Goal: Task Accomplishment & Management: Manage account settings

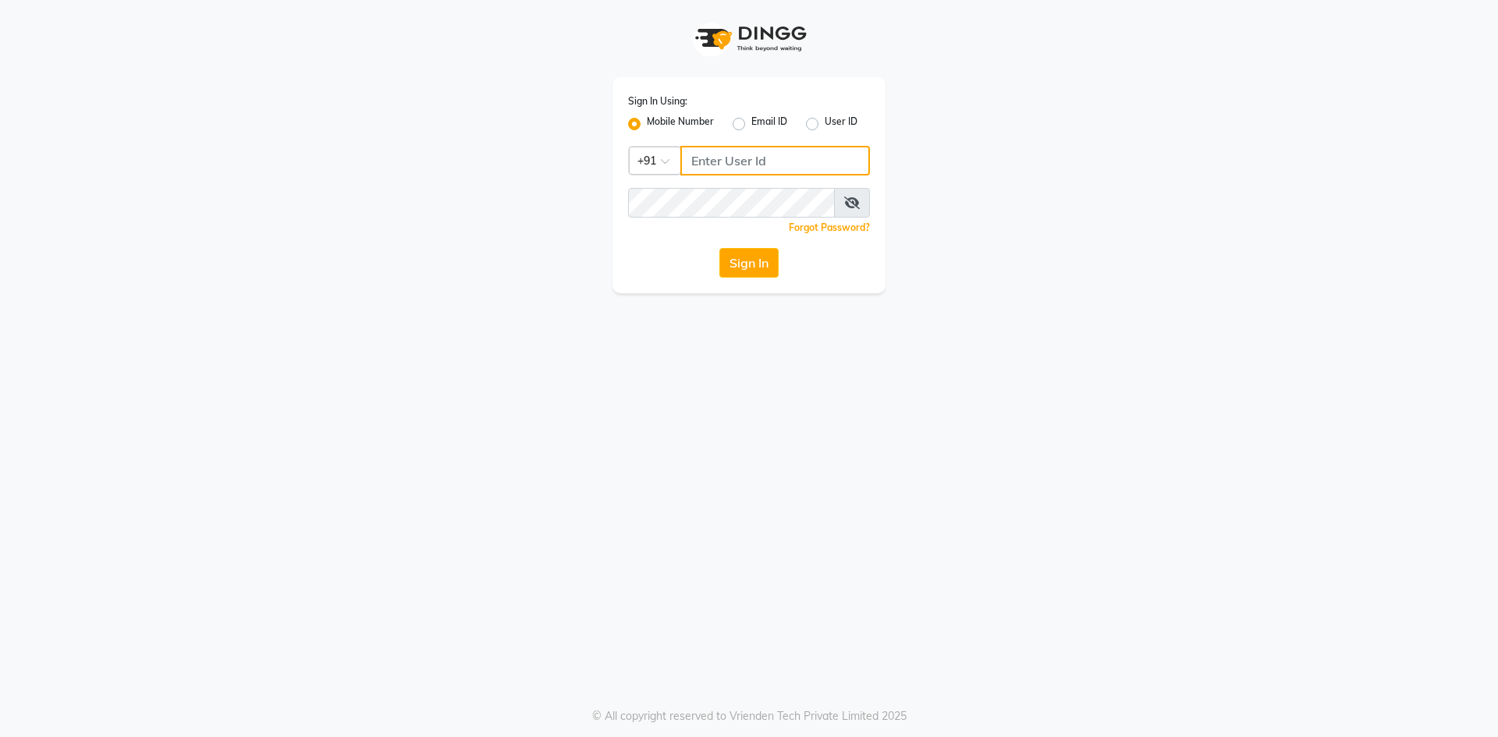
click at [729, 157] on input "Username" at bounding box center [775, 161] width 190 height 30
type input "7799228194"
click at [719, 248] on button "Sign In" at bounding box center [748, 263] width 59 height 30
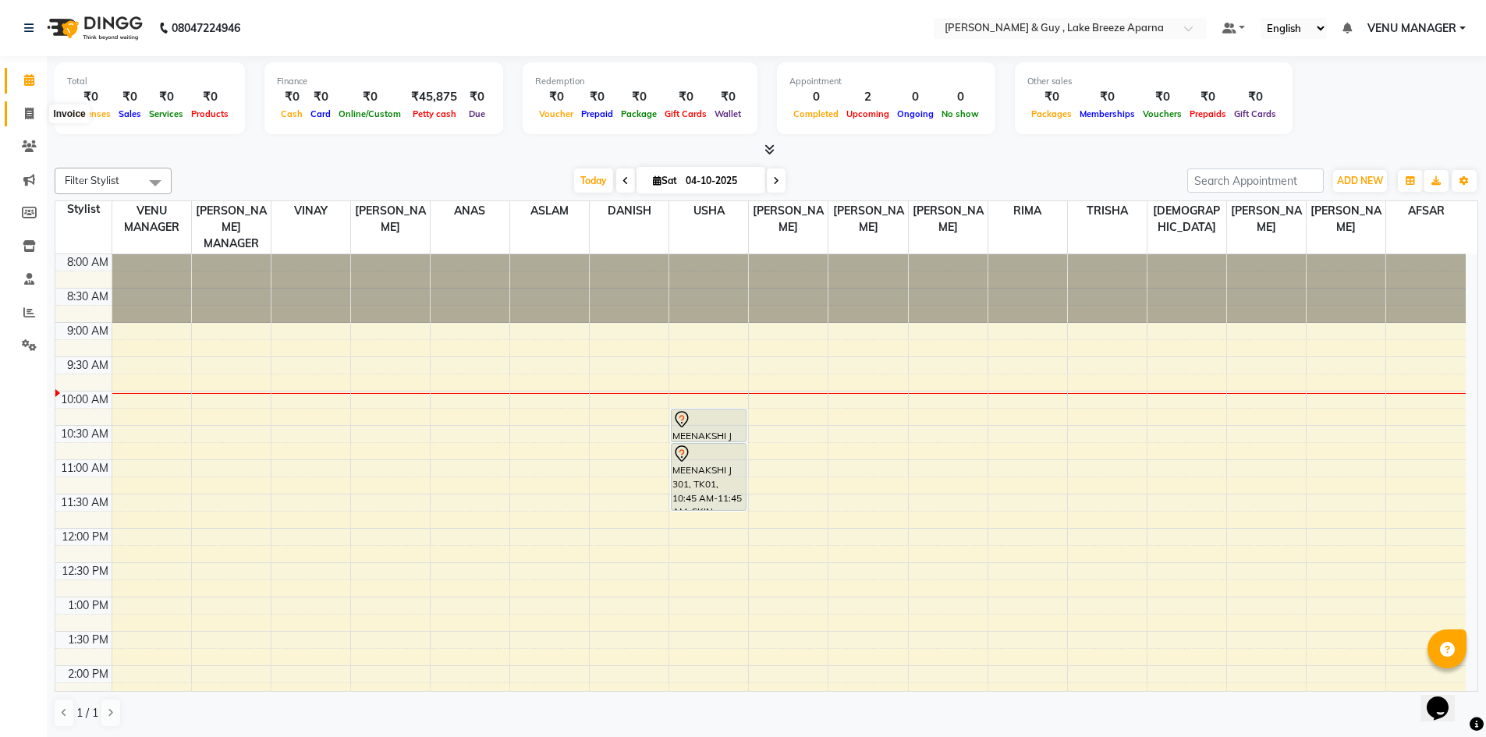
click at [27, 115] on icon at bounding box center [29, 114] width 9 height 12
select select "service"
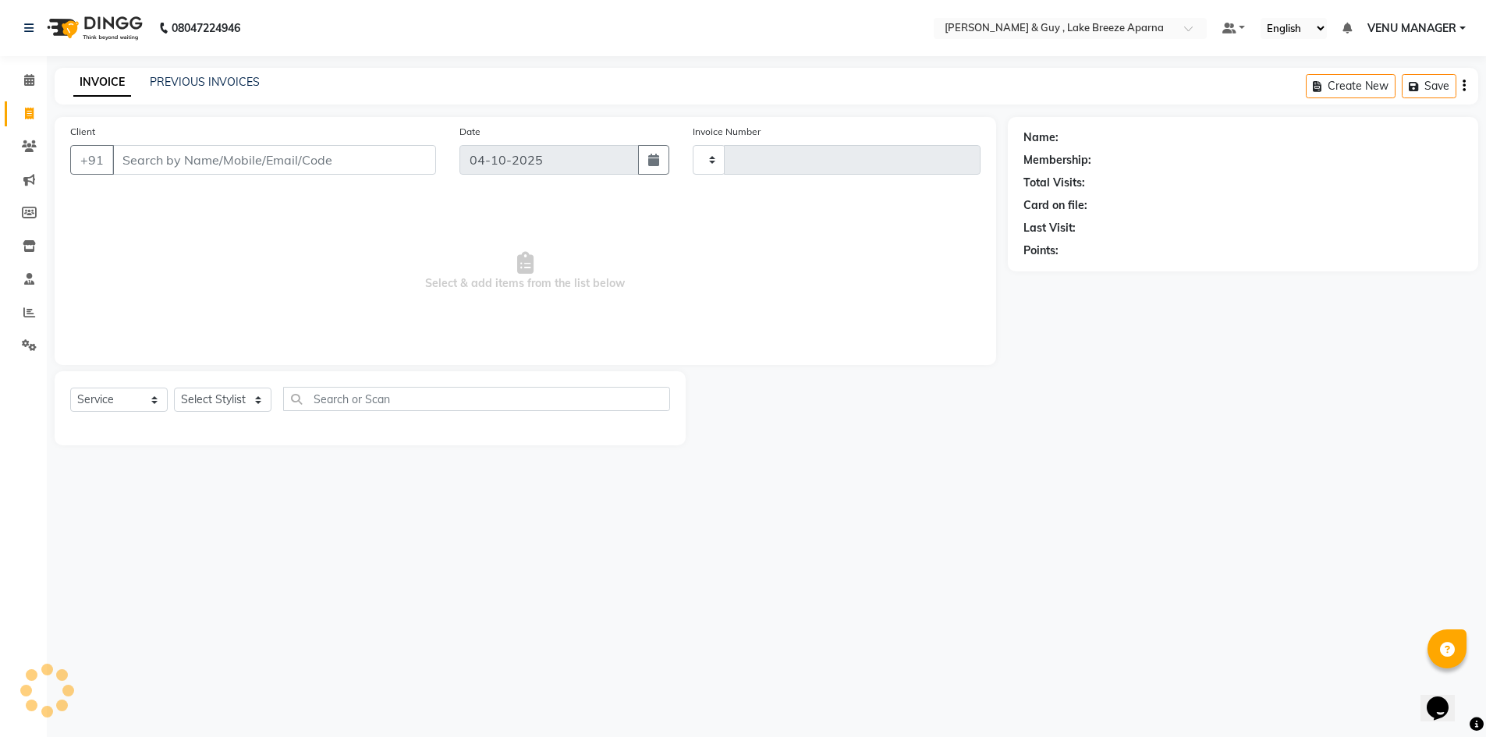
type input "0912"
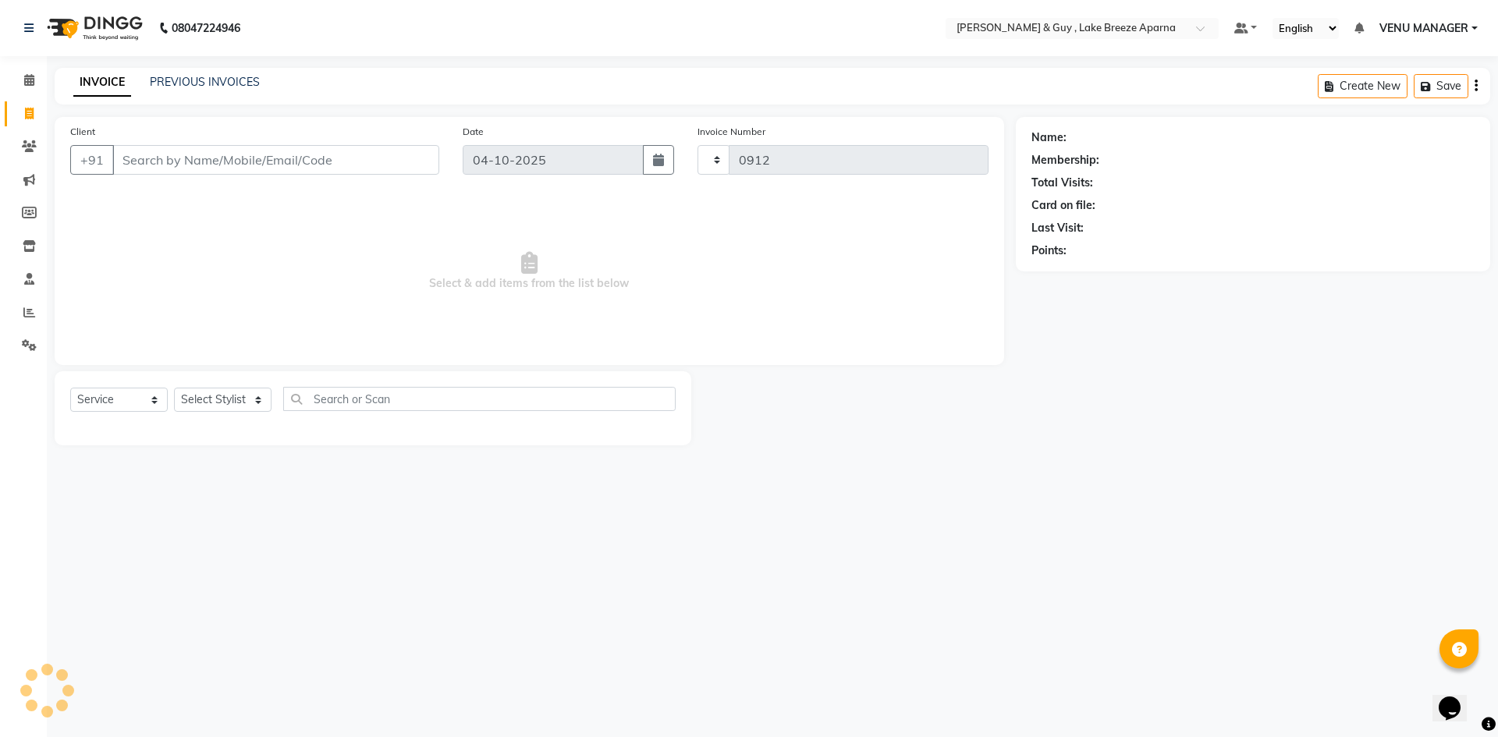
select select "8690"
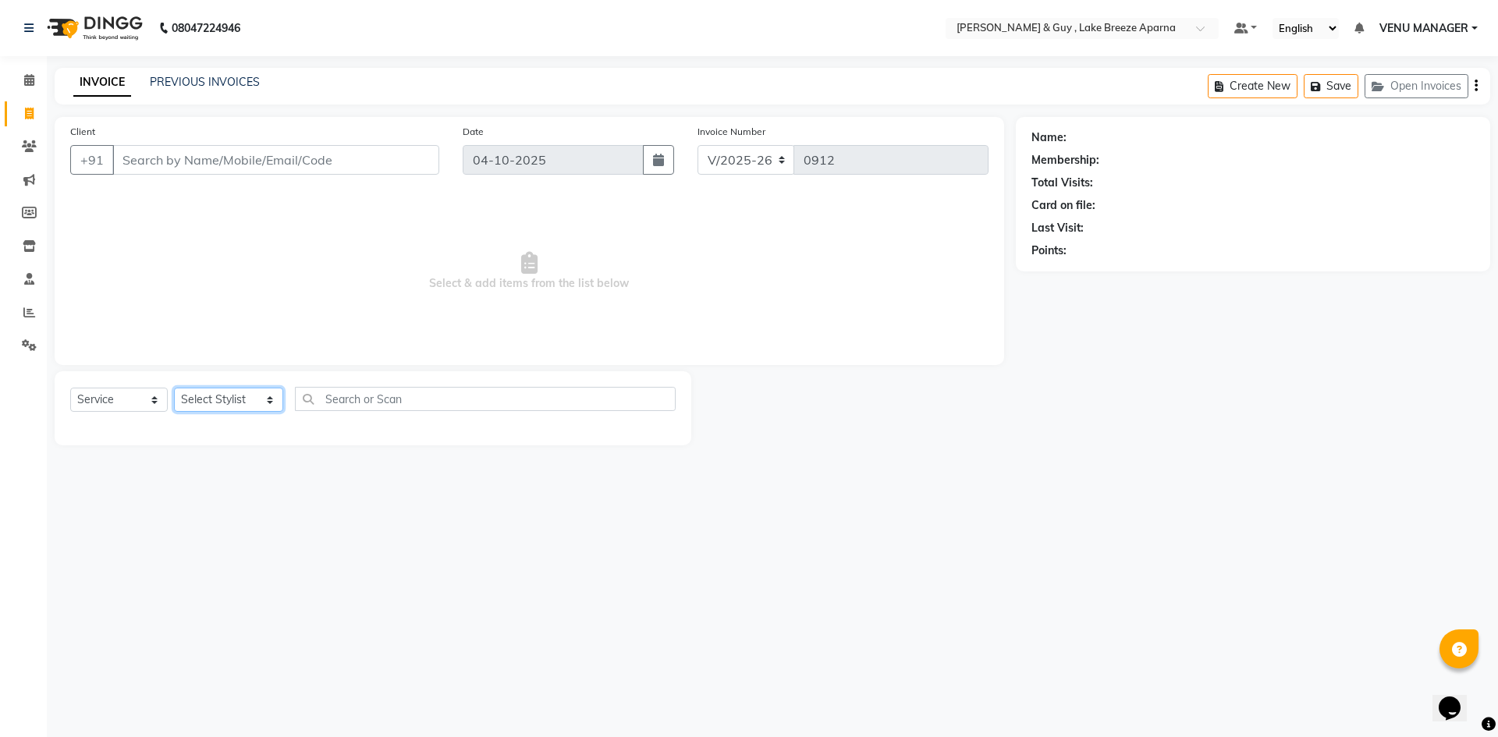
click at [195, 410] on select "Select Stylist AFSAR ANAS ASLAM DANISH HANISHA MANAGER LAXMI RIMA RINKU SALMAN …" at bounding box center [228, 400] width 109 height 24
select select "87651"
click at [174, 388] on select "Select Stylist AFSAR ANAS ASLAM DANISH HANISHA MANAGER LAXMI RIMA RINKU SALMAN …" at bounding box center [228, 400] width 109 height 24
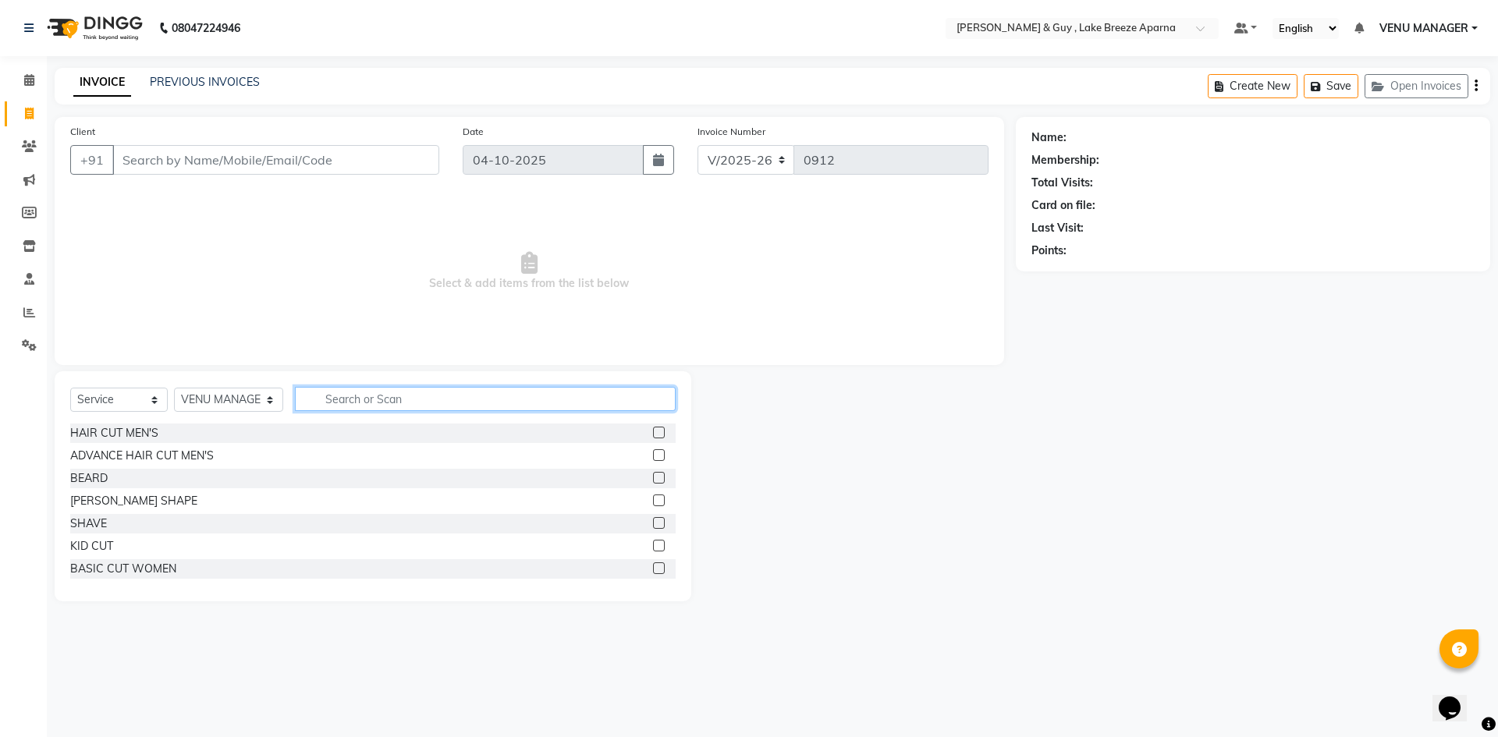
click at [333, 396] on input "text" at bounding box center [485, 399] width 381 height 24
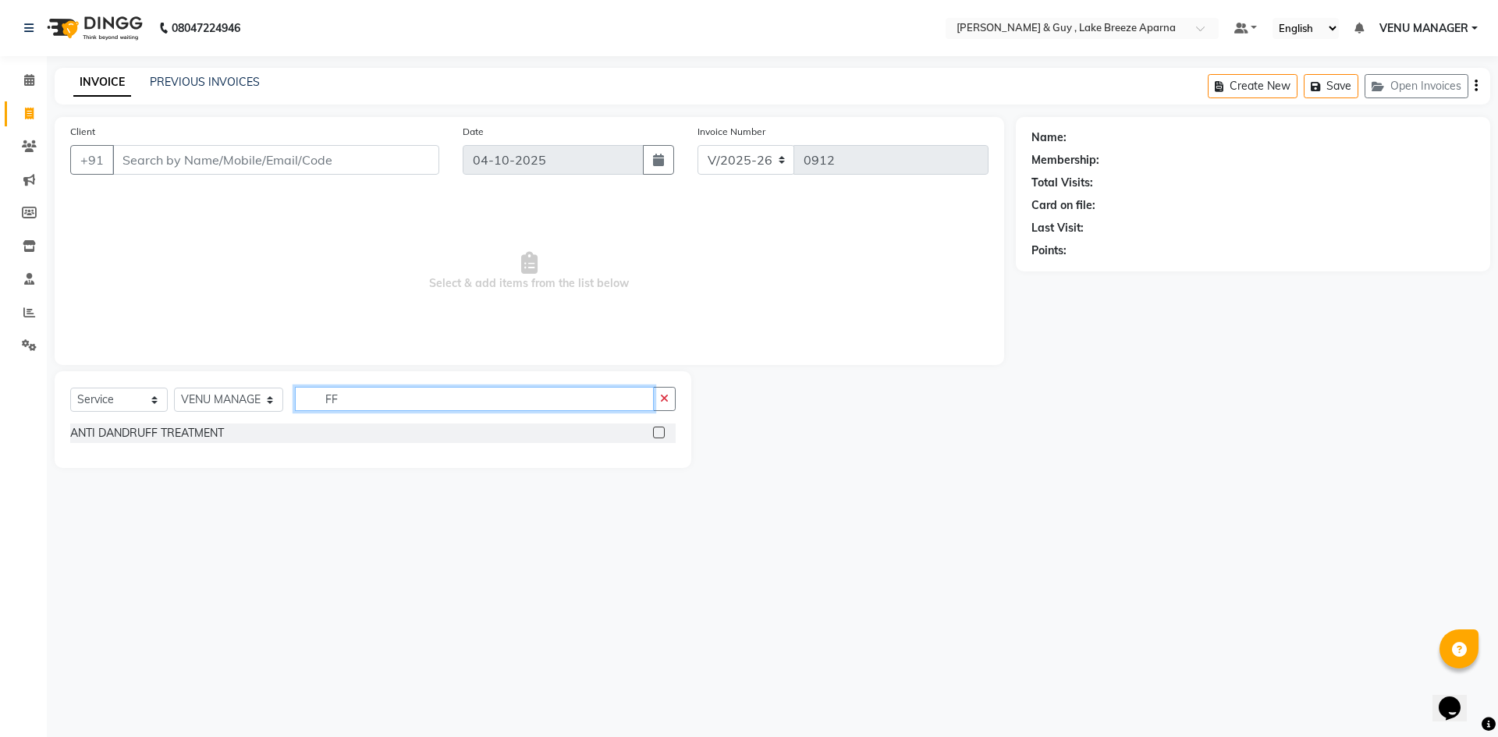
type input "F"
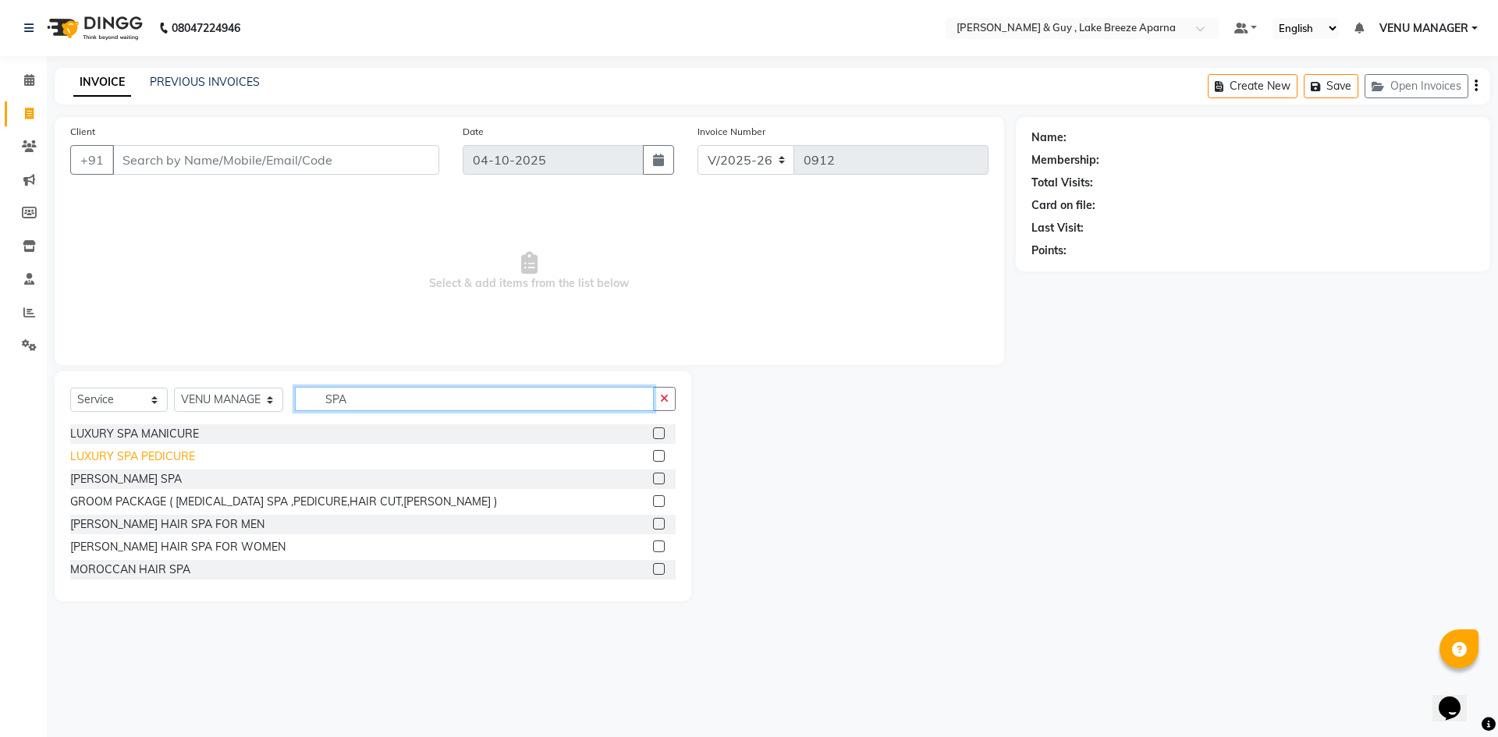
scroll to position [93, 0]
drag, startPoint x: 289, startPoint y: 403, endPoint x: 199, endPoint y: 421, distance: 91.5
click at [199, 421] on div "Select Service Product Membership Package Voucher Prepaid Gift Card Select Styl…" at bounding box center [372, 405] width 605 height 37
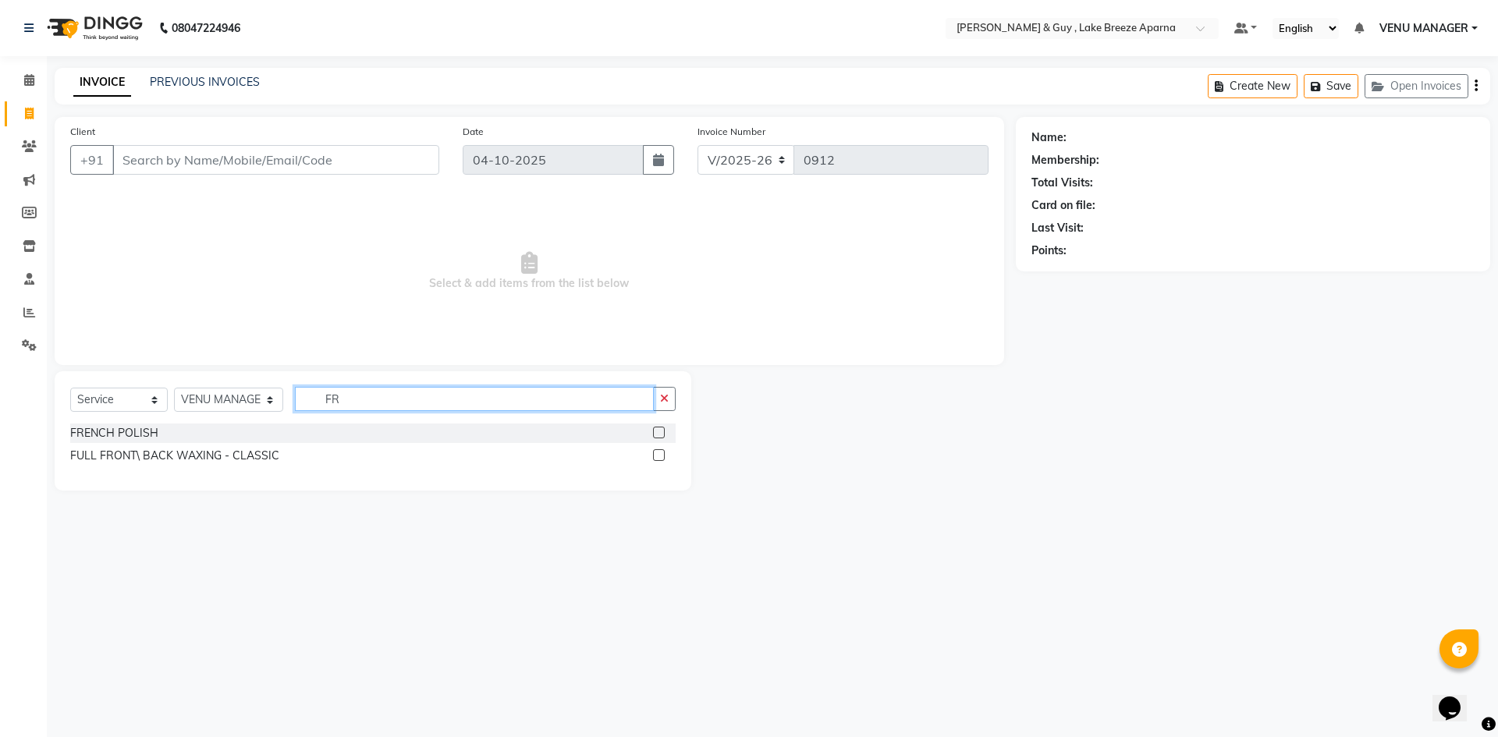
type input "F"
type input "GOL"
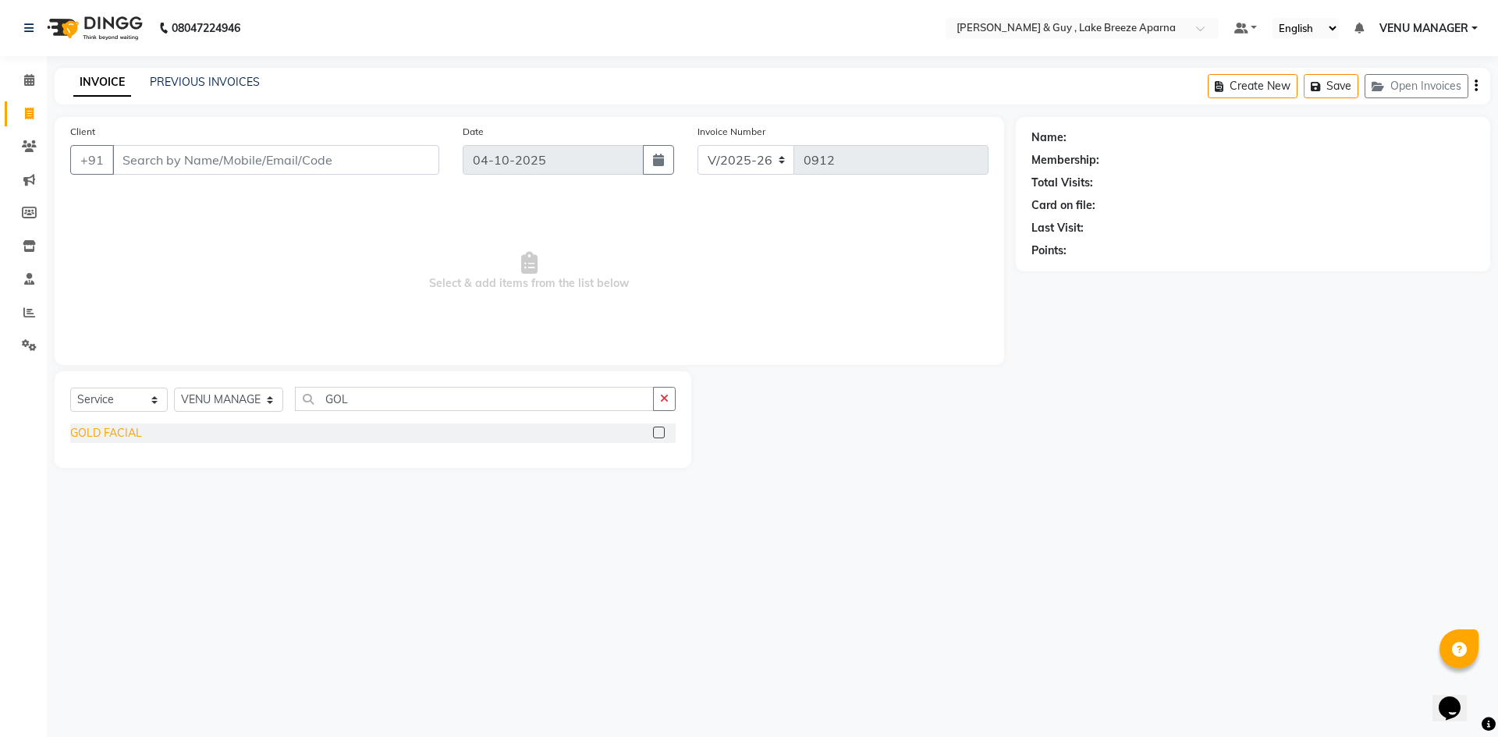
click at [122, 430] on div "GOLD FACIAL" at bounding box center [106, 433] width 72 height 16
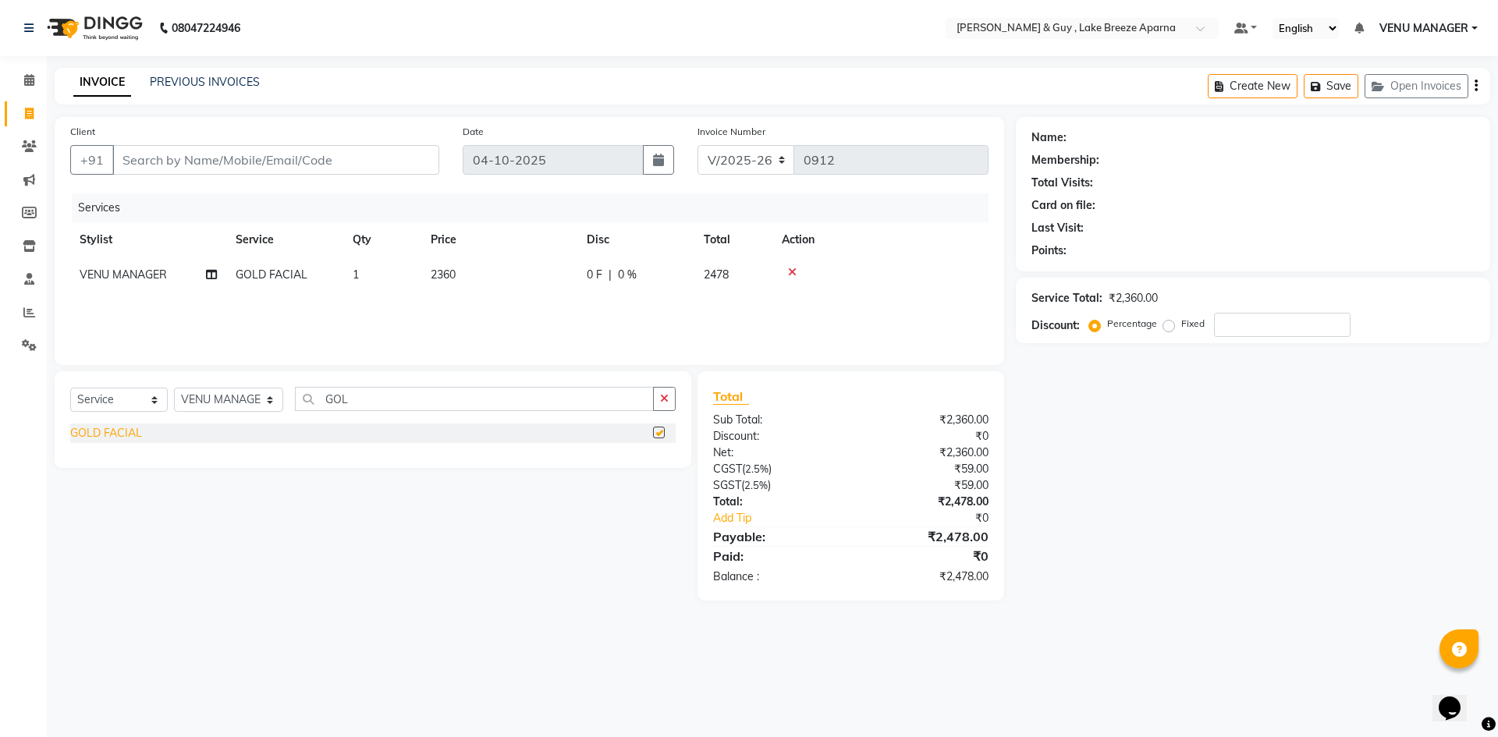
checkbox input "false"
drag, startPoint x: 331, startPoint y: 406, endPoint x: 106, endPoint y: 434, distance: 226.3
click at [176, 409] on div "Select Service Product Membership Package Voucher Prepaid Gift Card Select Styl…" at bounding box center [372, 405] width 605 height 37
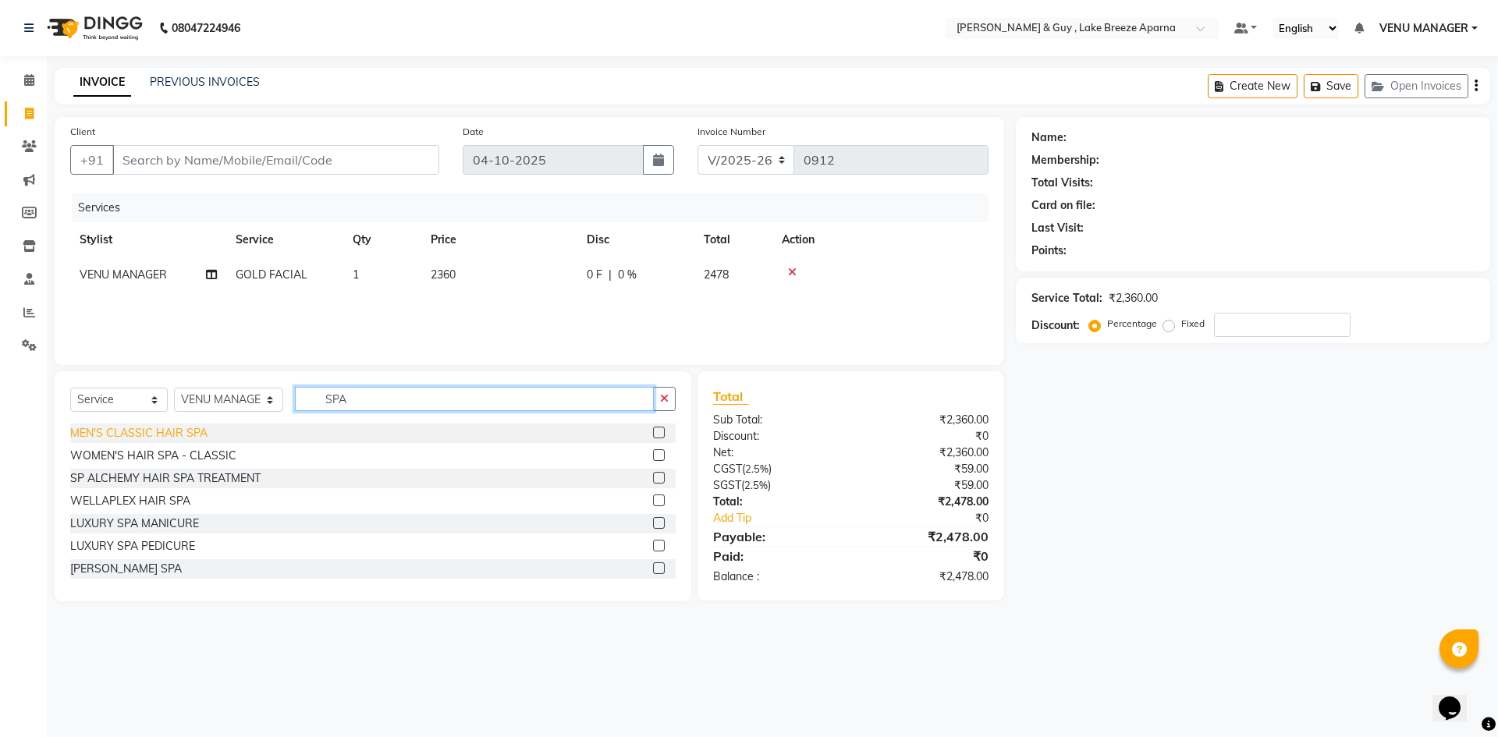
type input "SPA"
click at [177, 432] on div "MEN'S CLASSIC HAIR SPA" at bounding box center [138, 433] width 137 height 16
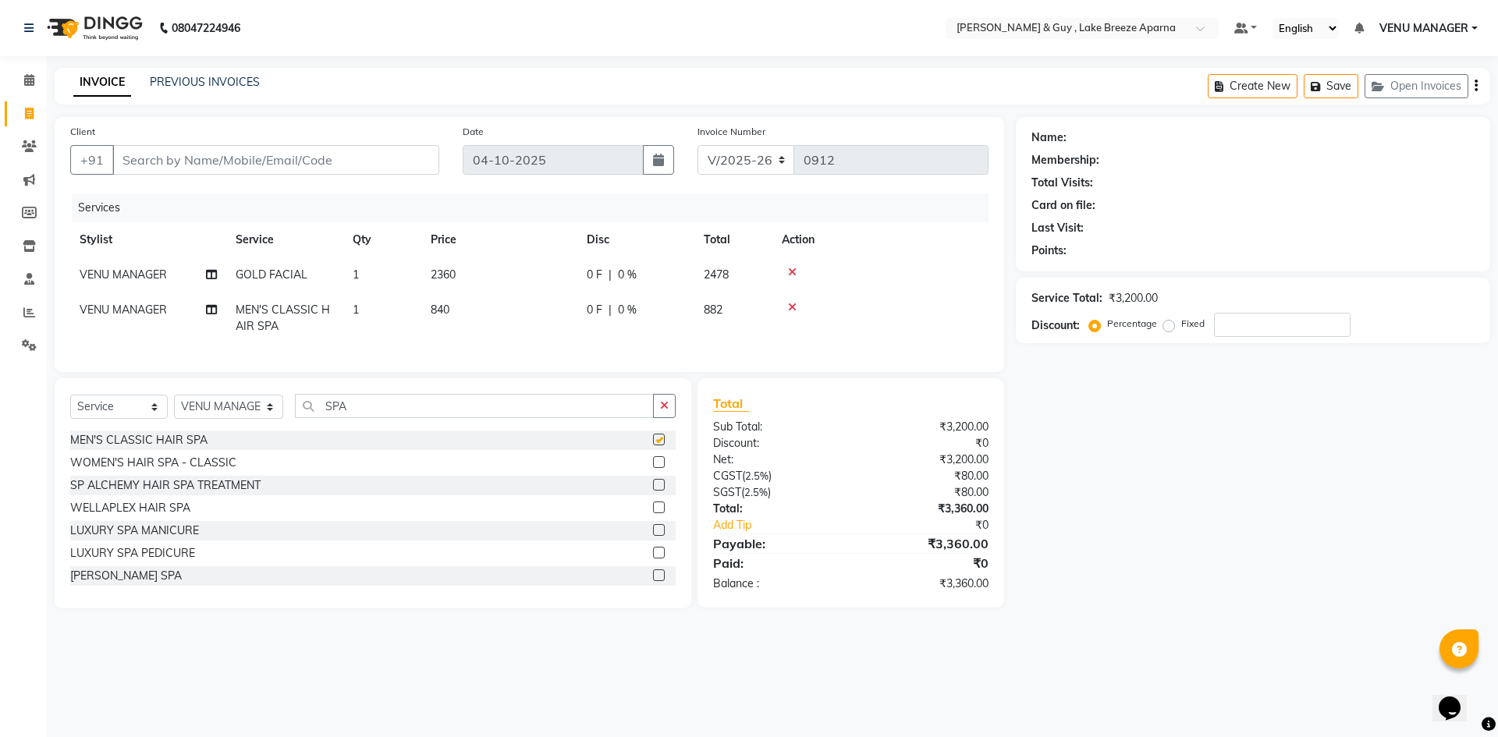
checkbox input "false"
click at [492, 314] on td "840" at bounding box center [499, 318] width 156 height 51
select select "87651"
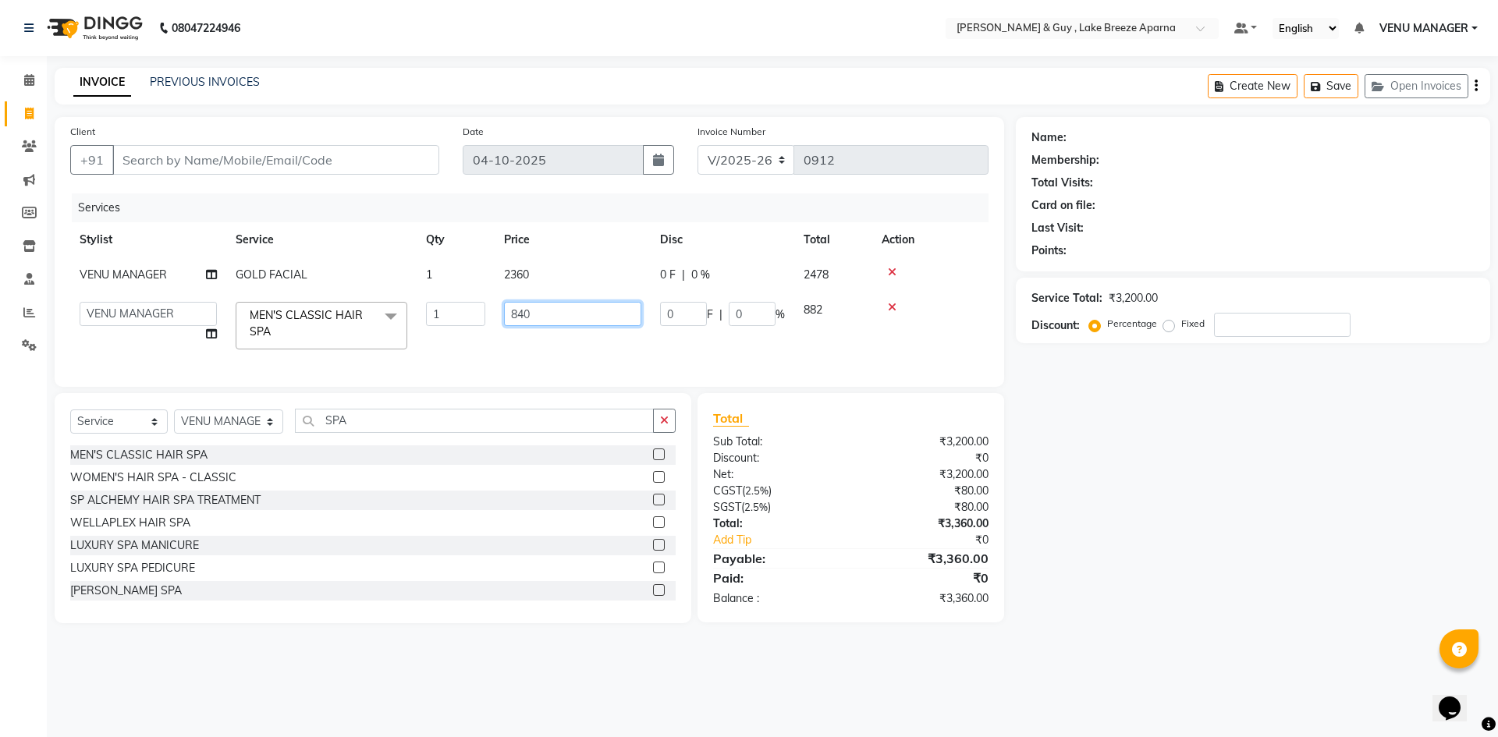
drag, startPoint x: 566, startPoint y: 325, endPoint x: 449, endPoint y: 328, distance: 117.1
click at [464, 342] on tr "AFSAR ANAS ASLAM DANISH HANISHA MANAGER LAXMI RIMA RINKU SALMAN SHANVI SRAVANTH…" at bounding box center [529, 326] width 918 height 66
type input "960"
click at [1088, 549] on div "Name: Membership: Total Visits: Card on file: Last Visit: Points: Service Total…" at bounding box center [1259, 370] width 486 height 506
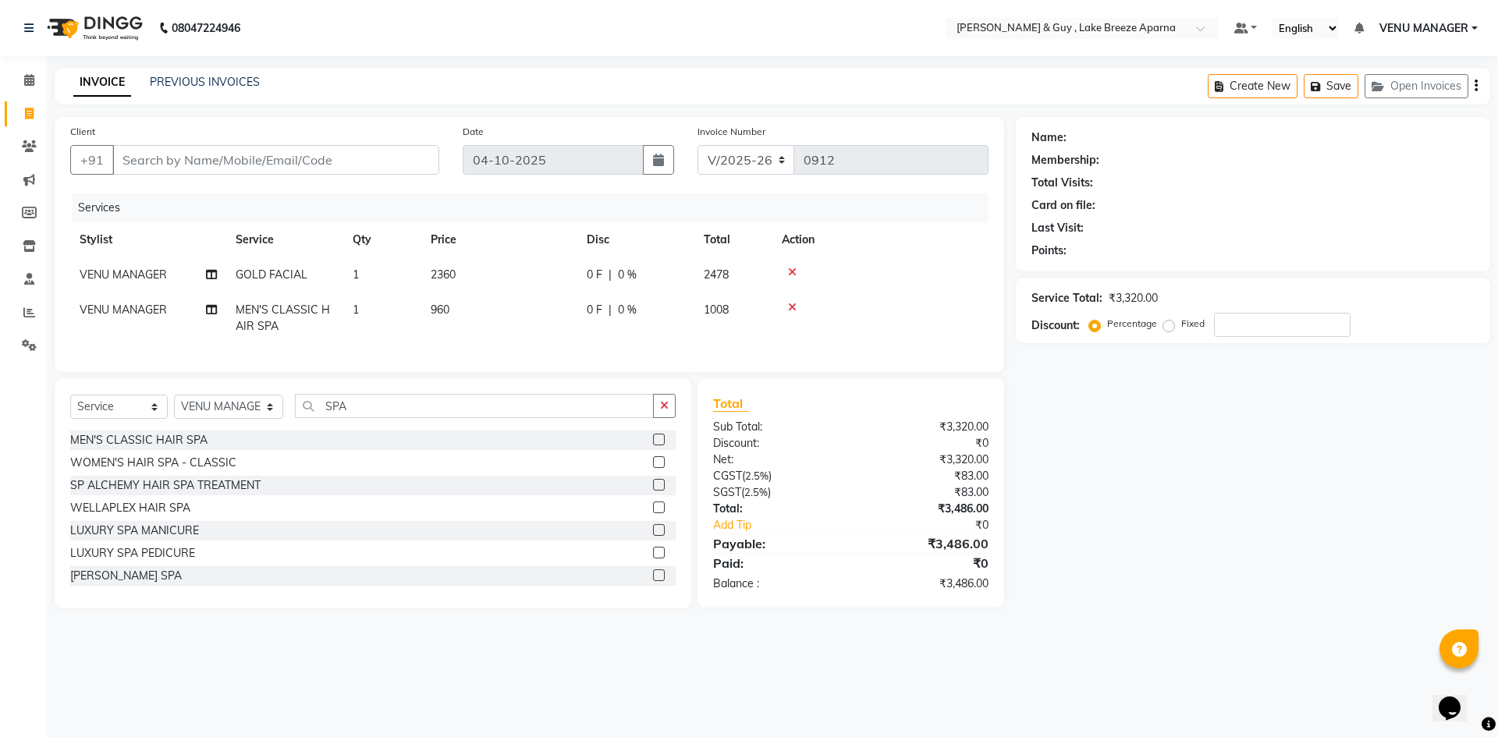
click at [508, 271] on td "2360" at bounding box center [499, 274] width 156 height 35
select select "87651"
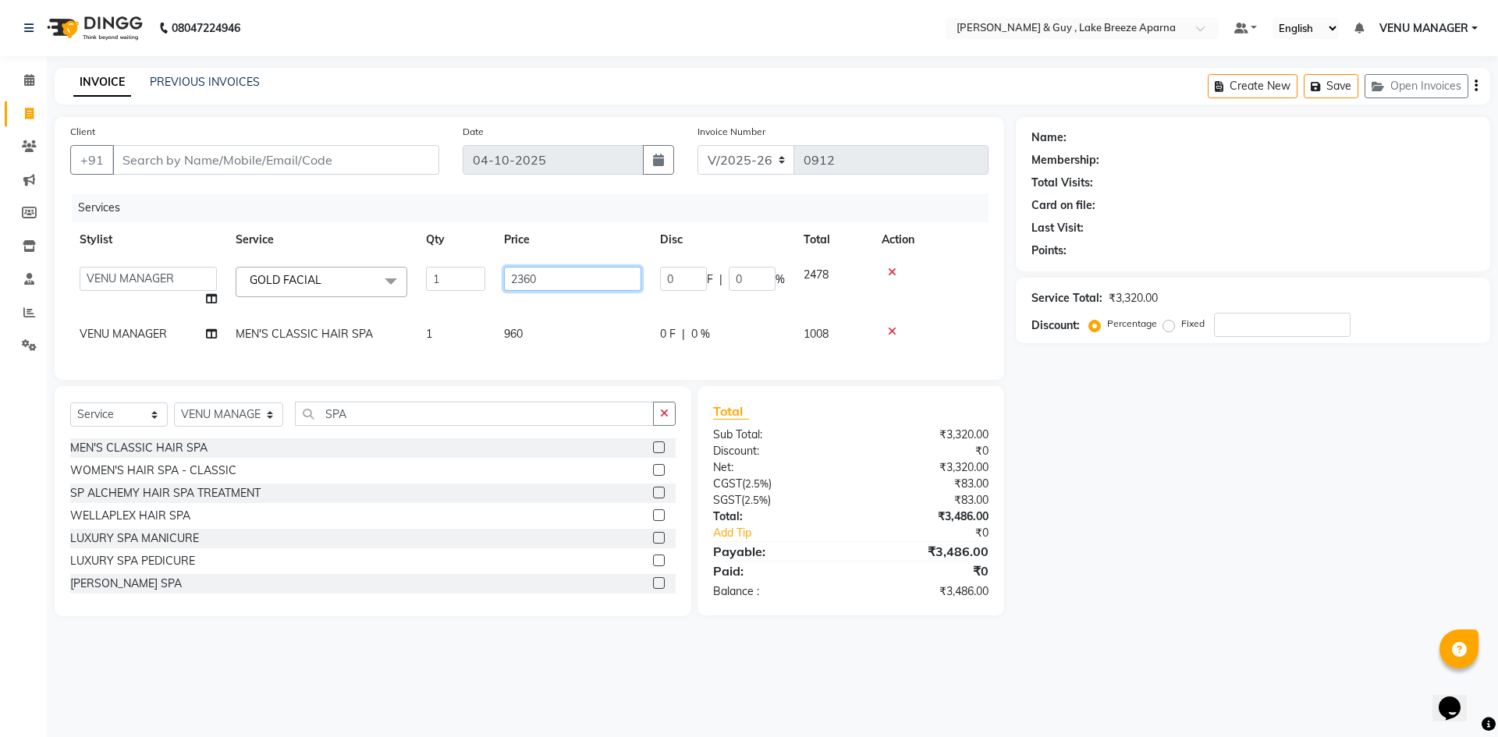
drag, startPoint x: 562, startPoint y: 280, endPoint x: 384, endPoint y: 253, distance: 180.7
click at [384, 253] on table "Stylist Service Qty Price Disc Total Action AFSAR ANAS ASLAM DANISH HANISHA MAN…" at bounding box center [529, 286] width 918 height 129
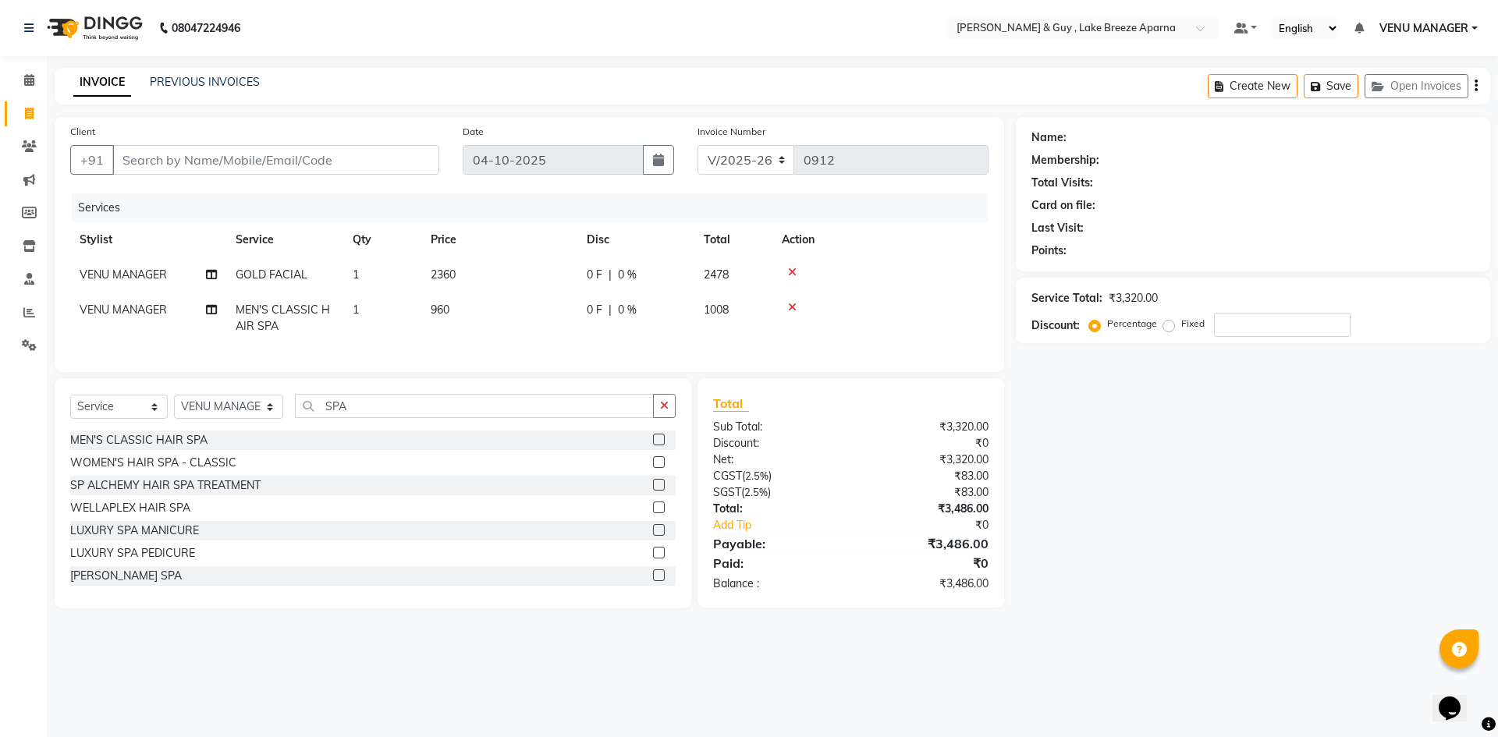
click at [793, 265] on td at bounding box center [880, 274] width 216 height 35
click at [794, 268] on icon at bounding box center [792, 272] width 9 height 11
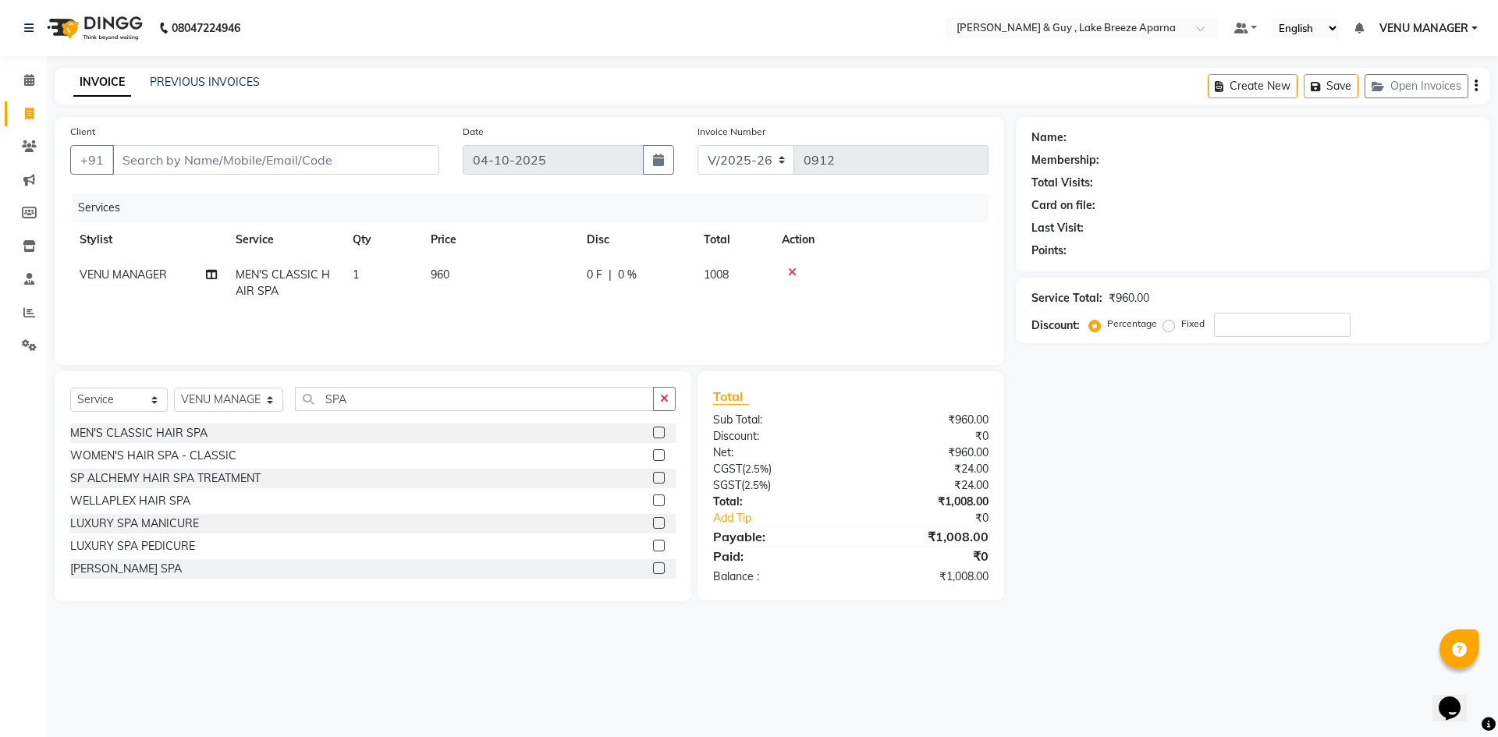
click at [794, 271] on icon at bounding box center [792, 272] width 9 height 11
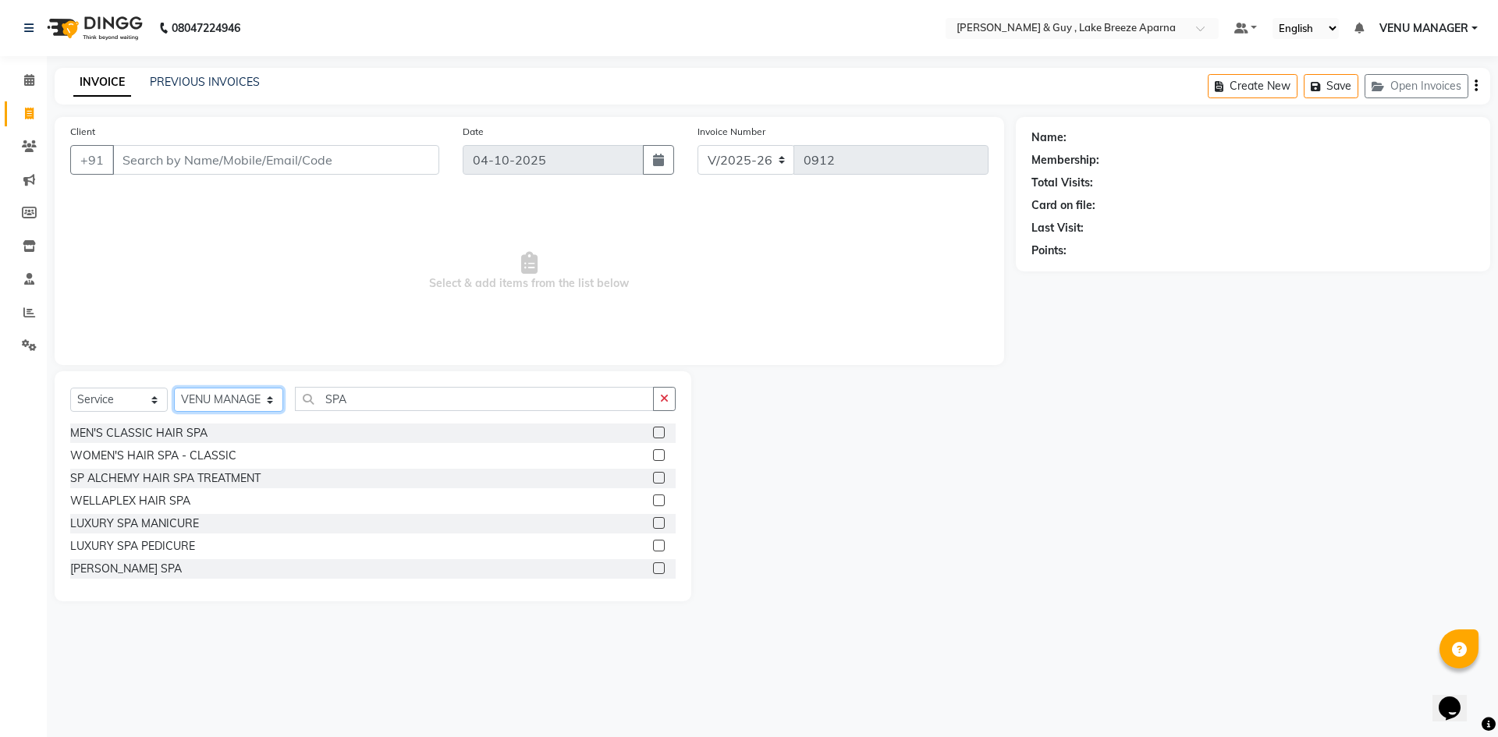
click at [246, 399] on select "Select Stylist AFSAR ANAS ASLAM DANISH HANISHA MANAGER LAXMI RIMA RINKU SALMAN …" at bounding box center [228, 400] width 109 height 24
select select "93526"
click at [174, 388] on select "Select Stylist AFSAR ANAS ASLAM DANISH HANISHA MANAGER LAXMI RIMA RINKU SALMAN …" at bounding box center [228, 400] width 109 height 24
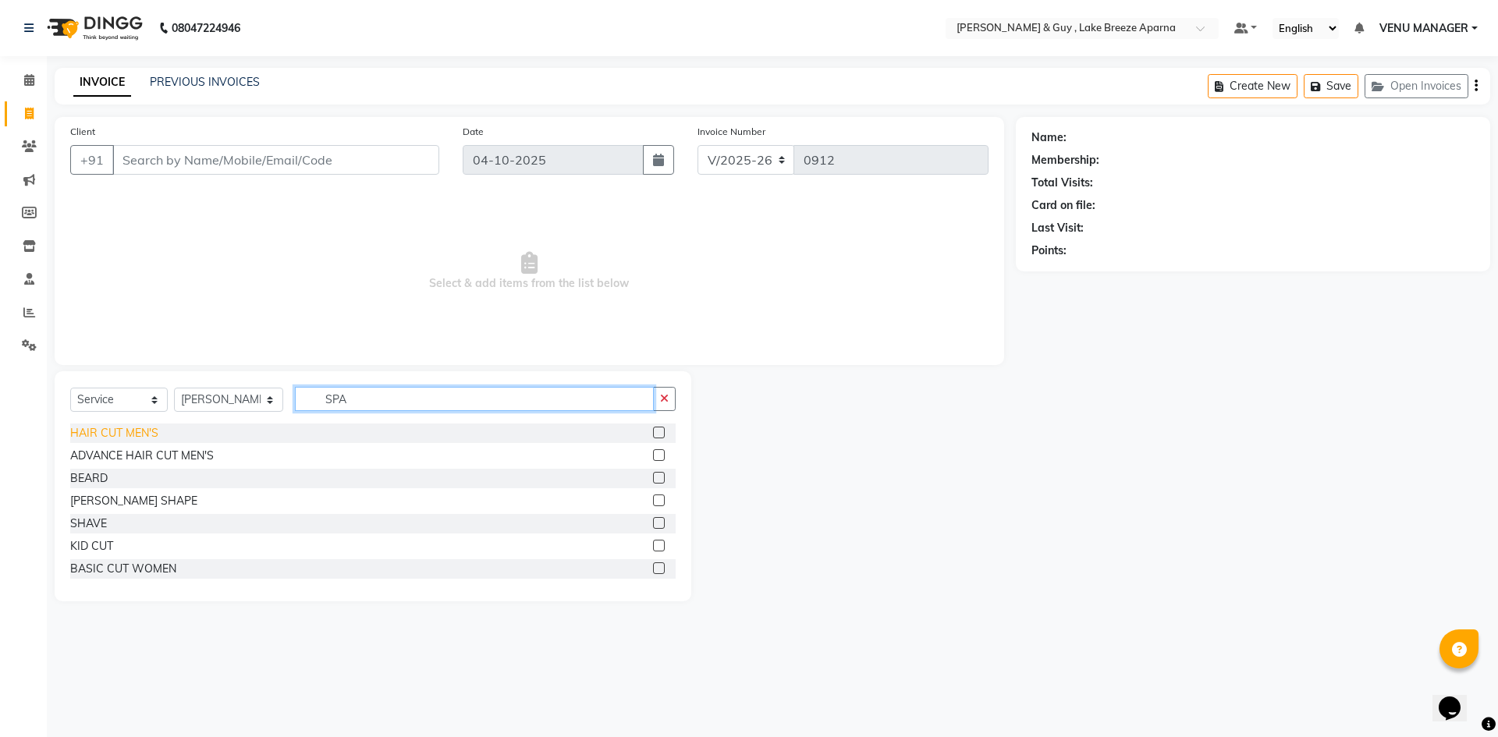
click at [95, 433] on div "Select Service Product Membership Package Voucher Prepaid Gift Card Select Styl…" at bounding box center [373, 486] width 637 height 230
type input "KID"
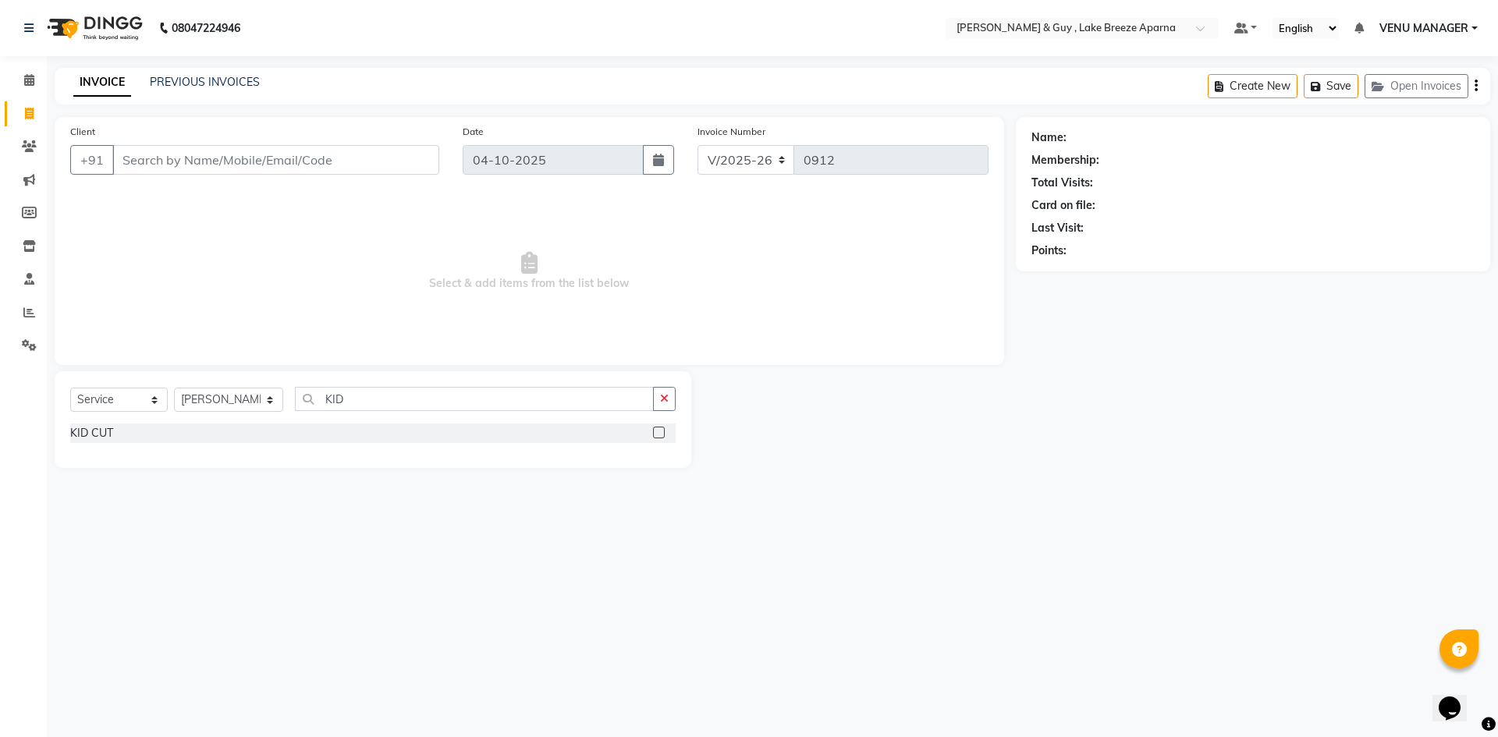
click at [90, 418] on div "Select Service Product Membership Package Voucher Prepaid Gift Card Select Styl…" at bounding box center [372, 405] width 605 height 37
click at [90, 436] on div "KID CUT" at bounding box center [91, 433] width 43 height 16
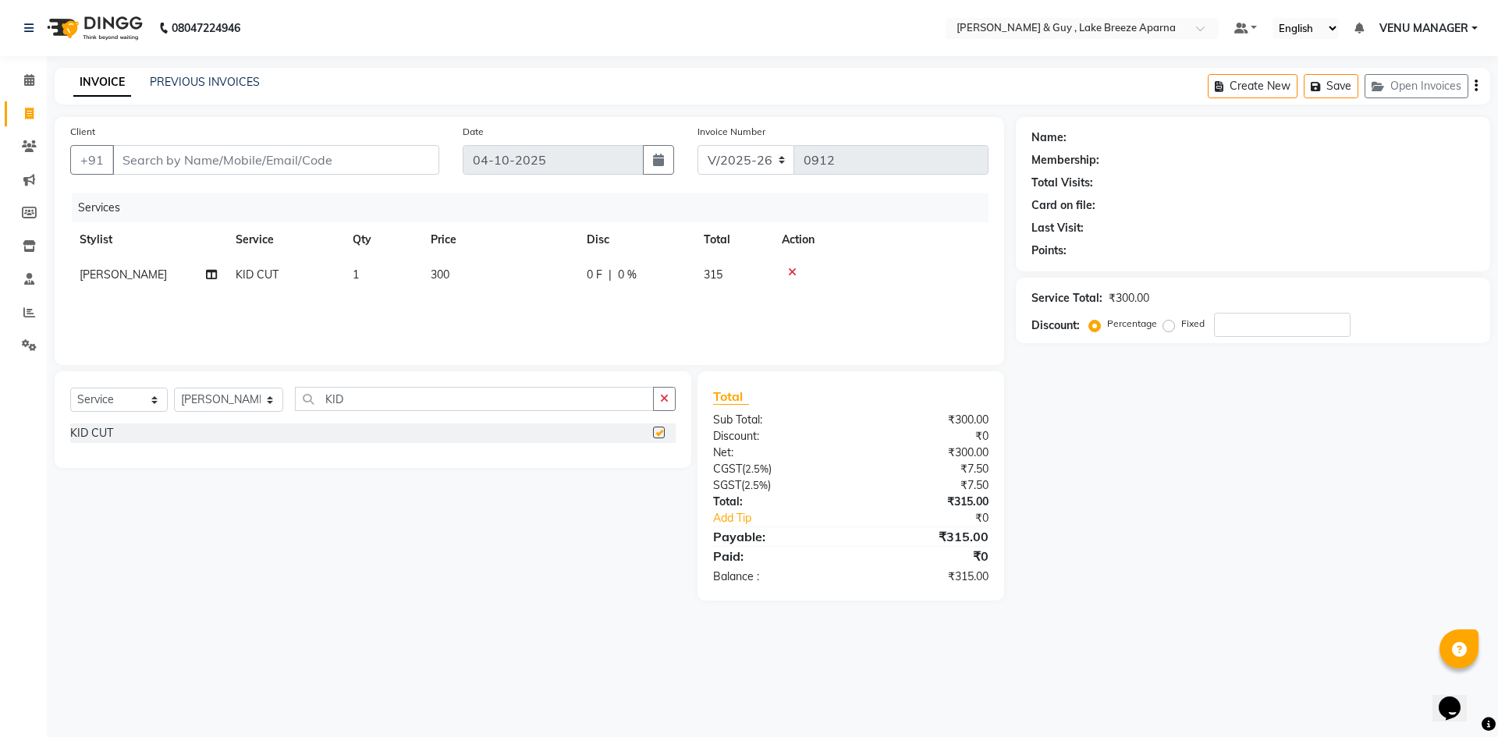
checkbox input "false"
click at [482, 283] on td "300" at bounding box center [499, 274] width 156 height 35
select select "93526"
drag, startPoint x: 541, startPoint y: 273, endPoint x: 336, endPoint y: 286, distance: 205.6
click at [355, 286] on tr "AFSAR ANAS ASLAM DANISH HANISHA MANAGER LAXMI RIMA RINKU SALMAN SHANVI SRAVANTH…" at bounding box center [529, 286] width 918 height 59
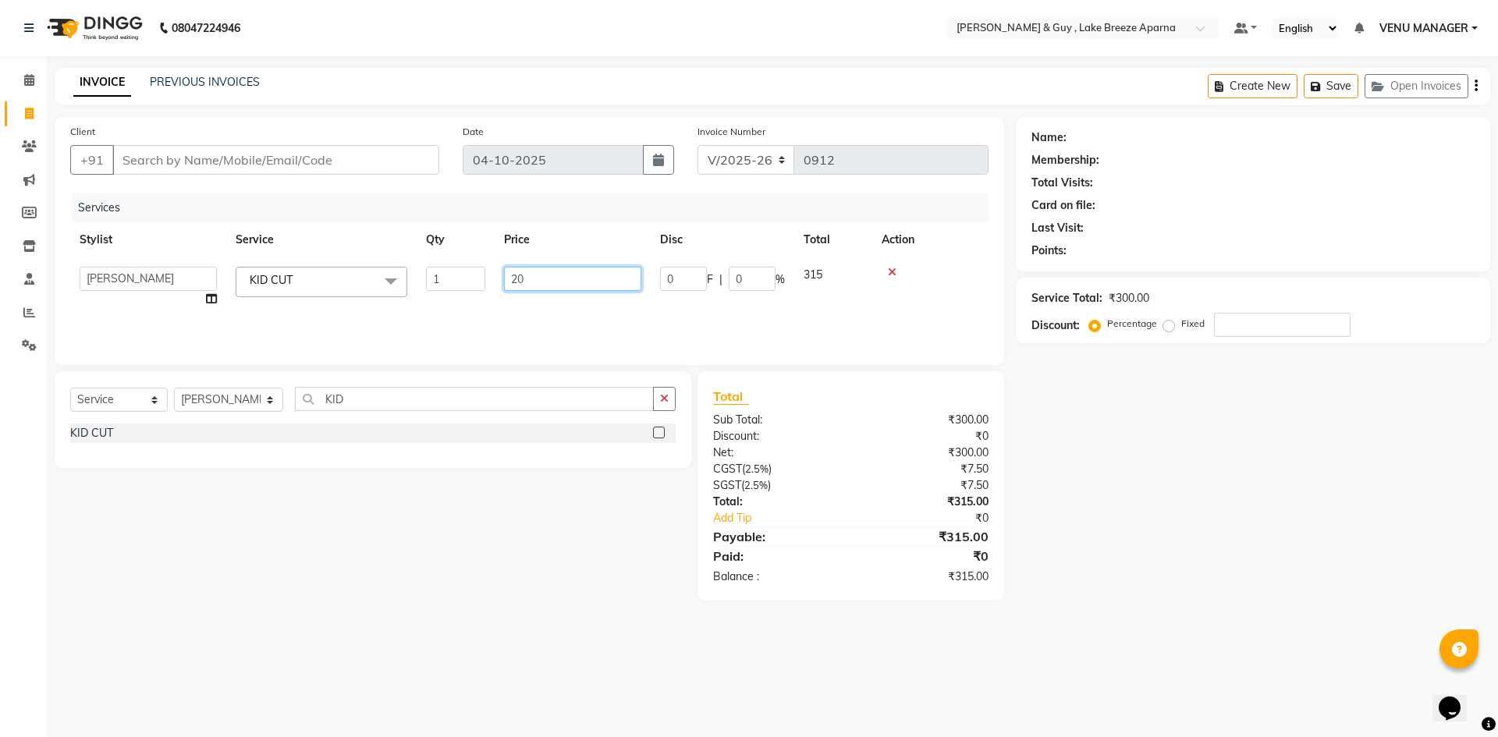
type input "200"
click at [1091, 463] on div "Name: Membership: Total Visits: Card on file: Last Visit: Points: Service Total…" at bounding box center [1259, 359] width 486 height 484
click at [316, 275] on td "KID CUT" at bounding box center [284, 274] width 117 height 35
select select "93526"
click at [380, 270] on span at bounding box center [390, 282] width 31 height 30
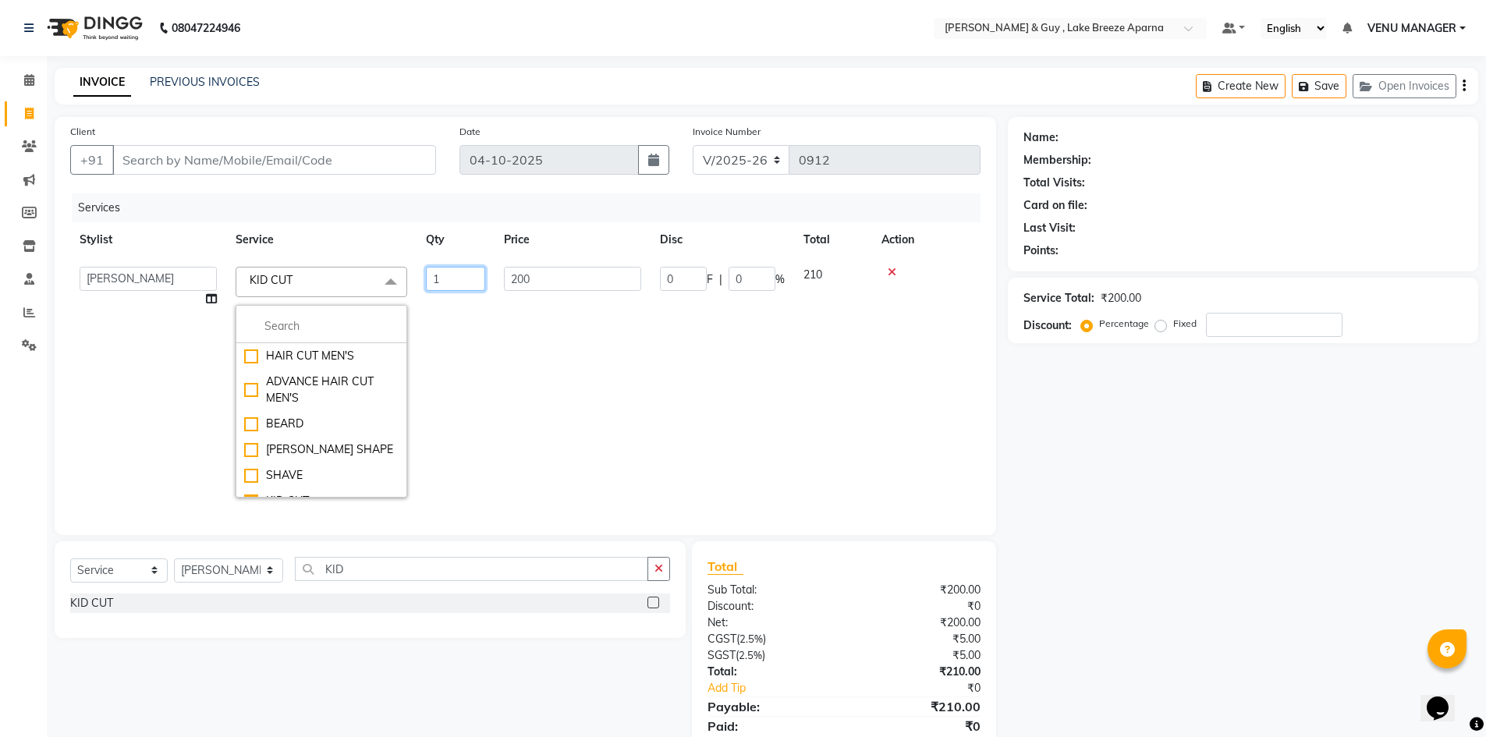
click at [455, 282] on input "1" at bounding box center [455, 279] width 59 height 24
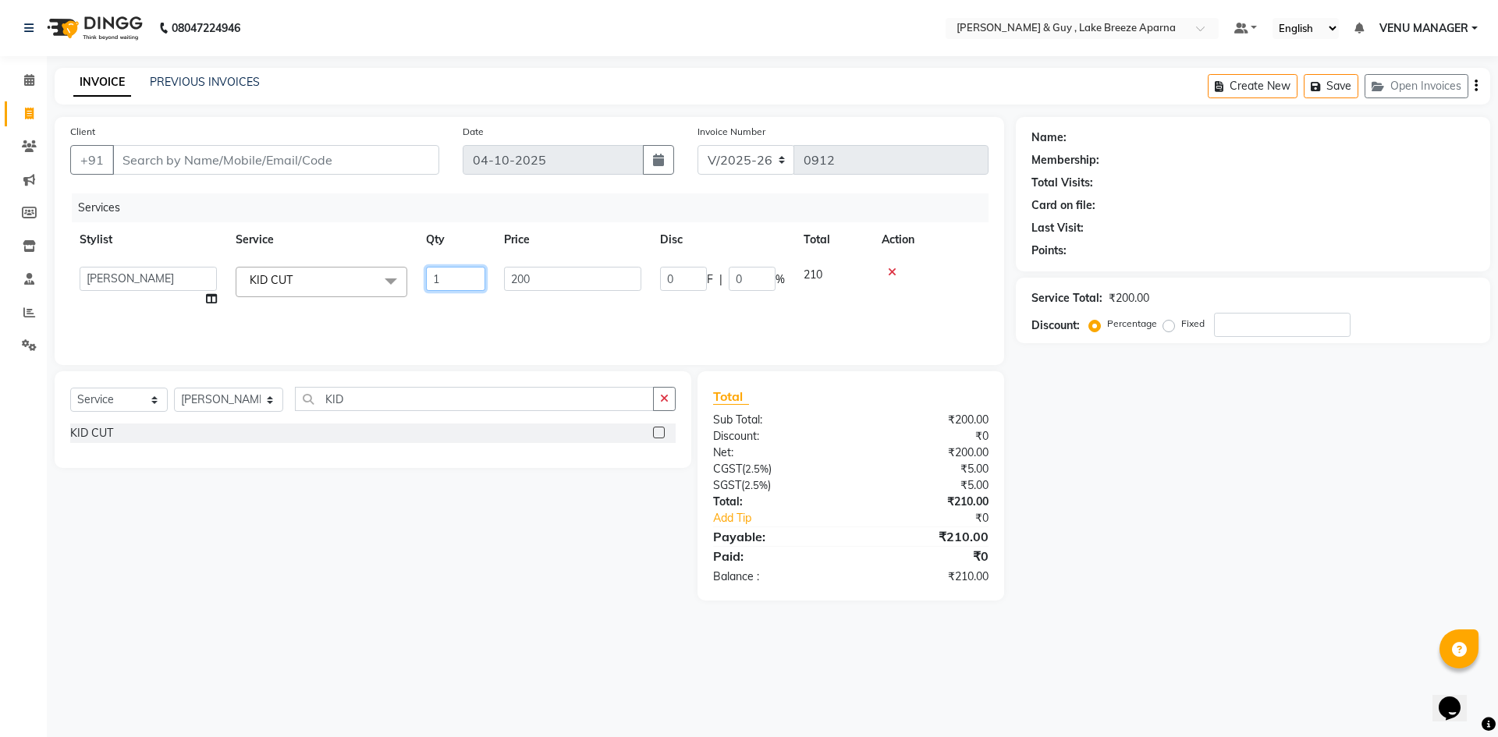
drag, startPoint x: 458, startPoint y: 282, endPoint x: 303, endPoint y: 274, distance: 155.5
click at [331, 282] on tr "AFSAR ANAS ASLAM DANISH HANISHA MANAGER LAXMI RIMA RINKU SALMAN SHANVI SRAVANTH…" at bounding box center [529, 286] width 918 height 59
type input "2"
click at [1165, 445] on div "Name: Membership: Total Visits: Card on file: Last Visit: Points: Service Total…" at bounding box center [1259, 359] width 486 height 484
click at [226, 158] on input "Client" at bounding box center [275, 160] width 327 height 30
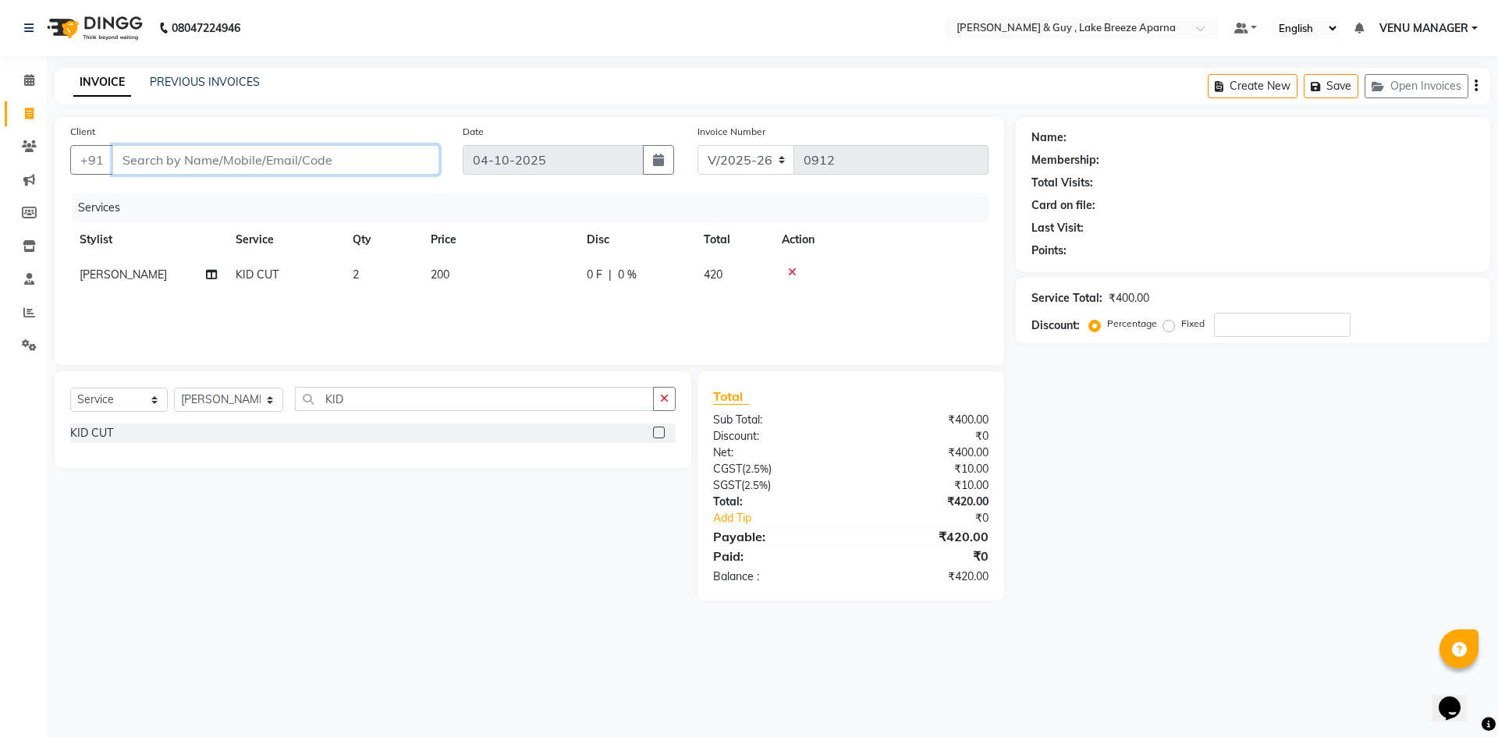
type input "9"
type input "0"
type input "9959391903"
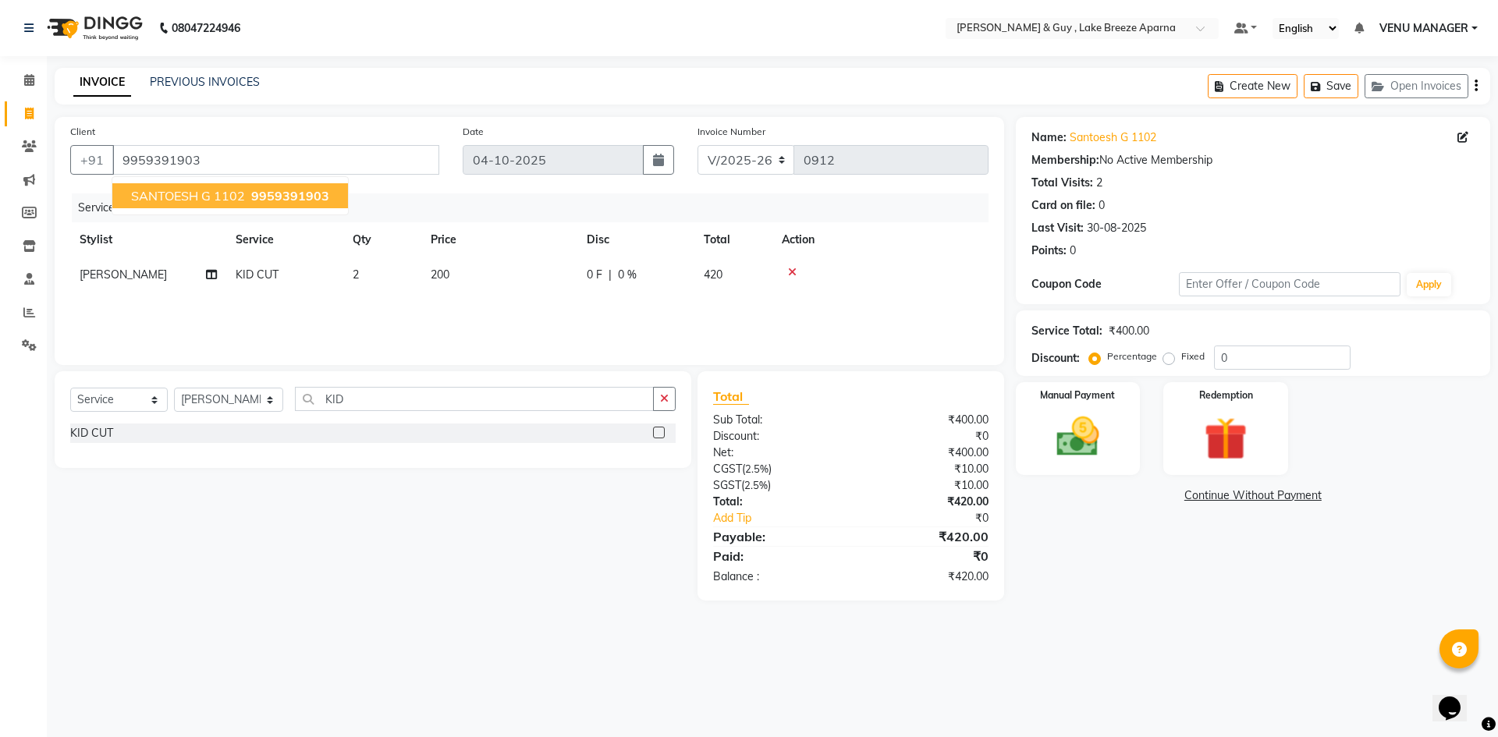
click at [216, 195] on span "SANTOESH G 1102" at bounding box center [188, 196] width 114 height 16
click at [1068, 437] on img at bounding box center [1077, 436] width 73 height 51
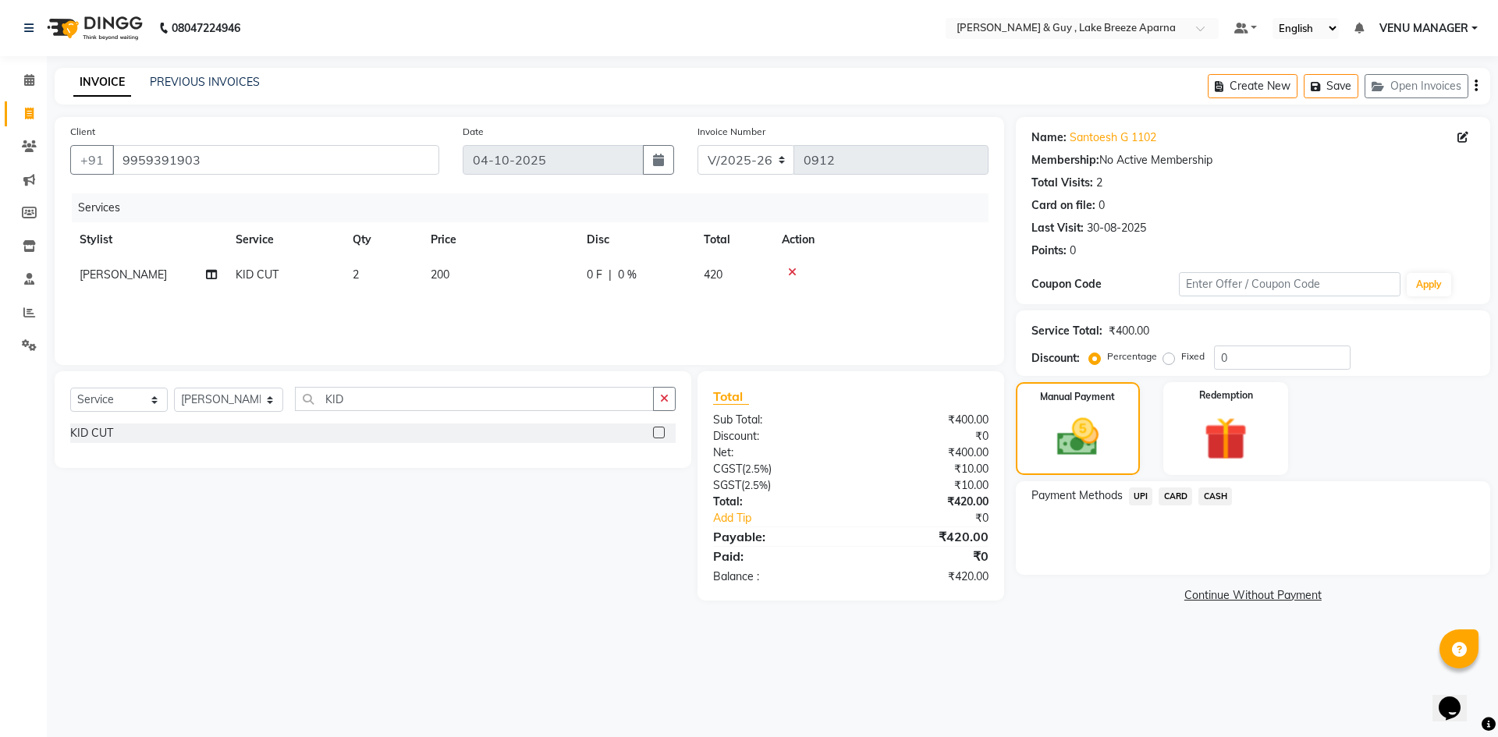
click at [1139, 493] on span "UPI" at bounding box center [1141, 497] width 24 height 18
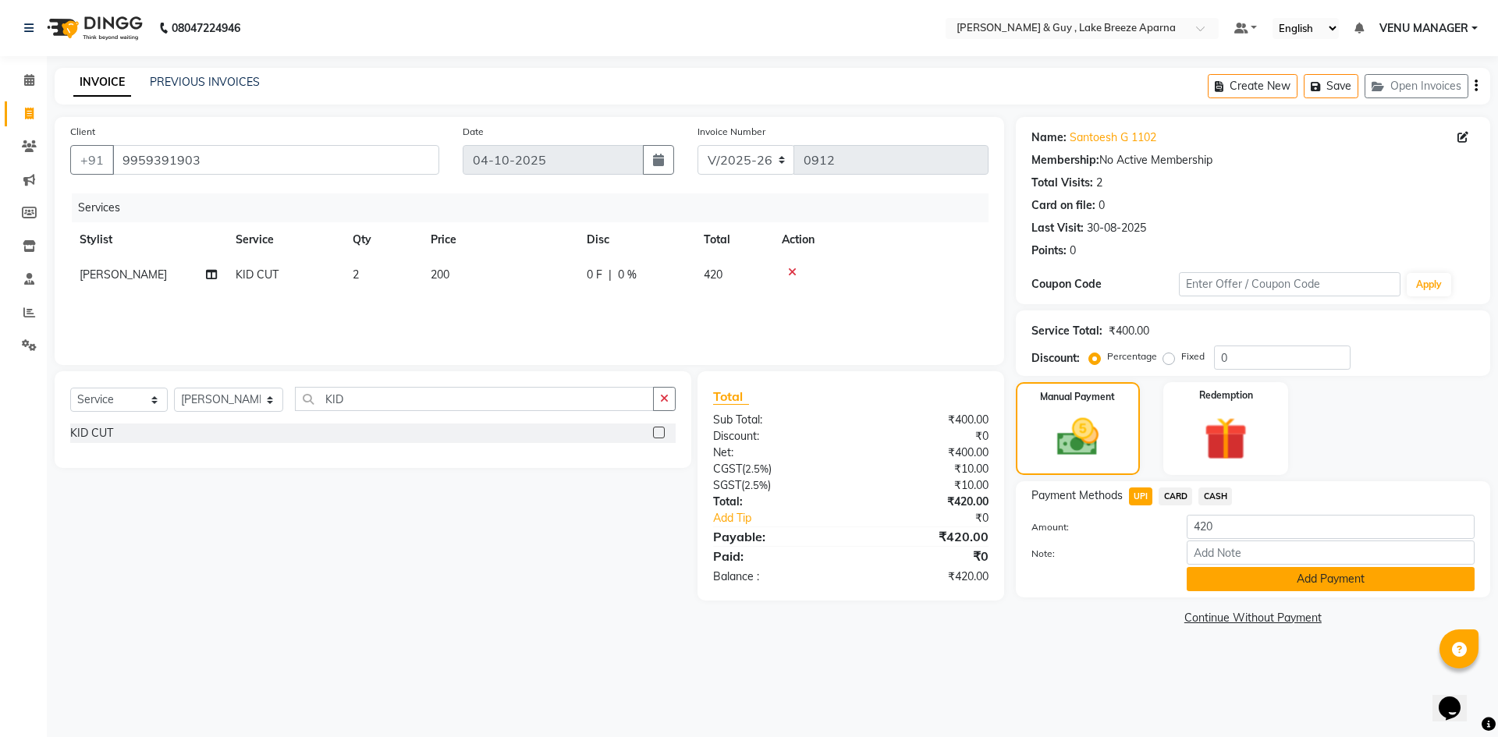
click at [1331, 583] on button "Add Payment" at bounding box center [1331, 579] width 288 height 24
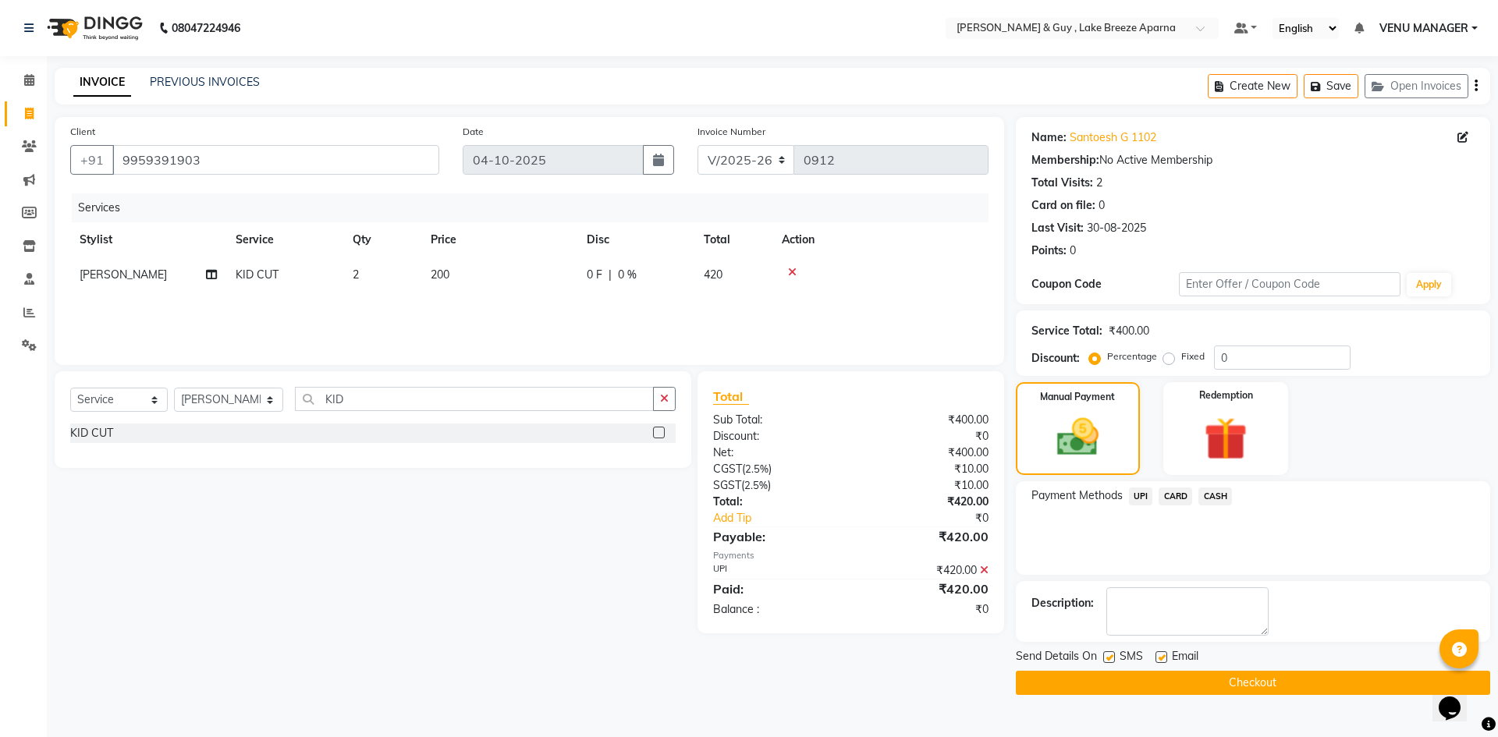
click at [1320, 672] on button "Checkout" at bounding box center [1253, 683] width 474 height 24
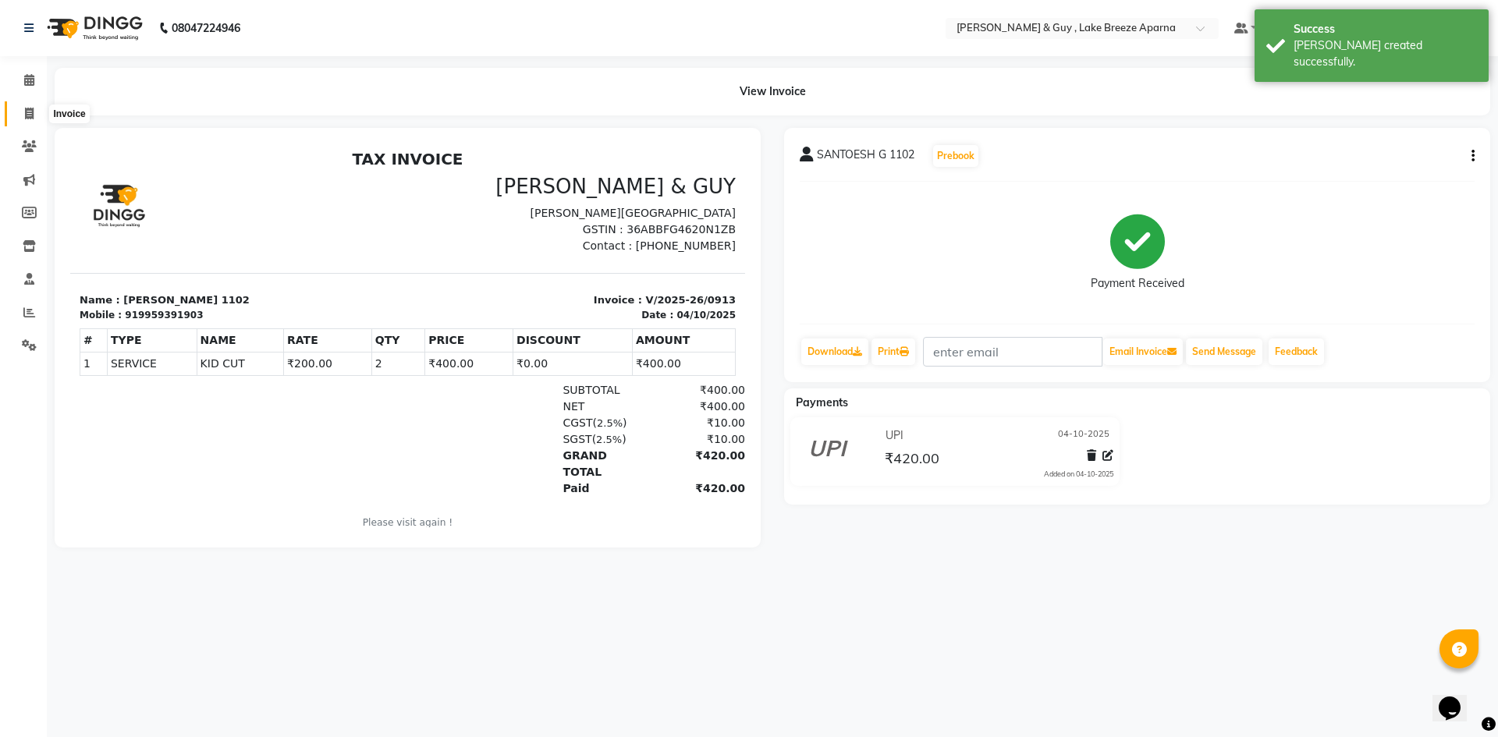
click at [37, 115] on span at bounding box center [29, 114] width 27 height 18
select select "8690"
select select "service"
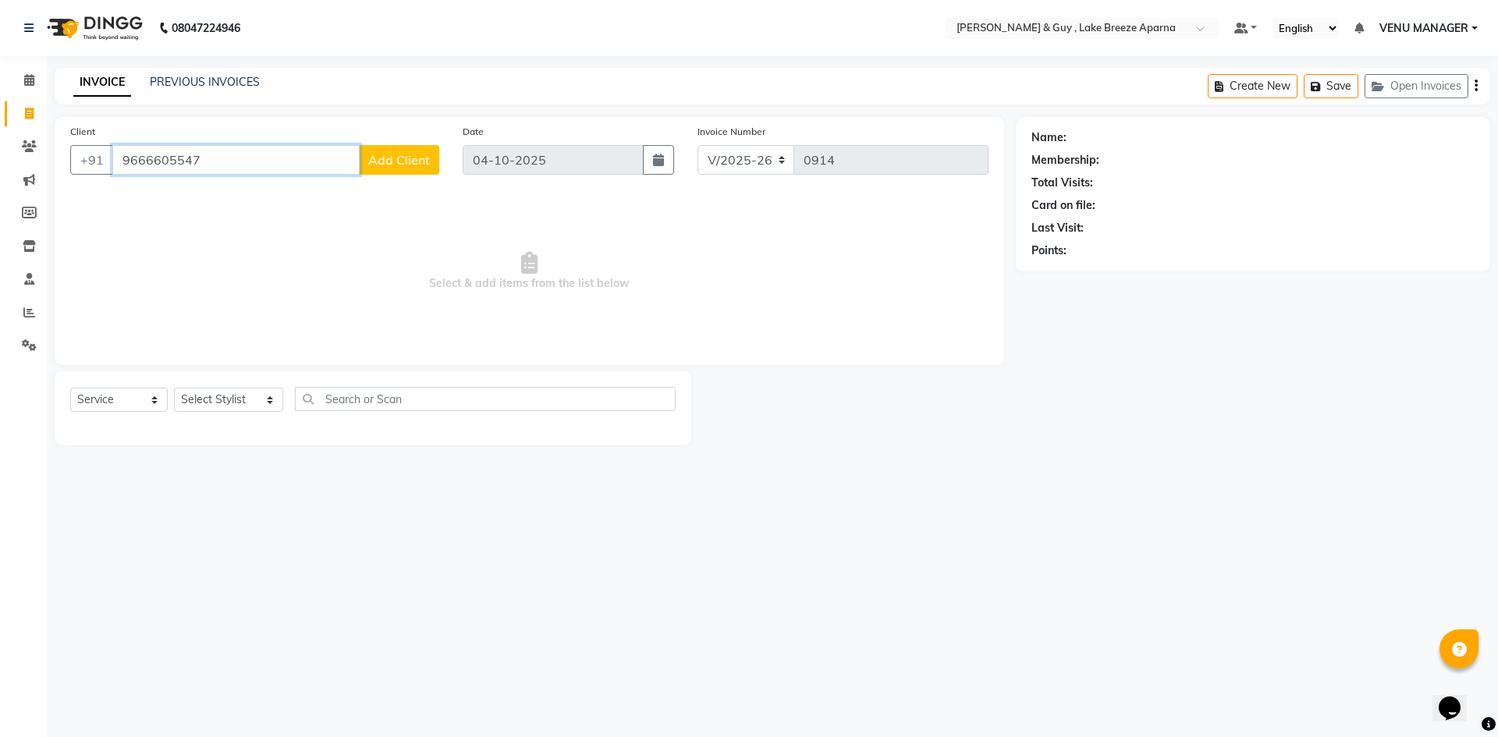
type input "9666605547"
click at [406, 147] on button "Add Client" at bounding box center [399, 160] width 80 height 30
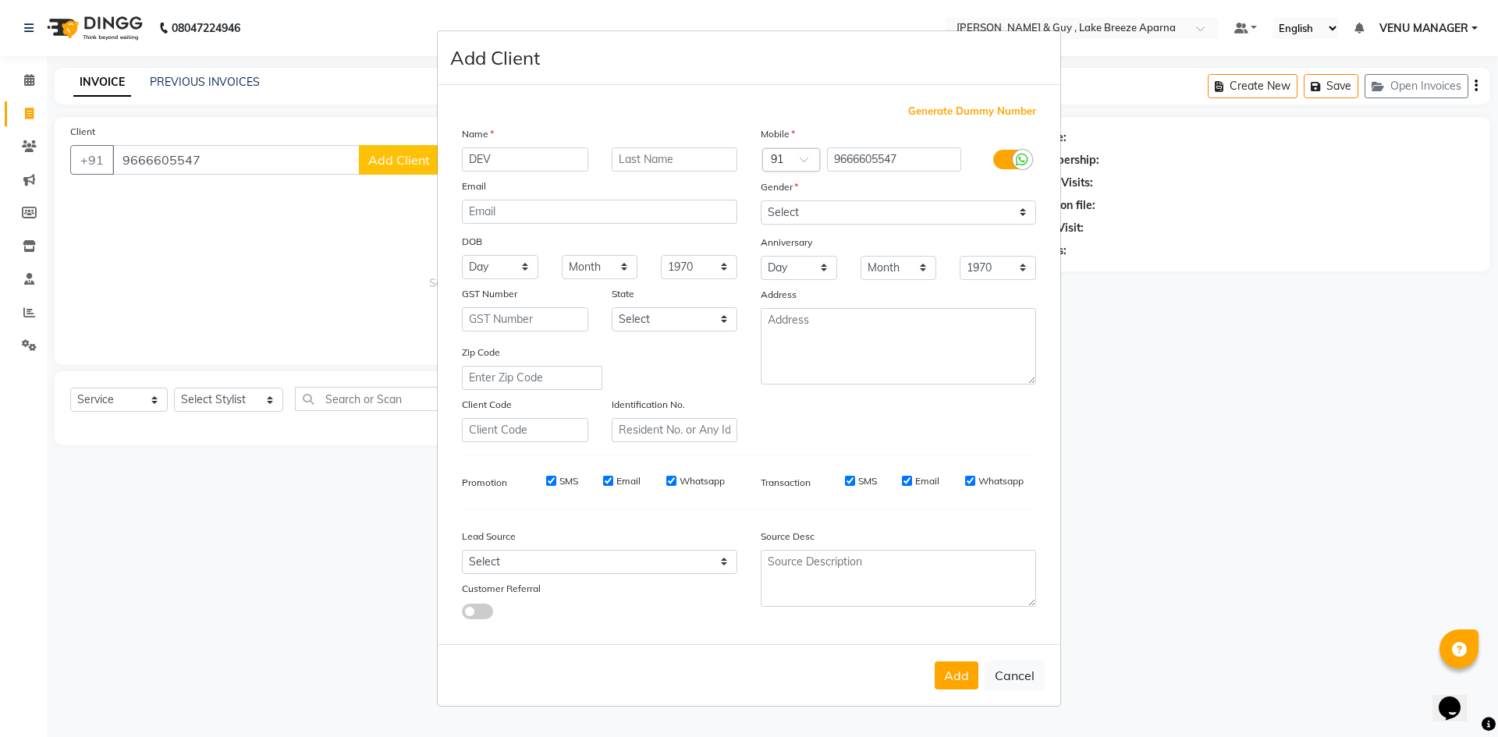
type input "DEV"
type input "C 806"
drag, startPoint x: 873, startPoint y: 212, endPoint x: 874, endPoint y: 222, distance: 9.5
click at [873, 212] on select "Select Male Female Other Prefer Not To Say" at bounding box center [898, 212] width 275 height 24
select select "male"
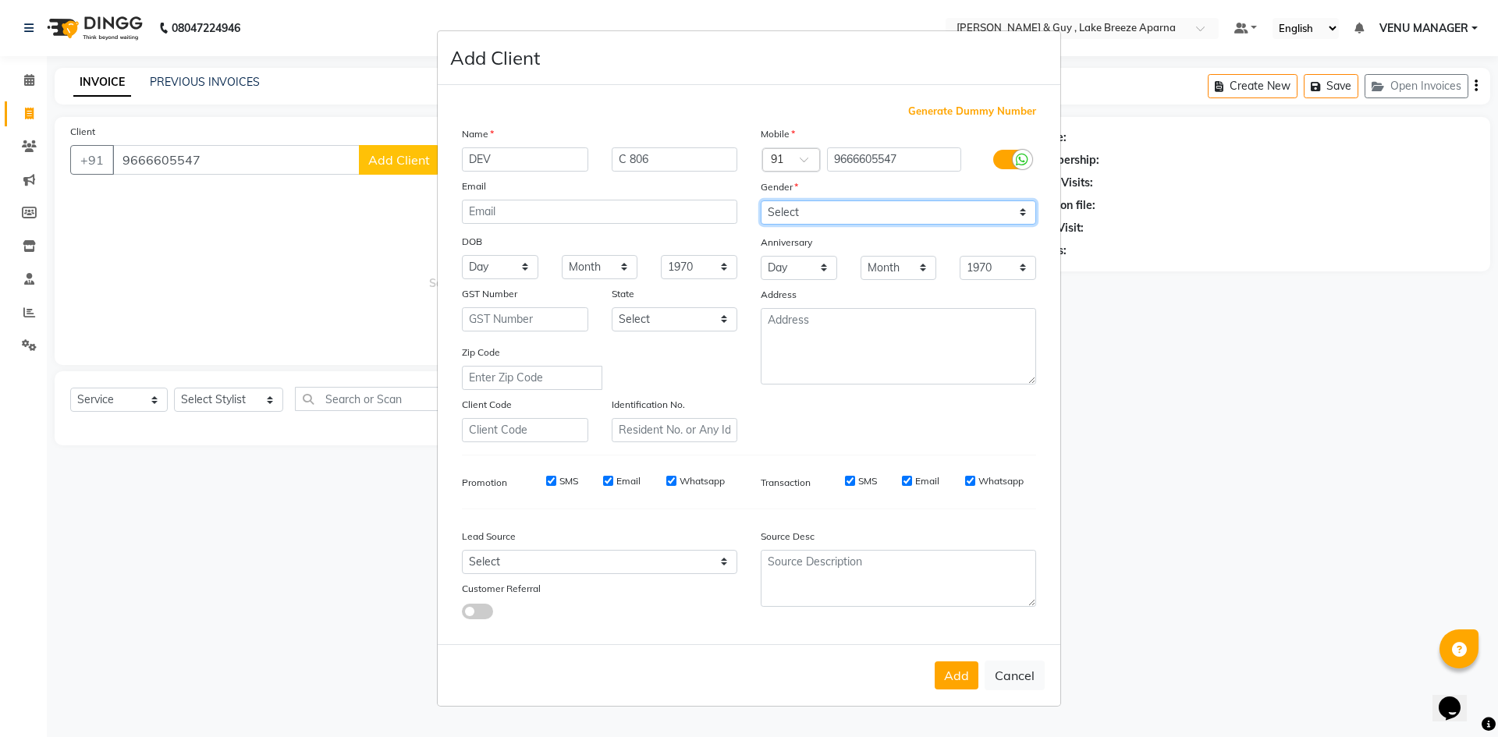
click at [761, 200] on select "Select Male Female Other Prefer Not To Say" at bounding box center [898, 212] width 275 height 24
click at [945, 671] on button "Add" at bounding box center [957, 676] width 44 height 28
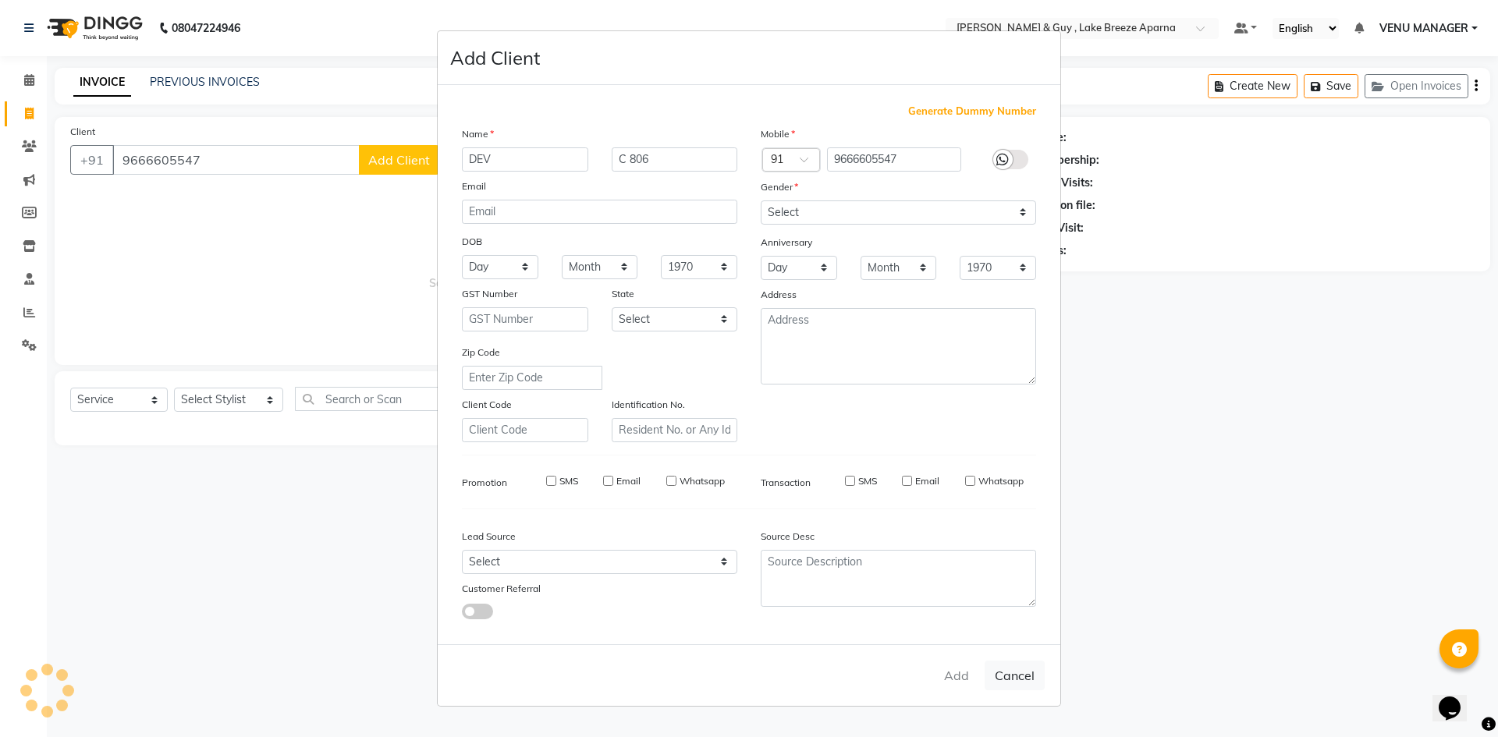
select select
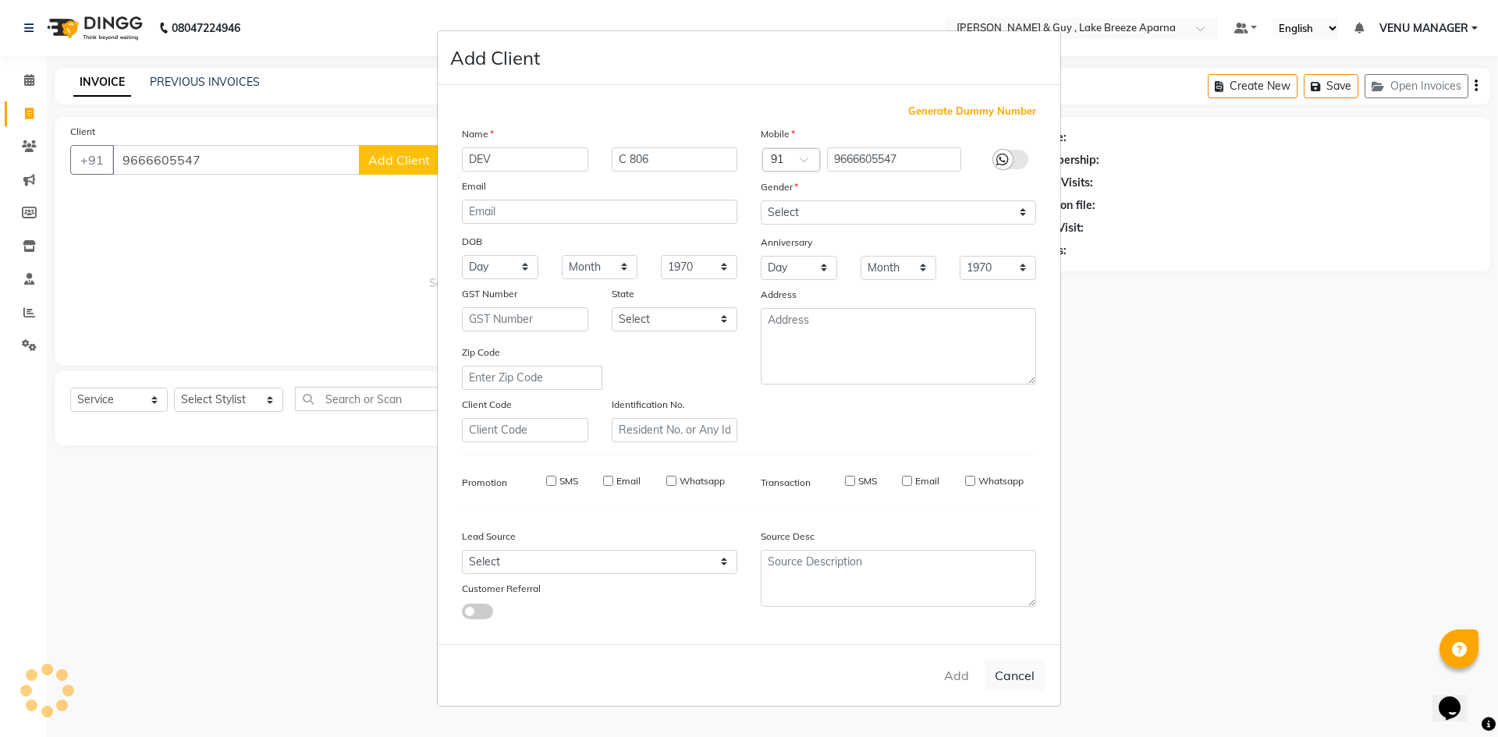
select select
checkbox input "false"
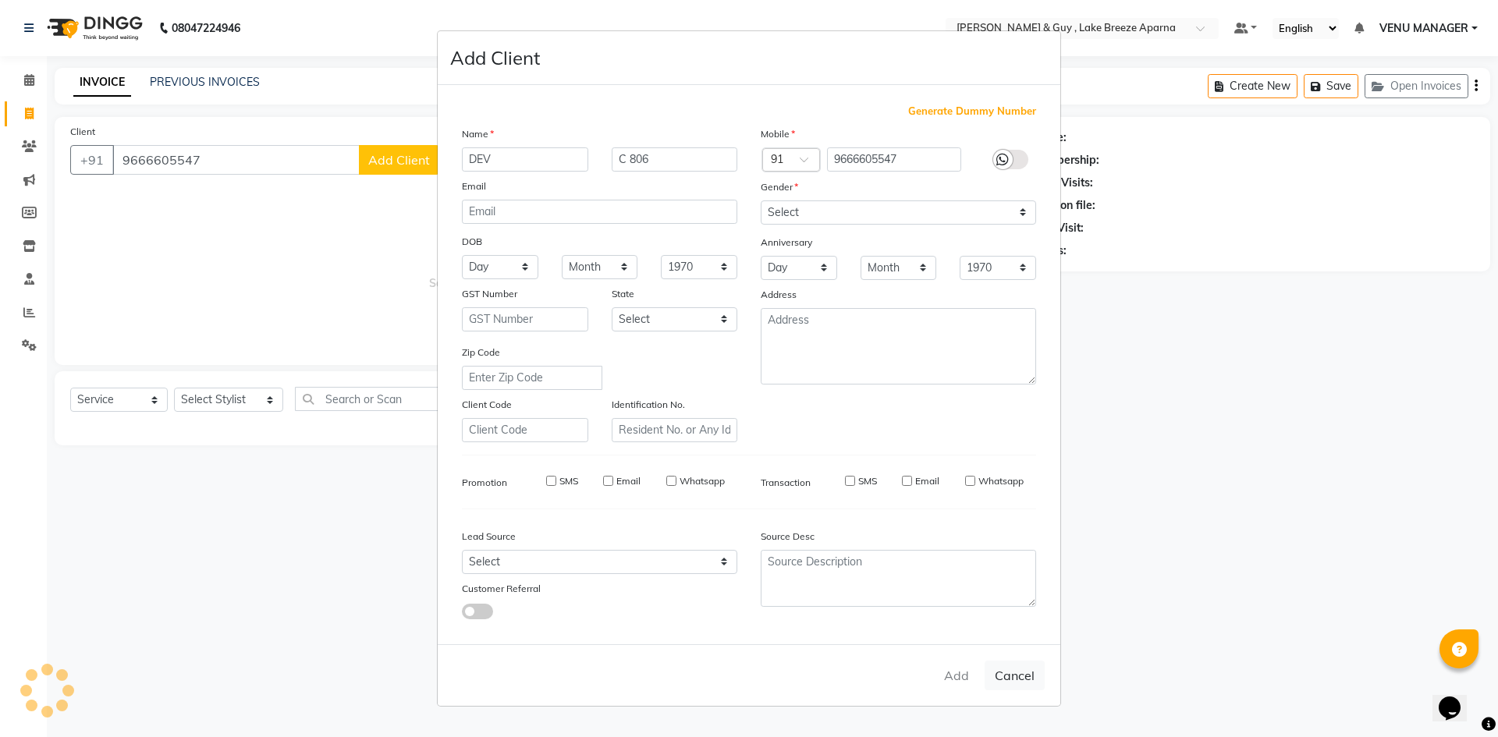
checkbox input "false"
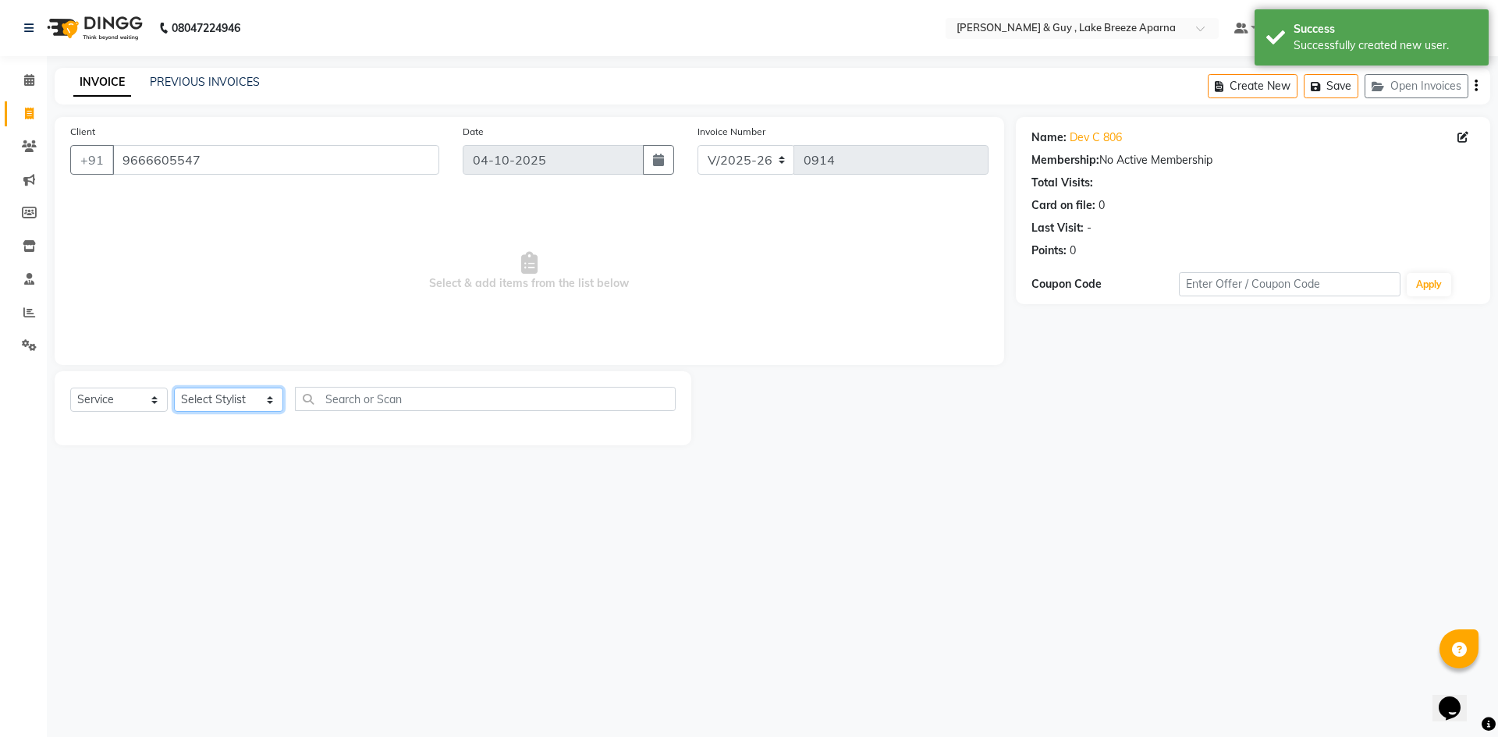
click at [232, 396] on select "Select Stylist [PERSON_NAME] ASLAM [DEMOGRAPHIC_DATA] [PERSON_NAME] MANAGER [PE…" at bounding box center [228, 400] width 109 height 24
select select "87992"
click at [174, 388] on select "Select Stylist [PERSON_NAME] ASLAM [DEMOGRAPHIC_DATA] [PERSON_NAME] MANAGER [PE…" at bounding box center [228, 400] width 109 height 24
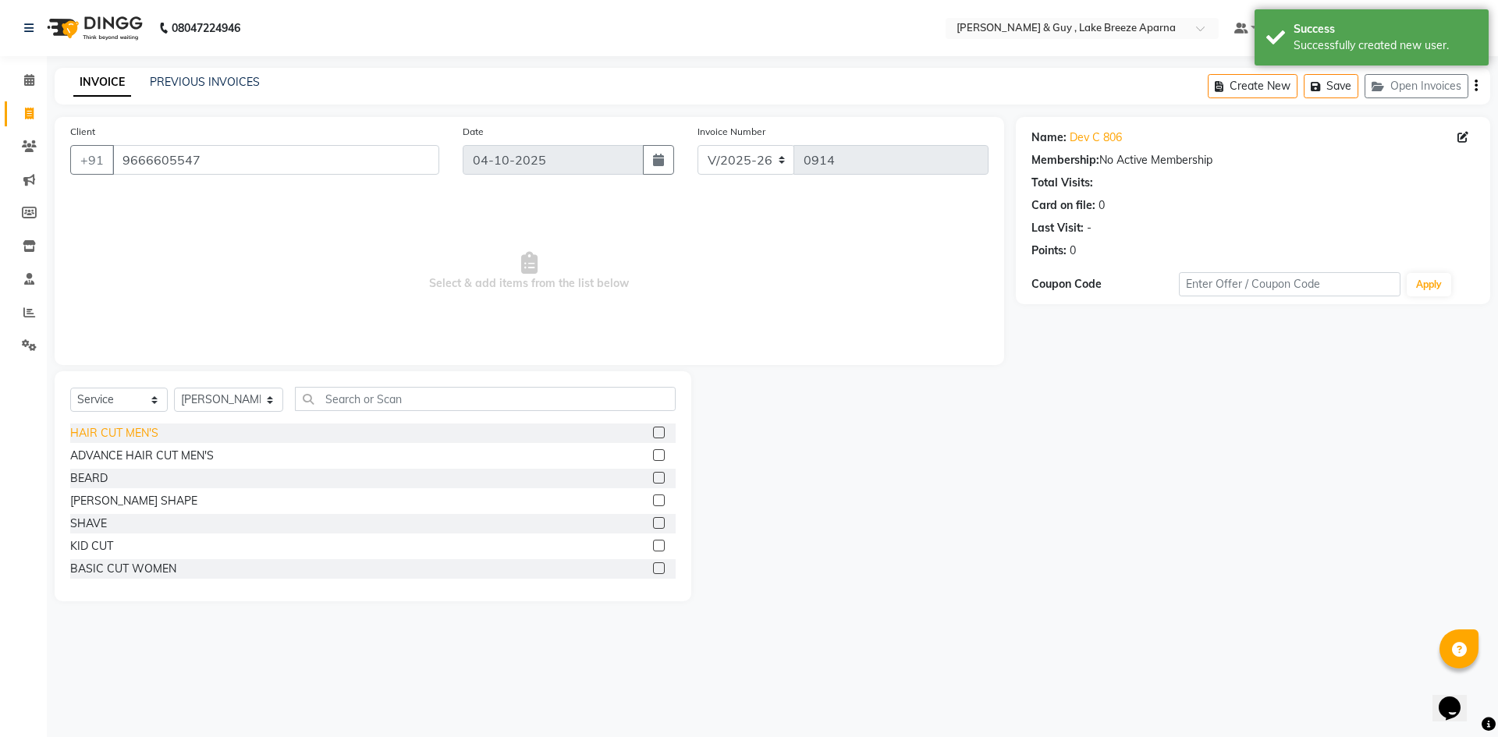
click at [101, 439] on div "HAIR CUT MEN'S" at bounding box center [114, 433] width 88 height 16
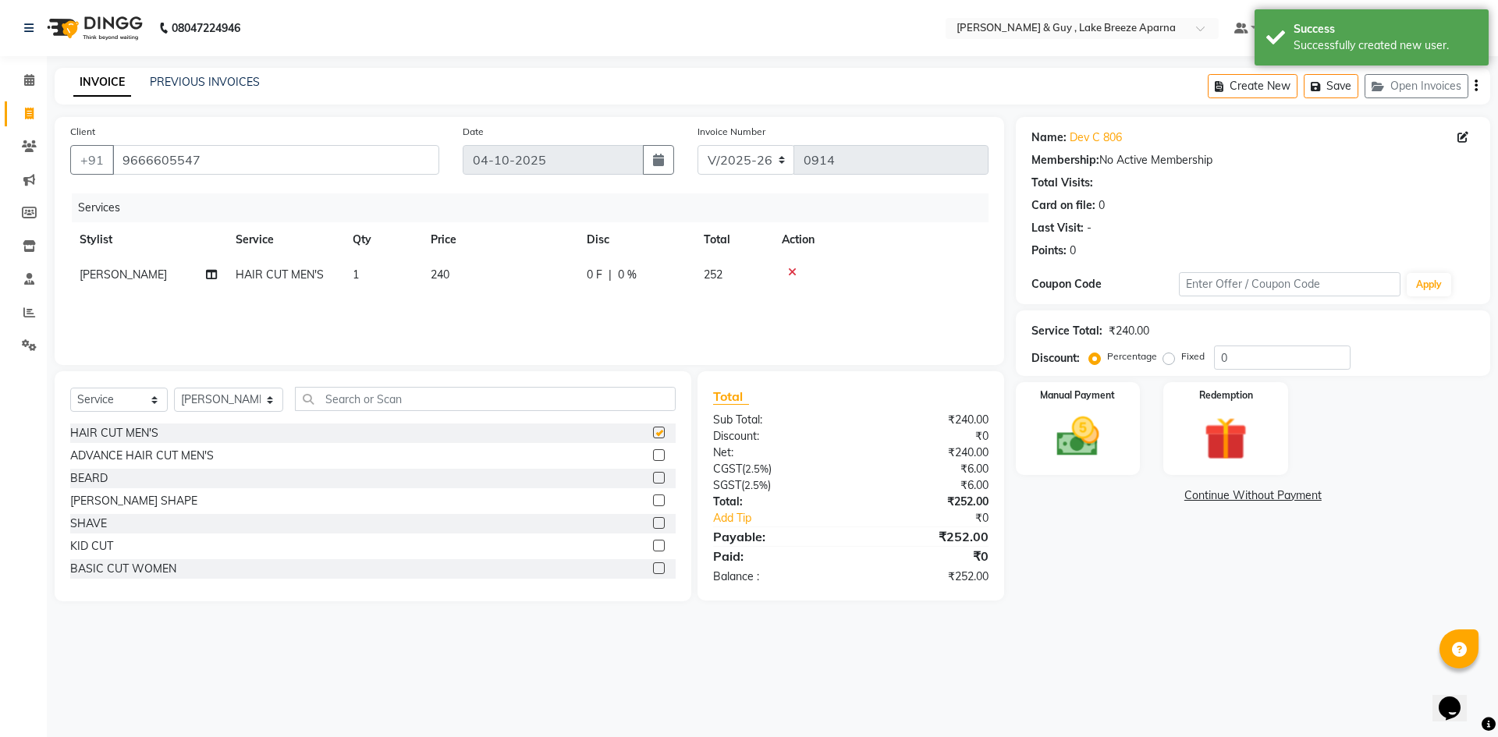
checkbox input "false"
click at [230, 399] on select "Select Stylist [PERSON_NAME] ASLAM [DEMOGRAPHIC_DATA] [PERSON_NAME] MANAGER [PE…" at bounding box center [228, 400] width 109 height 24
select select "93597"
click at [174, 388] on select "Select Stylist [PERSON_NAME] ASLAM [DEMOGRAPHIC_DATA] [PERSON_NAME] MANAGER [PE…" at bounding box center [228, 400] width 109 height 24
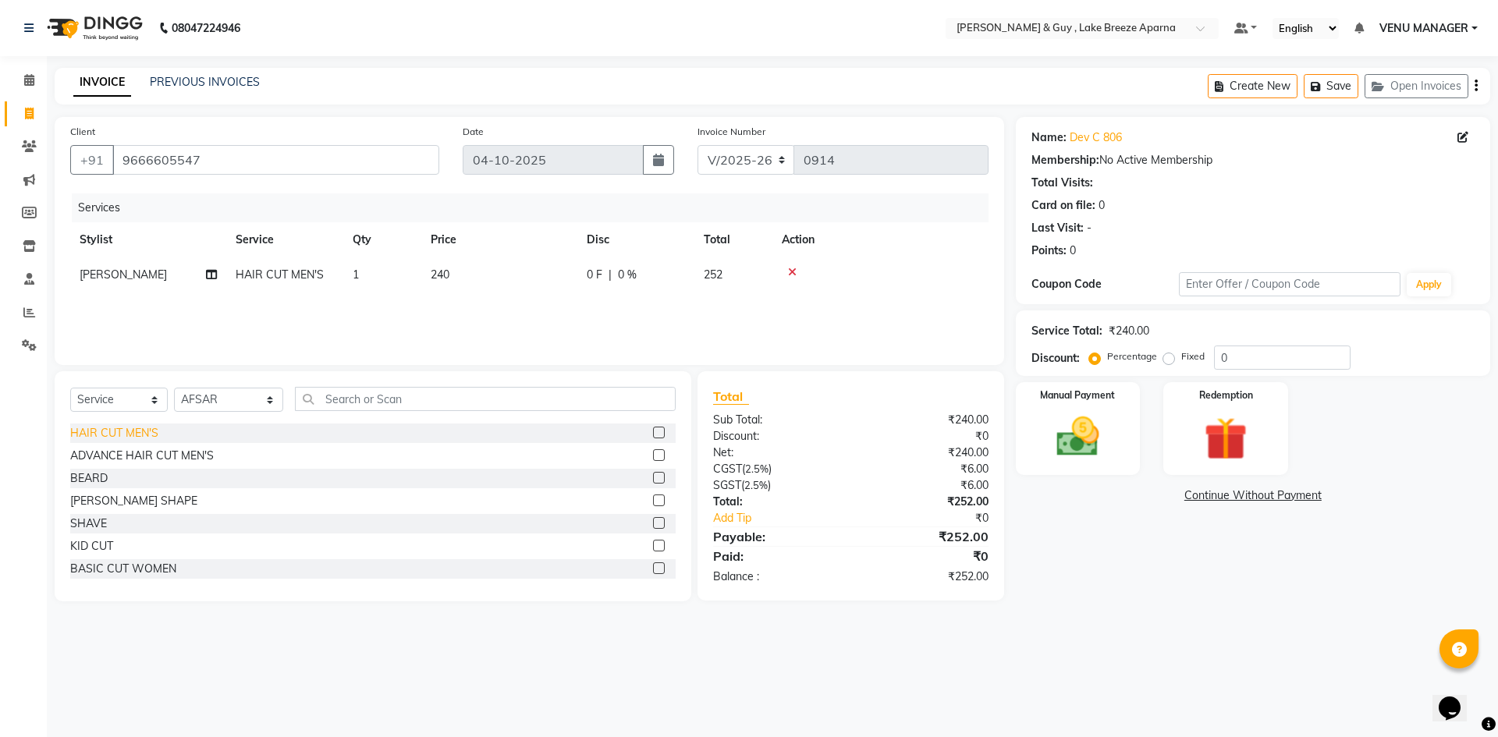
click at [137, 437] on div "HAIR CUT MEN'S" at bounding box center [114, 433] width 88 height 16
checkbox input "false"
click at [484, 286] on td "240" at bounding box center [499, 274] width 156 height 35
select select "87992"
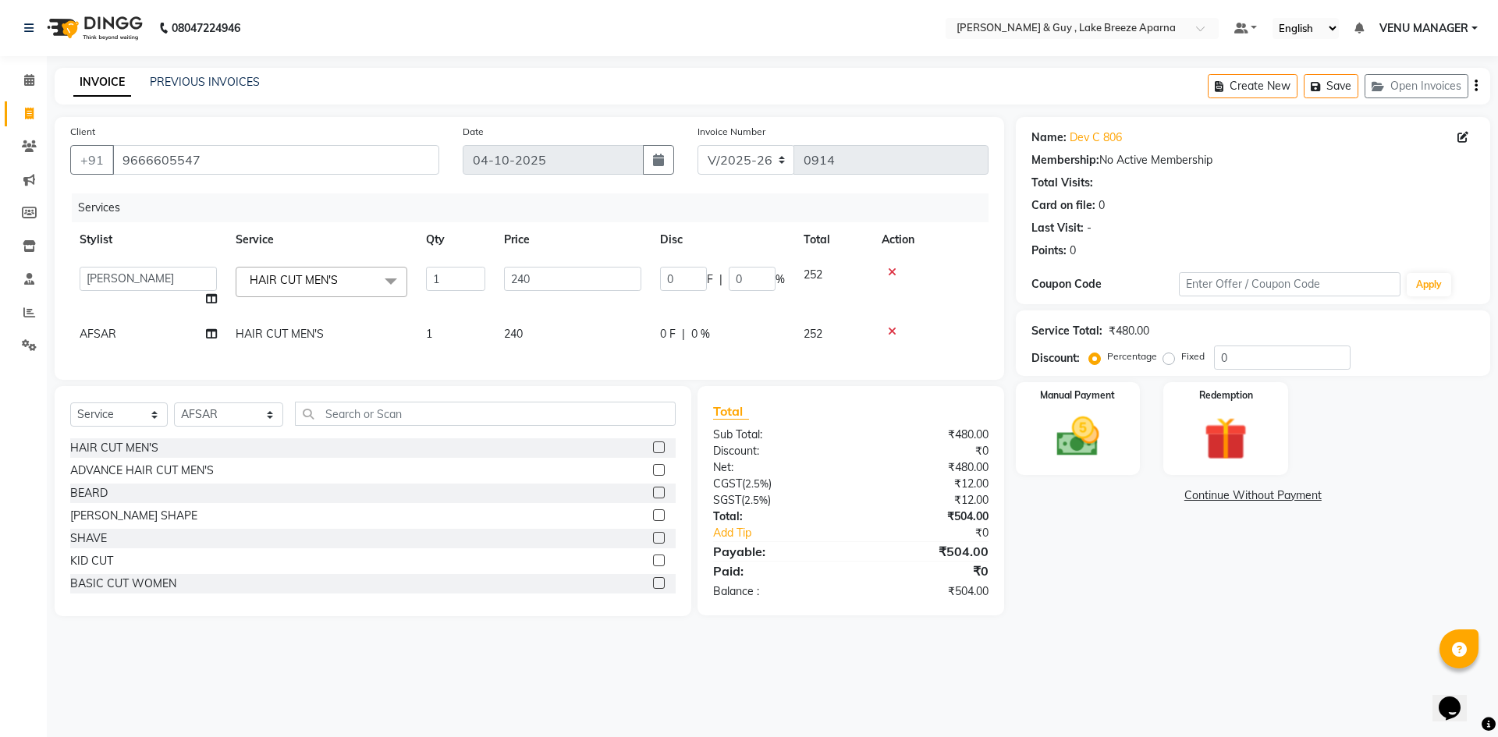
click at [544, 323] on td "240" at bounding box center [573, 334] width 156 height 35
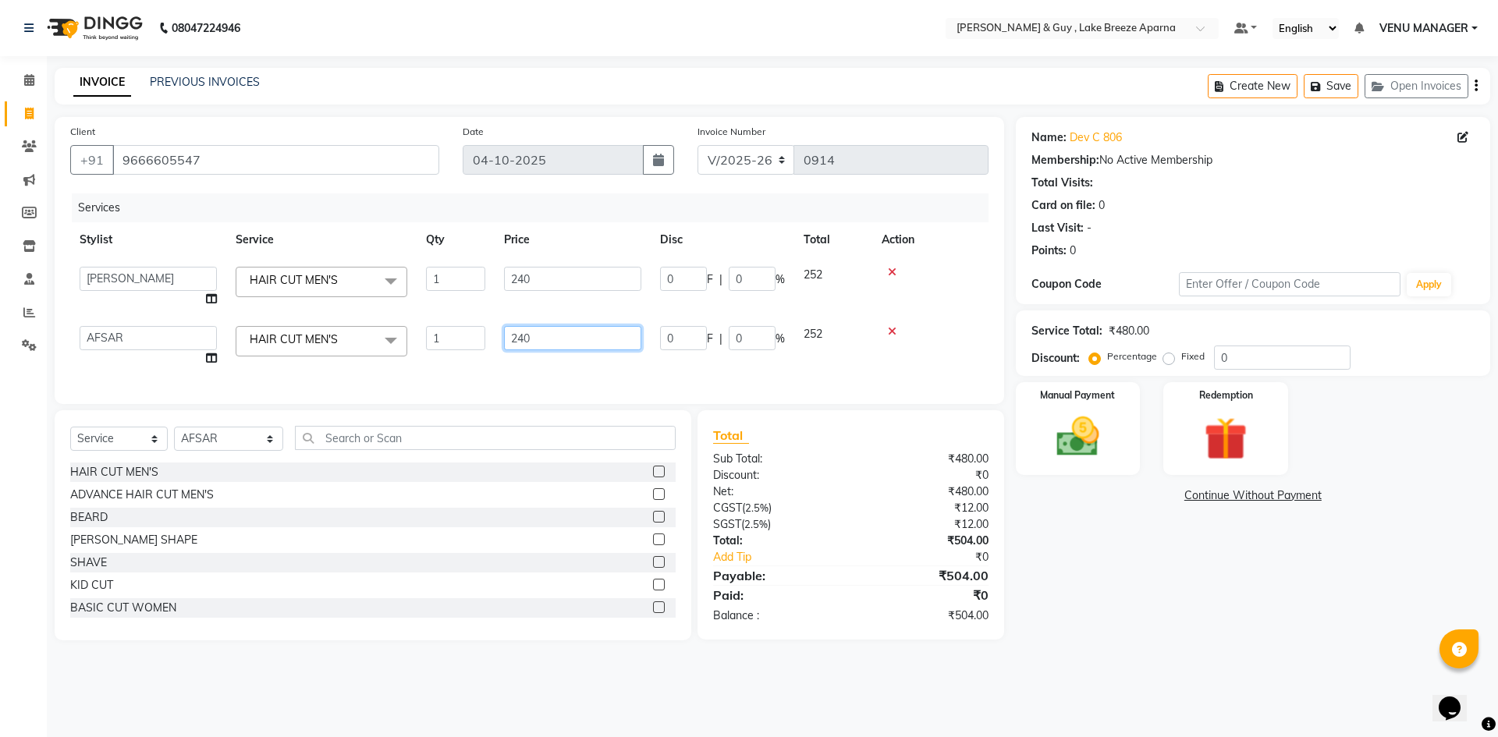
drag, startPoint x: 580, startPoint y: 338, endPoint x: 163, endPoint y: 352, distance: 416.8
click at [286, 349] on tr "AFSAR ANAS ASLAM DANISH HANISHA MANAGER LAXMI RIMA RINKU SALMAN SHANVI SRAVANTH…" at bounding box center [529, 346] width 918 height 59
type input "200"
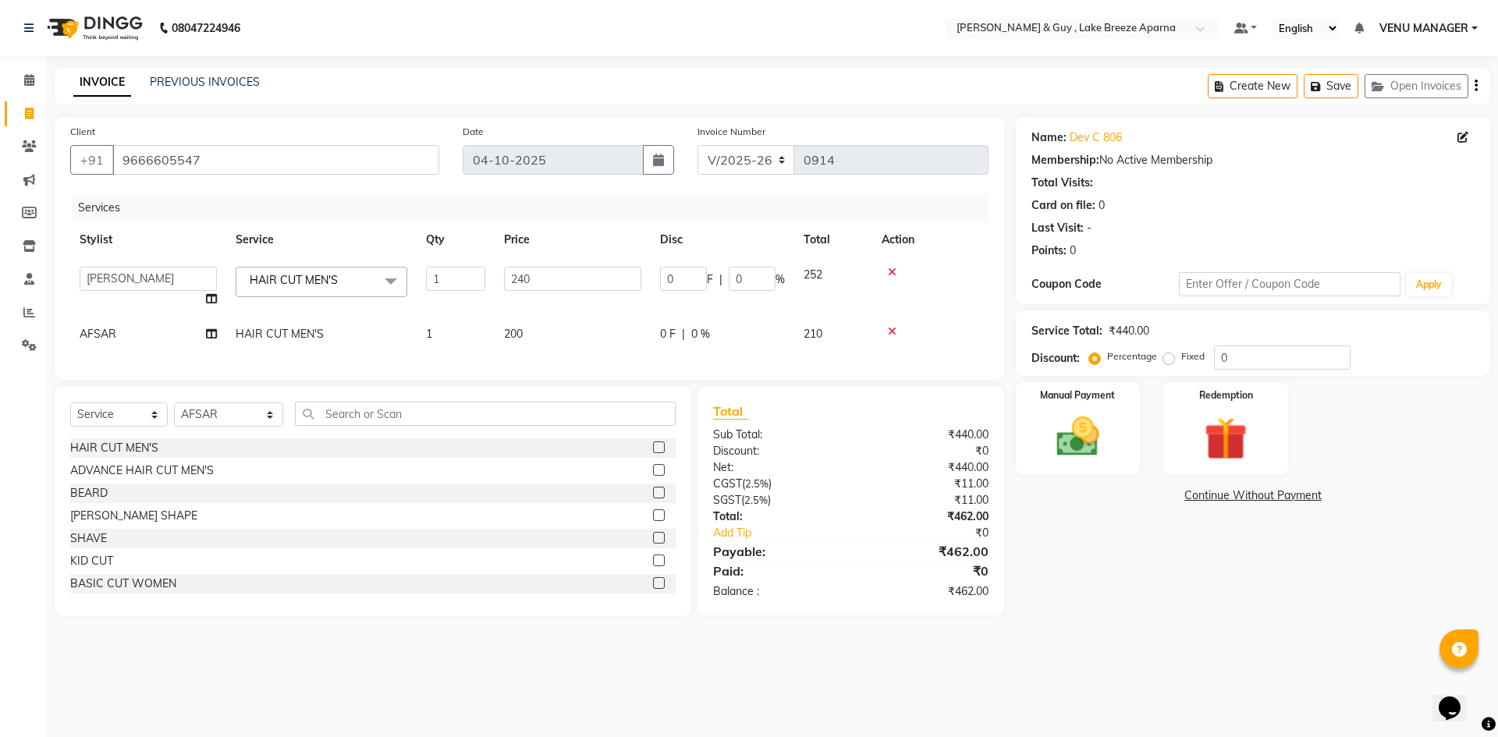
click at [1205, 616] on div "Name: Dev C 806 Membership: No Active Membership Total Visits: Card on file: 0 …" at bounding box center [1259, 366] width 486 height 499
click at [1123, 420] on div "Manual Payment" at bounding box center [1077, 429] width 129 height 96
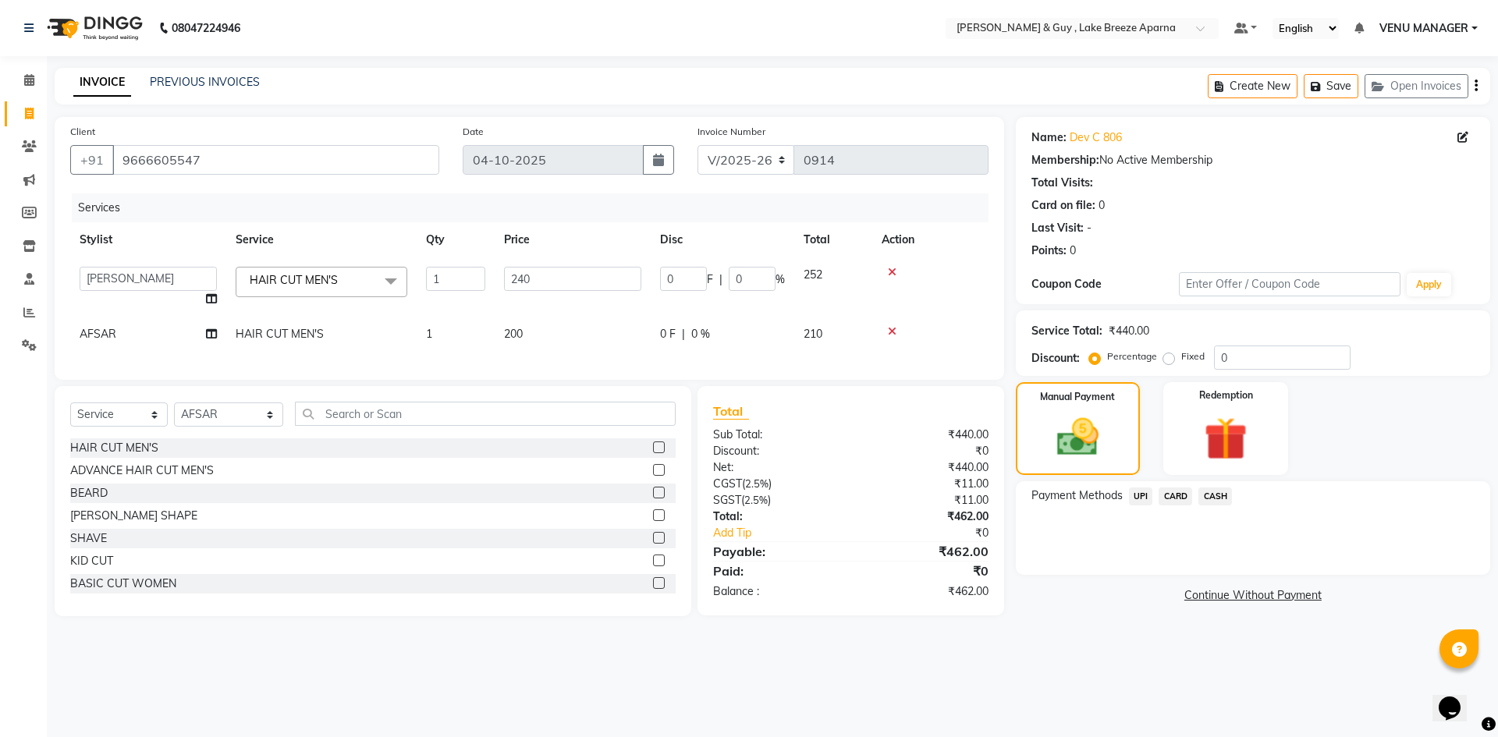
click at [1134, 496] on span "UPI" at bounding box center [1141, 497] width 24 height 18
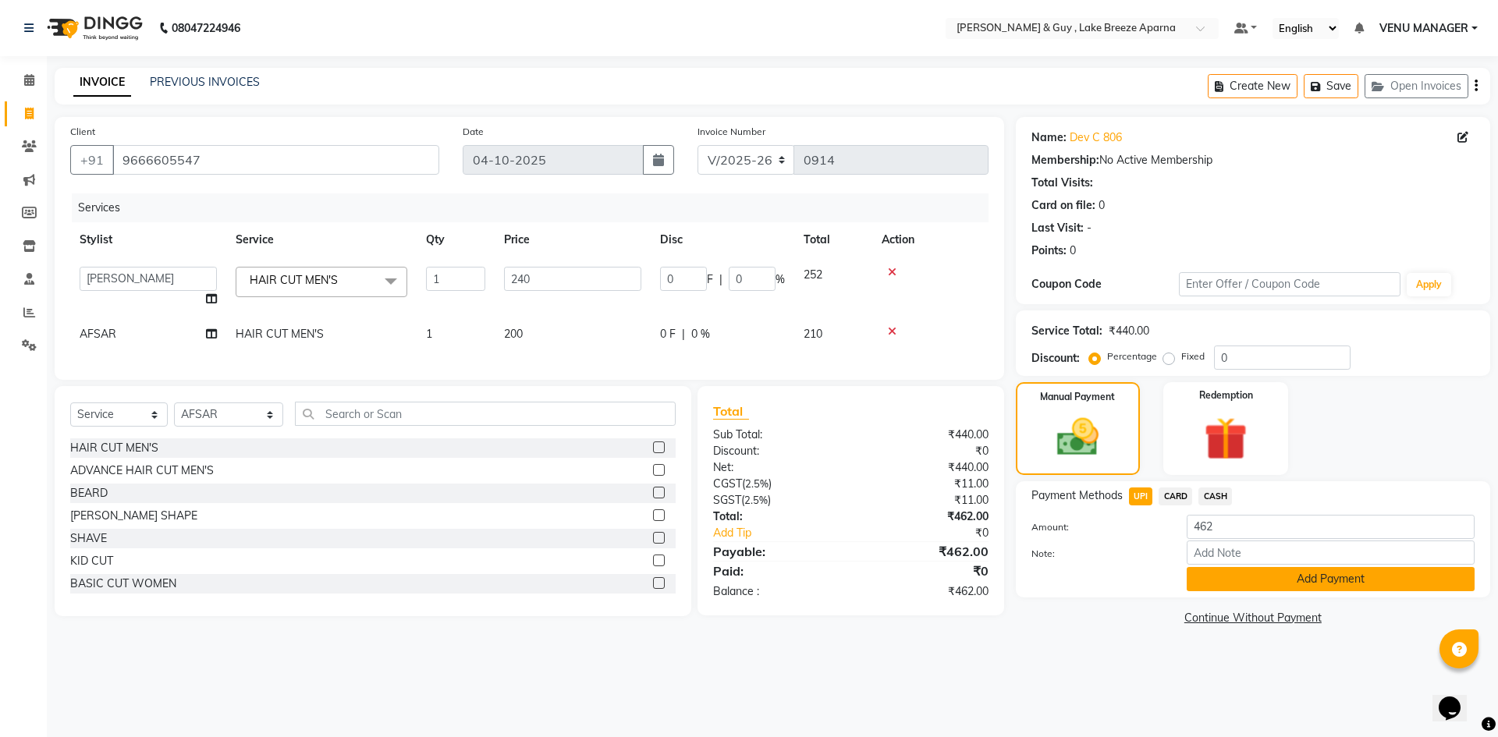
click at [1282, 580] on button "Add Payment" at bounding box center [1331, 579] width 288 height 24
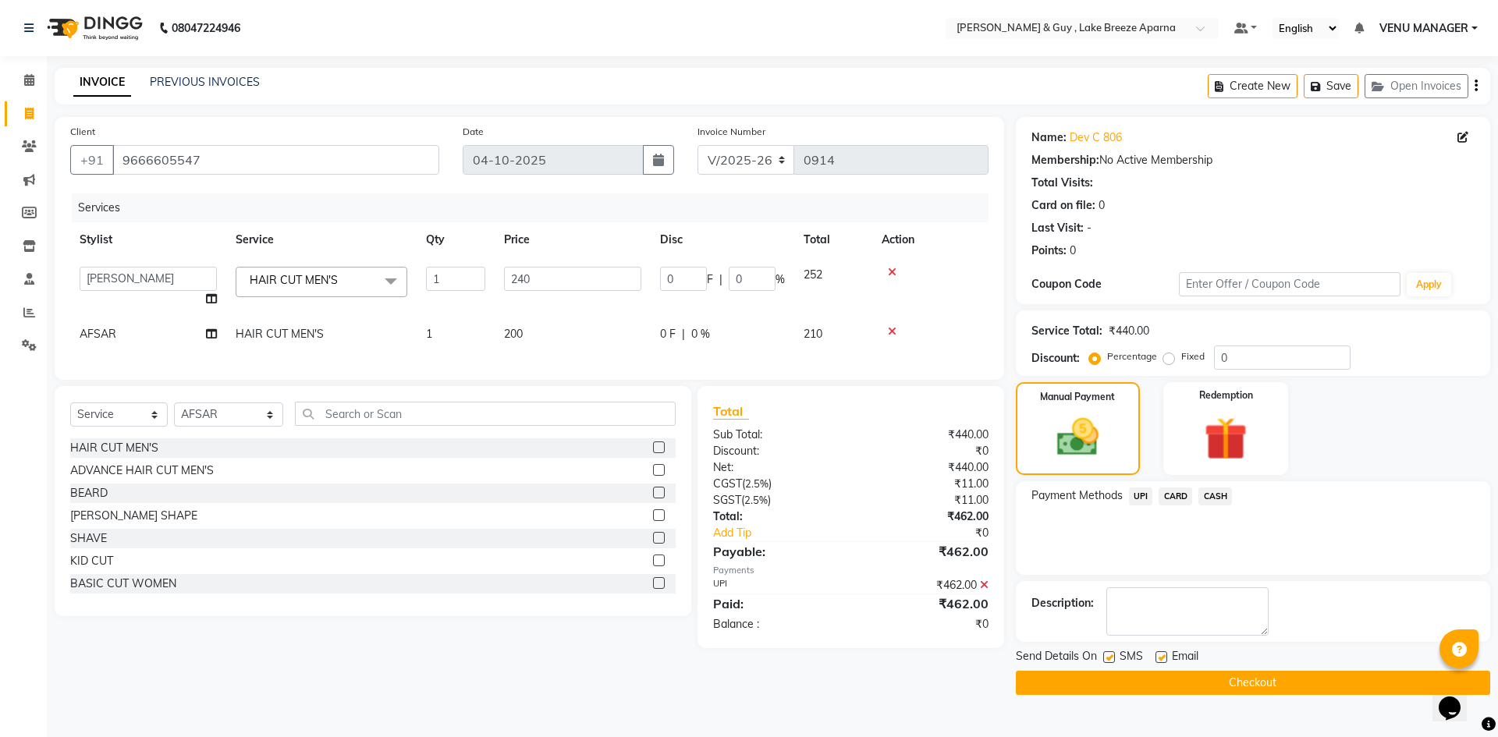
click at [1252, 695] on main "INVOICE PREVIOUS INVOICES Create New Save Open Invoices Client +91 9666605547 D…" at bounding box center [772, 393] width 1451 height 651
click at [1248, 686] on button "Checkout" at bounding box center [1253, 683] width 474 height 24
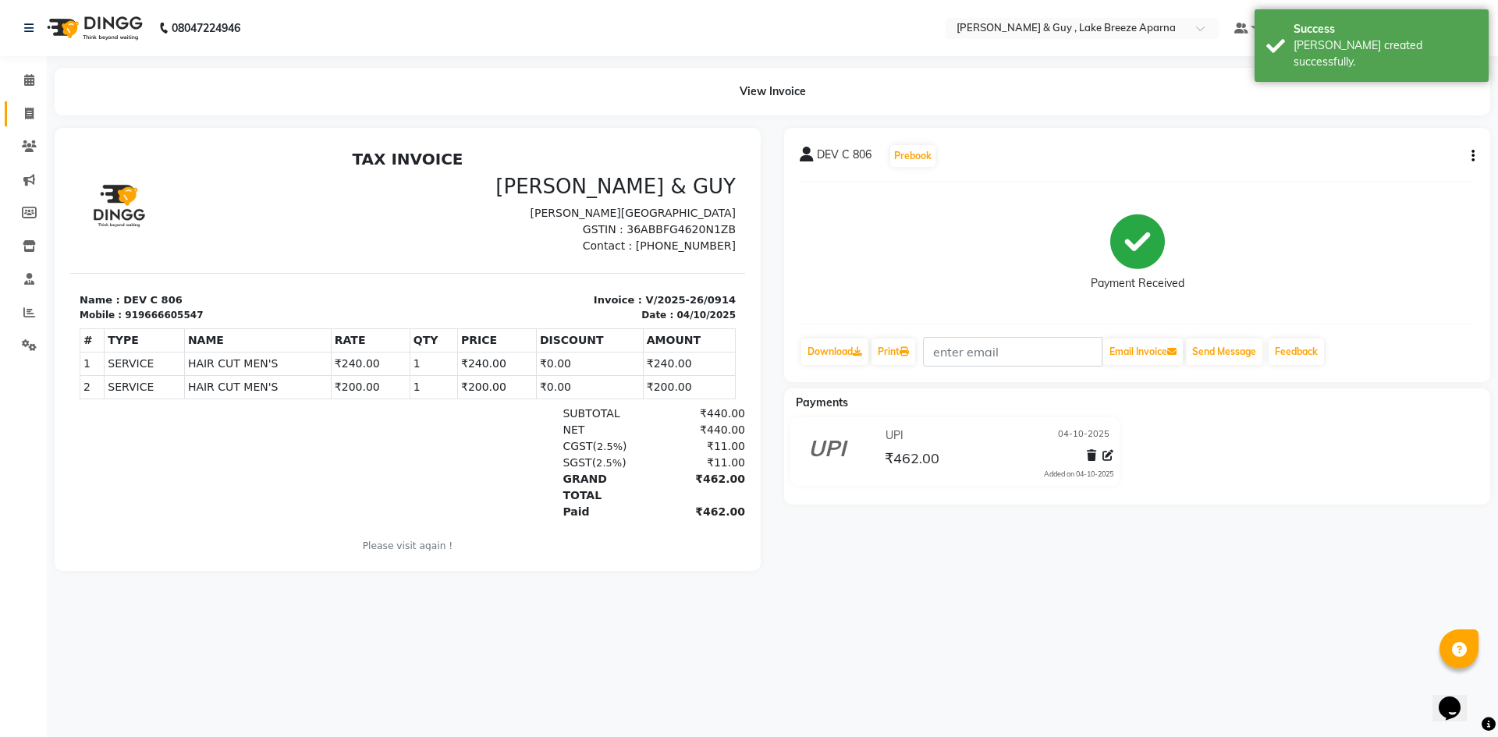
click at [21, 124] on link "Invoice" at bounding box center [23, 114] width 37 height 26
select select "8690"
select select "service"
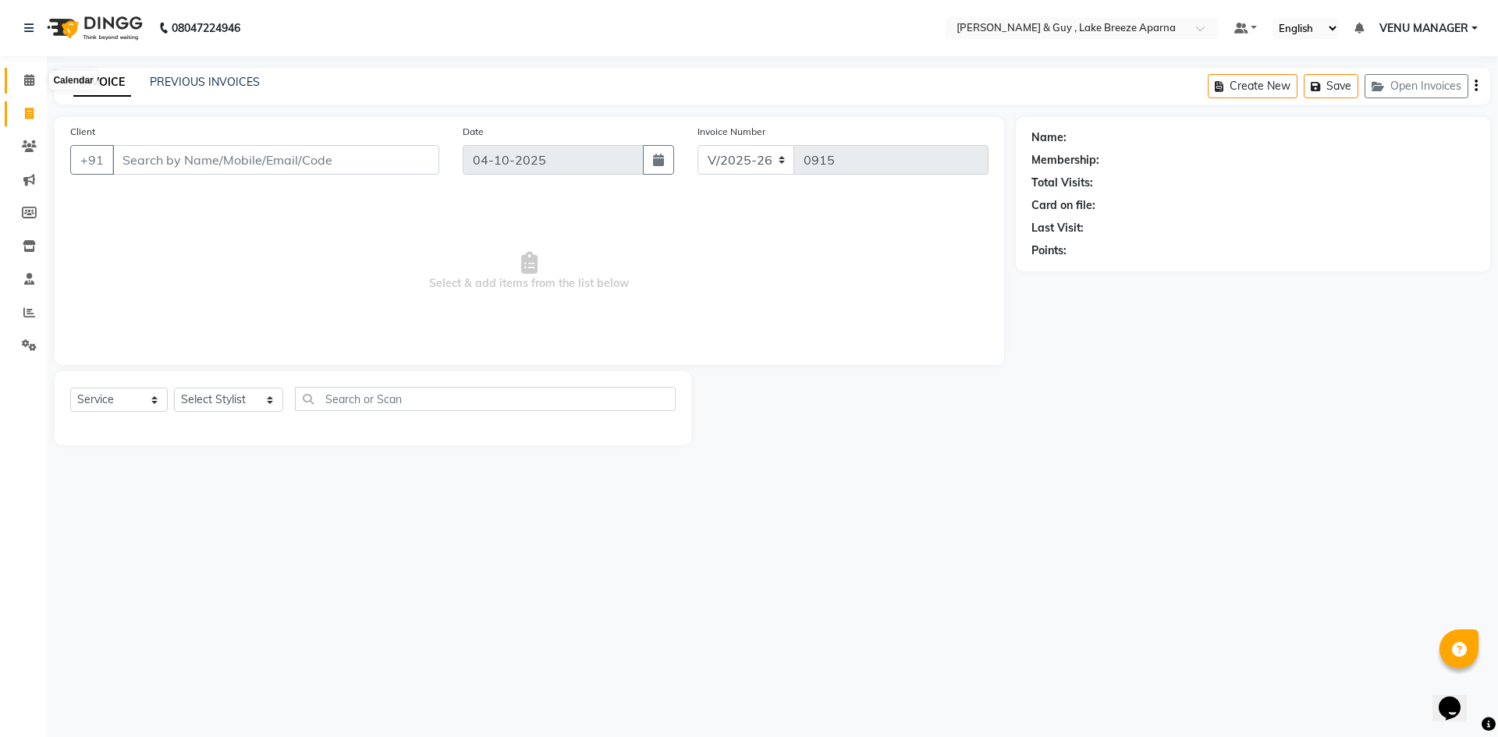
click at [25, 87] on span at bounding box center [29, 81] width 27 height 18
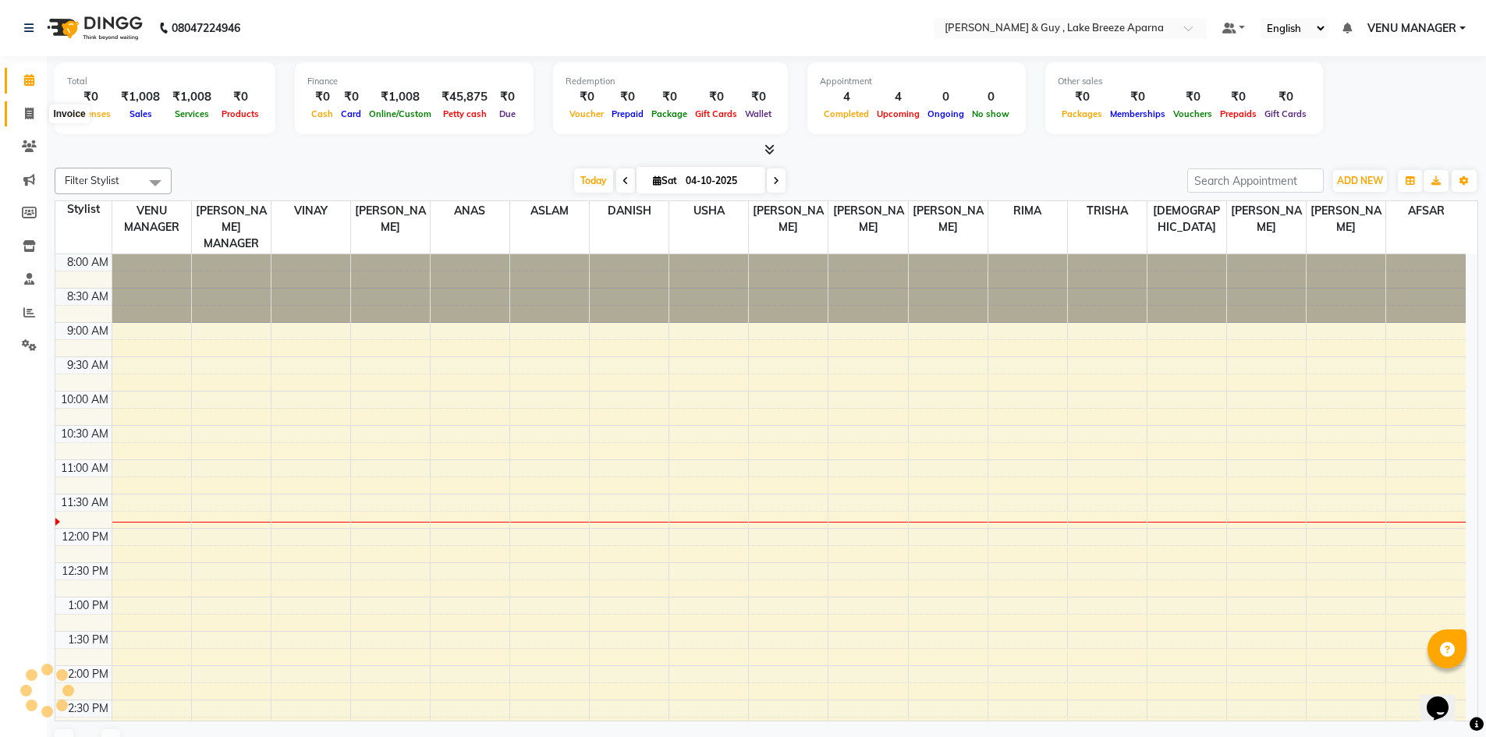
scroll to position [207, 0]
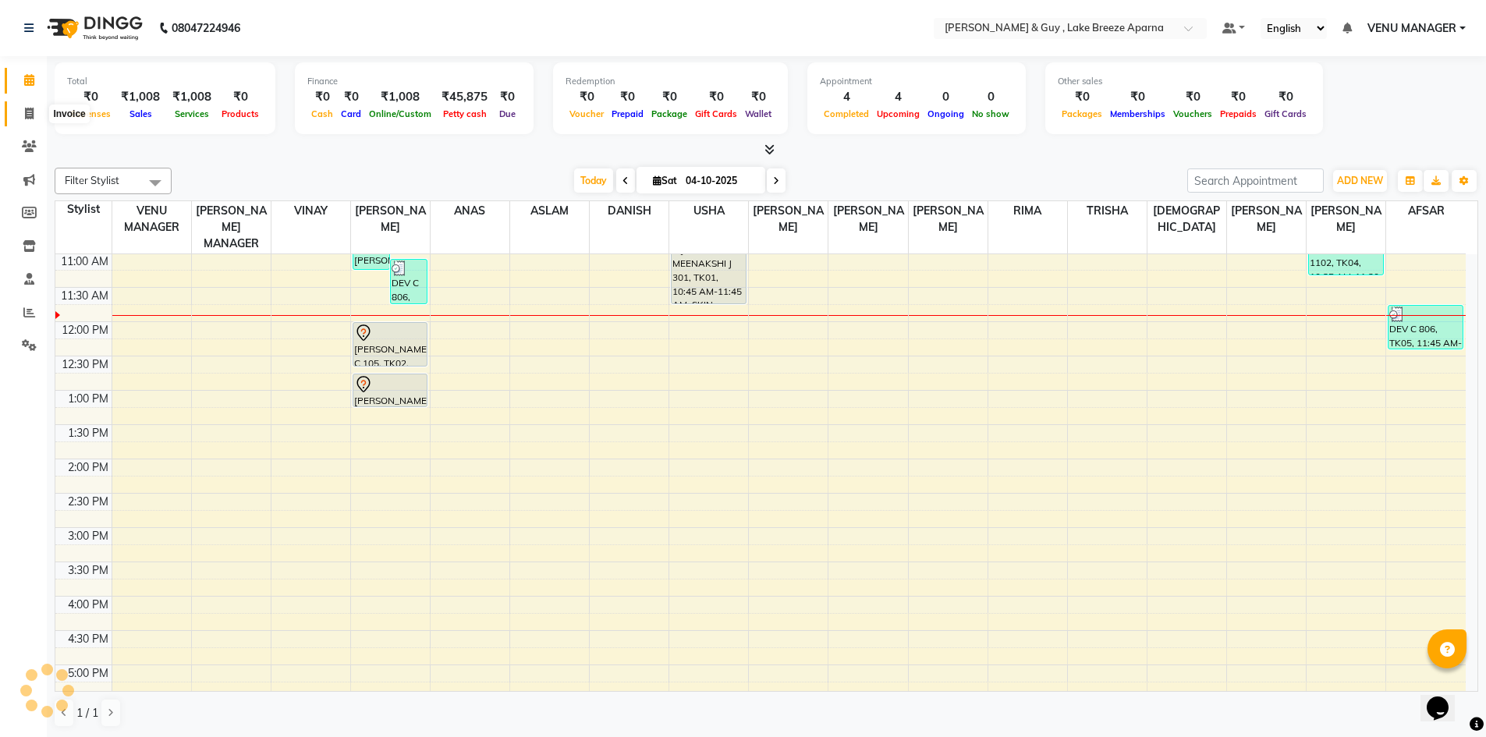
click at [32, 119] on span at bounding box center [29, 114] width 27 height 18
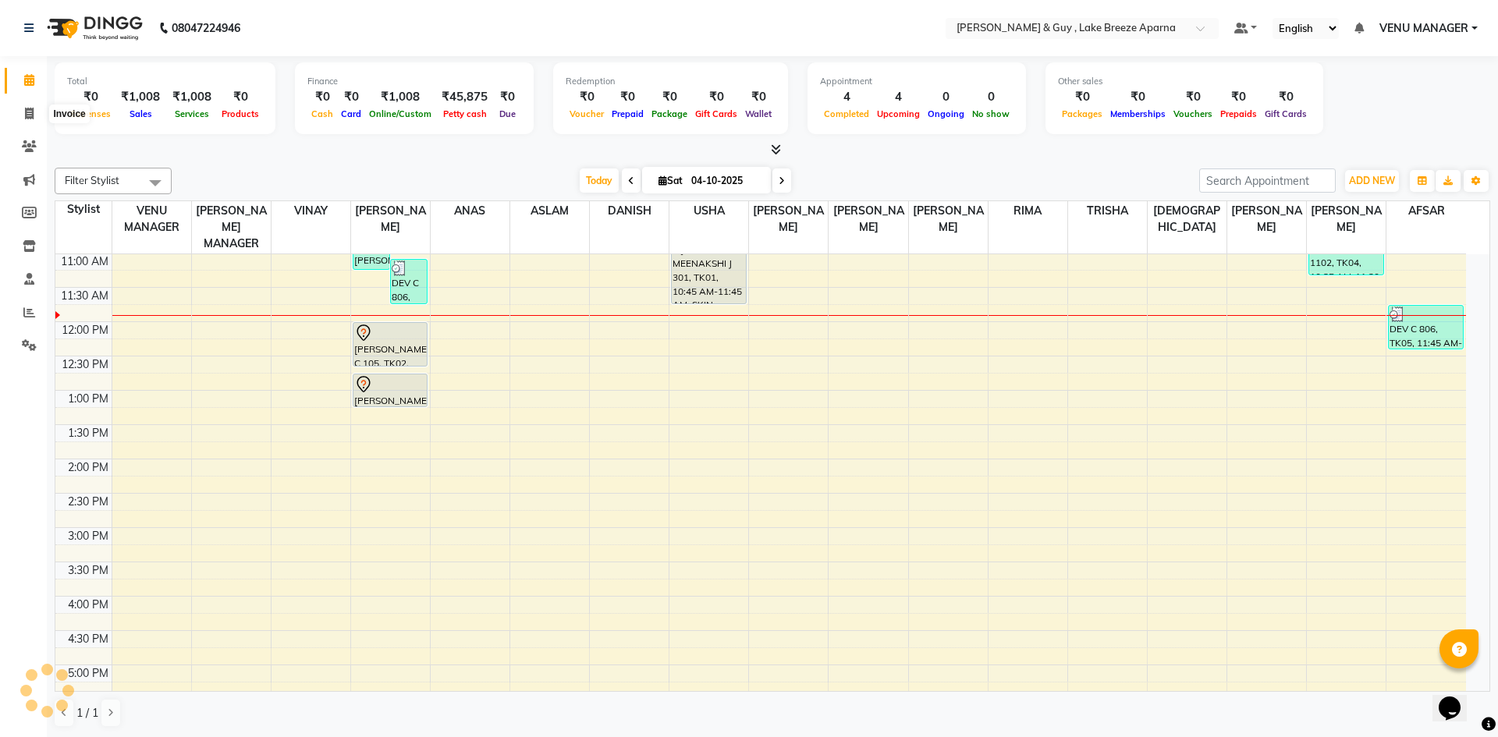
select select "8690"
select select "service"
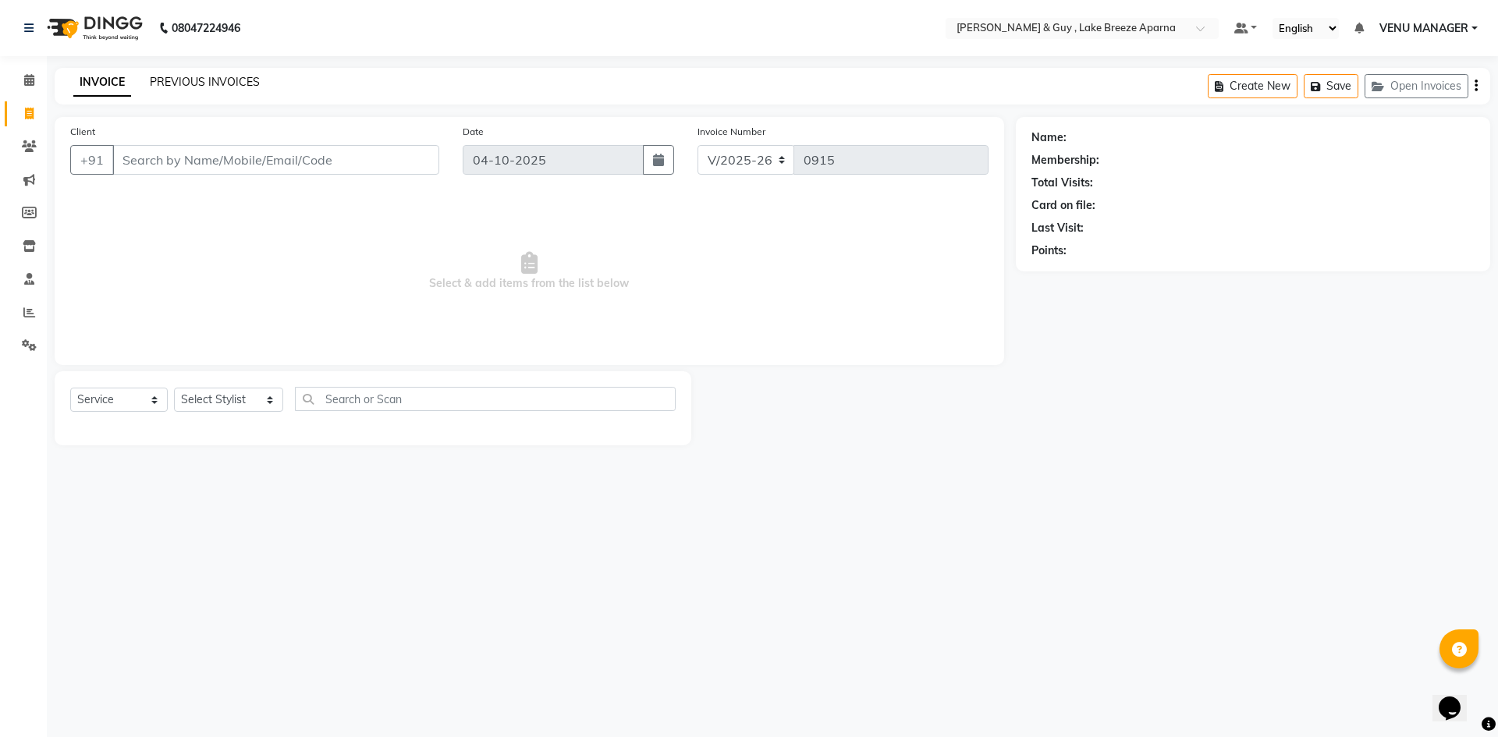
click at [226, 80] on link "PREVIOUS INVOICES" at bounding box center [205, 82] width 110 height 14
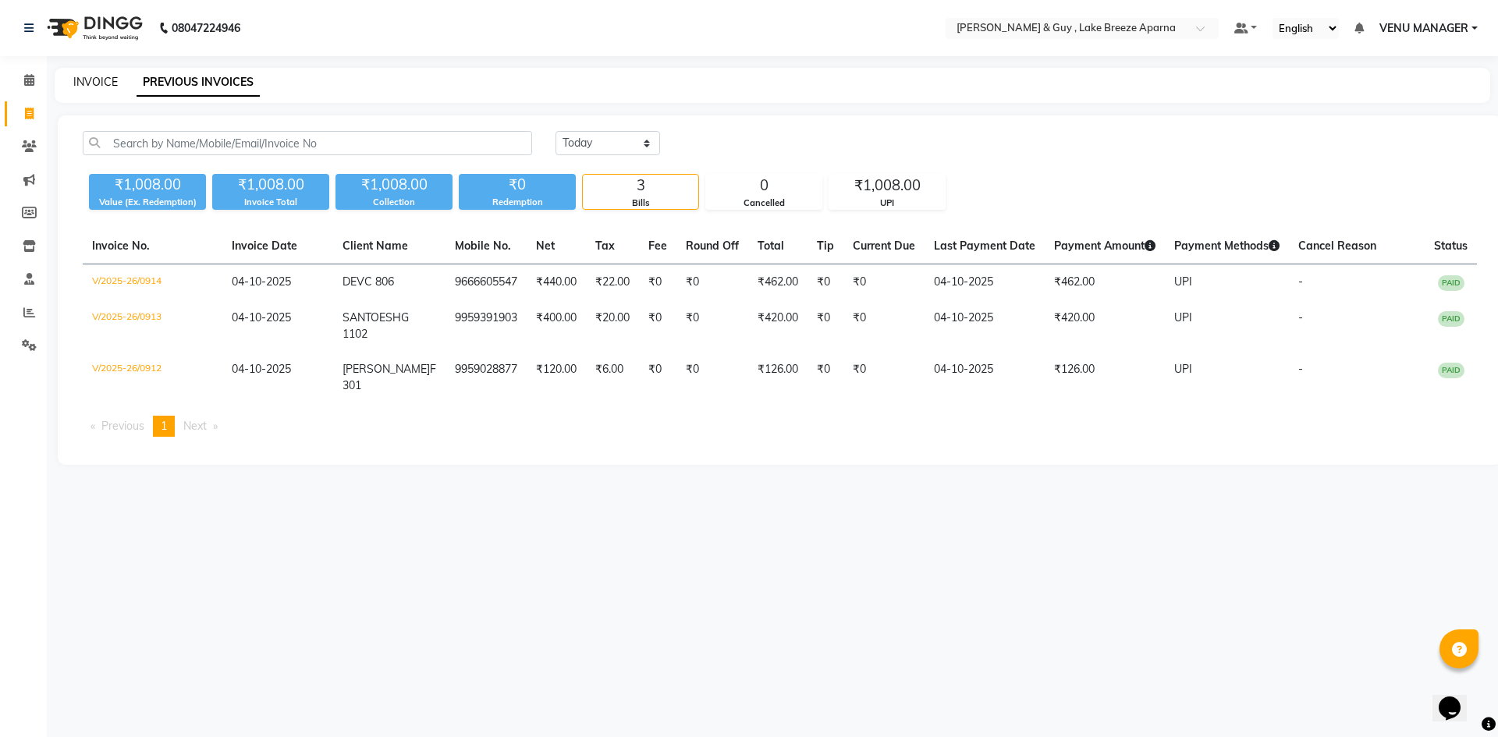
click at [99, 76] on link "INVOICE" at bounding box center [95, 82] width 44 height 14
select select "service"
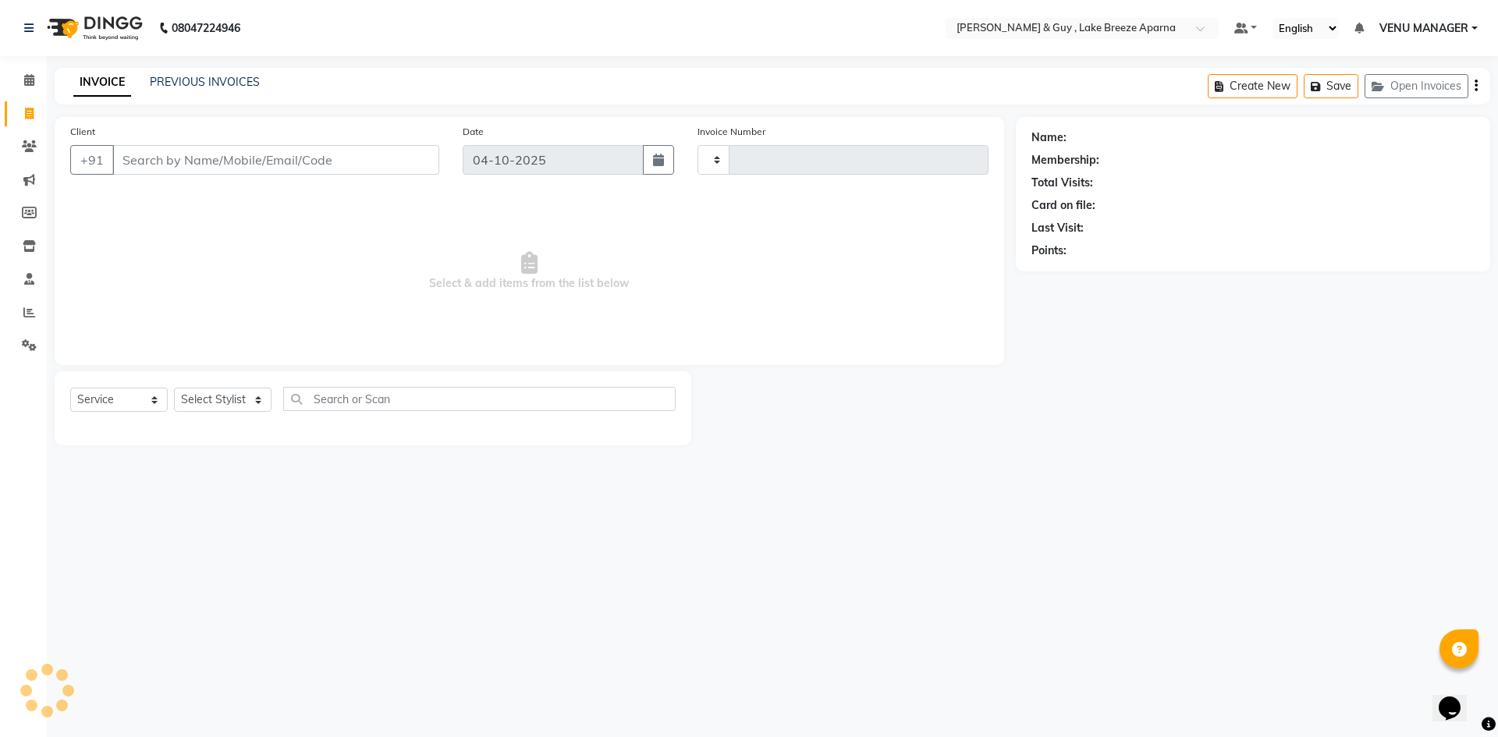
type input "0915"
select select "8690"
click at [239, 395] on select "Select Stylist AFSAR ANAS ASLAM DANISH HANISHA MANAGER LAXMI RIMA RINKU SALMAN …" at bounding box center [228, 400] width 109 height 24
select select "87989"
click at [174, 388] on select "Select Stylist AFSAR ANAS ASLAM DANISH HANISHA MANAGER LAXMI RIMA RINKU SALMAN …" at bounding box center [228, 400] width 109 height 24
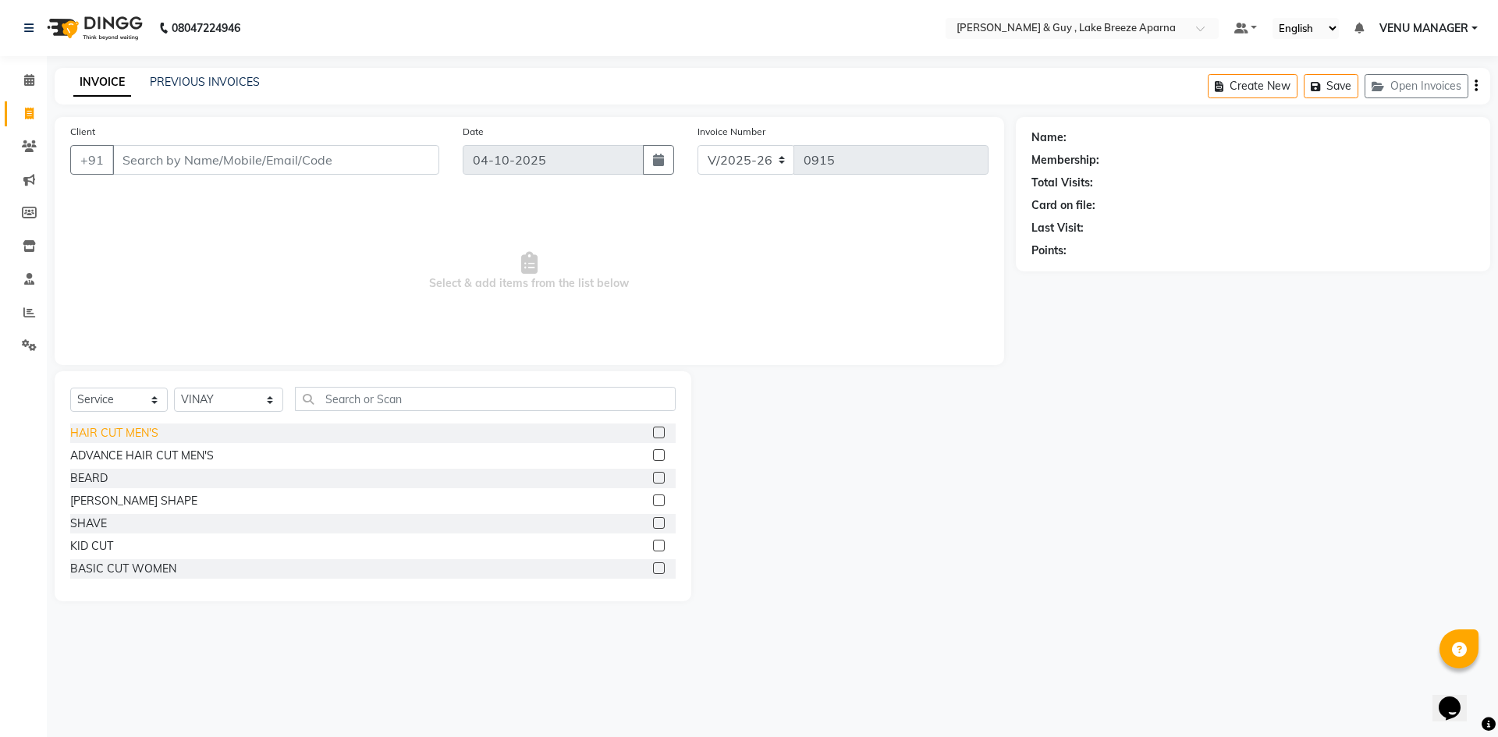
click at [130, 426] on div "HAIR CUT MEN'S" at bounding box center [114, 433] width 88 height 16
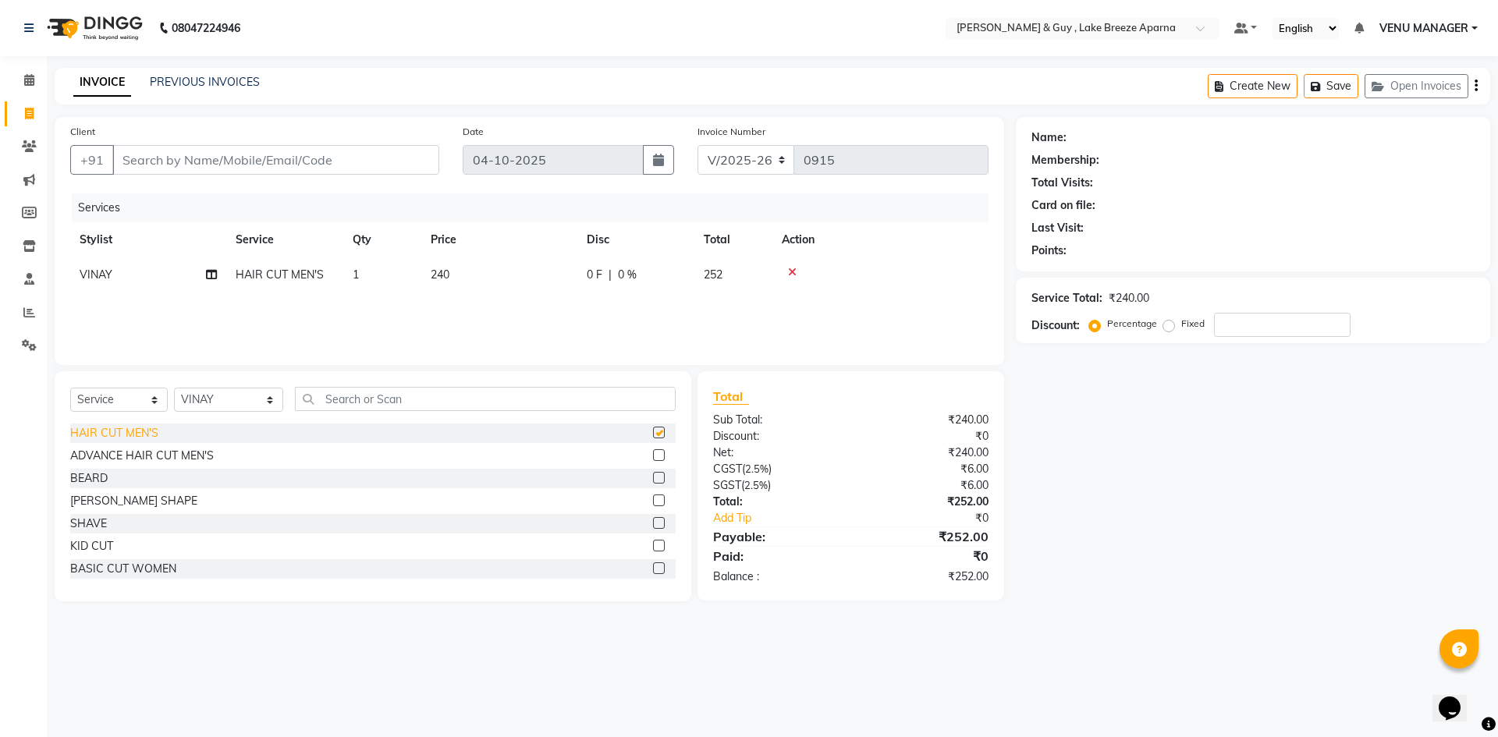
checkbox input "false"
click at [178, 162] on input "Client" at bounding box center [275, 160] width 327 height 30
type input "9"
type input "0"
type input "9158766044"
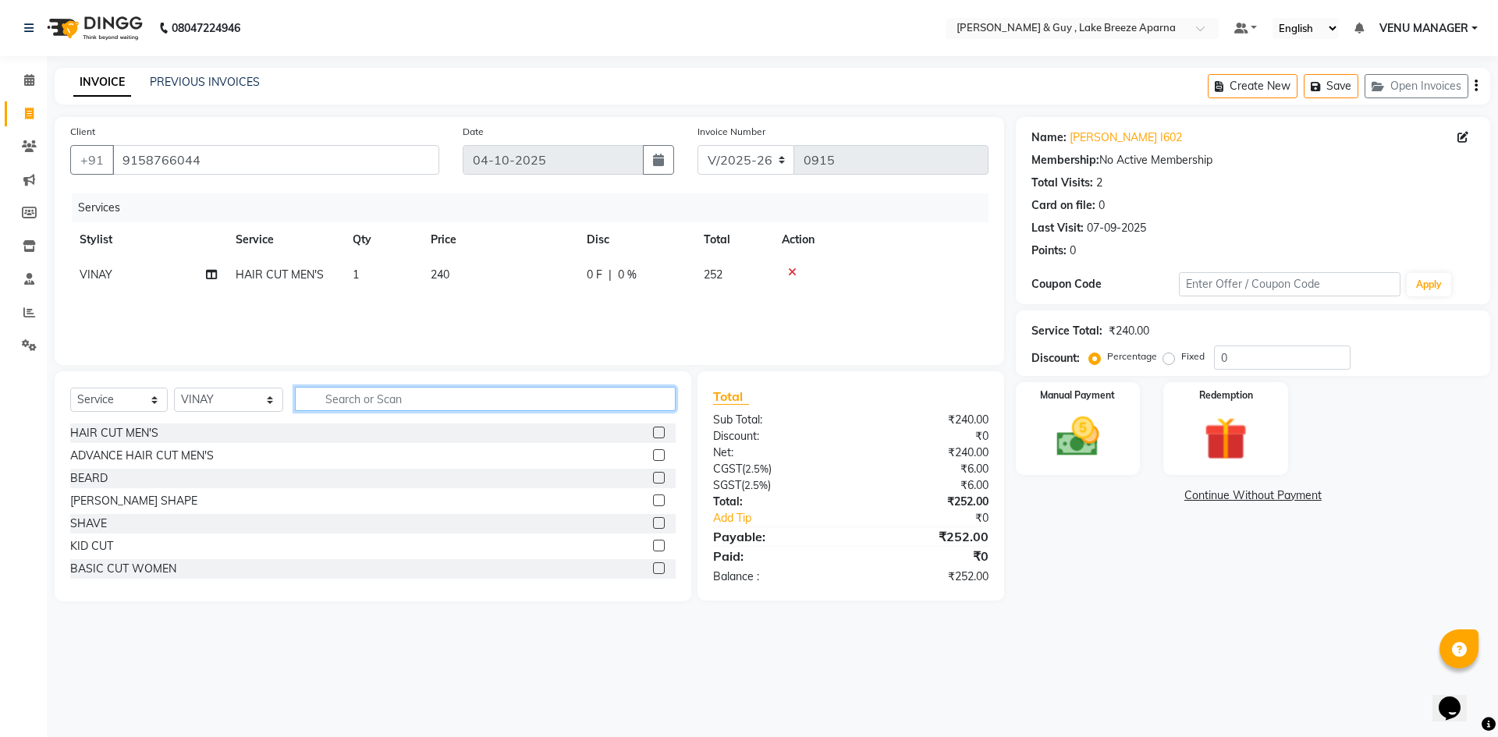
click at [371, 412] on div "Select Service Product Membership Package Voucher Prepaid Gift Card Select Styl…" at bounding box center [372, 405] width 605 height 37
click at [30, 80] on icon at bounding box center [29, 80] width 10 height 12
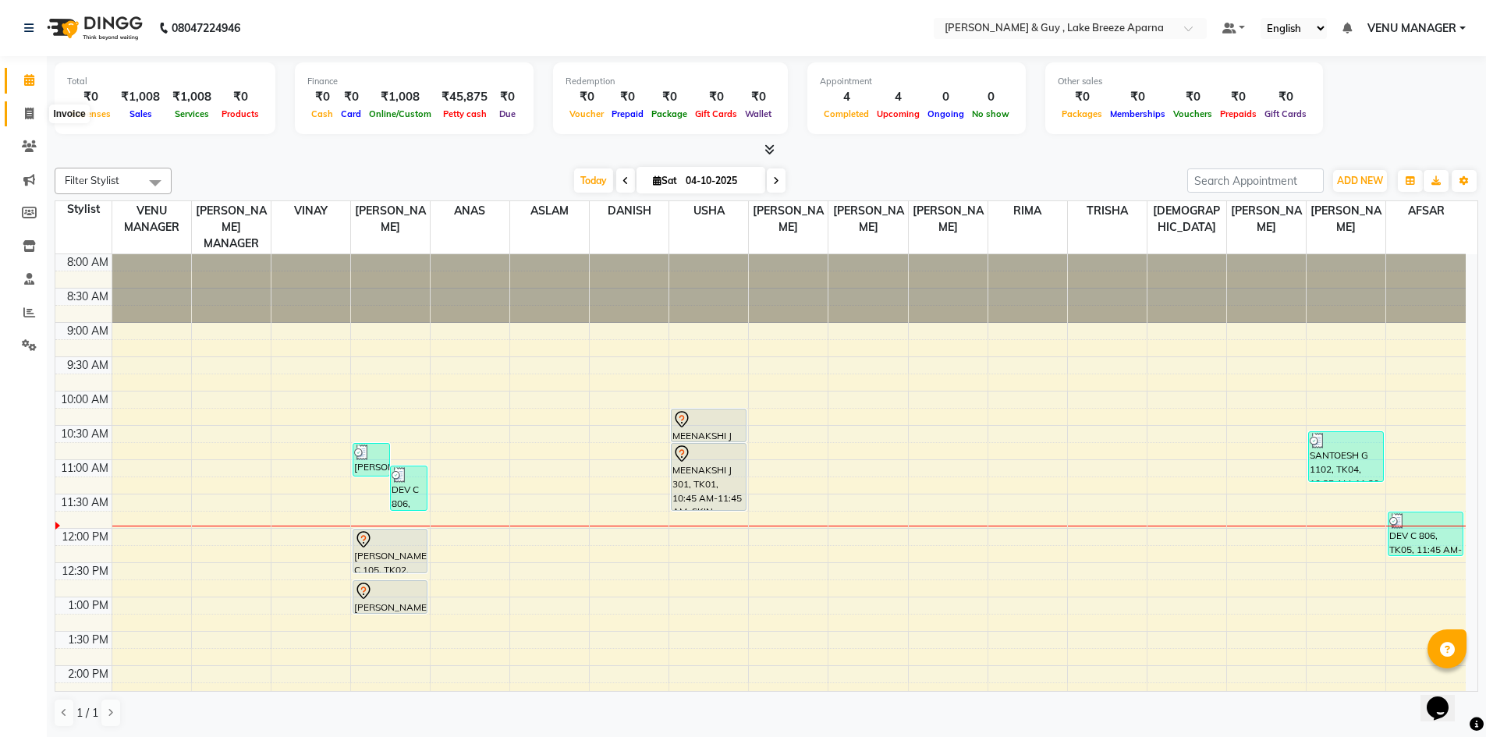
click at [25, 108] on icon at bounding box center [29, 114] width 9 height 12
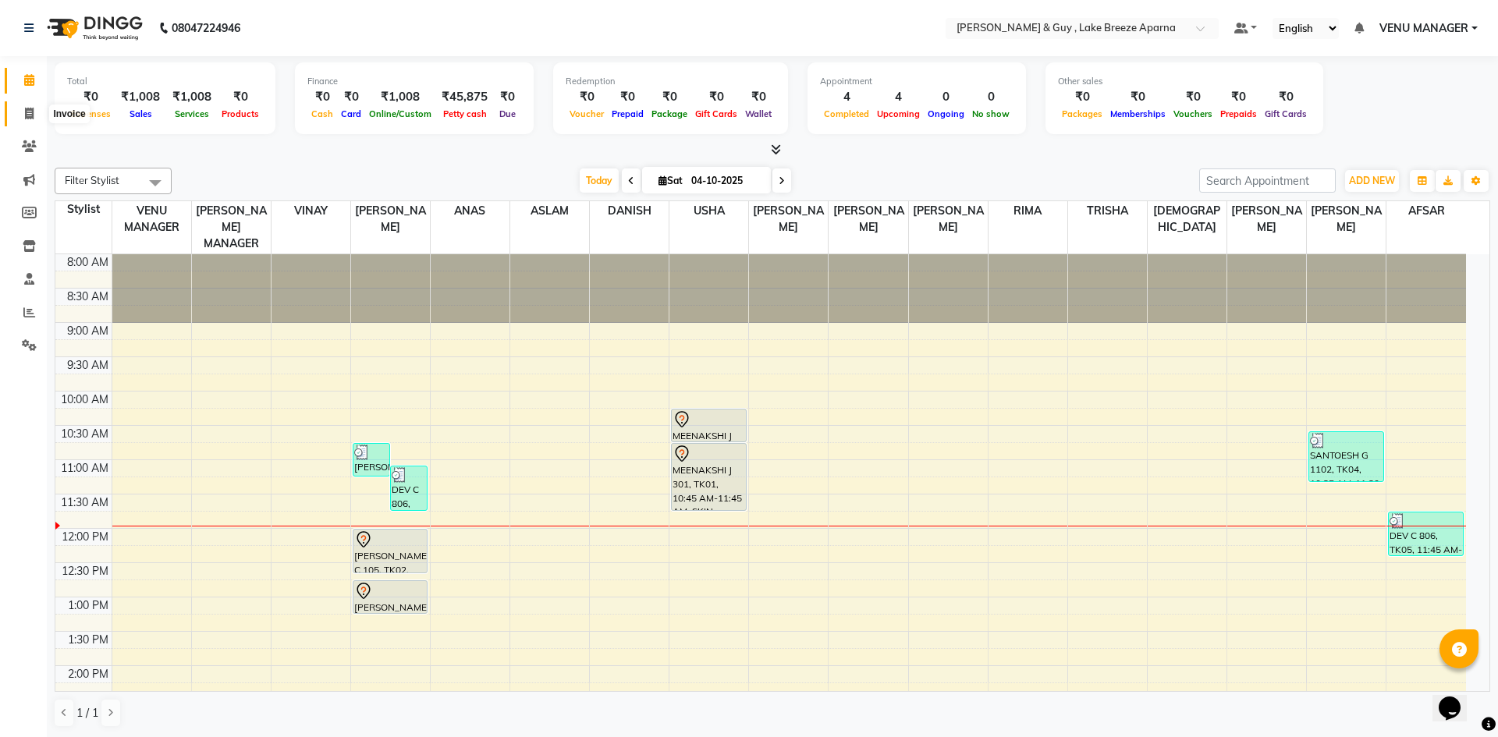
select select "8690"
select select "service"
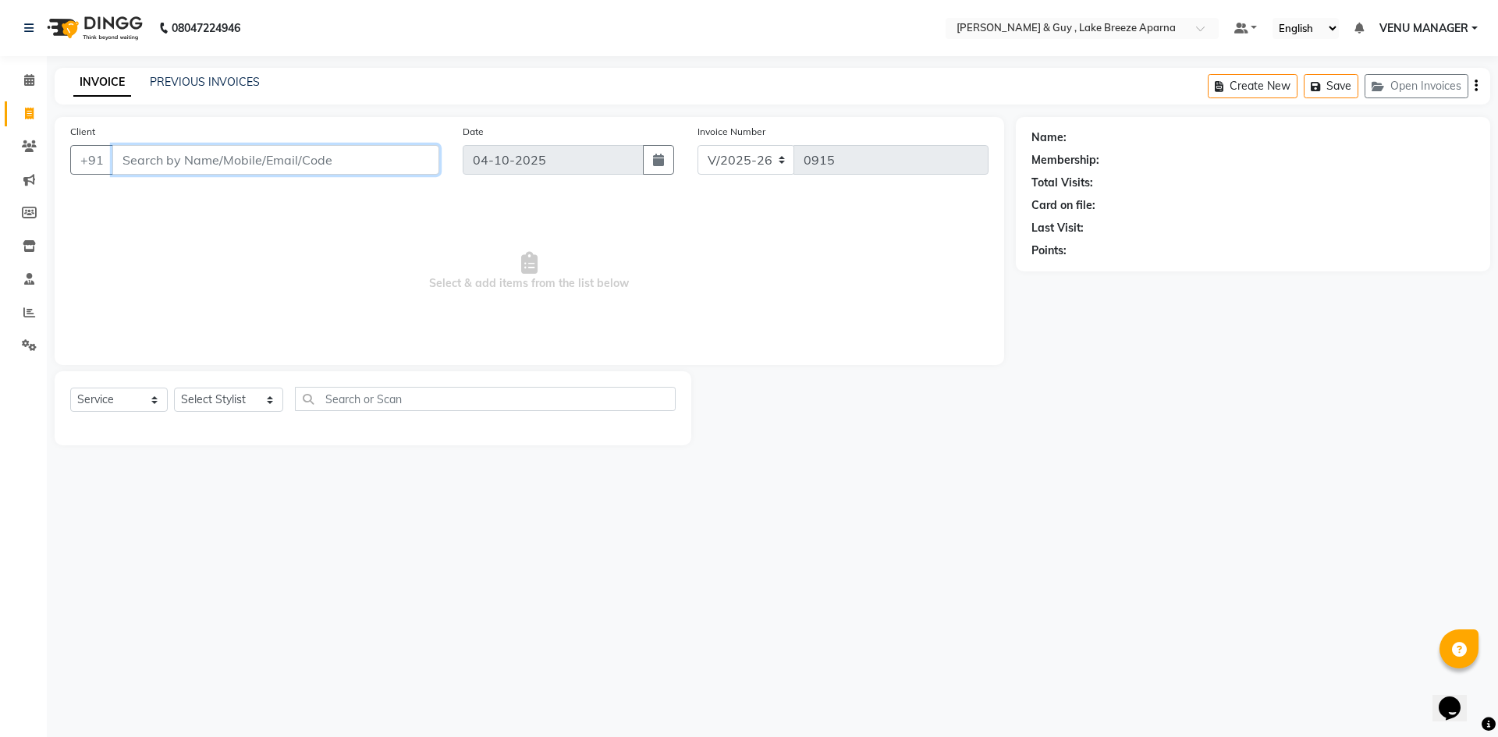
paste input "91587 66044"
click at [161, 156] on input "91587 66044" at bounding box center [235, 160] width 247 height 30
type input "9158766044"
click at [243, 163] on input "9158766044" at bounding box center [275, 160] width 327 height 30
click at [1102, 146] on div "Name: Harshith I602 Membership: No Active Membership Total Visits: 2 Card on fi…" at bounding box center [1252, 191] width 443 height 136
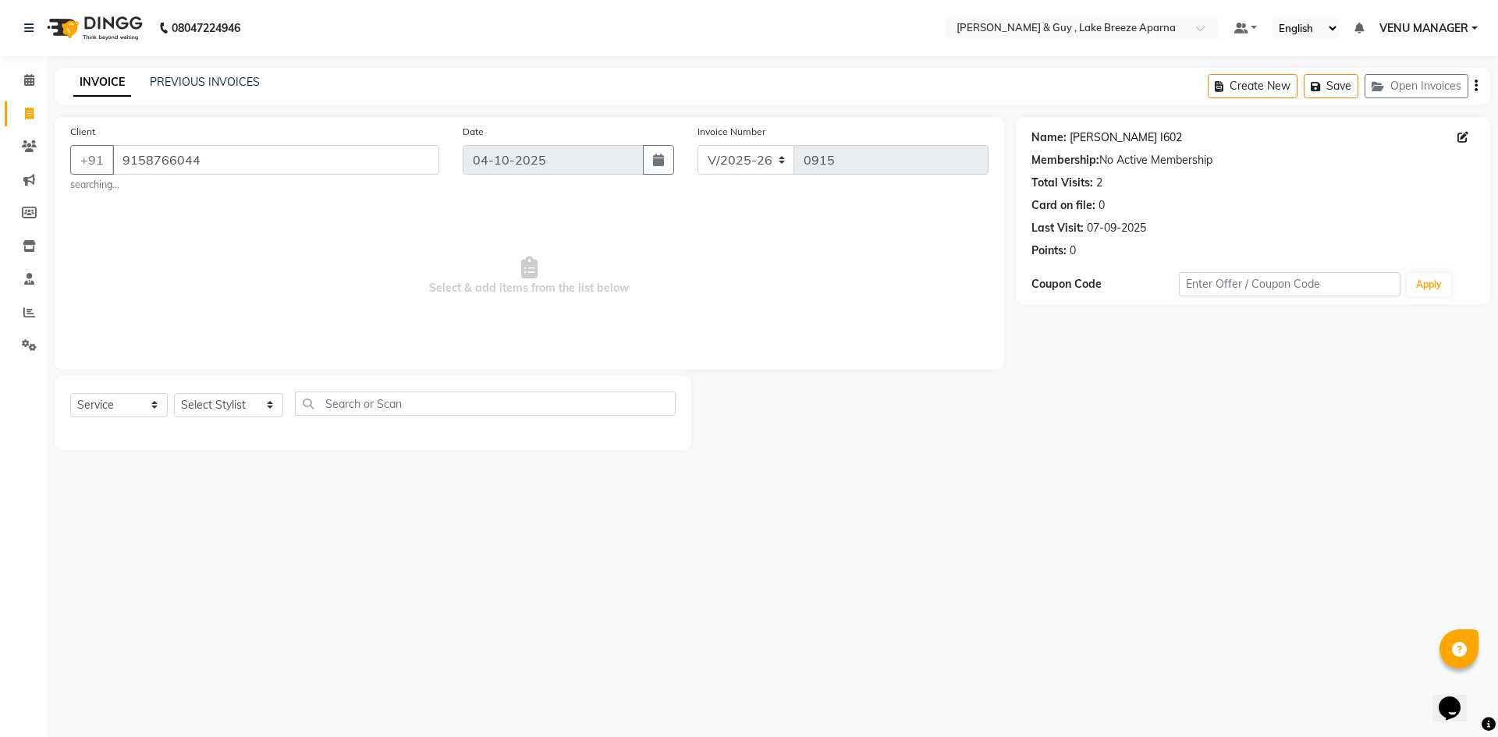
click at [1108, 137] on link "Harshith I602" at bounding box center [1126, 137] width 112 height 16
click at [211, 405] on select "Select Stylist AFSAR ANAS ASLAM DANISH HANISHA MANAGER LAXMI RIMA RINKU SALMAN …" at bounding box center [228, 405] width 109 height 24
select select "87993"
click at [174, 393] on select "Select Stylist AFSAR ANAS ASLAM DANISH HANISHA MANAGER LAXMI RIMA RINKU SALMAN …" at bounding box center [228, 405] width 109 height 24
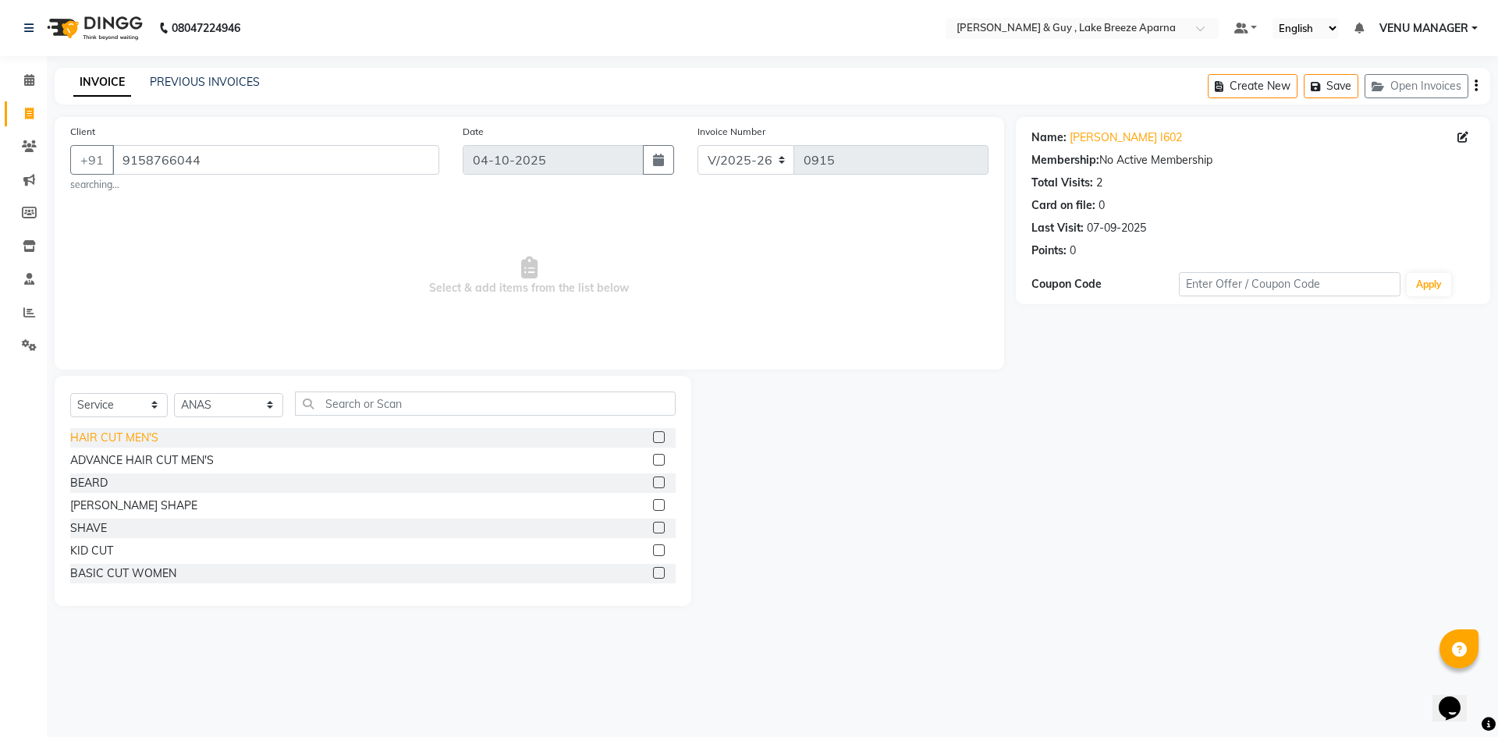
click at [135, 441] on div "HAIR CUT MEN'S" at bounding box center [114, 438] width 88 height 16
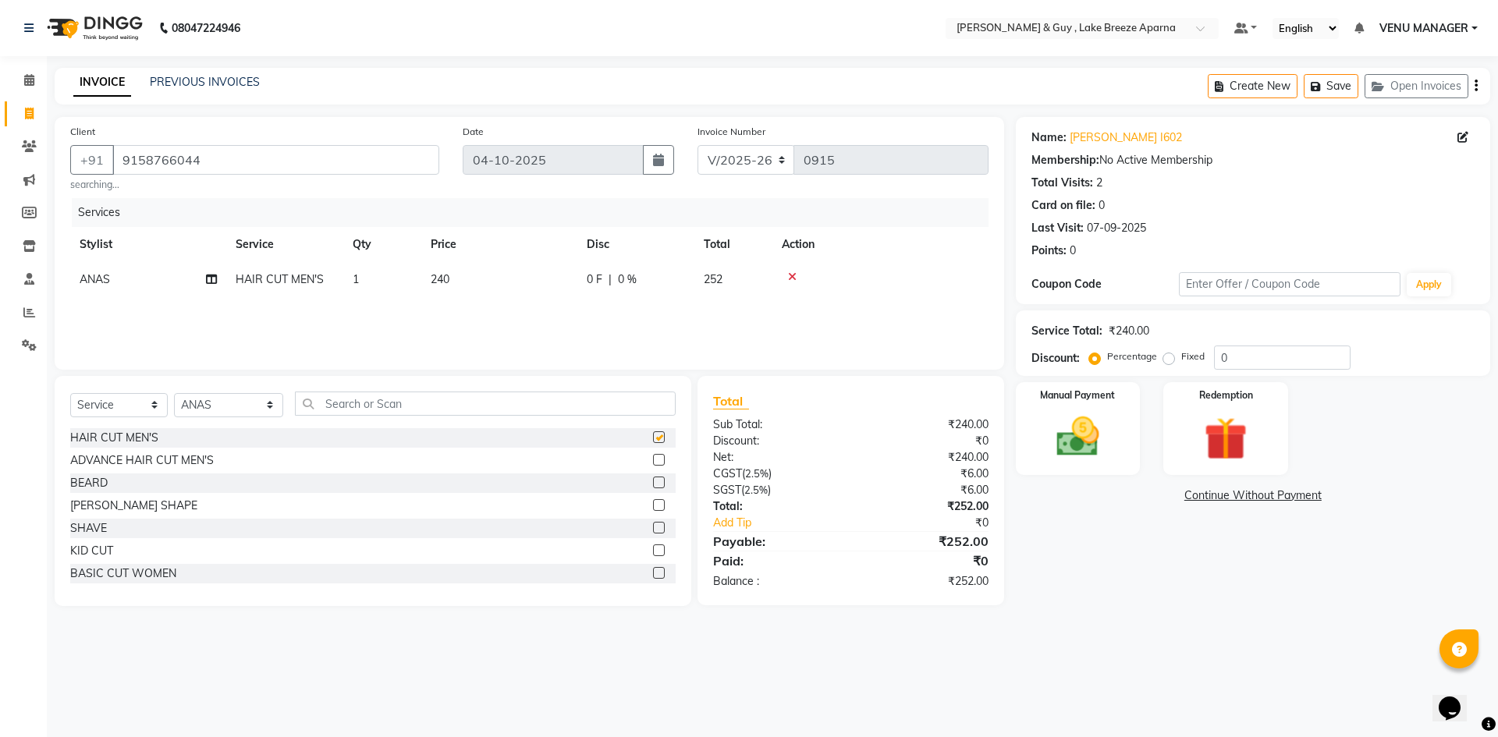
checkbox input "false"
click at [413, 399] on input "text" at bounding box center [485, 404] width 381 height 24
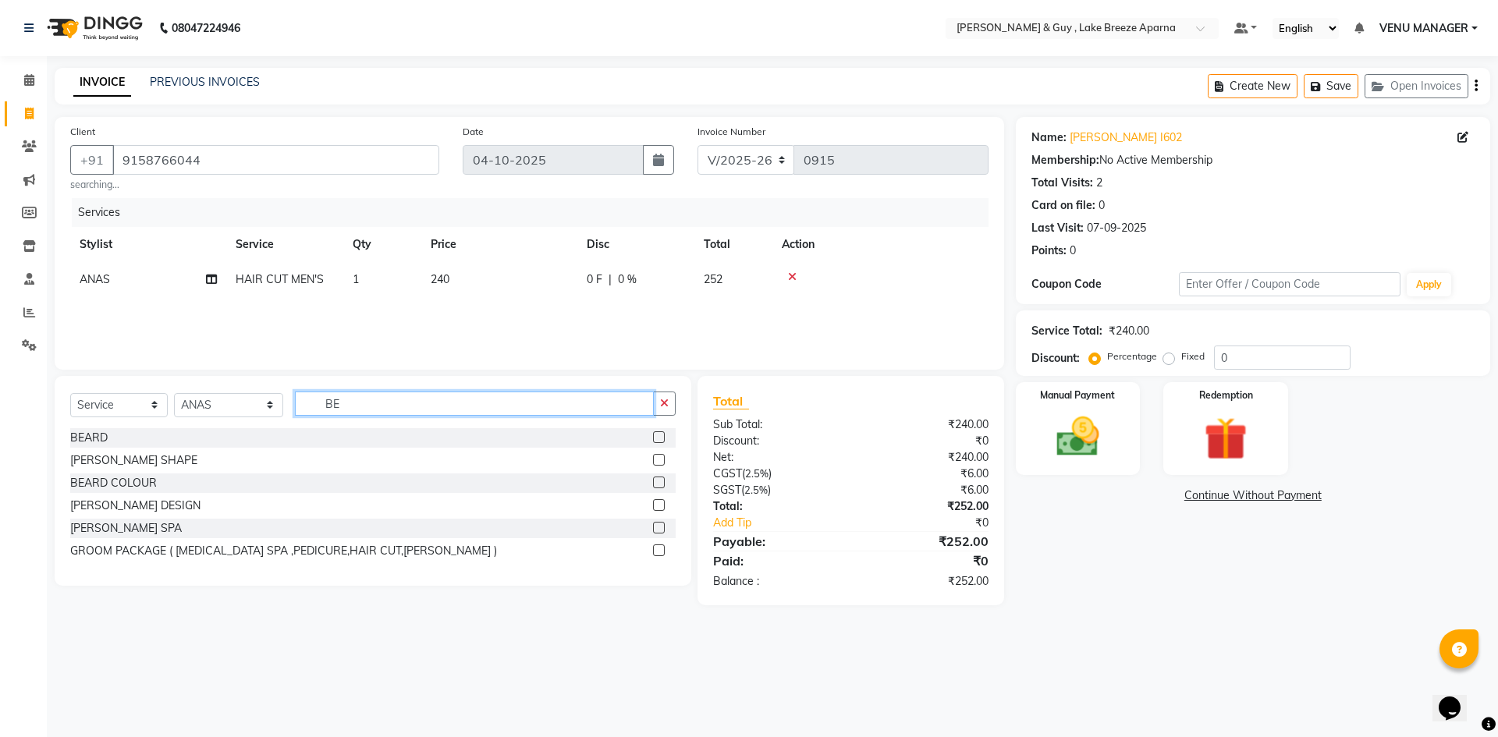
type input "B"
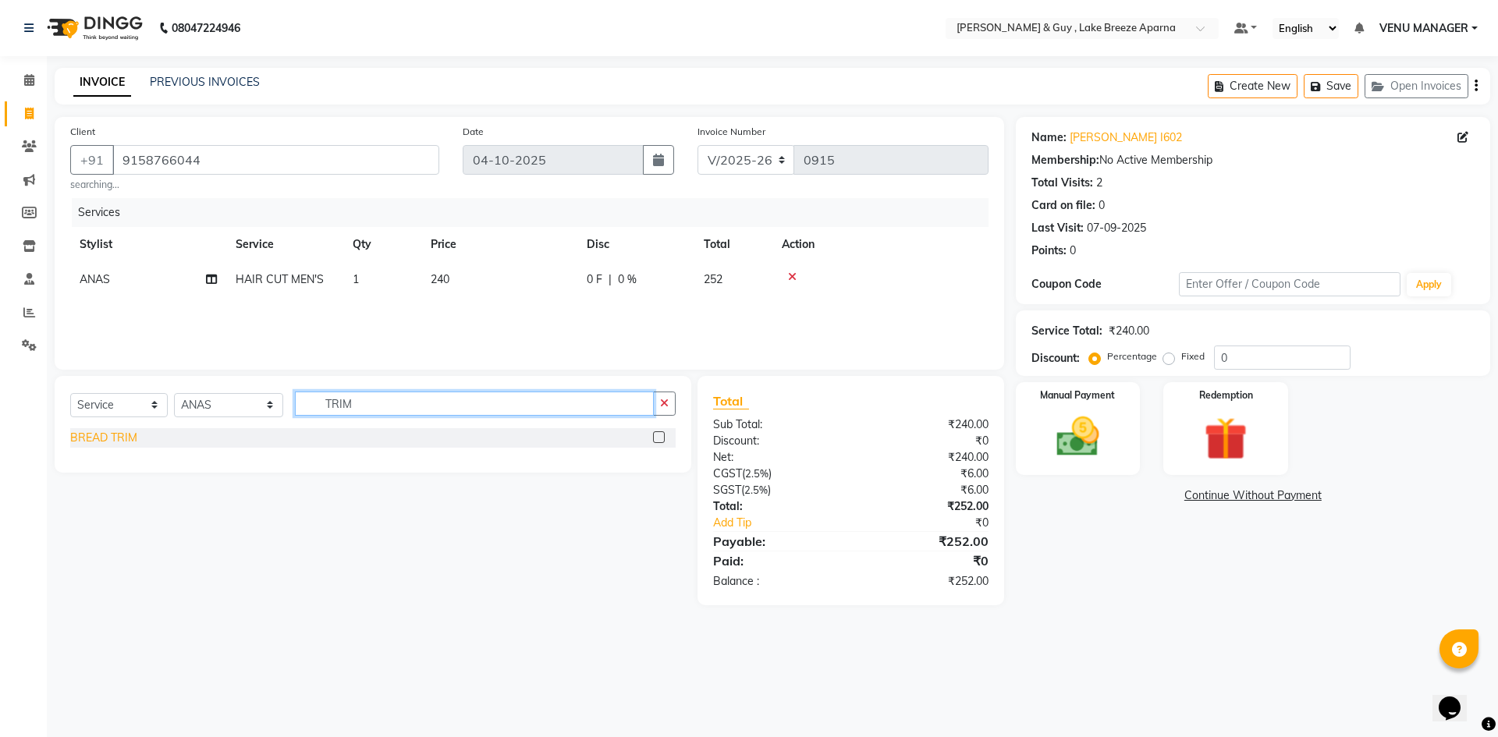
type input "TRIM"
click at [98, 432] on div "BREAD TRIM" at bounding box center [103, 438] width 67 height 16
checkbox input "false"
click at [1102, 439] on img at bounding box center [1077, 436] width 73 height 51
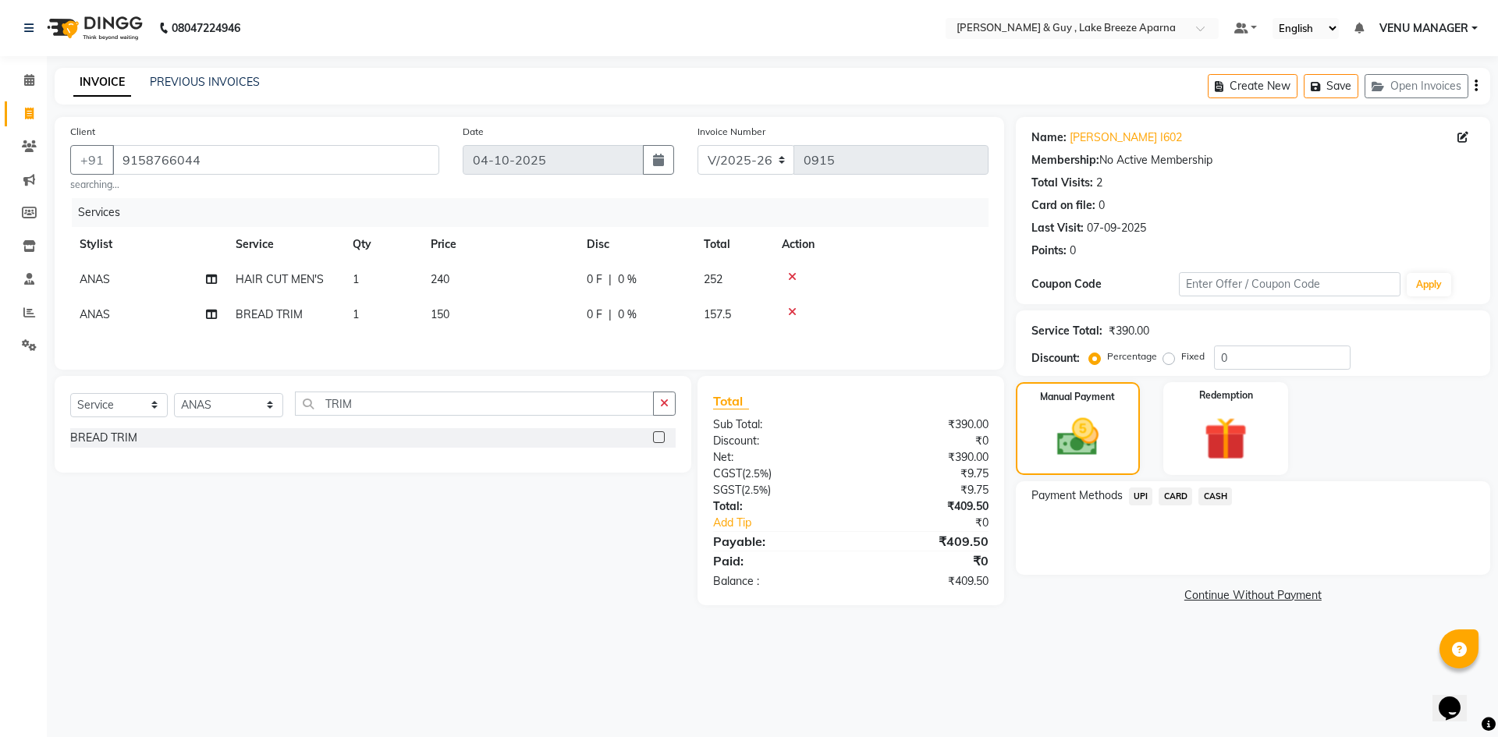
click at [1169, 488] on span "CARD" at bounding box center [1175, 497] width 34 height 18
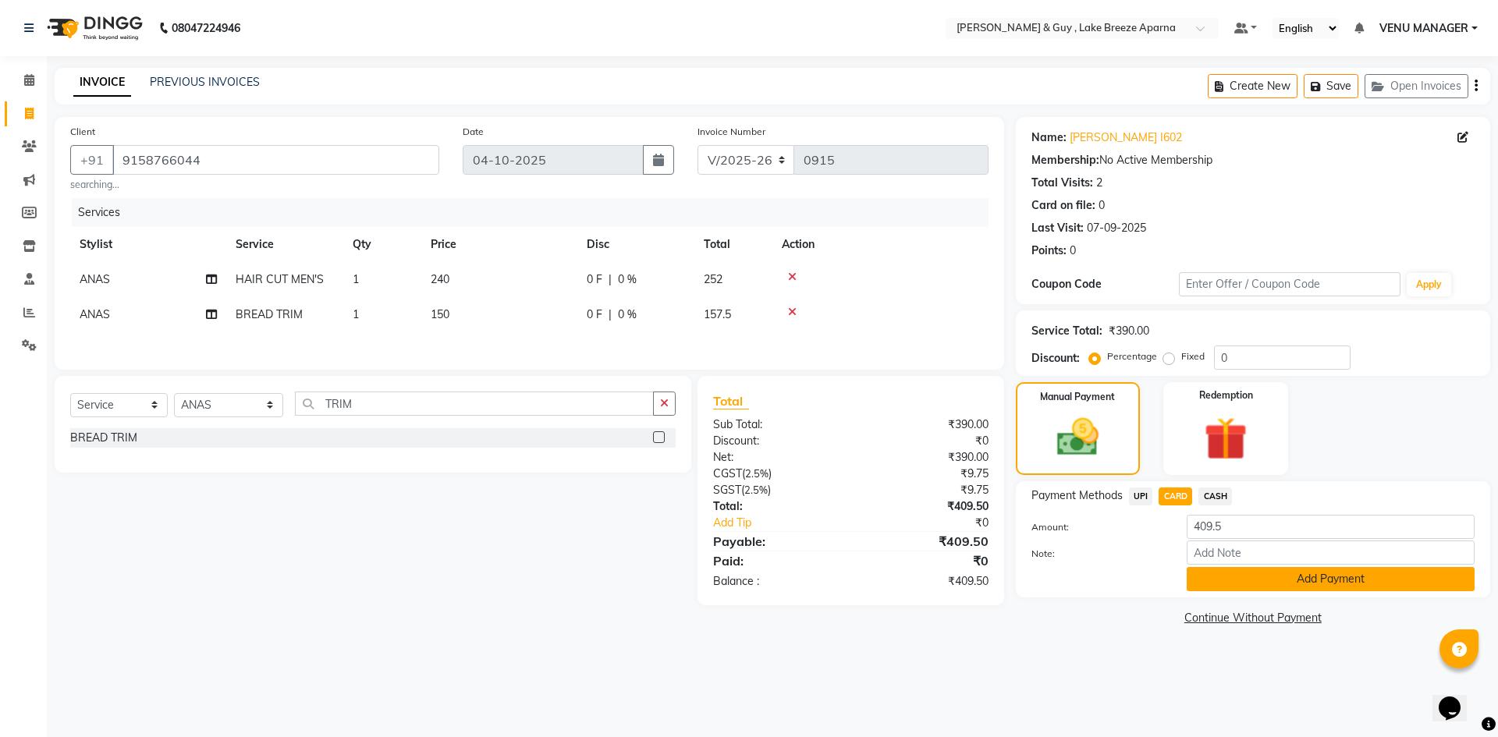
click at [1291, 585] on button "Add Payment" at bounding box center [1331, 579] width 288 height 24
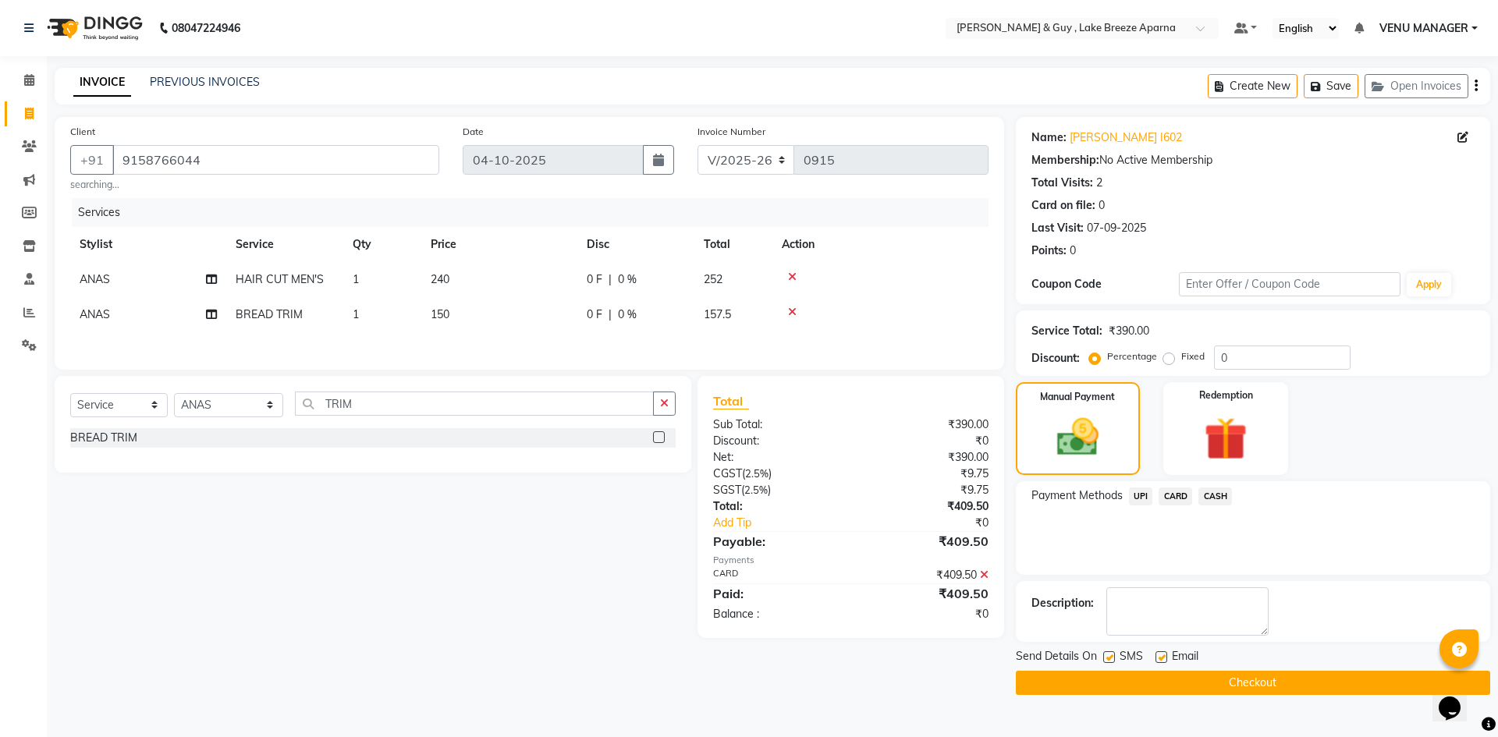
click at [1297, 685] on button "Checkout" at bounding box center [1253, 683] width 474 height 24
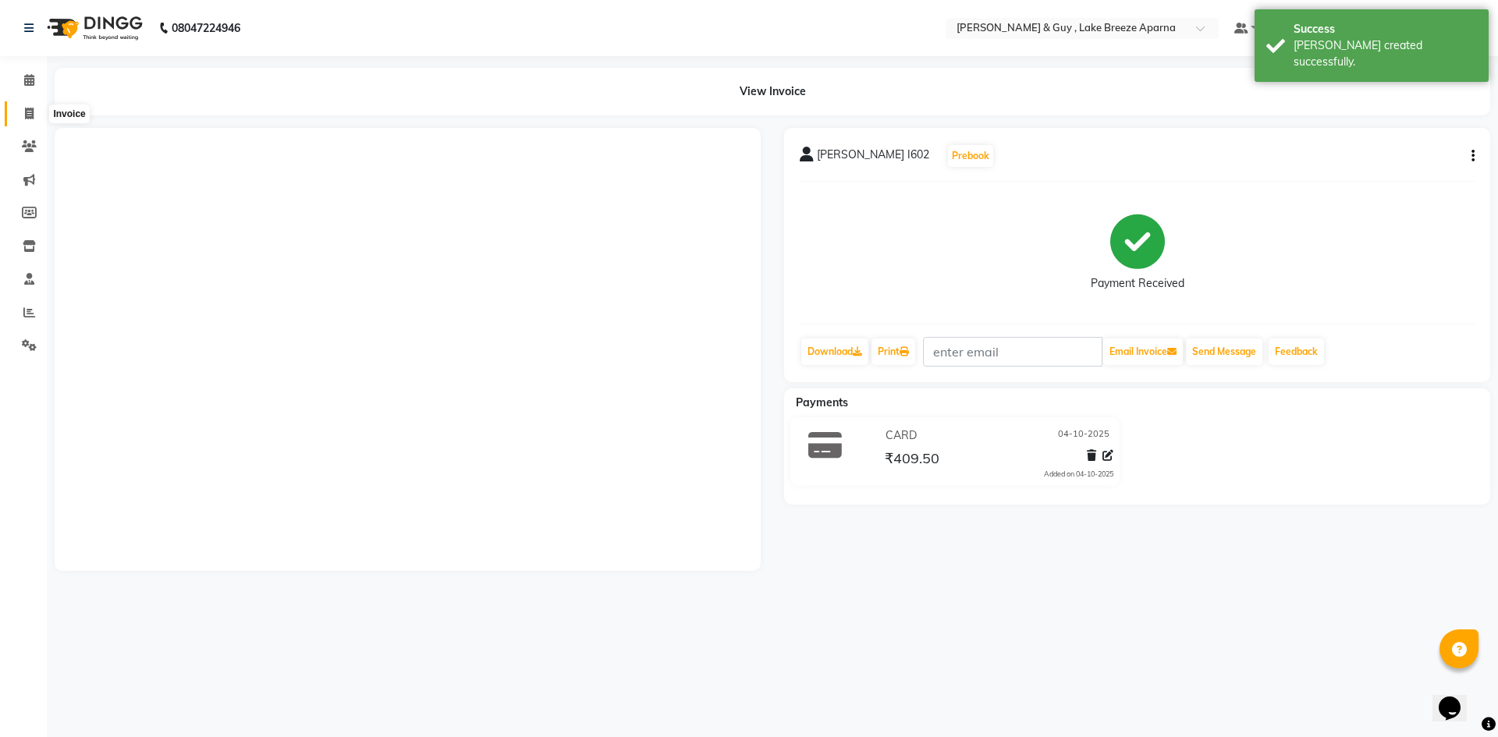
click at [28, 120] on span at bounding box center [29, 114] width 27 height 18
select select "8690"
select select "service"
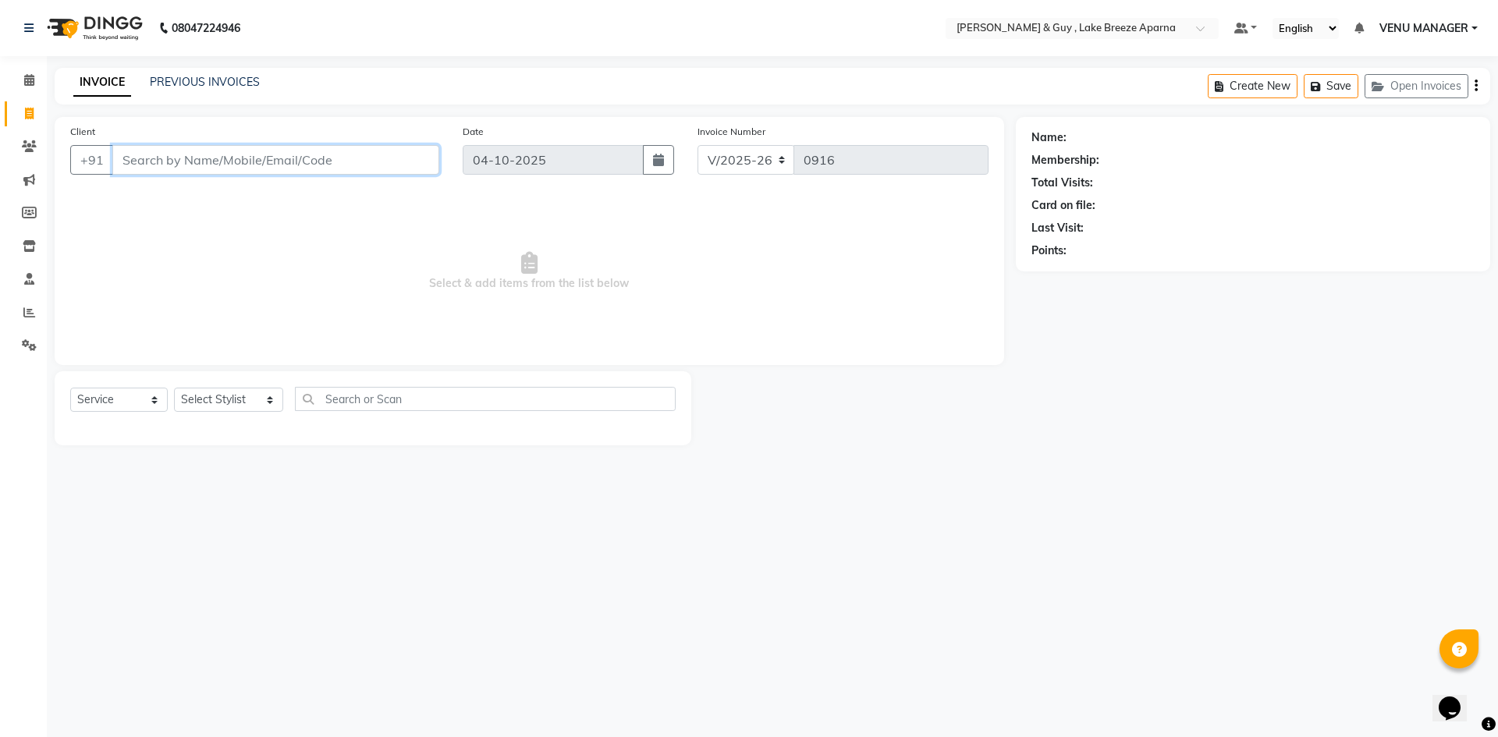
click at [121, 163] on input "Client" at bounding box center [275, 160] width 327 height 30
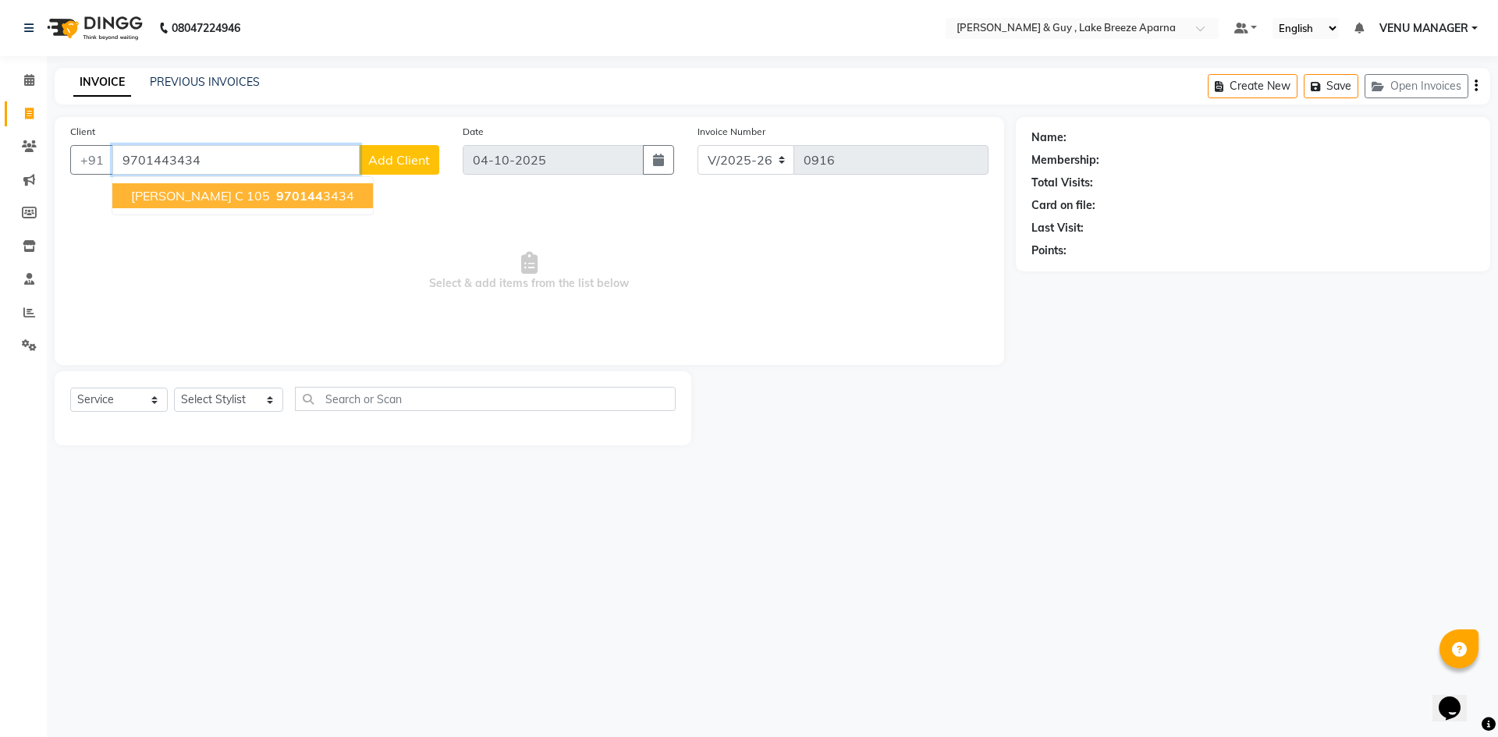
type input "9701443434"
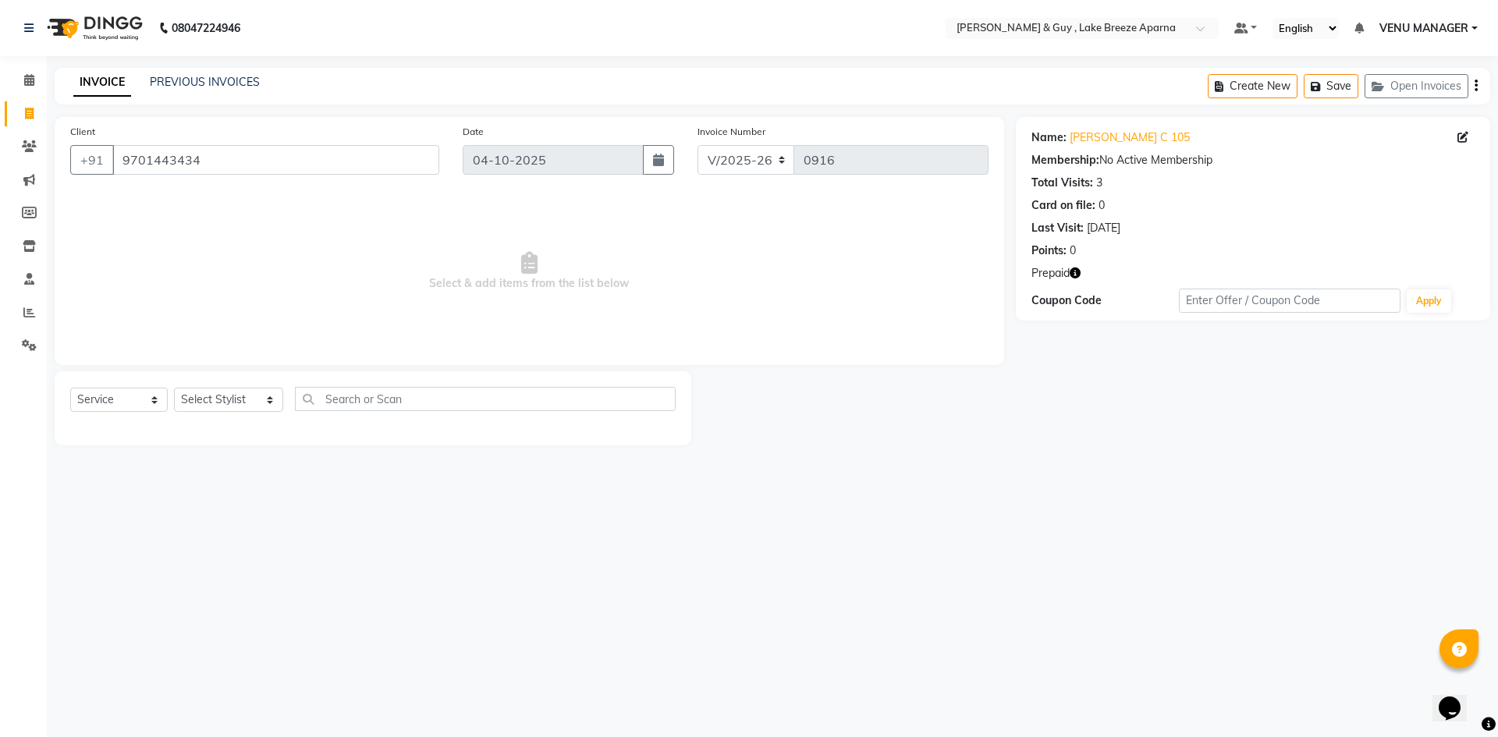
click at [1081, 274] on div "Prepaid" at bounding box center [1252, 273] width 443 height 16
click at [1077, 275] on icon "button" at bounding box center [1075, 273] width 11 height 11
click at [1097, 360] on div "Name: Pavan Kumar C 105 Membership: No Active Membership Total Visits: 3 Card o…" at bounding box center [1259, 281] width 486 height 328
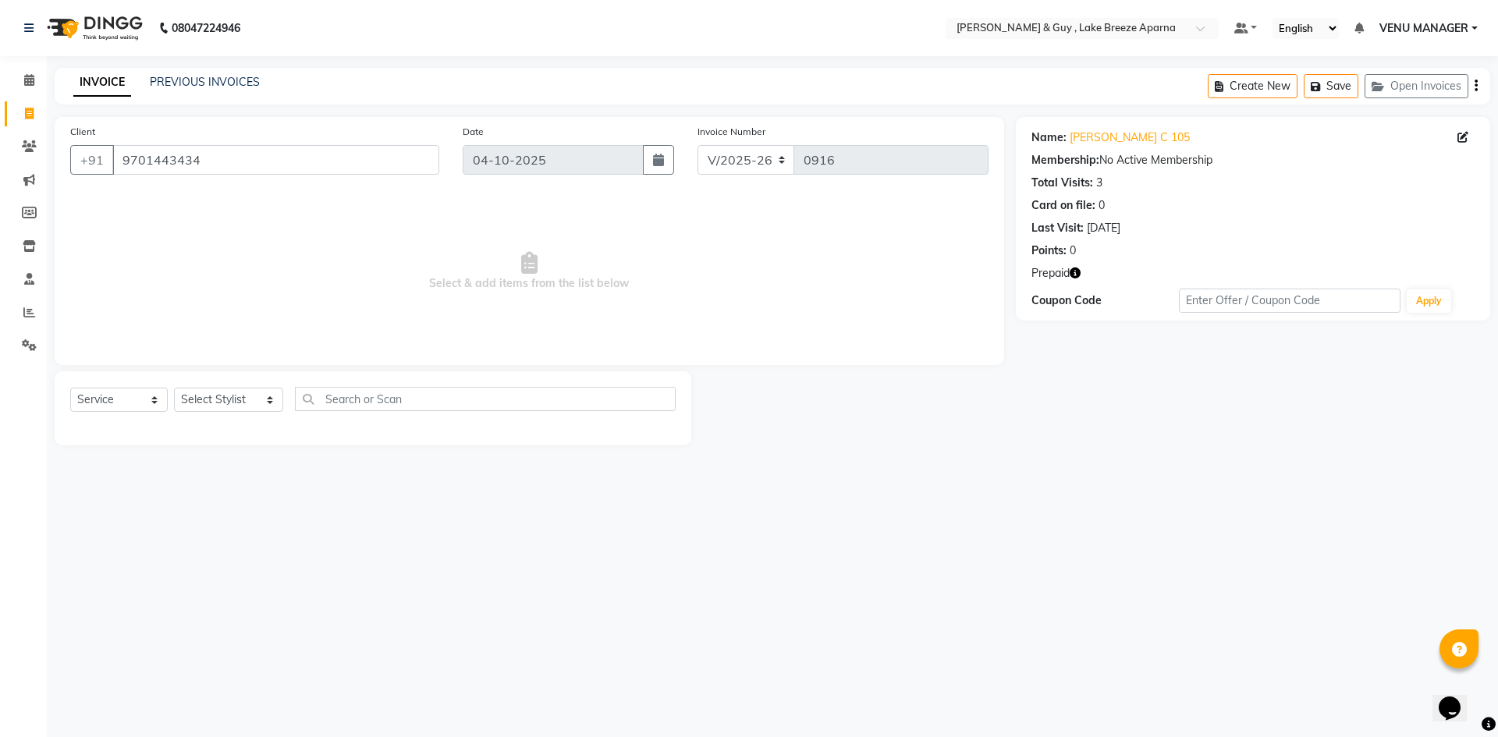
click at [222, 385] on div "Select Service Product Membership Package Voucher Prepaid Gift Card Select Styl…" at bounding box center [373, 408] width 637 height 74
click at [218, 396] on select "Select Stylist AFSAR ANAS ASLAM DANISH HANISHA MANAGER LAXMI RIMA RINKU SALMAN …" at bounding box center [228, 400] width 109 height 24
select select "87992"
click at [174, 388] on select "Select Stylist AFSAR ANAS ASLAM DANISH HANISHA MANAGER LAXMI RIMA RINKU SALMAN …" at bounding box center [228, 400] width 109 height 24
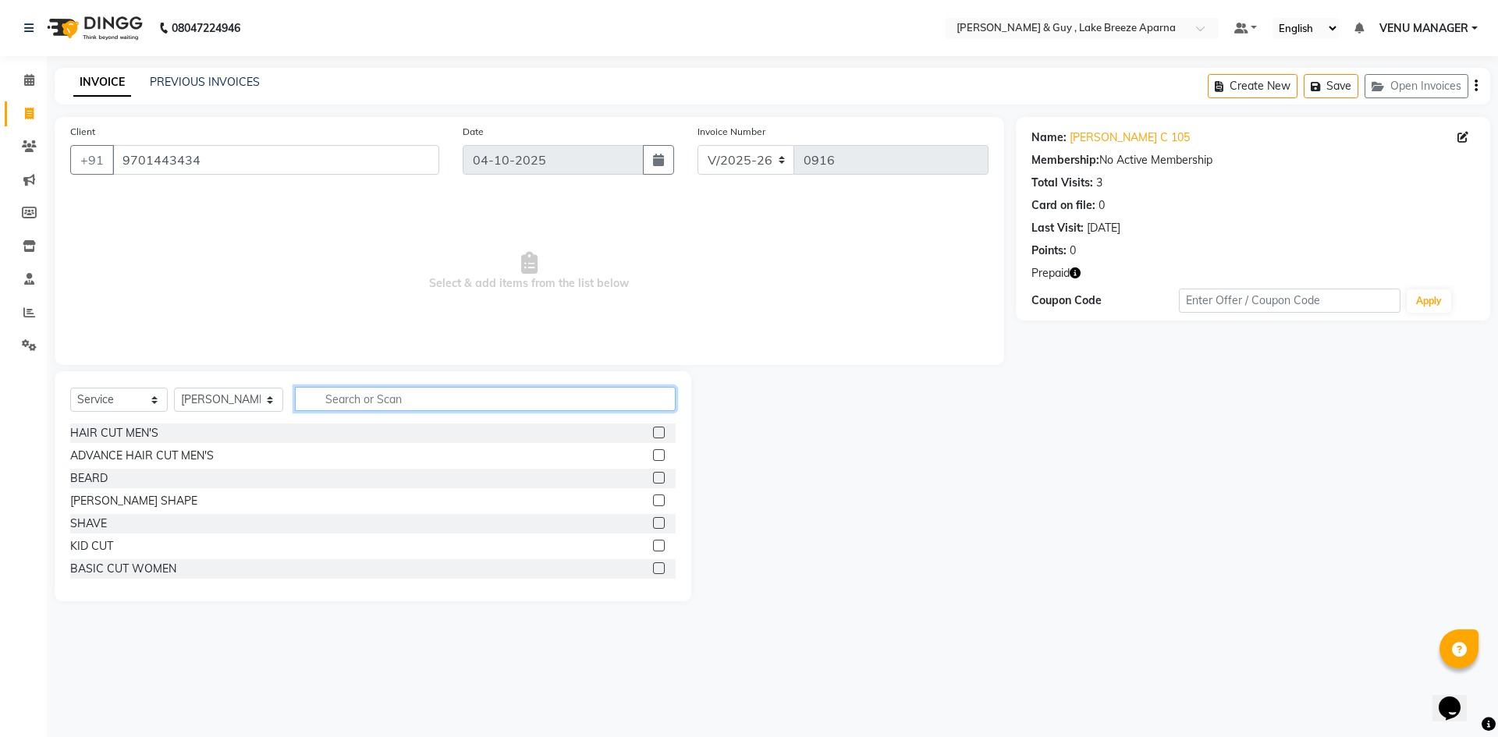
click at [370, 404] on input "text" at bounding box center [485, 399] width 381 height 24
click at [94, 438] on div "HAIR CUT MEN'S" at bounding box center [114, 433] width 88 height 16
checkbox input "false"
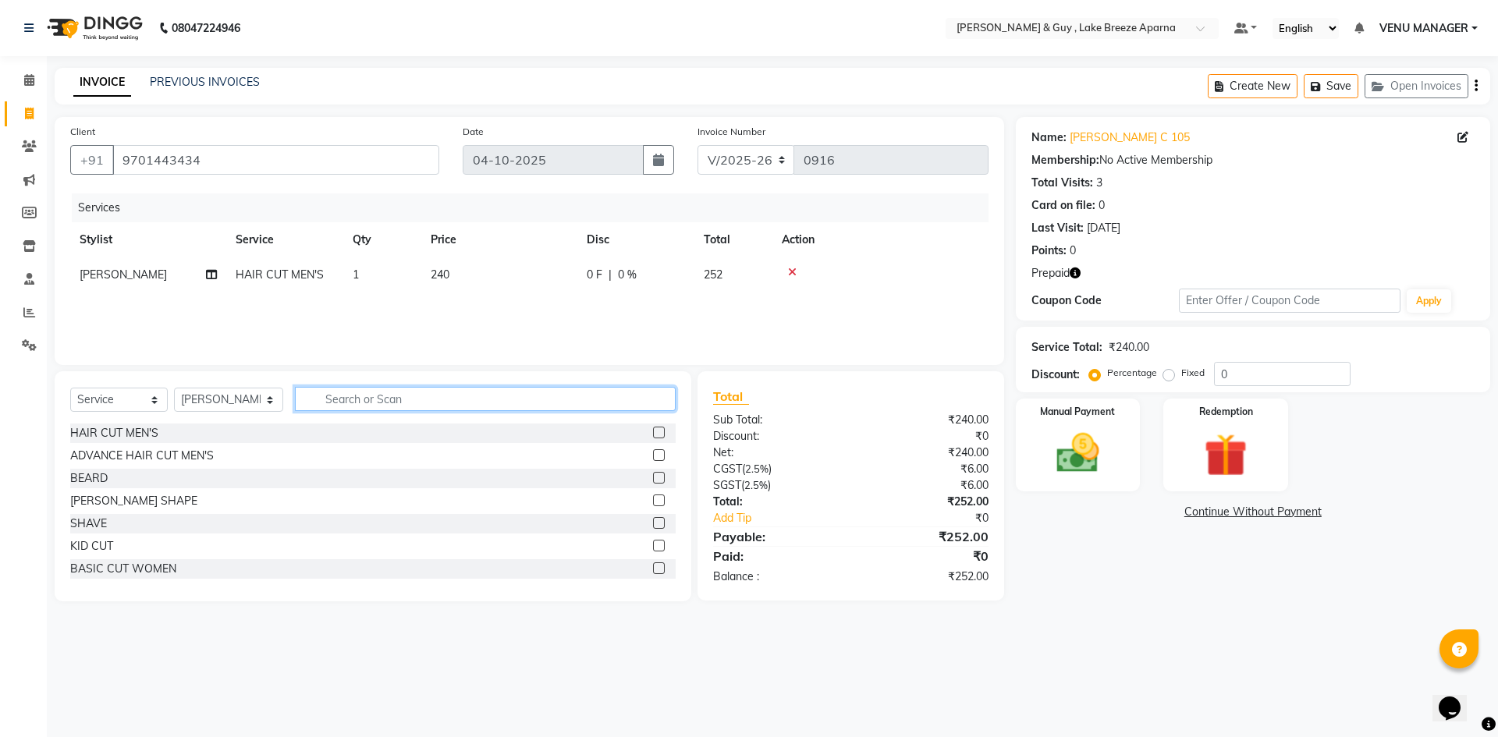
click at [378, 393] on input "text" at bounding box center [485, 399] width 381 height 24
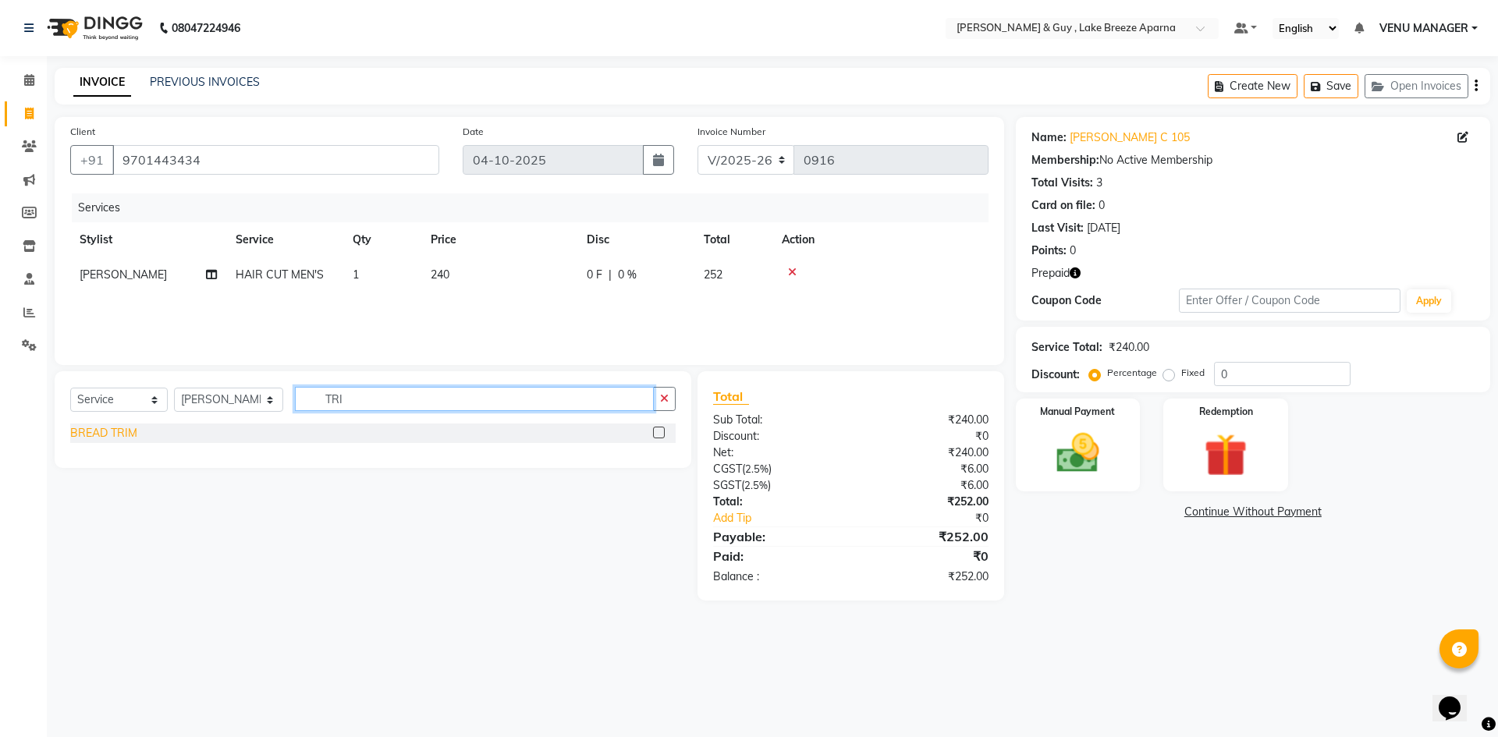
type input "TRI"
click at [126, 435] on div "BREAD TRIM" at bounding box center [103, 433] width 67 height 16
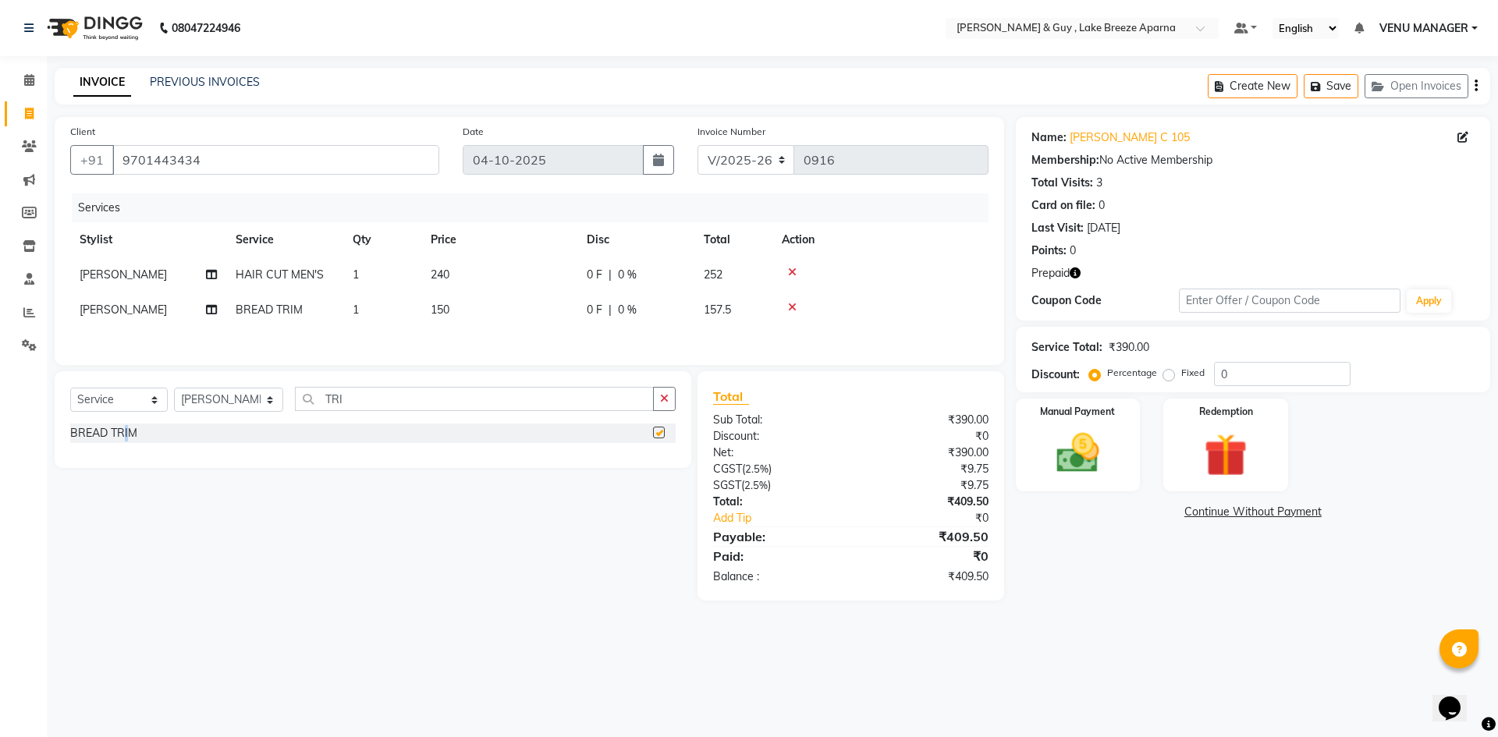
checkbox input "false"
click at [1217, 431] on img at bounding box center [1225, 454] width 73 height 55
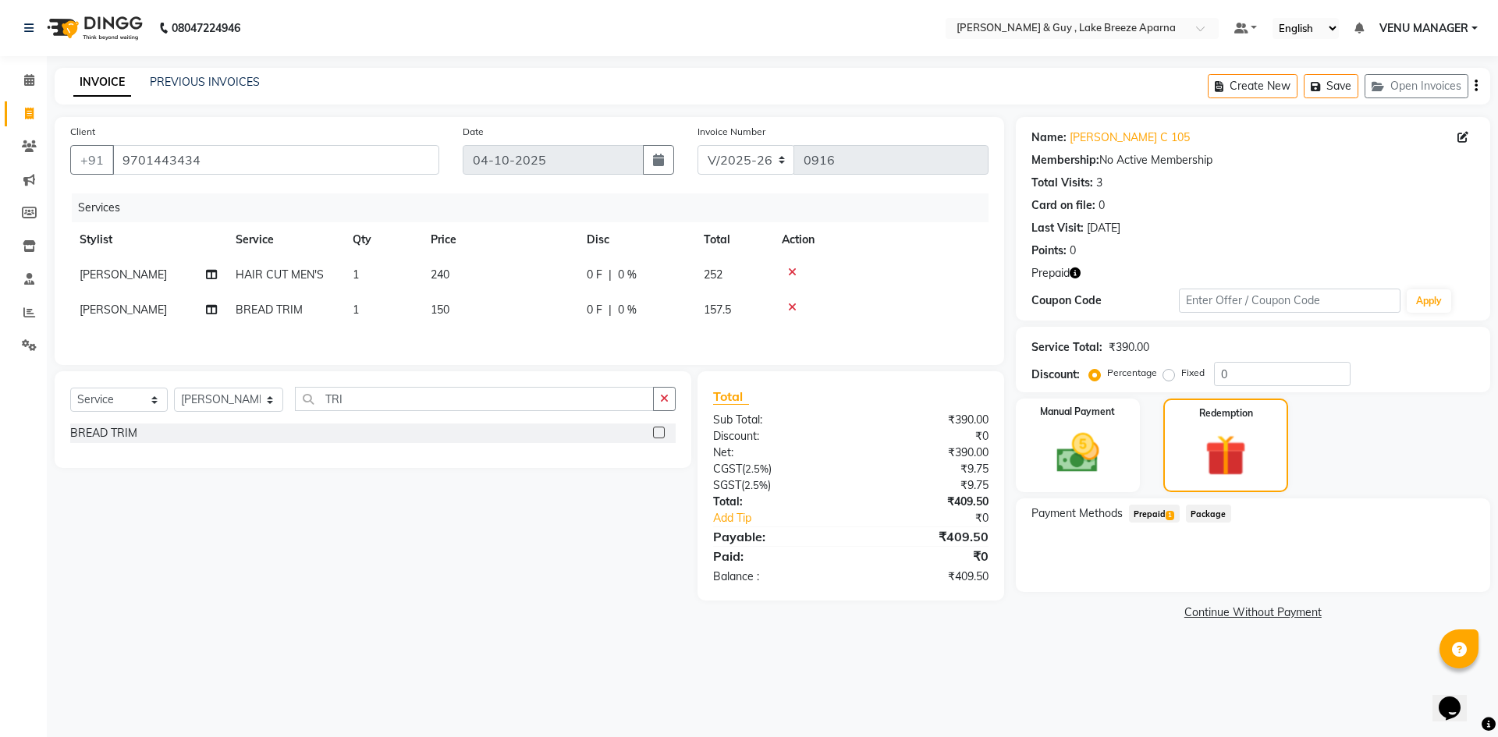
click at [1169, 517] on span "1" at bounding box center [1169, 515] width 9 height 9
drag, startPoint x: 1454, startPoint y: 555, endPoint x: 1452, endPoint y: 566, distance: 11.2
click at [1454, 556] on div "GOLD MEMBERSHIP (₹37,577.00) Expiry: 06-08-2026" at bounding box center [1252, 553] width 429 height 16
click at [1452, 566] on div "GOLD MEMBERSHIP (₹37,577.00) Expiry: 06-08-2026 409.5 Add" at bounding box center [1252, 553] width 443 height 30
click at [1350, 550] on div "GOLD MEMBERSHIP (₹37,577.00) Expiry: 06-08-2026" at bounding box center [1252, 553] width 429 height 16
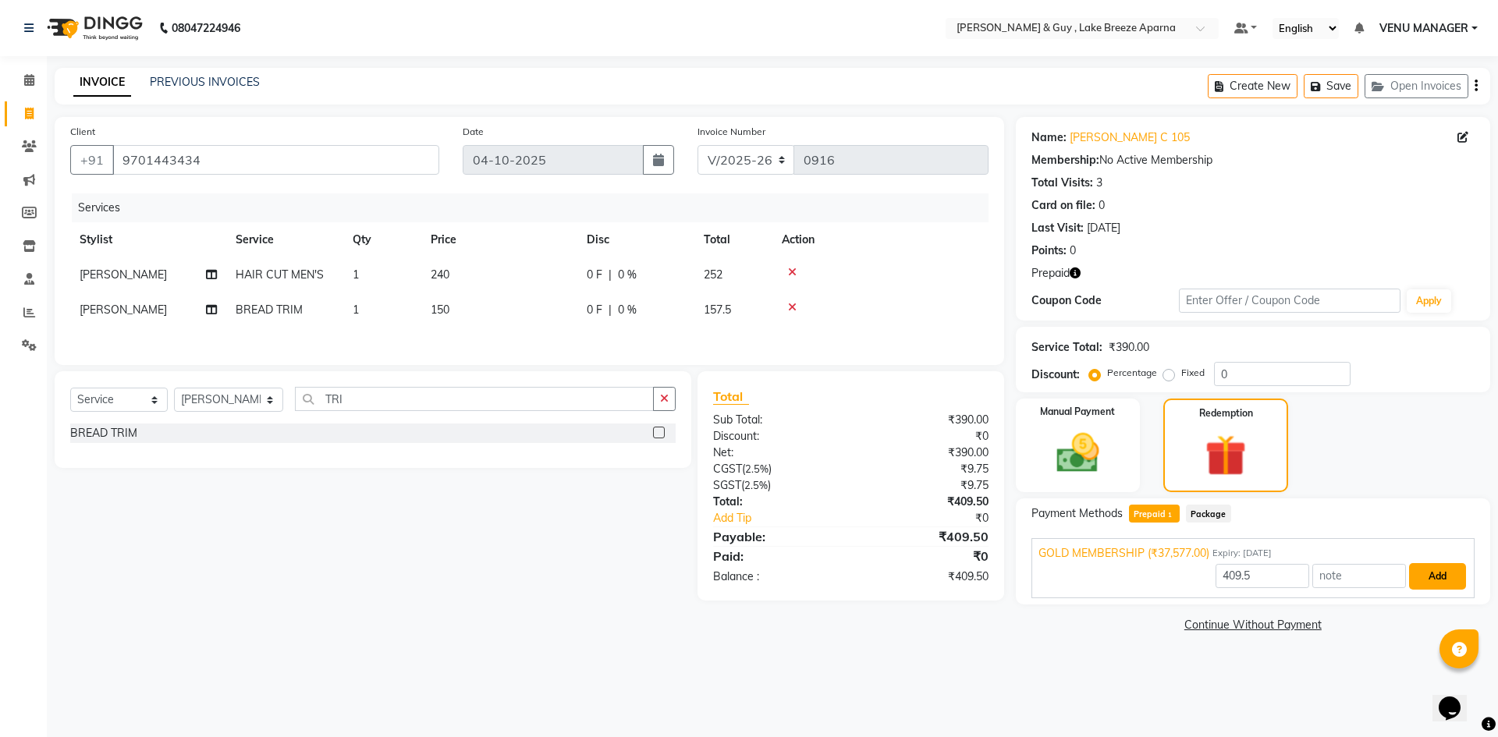
click at [1439, 569] on button "Add" at bounding box center [1437, 576] width 57 height 27
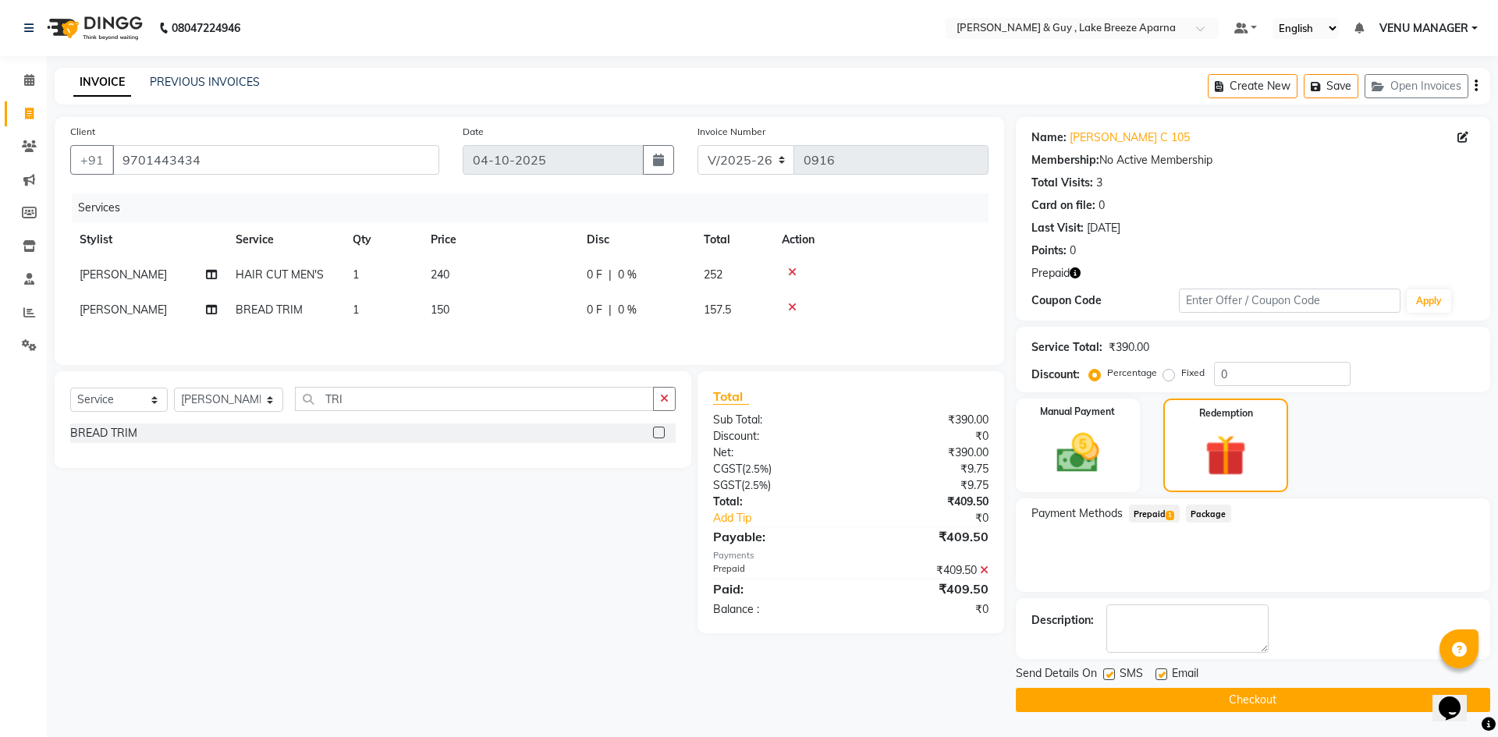
click at [1294, 697] on button "Checkout" at bounding box center [1253, 700] width 474 height 24
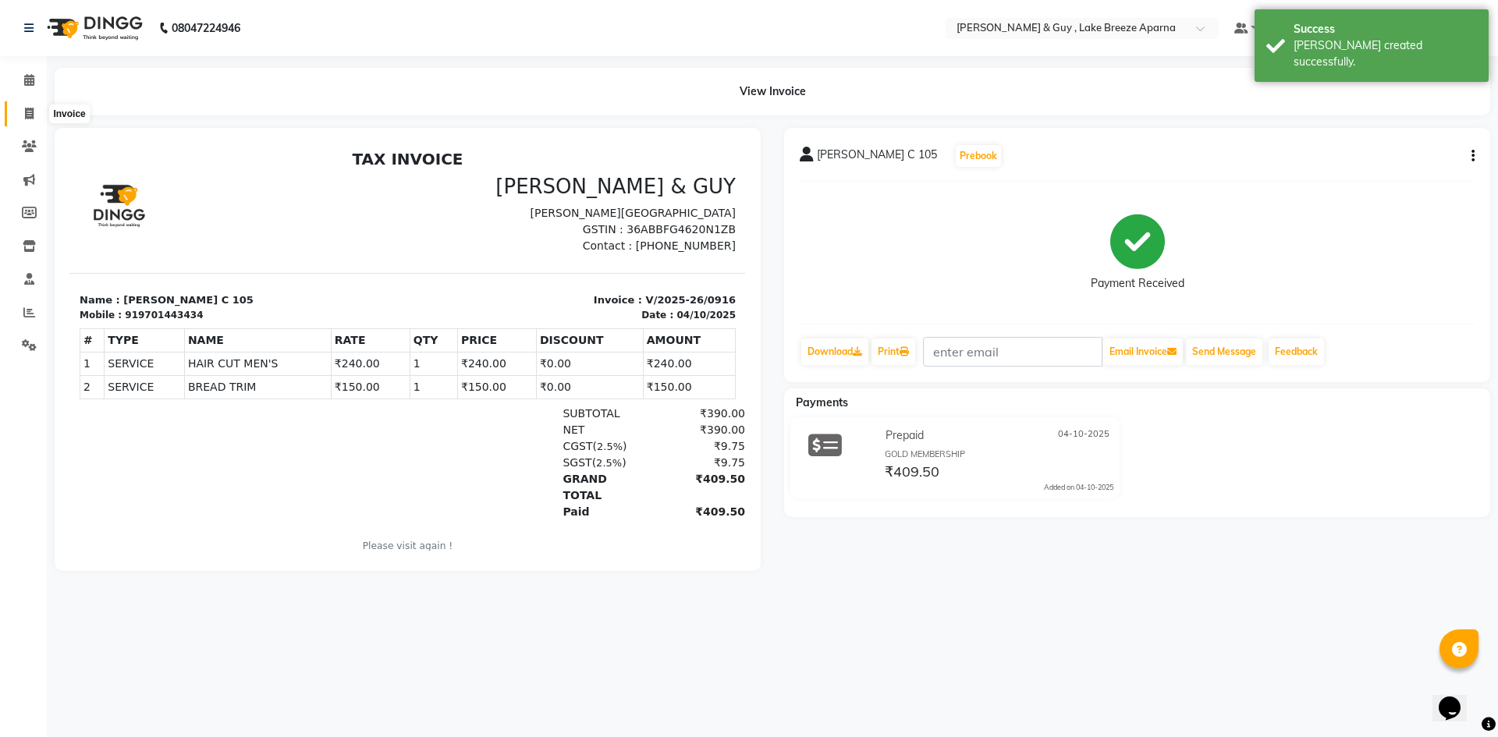
click at [23, 106] on span at bounding box center [29, 114] width 27 height 18
select select "service"
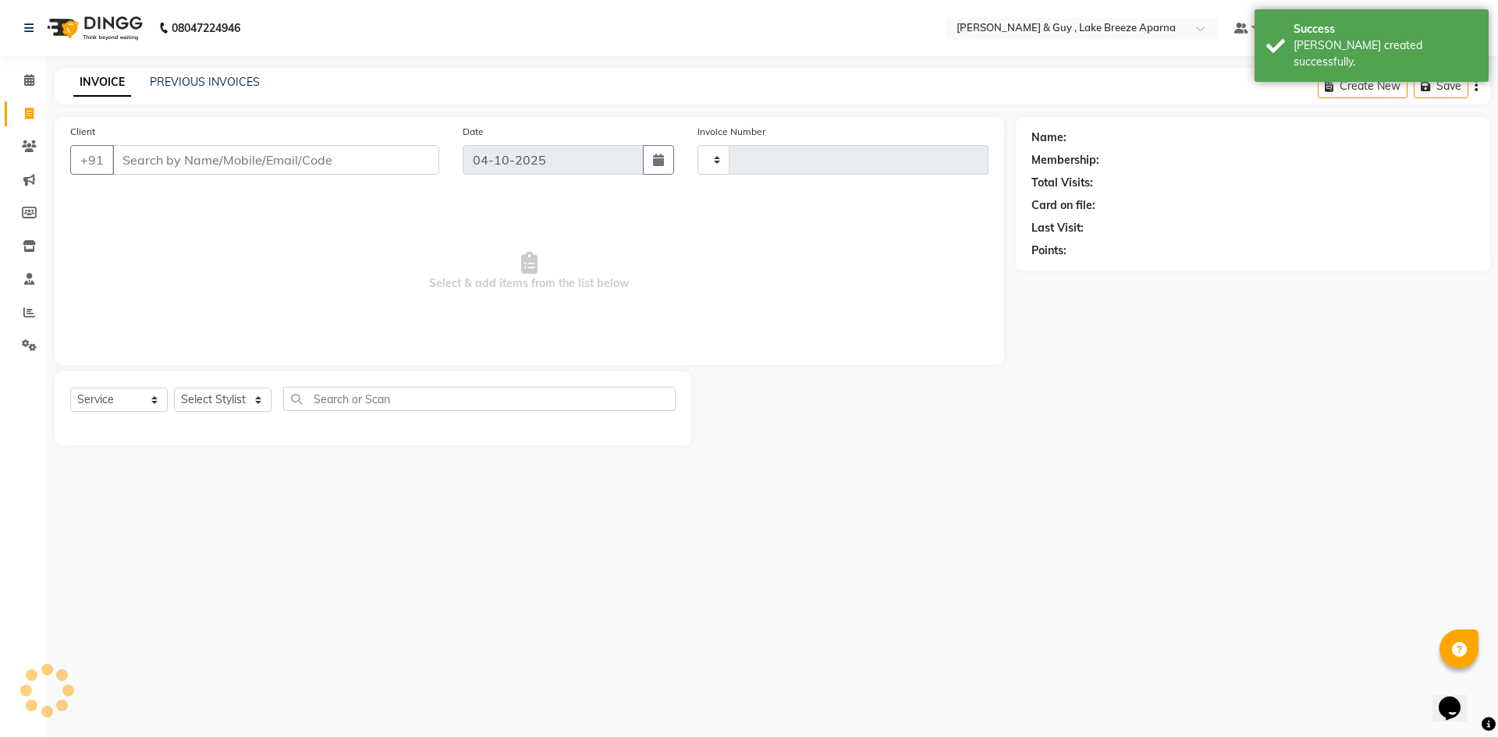
type input "0917"
select select "8690"
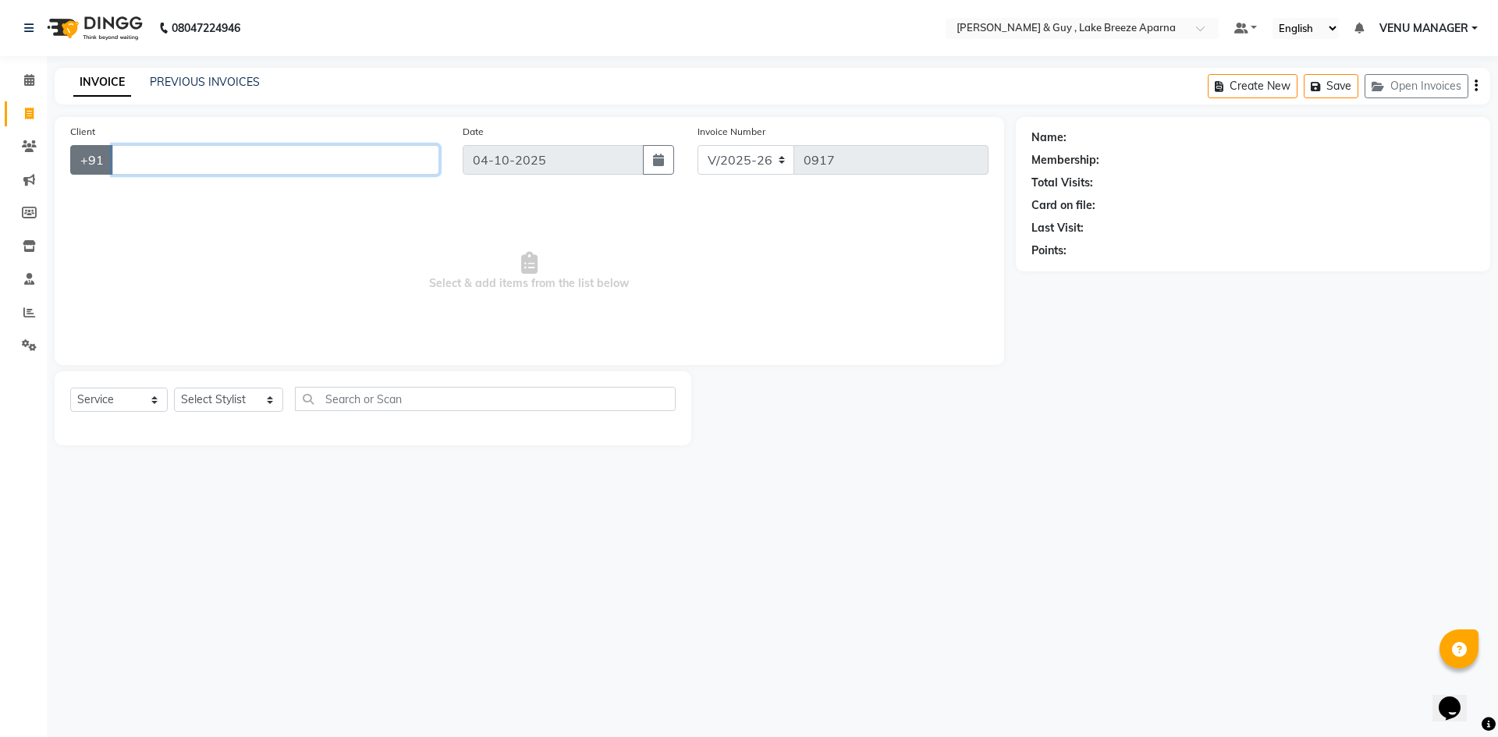
drag, startPoint x: 175, startPoint y: 148, endPoint x: 75, endPoint y: 149, distance: 99.9
click at [78, 151] on div "+91" at bounding box center [254, 160] width 369 height 30
click at [211, 408] on select "Select Stylist AFSAR ANAS ASLAM DANISH HANISHA MANAGER LAXMI RIMA RINKU SALMAN …" at bounding box center [228, 400] width 109 height 24
select select "88277"
click at [174, 388] on select "Select Stylist AFSAR ANAS ASLAM DANISH HANISHA MANAGER LAXMI RIMA RINKU SALMAN …" at bounding box center [228, 400] width 109 height 24
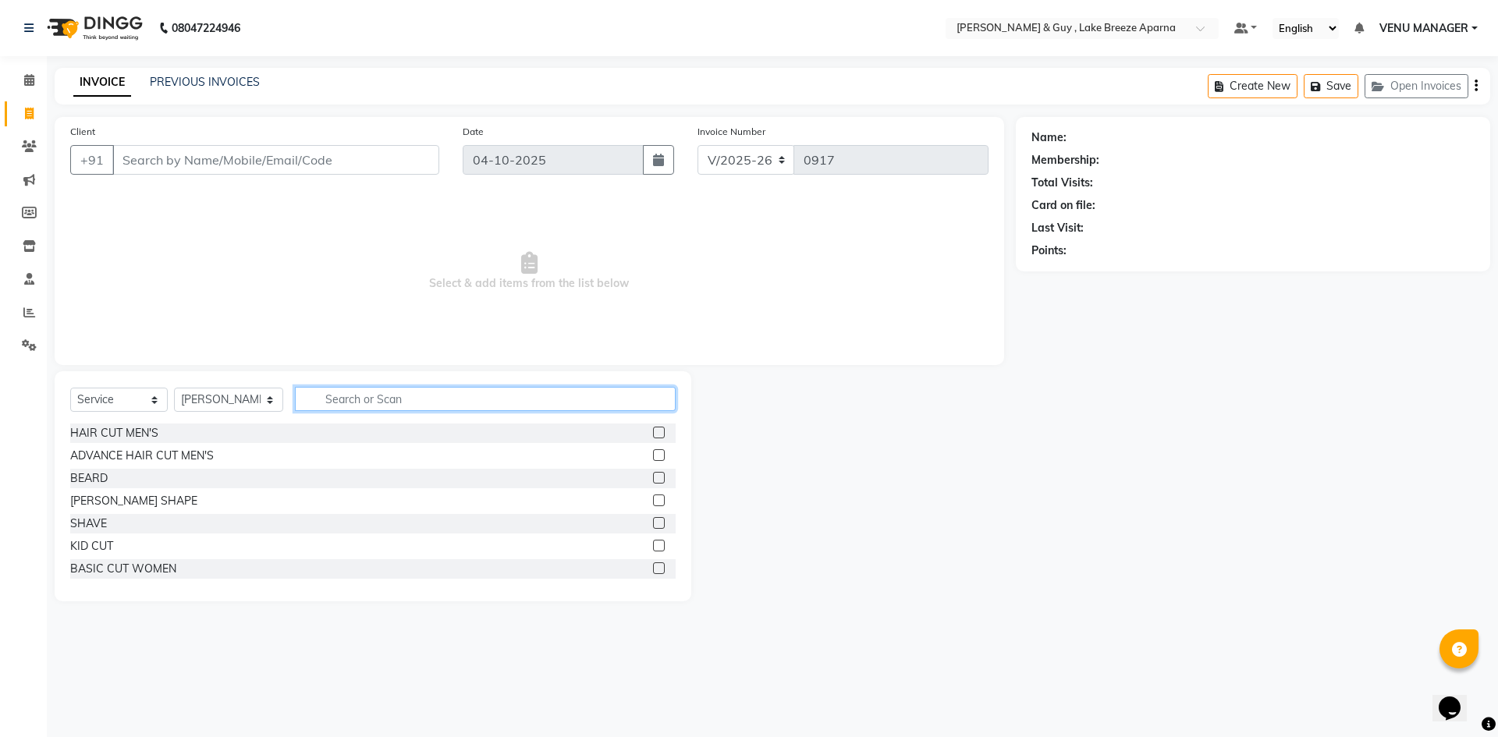
click at [354, 406] on input "text" at bounding box center [485, 399] width 381 height 24
type input "S"
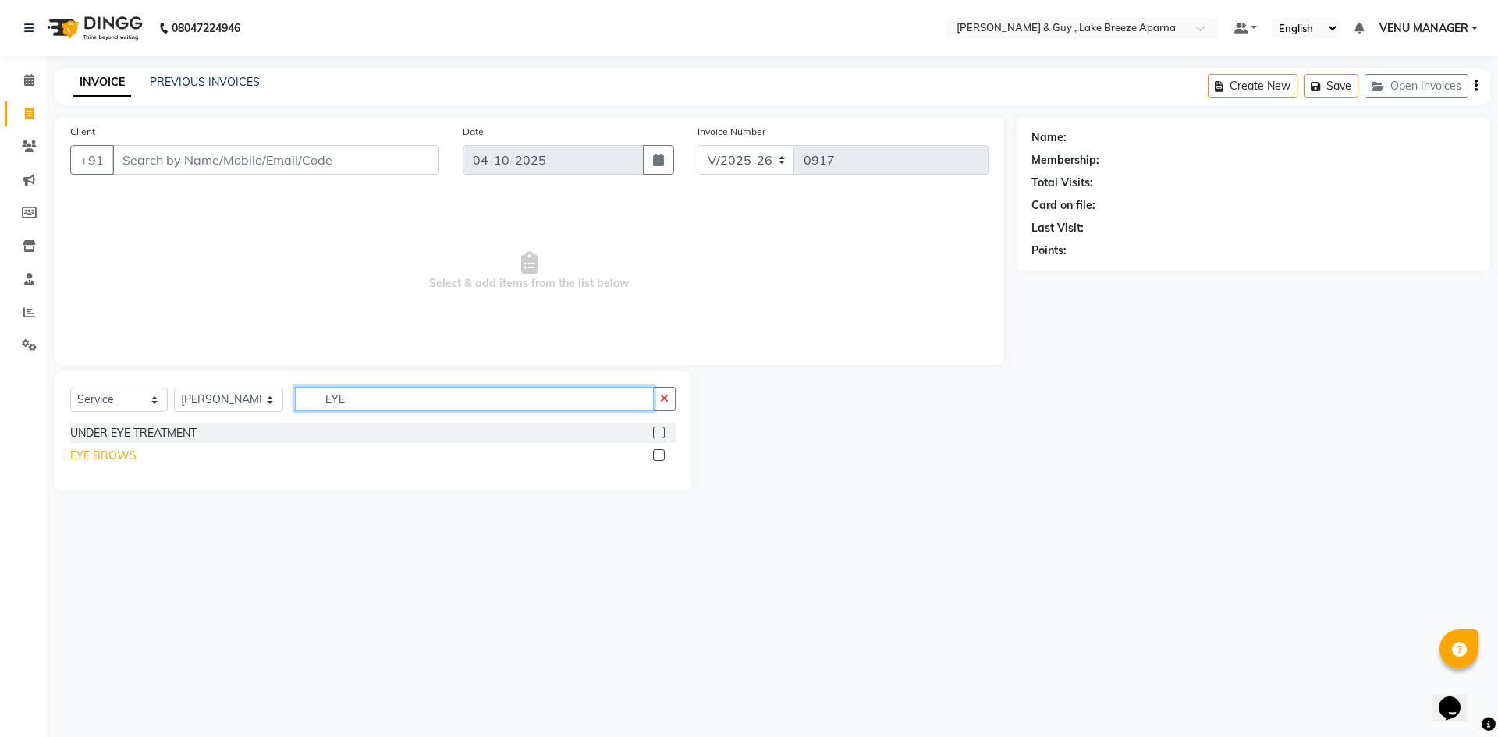
type input "EYE"
click at [90, 458] on div "EYE BROWS" at bounding box center [103, 456] width 66 height 16
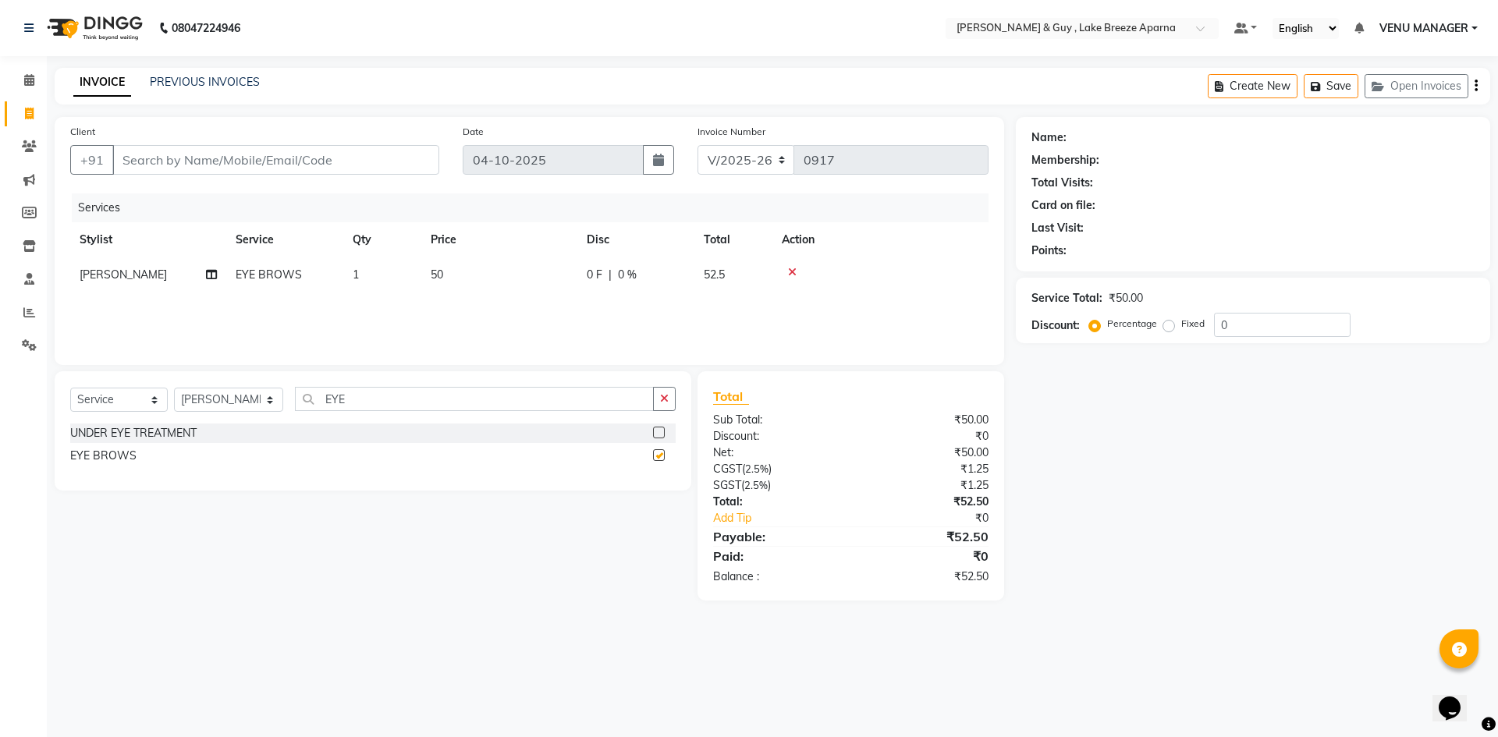
checkbox input "false"
drag, startPoint x: 361, startPoint y: 396, endPoint x: 0, endPoint y: 462, distance: 367.1
click at [74, 462] on div "Select Service Product Membership Package Voucher Prepaid Gift Card Select Styl…" at bounding box center [373, 430] width 637 height 119
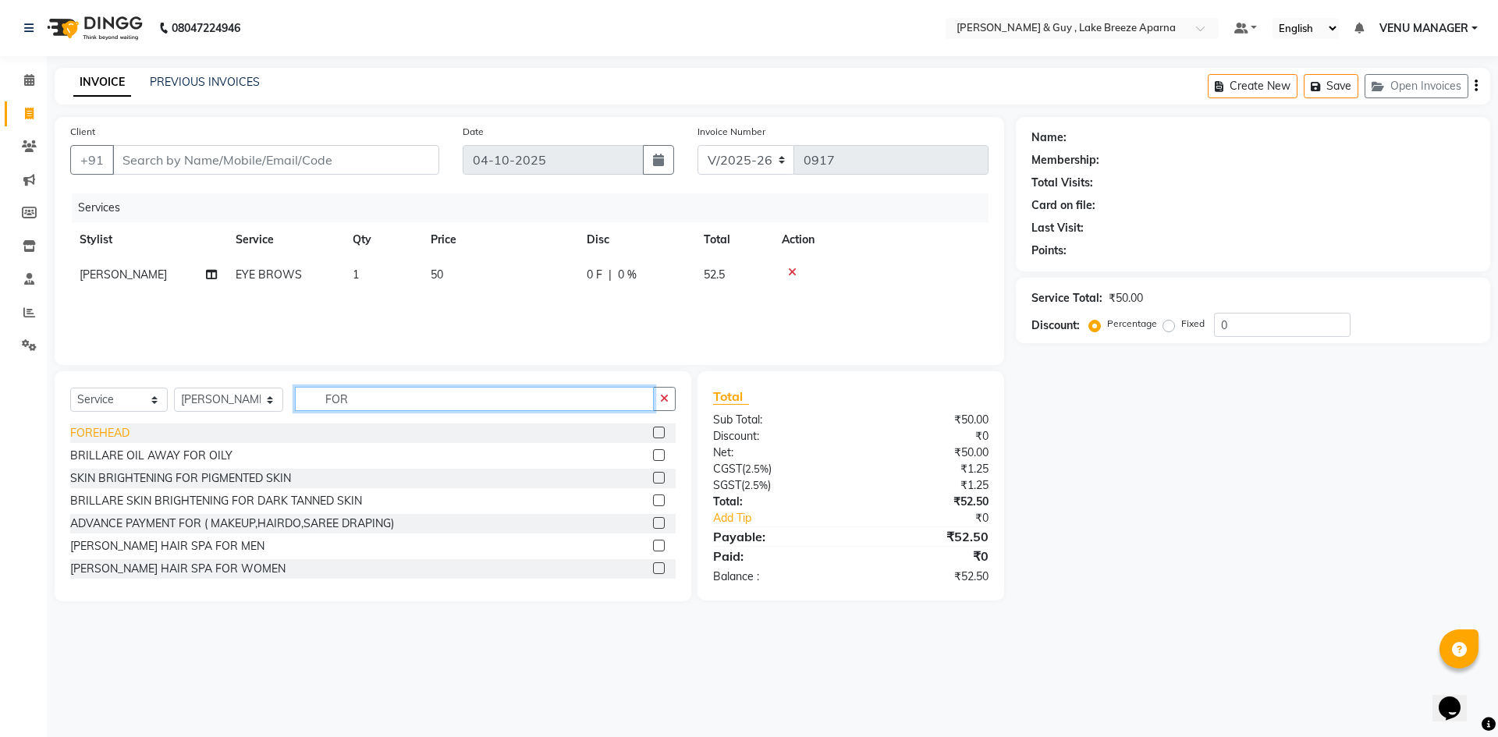
type input "FOR"
click at [90, 437] on div "FOREHEAD" at bounding box center [99, 433] width 59 height 16
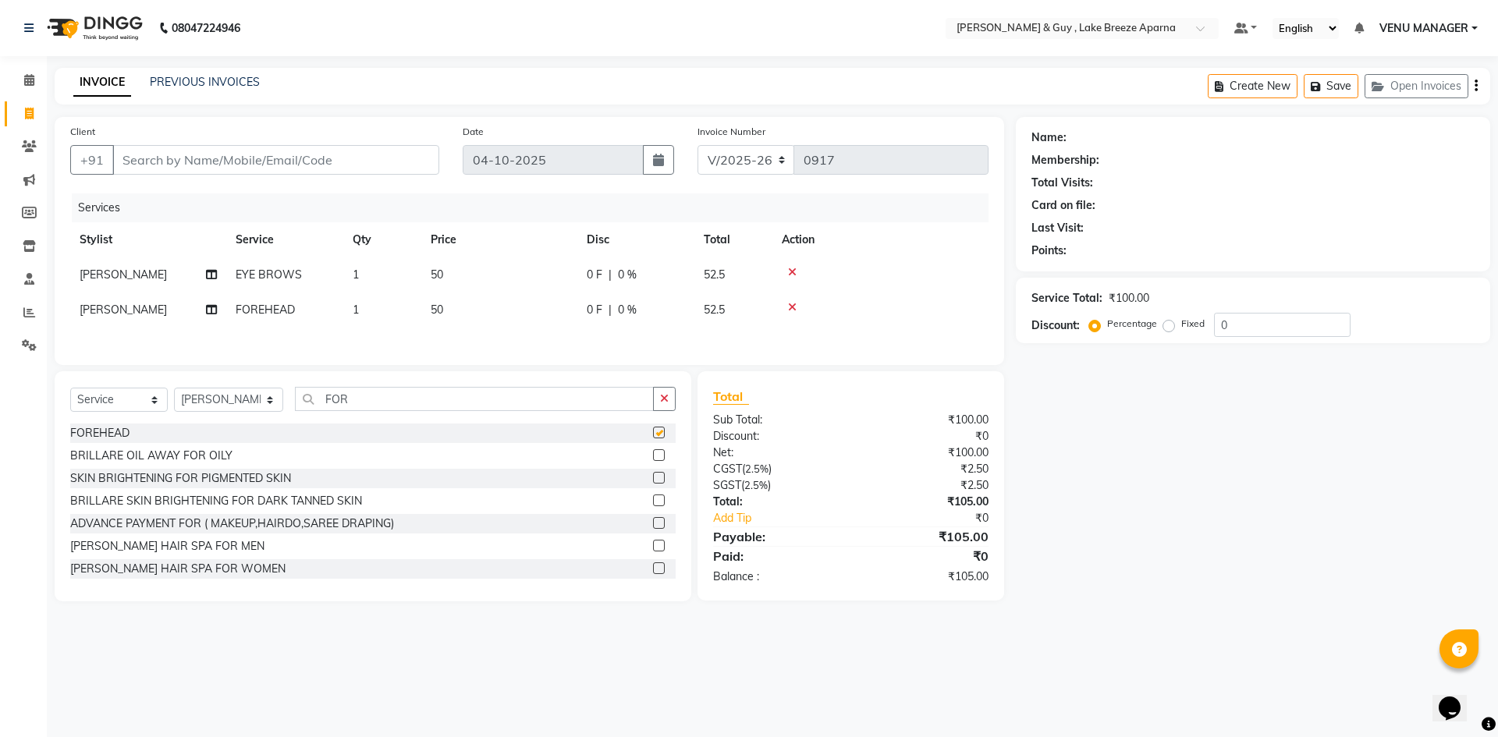
checkbox input "false"
drag, startPoint x: 373, startPoint y: 413, endPoint x: 0, endPoint y: 422, distance: 373.0
click at [40, 427] on app-home "08047224946 Select Location × Toni & Guy , Lake Breeze Aparna Default Panel My …" at bounding box center [749, 312] width 1498 height 625
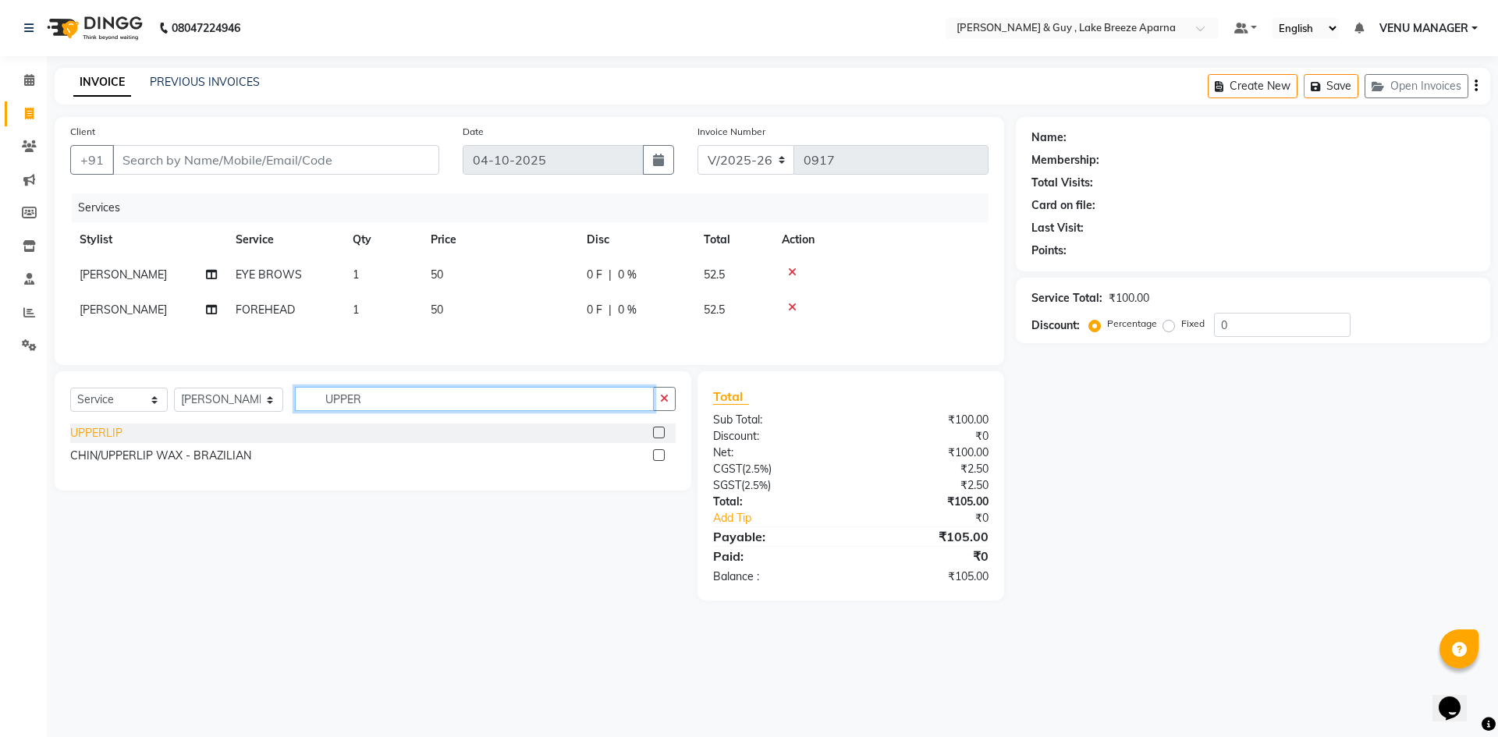
type input "UPPER"
click at [109, 431] on div "UPPERLIP" at bounding box center [96, 433] width 52 height 16
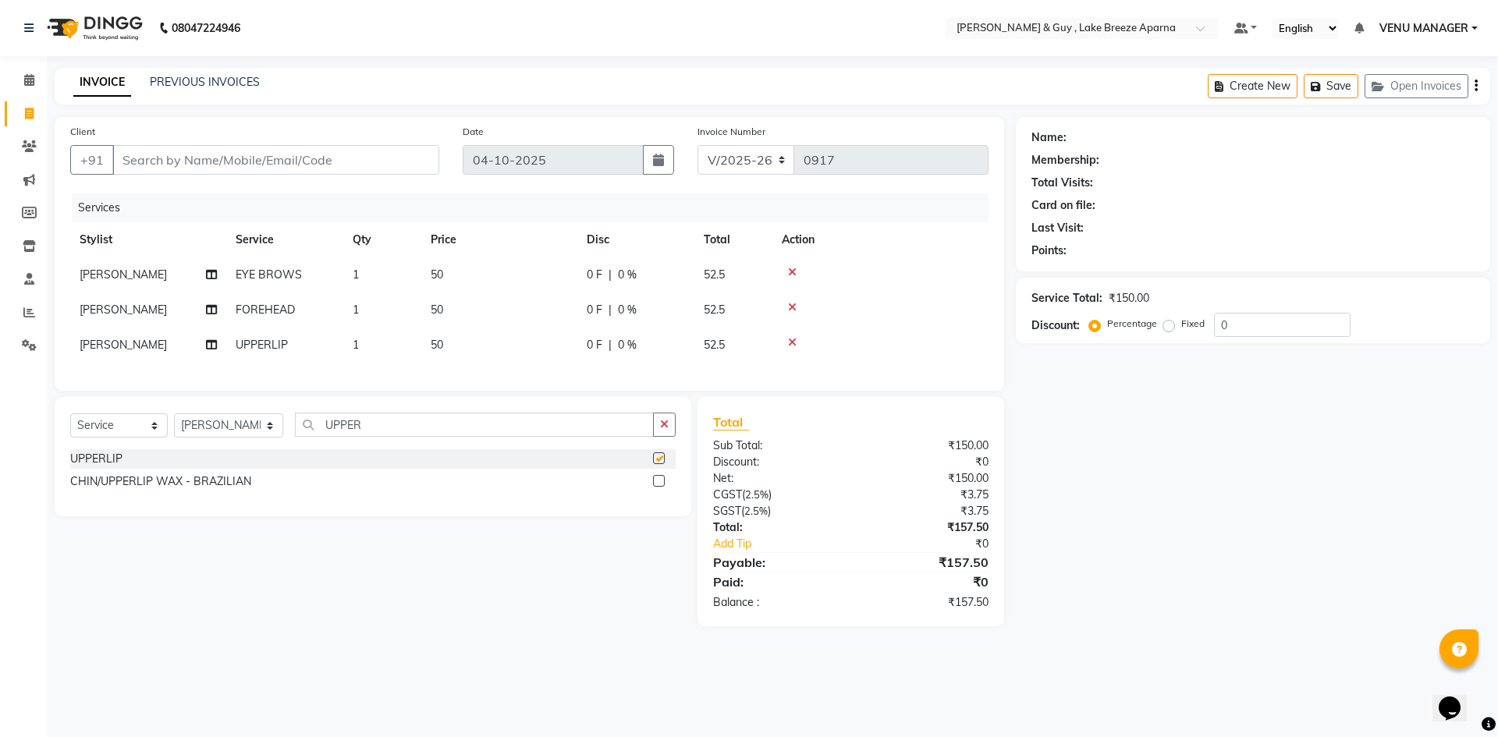
checkbox input "false"
drag, startPoint x: 443, startPoint y: 424, endPoint x: 0, endPoint y: 471, distance: 445.6
click at [53, 471] on div "Select Service Product Membership Package Voucher Prepaid Gift Card Select Styl…" at bounding box center [367, 511] width 648 height 229
click at [368, 437] on input "UPPER" at bounding box center [474, 425] width 359 height 24
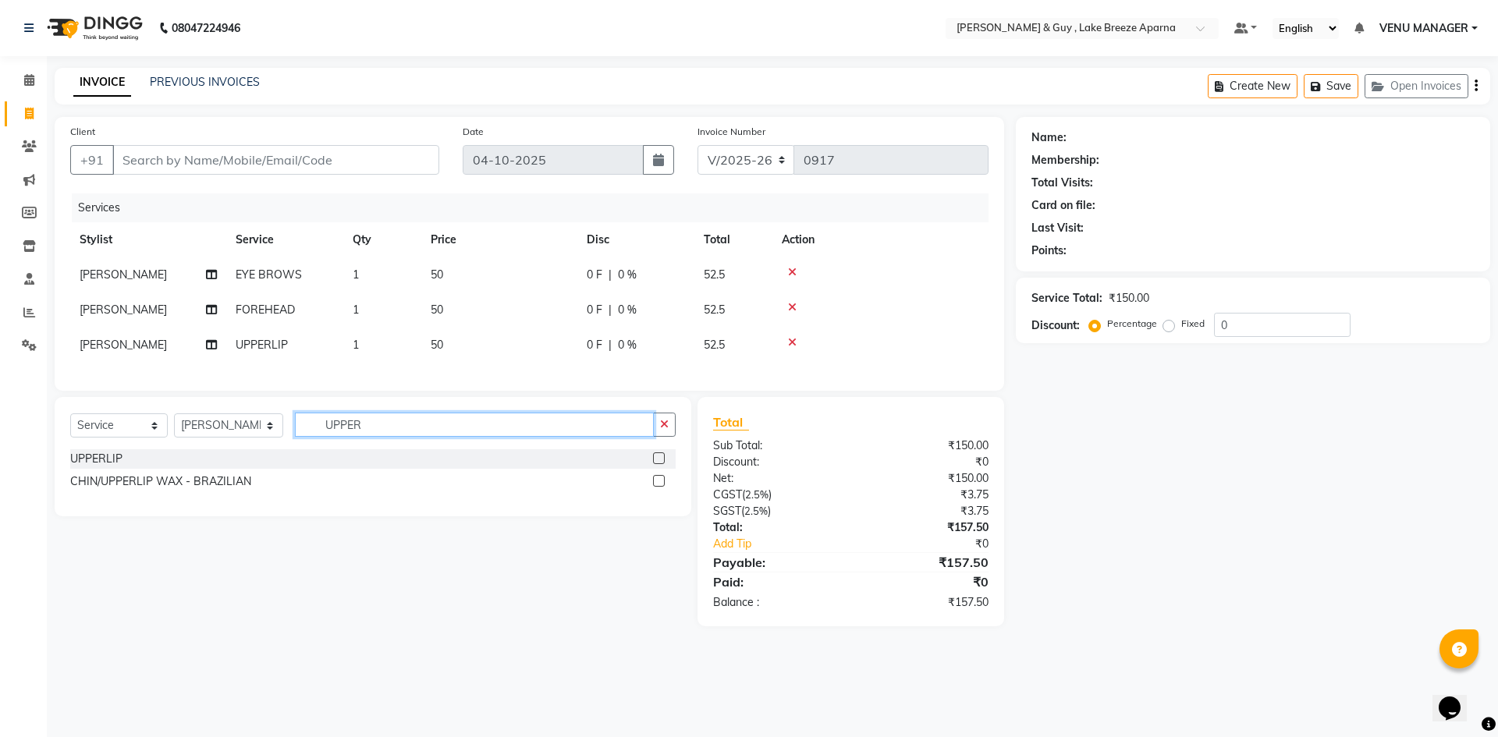
drag, startPoint x: 368, startPoint y: 439, endPoint x: 230, endPoint y: 437, distance: 138.1
click at [239, 445] on div "Select Service Product Membership Package Voucher Prepaid Gift Card Select Styl…" at bounding box center [372, 431] width 605 height 37
type input "CHIN"
click at [84, 467] on div "CHIN" at bounding box center [83, 459] width 27 height 16
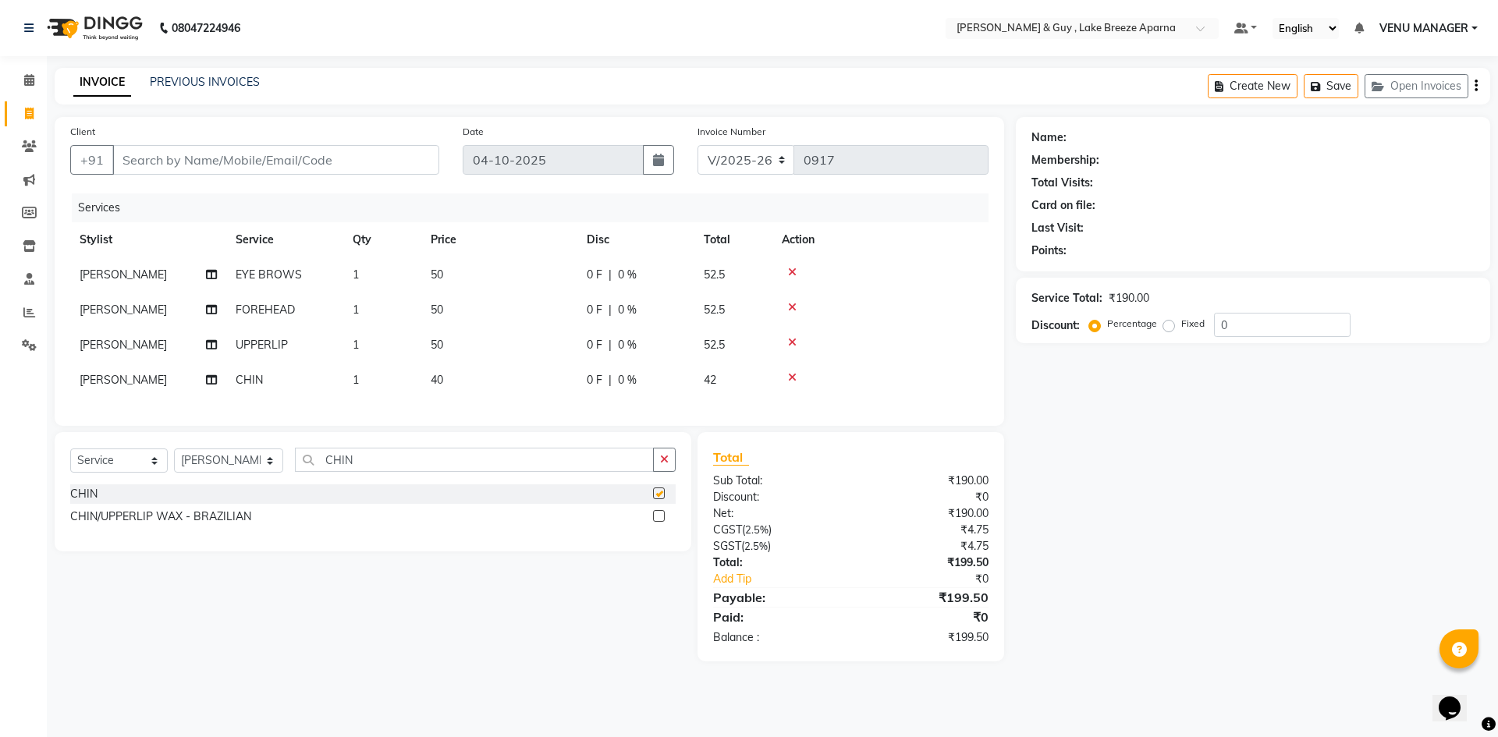
checkbox input "false"
drag, startPoint x: 349, startPoint y: 476, endPoint x: 94, endPoint y: 488, distance: 255.4
click at [135, 517] on div "Select Service Product Membership Package Voucher Prepaid Gift Card Select Styl…" at bounding box center [373, 491] width 637 height 119
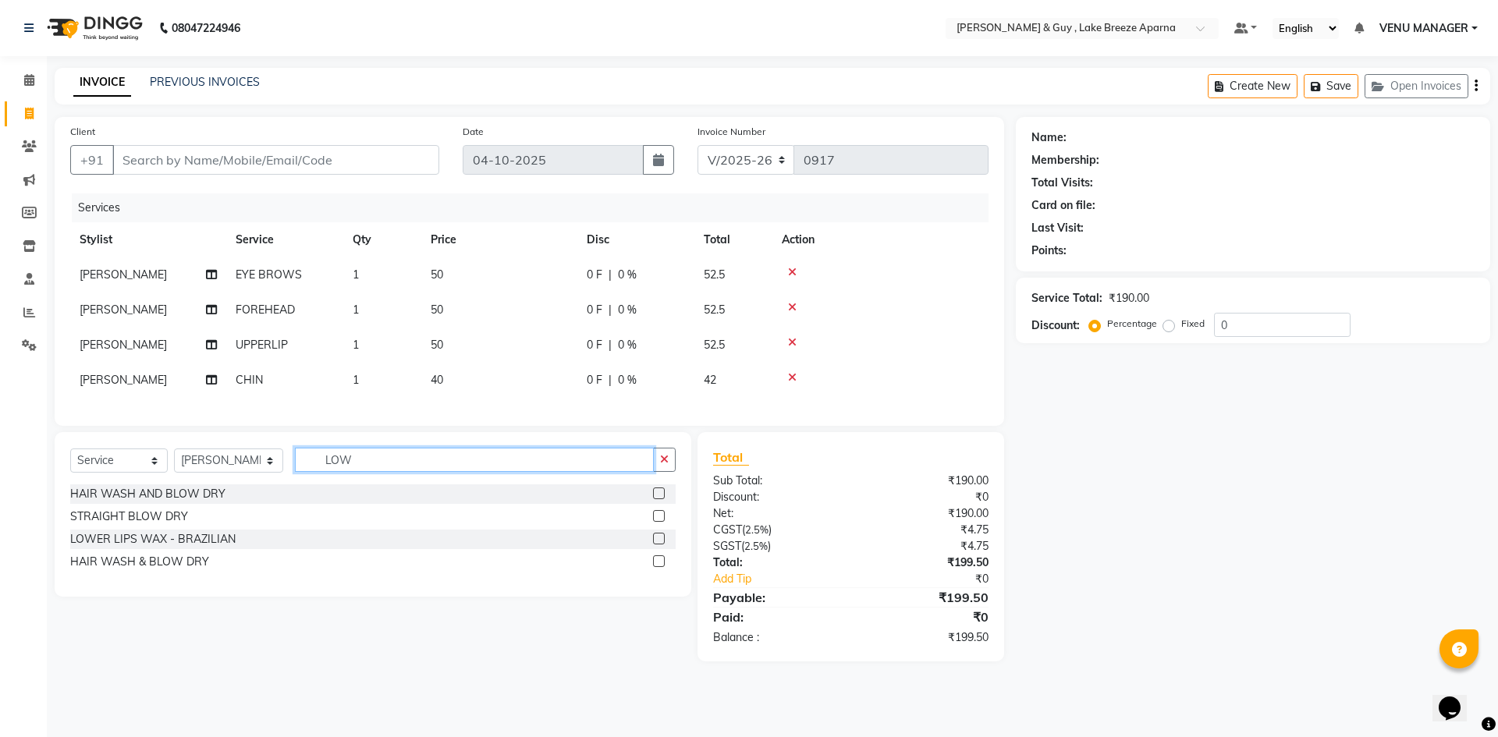
drag, startPoint x: 352, startPoint y: 474, endPoint x: 0, endPoint y: 474, distance: 351.8
click at [0, 474] on app-home "08047224946 Select Location × Toni & Guy , Lake Breeze Aparna Default Panel My …" at bounding box center [749, 342] width 1498 height 685
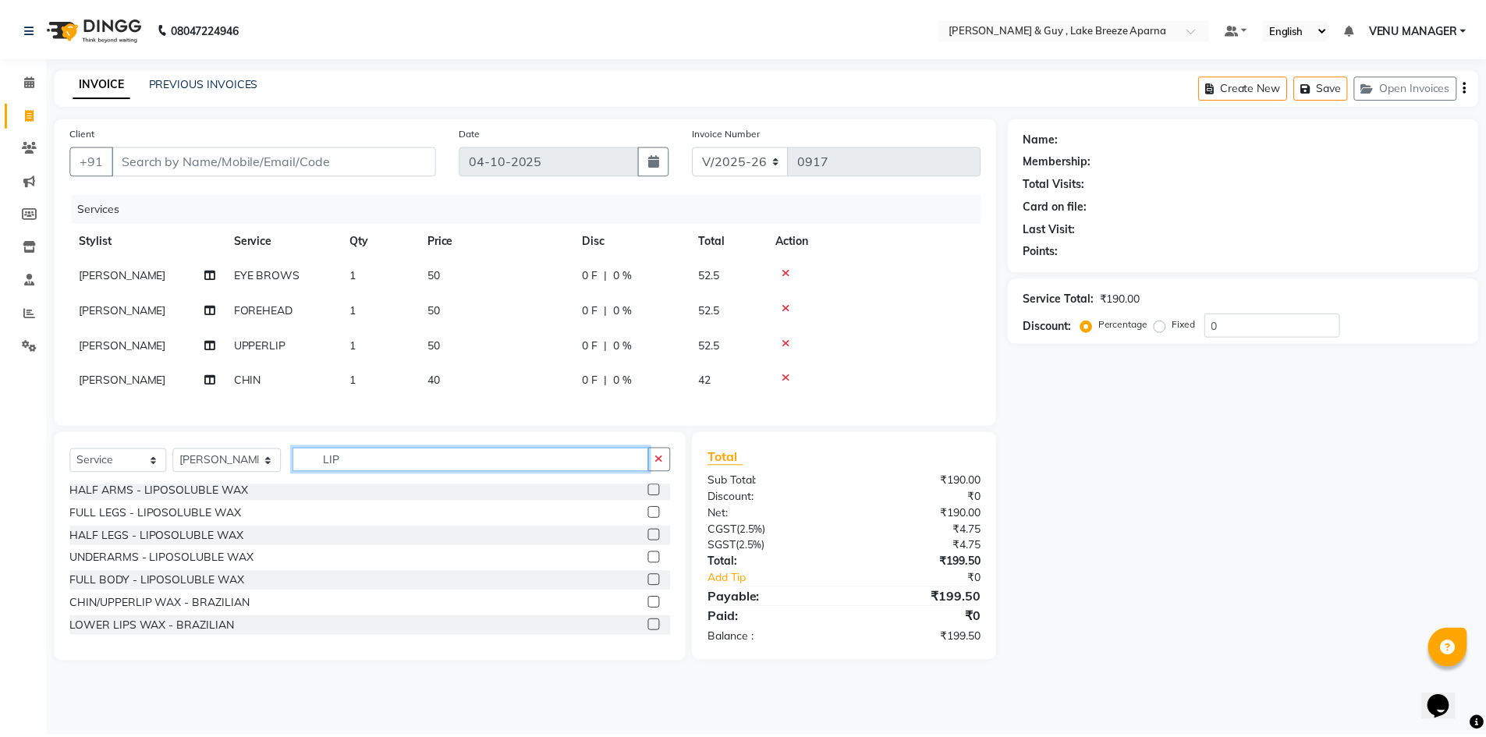
scroll to position [70, 0]
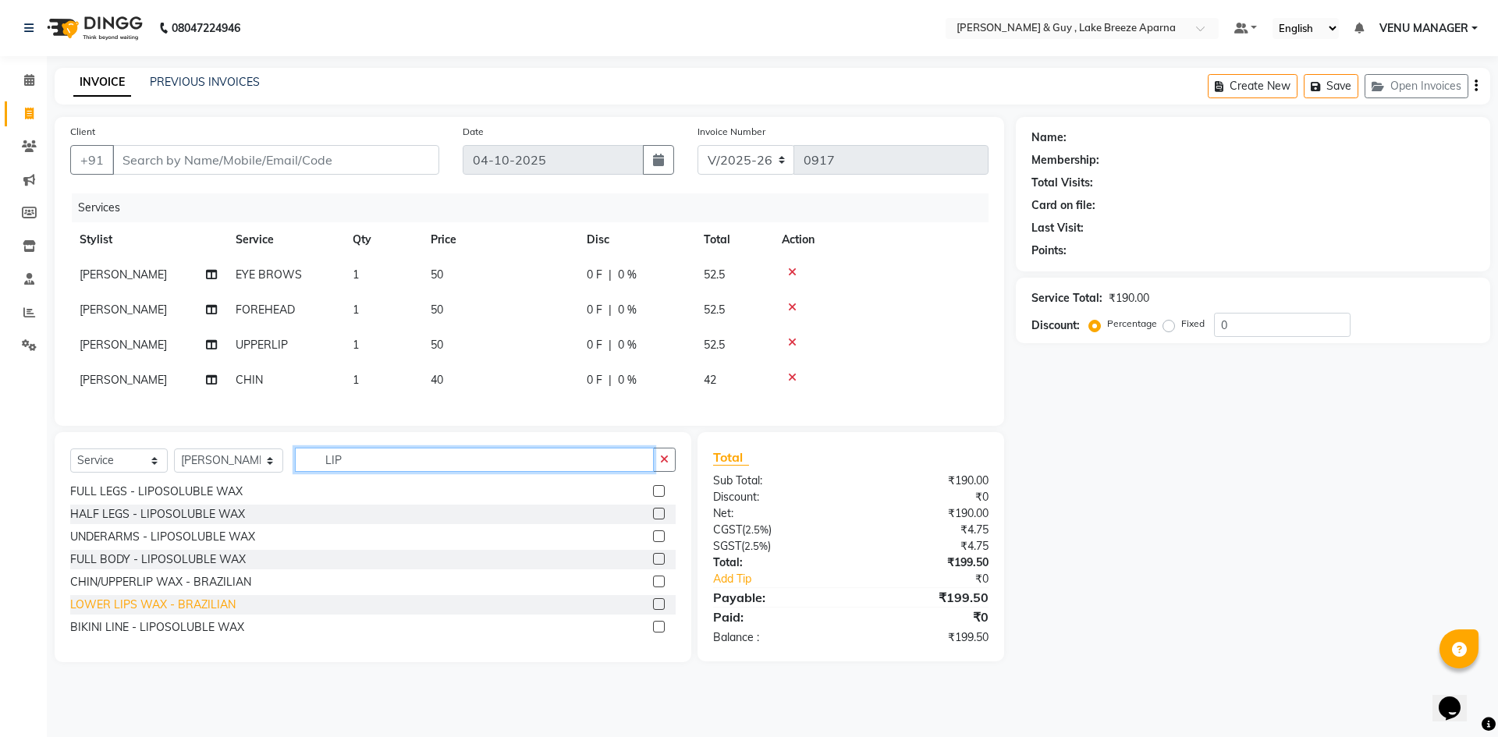
type input "LIP"
click at [136, 613] on div "LOWER LIPS WAX - BRAZILIAN" at bounding box center [152, 605] width 165 height 16
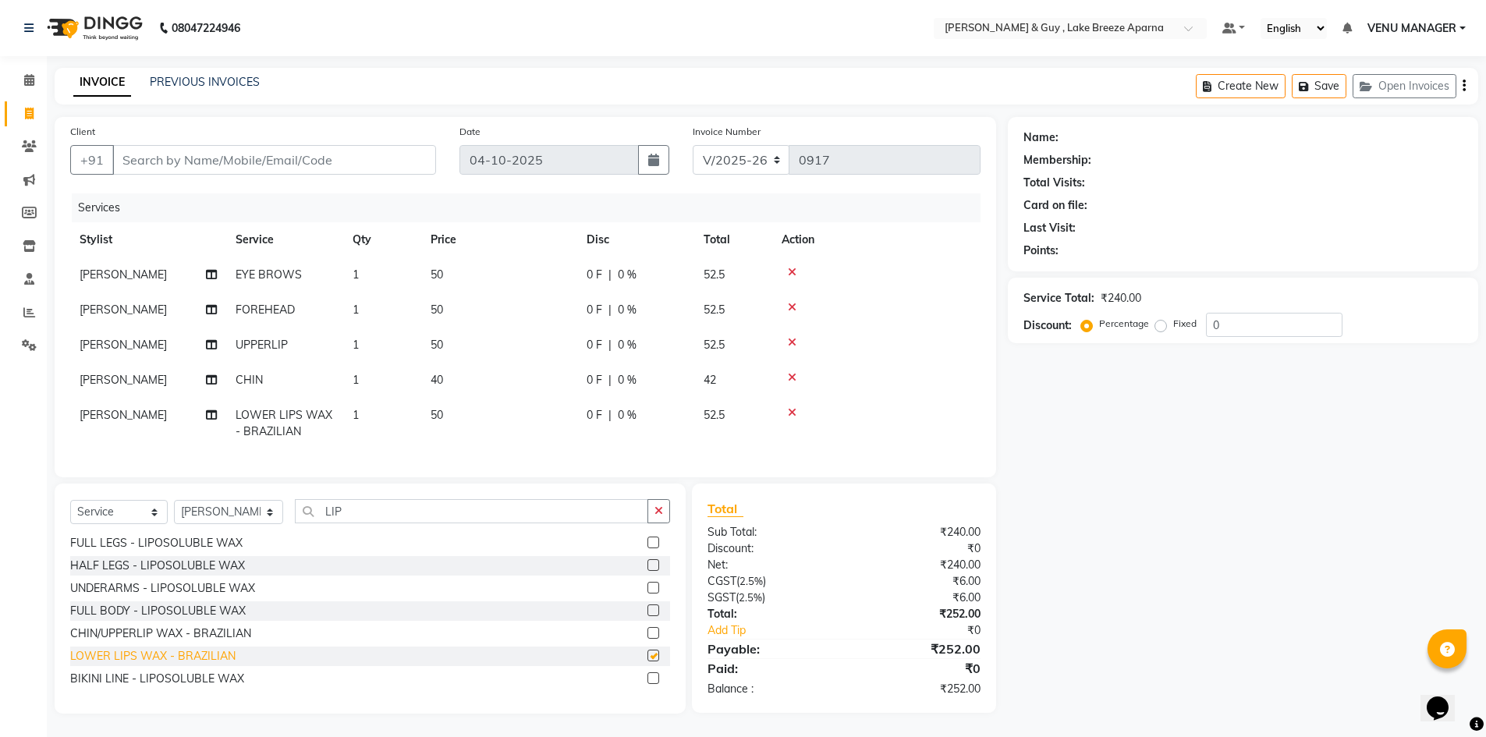
checkbox input "false"
drag, startPoint x: 360, startPoint y: 523, endPoint x: 0, endPoint y: 506, distance: 360.0
click at [96, 521] on div "Select Service Product Membership Package Voucher Prepaid Gift Card Select Styl…" at bounding box center [370, 517] width 600 height 37
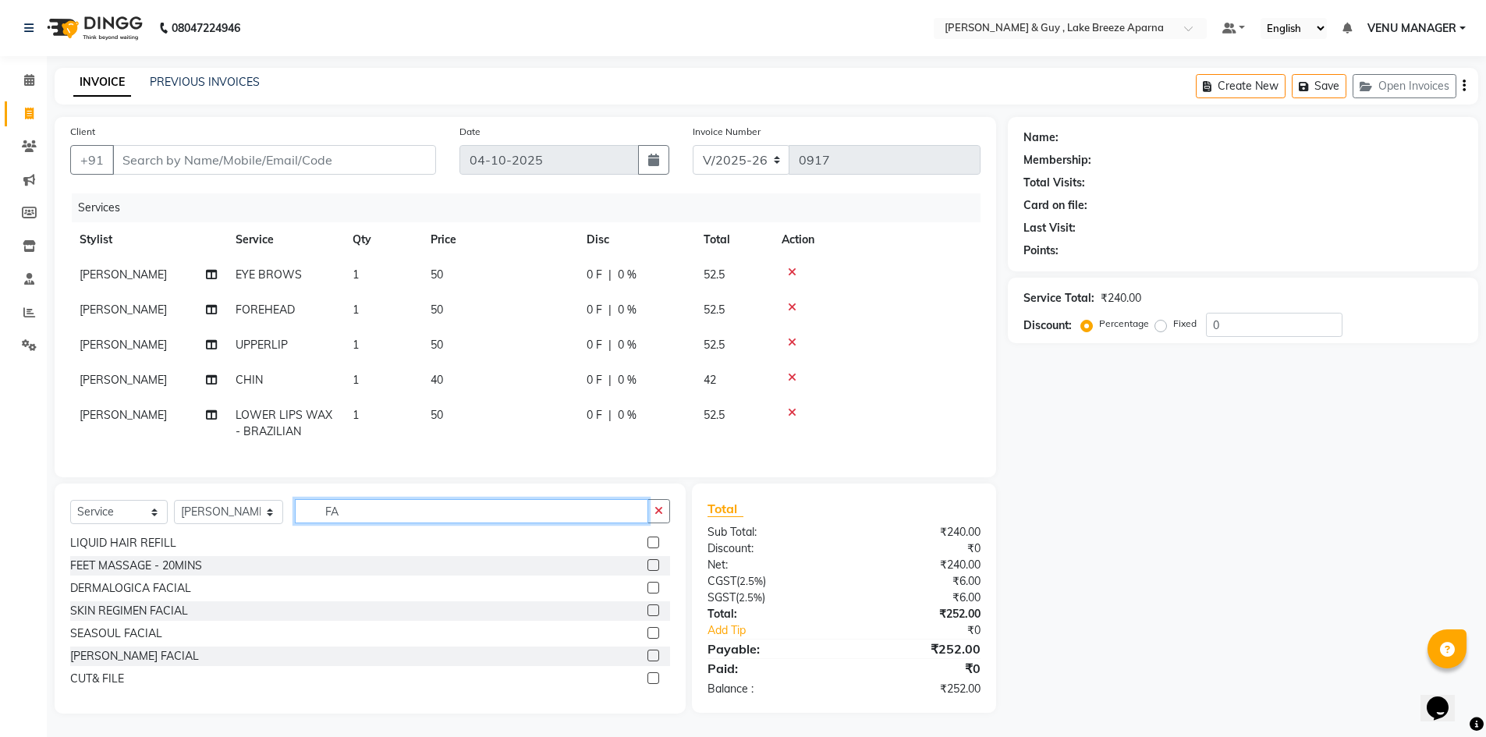
scroll to position [0, 0]
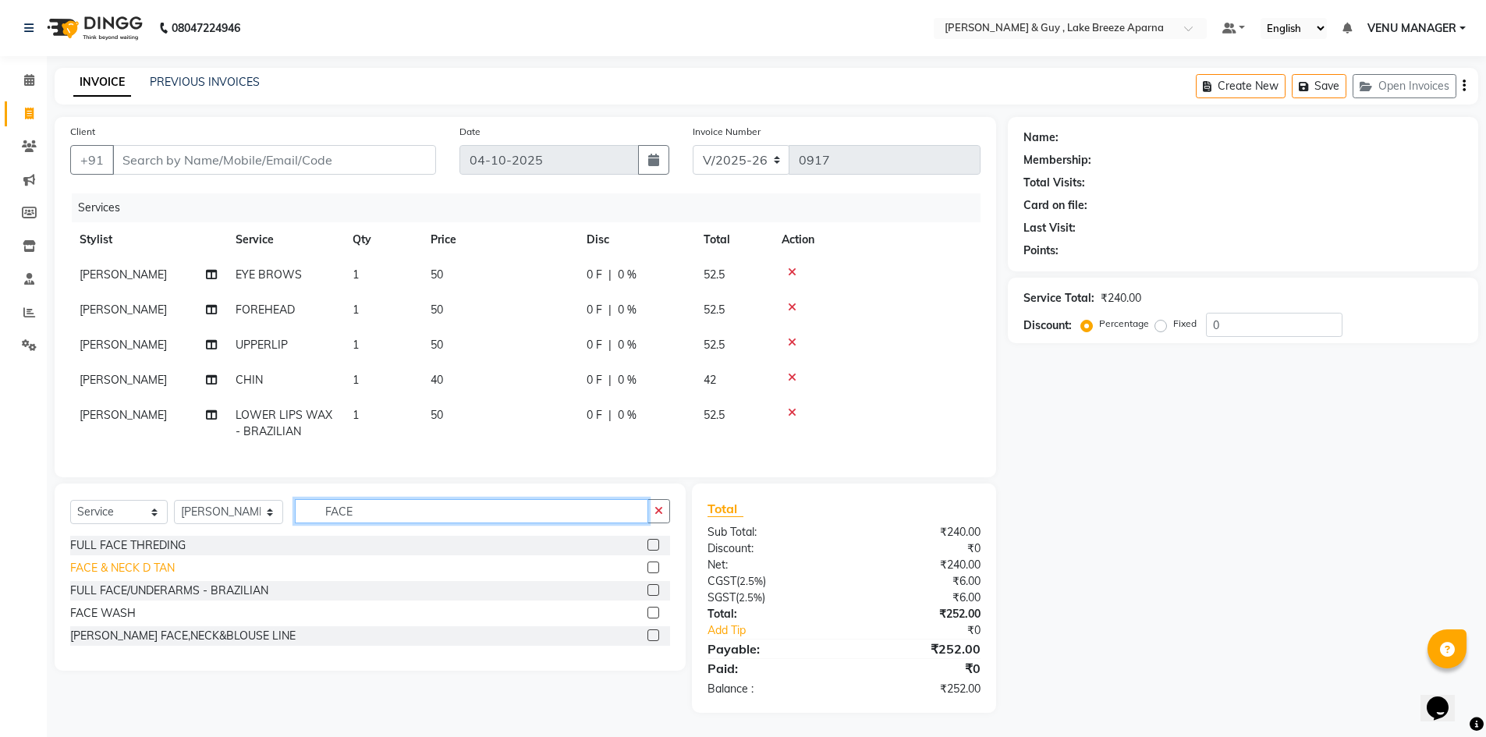
type input "FACE"
click at [108, 576] on div "FACE & NECK D TAN" at bounding box center [122, 568] width 105 height 16
checkbox input "false"
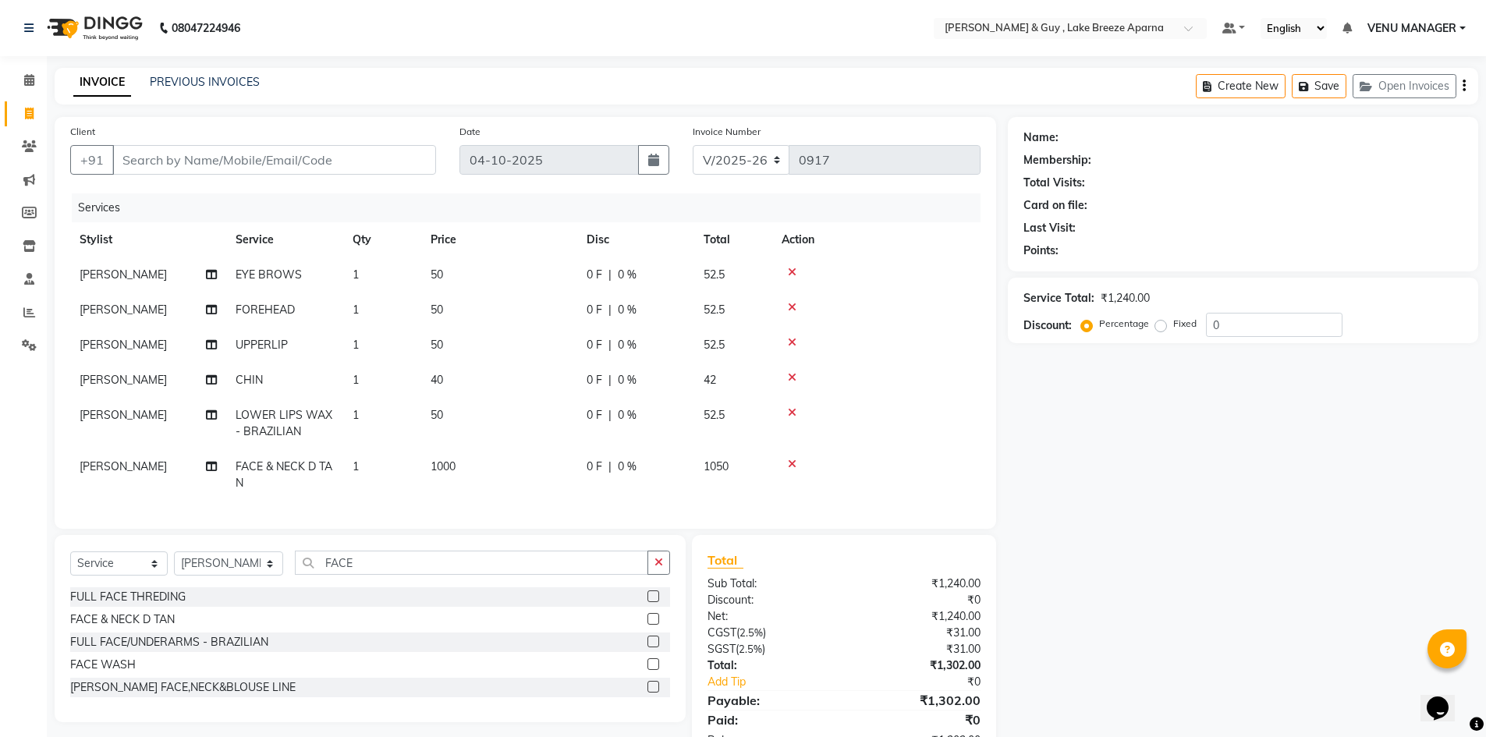
click at [445, 470] on span "1000" at bounding box center [443, 466] width 25 height 14
select select "88277"
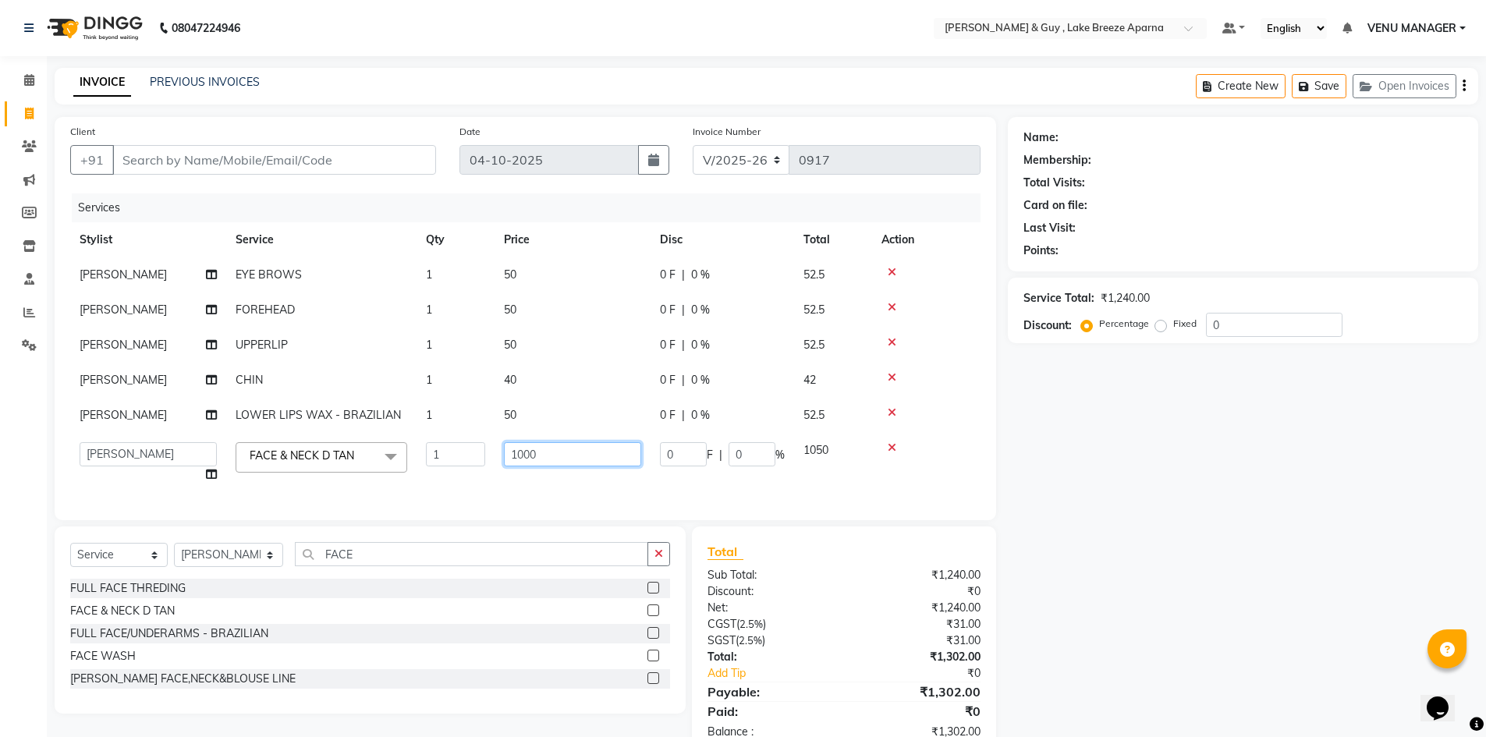
drag, startPoint x: 548, startPoint y: 450, endPoint x: 504, endPoint y: 446, distance: 44.6
click at [535, 450] on input "1000" at bounding box center [572, 454] width 137 height 24
drag, startPoint x: 569, startPoint y: 449, endPoint x: 100, endPoint y: 430, distance: 470.0
click at [215, 474] on tr "AFSAR ANAS ASLAM DANISH HANISHA MANAGER LAXMI RIMA RINKU SALMAN SHANVI SRAVANTH…" at bounding box center [525, 462] width 910 height 59
type input "600"
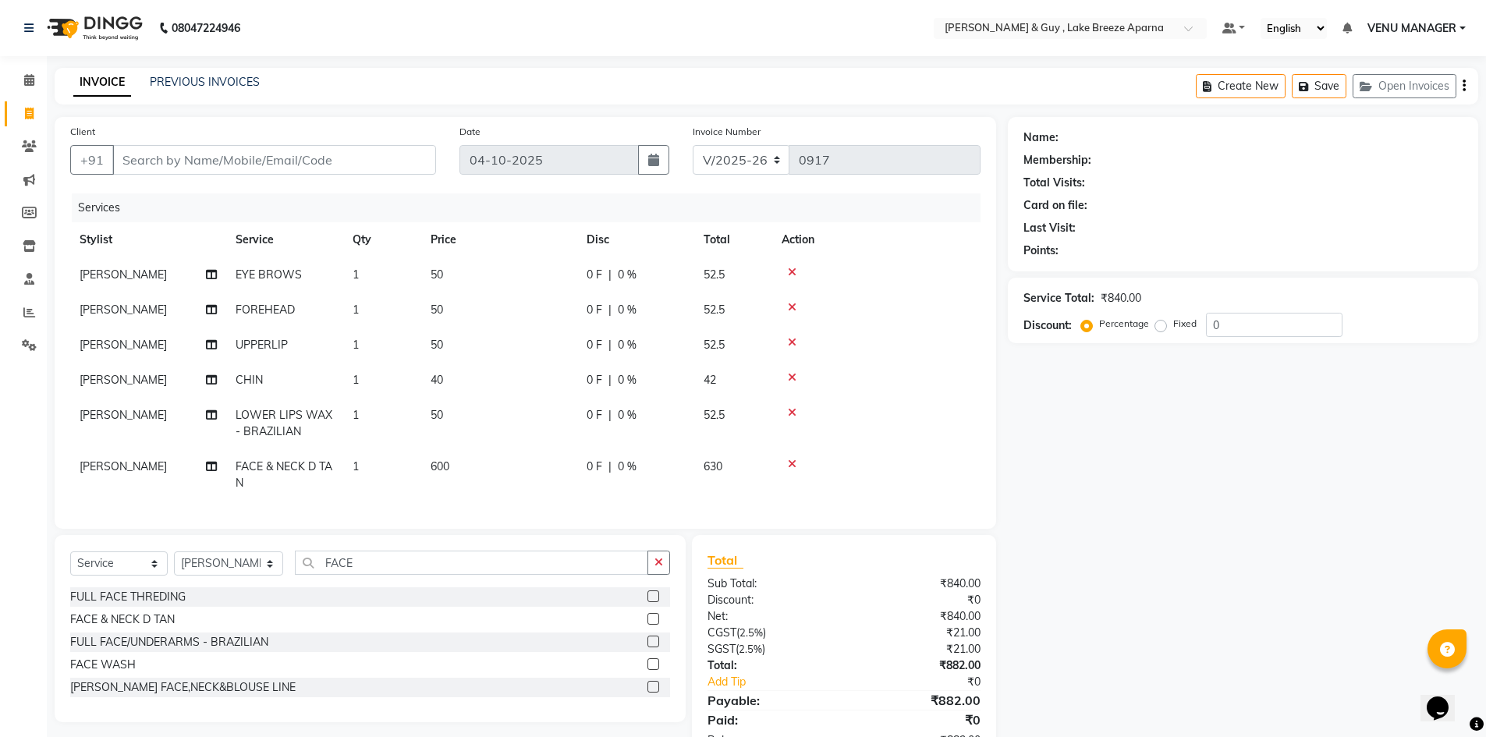
click at [1077, 471] on div "Name: Membership: Total Visits: Card on file: Last Visit: Points: Service Total…" at bounding box center [1249, 440] width 482 height 647
drag, startPoint x: 374, startPoint y: 583, endPoint x: 67, endPoint y: 560, distance: 307.4
click at [193, 587] on div "Select Service Product Membership Package Voucher Prepaid Gift Card Select Styl…" at bounding box center [370, 569] width 600 height 37
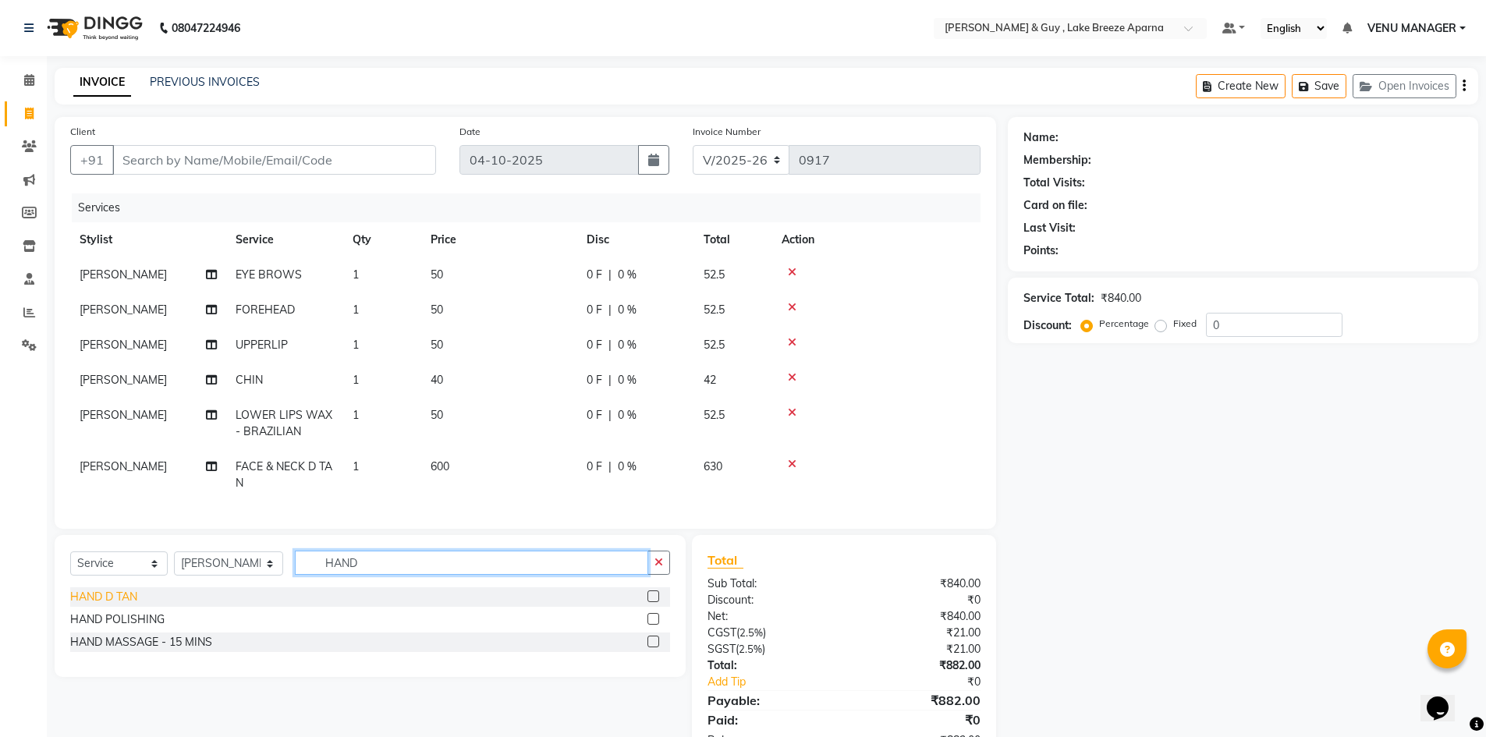
type input "HAND"
click at [109, 605] on div "HAND D TAN" at bounding box center [103, 597] width 67 height 16
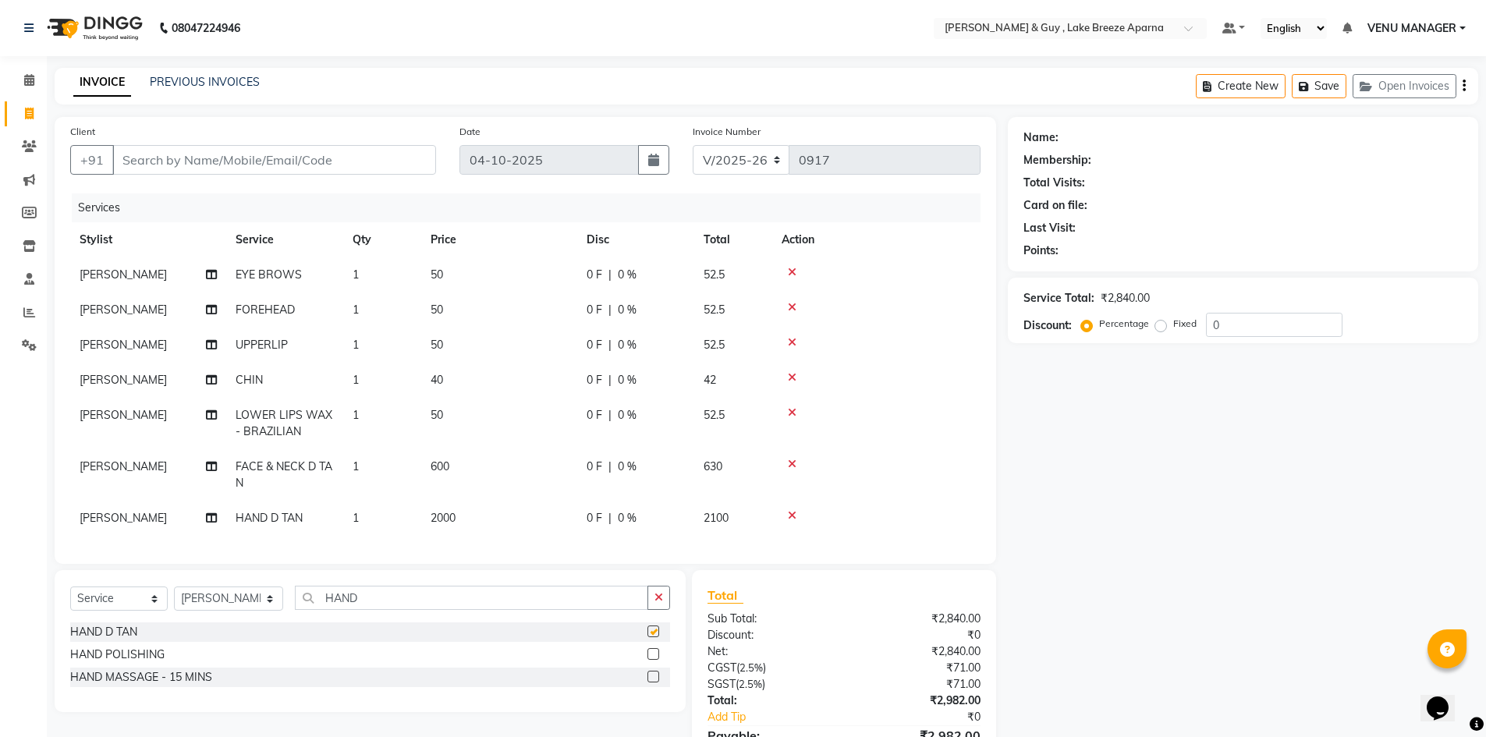
checkbox input "false"
click at [524, 509] on td "2000" at bounding box center [499, 518] width 156 height 35
select select "88277"
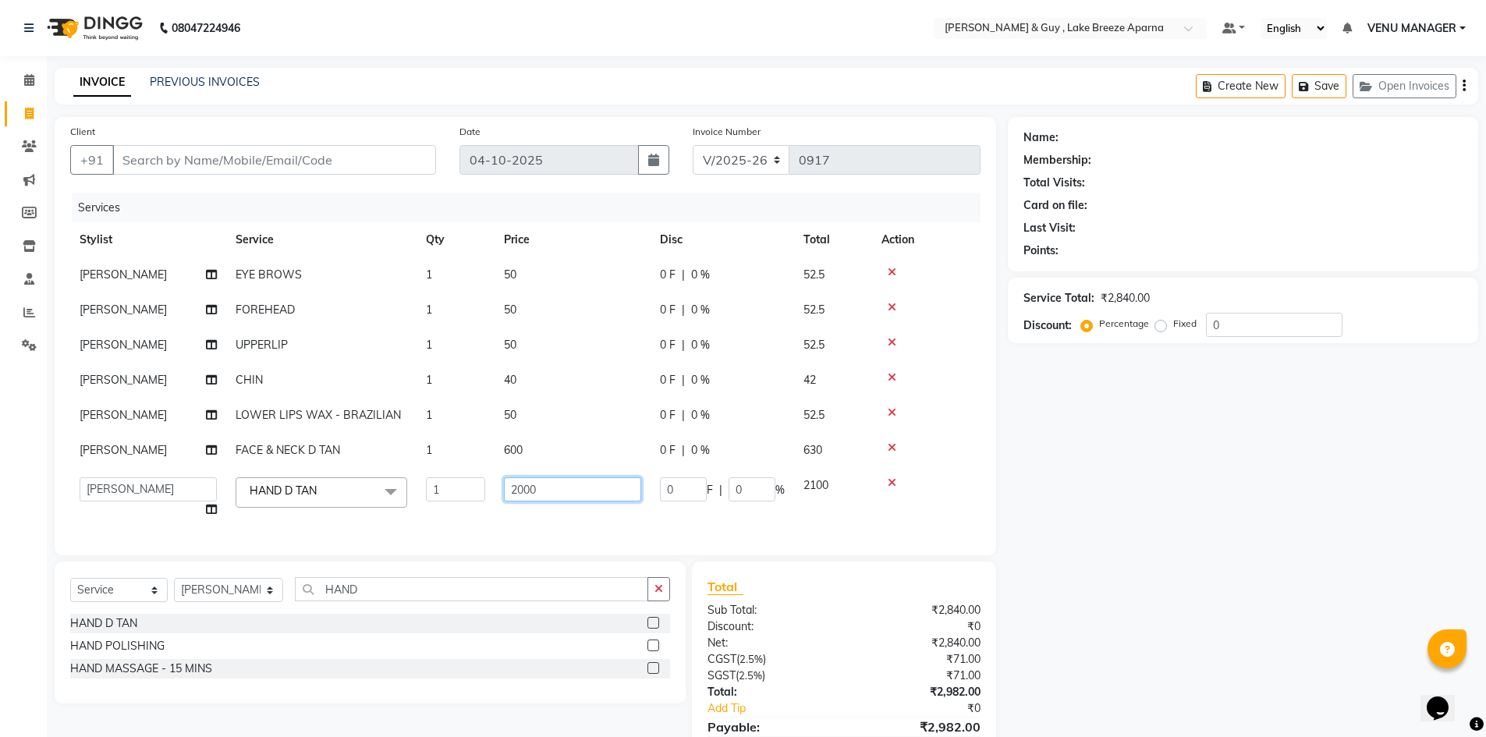
drag, startPoint x: 581, startPoint y: 497, endPoint x: 374, endPoint y: 531, distance: 209.6
click at [427, 524] on tr "AFSAR ANAS ASLAM DANISH HANISHA MANAGER LAXMI RIMA RINKU SALMAN SHANVI SRAVANTH…" at bounding box center [525, 497] width 910 height 59
type input "1000"
click at [1157, 525] on div "Name: Membership: Total Visits: Card on file: Last Visit: Points: Service Total…" at bounding box center [1249, 454] width 482 height 674
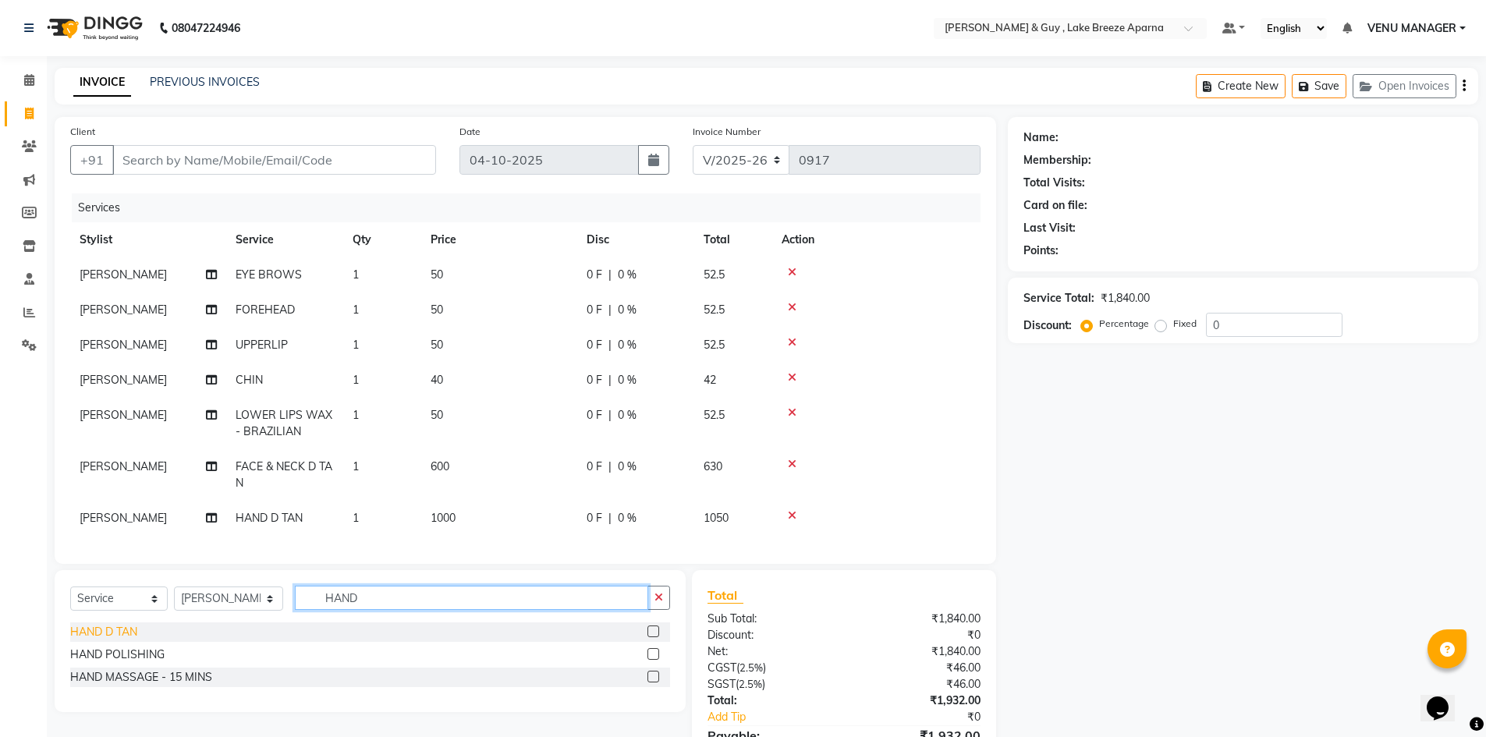
drag, startPoint x: 384, startPoint y: 613, endPoint x: 105, endPoint y: 637, distance: 280.3
click at [165, 635] on div "Select Service Product Membership Package Voucher Prepaid Gift Card Select Styl…" at bounding box center [370, 641] width 631 height 142
click at [195, 616] on div "Select Service Product Membership Package Voucher Prepaid Gift Card Select Styl…" at bounding box center [370, 604] width 600 height 37
type input "D TAN"
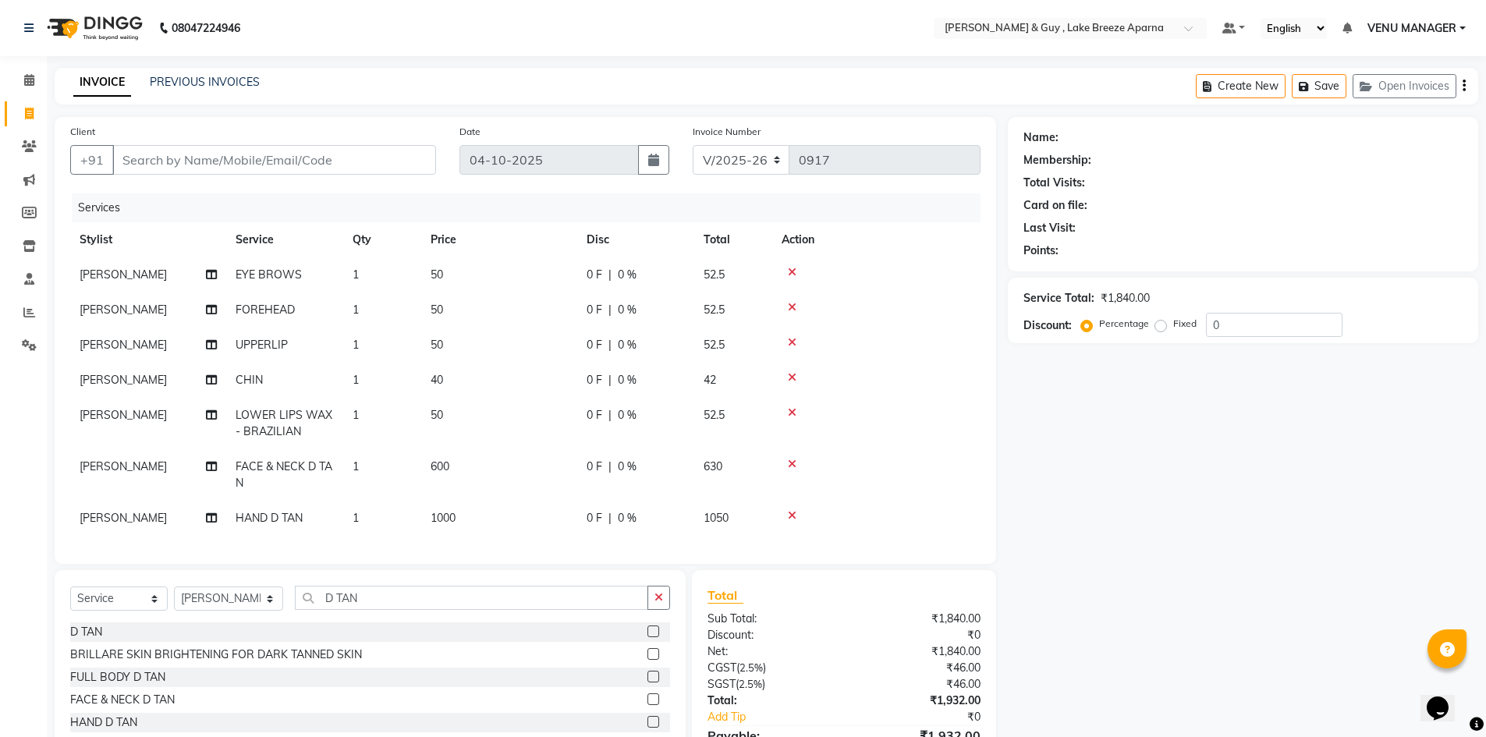
click at [461, 516] on td "1000" at bounding box center [499, 518] width 156 height 35
select select "88277"
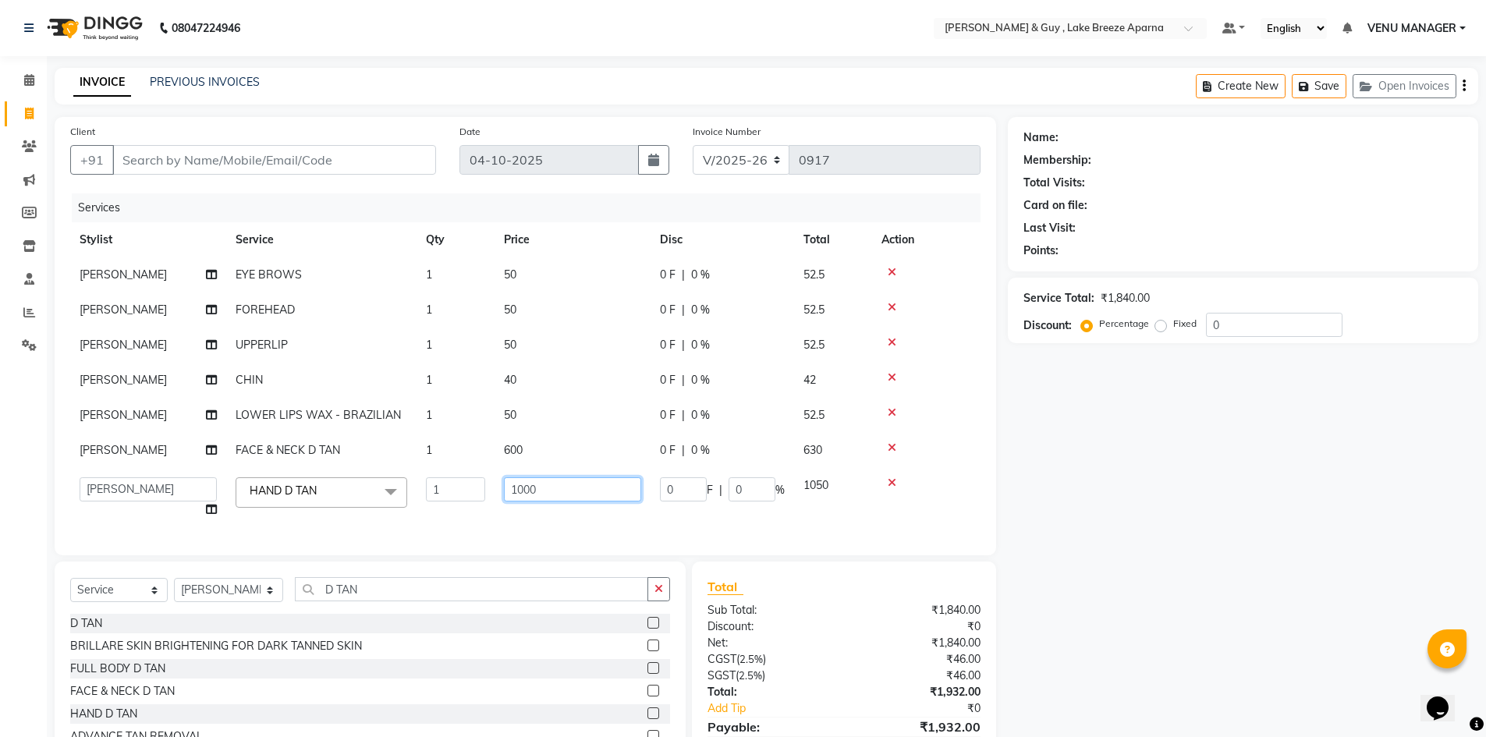
drag, startPoint x: 549, startPoint y: 488, endPoint x: 335, endPoint y: 524, distance: 217.6
click at [371, 521] on tr "AFSAR ANAS ASLAM DANISH HANISHA MANAGER LAXMI RIMA RINKU SALMAN SHANVI SRAVANTH…" at bounding box center [525, 497] width 910 height 59
type input "800"
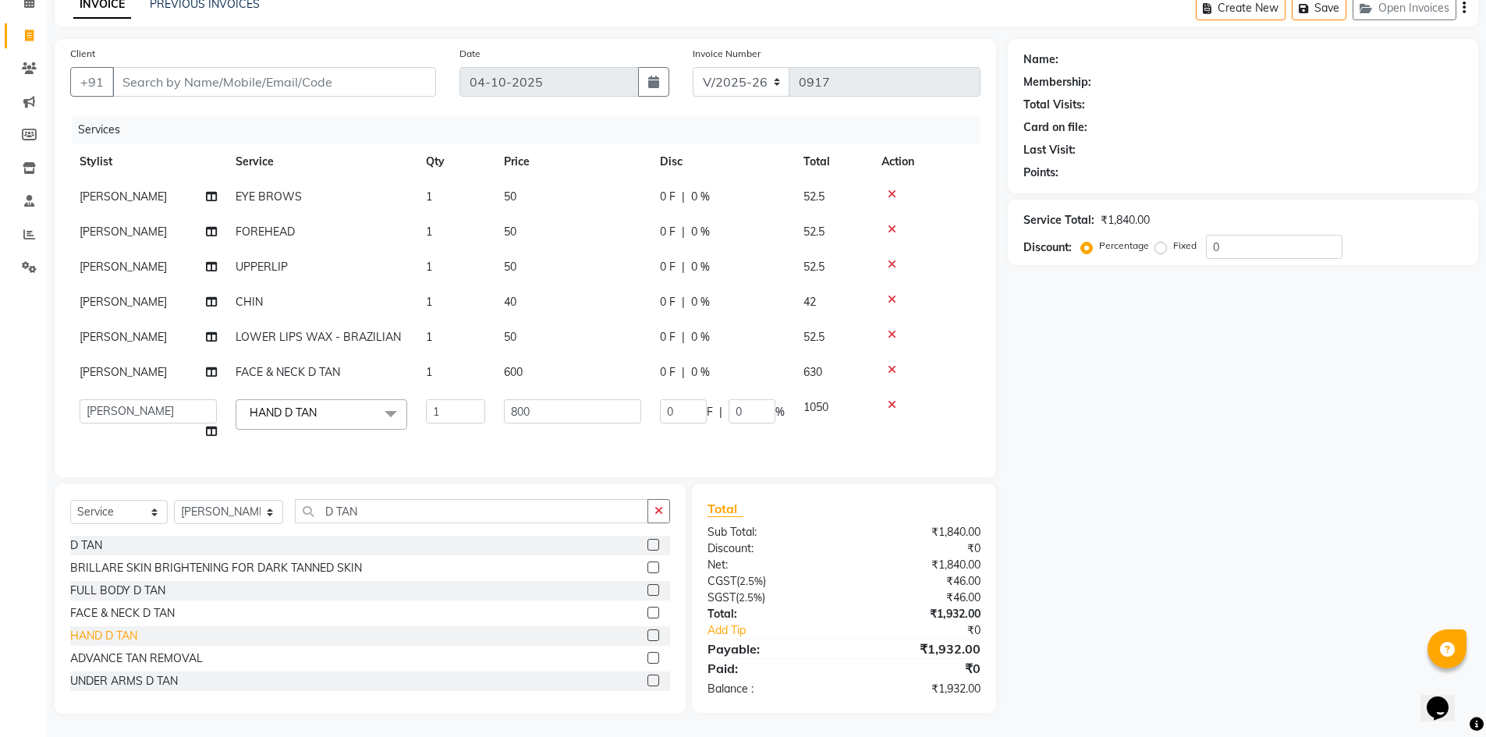
click at [119, 646] on div "HAND D TAN" at bounding box center [370, 636] width 600 height 20
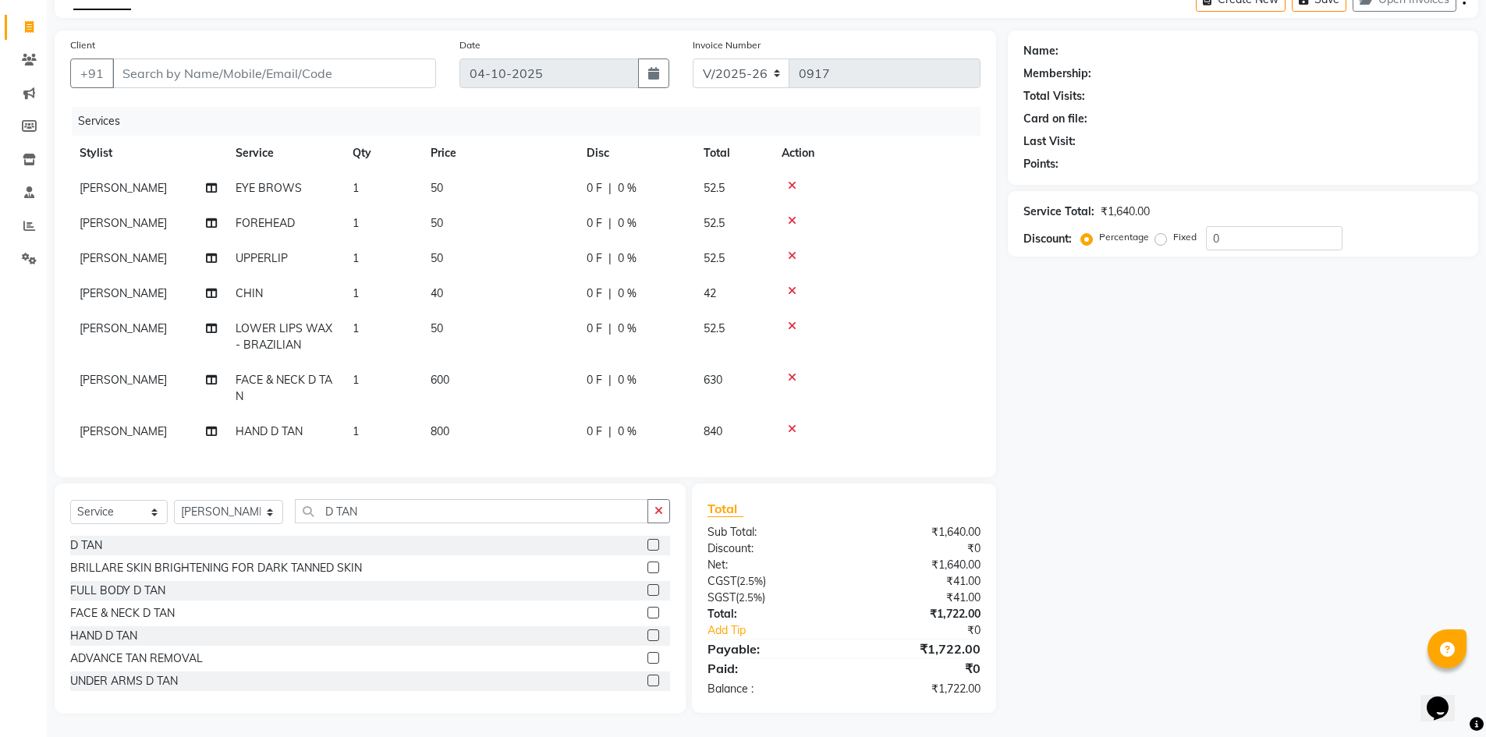
scroll to position [98, 0]
click at [102, 632] on div "HAND D TAN" at bounding box center [103, 636] width 67 height 16
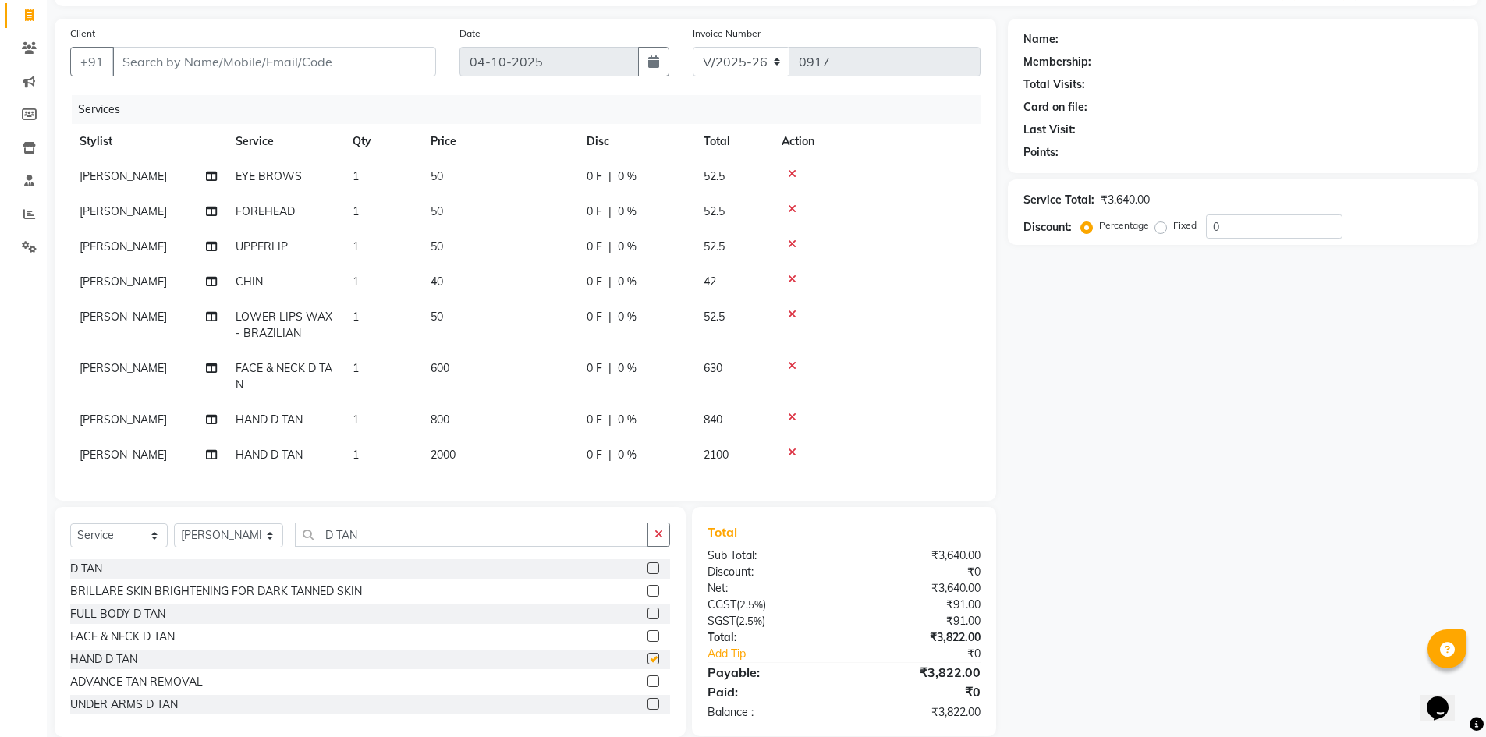
checkbox input "false"
click at [792, 447] on icon at bounding box center [792, 452] width 9 height 11
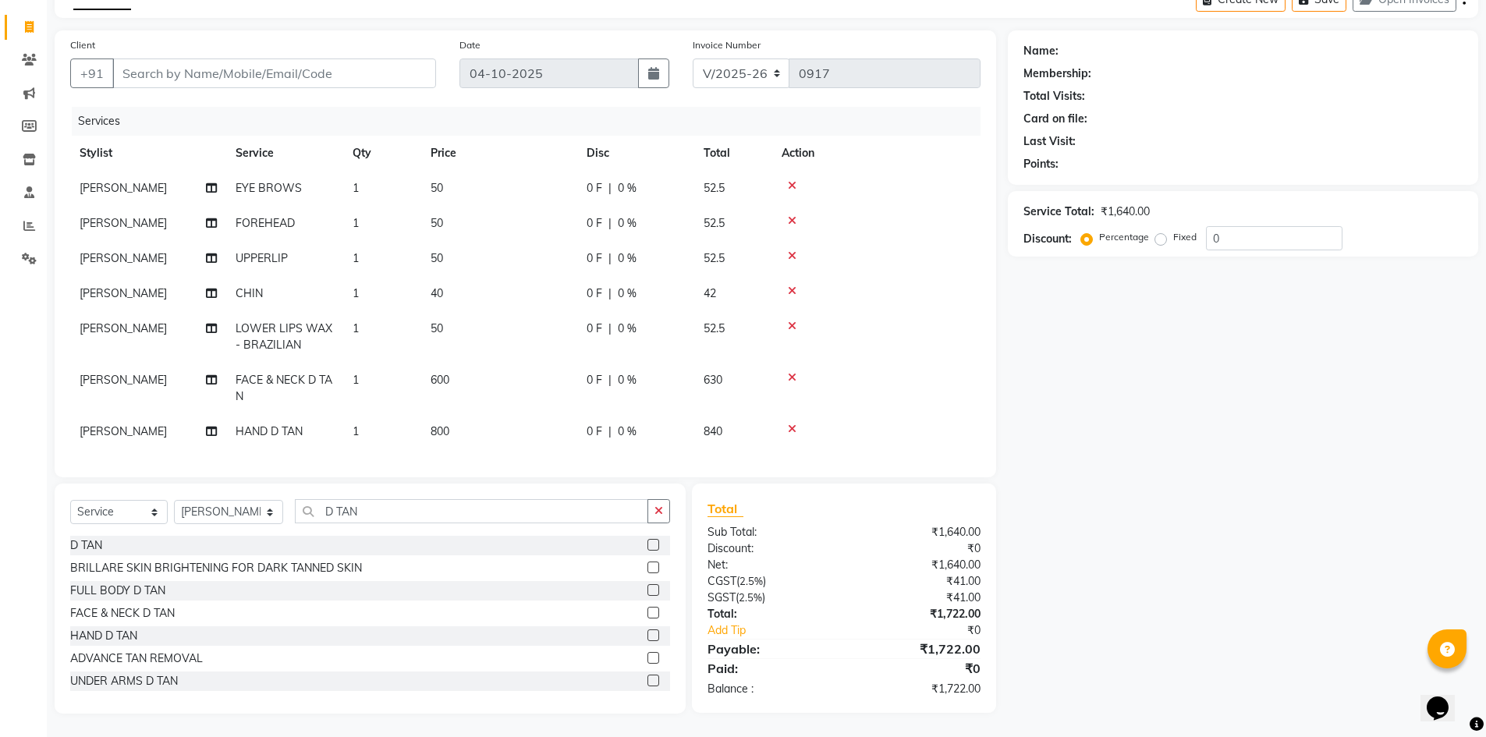
click at [473, 391] on td "600" at bounding box center [499, 388] width 156 height 51
select select "88277"
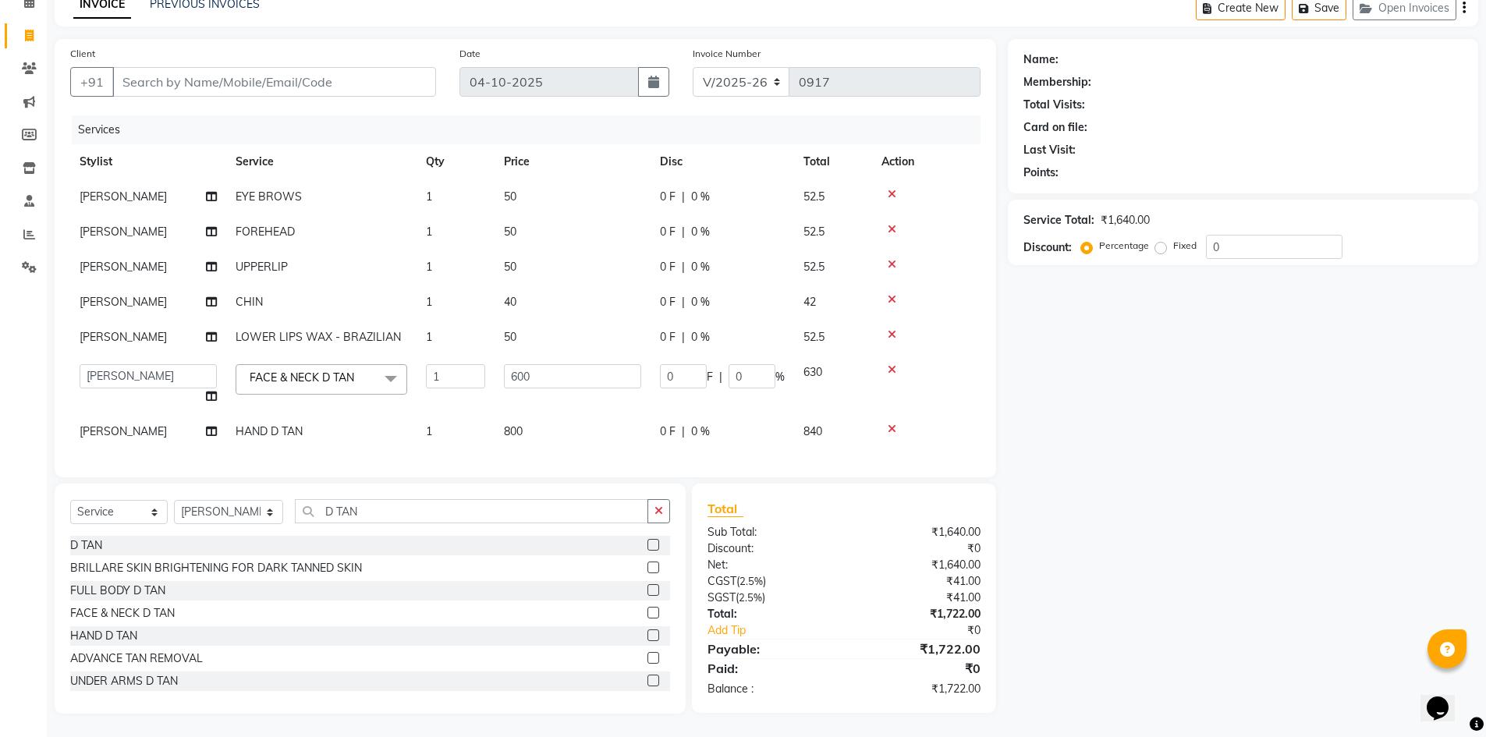
scroll to position [90, 0]
drag, startPoint x: 558, startPoint y: 364, endPoint x: 385, endPoint y: 362, distance: 172.4
click at [469, 371] on tr "AFSAR ANAS ASLAM DANISH HANISHA MANAGER LAXMI RIMA RINKU SALMAN SHANVI SRAVANTH…" at bounding box center [525, 384] width 910 height 59
type input "400"
click at [1125, 443] on div "Name: Membership: Total Visits: Card on file: Last Visit: Points: Service Total…" at bounding box center [1249, 376] width 482 height 675
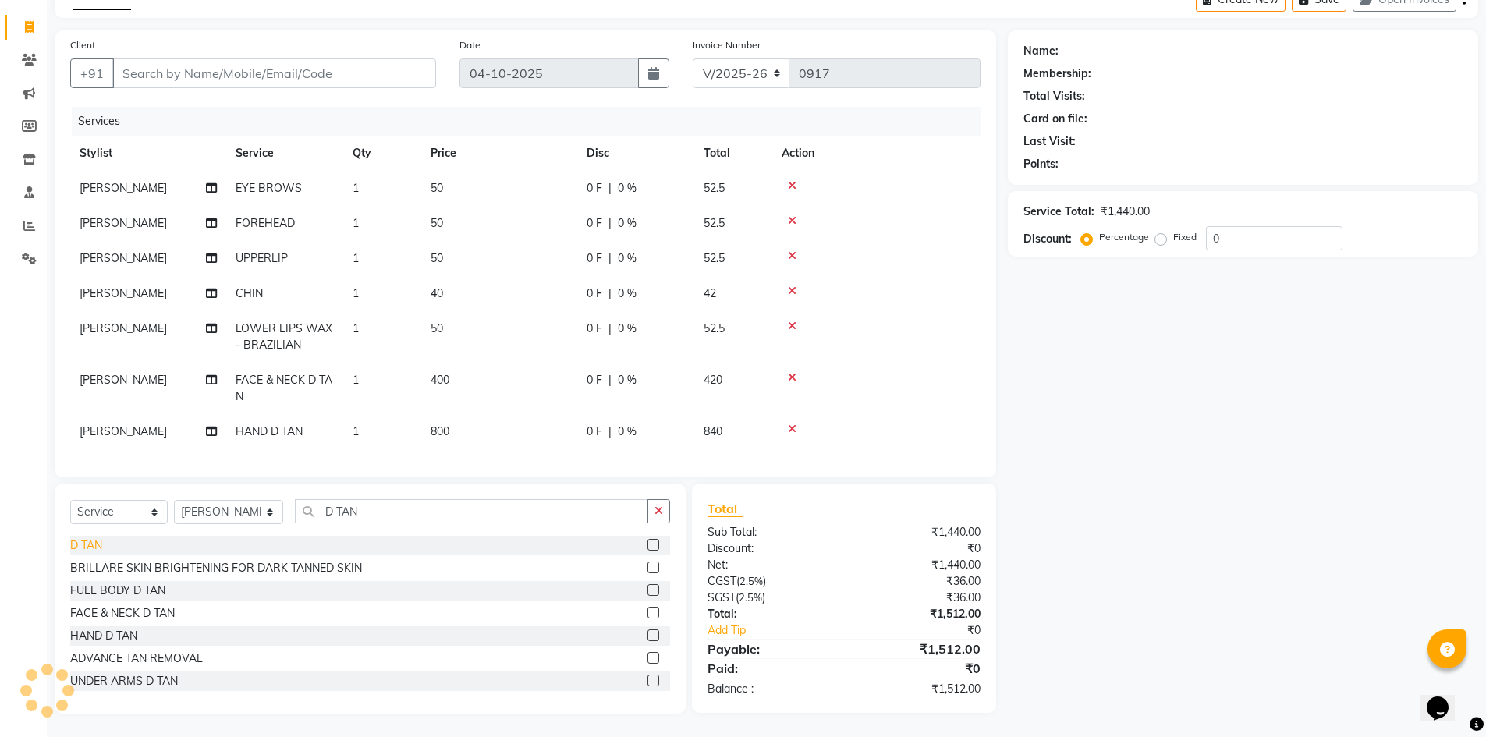
click at [89, 554] on div "D TAN" at bounding box center [86, 545] width 32 height 16
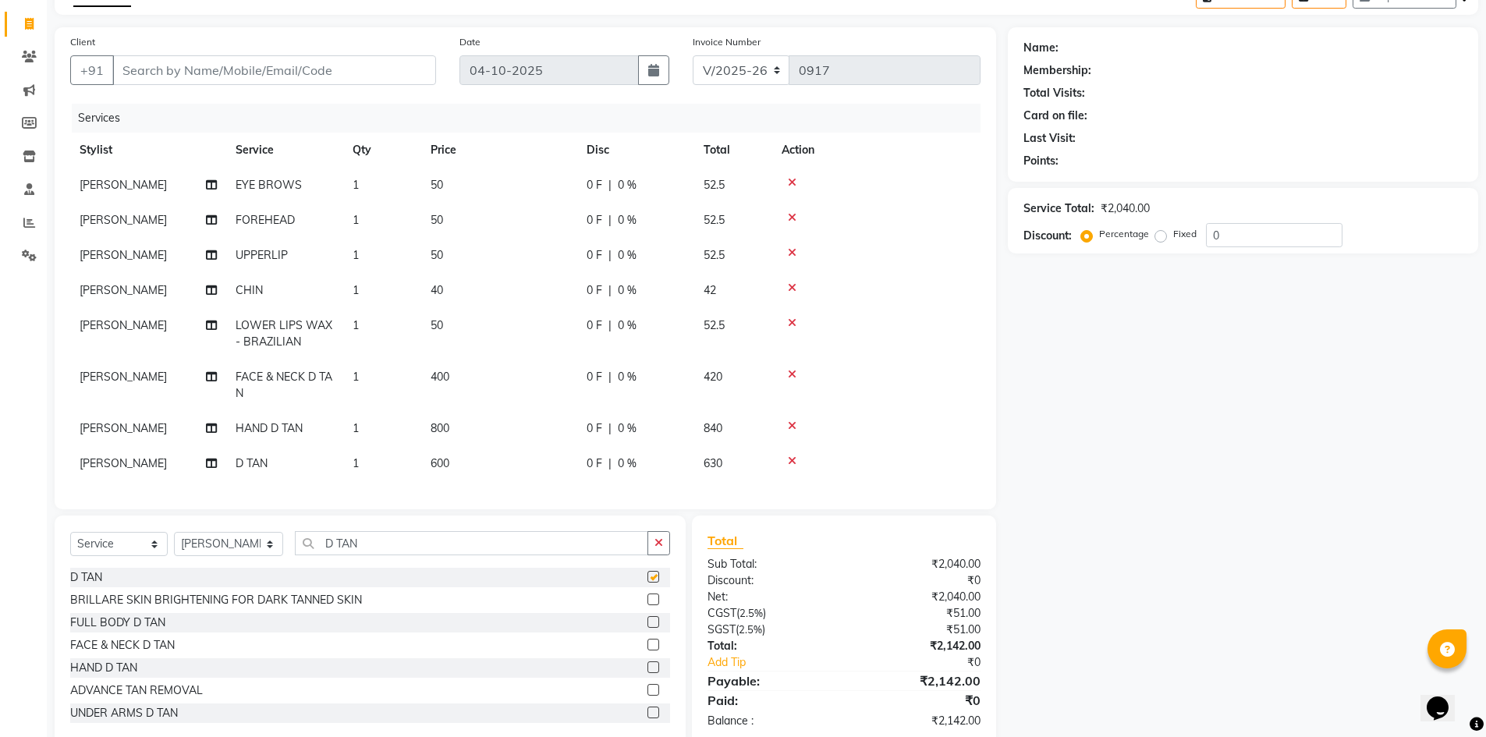
checkbox input "false"
click at [481, 427] on td "800" at bounding box center [499, 428] width 156 height 35
select select "88277"
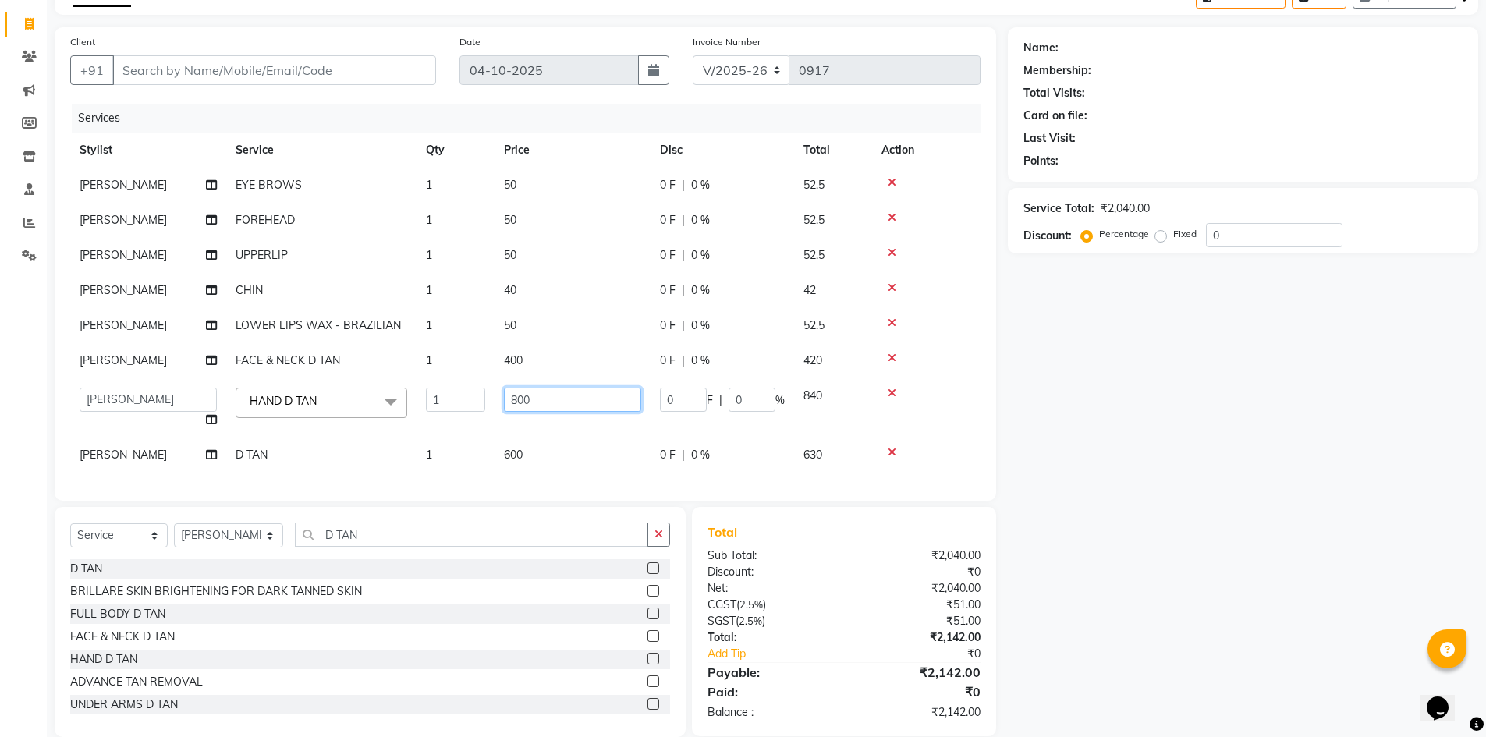
drag, startPoint x: 578, startPoint y: 399, endPoint x: 355, endPoint y: 383, distance: 223.7
click at [505, 415] on td "800" at bounding box center [573, 407] width 156 height 59
type input "500"
click at [1027, 596] on div "Name: Membership: Total Visits: Card on file: Last Visit: Points: Service Total…" at bounding box center [1249, 382] width 482 height 710
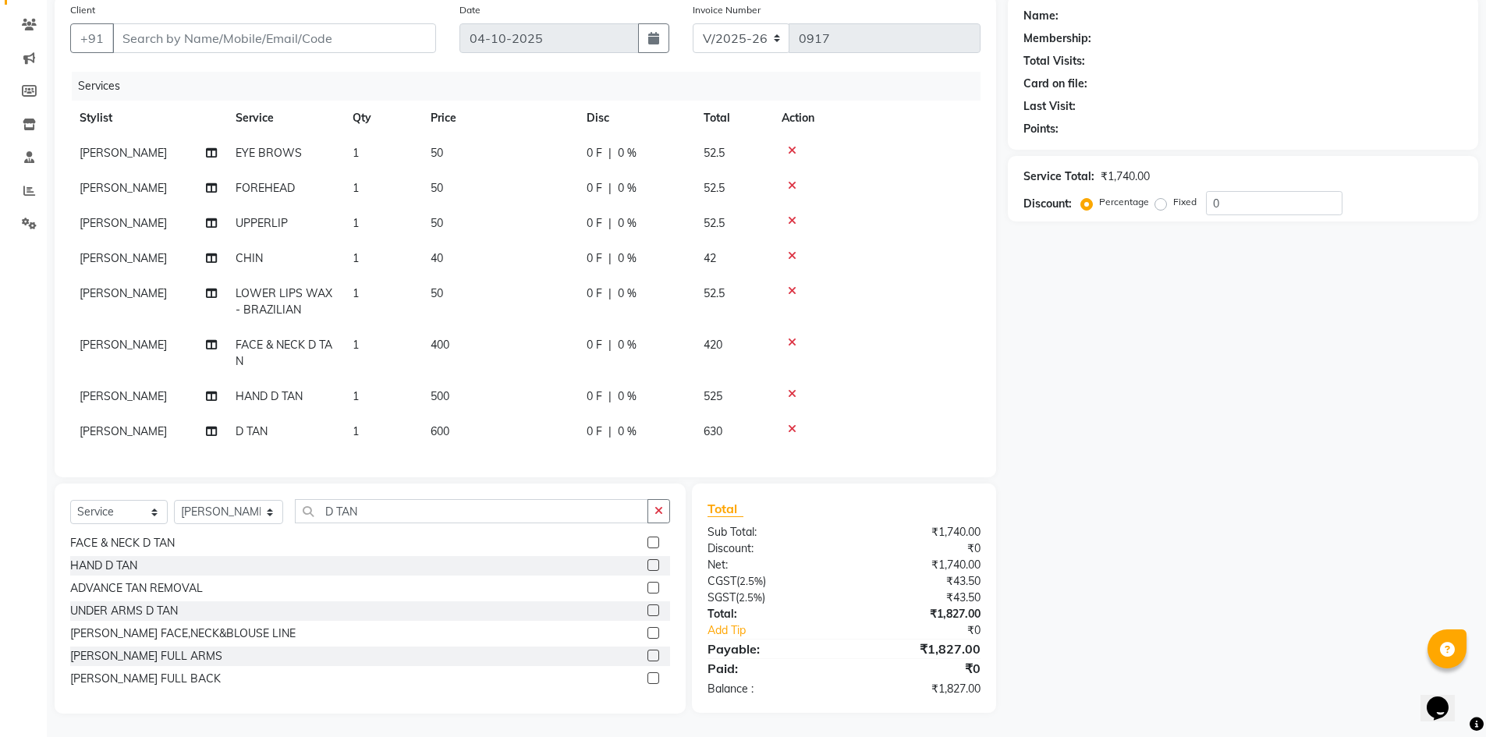
scroll to position [0, 0]
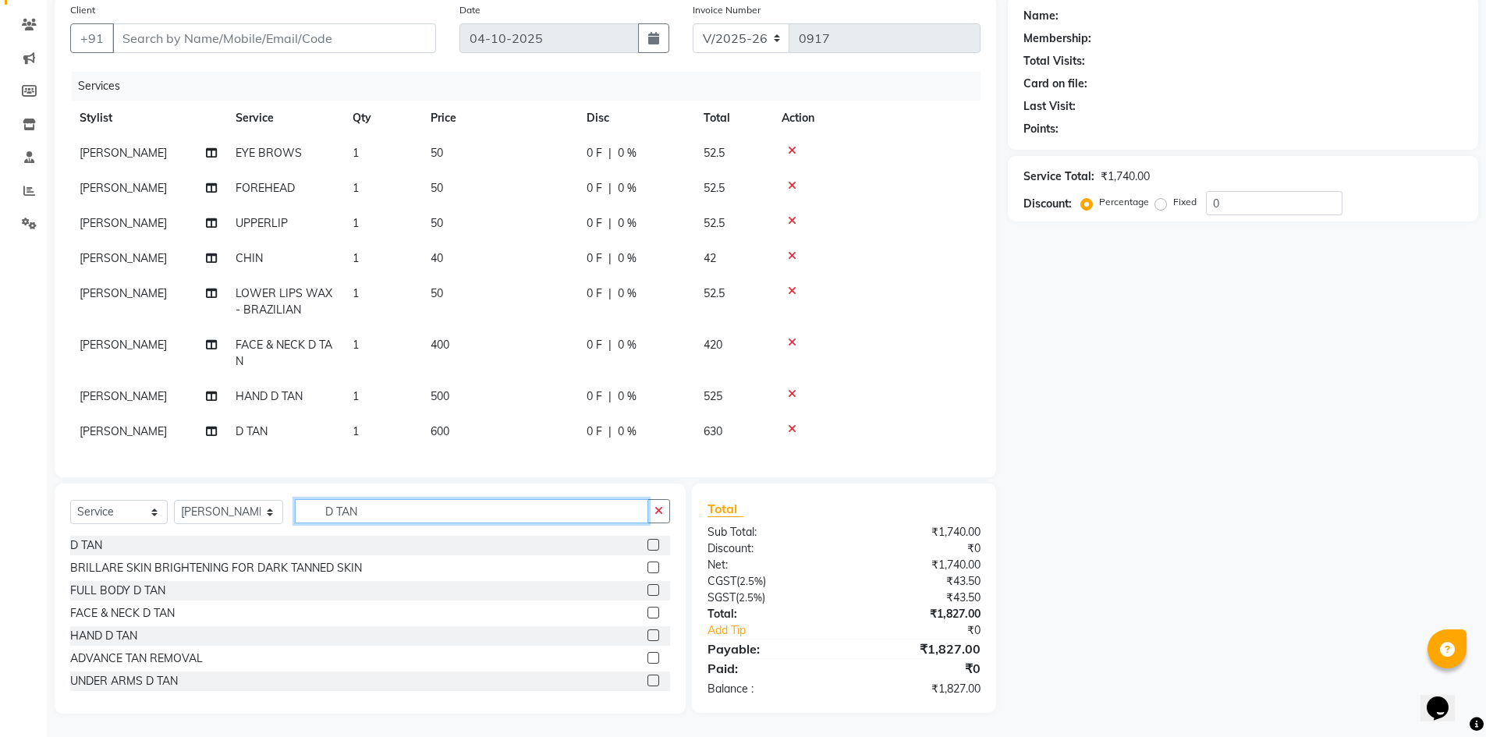
drag, startPoint x: 359, startPoint y: 508, endPoint x: 119, endPoint y: 527, distance: 240.2
click at [188, 548] on div "Select Service Product Membership Package Voucher Prepaid Gift Card Select Styl…" at bounding box center [370, 599] width 631 height 230
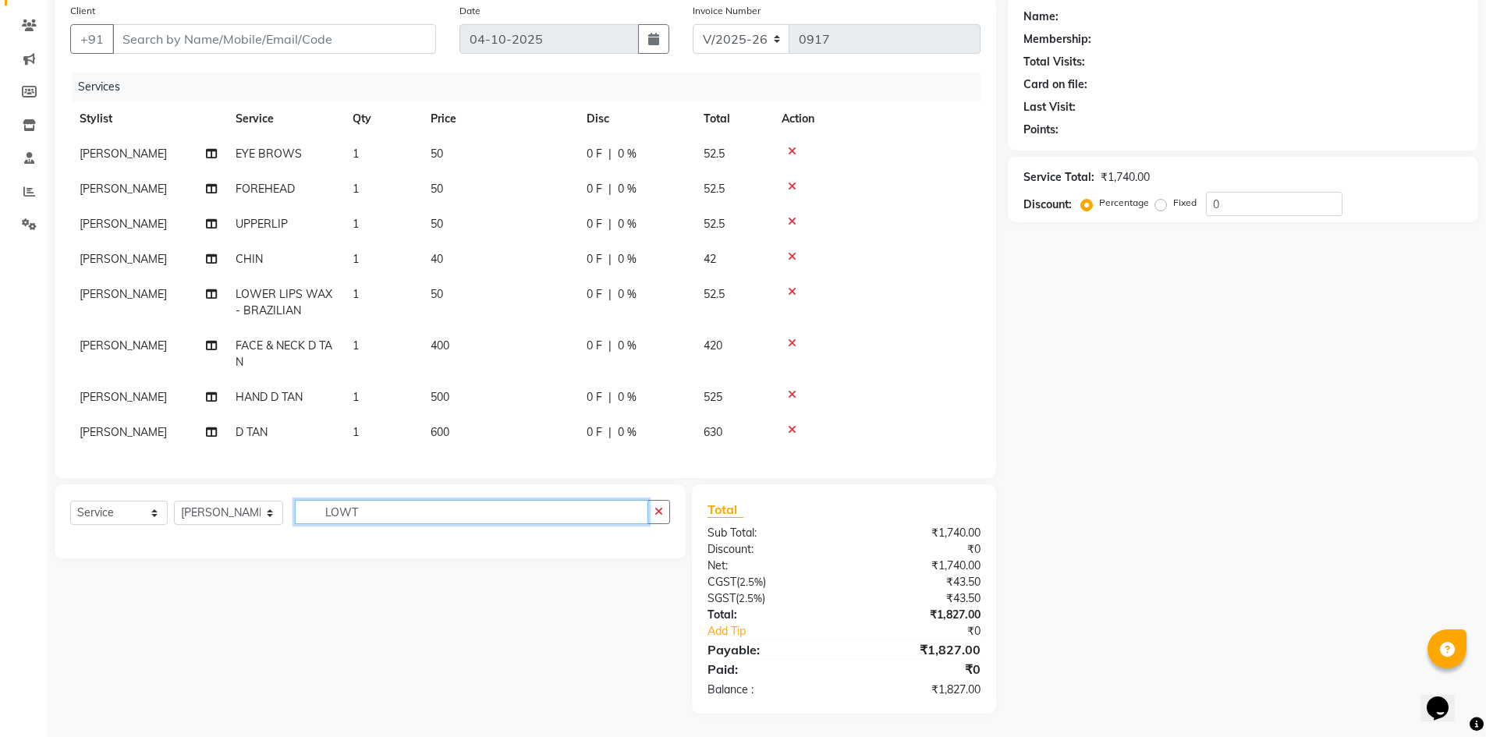
click at [40, 533] on app-home "08047224946 Select Location × Toni & Guy , Lake Breeze Aparna Default Panel My …" at bounding box center [743, 308] width 1486 height 858
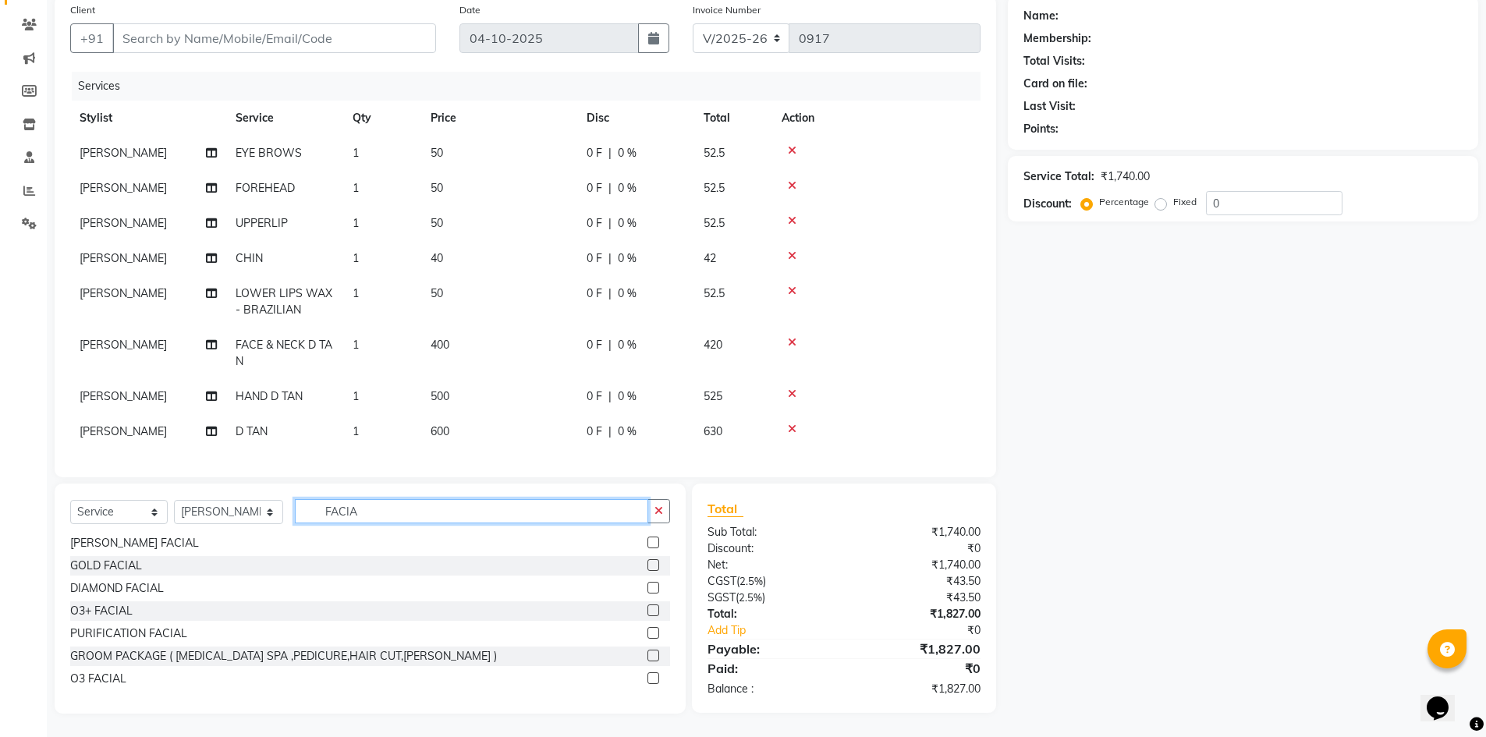
scroll to position [12, 0]
type input "FACIA"
click at [124, 610] on div "O3+ FACIAL" at bounding box center [101, 611] width 62 height 16
checkbox input "false"
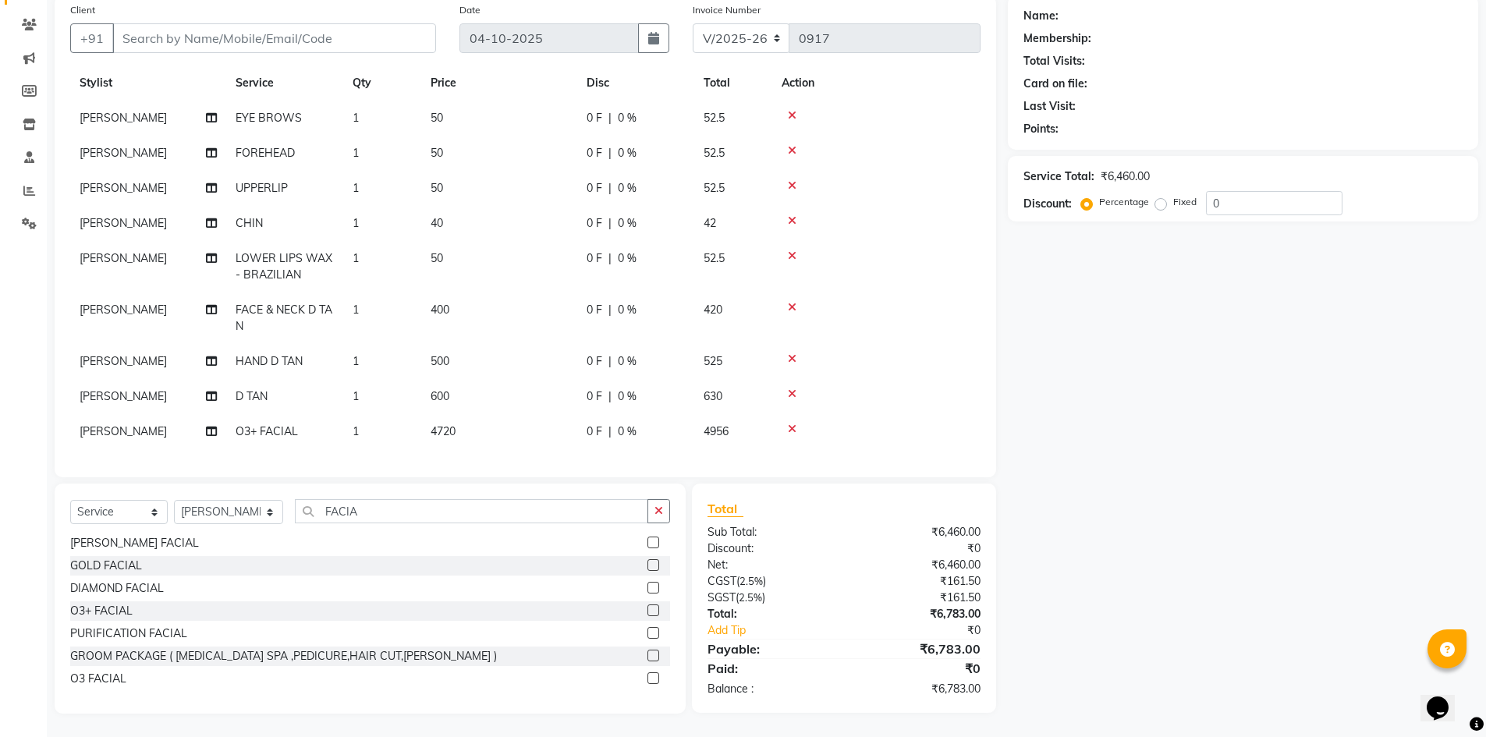
drag, startPoint x: 498, startPoint y: 423, endPoint x: 525, endPoint y: 418, distance: 27.7
click at [497, 423] on td "4720" at bounding box center [499, 431] width 156 height 35
select select "88277"
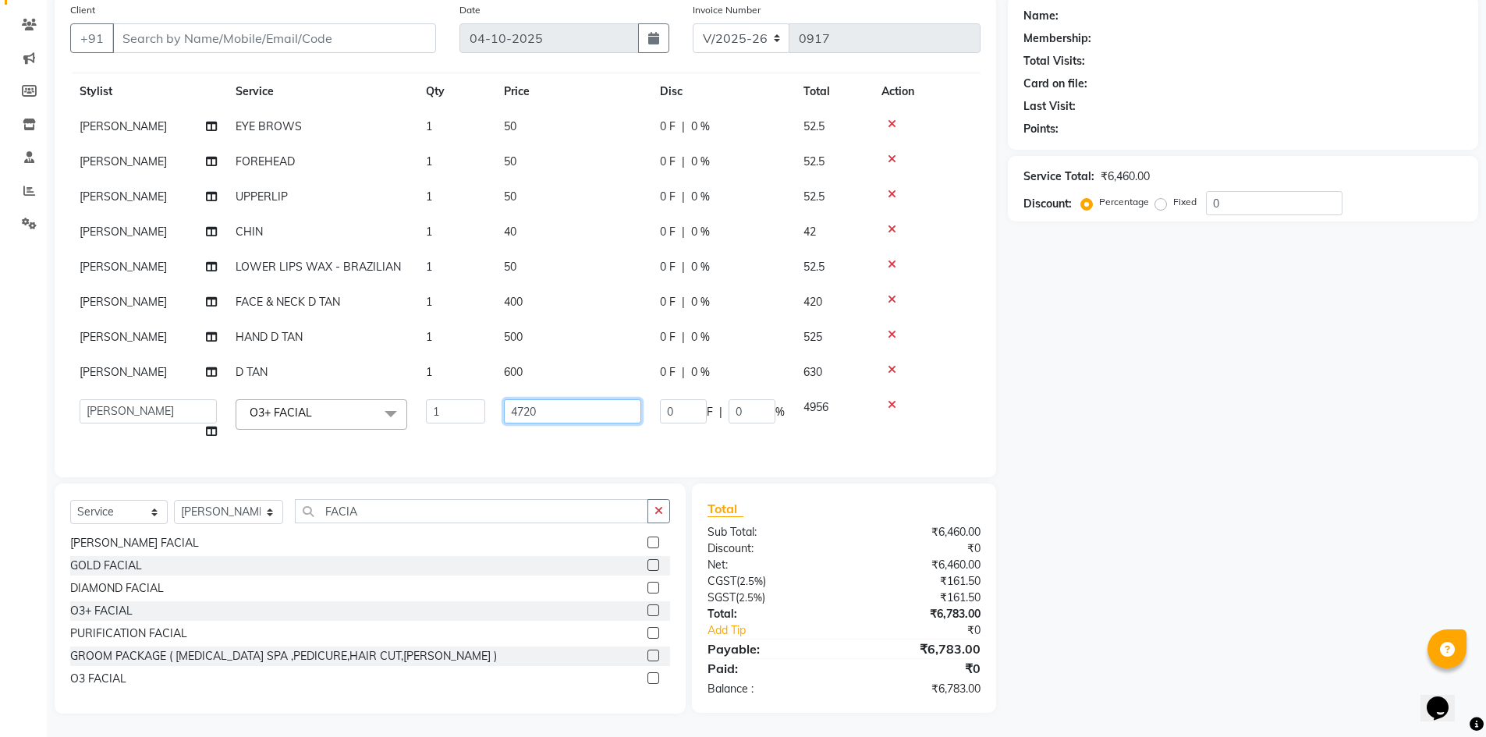
drag, startPoint x: 569, startPoint y: 406, endPoint x: 222, endPoint y: 449, distance: 349.8
click at [245, 449] on div "Services Stylist Service Qty Price Disc Total Action RINKU EYE BROWS 1 50 0 F |…" at bounding box center [525, 267] width 910 height 390
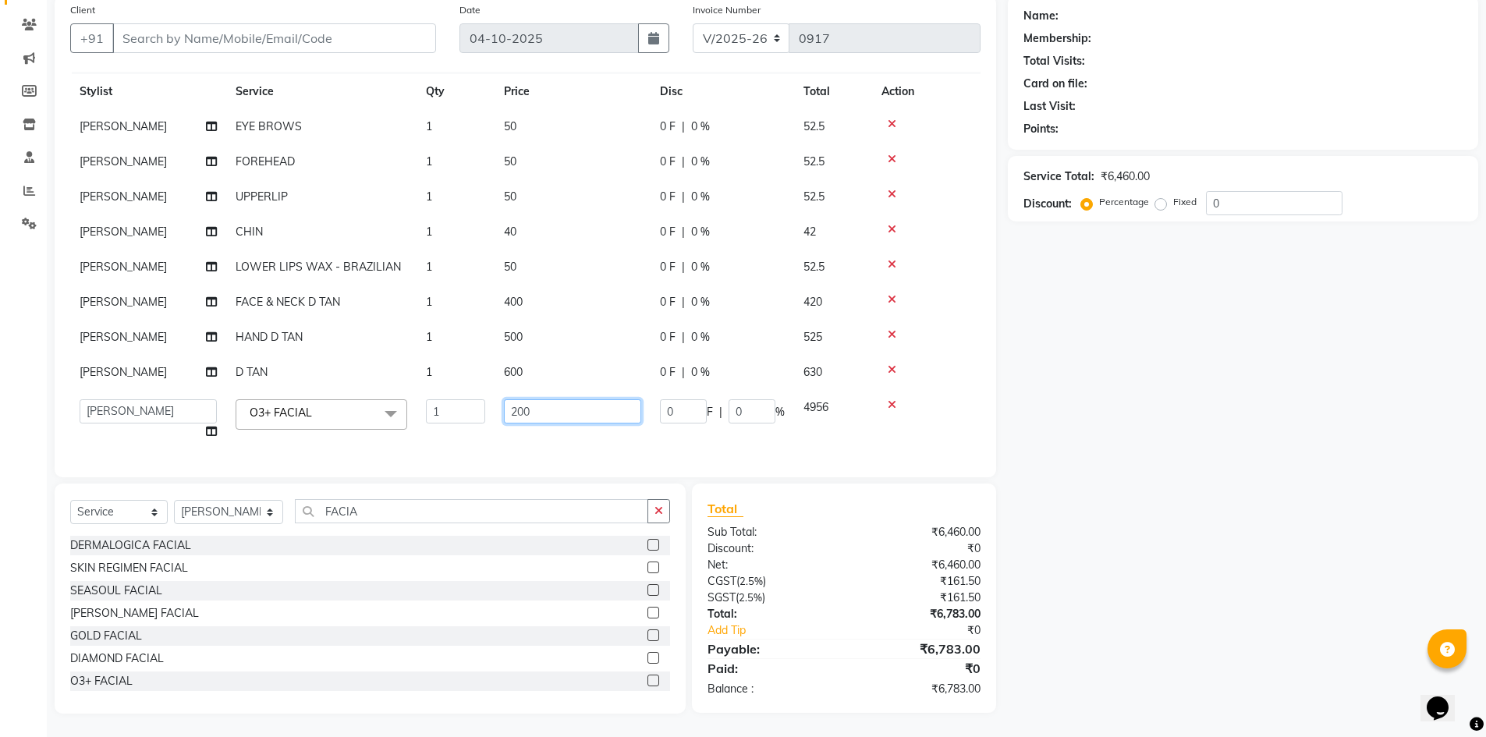
type input "2000"
click at [1135, 526] on div "Name: Membership: Total Visits: Card on file: Last Visit: Points: Service Total…" at bounding box center [1249, 354] width 482 height 718
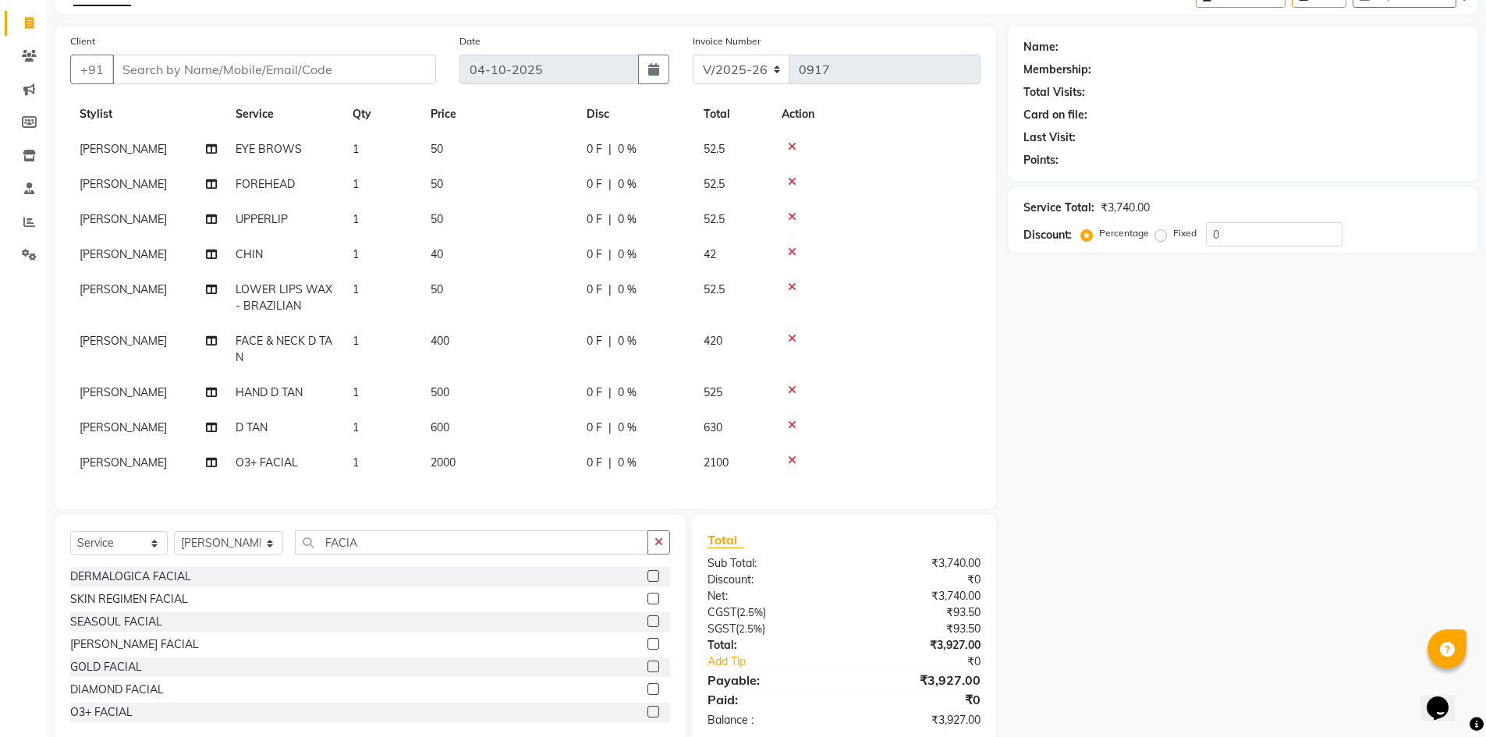
scroll to position [122, 0]
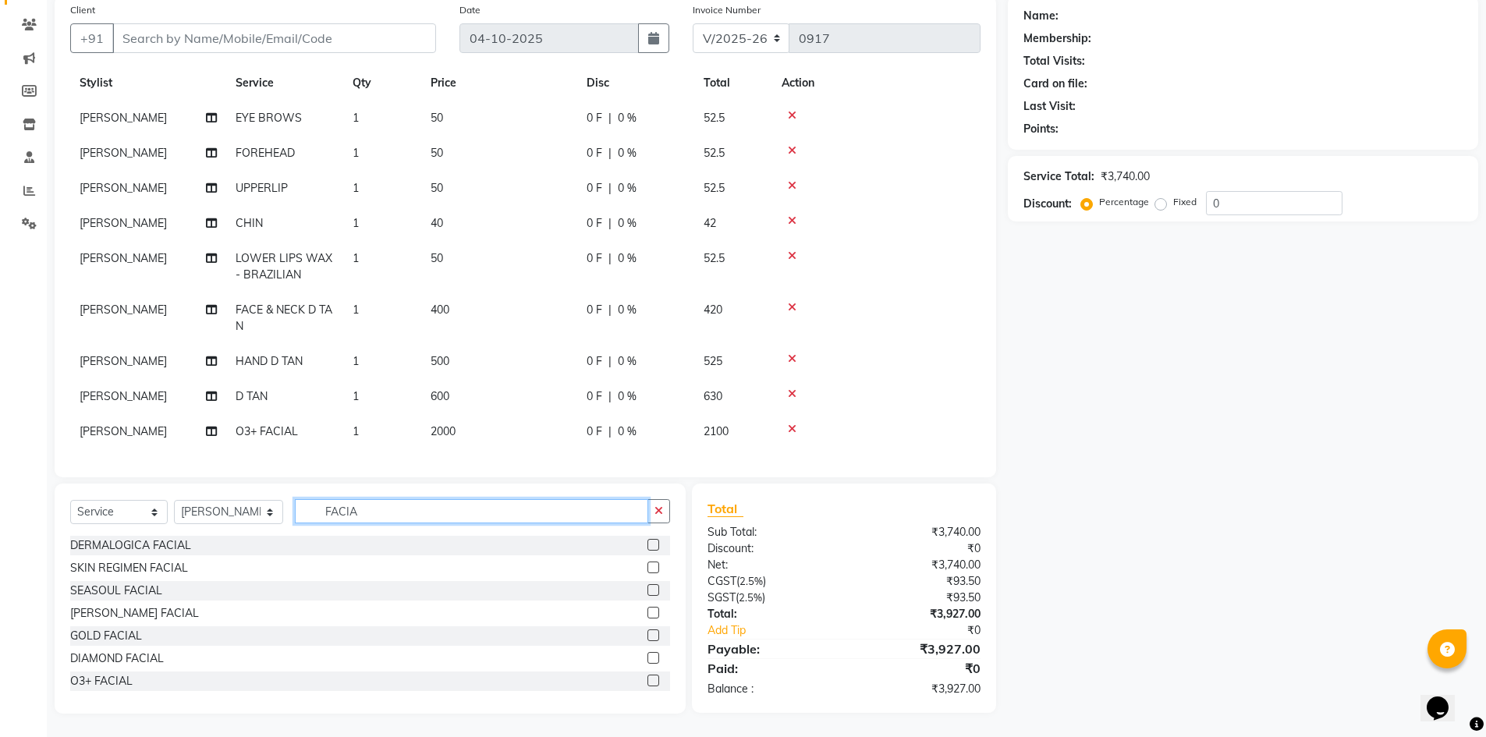
drag, startPoint x: 394, startPoint y: 508, endPoint x: 0, endPoint y: 534, distance: 394.8
click at [131, 534] on div "Select Service Product Membership Package Voucher Prepaid Gift Card Select Styl…" at bounding box center [370, 517] width 600 height 37
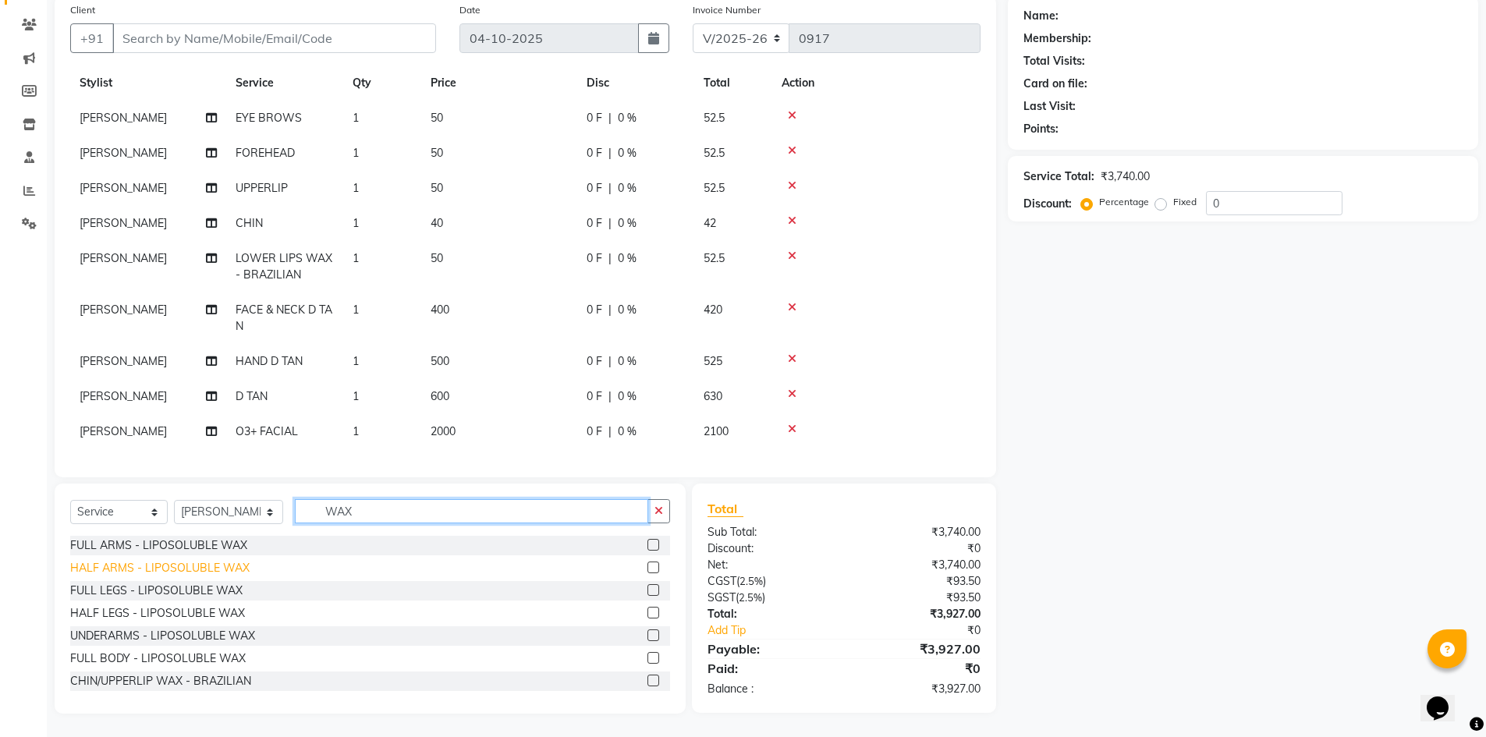
type input "WAX"
click at [133, 573] on div "HALF ARMS - LIPOSOLUBLE WAX" at bounding box center [159, 568] width 179 height 16
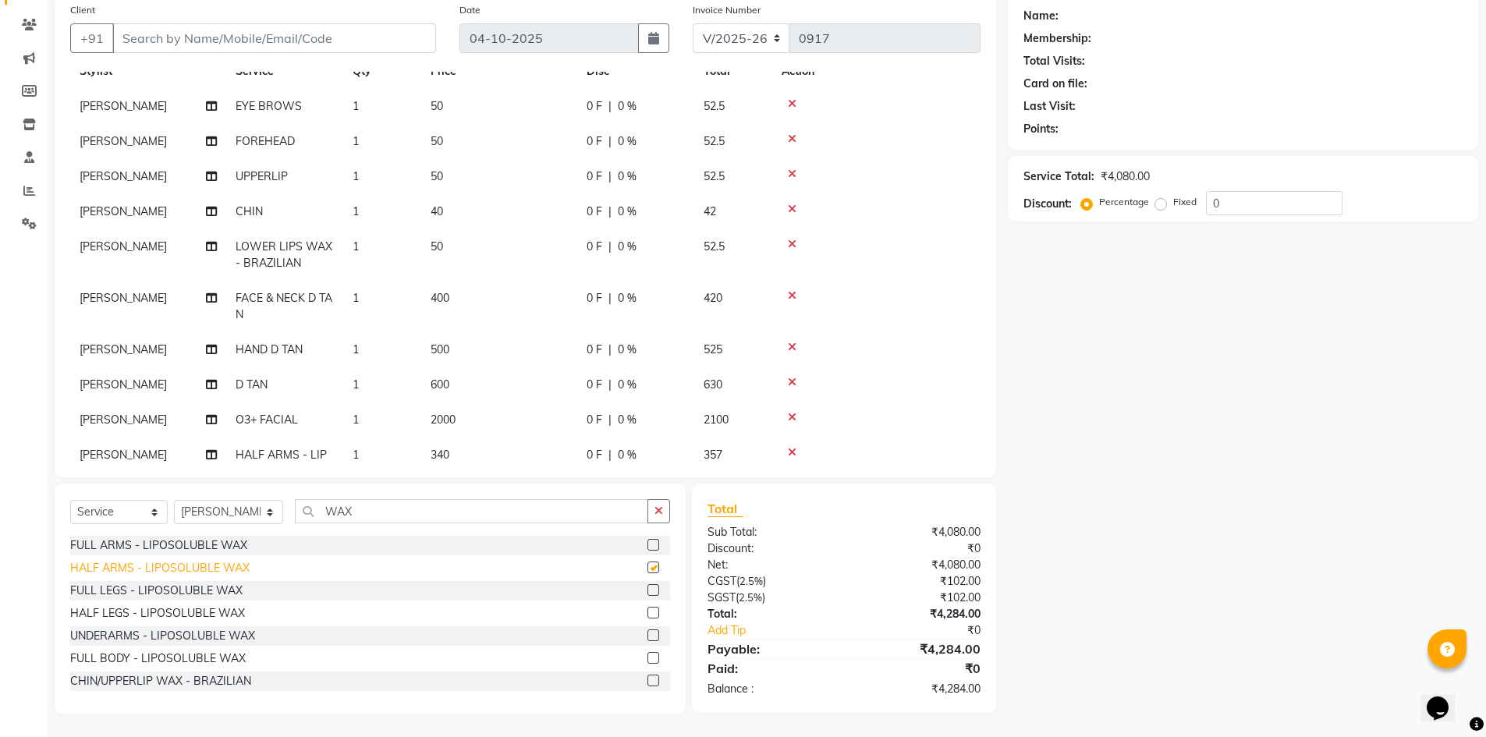
checkbox input "false"
click at [126, 614] on div "HALF LEGS - LIPOSOLUBLE WAX" at bounding box center [157, 613] width 175 height 16
checkbox input "false"
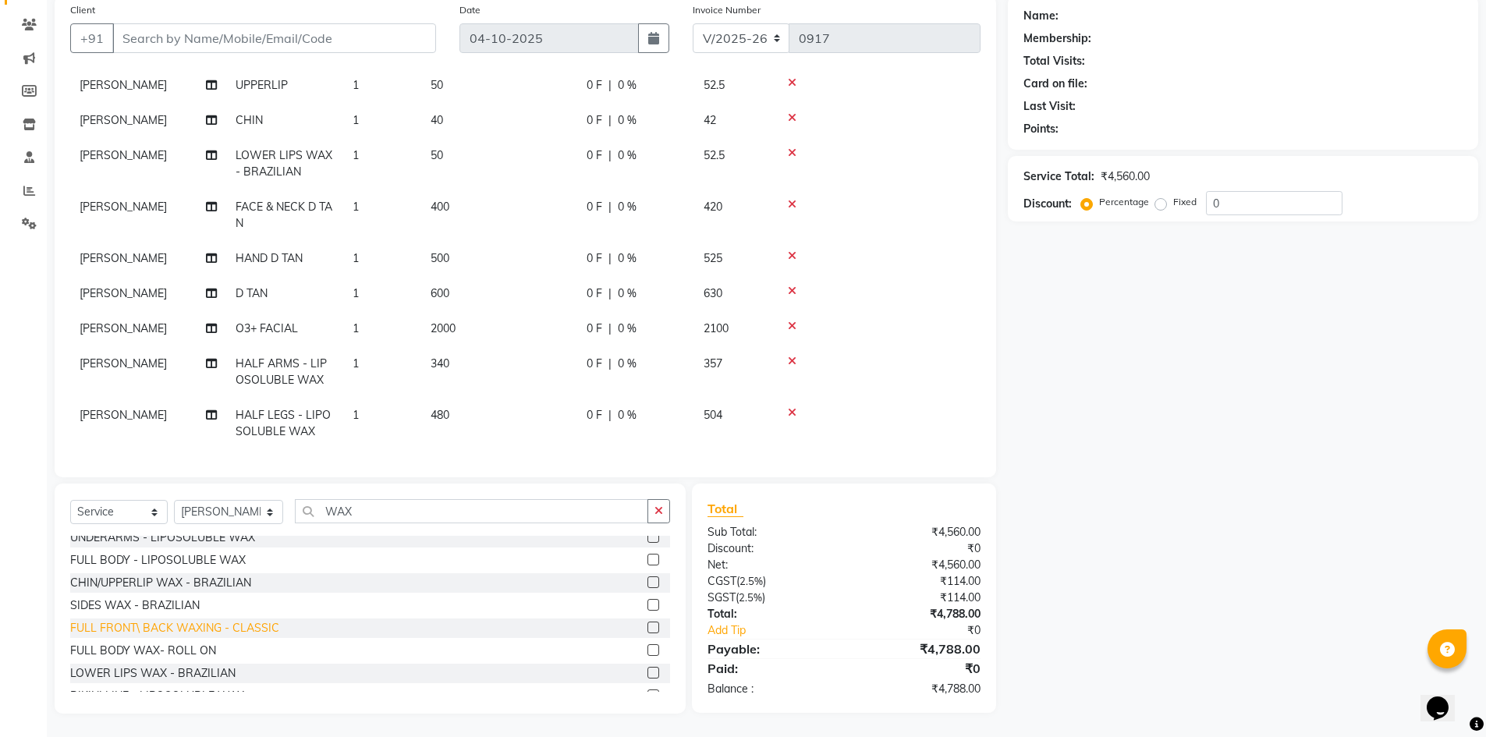
scroll to position [115, 0]
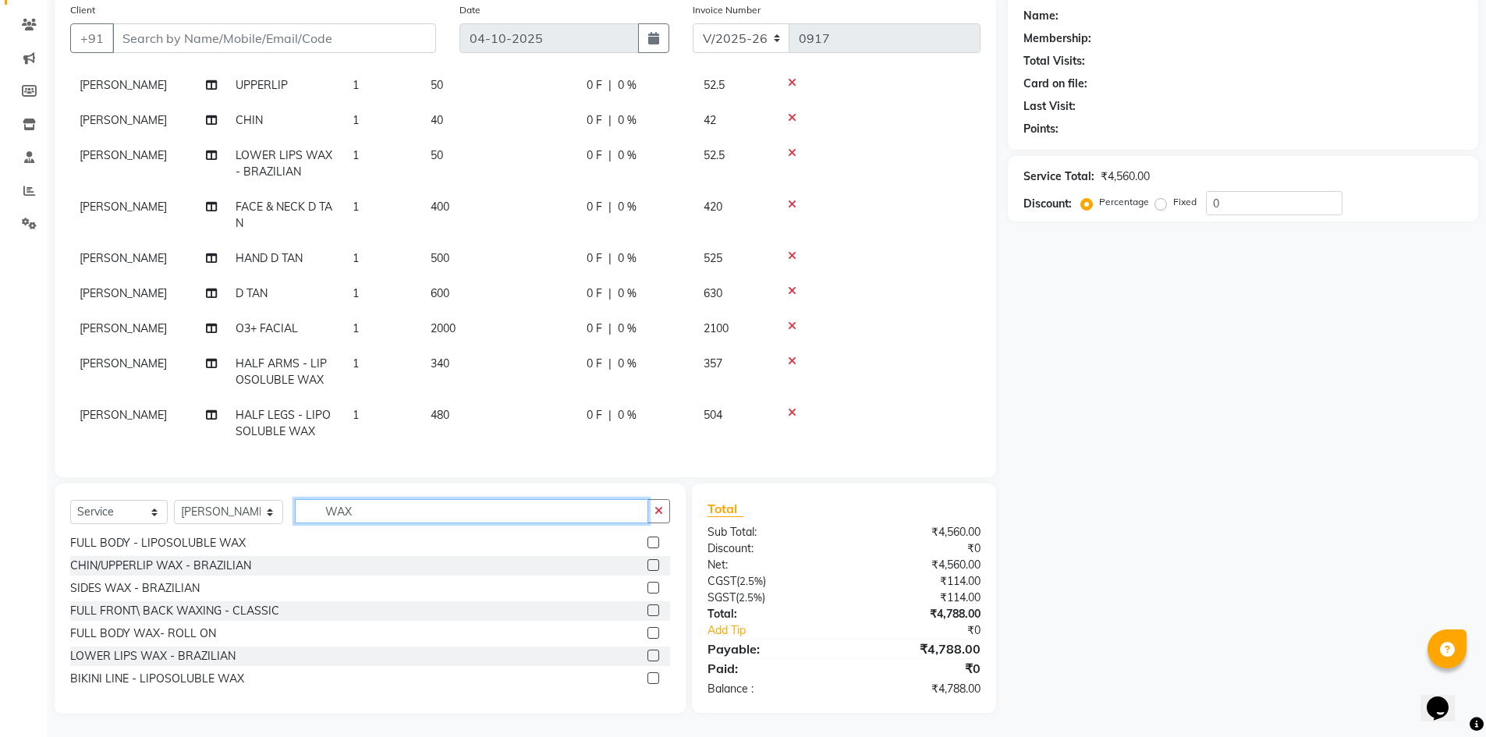
drag, startPoint x: 377, startPoint y: 504, endPoint x: 0, endPoint y: 475, distance: 377.9
click at [0, 486] on app-home "08047224946 Select Location × Toni & Guy , Lake Breeze Aparna Default Panel My …" at bounding box center [743, 307] width 1486 height 859
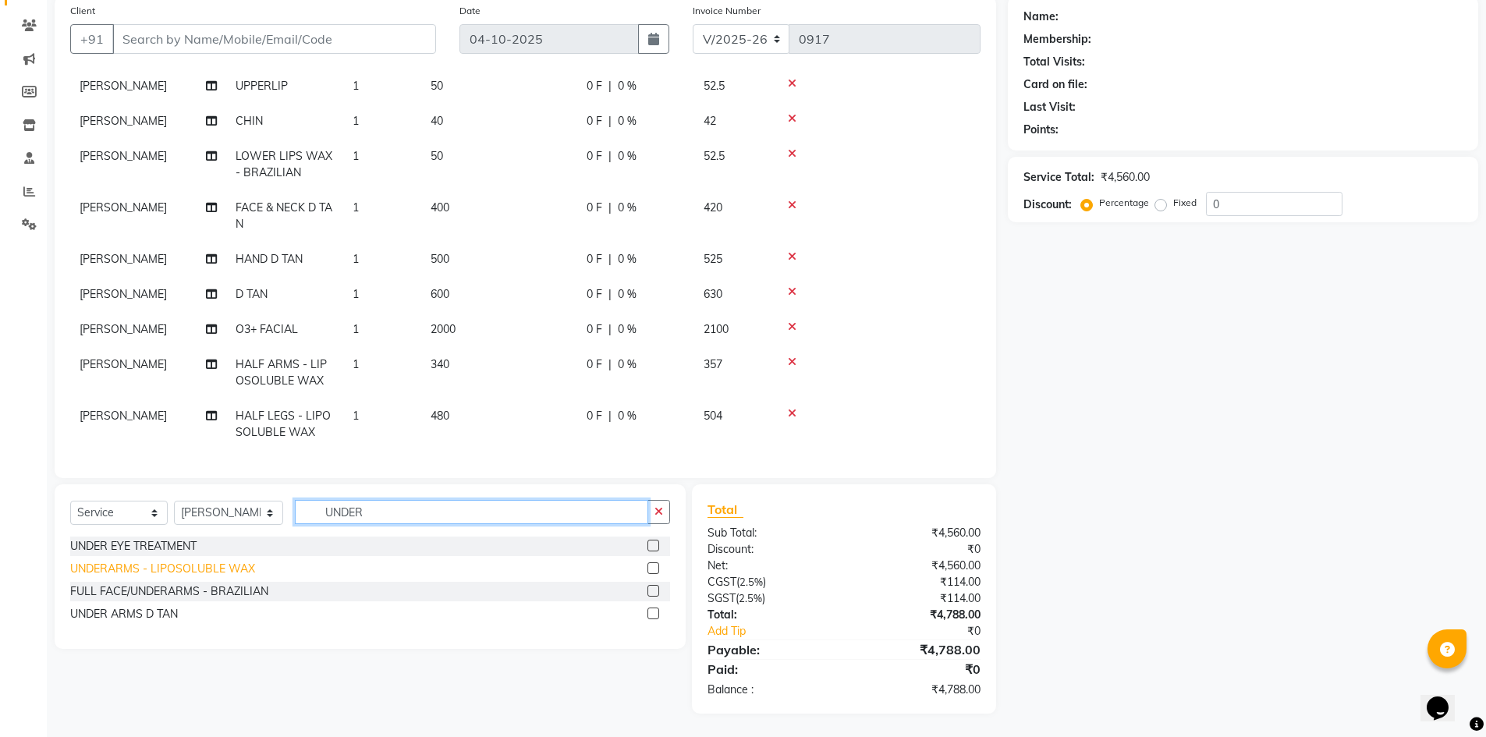
type input "UNDER"
click at [156, 565] on div "UNDERARMS - LIPOSOLUBLE WAX" at bounding box center [162, 569] width 185 height 16
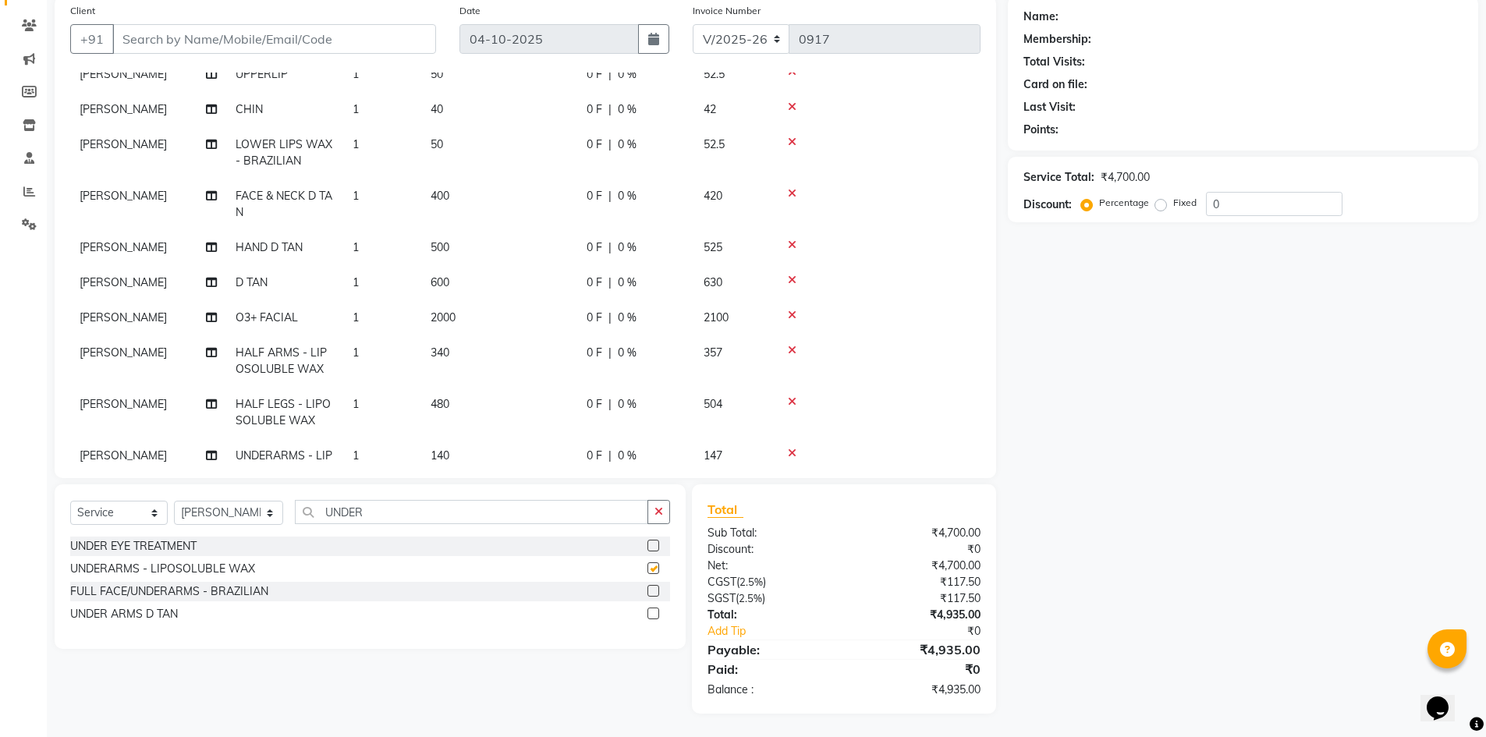
checkbox input "false"
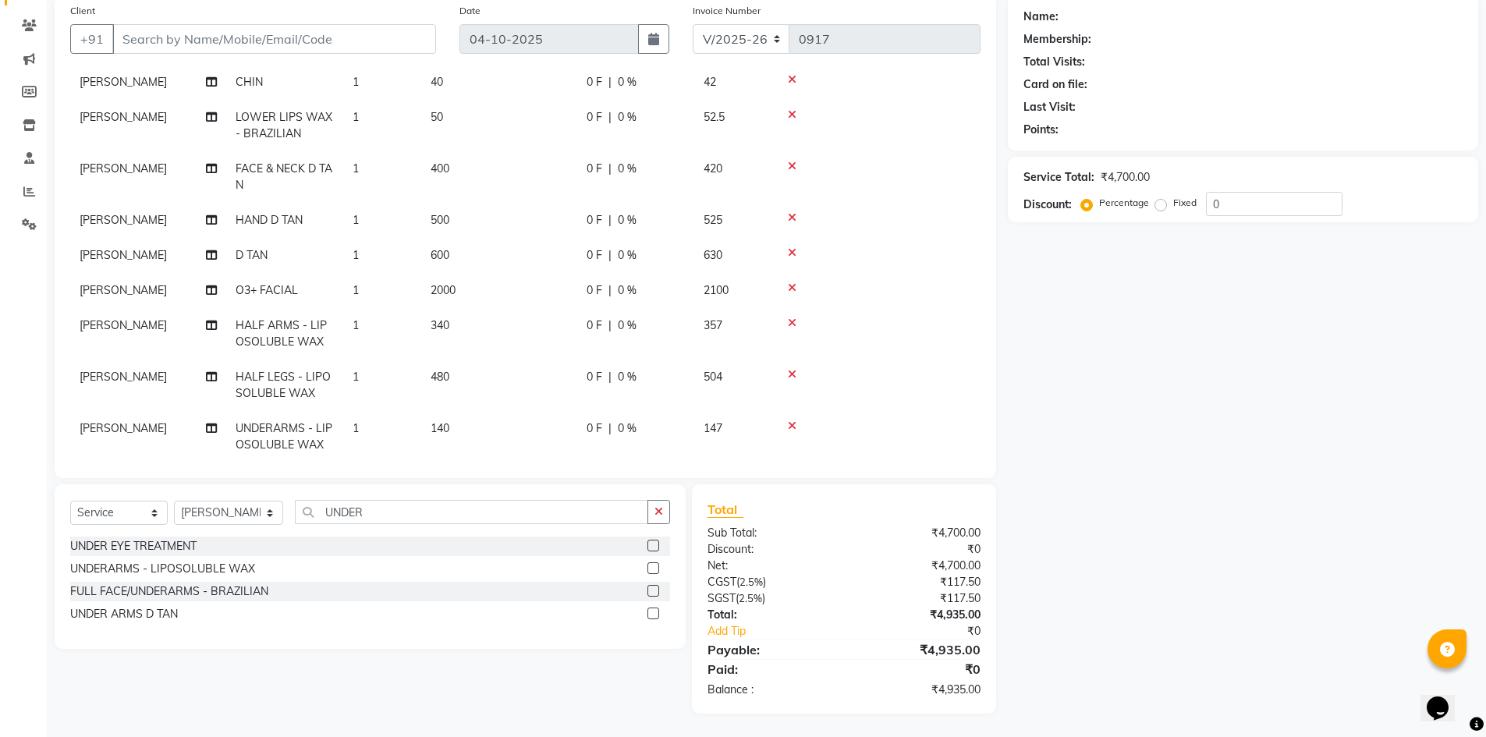
scroll to position [201, 0]
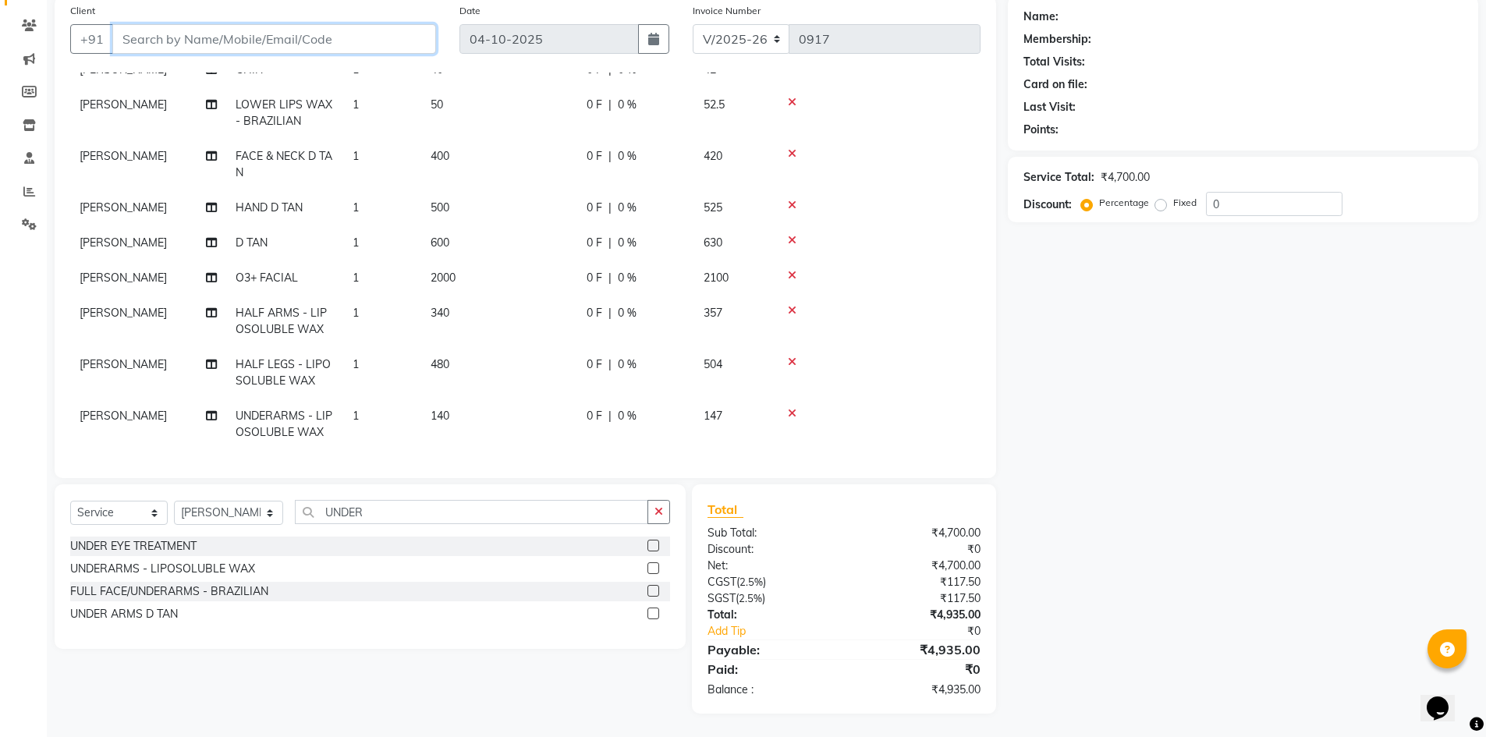
click at [193, 41] on input "Client" at bounding box center [274, 39] width 324 height 30
click at [158, 34] on input "Client" at bounding box center [274, 39] width 324 height 30
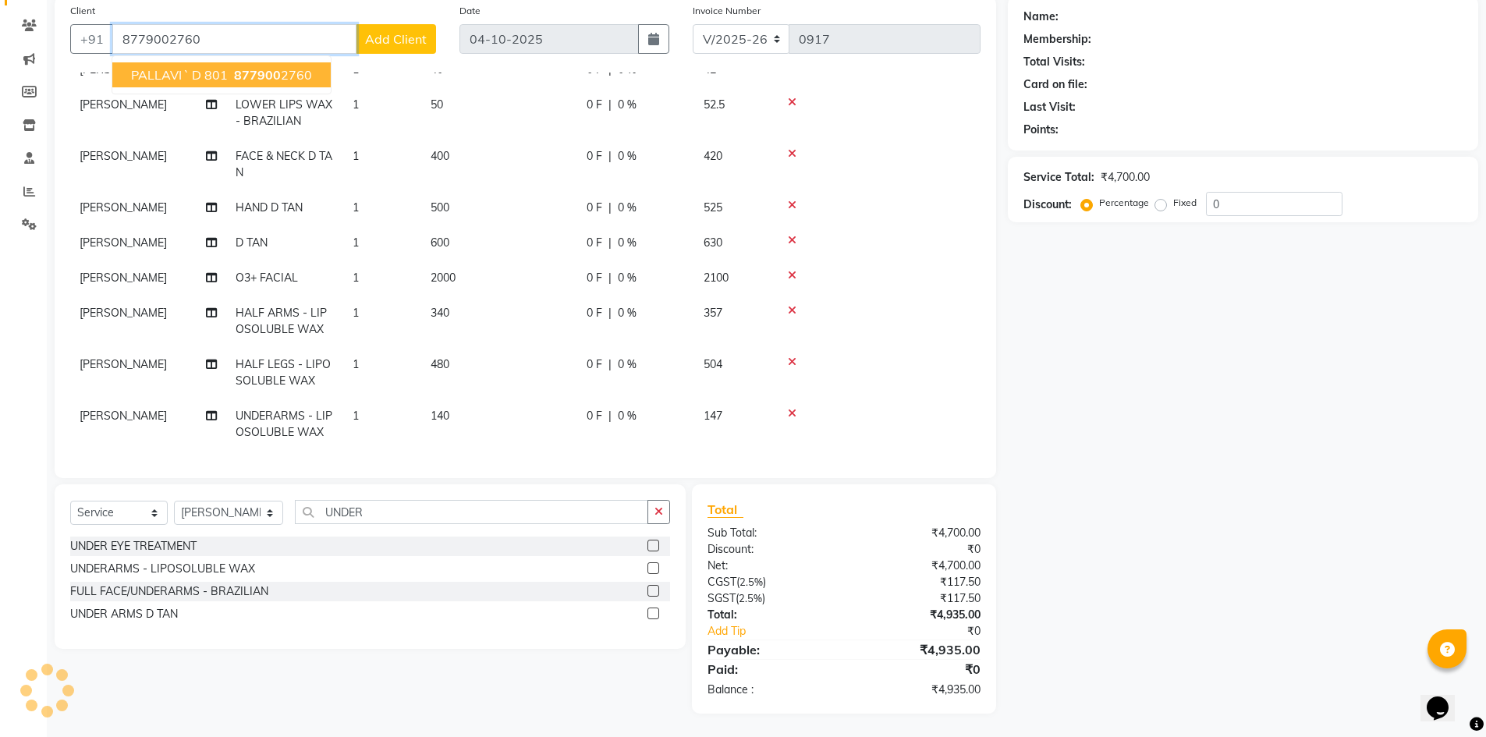
type input "8779002760"
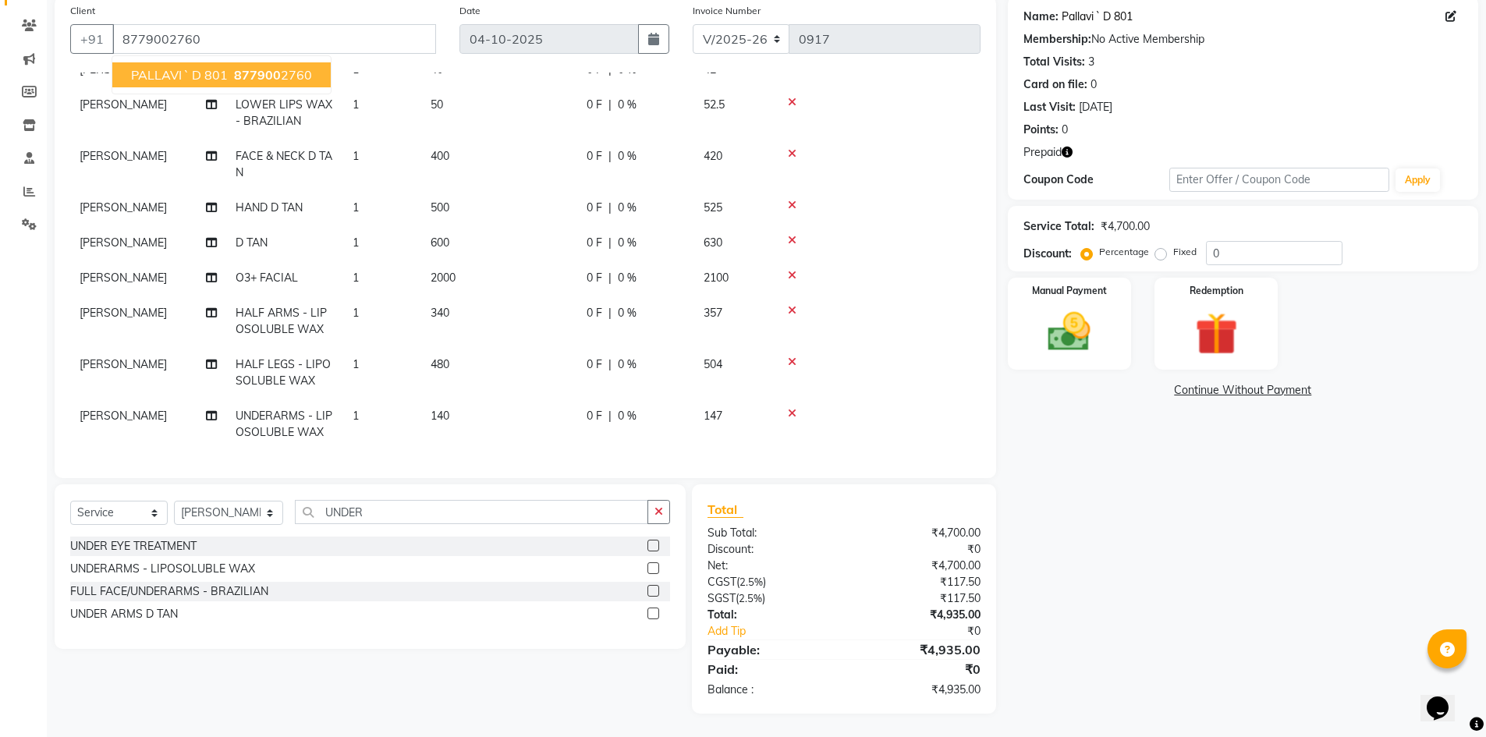
click at [1072, 11] on link "Pallavi ` D 801" at bounding box center [1097, 17] width 71 height 16
click at [473, 275] on td "2000" at bounding box center [499, 278] width 156 height 35
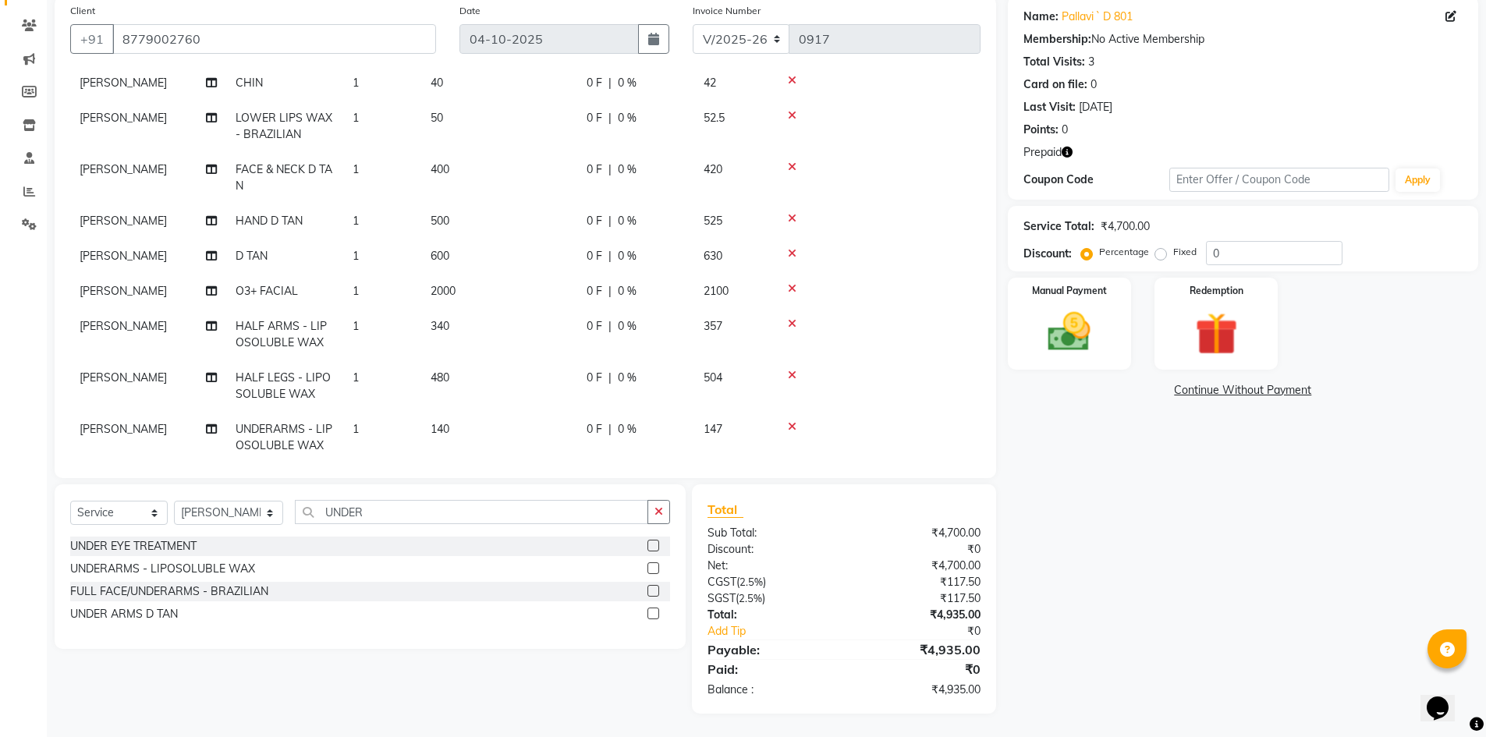
select select "88277"
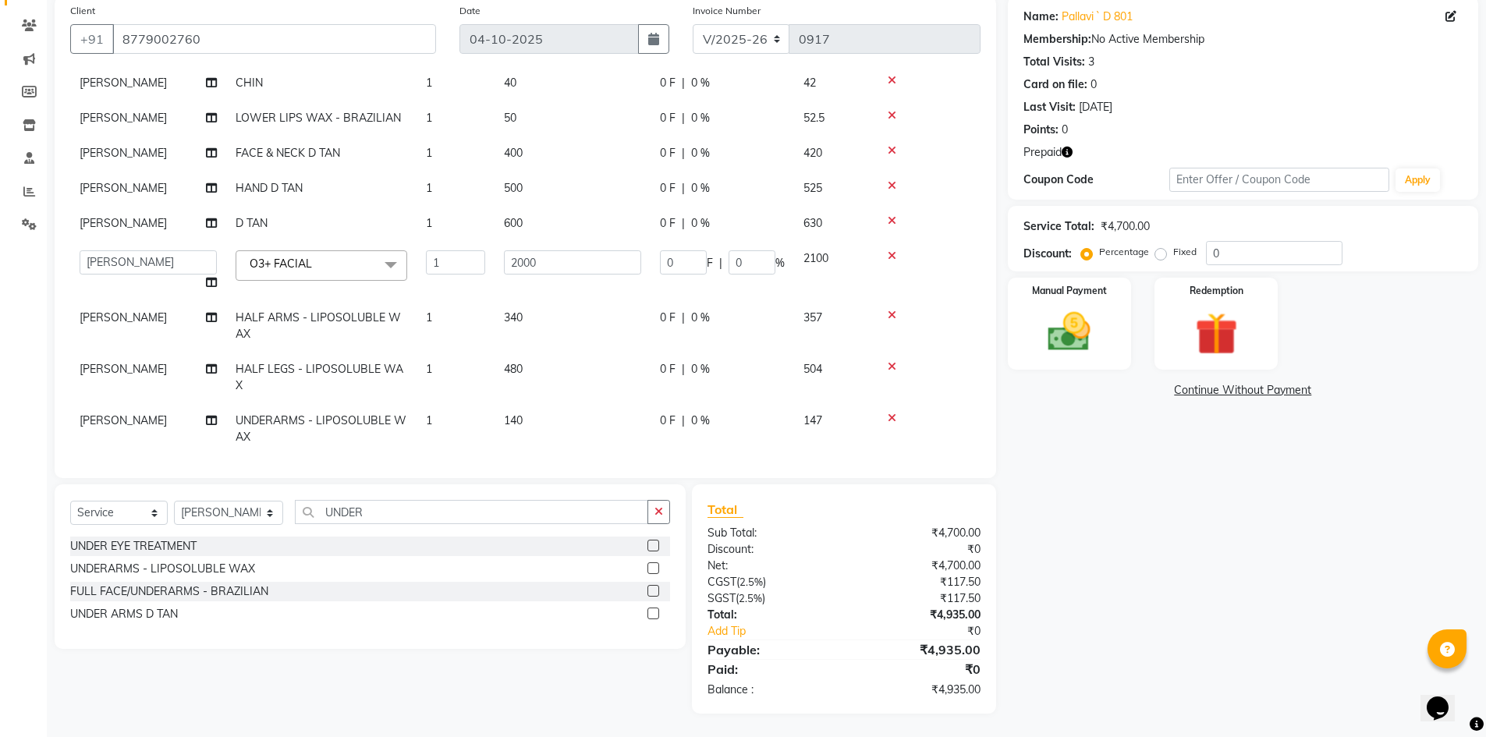
click at [377, 276] on span at bounding box center [390, 265] width 31 height 30
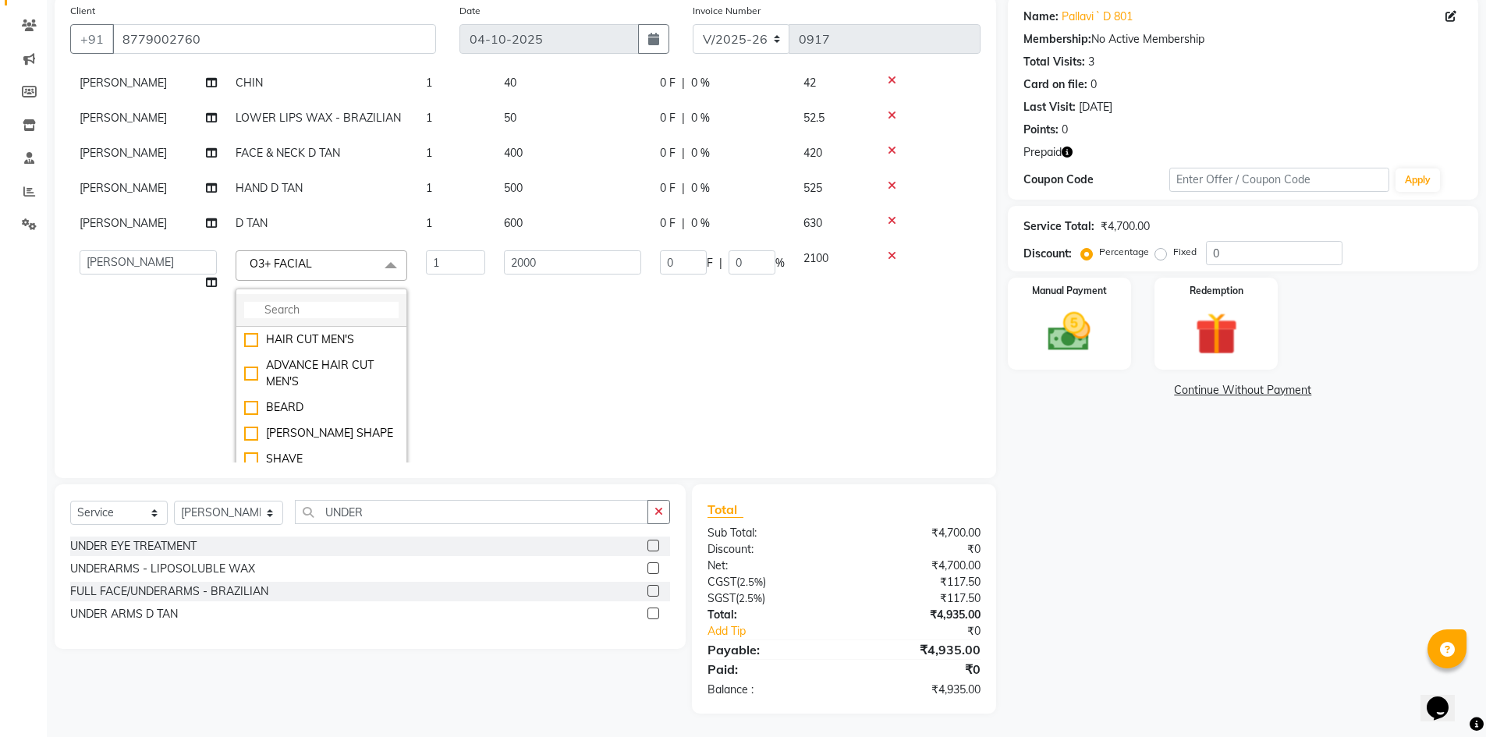
click at [319, 311] on input "multiselect-search" at bounding box center [321, 310] width 154 height 16
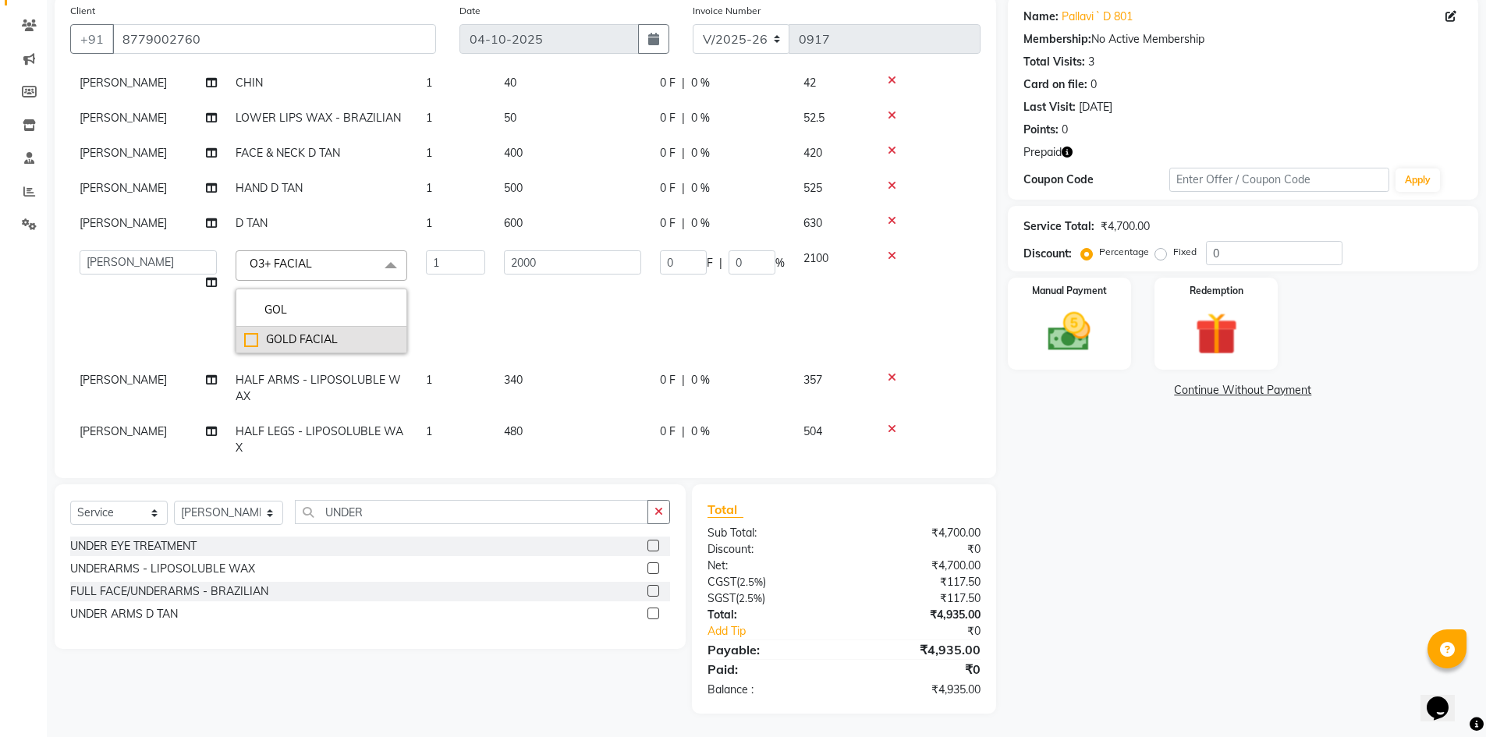
type input "GOL"
click at [242, 337] on li "GOLD FACIAL" at bounding box center [321, 340] width 170 height 26
checkbox input "true"
drag, startPoint x: 598, startPoint y: 261, endPoint x: 327, endPoint y: 253, distance: 270.8
click at [385, 272] on tr "AFSAR ANAS ASLAM DANISH HANISHA MANAGER LAXMI RIMA RINKU SALMAN SHANVI SRAVANTH…" at bounding box center [525, 302] width 910 height 122
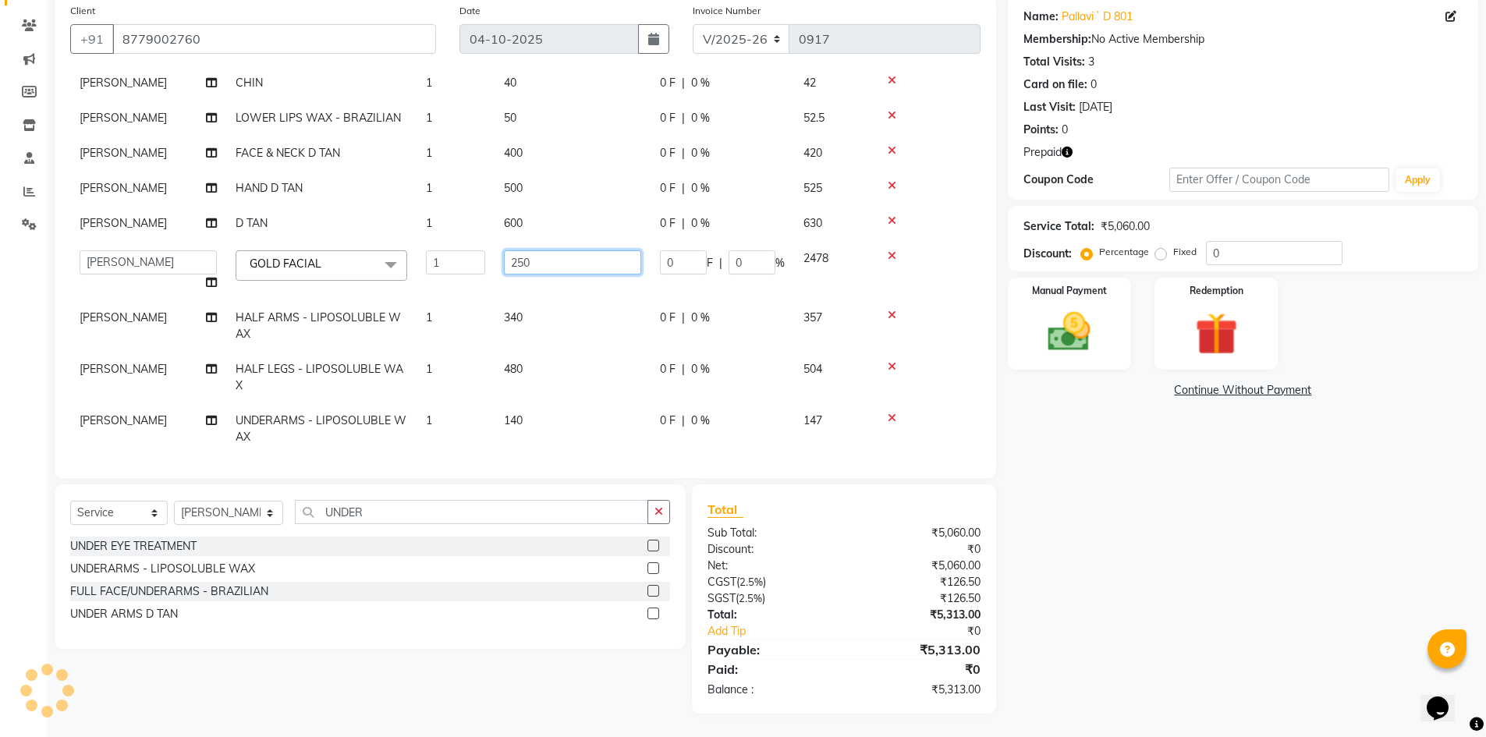
type input "2500"
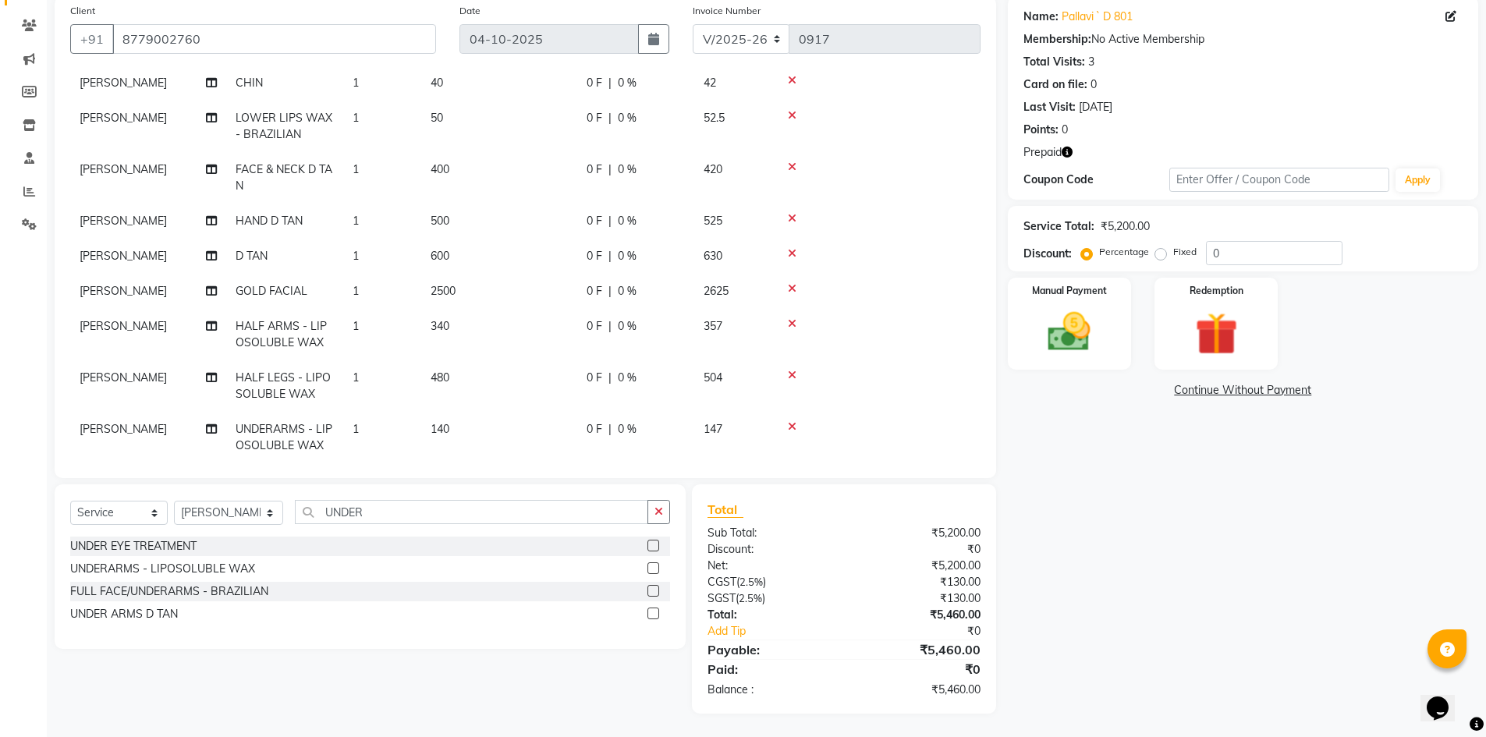
click at [1201, 549] on div "Name: Pallavi ` D 801 Membership: No Active Membership Total Visits: 3 Card on …" at bounding box center [1249, 355] width 482 height 718
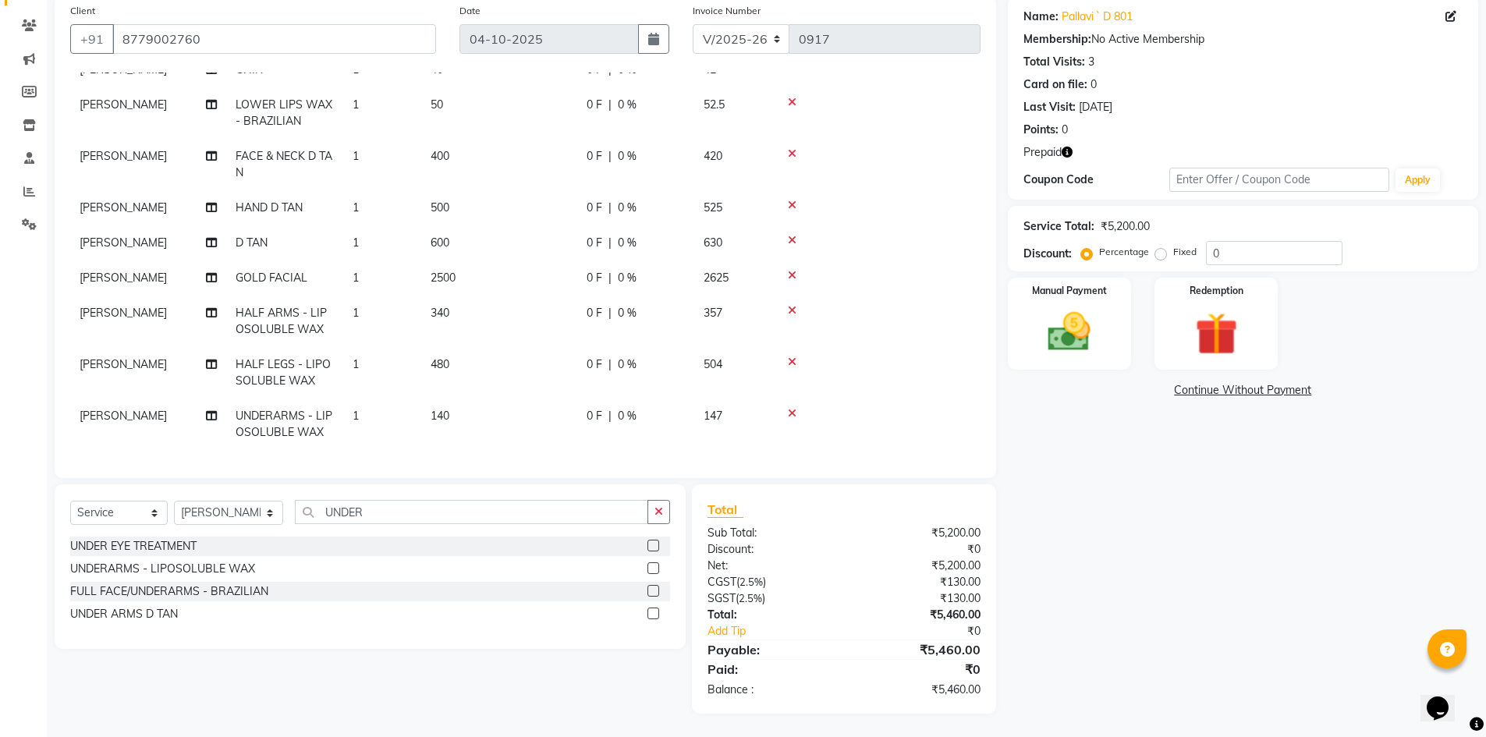
scroll to position [201, 0]
click at [1225, 354] on img at bounding box center [1216, 334] width 72 height 55
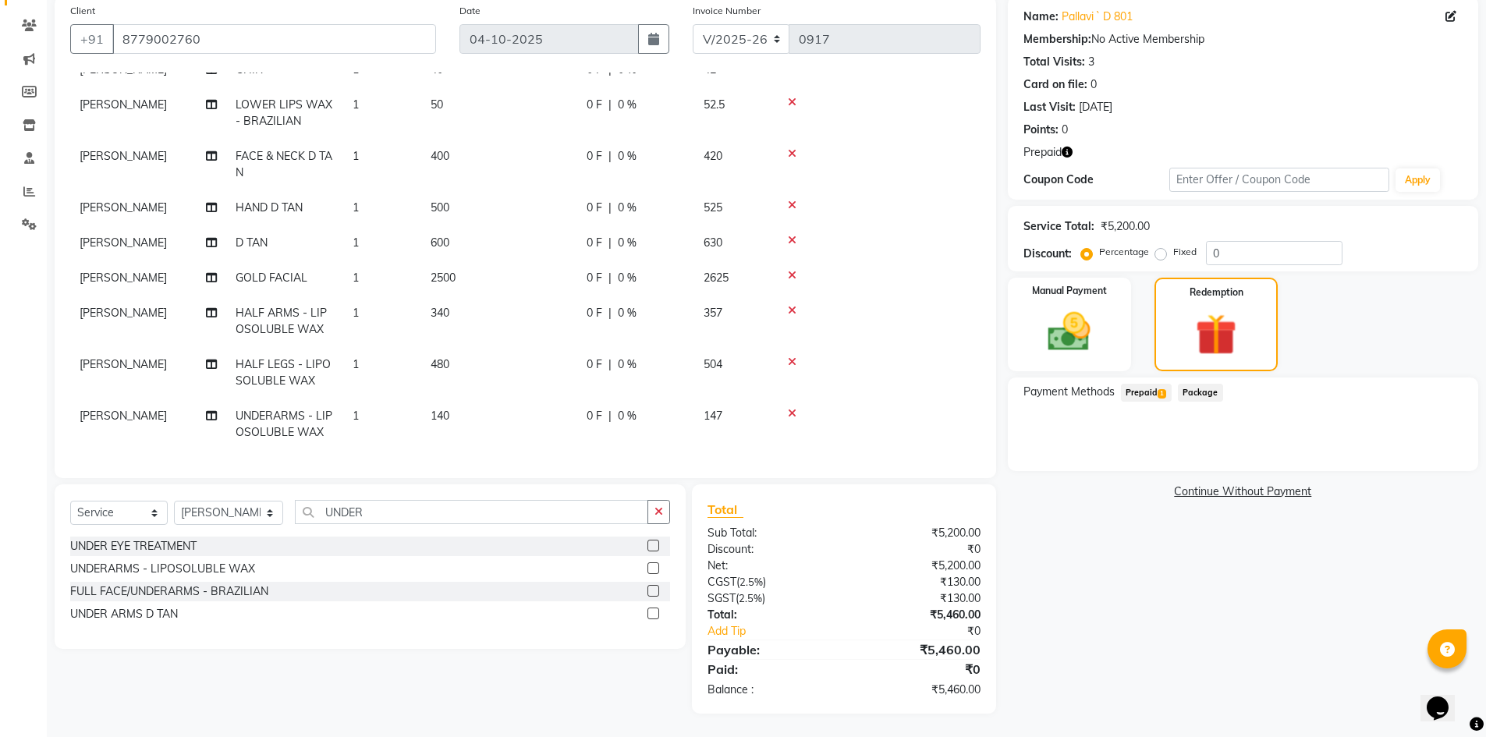
click at [1143, 396] on span "Prepaid 1" at bounding box center [1146, 393] width 51 height 18
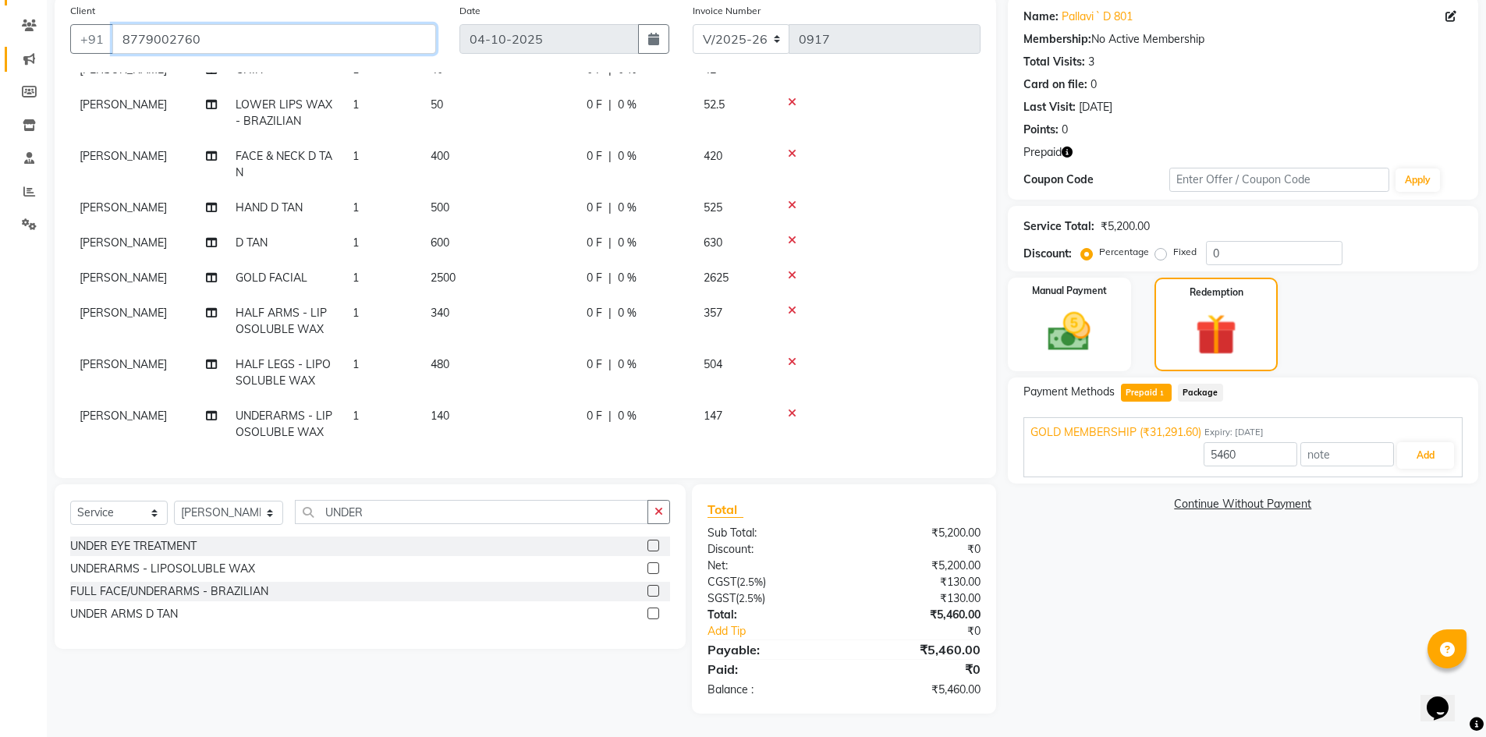
drag, startPoint x: 214, startPoint y: 29, endPoint x: 26, endPoint y: 48, distance: 189.0
click at [27, 48] on app-home "08047224946 Select Location × Toni & Guy , Lake Breeze Aparna Default Panel My …" at bounding box center [743, 308] width 1486 height 858
click at [1408, 451] on button "Add" at bounding box center [1425, 455] width 57 height 27
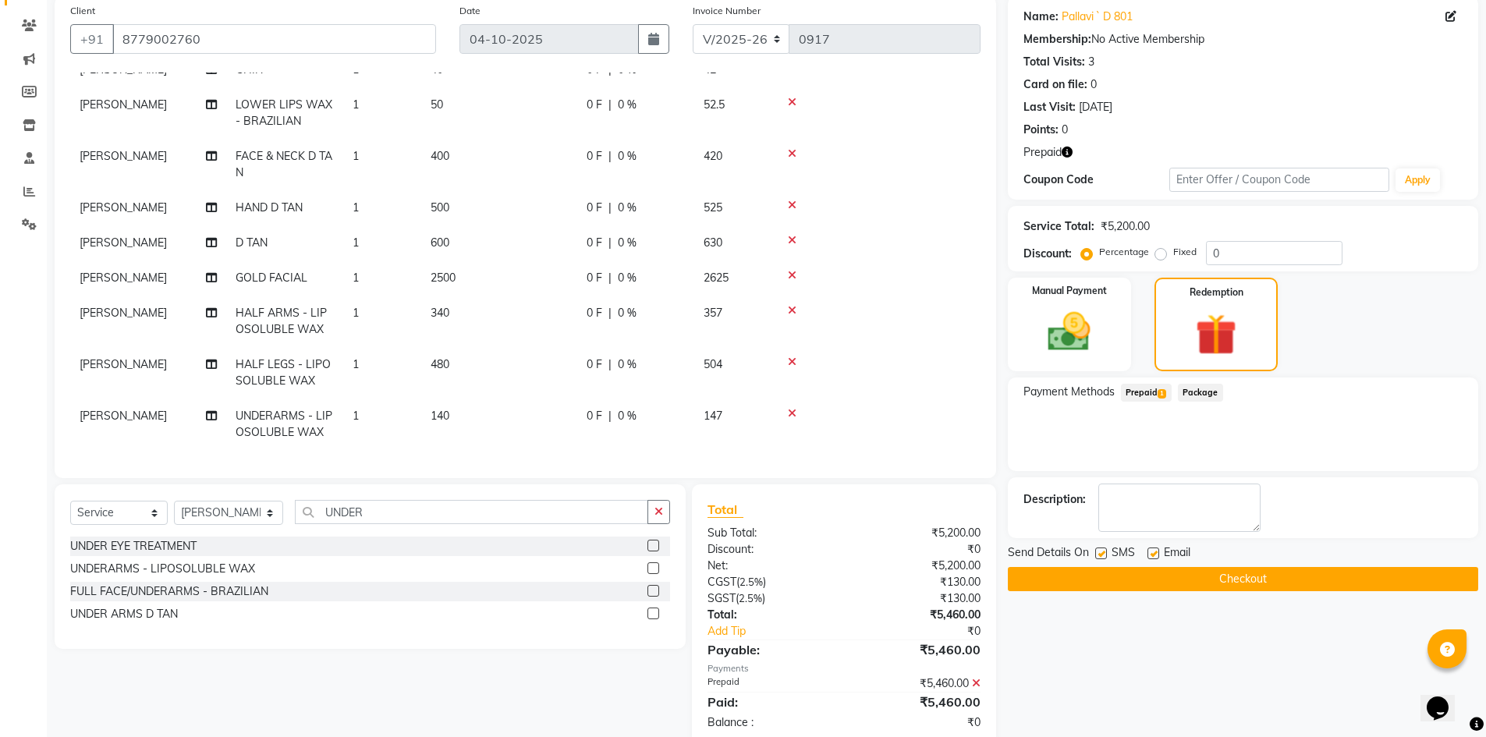
click at [1279, 586] on button "Checkout" at bounding box center [1243, 579] width 470 height 24
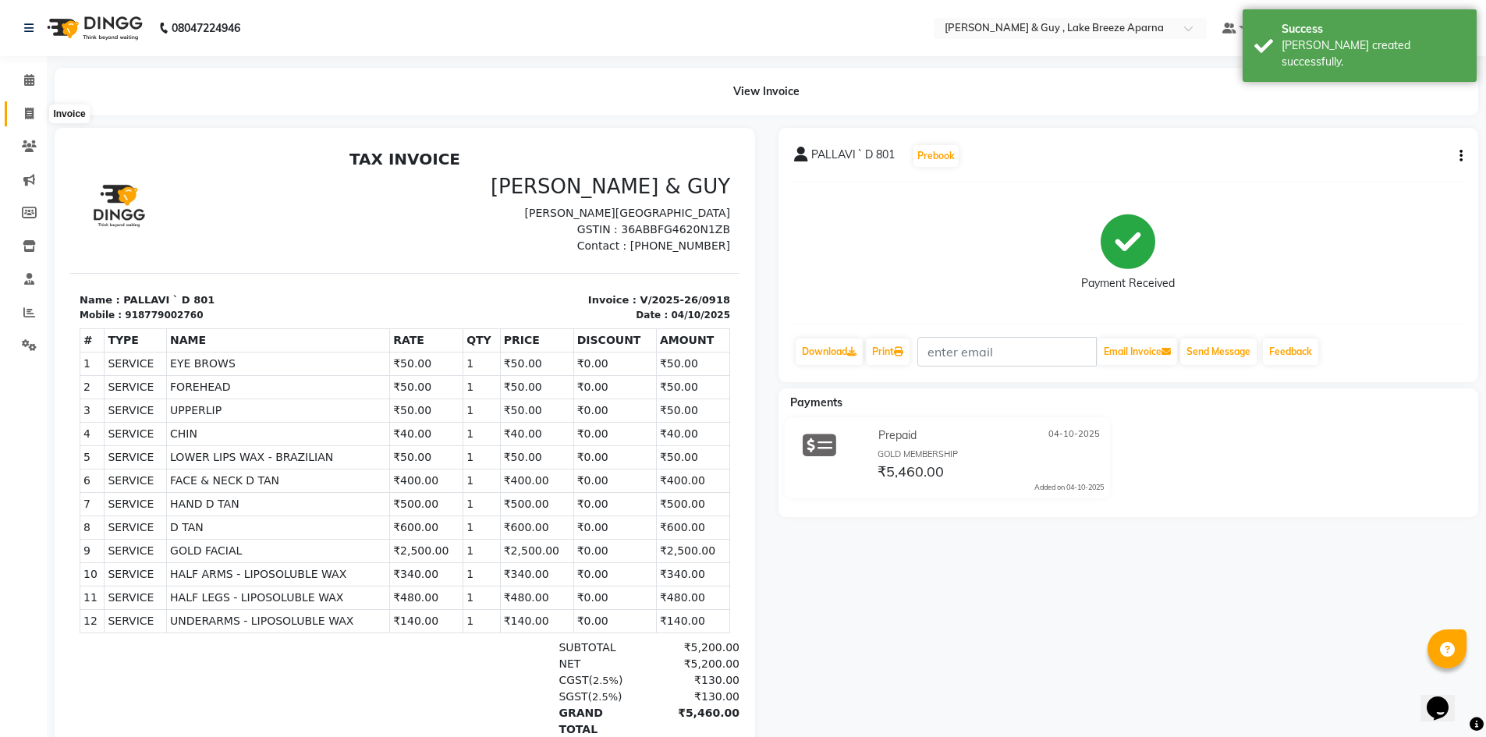
click at [36, 112] on span at bounding box center [29, 114] width 27 height 18
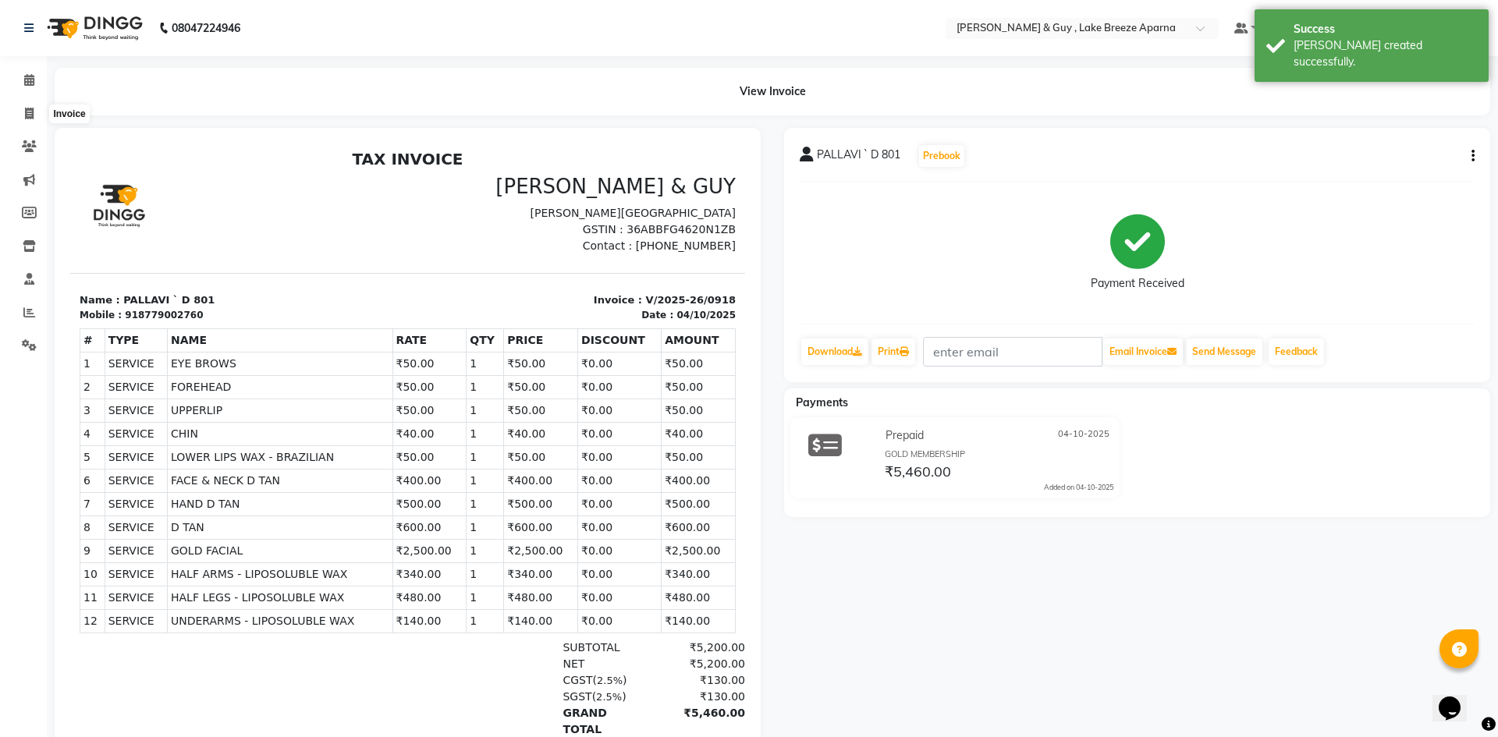
select select "8690"
select select "service"
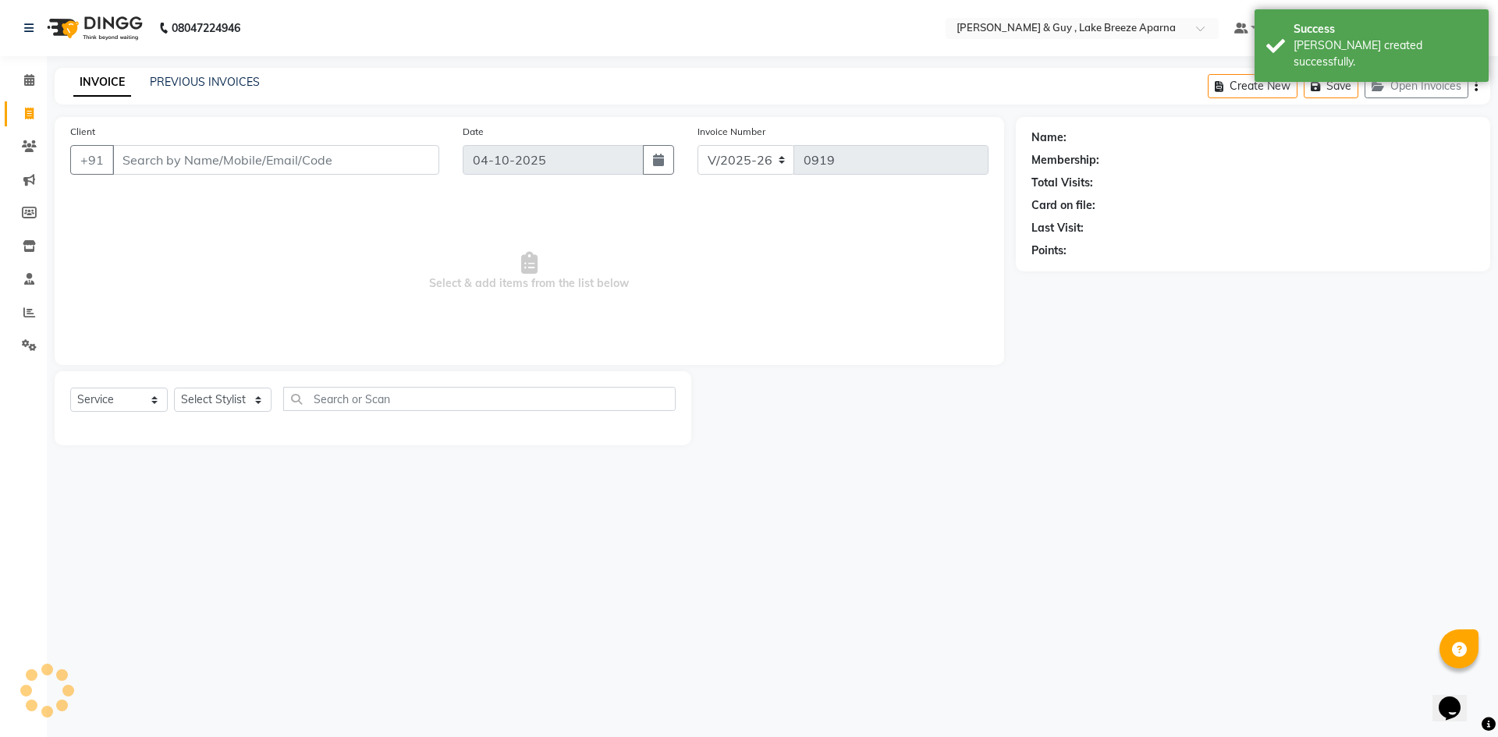
click at [156, 122] on div "Client +91 Date 04-10-2025 Invoice Number V/2025 V/2025-26 0919 Select & add it…" at bounding box center [529, 241] width 949 height 248
click at [158, 156] on input "Client" at bounding box center [275, 160] width 327 height 30
paste input "8779002760"
type input "8779002760"
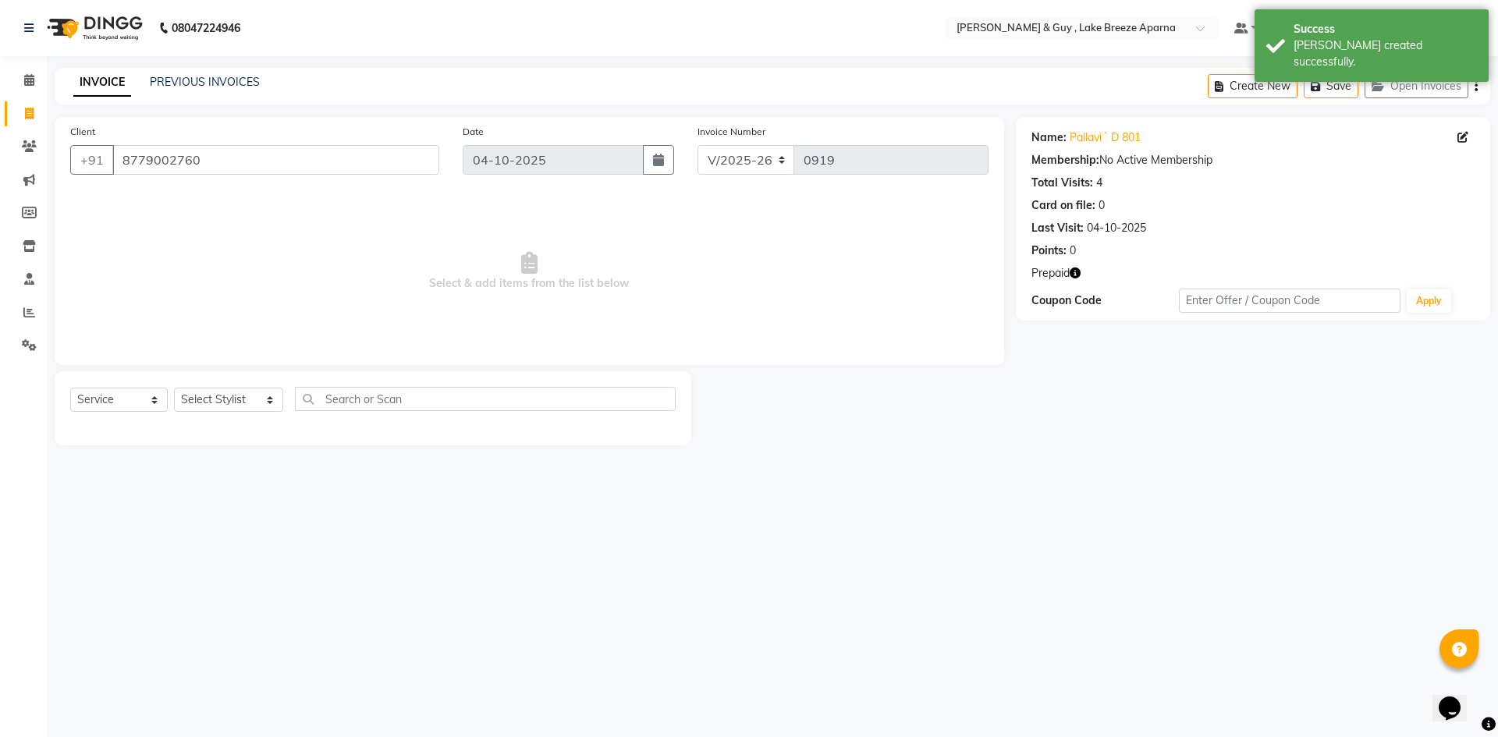
click at [1077, 274] on icon "button" at bounding box center [1075, 273] width 11 height 11
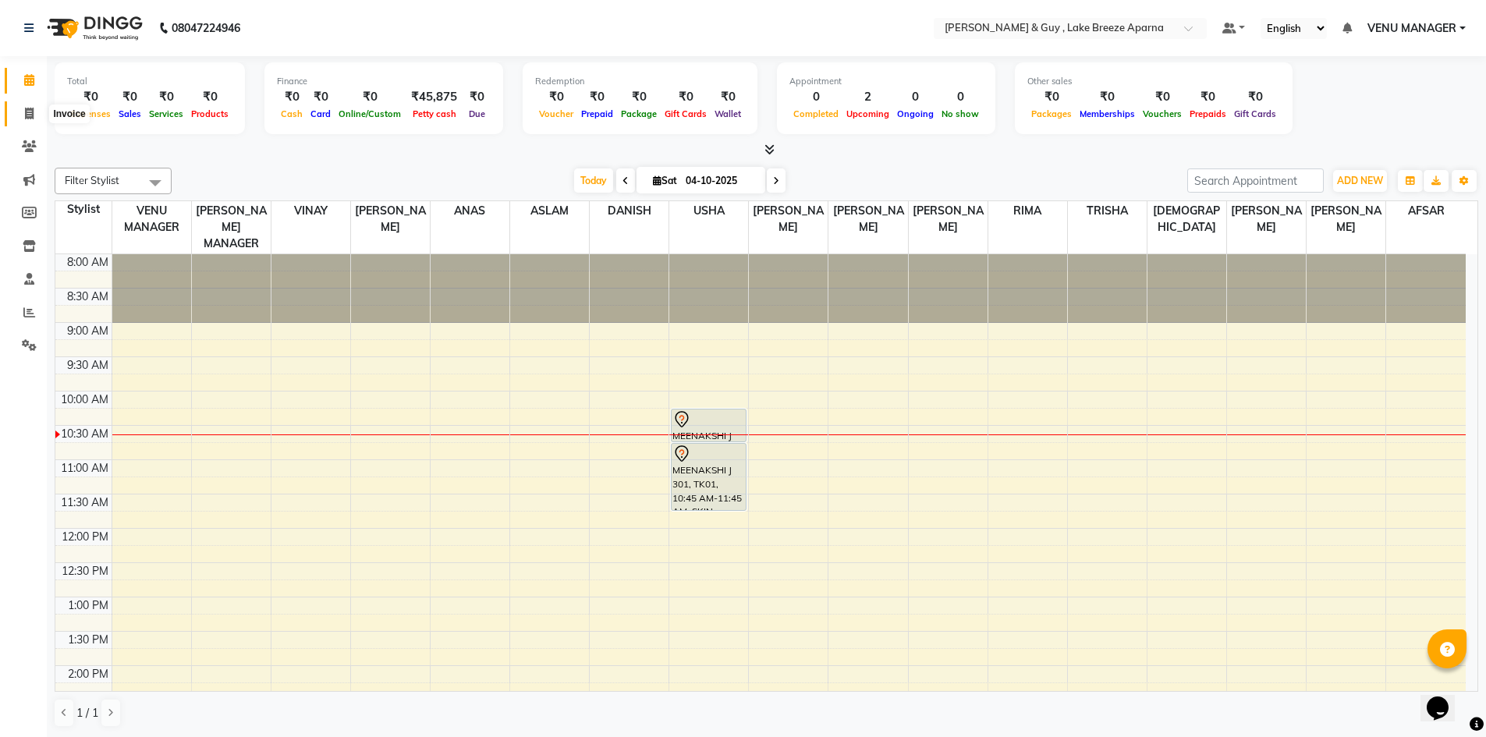
click at [33, 108] on icon at bounding box center [29, 114] width 9 height 12
select select "service"
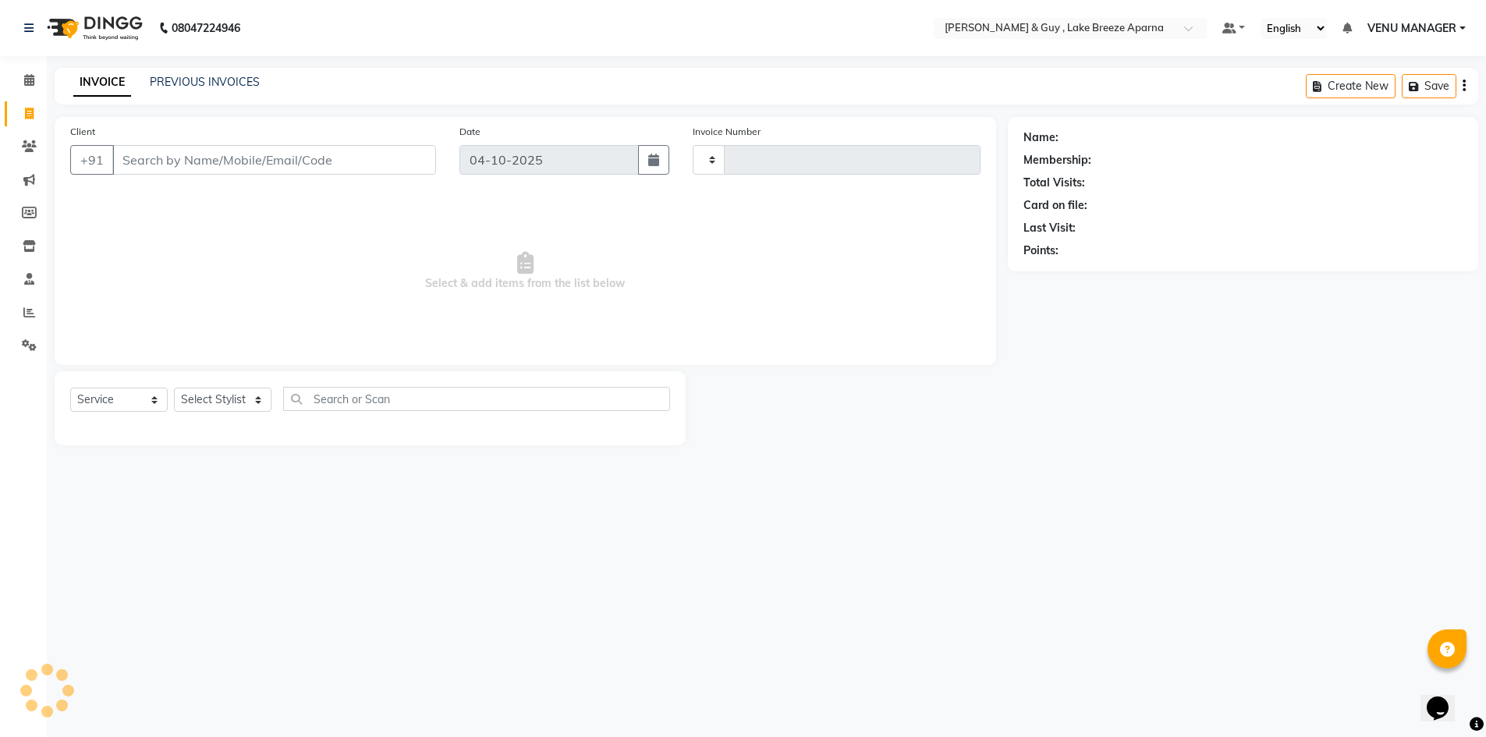
type input "0912"
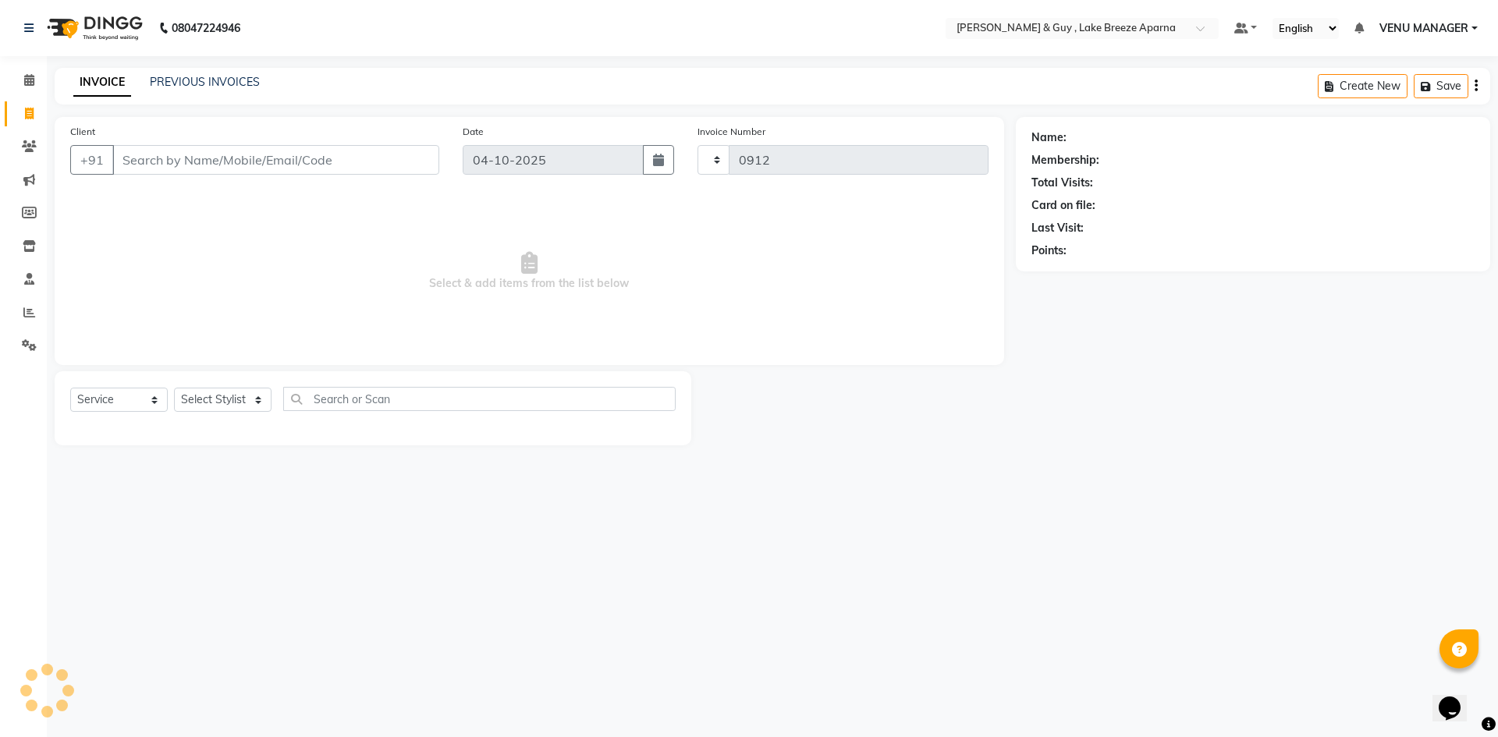
select select "8690"
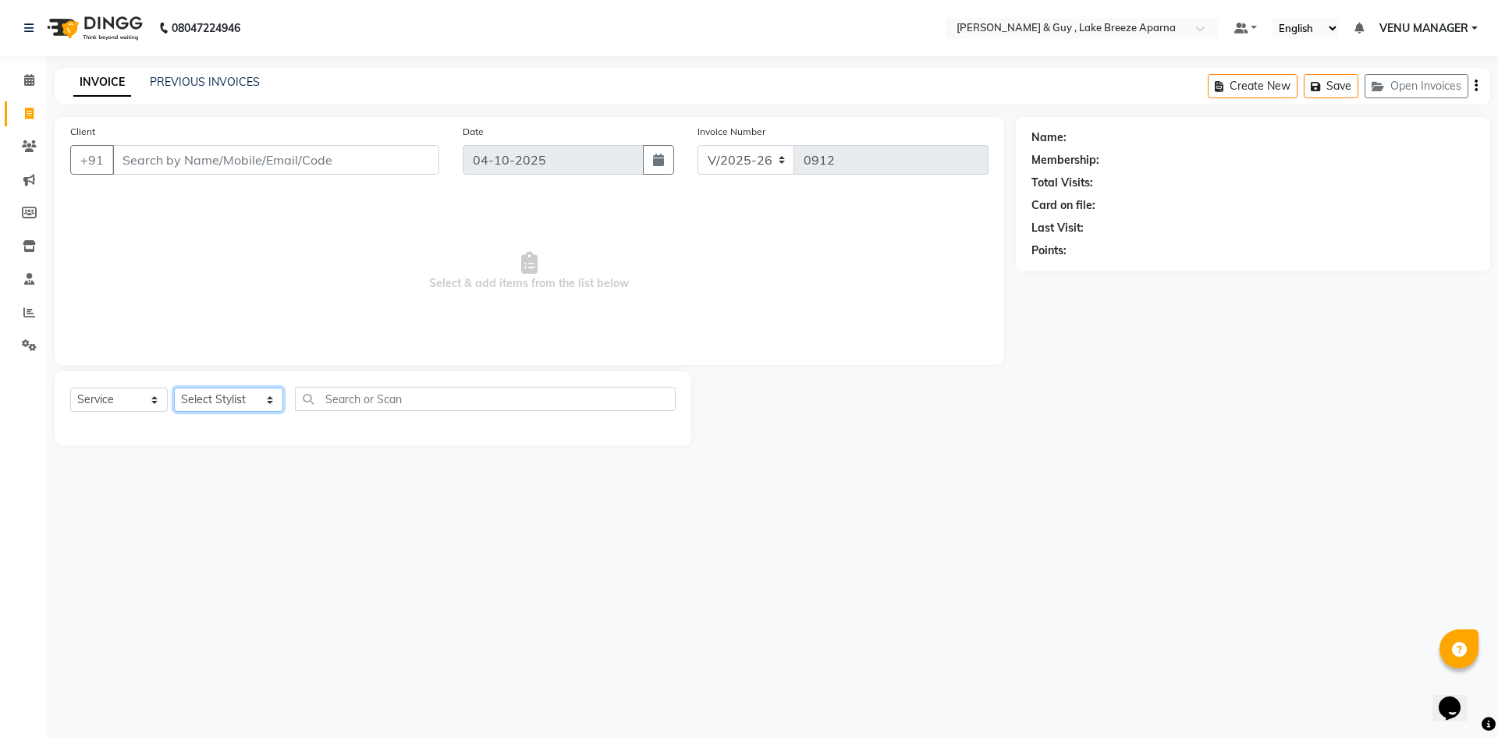
click at [255, 402] on select "Select Stylist AFSAR ANAS ASLAM DANISH HANISHA MANAGER LAXMI RIMA RINKU SALMAN …" at bounding box center [228, 400] width 109 height 24
select select "87651"
click at [174, 388] on select "Select Stylist AFSAR ANAS ASLAM DANISH HANISHA MANAGER LAXMI RIMA RINKU SALMAN …" at bounding box center [228, 400] width 109 height 24
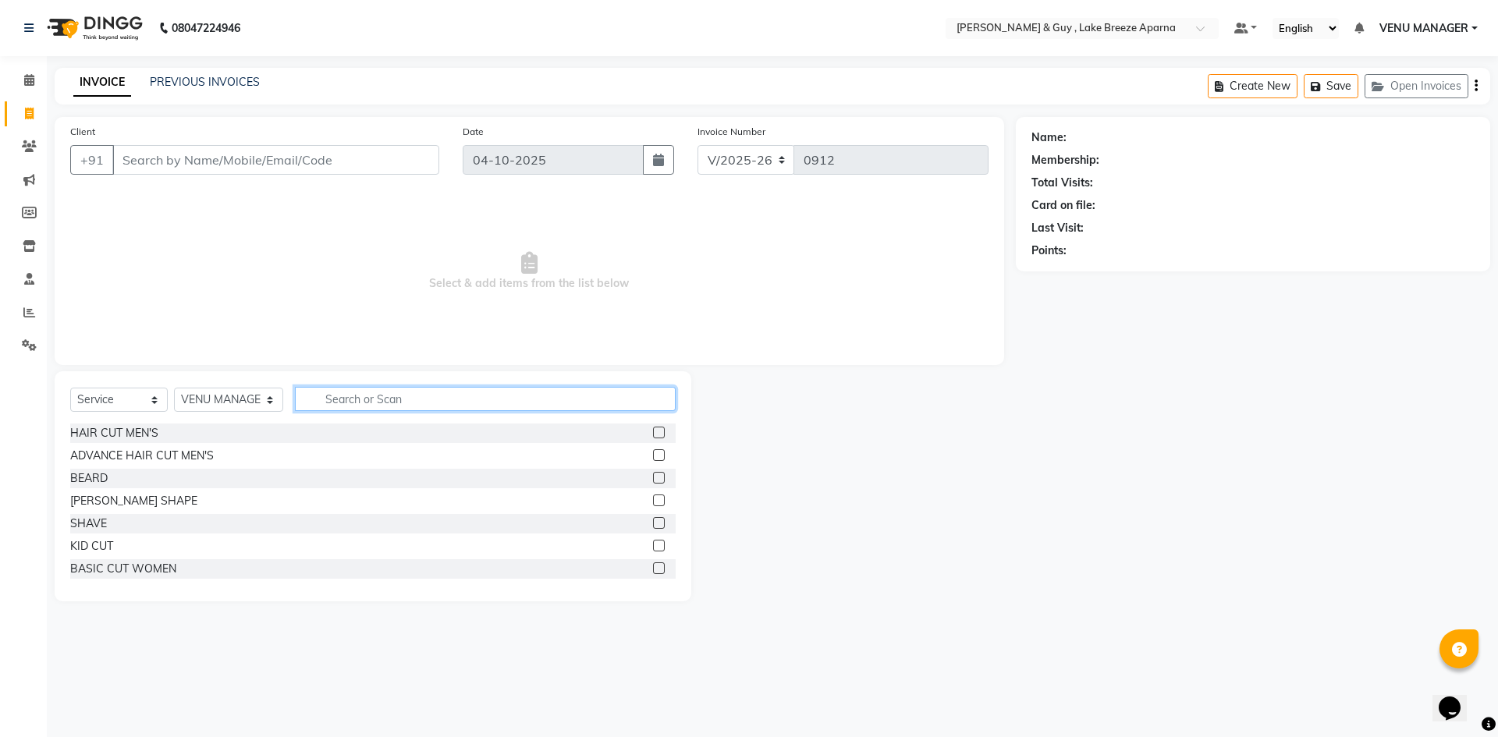
click at [391, 410] on input "text" at bounding box center [485, 399] width 381 height 24
click at [395, 406] on input "text" at bounding box center [485, 399] width 381 height 24
type input "BODY"
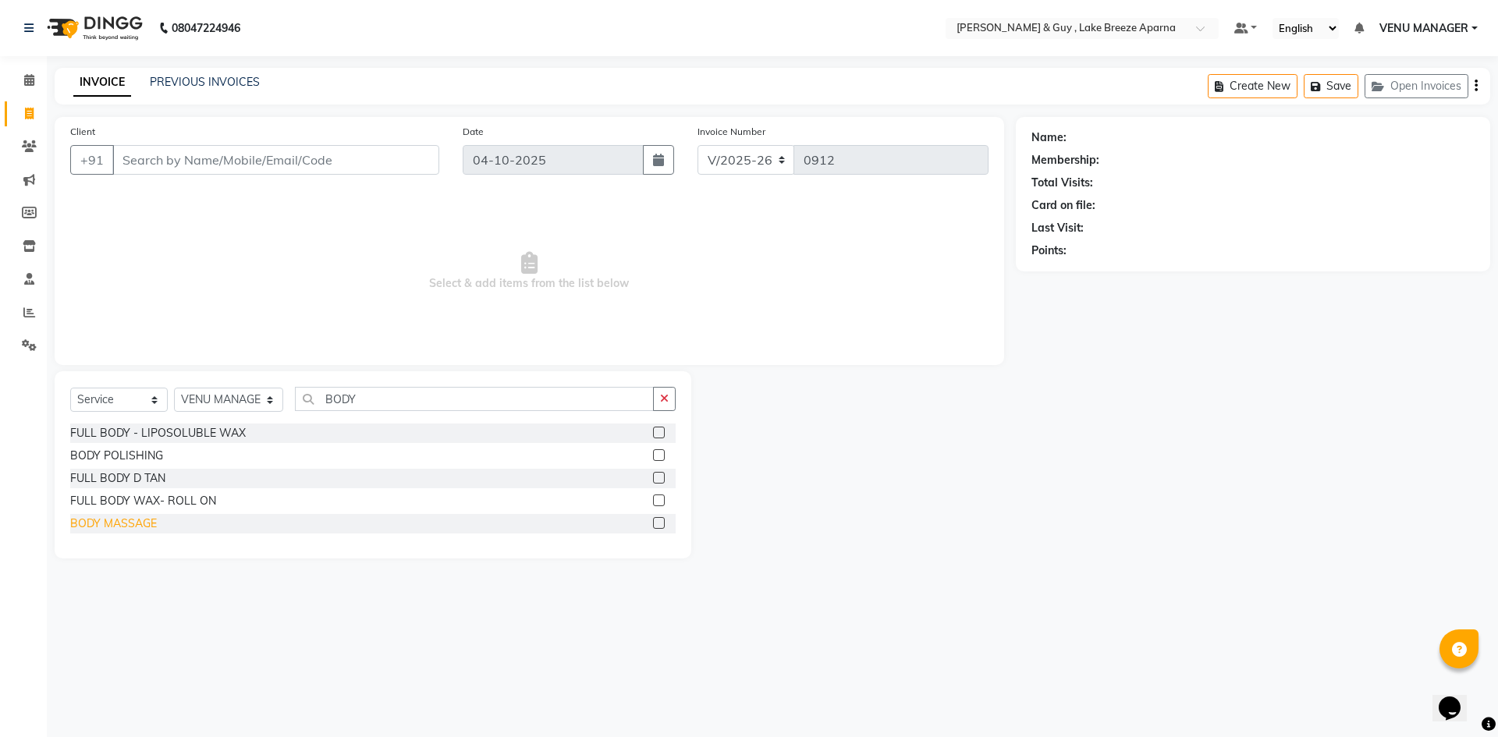
click at [113, 517] on div "BODY MASSAGE" at bounding box center [113, 524] width 87 height 16
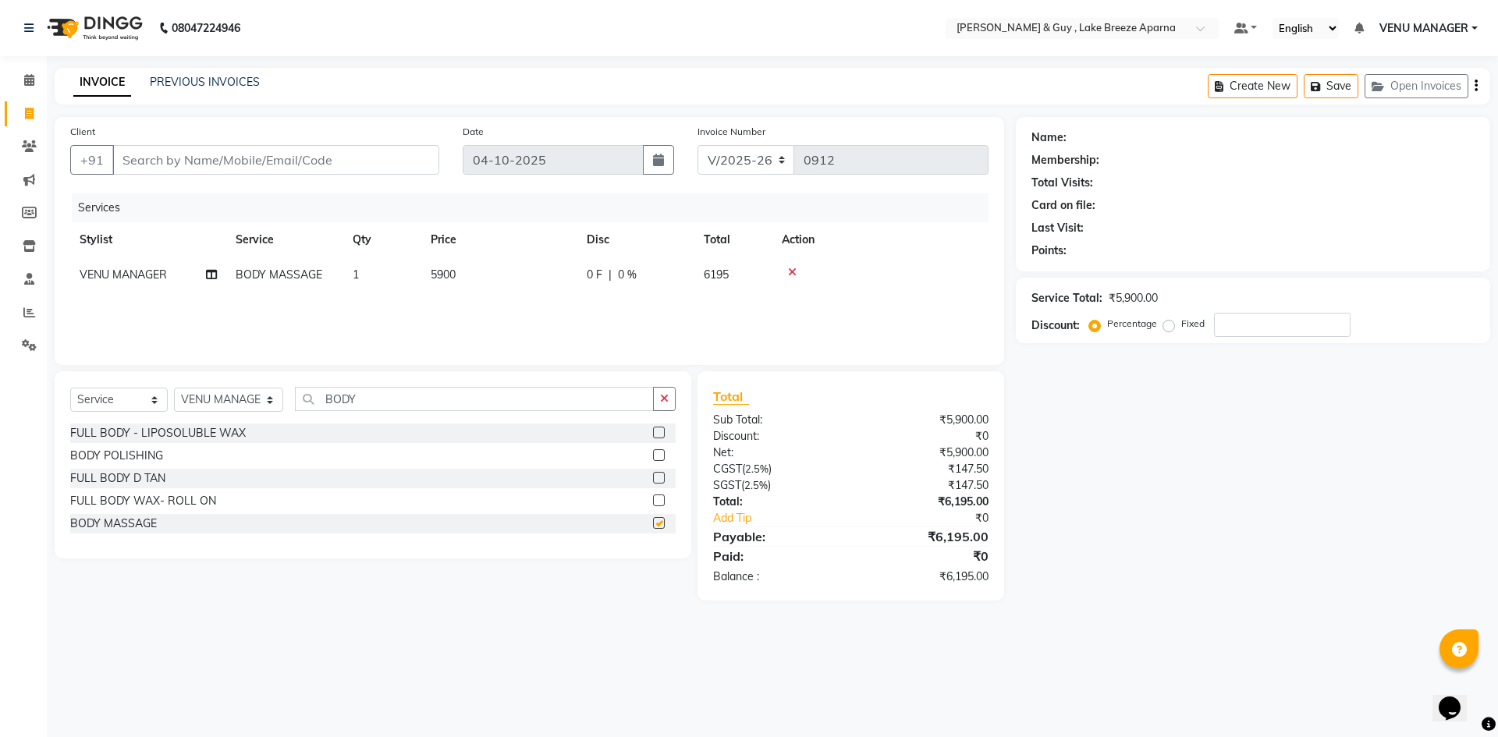
checkbox input "false"
click at [484, 282] on td "5900" at bounding box center [499, 274] width 156 height 35
select select "87651"
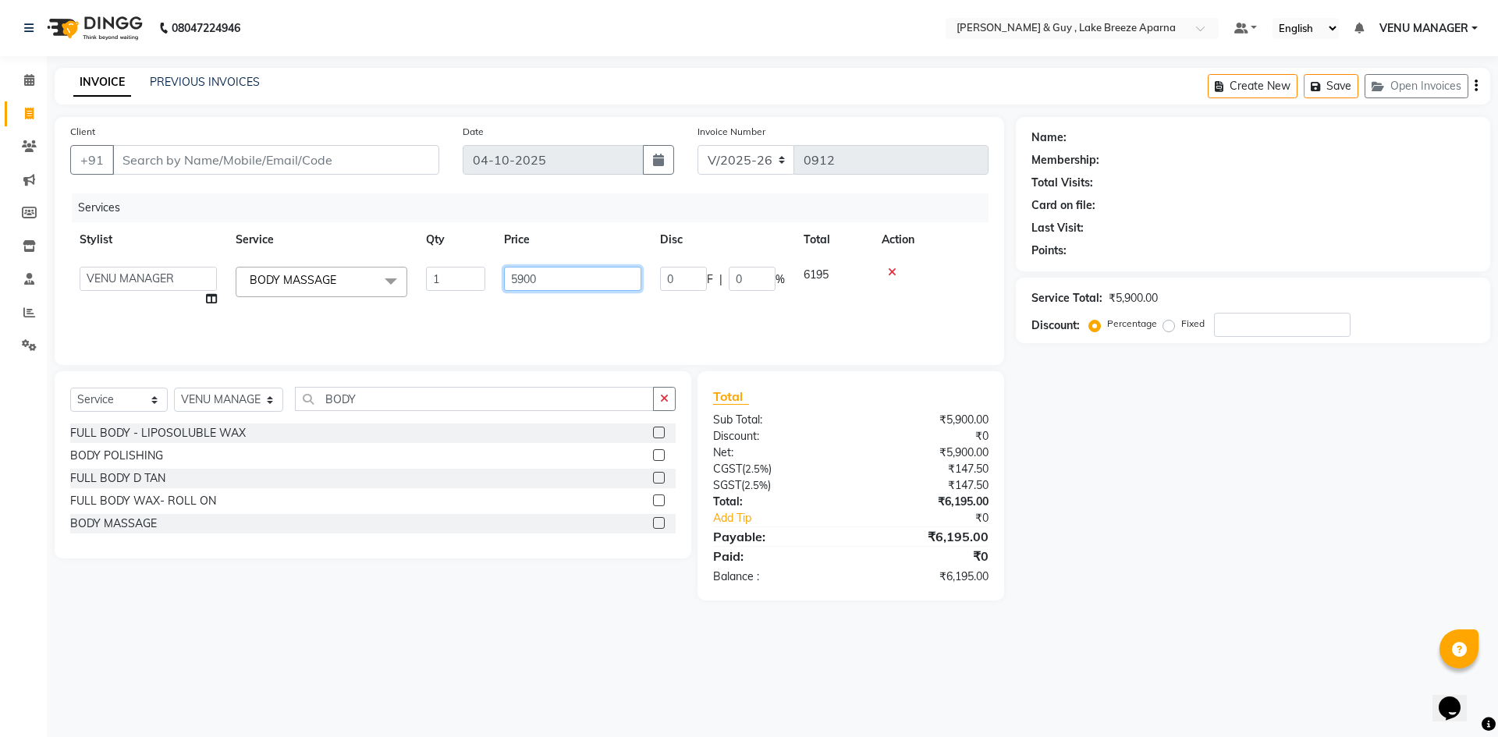
drag, startPoint x: 541, startPoint y: 278, endPoint x: 242, endPoint y: 300, distance: 300.4
click at [348, 307] on tr "AFSAR ANAS ASLAM DANISH HANISHA MANAGER LAXMI RIMA RINKU SALMAN SHANVI SRAVANTH…" at bounding box center [529, 286] width 918 height 59
type input "2500"
click at [1238, 597] on div "Name: Membership: Total Visits: Card on file: Last Visit: Points: Service Total…" at bounding box center [1259, 359] width 486 height 484
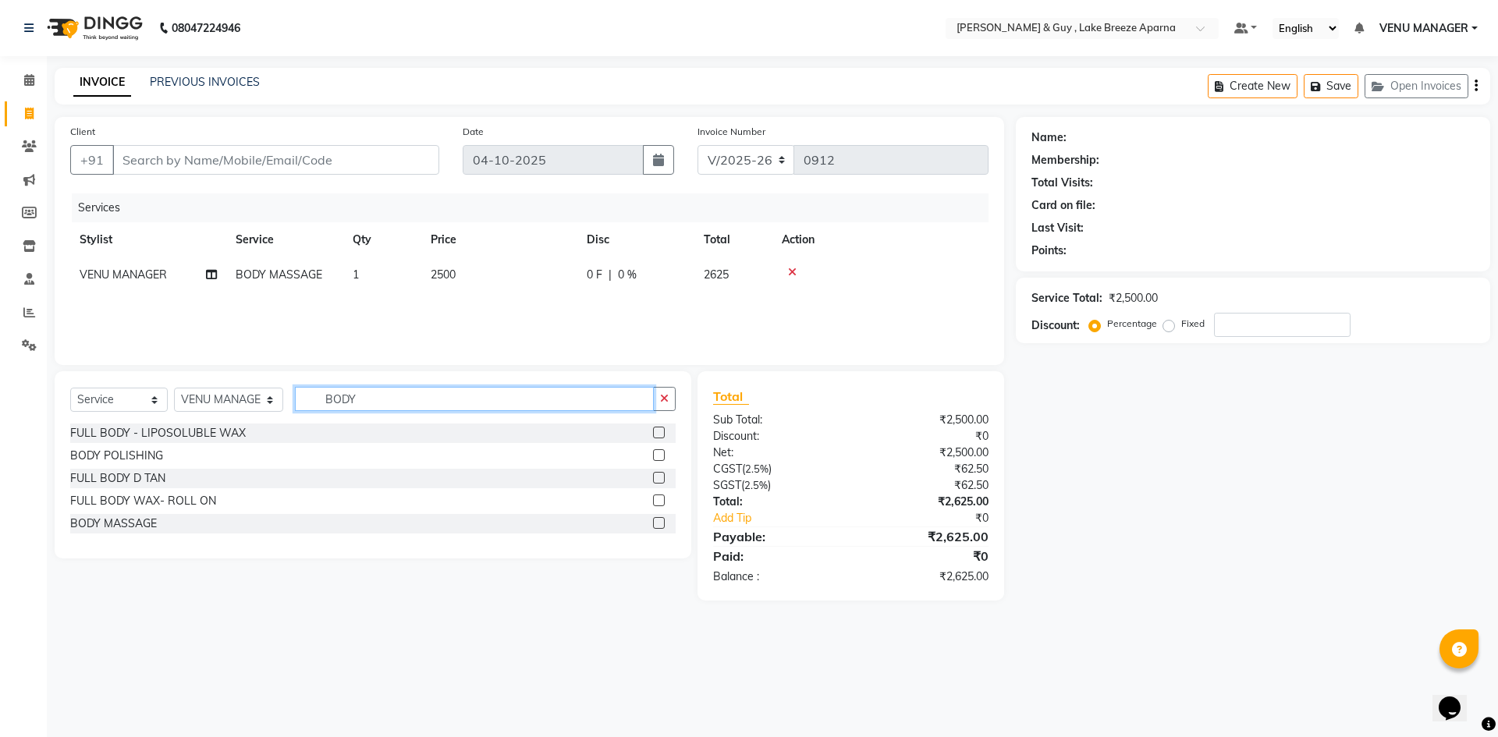
drag, startPoint x: 385, startPoint y: 399, endPoint x: 54, endPoint y: 412, distance: 331.0
click at [236, 417] on div "Select Service Product Membership Package Voucher Prepaid Gift Card Select Styl…" at bounding box center [372, 405] width 605 height 37
type input "HEA"
drag, startPoint x: 369, startPoint y: 403, endPoint x: 166, endPoint y: 426, distance: 204.2
click at [220, 435] on div "Select Service Product Membership Package Voucher Prepaid Gift Card Select Styl…" at bounding box center [373, 486] width 637 height 230
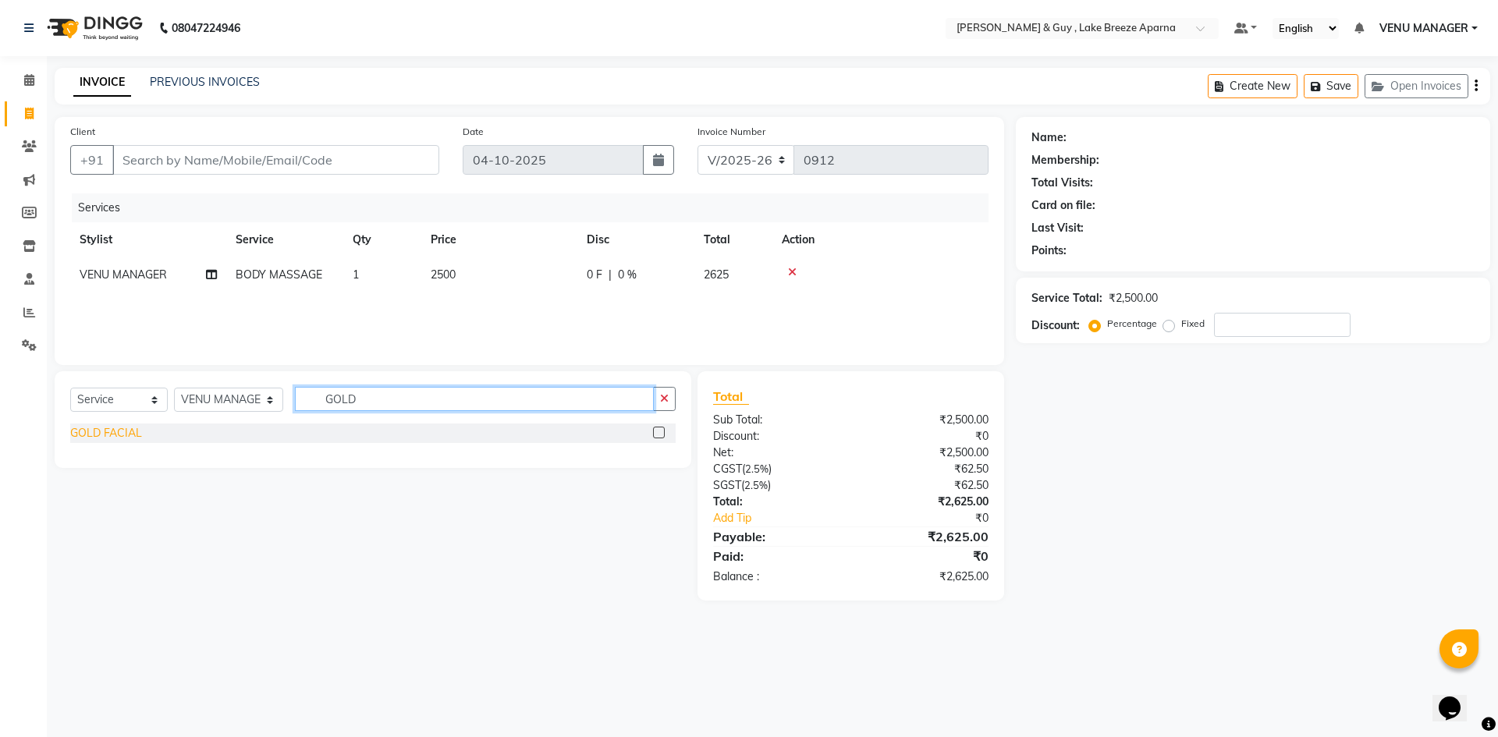
type input "GOLD"
click at [113, 435] on div "GOLD FACIAL" at bounding box center [106, 433] width 72 height 16
checkbox input "false"
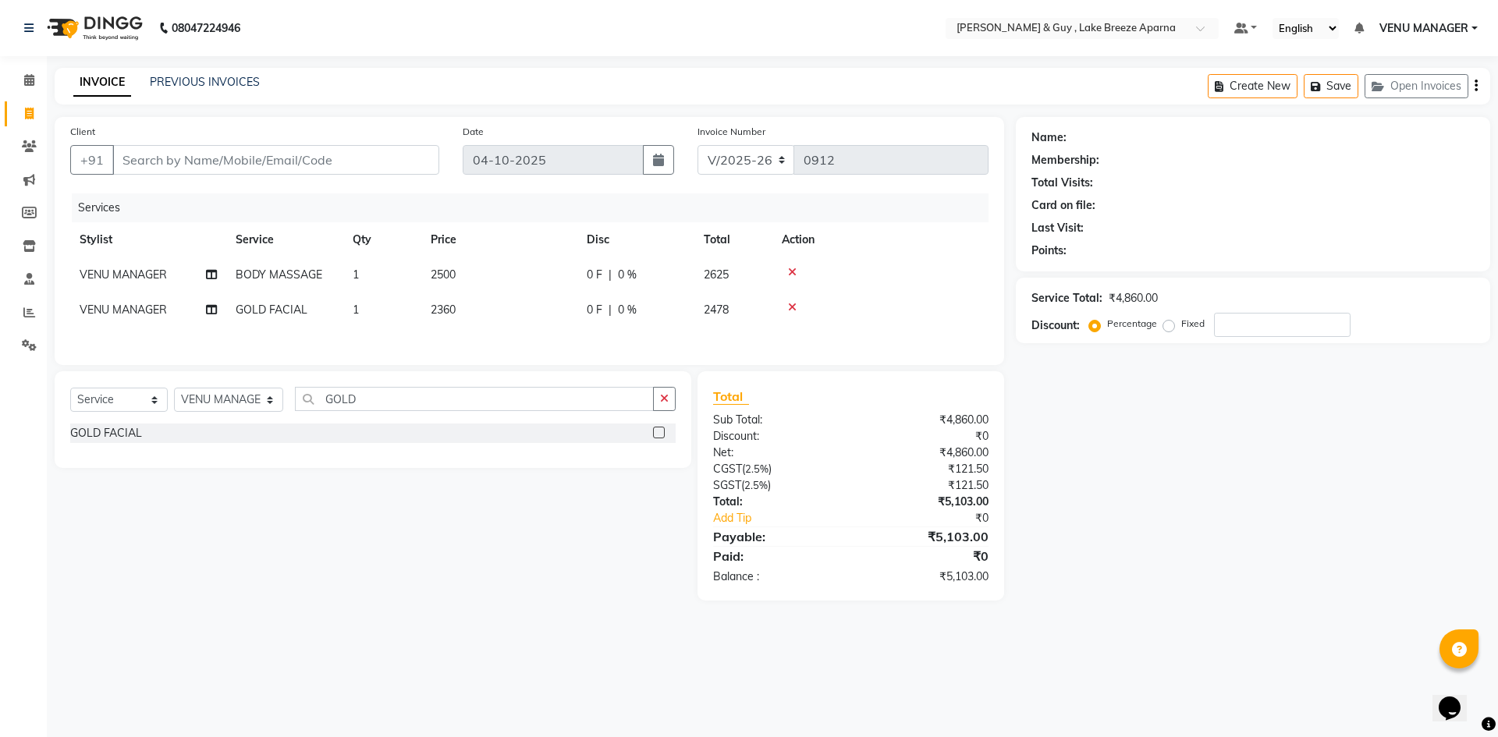
click at [793, 302] on icon at bounding box center [792, 307] width 9 height 11
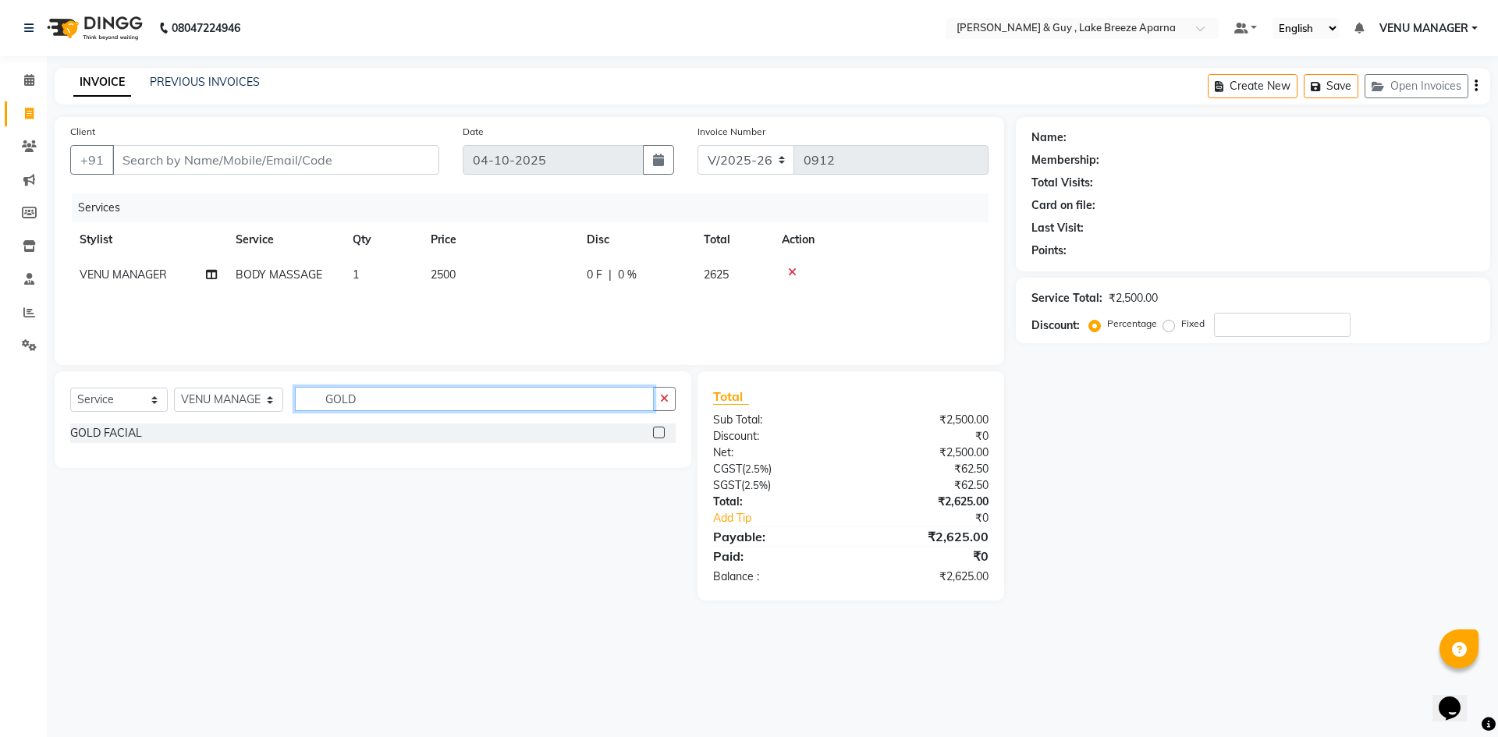
drag, startPoint x: 380, startPoint y: 398, endPoint x: 0, endPoint y: 461, distance: 385.1
click at [0, 461] on app-home "08047224946 Select Location × Toni & Guy , Lake Breeze Aparna Default Panel My …" at bounding box center [749, 312] width 1498 height 624
type input "HEAD"
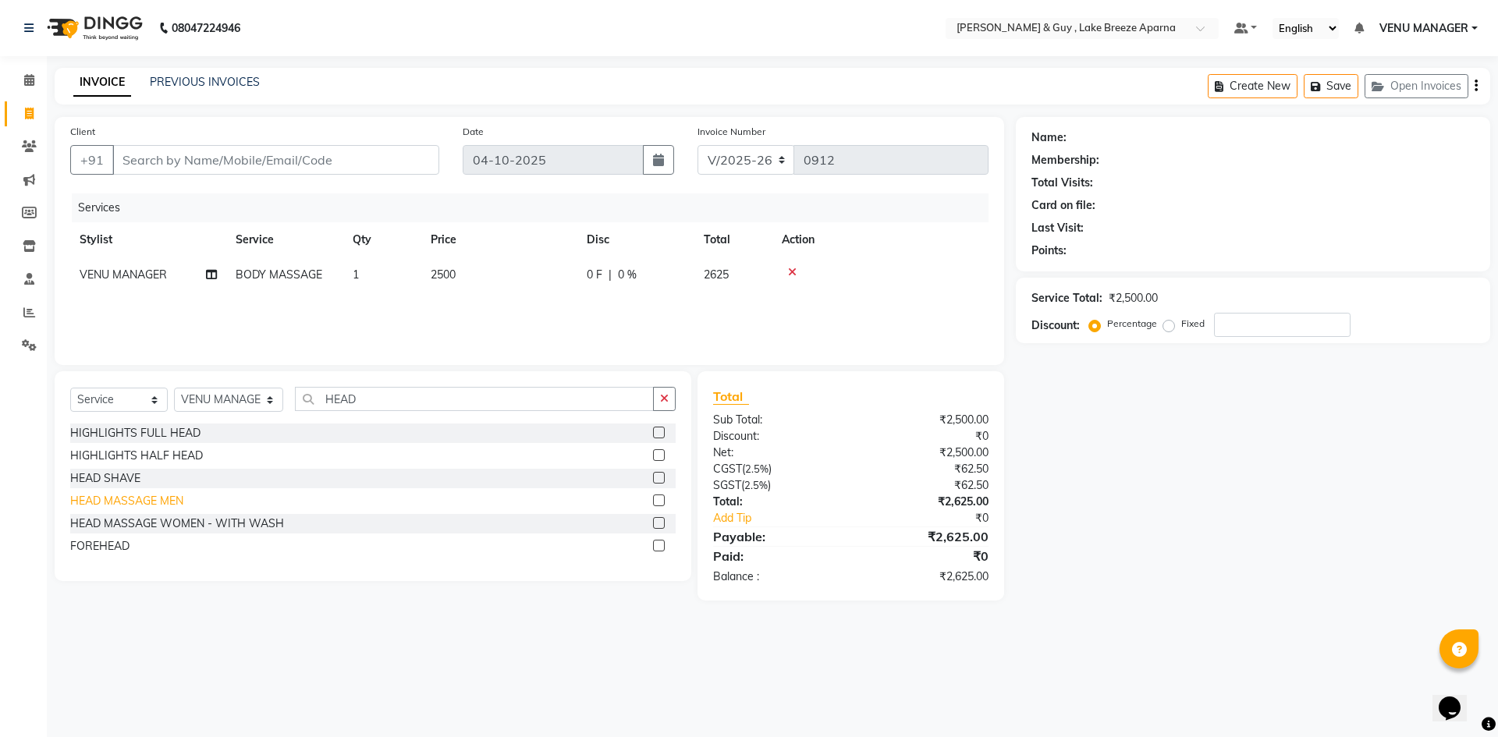
click at [131, 502] on div "HEAD MASSAGE MEN" at bounding box center [126, 501] width 113 height 16
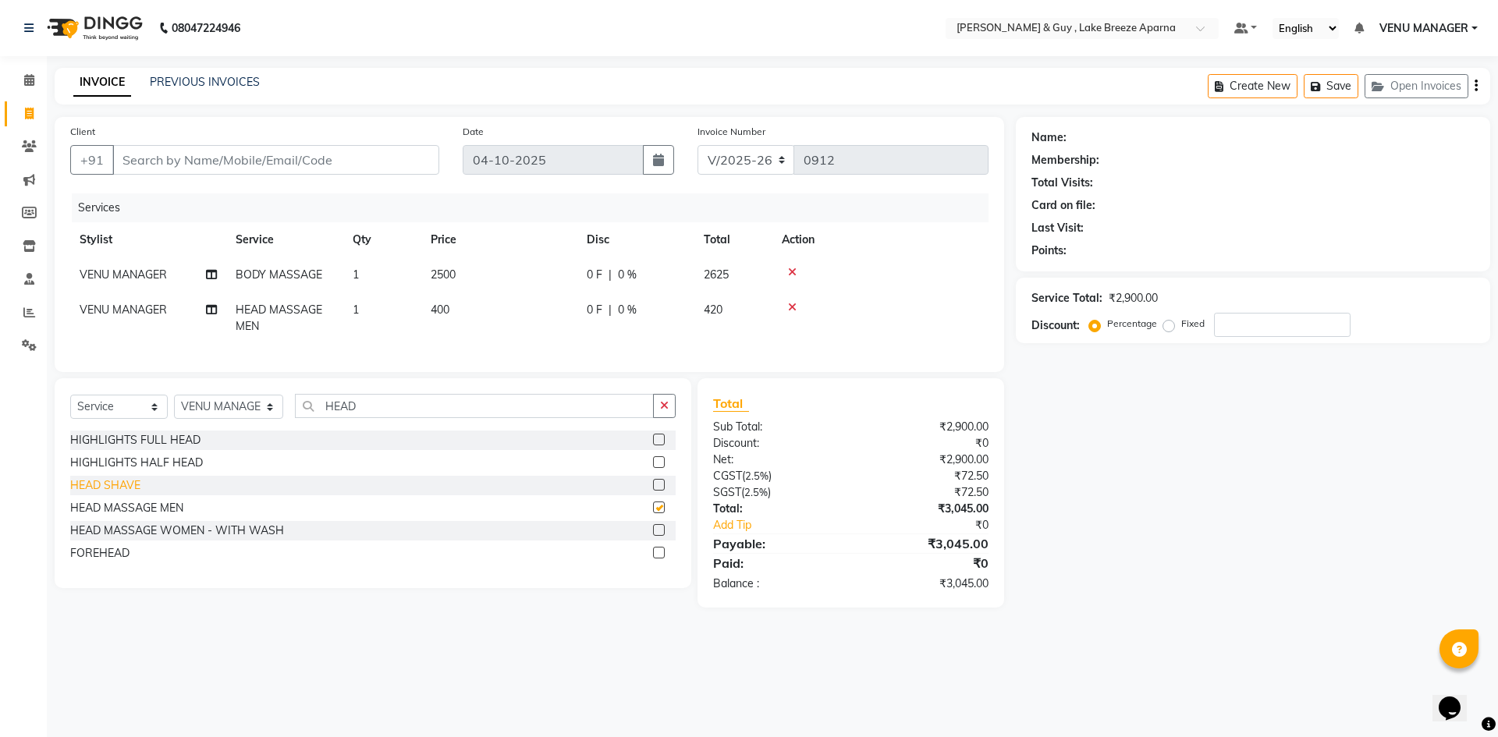
checkbox input "false"
click at [478, 307] on td "400" at bounding box center [499, 318] width 156 height 51
select select "87651"
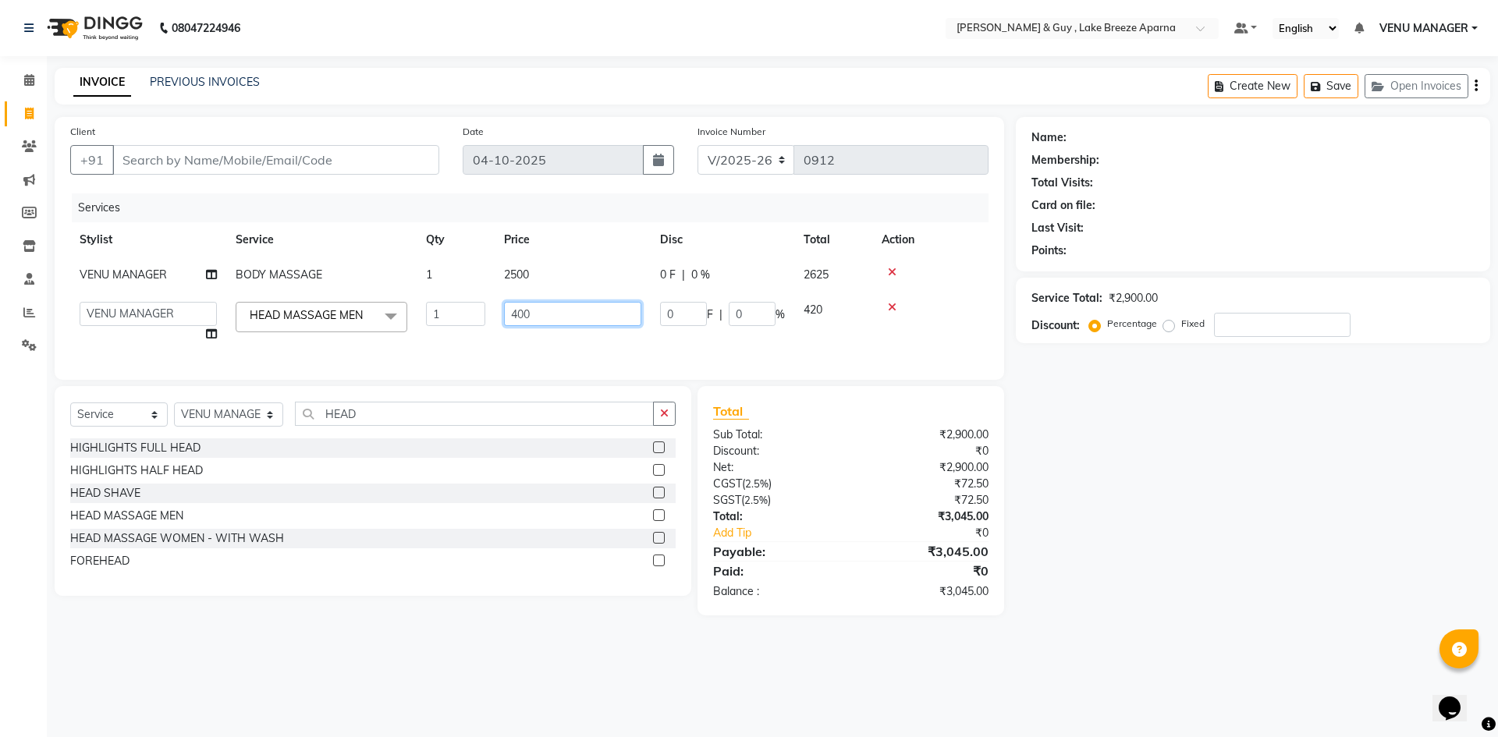
drag, startPoint x: 551, startPoint y: 308, endPoint x: 449, endPoint y: 313, distance: 102.3
click at [476, 319] on tr "AFSAR ANAS ASLAM DANISH HANISHA MANAGER LAXMI RIMA RINKU SALMAN SHANVI SRAVANTH…" at bounding box center [529, 322] width 918 height 59
type input "500"
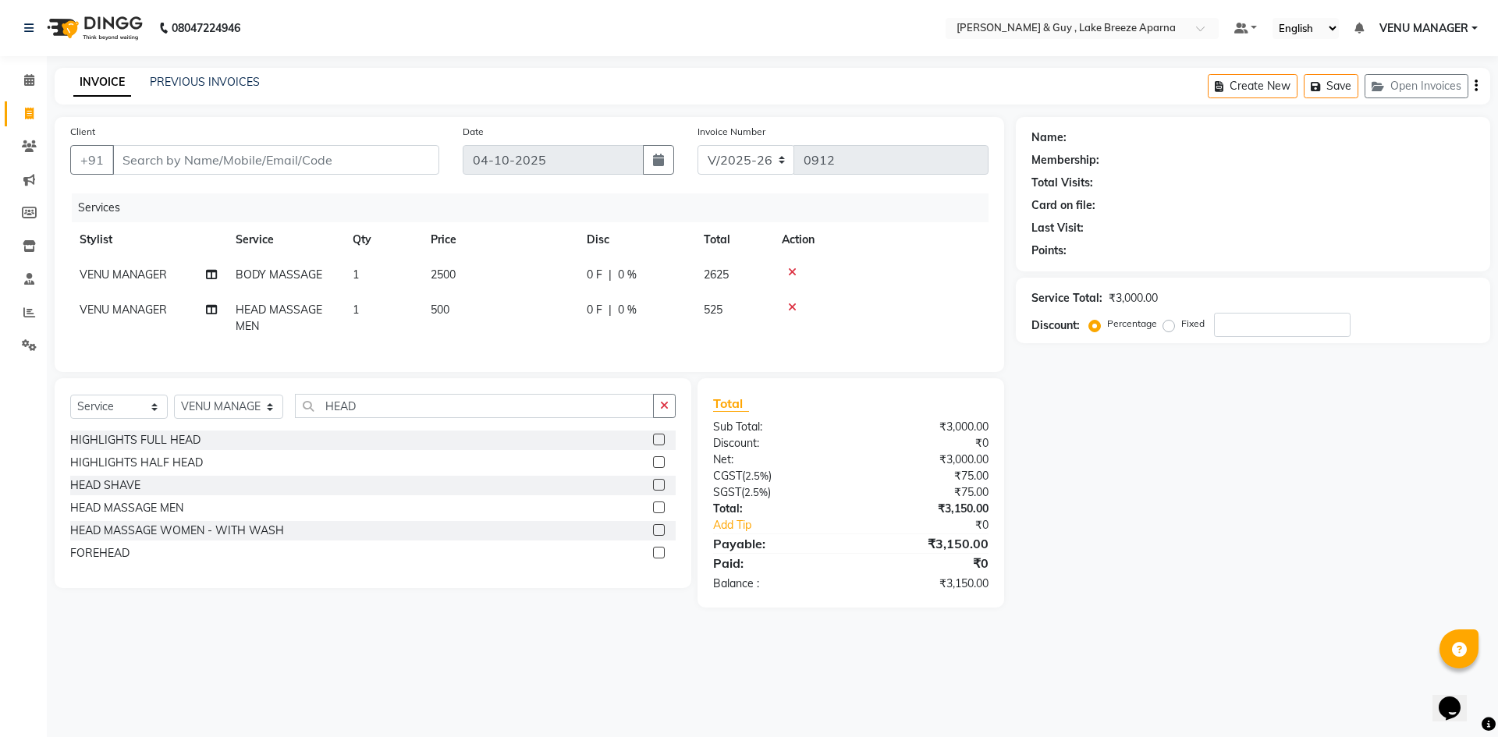
click at [1112, 556] on div "Name: Membership: Total Visits: Card on file: Last Visit: Points: Service Total…" at bounding box center [1259, 362] width 486 height 491
click at [509, 315] on td "500" at bounding box center [499, 318] width 156 height 51
select select "87651"
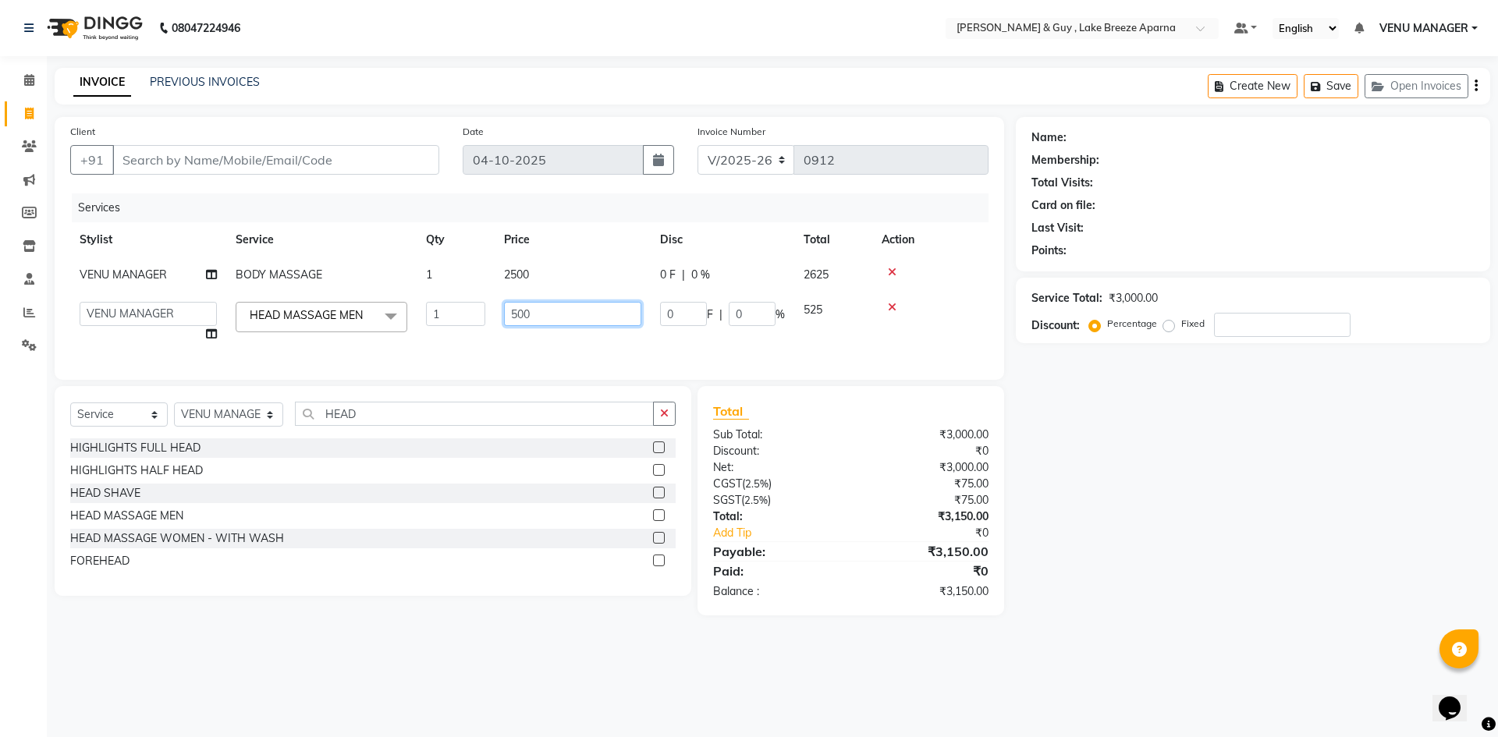
drag, startPoint x: 571, startPoint y: 310, endPoint x: 254, endPoint y: 317, distance: 317.6
click at [452, 317] on tr "AFSAR ANAS ASLAM DANISH HANISHA MANAGER LAXMI RIMA RINKU SALMAN SHANVI SRAVANTH…" at bounding box center [529, 322] width 918 height 59
type input "600"
click at [1144, 559] on div "Name: Membership: Total Visits: Card on file: Last Visit: Points: Service Total…" at bounding box center [1259, 366] width 486 height 498
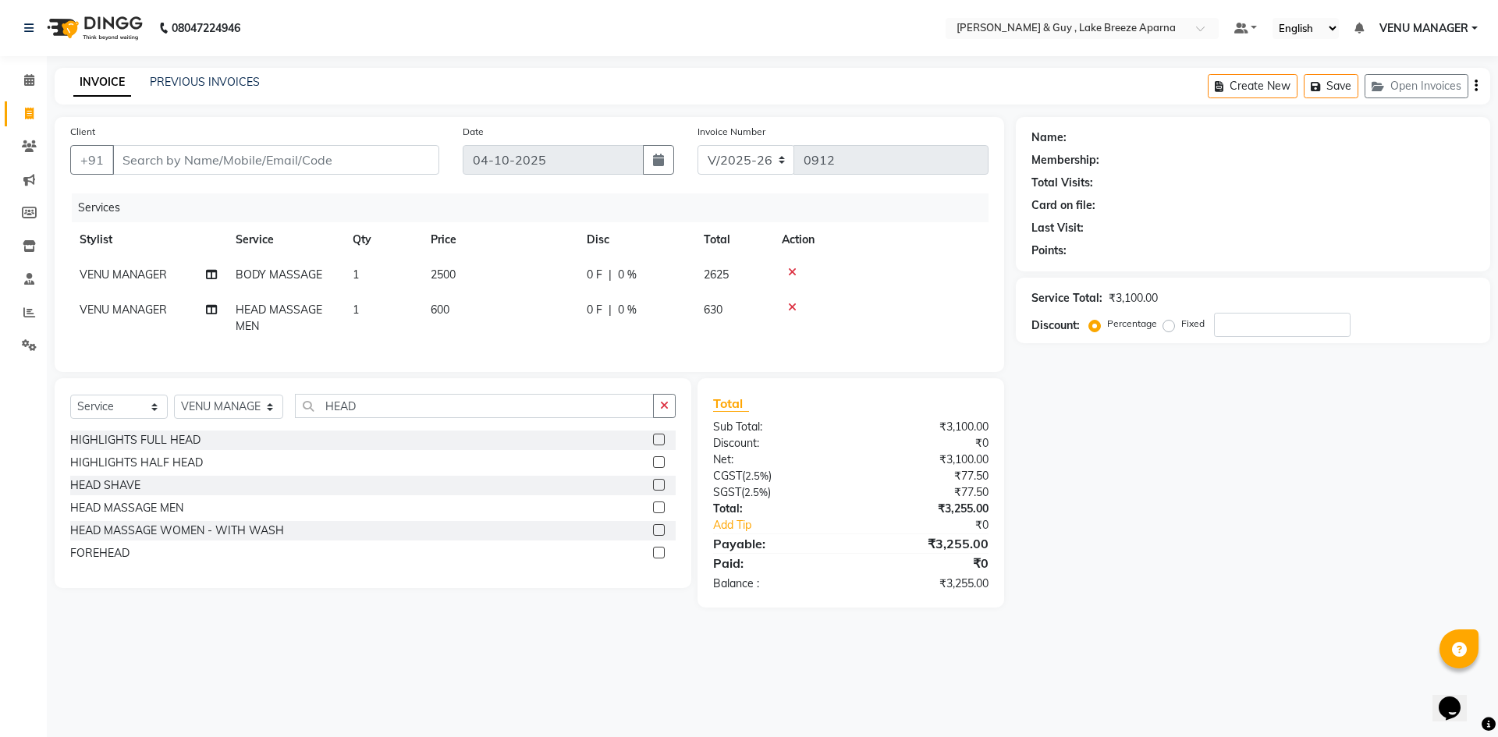
click at [502, 302] on td "600" at bounding box center [499, 318] width 156 height 51
select select "87651"
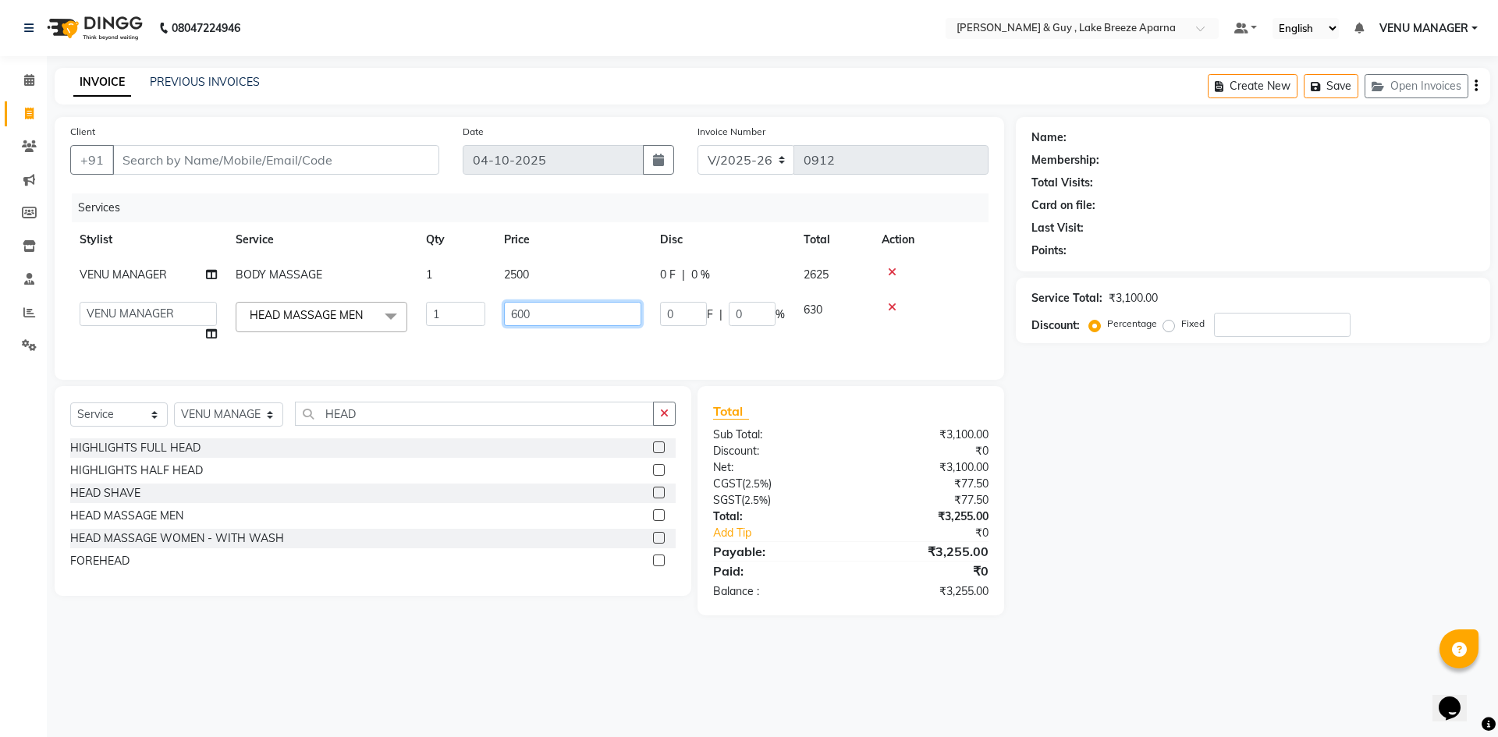
drag, startPoint x: 567, startPoint y: 313, endPoint x: 297, endPoint y: 328, distance: 270.3
click at [363, 326] on tr "AFSAR ANAS ASLAM DANISH HANISHA MANAGER LAXMI RIMA RINKU SALMAN SHANVI SRAVANTH…" at bounding box center [529, 322] width 918 height 59
type input "800"
click at [1095, 534] on div "Name: Membership: Total Visits: Card on file: Last Visit: Points: Service Total…" at bounding box center [1259, 366] width 486 height 498
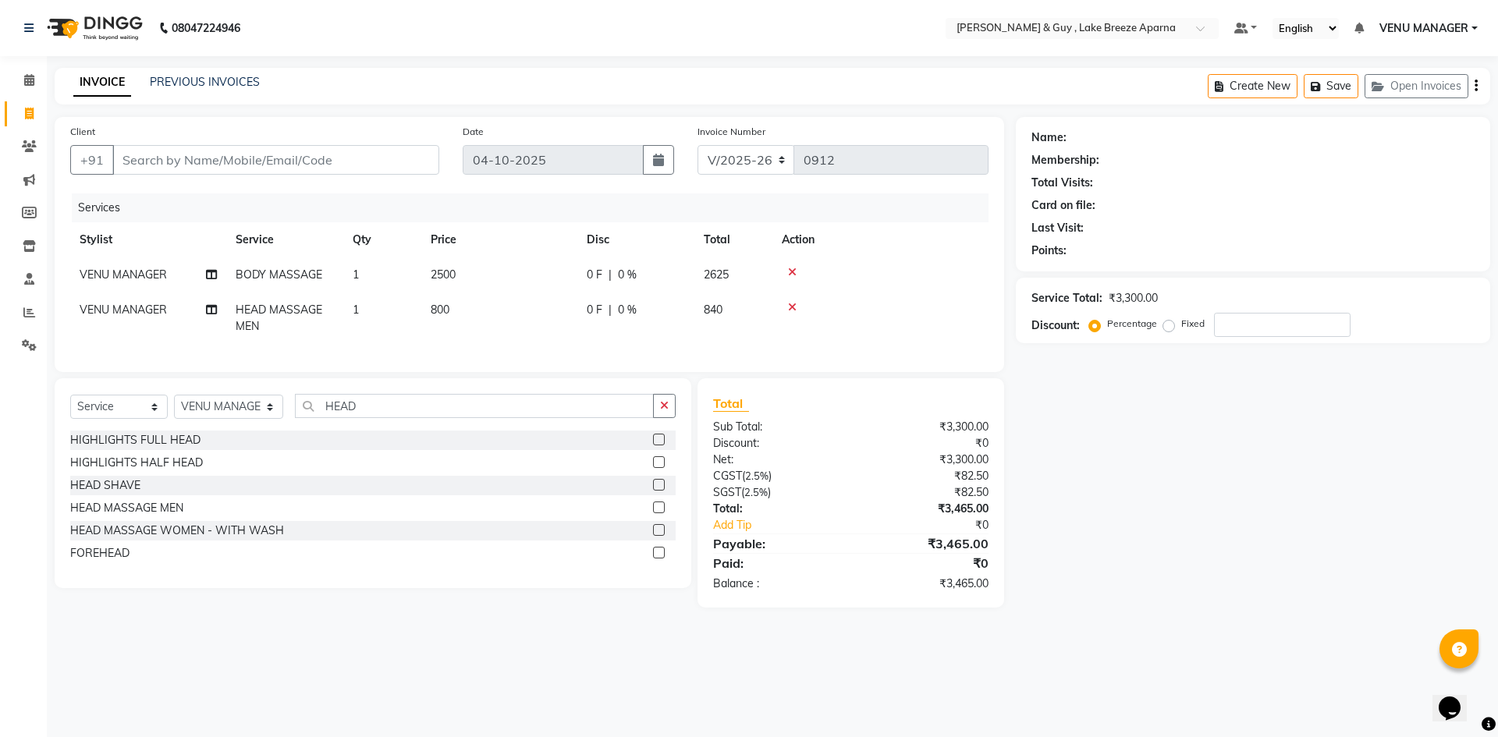
click at [496, 307] on td "800" at bounding box center [499, 318] width 156 height 51
select select "87651"
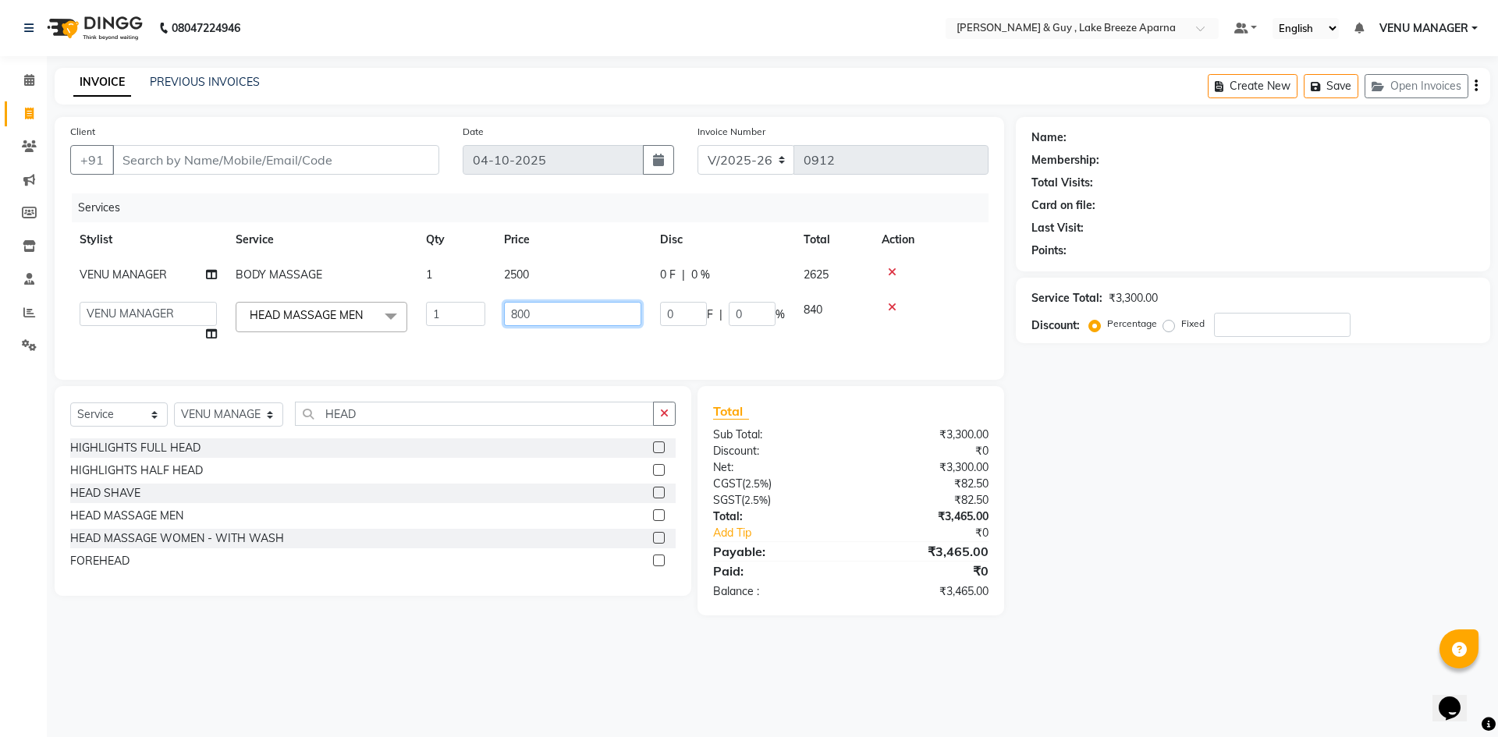
drag, startPoint x: 540, startPoint y: 325, endPoint x: 366, endPoint y: 318, distance: 174.1
click at [376, 349] on tr "AFSAR ANAS ASLAM DANISH HANISHA MANAGER LAXMI RIMA RINKU SALMAN SHANVI SRAVANTH…" at bounding box center [529, 322] width 918 height 59
type input "400"
click at [1196, 577] on div "Name: Membership: Total Visits: Card on file: Last Visit: Points: Service Total…" at bounding box center [1259, 366] width 486 height 498
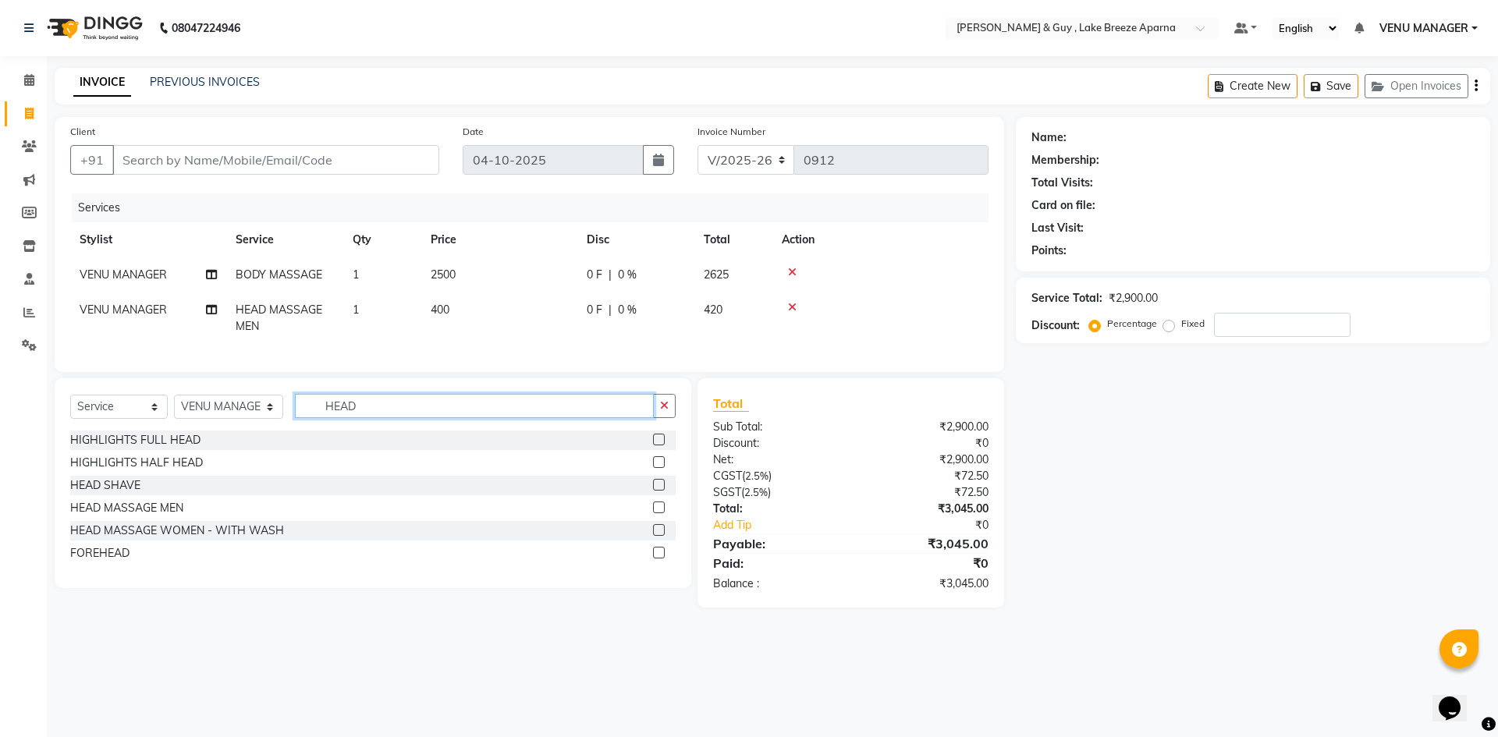
drag, startPoint x: 365, startPoint y: 416, endPoint x: 193, endPoint y: 396, distance: 172.8
click at [208, 398] on div "Select Service Product Membership Package Voucher Prepaid Gift Card Select Styl…" at bounding box center [373, 483] width 637 height 210
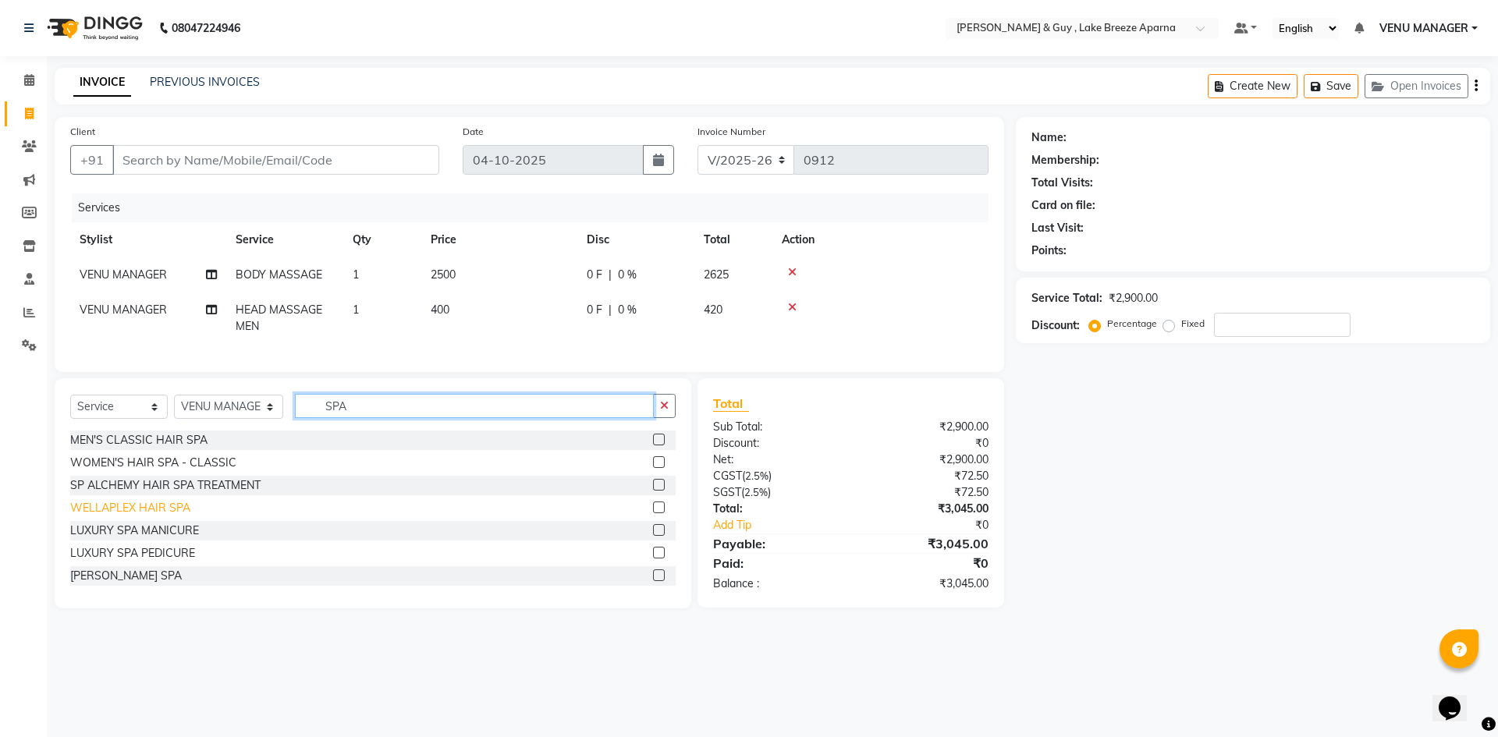
type input "SPA"
click at [141, 516] on div "WELLAPLEX HAIR SPA" at bounding box center [130, 508] width 120 height 16
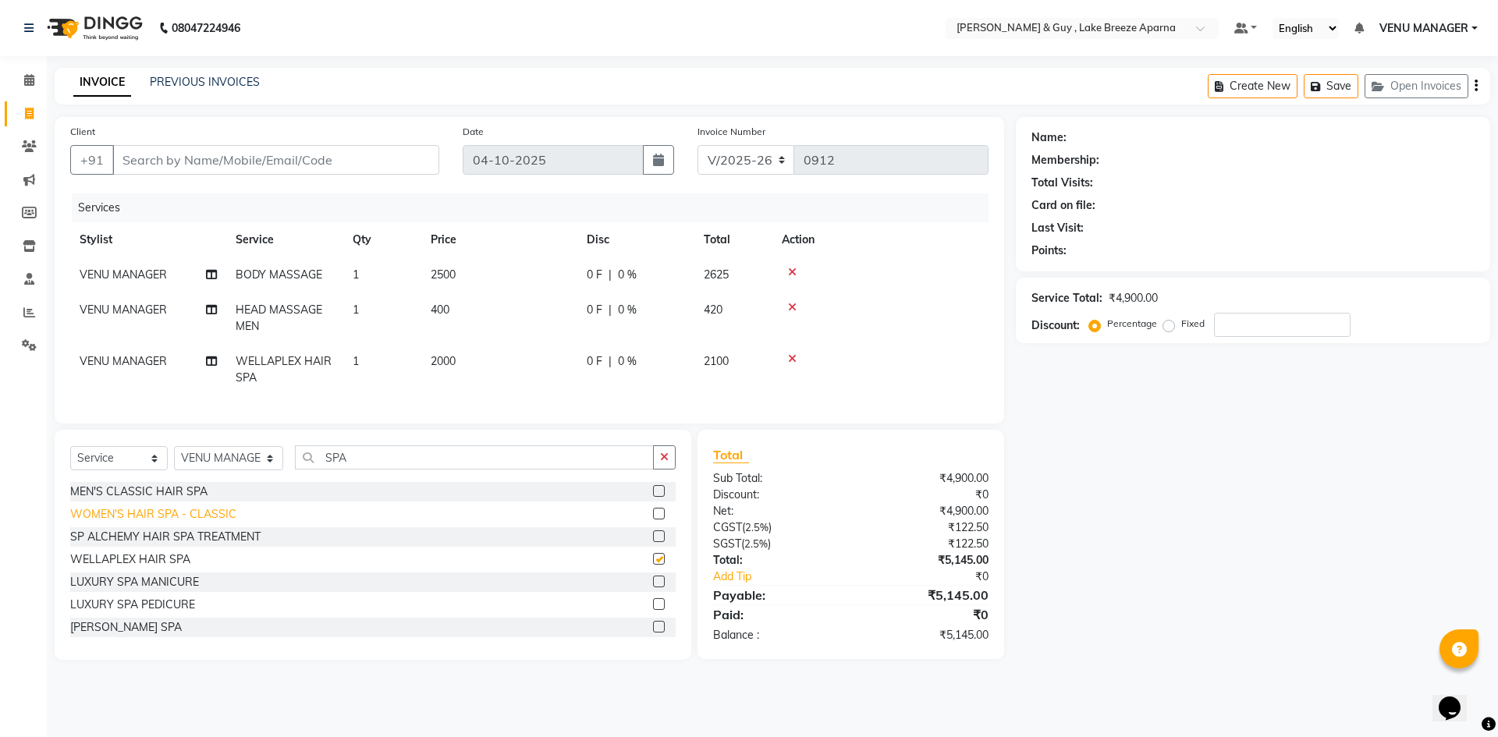
checkbox input "false"
click at [463, 372] on td "2000" at bounding box center [499, 369] width 156 height 51
select select "87651"
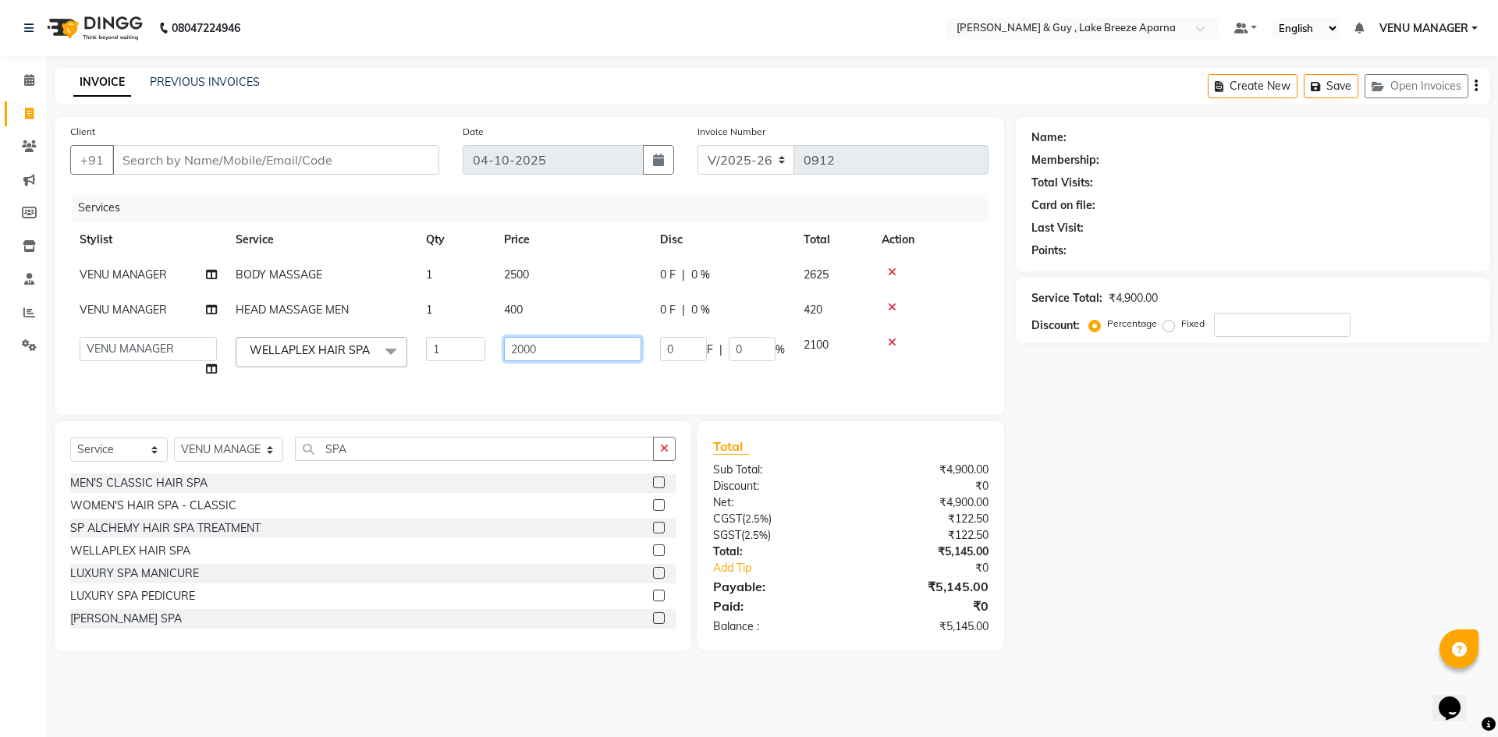
drag, startPoint x: 551, startPoint y: 349, endPoint x: 331, endPoint y: 353, distance: 220.0
click at [390, 359] on tr "AFSAR ANAS ASLAM DANISH HANISHA MANAGER LAXMI RIMA RINKU SALMAN SHANVI SRAVANTH…" at bounding box center [529, 357] width 918 height 59
type input "2500"
click at [1208, 542] on div "Name: Membership: Total Visits: Card on file: Last Visit: Points: Service Total…" at bounding box center [1259, 384] width 486 height 534
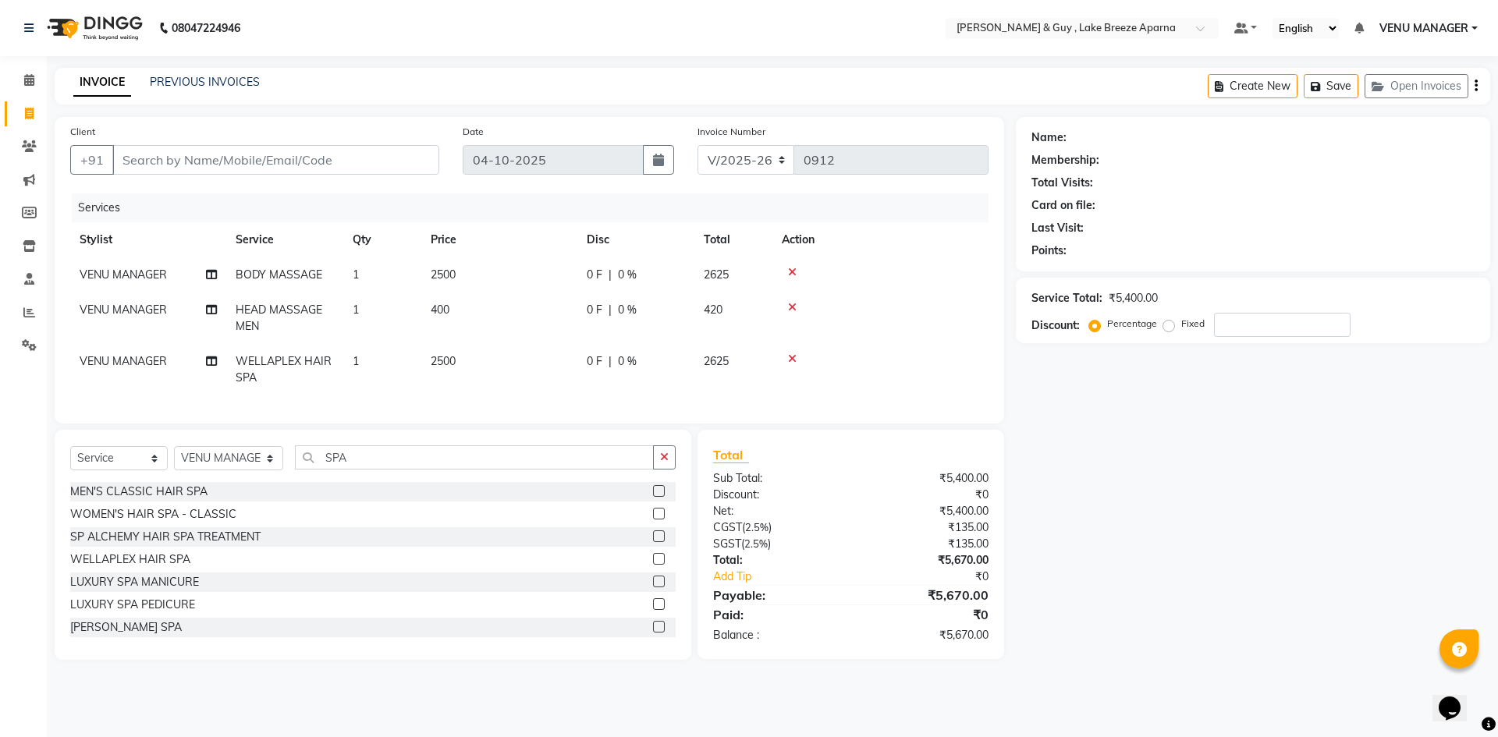
click at [792, 307] on icon at bounding box center [792, 307] width 9 height 11
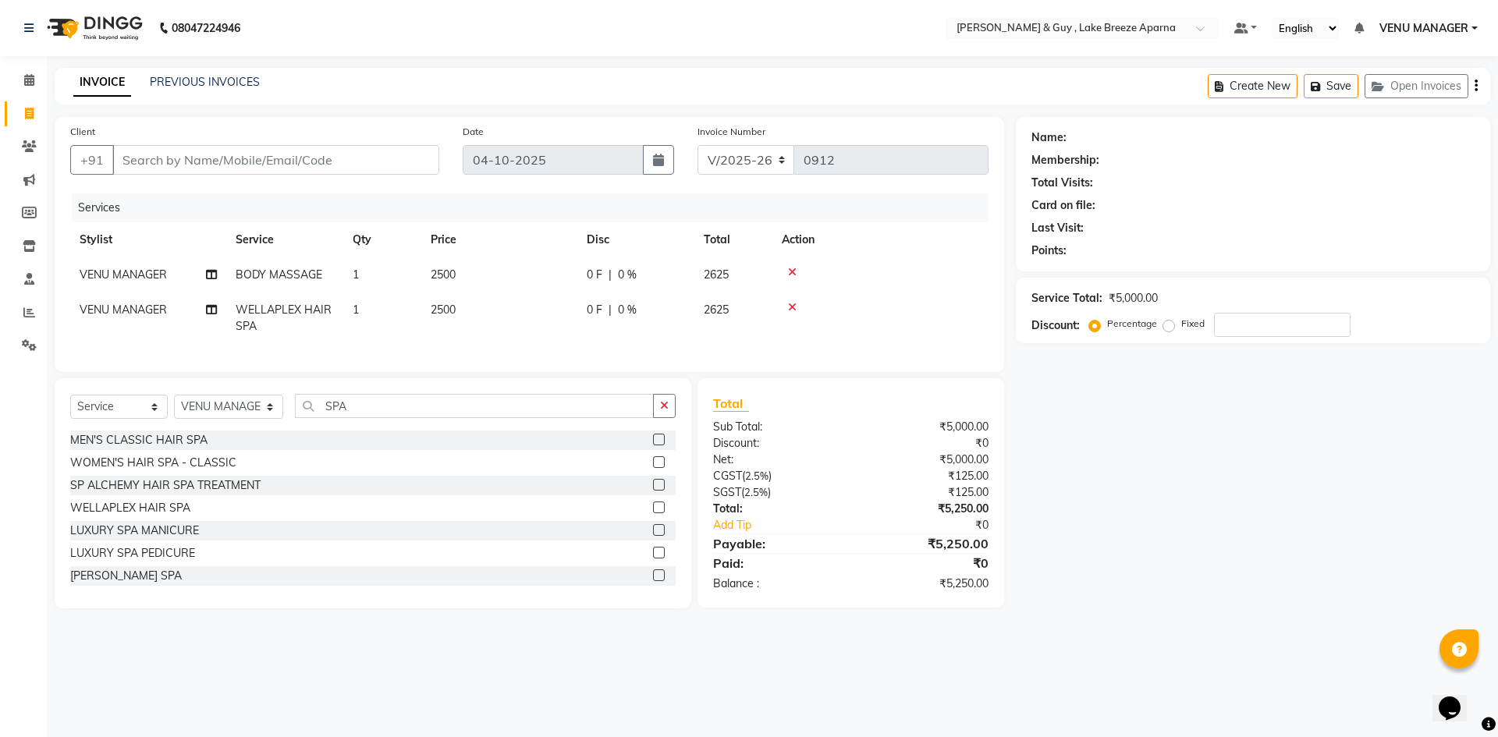
click at [793, 270] on icon at bounding box center [792, 272] width 9 height 11
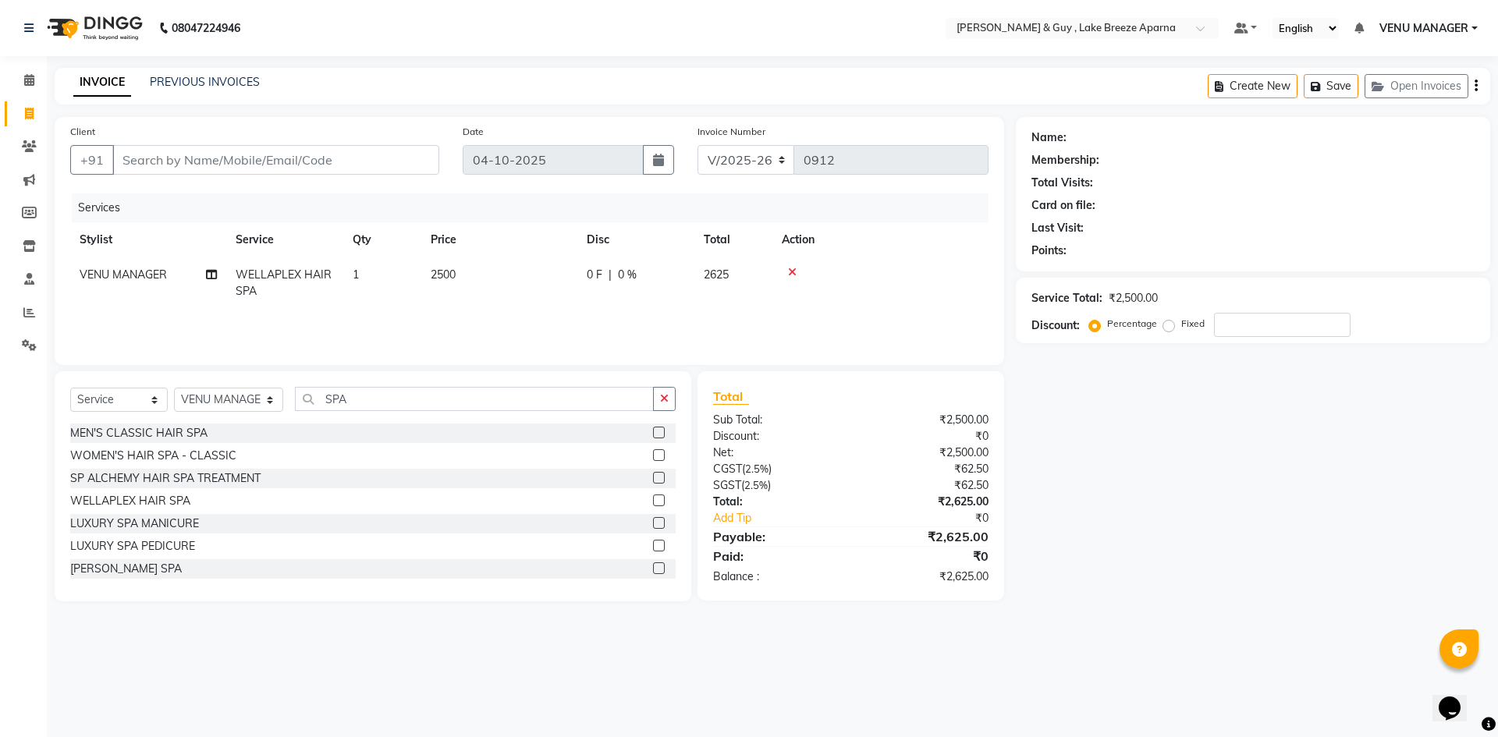
click at [314, 273] on span "WELLAPLEX HAIR SPA" at bounding box center [284, 283] width 96 height 30
select select "87651"
click at [314, 273] on span "WELLAPLEX HAIR SPA" at bounding box center [310, 280] width 120 height 14
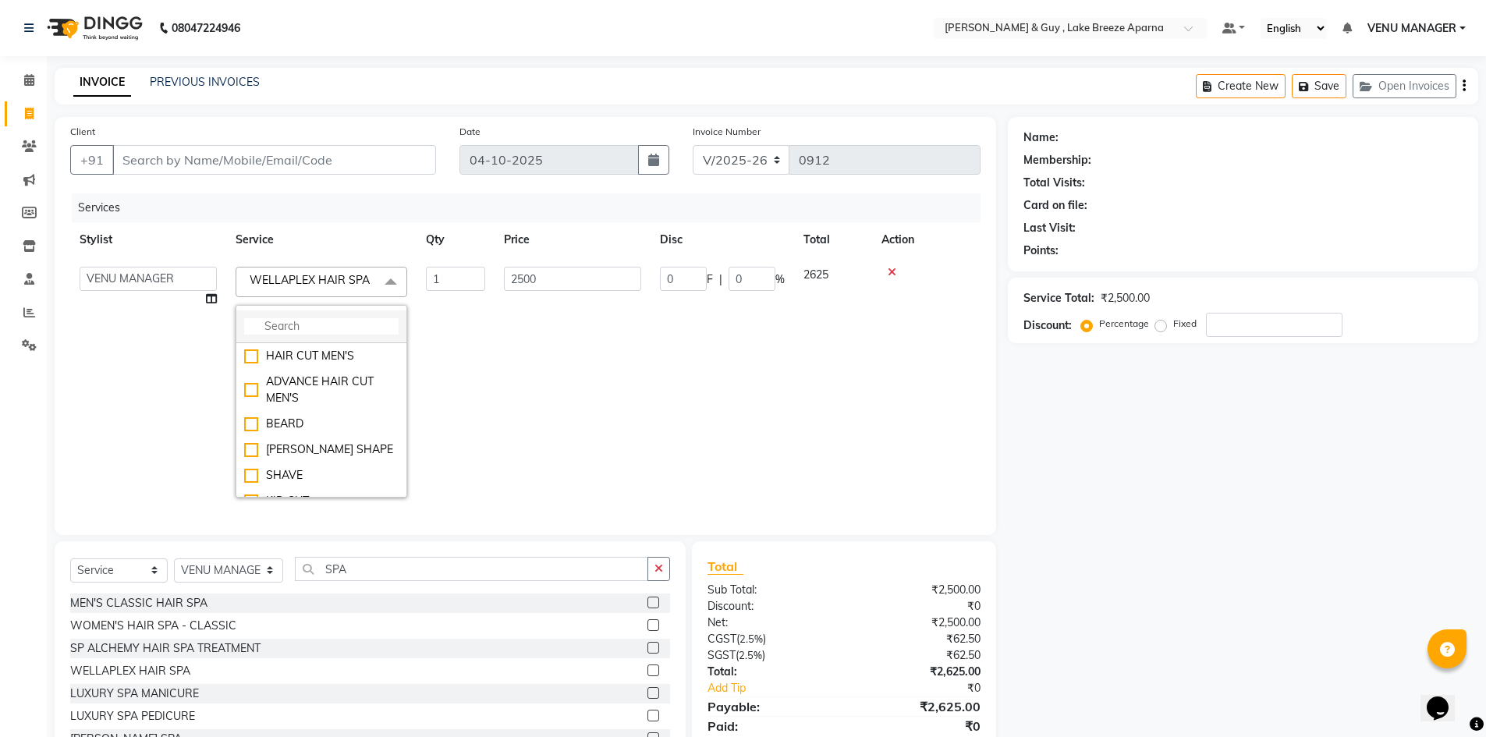
click at [322, 318] on li at bounding box center [321, 326] width 170 height 33
click at [318, 323] on input "multiselect-search" at bounding box center [321, 326] width 154 height 16
type input "BOD"
click at [284, 489] on div "BODY MASSAGE" at bounding box center [321, 492] width 154 height 16
checkbox input "true"
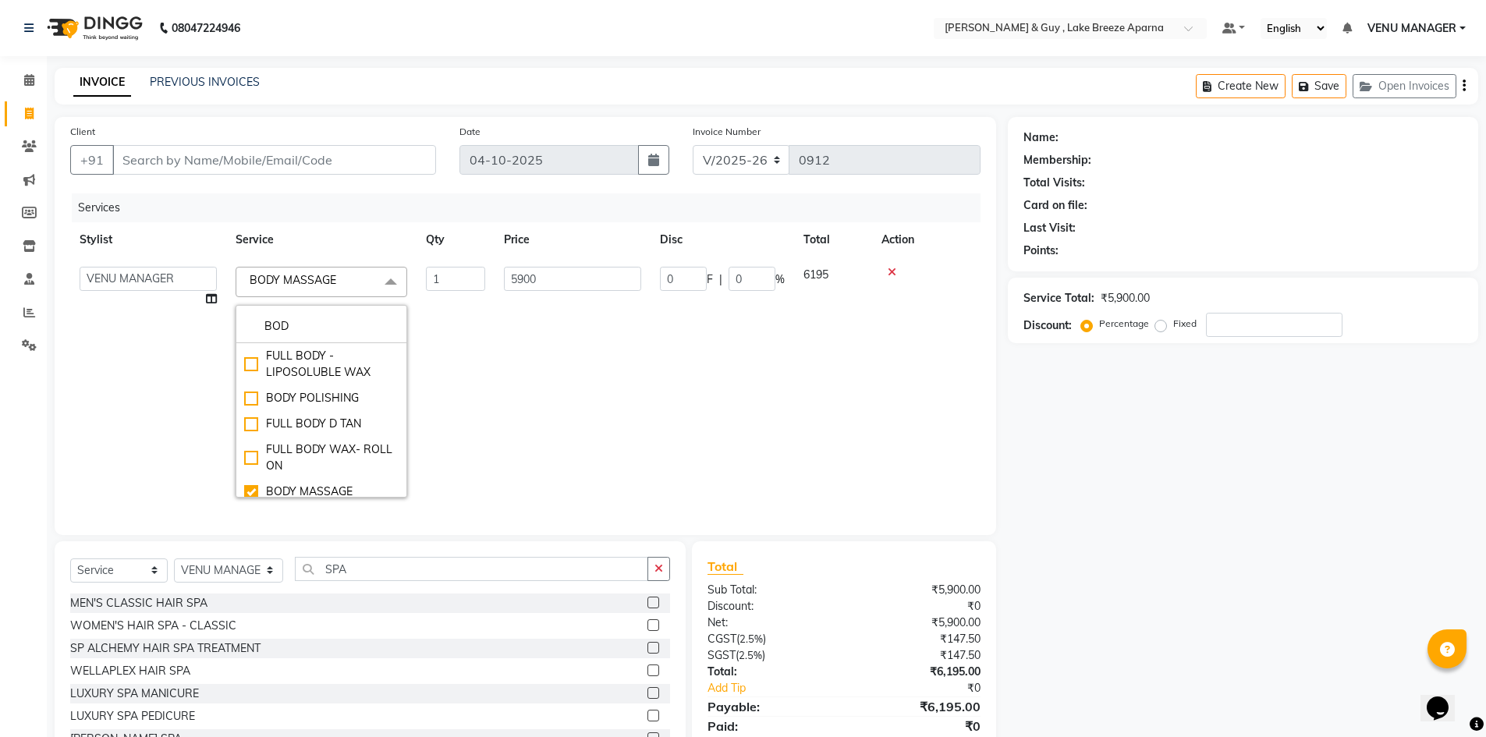
click at [600, 362] on td "5900" at bounding box center [573, 382] width 156 height 250
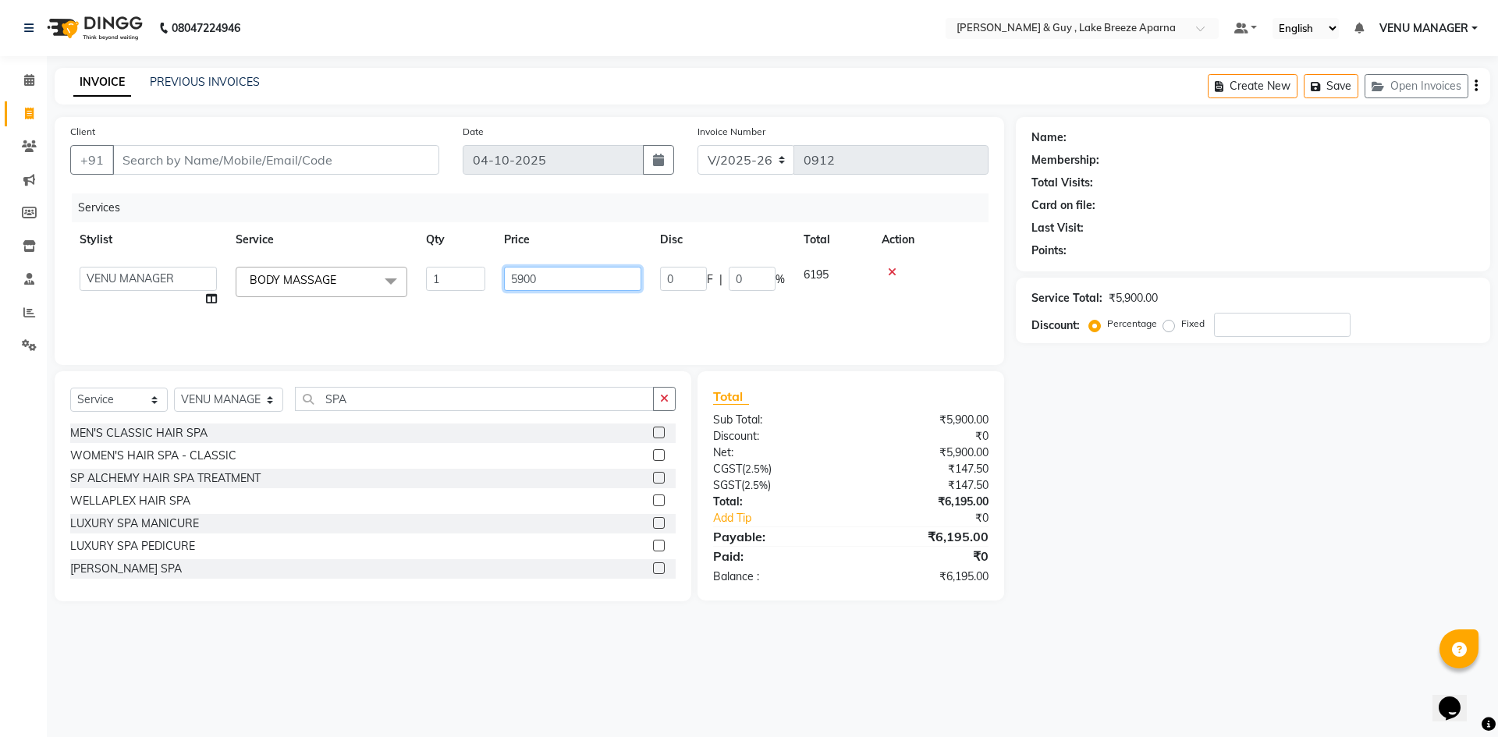
drag, startPoint x: 544, startPoint y: 282, endPoint x: 335, endPoint y: 263, distance: 209.9
click at [424, 275] on tr "AFSAR ANAS ASLAM DANISH HANISHA MANAGER LAXMI RIMA RINKU SALMAN SHANVI SRAVANTH…" at bounding box center [529, 286] width 918 height 59
type input "2500"
click at [1195, 595] on div "Name: Membership: Total Visits: Card on file: Last Visit: Points: Service Total…" at bounding box center [1259, 359] width 486 height 484
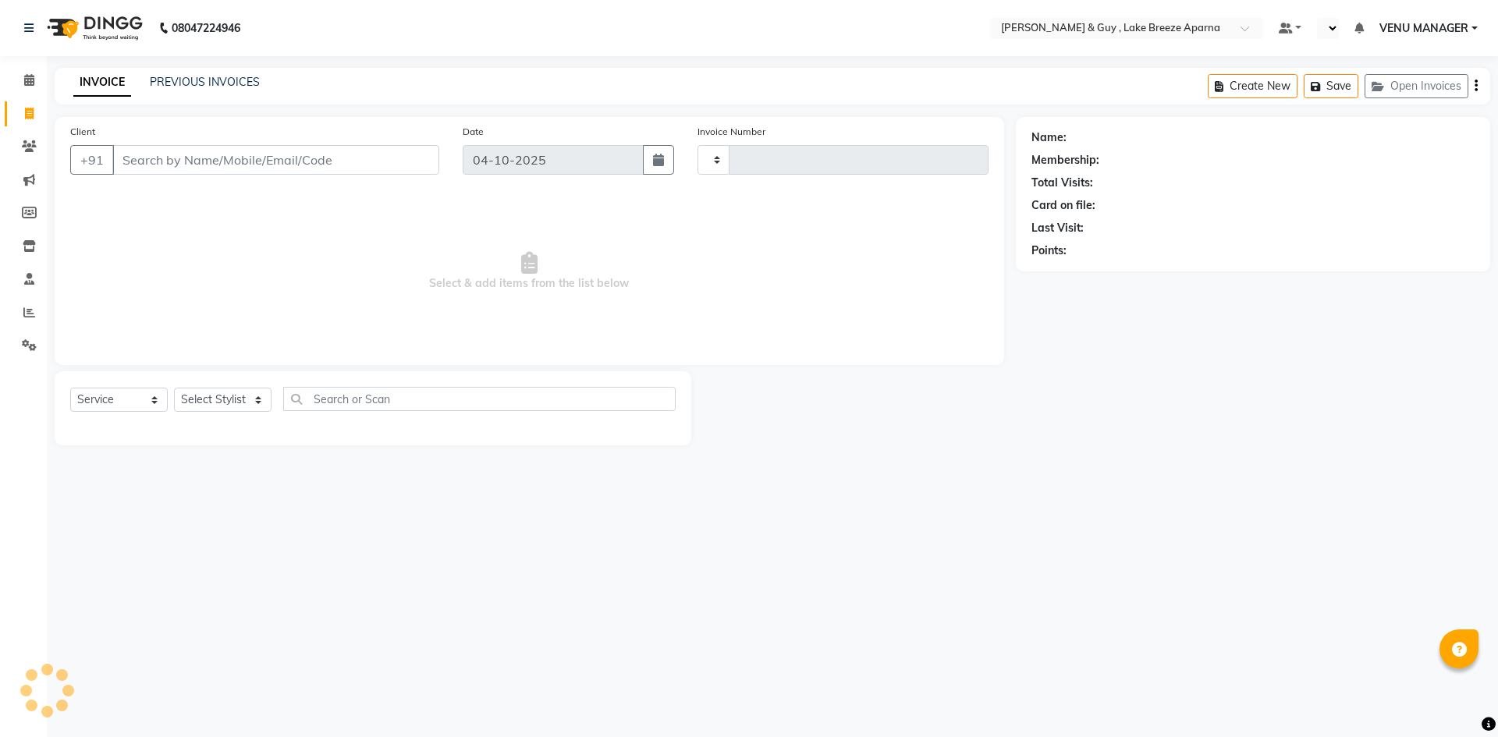
select select "service"
type input "0912"
select select "en"
select select "8690"
click at [34, 79] on icon at bounding box center [29, 80] width 10 height 12
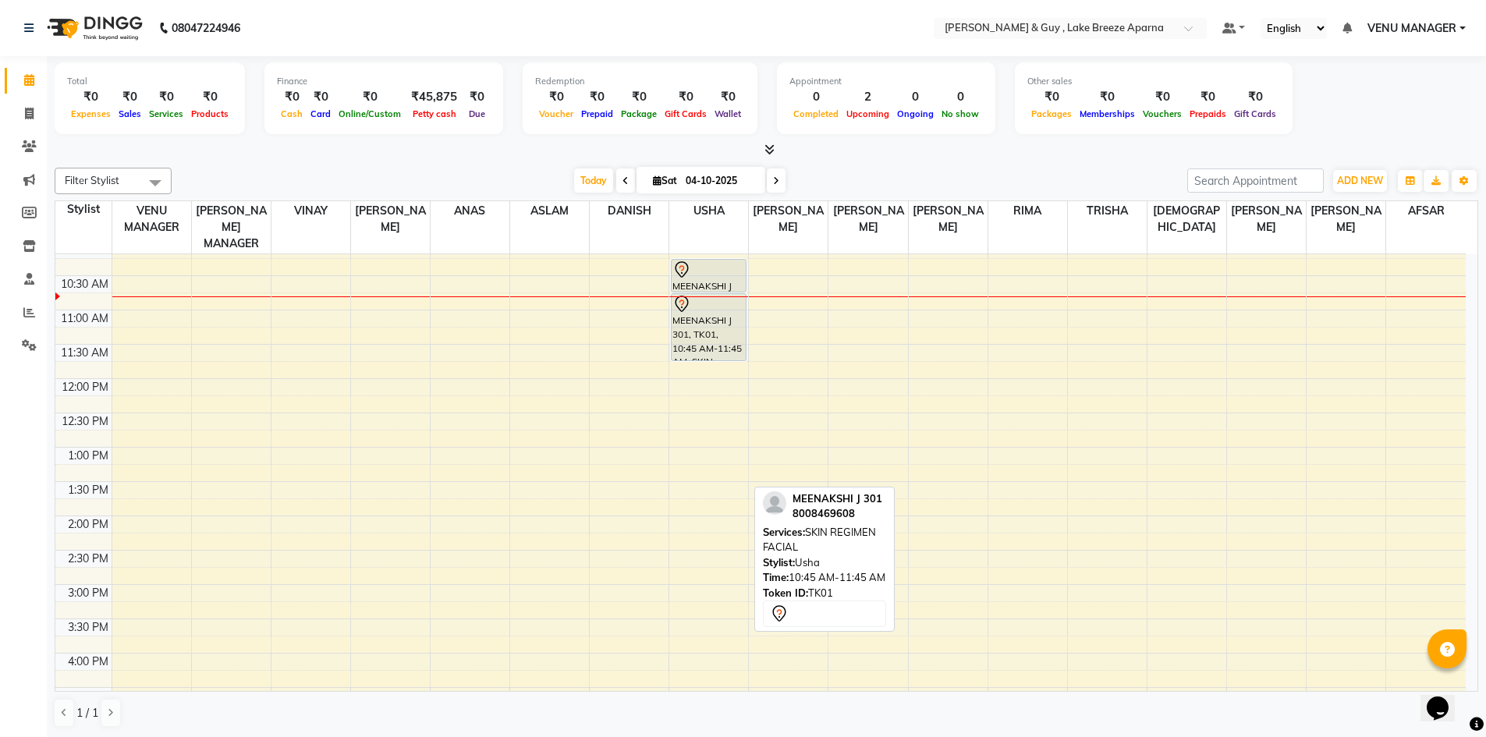
scroll to position [156, 0]
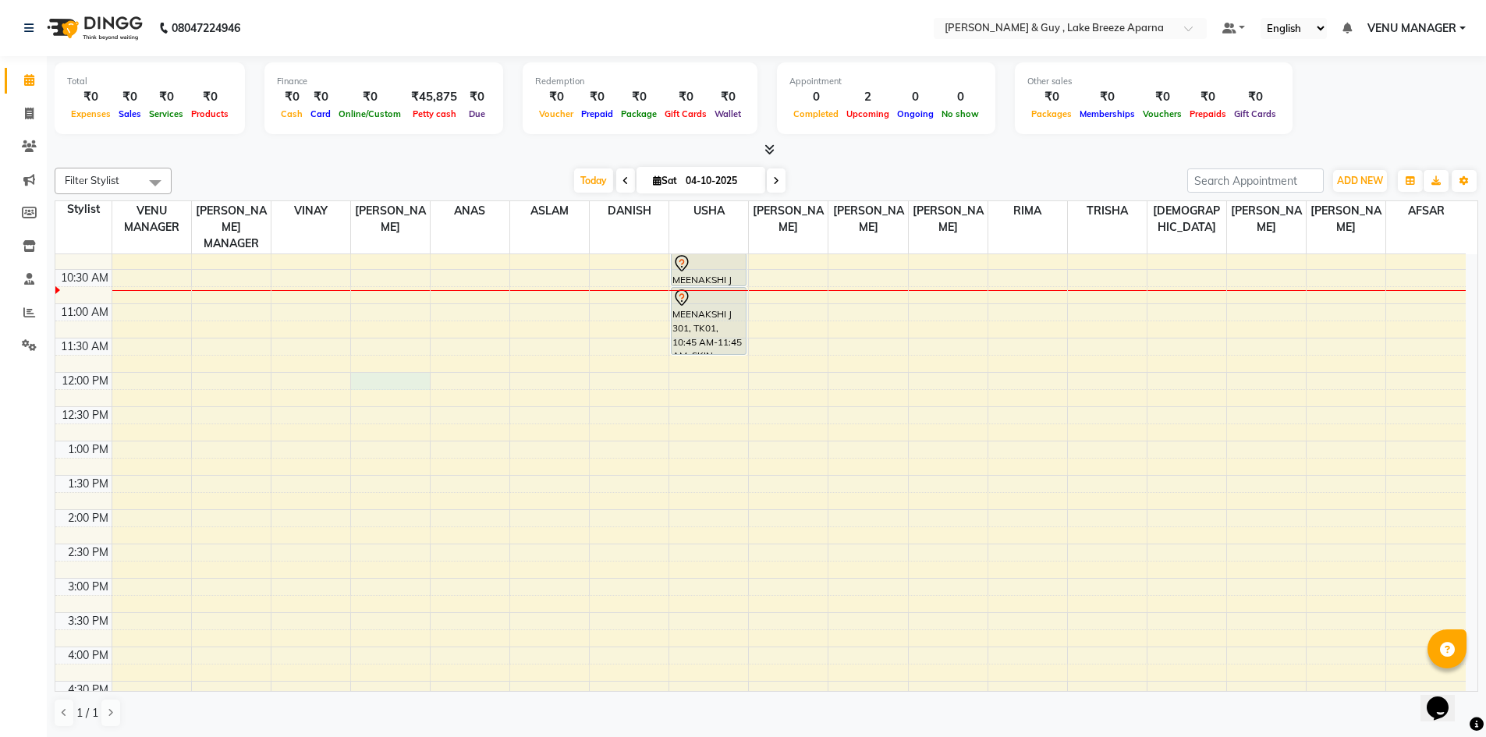
click at [385, 366] on div "8:00 AM 8:30 AM 9:00 AM 9:30 AM 10:00 AM 10:30 AM 11:00 AM 11:30 AM 12:00 PM 12…" at bounding box center [760, 544] width 1410 height 892
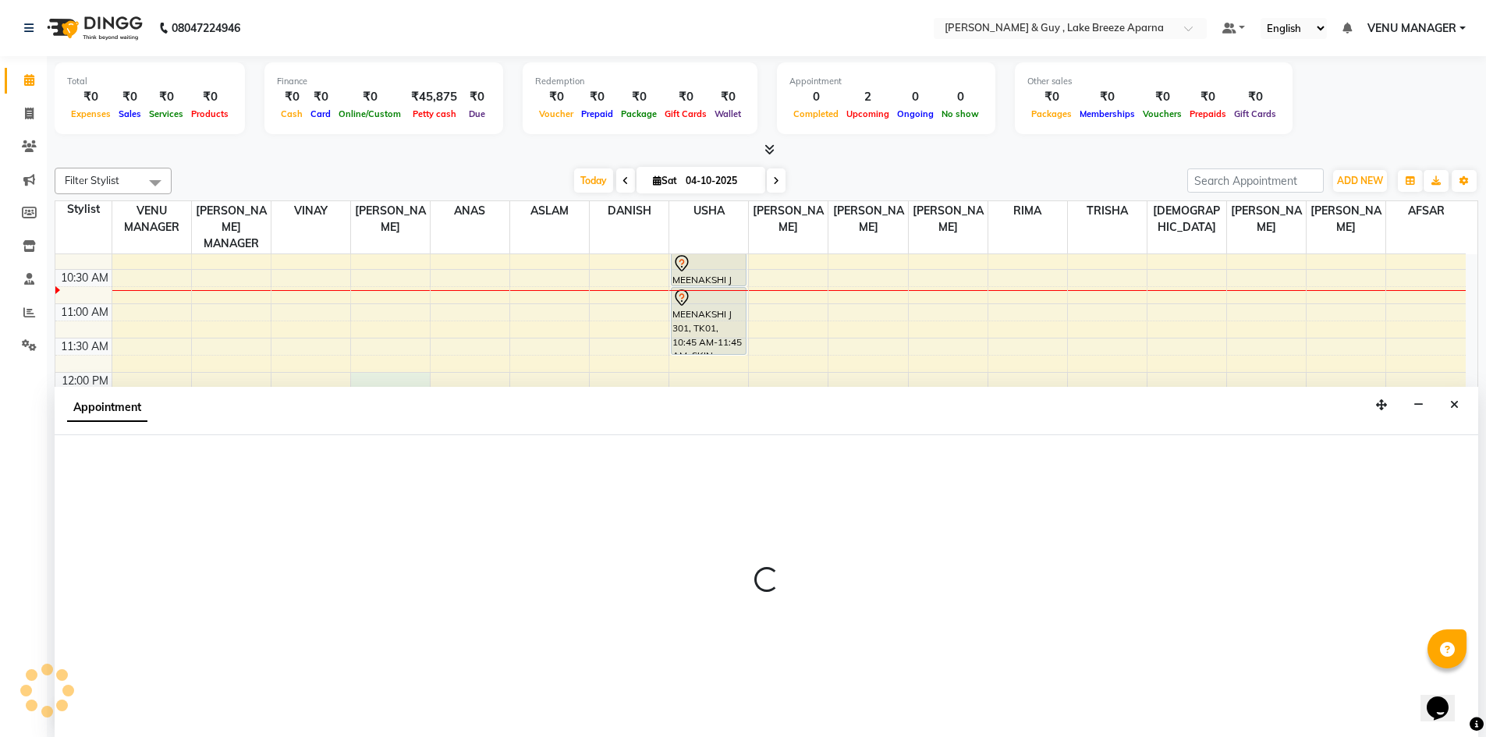
scroll to position [1, 0]
select select "87992"
select select "720"
select select "tentative"
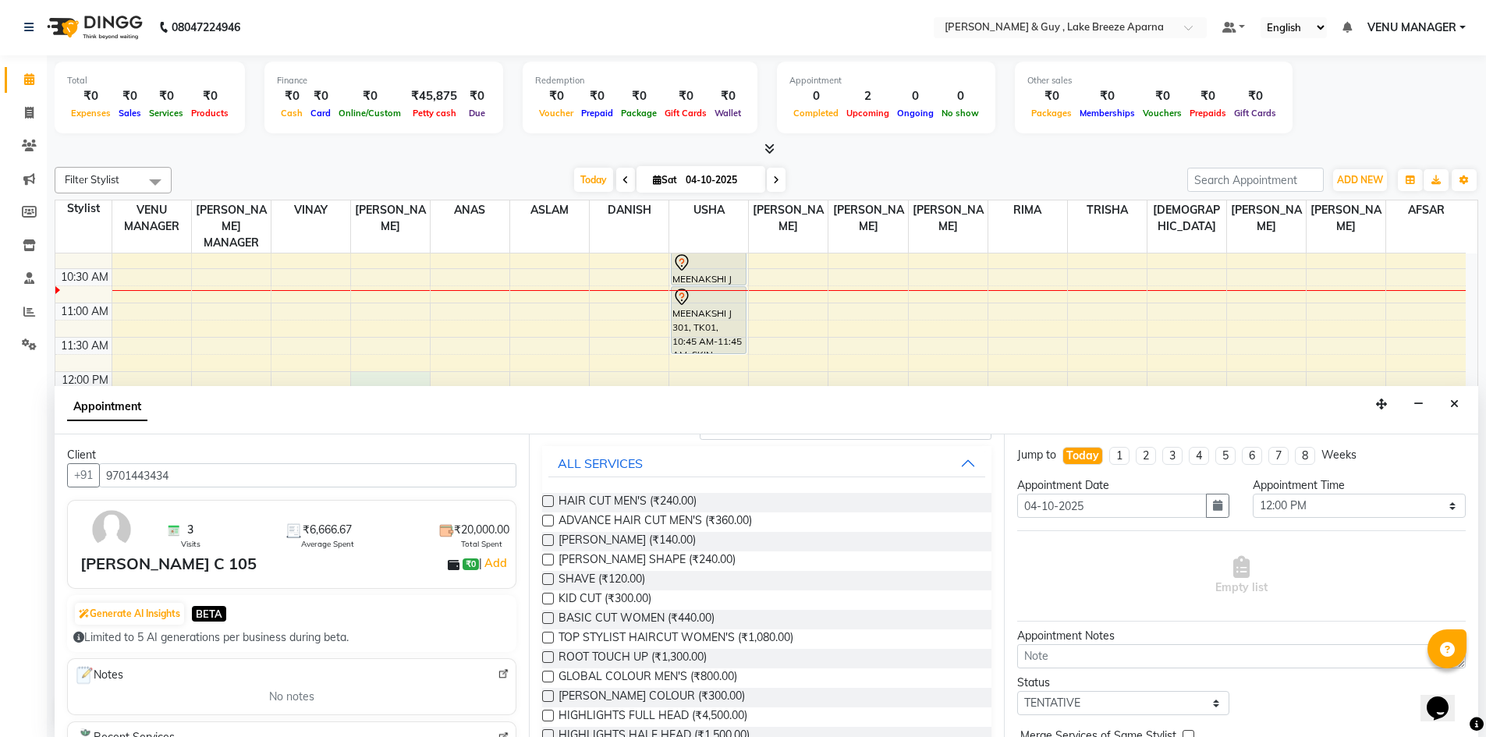
scroll to position [0, 0]
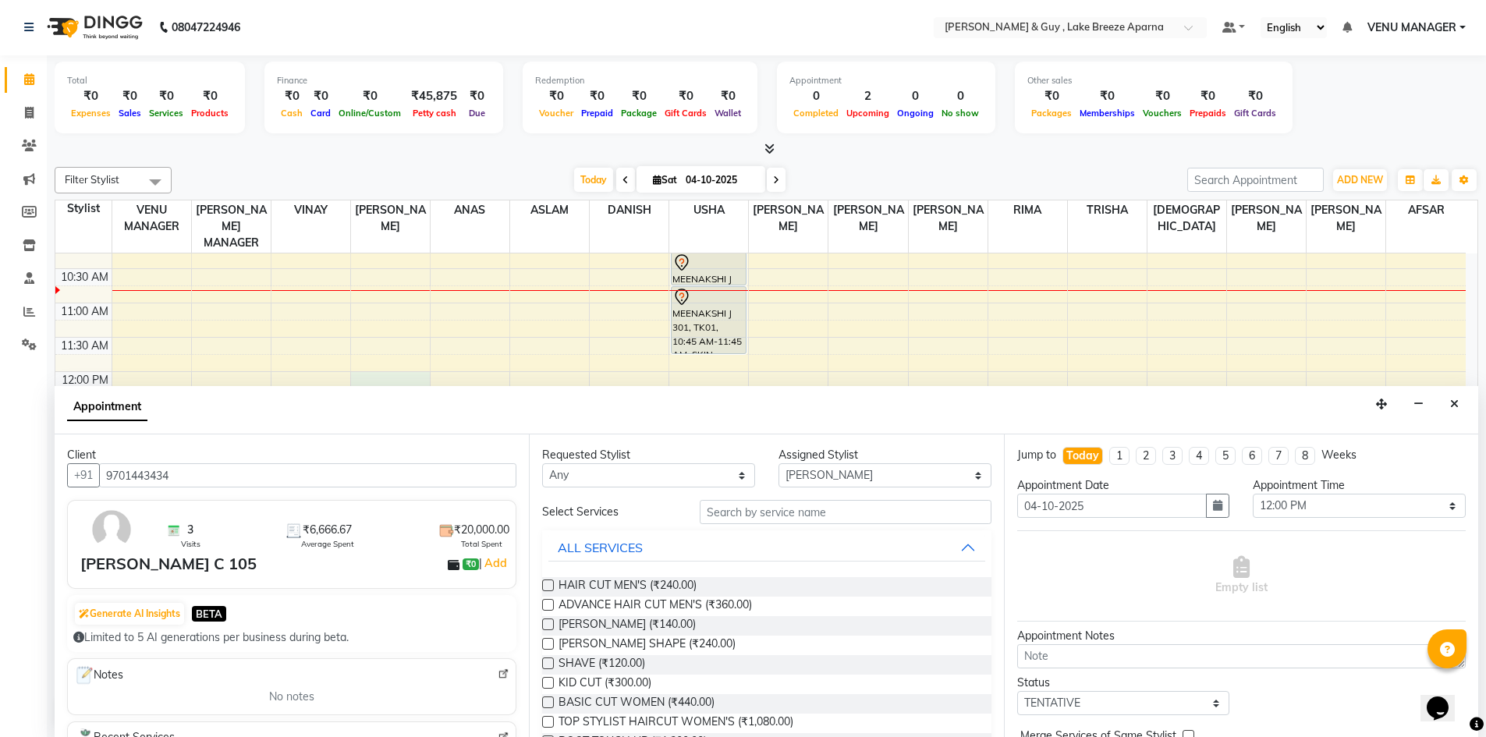
type input "9701443434"
click at [714, 506] on input "text" at bounding box center [846, 512] width 292 height 24
click at [623, 578] on span "HAIR CUT MEN'S (₹240.00)" at bounding box center [628, 587] width 138 height 20
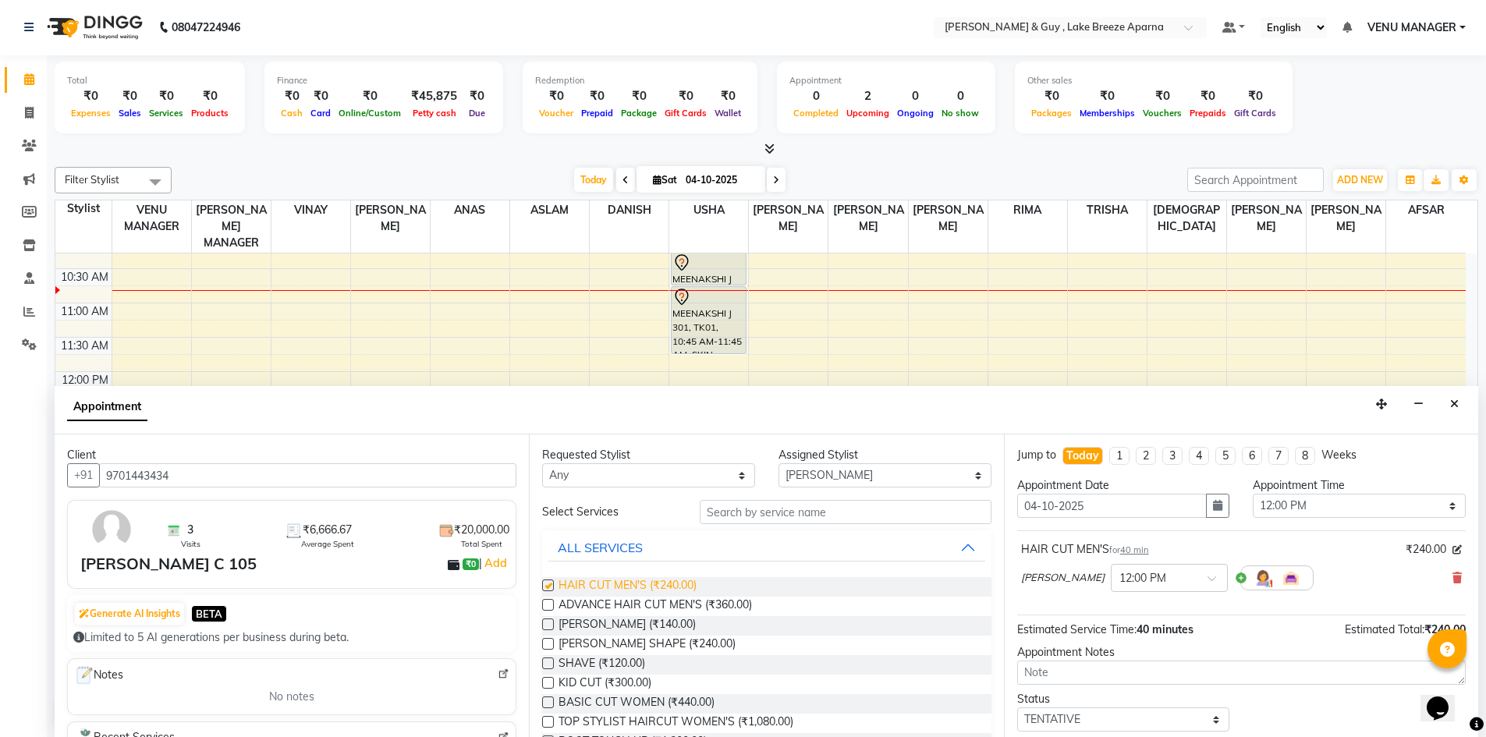
checkbox input "false"
click at [651, 651] on span "BEARD SHAPE (₹240.00)" at bounding box center [647, 646] width 177 height 20
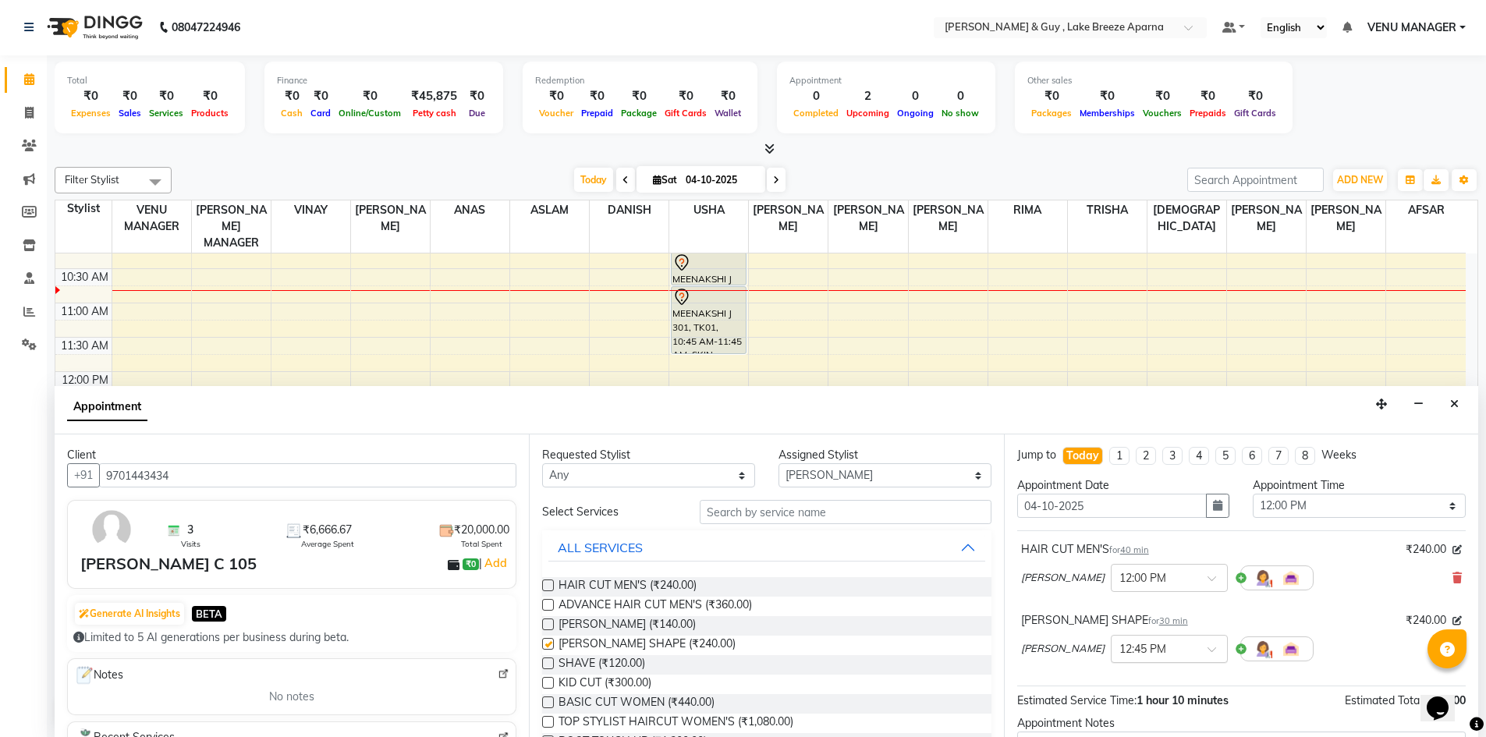
checkbox input "false"
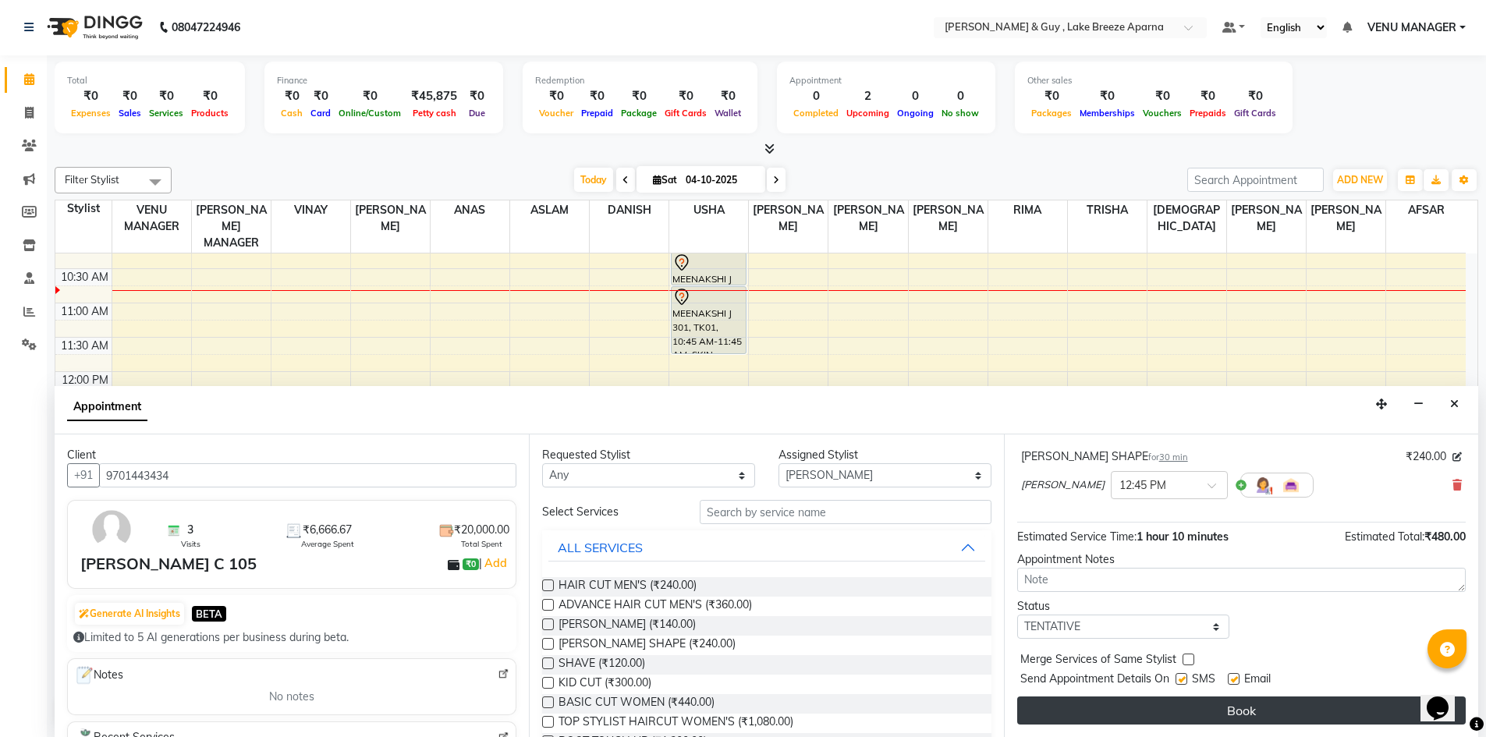
click at [1192, 697] on button "Book" at bounding box center [1241, 711] width 449 height 28
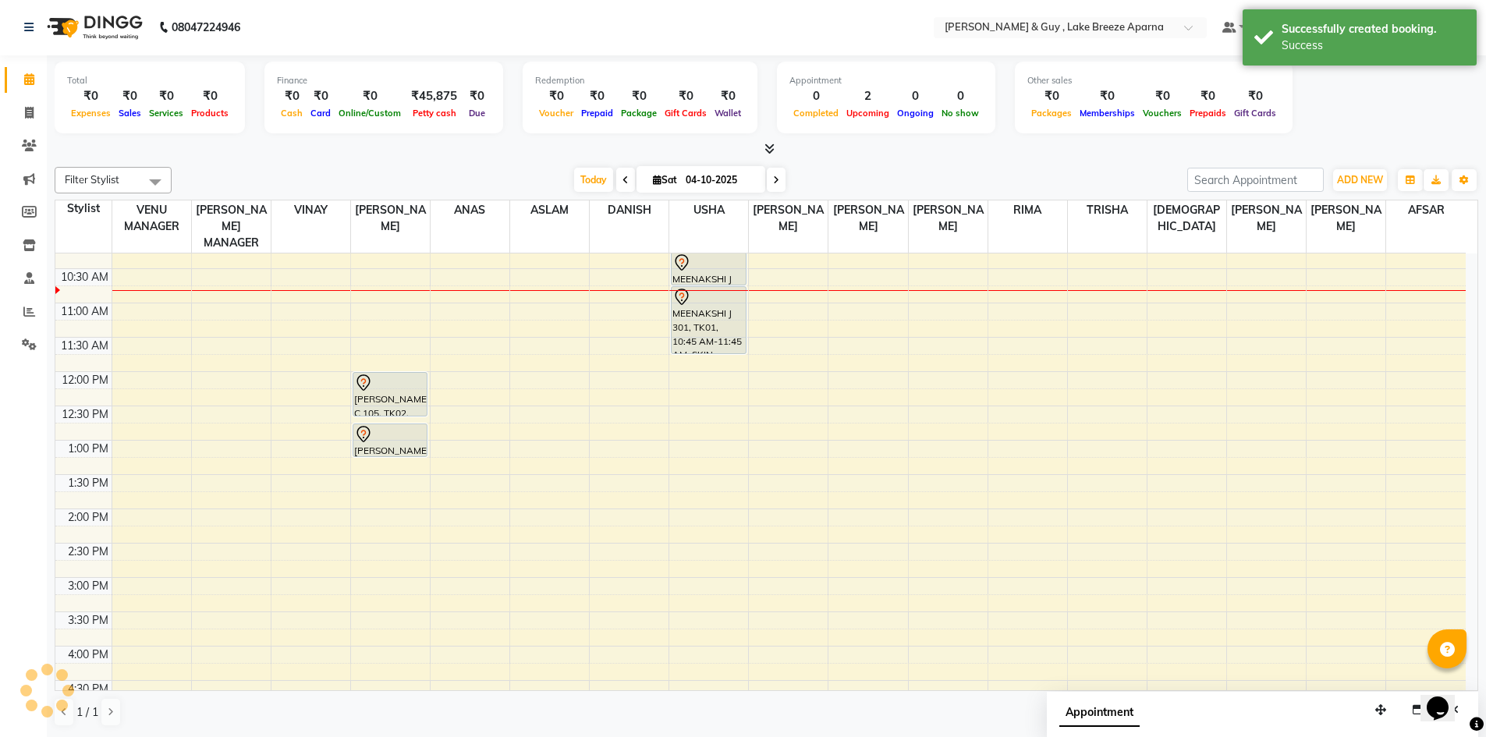
scroll to position [0, 0]
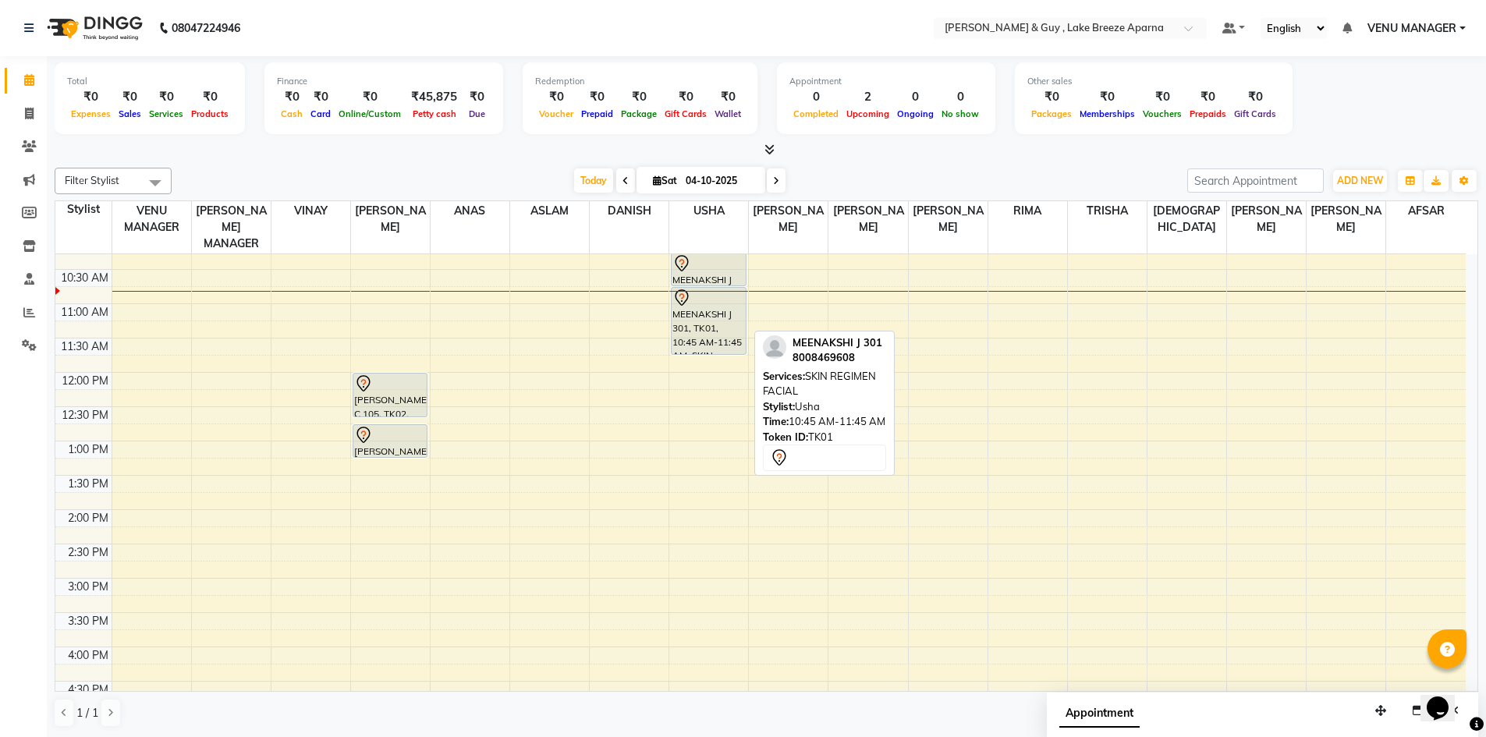
click at [704, 322] on div "MEENAKSHI J 301, TK01, 10:45 AM-11:45 AM, SKIN REGIMEN FACIAL" at bounding box center [709, 321] width 74 height 66
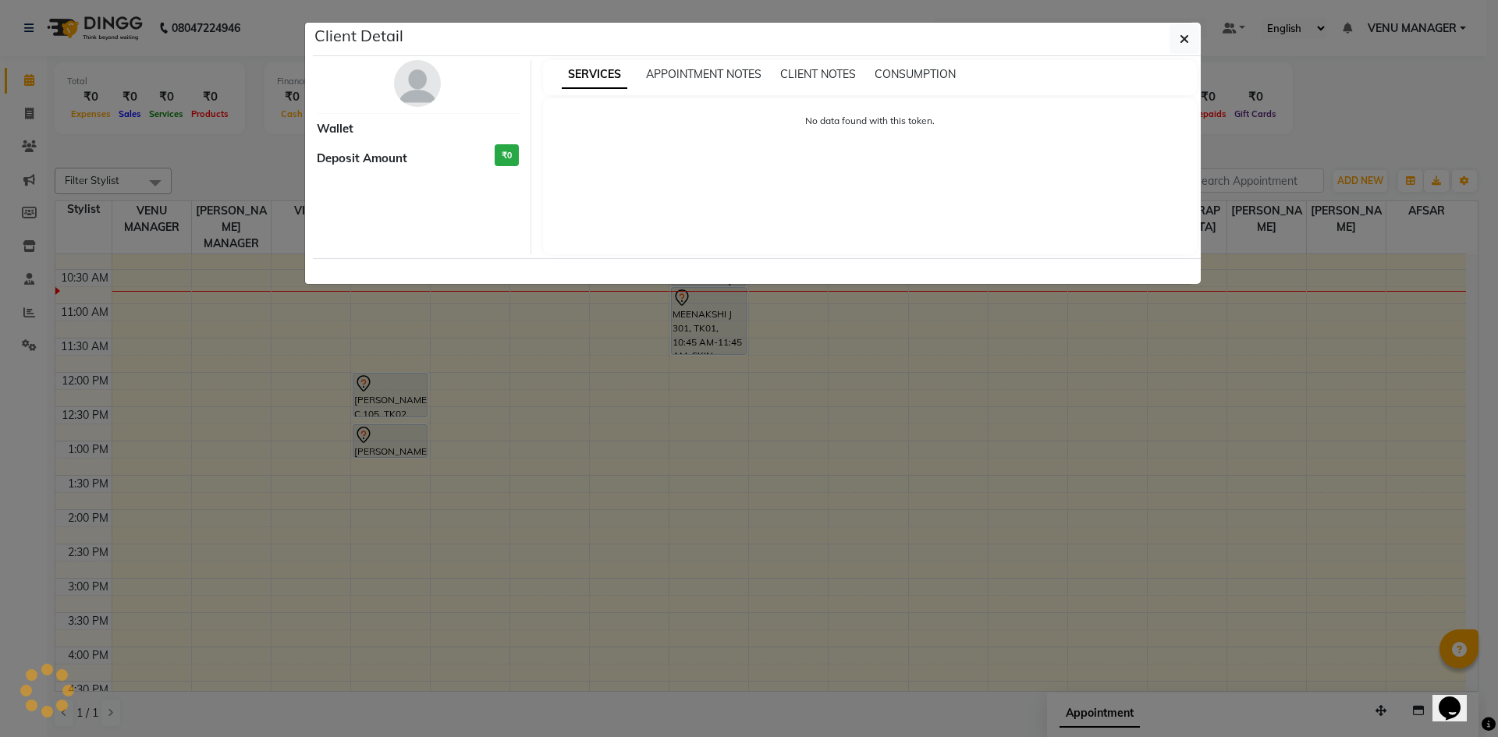
select select "7"
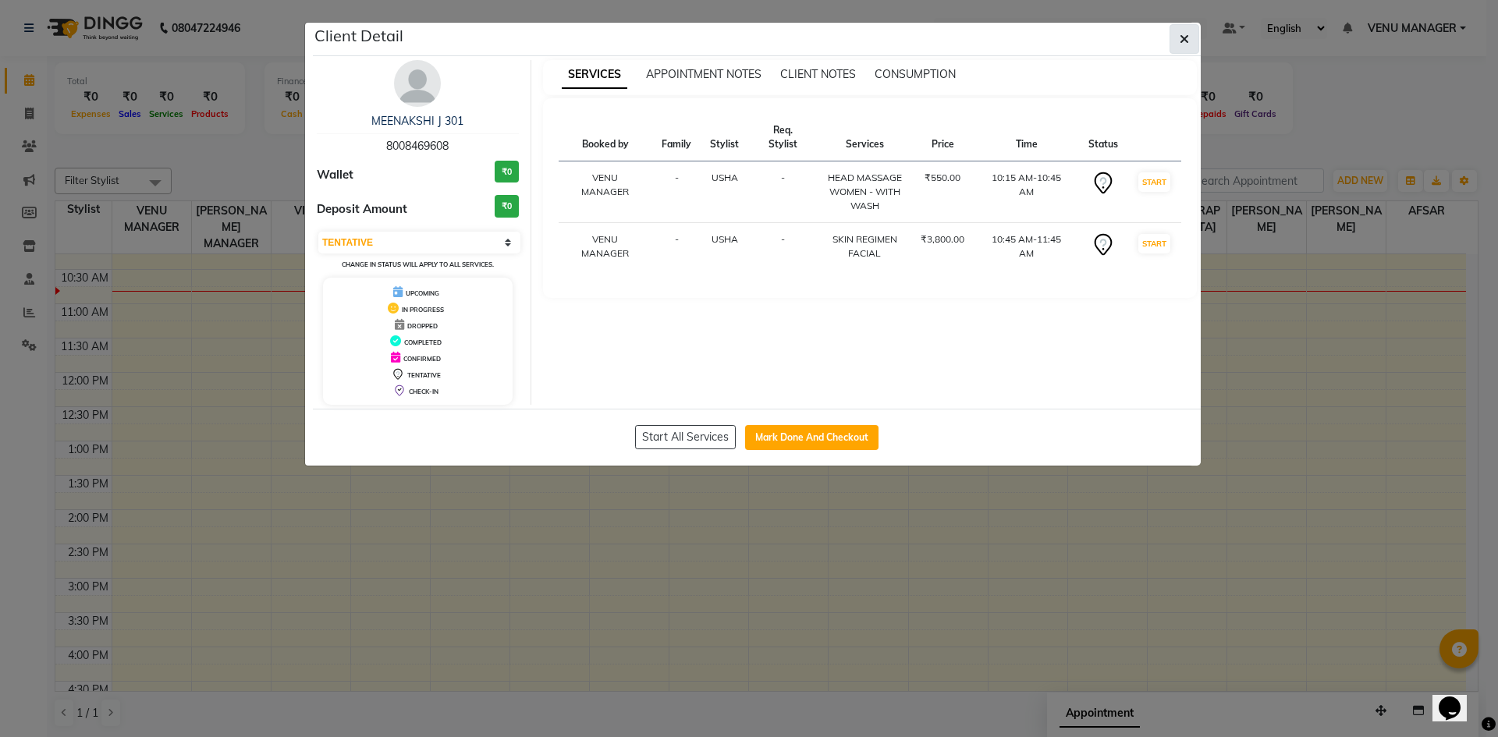
click at [1182, 37] on icon "button" at bounding box center [1184, 39] width 9 height 12
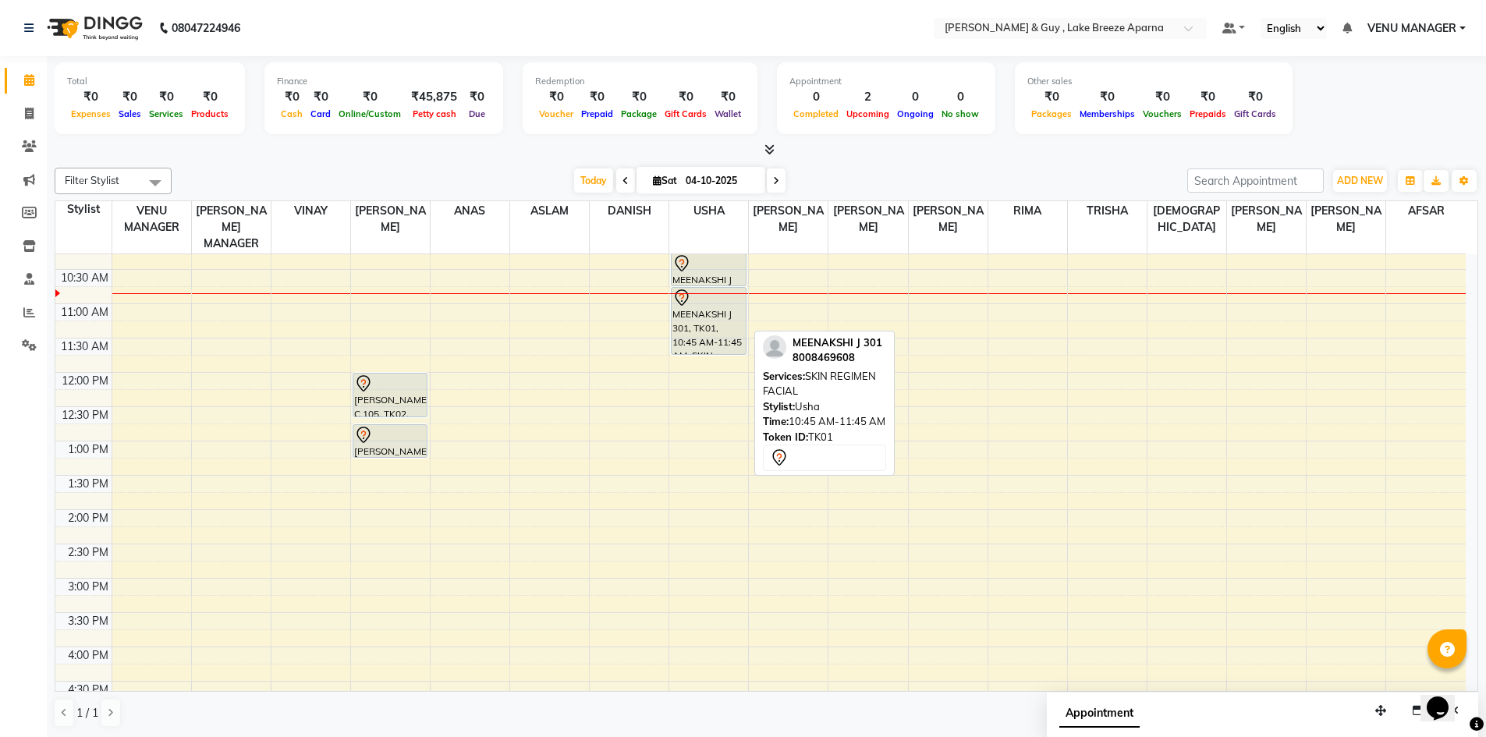
click at [699, 295] on div "MEENAKSHI J 301, TK01, 10:45 AM-11:45 AM, SKIN REGIMEN FACIAL" at bounding box center [709, 321] width 74 height 66
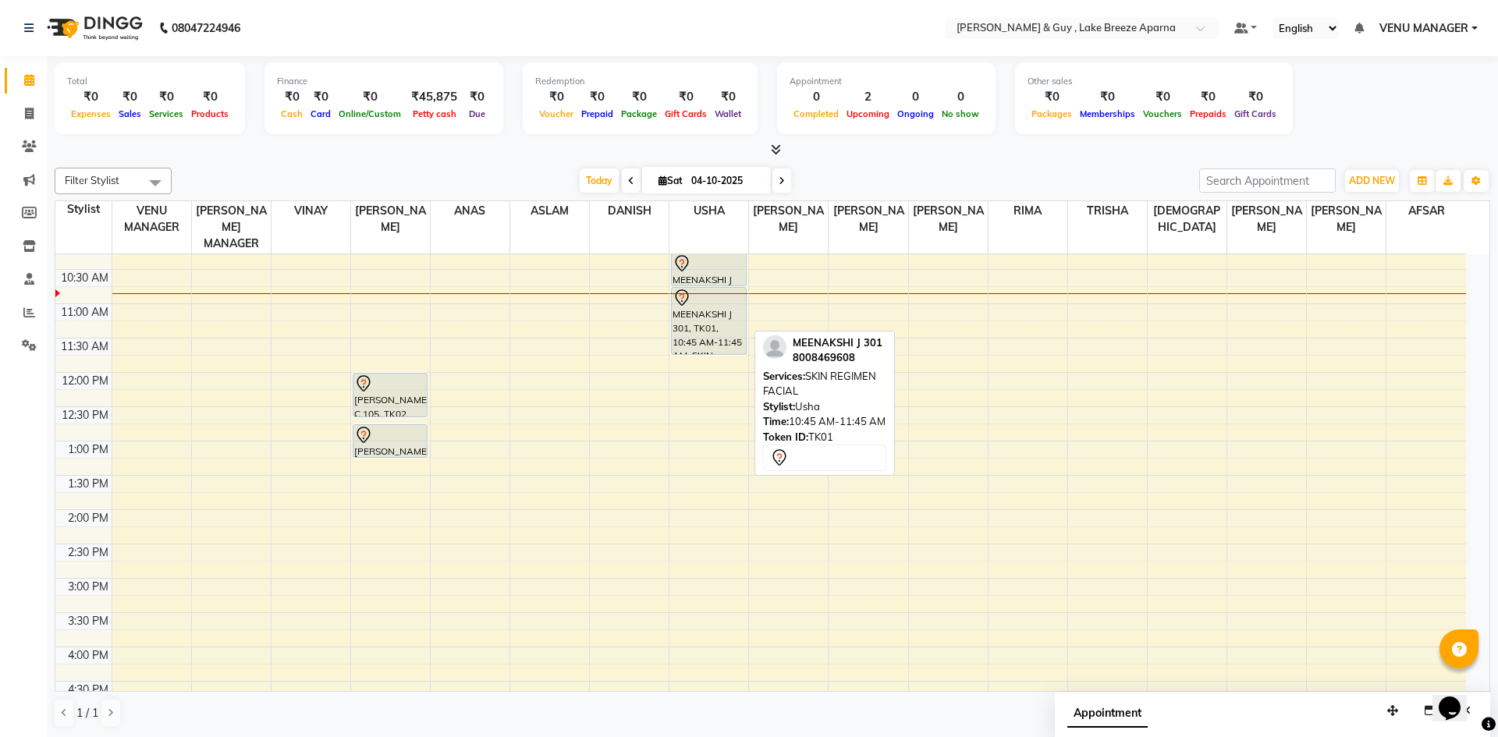
select select "7"
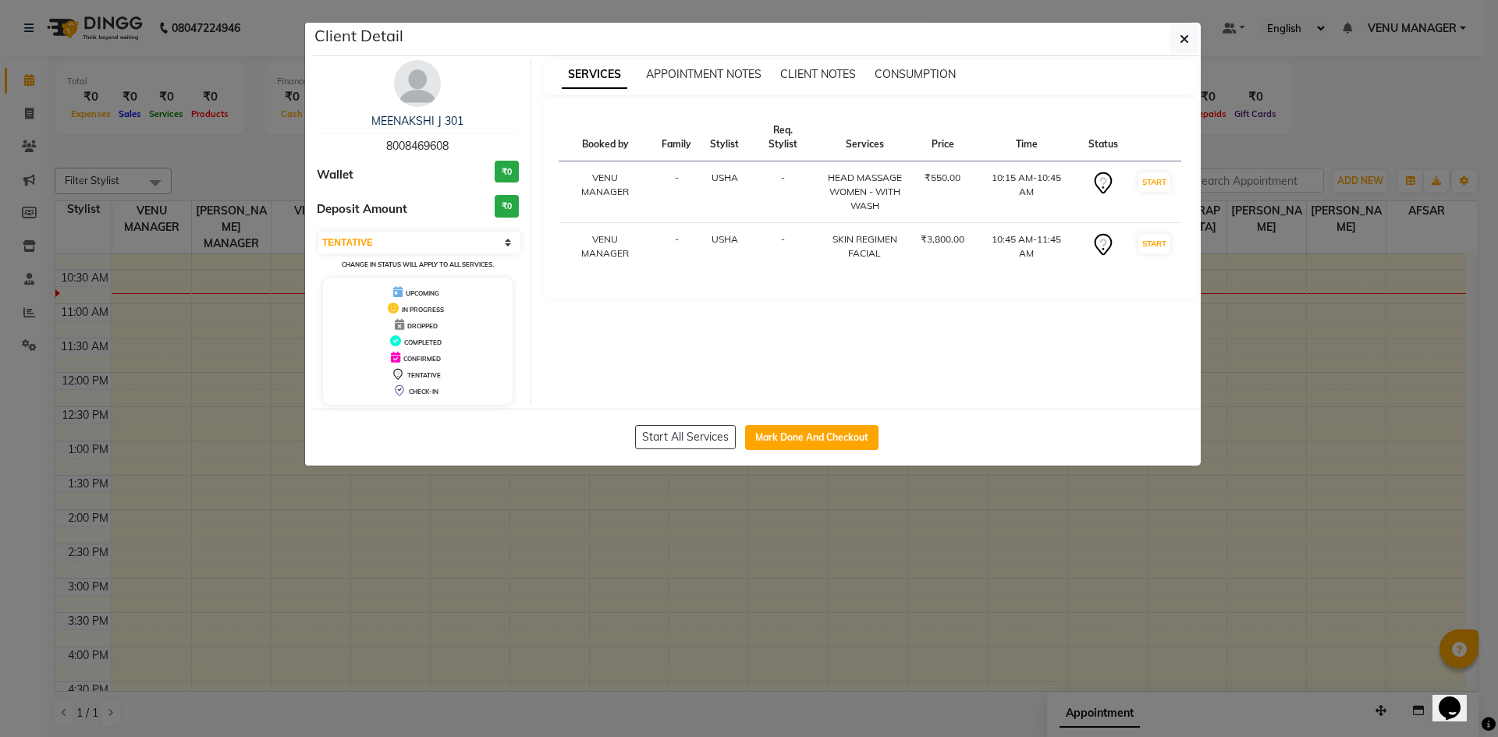
click at [1031, 134] on th "Time" at bounding box center [1026, 138] width 105 height 48
click at [491, 246] on select "Select IN SERVICE CONFIRMED TENTATIVE CHECK IN MARK DONE UPCOMING" at bounding box center [419, 243] width 202 height 22
click at [1197, 37] on button "button" at bounding box center [1184, 39] width 30 height 30
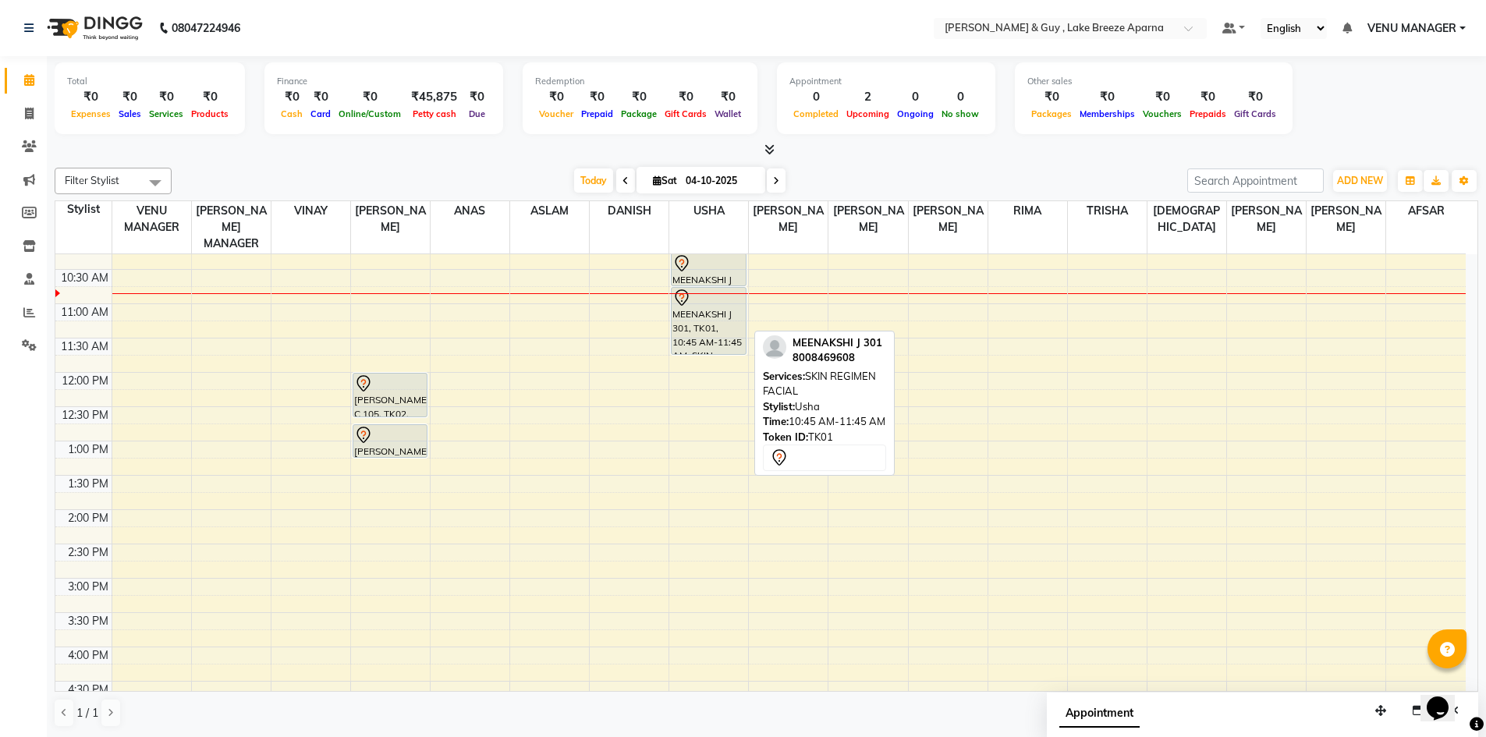
click at [702, 290] on div "MEENAKSHI J 301, TK01, 10:45 AM-11:45 AM, SKIN REGIMEN FACIAL" at bounding box center [709, 321] width 74 height 66
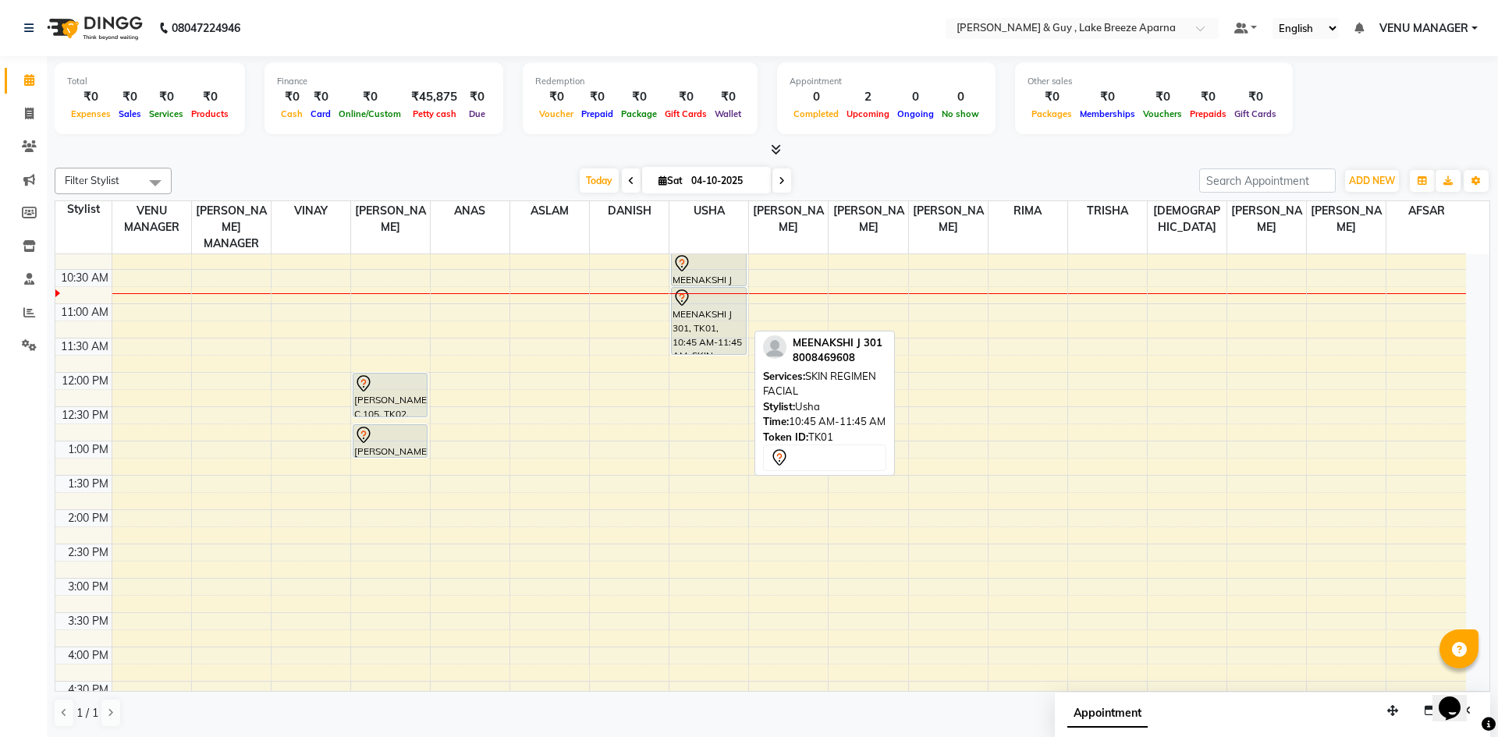
select select "7"
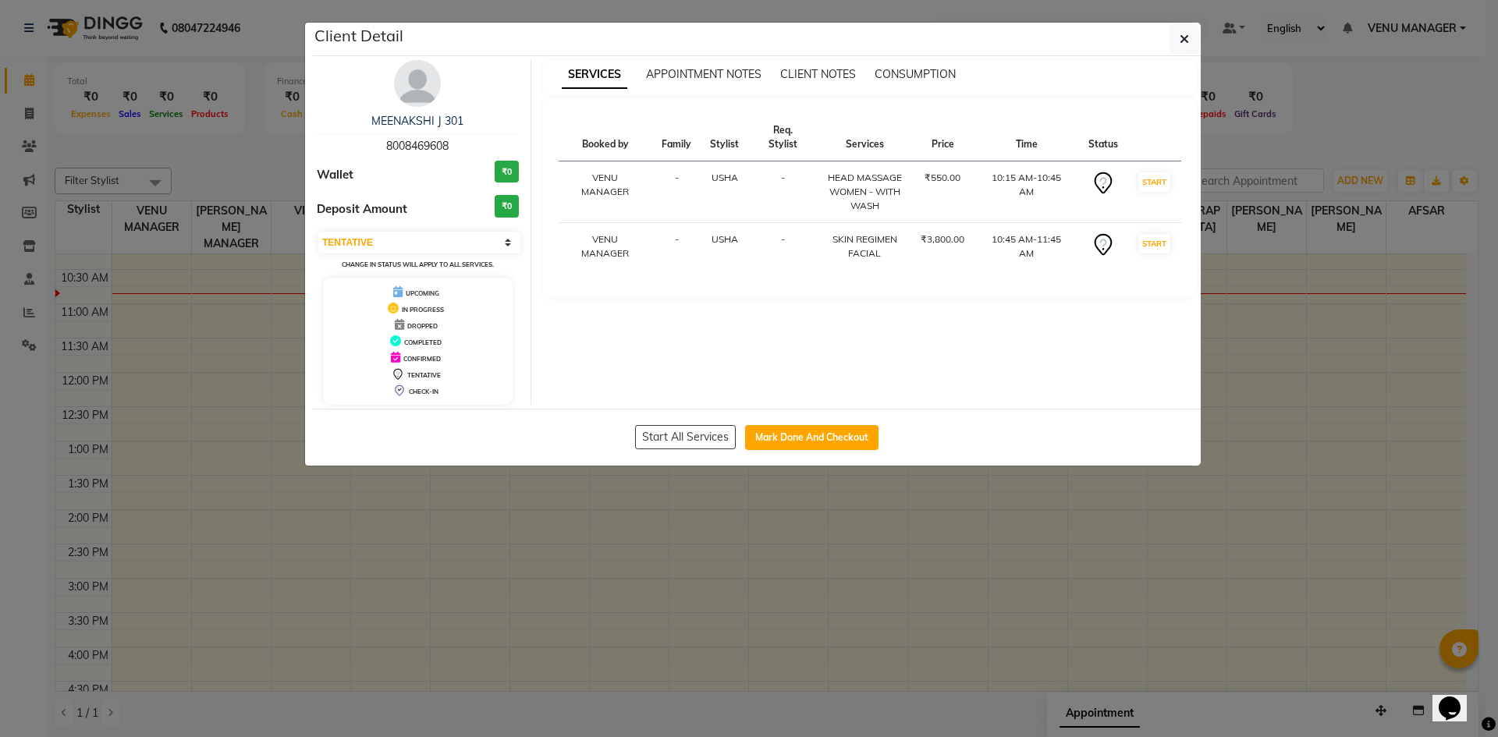
click at [1100, 171] on icon at bounding box center [1103, 183] width 25 height 25
click at [1173, 33] on button "button" at bounding box center [1184, 39] width 30 height 30
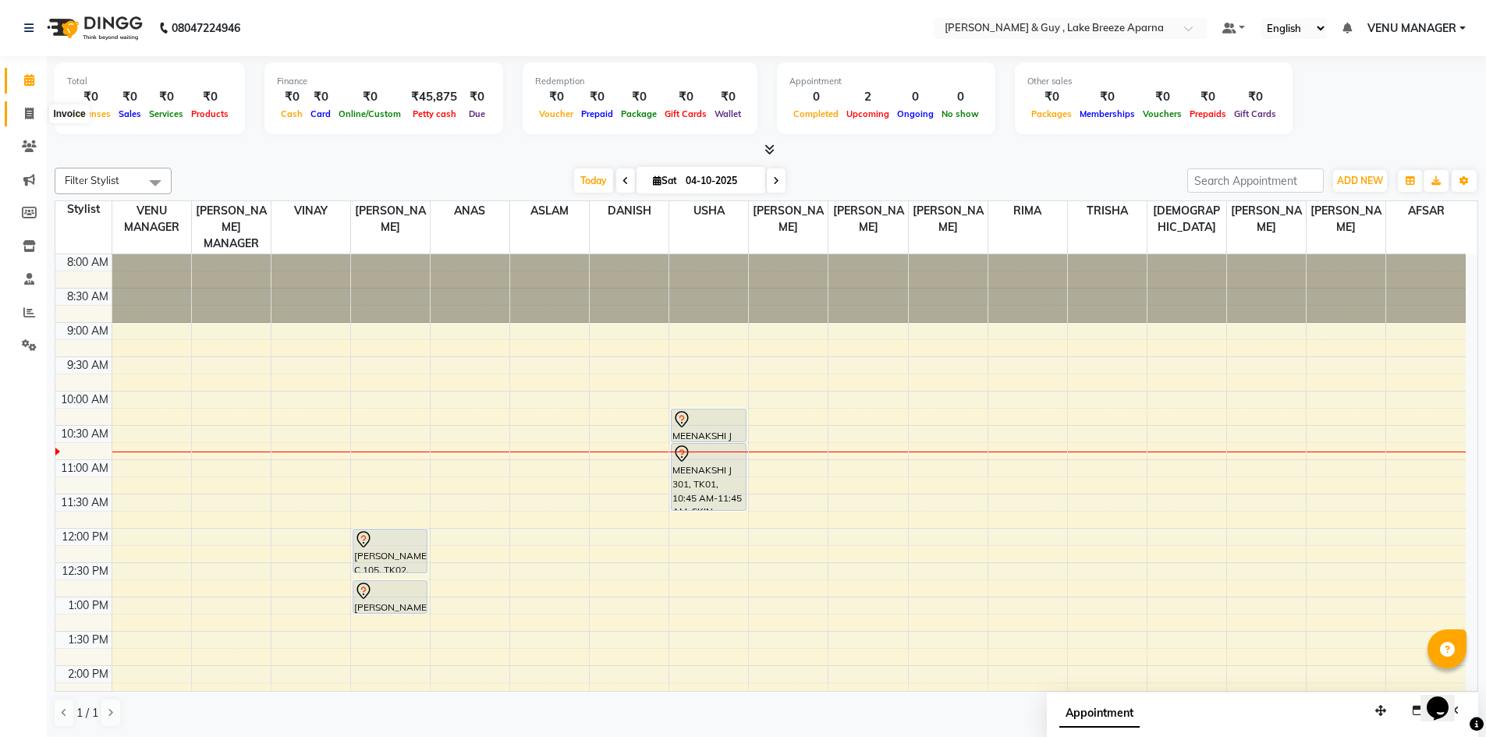
click at [27, 114] on icon at bounding box center [29, 114] width 9 height 12
select select "service"
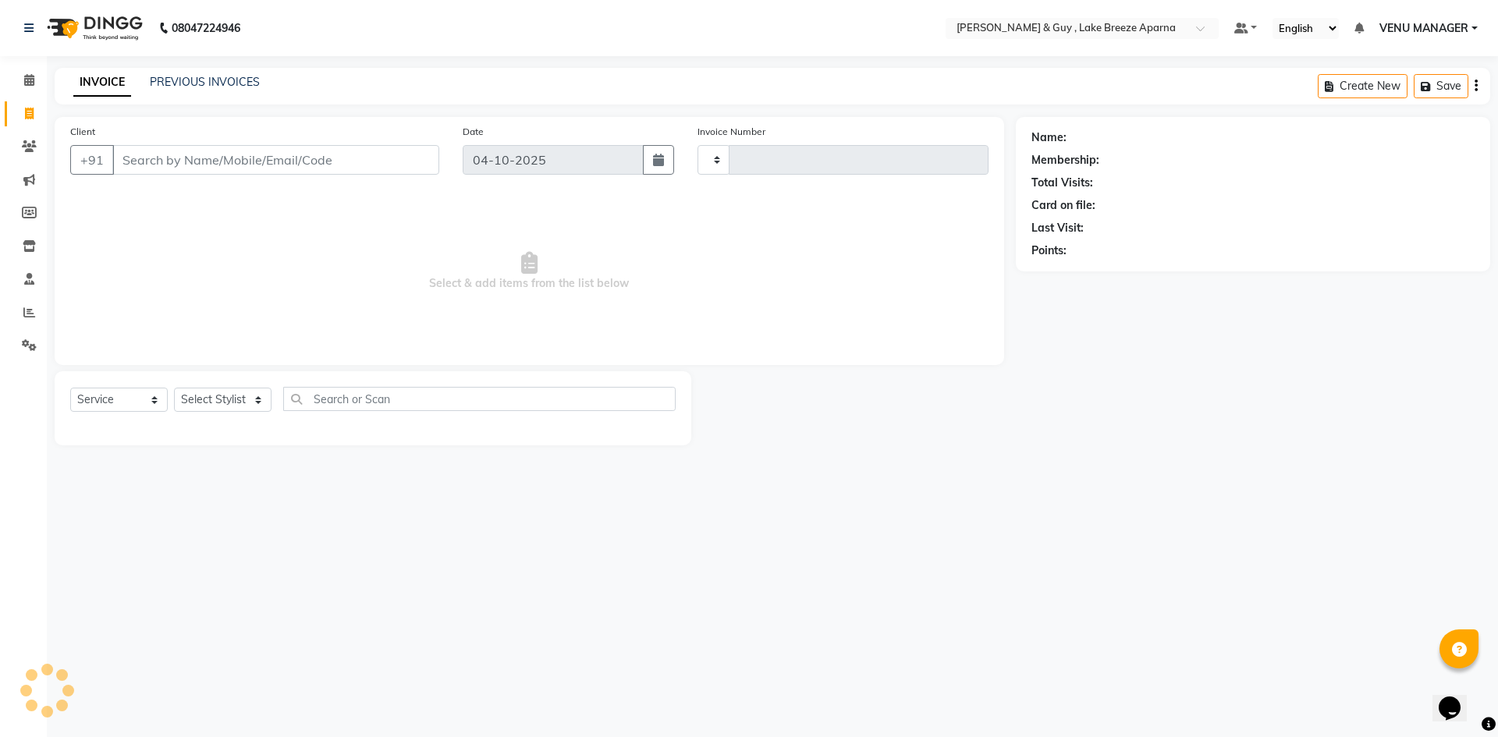
type input "0912"
select select "8690"
click at [219, 405] on select "Select Stylist AFSAR ANAS ASLAM DANISH HANISHA MANAGER LAXMI RIMA RINKU SALMAN …" at bounding box center [228, 400] width 109 height 24
select select "87992"
click at [174, 388] on select "Select Stylist AFSAR ANAS ASLAM DANISH HANISHA MANAGER LAXMI RIMA RINKU SALMAN …" at bounding box center [228, 400] width 109 height 24
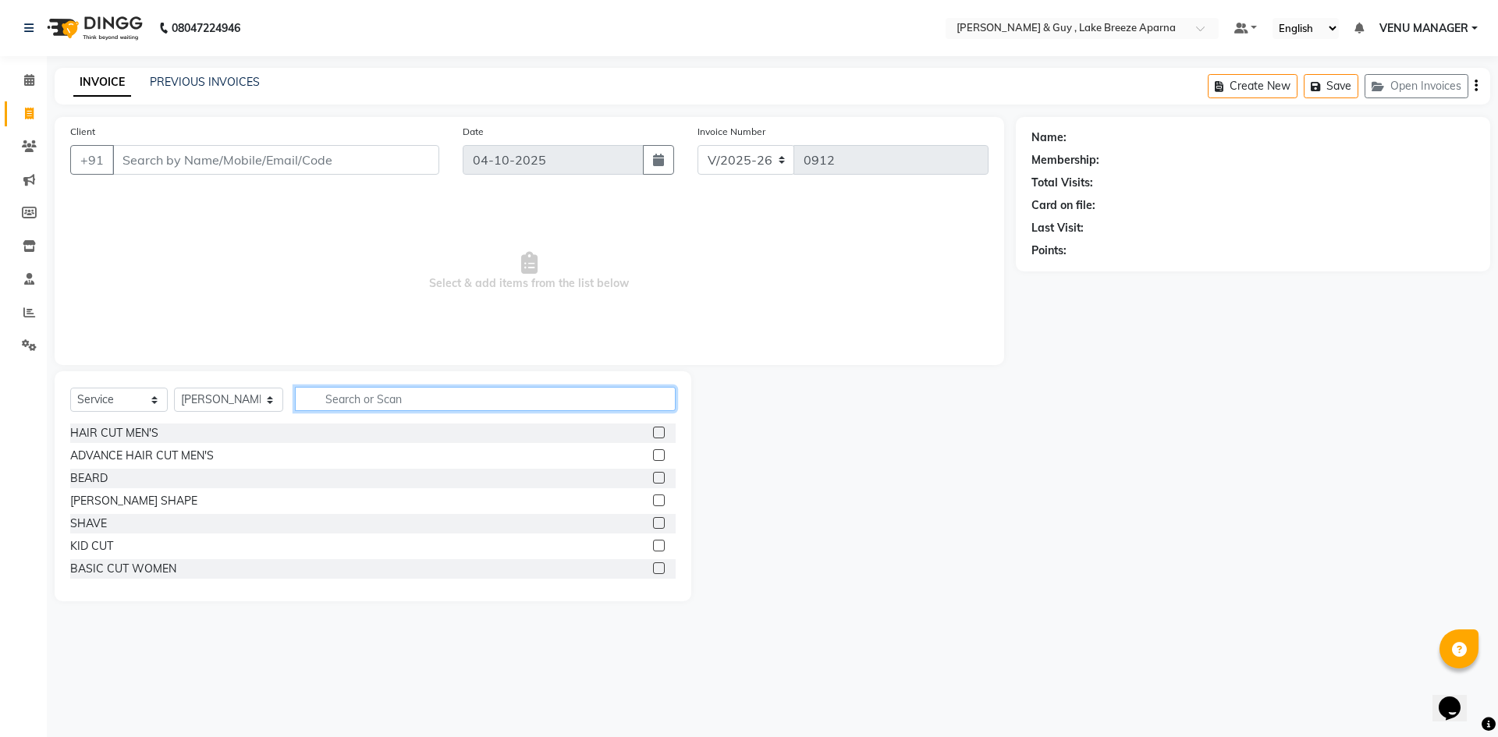
click at [384, 404] on input "text" at bounding box center [485, 399] width 381 height 24
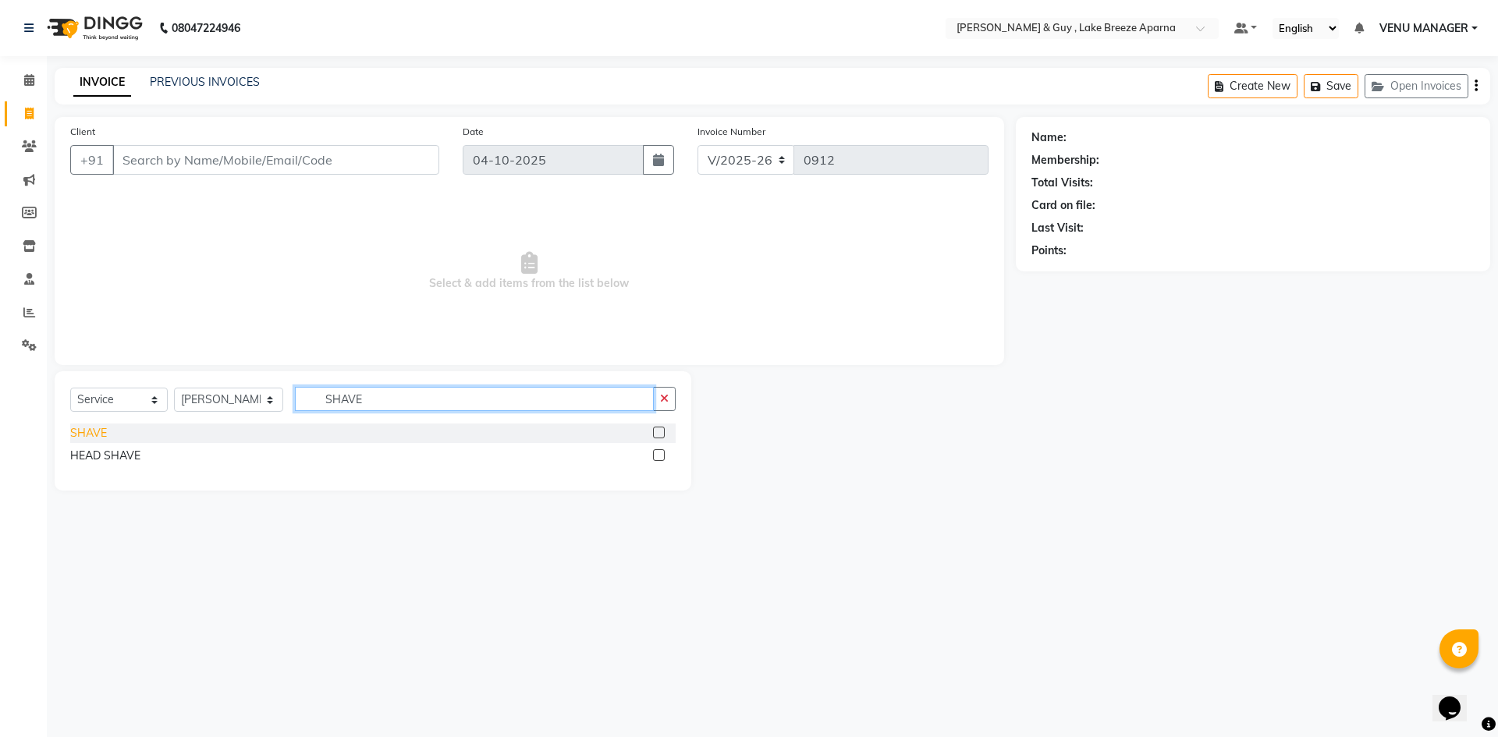
type input "SHAVE"
click at [84, 437] on div "SHAVE" at bounding box center [88, 433] width 37 height 16
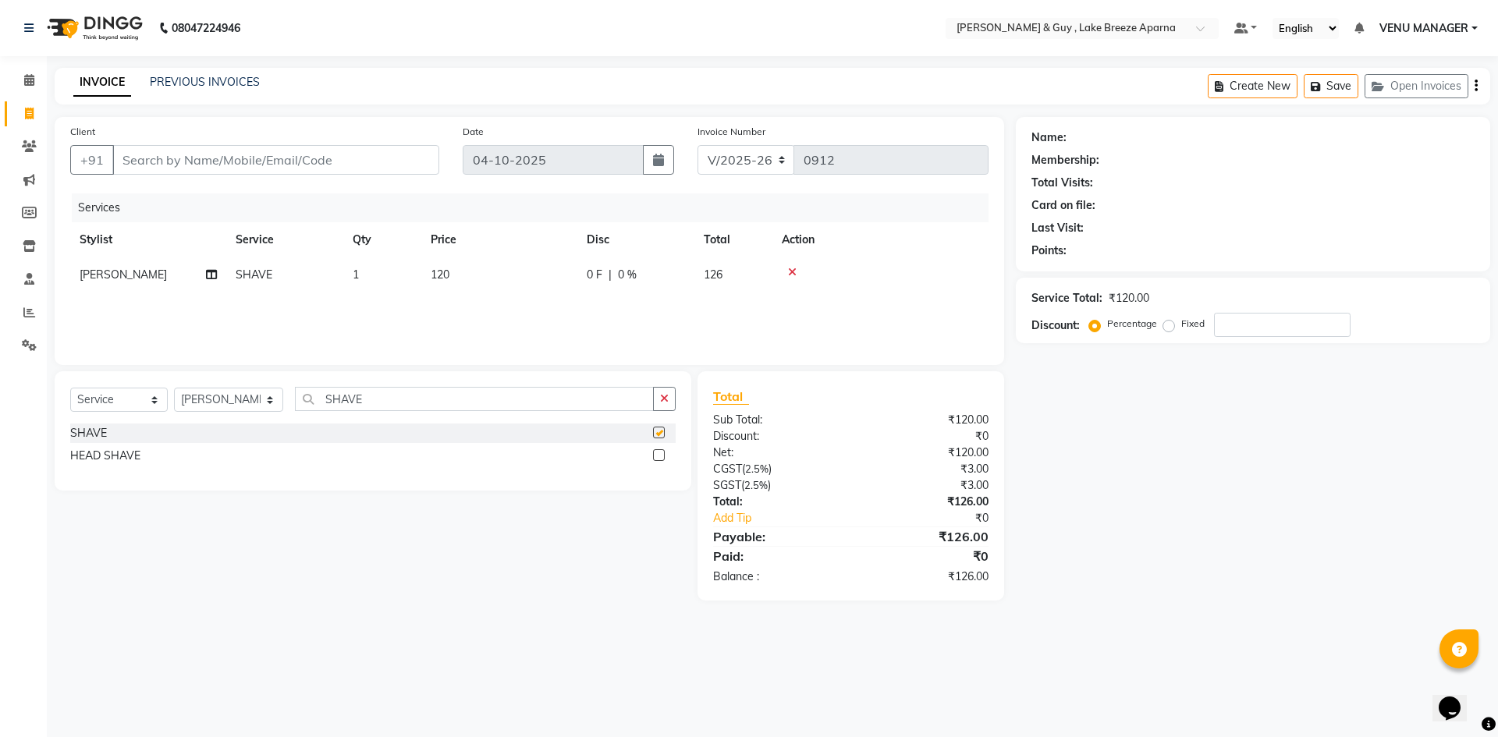
checkbox input "false"
click at [125, 163] on input "Client" at bounding box center [275, 160] width 327 height 30
type input "9"
type input "0"
type input "9959028877"
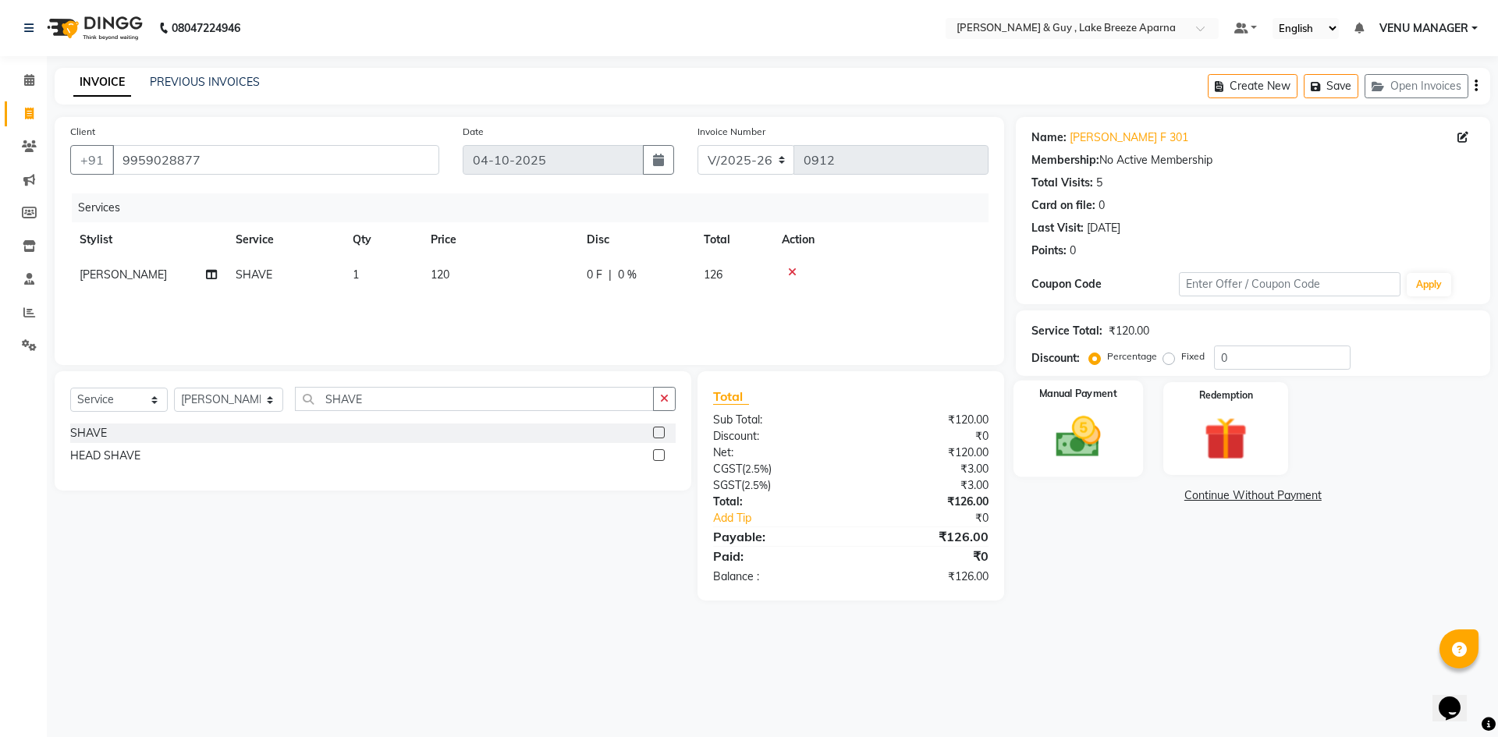
click at [1027, 460] on div "Manual Payment" at bounding box center [1077, 429] width 129 height 96
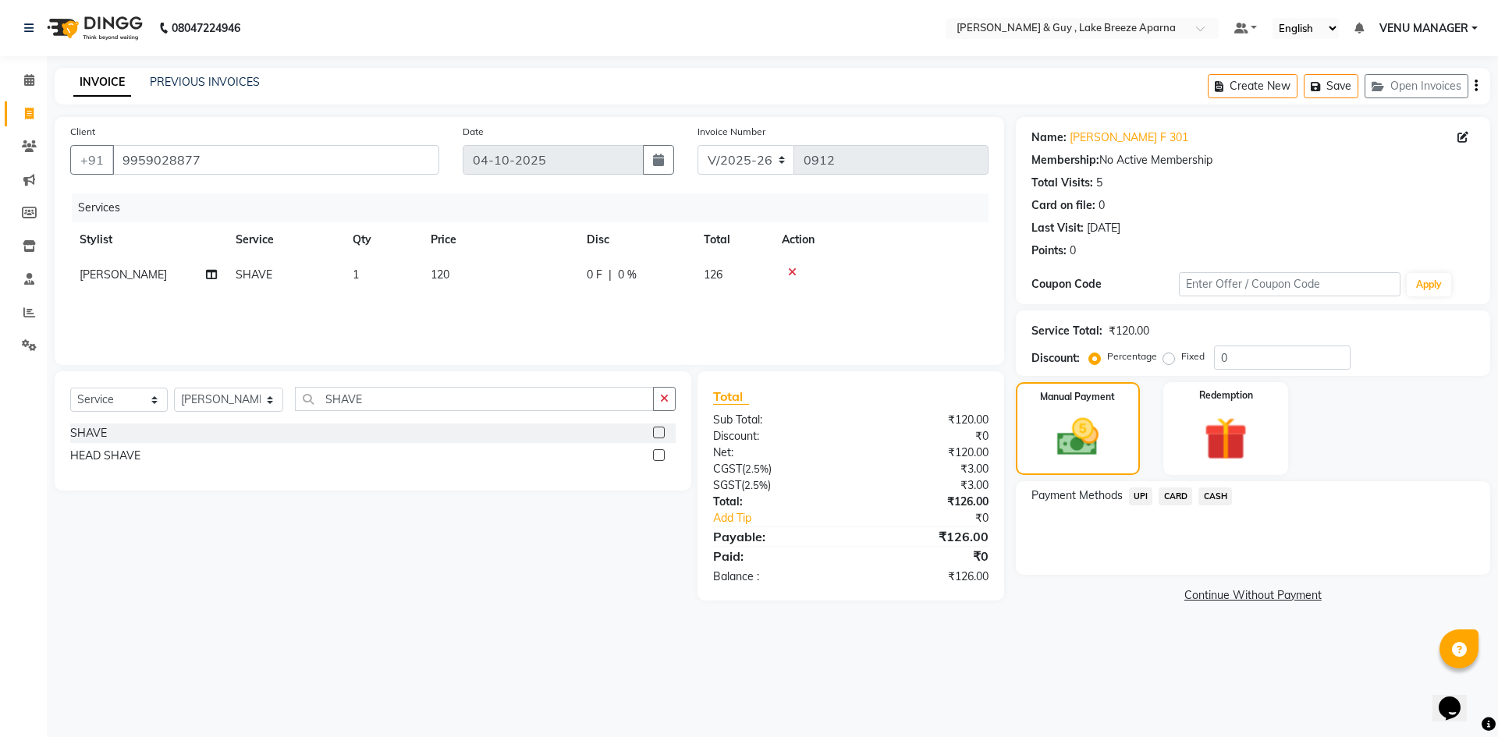
click at [1147, 488] on span "UPI" at bounding box center [1141, 497] width 24 height 18
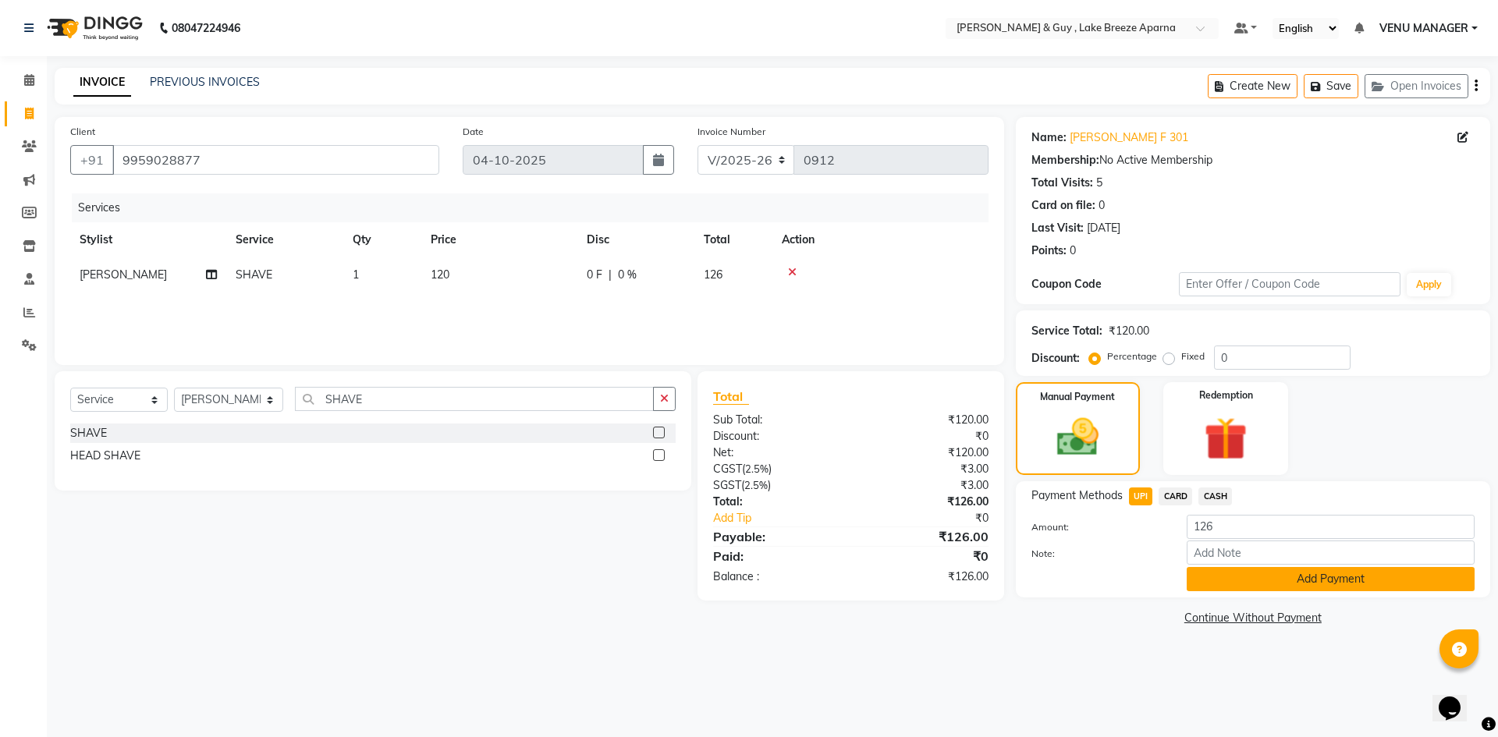
click at [1282, 579] on button "Add Payment" at bounding box center [1331, 579] width 288 height 24
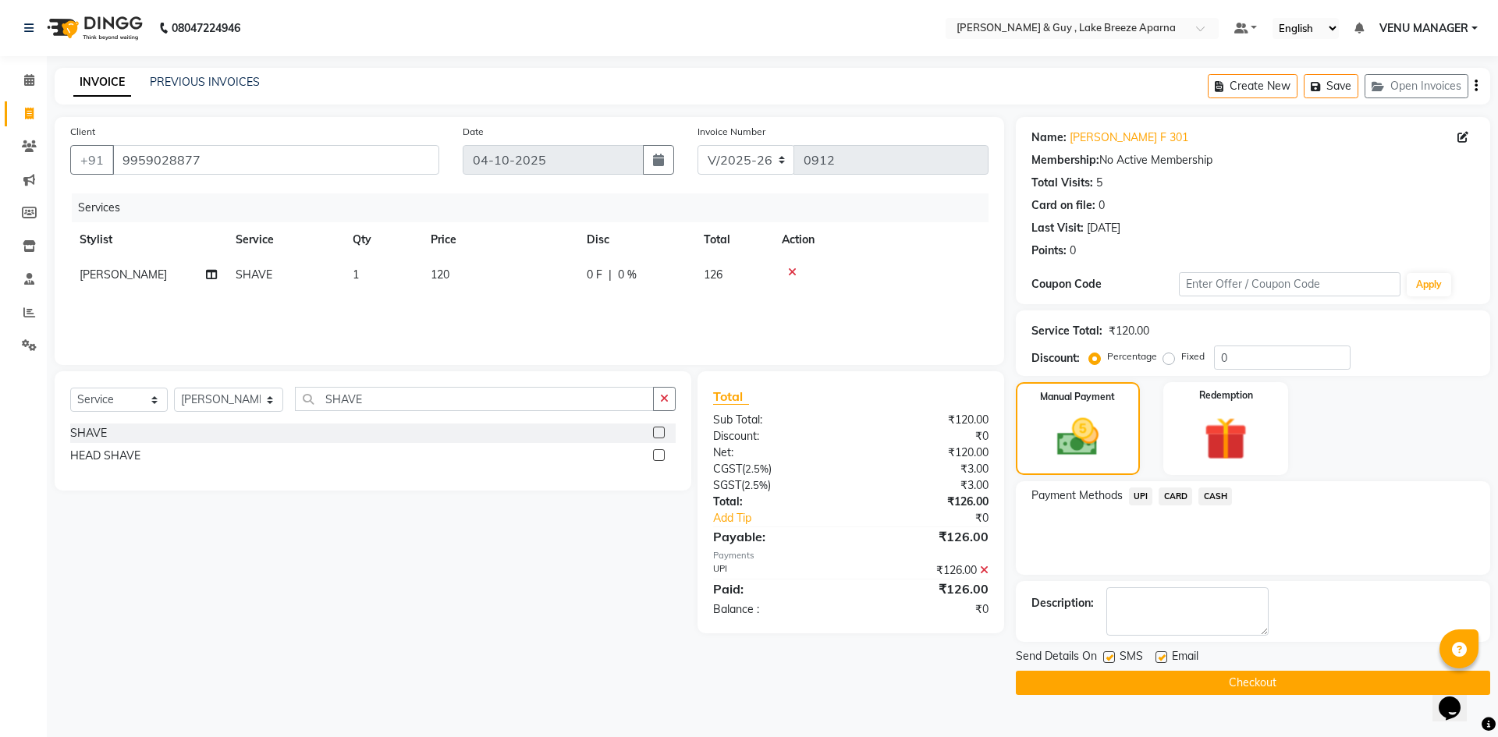
click at [1222, 691] on button "Checkout" at bounding box center [1253, 683] width 474 height 24
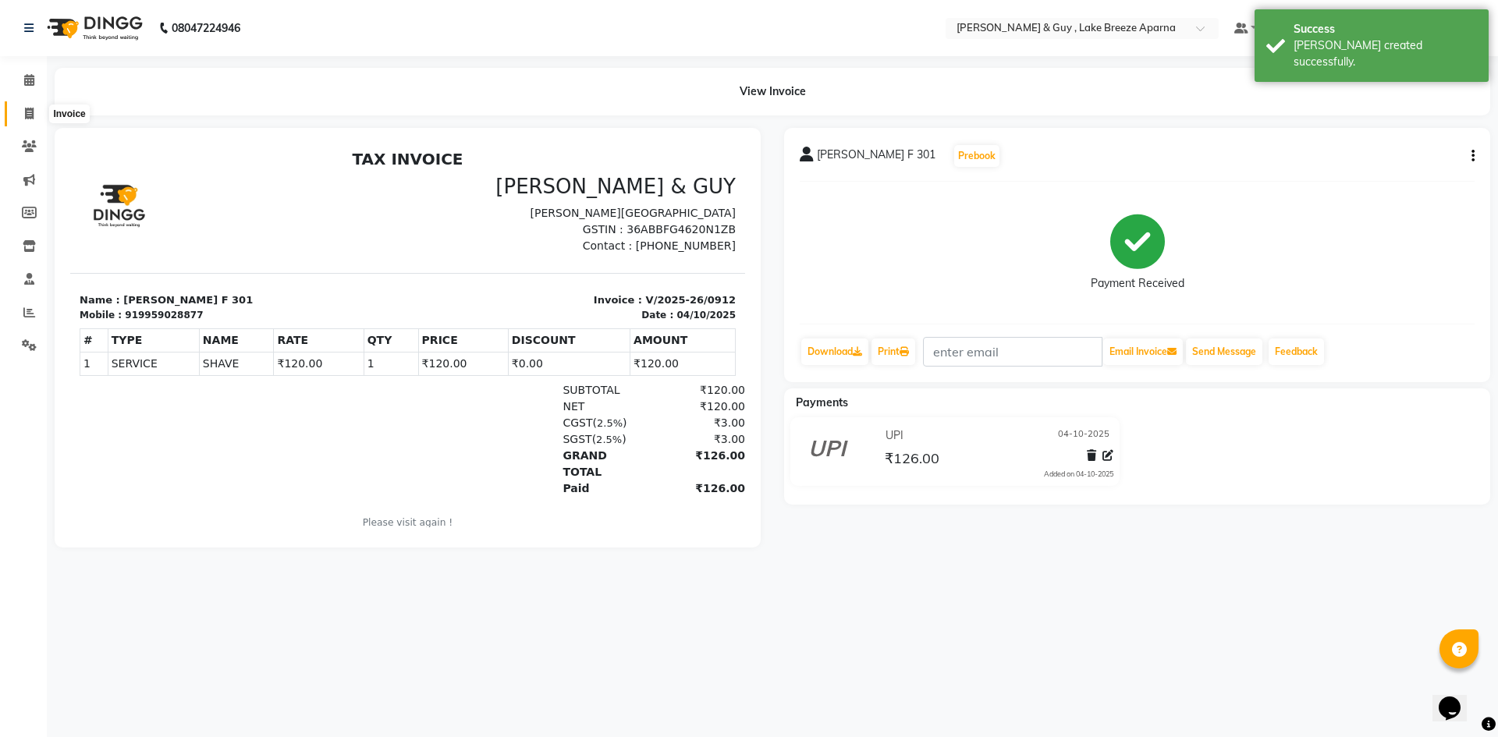
click at [33, 114] on icon at bounding box center [29, 114] width 9 height 12
select select "8690"
select select "service"
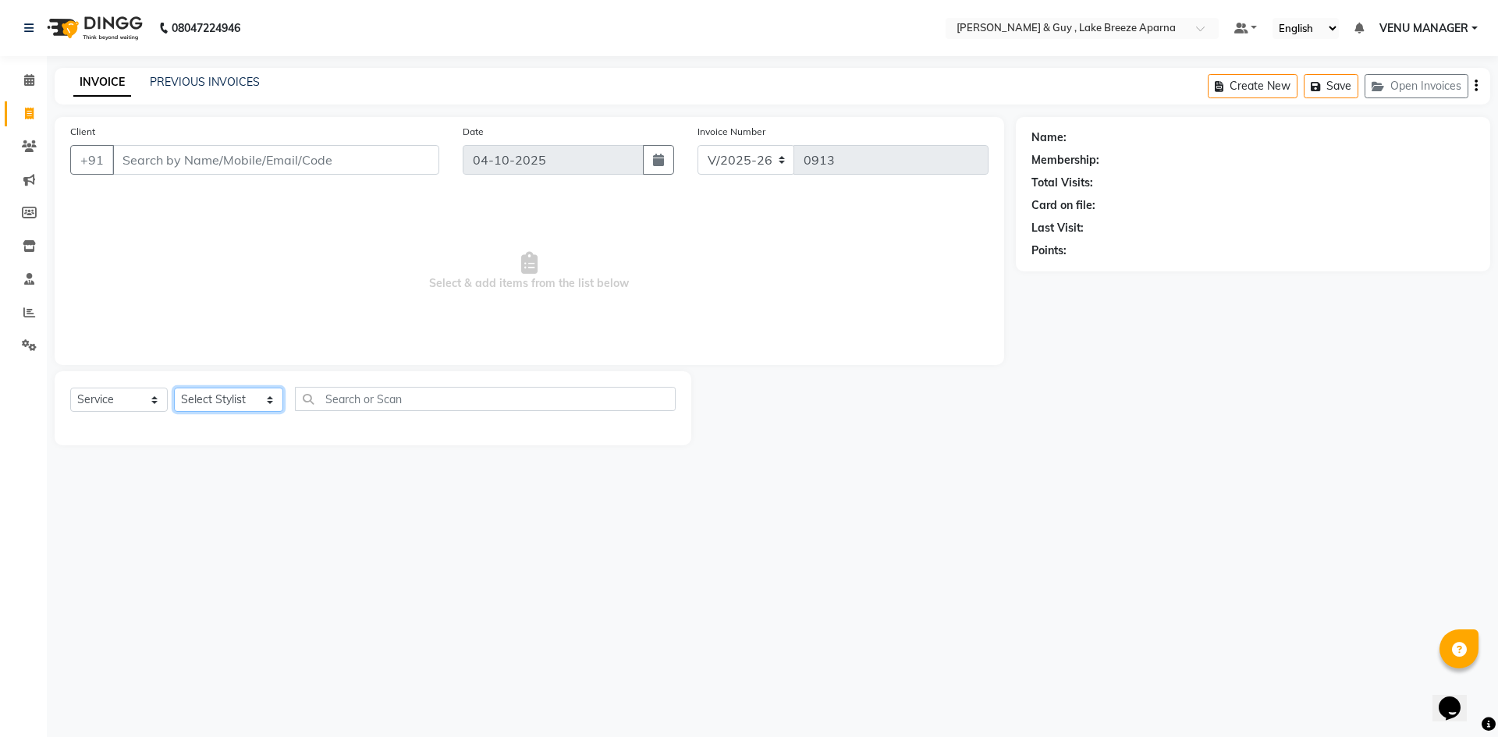
click at [210, 397] on select "Select Stylist [PERSON_NAME] ASLAM [DEMOGRAPHIC_DATA] [PERSON_NAME] MANAGER [PE…" at bounding box center [228, 400] width 109 height 24
select select "87992"
click at [174, 388] on select "Select Stylist [PERSON_NAME] ASLAM [DEMOGRAPHIC_DATA] [PERSON_NAME] MANAGER [PE…" at bounding box center [228, 400] width 109 height 24
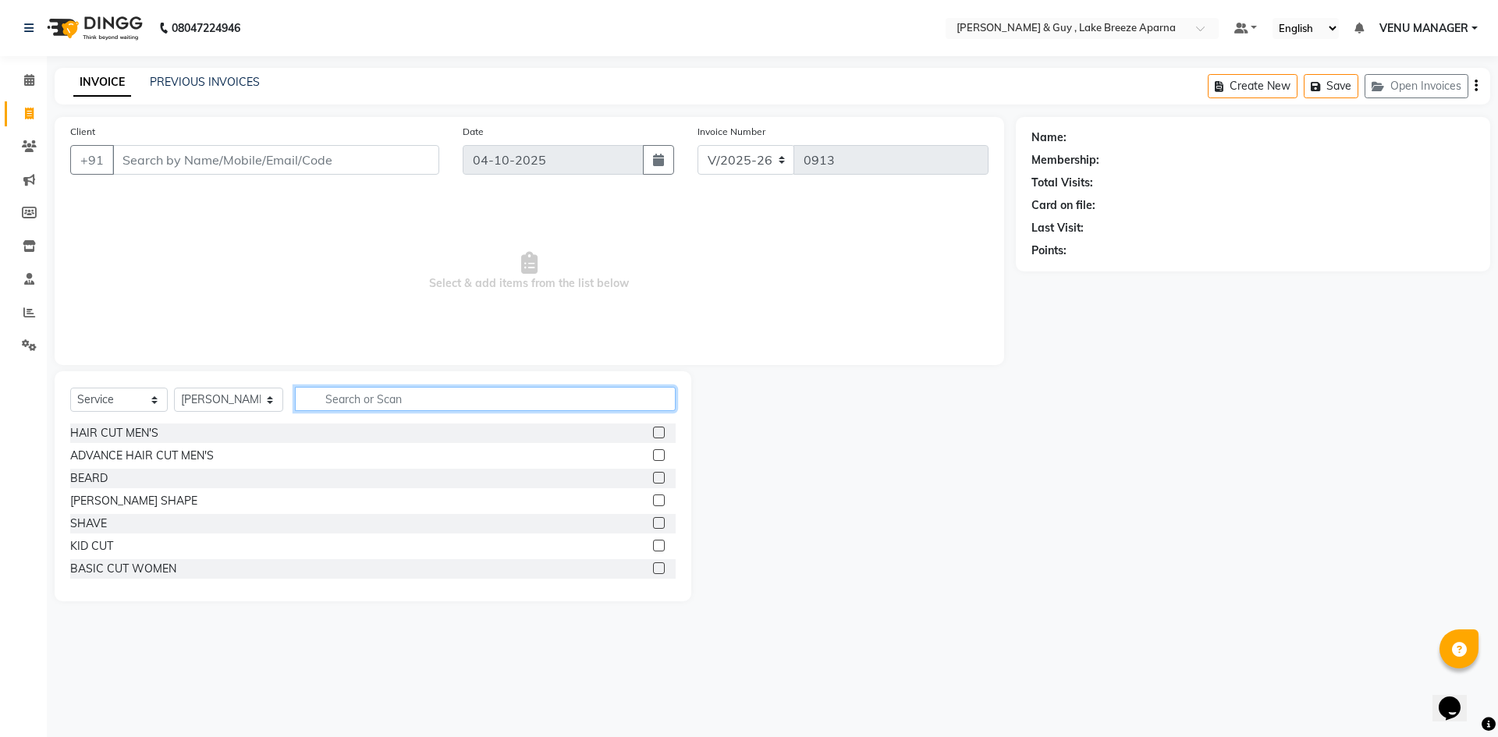
click at [343, 392] on input "text" at bounding box center [485, 399] width 381 height 24
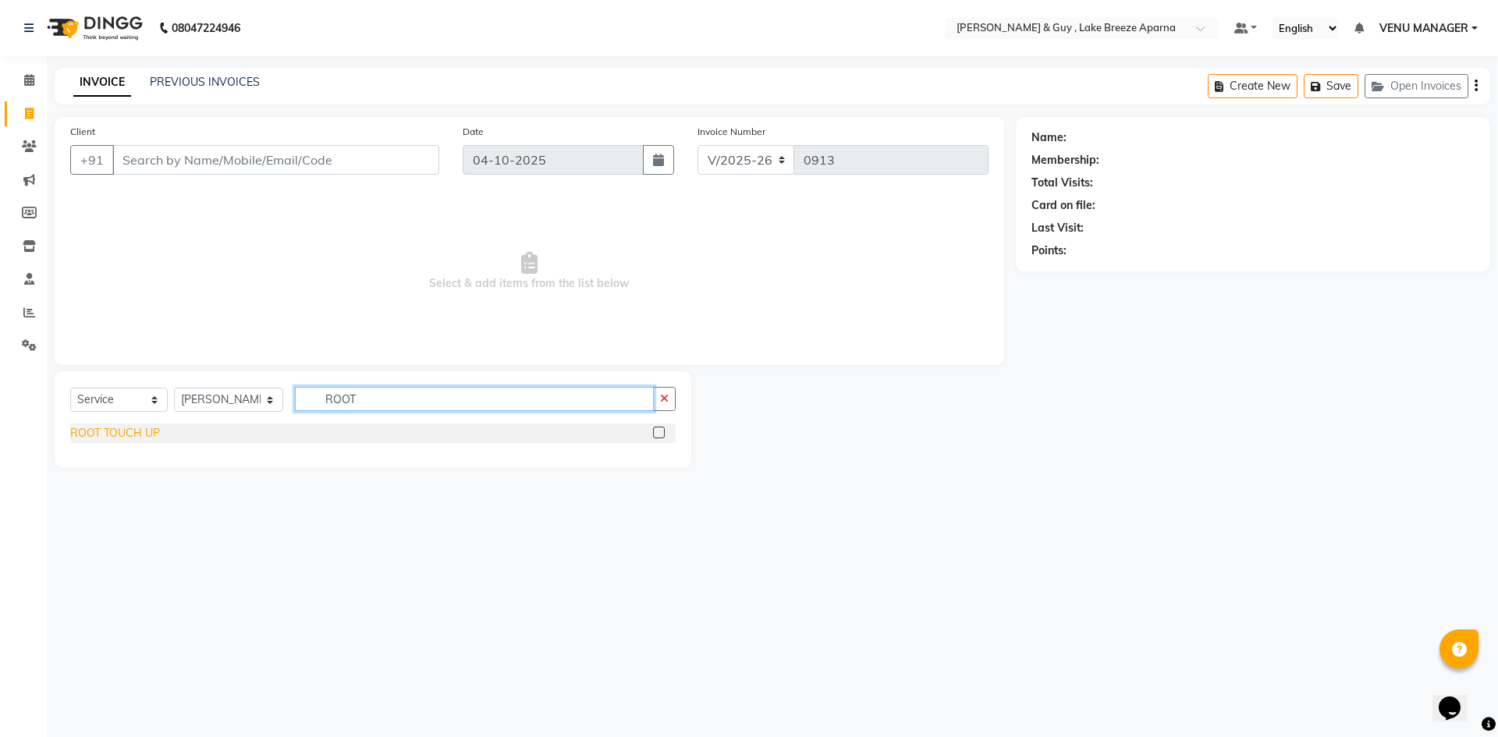
type input "ROOT"
click at [95, 437] on div "ROOT TOUCH UP" at bounding box center [115, 433] width 90 height 16
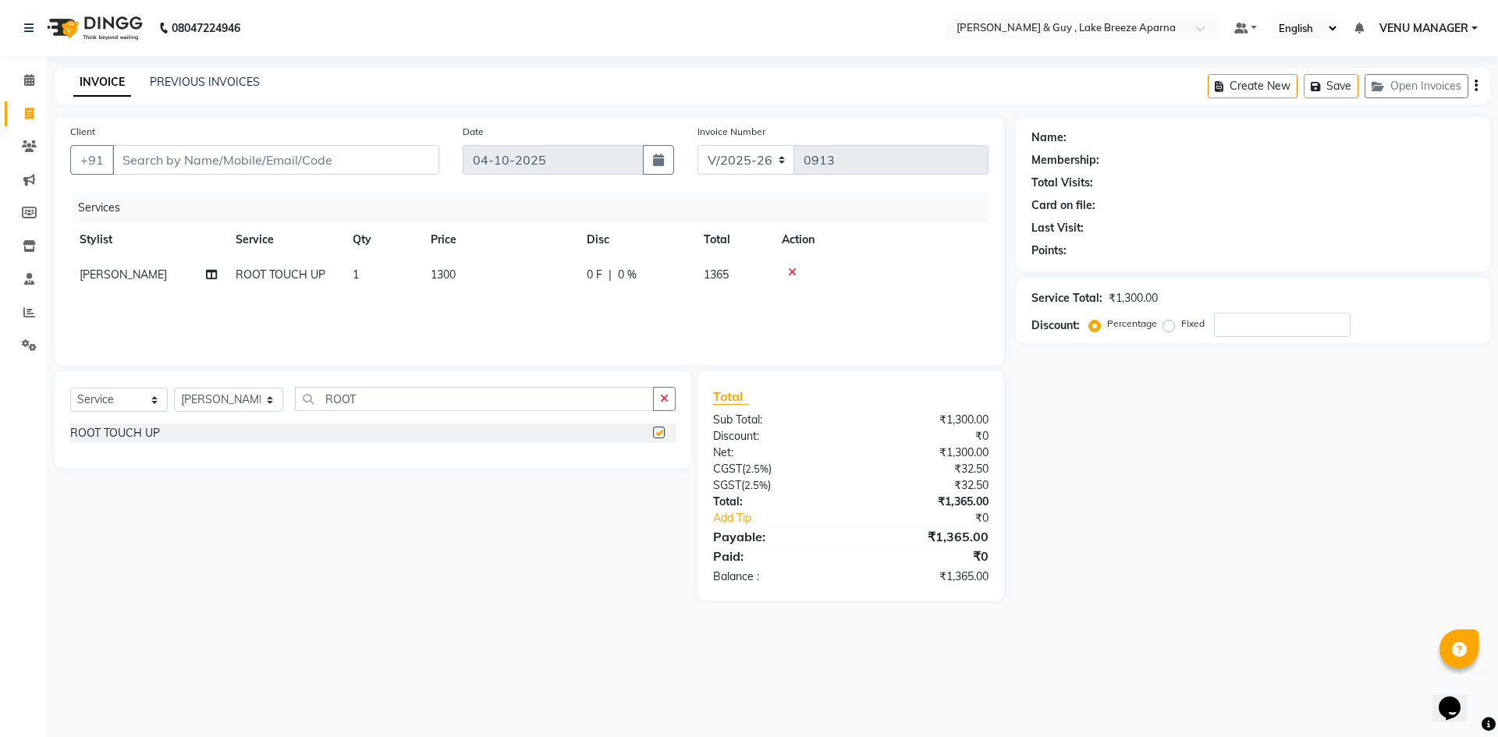
checkbox input "false"
click at [528, 274] on td "1300" at bounding box center [499, 274] width 156 height 35
select select "87992"
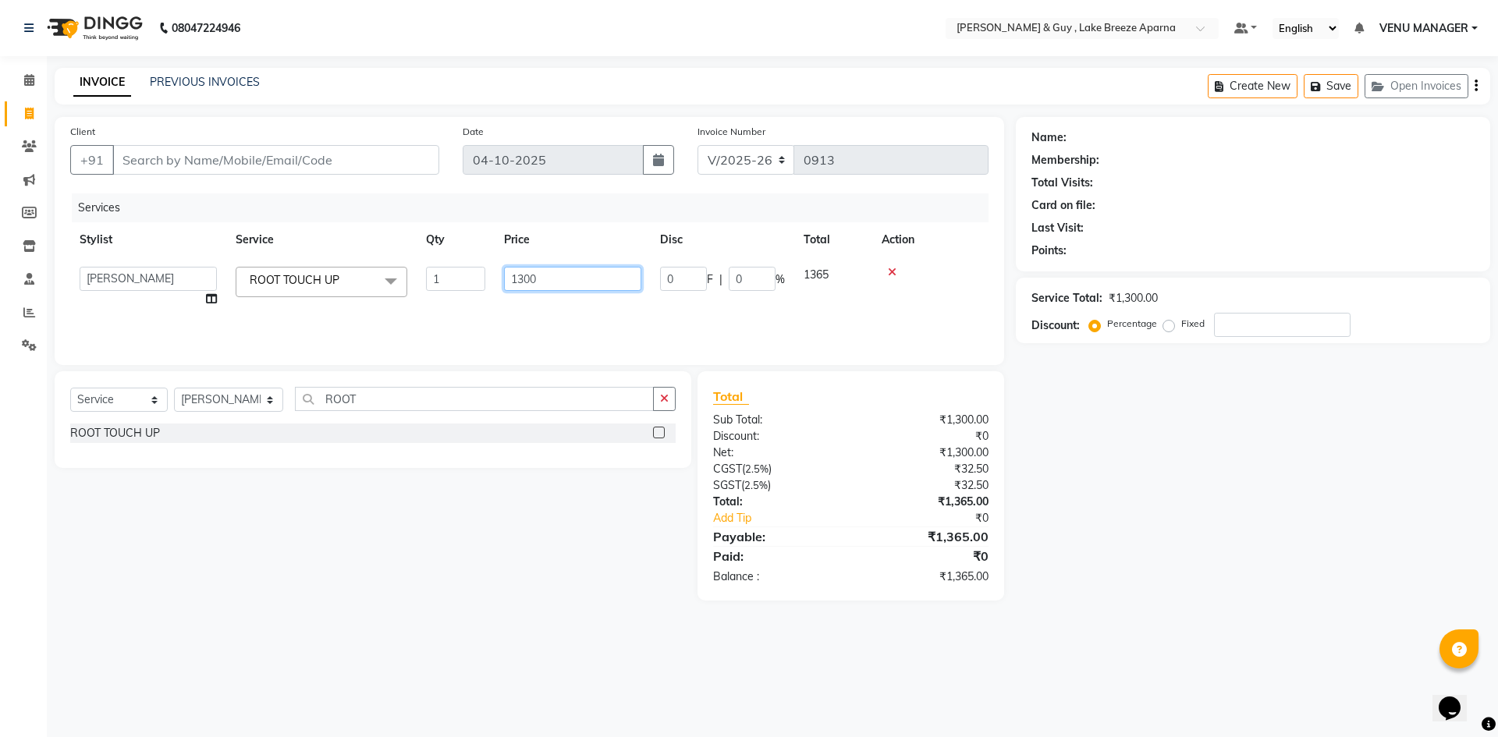
drag, startPoint x: 592, startPoint y: 275, endPoint x: 56, endPoint y: 254, distance: 536.3
click at [337, 275] on tr "AFSAR ANAS ASLAM DANISH HANISHA MANAGER LAXMI RIMA RINKU SALMAN SHANVI SRAVANTH…" at bounding box center [529, 286] width 918 height 59
type input "1200"
click at [1277, 572] on div "Name: Membership: Total Visits: Card on file: Last Visit: Points: Service Total…" at bounding box center [1259, 359] width 486 height 484
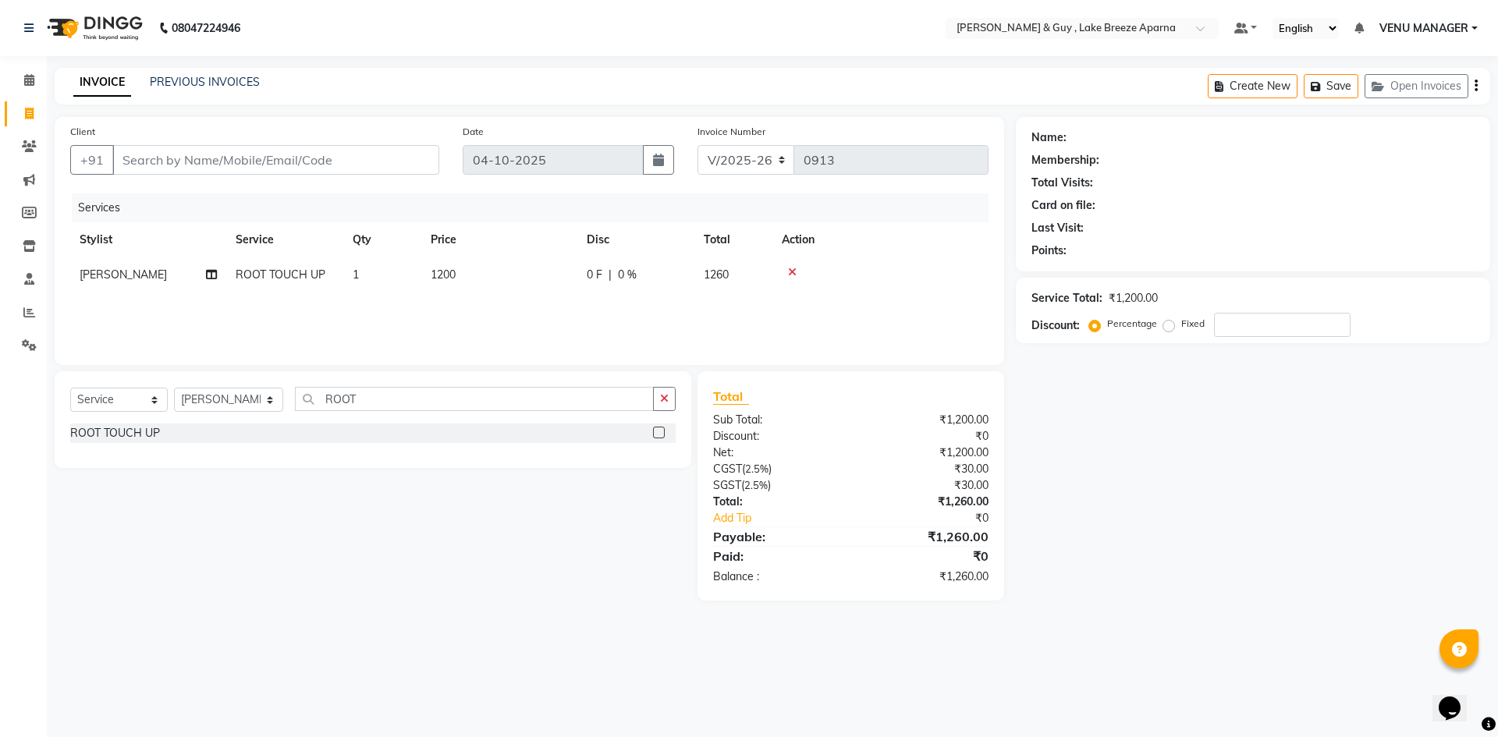
click at [794, 269] on icon at bounding box center [792, 272] width 9 height 11
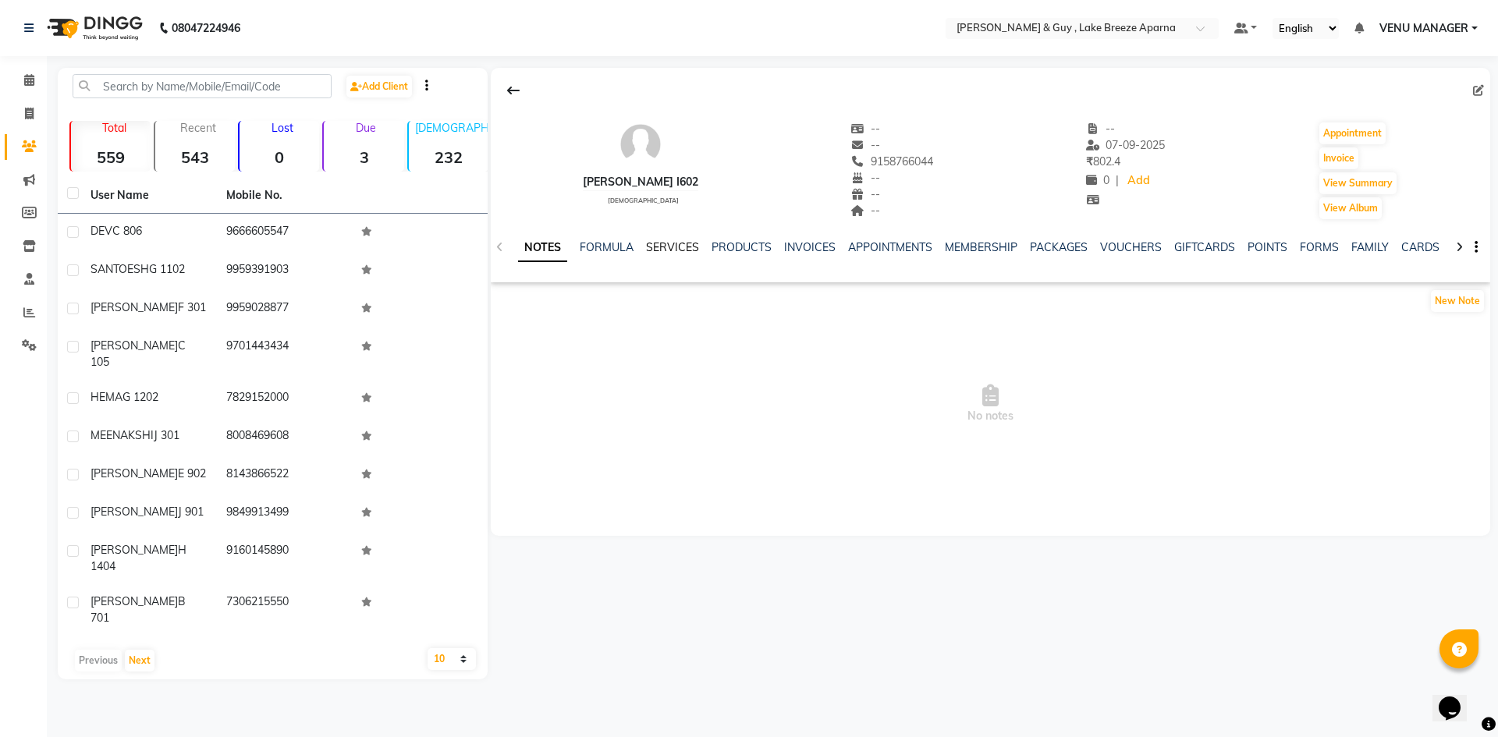
click at [666, 251] on link "SERVICES" at bounding box center [672, 247] width 53 height 14
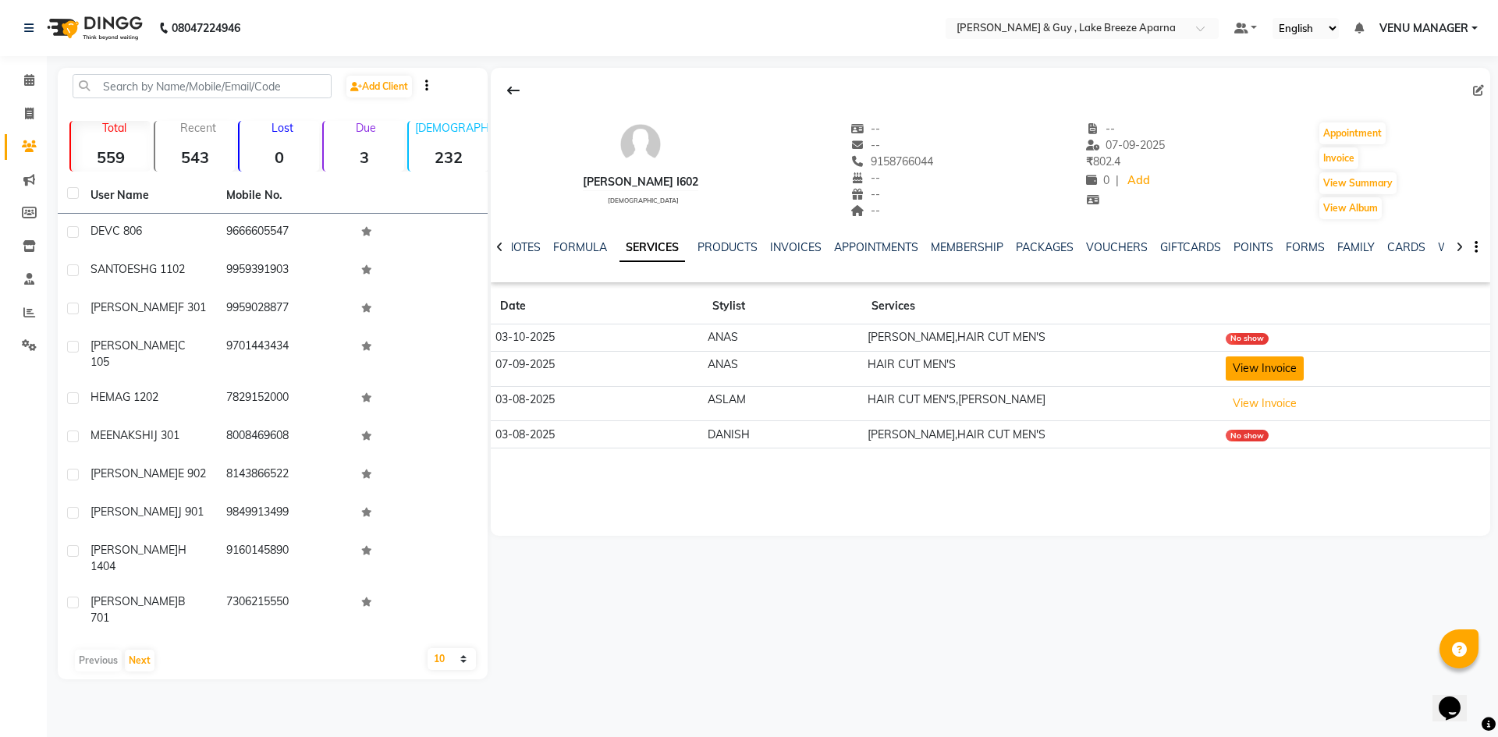
click at [1272, 369] on button "View Invoice" at bounding box center [1265, 369] width 78 height 24
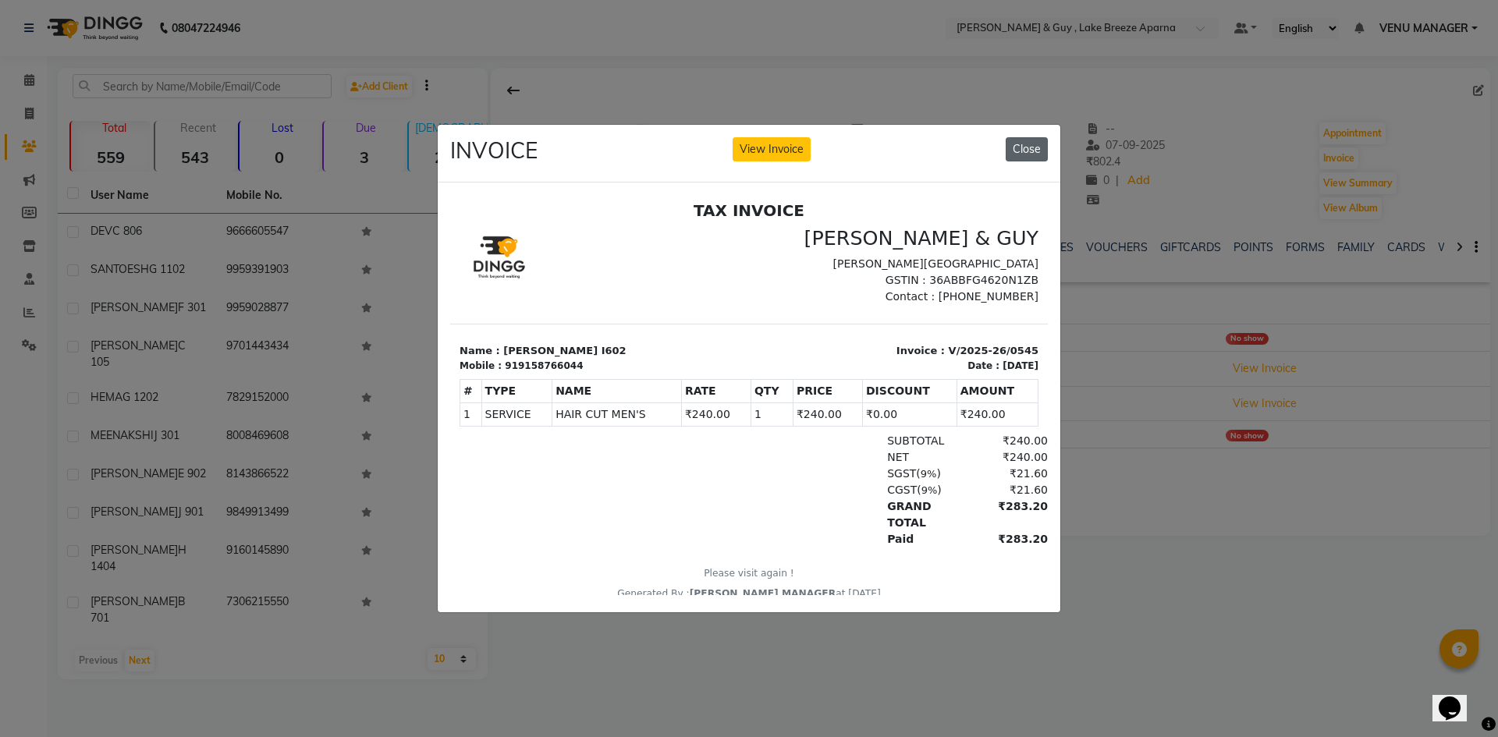
click at [1035, 138] on button "Close" at bounding box center [1027, 149] width 42 height 24
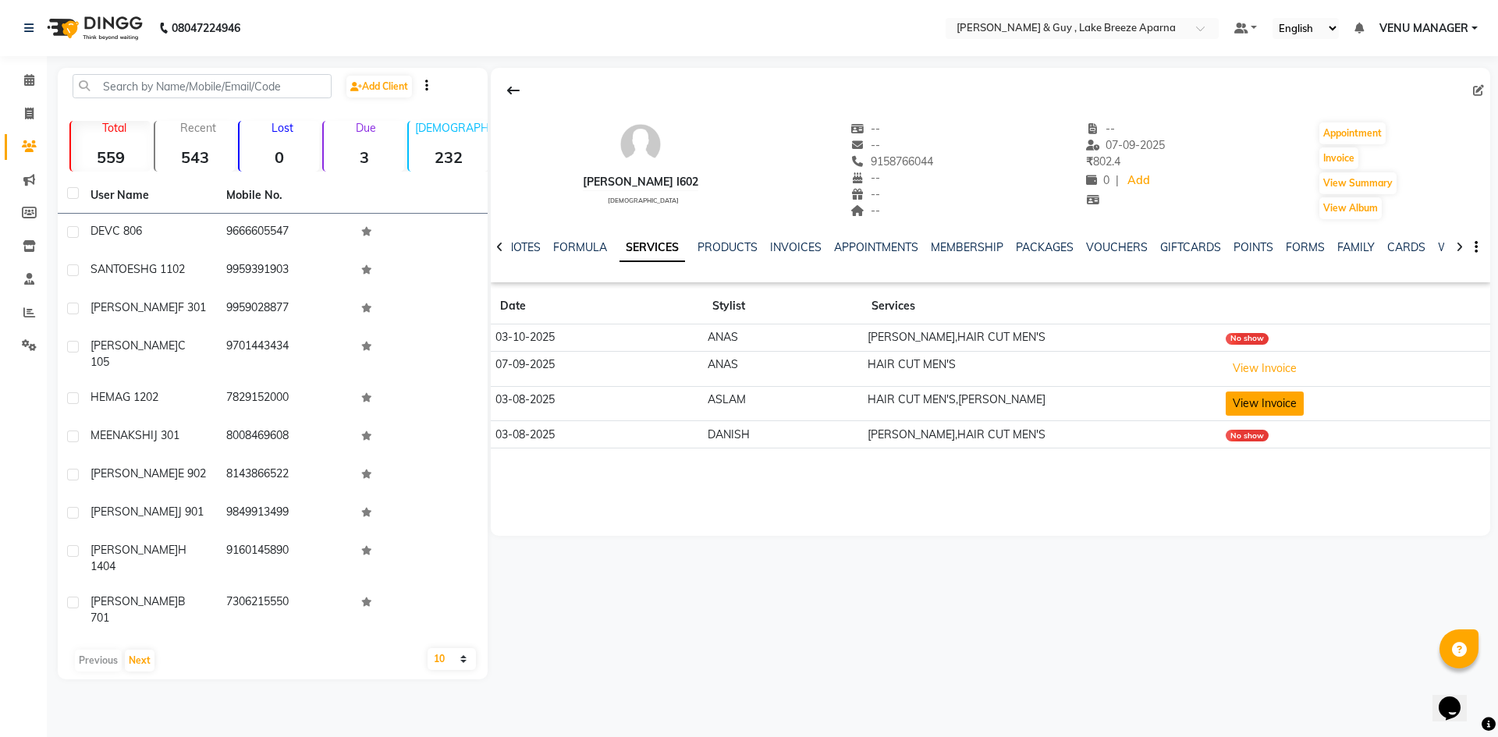
click at [1252, 397] on button "View Invoice" at bounding box center [1265, 404] width 78 height 24
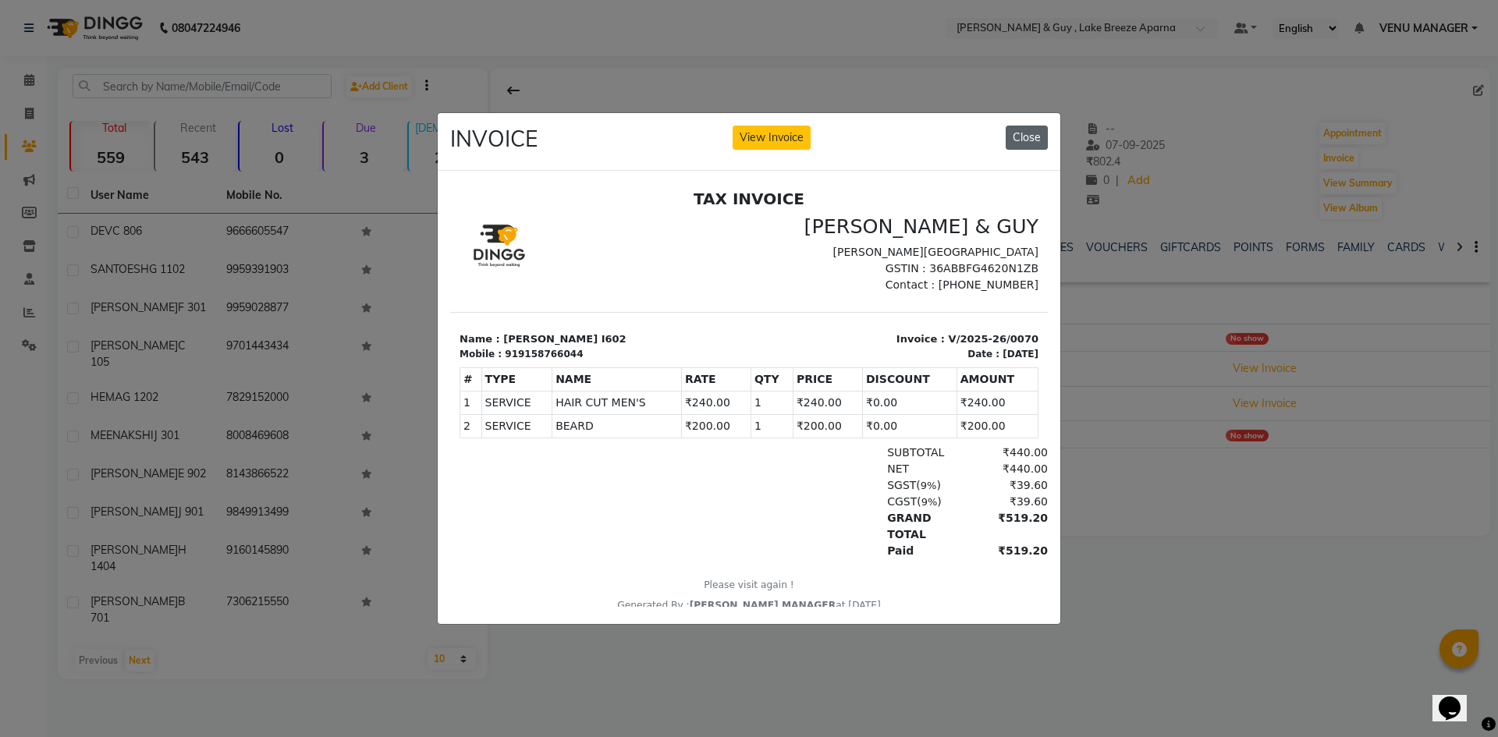
click at [1038, 126] on button "Close" at bounding box center [1027, 138] width 42 height 24
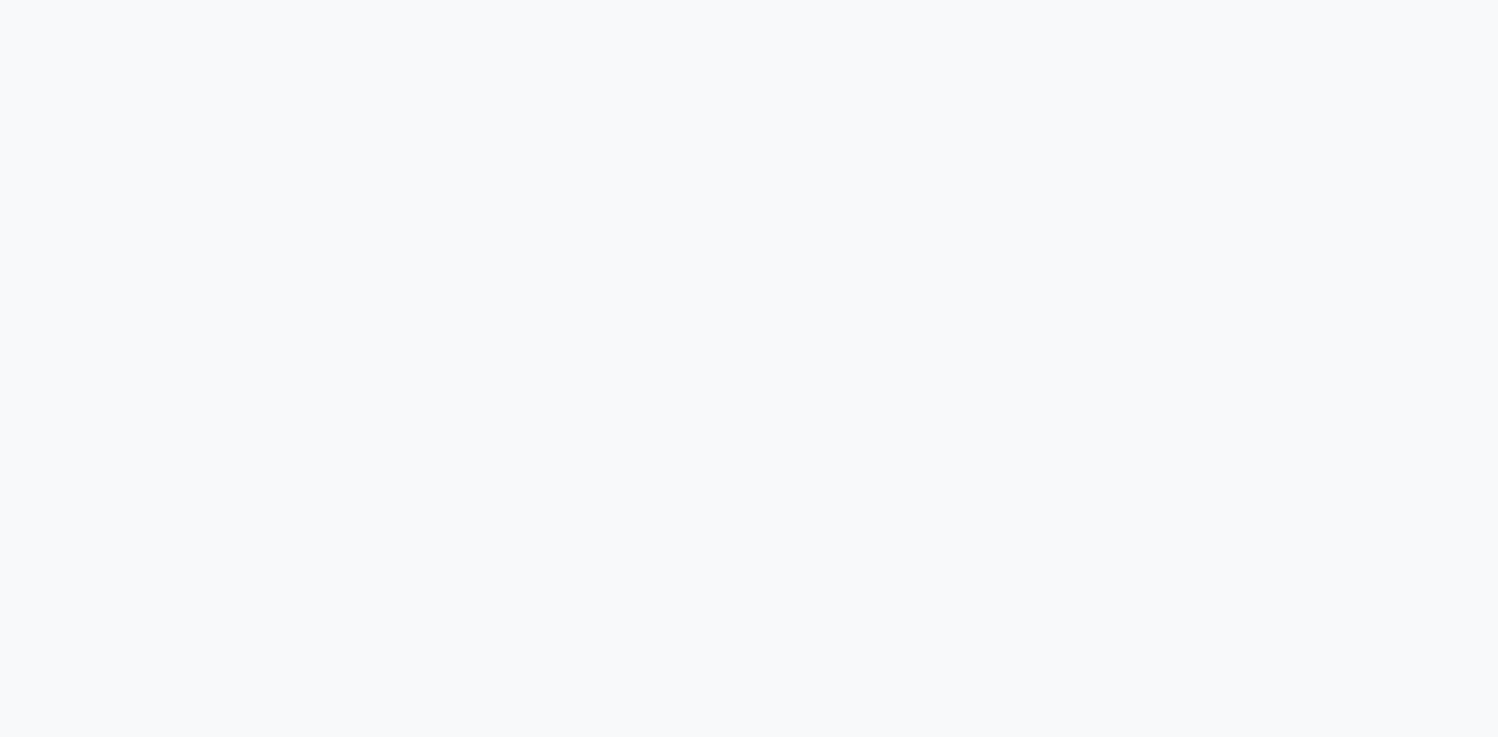
select select "8690"
select select "service"
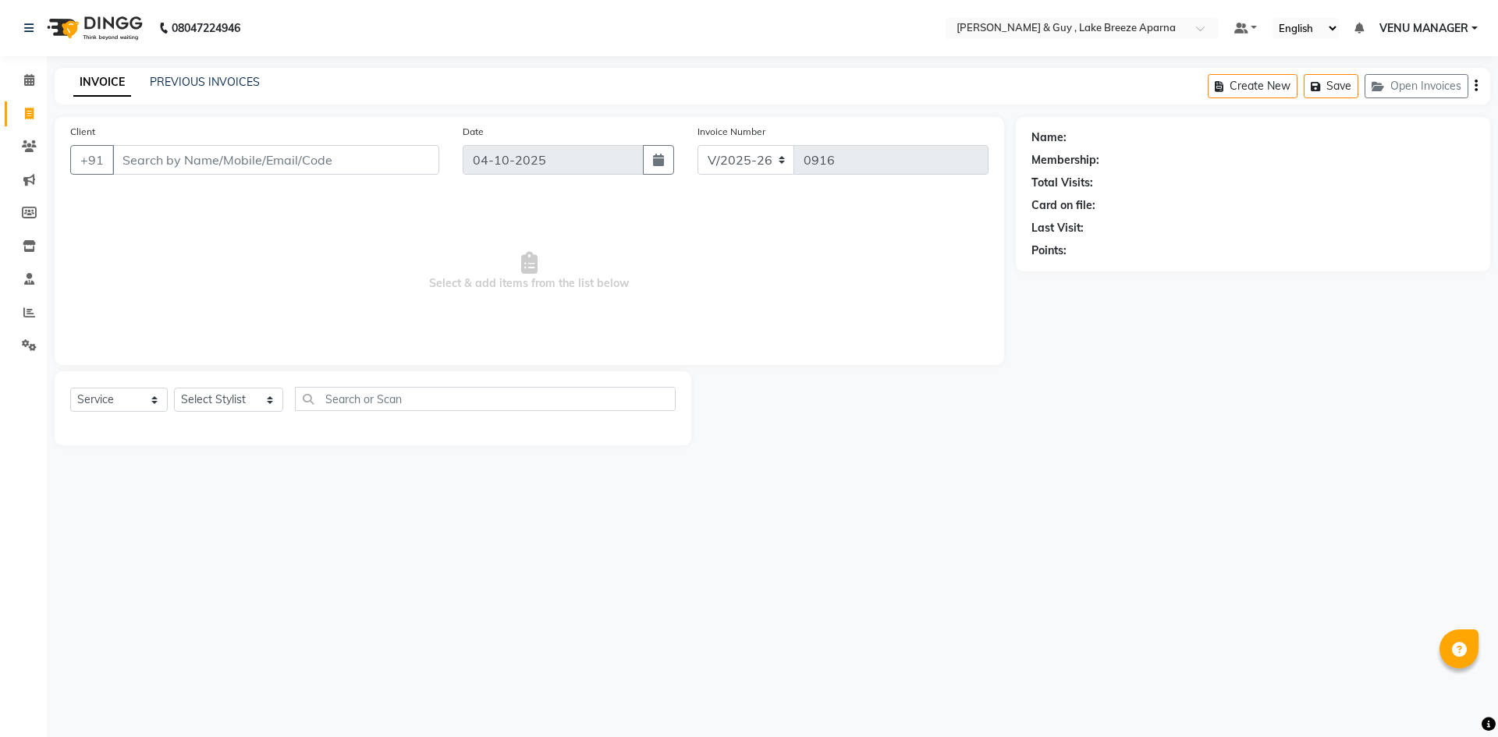
select select "8690"
select select "service"
click at [236, 402] on select "Select Stylist [PERSON_NAME] ASLAM [DEMOGRAPHIC_DATA] [PERSON_NAME] MANAGER [PE…" at bounding box center [228, 400] width 109 height 24
select select "87995"
click at [174, 388] on select "Select Stylist [PERSON_NAME] ASLAM [DEMOGRAPHIC_DATA] [PERSON_NAME] MANAGER [PE…" at bounding box center [228, 400] width 109 height 24
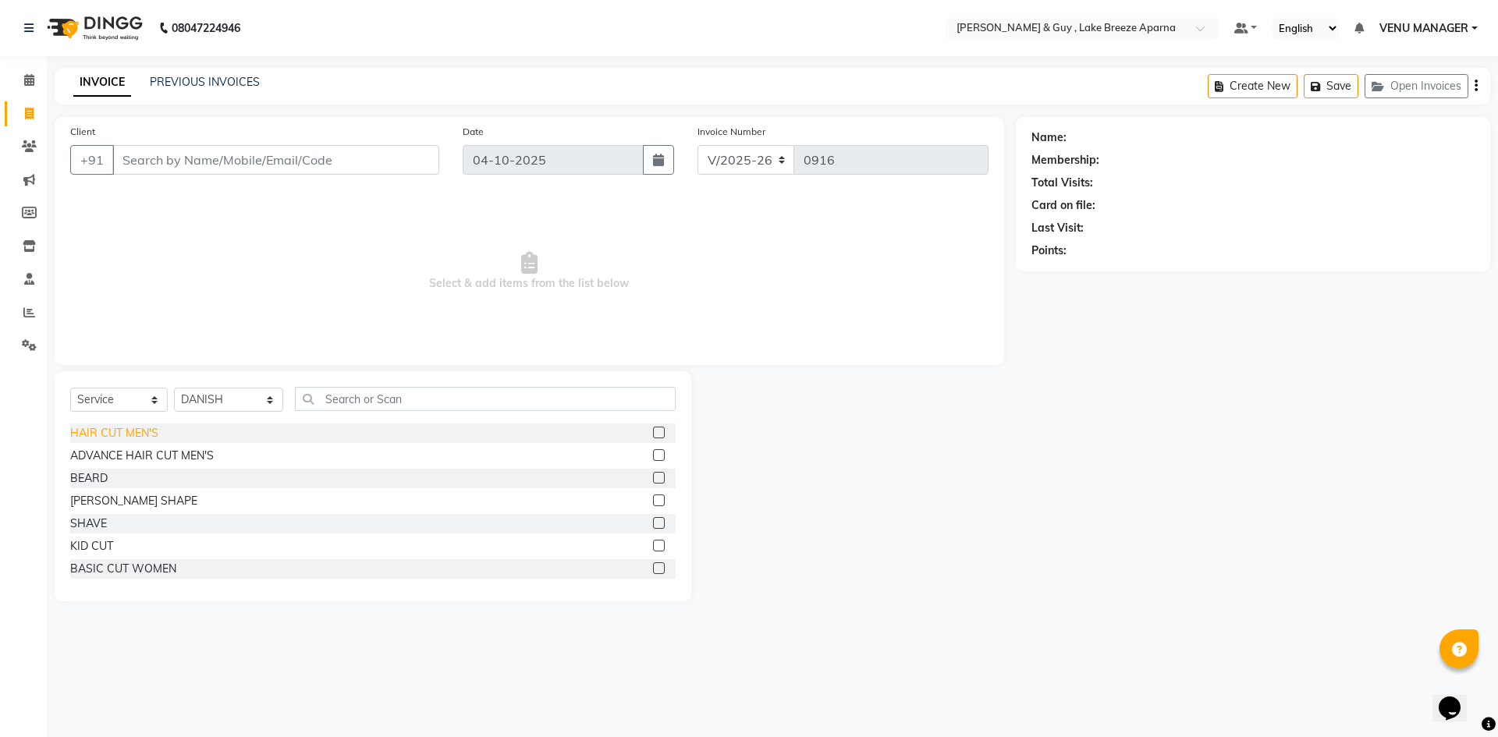
click at [116, 427] on div "HAIR CUT MEN'S" at bounding box center [114, 433] width 88 height 16
checkbox input "false"
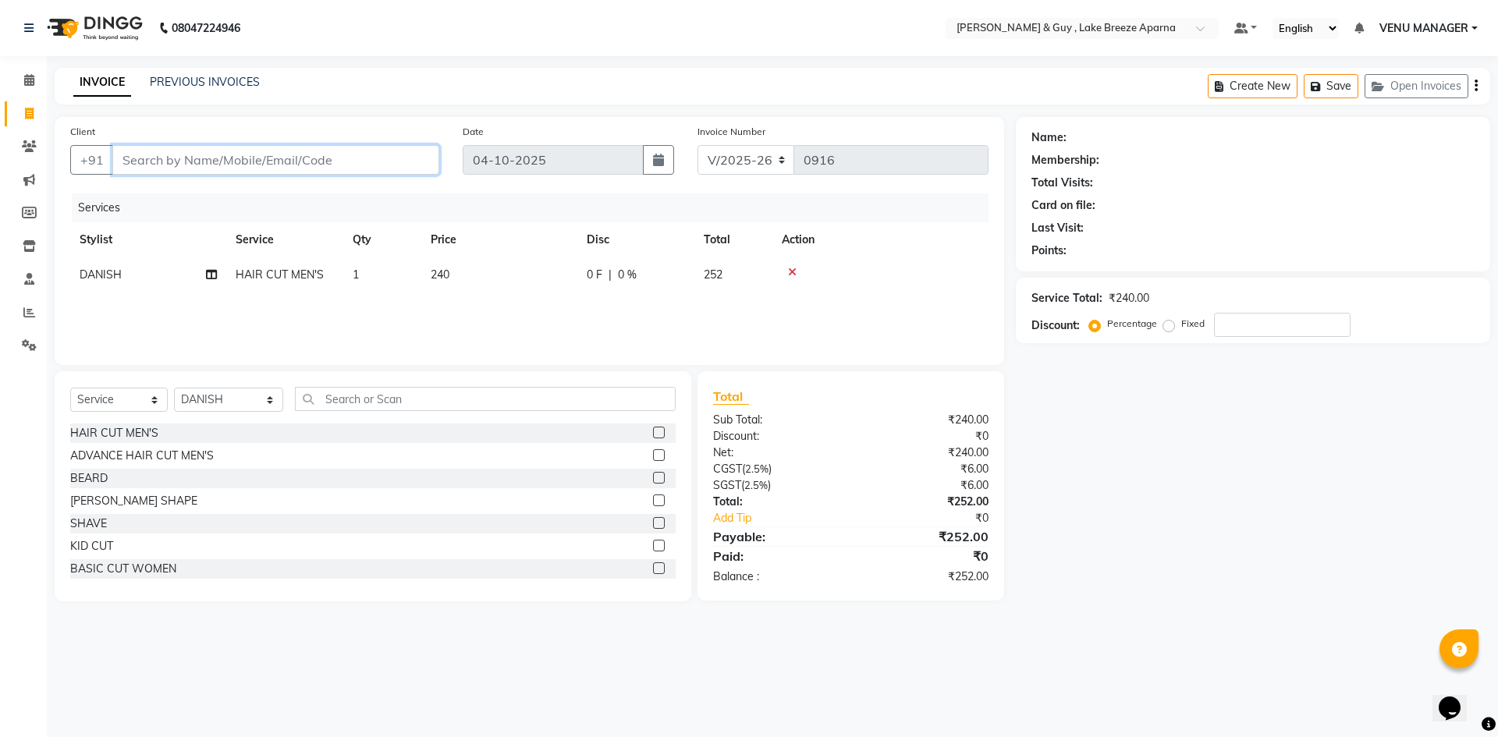
click at [212, 162] on input "Client" at bounding box center [275, 160] width 327 height 30
type input "8"
type input "0"
type input "8106230710"
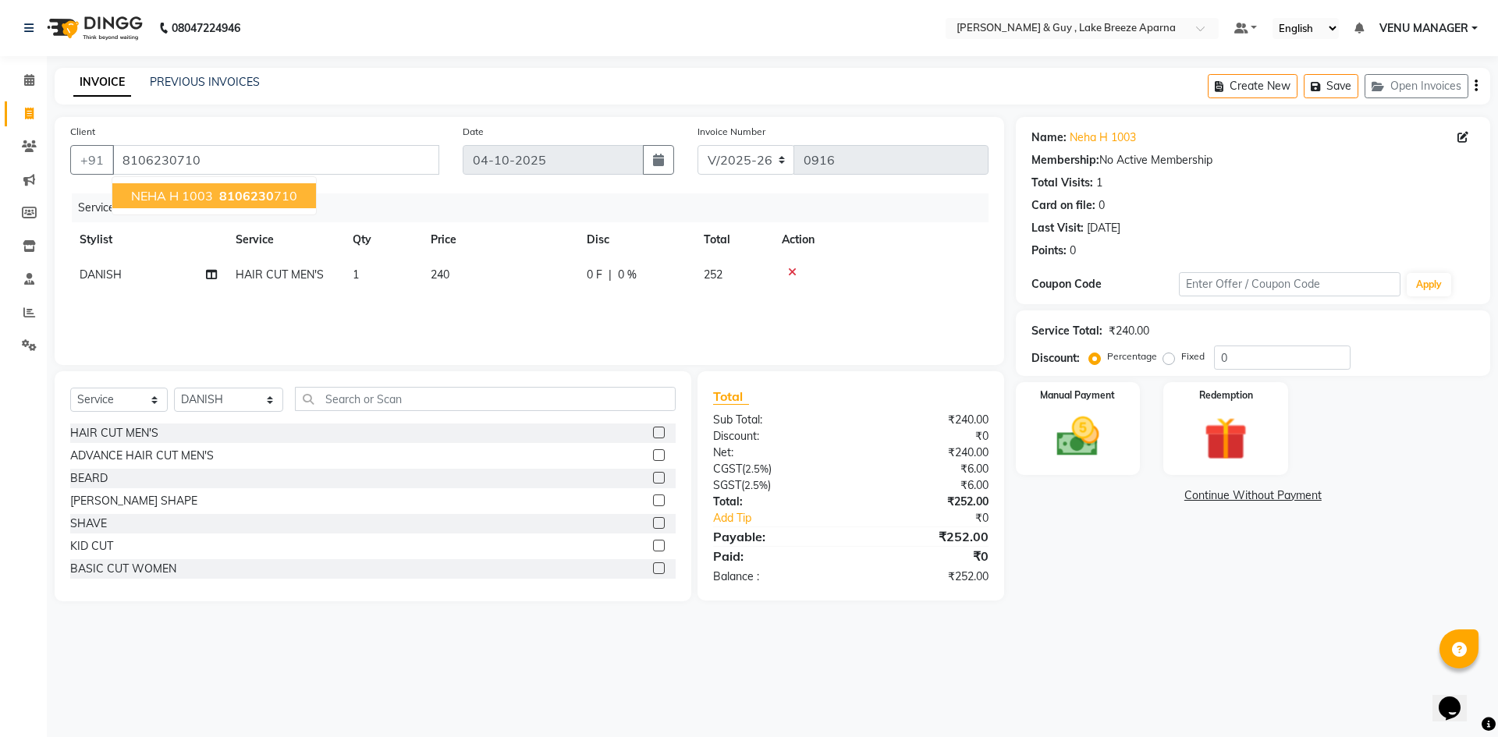
click at [1179, 677] on div "08047224946 Select Location × [PERSON_NAME] & Guy , Lake Breeze Aparna Default …" at bounding box center [749, 368] width 1498 height 737
click at [1091, 448] on img at bounding box center [1077, 436] width 73 height 51
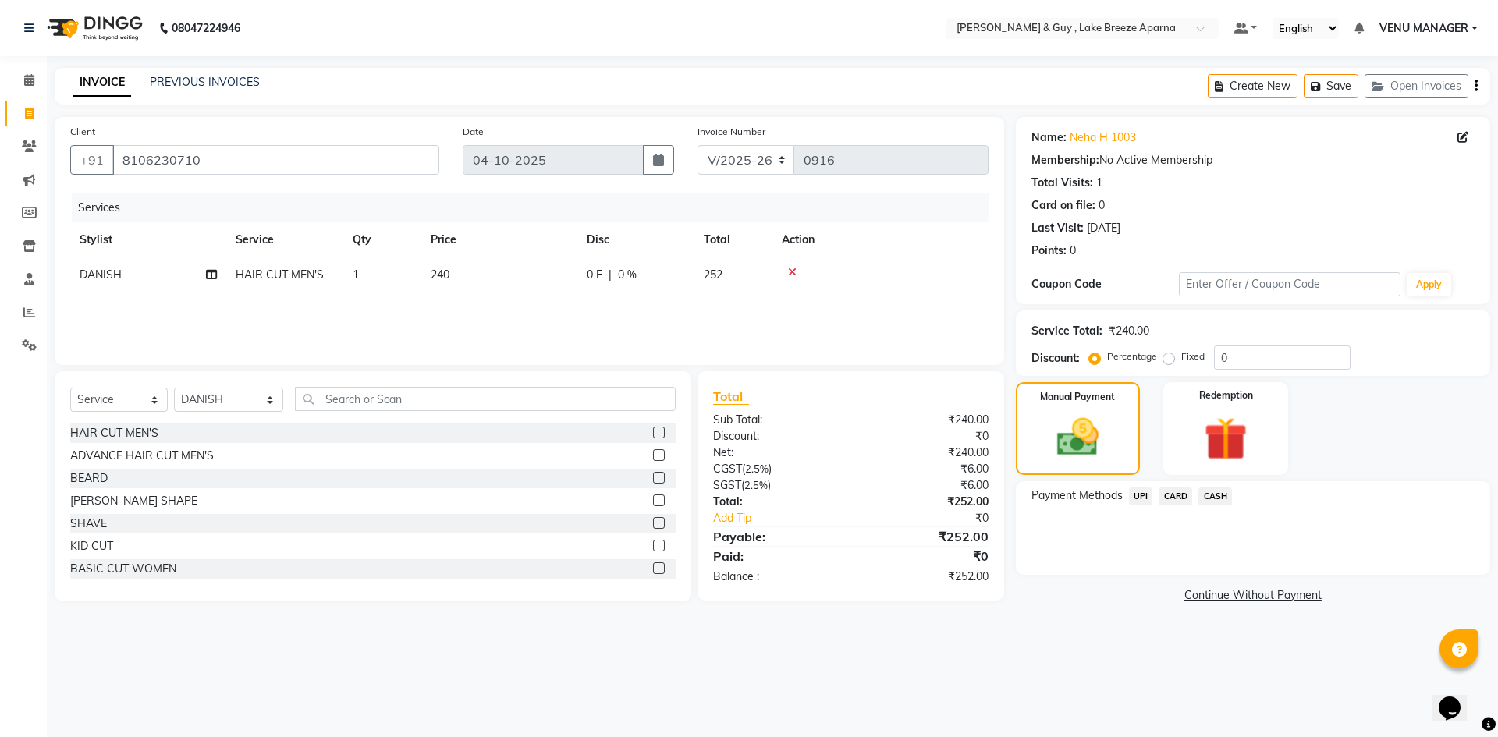
click at [1174, 496] on span "CARD" at bounding box center [1175, 497] width 34 height 18
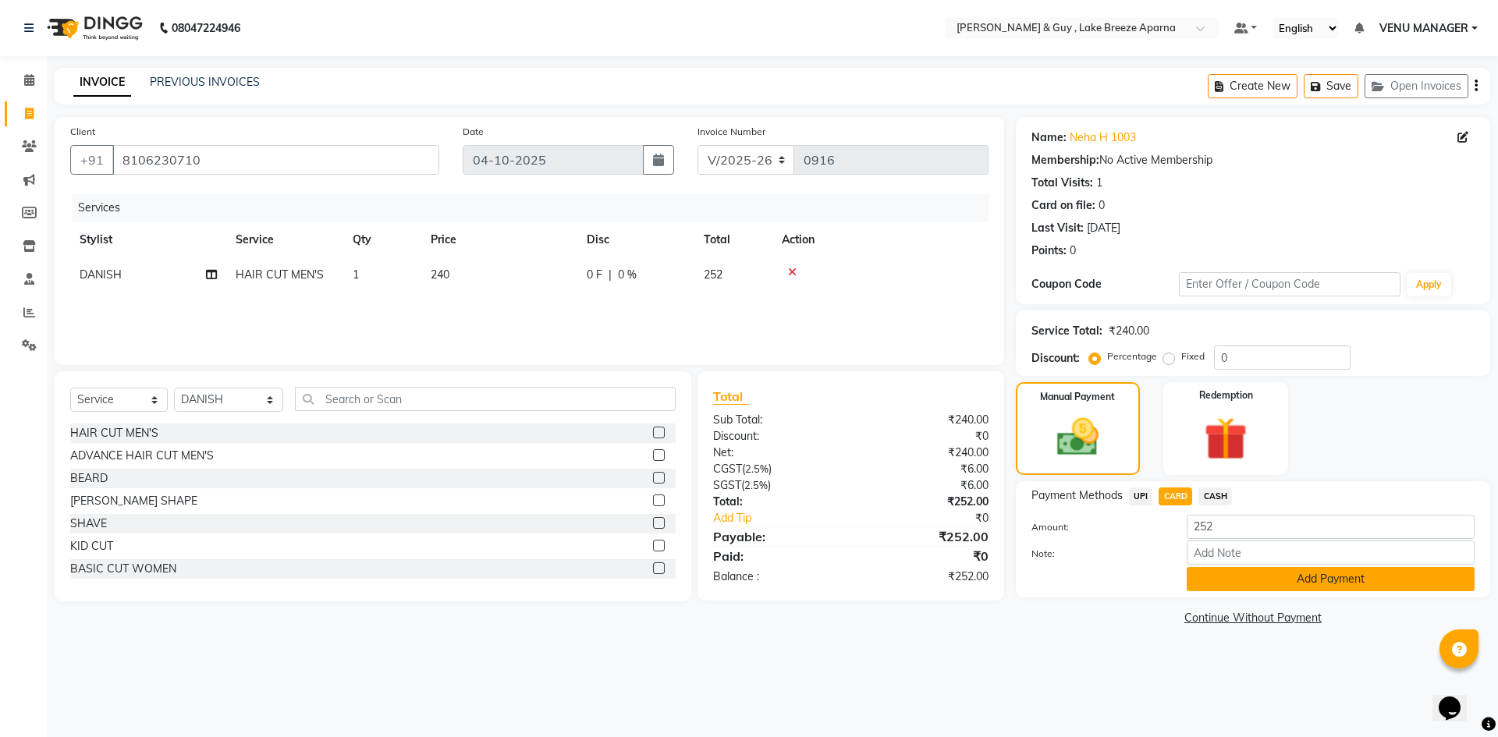
click at [1240, 576] on button "Add Payment" at bounding box center [1331, 579] width 288 height 24
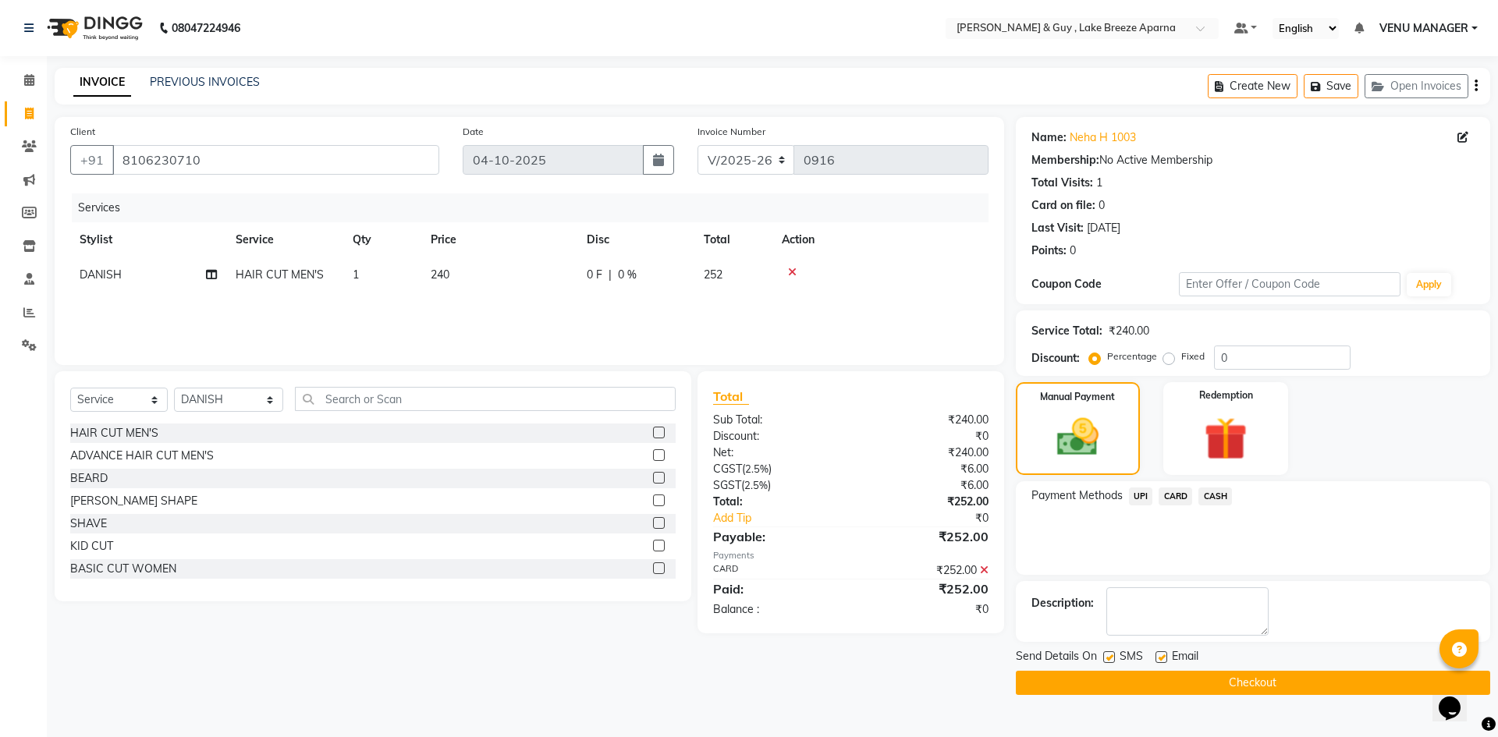
click at [1214, 686] on button "Checkout" at bounding box center [1253, 683] width 474 height 24
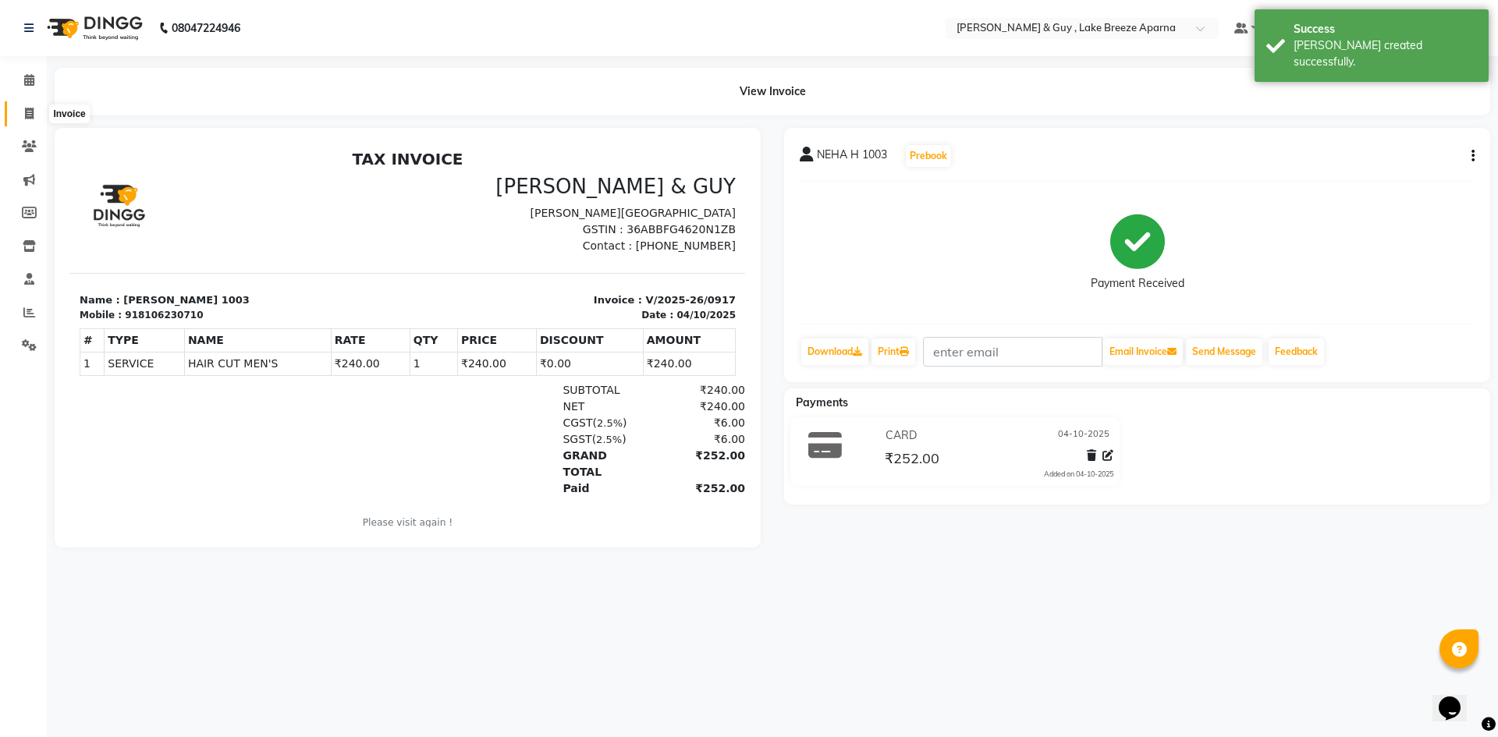
click at [36, 111] on span at bounding box center [29, 114] width 27 height 18
select select "8690"
select select "service"
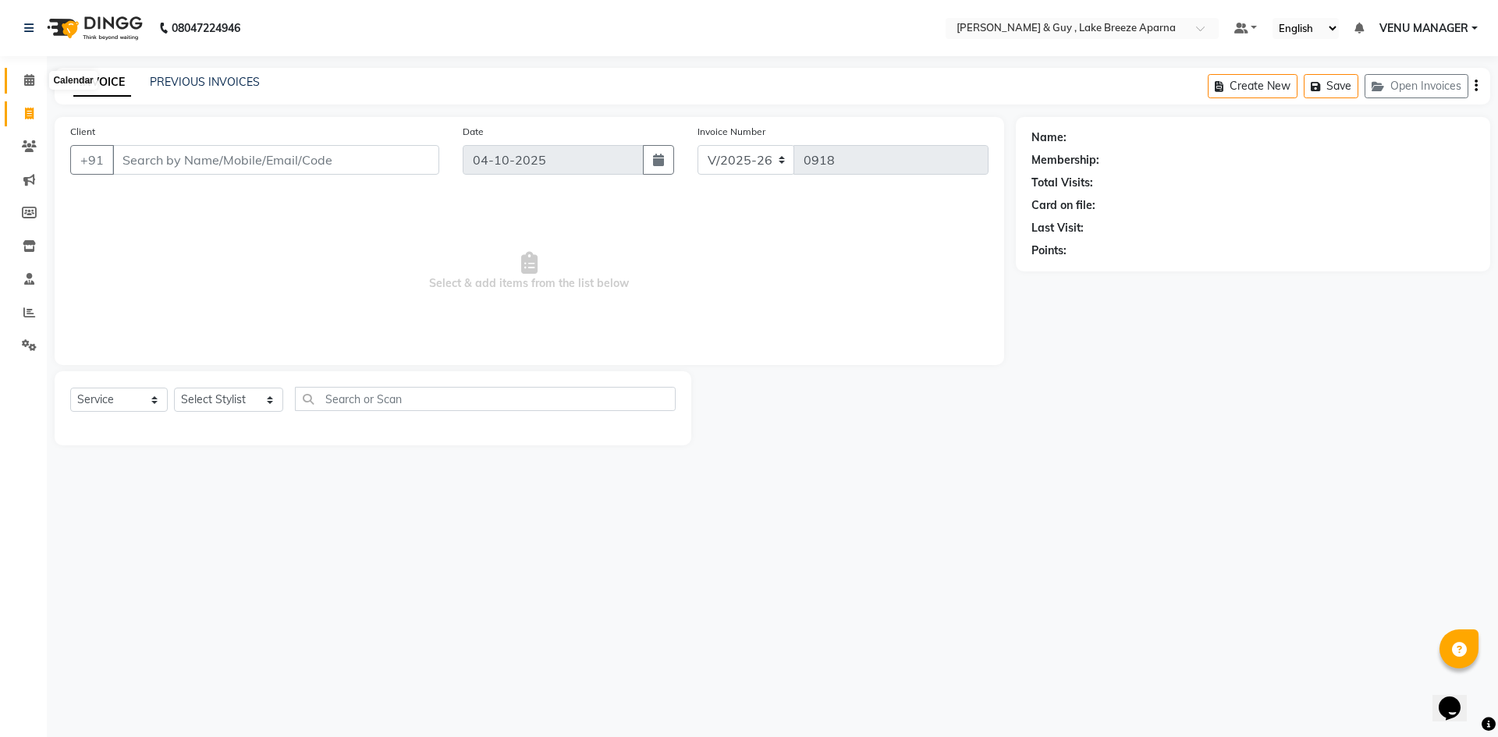
click at [31, 73] on span at bounding box center [29, 81] width 27 height 18
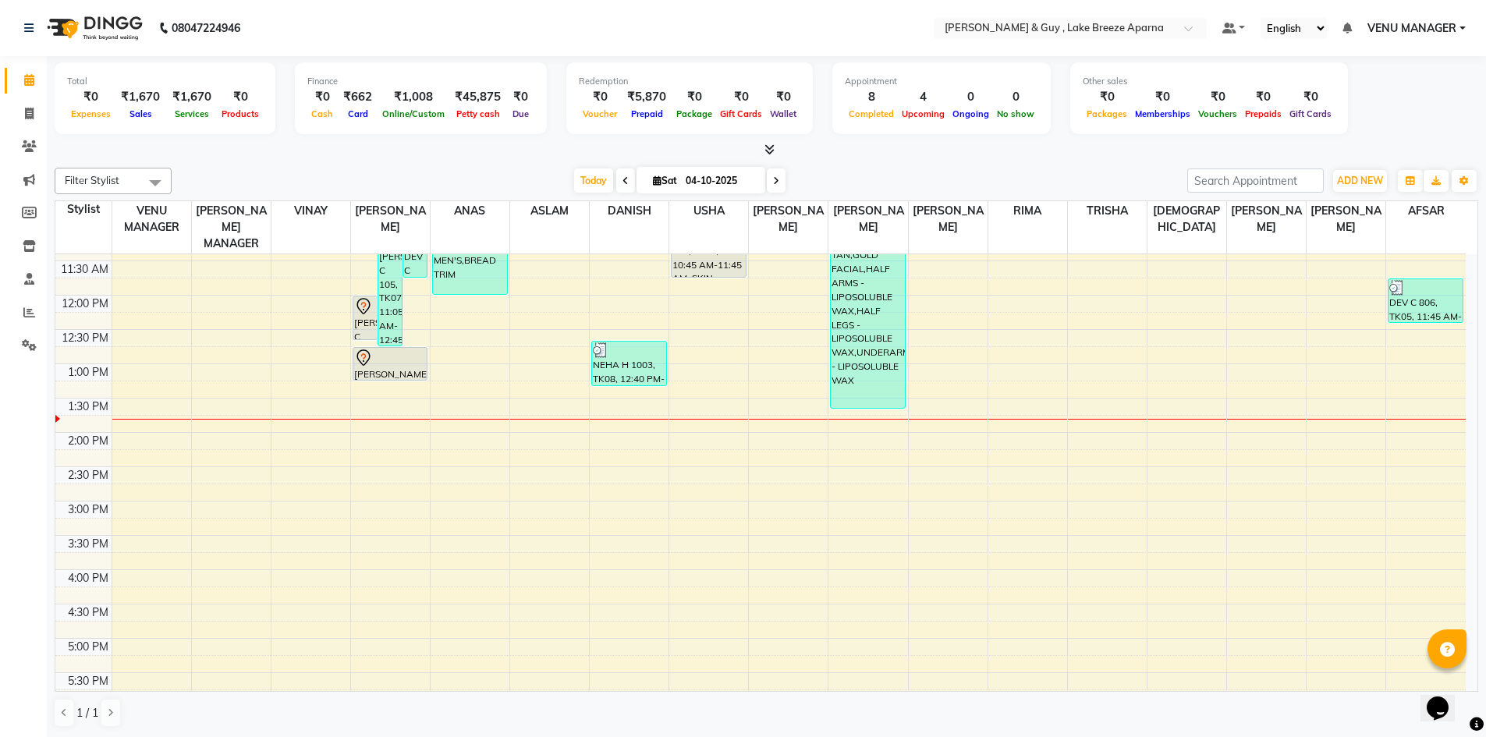
scroll to position [234, 0]
click at [1006, 442] on div "8:00 AM 8:30 AM 9:00 AM 9:30 AM 10:00 AM 10:30 AM 11:00 AM 11:30 AM 12:00 PM 12…" at bounding box center [760, 466] width 1410 height 892
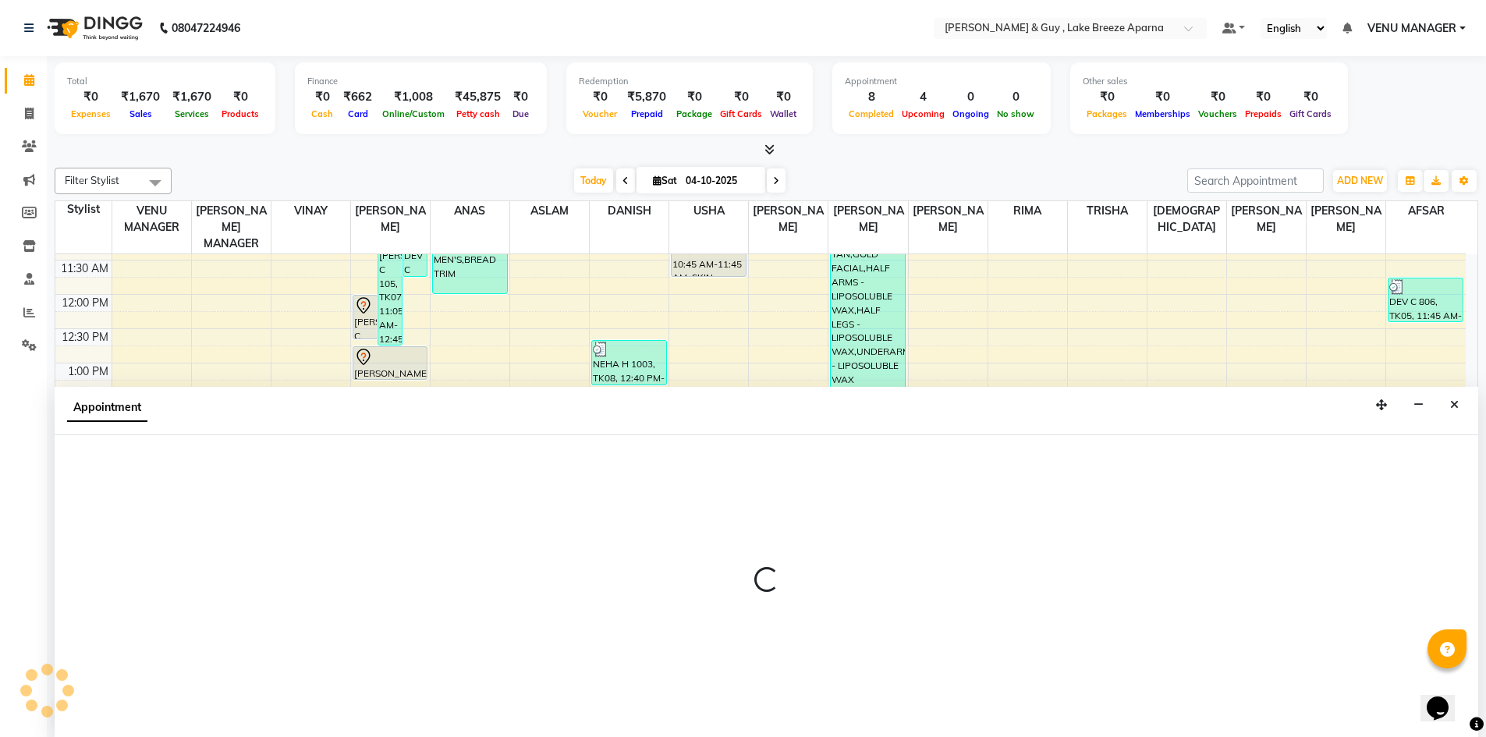
scroll to position [1, 0]
select select "88973"
select select "tentative"
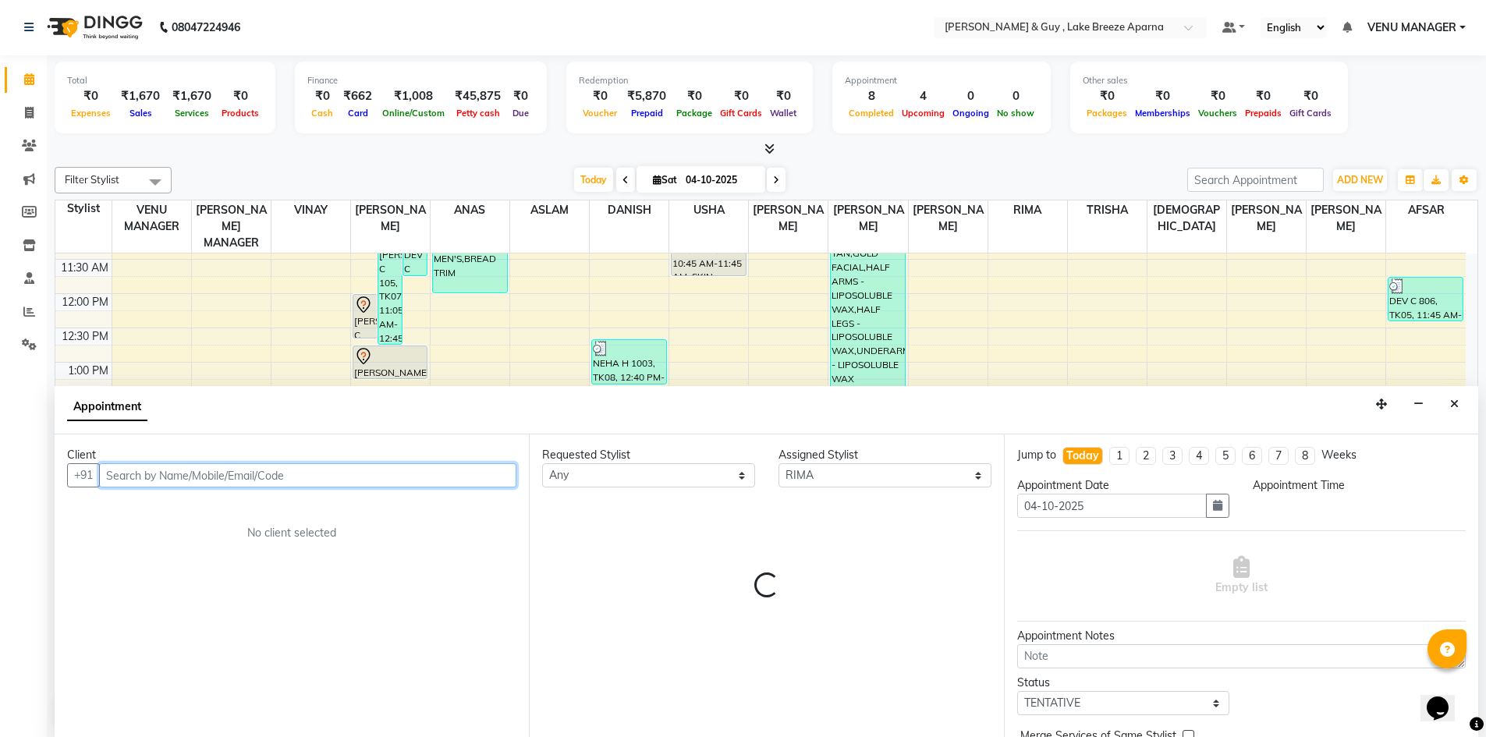
select select "855"
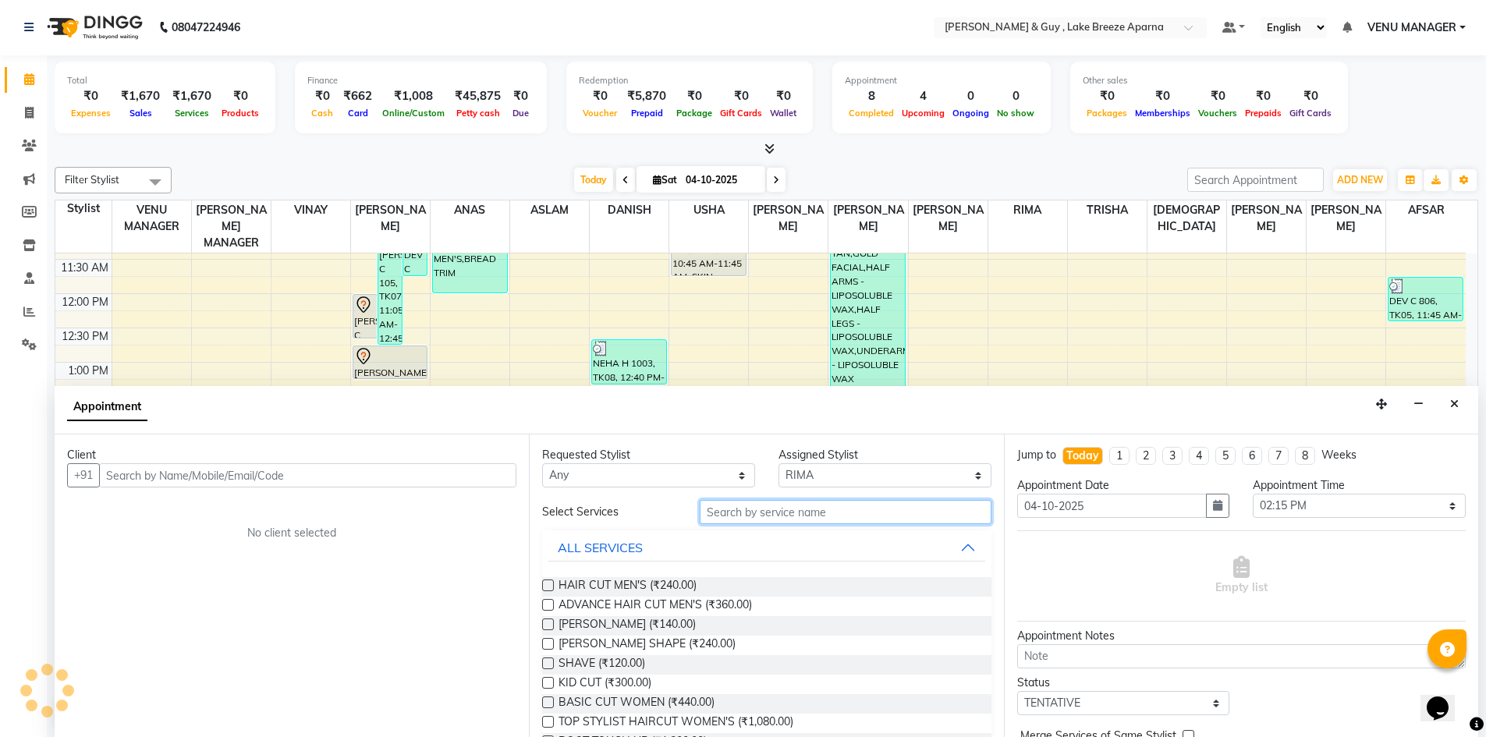
click at [750, 520] on input "text" at bounding box center [846, 512] width 292 height 24
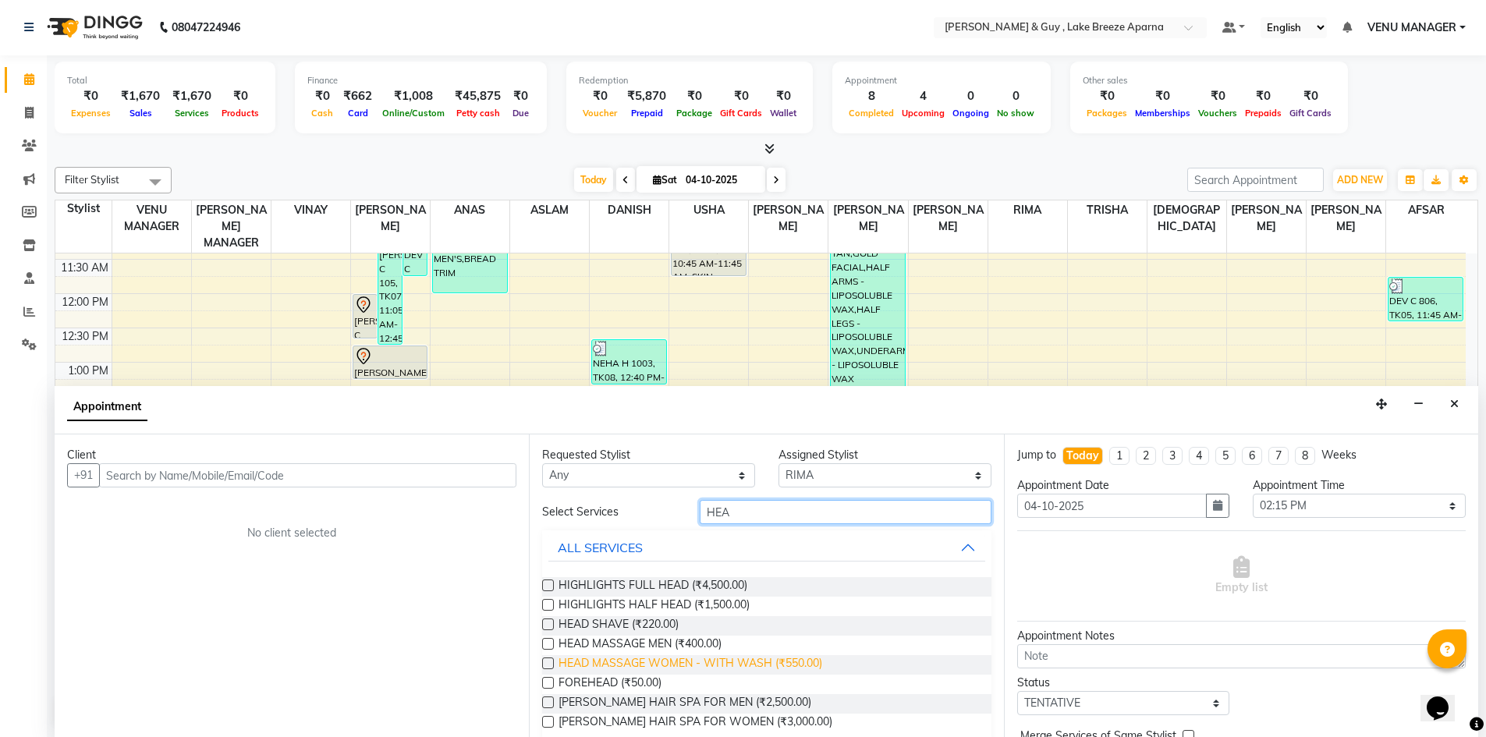
type input "HEA"
click at [639, 665] on span "HEAD MASSAGE WOMEN - WITH WASH (₹550.00)" at bounding box center [691, 665] width 264 height 20
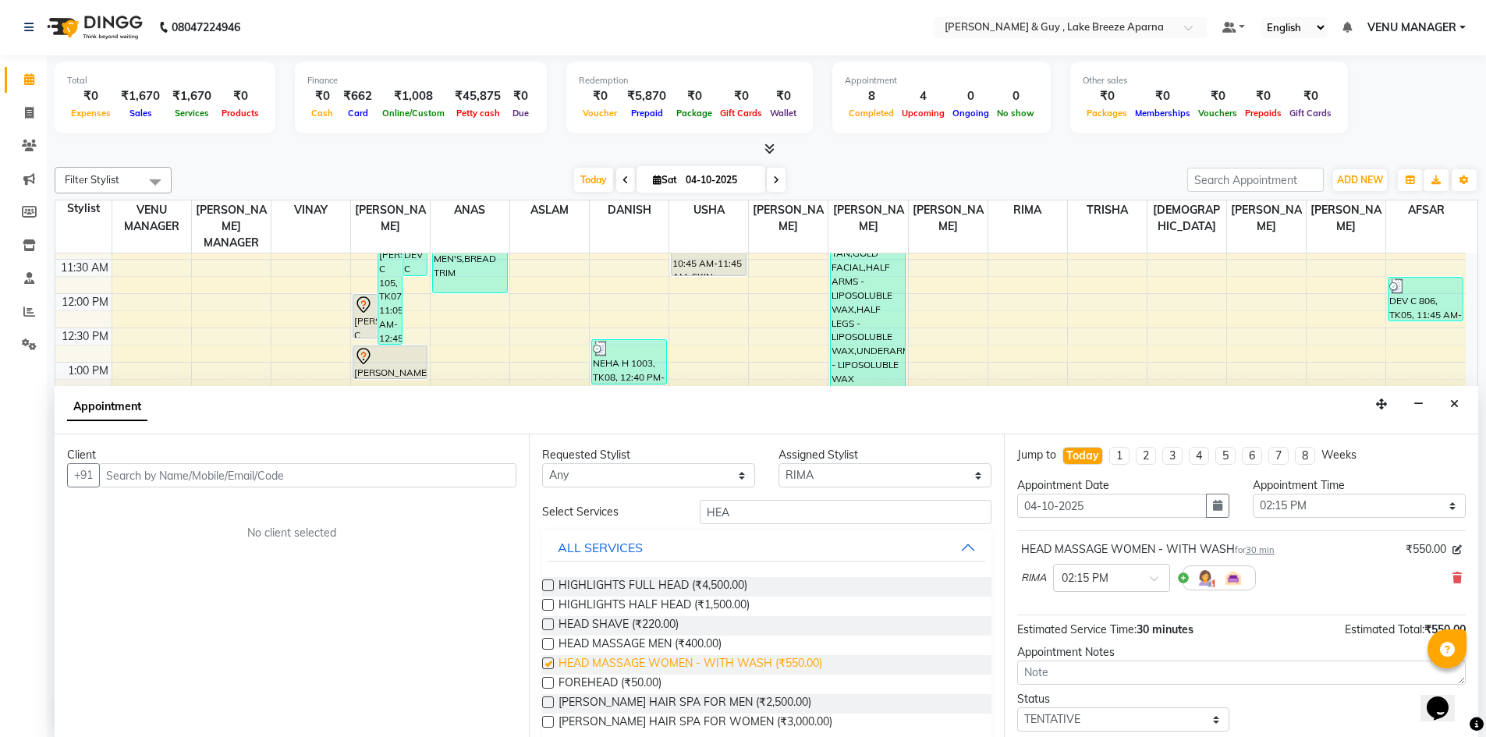
checkbox input "false"
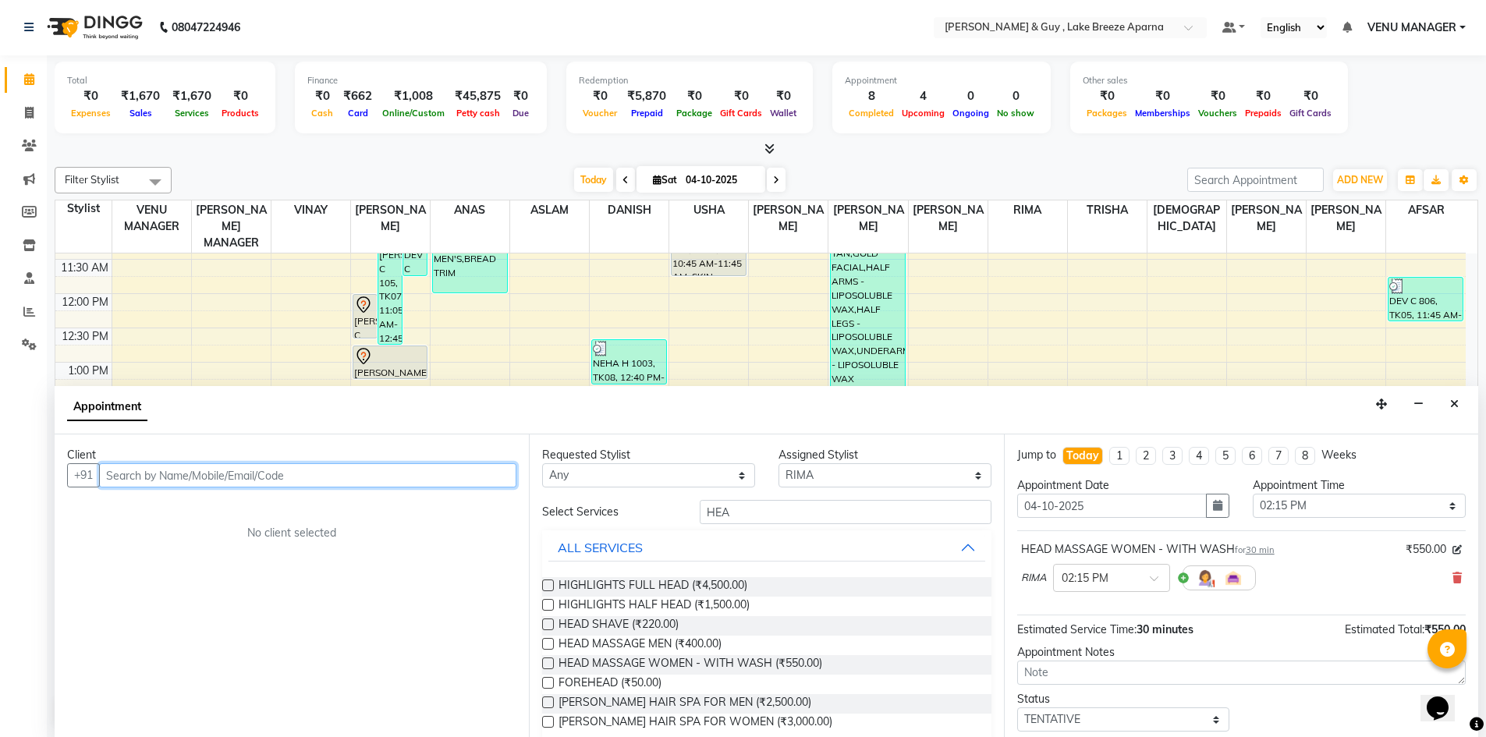
click at [268, 475] on input "text" at bounding box center [307, 475] width 417 height 24
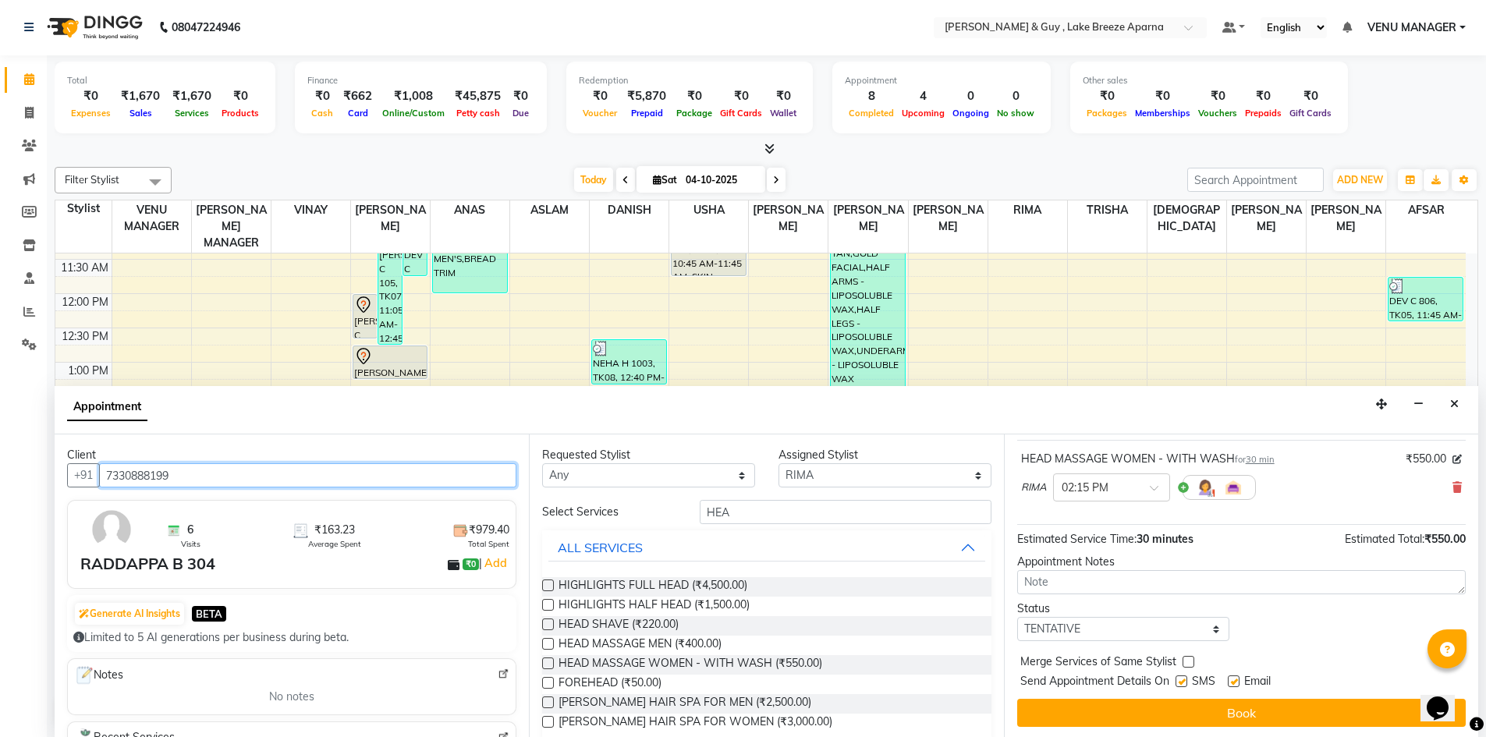
scroll to position [93, 0]
type input "7330888199"
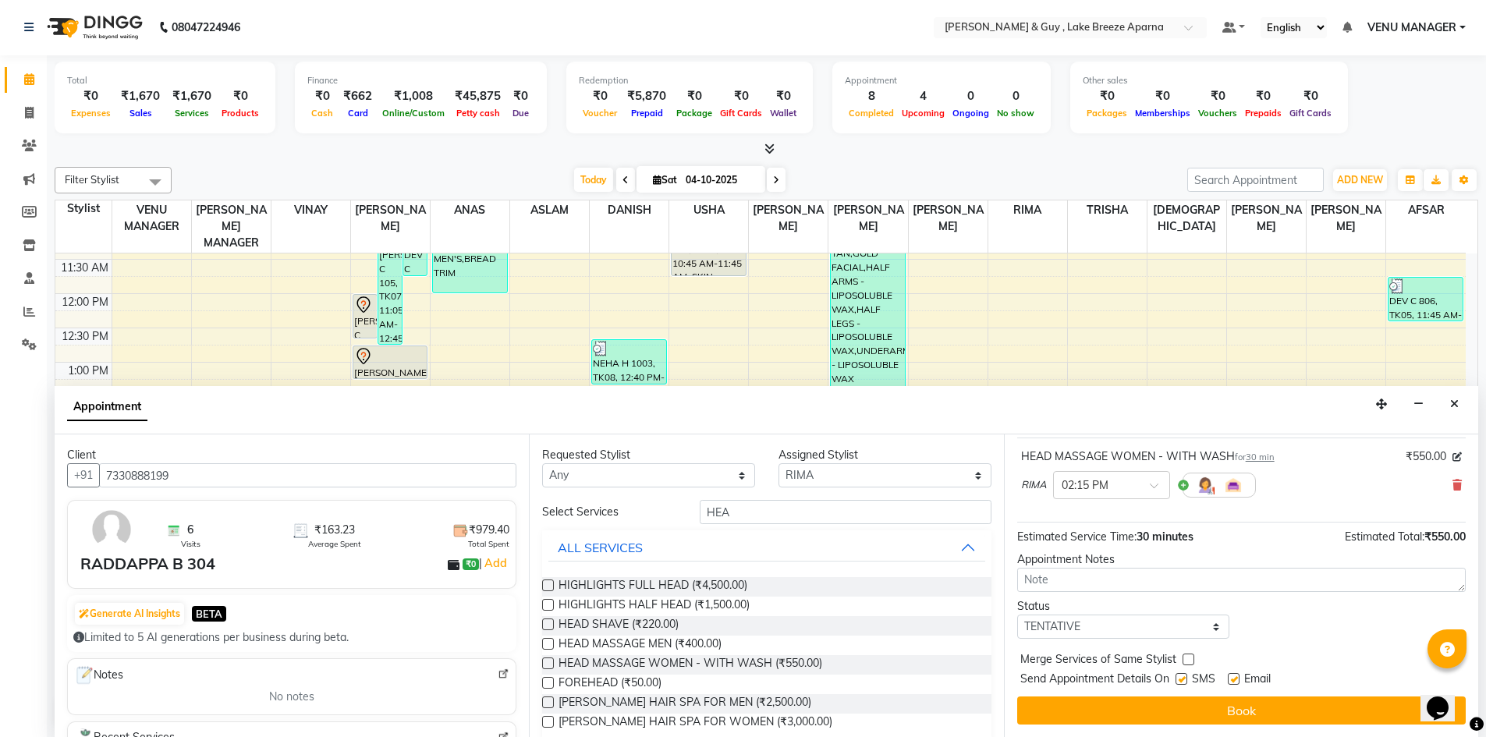
click at [1145, 695] on div "Jump to Today 1 2 3 4 5 6 7 8 Weeks Appointment Date 04-10-2025 Appointment Tim…" at bounding box center [1241, 586] width 474 height 303
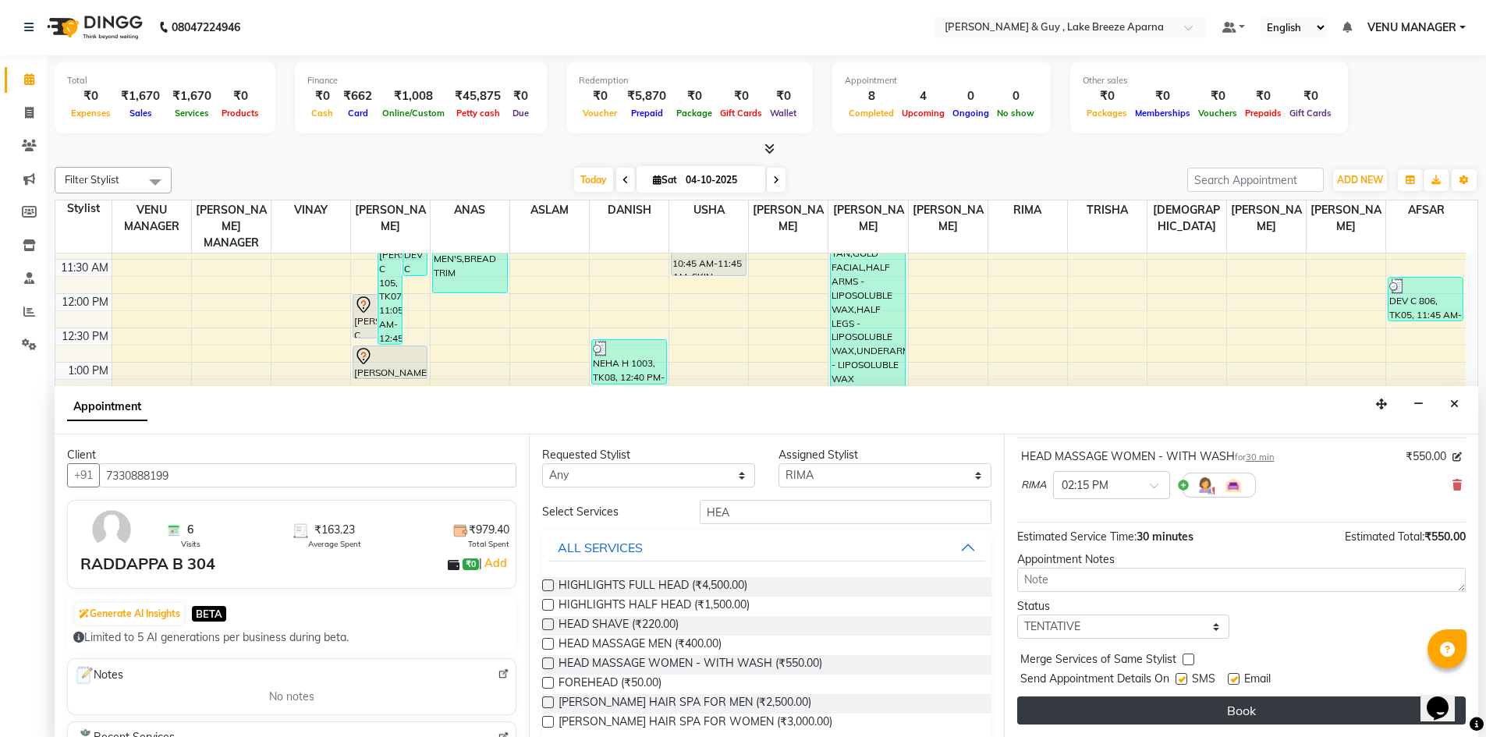
click at [1182, 704] on button "Book" at bounding box center [1241, 711] width 449 height 28
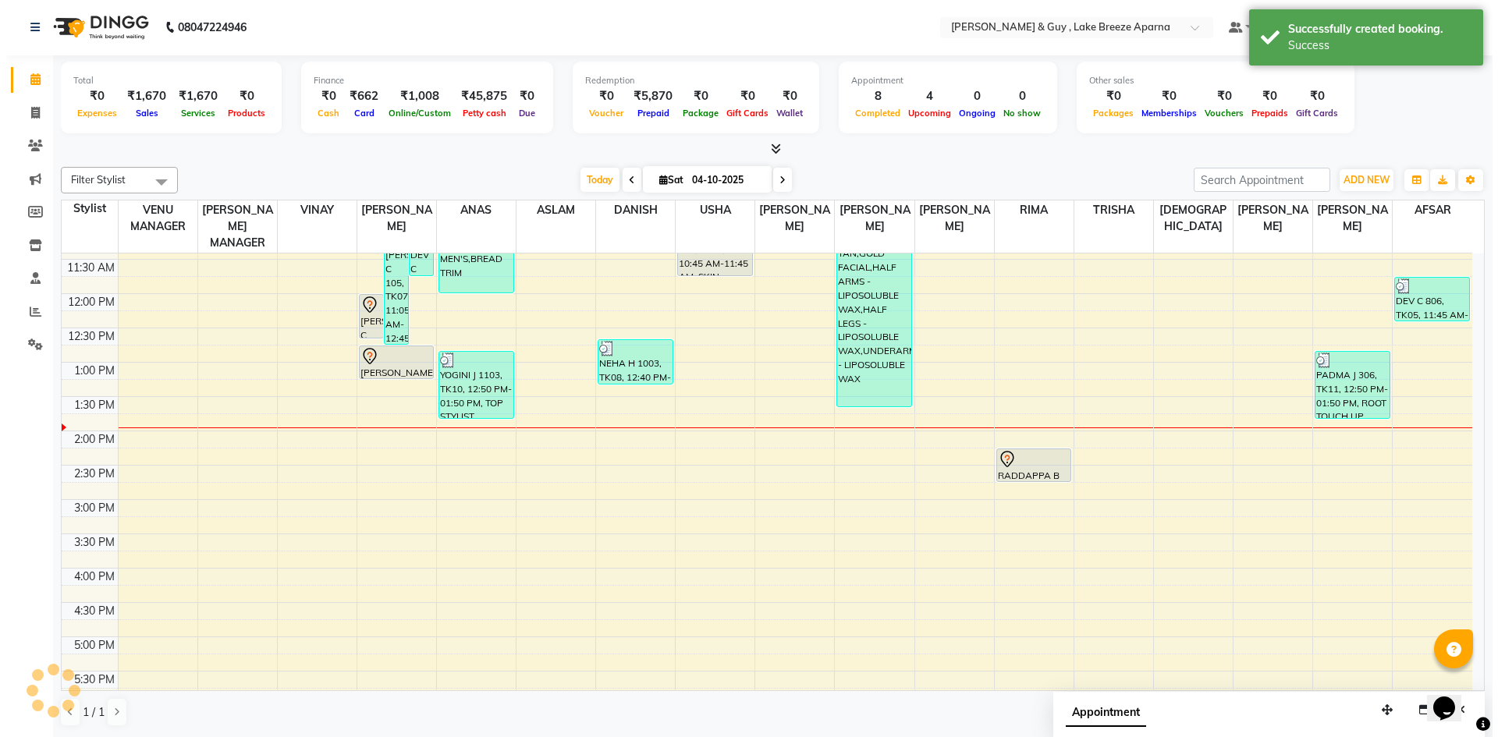
scroll to position [0, 0]
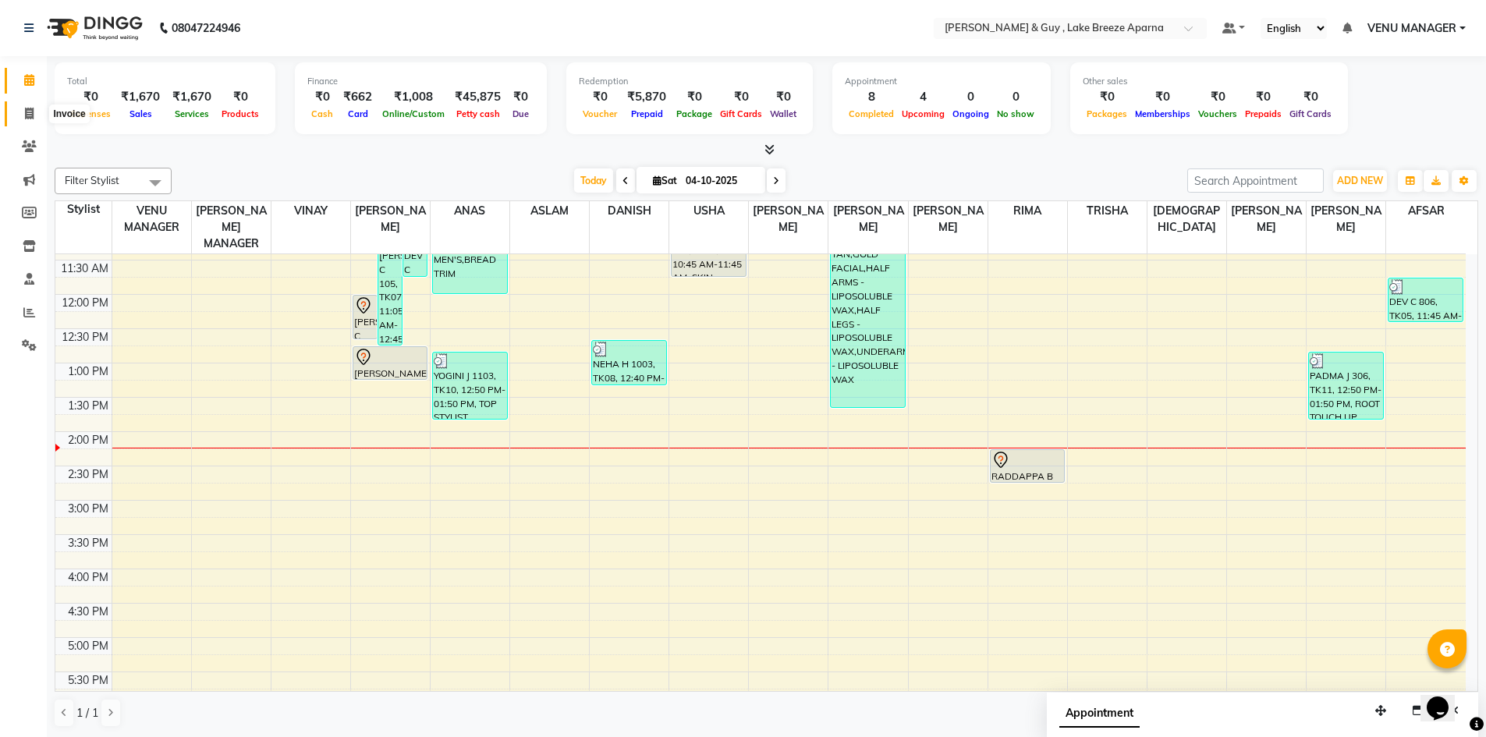
click at [30, 117] on icon at bounding box center [29, 114] width 9 height 12
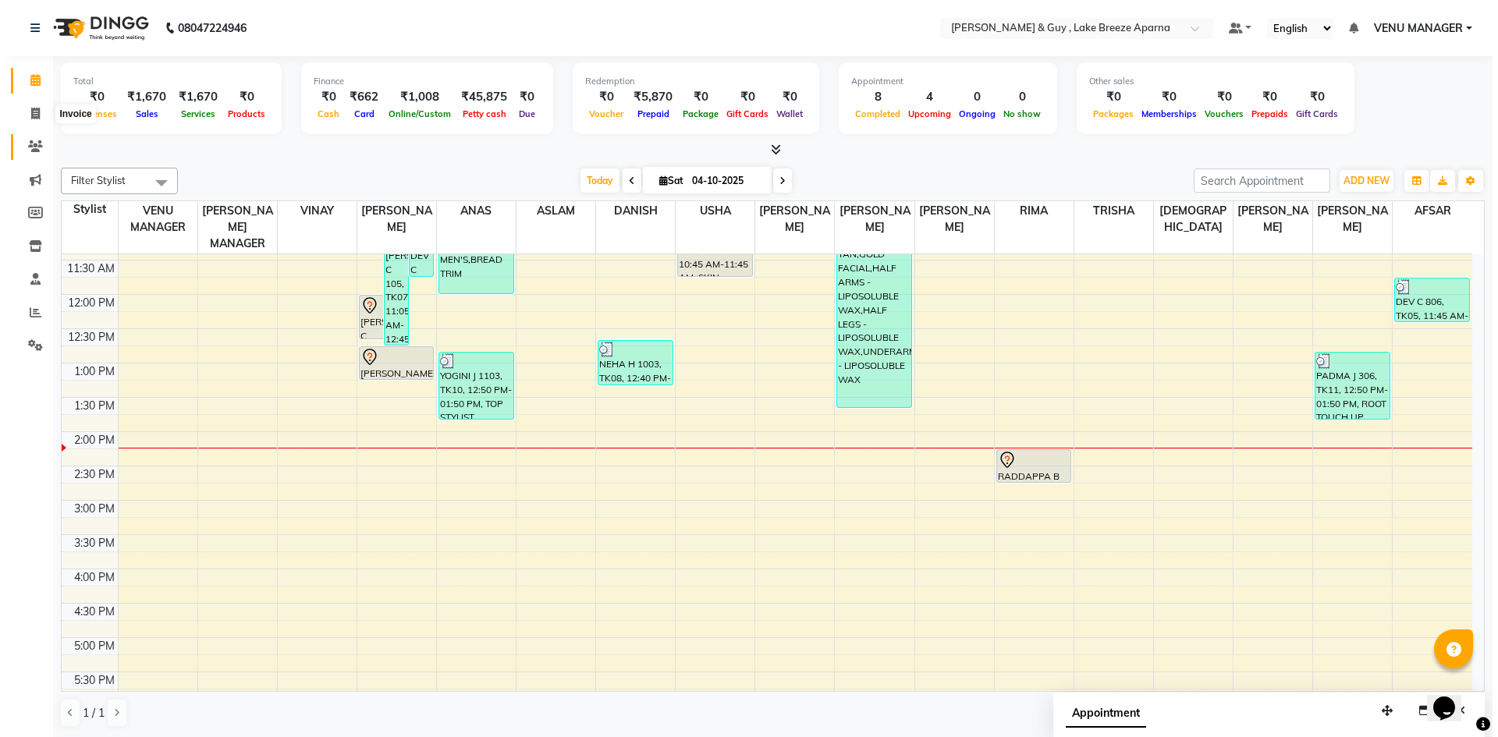
select select "8690"
select select "service"
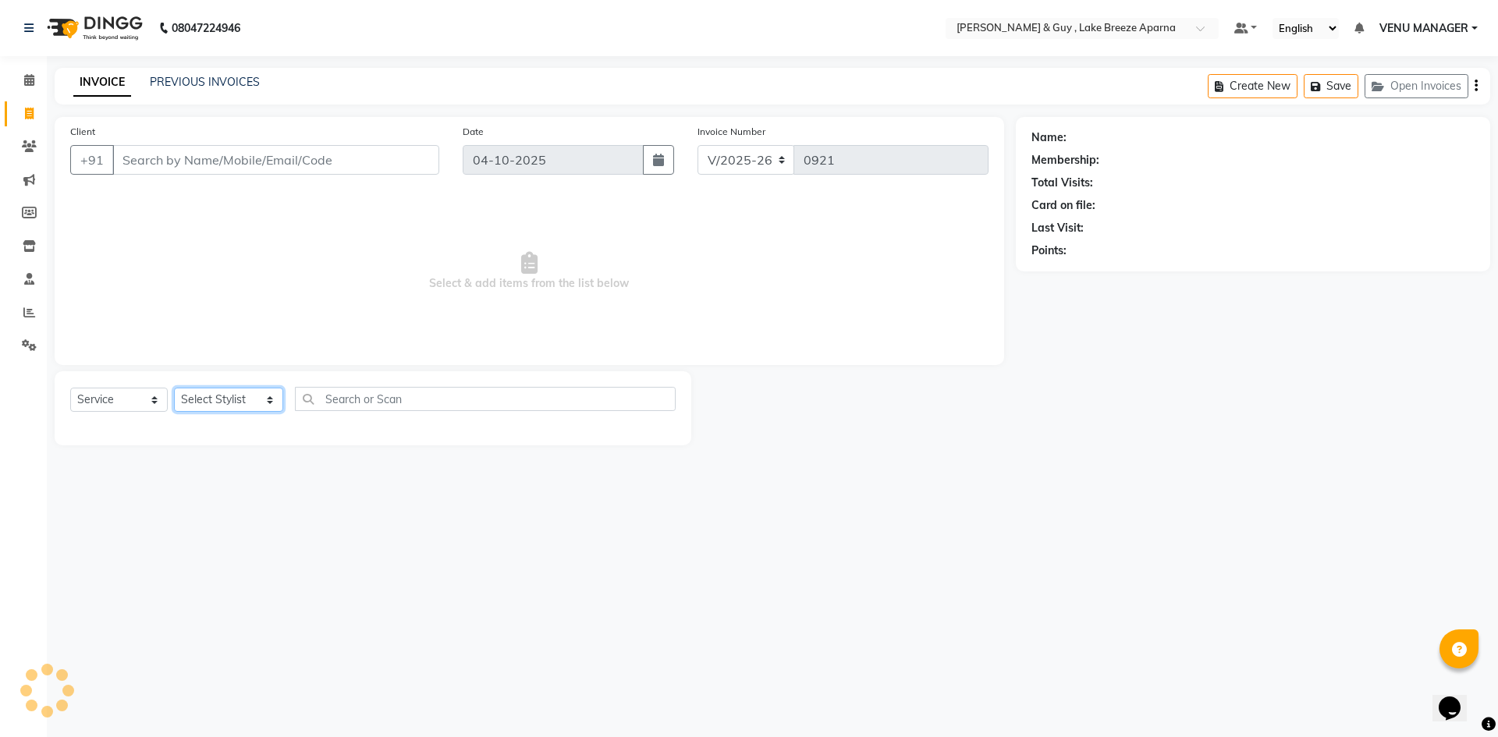
click at [232, 403] on select "Select Stylist AFSAR ANAS ASLAM DANISH HANISHA MANAGER LAXMI RIMA RINKU SALMAN …" at bounding box center [228, 400] width 109 height 24
select select "87996"
click at [174, 388] on select "Select Stylist AFSAR ANAS ASLAM DANISH HANISHA MANAGER LAXMI RIMA RINKU SALMAN …" at bounding box center [228, 400] width 109 height 24
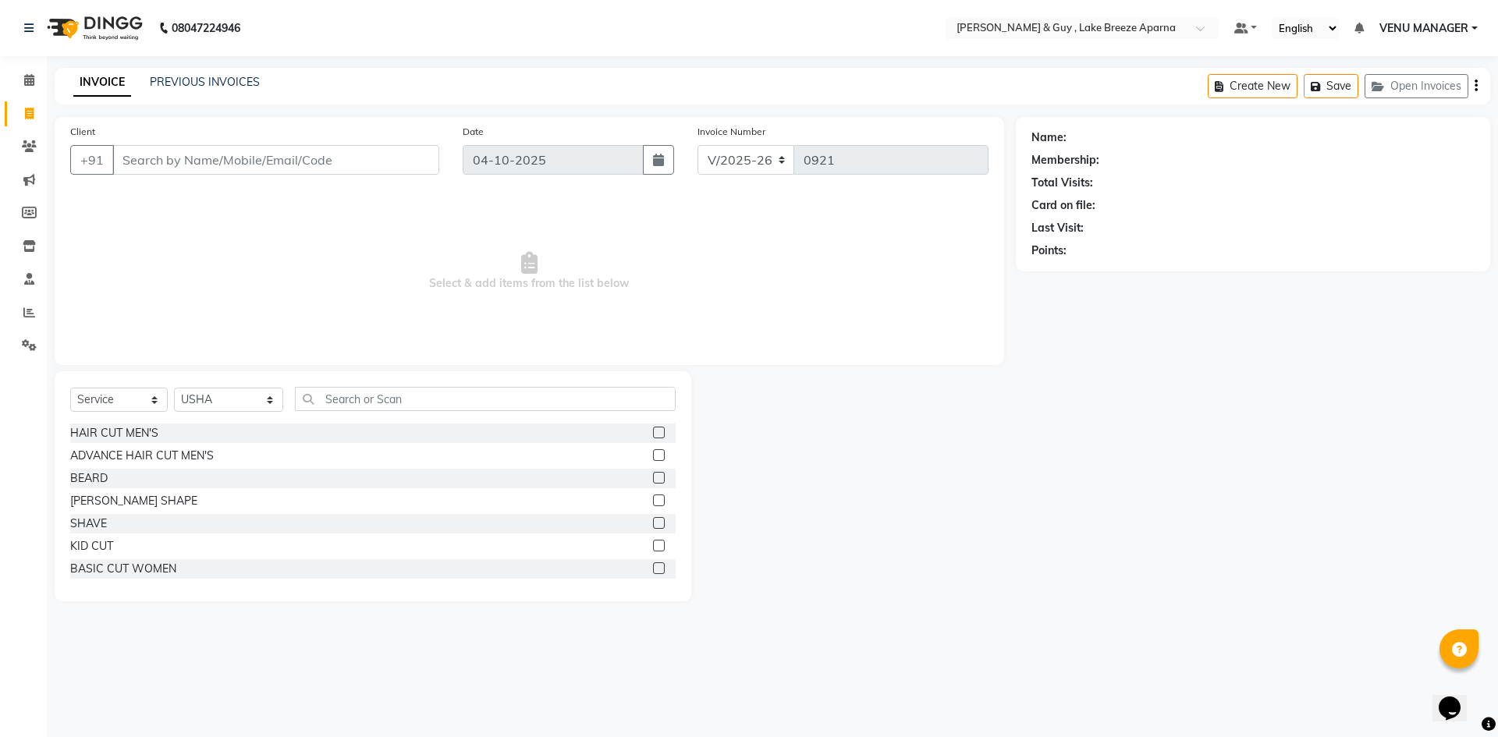
click at [387, 386] on div "Select Service Product Membership Package Voucher Prepaid Gift Card Select Styl…" at bounding box center [373, 486] width 637 height 230
click at [421, 410] on input "text" at bounding box center [485, 399] width 381 height 24
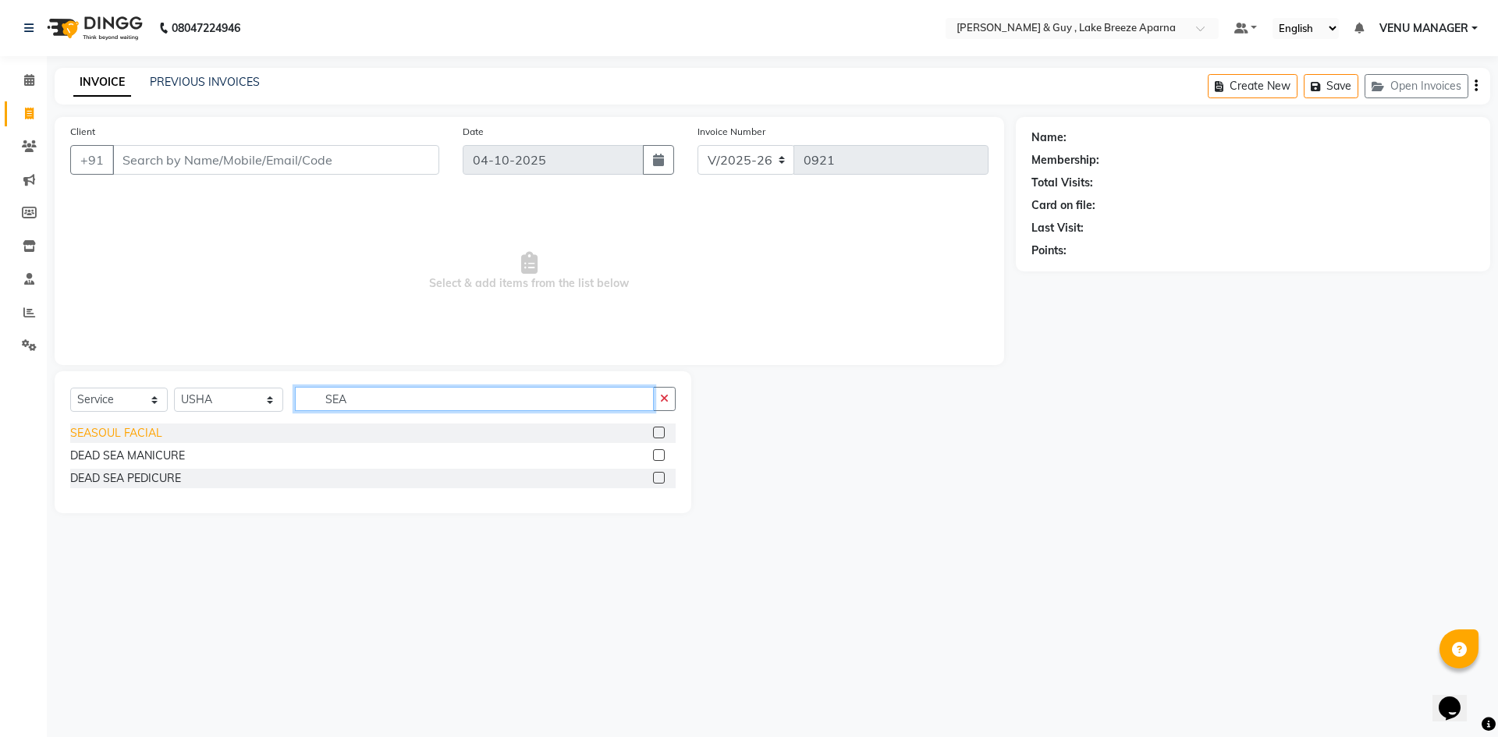
type input "SEA"
click at [124, 431] on div "SEASOUL FACIAL" at bounding box center [116, 433] width 92 height 16
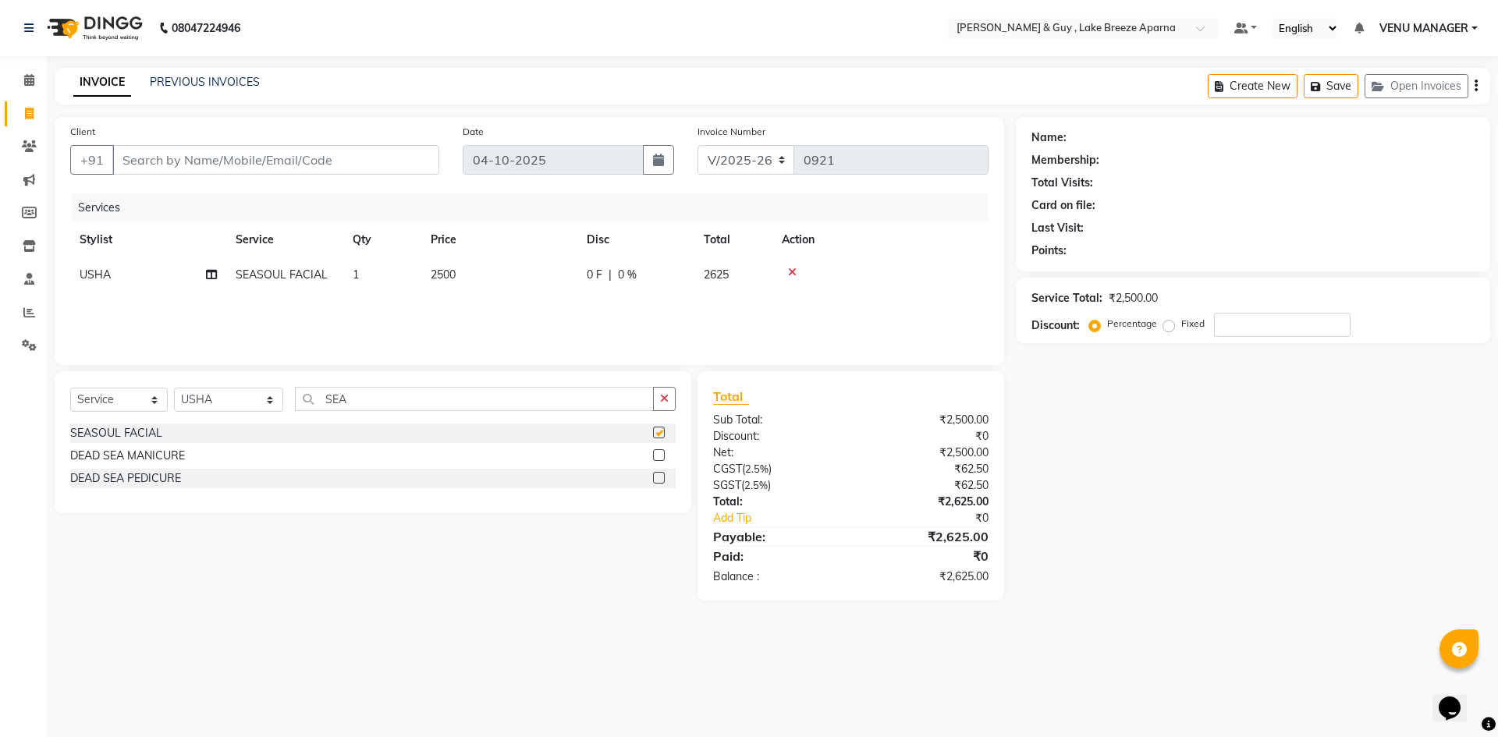
checkbox input "false"
drag, startPoint x: 361, startPoint y: 399, endPoint x: 83, endPoint y: 395, distance: 277.8
click at [215, 408] on div "Select Service Product Membership Package Voucher Prepaid Gift Card Select Styl…" at bounding box center [372, 405] width 605 height 37
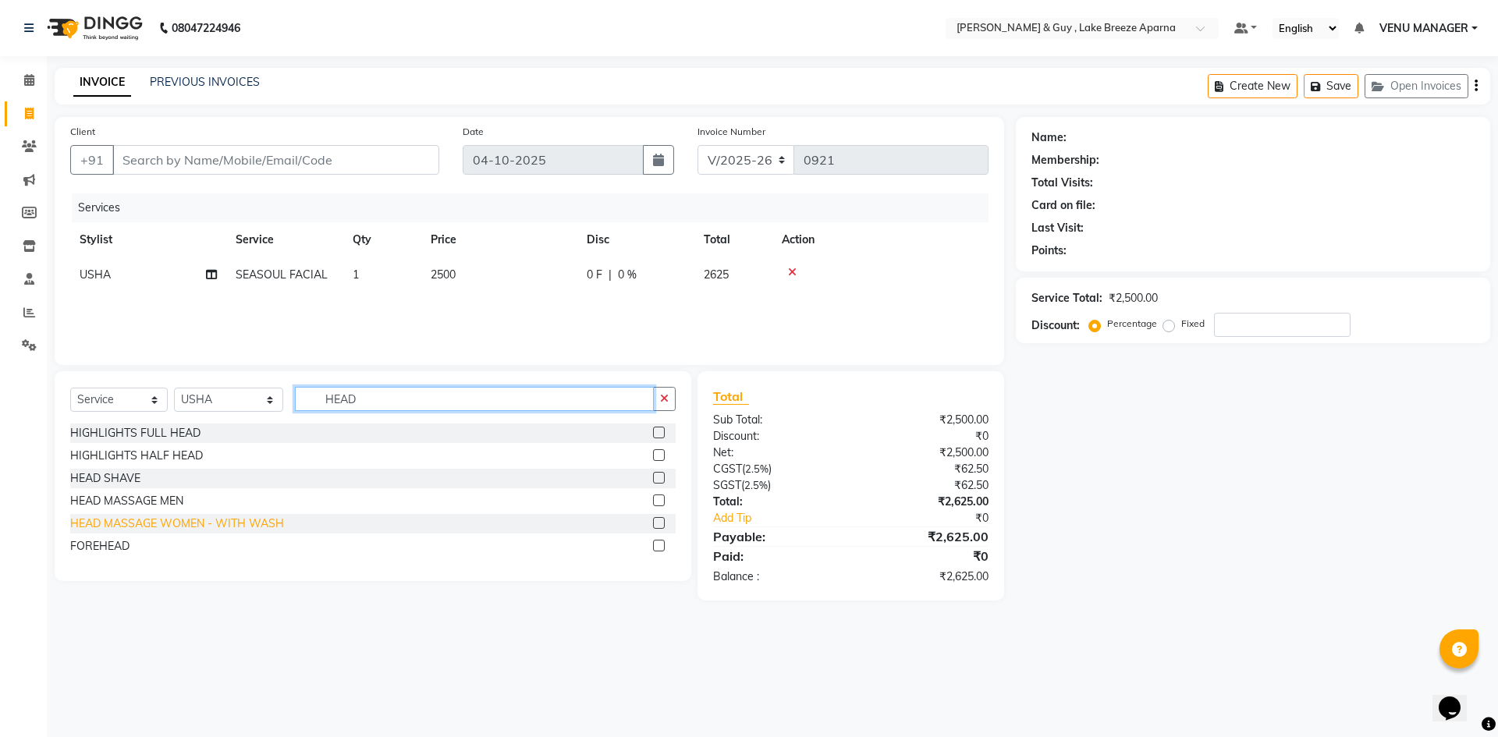
type input "HEAD"
click at [147, 523] on div "HEAD MASSAGE WOMEN - WITH WASH" at bounding box center [177, 524] width 214 height 16
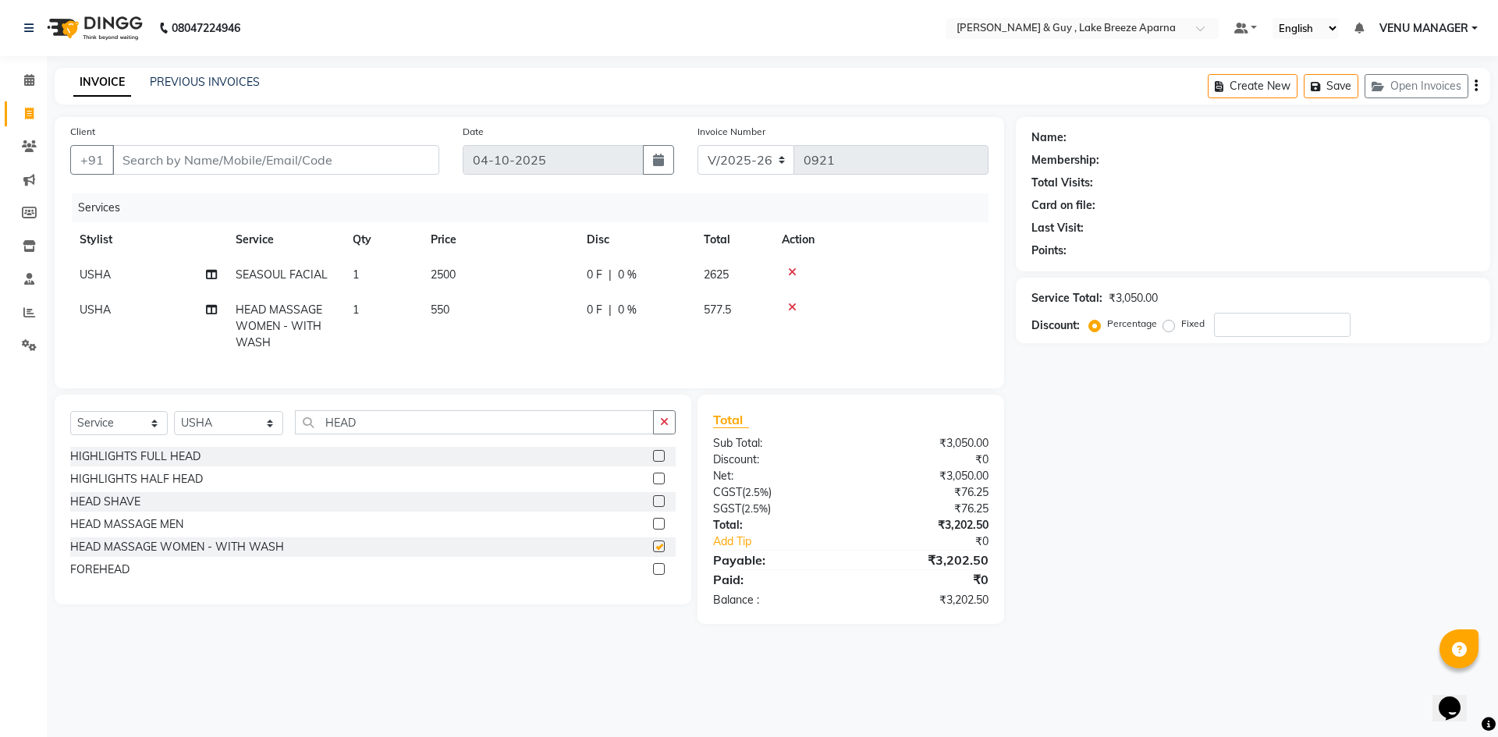
checkbox input "false"
click at [461, 314] on td "550" at bounding box center [499, 327] width 156 height 68
select select "87996"
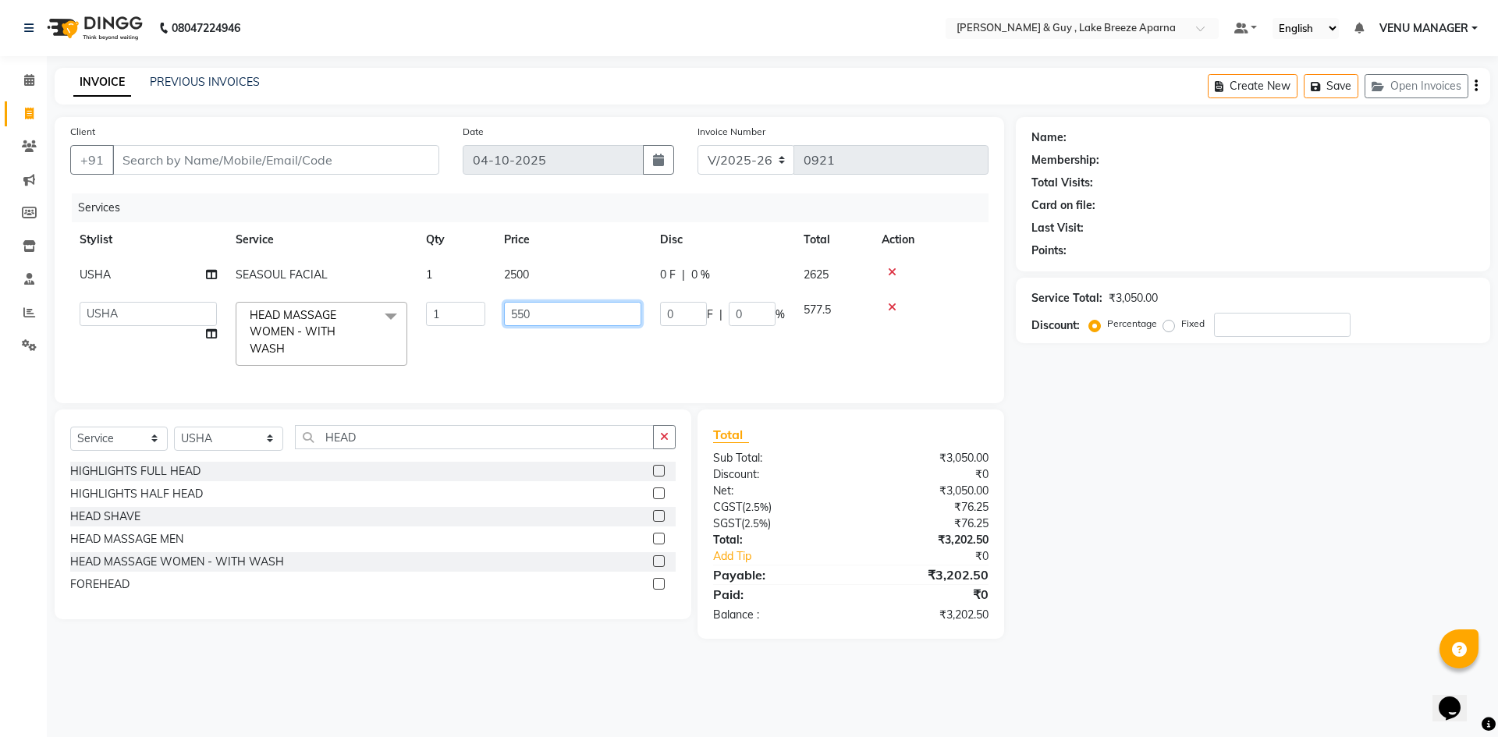
drag, startPoint x: 543, startPoint y: 315, endPoint x: 384, endPoint y: 287, distance: 161.6
click at [445, 320] on tr "AFSAR ANAS ASLAM DANISH HANISHA MANAGER LAXMI RIMA RINKU SALMAN SHANVI SRAVANTH…" at bounding box center [529, 334] width 918 height 83
type input "450"
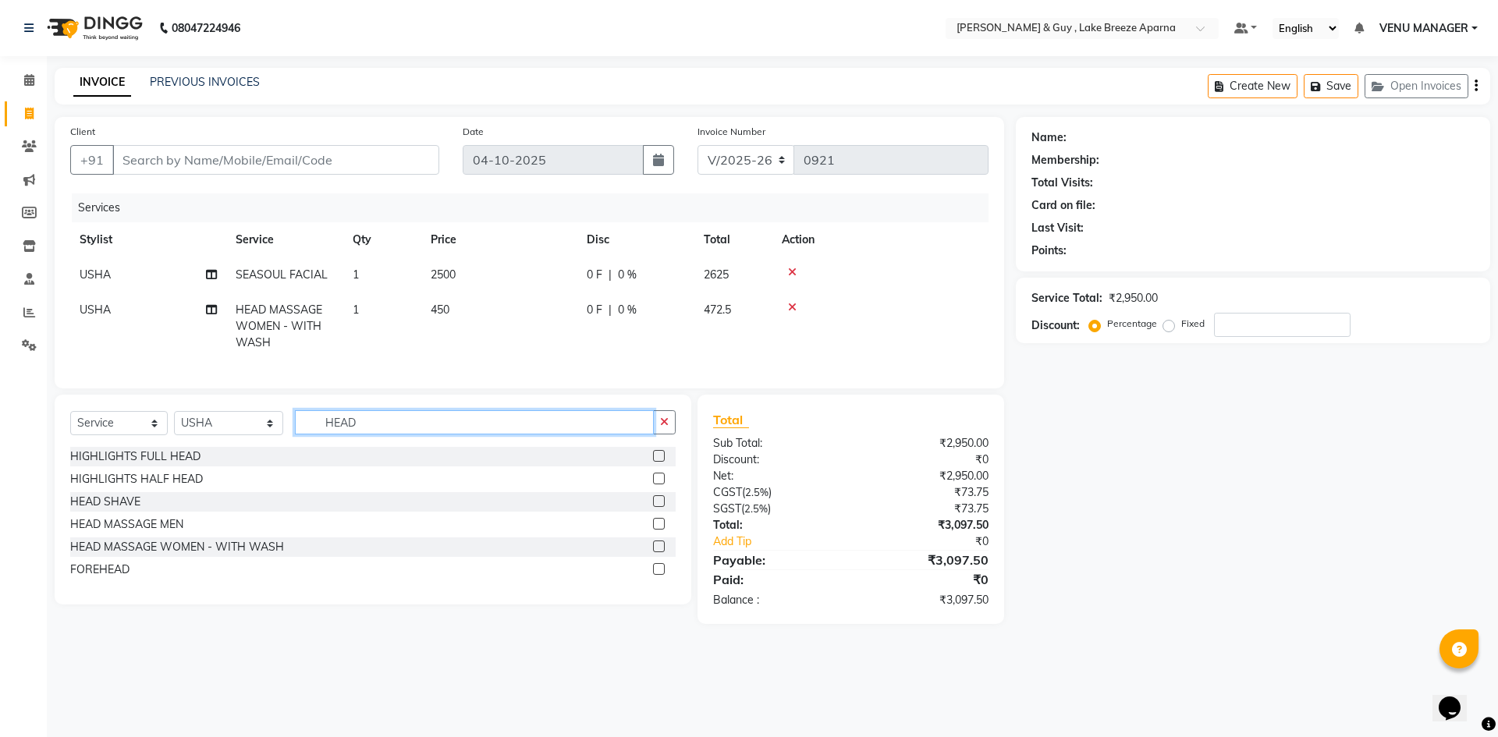
drag, startPoint x: 352, startPoint y: 455, endPoint x: 67, endPoint y: 527, distance: 293.8
click at [131, 525] on div "Select Service Product Membership Package Voucher Prepaid Gift Card Select Styl…" at bounding box center [373, 500] width 637 height 210
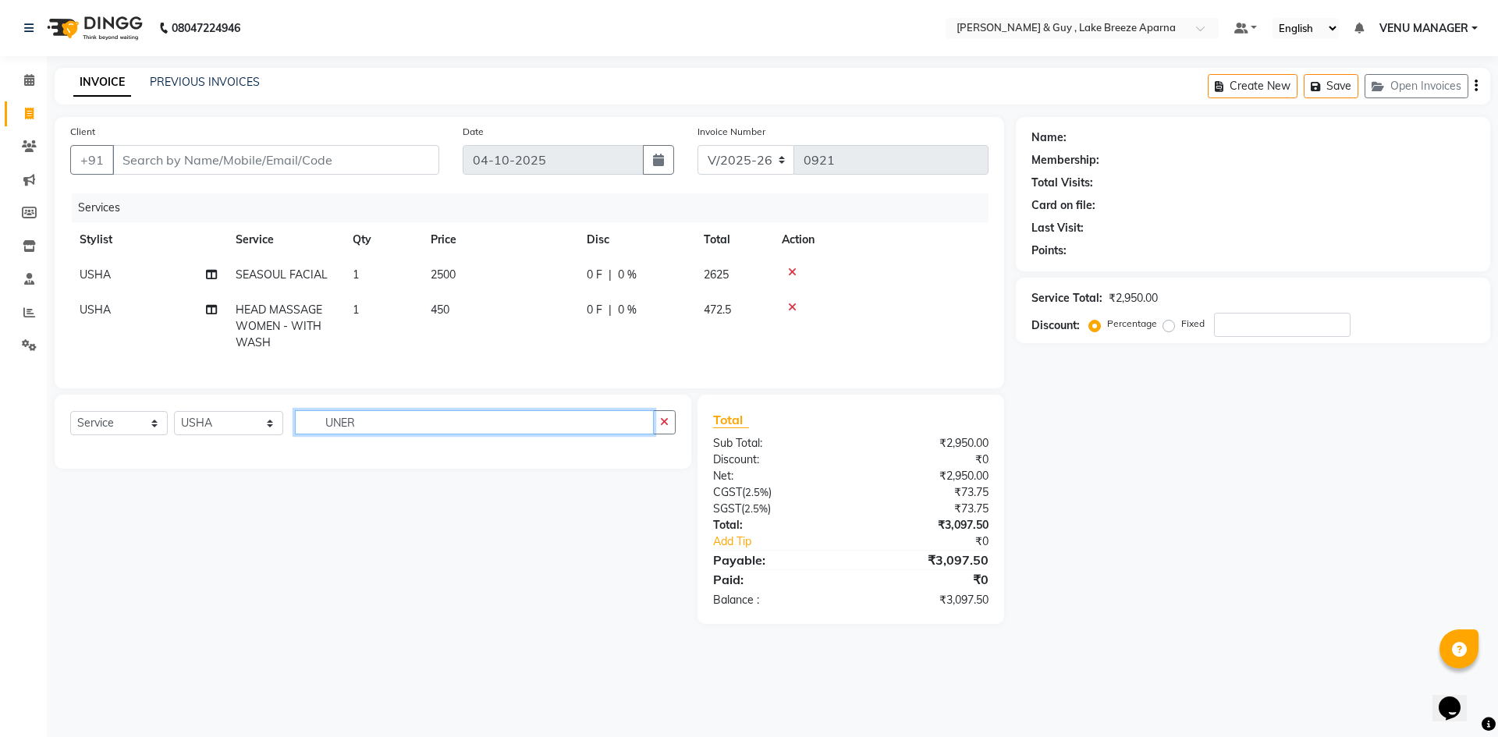
drag, startPoint x: 285, startPoint y: 462, endPoint x: 144, endPoint y: 472, distance: 141.6
click at [211, 469] on div "Select Service Product Membership Package Voucher Prepaid Gift Card Select Styl…" at bounding box center [373, 432] width 637 height 74
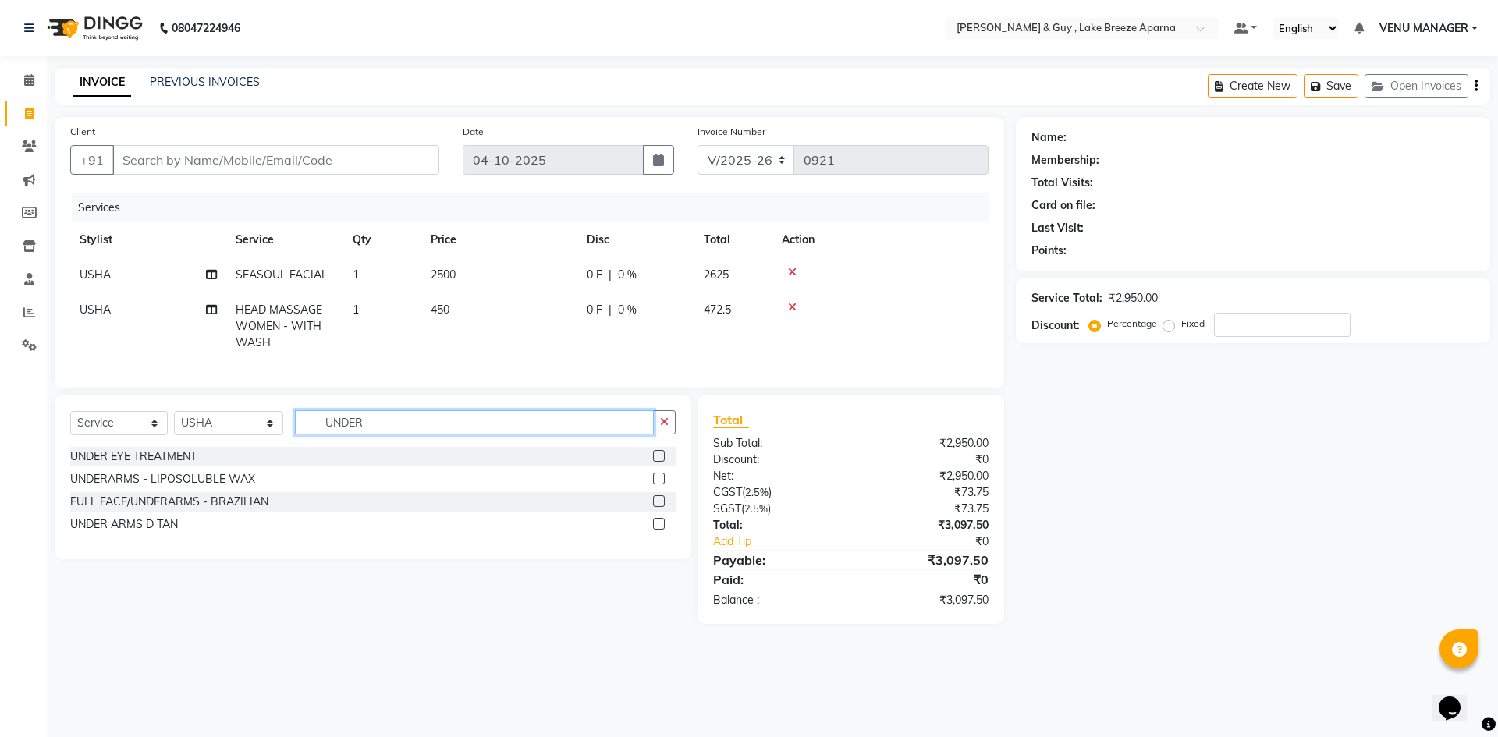
type input "UNDER"
click at [485, 314] on td "450" at bounding box center [499, 327] width 156 height 68
select select "87996"
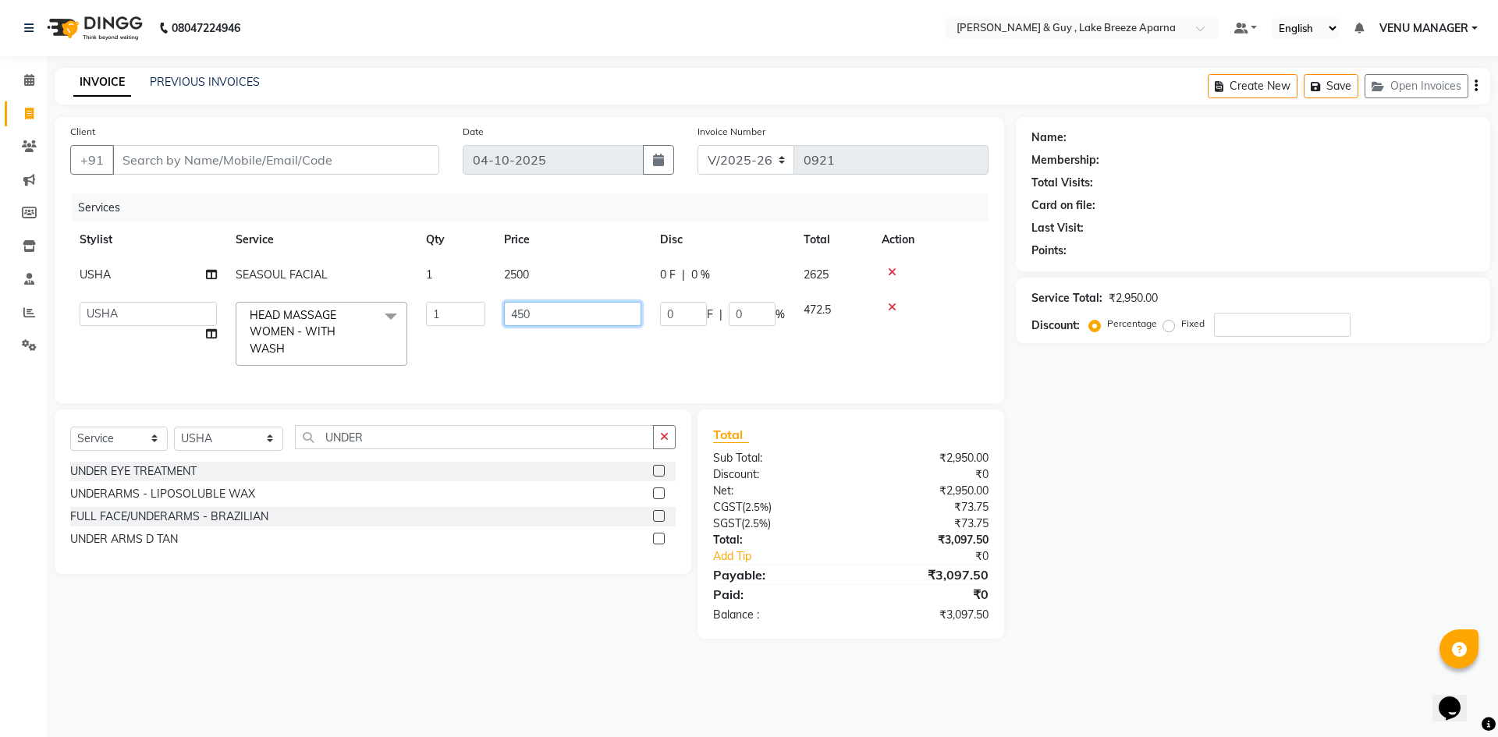
drag, startPoint x: 568, startPoint y: 313, endPoint x: 193, endPoint y: 365, distance: 378.9
click at [390, 333] on tr "AFSAR ANAS ASLAM DANISH HANISHA MANAGER LAXMI RIMA RINKU SALMAN SHANVI SRAVANTH…" at bounding box center [529, 334] width 918 height 83
type input "550"
click at [1109, 487] on div "Name: Membership: Total Visits: Card on file: Last Visit: Points: Service Total…" at bounding box center [1259, 378] width 486 height 522
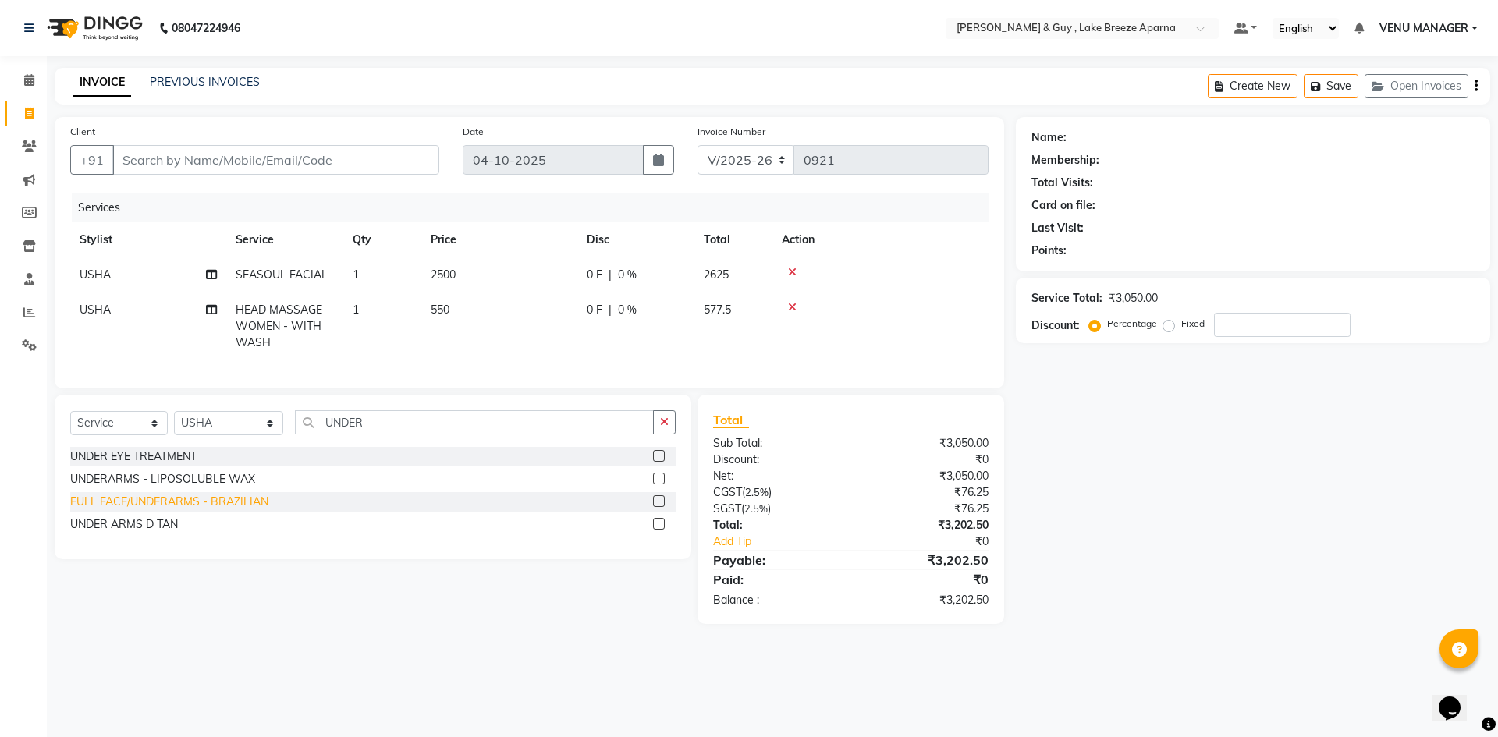
click at [176, 506] on div "FULL FACE/UNDERARMS - BRAZILIAN" at bounding box center [169, 502] width 198 height 16
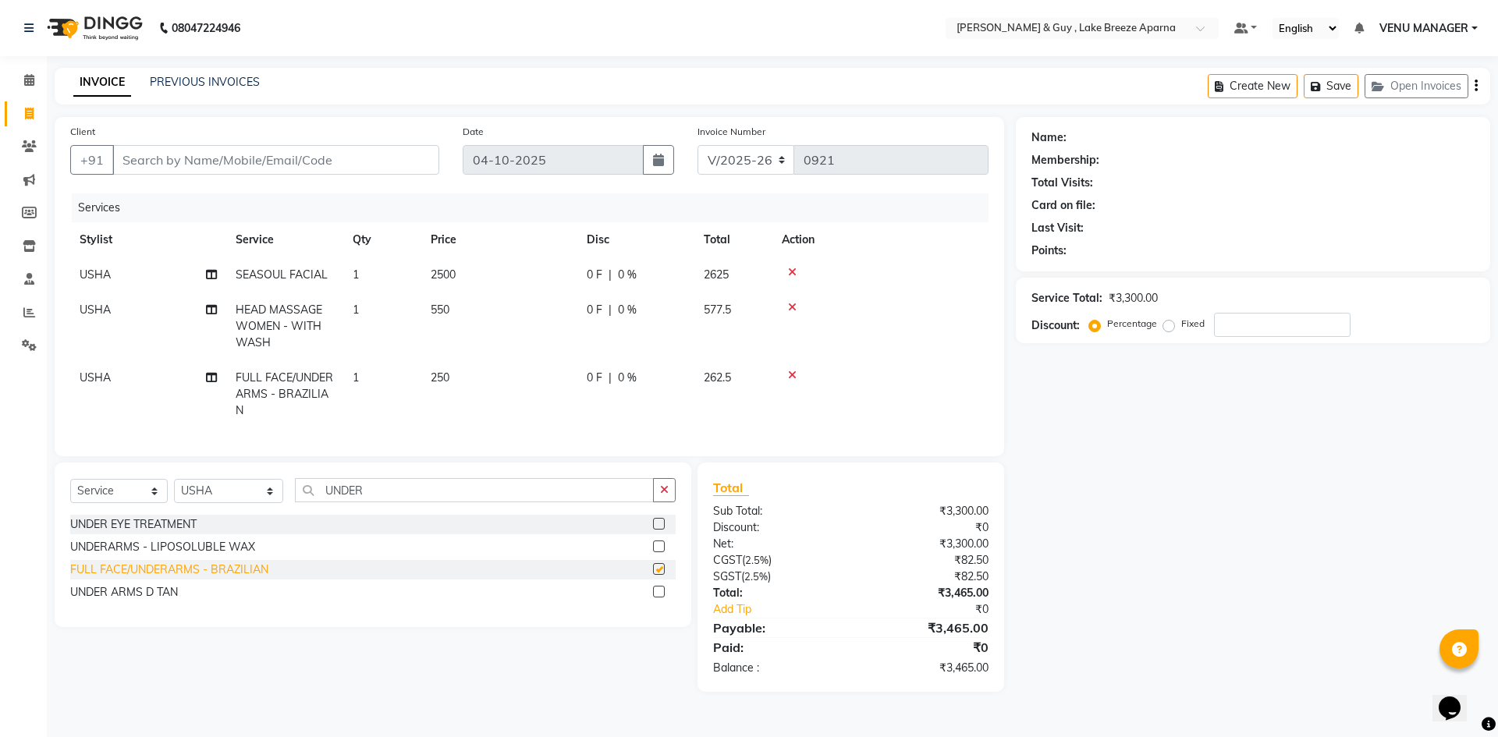
checkbox input "false"
click at [195, 548] on div "UNDER EYE TREATMENT UNDERARMS - LIPOSOLUBLE WAX FULL FACE/UNDERARMS - BRAZILIAN…" at bounding box center [372, 560] width 605 height 90
click at [200, 555] on div "UNDERARMS - LIPOSOLUBLE WAX" at bounding box center [162, 547] width 185 height 16
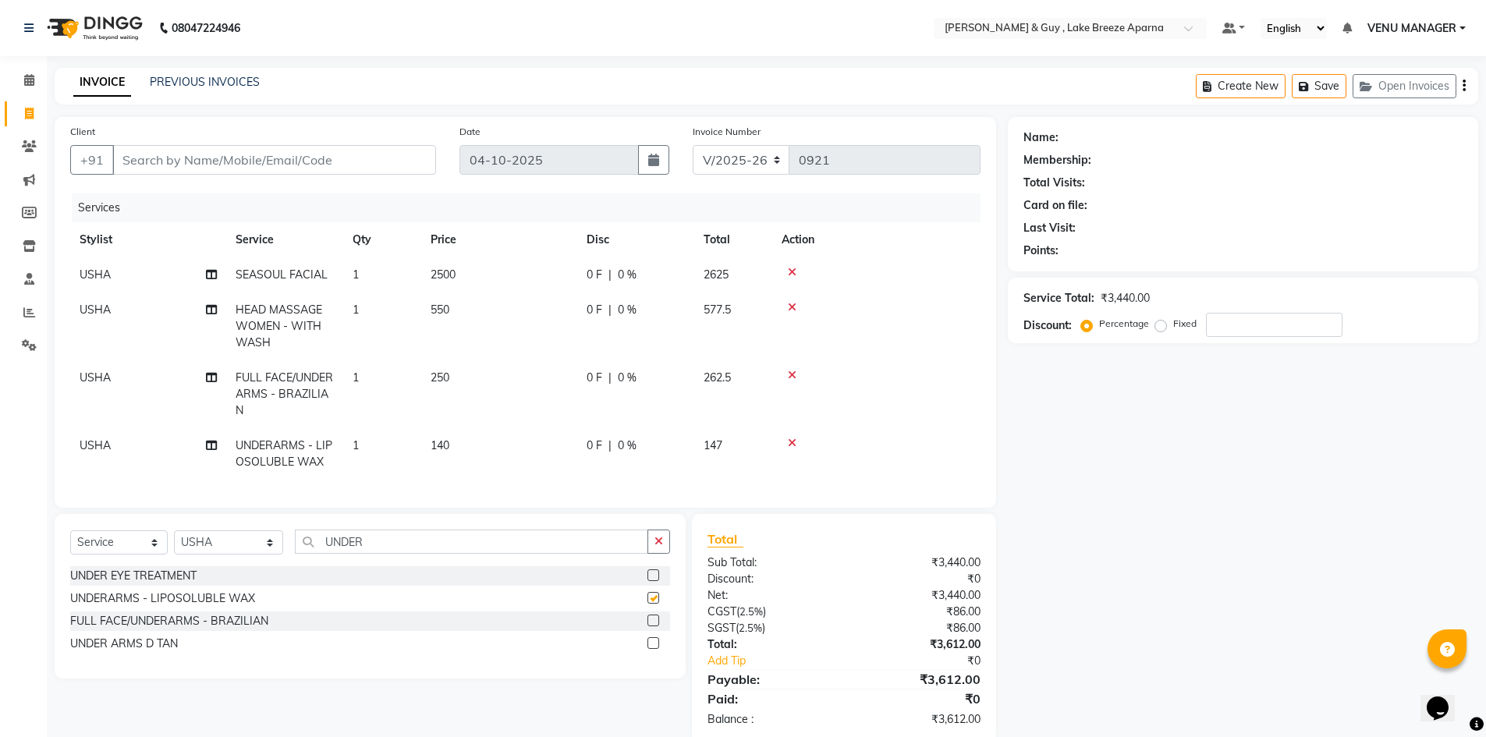
checkbox input "false"
click at [787, 374] on div at bounding box center [877, 375] width 190 height 11
click at [798, 375] on div at bounding box center [877, 375] width 190 height 11
click at [793, 374] on icon at bounding box center [792, 375] width 9 height 11
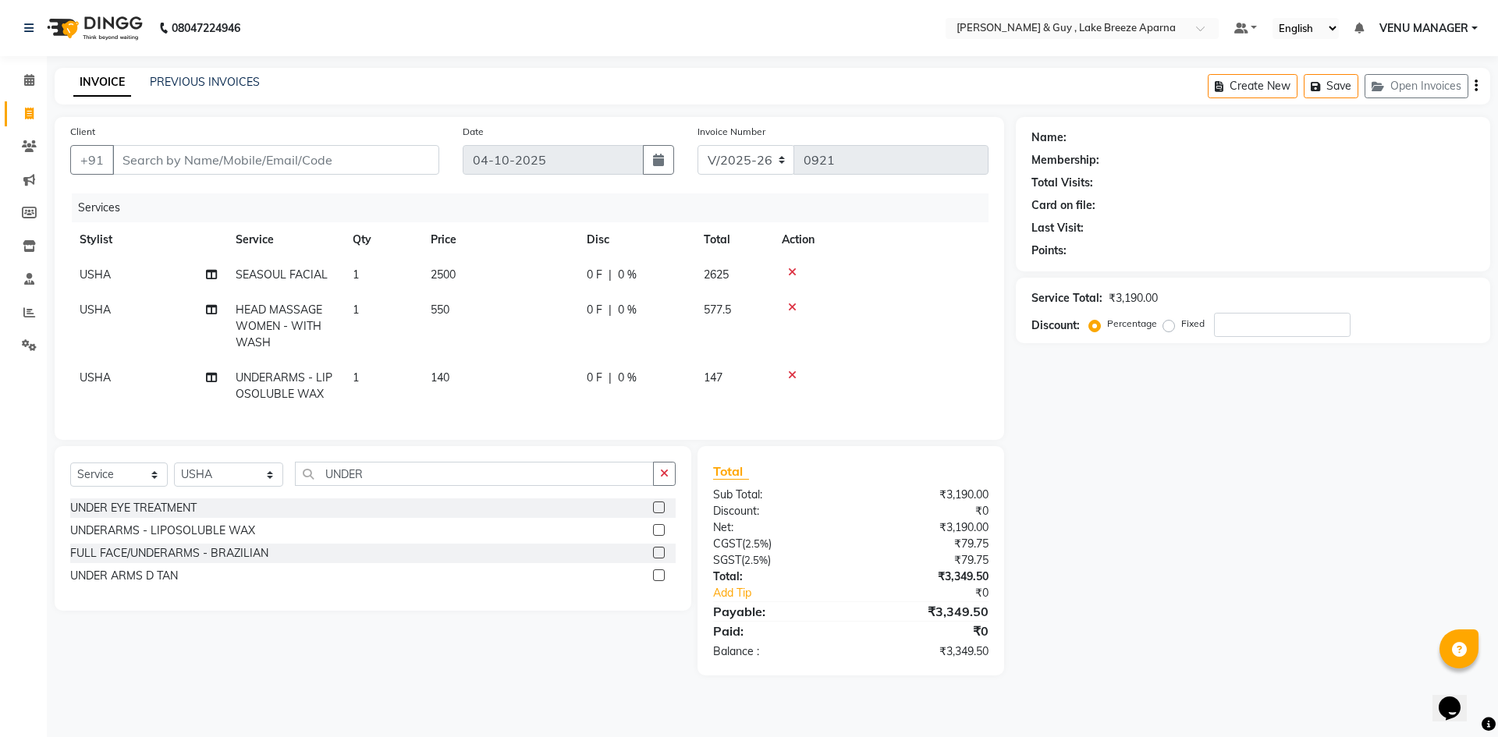
click at [485, 381] on td "140" at bounding box center [499, 385] width 156 height 51
select select "87996"
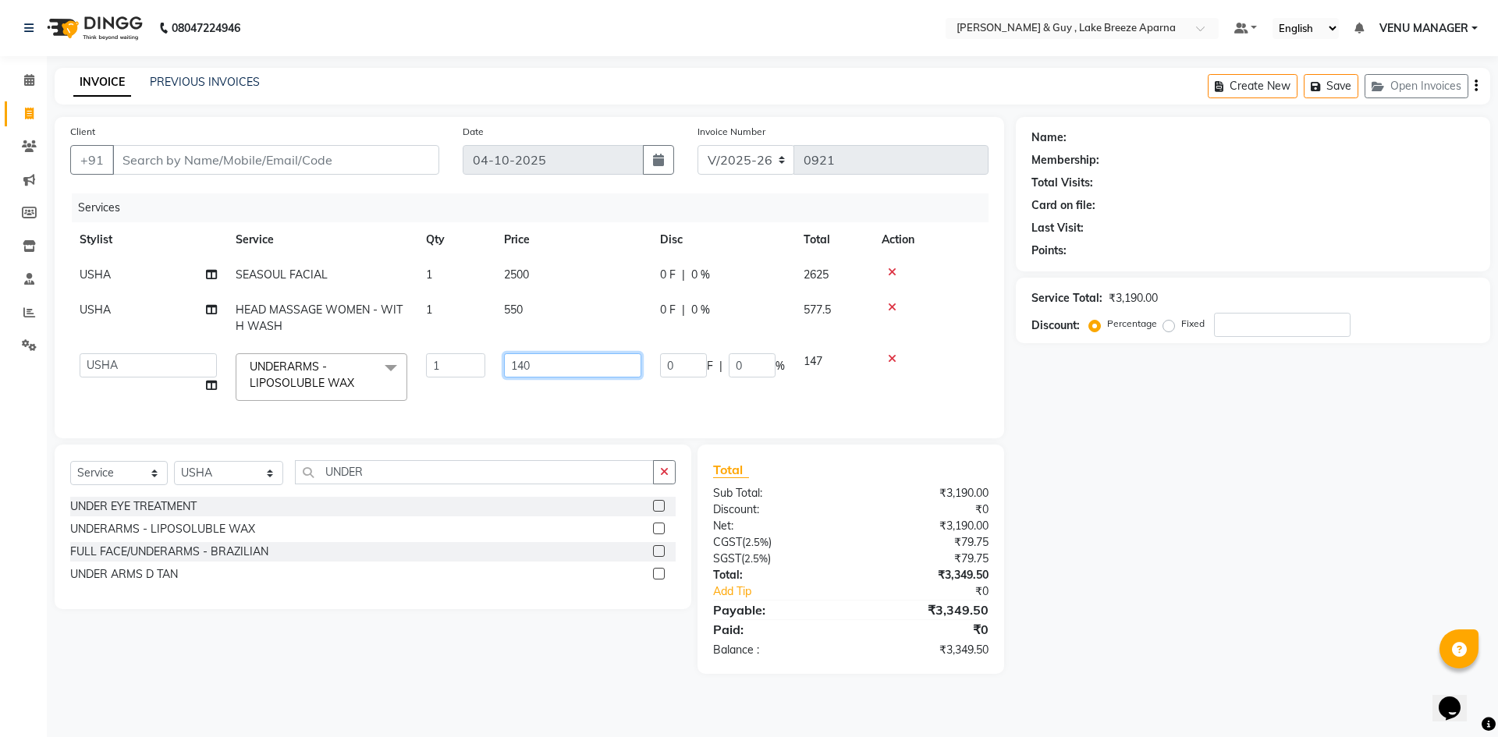
drag, startPoint x: 565, startPoint y: 363, endPoint x: 442, endPoint y: 357, distance: 122.6
click at [449, 359] on tr "AFSAR ANAS ASLAM DANISH HANISHA MANAGER LAXMI RIMA RINKU SALMAN SHANVI SRAVANTH…" at bounding box center [529, 377] width 918 height 66
type input "100"
click at [1122, 410] on div "Name: Membership: Total Visits: Card on file: Last Visit: Points: Service Total…" at bounding box center [1259, 395] width 486 height 557
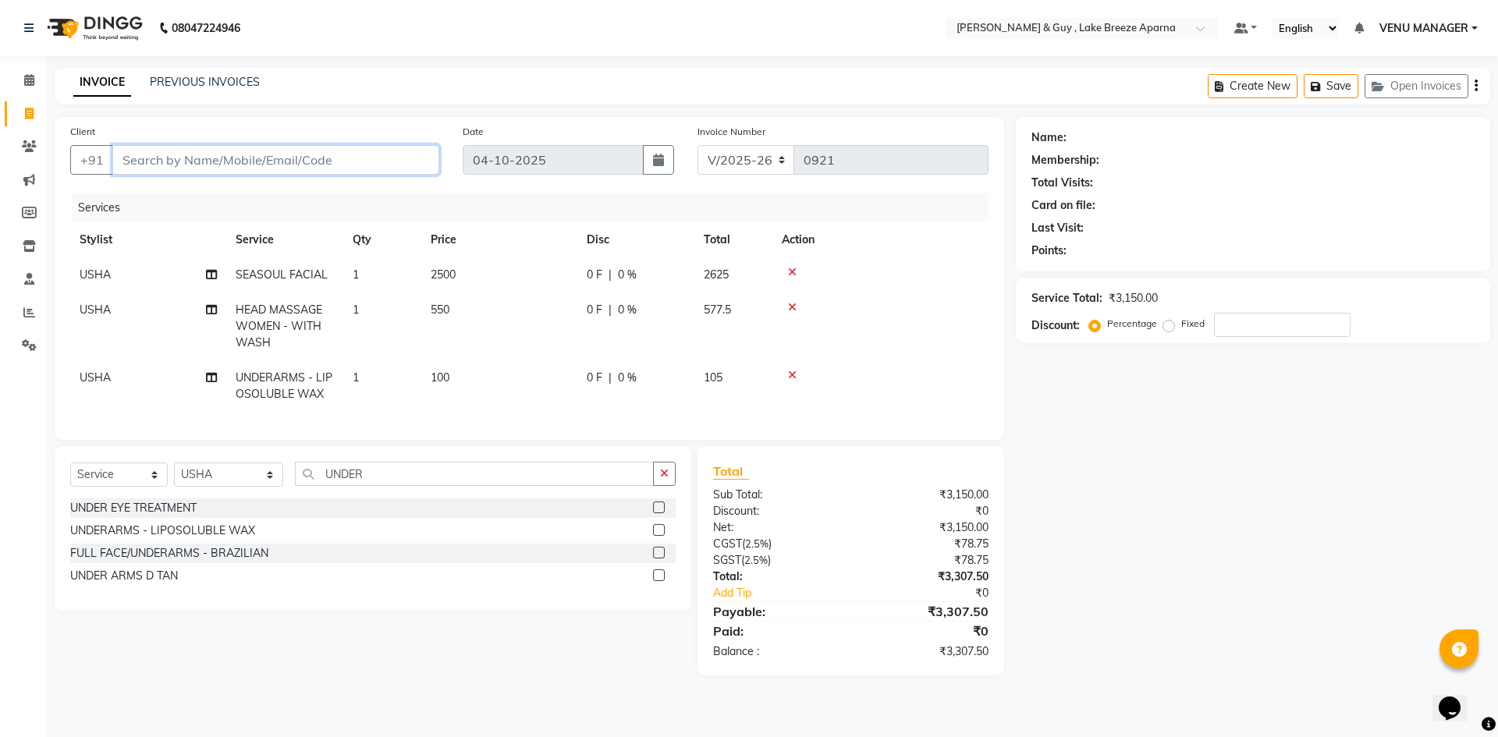
click at [153, 164] on input "Client" at bounding box center [275, 160] width 327 height 30
click at [467, 276] on td "2500" at bounding box center [499, 274] width 156 height 35
select select "87996"
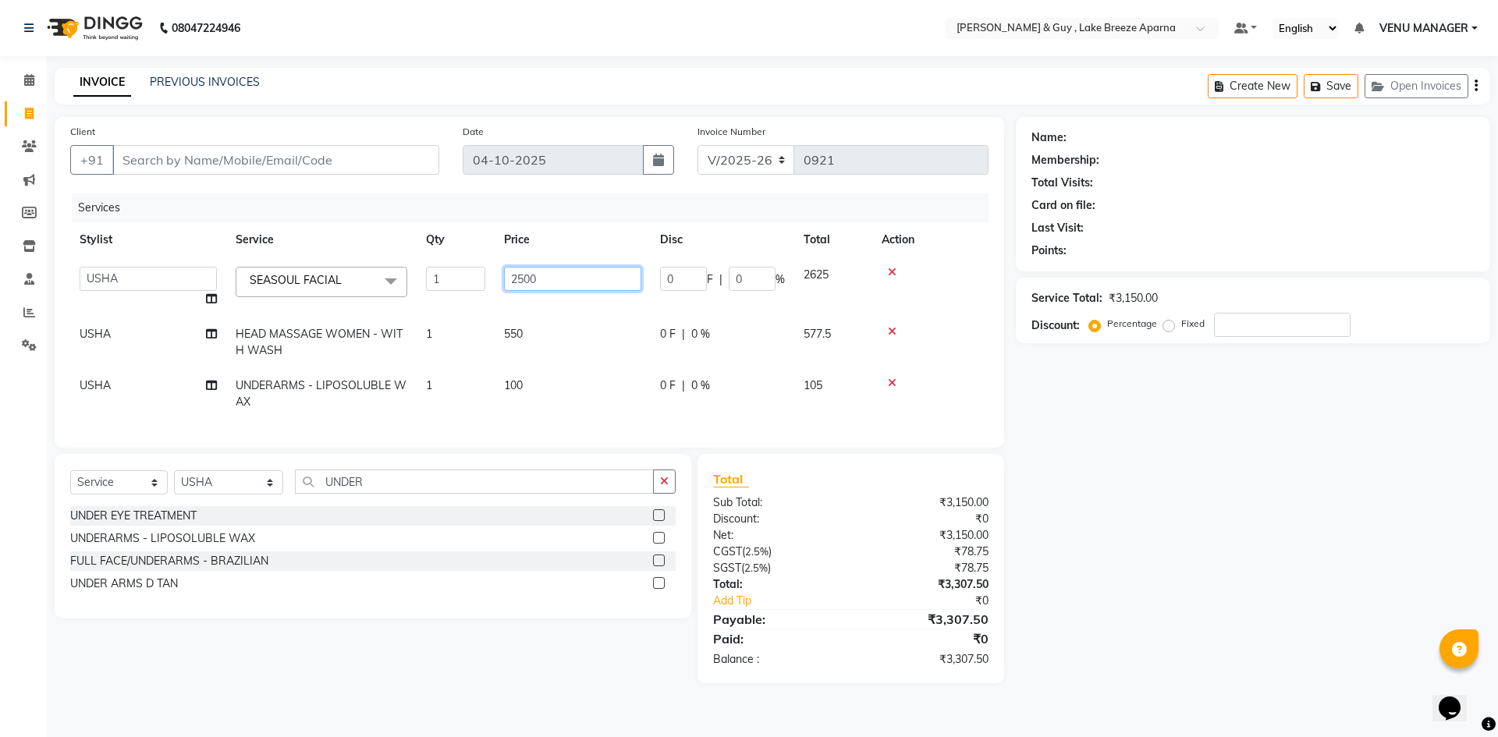
drag, startPoint x: 539, startPoint y: 286, endPoint x: 404, endPoint y: 293, distance: 135.2
click at [438, 292] on tr "AFSAR ANAS ASLAM DANISH HANISHA MANAGER LAXMI RIMA RINKU SALMAN SHANVI SRAVANTH…" at bounding box center [529, 286] width 918 height 59
type input "2000"
click at [1251, 550] on div "Name: Membership: Total Visits: Card on file: Last Visit: Points: Service Total…" at bounding box center [1259, 400] width 486 height 566
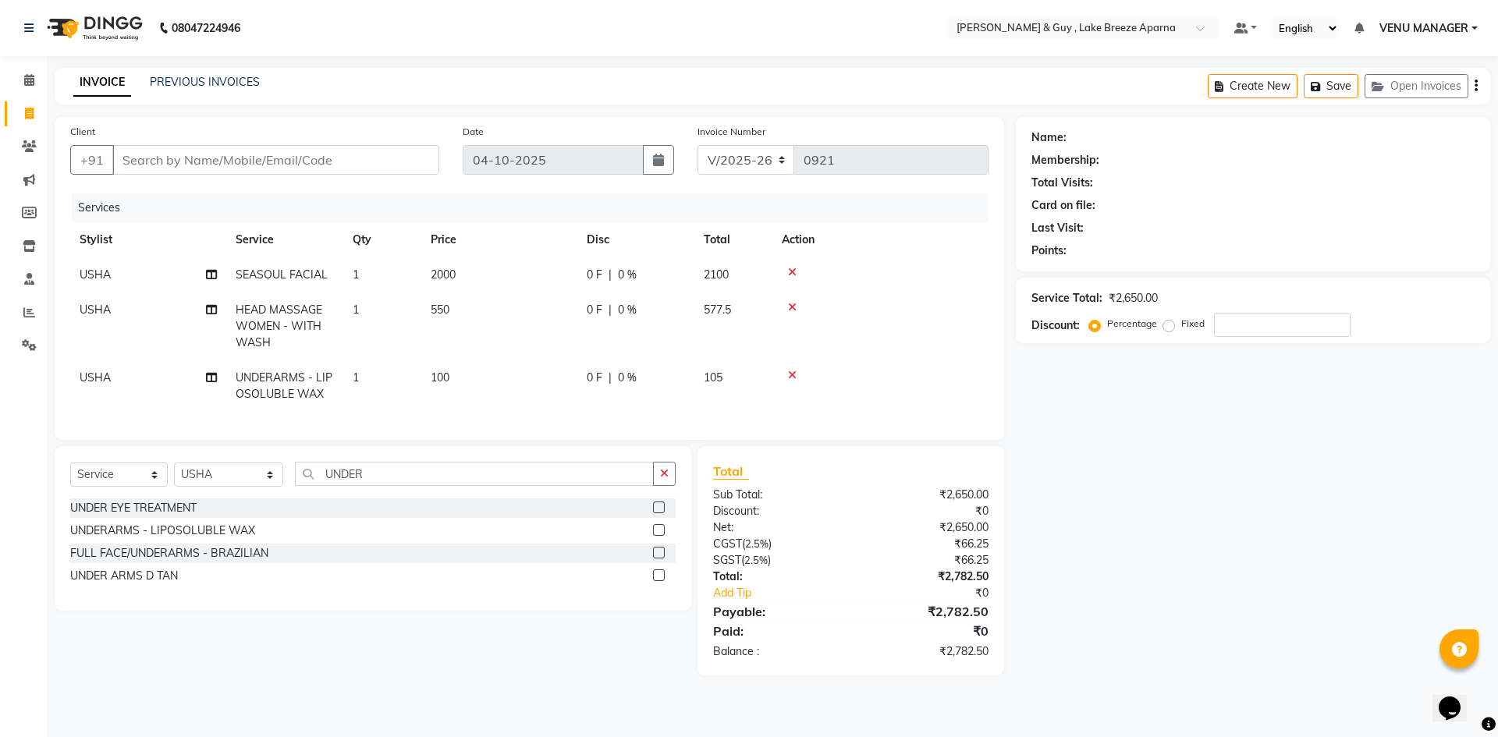
click at [472, 380] on td "100" at bounding box center [499, 385] width 156 height 51
select select "87996"
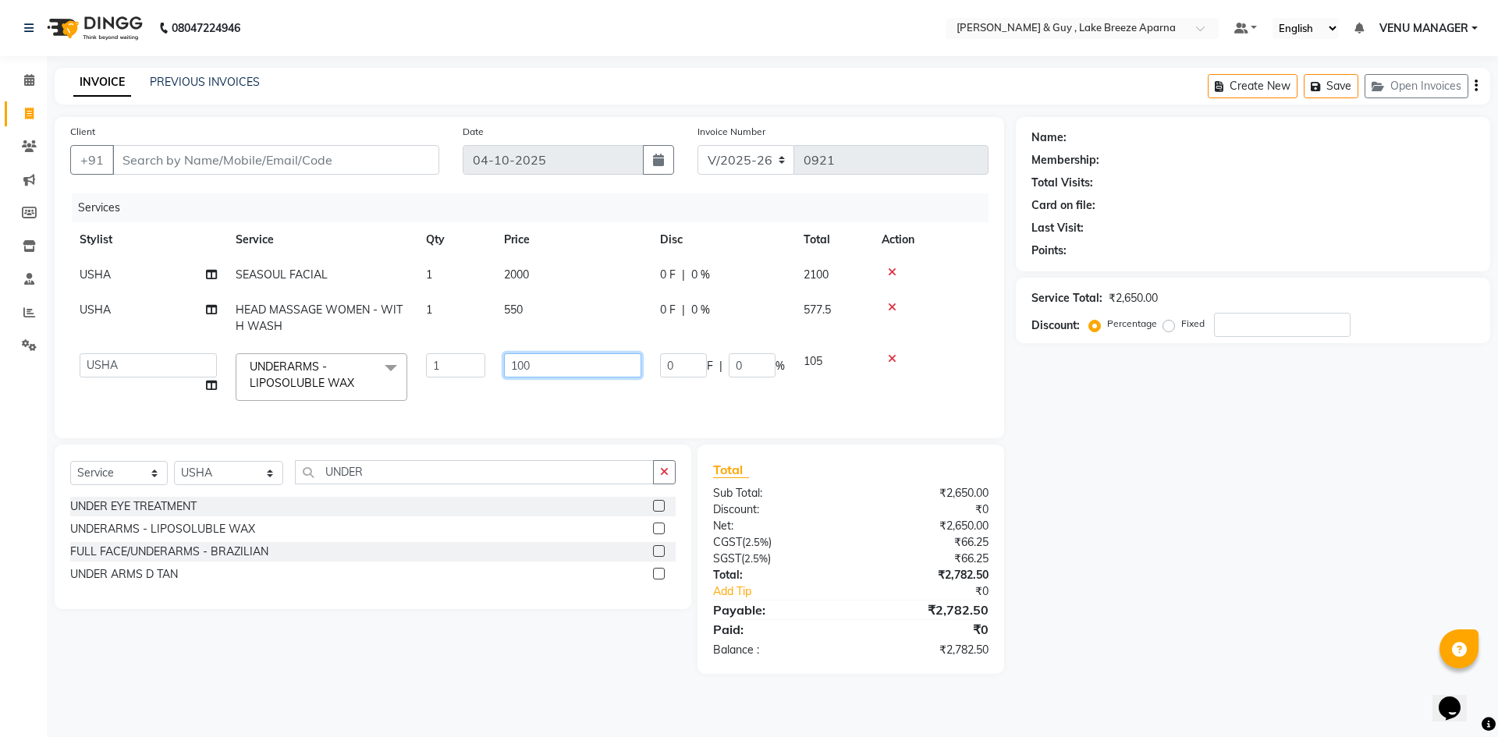
drag, startPoint x: 564, startPoint y: 372, endPoint x: 395, endPoint y: 374, distance: 169.3
click at [484, 374] on tr "AFSAR ANAS ASLAM DANISH HANISHA MANAGER LAXMI RIMA RINKU SALMAN SHANVI SRAVANTH…" at bounding box center [529, 377] width 918 height 66
click at [1086, 462] on div "Name: Membership: Total Visits: Card on file: Last Visit: Points: Service Total…" at bounding box center [1259, 395] width 486 height 557
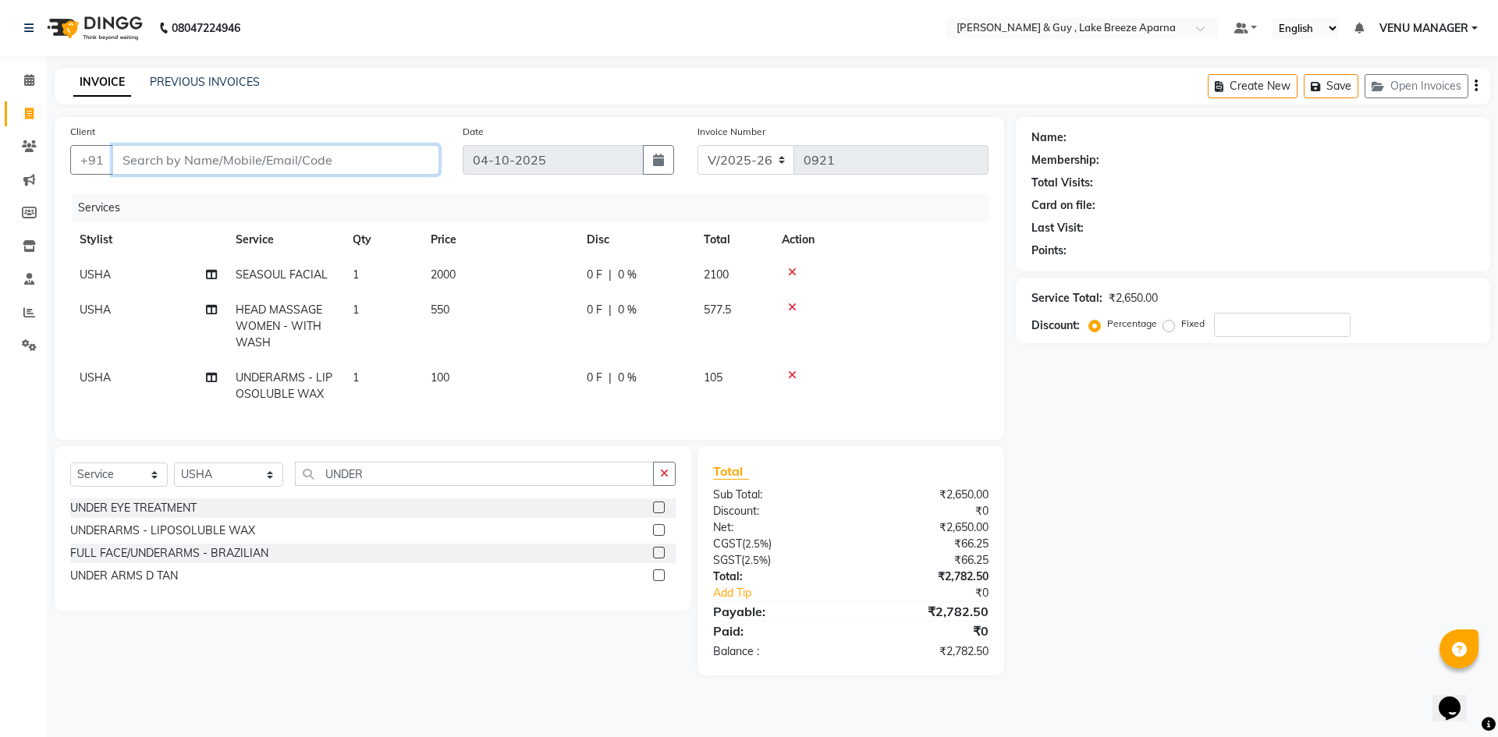
click at [257, 164] on input "Client" at bounding box center [275, 160] width 327 height 30
type input "8"
type input "0"
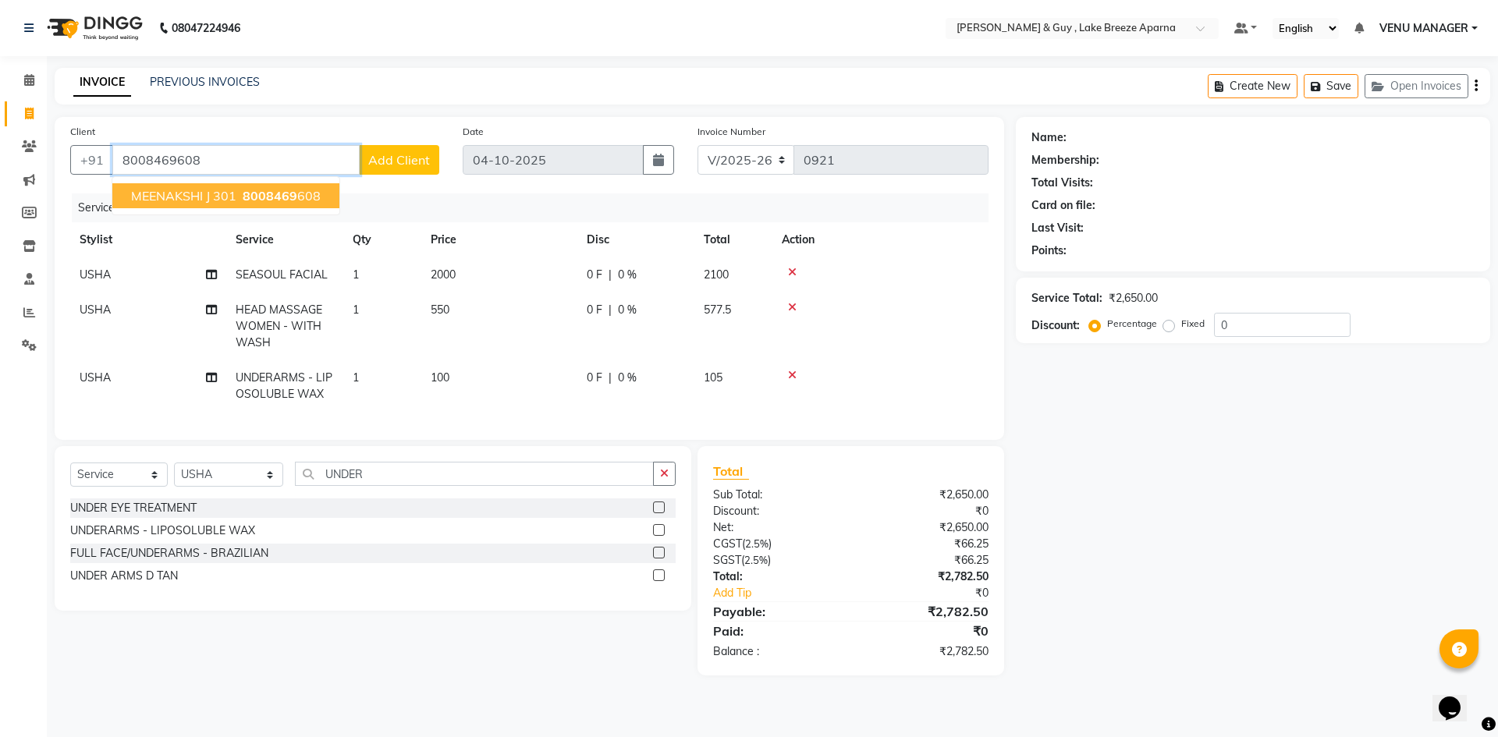
type input "8008469608"
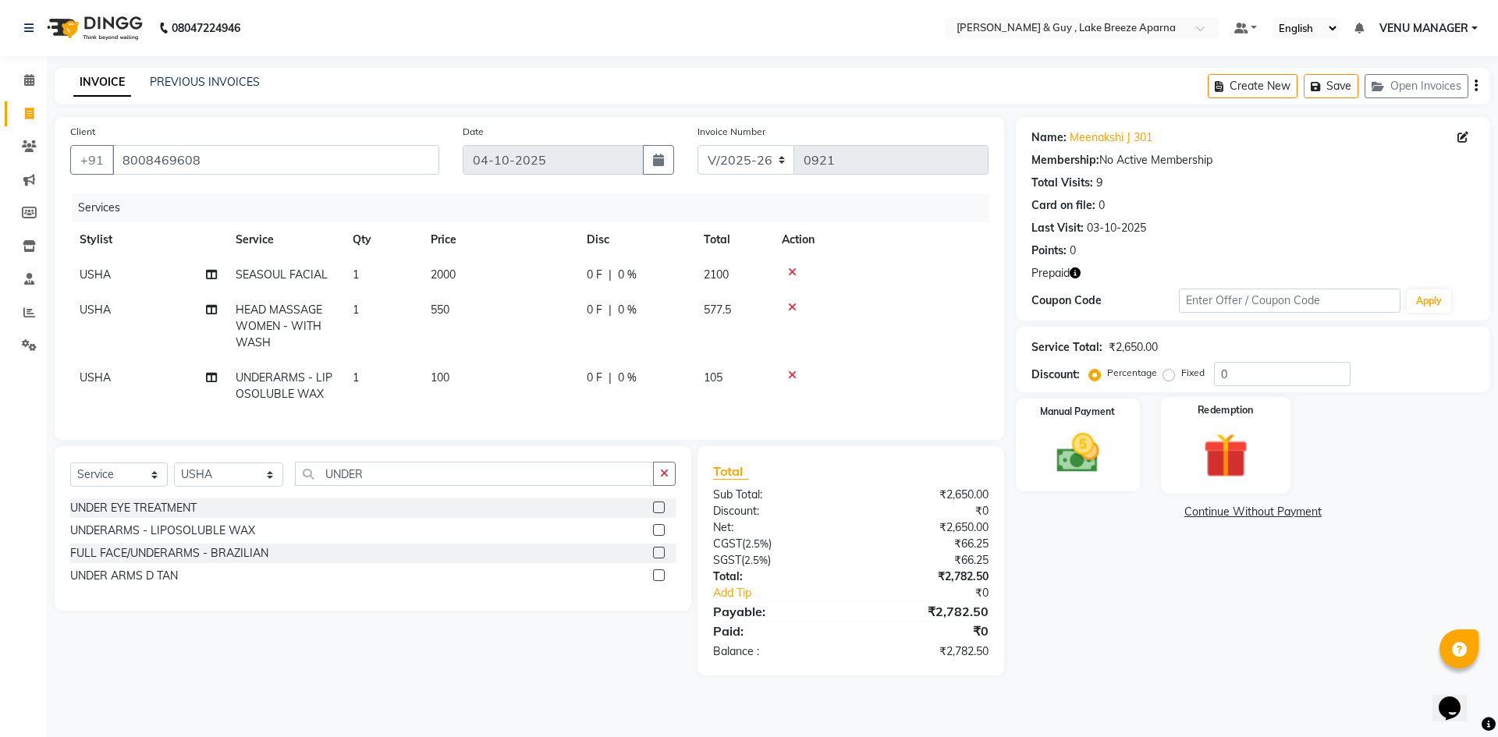
click at [1255, 474] on img at bounding box center [1225, 454] width 73 height 55
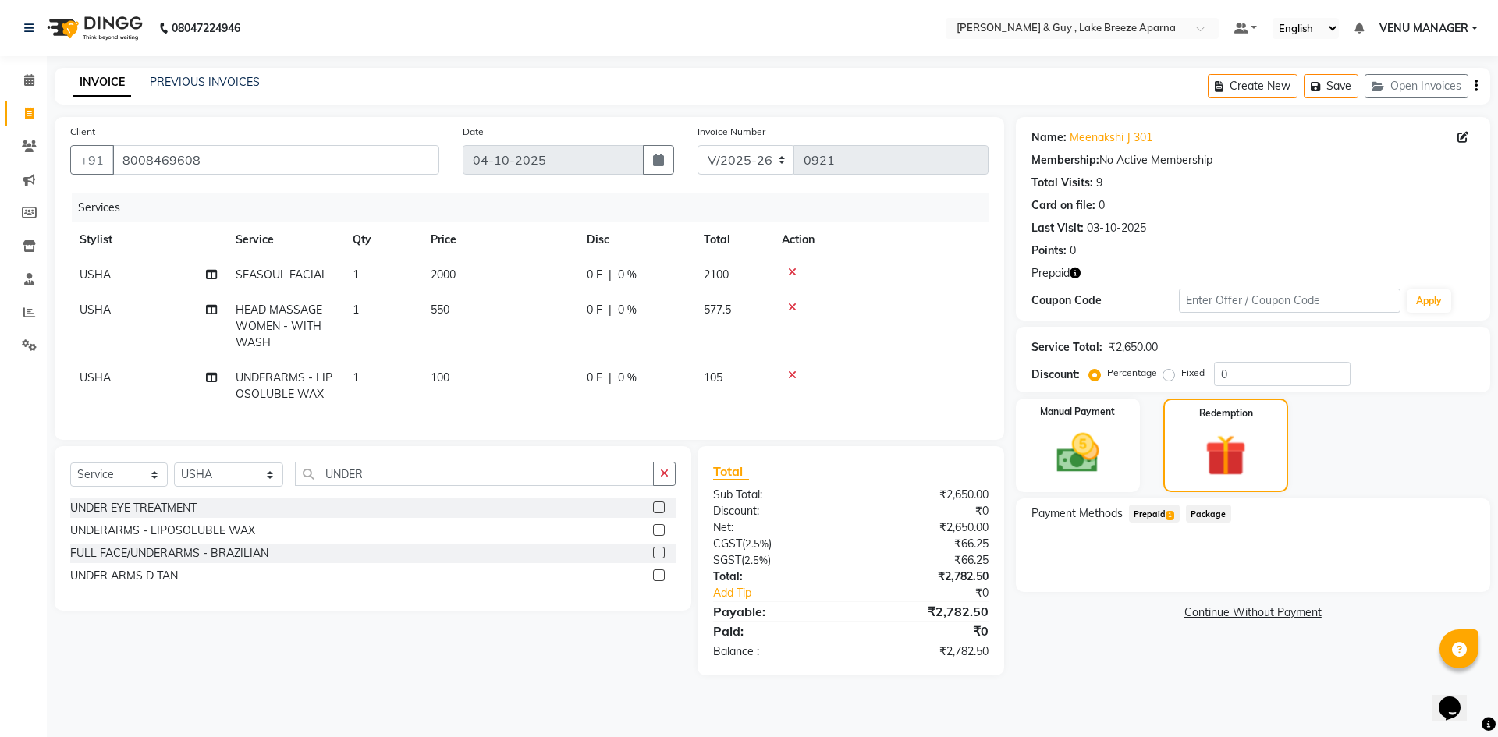
click at [1173, 516] on span "1" at bounding box center [1169, 515] width 9 height 9
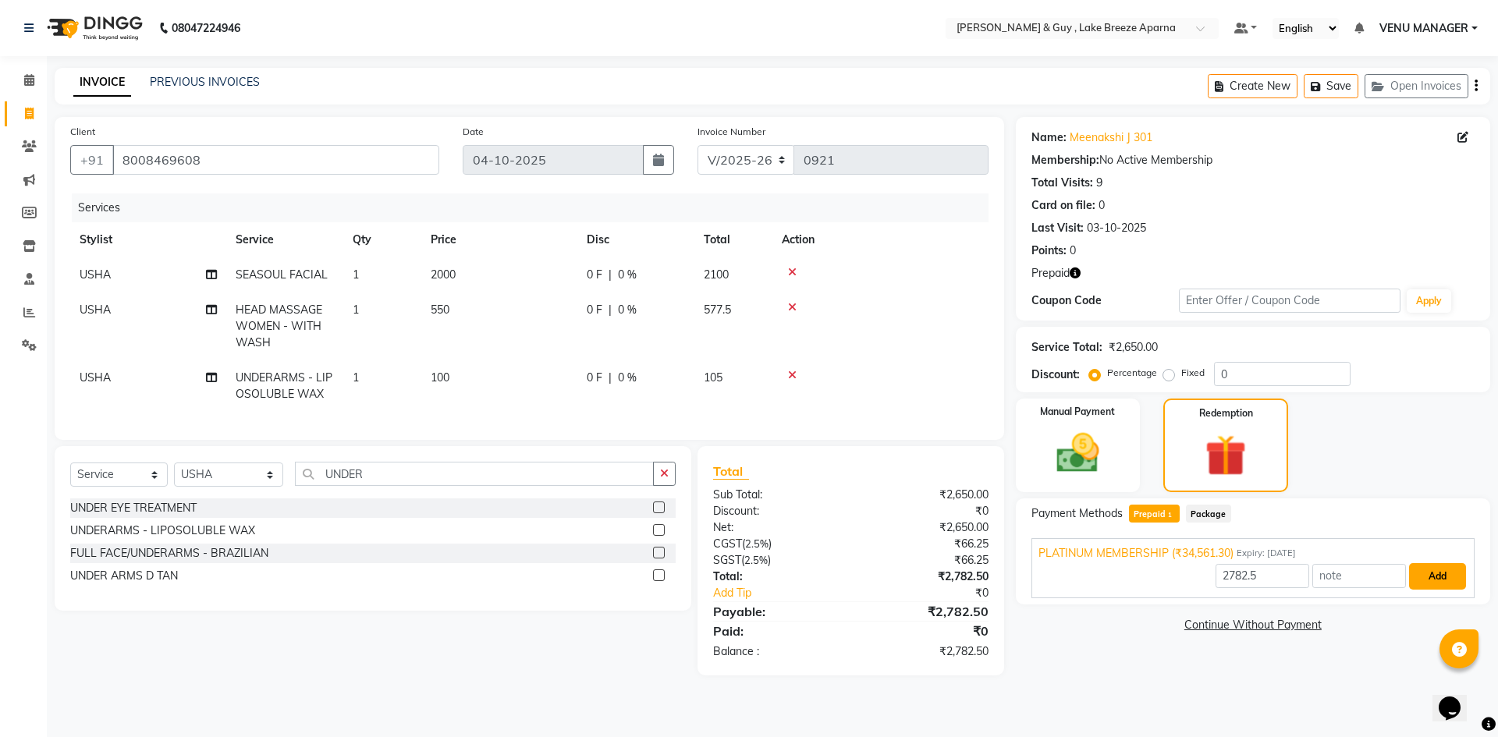
click at [1434, 575] on button "Add" at bounding box center [1437, 576] width 57 height 27
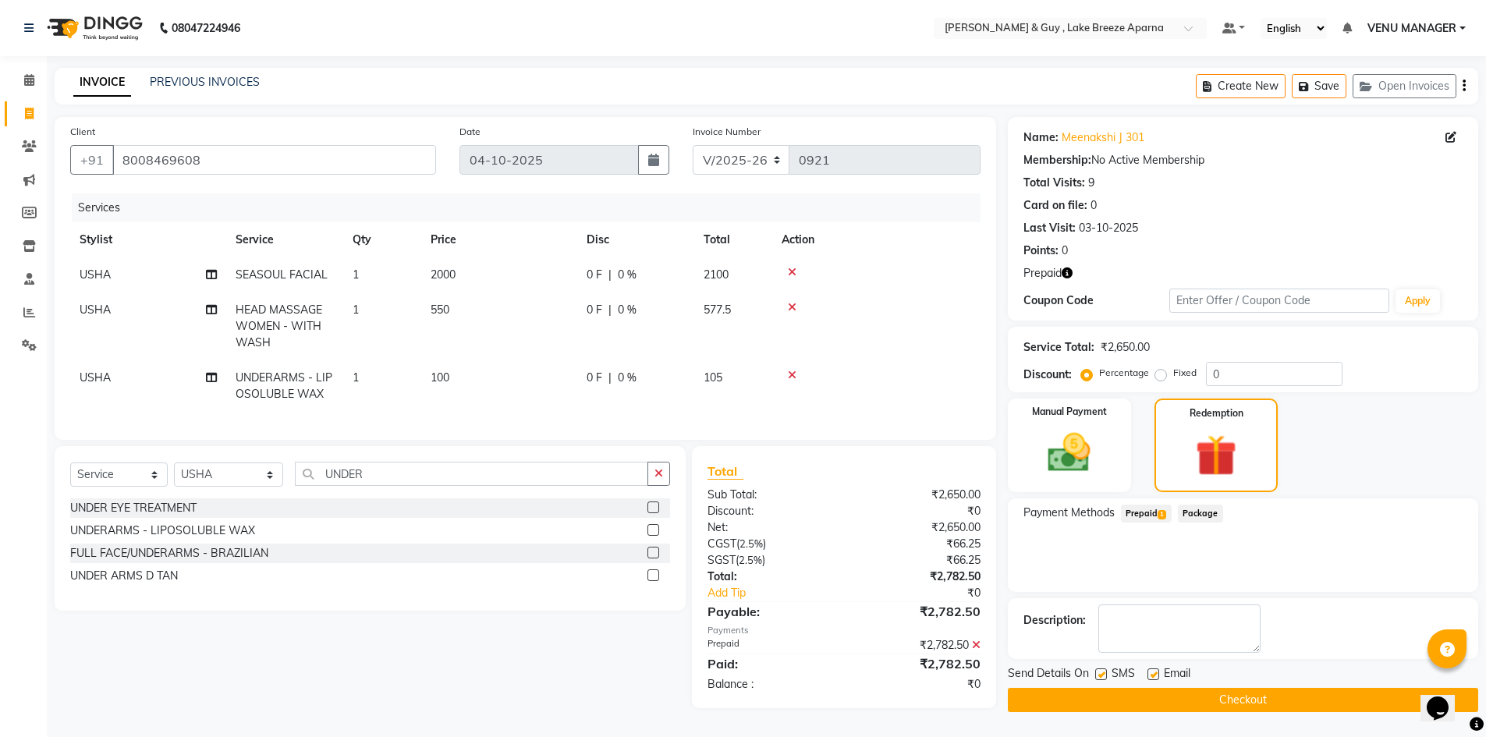
click at [1256, 695] on button "Checkout" at bounding box center [1243, 700] width 470 height 24
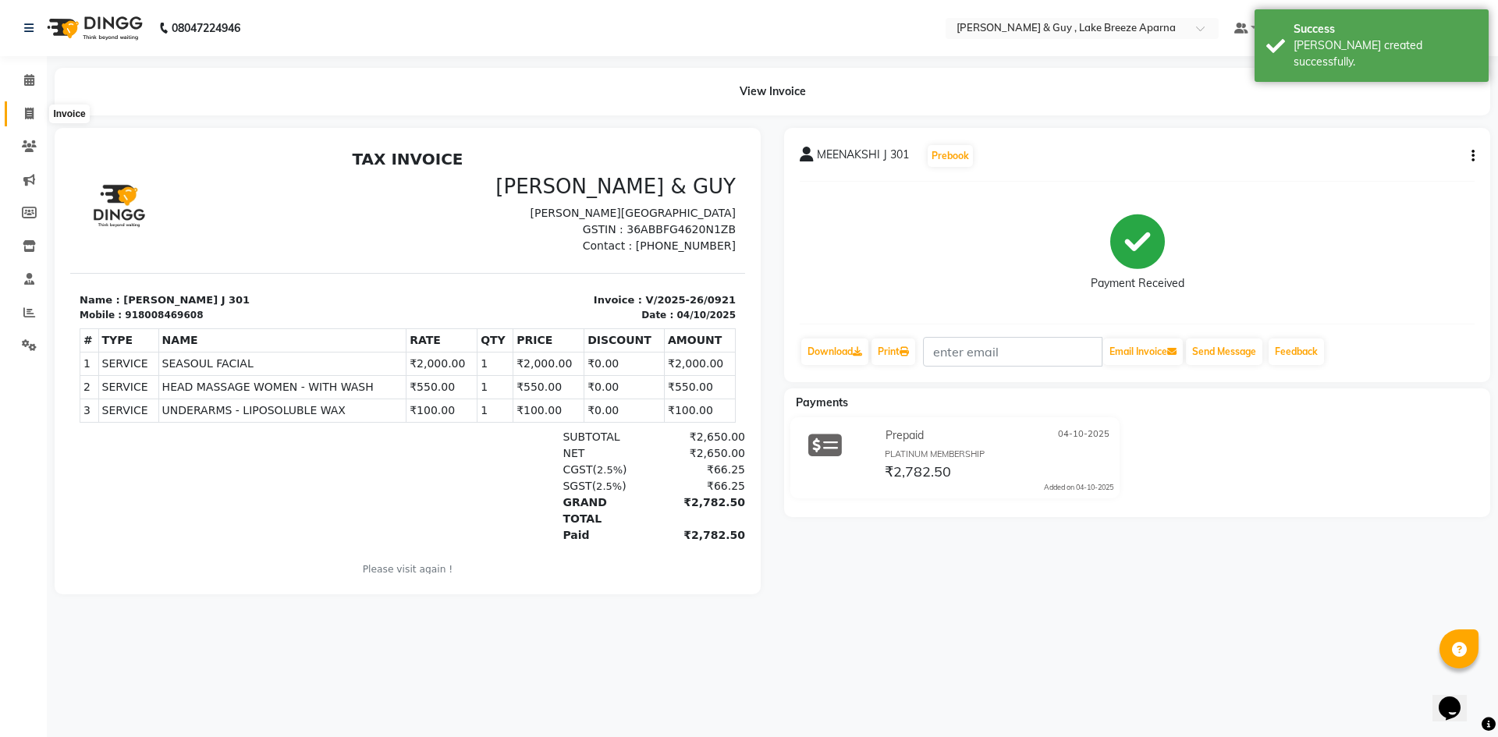
click at [30, 120] on span at bounding box center [29, 114] width 27 height 18
select select "8690"
select select "service"
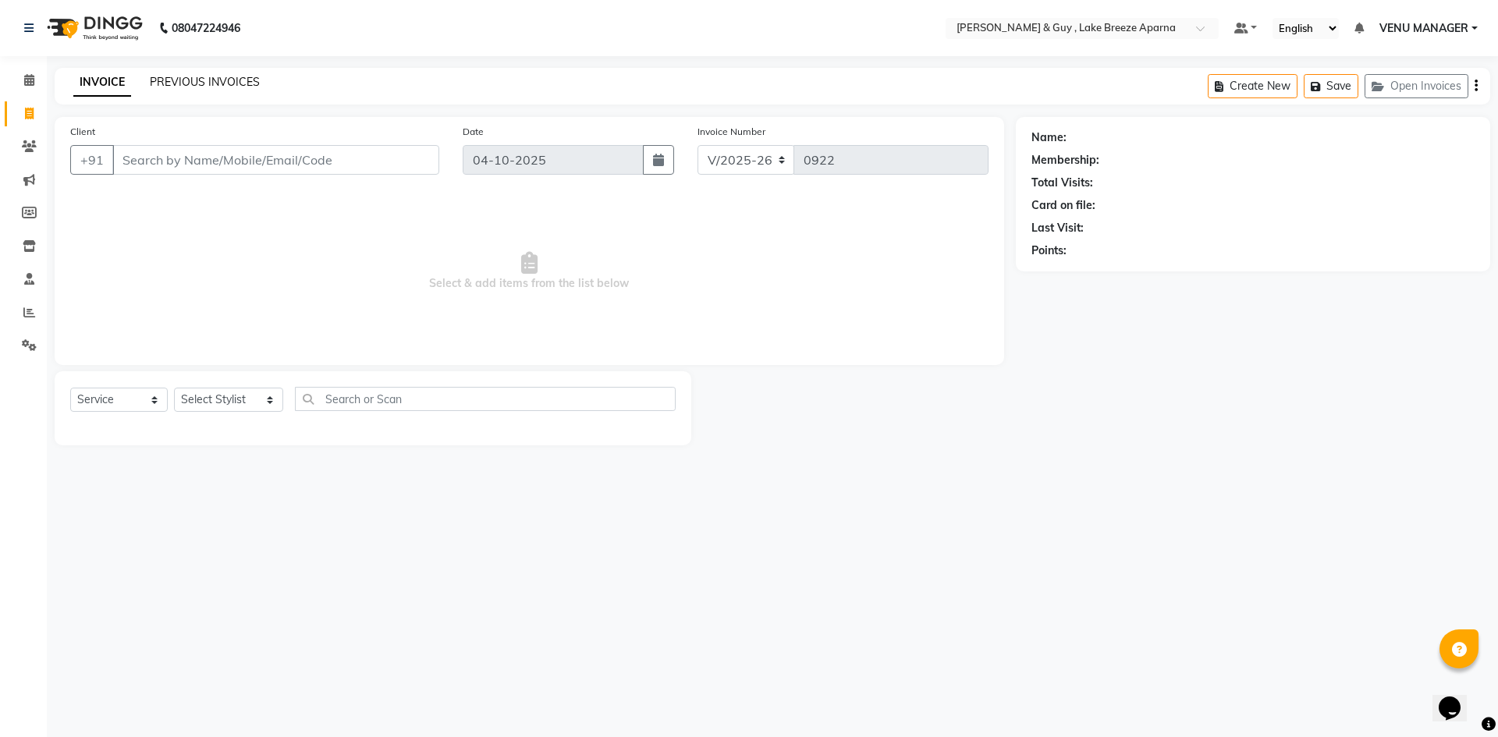
click at [211, 85] on link "PREVIOUS INVOICES" at bounding box center [205, 82] width 110 height 14
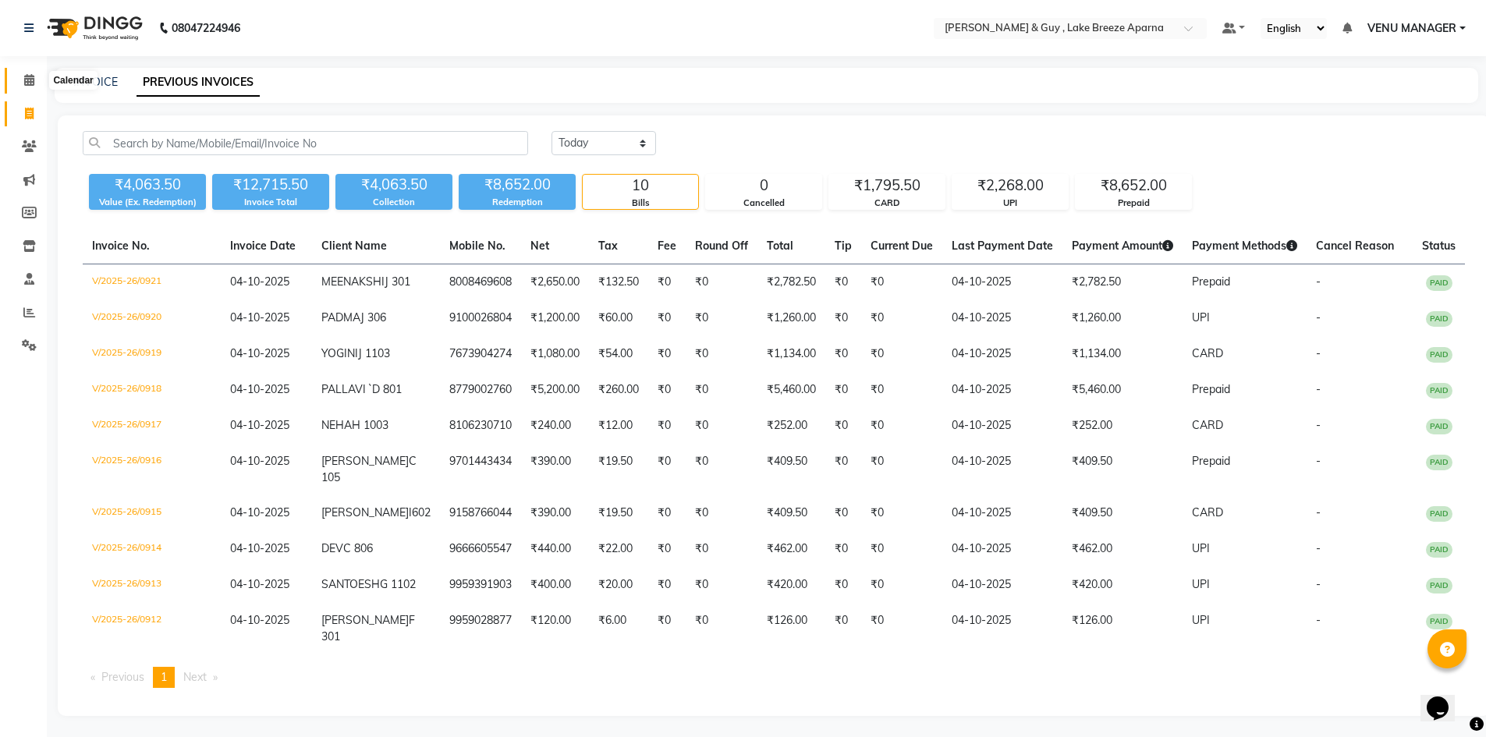
click at [31, 87] on span at bounding box center [29, 81] width 27 height 18
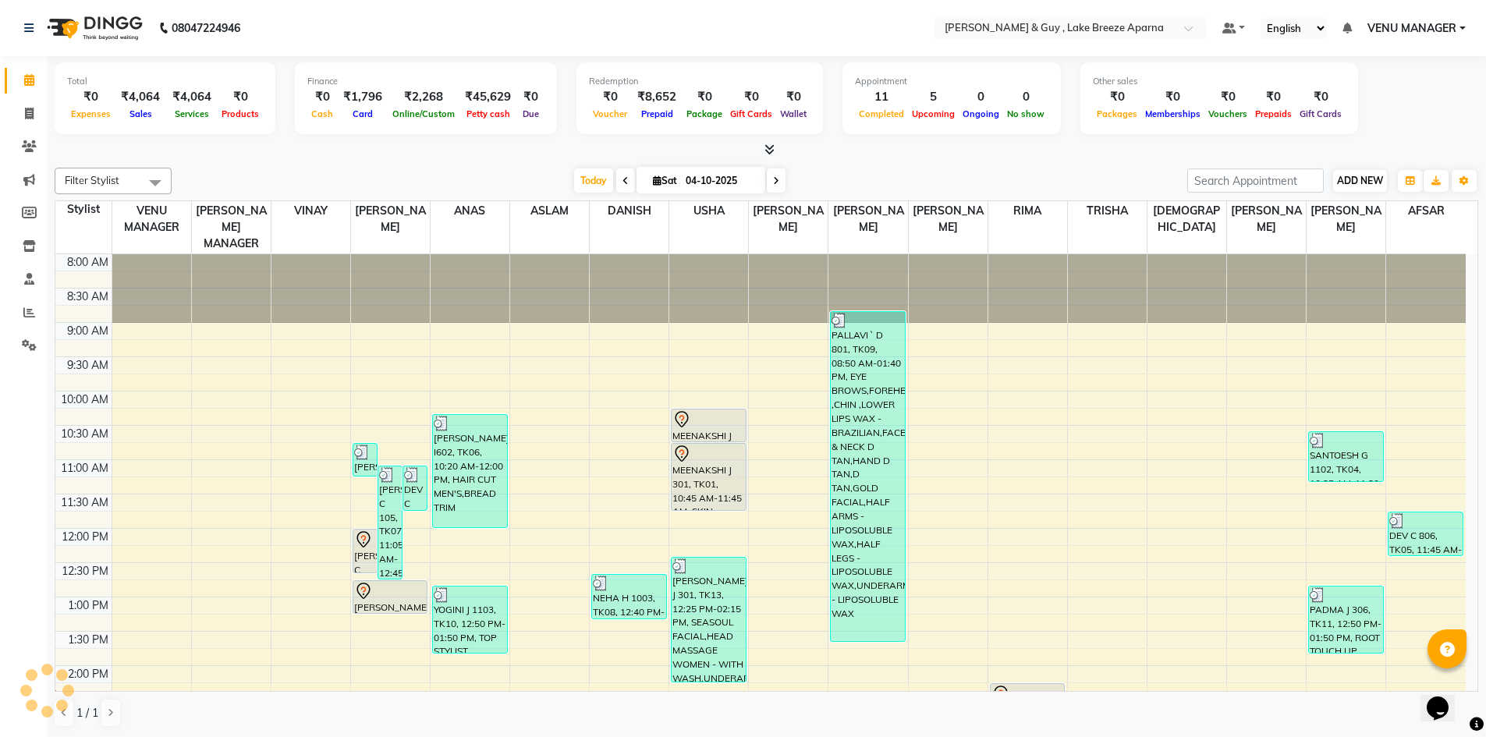
scroll to position [413, 0]
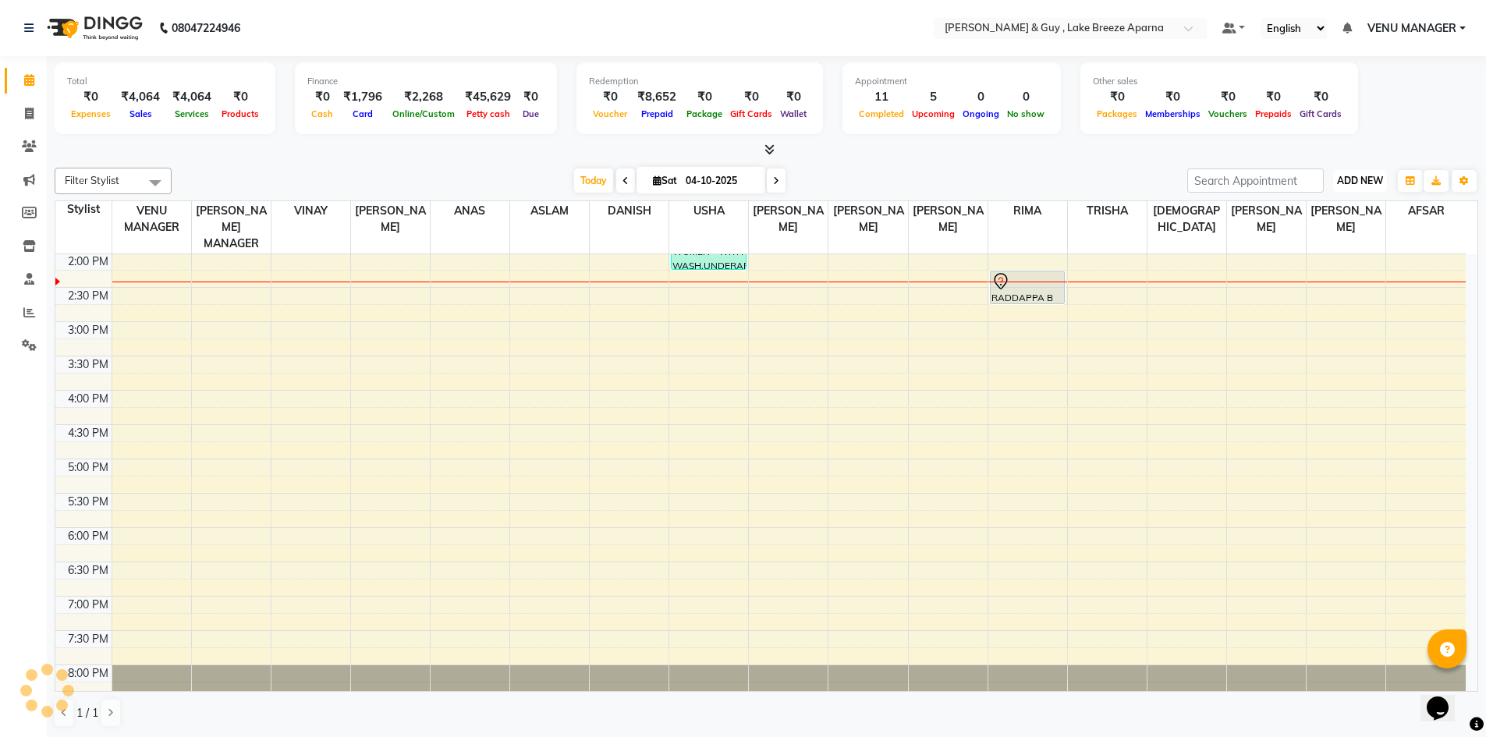
click at [1365, 172] on button "ADD NEW Toggle Dropdown" at bounding box center [1360, 181] width 54 height 22
click at [1331, 268] on link "Add Transaction" at bounding box center [1324, 271] width 123 height 20
select select "direct"
select select
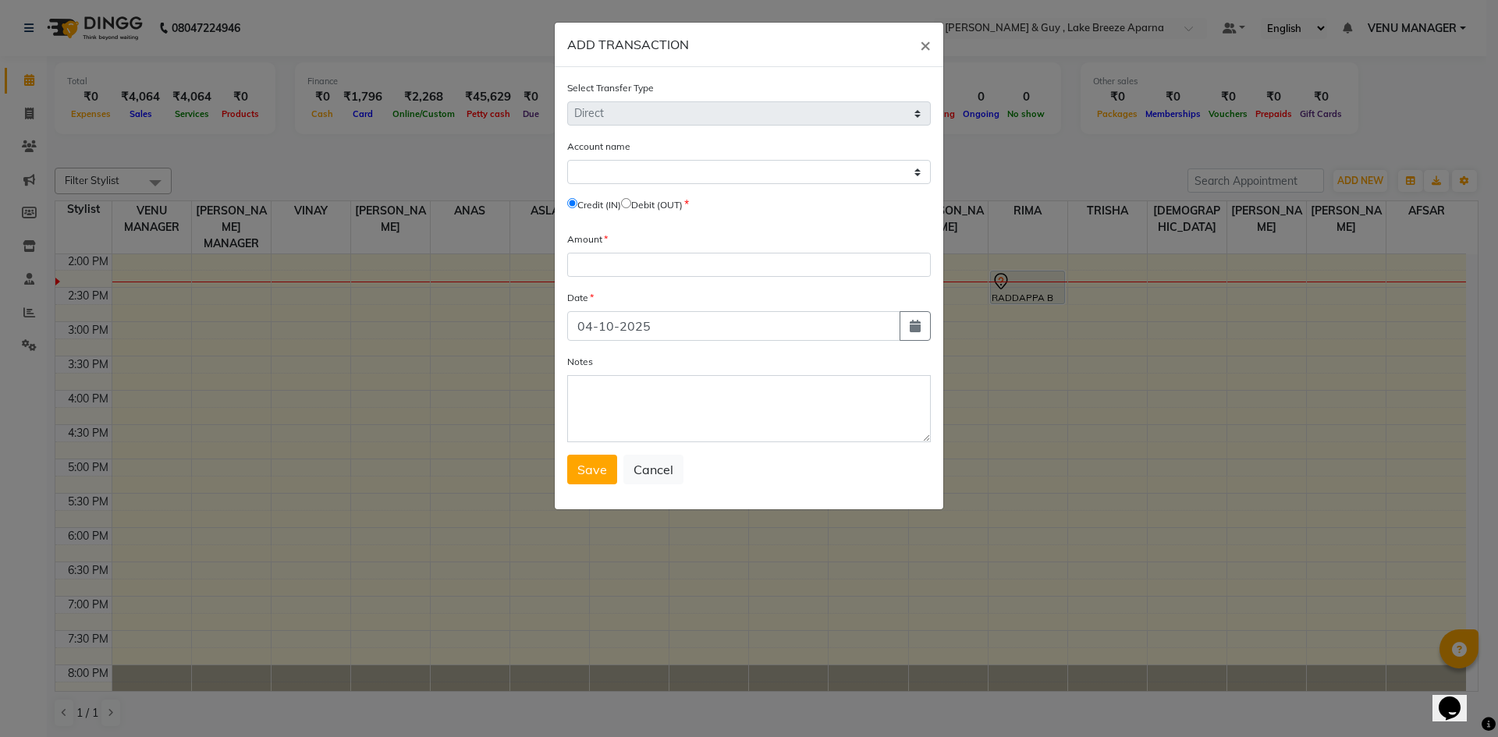
click at [631, 208] on input "radio" at bounding box center [626, 203] width 10 height 10
radio input "true"
click at [652, 178] on select "Select [PERSON_NAME] Cash Default Account" at bounding box center [749, 172] width 364 height 24
select select "7960"
click at [567, 160] on select "Select [PERSON_NAME] Cash Default Account" at bounding box center [749, 172] width 364 height 24
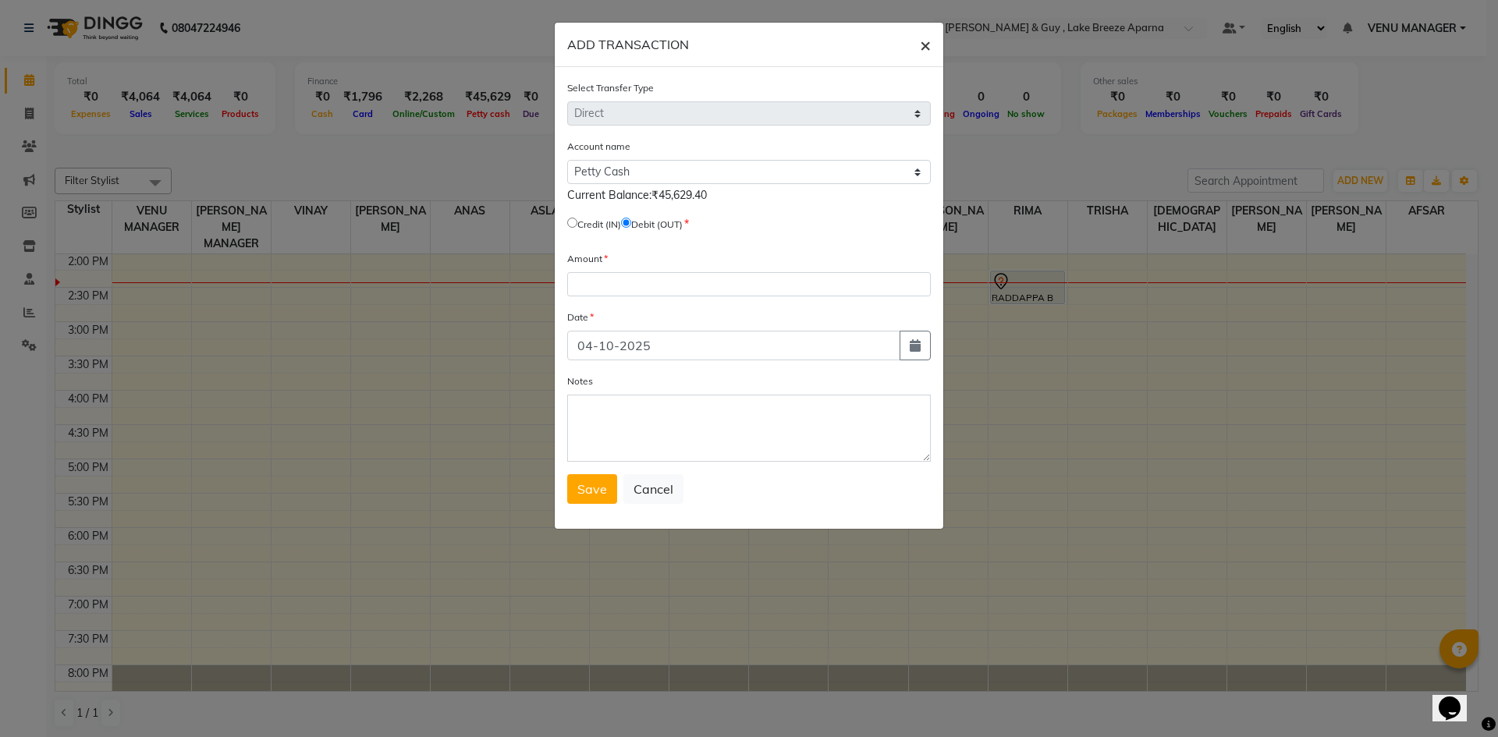
click at [924, 49] on span "×" at bounding box center [925, 44] width 11 height 23
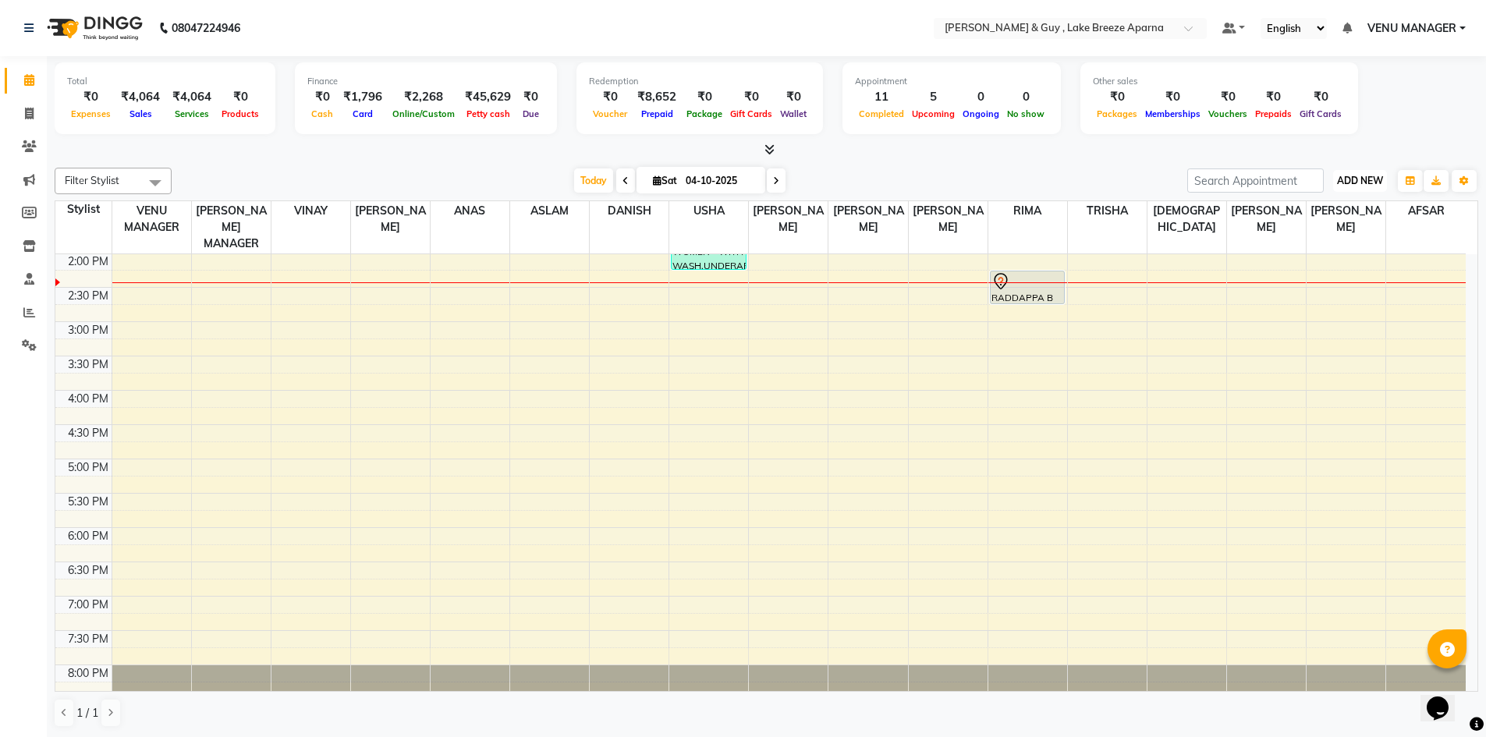
click at [1371, 181] on span "ADD NEW" at bounding box center [1360, 181] width 46 height 12
click at [1087, 155] on div at bounding box center [767, 150] width 1424 height 16
click at [1458, 177] on button "Toggle Dropdown" at bounding box center [1464, 181] width 25 height 22
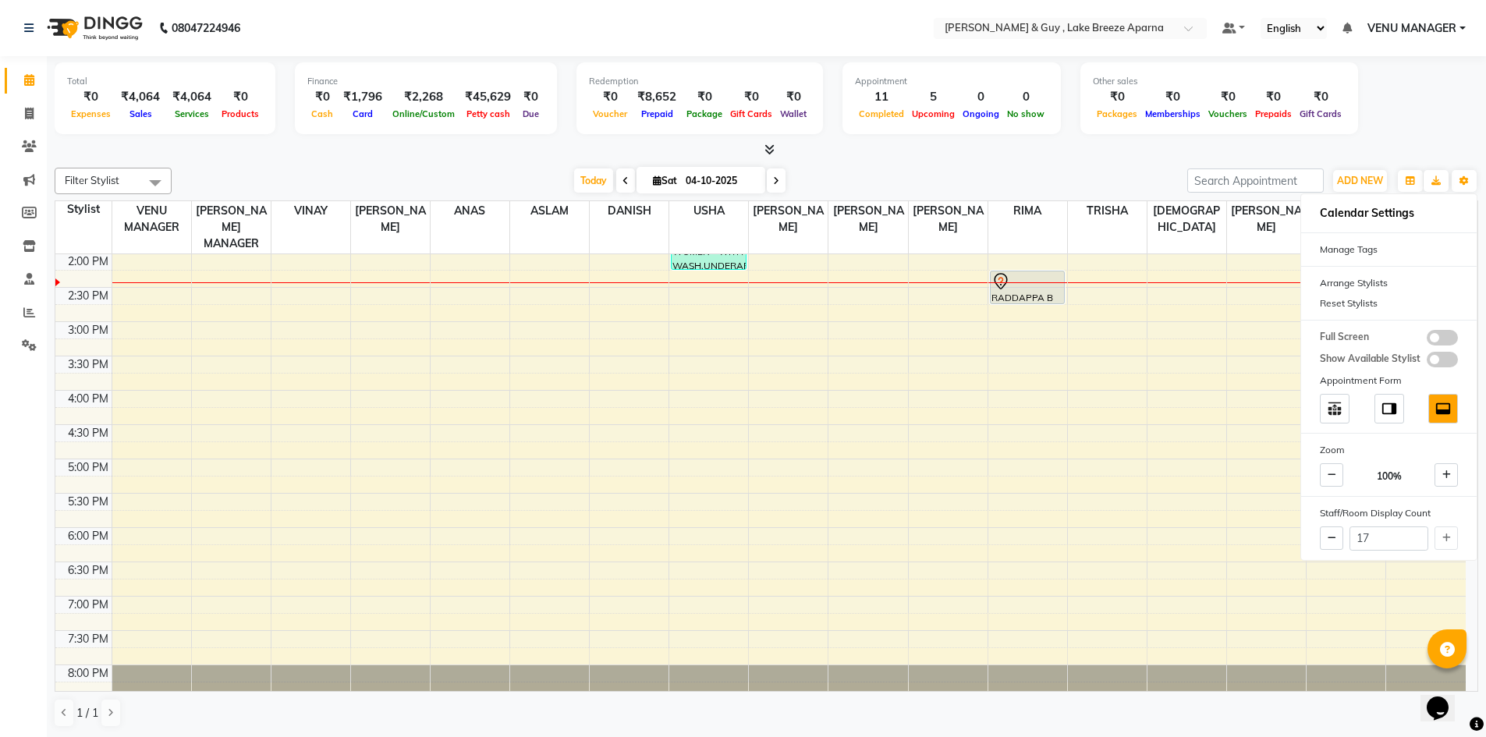
click at [1130, 157] on div at bounding box center [767, 150] width 1424 height 16
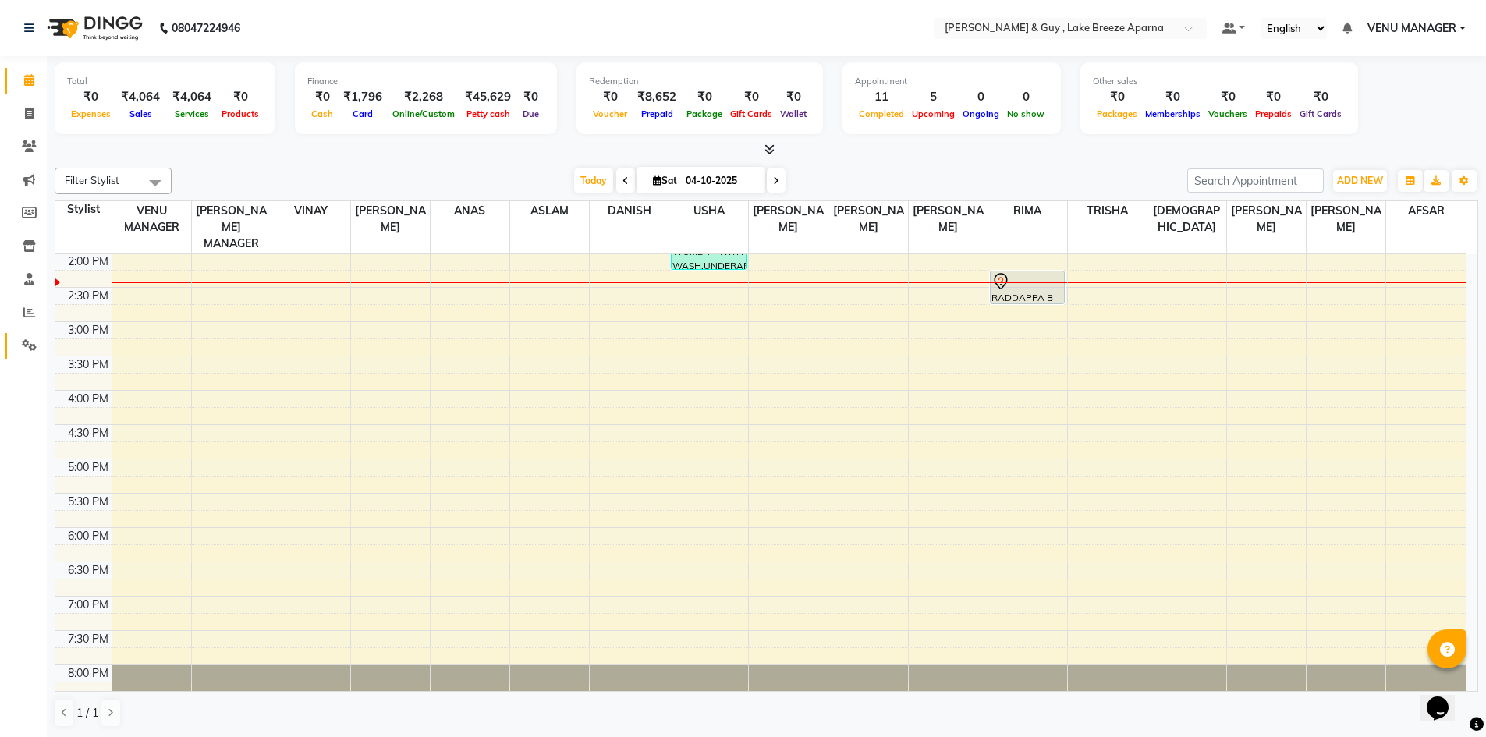
click at [34, 336] on link "Settings" at bounding box center [23, 346] width 37 height 26
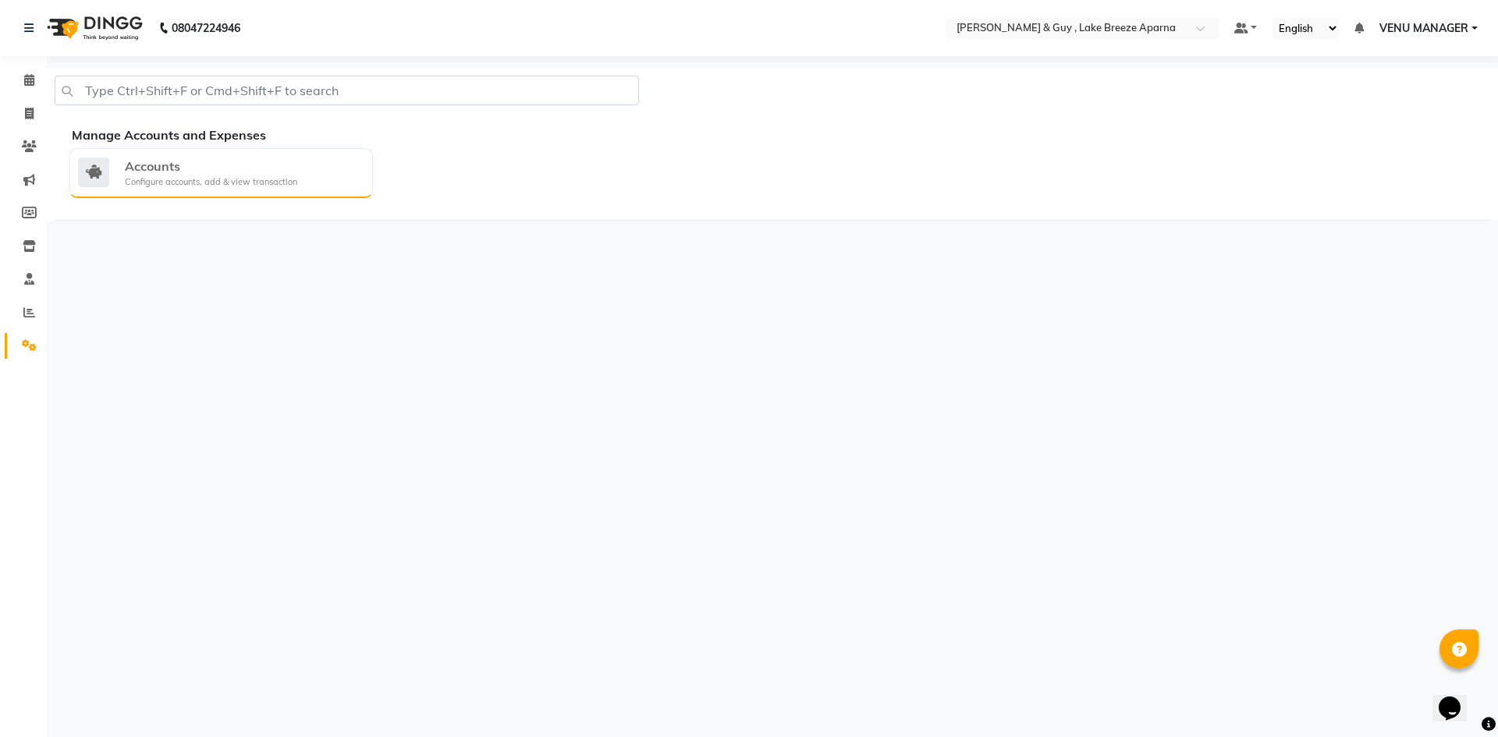
click at [199, 176] on div "Configure accounts, add & view transaction" at bounding box center [211, 182] width 172 height 13
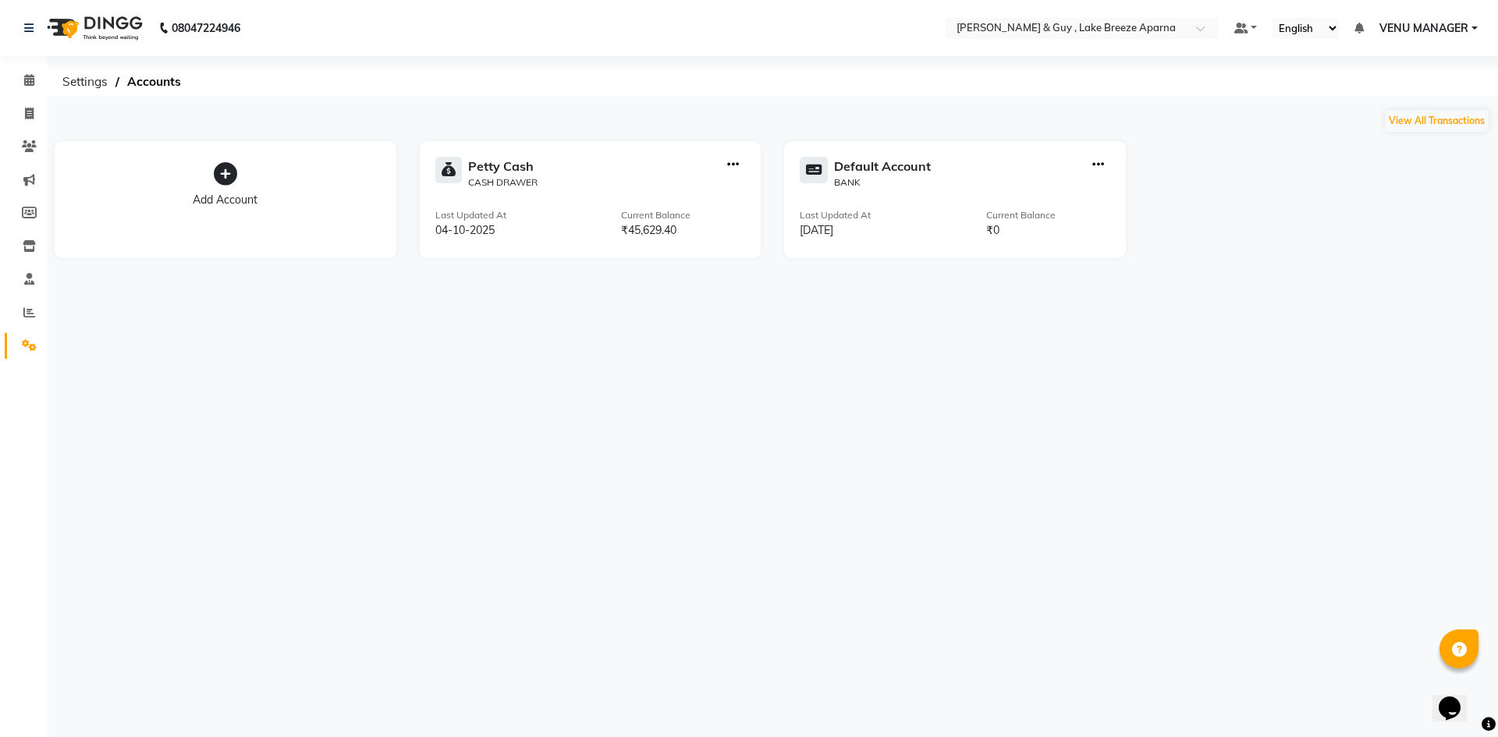
click at [487, 197] on div "Petty Cash CASH DRAWER Last Updated At 04-10-2025 Current Balance ₹45,629.40" at bounding box center [591, 199] width 342 height 117
click at [731, 165] on icon "button" at bounding box center [733, 165] width 12 height 1
click at [731, 134] on div "View Transaction" at bounding box center [734, 132] width 83 height 16
select select "7960"
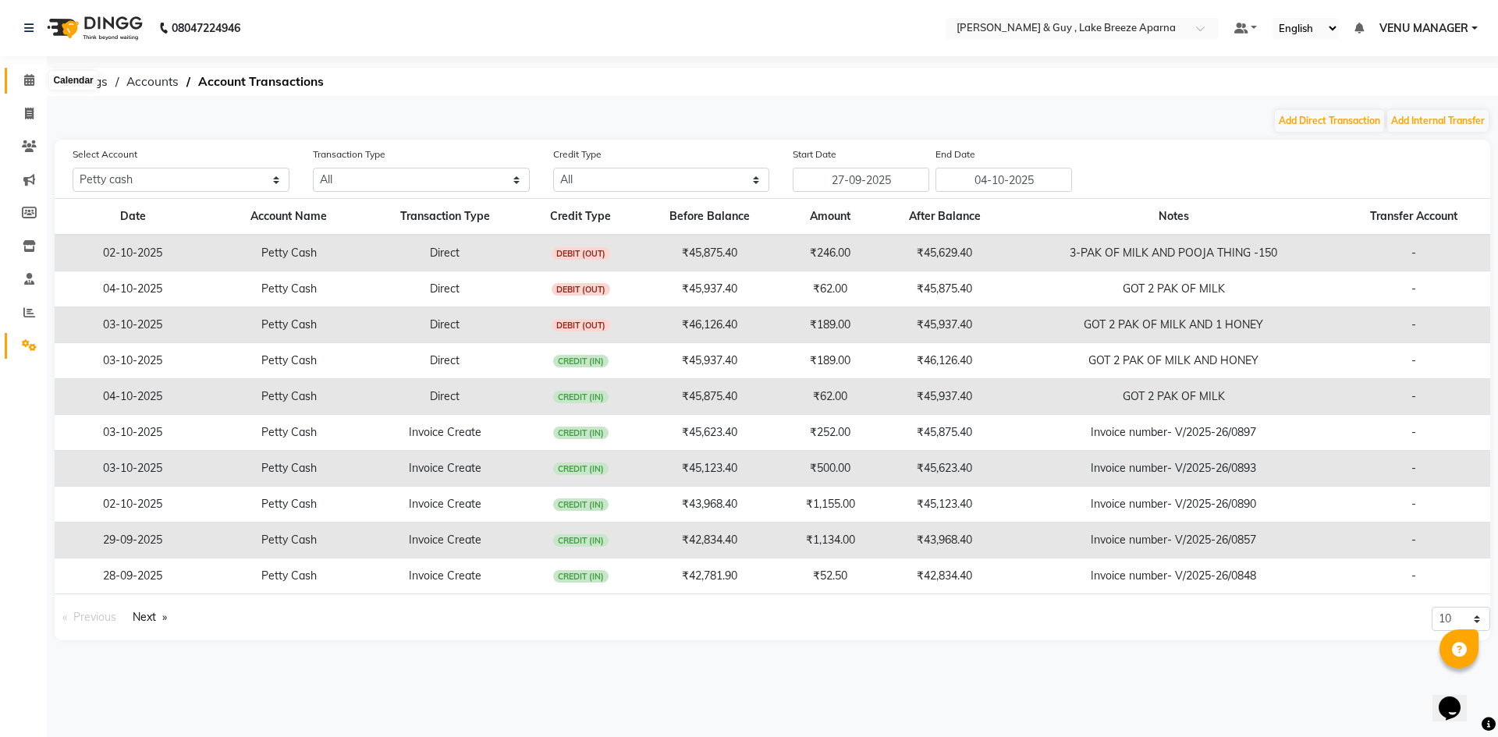
click at [35, 83] on span at bounding box center [29, 81] width 27 height 18
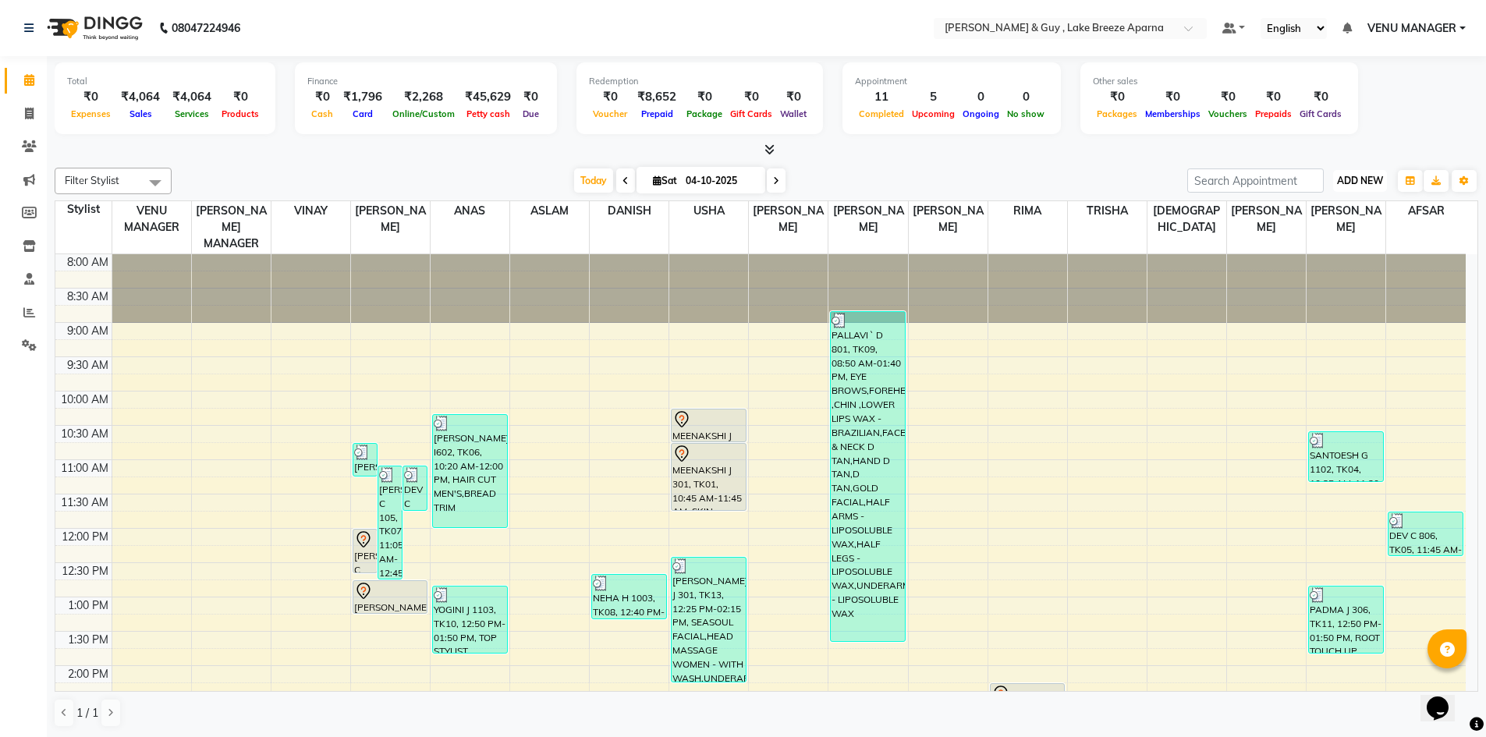
click at [1375, 180] on span "ADD NEW" at bounding box center [1360, 181] width 46 height 12
click at [1307, 266] on link "Add Transaction" at bounding box center [1324, 271] width 123 height 20
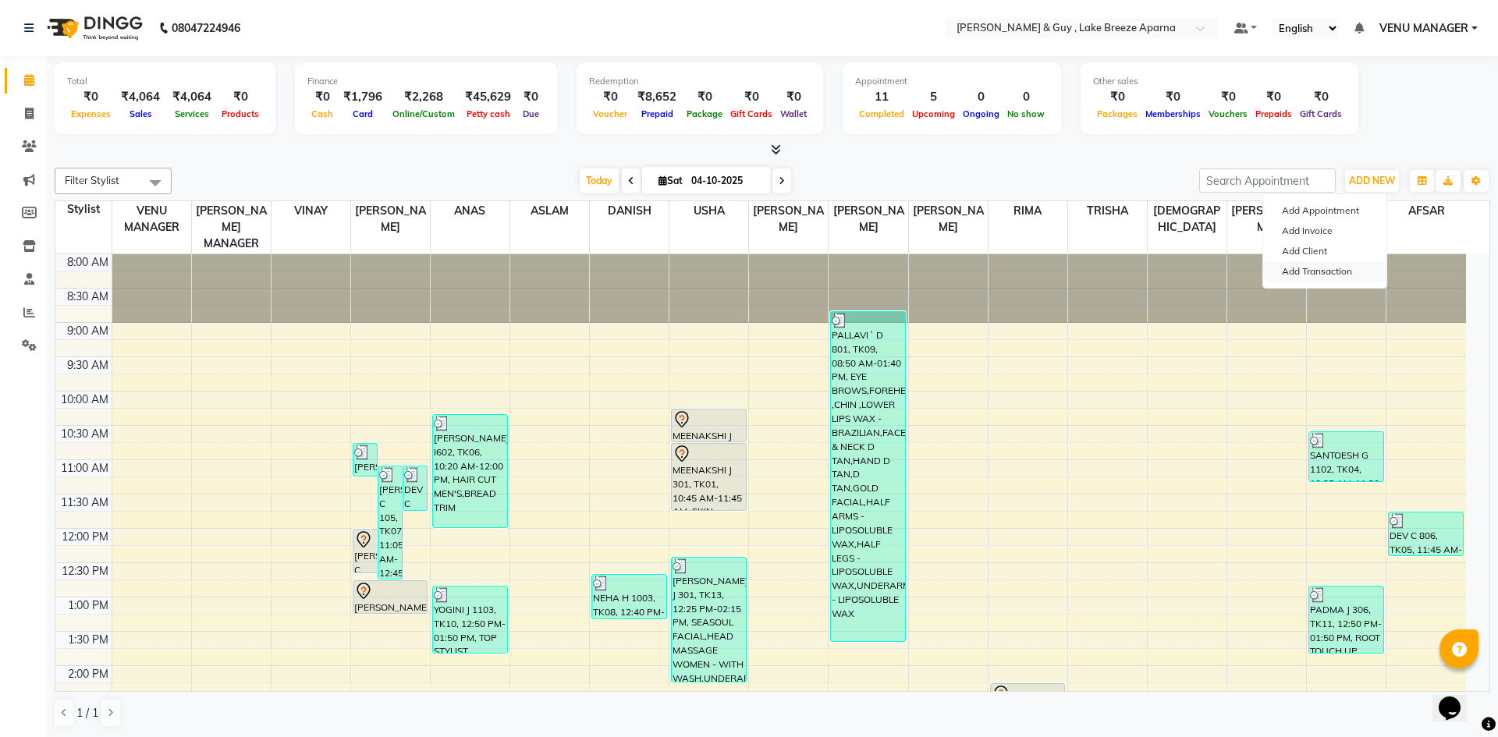
select select "direct"
select select
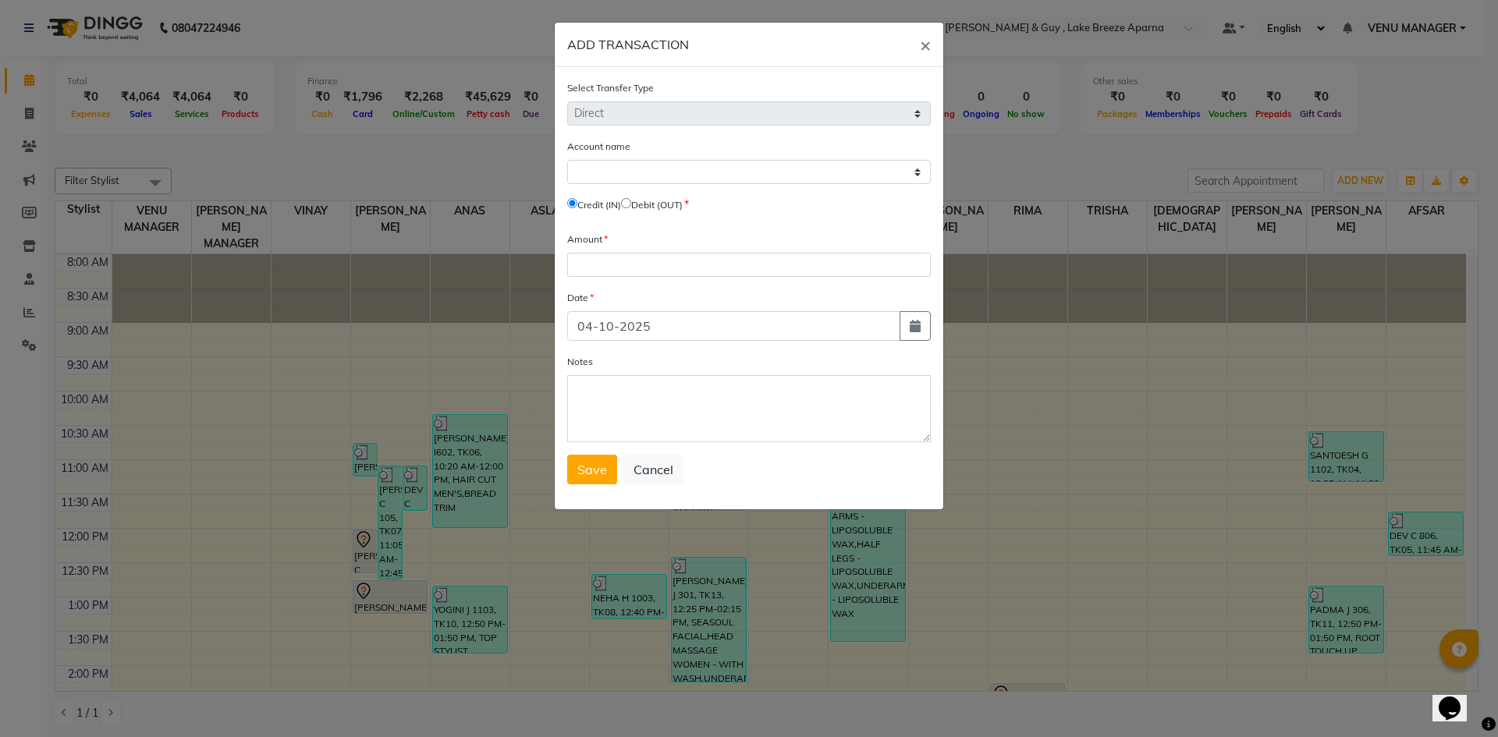
click at [631, 198] on input "radio" at bounding box center [626, 203] width 10 height 10
radio input "true"
click at [671, 172] on select "Select [PERSON_NAME] Cash Default Account" at bounding box center [749, 172] width 364 height 24
select select "7960"
click at [567, 160] on select "Select [PERSON_NAME] Cash Default Account" at bounding box center [749, 172] width 364 height 24
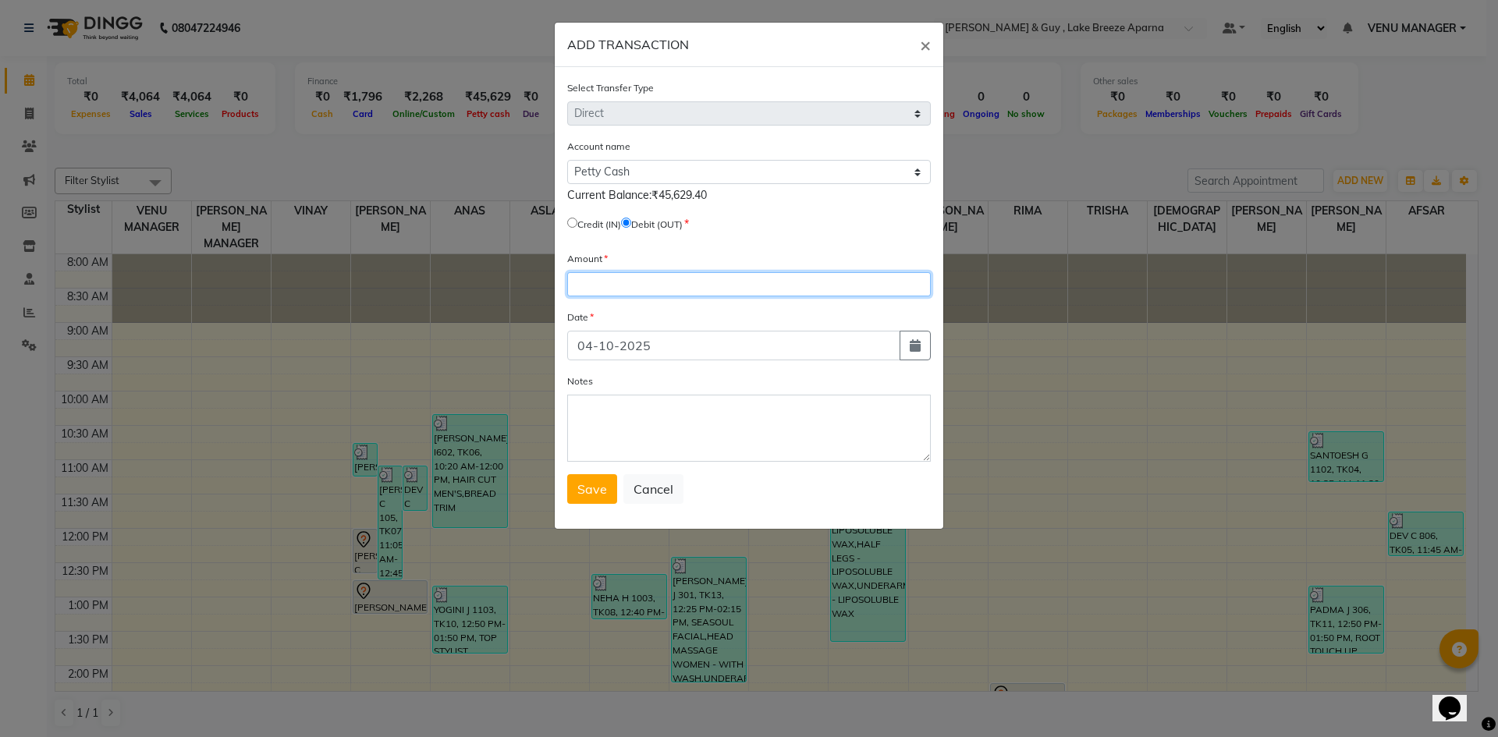
click at [642, 289] on input "number" at bounding box center [749, 284] width 364 height 24
type input "160"
click at [909, 354] on button "button" at bounding box center [914, 346] width 31 height 30
select select "10"
select select "2025"
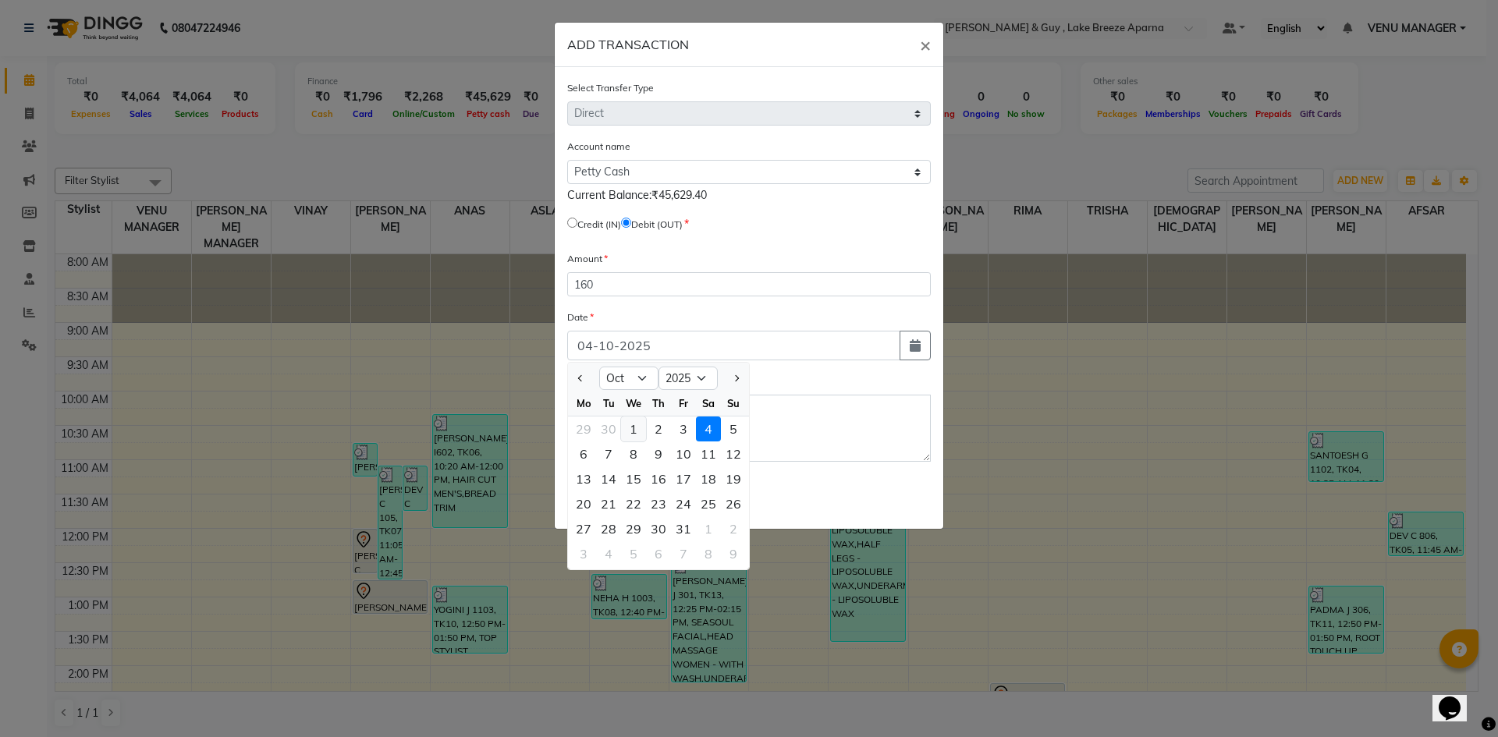
click at [629, 436] on div "1" at bounding box center [633, 429] width 25 height 25
type input "01-10-2025"
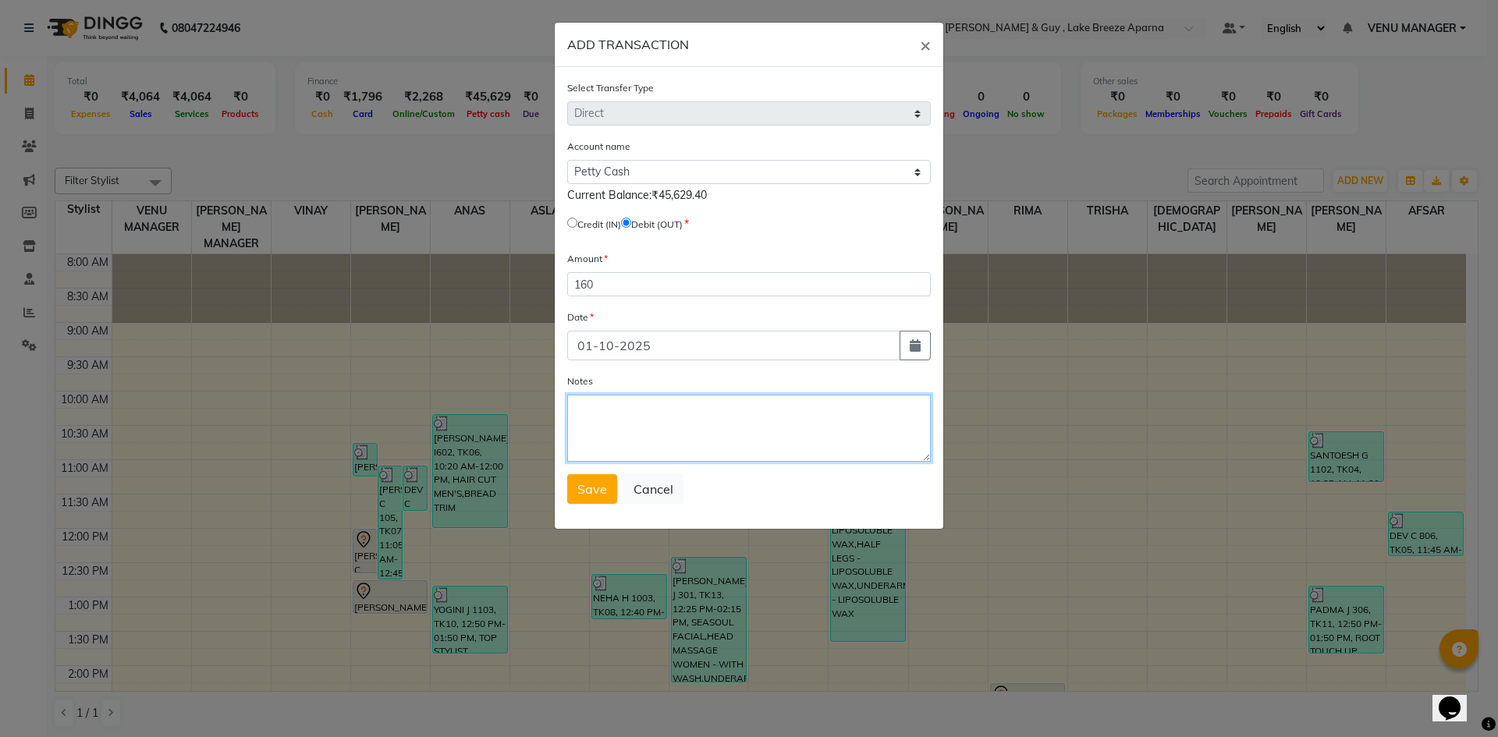
click at [669, 418] on textarea "Notes" at bounding box center [749, 428] width 364 height 67
type textarea "STAFF TEA-60+YUSUF TIP IN CARD -100"
click at [577, 488] on span "Save" at bounding box center [592, 489] width 30 height 16
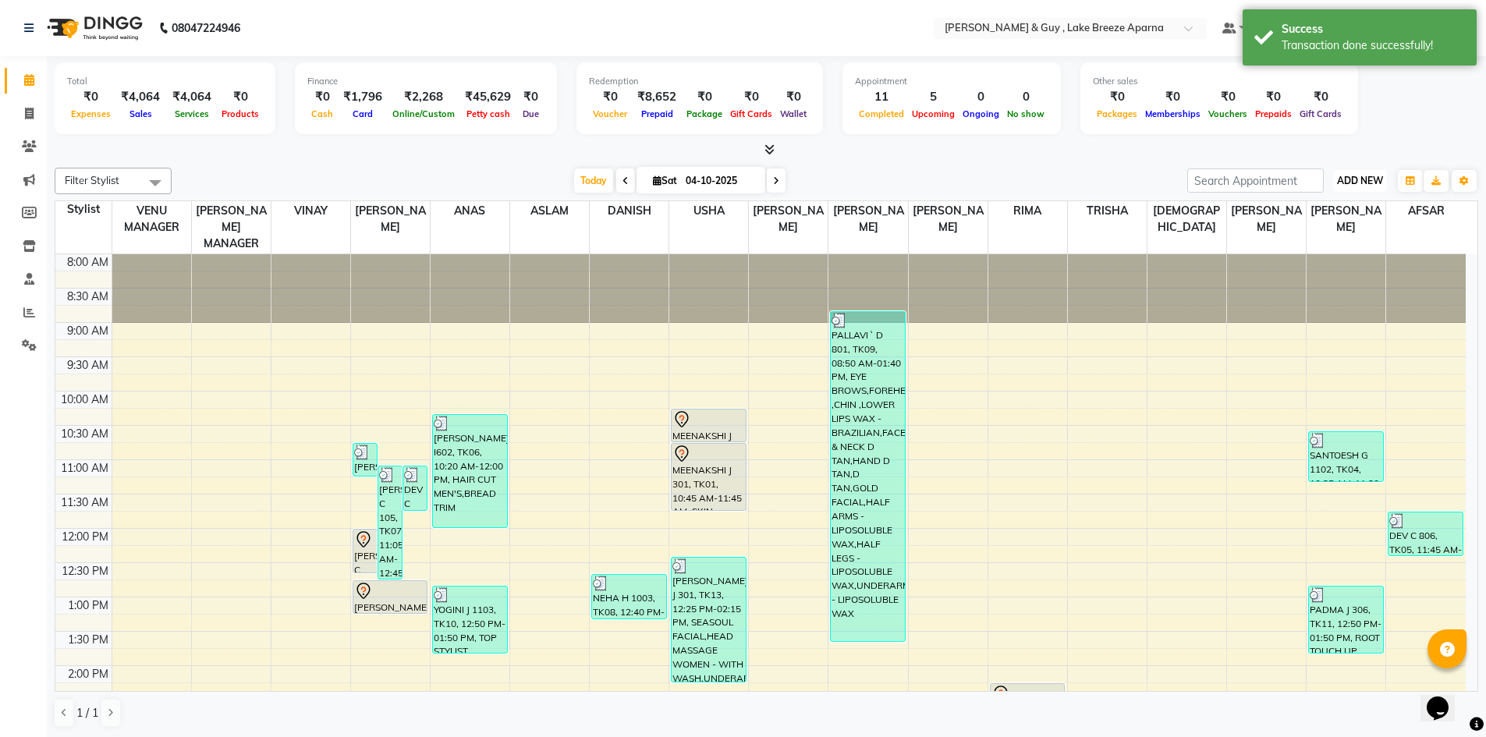
click at [1372, 187] on button "ADD NEW Toggle Dropdown" at bounding box center [1360, 181] width 54 height 22
click at [1336, 271] on link "Add Transaction" at bounding box center [1324, 271] width 123 height 20
select select "direct"
select select
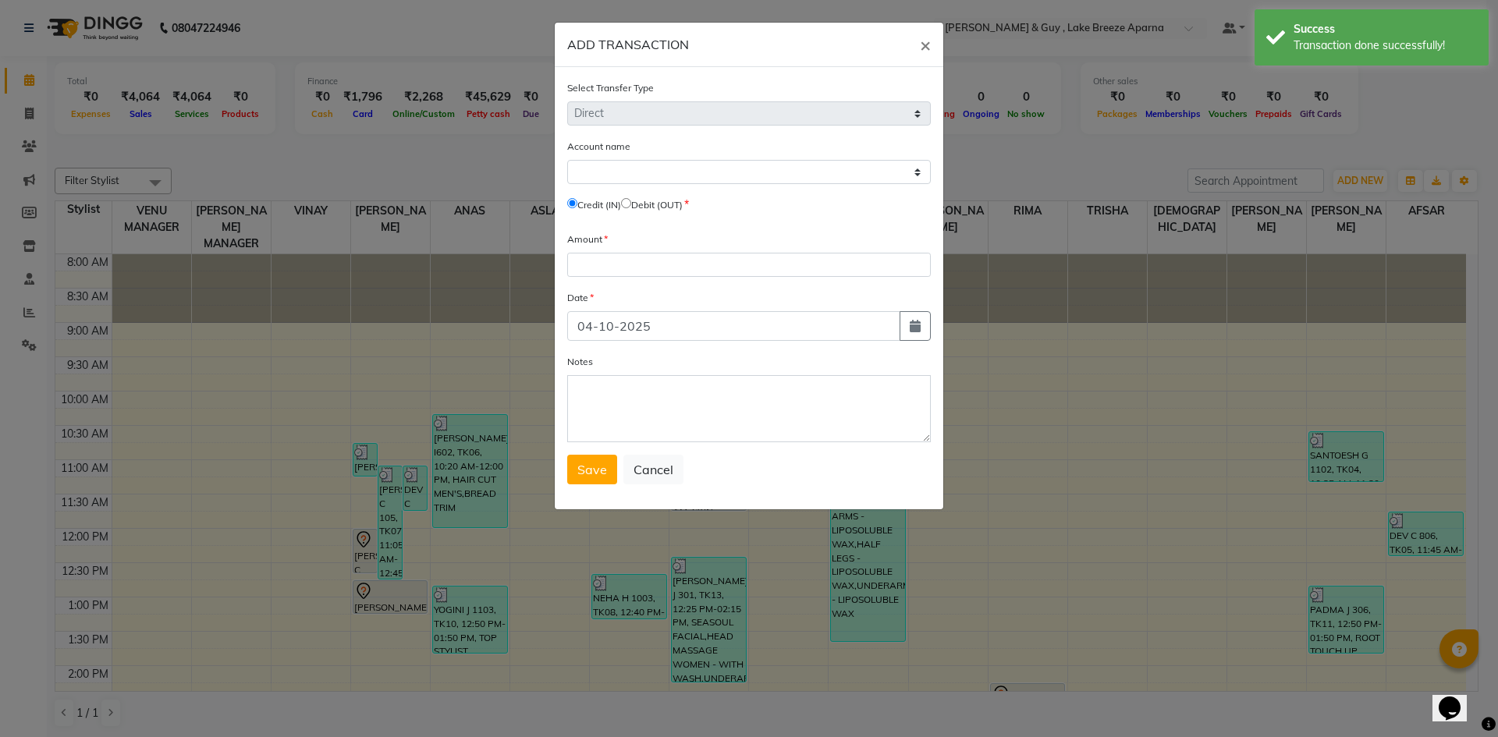
click at [640, 205] on label "Debit (OUT)" at bounding box center [656, 205] width 51 height 14
click at [631, 204] on input "radio" at bounding box center [626, 203] width 10 height 10
radio input "true"
click at [915, 332] on icon "button" at bounding box center [915, 326] width 11 height 12
select select "10"
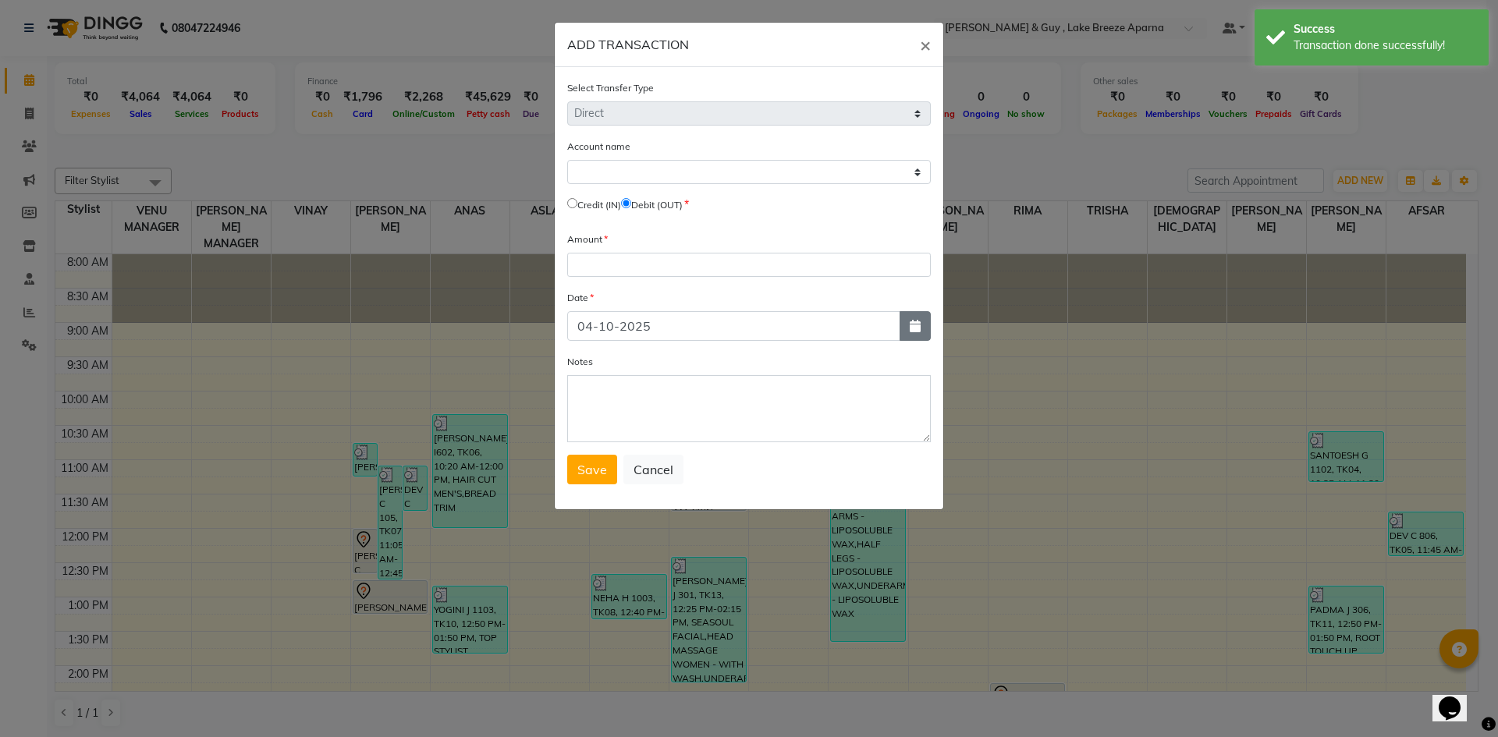
select select "2025"
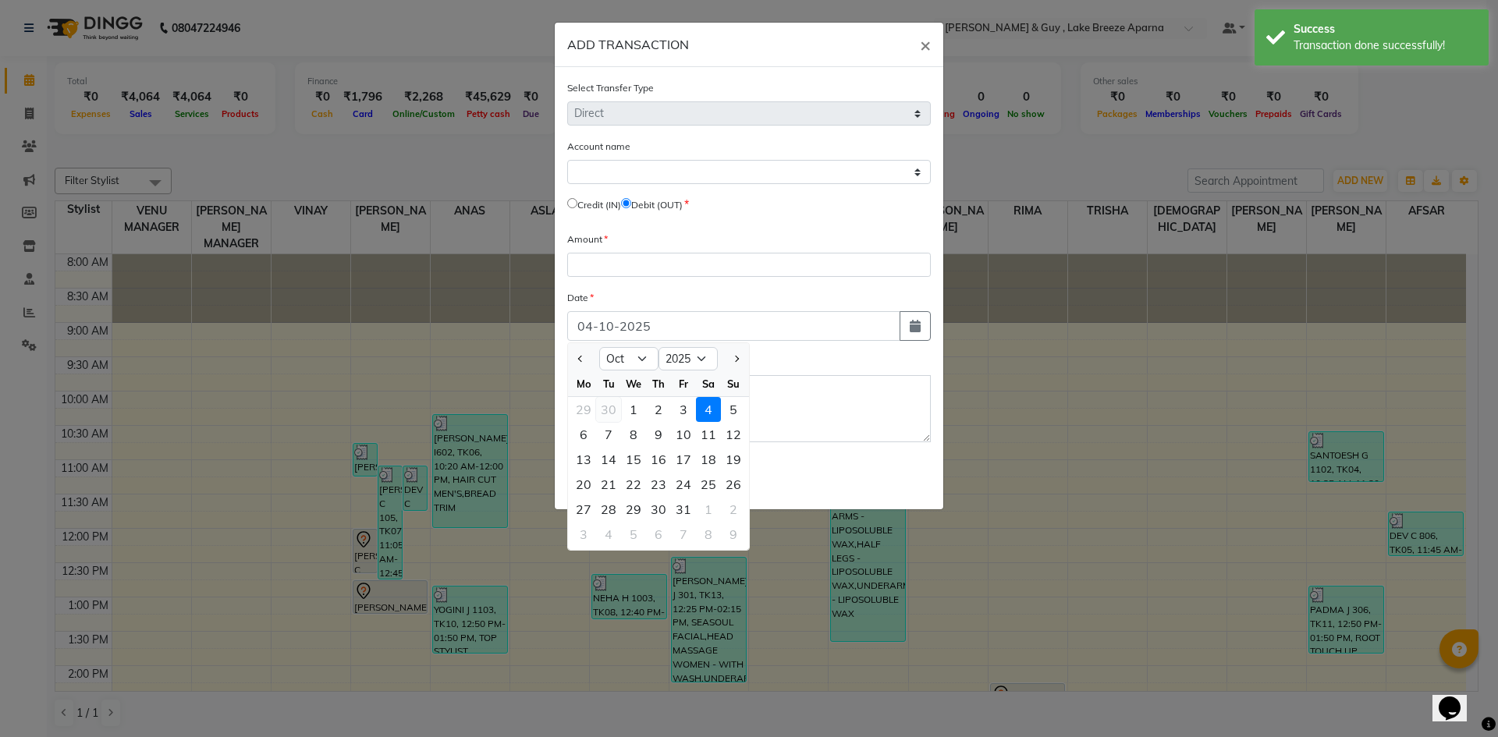
click at [609, 403] on div "30" at bounding box center [608, 409] width 25 height 25
type input "30-09-2025"
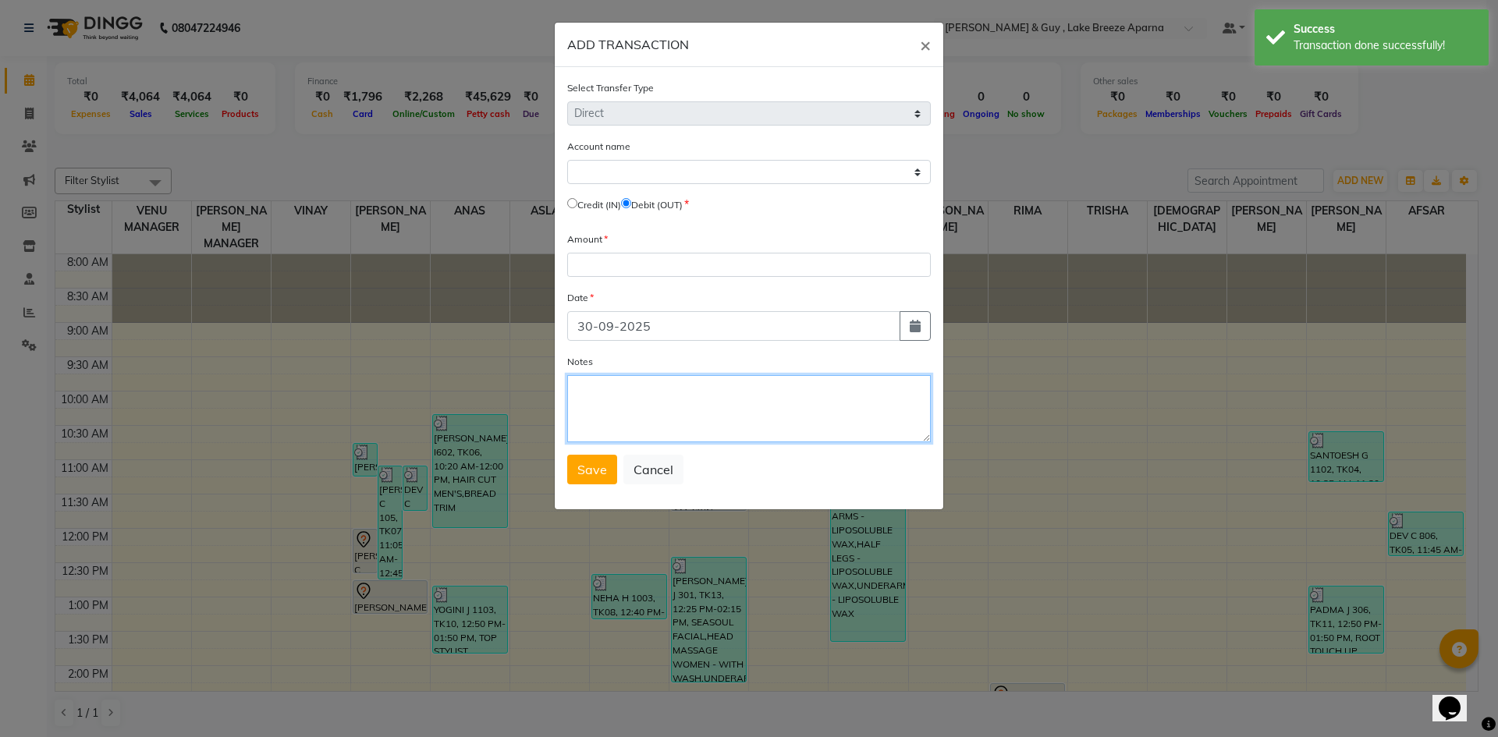
click at [691, 392] on textarea "Notes" at bounding box center [749, 408] width 364 height 67
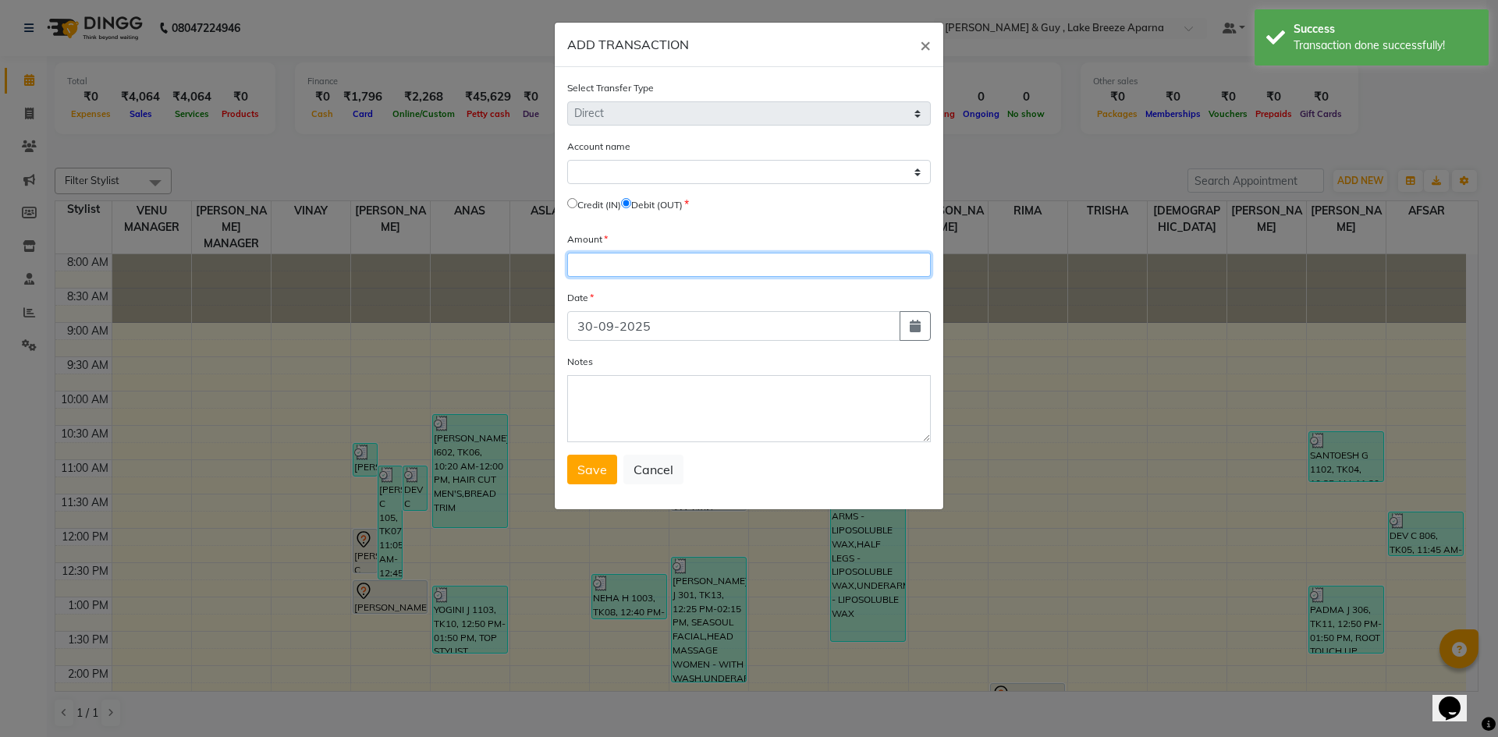
click at [638, 272] on input "number" at bounding box center [749, 265] width 364 height 24
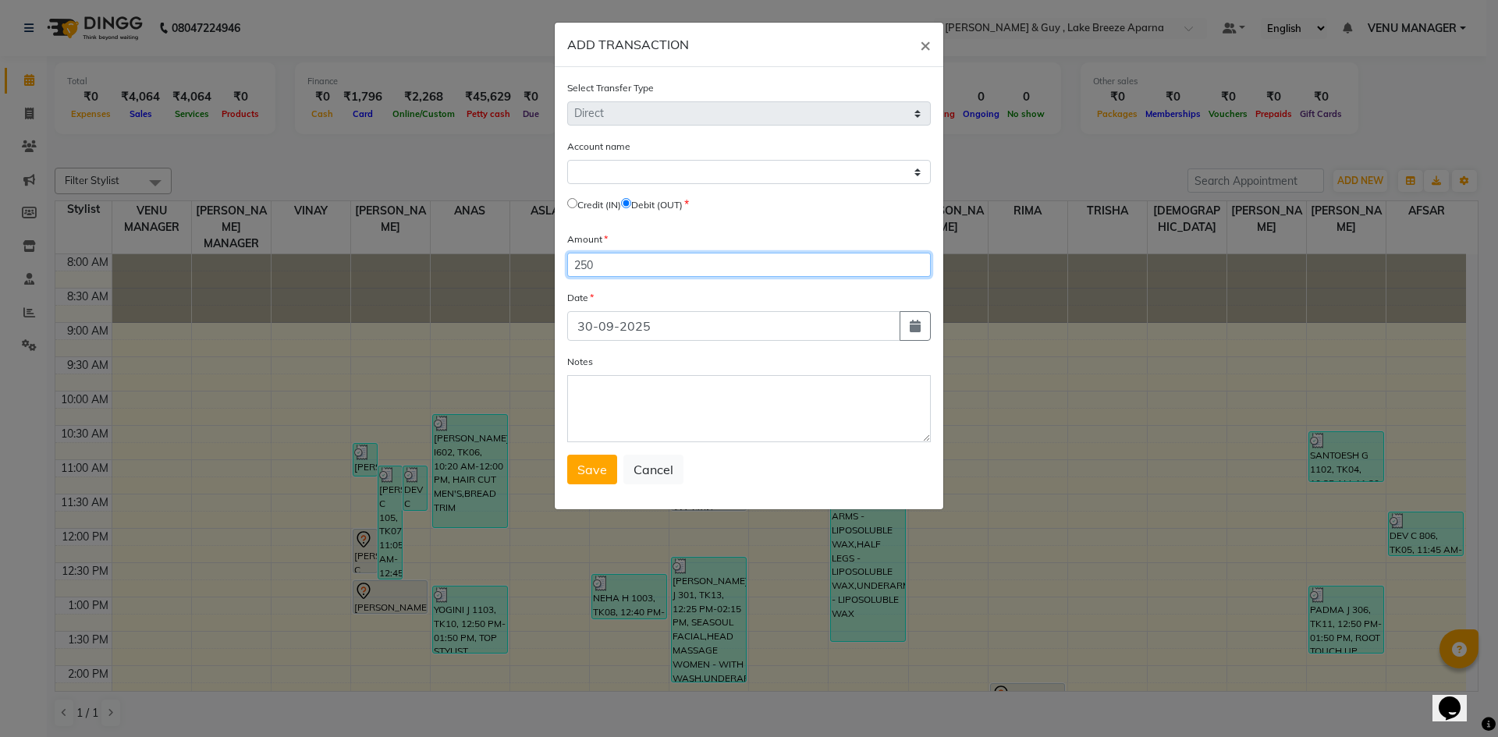
type input "250"
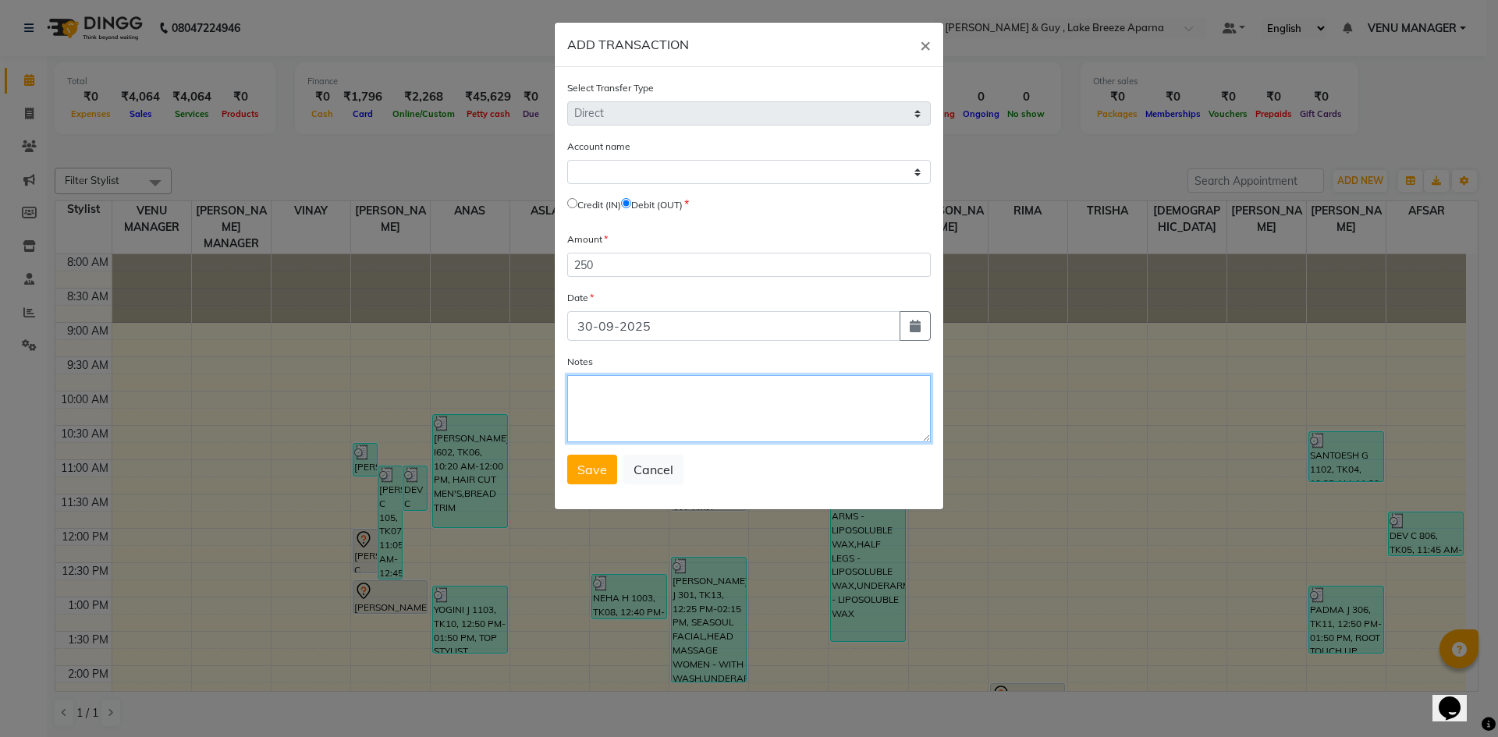
click at [729, 393] on textarea "Notes" at bounding box center [749, 408] width 364 height 67
type textarea "STAFF TEA 100+YUSUF TIP IN UPI 150"
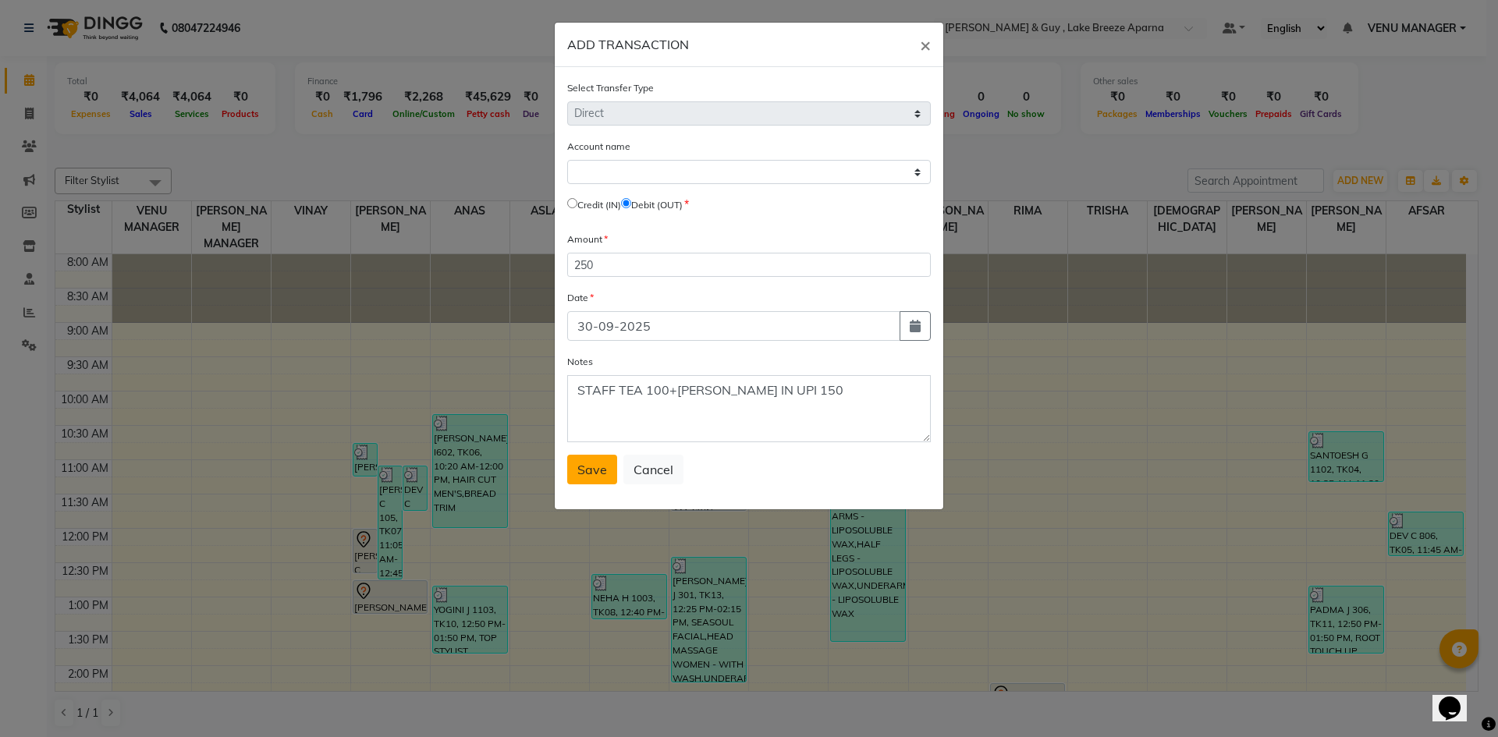
click at [573, 472] on button "Save" at bounding box center [592, 470] width 50 height 30
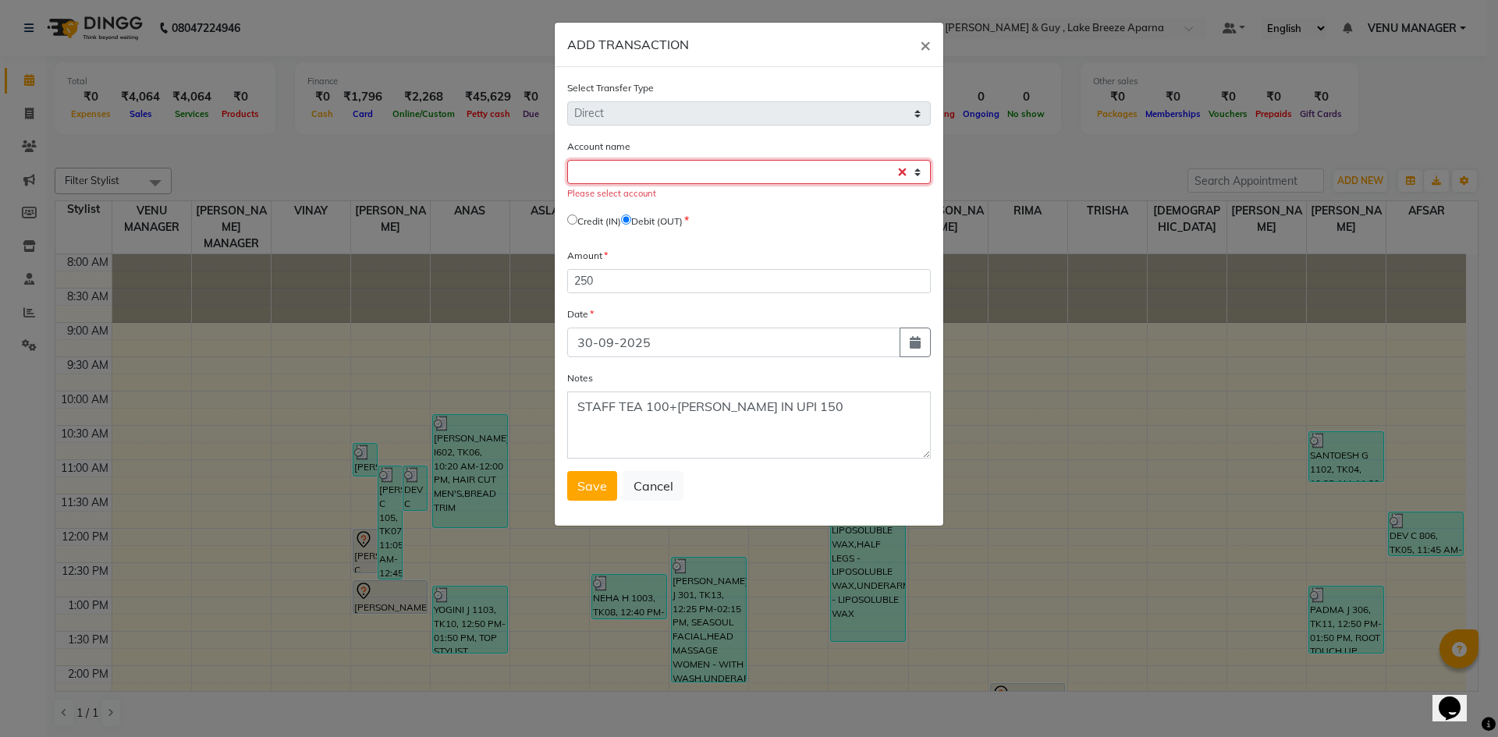
click at [626, 176] on select "Select [PERSON_NAME] Cash Default Account" at bounding box center [749, 172] width 364 height 24
select select "7960"
click at [567, 160] on select "Select [PERSON_NAME] Cash Default Account" at bounding box center [749, 172] width 364 height 24
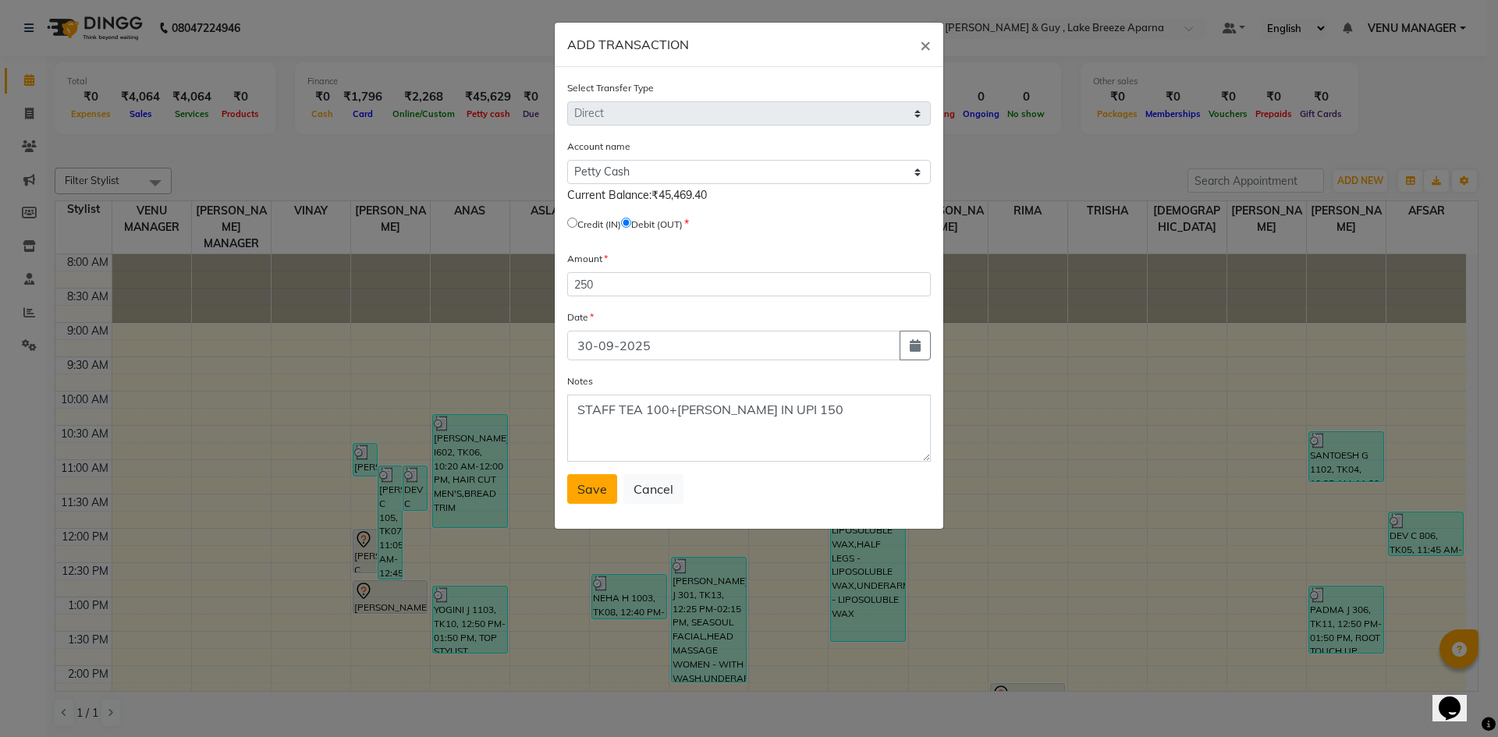
click at [600, 492] on span "Save" at bounding box center [592, 489] width 30 height 16
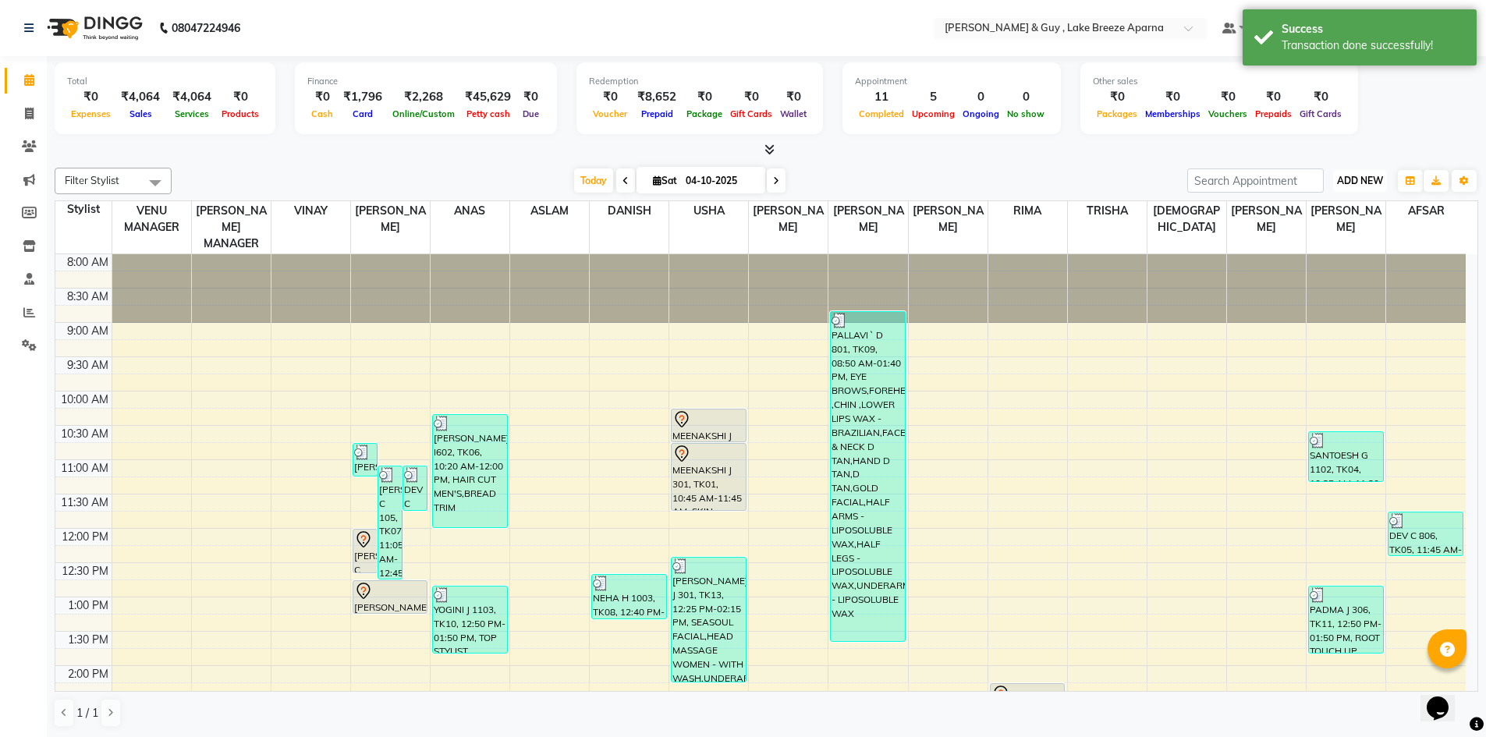
click at [1346, 185] on span "ADD NEW" at bounding box center [1360, 181] width 46 height 12
click at [1320, 261] on link "Add Client" at bounding box center [1324, 251] width 123 height 20
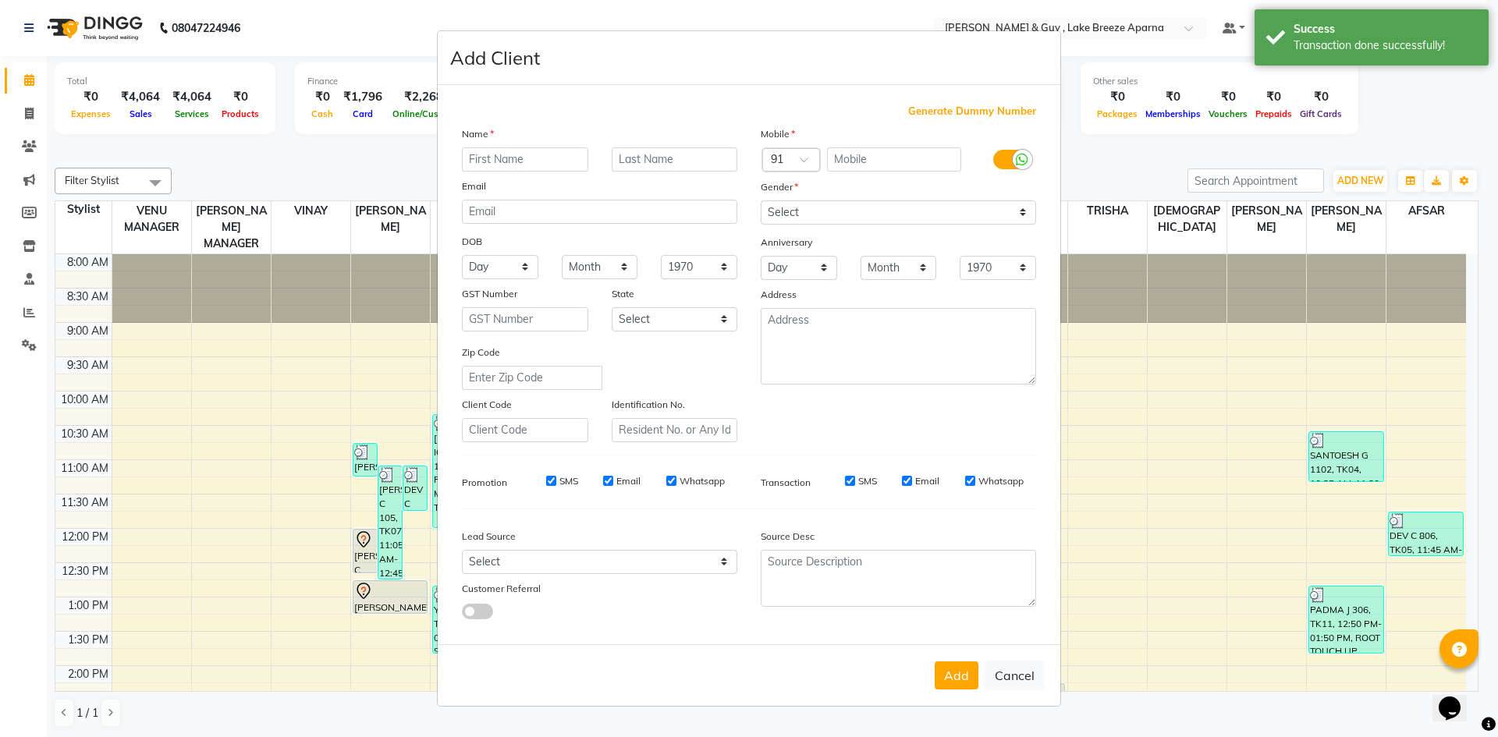
click at [1256, 236] on ngb-modal-window "Add Client Generate Dummy Number Name Email DOB Day 01 02 03 04 05 06 07 08 09 …" at bounding box center [749, 368] width 1498 height 737
click at [1036, 672] on button "Cancel" at bounding box center [1014, 676] width 60 height 30
select select
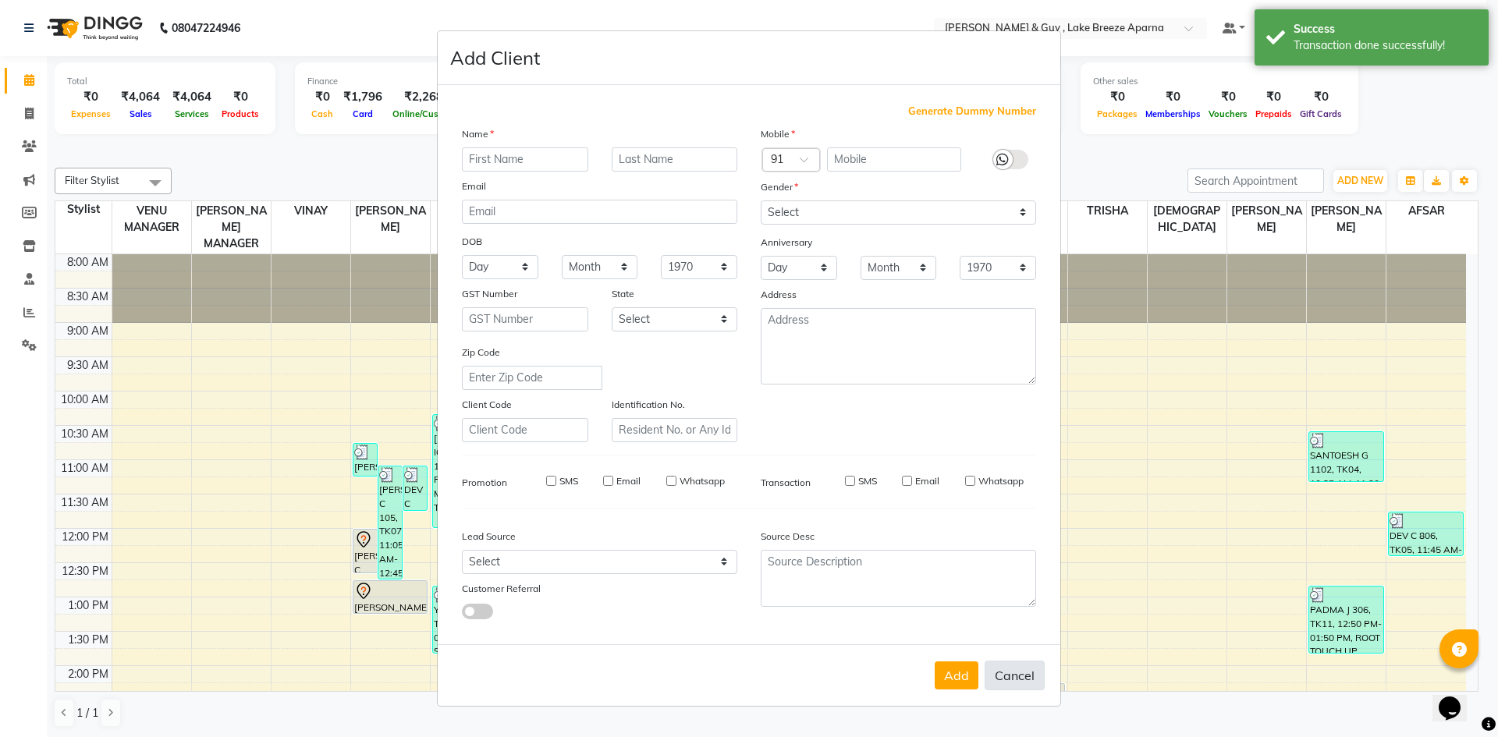
select select
checkbox input "false"
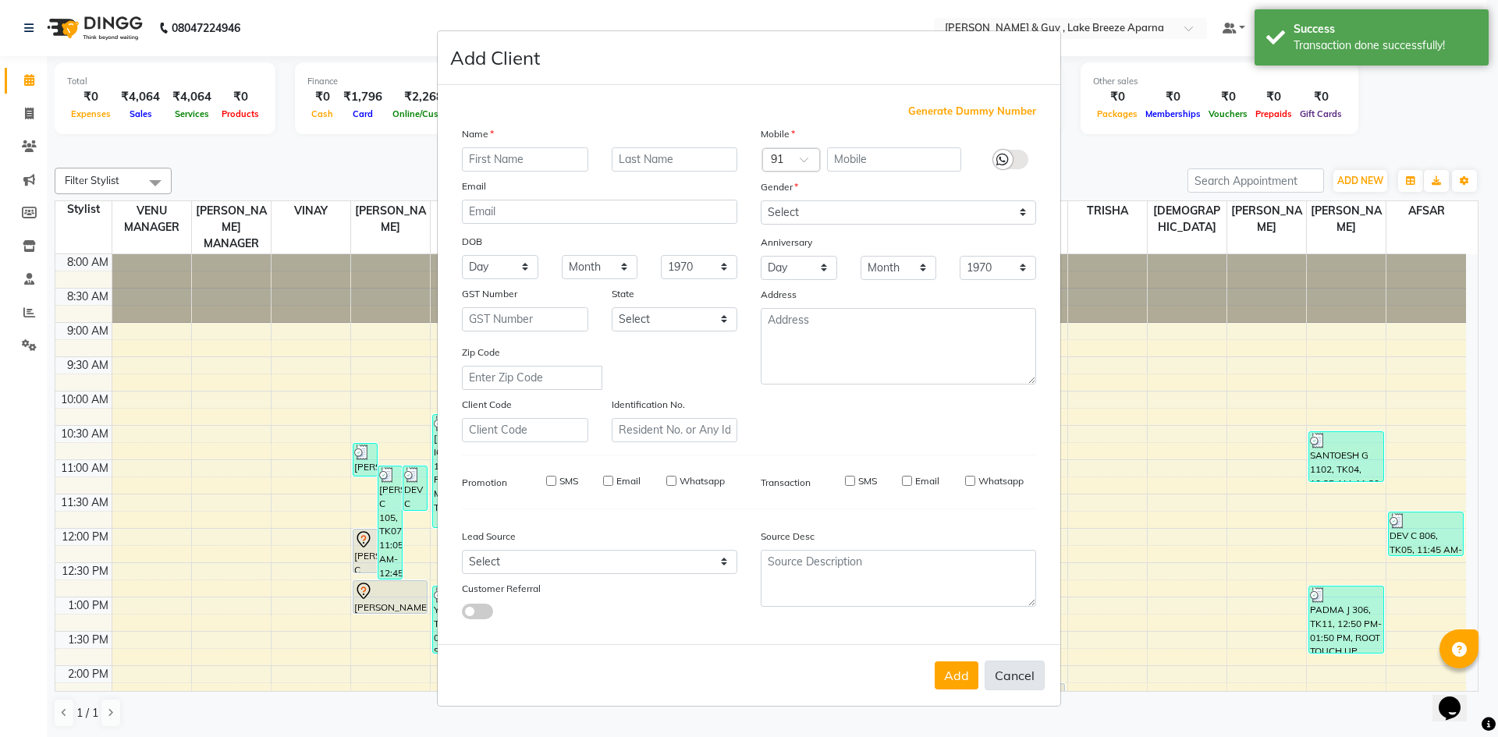
checkbox input "false"
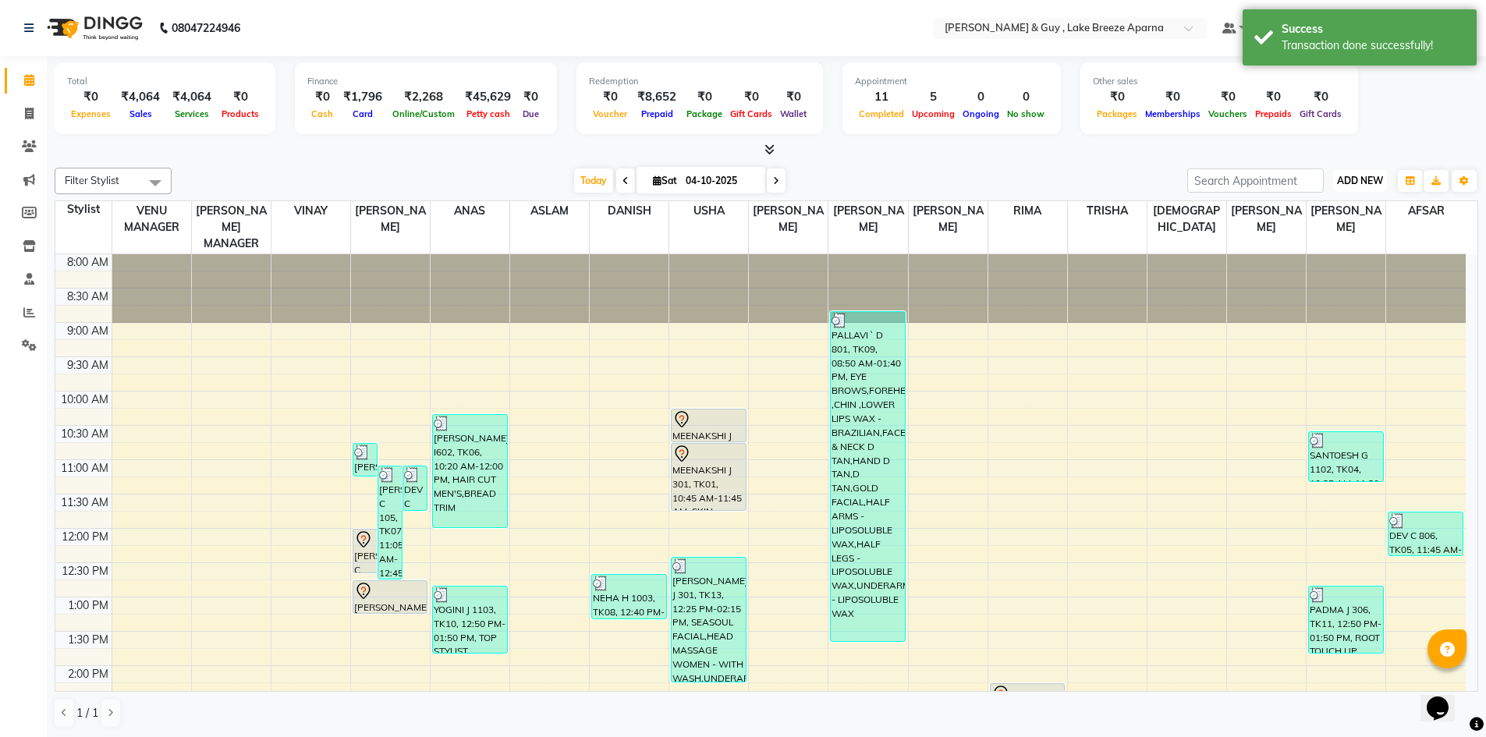
click at [1346, 172] on button "ADD NEW Toggle Dropdown" at bounding box center [1360, 181] width 54 height 22
click at [1339, 264] on link "Add Transaction" at bounding box center [1324, 271] width 123 height 20
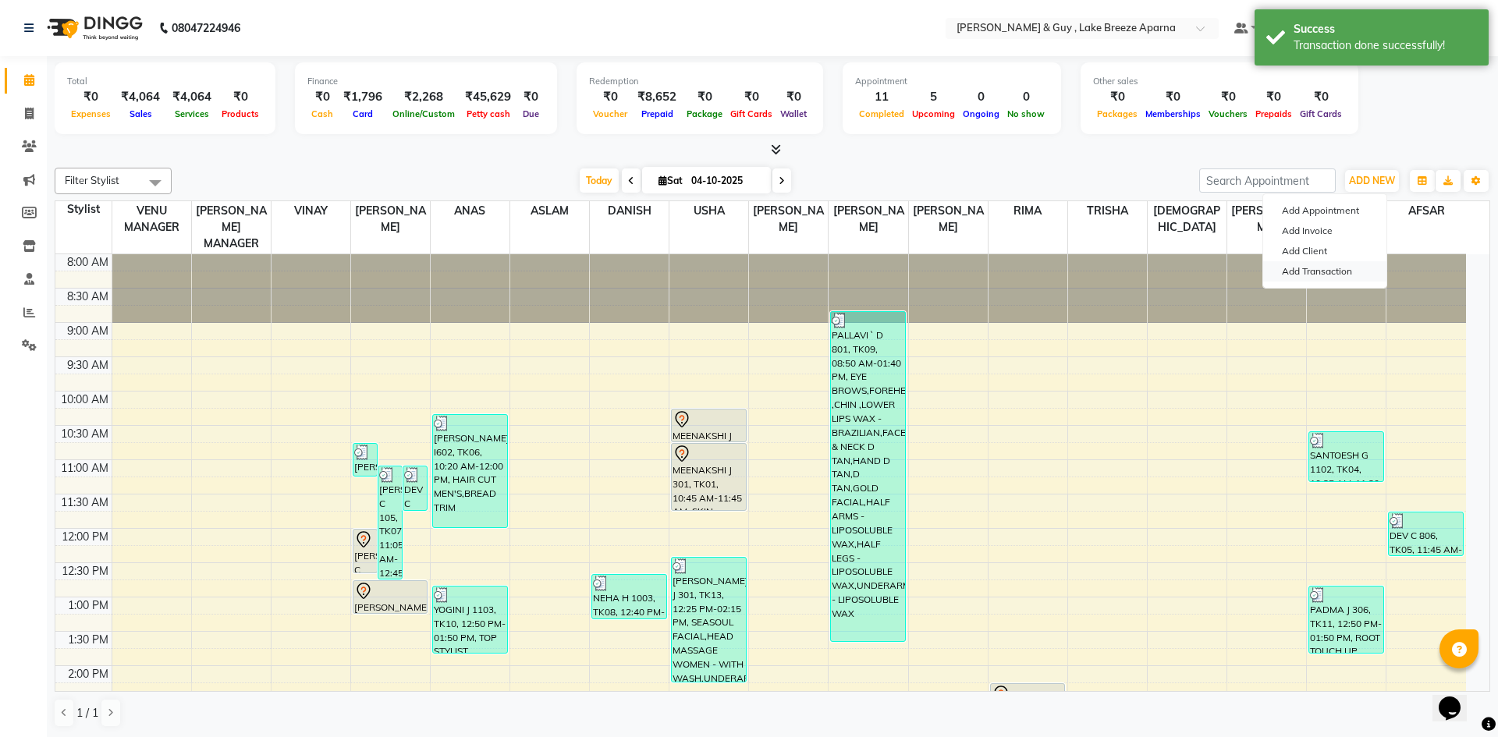
select select "direct"
select select
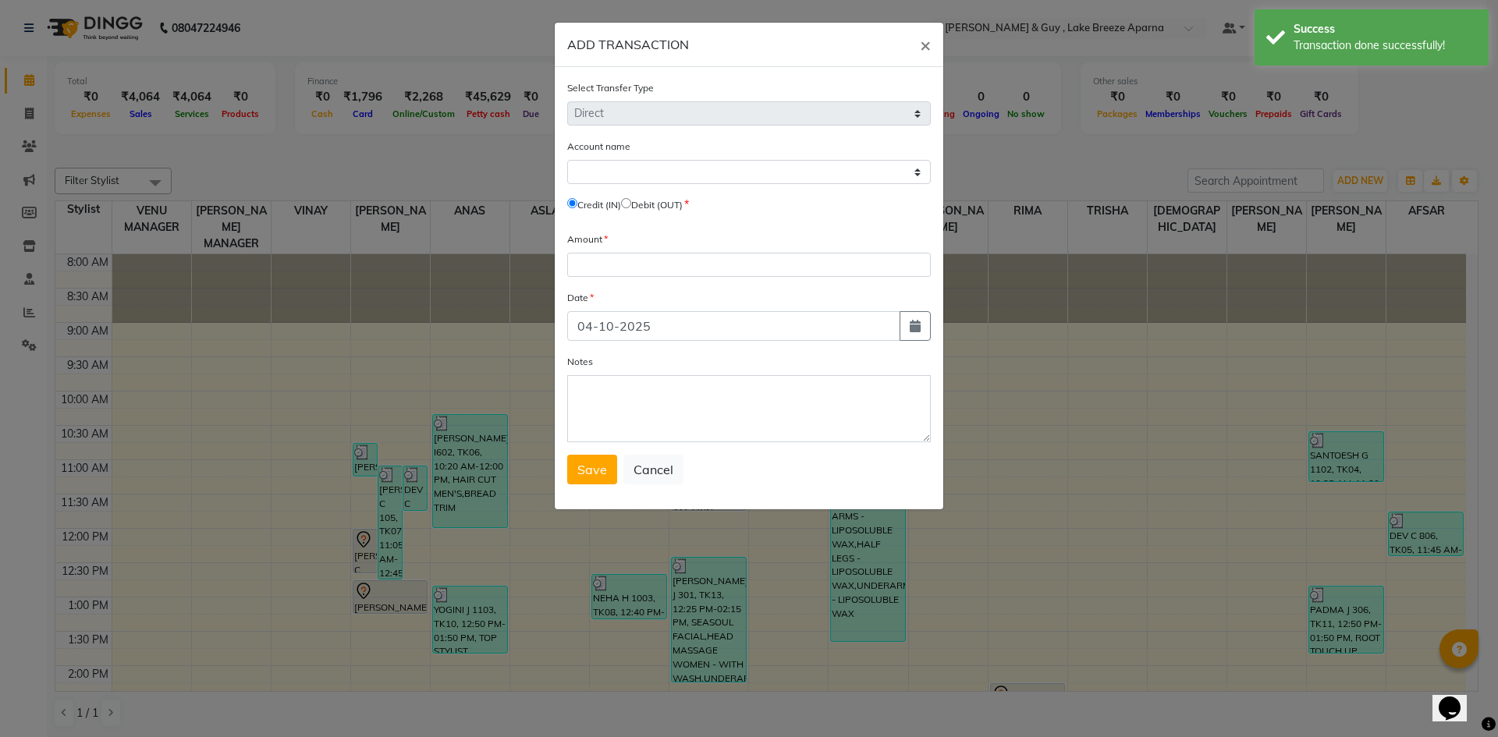
click at [631, 202] on input "radio" at bounding box center [626, 203] width 10 height 10
radio input "true"
click at [676, 183] on select "Select [PERSON_NAME] Cash Default Account" at bounding box center [749, 172] width 364 height 24
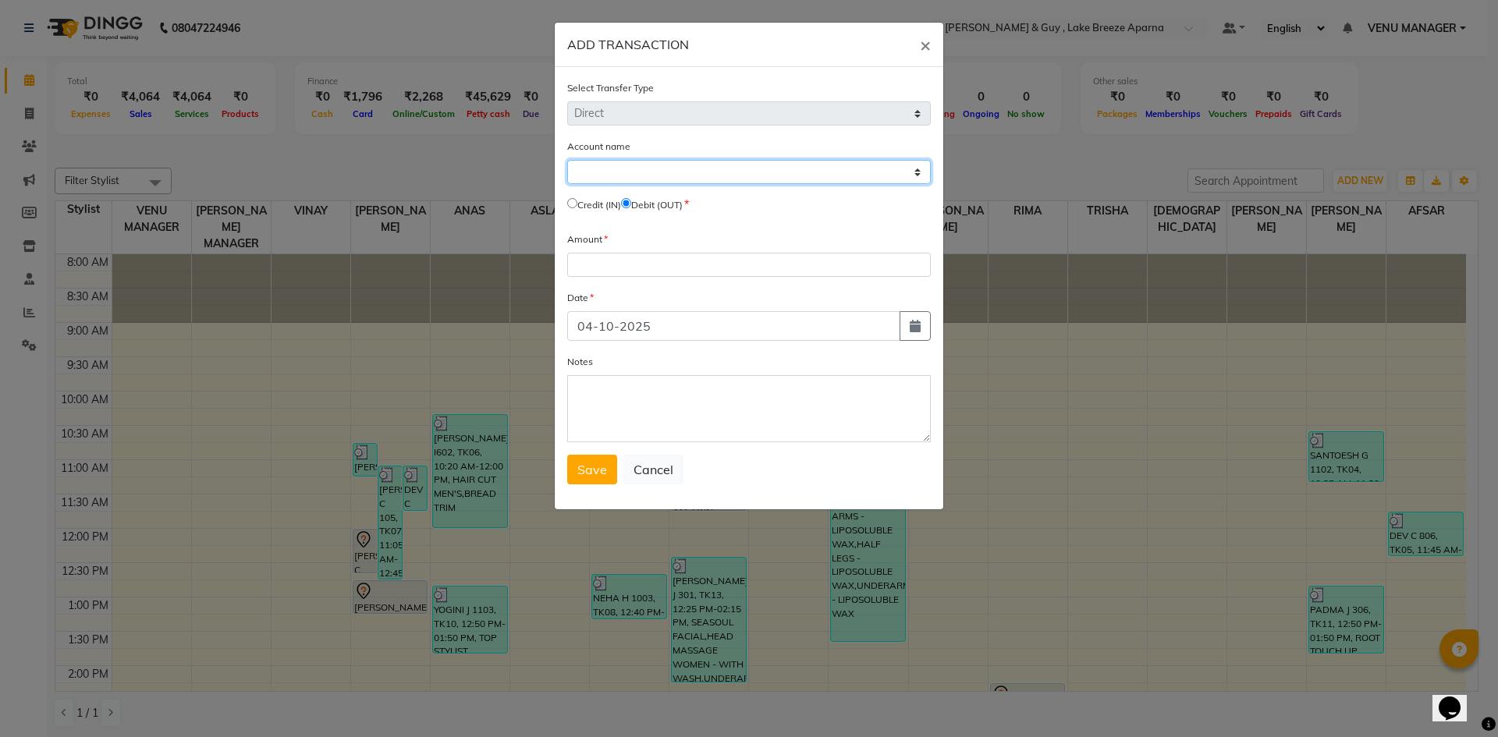
select select "7960"
click at [567, 160] on select "Select [PERSON_NAME] Cash Default Account" at bounding box center [749, 172] width 364 height 24
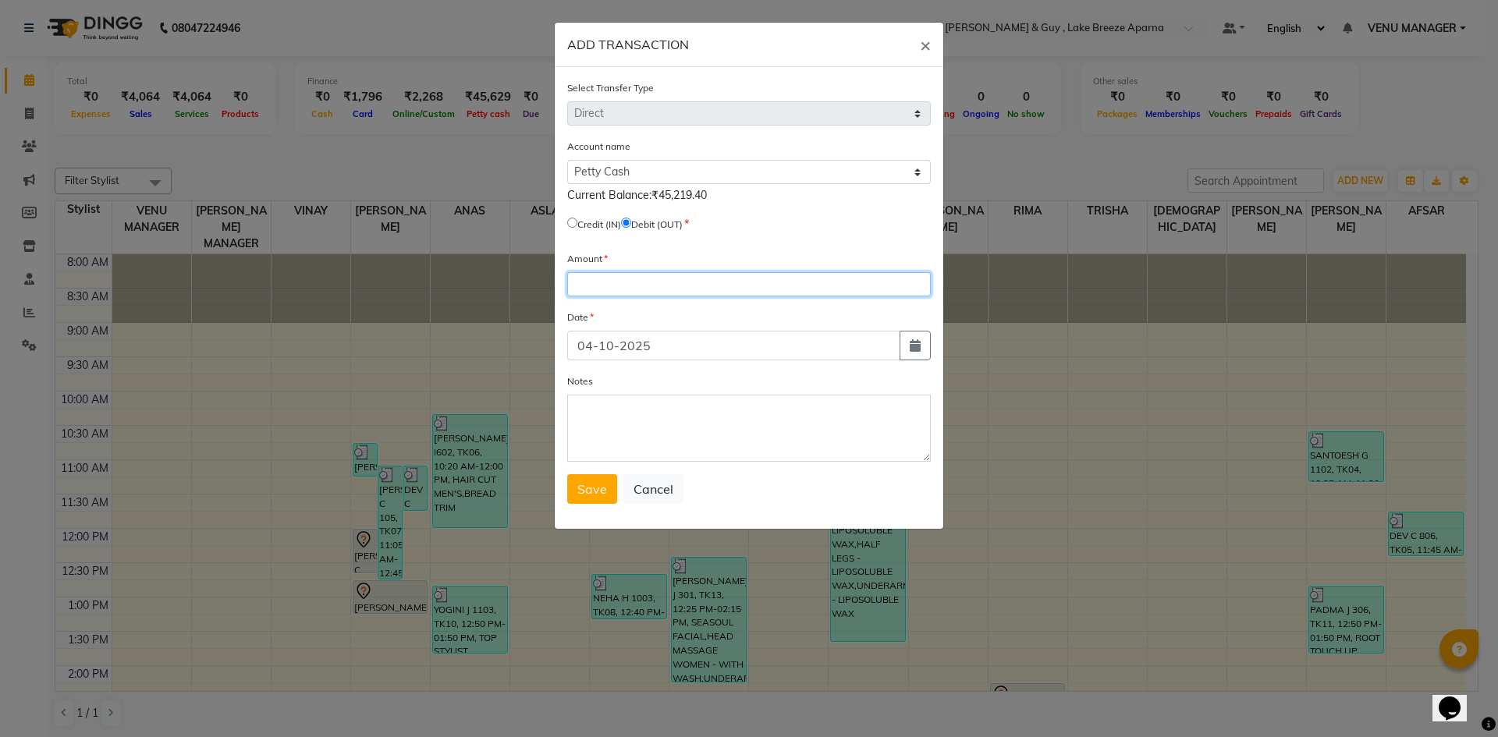
click at [663, 279] on input "number" at bounding box center [749, 284] width 364 height 24
click at [915, 349] on icon "button" at bounding box center [915, 345] width 11 height 12
select select "10"
select select "2025"
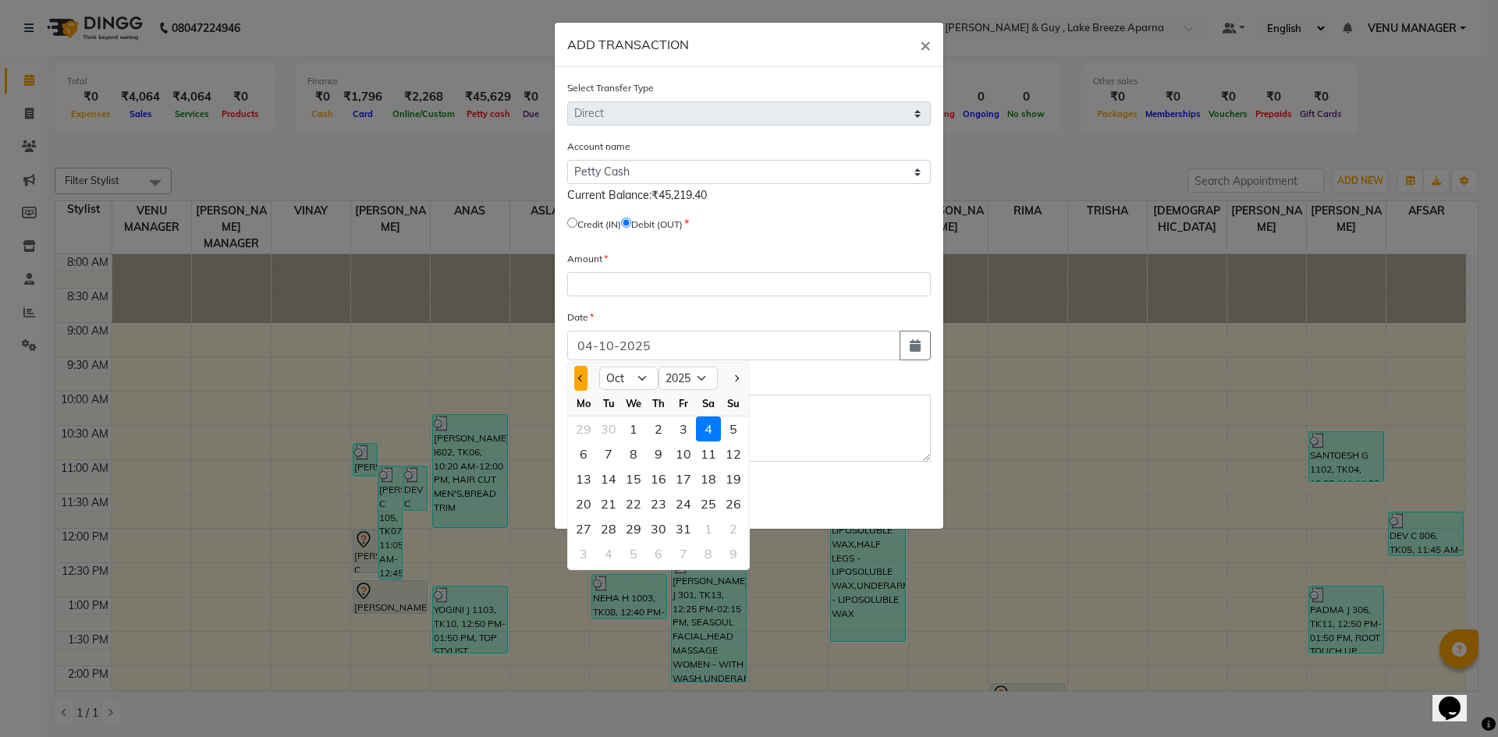
click at [581, 386] on button "Previous month" at bounding box center [580, 378] width 13 height 25
select select "9"
click at [722, 498] on div "28" at bounding box center [733, 503] width 25 height 25
type input "28-09-2025"
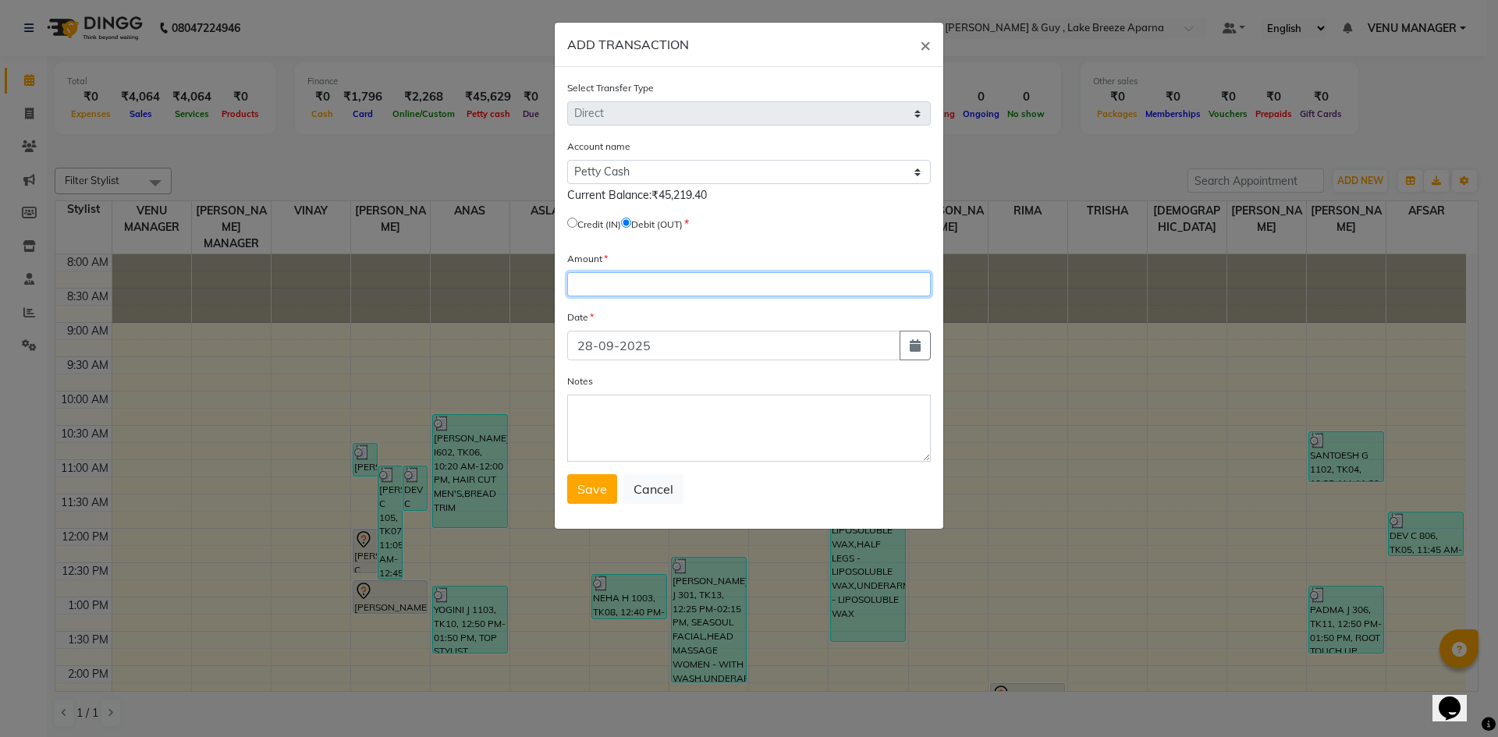
click at [633, 293] on input "number" at bounding box center [749, 284] width 364 height 24
type input "280"
click at [632, 413] on textarea "Notes" at bounding box center [749, 428] width 364 height 67
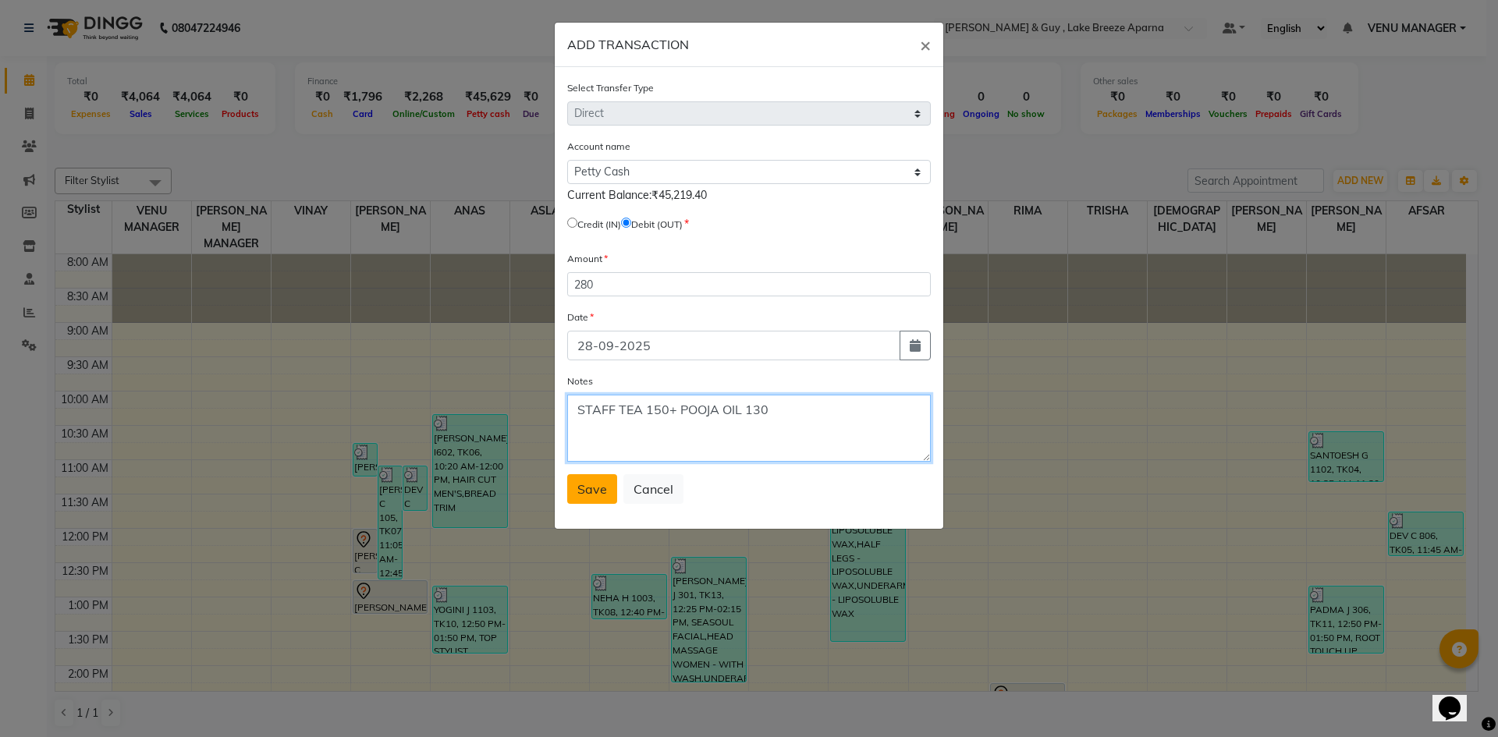
type textarea "STAFF TEA 150+ POOJA OIL 130"
click at [598, 494] on span "Save" at bounding box center [592, 489] width 30 height 16
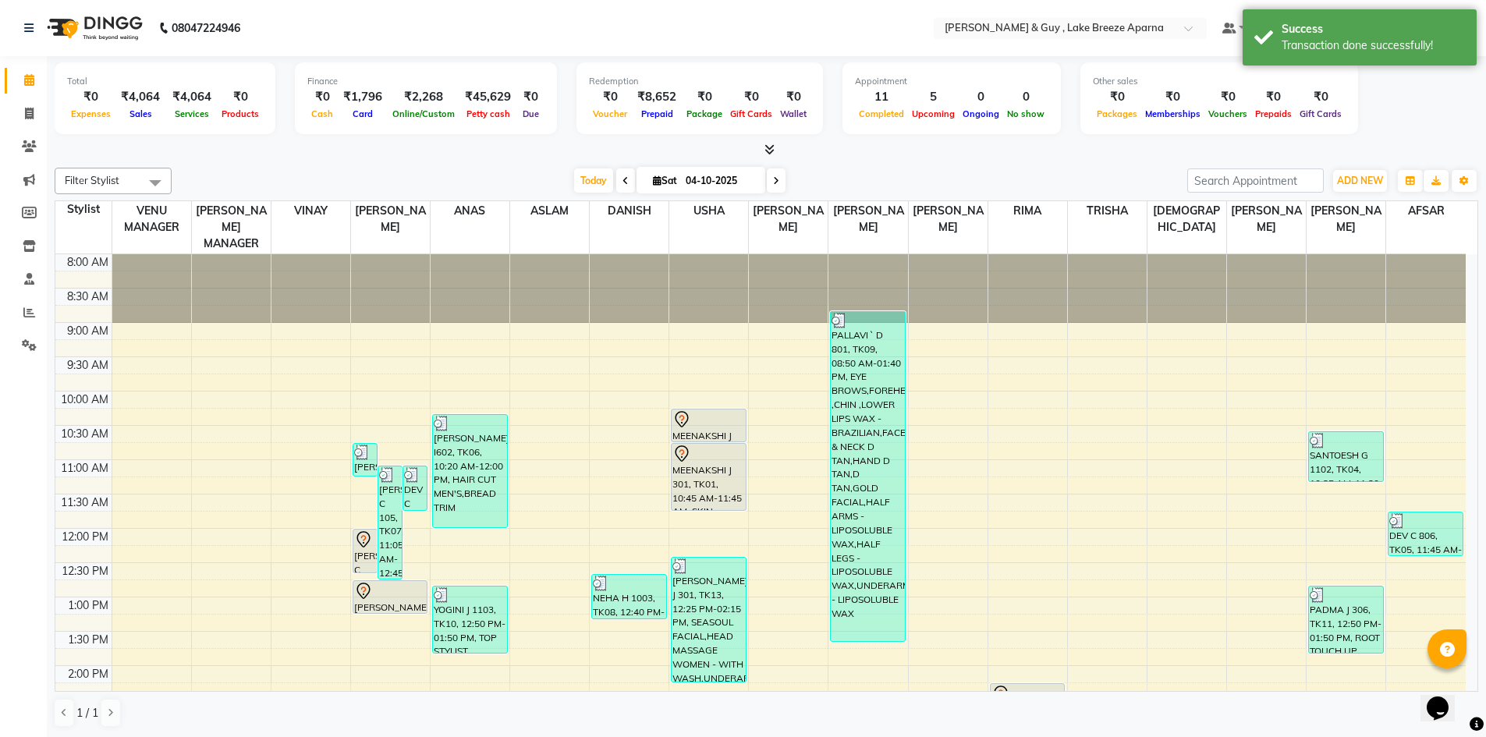
click at [1353, 197] on div "Filter Stylist Select All AFSAR ANAS ASLAM DANISH HANISHA MANAGER LAXMI RIMA RI…" at bounding box center [767, 447] width 1424 height 573
click at [1353, 178] on span "ADD NEW" at bounding box center [1360, 181] width 46 height 12
click at [1360, 276] on link "Add Transaction" at bounding box center [1324, 271] width 123 height 20
select select "direct"
select select
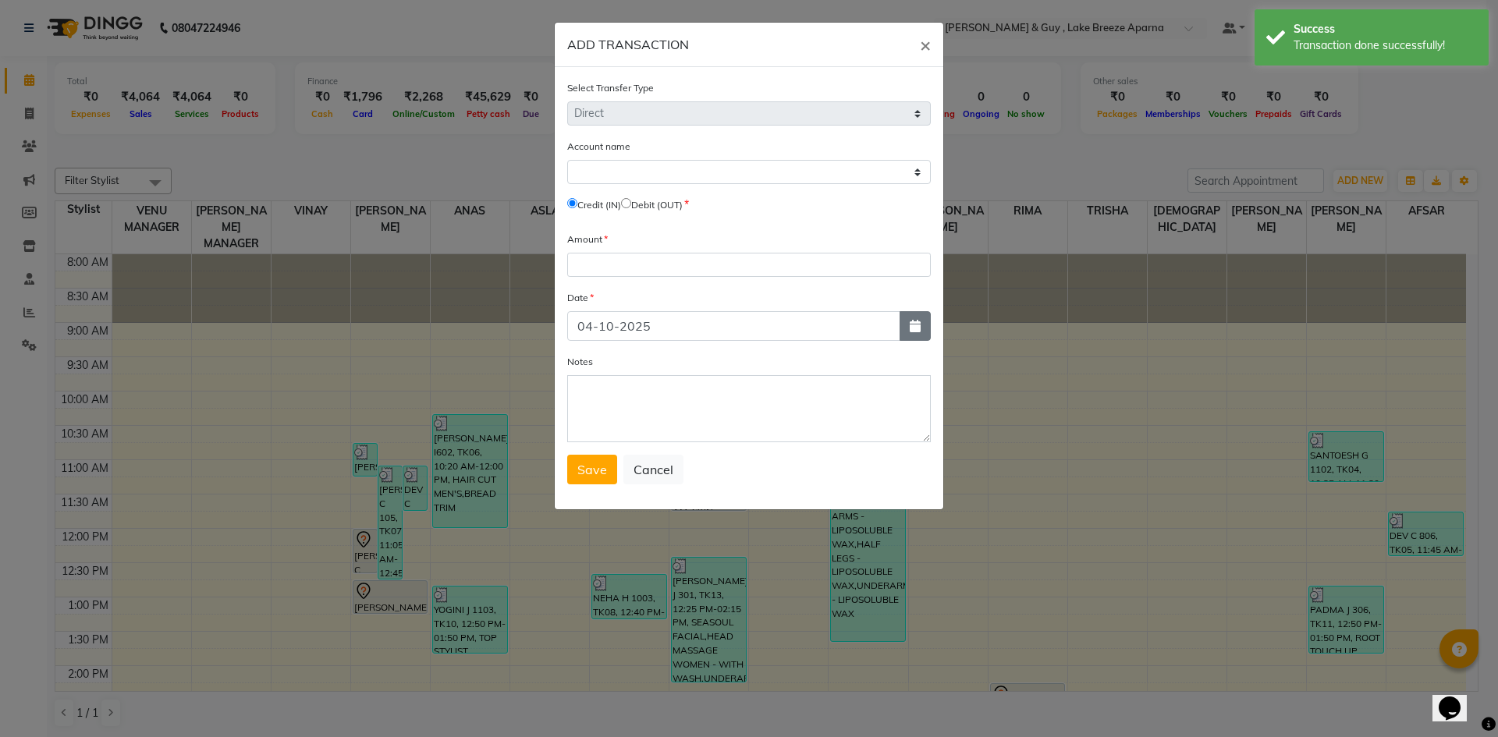
click at [921, 330] on button "button" at bounding box center [914, 326] width 31 height 30
select select "10"
select select "2025"
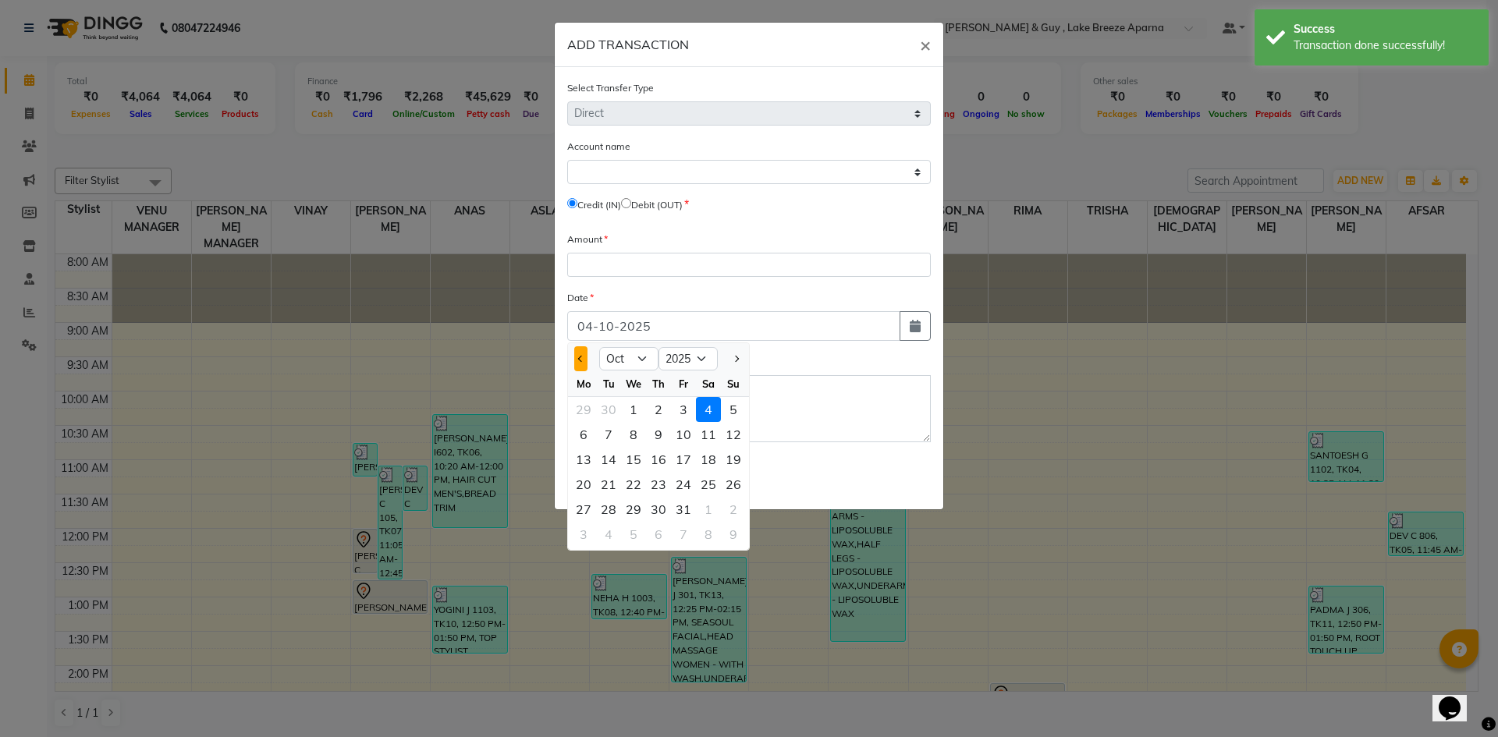
click at [579, 362] on button "Previous month" at bounding box center [580, 358] width 13 height 25
select select "9"
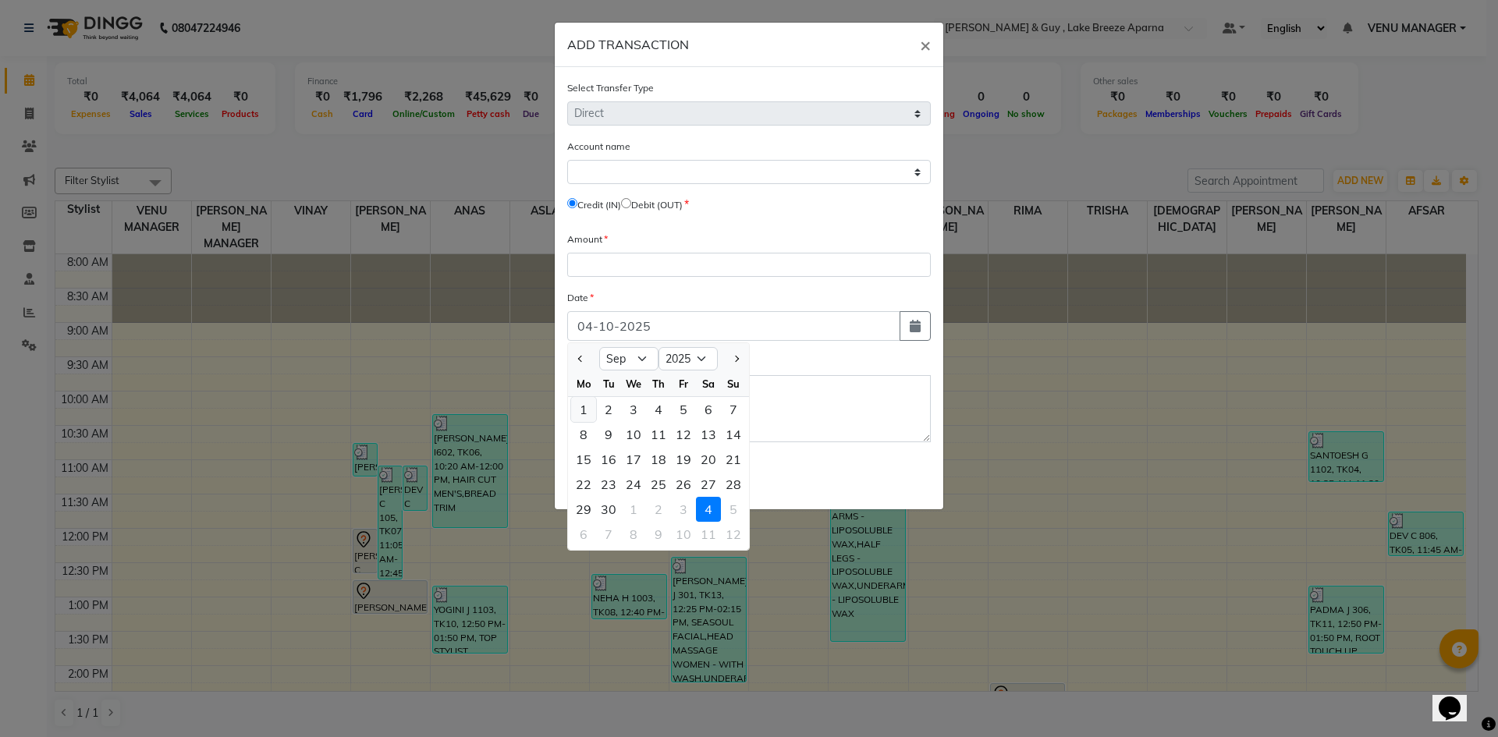
click at [591, 407] on div "1" at bounding box center [583, 409] width 25 height 25
type input "01-09-2025"
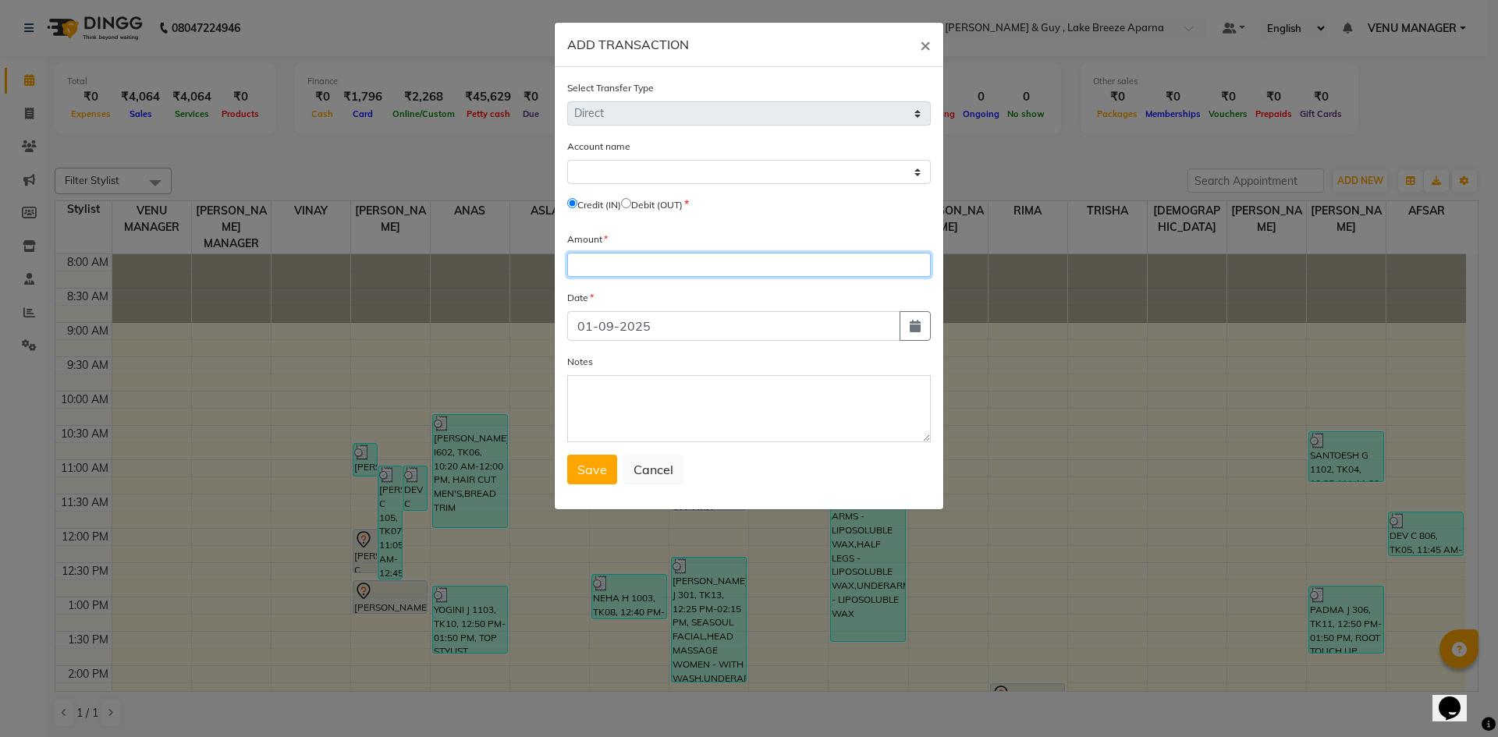
click at [661, 273] on input "number" at bounding box center [749, 265] width 364 height 24
type input "200"
click at [641, 200] on label "Debit (OUT)" at bounding box center [656, 205] width 51 height 14
click at [631, 198] on input "radio" at bounding box center [626, 203] width 10 height 10
radio input "true"
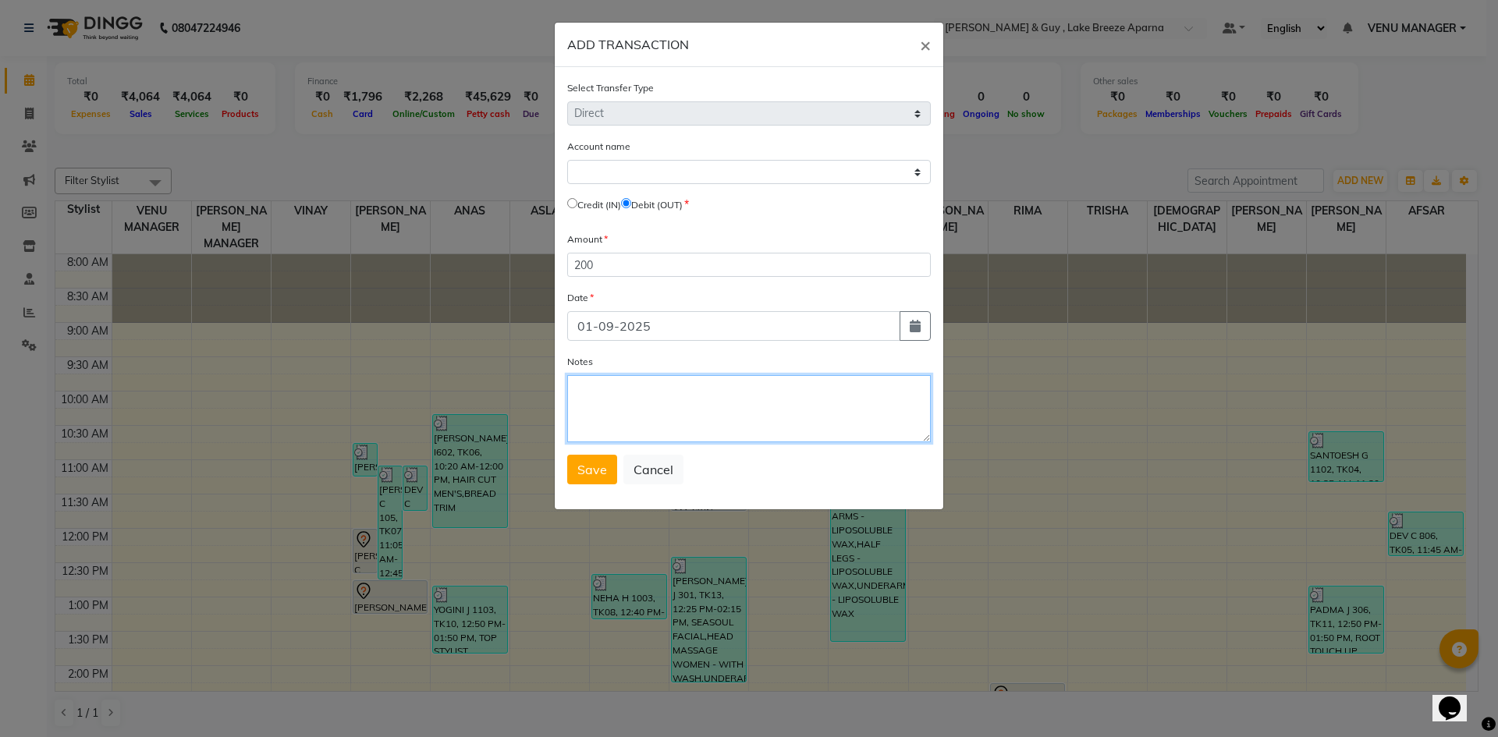
click at [680, 414] on textarea "Notes" at bounding box center [749, 408] width 364 height 67
type textarea "STAFF TEA 100+YUSUF TIP IN UPI 100"
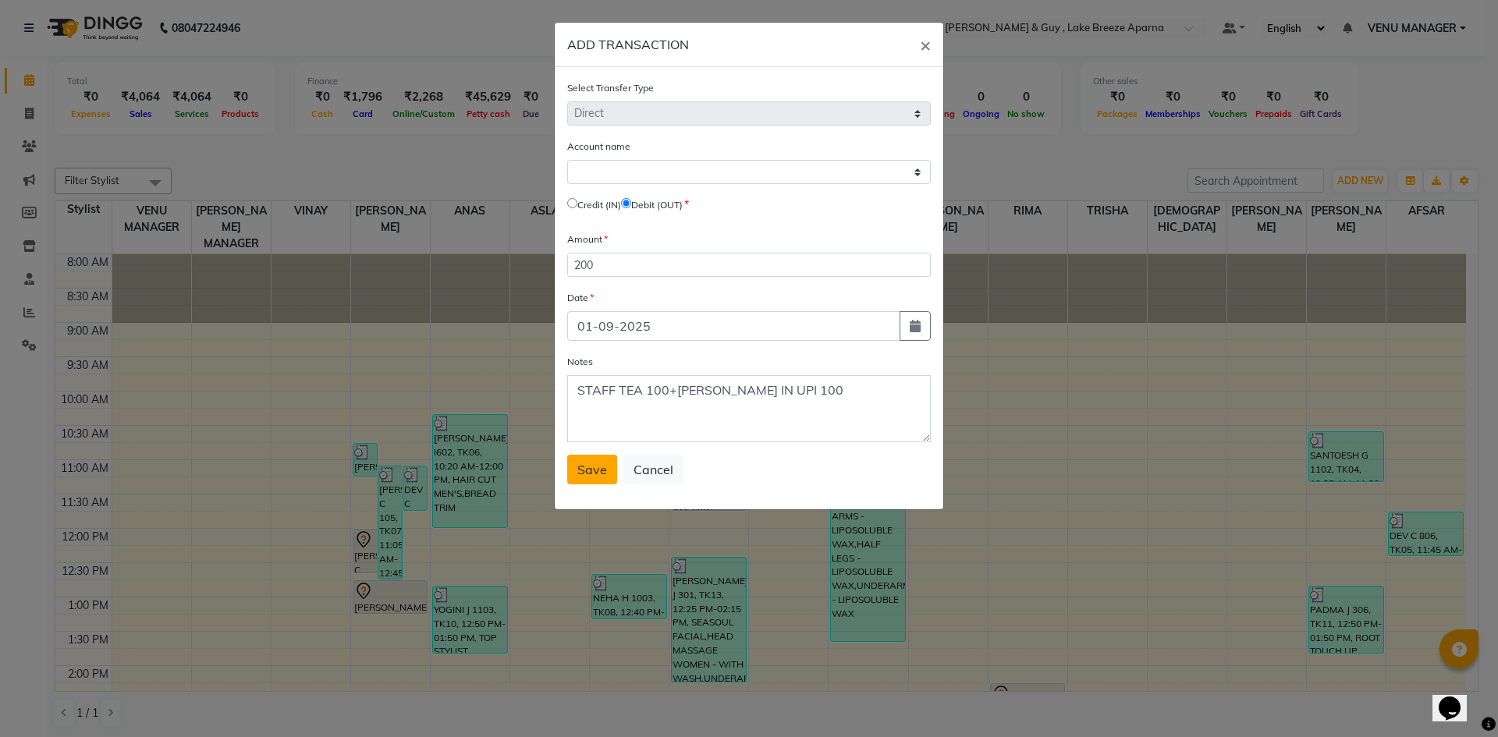
click at [605, 477] on span "Save" at bounding box center [592, 470] width 30 height 16
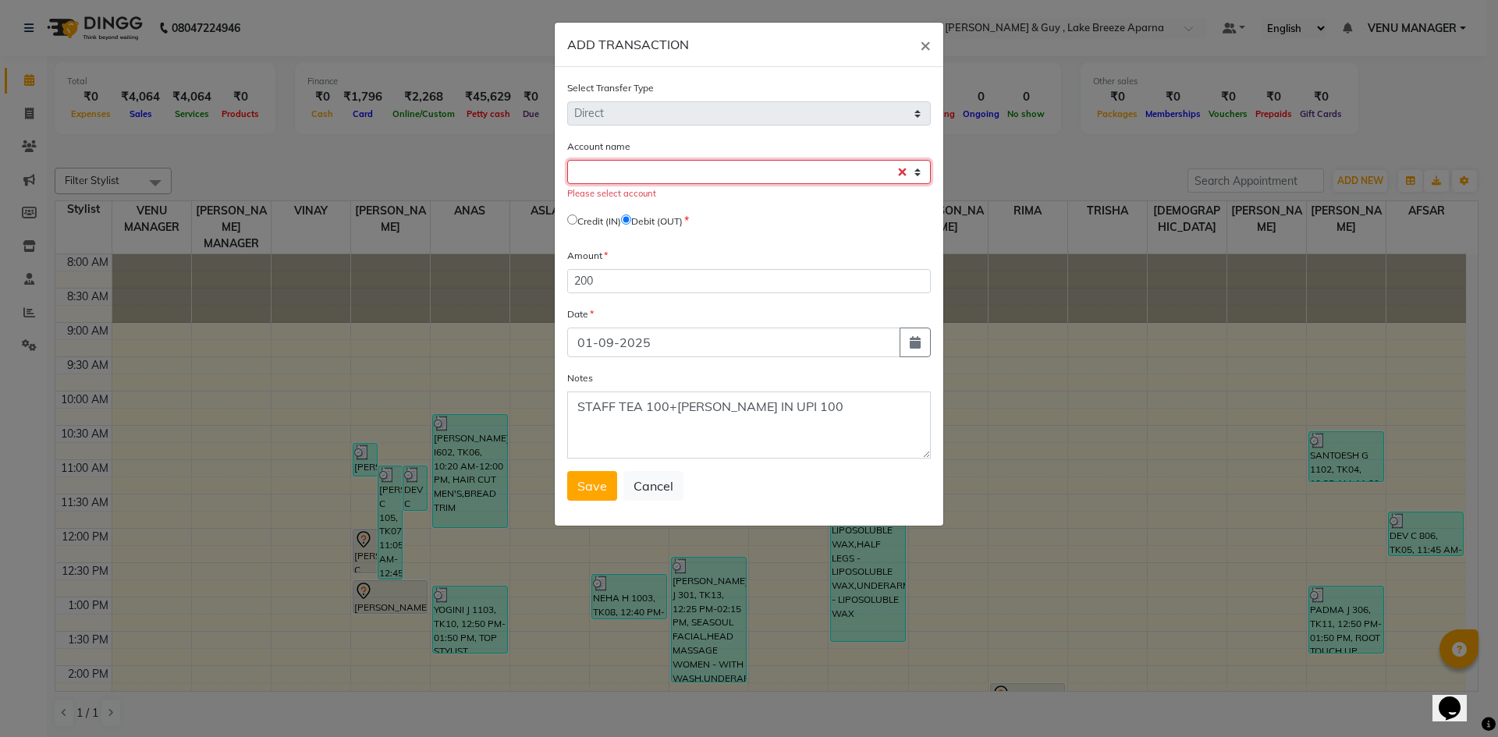
click at [611, 176] on select "Select [PERSON_NAME] Cash Default Account" at bounding box center [749, 172] width 364 height 24
select select "7960"
click at [567, 160] on select "Select [PERSON_NAME] Cash Default Account" at bounding box center [749, 172] width 364 height 24
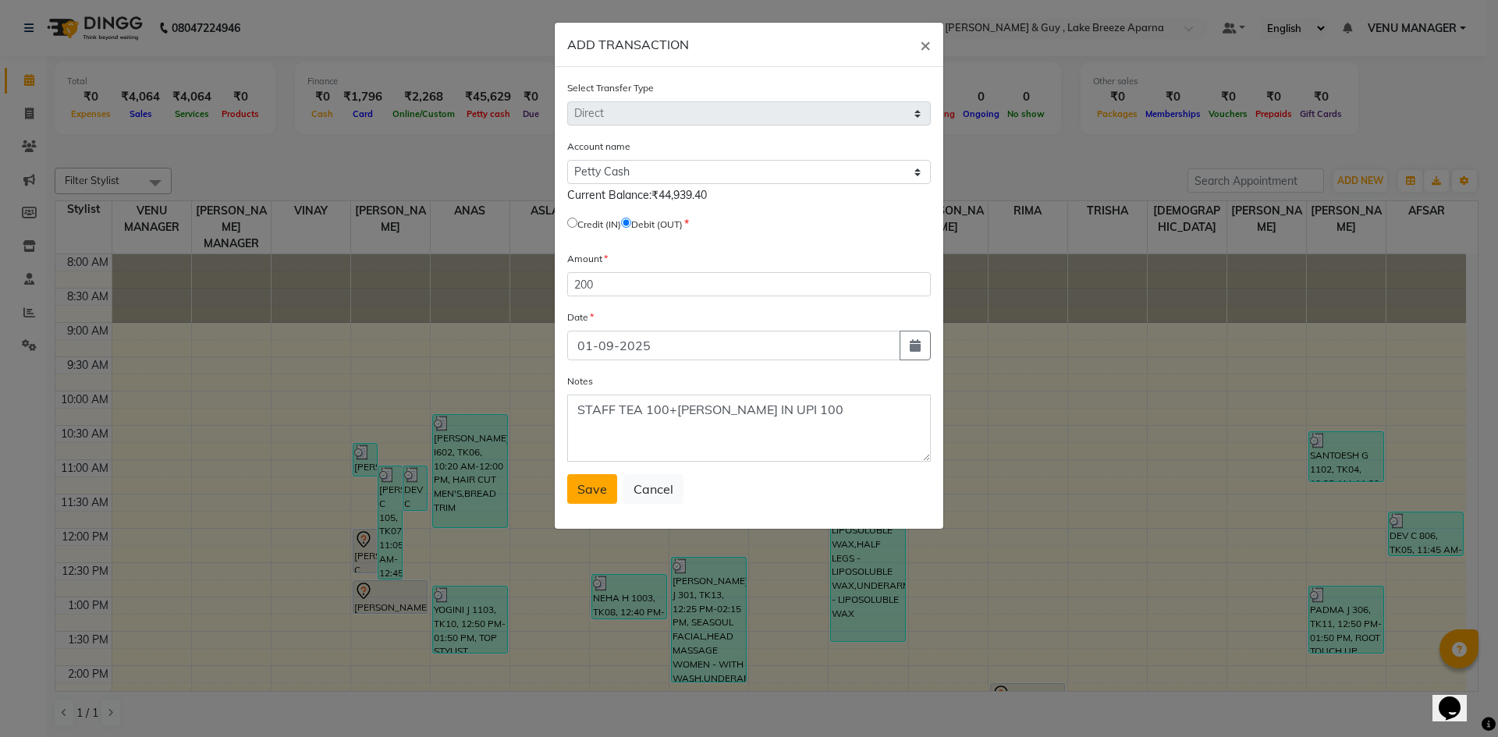
click at [592, 487] on span "Save" at bounding box center [592, 489] width 30 height 16
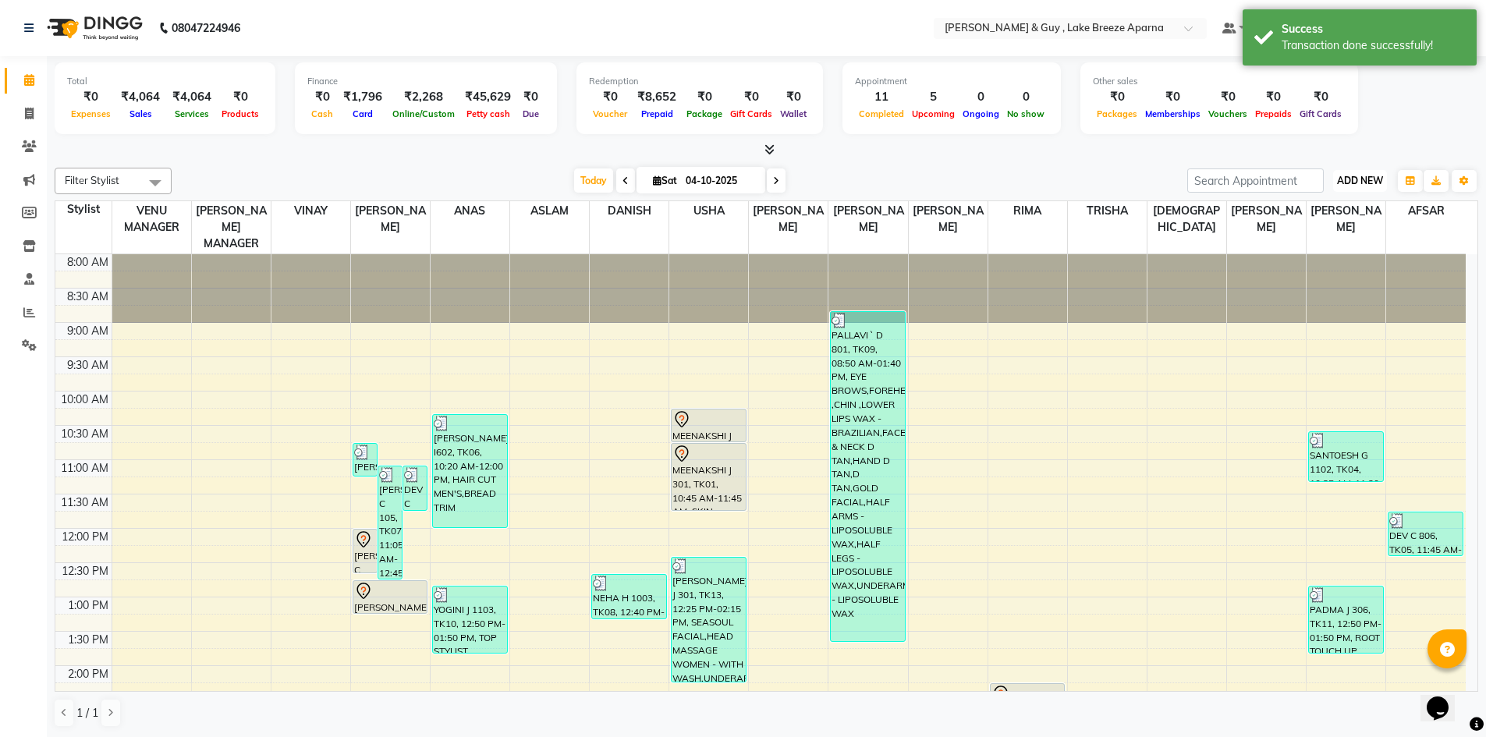
click at [1369, 185] on span "ADD NEW" at bounding box center [1360, 181] width 46 height 12
click at [1347, 264] on link "Add Transaction" at bounding box center [1324, 271] width 123 height 20
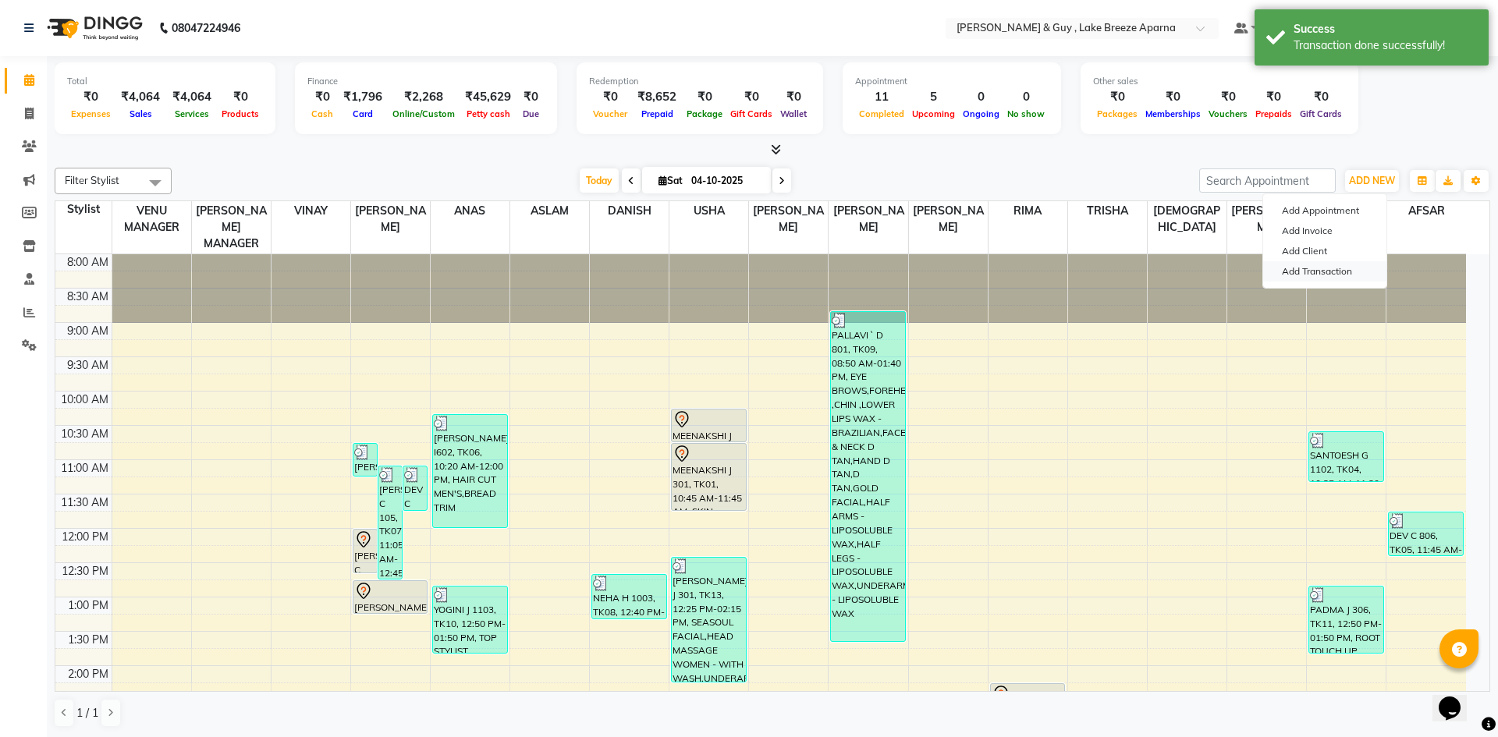
select select "direct"
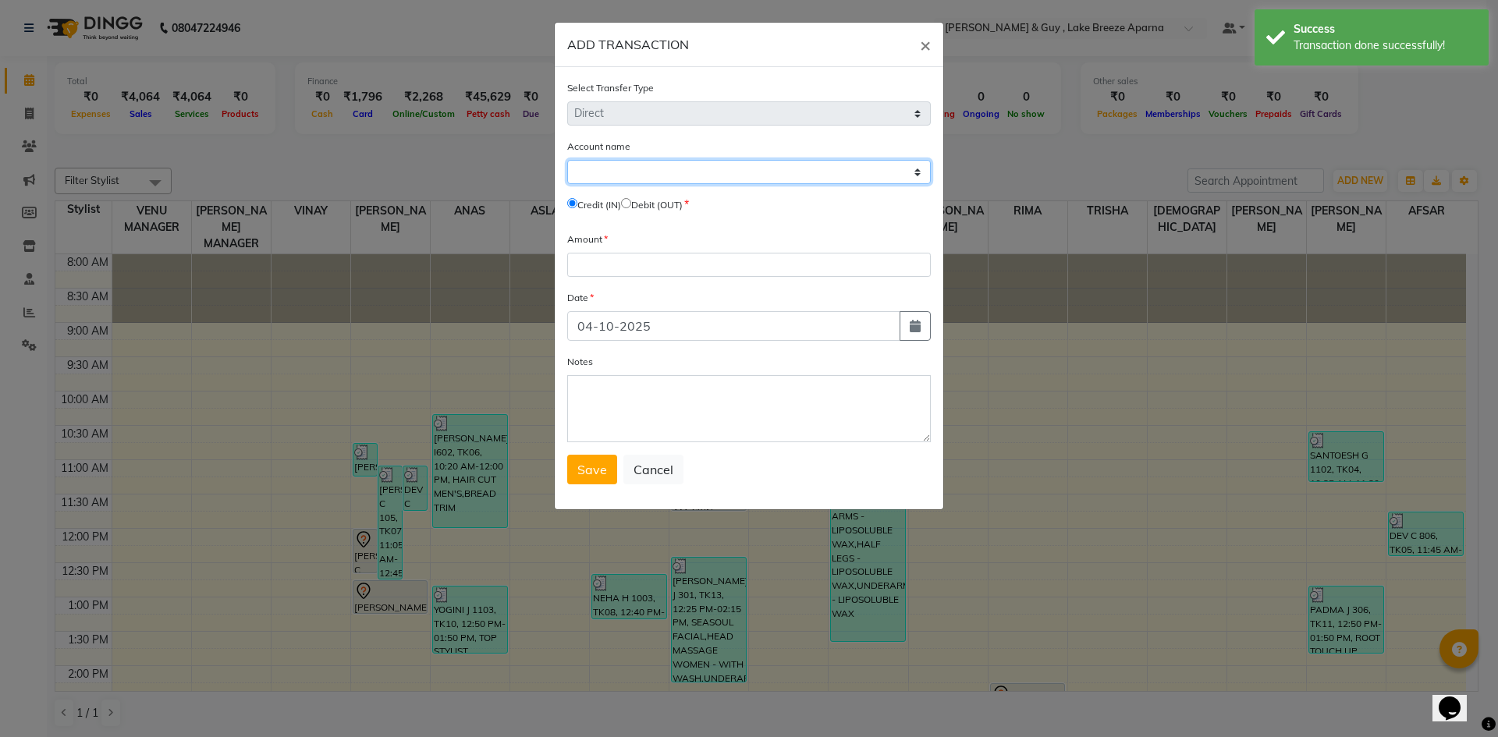
click at [634, 179] on select "Select [PERSON_NAME] Cash Default Account" at bounding box center [749, 172] width 364 height 24
select select "7960"
click at [567, 160] on select "Select [PERSON_NAME] Cash Default Account" at bounding box center [749, 172] width 364 height 24
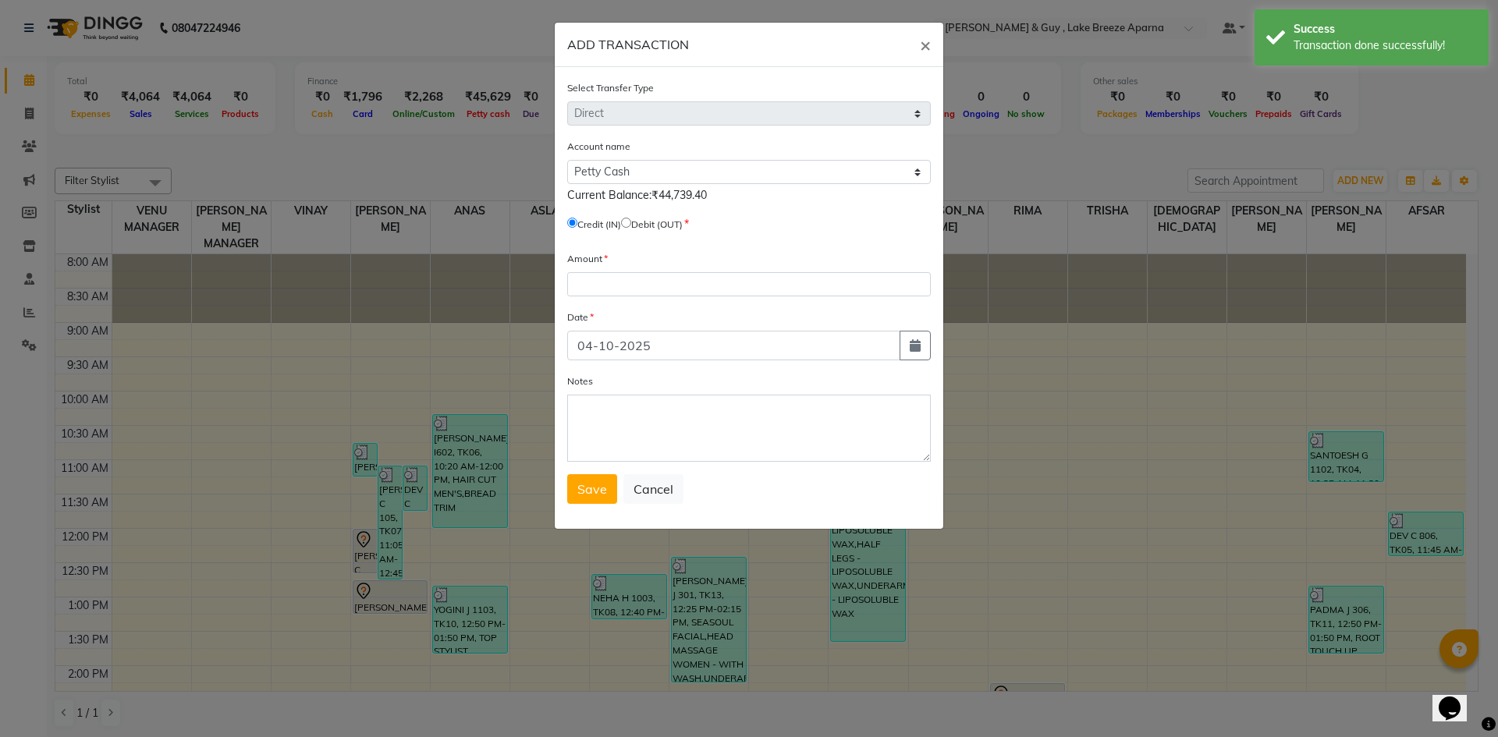
click at [631, 223] on input "radio" at bounding box center [626, 223] width 10 height 10
radio input "true"
click at [644, 286] on input "number" at bounding box center [749, 284] width 364 height 24
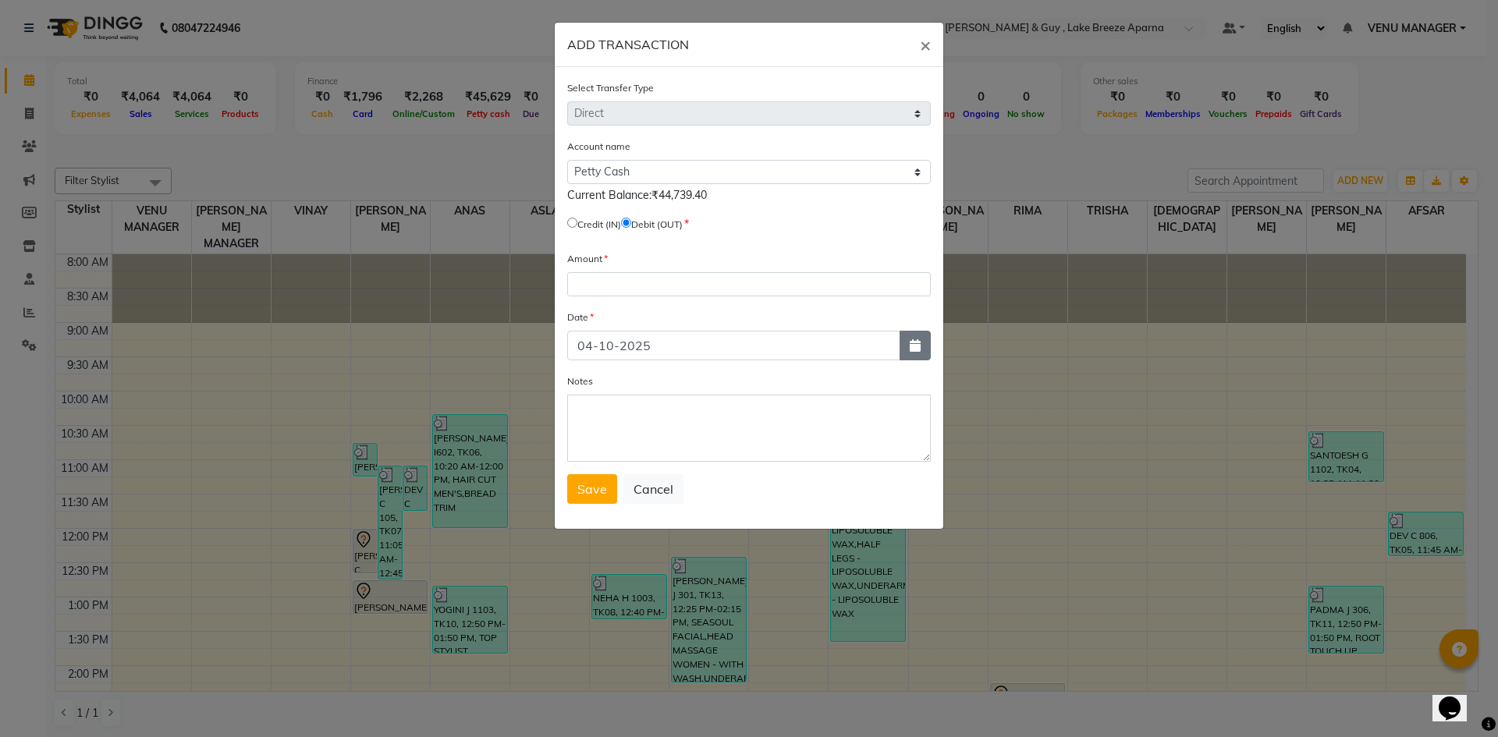
click at [911, 342] on icon "button" at bounding box center [915, 345] width 11 height 12
select select "10"
select select "2025"
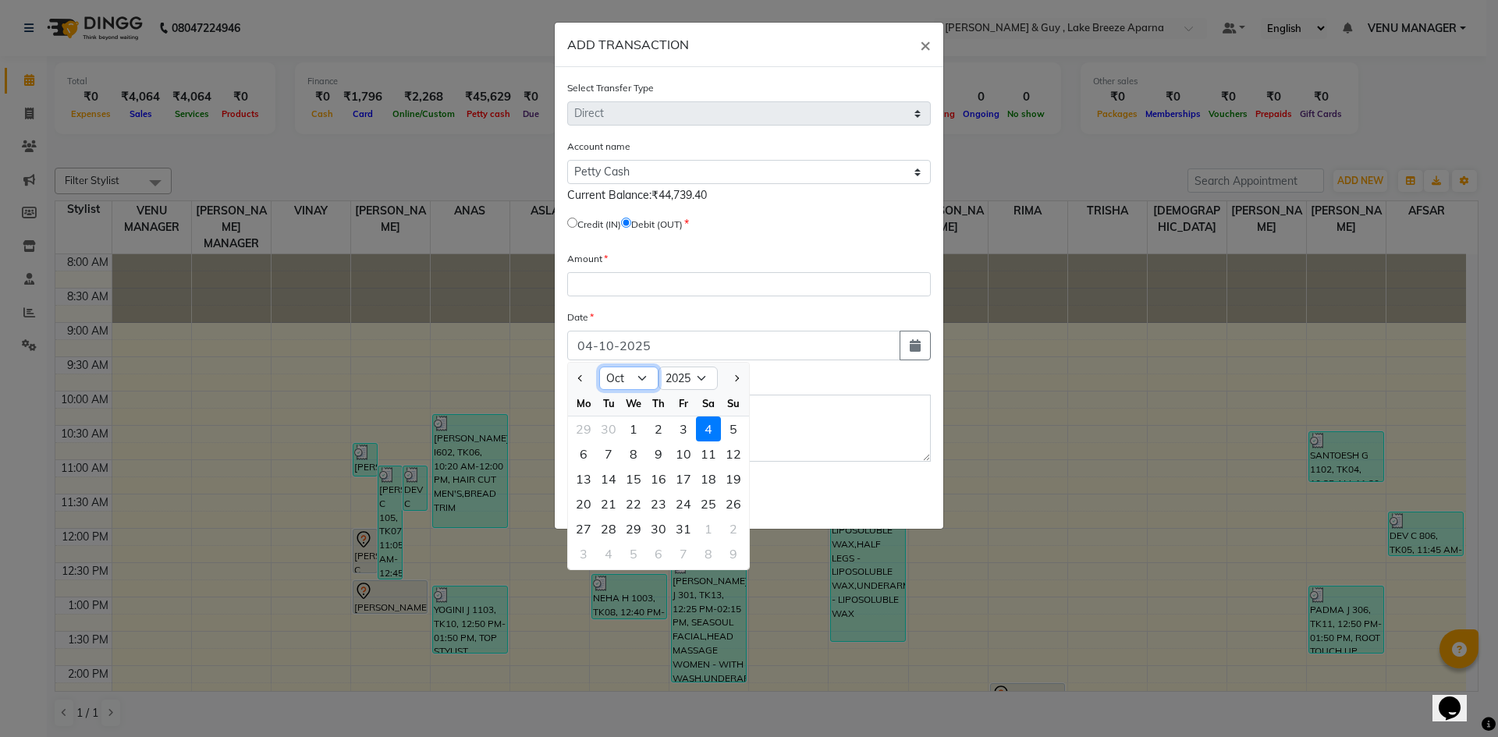
click at [641, 381] on select "Jan Feb Mar Apr May Jun Jul Aug Sep Oct Nov Dec" at bounding box center [628, 378] width 59 height 23
click at [585, 379] on button "Previous month" at bounding box center [580, 378] width 13 height 25
select select "9"
click at [637, 424] on div "3" at bounding box center [633, 429] width 25 height 25
type input "03-09-2025"
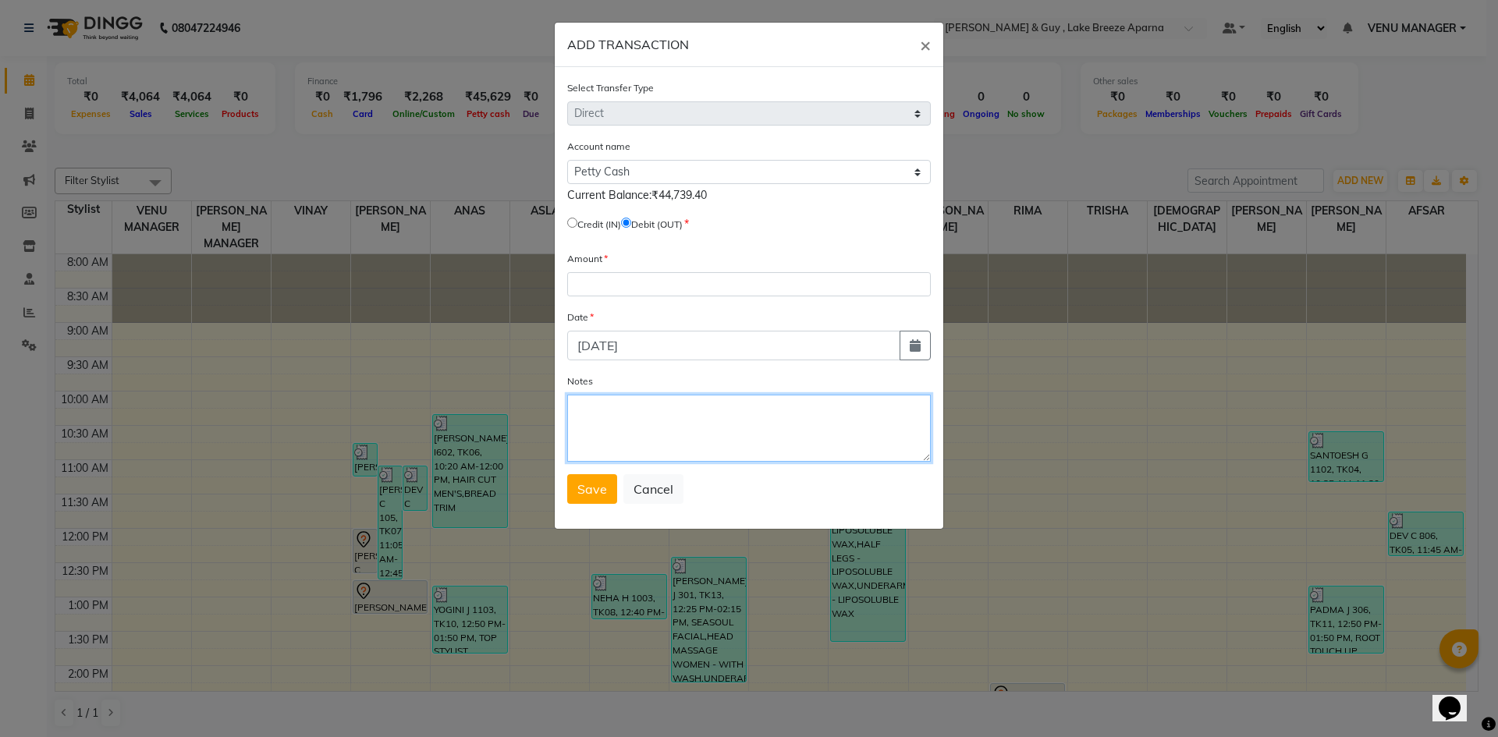
click at [637, 424] on textarea "Notes" at bounding box center [749, 428] width 364 height 67
click at [596, 283] on input "number" at bounding box center [749, 284] width 364 height 24
type input "300"
click at [631, 400] on textarea "Notes" at bounding box center [749, 428] width 364 height 67
type textarea "STAFF TEA 100+STAFF TIPS RINKU,SRAVANTHI+150+POOJA THUNGS 50"
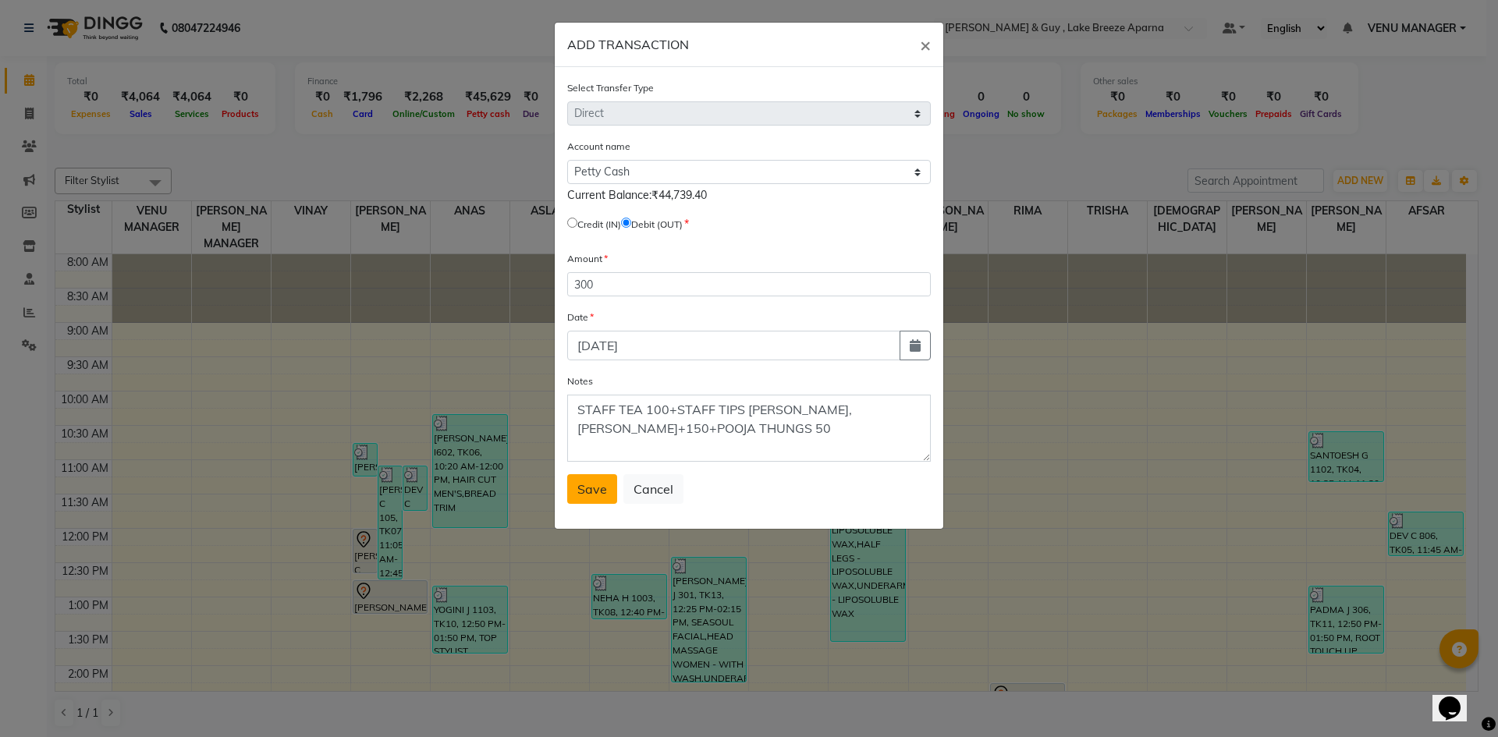
click at [596, 488] on span "Save" at bounding box center [592, 489] width 30 height 16
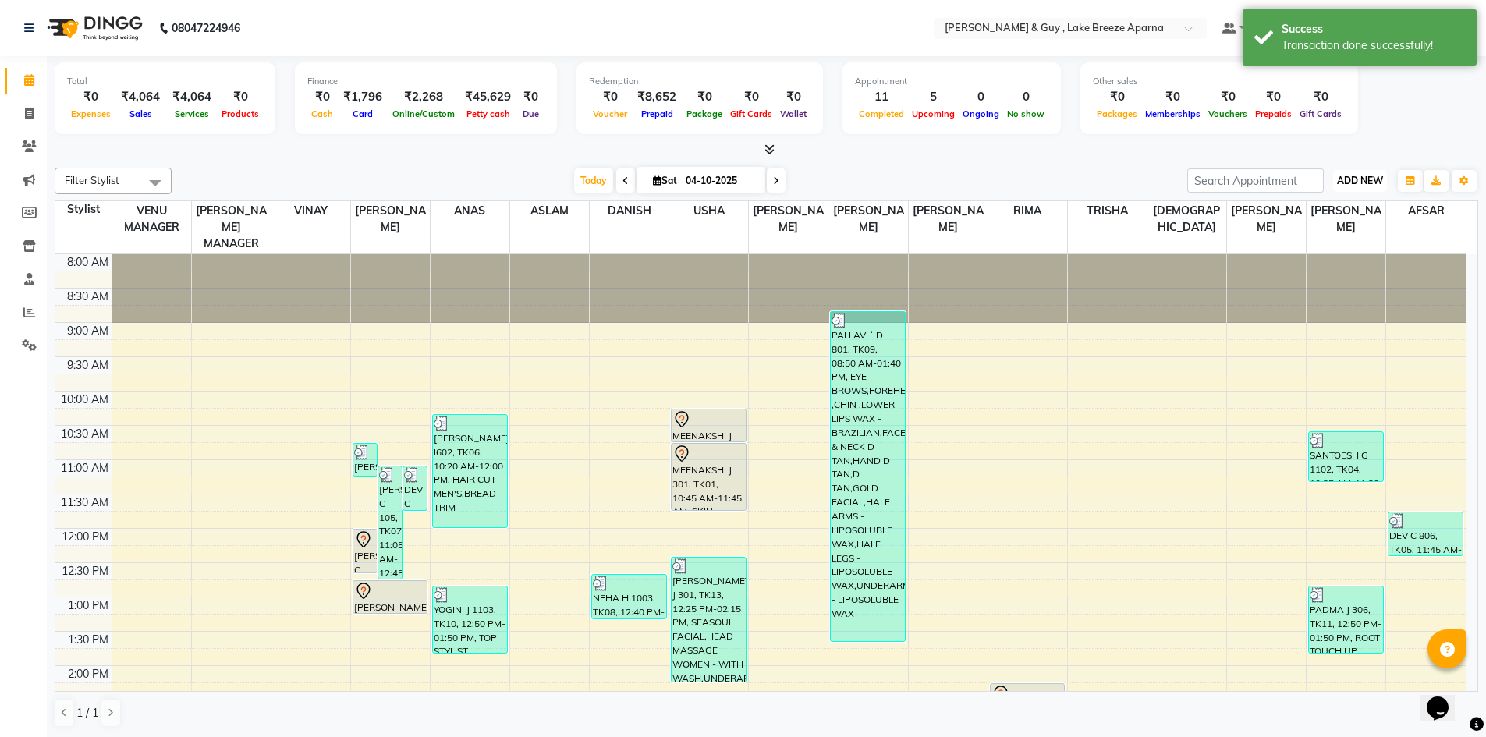
click at [1375, 183] on span "ADD NEW" at bounding box center [1360, 181] width 46 height 12
click at [1322, 271] on link "Add Transaction" at bounding box center [1324, 271] width 123 height 20
select select "direct"
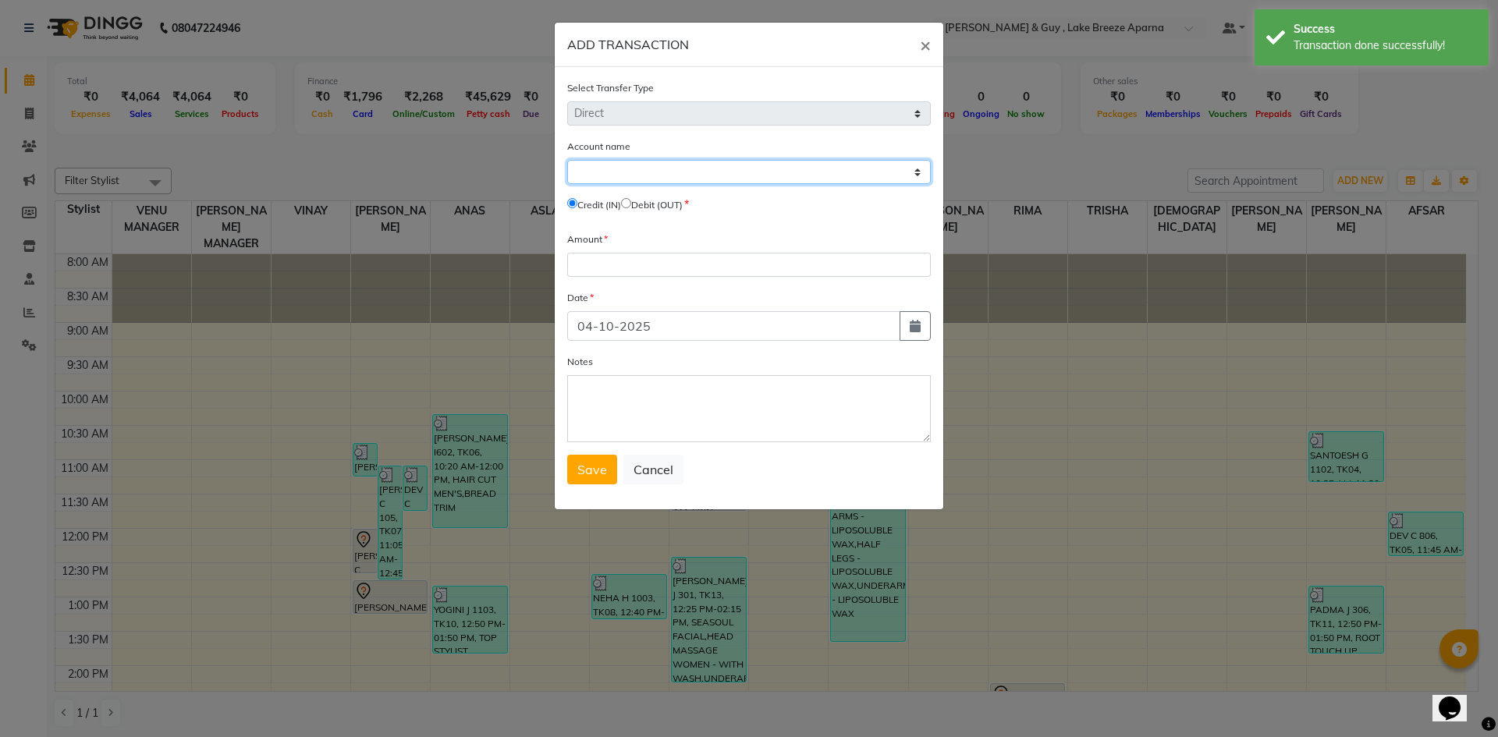
click at [735, 179] on select "Select [PERSON_NAME] Cash Default Account" at bounding box center [749, 172] width 364 height 24
select select "7960"
click at [567, 160] on select "Select [PERSON_NAME] Cash Default Account" at bounding box center [749, 172] width 364 height 24
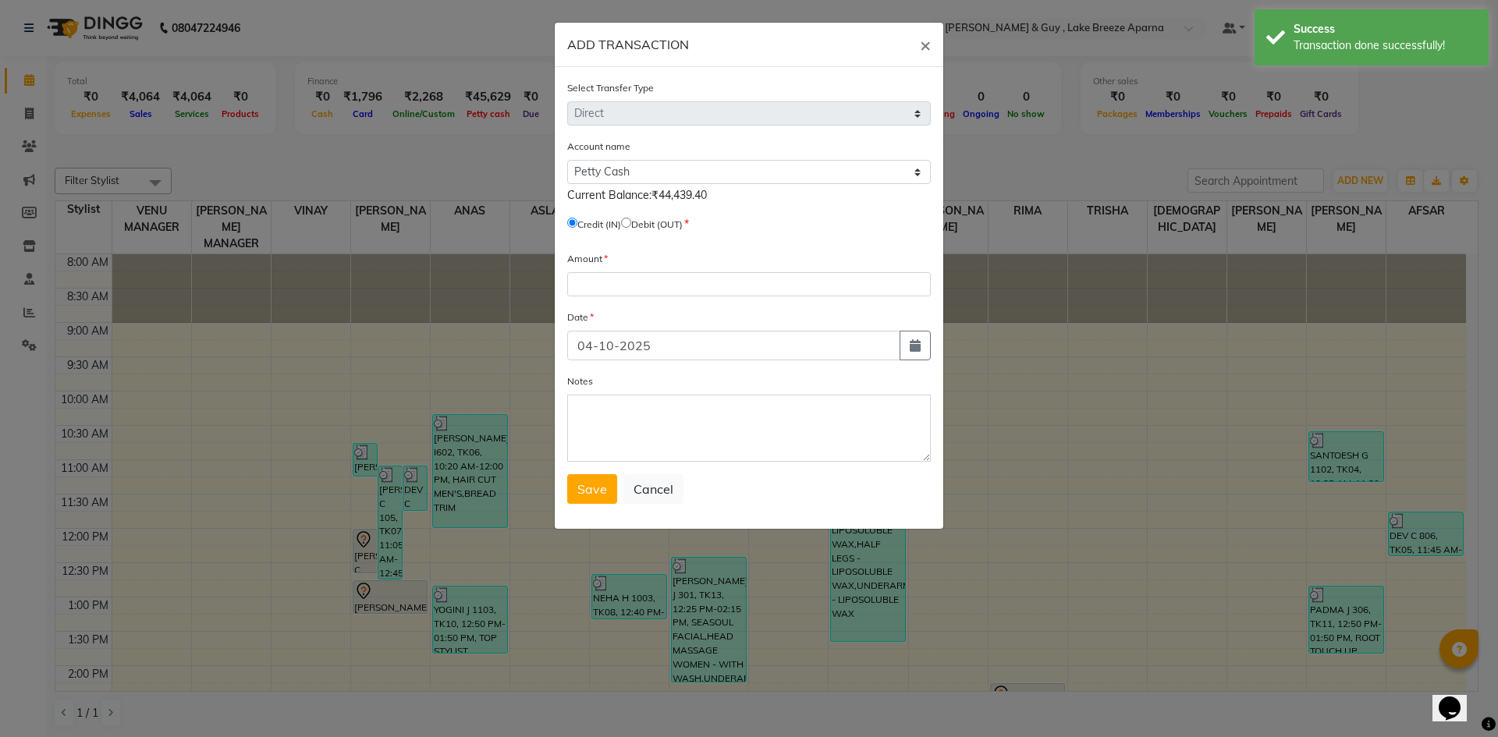
click at [631, 223] on input "radio" at bounding box center [626, 223] width 10 height 10
radio input "true"
click at [647, 284] on input "number" at bounding box center [749, 284] width 364 height 24
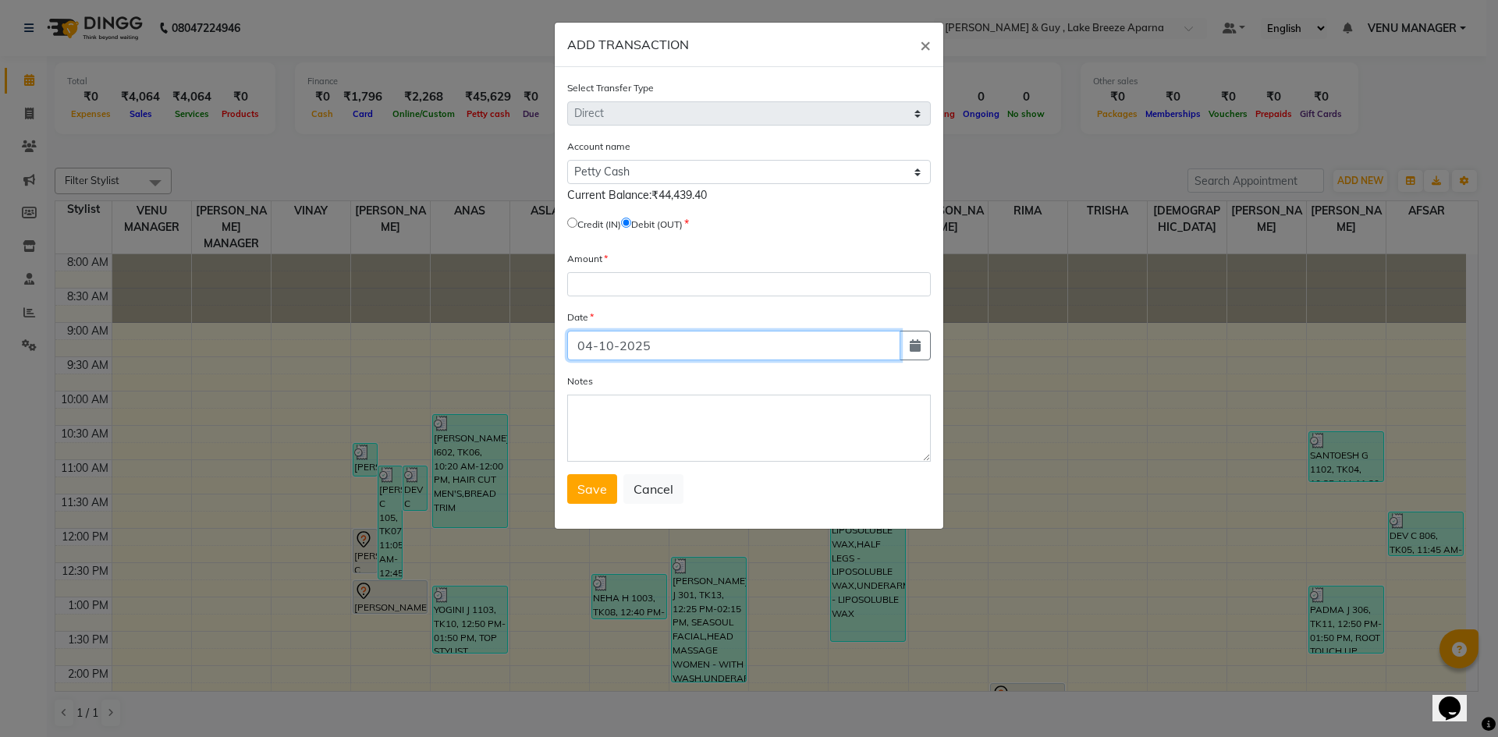
click at [792, 347] on input "04-10-2025" at bounding box center [733, 346] width 333 height 30
click at [903, 359] on button "button" at bounding box center [914, 346] width 31 height 30
select select "10"
select select "2025"
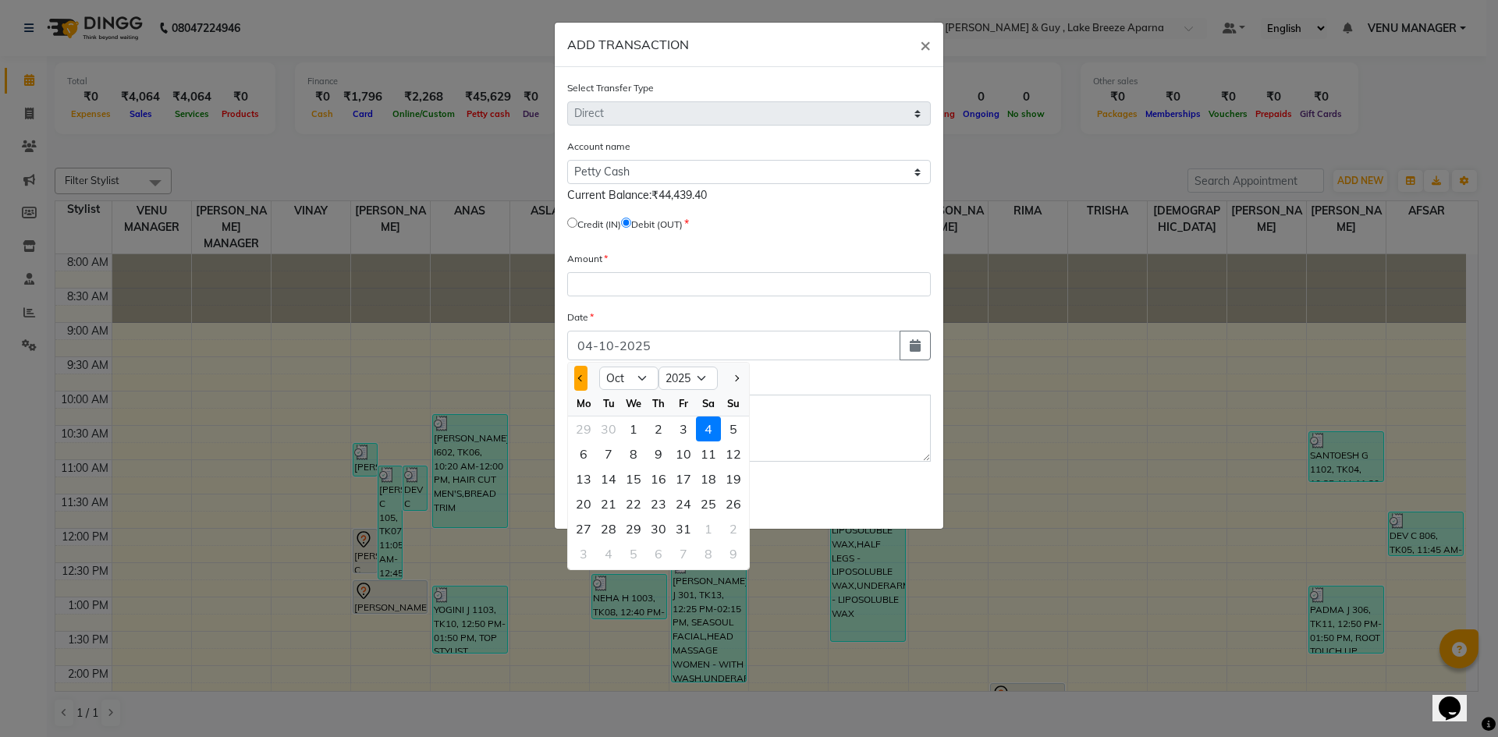
click at [575, 376] on button "Previous month" at bounding box center [580, 378] width 13 height 25
select select "9"
click at [669, 433] on div "4" at bounding box center [658, 429] width 25 height 25
type input "04-09-2025"
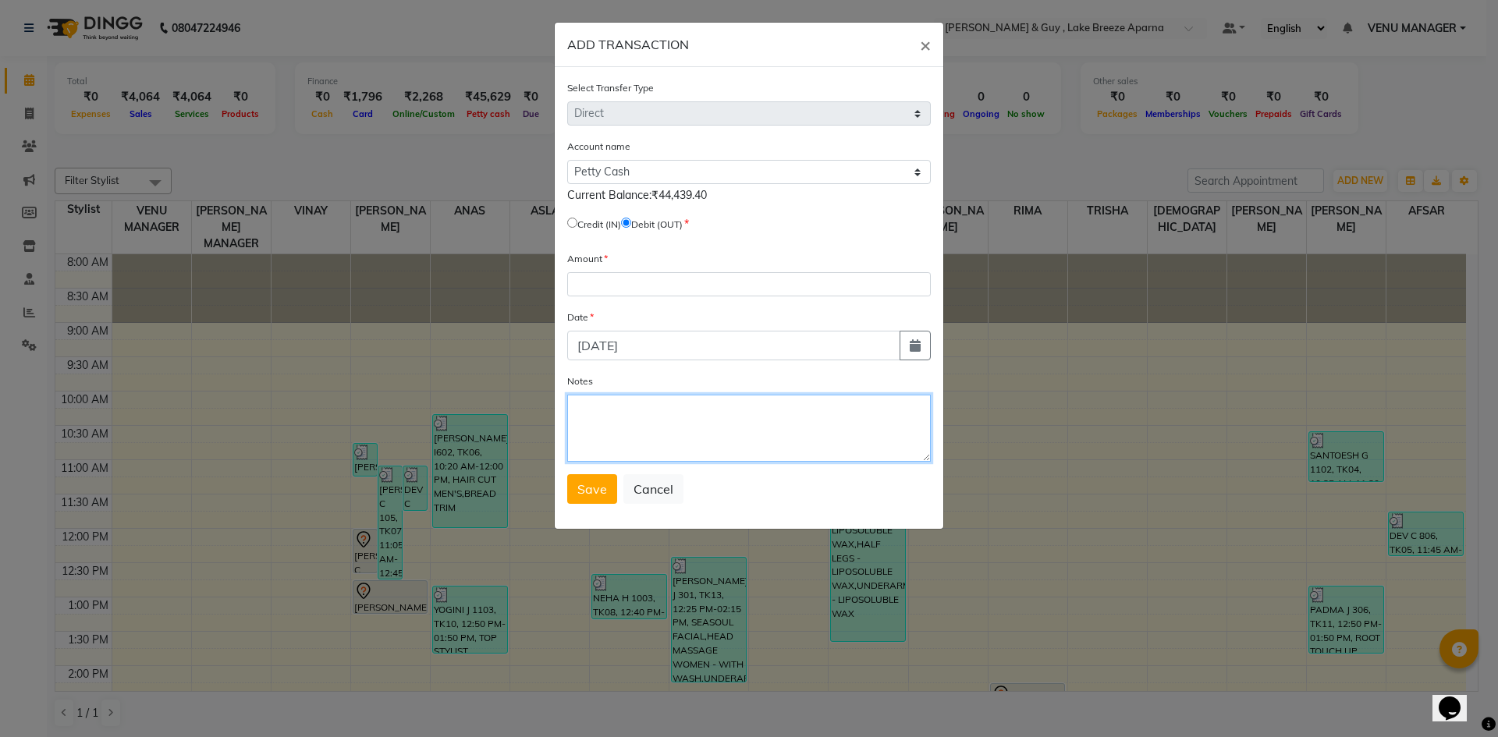
click at [665, 431] on textarea "Notes" at bounding box center [749, 428] width 364 height 67
click at [616, 283] on input "number" at bounding box center [749, 284] width 364 height 24
type input "340"
click at [633, 391] on div "Notes" at bounding box center [749, 417] width 364 height 89
click at [623, 409] on textarea "Notes" at bounding box center [749, 428] width 364 height 67
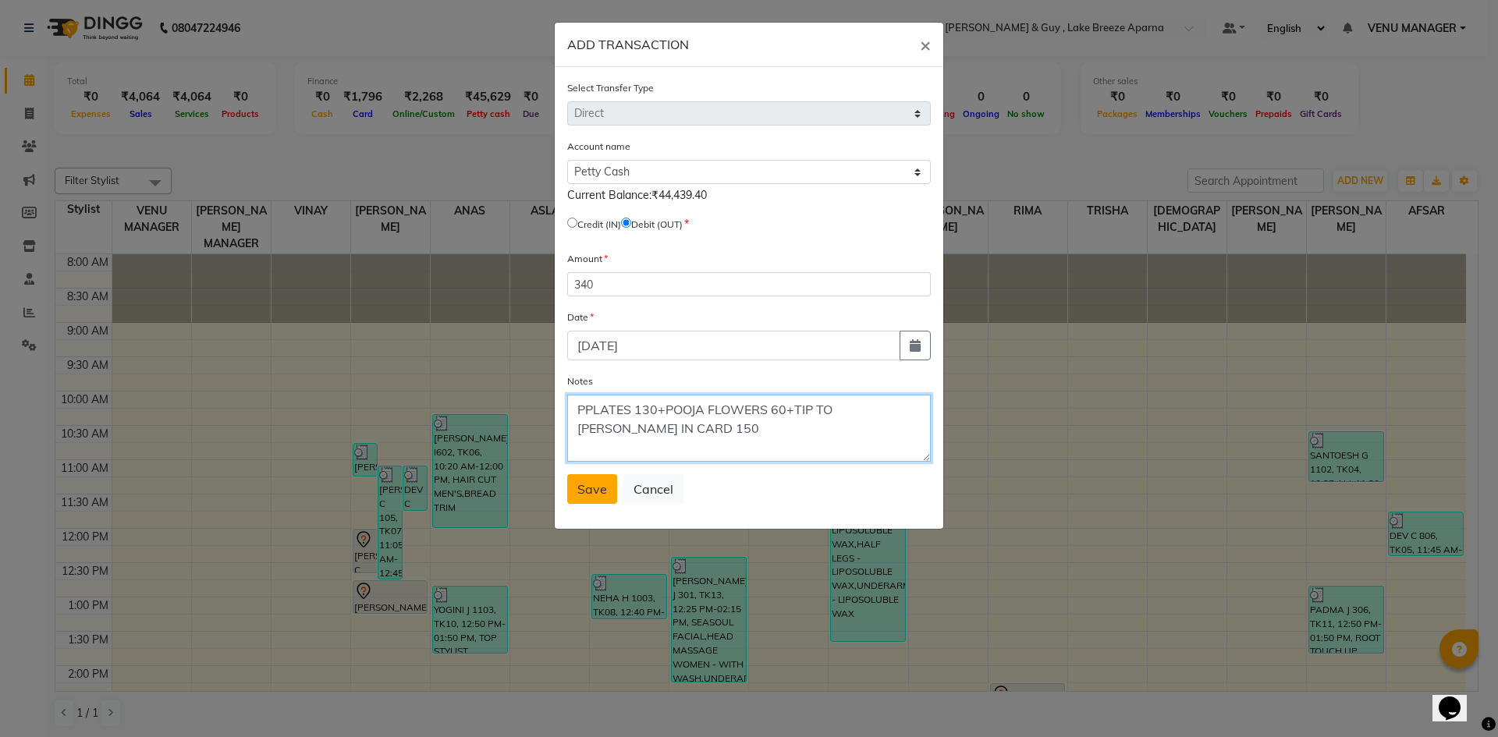
type textarea "PPLATES 130+POOJA FLOWERS 60+TIP TO YUSUF IN CARD 150"
click at [586, 480] on button "Save" at bounding box center [592, 489] width 50 height 30
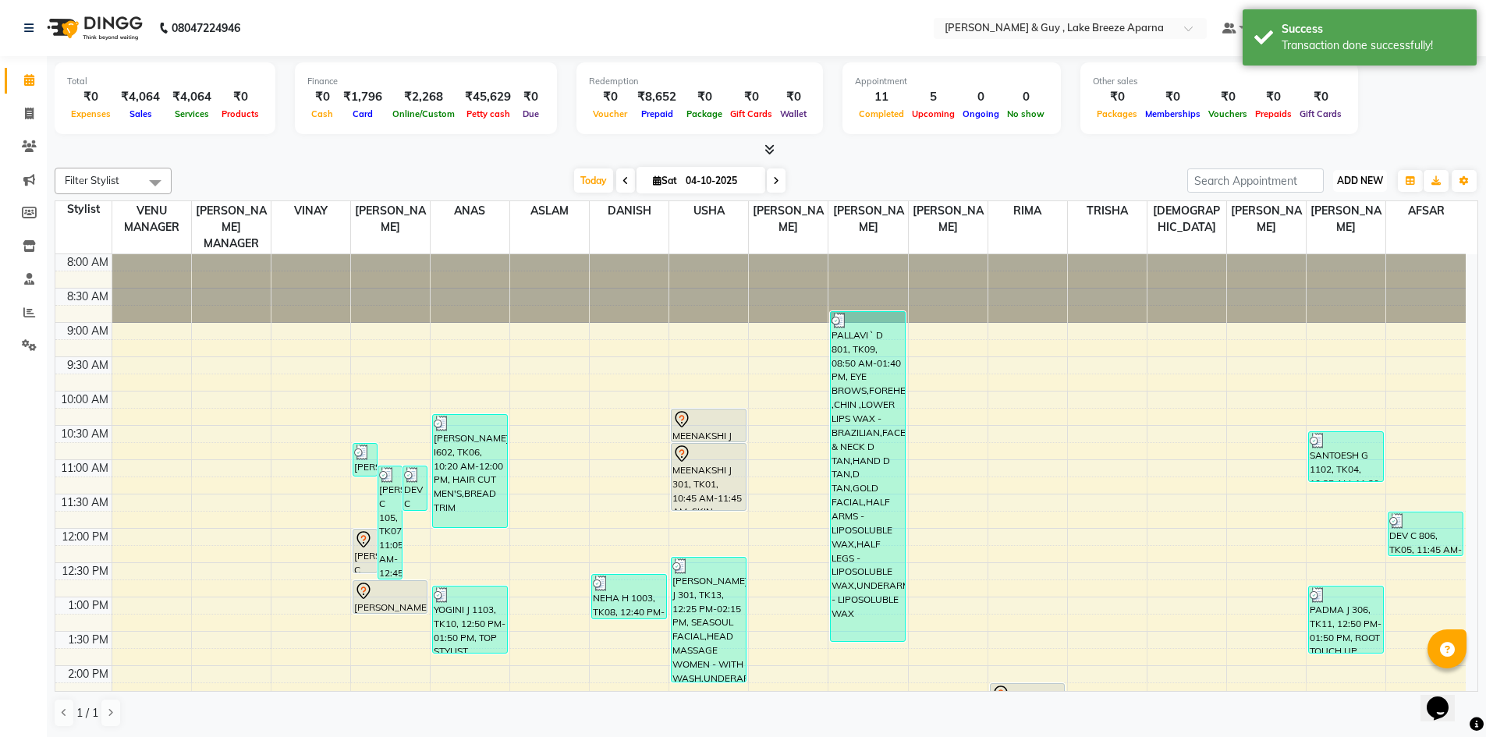
click at [1351, 179] on span "ADD NEW" at bounding box center [1360, 181] width 46 height 12
click at [1327, 268] on link "Add Transaction" at bounding box center [1324, 271] width 123 height 20
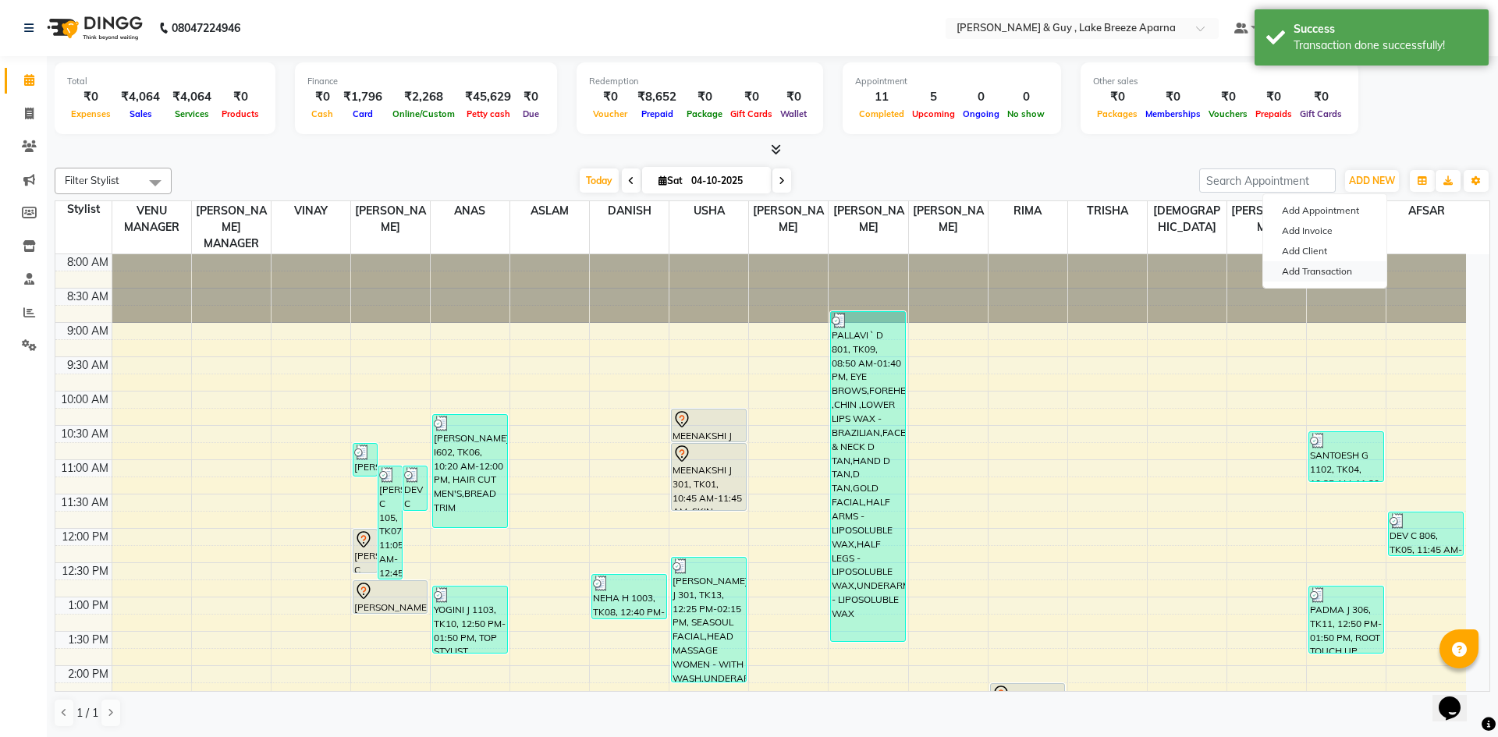
select select "direct"
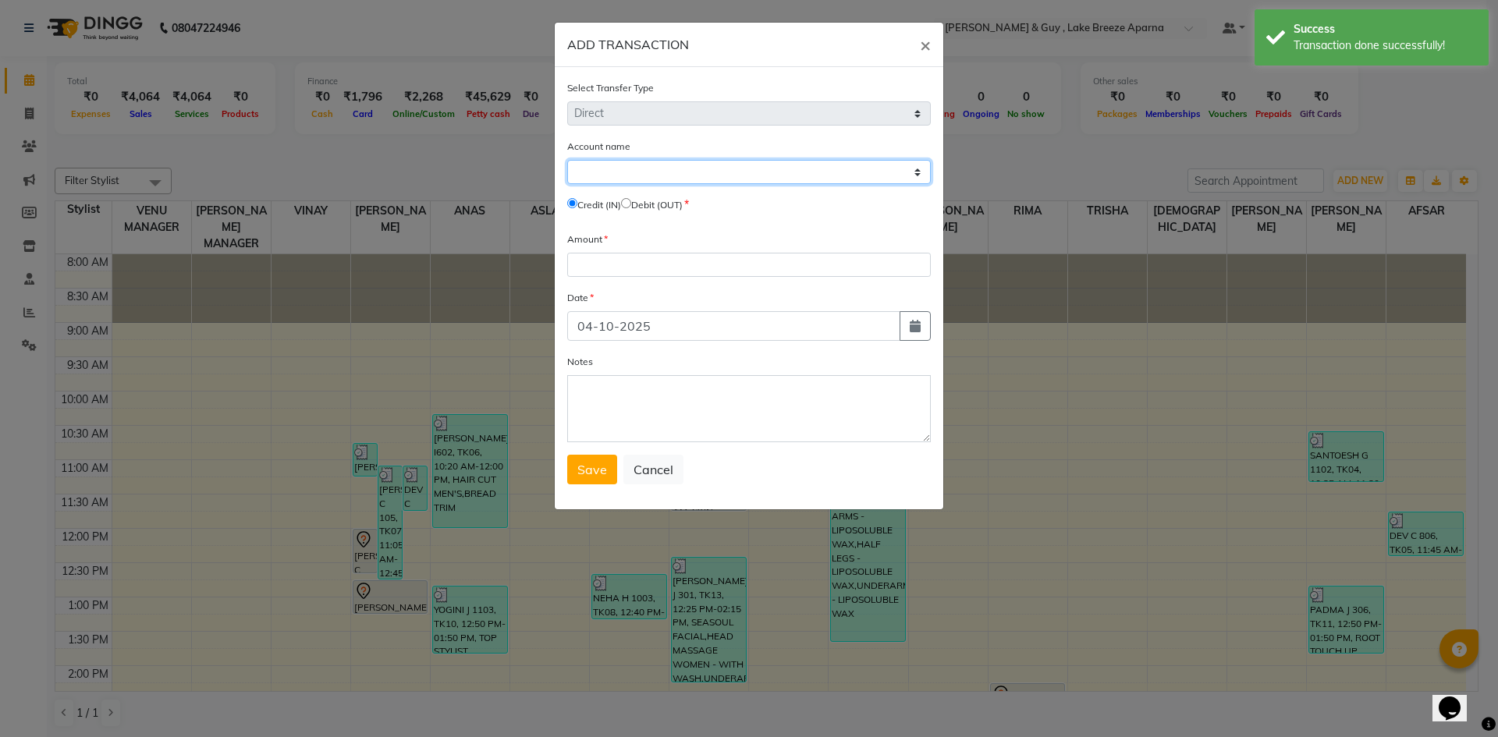
click at [615, 170] on select "Select [PERSON_NAME] Cash Default Account" at bounding box center [749, 172] width 364 height 24
select select "7960"
click at [567, 160] on select "Select [PERSON_NAME] Cash Default Account" at bounding box center [749, 172] width 364 height 24
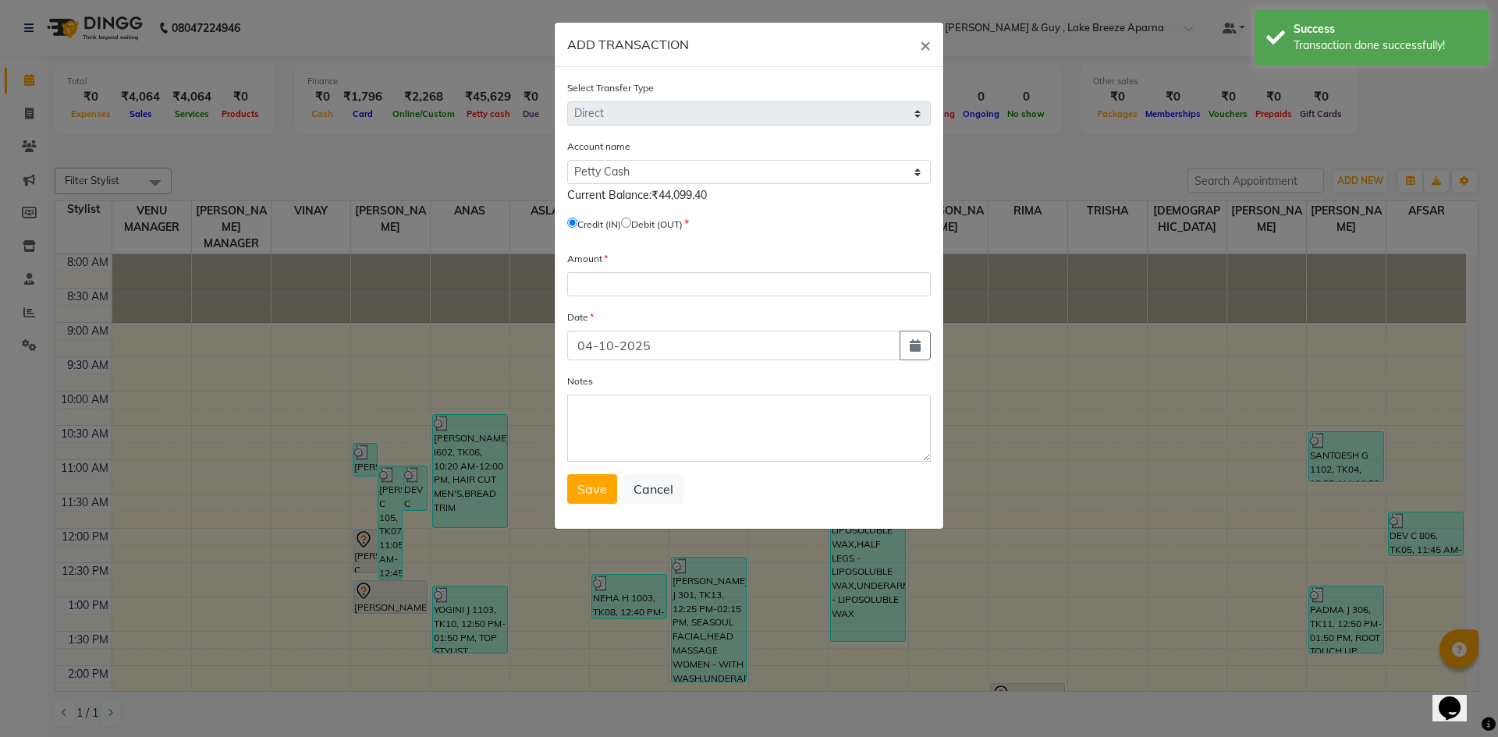
click at [631, 220] on input "radio" at bounding box center [626, 223] width 10 height 10
radio input "true"
click at [631, 275] on input "number" at bounding box center [749, 284] width 364 height 24
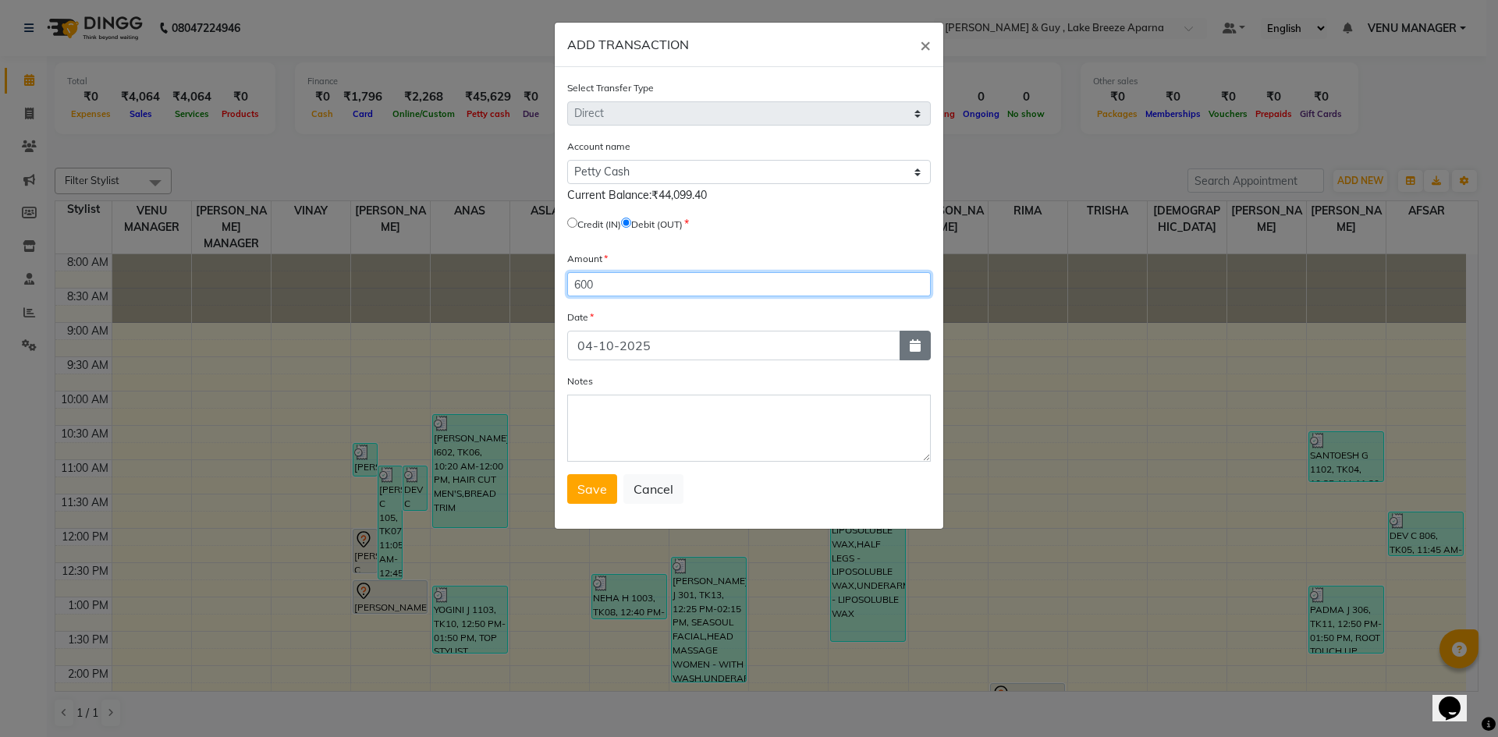
type input "600"
click at [910, 351] on icon "button" at bounding box center [915, 345] width 11 height 12
select select "10"
select select "2025"
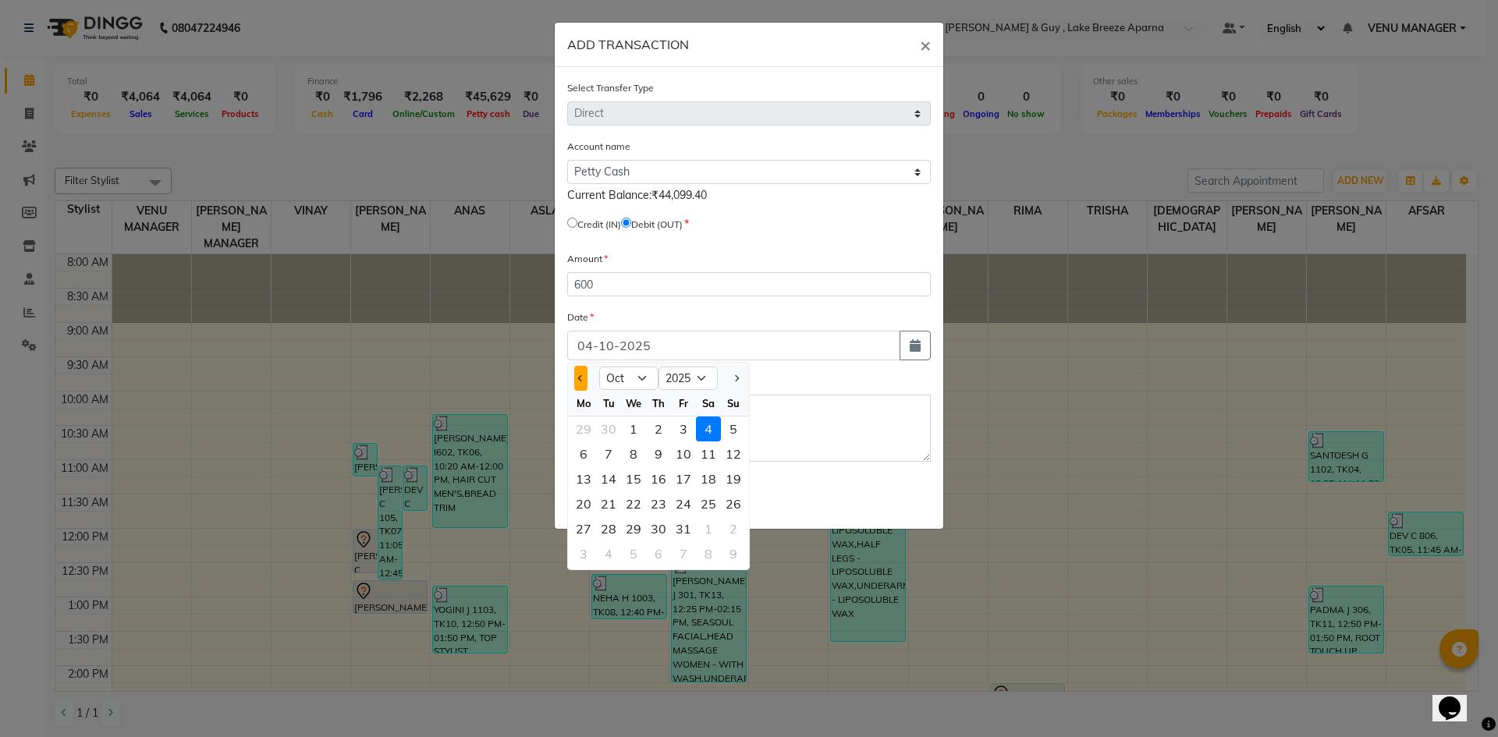
click at [575, 377] on button "Previous month" at bounding box center [580, 378] width 13 height 25
select select "9"
click at [673, 433] on div "5" at bounding box center [683, 429] width 25 height 25
type input "05-09-2025"
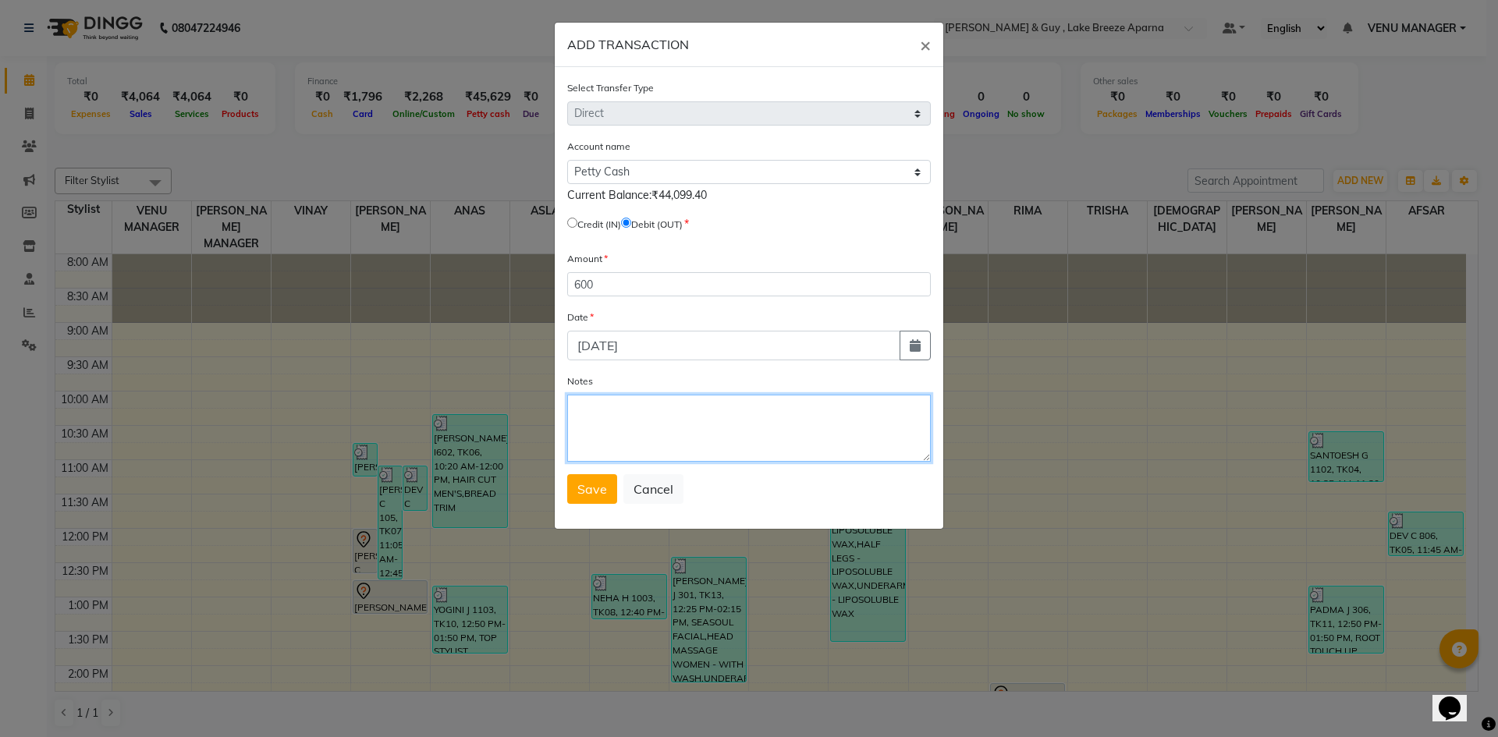
click at [658, 421] on textarea "Notes" at bounding box center [749, 428] width 364 height 67
type textarea "STAFF TIPS 500+ STAFF TEA 100"
click at [602, 500] on button "Save" at bounding box center [592, 489] width 50 height 30
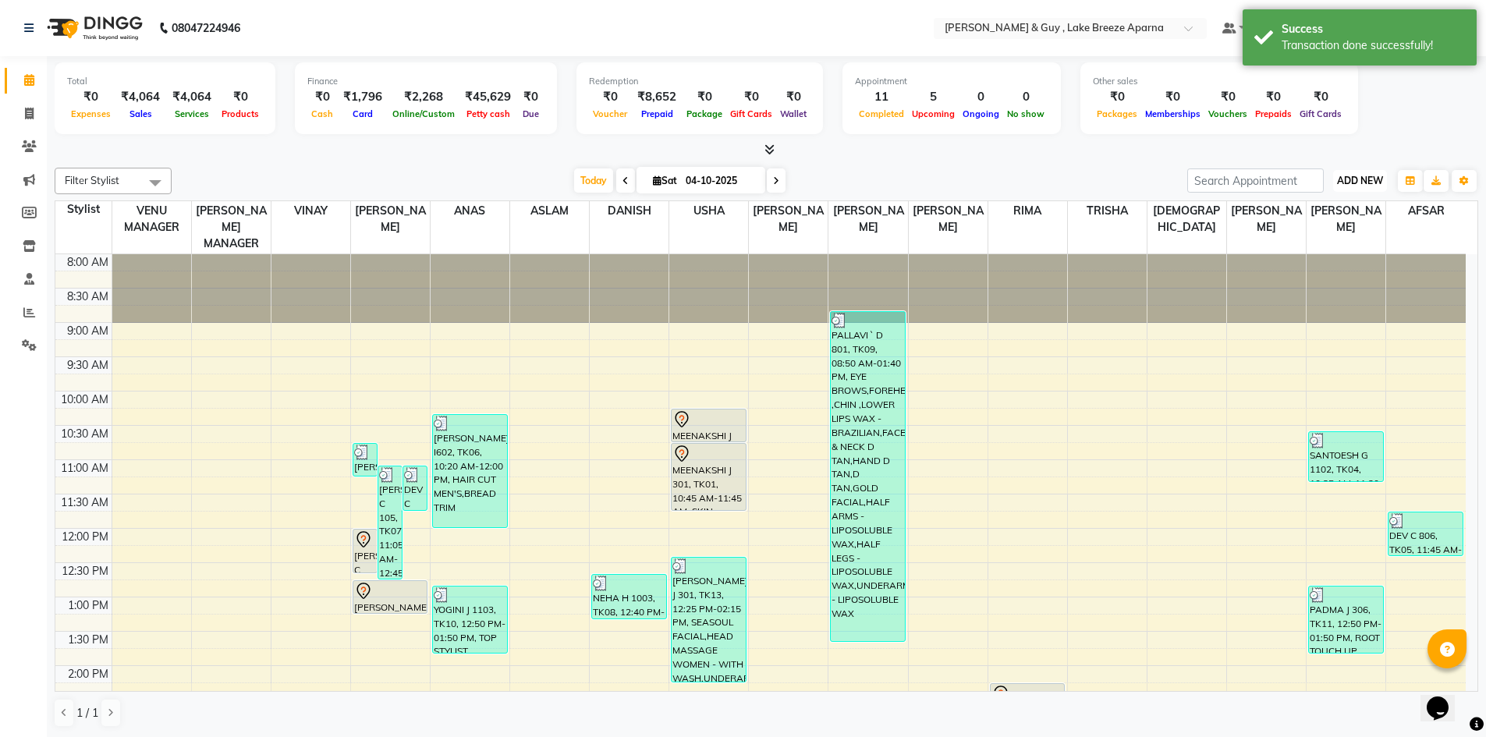
click at [1369, 178] on span "ADD NEW" at bounding box center [1360, 181] width 46 height 12
click at [1343, 263] on link "Add Transaction" at bounding box center [1324, 271] width 123 height 20
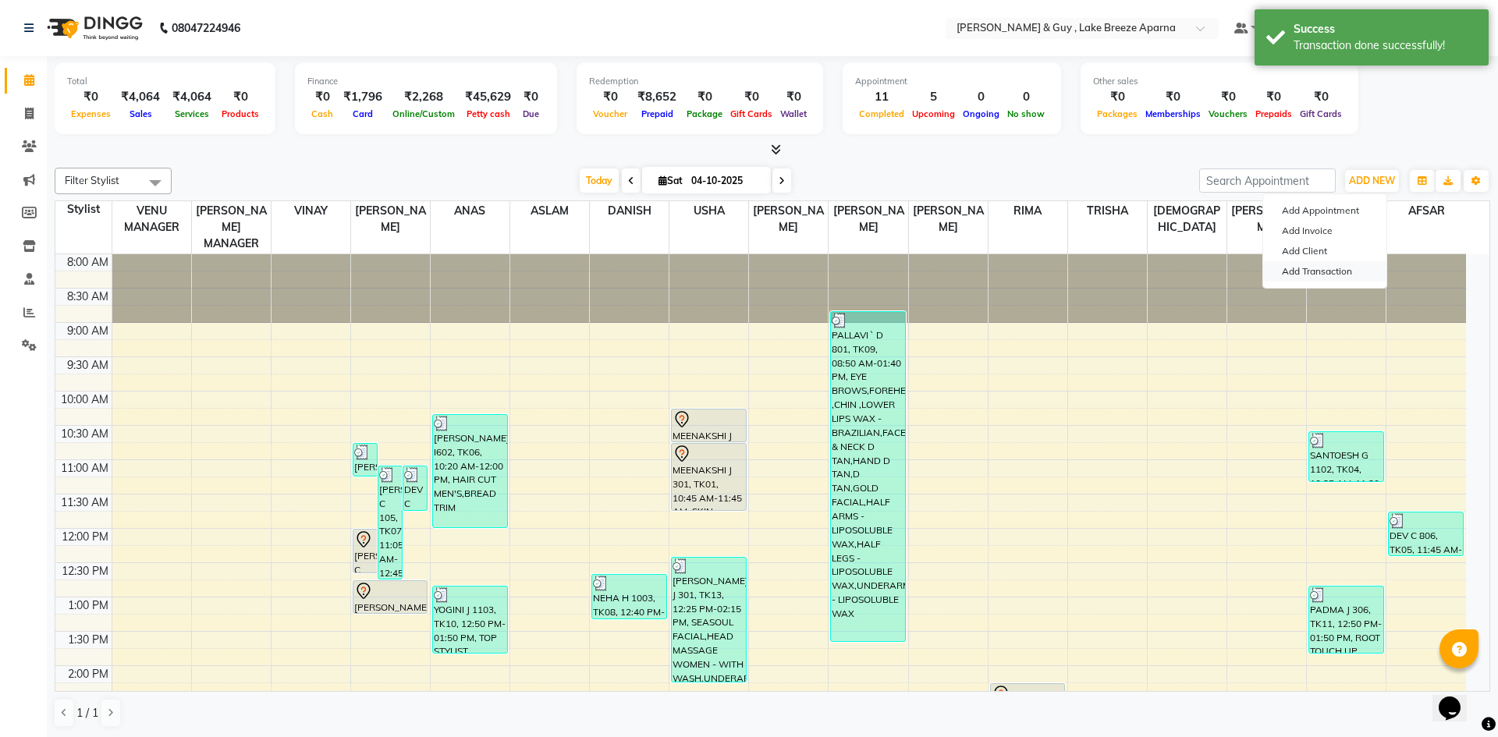
select select "direct"
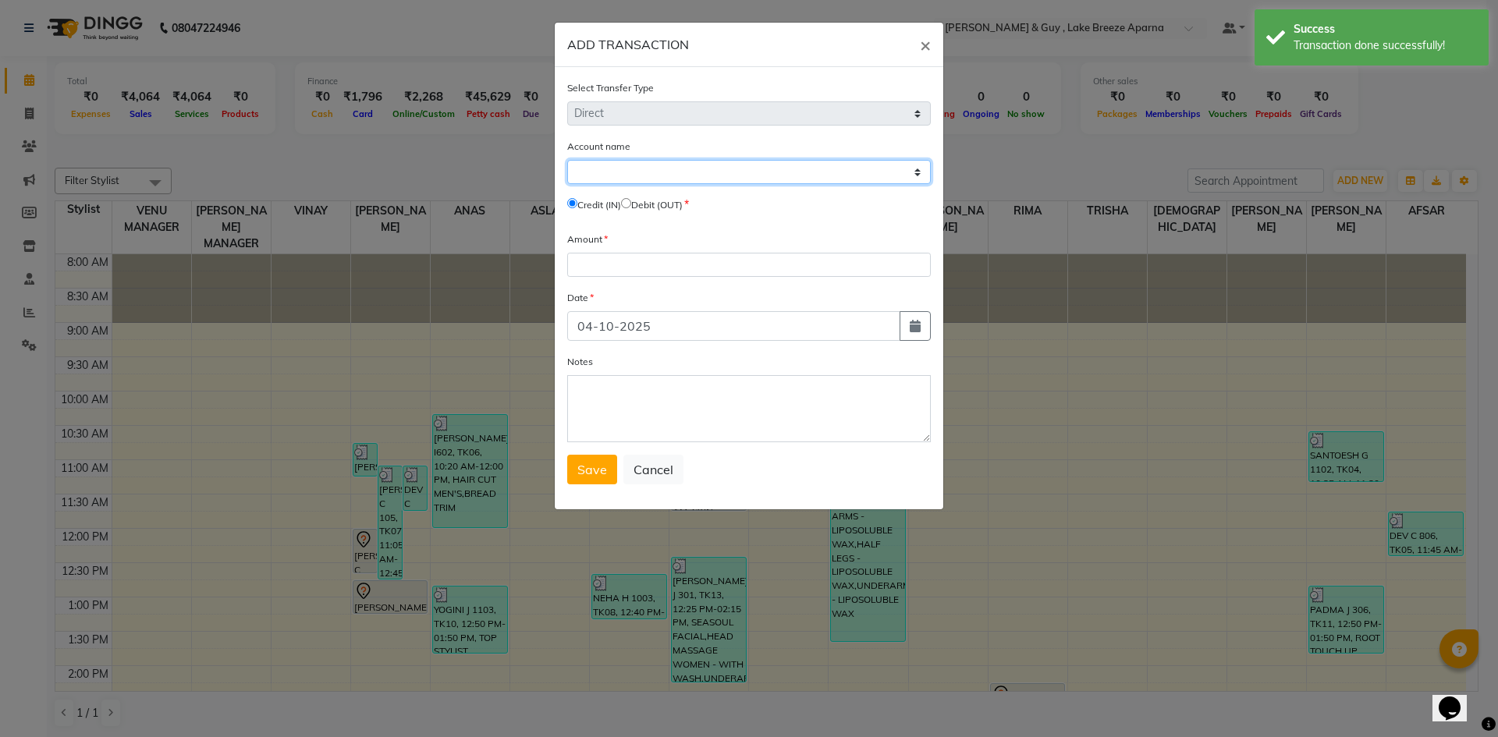
click at [672, 174] on select "Select [PERSON_NAME] Cash Default Account" at bounding box center [749, 172] width 364 height 24
select select "7960"
click at [567, 160] on select "Select [PERSON_NAME] Cash Default Account" at bounding box center [749, 172] width 364 height 24
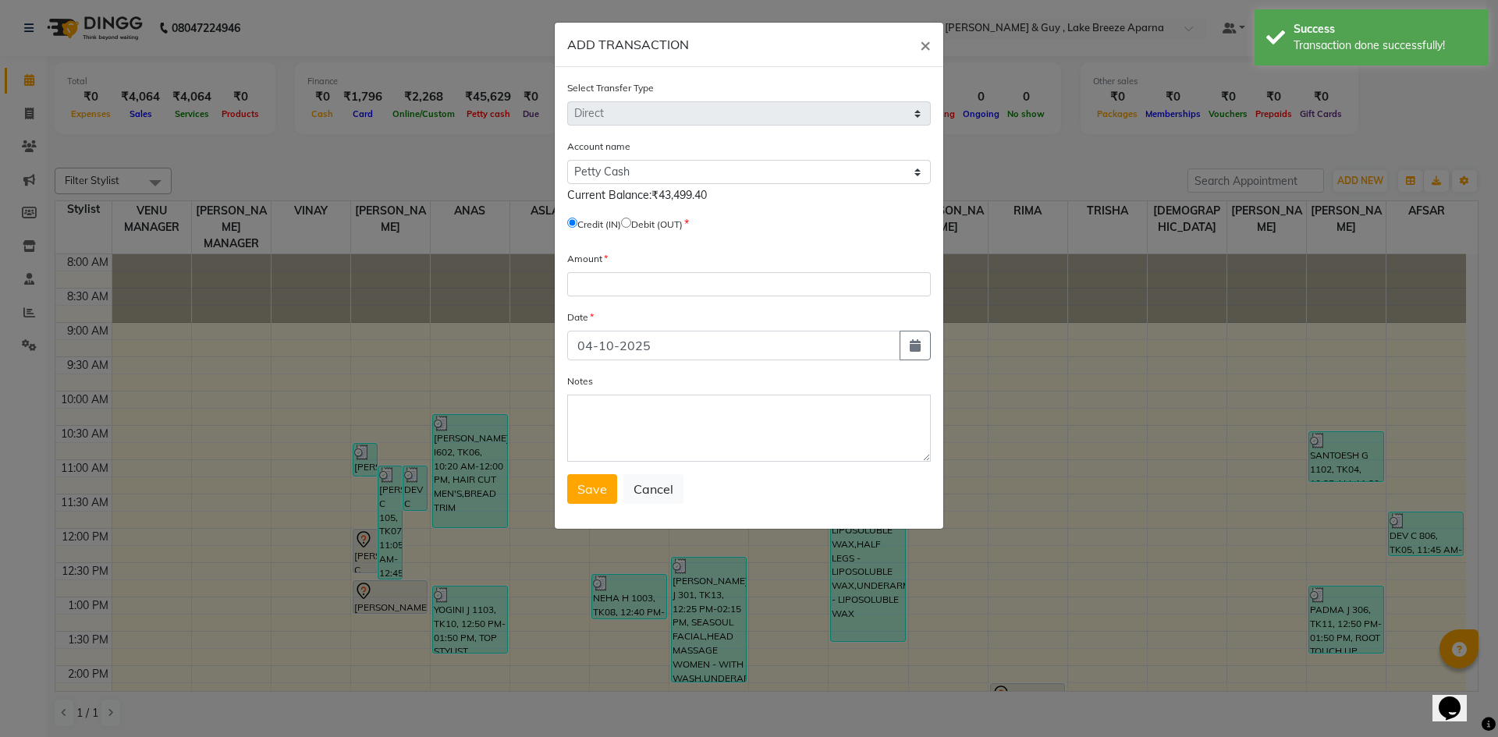
click at [644, 223] on label "Debit (OUT)" at bounding box center [656, 225] width 51 height 14
click at [631, 223] on input "radio" at bounding box center [626, 223] width 10 height 10
radio input "true"
click at [621, 278] on input "number" at bounding box center [749, 284] width 364 height 24
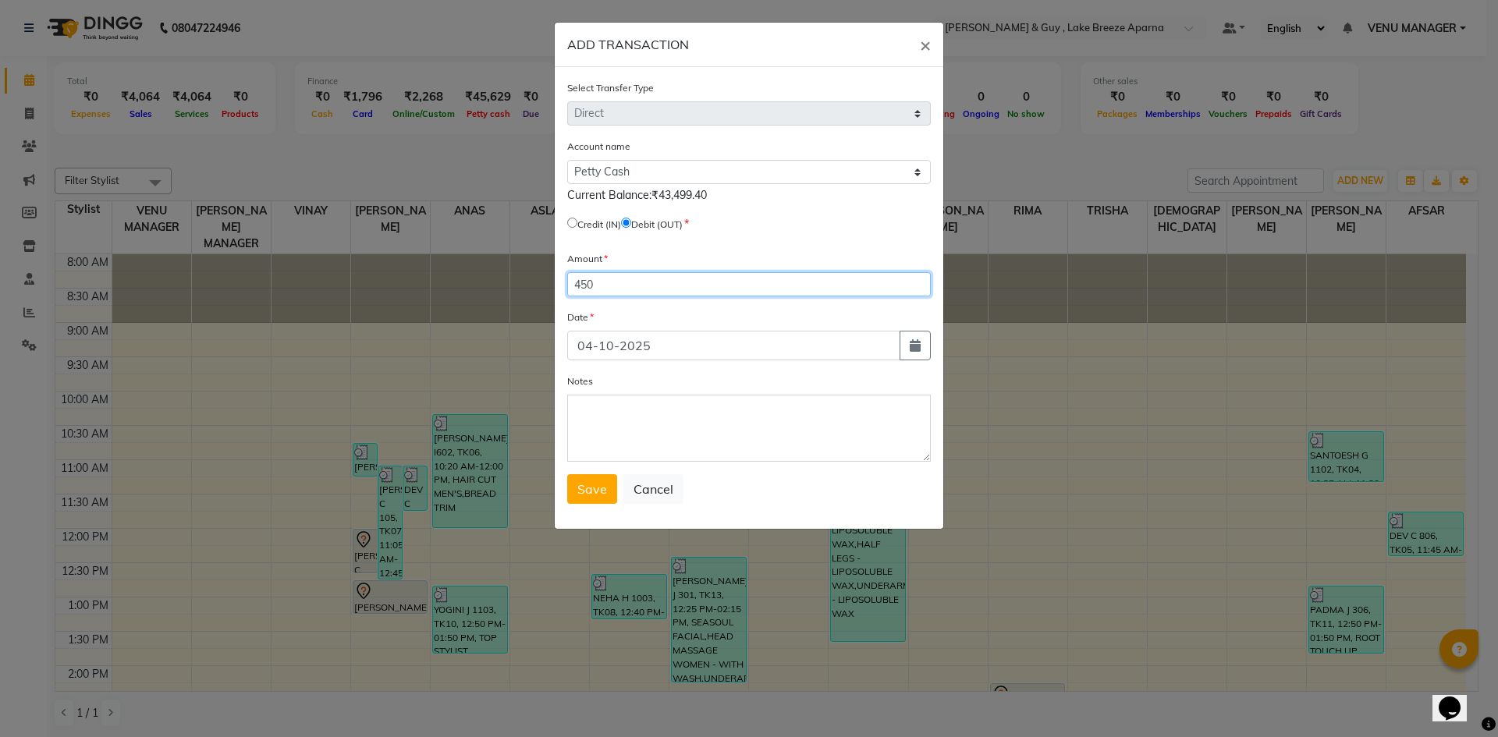
type input "450"
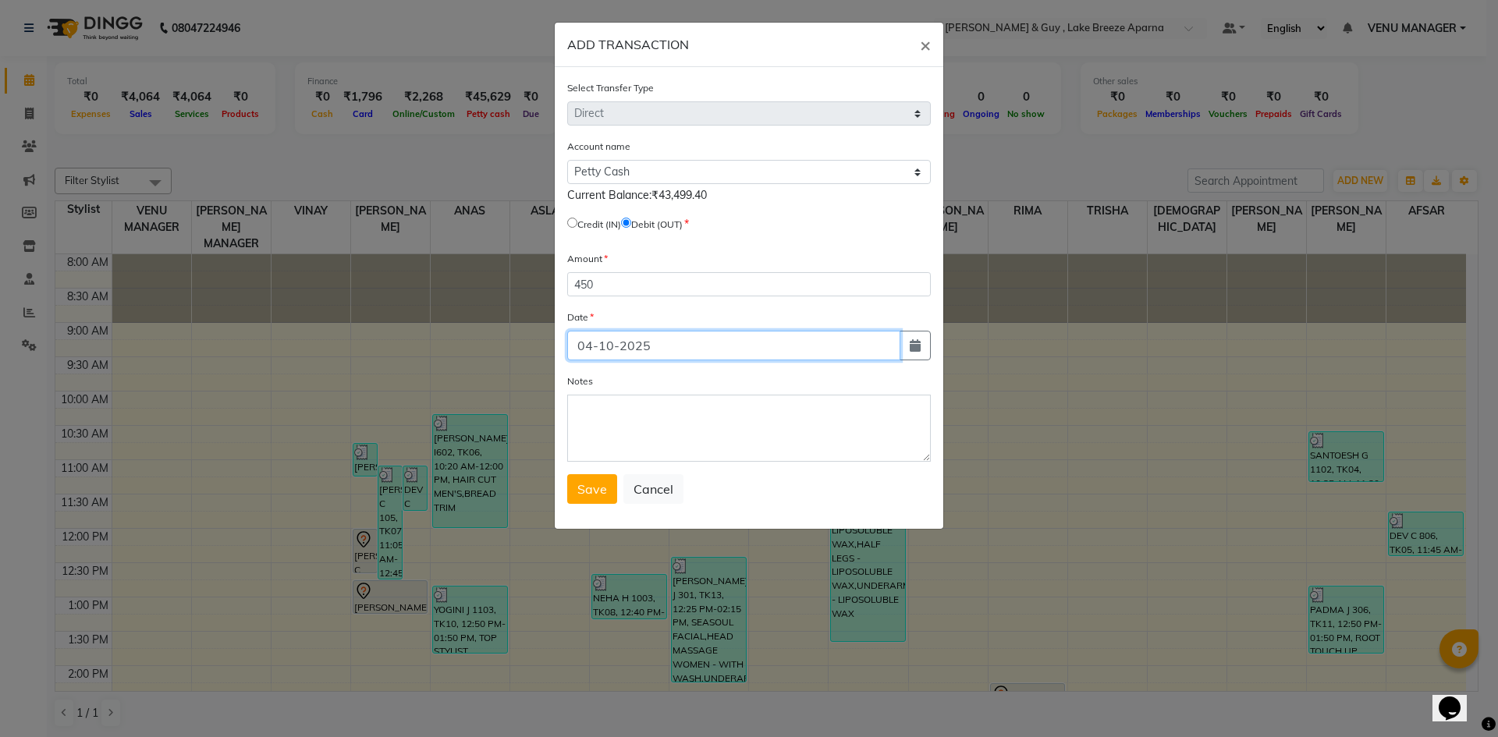
click at [838, 359] on input "04-10-2025" at bounding box center [733, 346] width 333 height 30
click at [809, 356] on input "04-10-2025" at bounding box center [733, 346] width 333 height 30
click at [926, 349] on button "button" at bounding box center [914, 346] width 31 height 30
select select "10"
select select "2025"
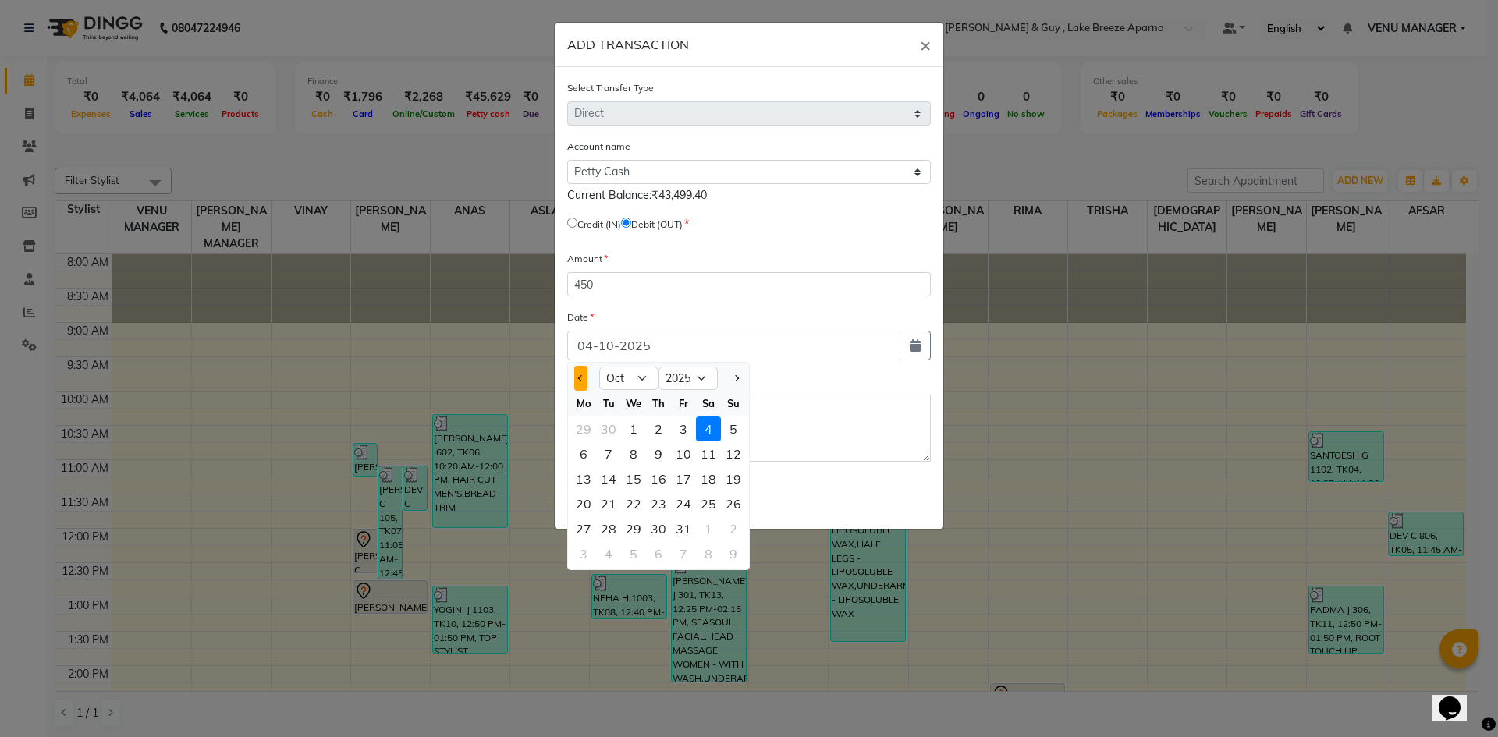
click at [584, 371] on button "Previous month" at bounding box center [580, 378] width 13 height 25
select select "9"
click at [710, 432] on div "6" at bounding box center [708, 429] width 25 height 25
type input "06-09-2025"
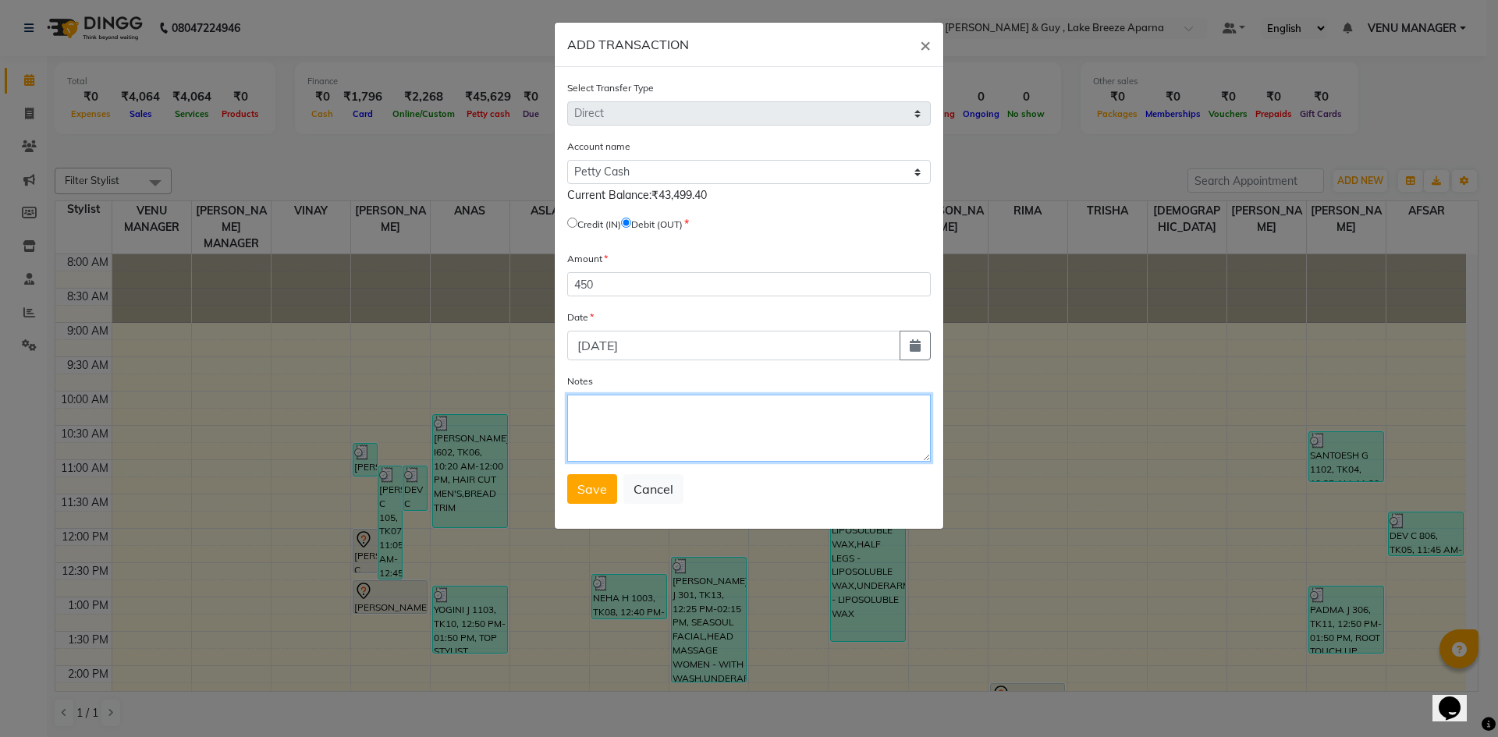
click at [625, 397] on textarea "Notes" at bounding box center [749, 428] width 364 height 67
click at [603, 396] on textarea "Notes" at bounding box center [749, 428] width 364 height 67
paste textarea "5 IN 1 SCREW-DIVER"
type textarea "5 IN 1 SCREW-DIVER 200+STAFF TEA 100+DANISH TIPIN UPI 150"
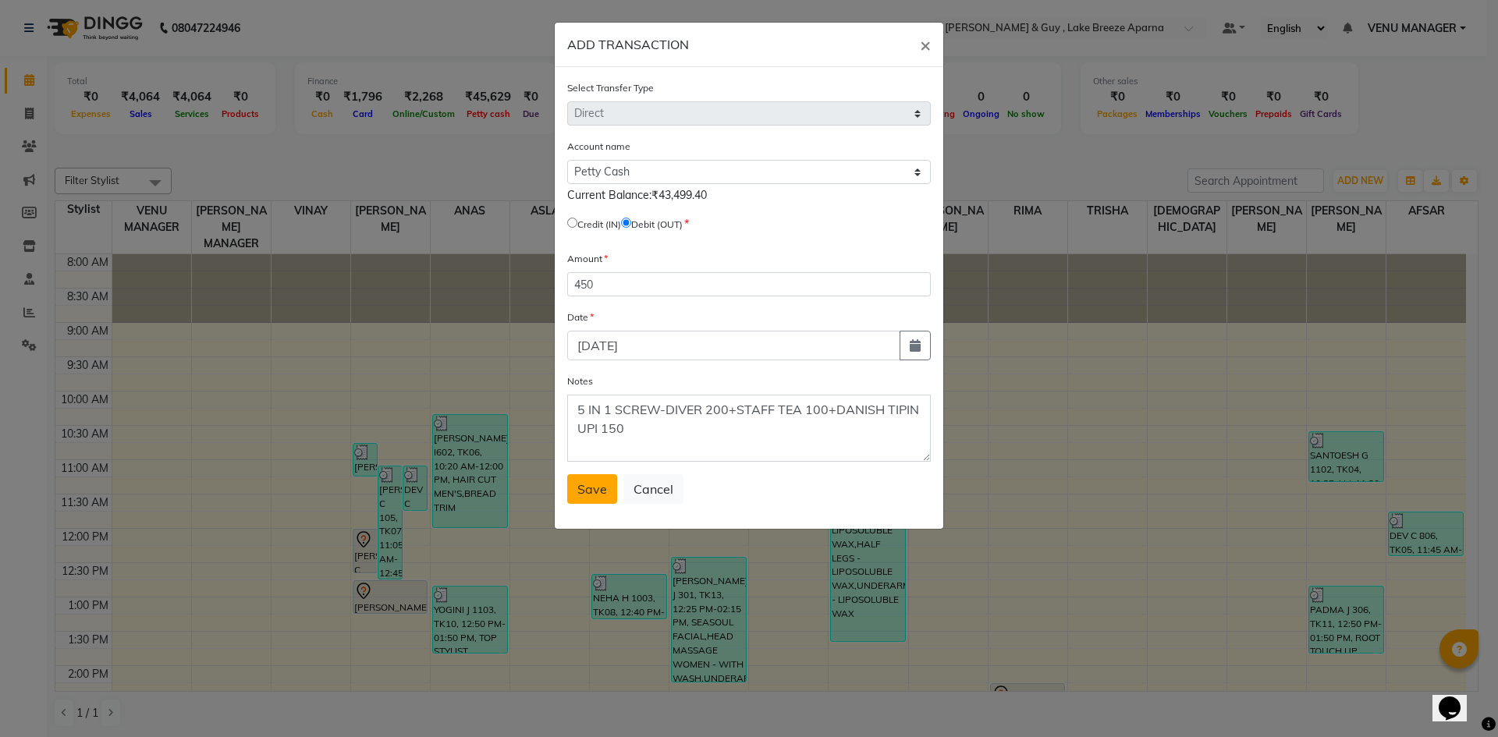
click at [588, 496] on span "Save" at bounding box center [592, 489] width 30 height 16
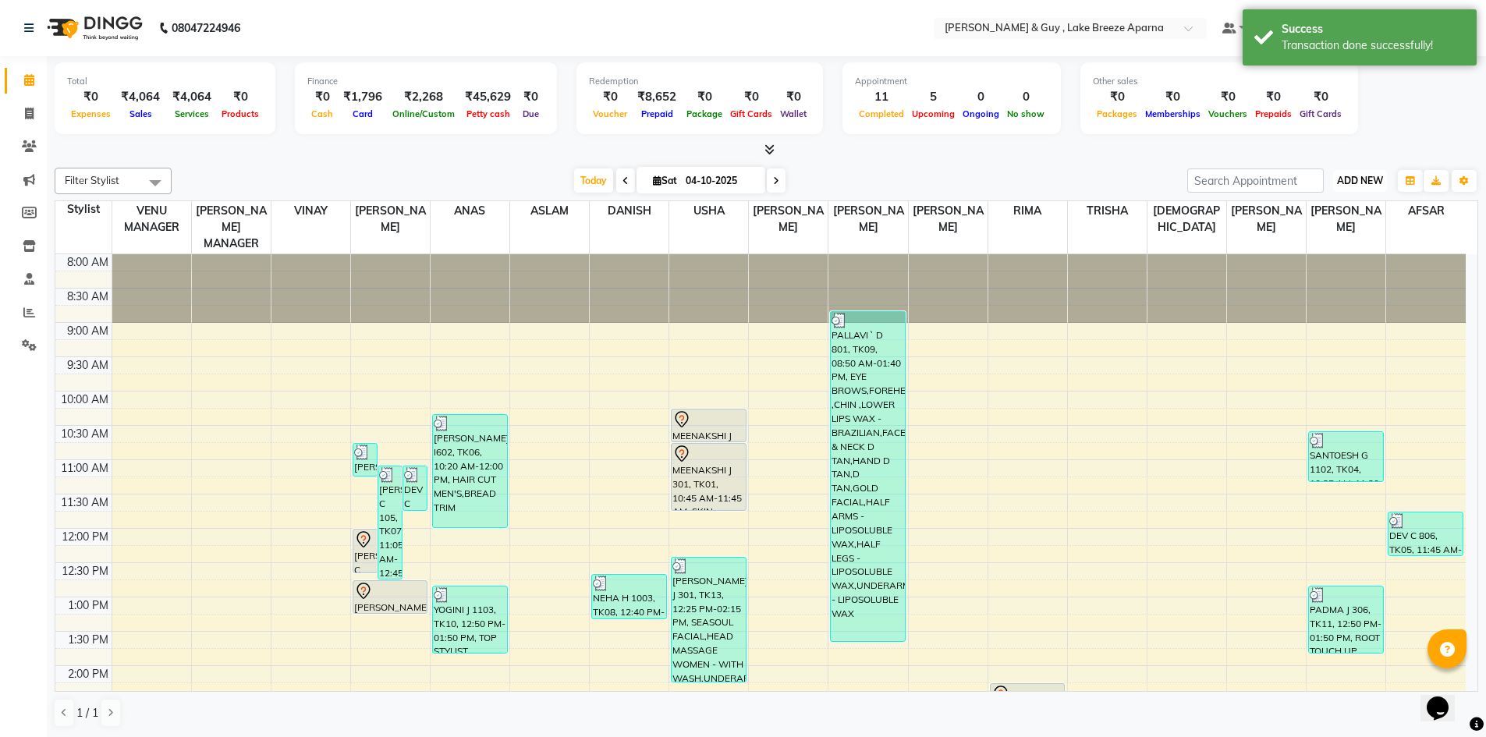
click at [1365, 185] on span "ADD NEW" at bounding box center [1360, 181] width 46 height 12
click at [1325, 278] on link "Add Transaction" at bounding box center [1324, 271] width 123 height 20
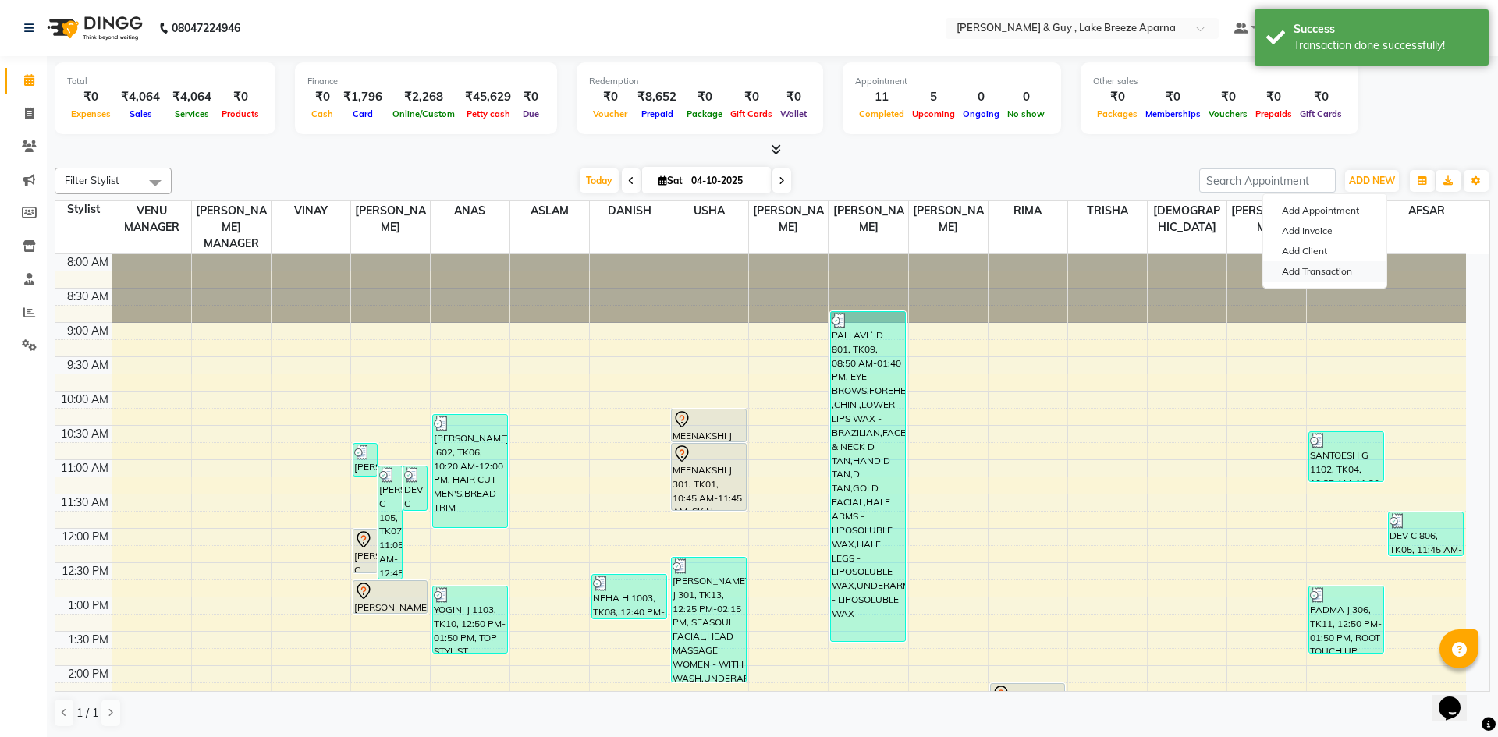
select select "direct"
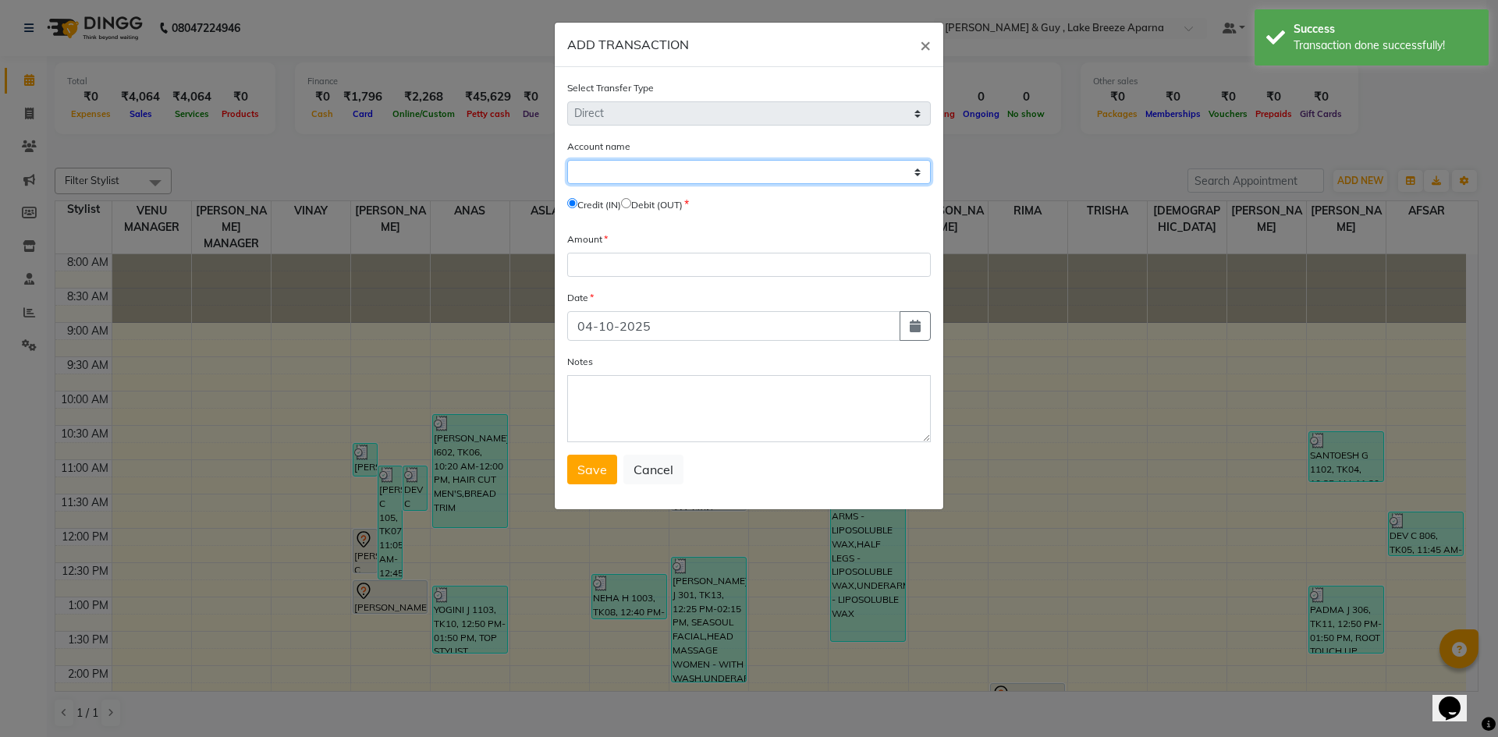
click at [619, 180] on select "Select [PERSON_NAME] Cash Default Account" at bounding box center [749, 172] width 364 height 24
select select "7960"
click at [567, 160] on select "Select [PERSON_NAME] Cash Default Account" at bounding box center [749, 172] width 364 height 24
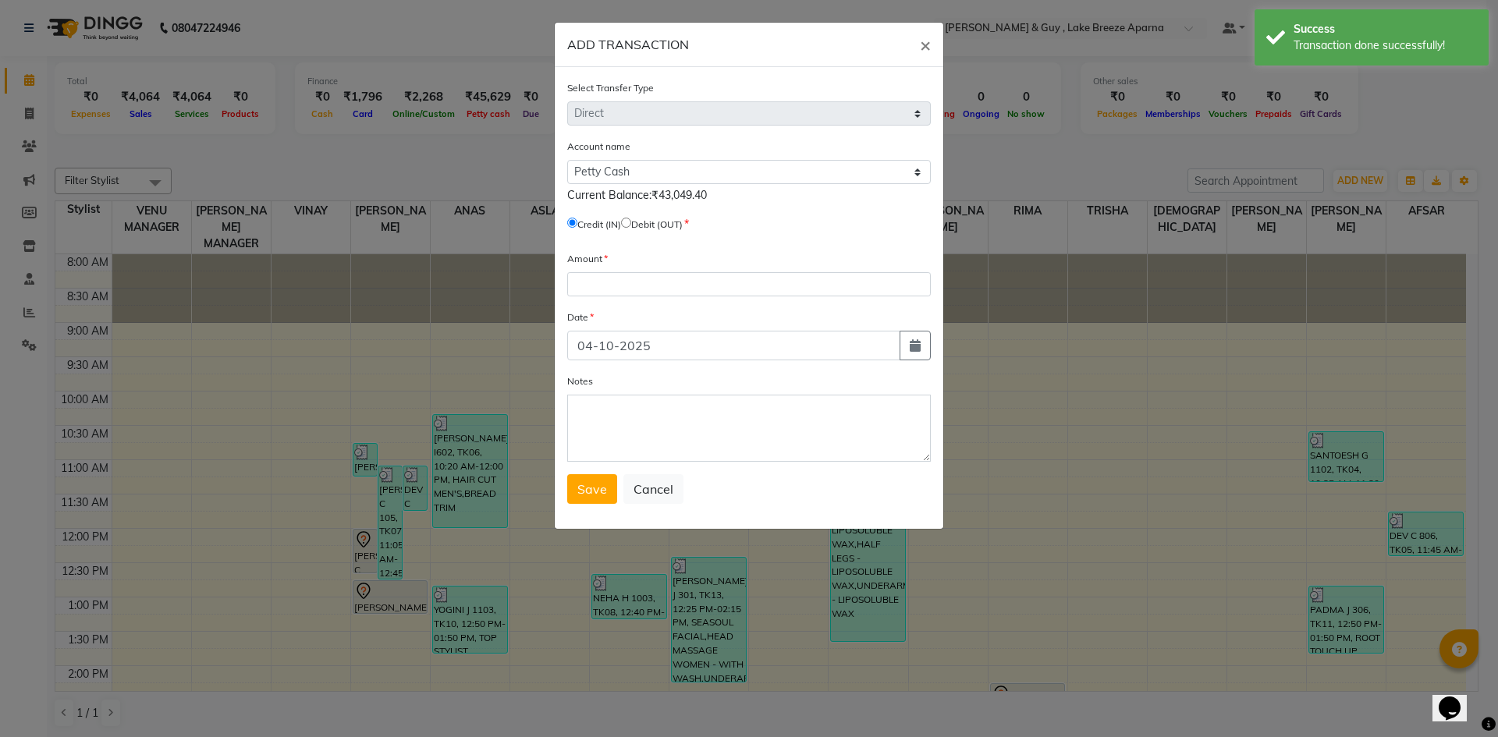
click at [631, 220] on input "radio" at bounding box center [626, 223] width 10 height 10
radio input "true"
click at [637, 286] on input "number" at bounding box center [749, 284] width 364 height 24
click at [916, 351] on icon "button" at bounding box center [915, 345] width 11 height 12
select select "10"
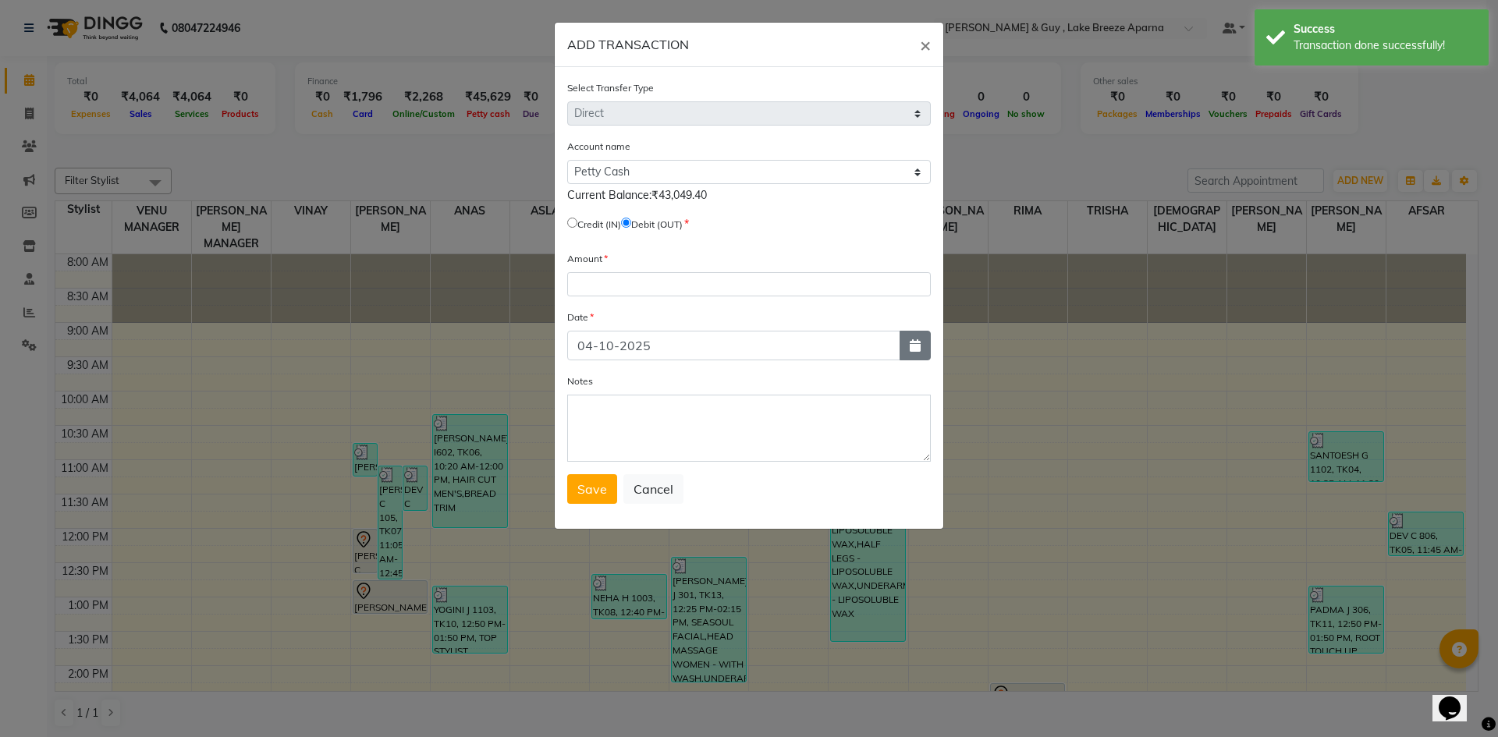
select select "2025"
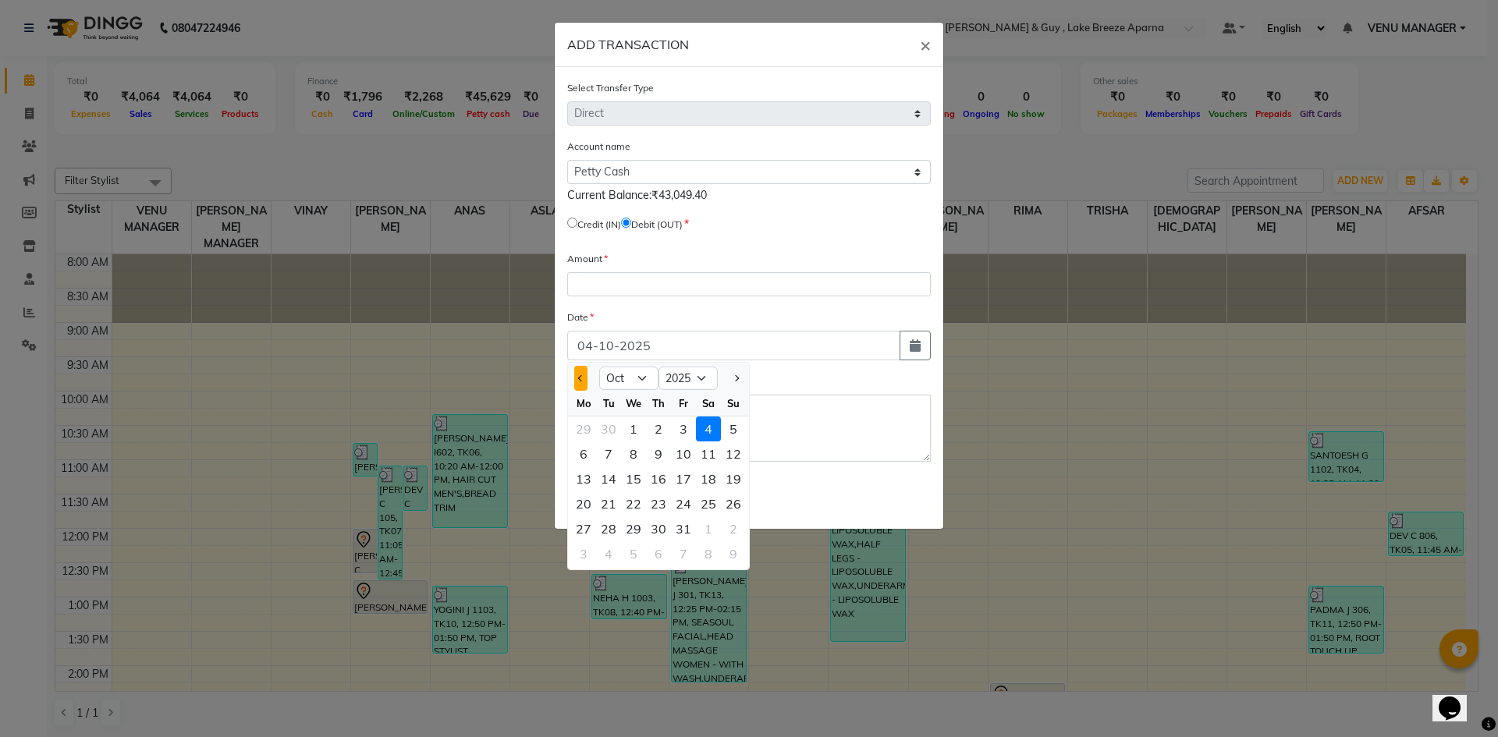
click at [577, 385] on button "Previous month" at bounding box center [580, 378] width 13 height 25
select select "9"
click at [735, 429] on div "7" at bounding box center [733, 429] width 25 height 25
type input "07-09-2025"
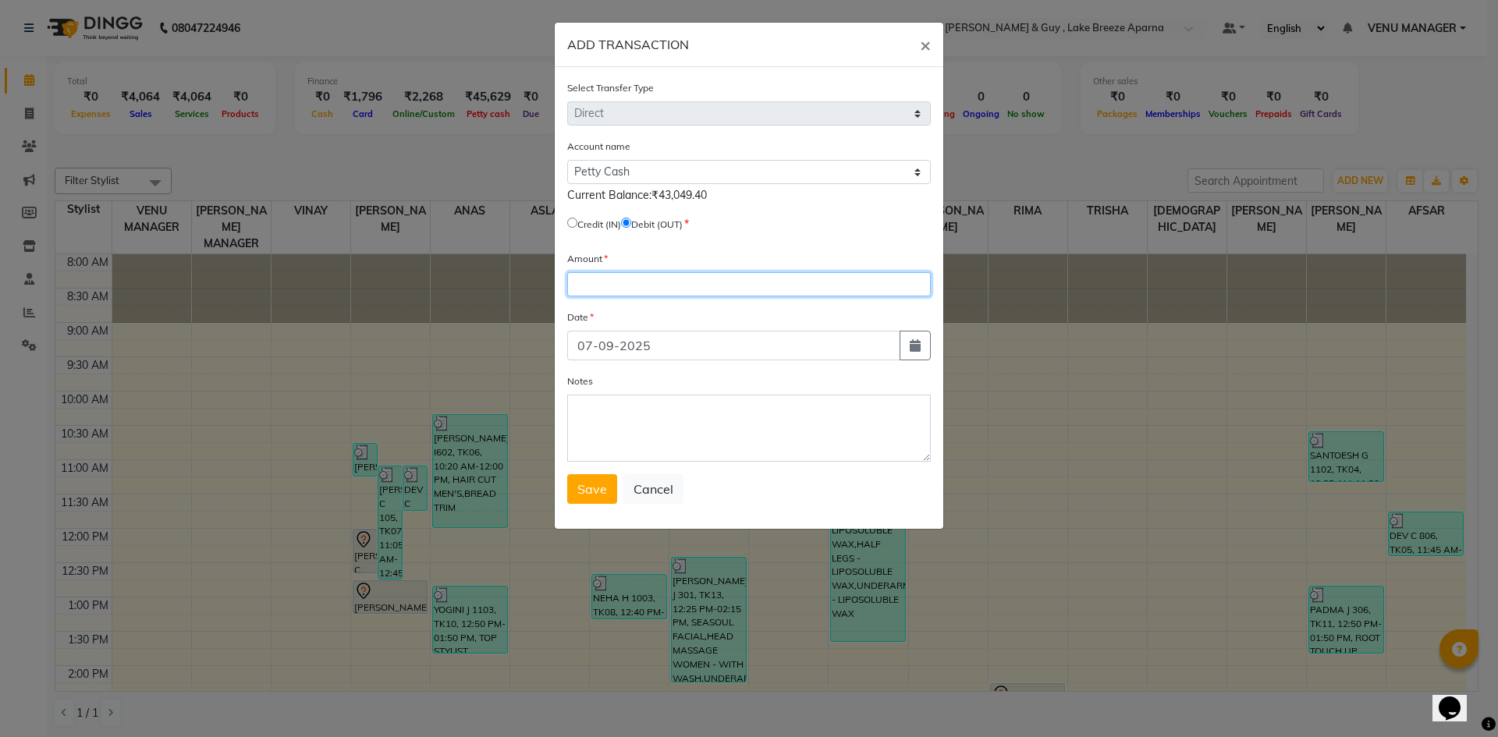
click at [621, 288] on input "number" at bounding box center [749, 284] width 364 height 24
type input "400"
click at [599, 392] on div "Notes" at bounding box center [749, 417] width 364 height 89
click at [599, 403] on textarea "Notes" at bounding box center [749, 428] width 364 height 67
paste textarea "RENCHES"
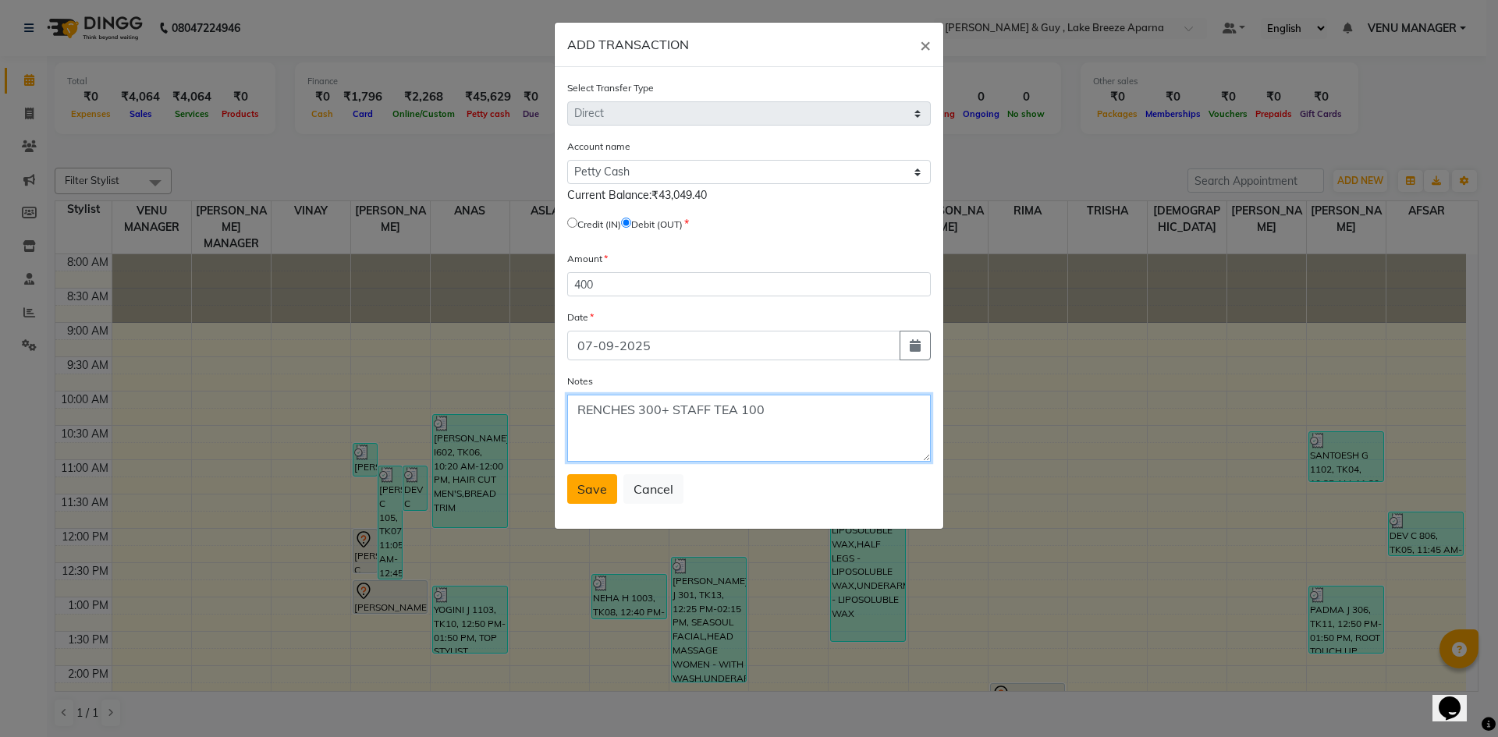
type textarea "RENCHES 300+ STAFF TEA 100"
click at [581, 492] on span "Save" at bounding box center [592, 489] width 30 height 16
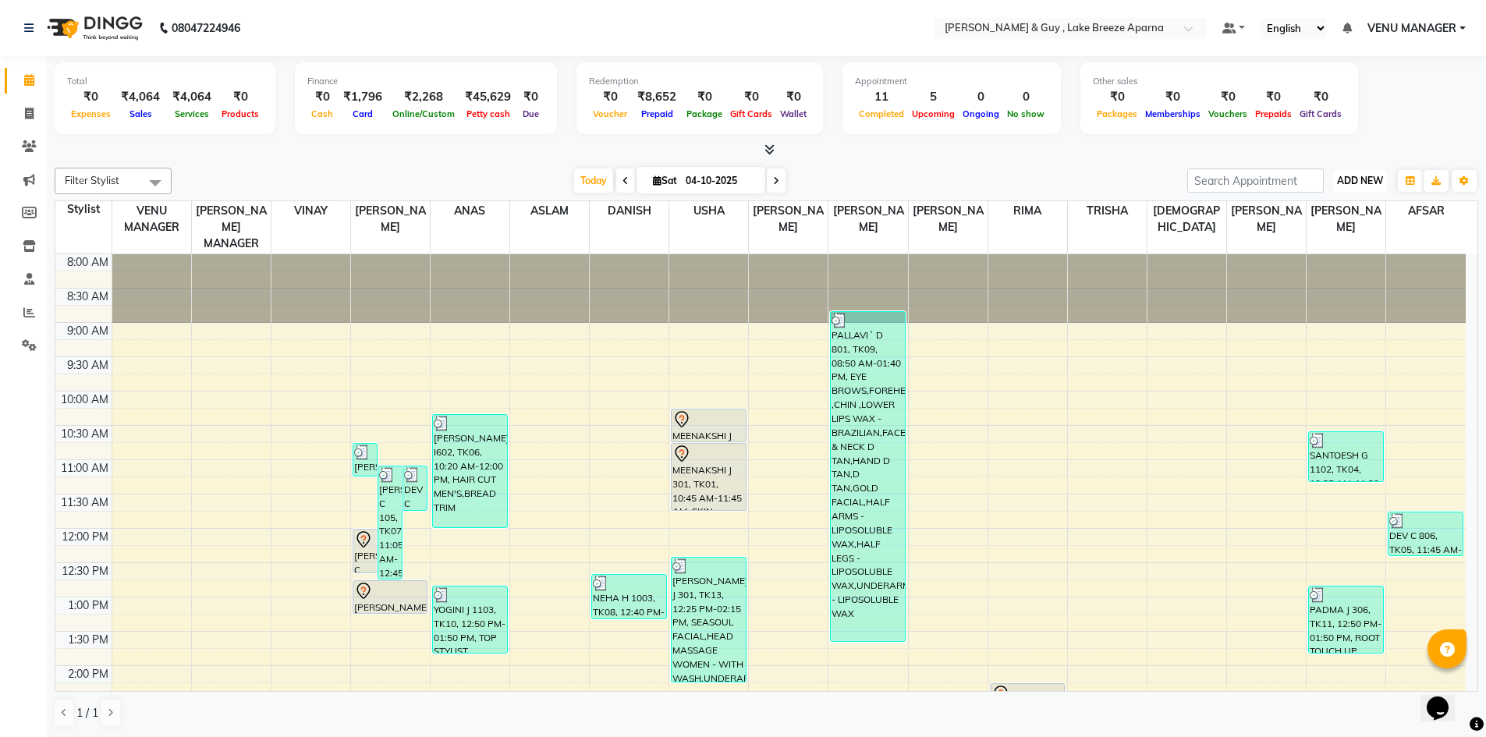
click at [1382, 182] on span "ADD NEW" at bounding box center [1360, 181] width 46 height 12
click at [1321, 271] on link "Add Transaction" at bounding box center [1324, 271] width 123 height 20
select select "direct"
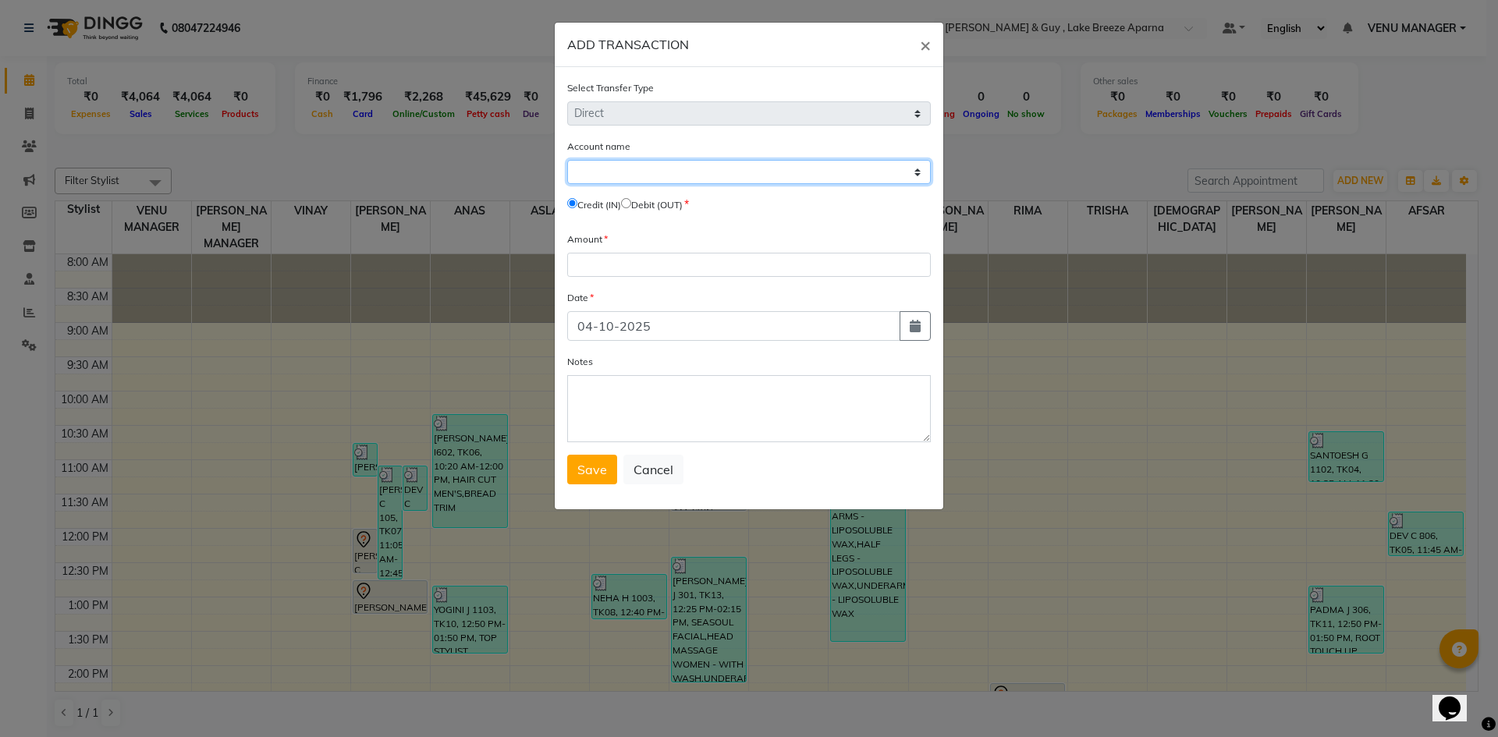
click at [615, 178] on select "Select [PERSON_NAME] Cash Default Account" at bounding box center [749, 172] width 364 height 24
select select "7960"
click at [567, 160] on select "Select [PERSON_NAME] Cash Default Account" at bounding box center [749, 172] width 364 height 24
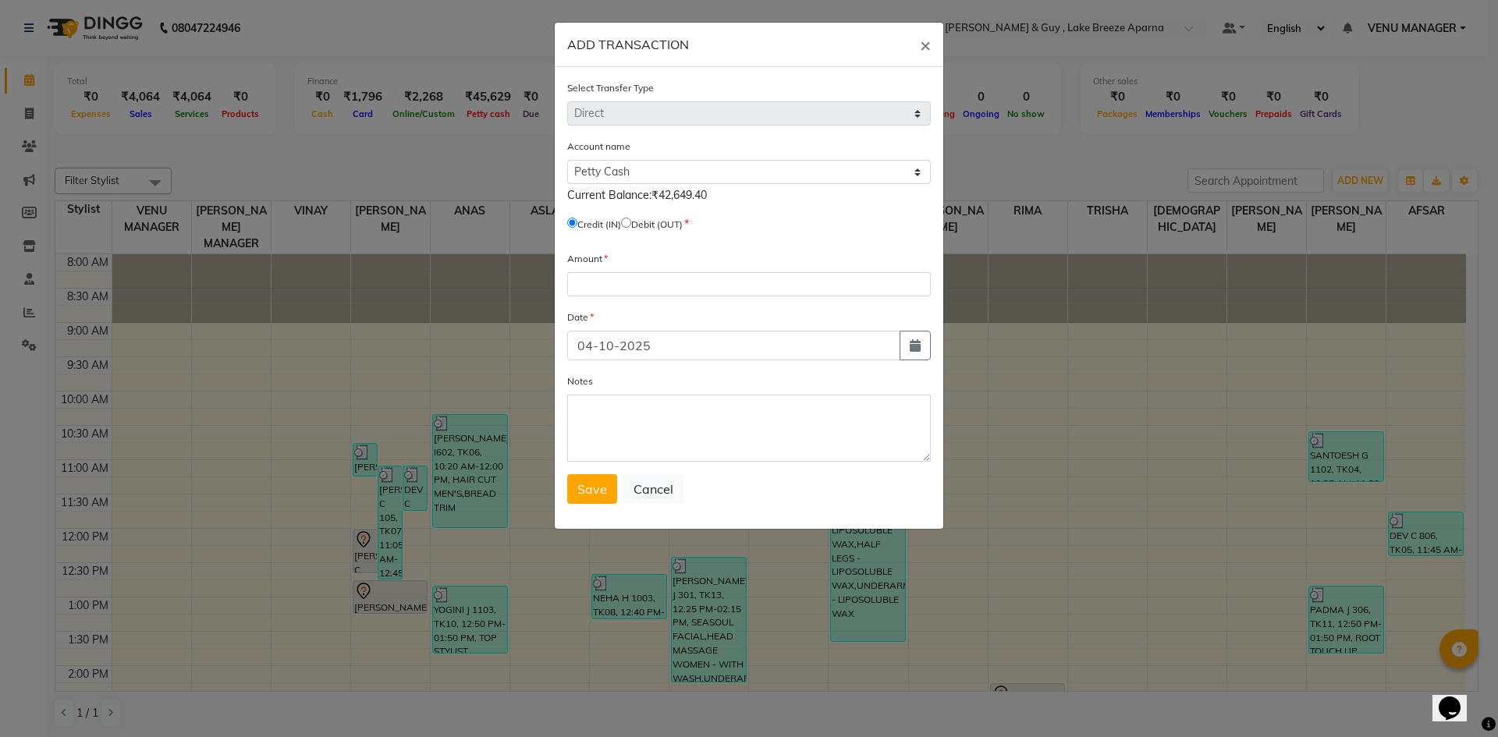
click at [631, 224] on input "radio" at bounding box center [626, 223] width 10 height 10
radio input "true"
click at [637, 279] on input "number" at bounding box center [749, 284] width 364 height 24
click at [917, 358] on button "button" at bounding box center [914, 346] width 31 height 30
select select "10"
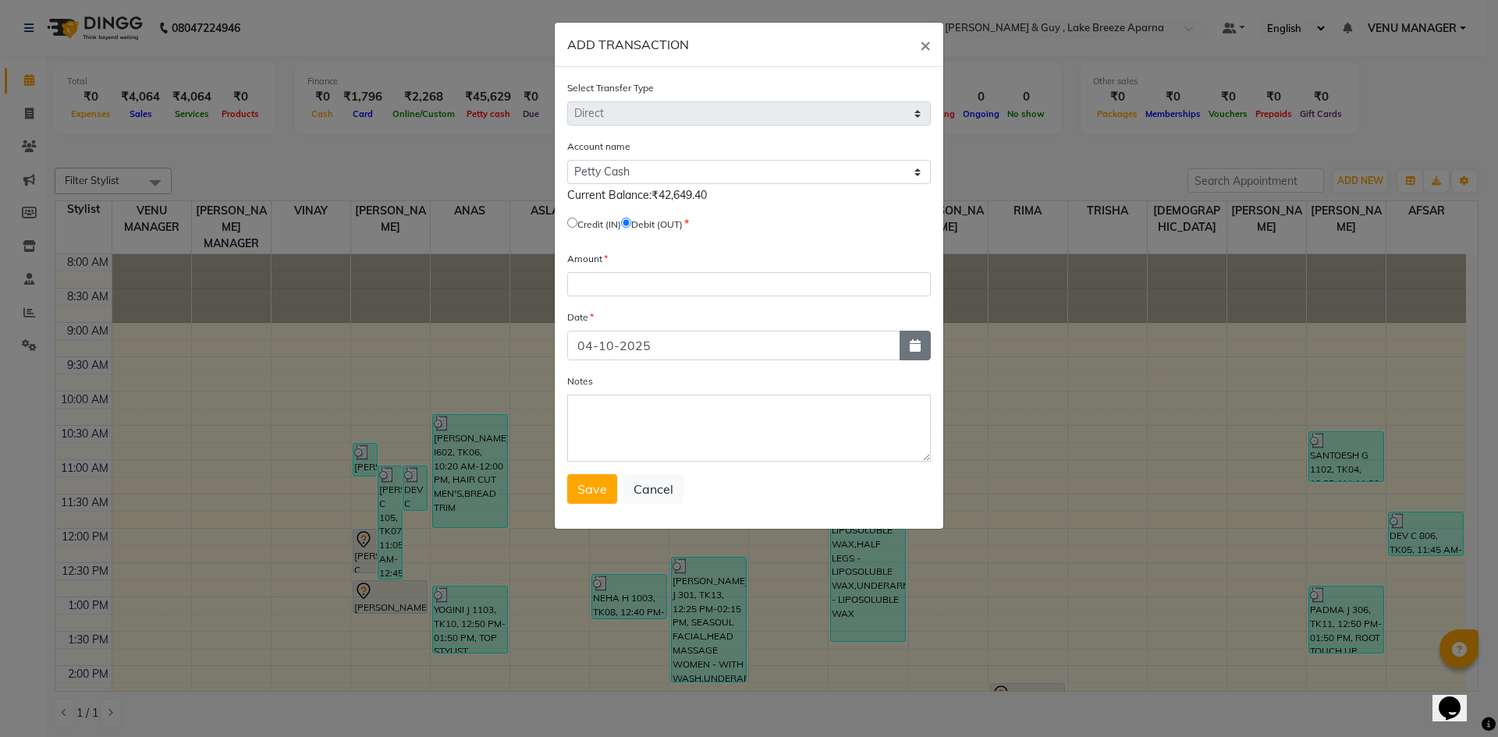
select select "2025"
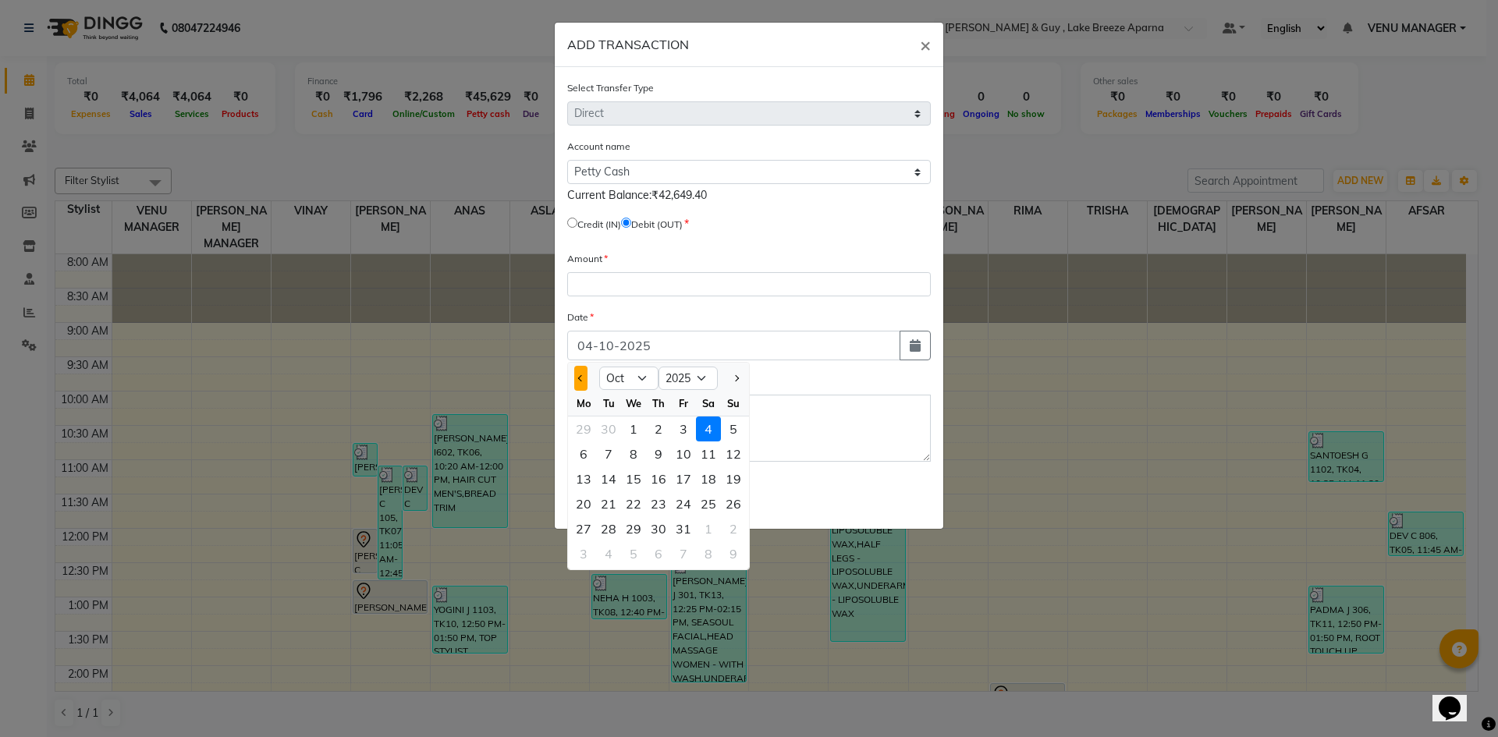
click at [585, 380] on button "Previous month" at bounding box center [580, 378] width 13 height 25
select select "9"
click at [585, 452] on div "8" at bounding box center [583, 454] width 25 height 25
type input "08-09-2025"
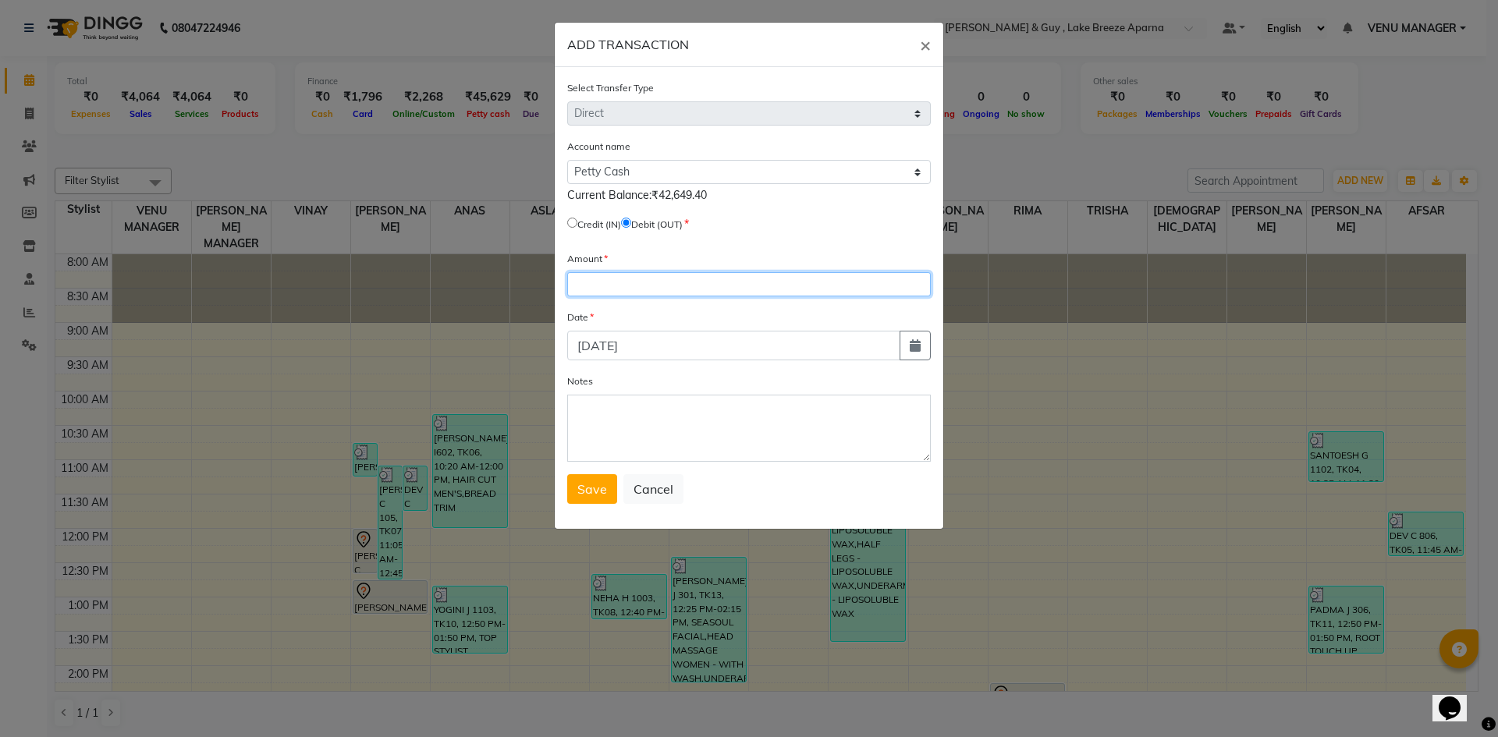
click at [625, 285] on input "number" at bounding box center [749, 284] width 364 height 24
type input "468"
click at [598, 432] on textarea "Notes" at bounding box center [749, 428] width 364 height 67
paste textarea "RAPIDO FROM SAROVAR FOR PRODUCTS"
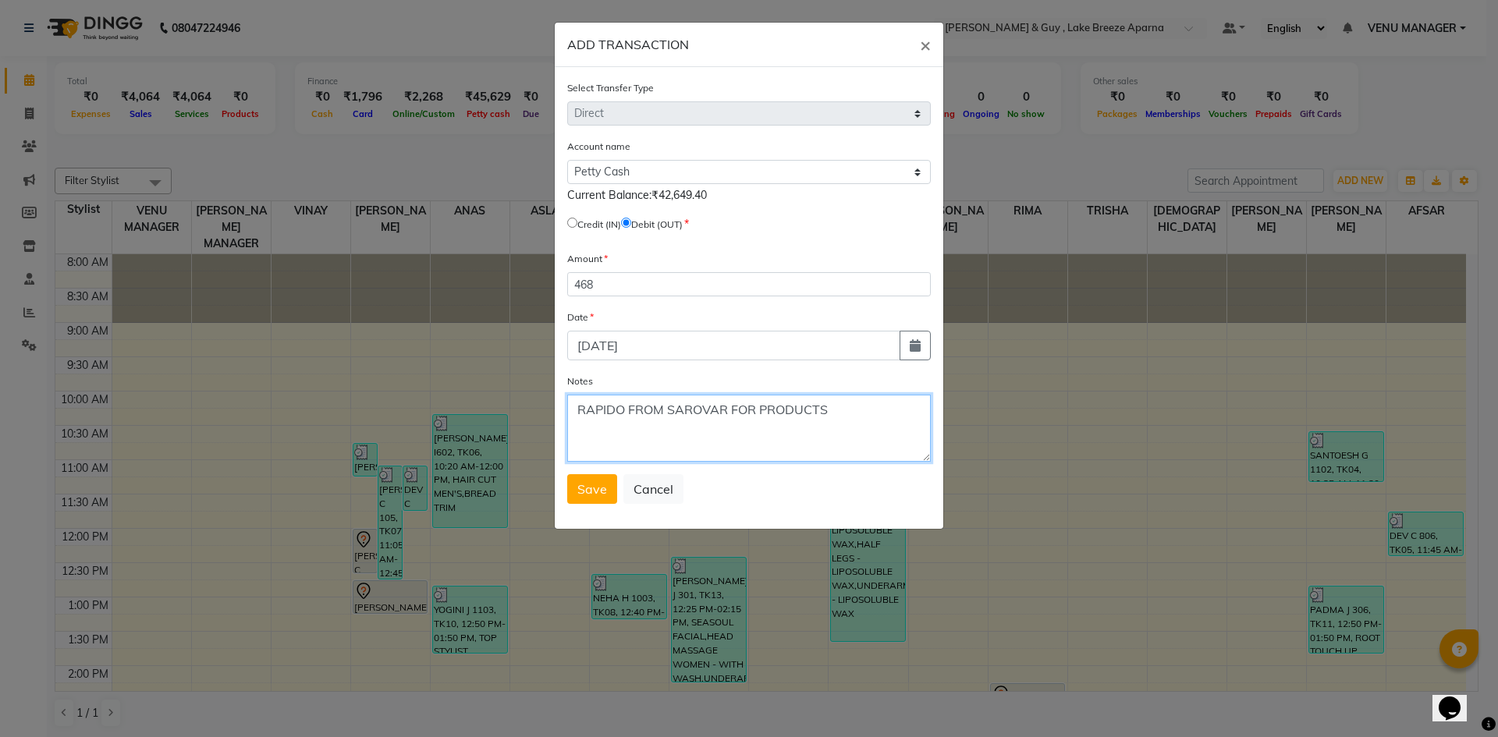
click at [847, 411] on textarea "RAPIDO FROM SAROVAR FOR PRODUCTS" at bounding box center [749, 428] width 364 height 67
type textarea "RAPIDO FROM SAROVAR FOR PRODUCTS 107+ANAS +DANISH TIPS IN UPI 261+STAFF TEA 100"
click at [597, 491] on span "Save" at bounding box center [592, 489] width 30 height 16
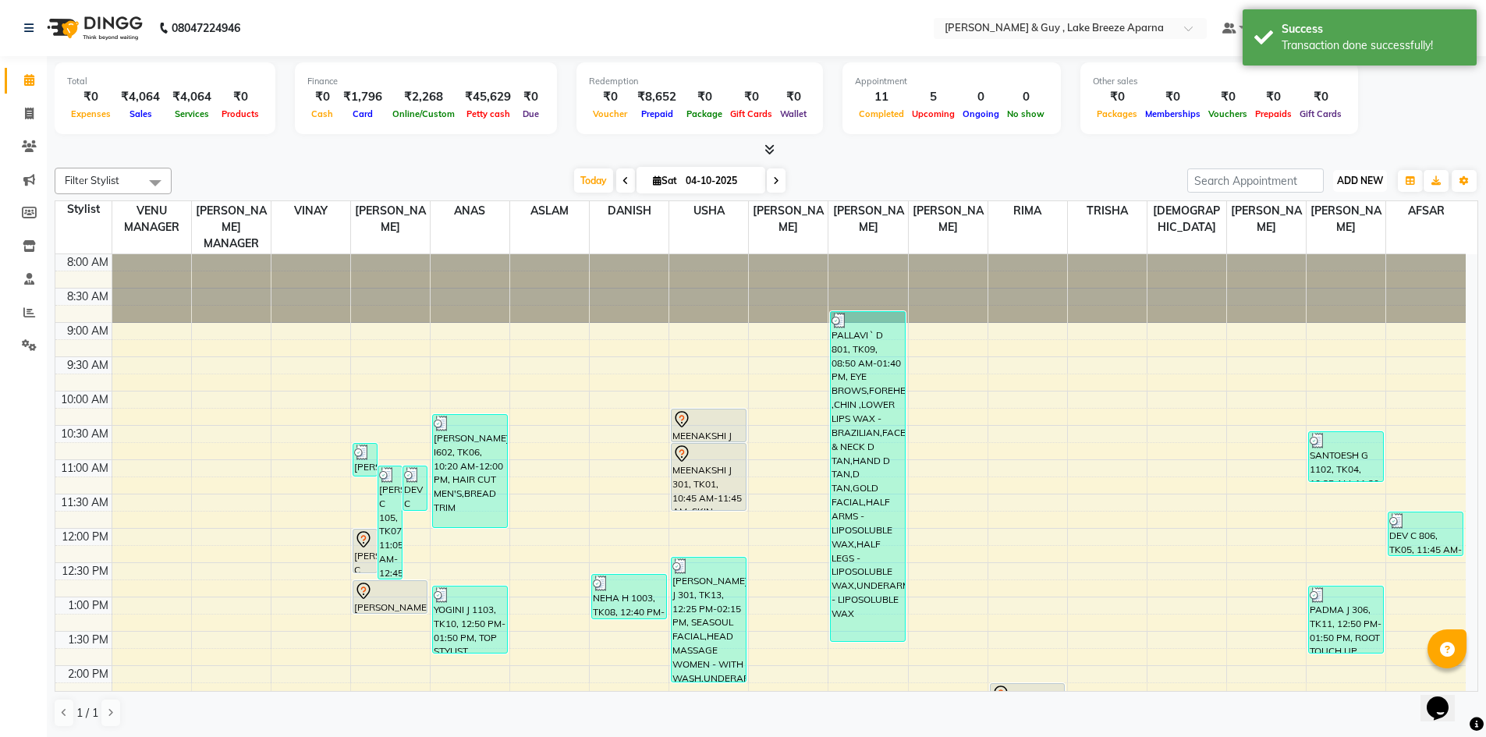
click at [1346, 183] on span "ADD NEW" at bounding box center [1360, 181] width 46 height 12
click at [1349, 261] on link "Add Client" at bounding box center [1324, 251] width 123 height 20
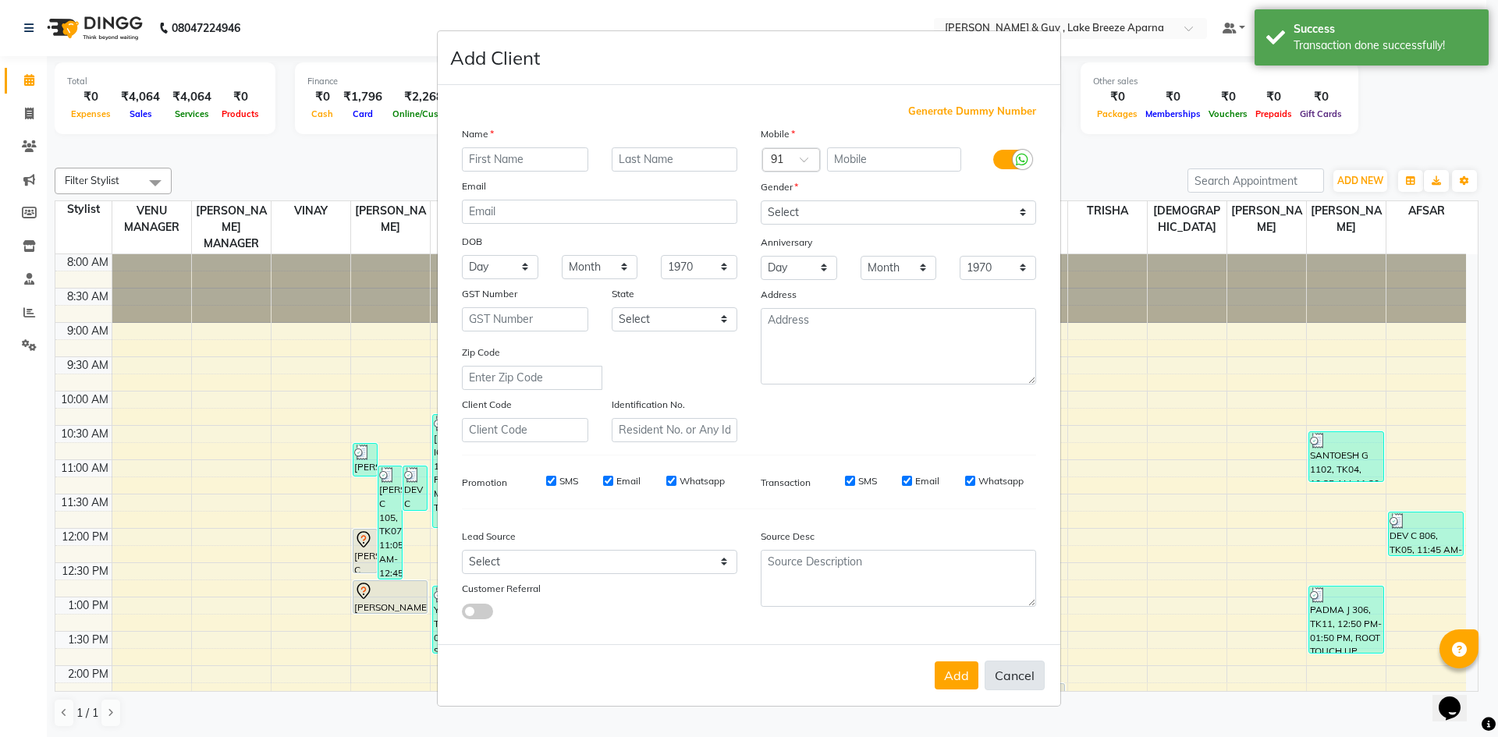
click at [1013, 669] on button "Cancel" at bounding box center [1014, 676] width 60 height 30
select select
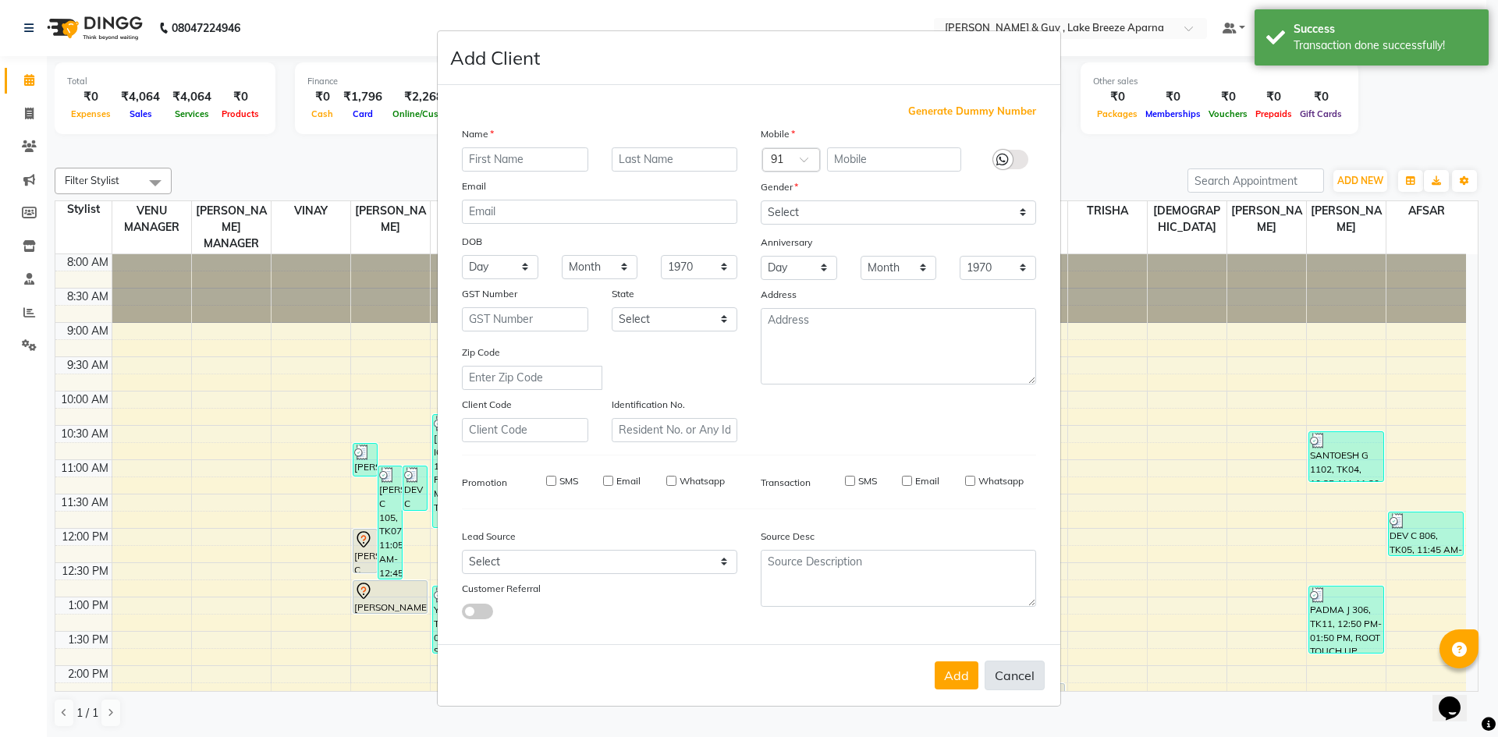
select select
checkbox input "false"
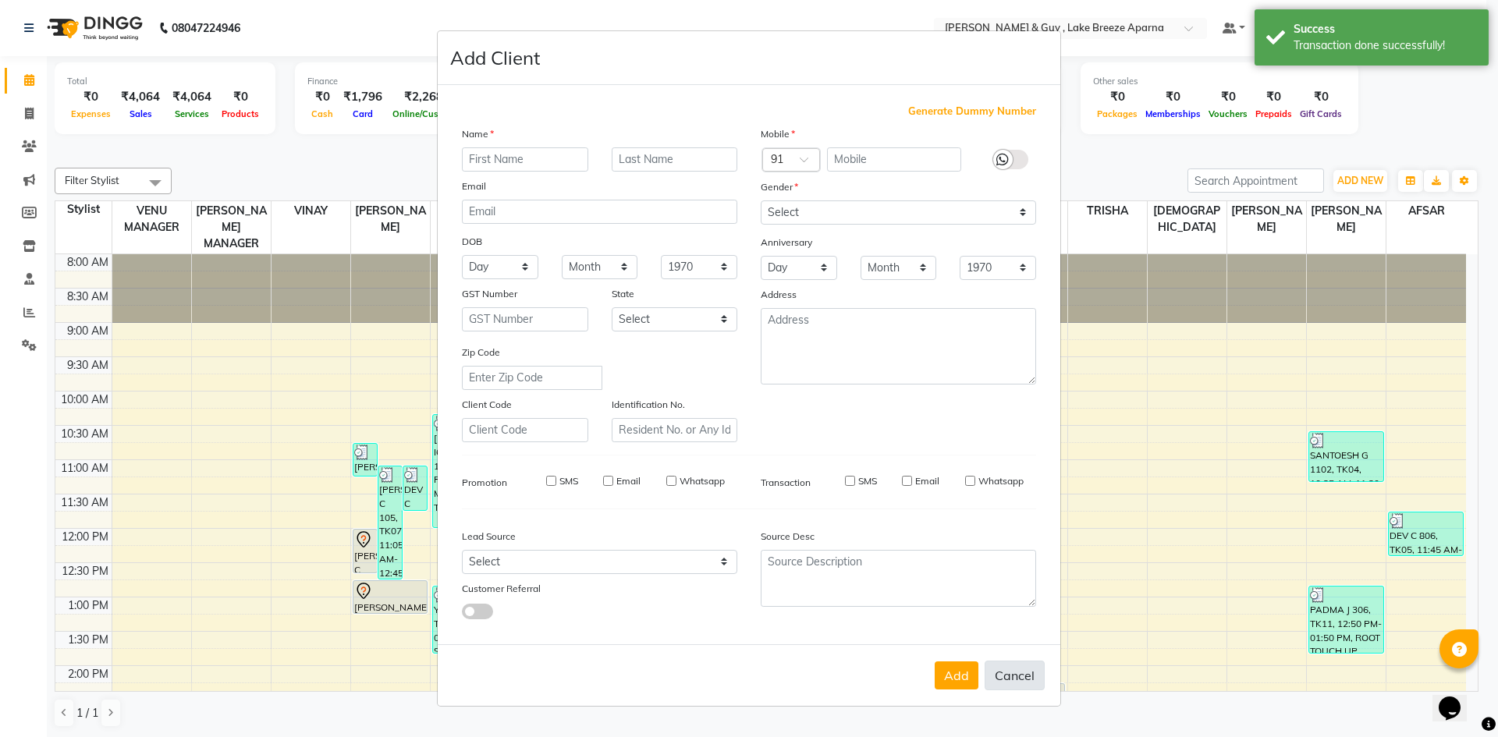
checkbox input "false"
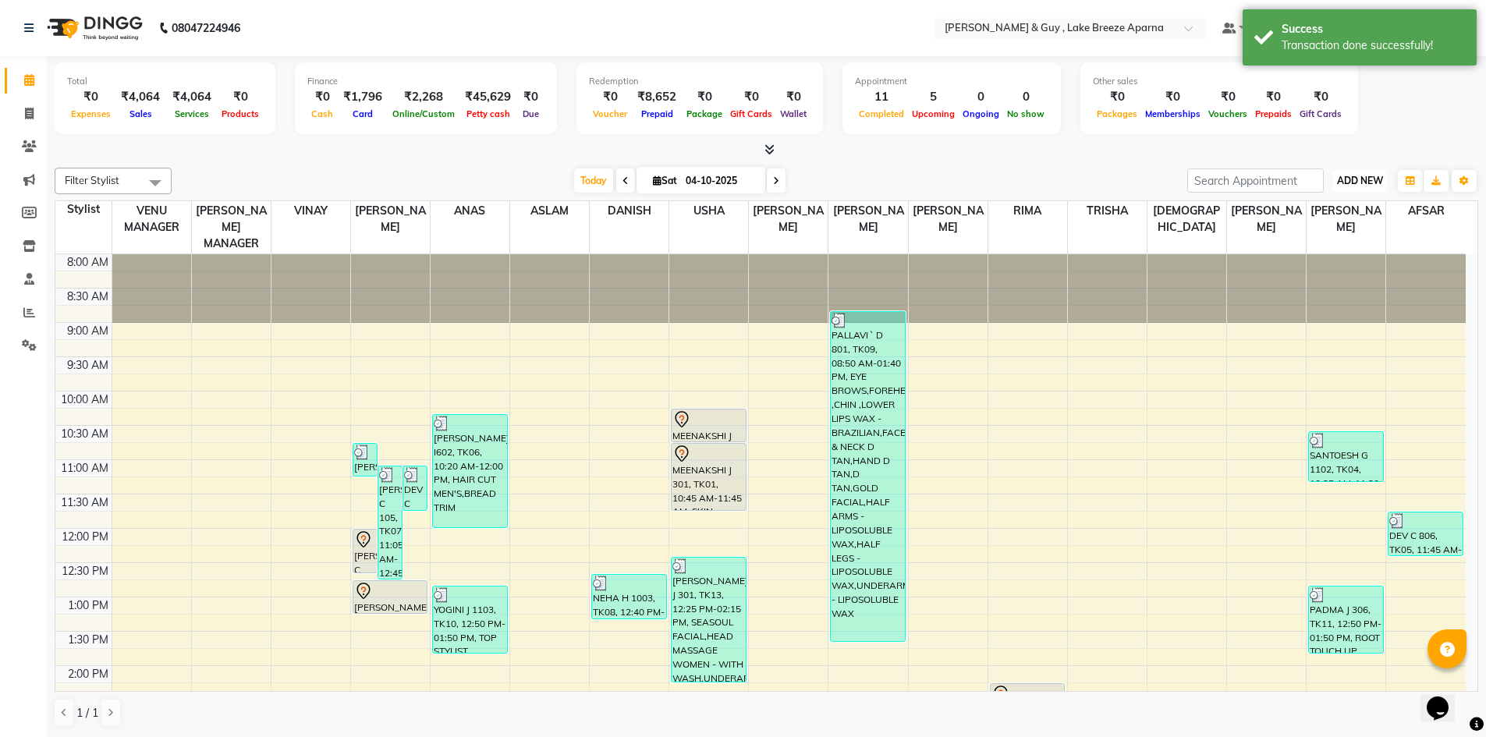
click at [1378, 186] on button "ADD NEW Toggle Dropdown" at bounding box center [1360, 181] width 54 height 22
click at [1349, 275] on link "Add Transaction" at bounding box center [1324, 271] width 123 height 20
select select "direct"
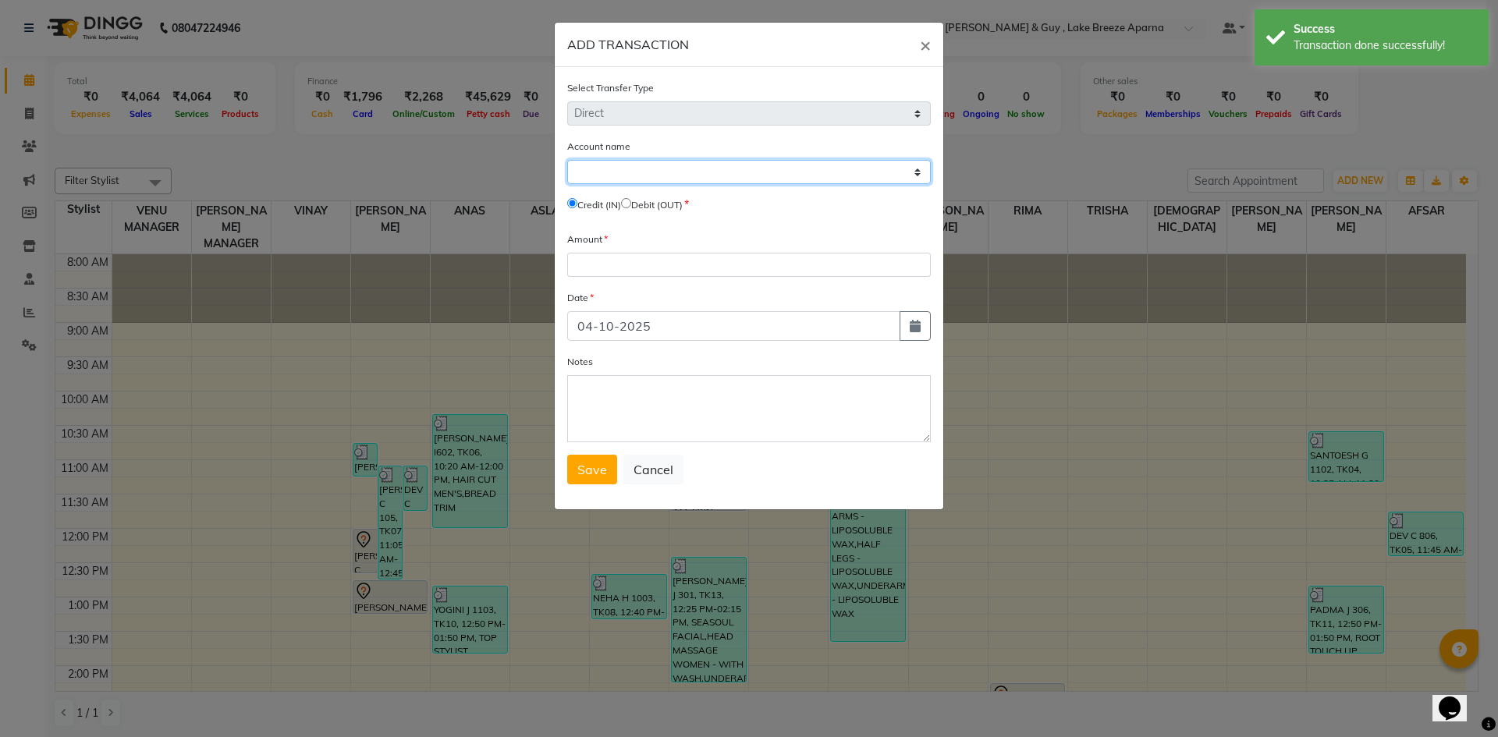
click at [633, 172] on select "Select [PERSON_NAME] Cash Default Account" at bounding box center [749, 172] width 364 height 24
select select "7960"
click at [567, 160] on select "Select [PERSON_NAME] Cash Default Account" at bounding box center [749, 172] width 364 height 24
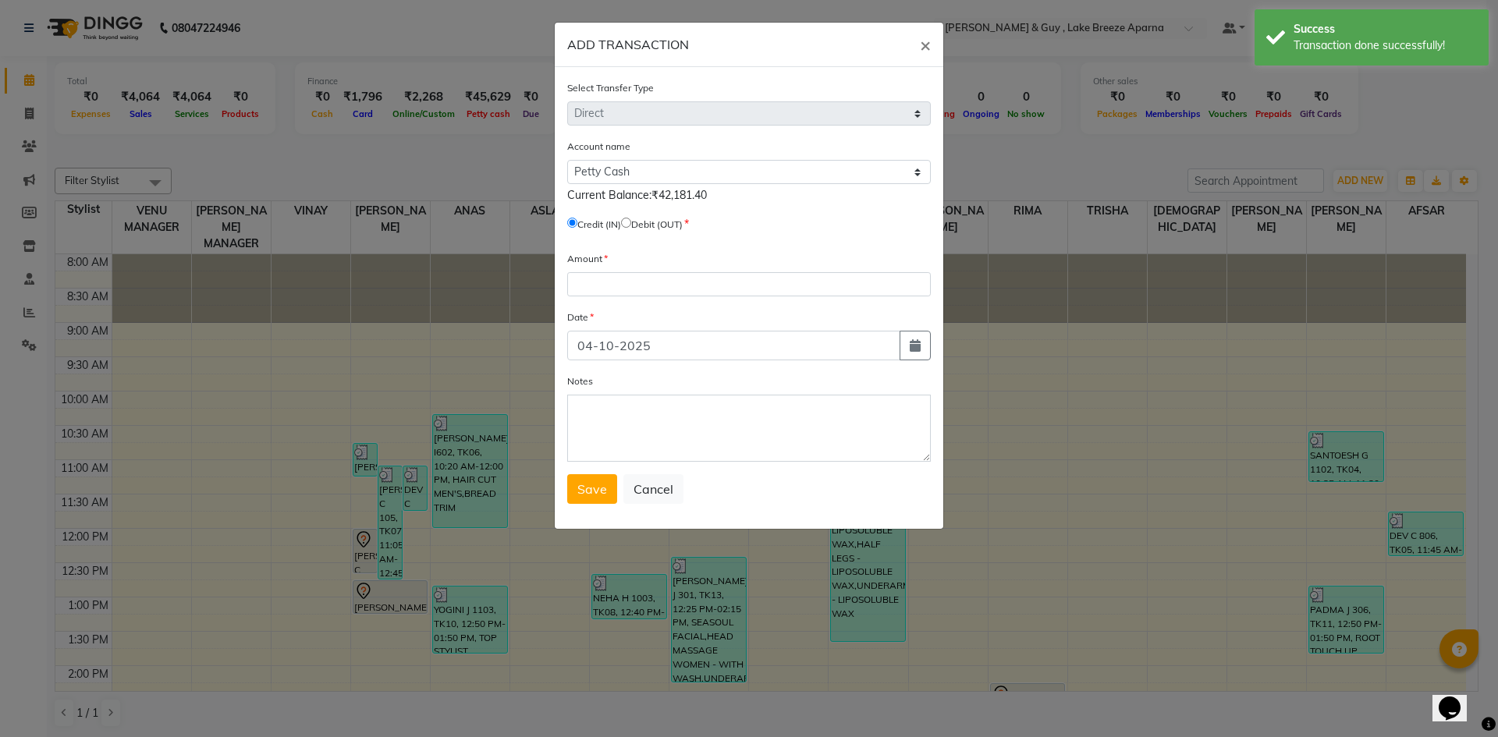
click at [631, 223] on input "radio" at bounding box center [626, 223] width 10 height 10
radio input "true"
click at [639, 288] on input "number" at bounding box center [749, 284] width 364 height 24
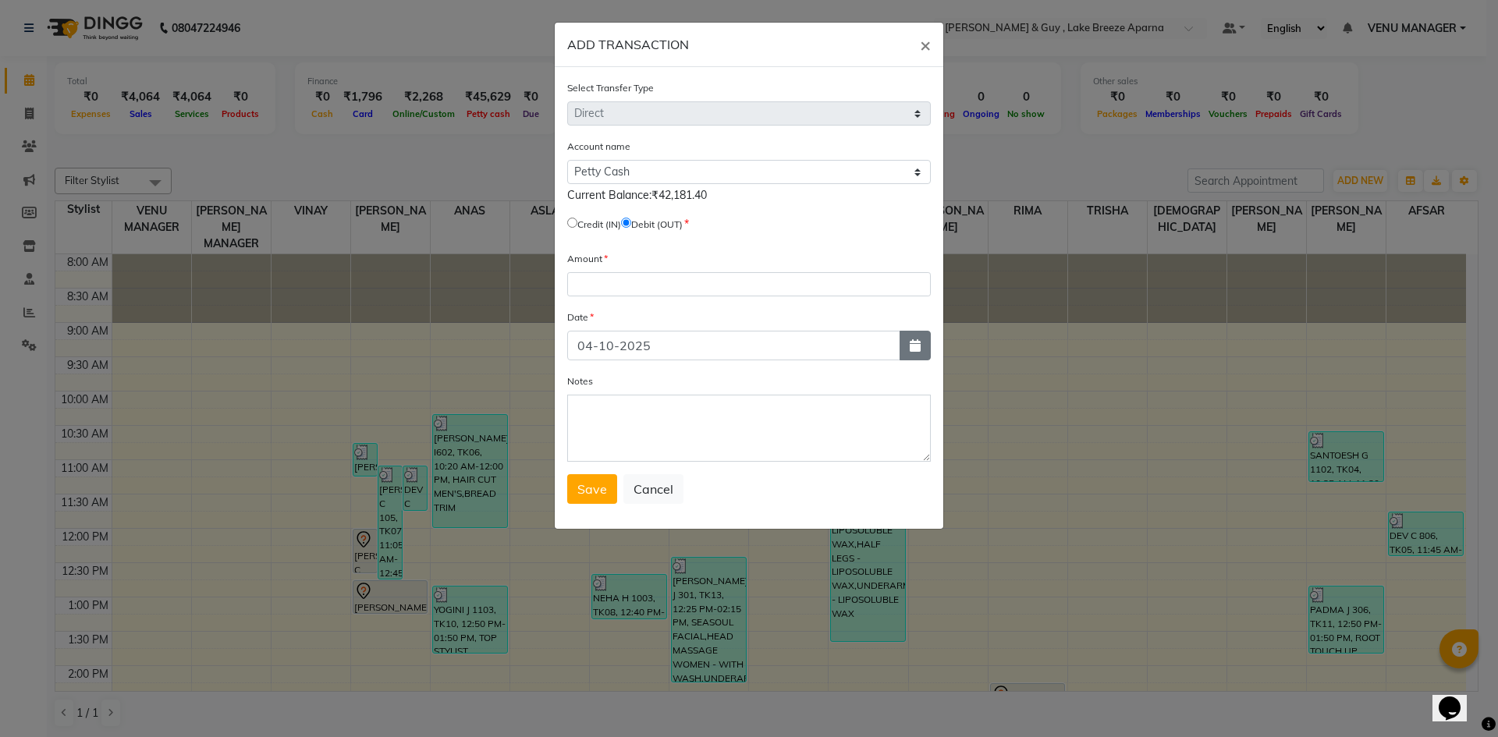
click at [903, 343] on button "button" at bounding box center [914, 346] width 31 height 30
select select "10"
select select "2025"
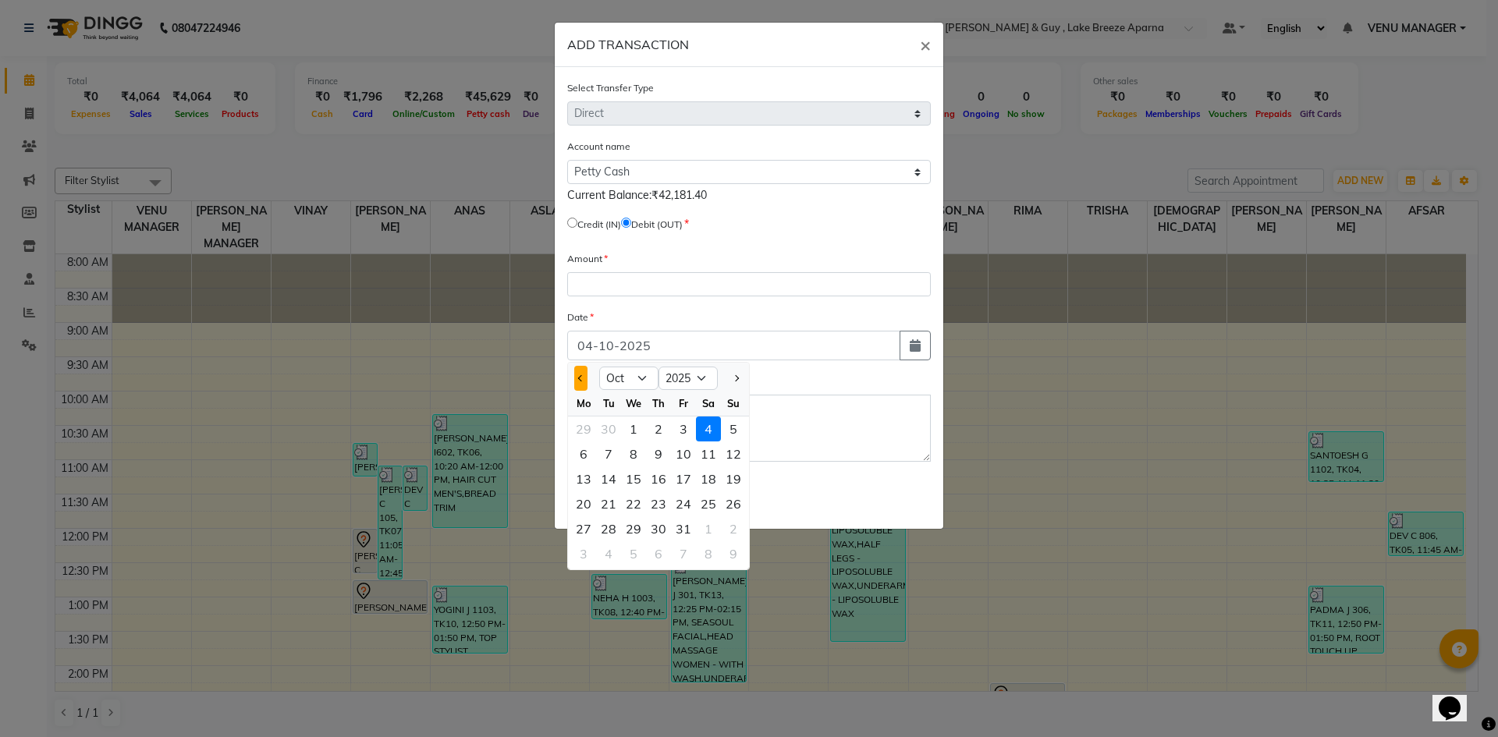
click at [581, 381] on span "Previous month" at bounding box center [581, 378] width 6 height 6
select select "9"
click at [623, 449] on div "10" at bounding box center [633, 454] width 25 height 25
type input "10-09-2025"
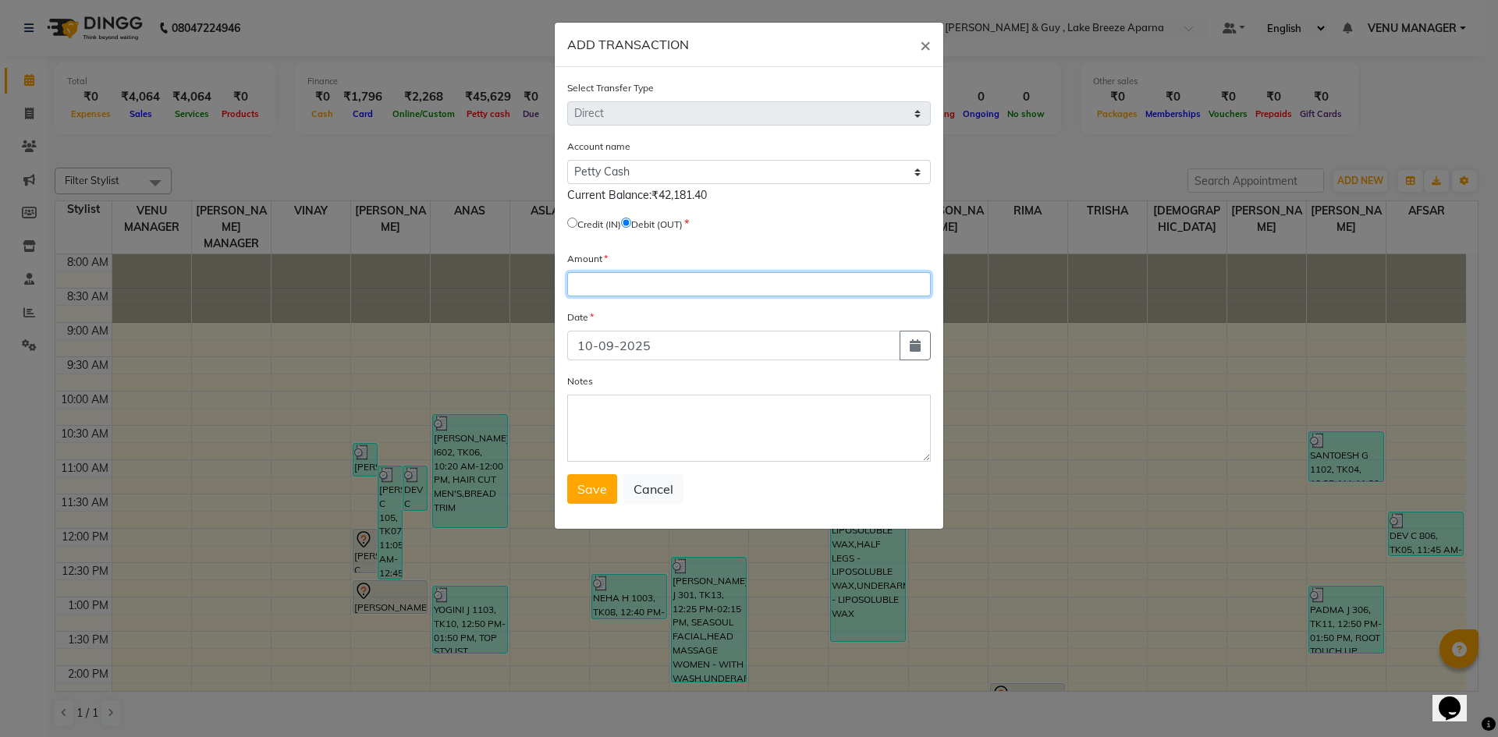
click at [599, 278] on input "number" at bounding box center [749, 284] width 364 height 24
type input "210"
click at [605, 410] on textarea "Notes" at bounding box center [749, 428] width 364 height 67
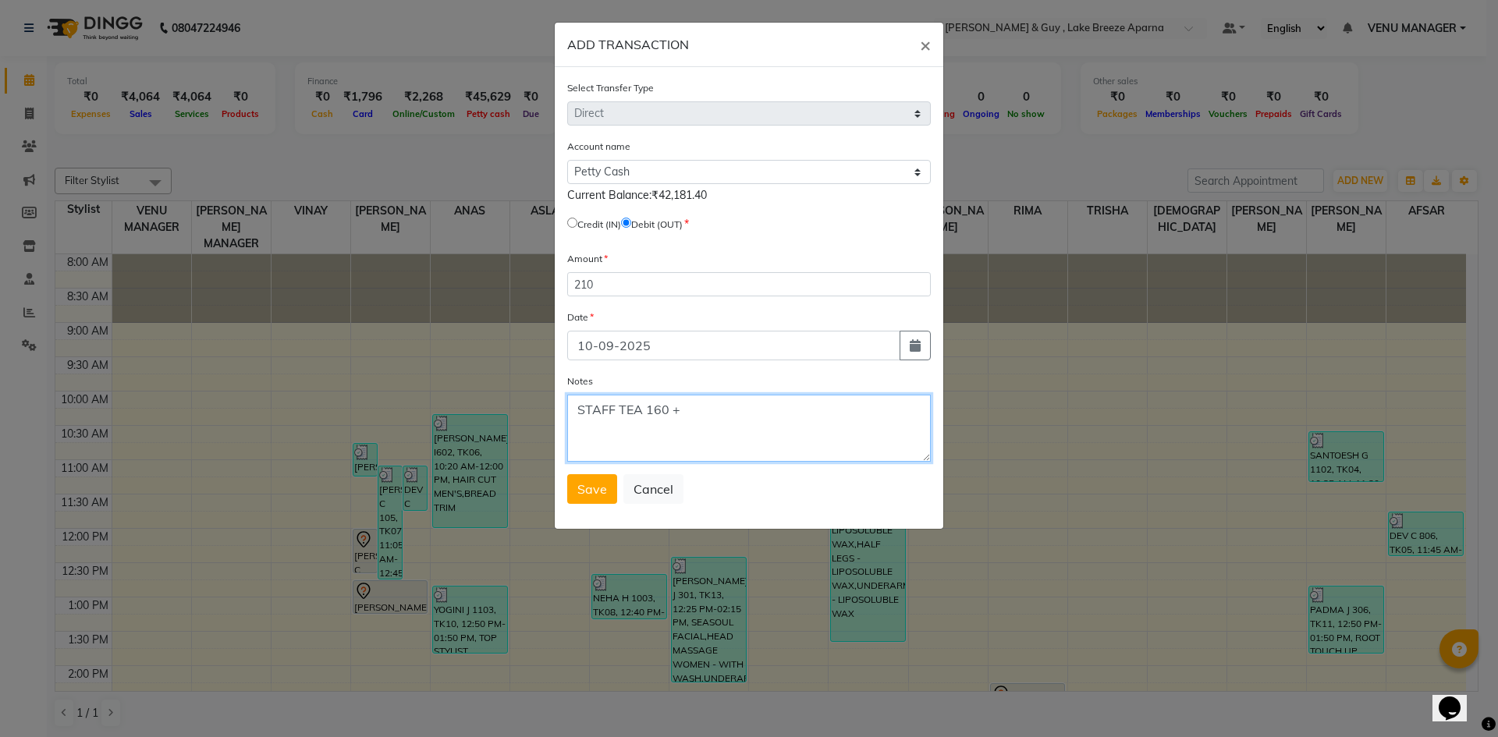
click at [733, 428] on textarea "STAFF TEA 160 +" at bounding box center [749, 428] width 364 height 67
type textarea "STAFF TEA 160 + TIP TO YUSUF IN UPI 50"
click at [593, 495] on span "Save" at bounding box center [592, 489] width 30 height 16
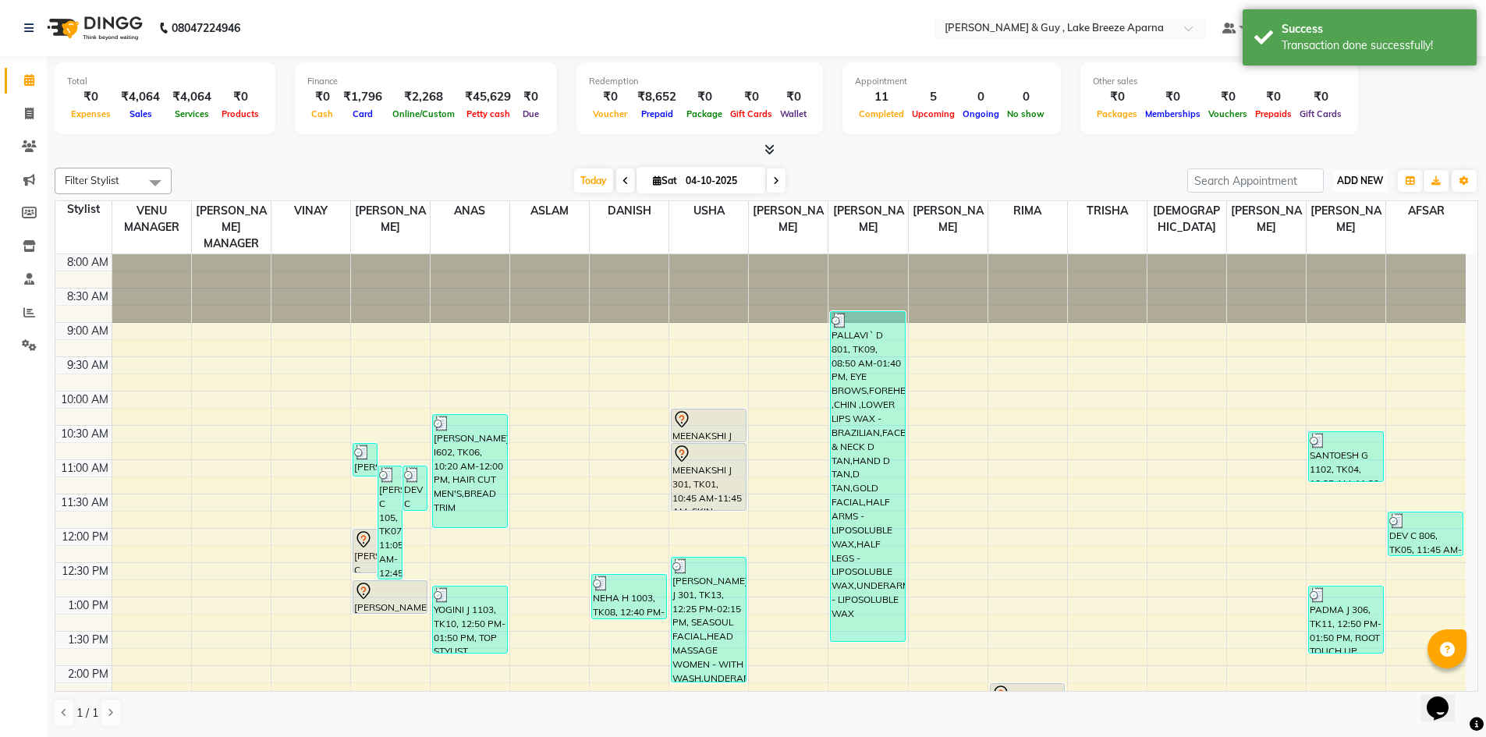
click at [1364, 177] on span "ADD NEW" at bounding box center [1360, 181] width 46 height 12
click at [1321, 261] on link "Add Client" at bounding box center [1324, 251] width 123 height 20
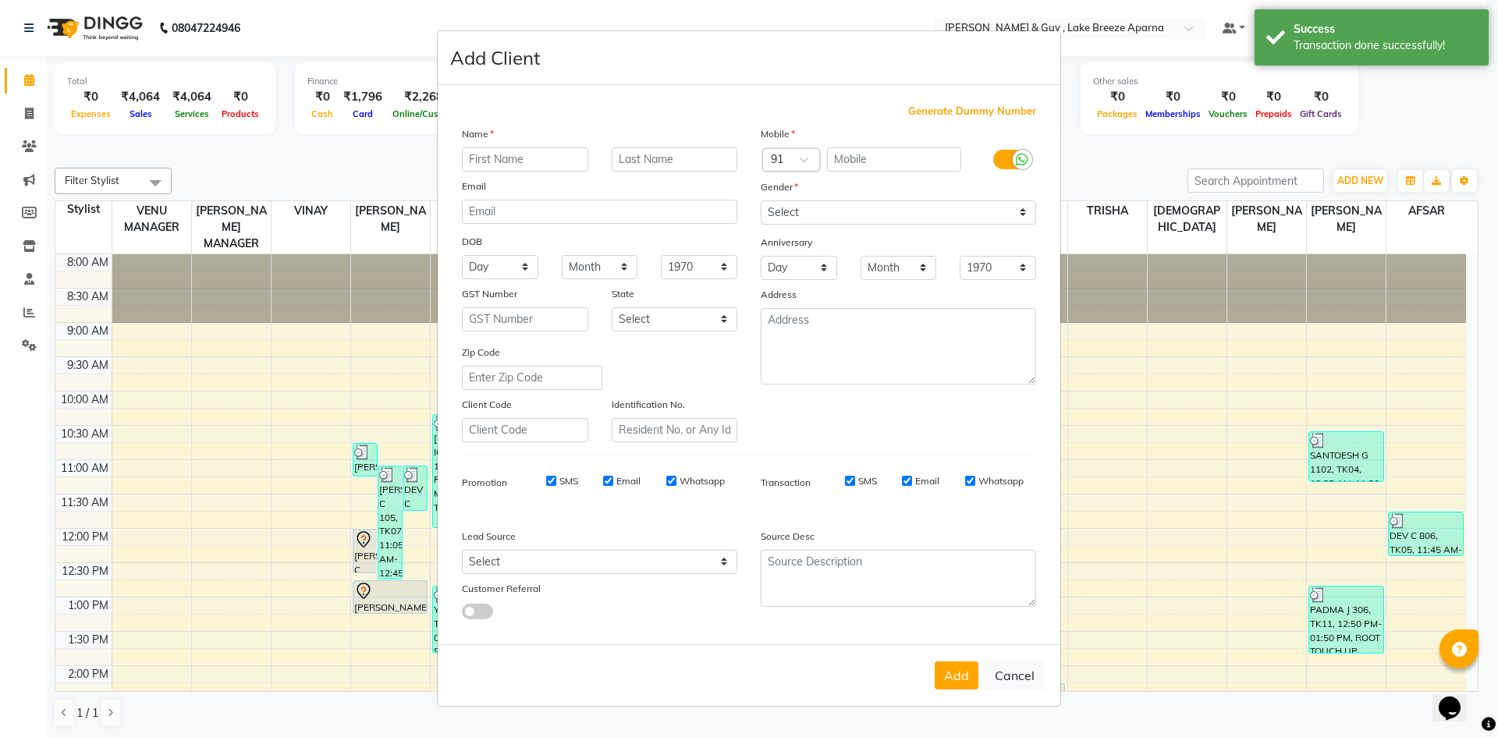
click at [1162, 615] on ngb-modal-window "Add Client Generate Dummy Number Name Email DOB Day 01 02 03 04 05 06 07 08 09 …" at bounding box center [749, 368] width 1498 height 737
click at [1016, 676] on button "Cancel" at bounding box center [1014, 676] width 60 height 30
select select
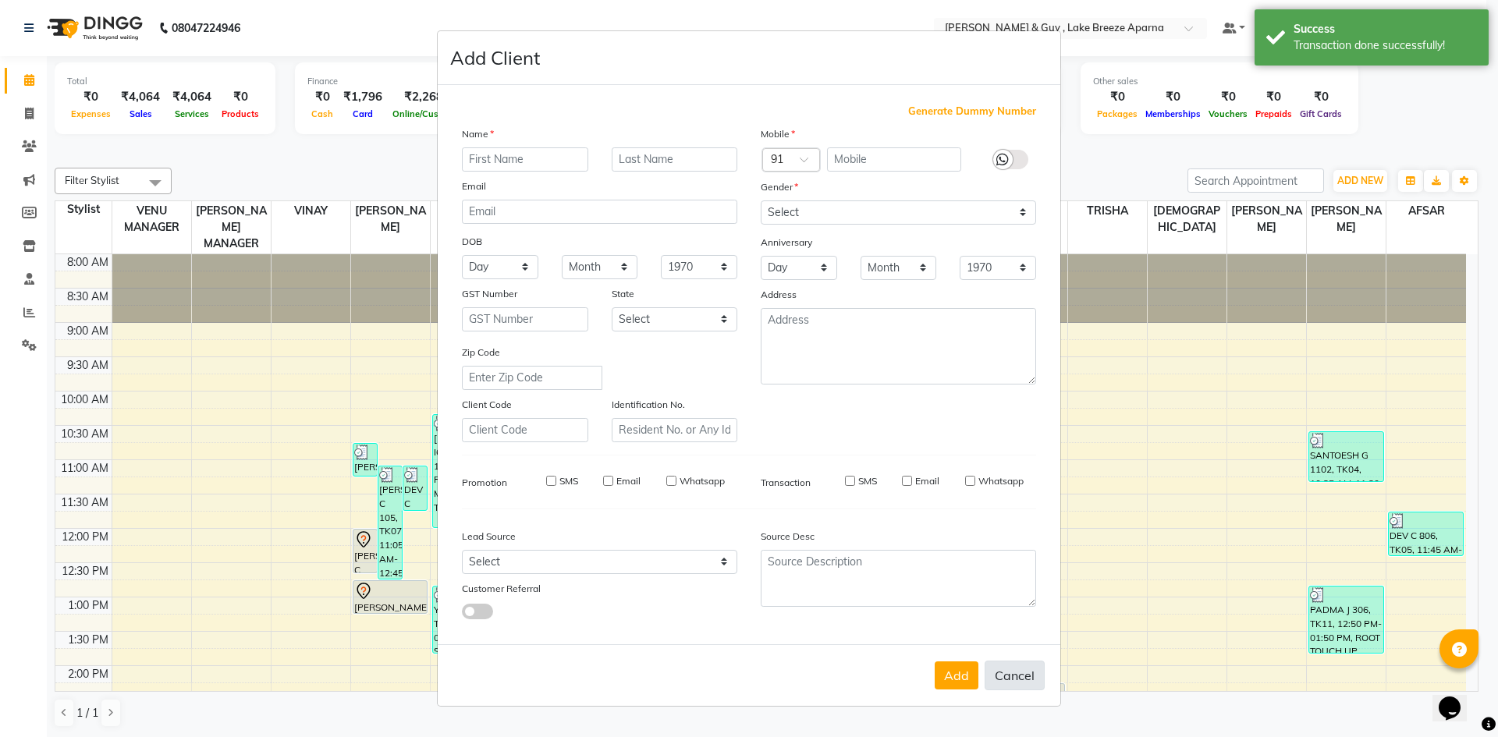
select select
checkbox input "false"
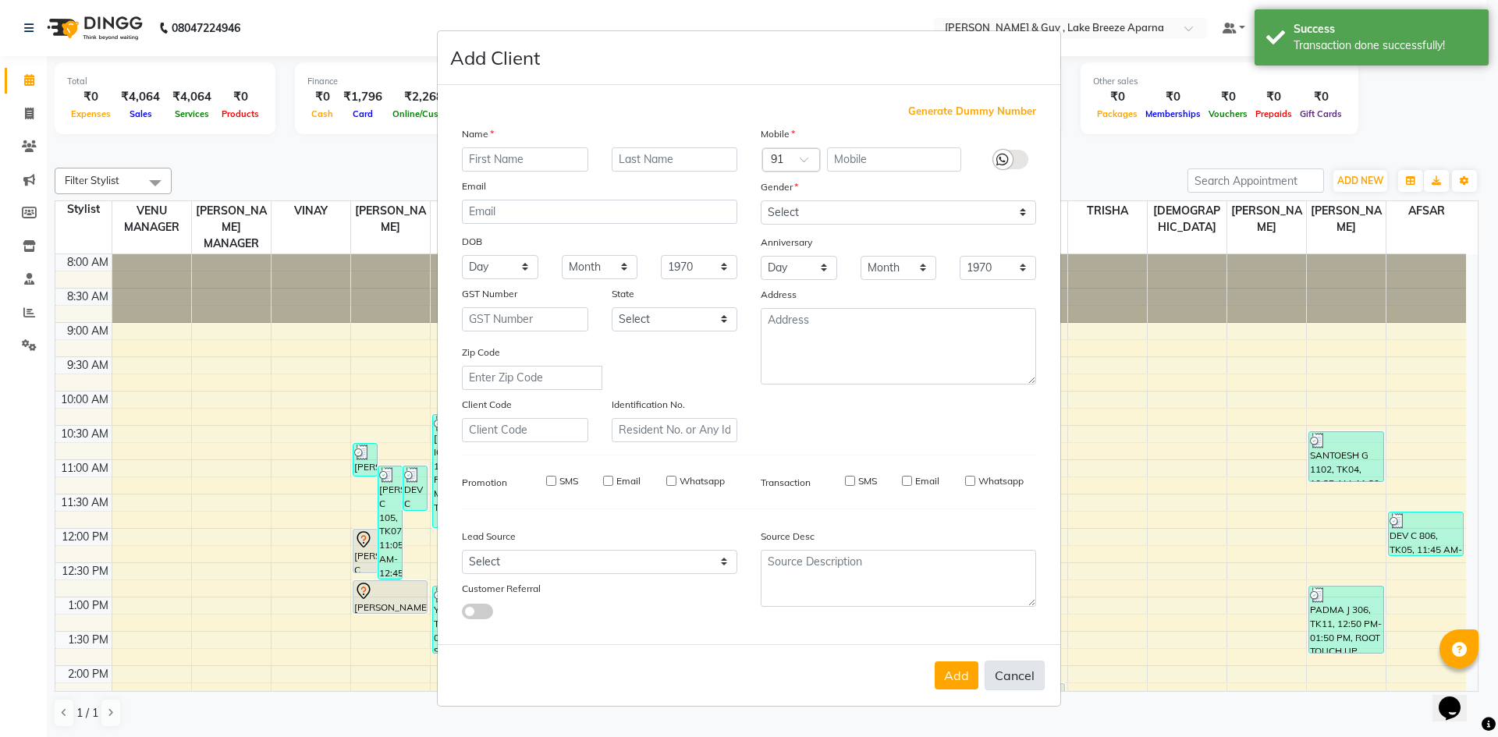
checkbox input "false"
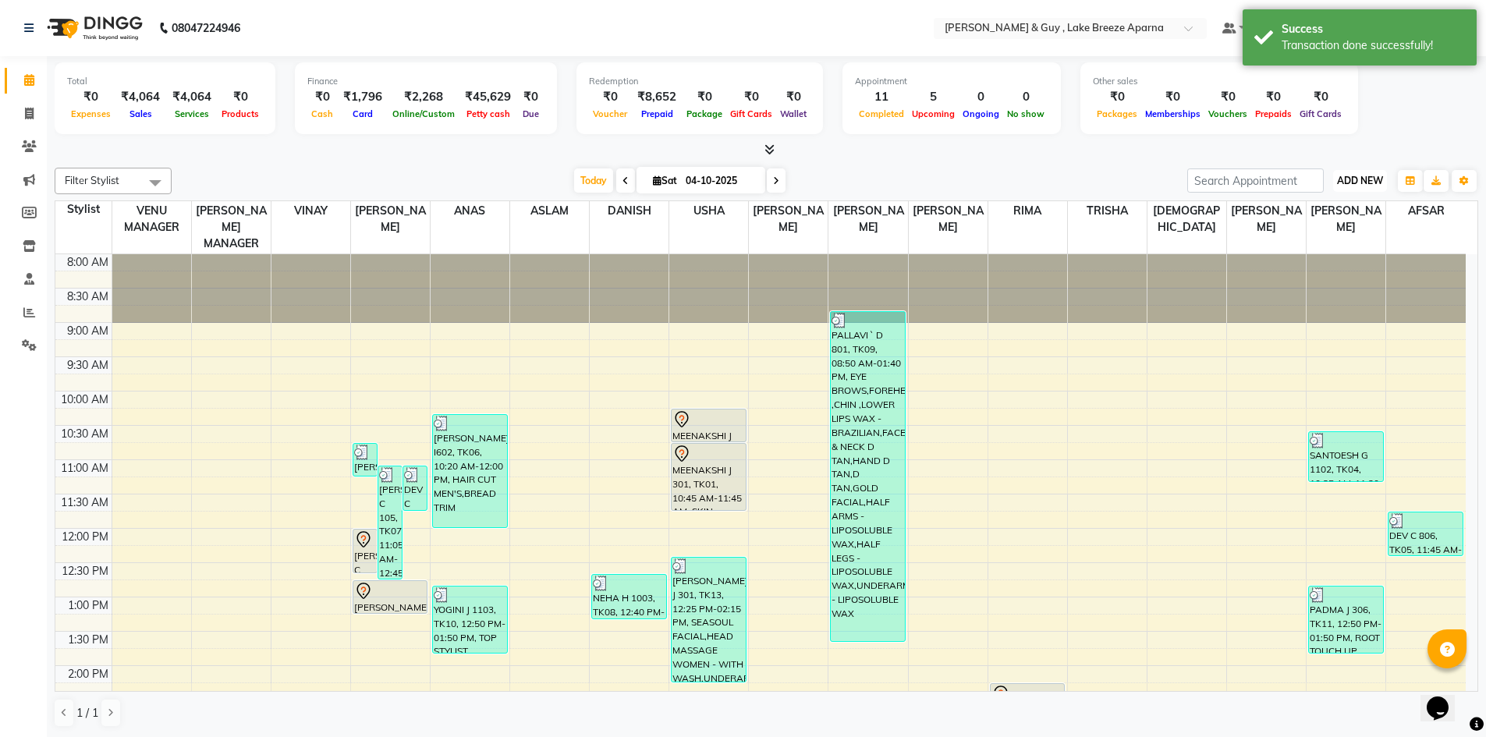
click at [1357, 183] on span "ADD NEW" at bounding box center [1360, 181] width 46 height 12
click at [1335, 279] on link "Add Transaction" at bounding box center [1324, 271] width 123 height 20
select select "direct"
select select
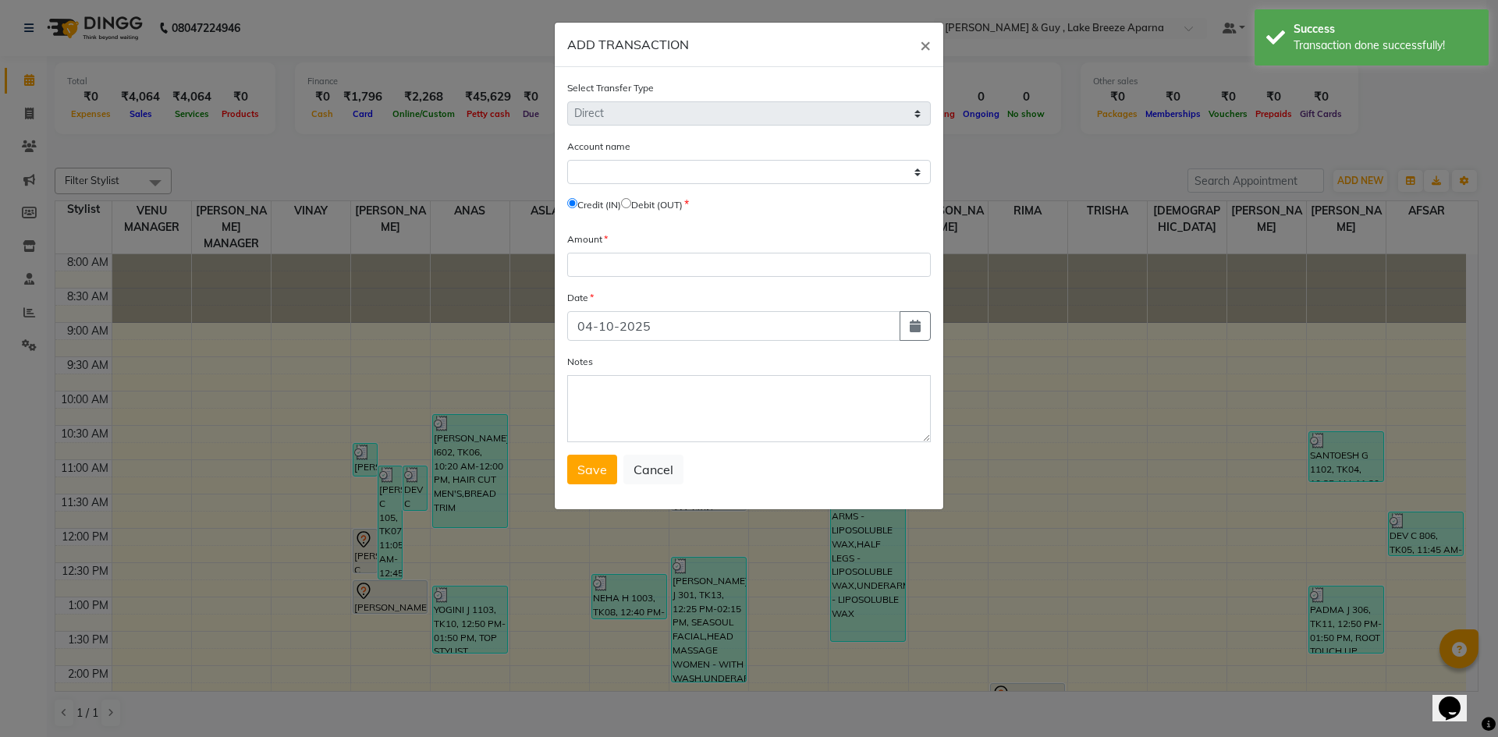
click at [631, 205] on input "radio" at bounding box center [626, 203] width 10 height 10
radio input "true"
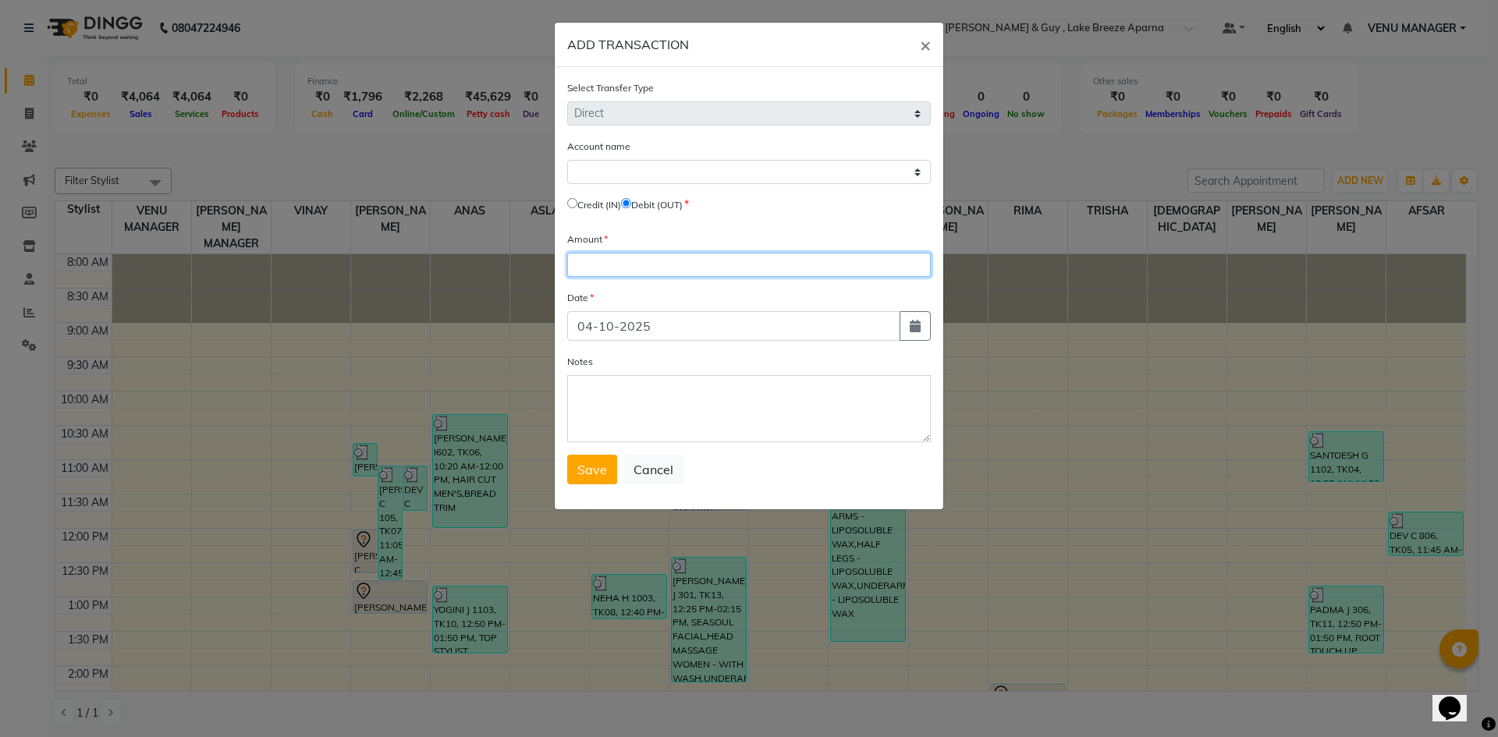
click at [624, 264] on input "number" at bounding box center [749, 265] width 364 height 24
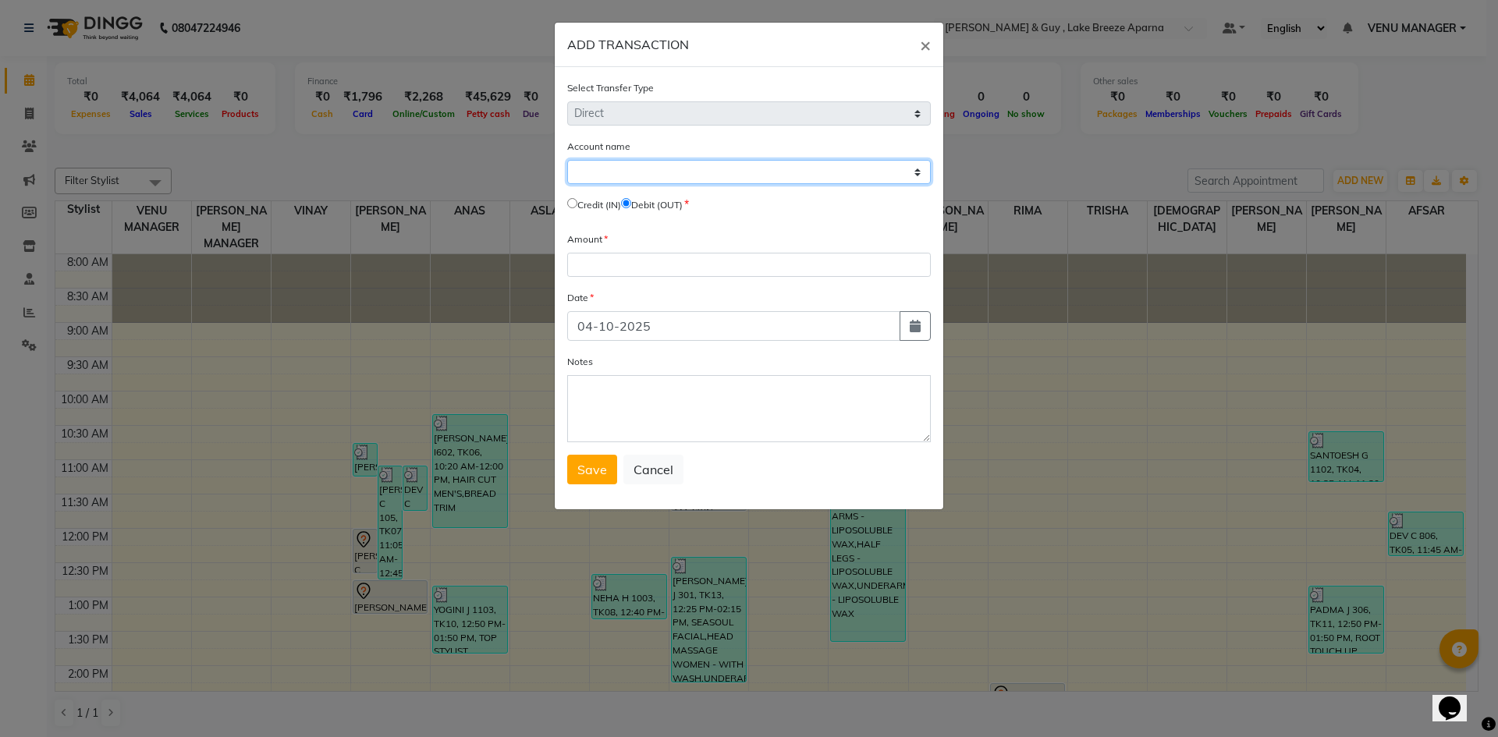
click at [613, 179] on select "Select [PERSON_NAME] Cash Default Account" at bounding box center [749, 172] width 364 height 24
select select "7960"
click at [567, 160] on select "Select [PERSON_NAME] Cash Default Account" at bounding box center [749, 172] width 364 height 24
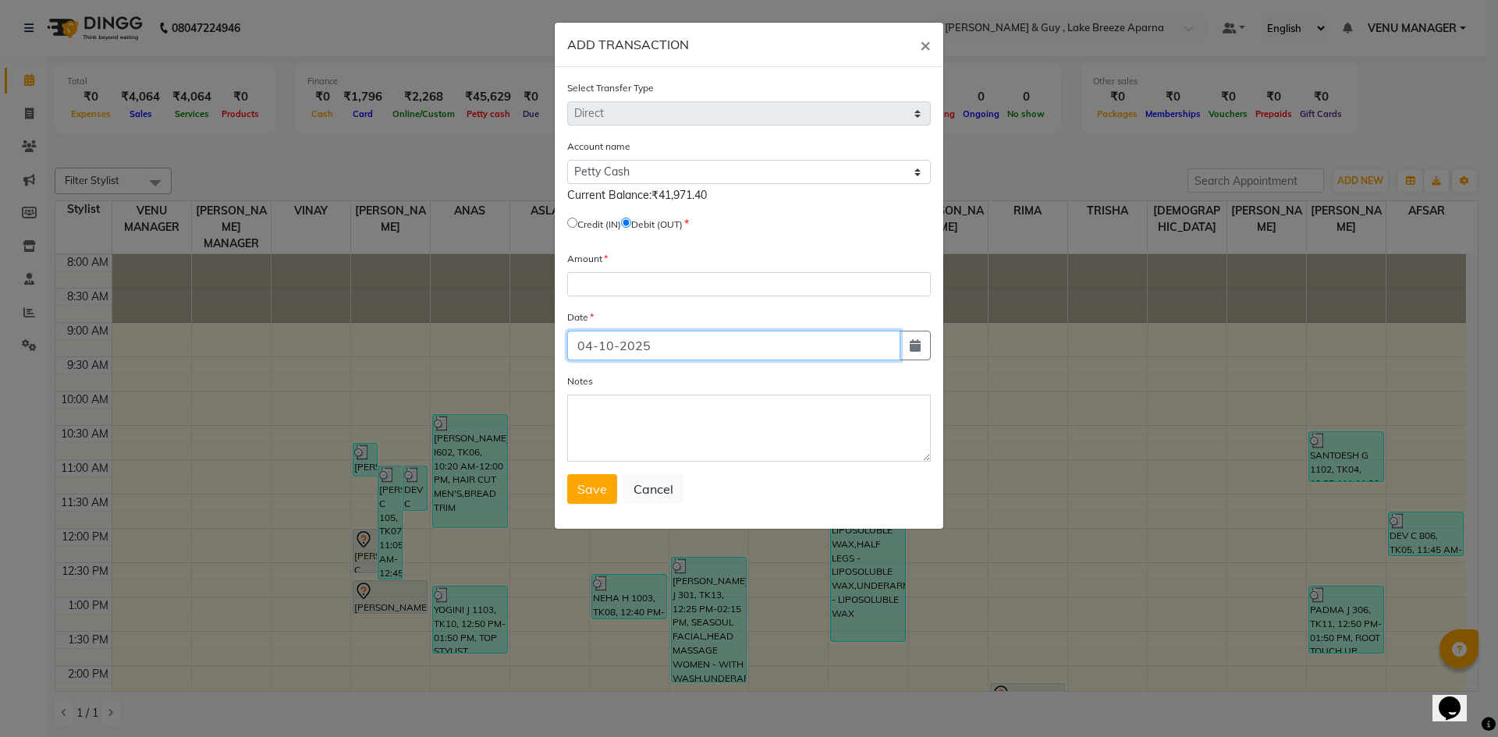
click at [690, 351] on input "04-10-2025" at bounding box center [733, 346] width 333 height 30
click at [924, 351] on button "button" at bounding box center [914, 346] width 31 height 30
select select "10"
select select "2025"
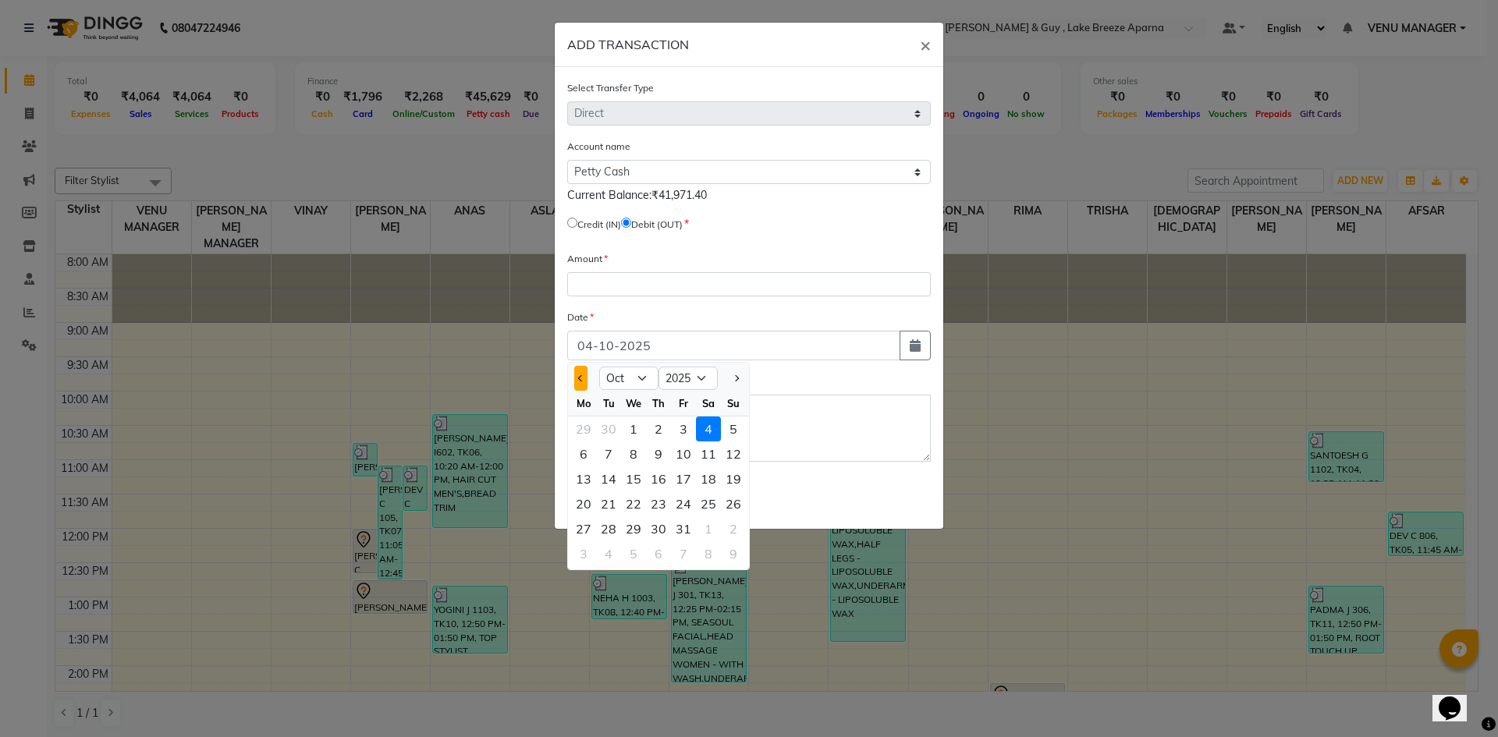
click at [582, 380] on span "Previous month" at bounding box center [581, 378] width 6 height 6
select select "9"
click at [657, 458] on div "11" at bounding box center [658, 454] width 25 height 25
type input "11-09-2025"
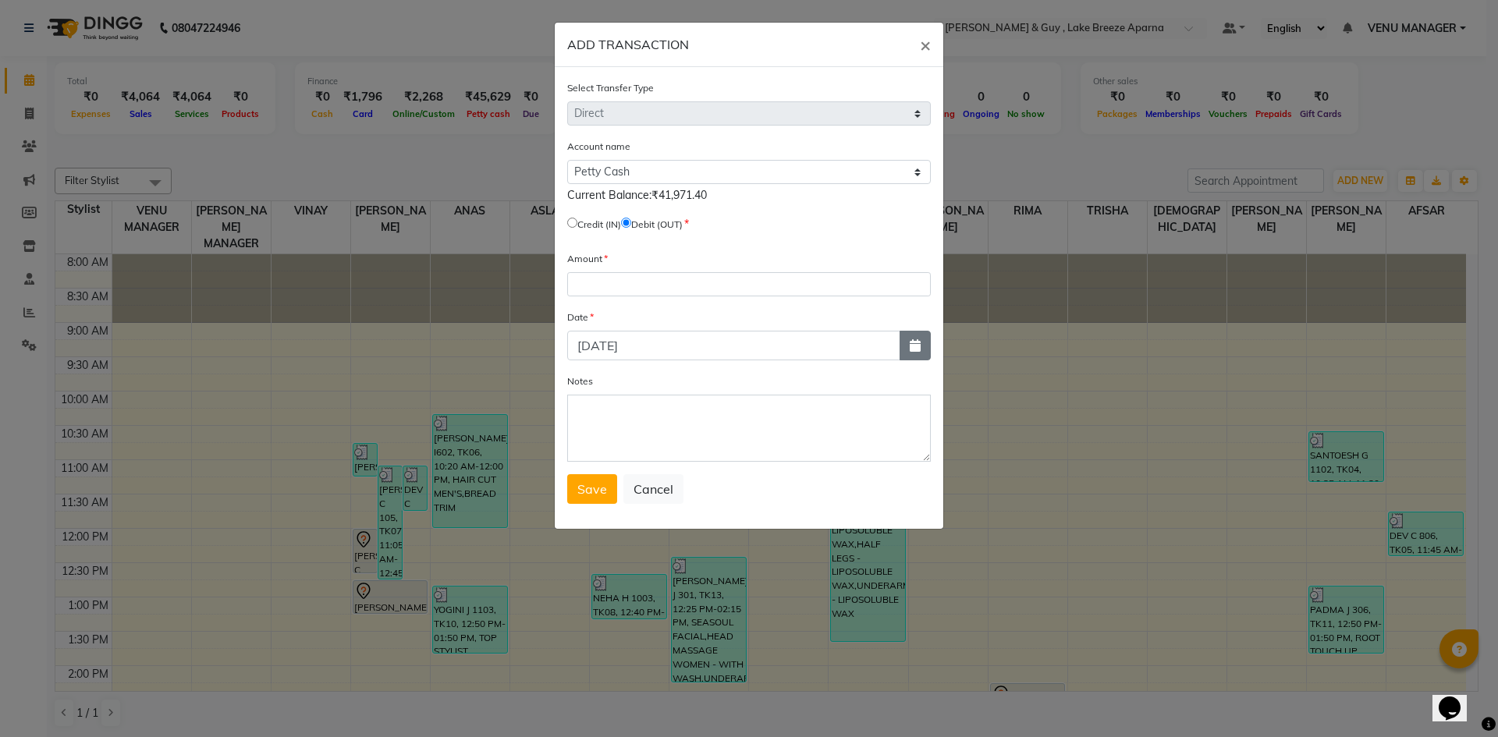
click at [917, 357] on button "button" at bounding box center [914, 346] width 31 height 30
select select "9"
select select "2025"
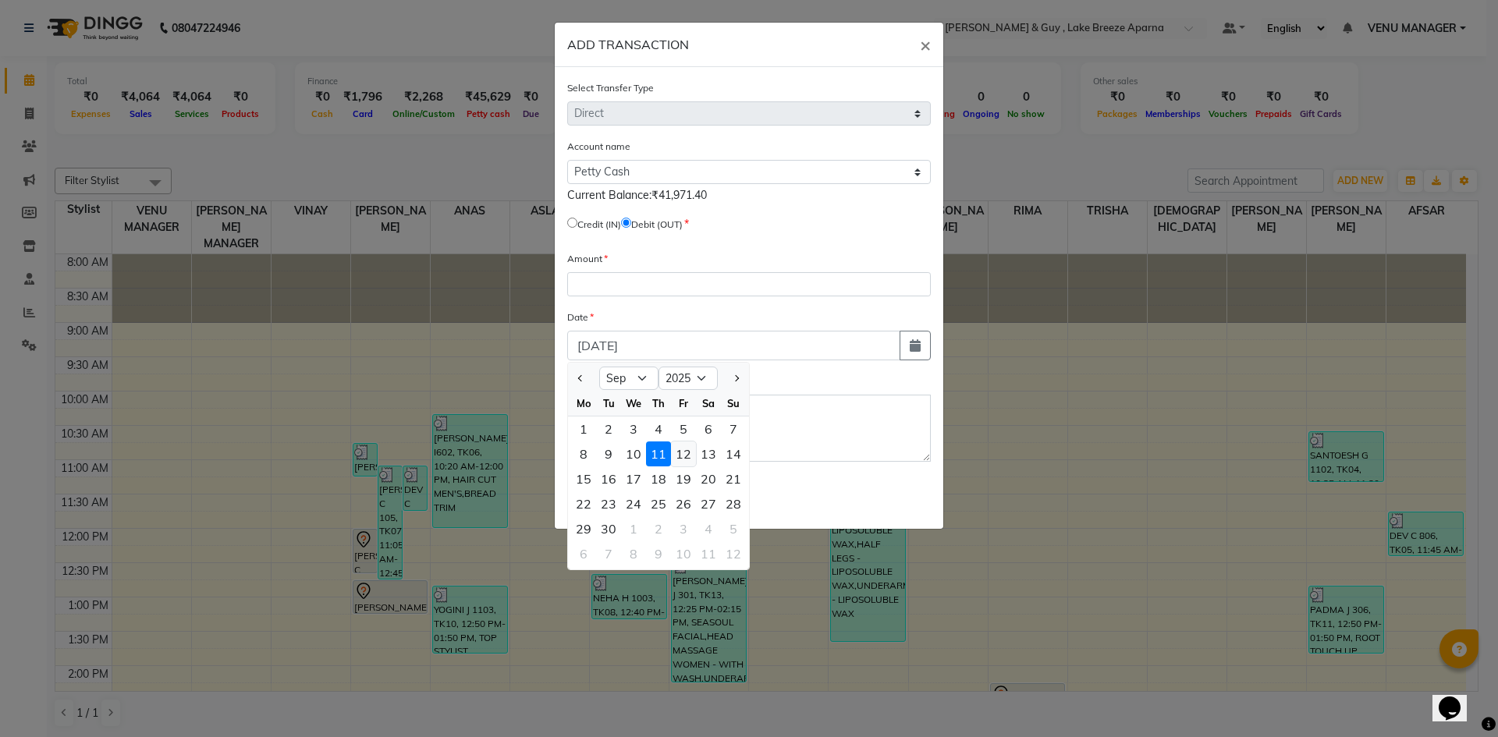
click at [680, 456] on div "12" at bounding box center [683, 454] width 25 height 25
type input "12-09-2025"
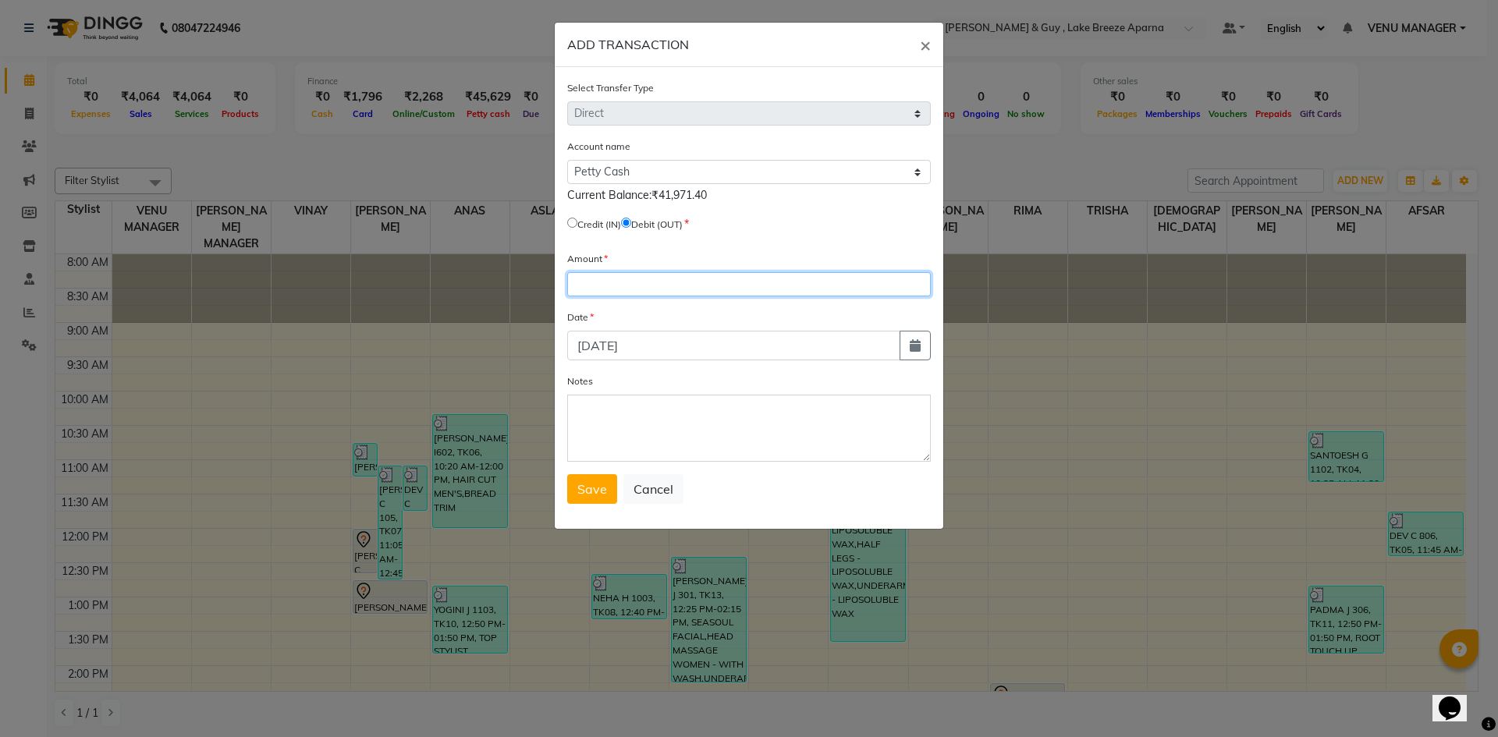
click at [623, 293] on input "number" at bounding box center [749, 284] width 364 height 24
type input "345"
click at [580, 409] on textarea "Notes" at bounding box center [749, 428] width 364 height 67
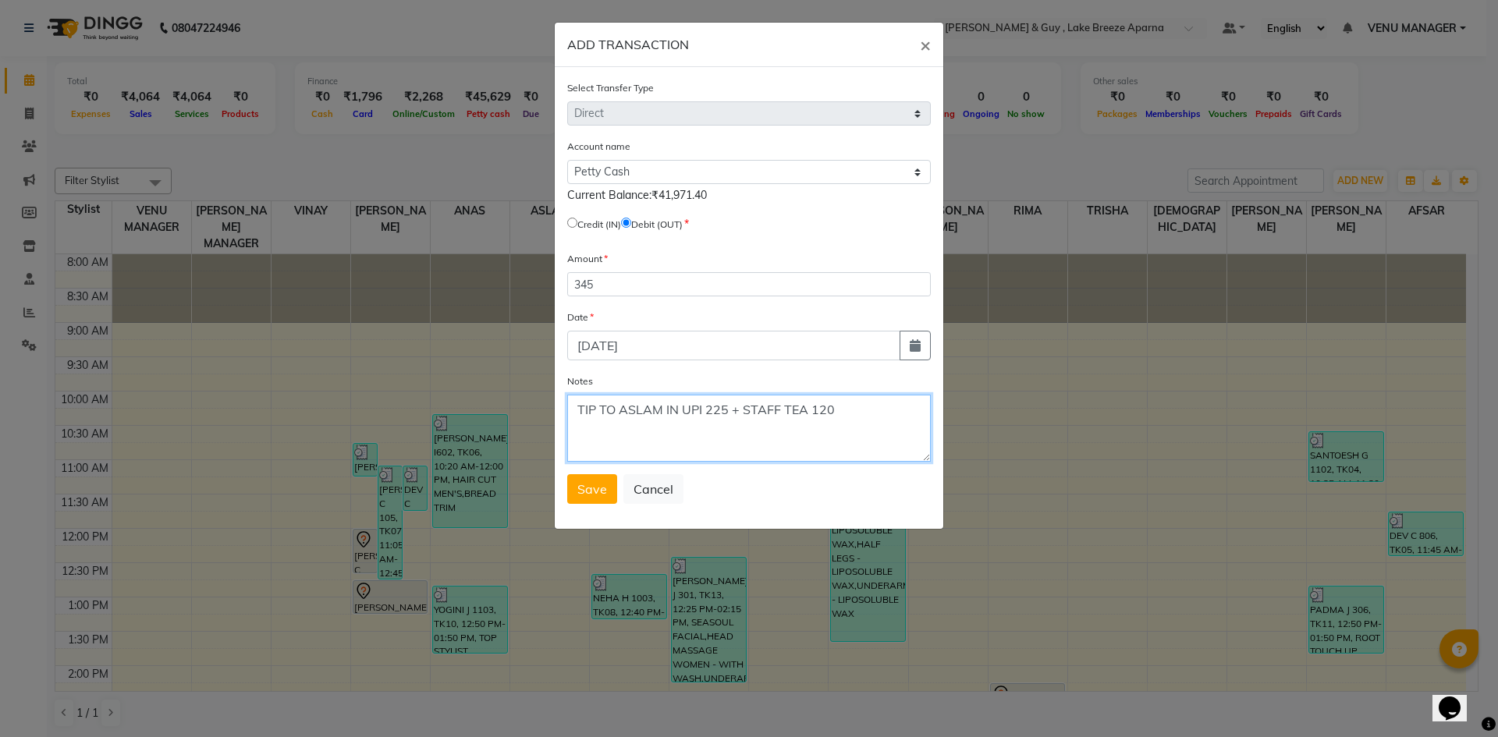
type textarea "TIP TO ASLAM IN UPI 225 + STAFF TEA 120"
click at [596, 485] on span "Save" at bounding box center [592, 489] width 30 height 16
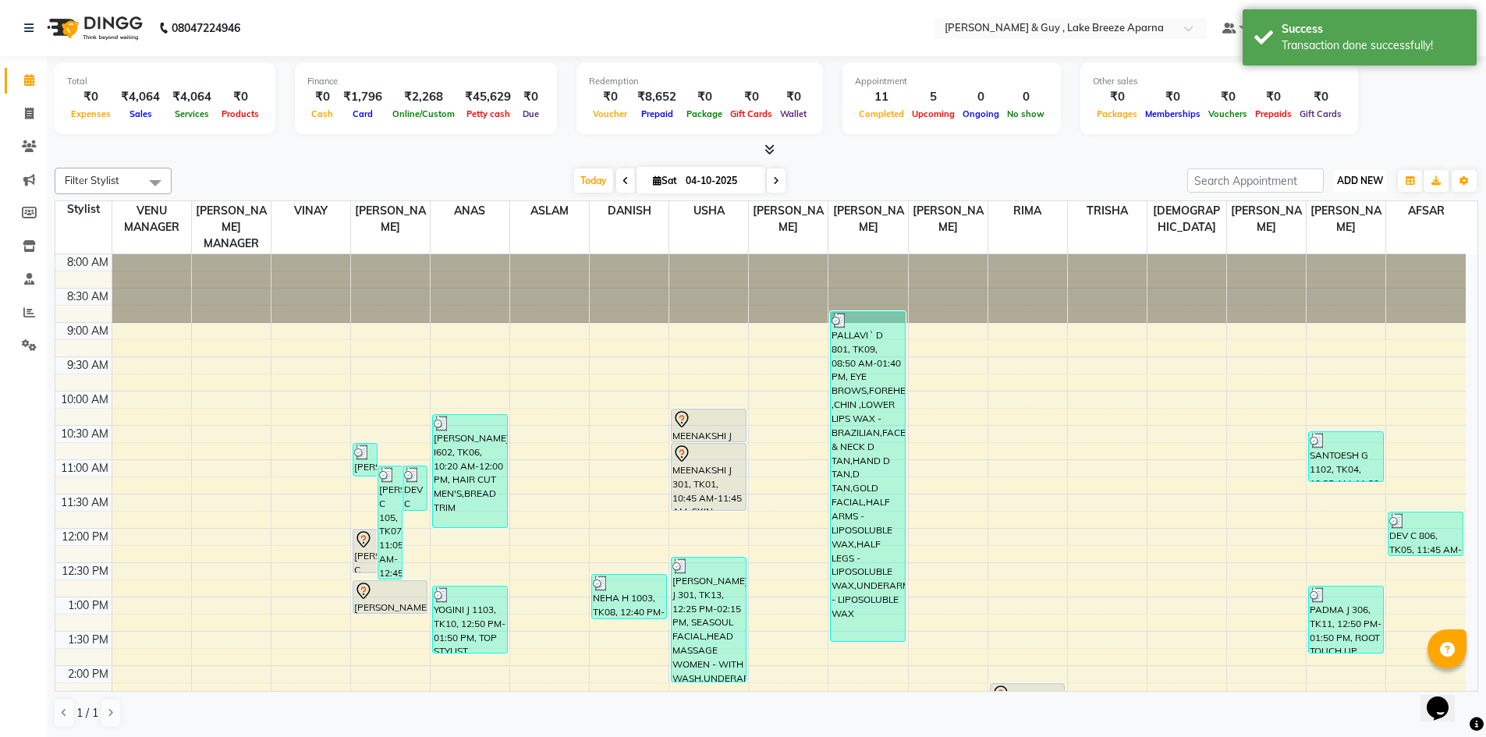
click at [1354, 186] on button "ADD NEW Toggle Dropdown" at bounding box center [1360, 181] width 54 height 22
click at [1334, 270] on link "Add Transaction" at bounding box center [1324, 271] width 123 height 20
select select "direct"
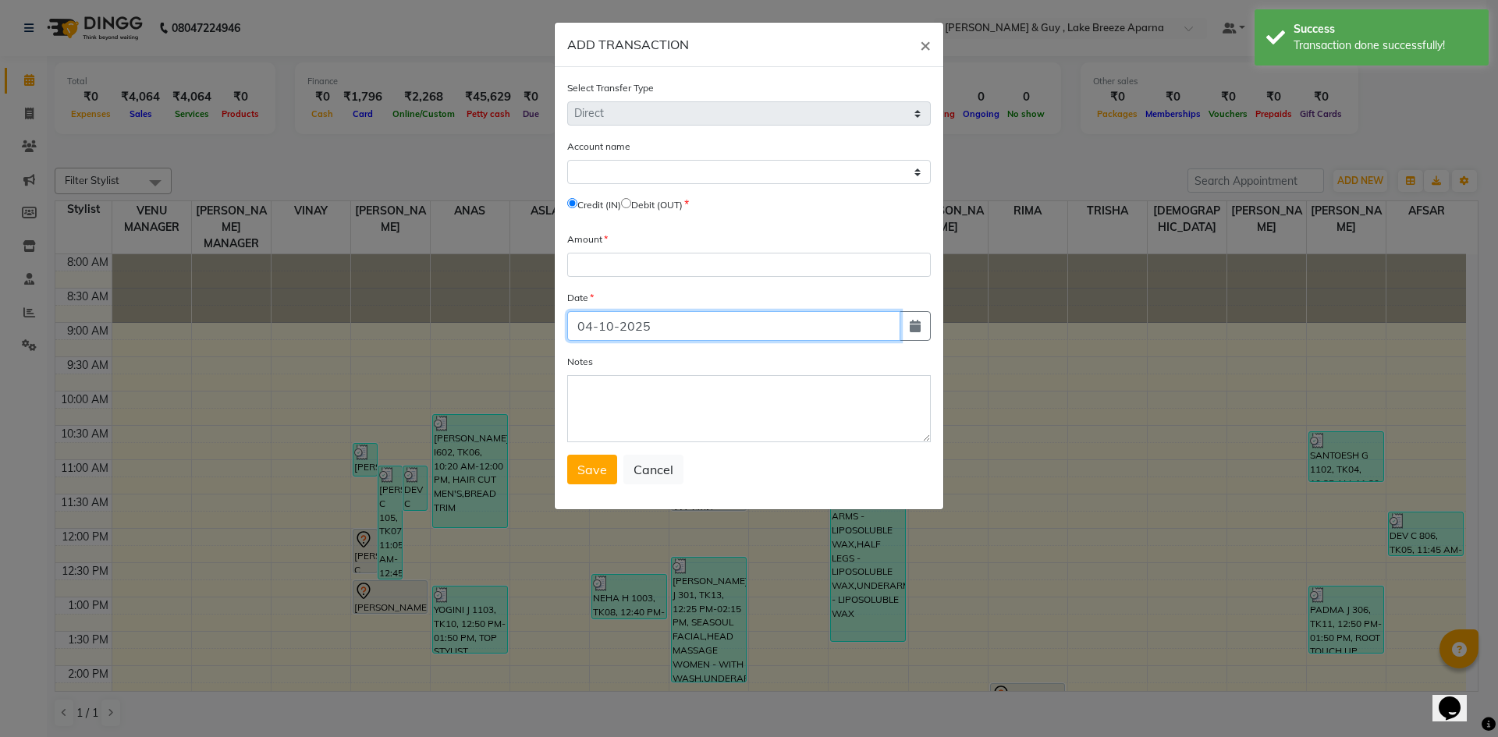
click at [611, 320] on input "04-10-2025" at bounding box center [733, 326] width 333 height 30
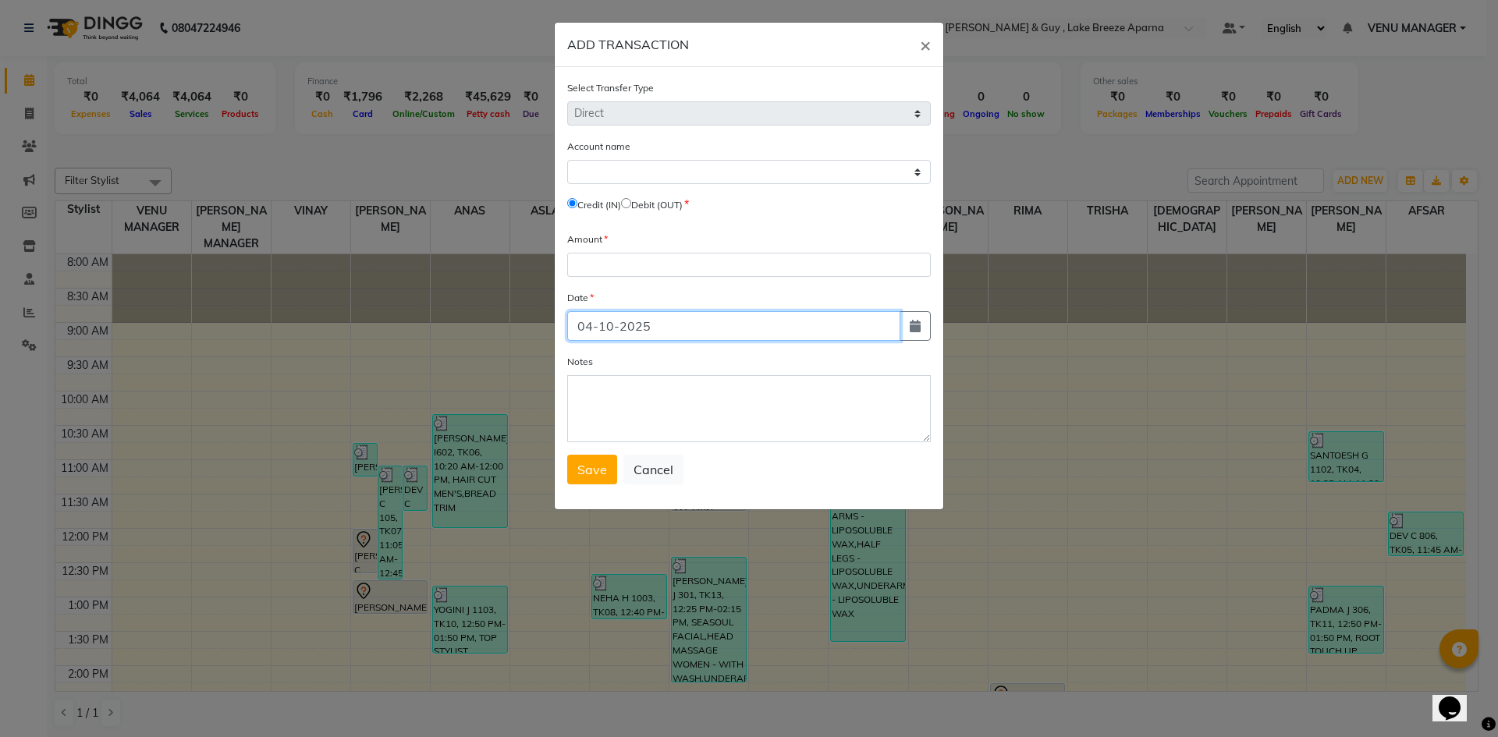
click at [726, 325] on input "04-10-2025" at bounding box center [733, 326] width 333 height 30
click at [913, 333] on button "button" at bounding box center [914, 326] width 31 height 30
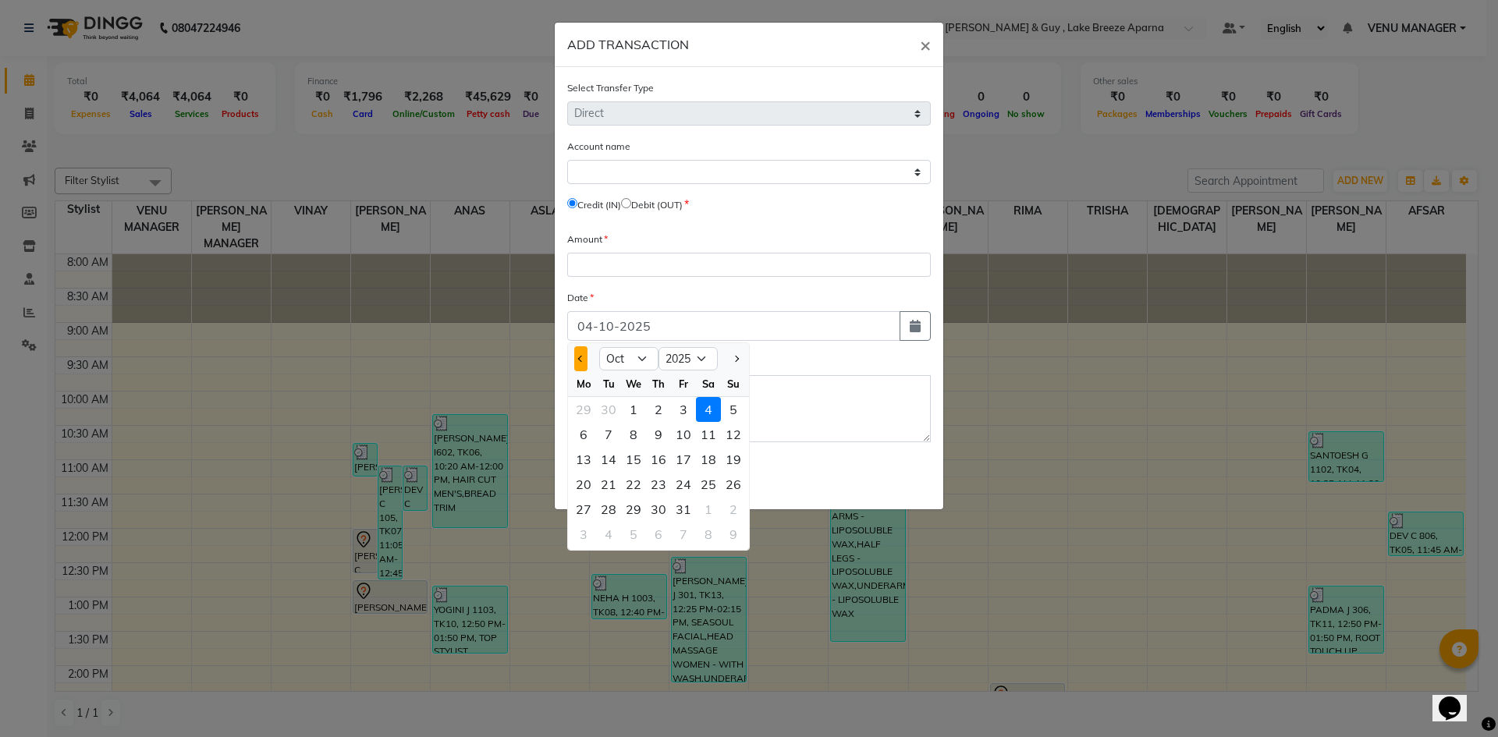
click at [577, 362] on button "Previous month" at bounding box center [580, 358] width 13 height 25
click at [703, 437] on div "13" at bounding box center [708, 434] width 25 height 25
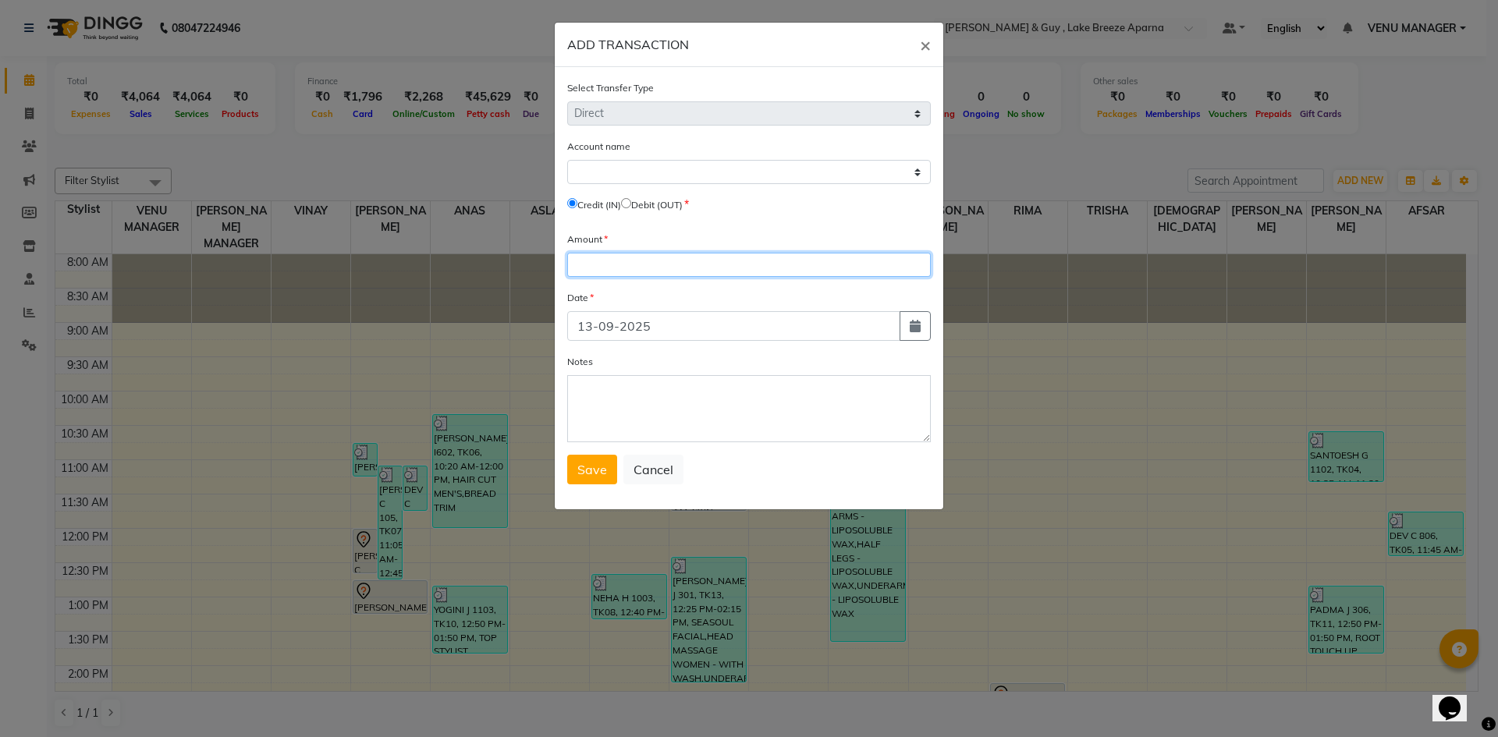
click at [606, 265] on input "number" at bounding box center [749, 265] width 364 height 24
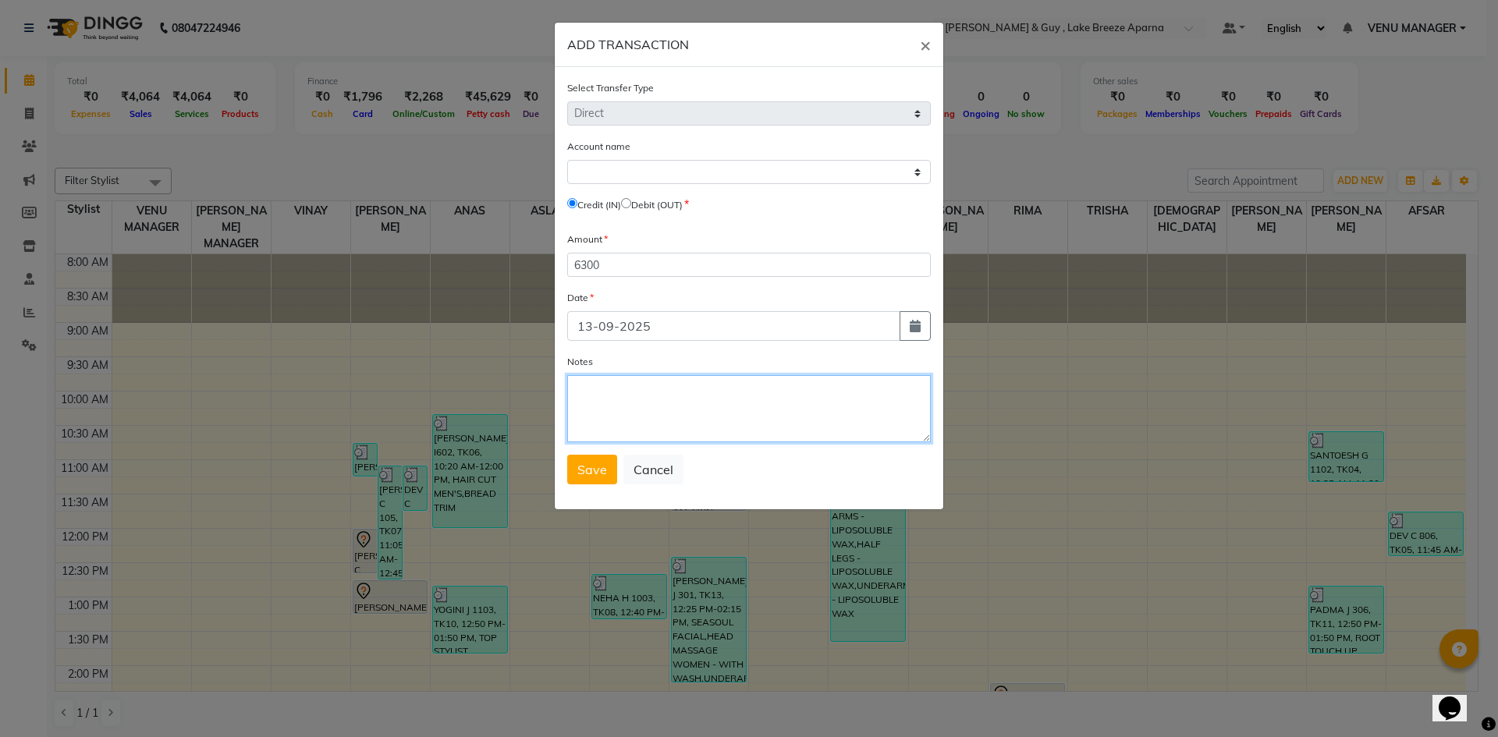
click at [769, 413] on textarea "Notes" at bounding box center [749, 408] width 364 height 67
paste textarea "SRAVAN SIR TOOK FROM COUNTER"
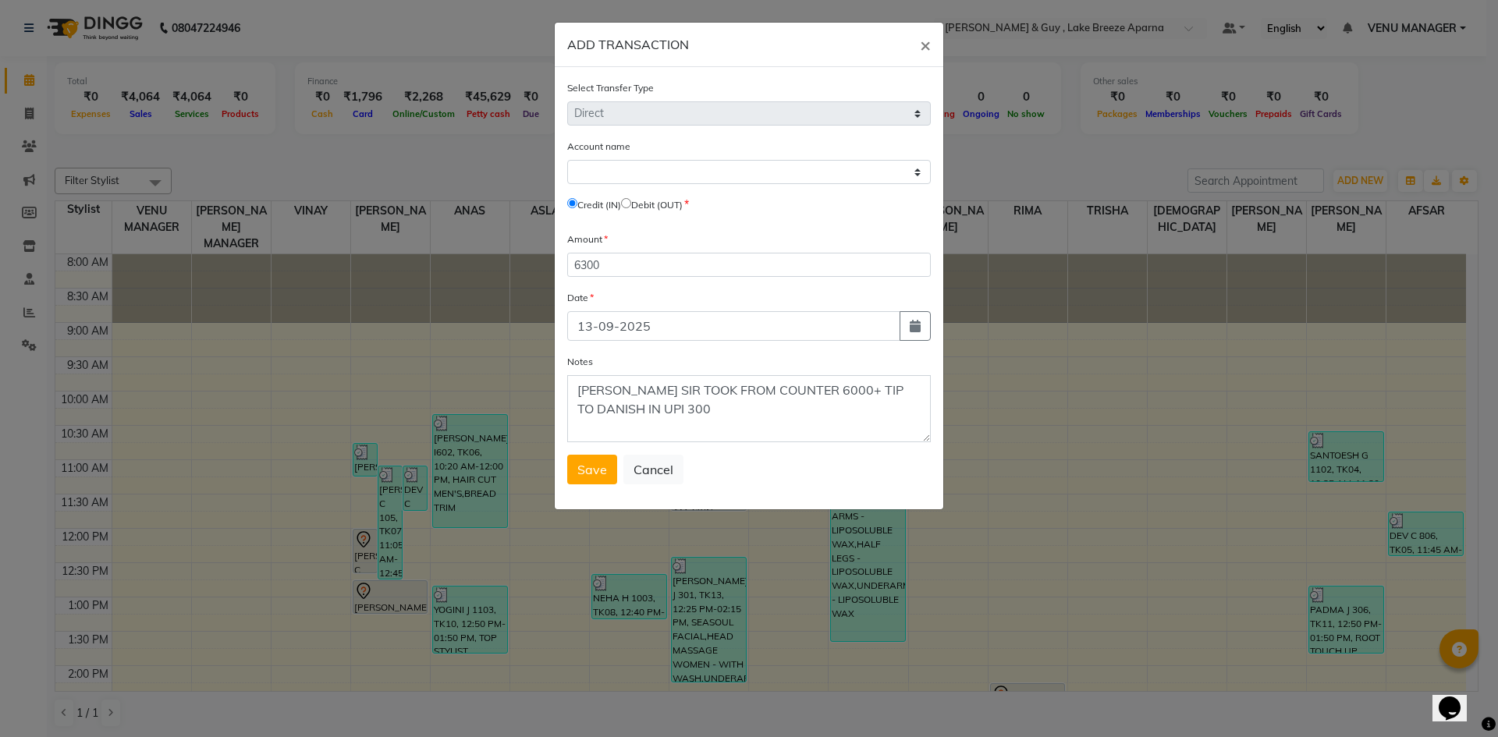
click at [631, 204] on input "radio" at bounding box center [626, 203] width 10 height 10
click at [630, 171] on select "Select [PERSON_NAME] Cash Default Account" at bounding box center [749, 172] width 364 height 24
click at [567, 160] on select "Select [PERSON_NAME] Cash Default Account" at bounding box center [749, 172] width 364 height 24
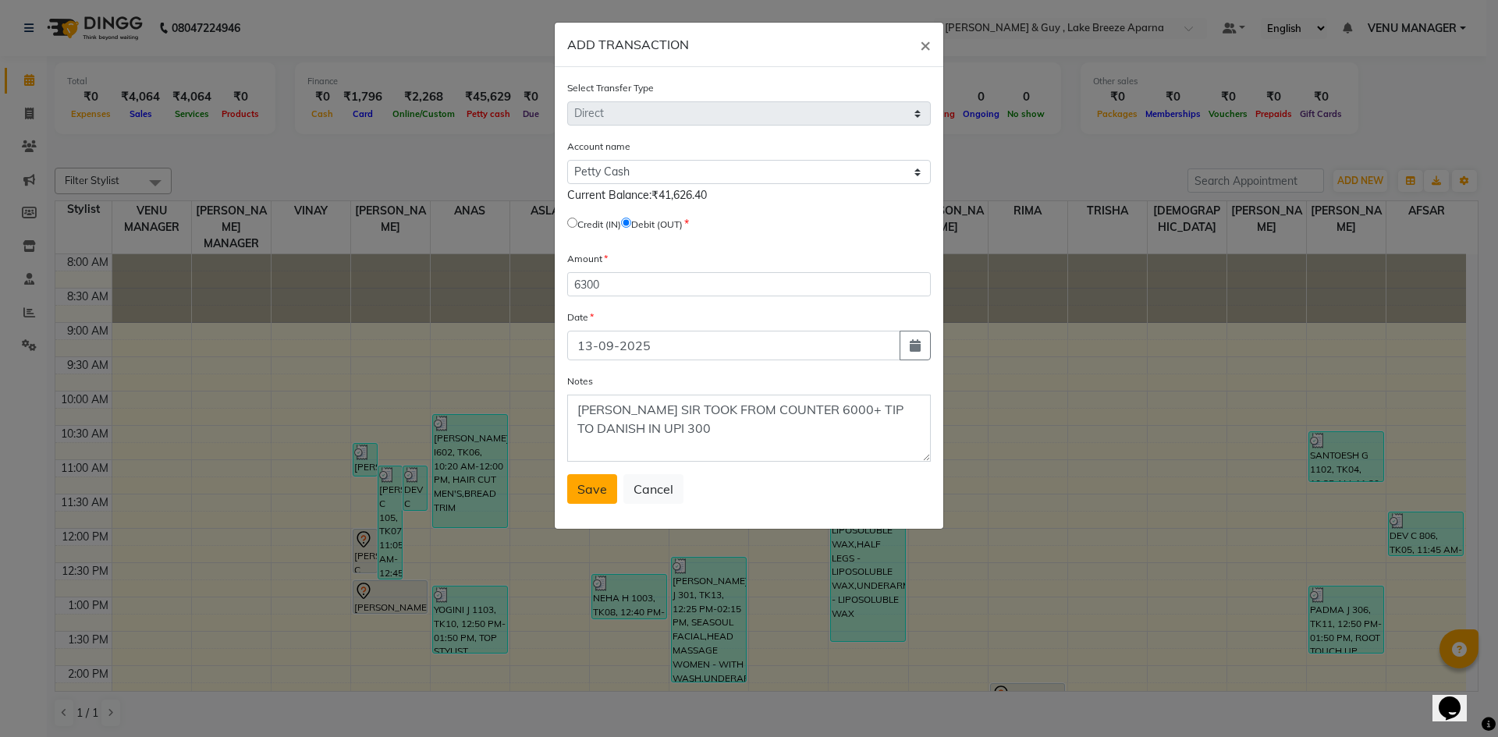
click at [592, 487] on span "Save" at bounding box center [592, 489] width 30 height 16
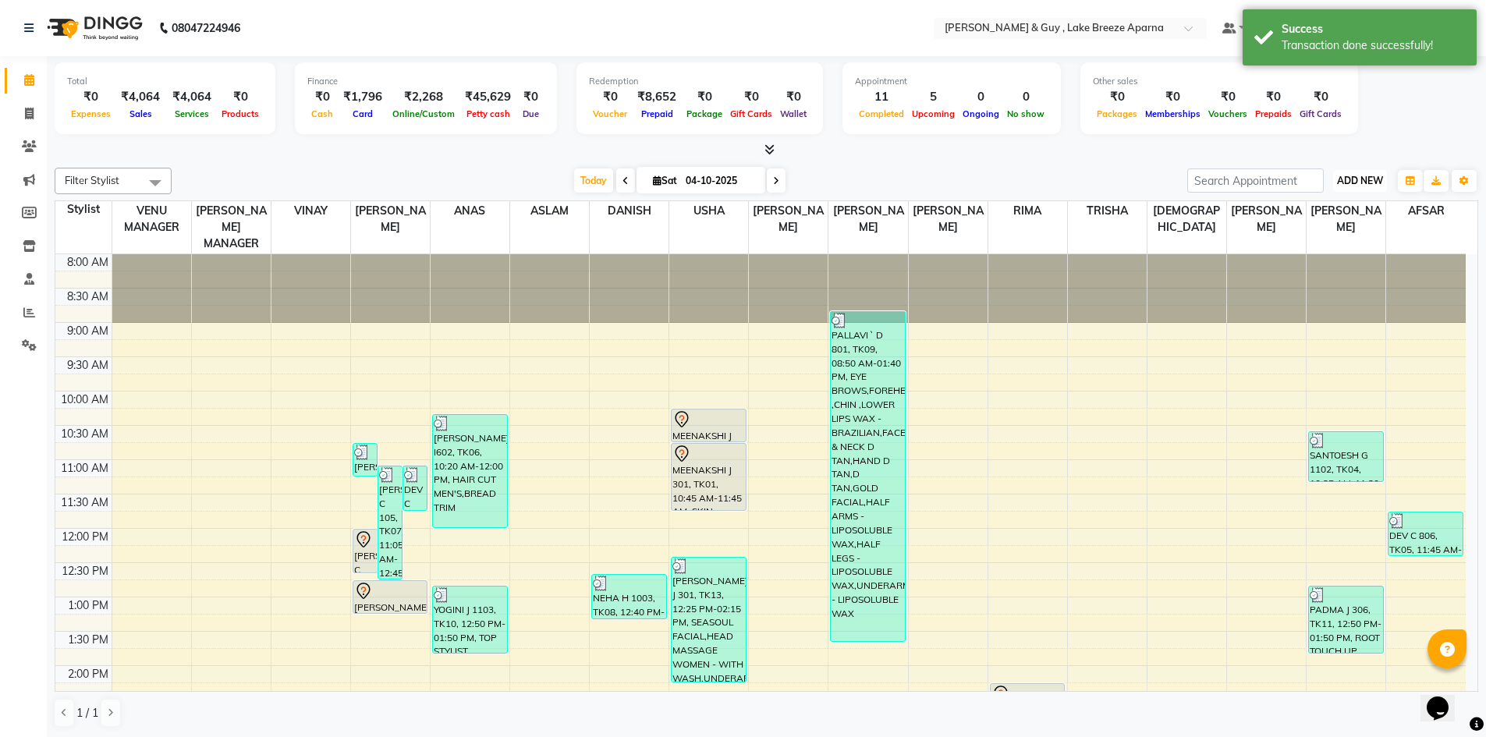
click at [1349, 177] on span "ADD NEW" at bounding box center [1360, 181] width 46 height 12
click at [1332, 278] on link "Add Transaction" at bounding box center [1324, 271] width 123 height 20
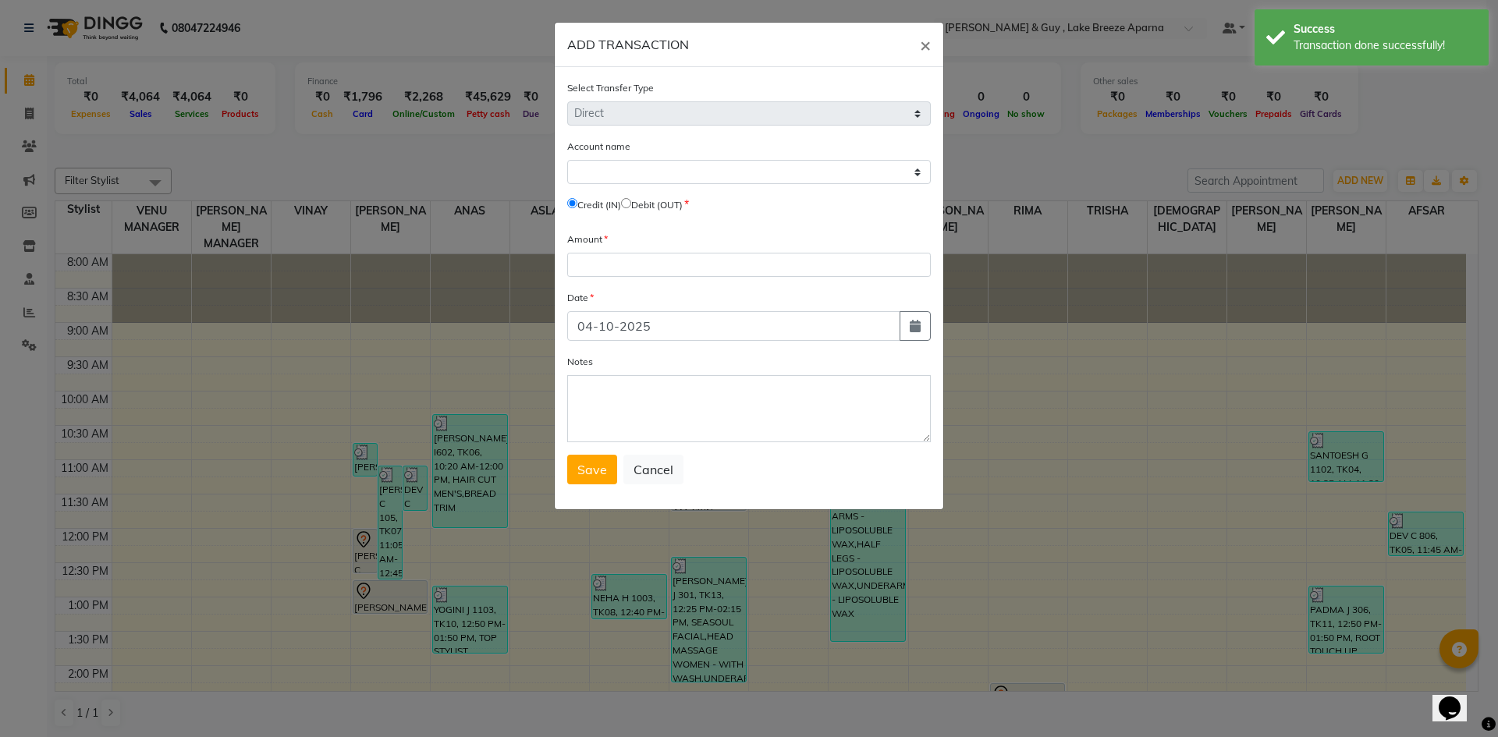
click at [631, 203] on input "radio" at bounding box center [626, 203] width 10 height 10
click at [642, 169] on select "Select [PERSON_NAME] Cash Default Account" at bounding box center [749, 172] width 364 height 24
click at [567, 160] on select "Select [PERSON_NAME] Cash Default Account" at bounding box center [749, 172] width 364 height 24
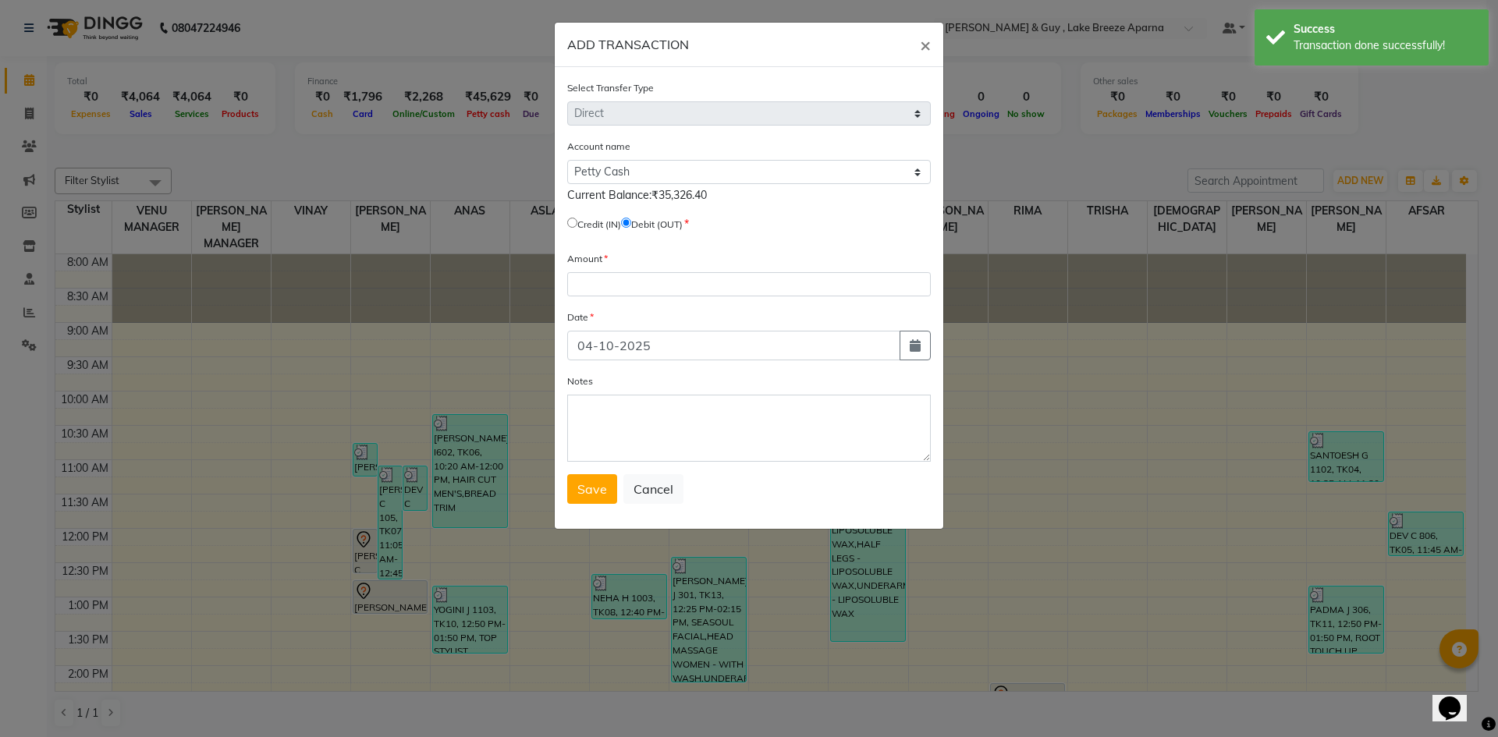
click at [651, 267] on div "Amount" at bounding box center [749, 273] width 364 height 46
click at [914, 357] on button "button" at bounding box center [914, 346] width 31 height 30
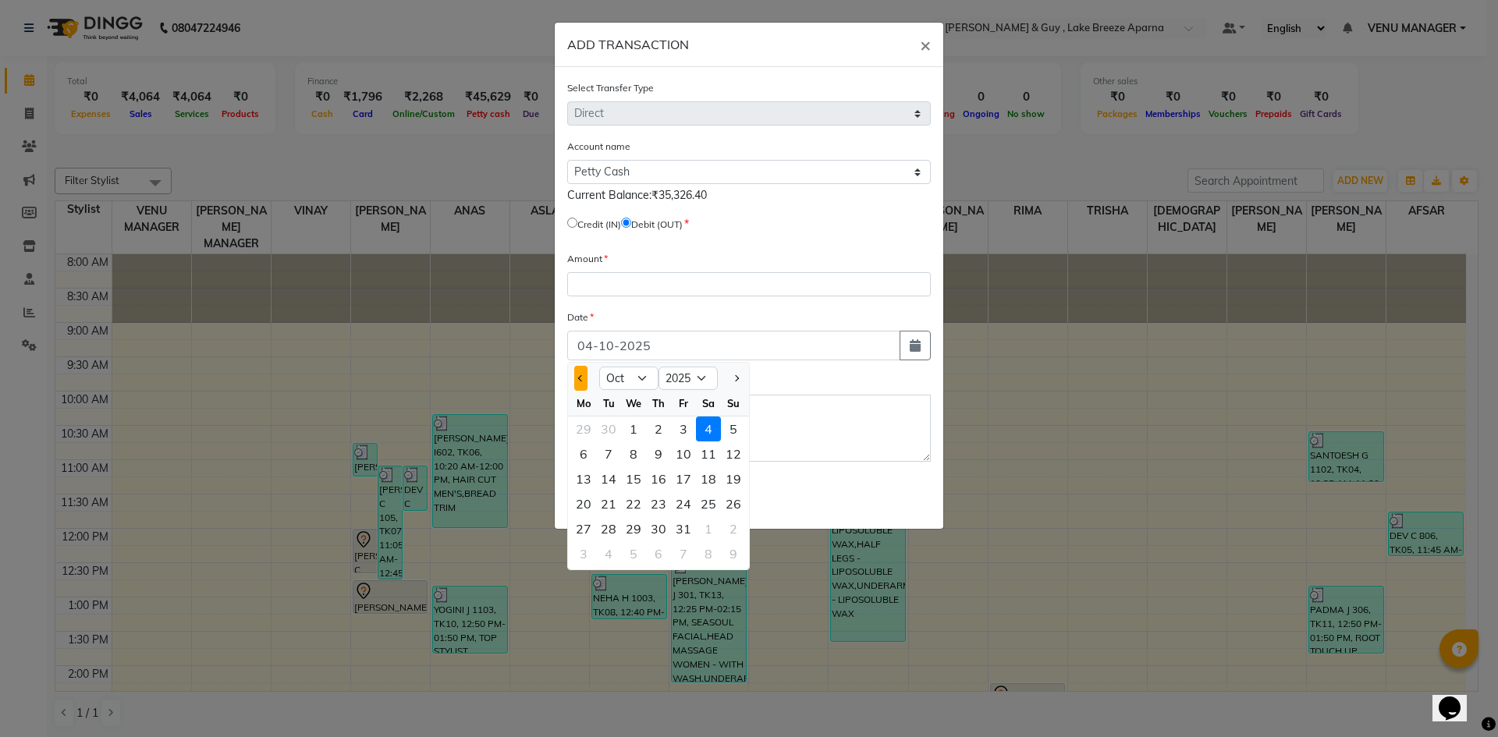
click at [576, 372] on button "Previous month" at bounding box center [580, 378] width 13 height 25
click at [727, 456] on div "14" at bounding box center [733, 454] width 25 height 25
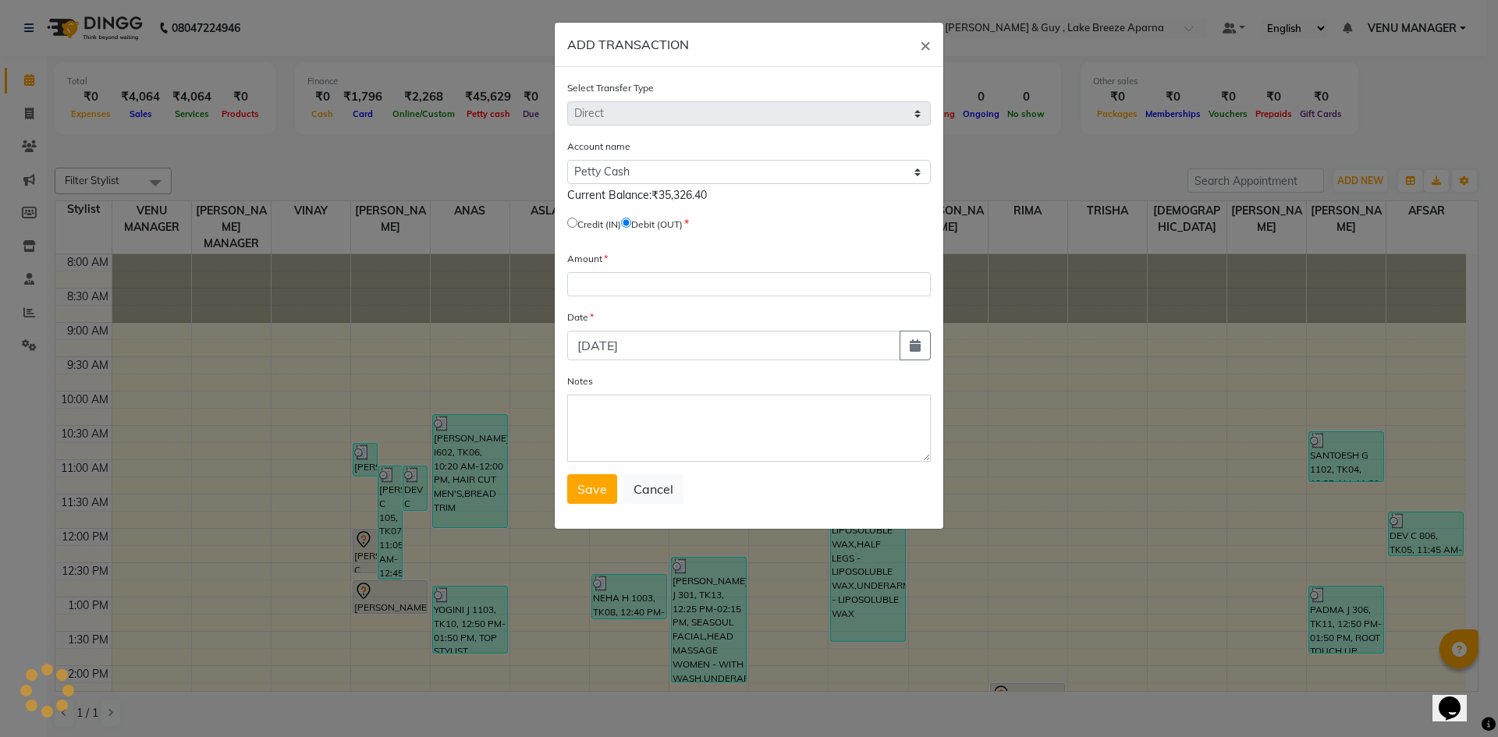
click at [626, 300] on form "Select Transfer Type Select Direct Internal Account name Select Petty Cash Defa…" at bounding box center [749, 292] width 364 height 424
click at [631, 280] on input "number" at bounding box center [749, 284] width 364 height 24
click at [613, 413] on textarea "Notes" at bounding box center [749, 428] width 364 height 67
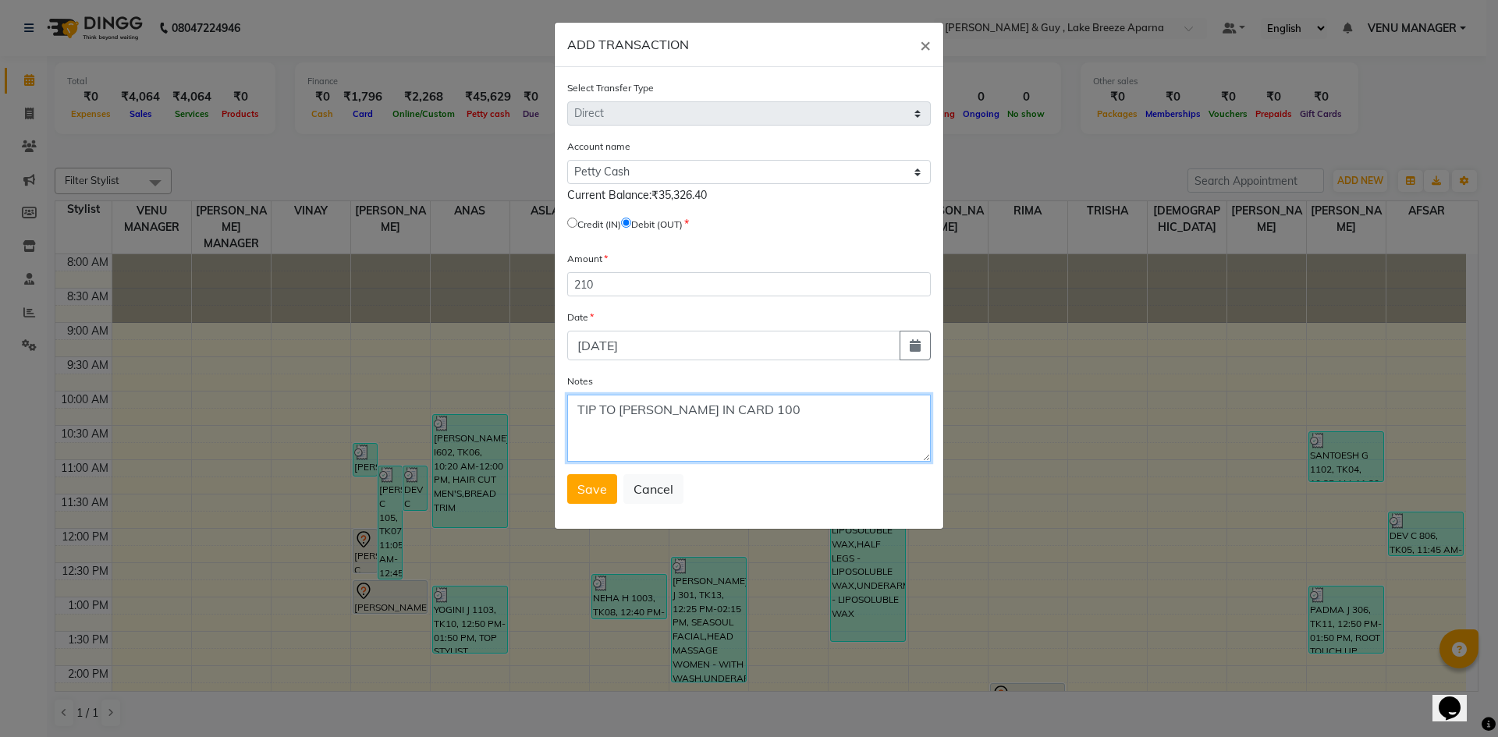
click at [818, 418] on textarea "TIP TO YUSUF IN CARD 100" at bounding box center [749, 428] width 364 height 67
click at [567, 474] on button "Save" at bounding box center [592, 489] width 50 height 30
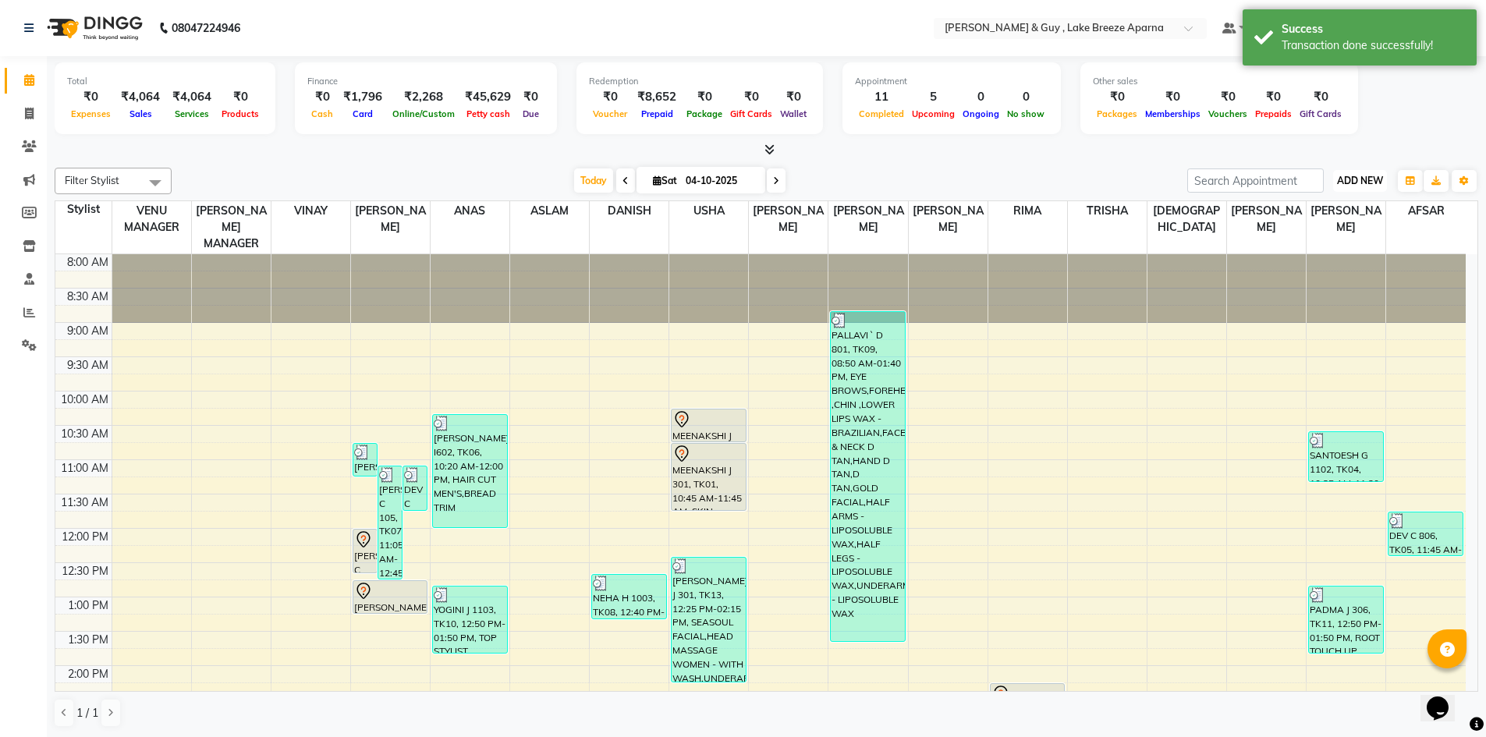
click at [1360, 188] on button "ADD NEW Toggle Dropdown" at bounding box center [1360, 181] width 54 height 22
click at [1337, 265] on link "Add Transaction" at bounding box center [1324, 271] width 123 height 20
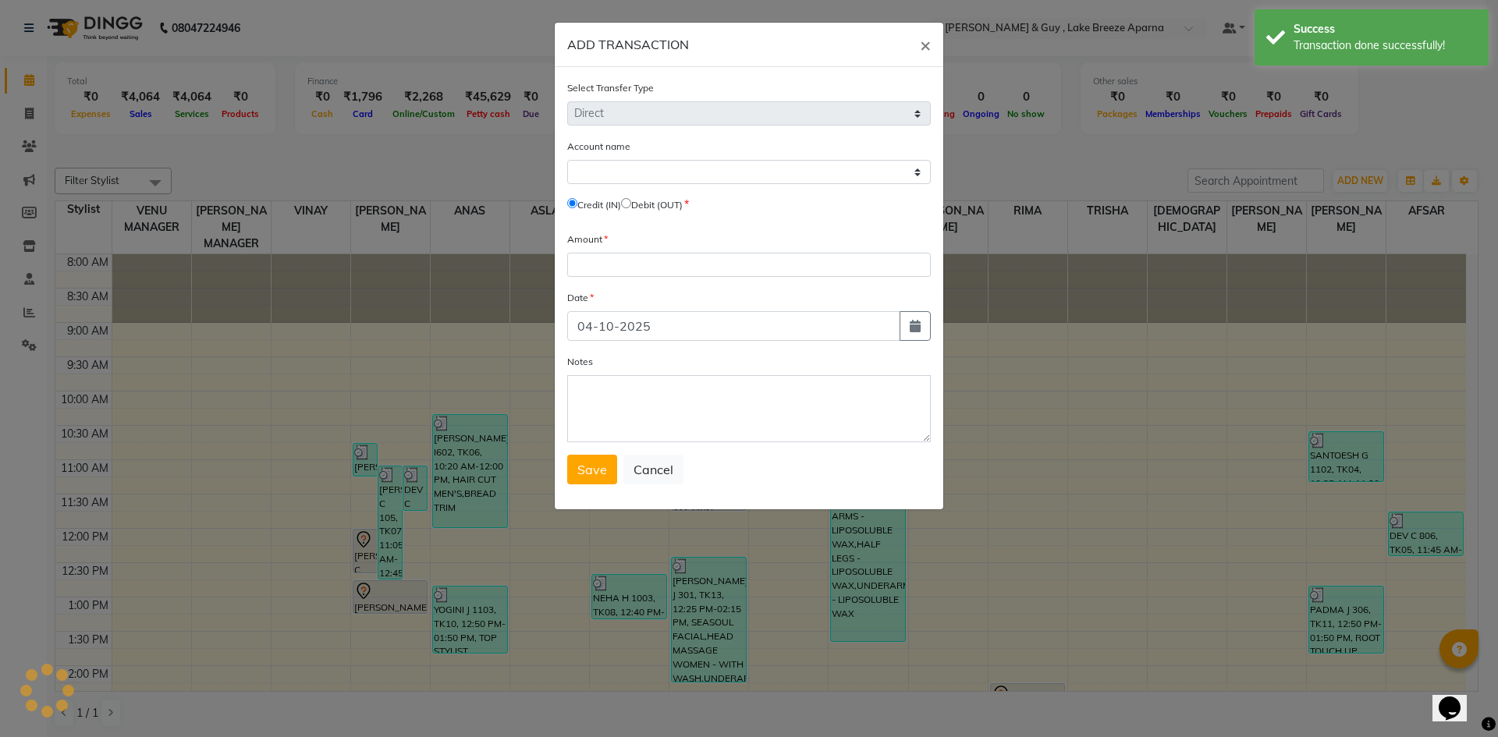
click at [621, 200] on label "Credit (IN)" at bounding box center [599, 205] width 44 height 14
click at [631, 208] on input "radio" at bounding box center [626, 203] width 10 height 10
click at [639, 169] on select "Select [PERSON_NAME] Cash Default Account" at bounding box center [749, 172] width 364 height 24
click at [567, 160] on select "Select [PERSON_NAME] Cash Default Account" at bounding box center [749, 172] width 364 height 24
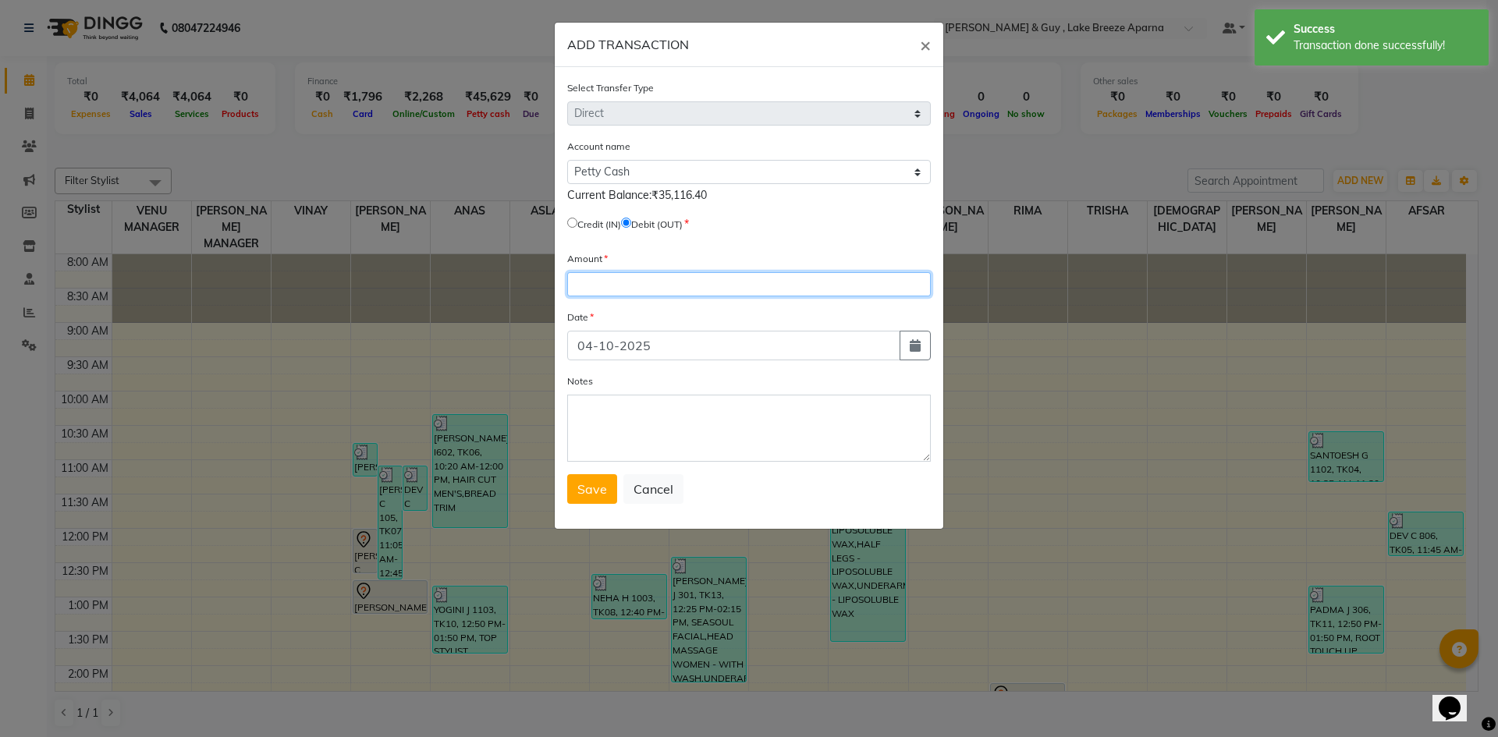
click at [639, 282] on input "number" at bounding box center [749, 284] width 364 height 24
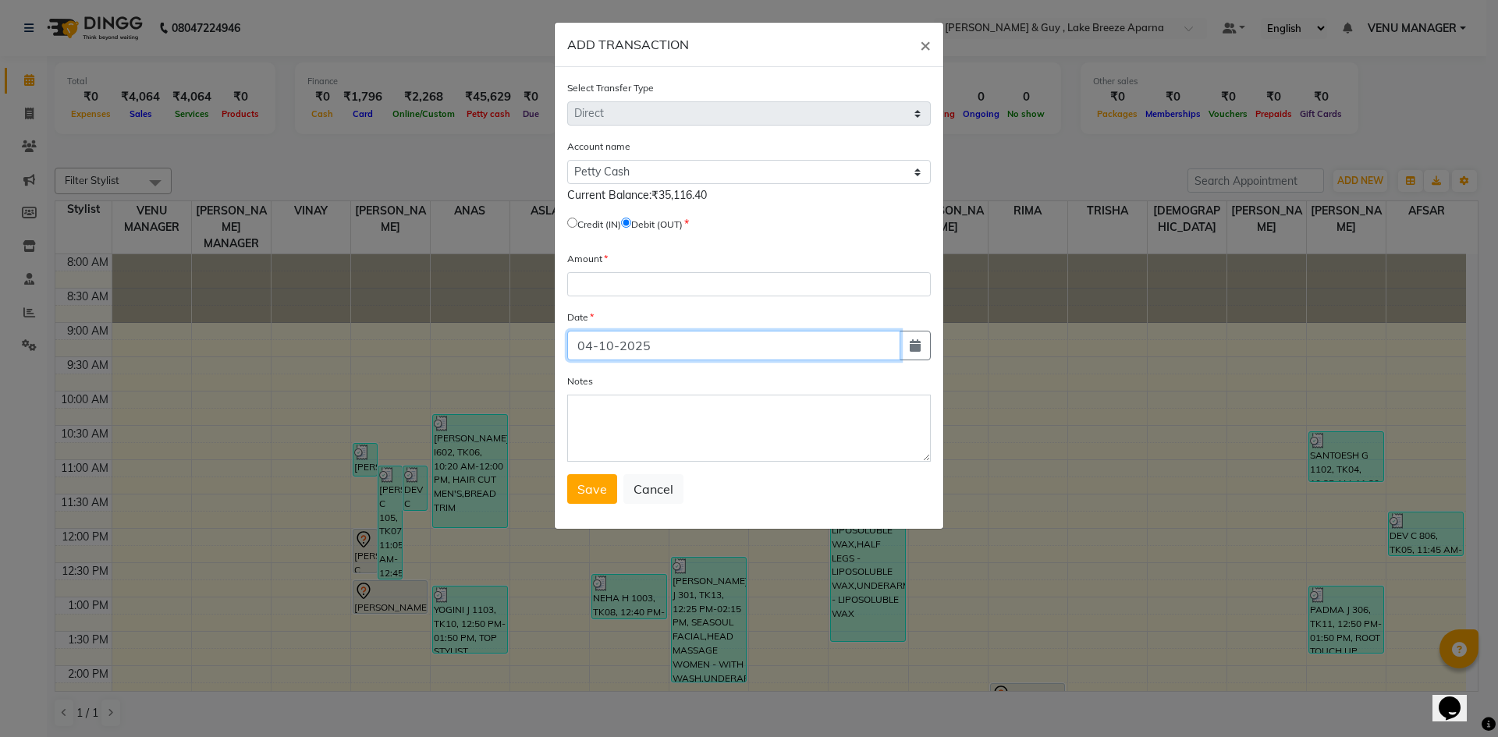
click at [806, 351] on input "04-10-2025" at bounding box center [733, 346] width 333 height 30
click at [925, 345] on button "button" at bounding box center [914, 346] width 31 height 30
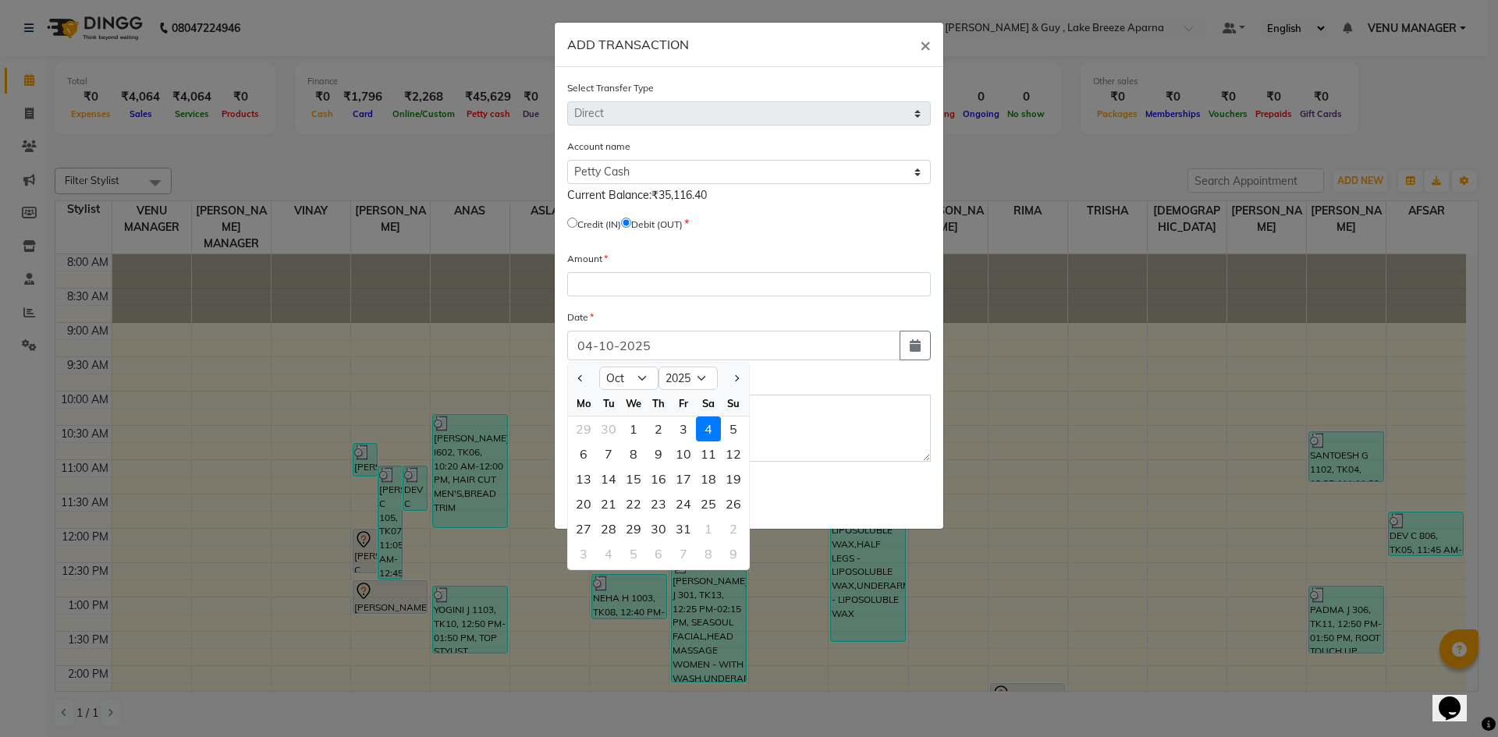
click at [590, 380] on div at bounding box center [583, 378] width 31 height 25
click at [576, 381] on button "Previous month" at bounding box center [580, 378] width 13 height 25
click at [724, 451] on div "14" at bounding box center [733, 454] width 25 height 25
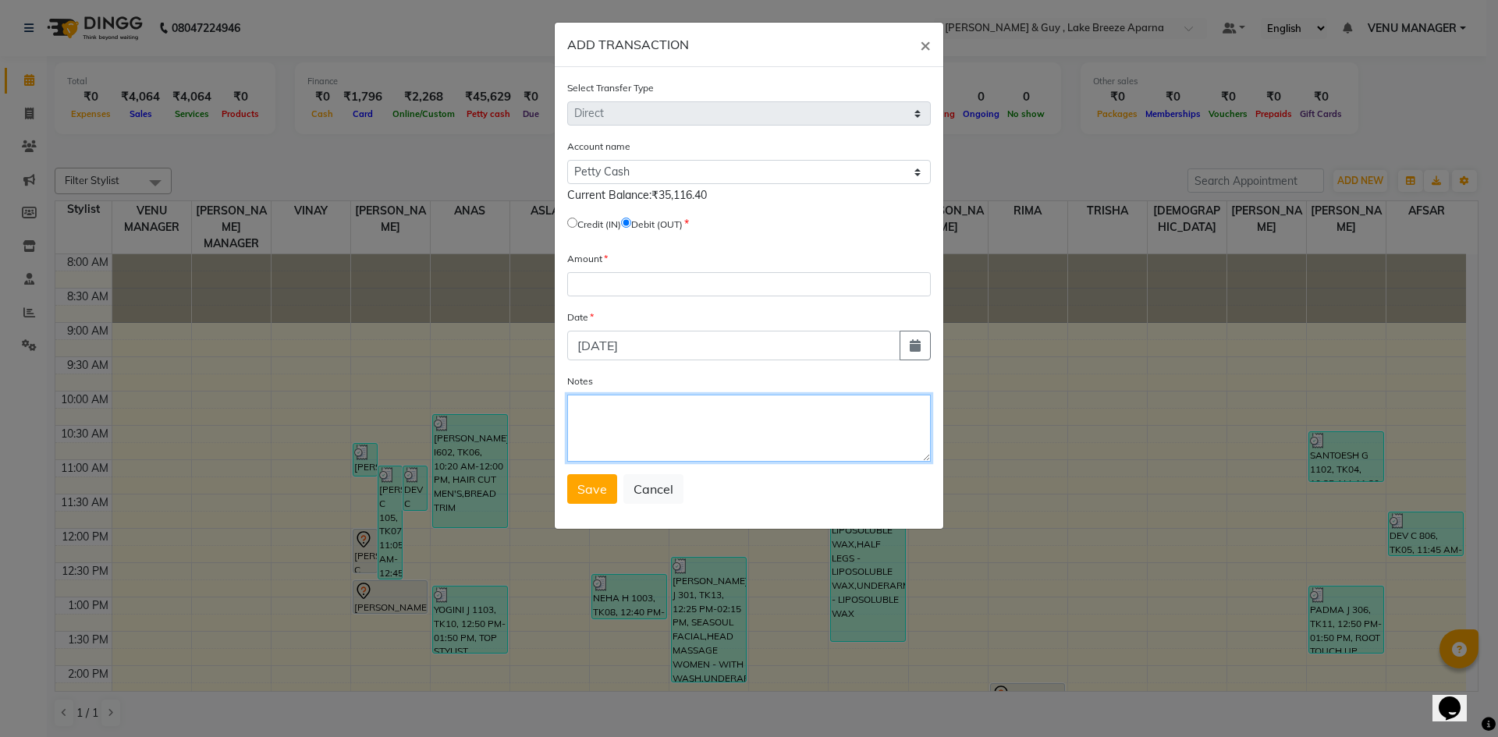
click at [624, 417] on textarea "Notes" at bounding box center [749, 428] width 364 height 67
click at [605, 286] on input "number" at bounding box center [749, 284] width 364 height 24
click at [598, 491] on span "Save" at bounding box center [592, 489] width 30 height 16
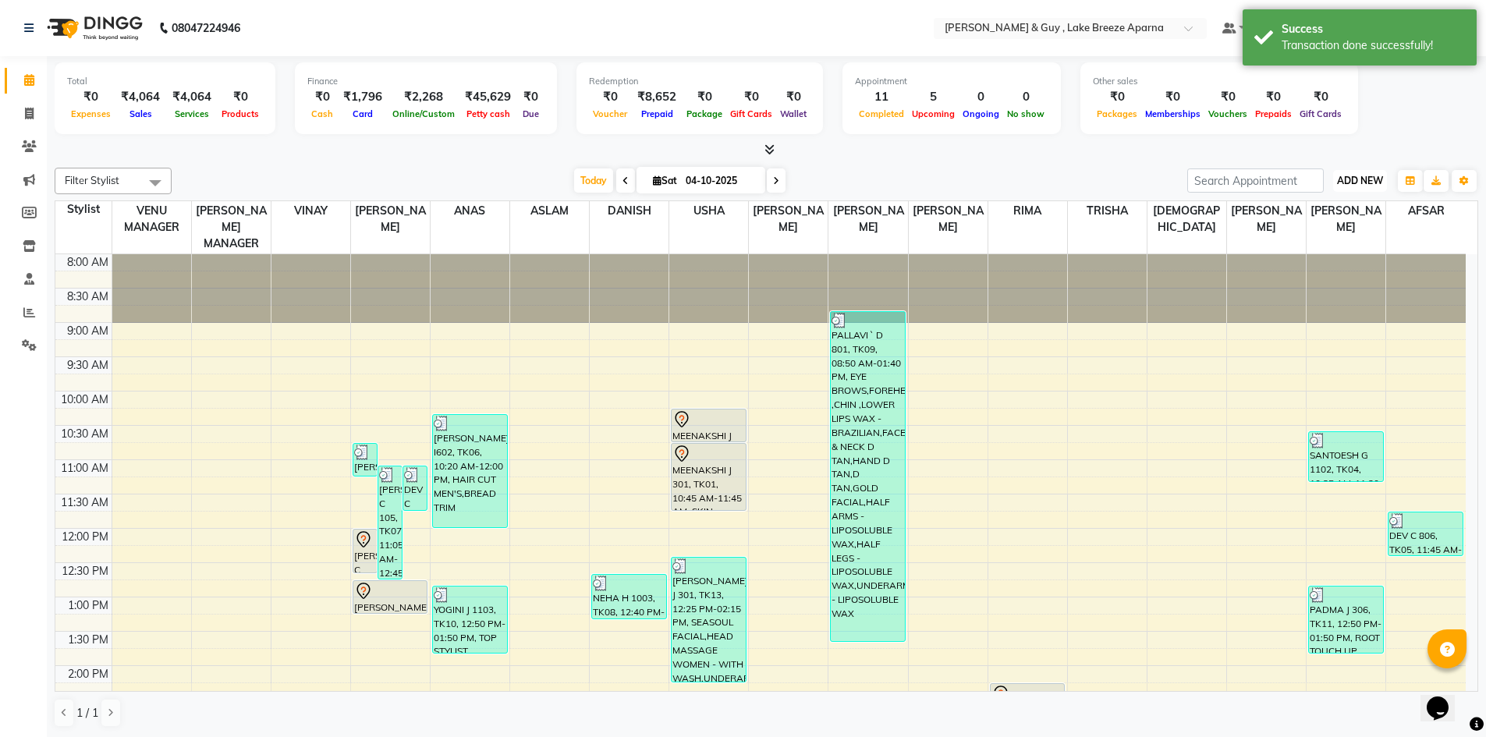
click at [1369, 178] on span "ADD NEW" at bounding box center [1360, 181] width 46 height 12
click at [1353, 264] on link "Add Transaction" at bounding box center [1324, 271] width 123 height 20
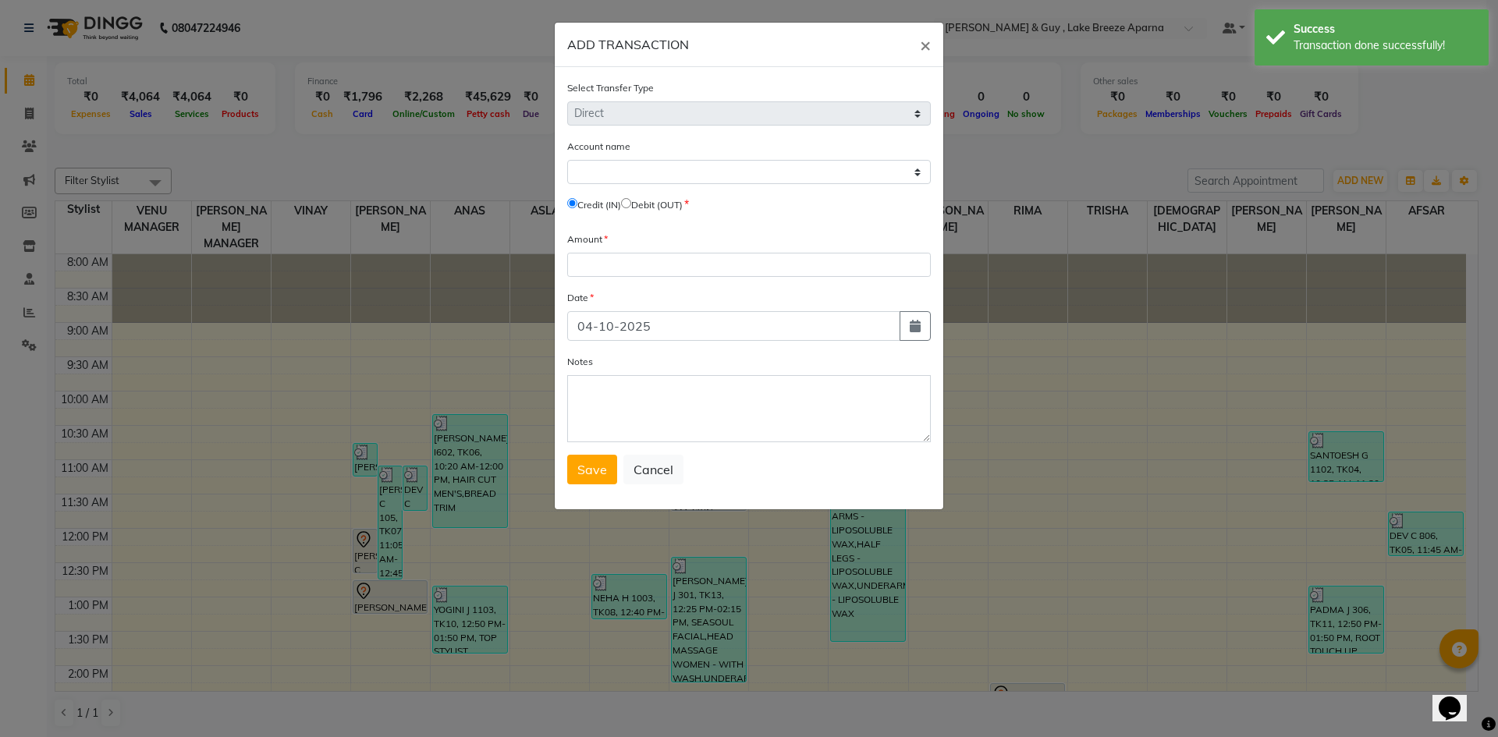
click at [631, 205] on input "radio" at bounding box center [626, 203] width 10 height 10
click at [623, 260] on input "number" at bounding box center [749, 265] width 364 height 24
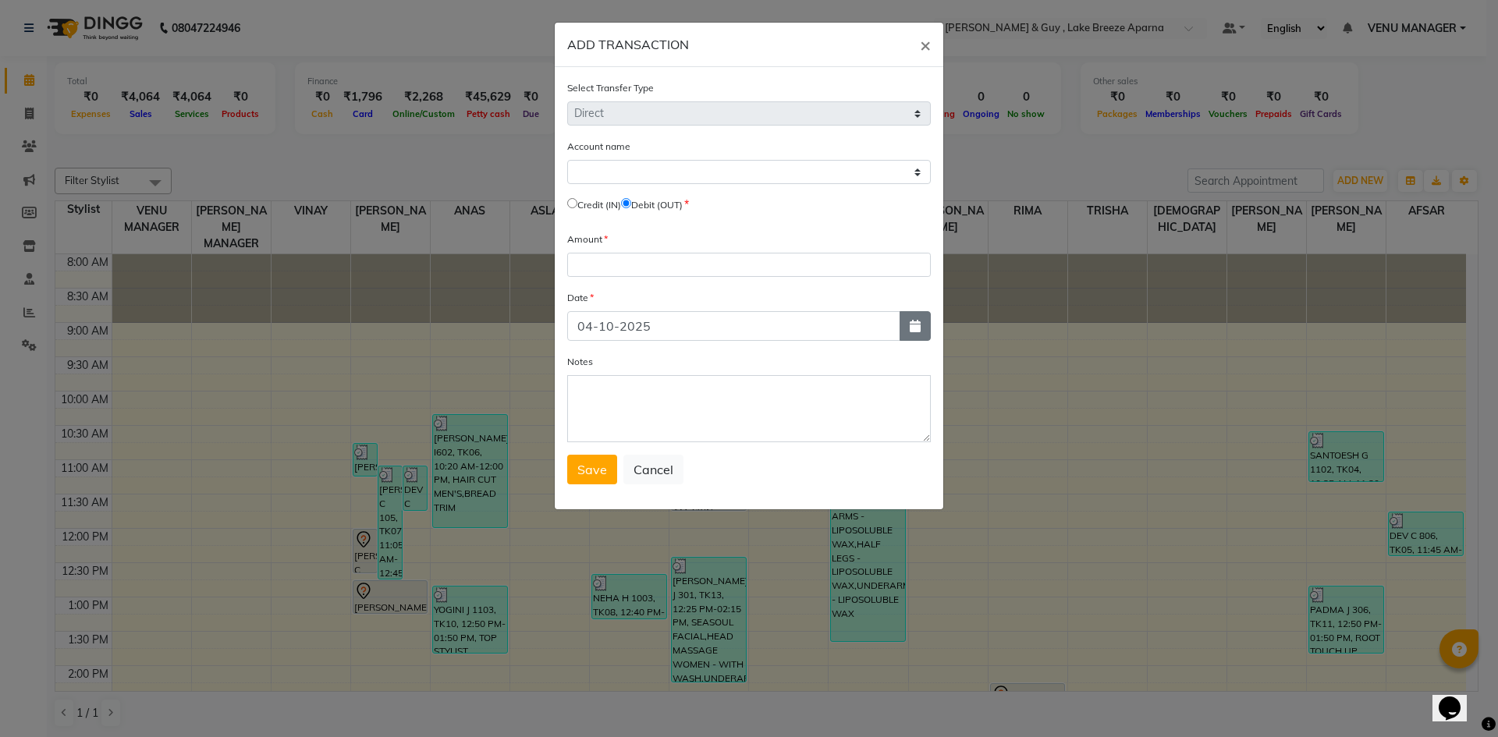
click at [900, 332] on button "button" at bounding box center [914, 326] width 31 height 30
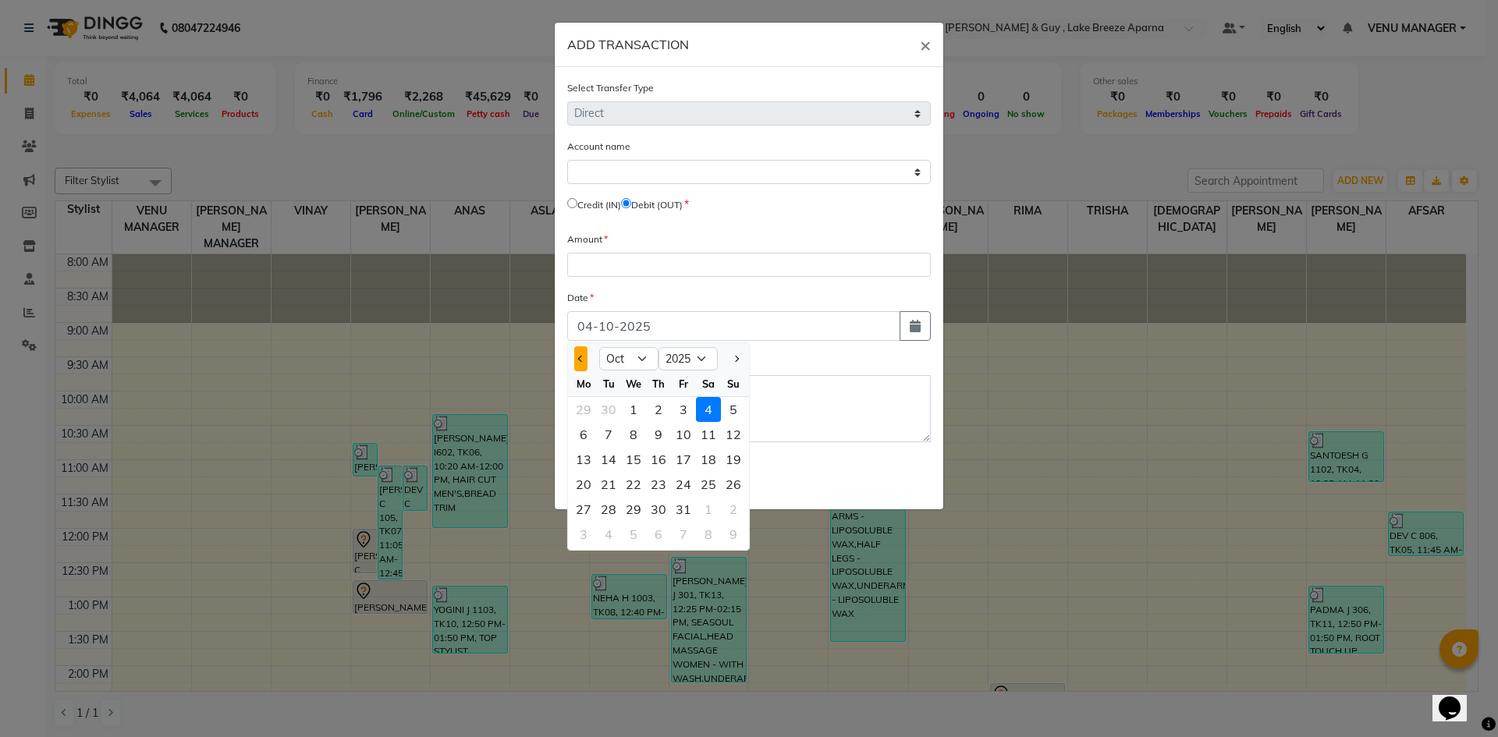
click at [583, 350] on button "Previous month" at bounding box center [580, 358] width 13 height 25
click at [592, 453] on div "15" at bounding box center [583, 459] width 25 height 25
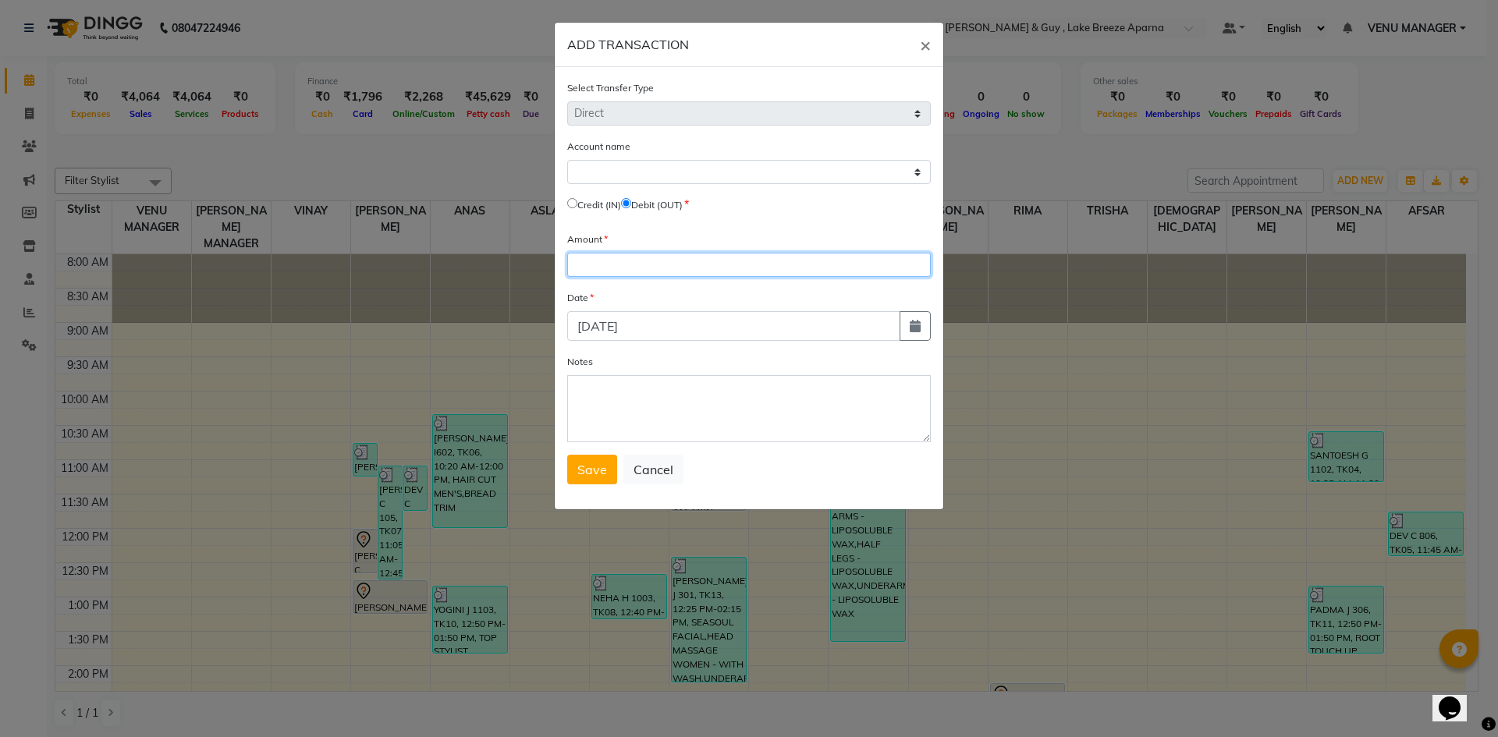
click at [604, 268] on input "number" at bounding box center [749, 265] width 364 height 24
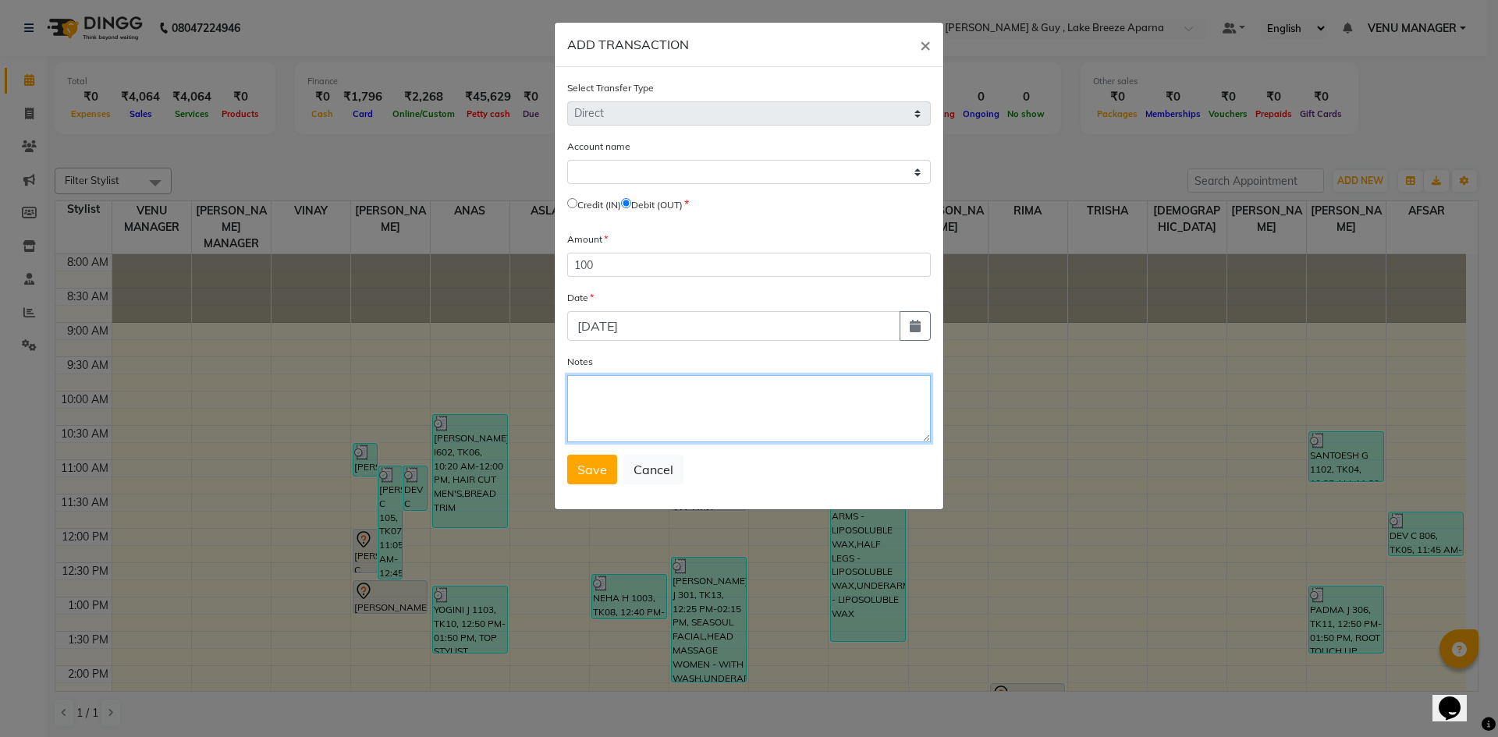
click at [616, 399] on textarea "Notes" at bounding box center [749, 408] width 364 height 67
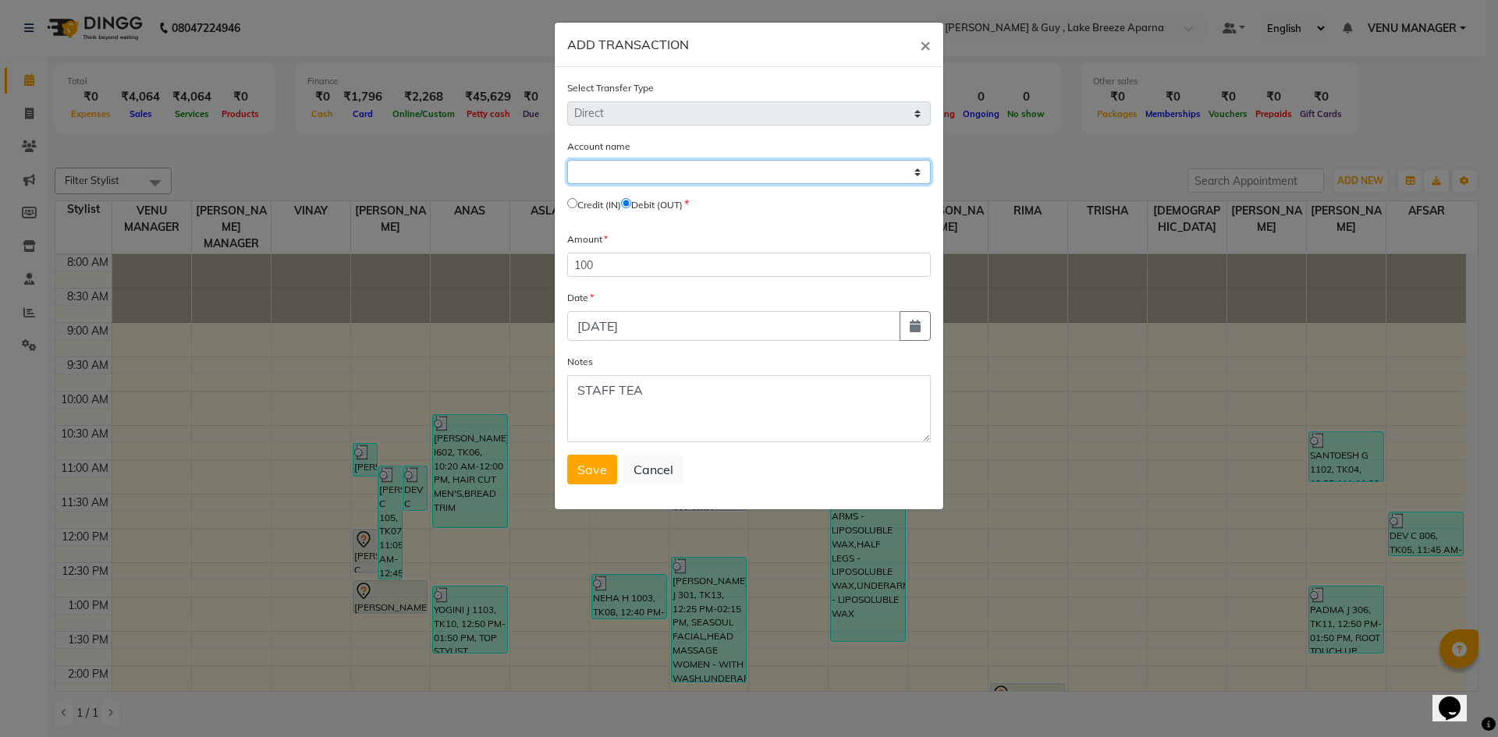
click at [580, 181] on select "Select [PERSON_NAME] Cash Default Account" at bounding box center [749, 172] width 364 height 24
click at [567, 160] on select "Select [PERSON_NAME] Cash Default Account" at bounding box center [749, 172] width 364 height 24
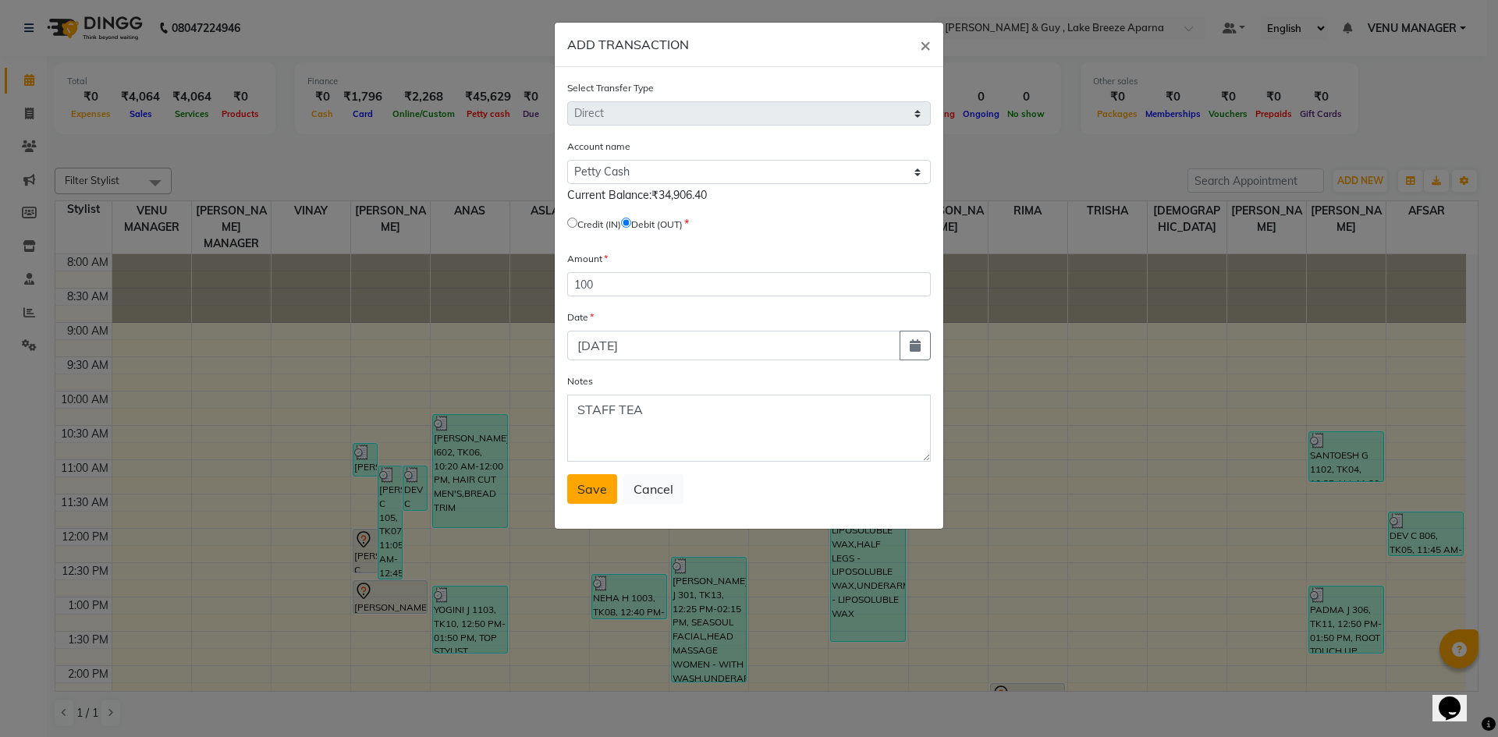
click at [601, 477] on button "Save" at bounding box center [592, 489] width 50 height 30
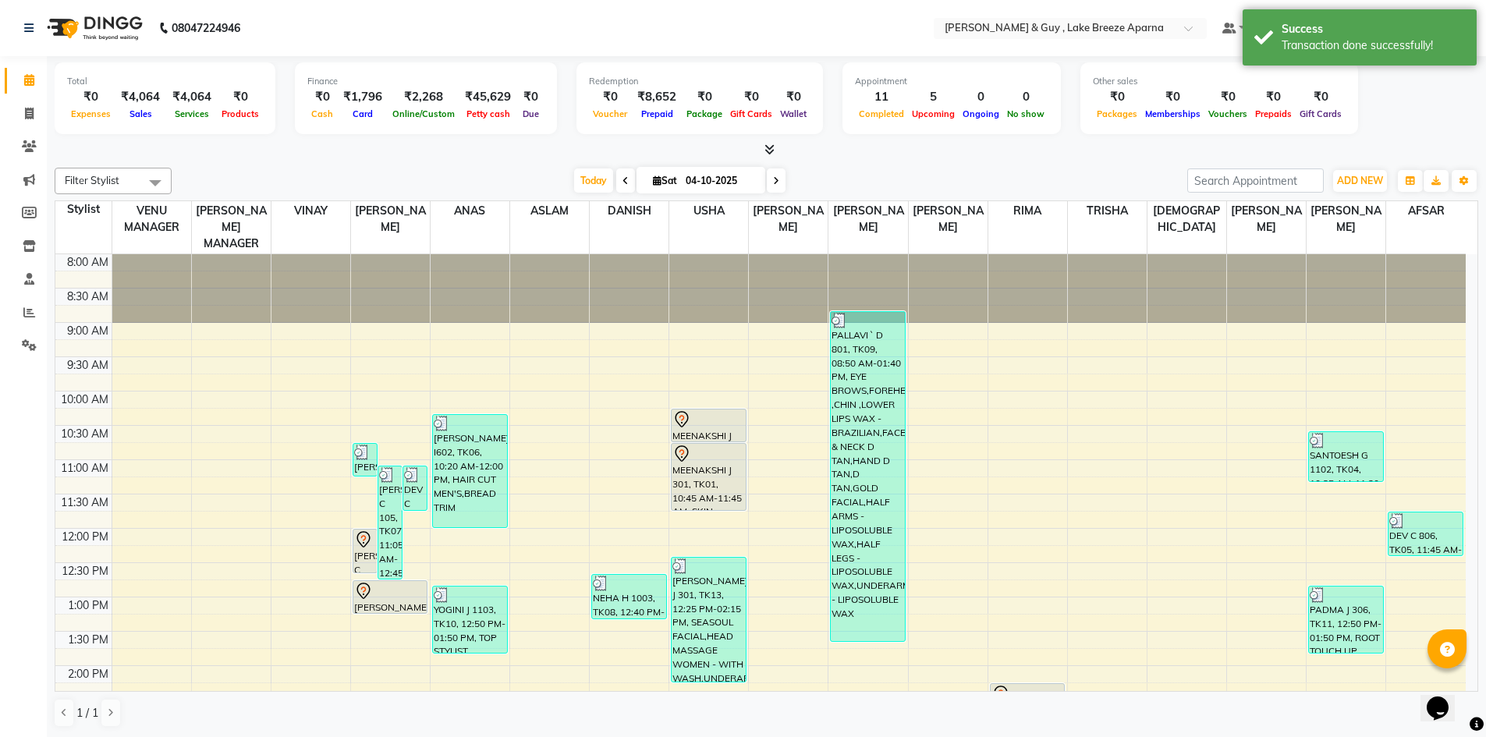
click at [1353, 165] on div "Filter Stylist Select All AFSAR ANAS ASLAM DANISH HANISHA MANAGER LAXMI RIMA RI…" at bounding box center [767, 447] width 1424 height 573
click at [1360, 181] on span "ADD NEW" at bounding box center [1360, 181] width 46 height 12
click at [1334, 266] on link "Add Transaction" at bounding box center [1324, 271] width 123 height 20
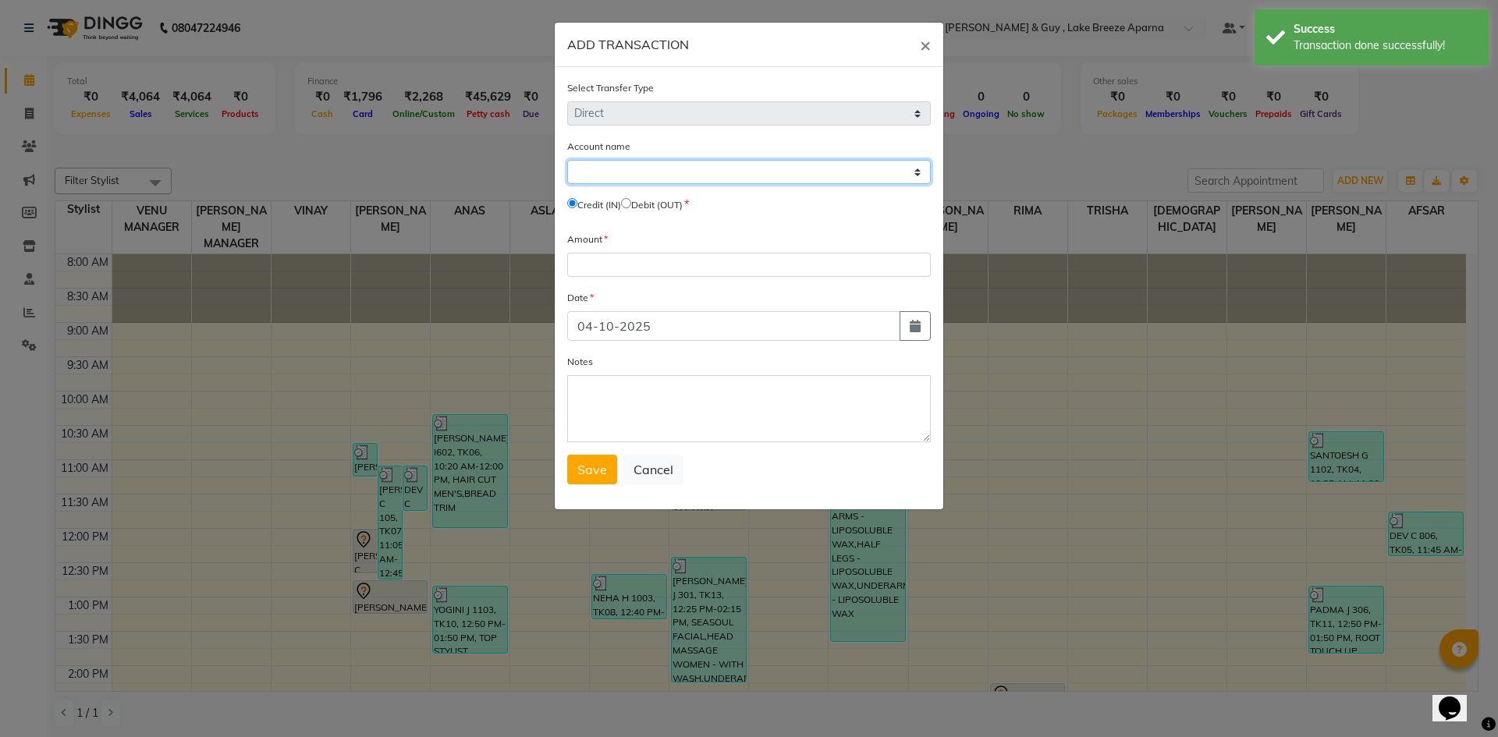
click at [663, 175] on select "Select [PERSON_NAME] Cash Default Account" at bounding box center [749, 172] width 364 height 24
click at [567, 160] on select "Select [PERSON_NAME] Cash Default Account" at bounding box center [749, 172] width 364 height 24
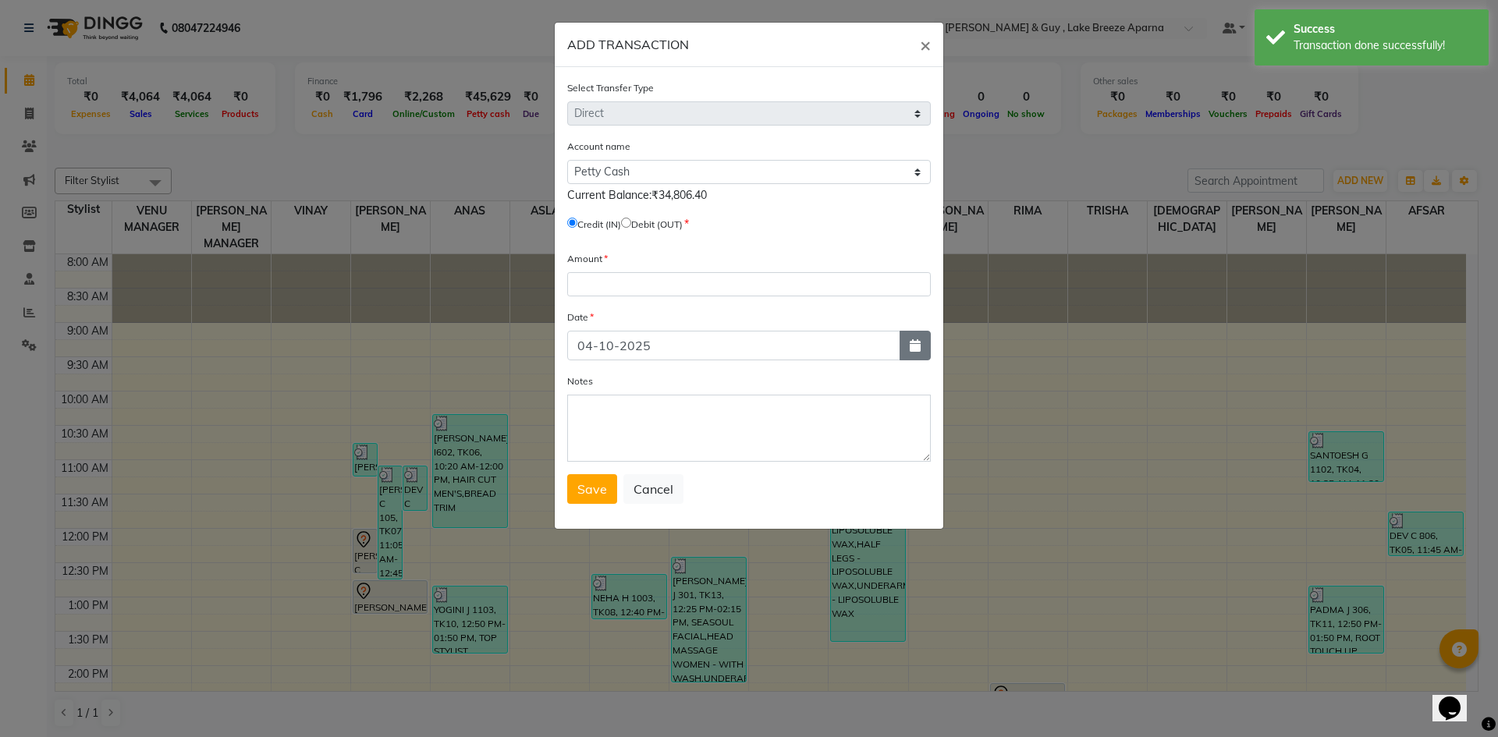
click at [910, 354] on button "button" at bounding box center [914, 346] width 31 height 30
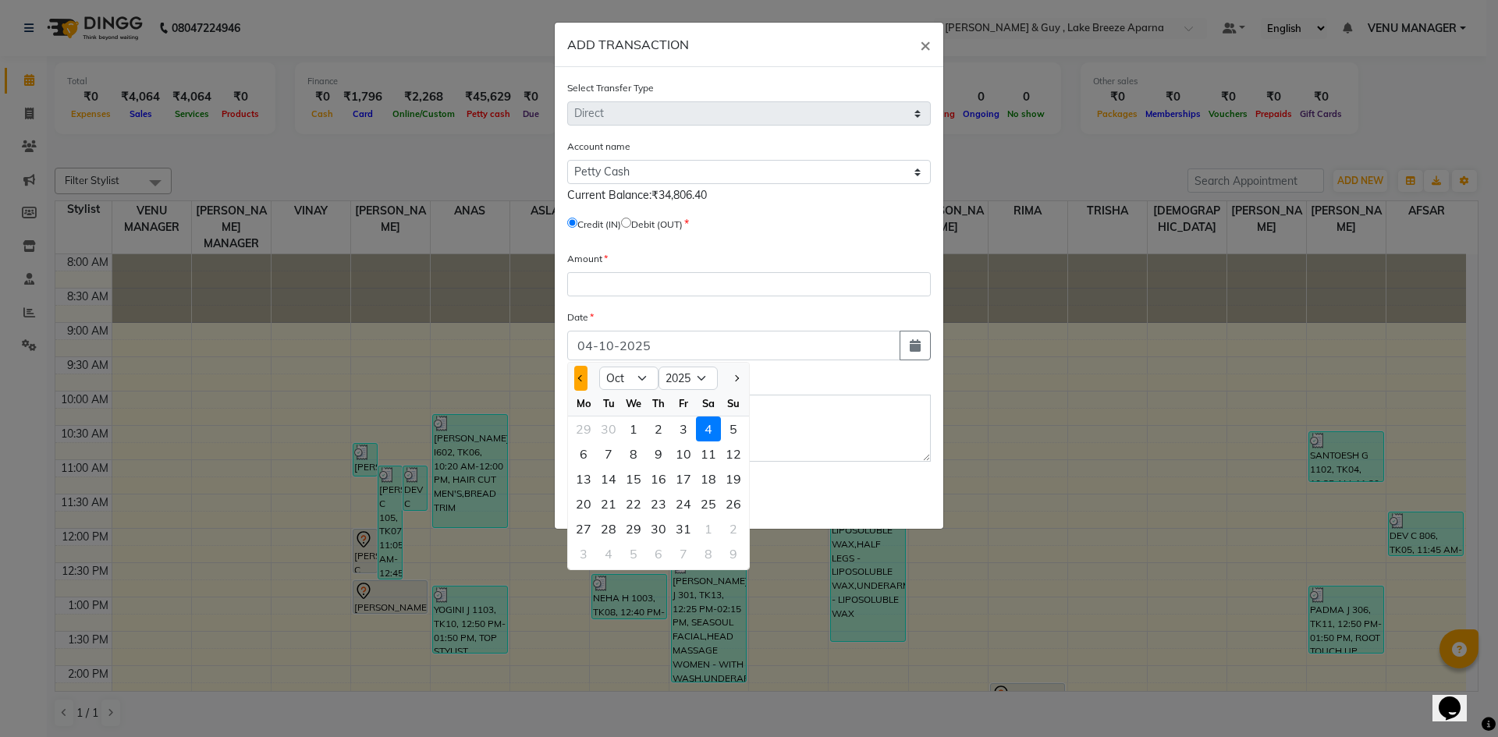
click at [580, 386] on button "Previous month" at bounding box center [580, 378] width 13 height 25
click at [637, 478] on div "17" at bounding box center [633, 478] width 25 height 25
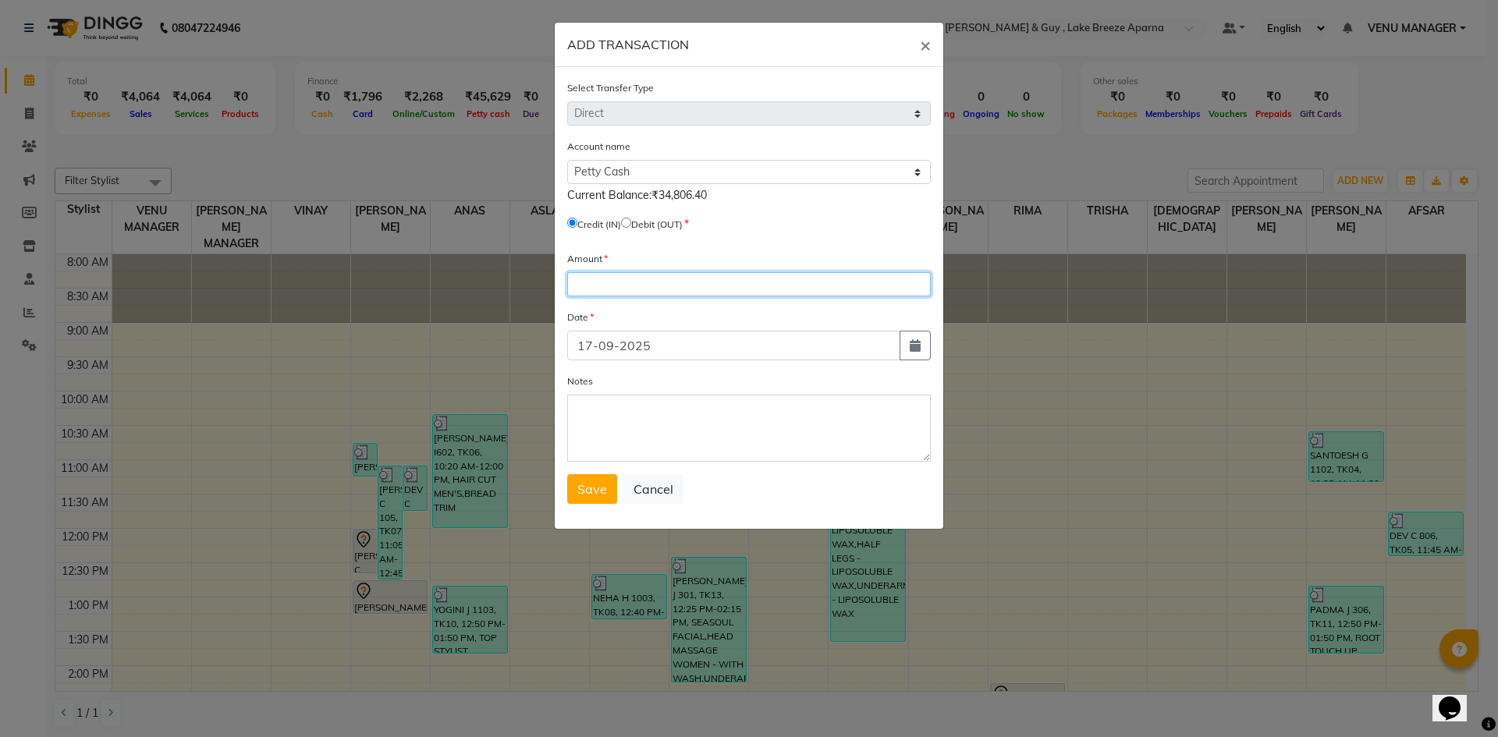
click at [611, 288] on input "number" at bounding box center [749, 284] width 364 height 24
click at [667, 412] on textarea "Notes" at bounding box center [749, 428] width 364 height 67
click at [631, 225] on input "radio" at bounding box center [626, 223] width 10 height 10
click at [610, 489] on button "Save" at bounding box center [592, 489] width 50 height 30
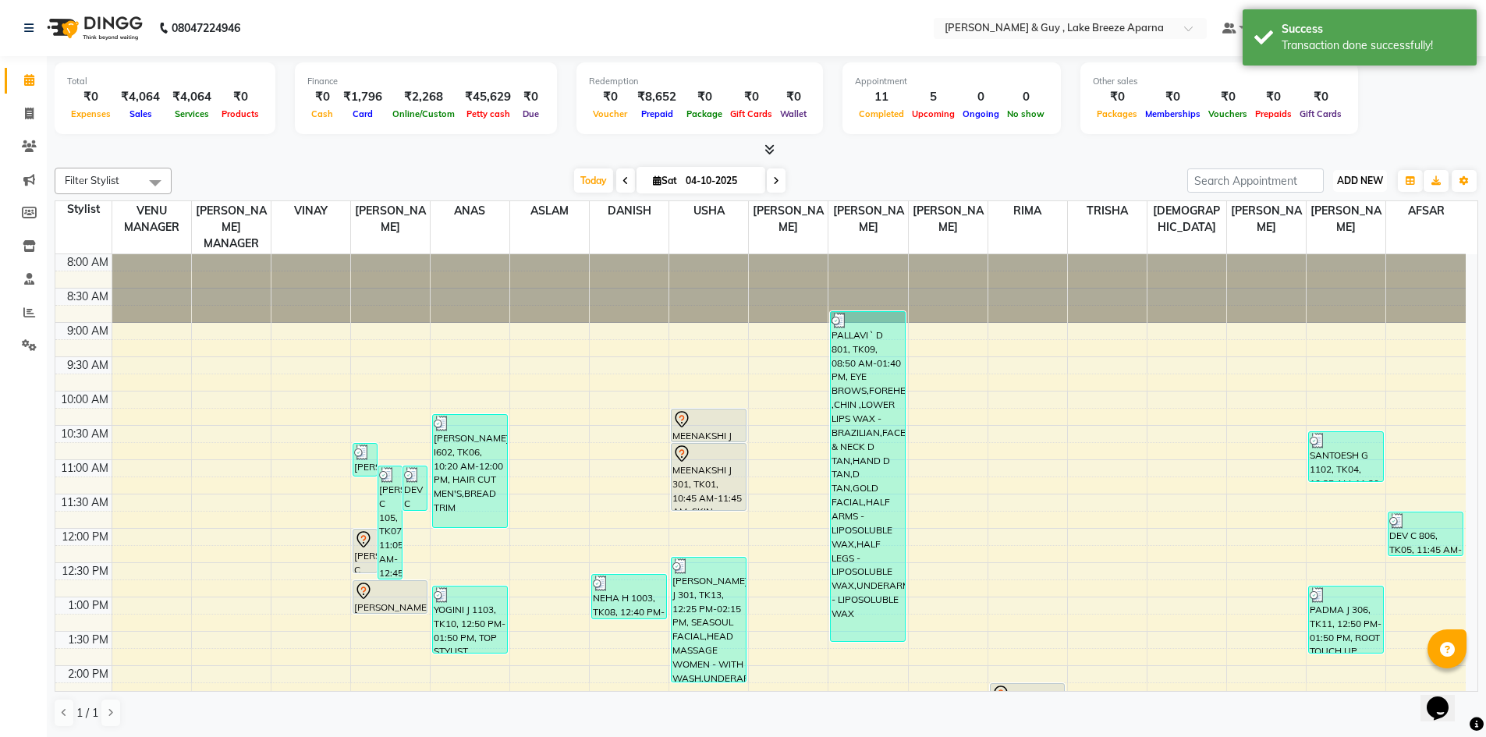
click at [1350, 176] on span "ADD NEW" at bounding box center [1360, 181] width 46 height 12
click at [1347, 261] on link "Add Transaction" at bounding box center [1324, 271] width 123 height 20
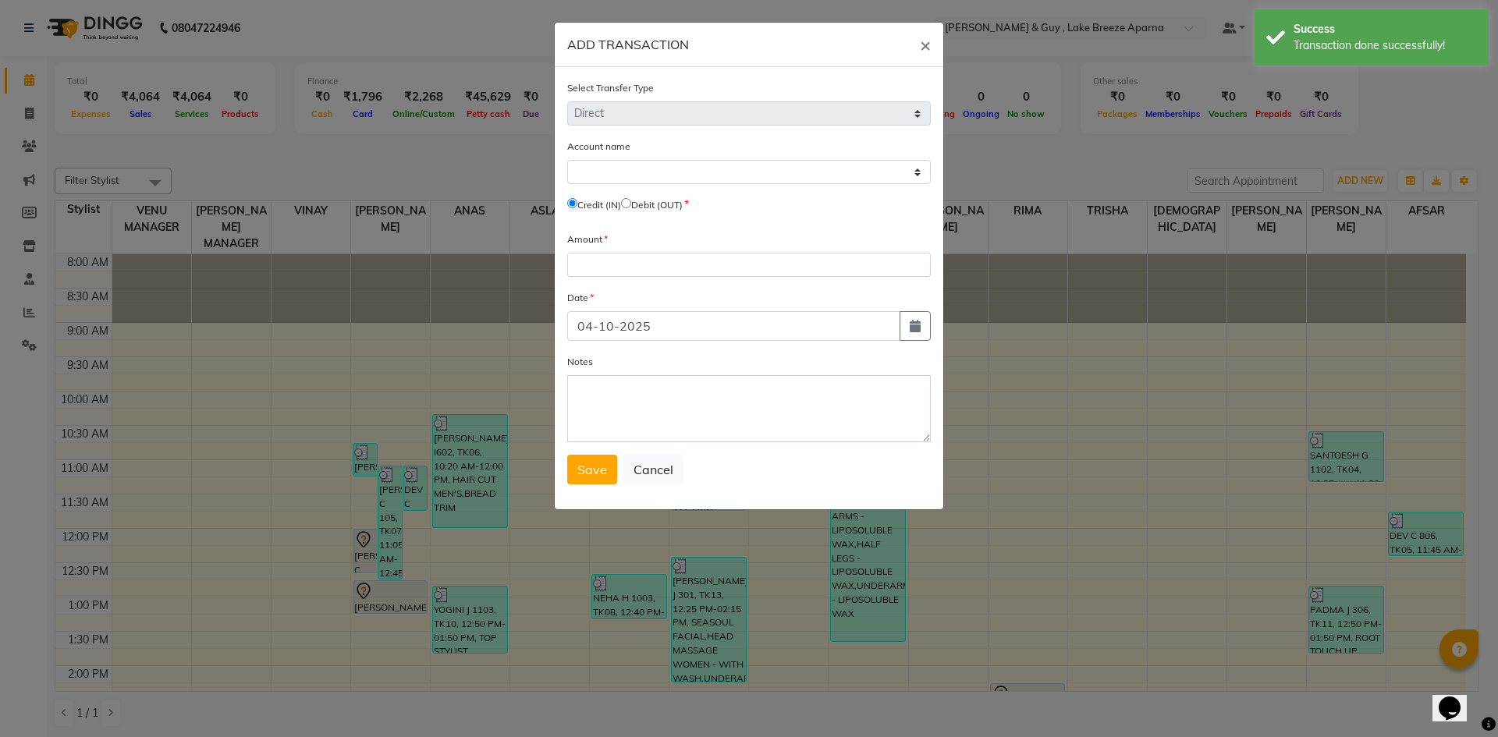
click at [631, 204] on input "radio" at bounding box center [626, 203] width 10 height 10
click at [649, 172] on select "Select [PERSON_NAME] Cash Default Account" at bounding box center [749, 172] width 364 height 24
click at [567, 160] on select "Select [PERSON_NAME] Cash Default Account" at bounding box center [749, 172] width 364 height 24
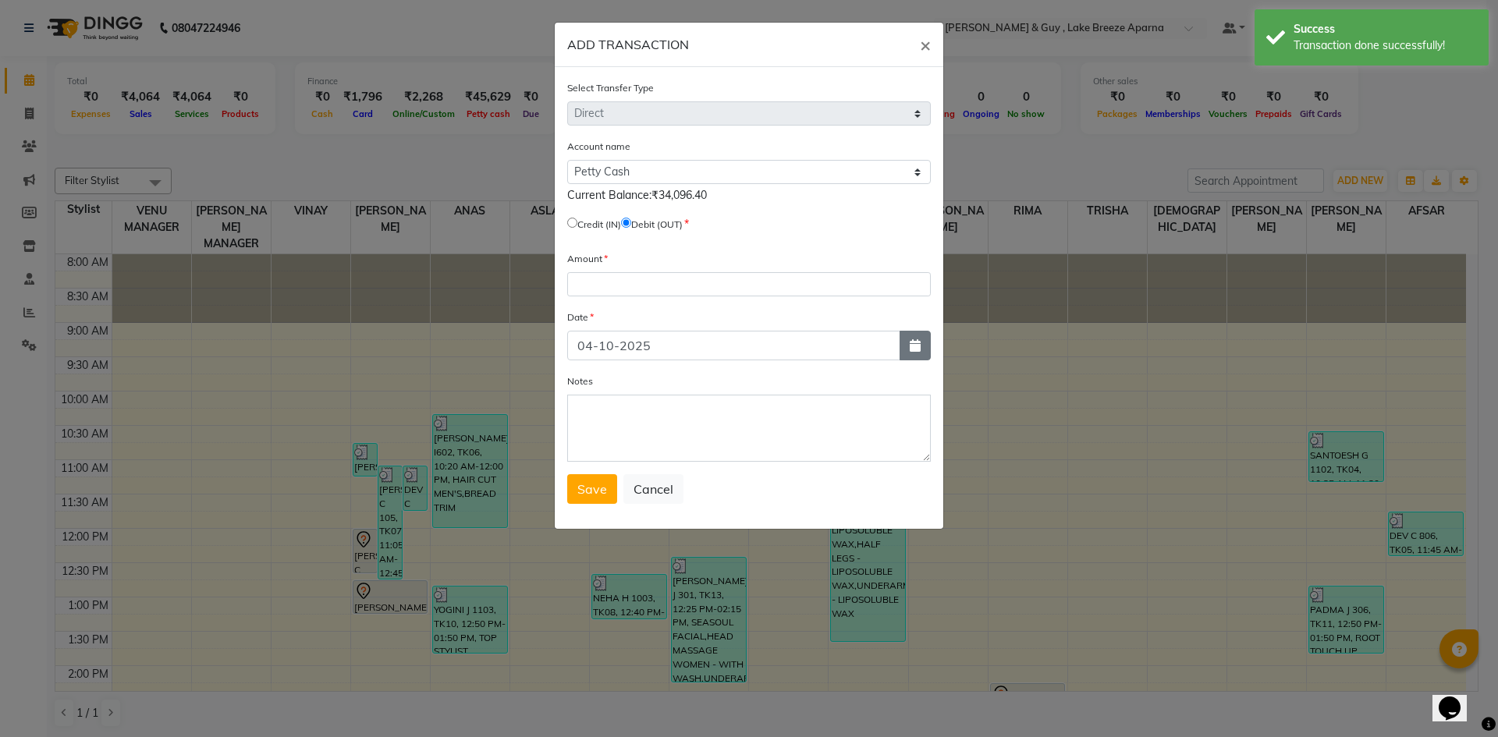
click at [908, 353] on button "button" at bounding box center [914, 346] width 31 height 30
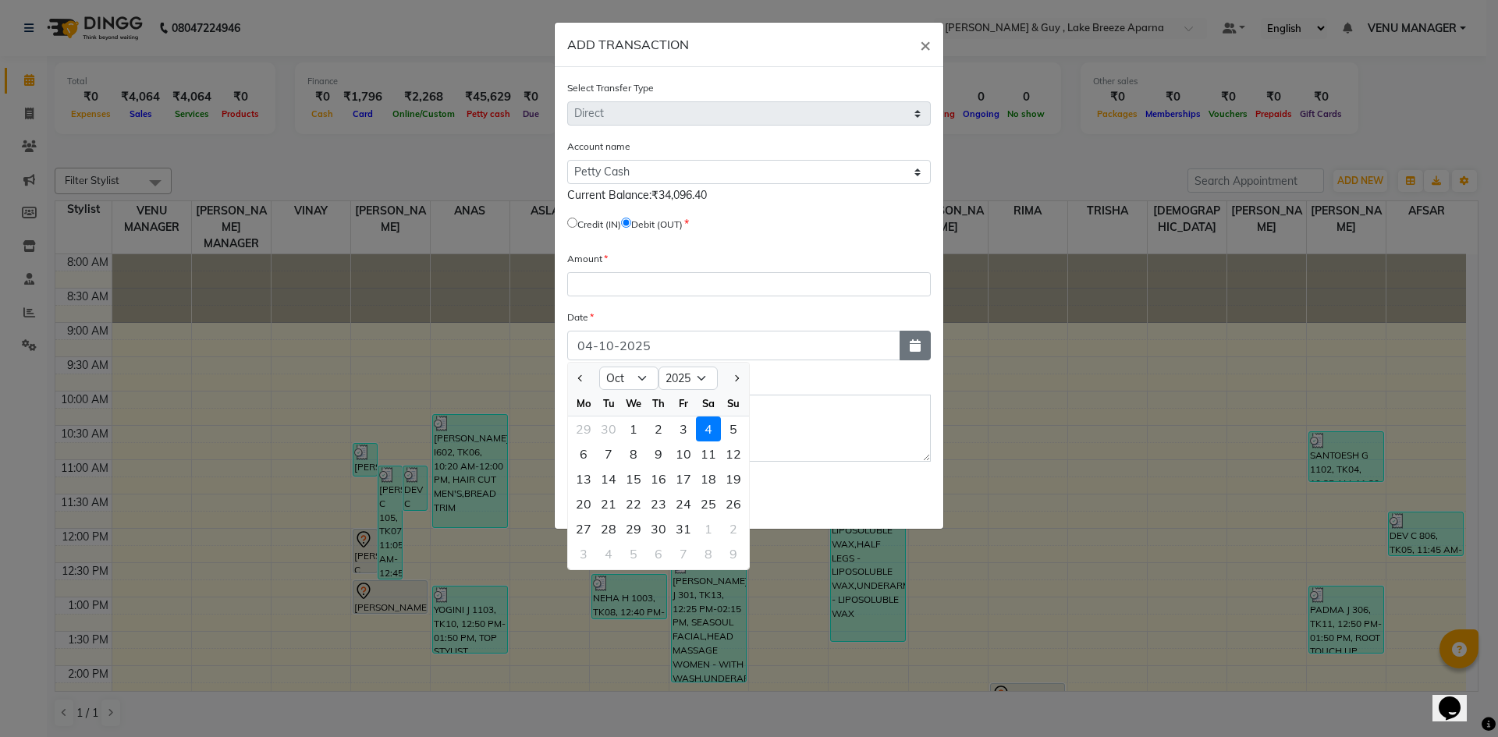
click at [910, 335] on button "button" at bounding box center [914, 346] width 31 height 30
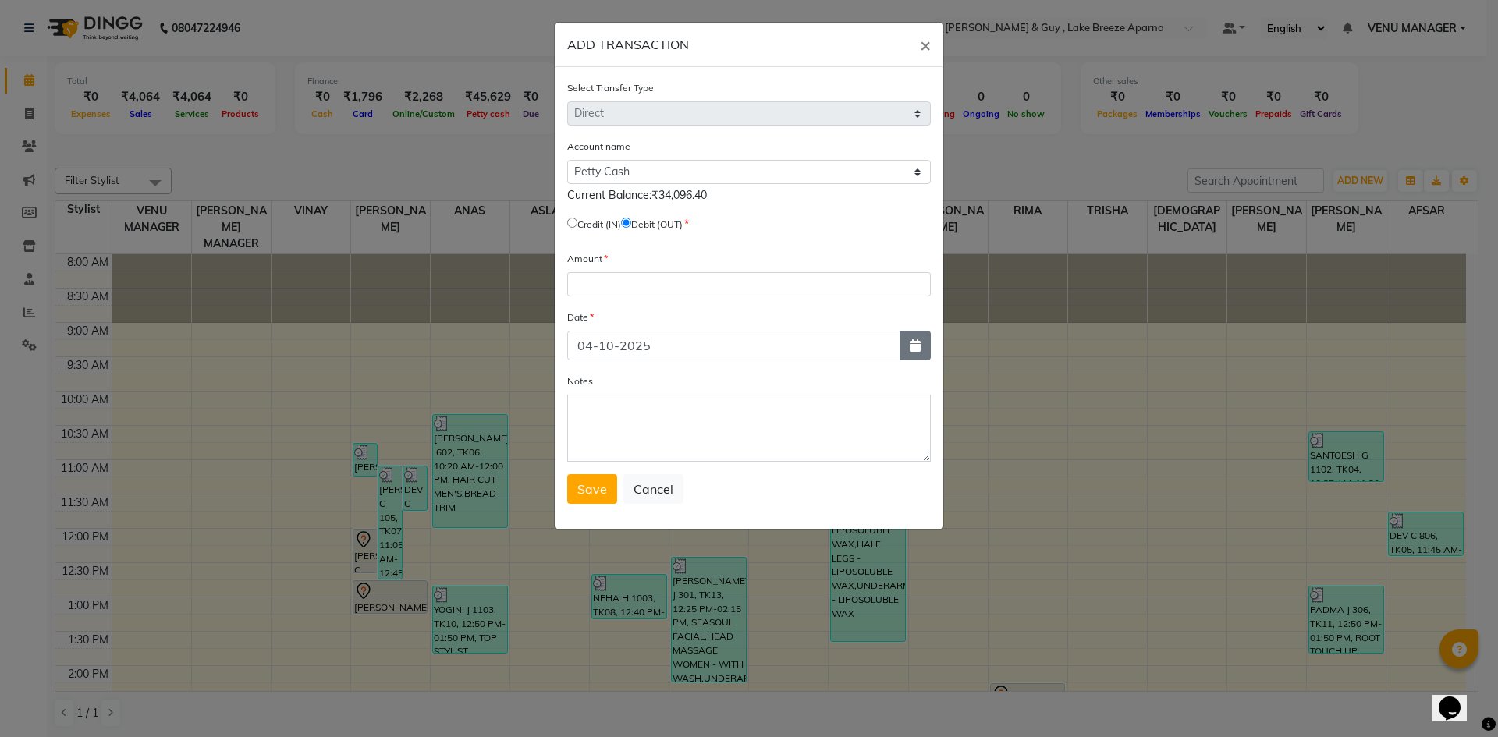
click at [910, 335] on button "button" at bounding box center [914, 346] width 31 height 30
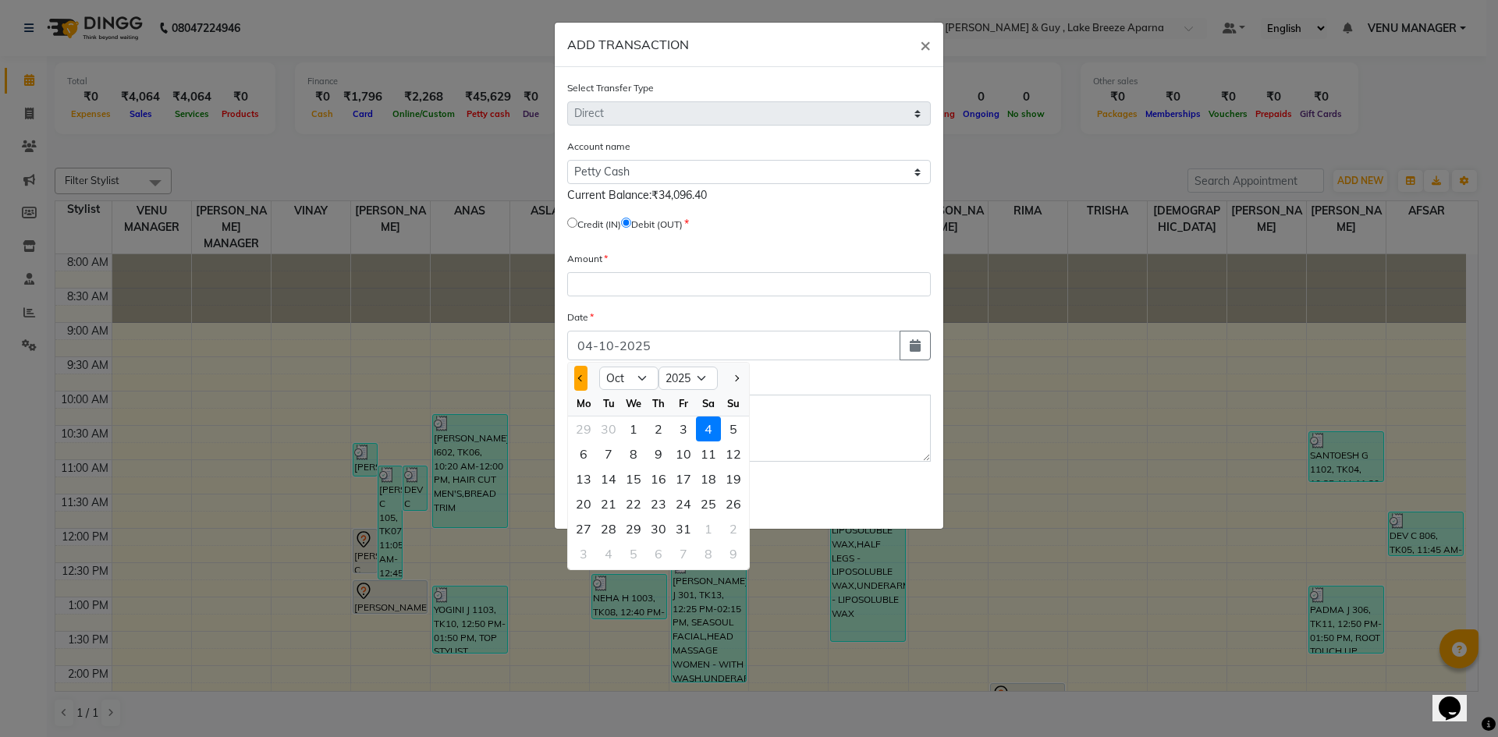
click at [579, 380] on span "Previous month" at bounding box center [581, 378] width 6 height 6
click at [665, 484] on div "18" at bounding box center [658, 478] width 25 height 25
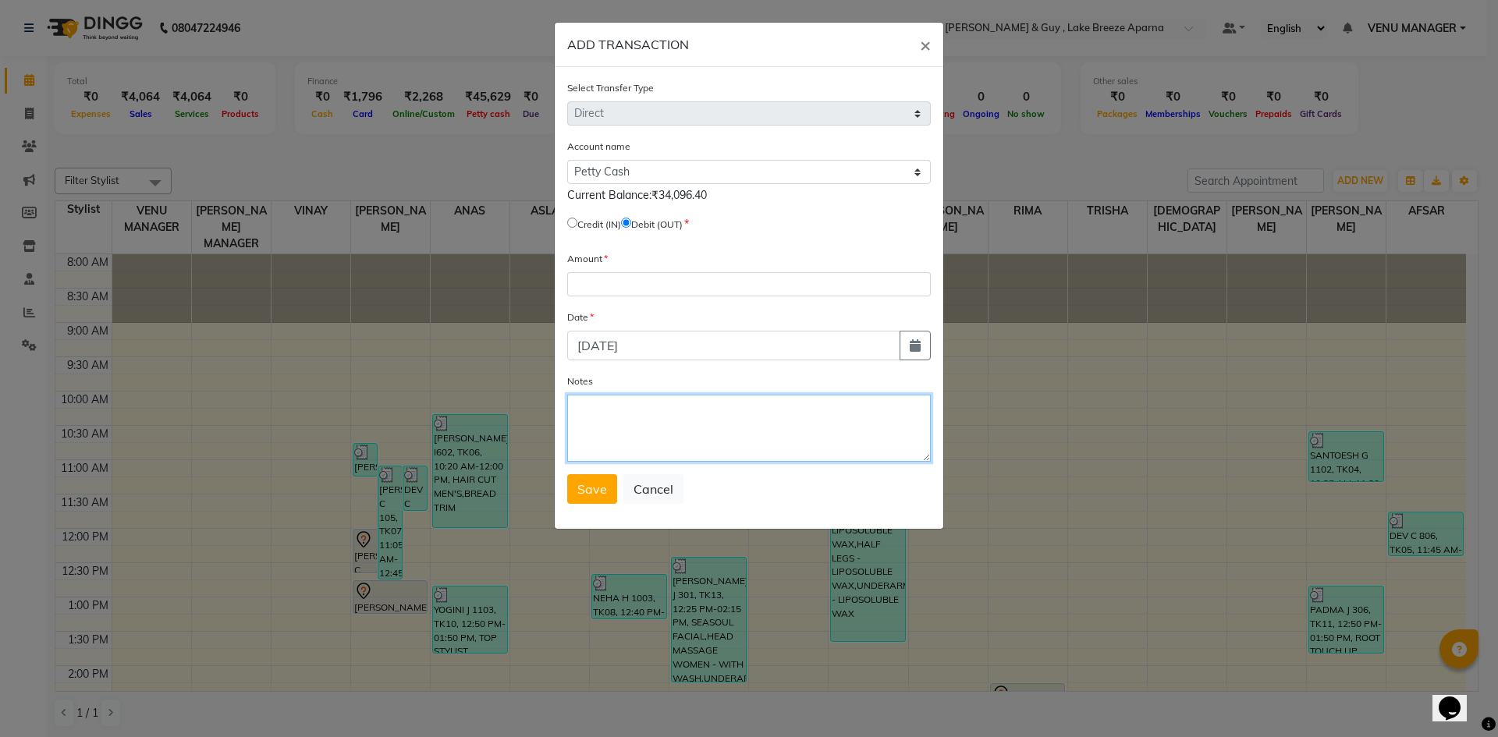
click at [639, 418] on textarea "Notes" at bounding box center [749, 428] width 364 height 67
click at [619, 286] on input "number" at bounding box center [749, 284] width 364 height 24
click at [679, 406] on textarea "Notes" at bounding box center [749, 428] width 364 height 67
click at [608, 494] on button "Save" at bounding box center [592, 489] width 50 height 30
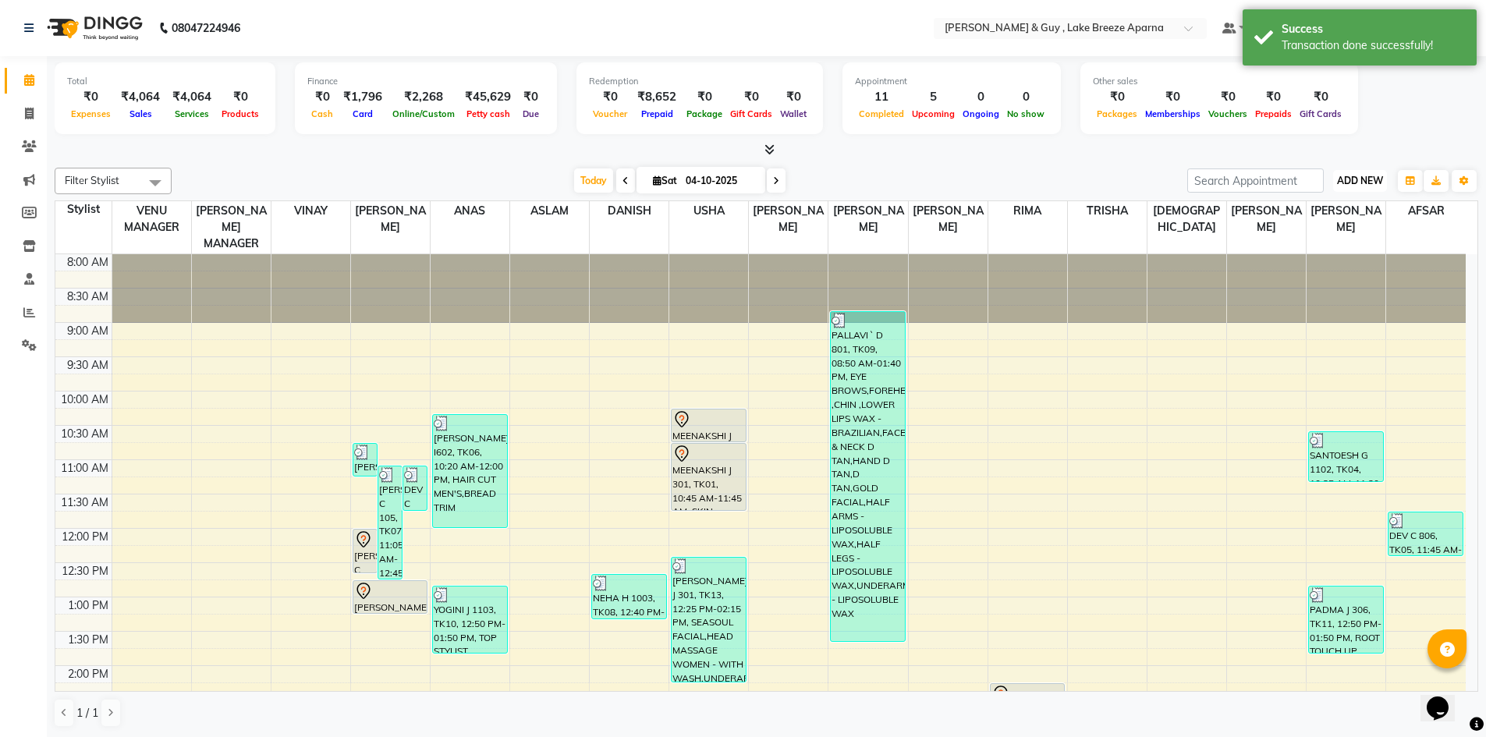
click at [1349, 181] on span "ADD NEW" at bounding box center [1360, 181] width 46 height 12
click at [1319, 271] on link "Add Transaction" at bounding box center [1324, 271] width 123 height 20
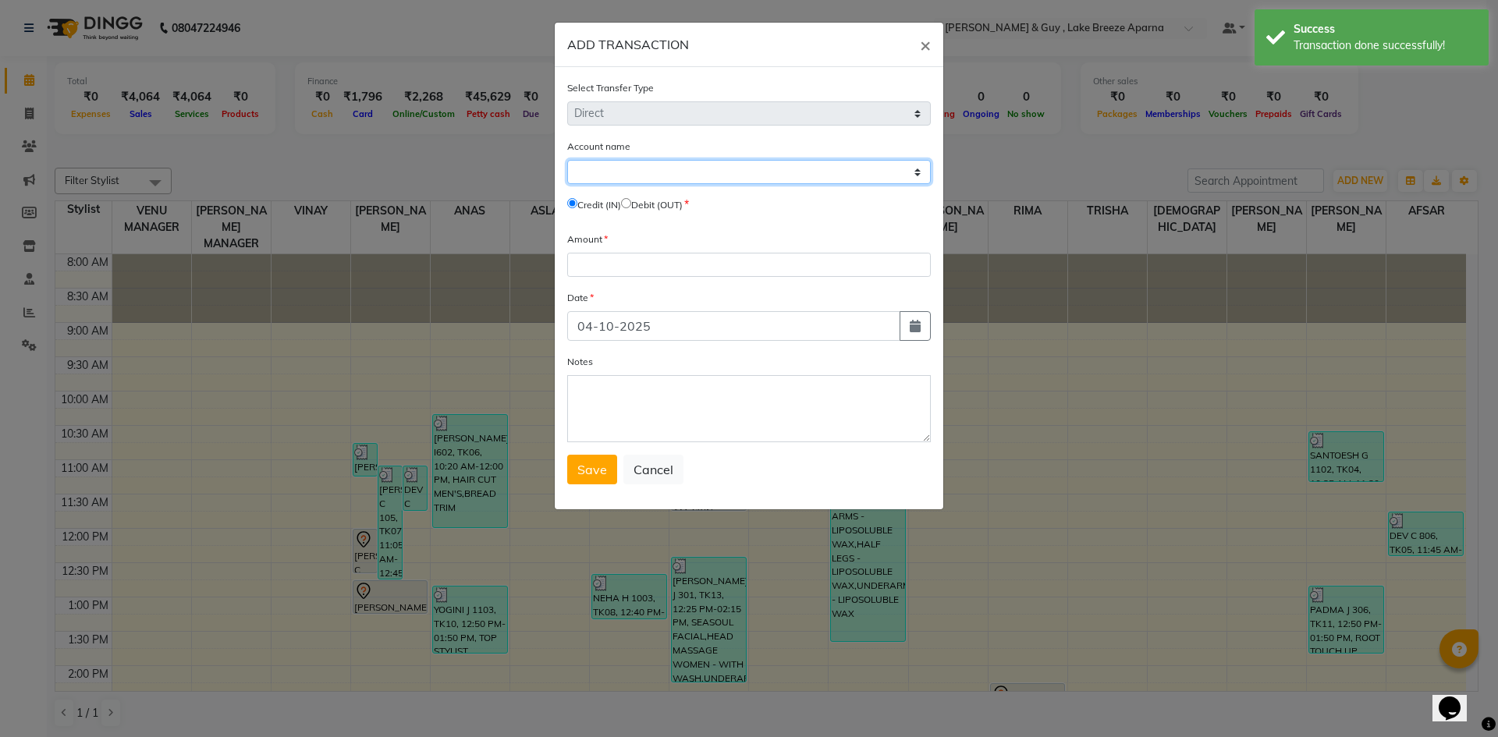
drag, startPoint x: 690, startPoint y: 173, endPoint x: 691, endPoint y: 181, distance: 7.8
click at [690, 173] on select "Select [PERSON_NAME] Cash Default Account" at bounding box center [749, 172] width 364 height 24
click at [567, 160] on select "Select [PERSON_NAME] Cash Default Account" at bounding box center [749, 172] width 364 height 24
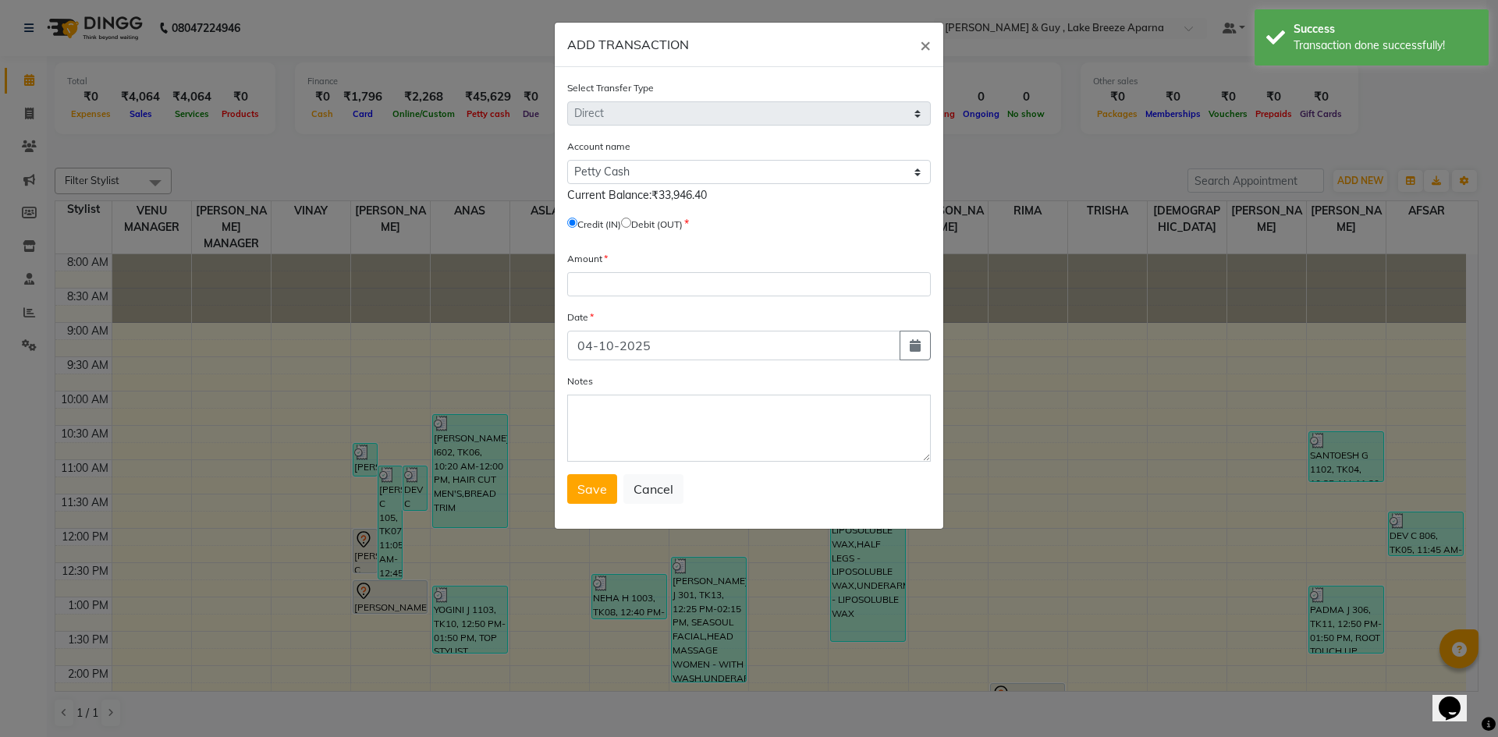
click at [631, 223] on input "radio" at bounding box center [626, 223] width 10 height 10
click at [902, 342] on button "button" at bounding box center [914, 346] width 31 height 30
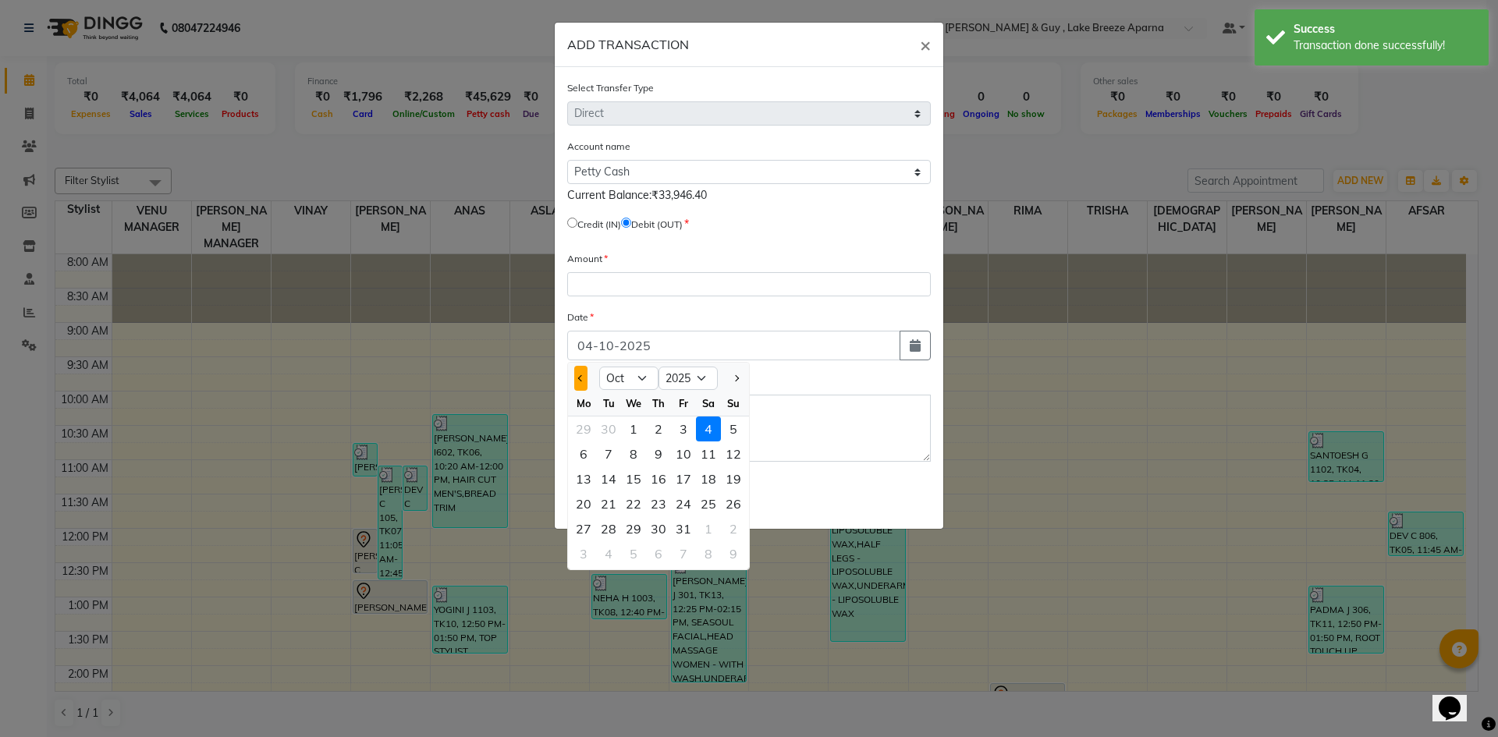
click at [580, 382] on button "Previous month" at bounding box center [580, 378] width 13 height 25
click at [686, 480] on div "19" at bounding box center [683, 478] width 25 height 25
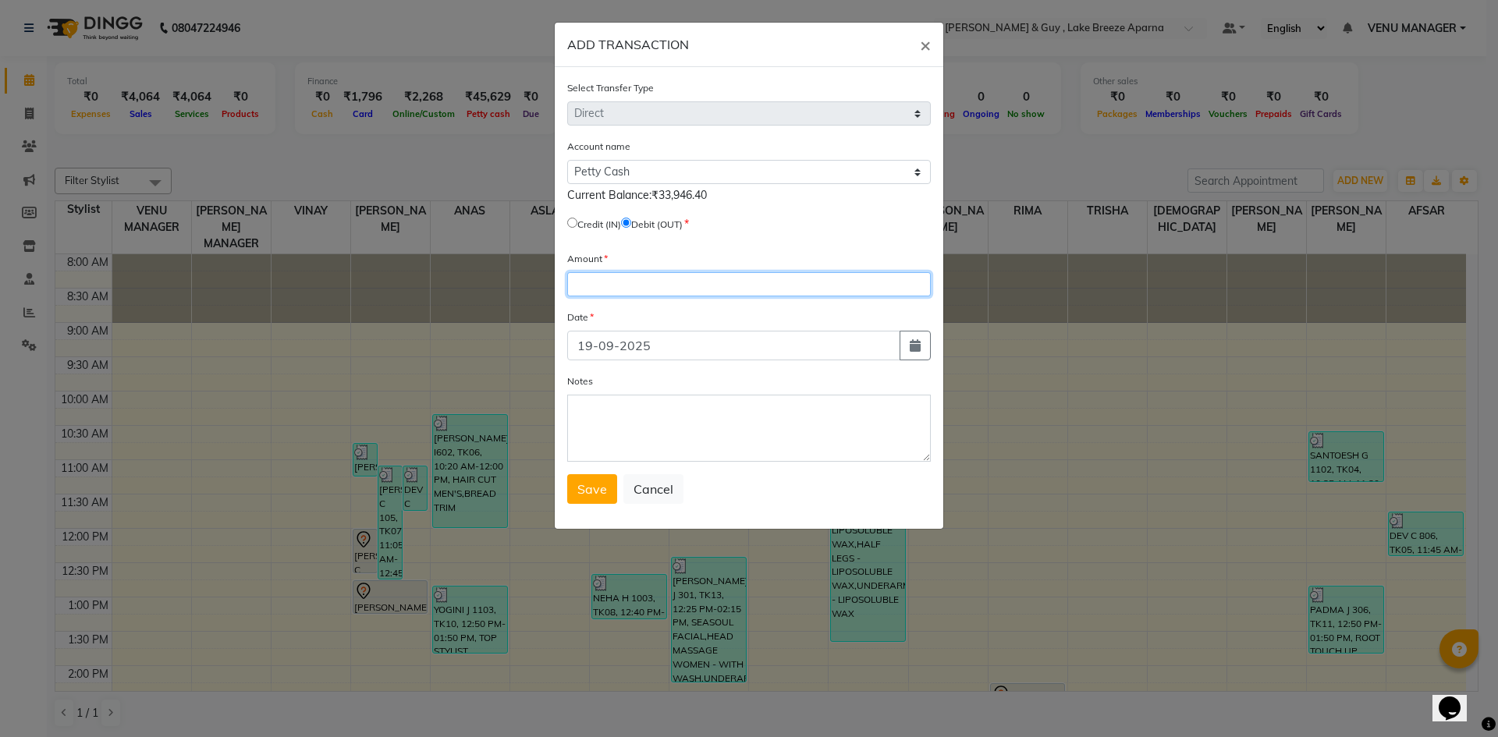
click at [618, 284] on input "number" at bounding box center [749, 284] width 364 height 24
click at [644, 426] on textarea "Notes" at bounding box center [749, 428] width 364 height 67
click at [605, 480] on button "Save" at bounding box center [592, 489] width 50 height 30
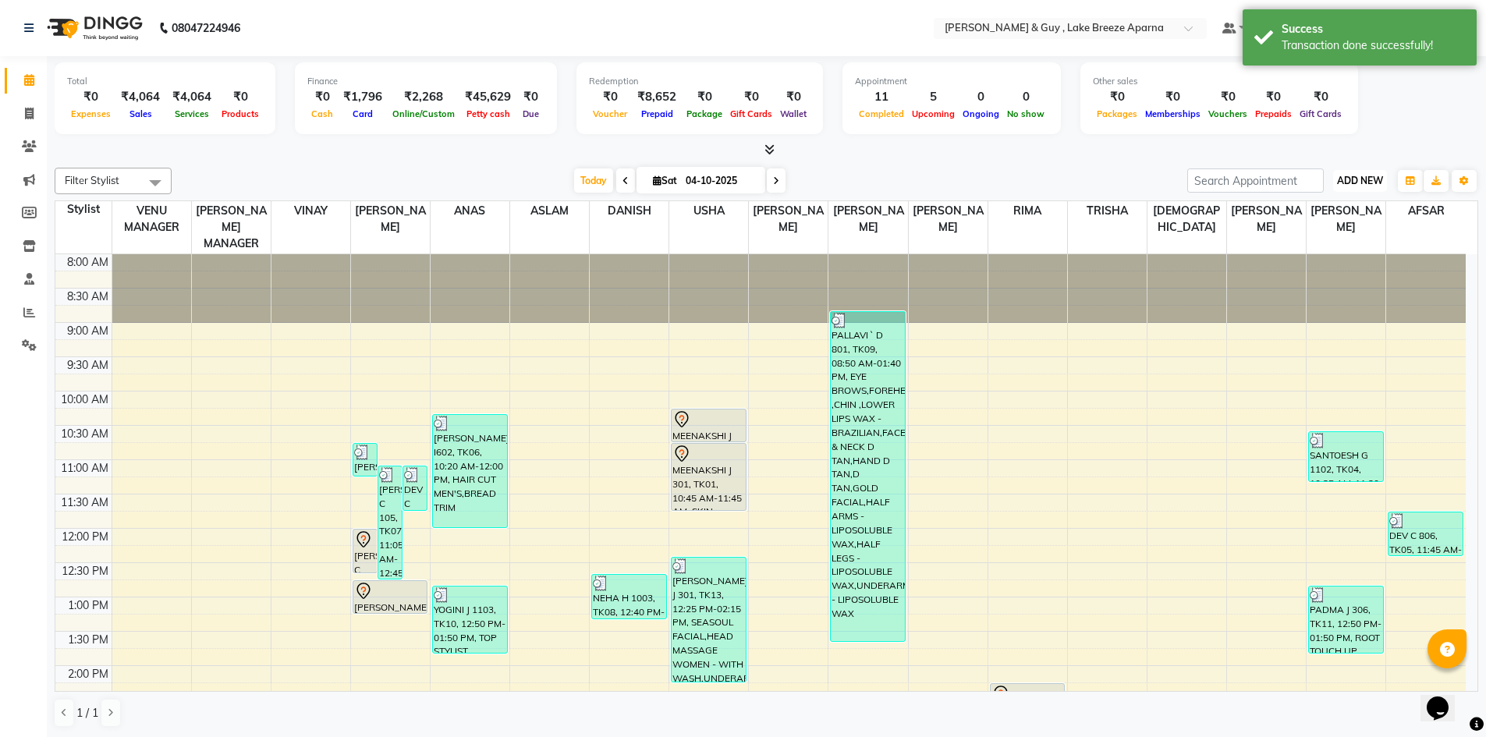
click at [1375, 178] on span "ADD NEW" at bounding box center [1360, 181] width 46 height 12
click at [1325, 265] on link "Add Transaction" at bounding box center [1324, 271] width 123 height 20
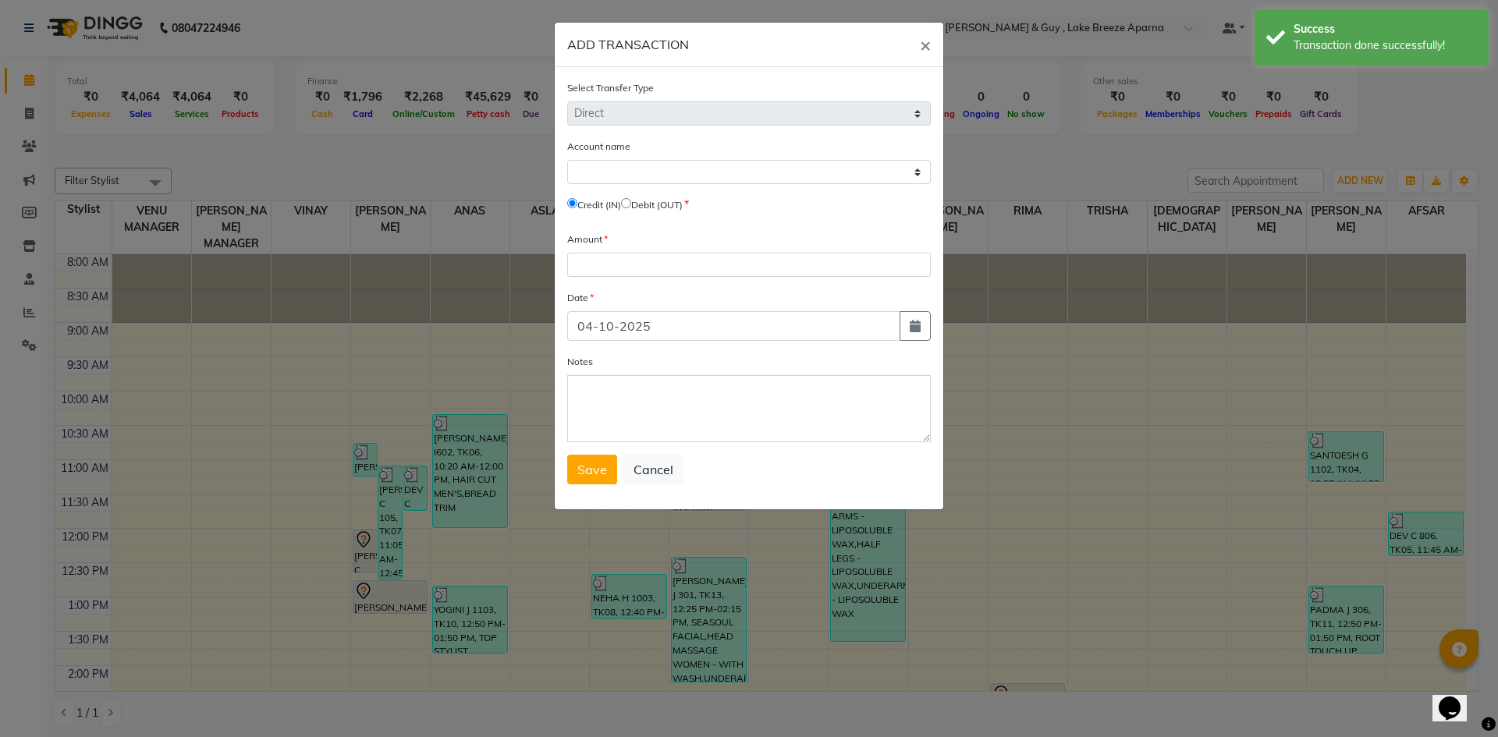
click at [781, 186] on div "Account name Select Petty Cash Default Account Credit (IN) Debit (OUT)" at bounding box center [749, 178] width 364 height 80
click at [790, 167] on select "Select [PERSON_NAME] Cash Default Account" at bounding box center [749, 172] width 364 height 24
click at [567, 160] on select "Select [PERSON_NAME] Cash Default Account" at bounding box center [749, 172] width 364 height 24
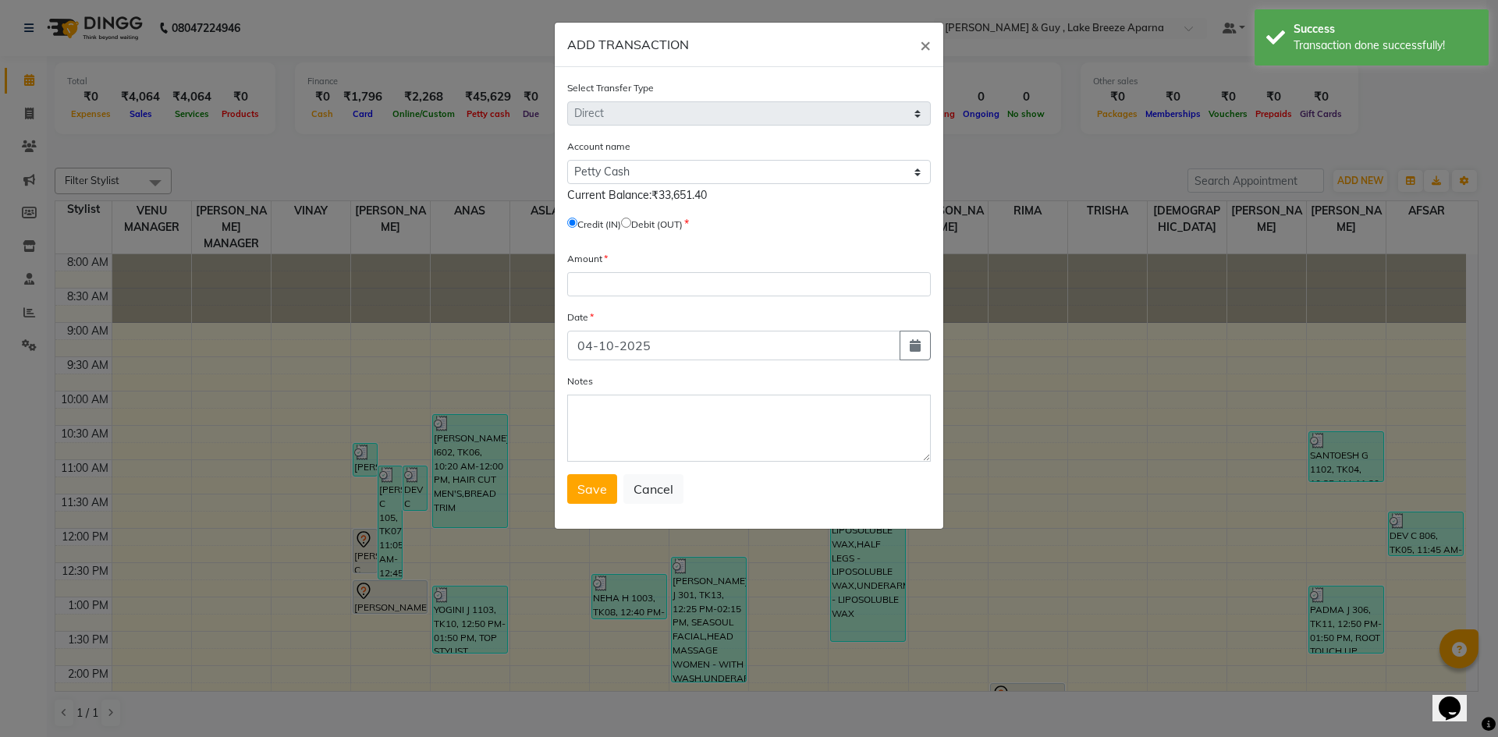
click at [631, 220] on input "radio" at bounding box center [626, 223] width 10 height 10
click at [907, 347] on button "button" at bounding box center [914, 346] width 31 height 30
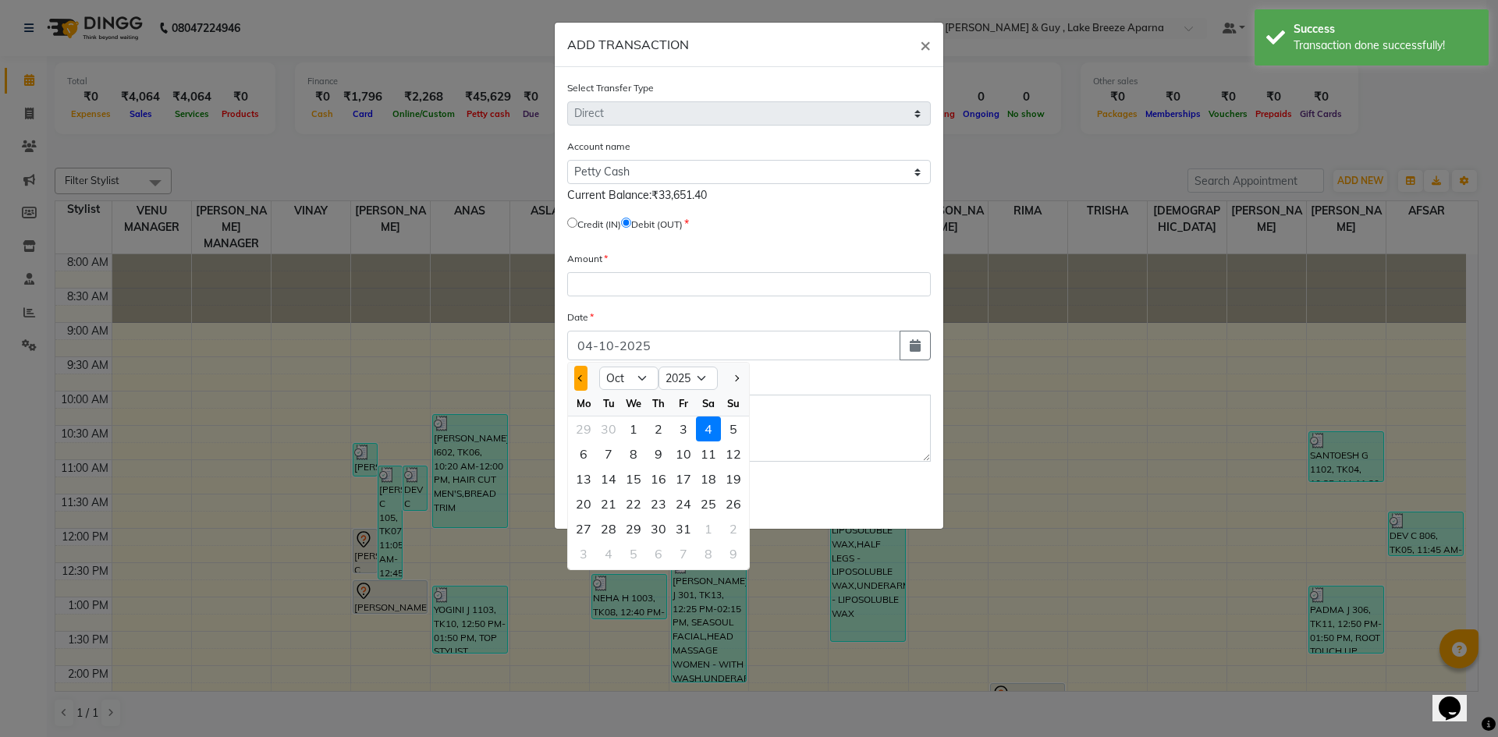
click at [580, 375] on span "Previous month" at bounding box center [581, 378] width 6 height 6
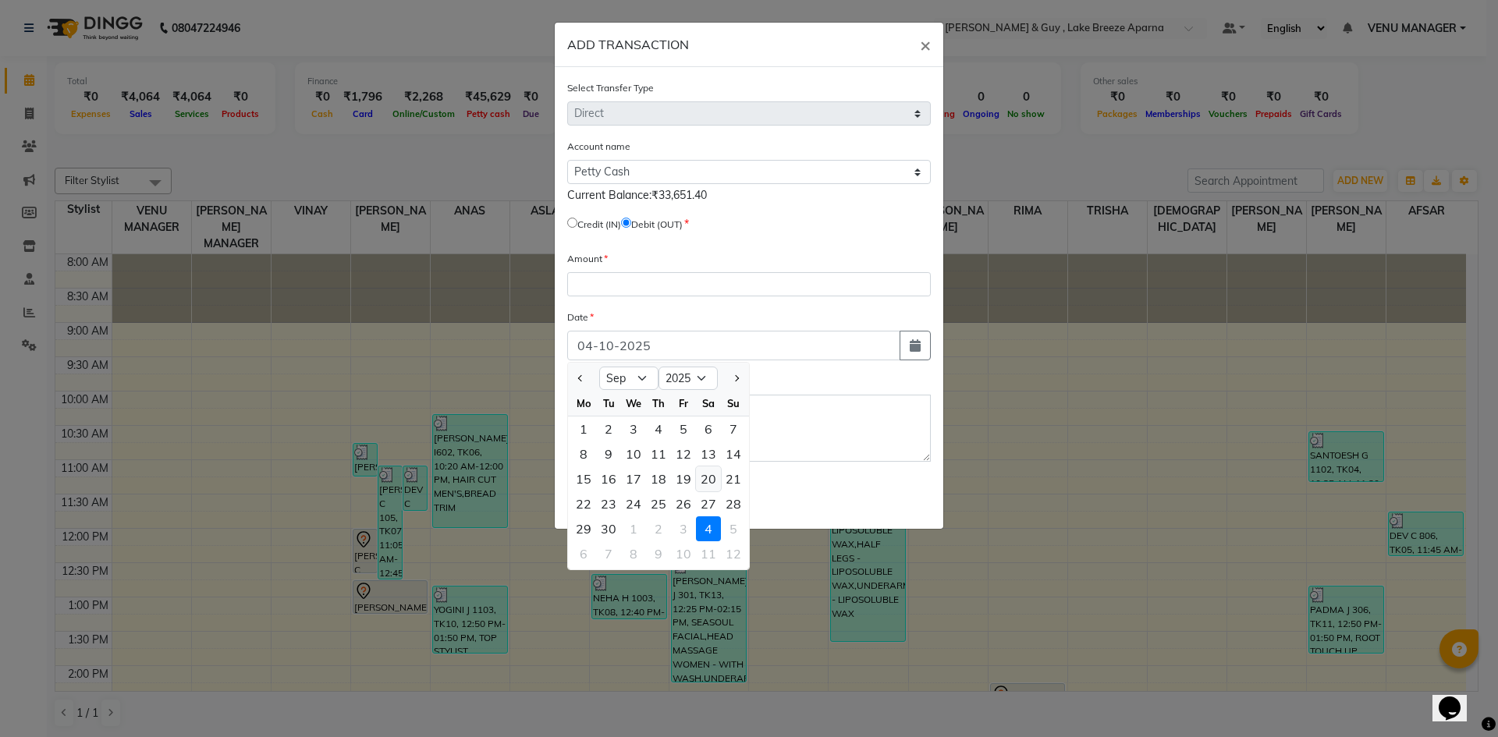
click at [715, 483] on div "20" at bounding box center [708, 478] width 25 height 25
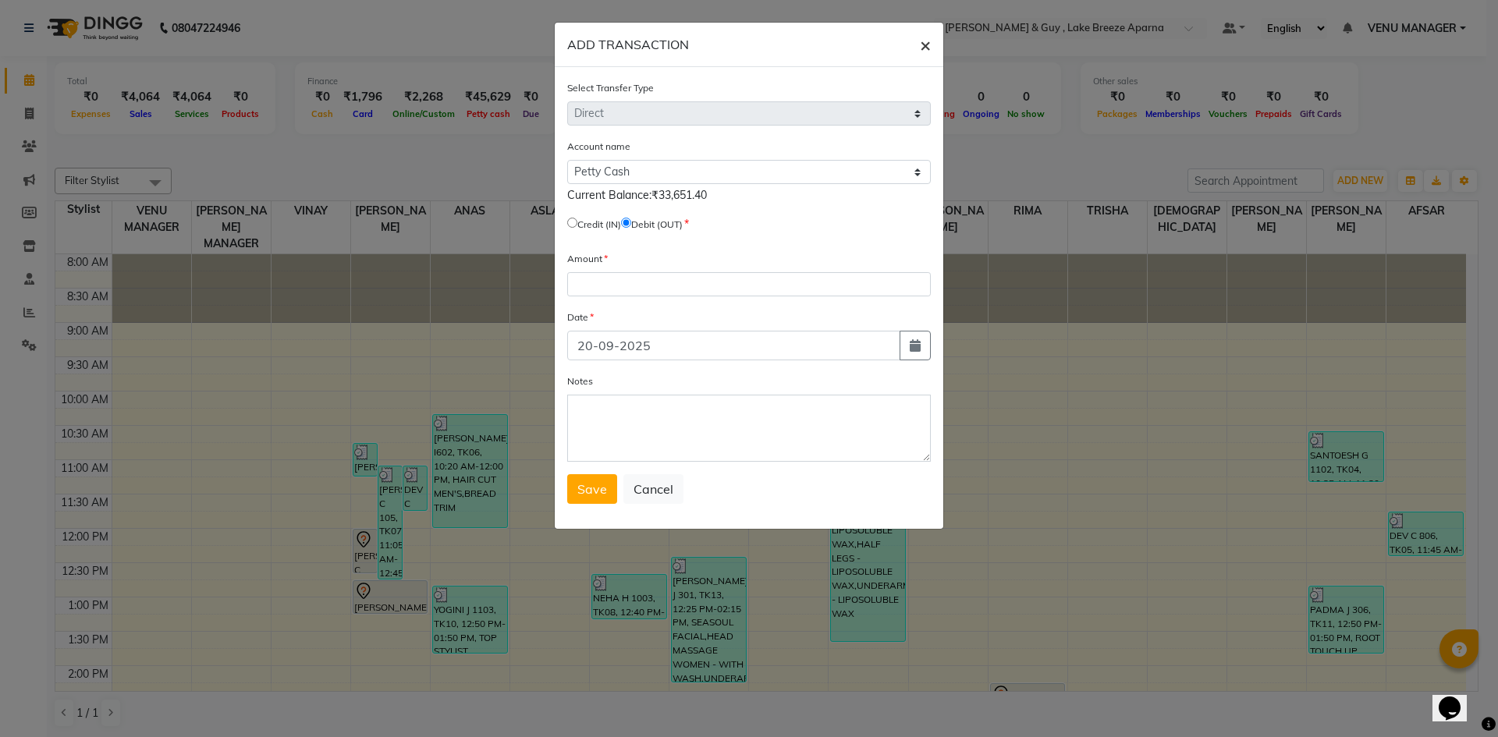
click at [931, 50] on button "×" at bounding box center [925, 45] width 36 height 44
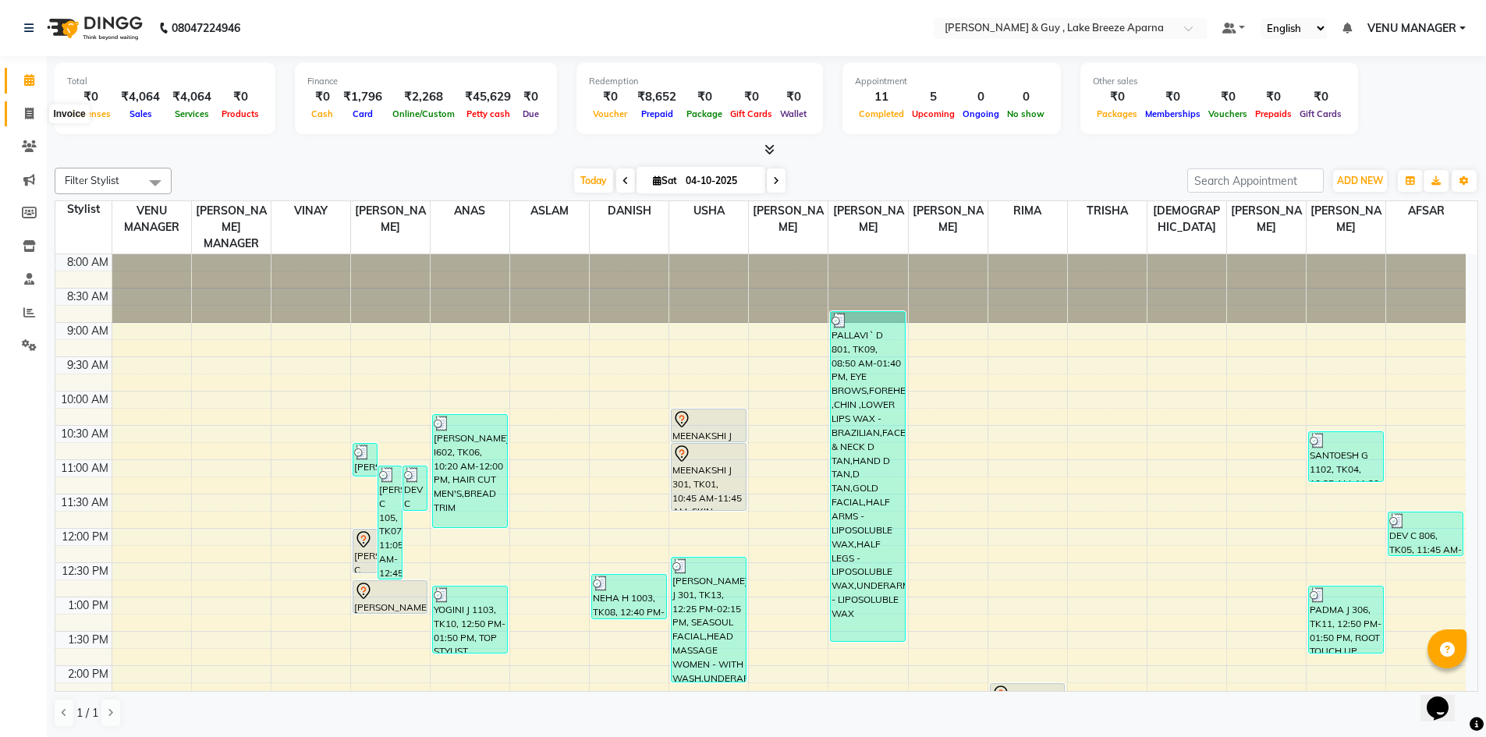
drag, startPoint x: 29, startPoint y: 120, endPoint x: 34, endPoint y: 105, distance: 15.8
click at [29, 120] on span at bounding box center [29, 114] width 27 height 18
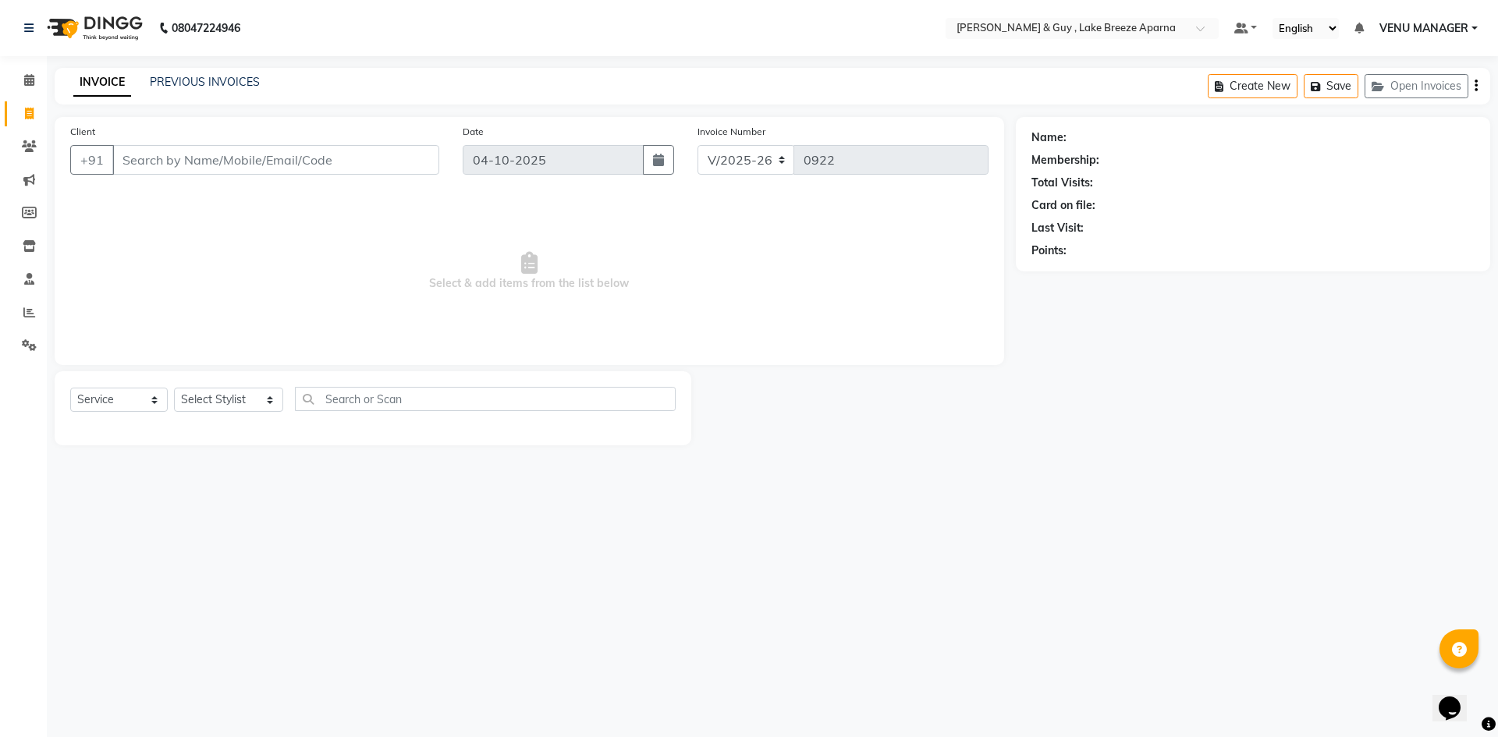
drag, startPoint x: 976, startPoint y: 475, endPoint x: 977, endPoint y: 487, distance: 11.7
click at [977, 487] on div "08047224946 Select Location × Toni & Guy , Lake Breeze Aparna Default Panel My …" at bounding box center [749, 368] width 1498 height 737
click at [29, 79] on icon at bounding box center [29, 80] width 10 height 12
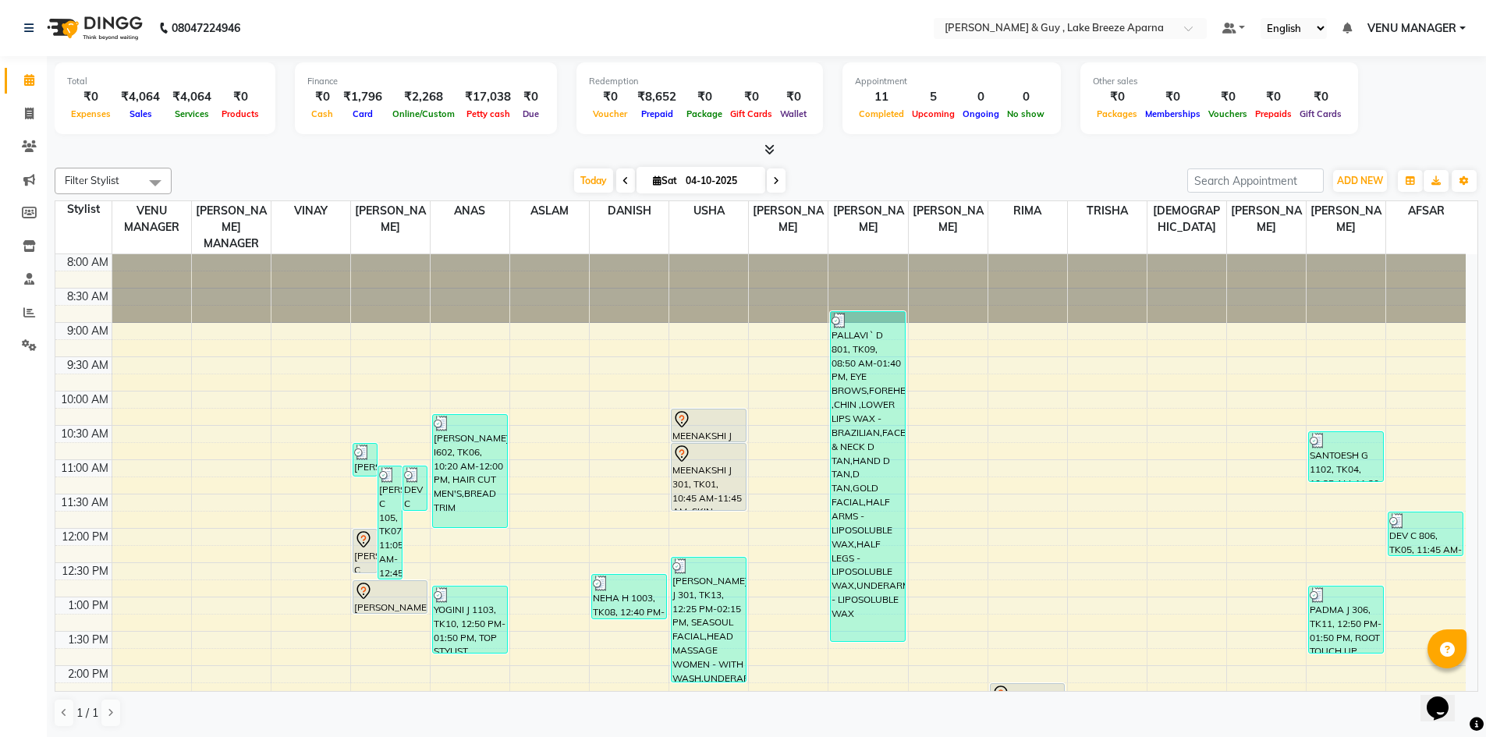
click at [1421, 27] on span "VENU MANAGER" at bounding box center [1412, 28] width 89 height 16
click at [1400, 117] on link "Sign out" at bounding box center [1385, 107] width 143 height 24
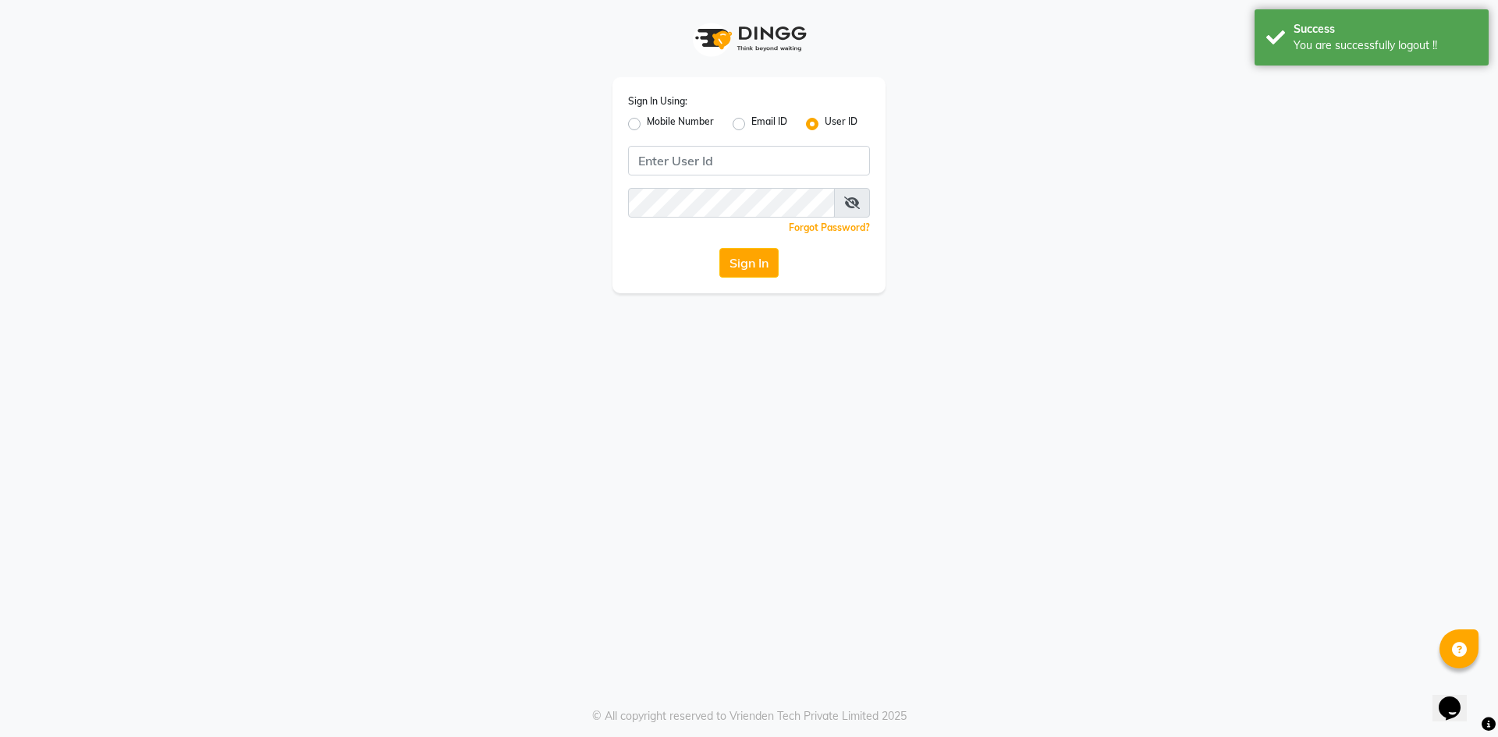
click at [640, 125] on div "Mobile Number" at bounding box center [671, 124] width 86 height 19
click at [626, 125] on div "Sign In Using: Mobile Number Email ID User ID Remember me Forgot Password? Sign…" at bounding box center [748, 185] width 273 height 216
click at [647, 122] on label "Mobile Number" at bounding box center [680, 124] width 67 height 19
click at [647, 122] on input "Mobile Number" at bounding box center [652, 120] width 10 height 10
click at [754, 170] on input "Username" at bounding box center [775, 161] width 190 height 30
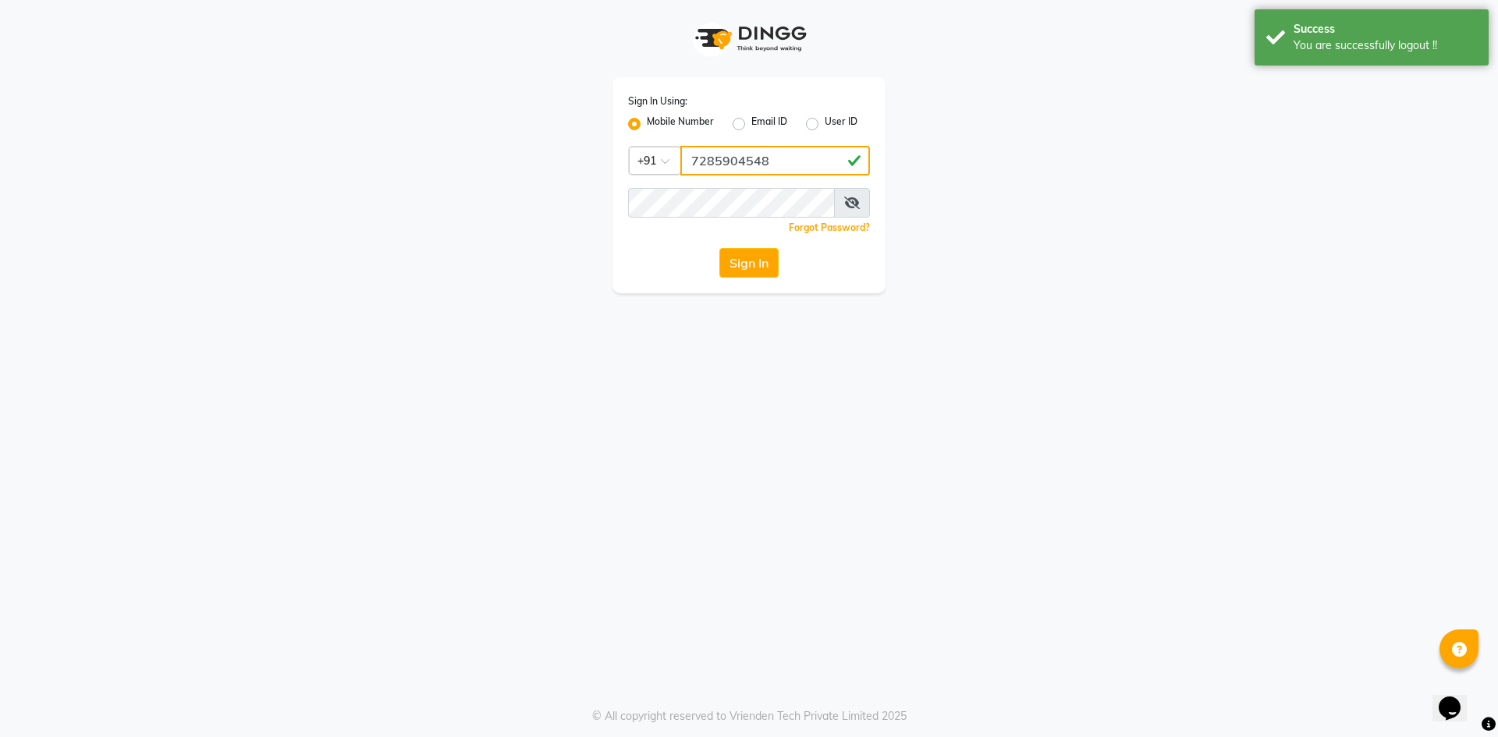
click at [750, 155] on input "7285904548" at bounding box center [775, 161] width 190 height 30
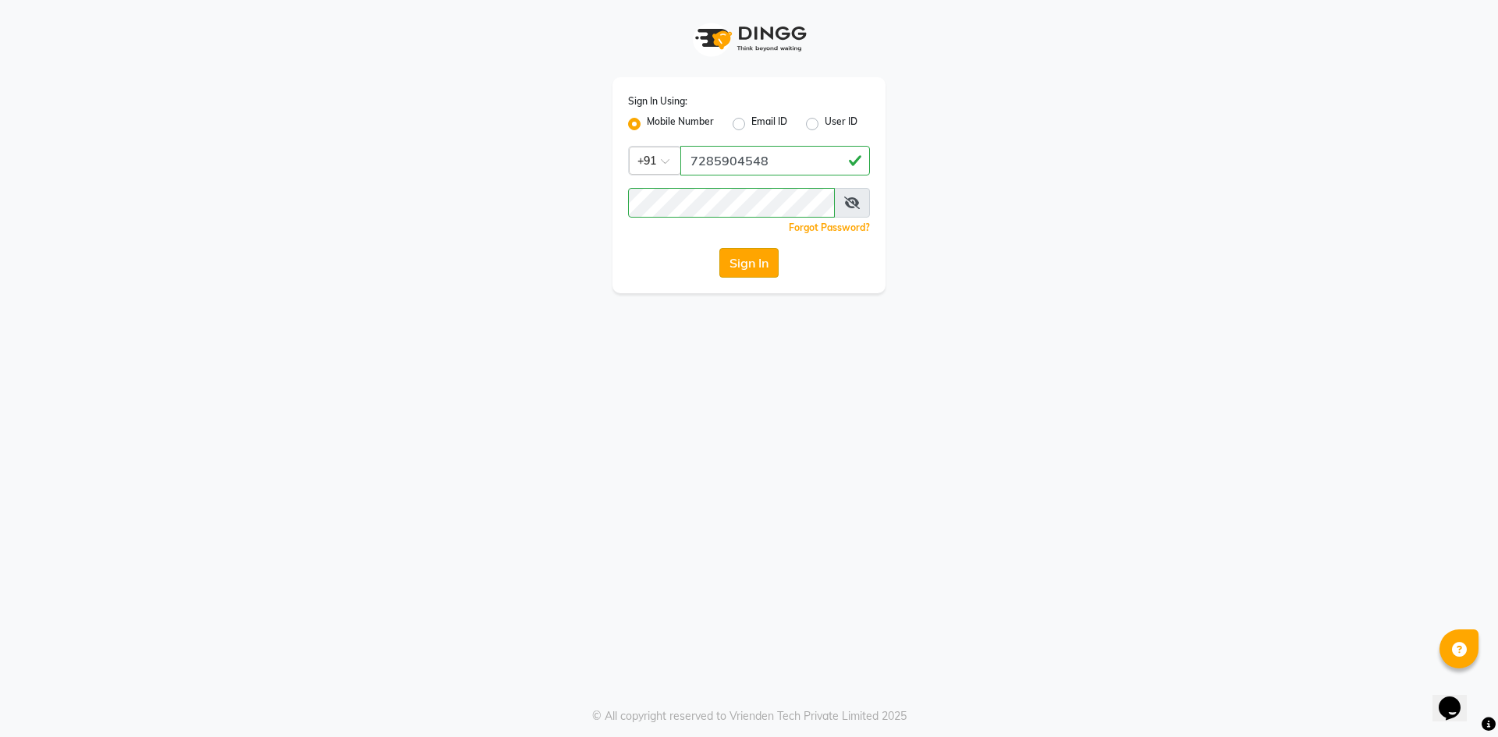
click at [752, 259] on button "Sign In" at bounding box center [748, 263] width 59 height 30
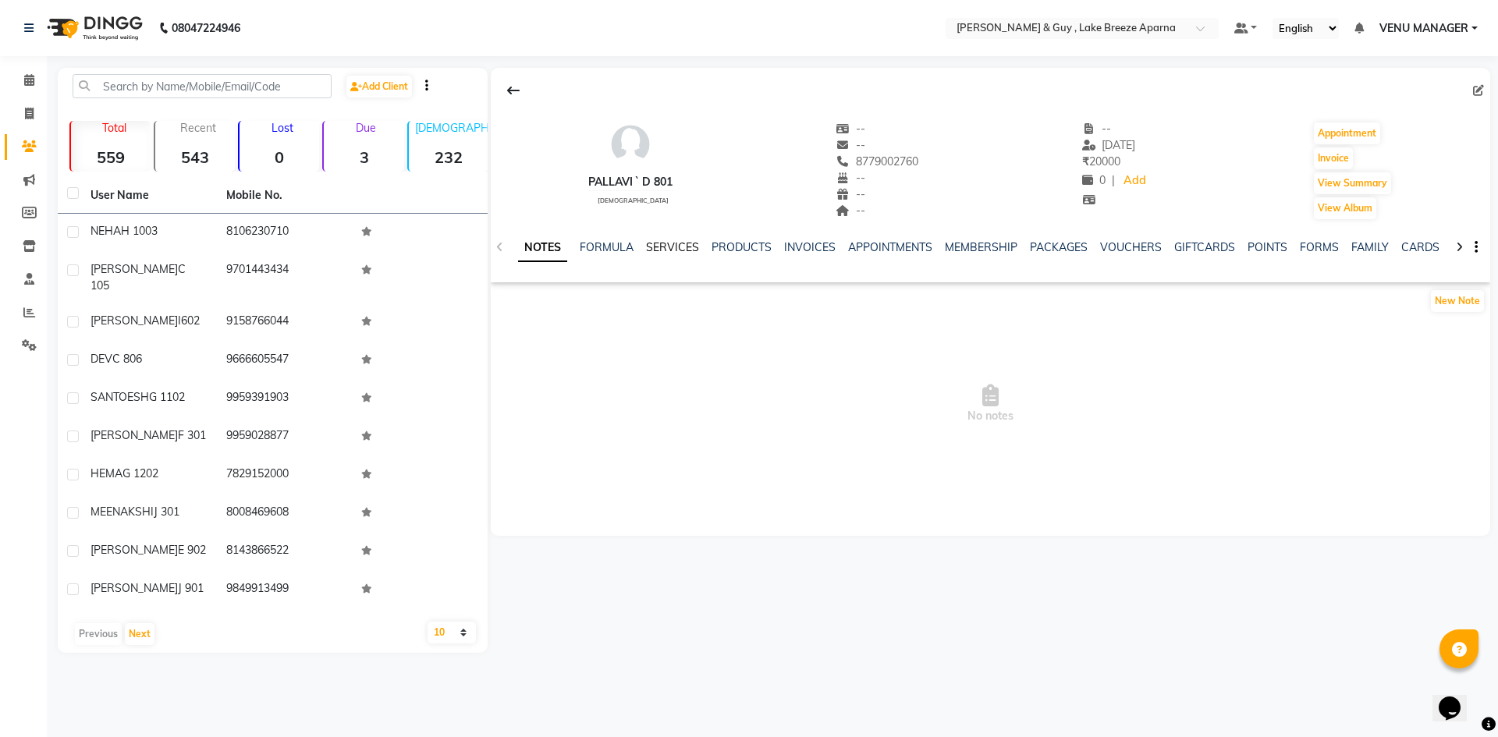
click at [670, 246] on link "SERVICES" at bounding box center [672, 247] width 53 height 14
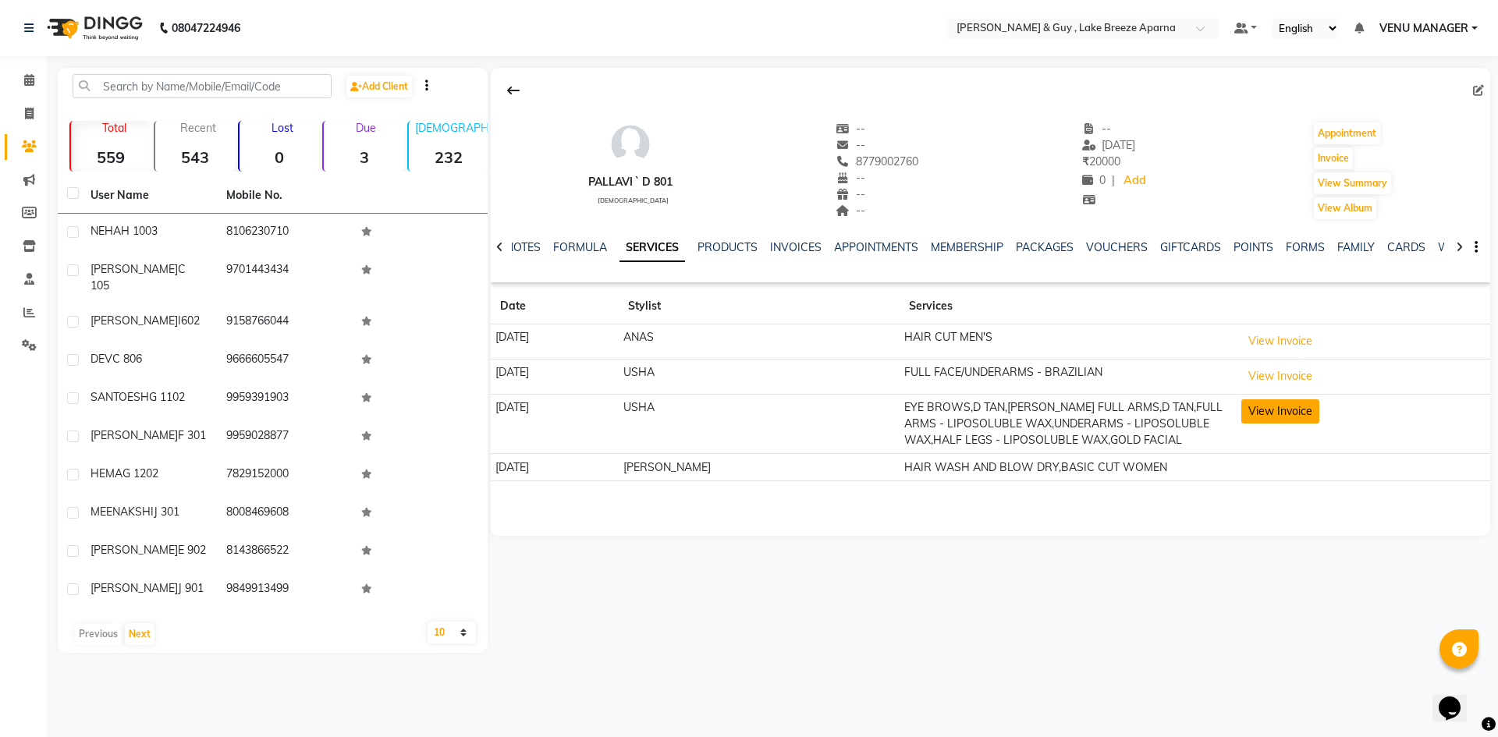
click at [1292, 418] on button "View Invoice" at bounding box center [1280, 411] width 78 height 24
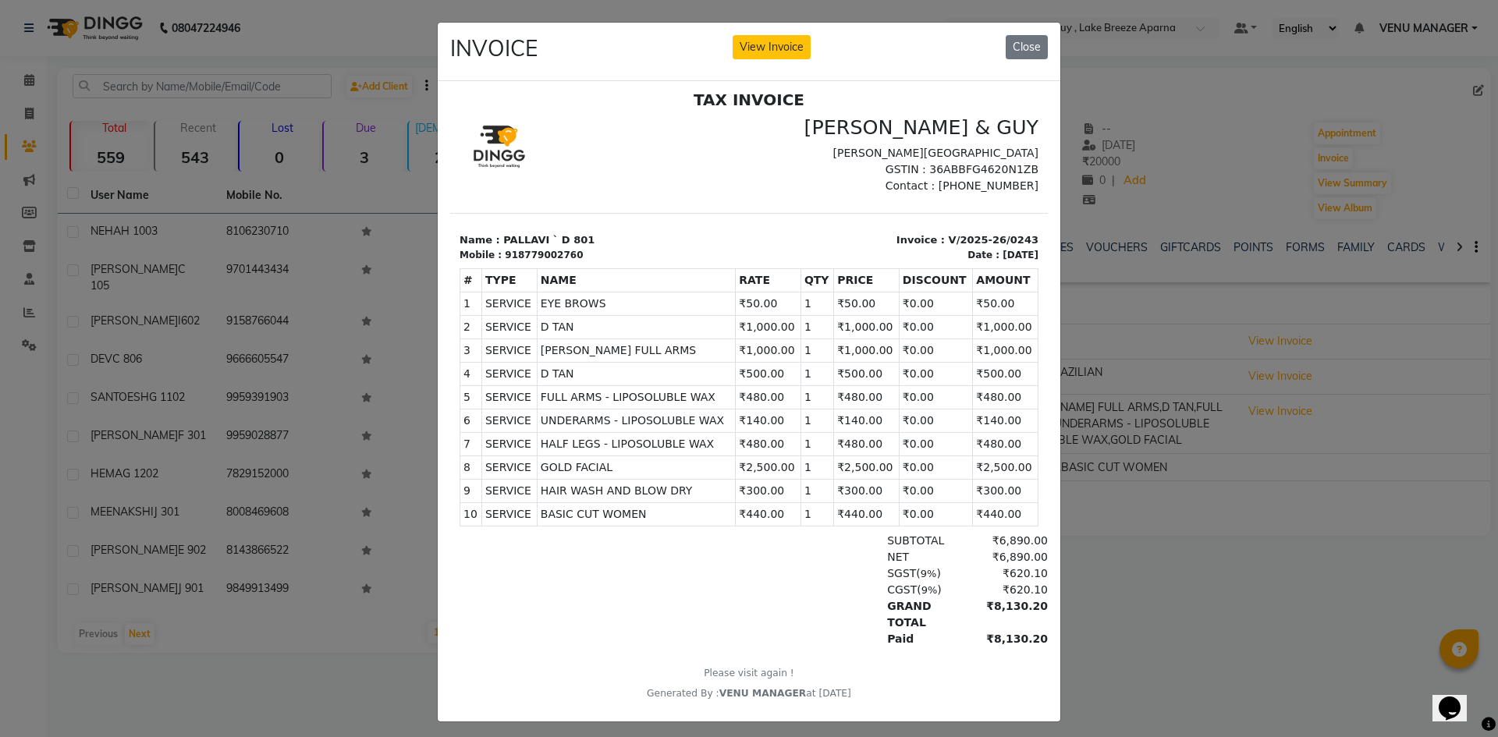
scroll to position [12, 0]
click at [1051, 43] on div "INVOICE View Invoice Close" at bounding box center [749, 52] width 623 height 59
click at [1036, 55] on button "Close" at bounding box center [1027, 47] width 42 height 24
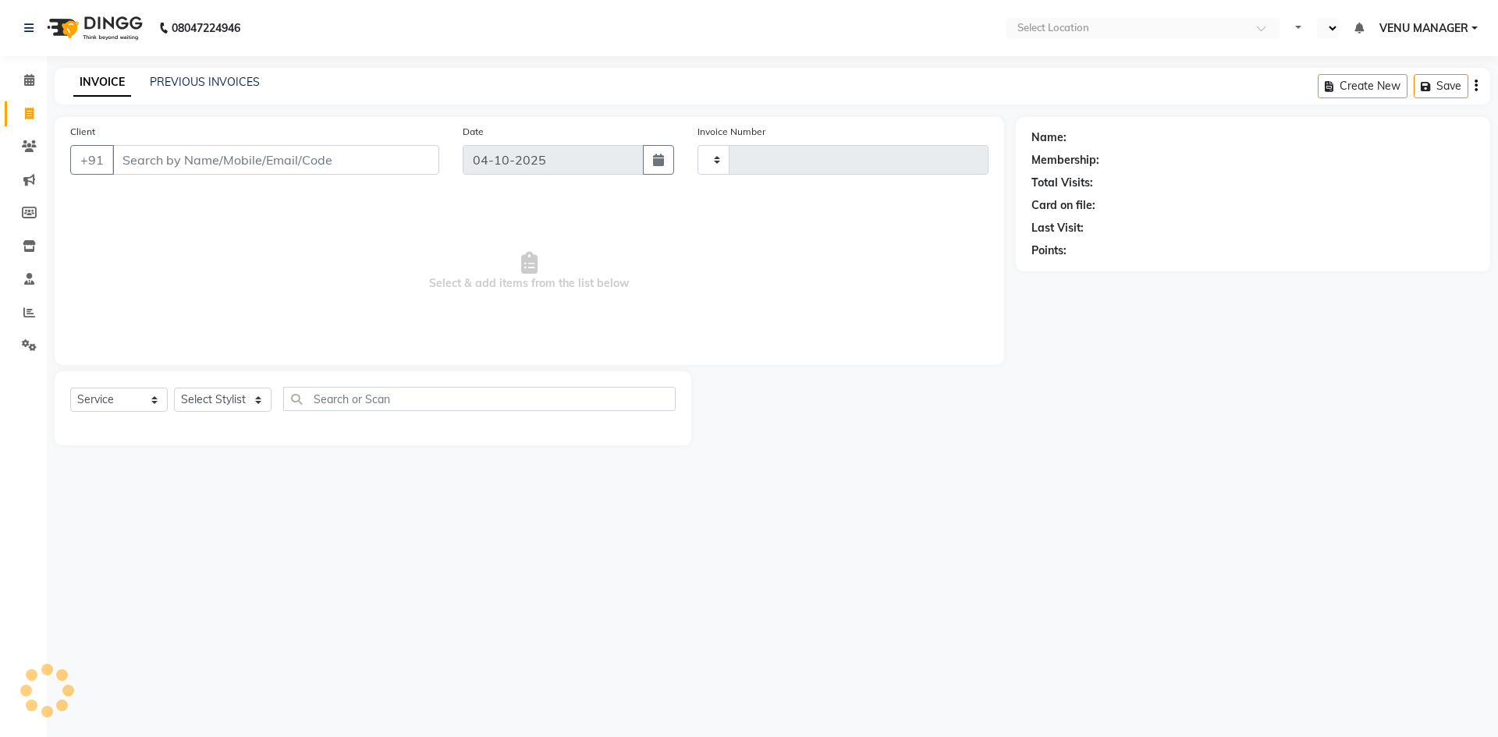
select select "service"
type input "0919"
select select "en"
select select "8690"
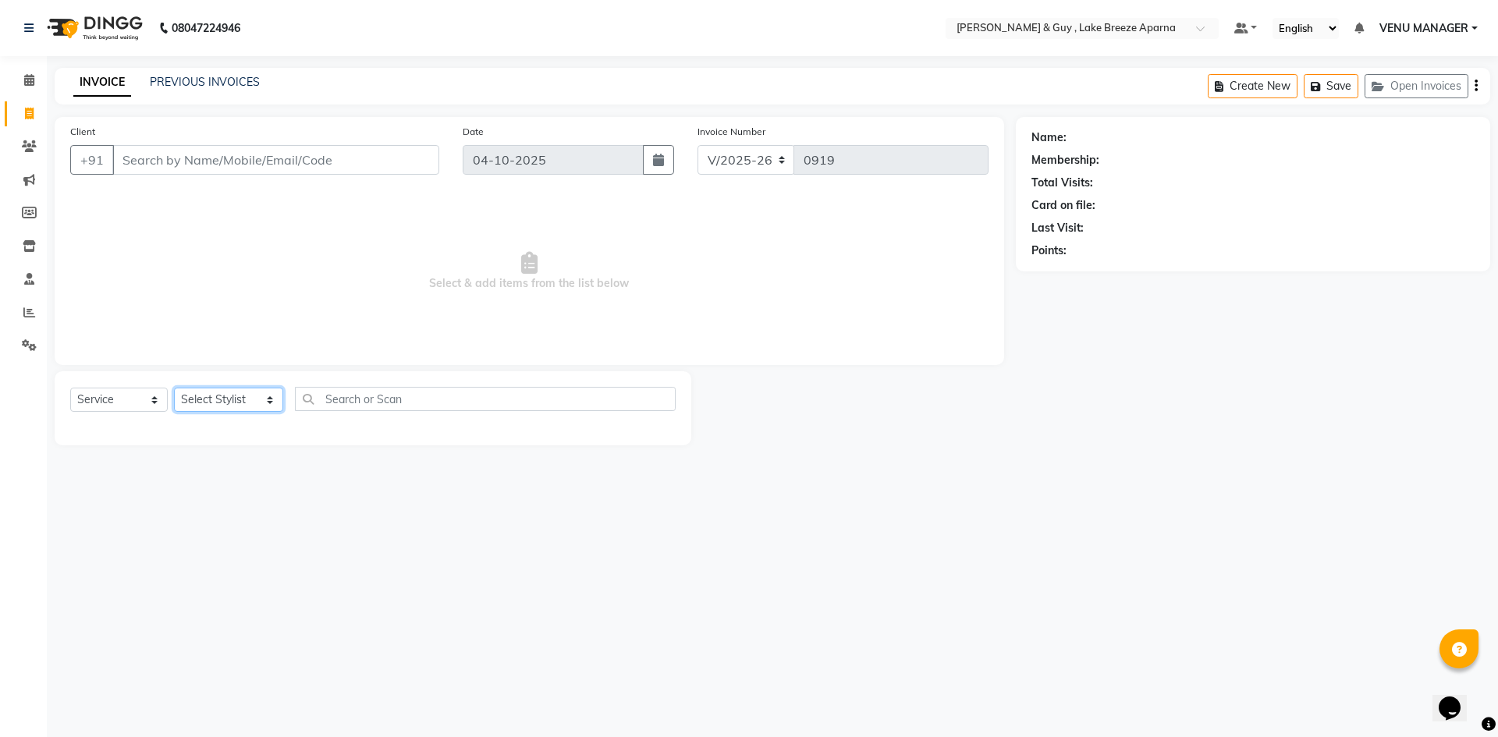
click at [194, 398] on select "Select Stylist AFSAR ANAS ASLAM DANISH HANISHA MANAGER LAXMI RIMA RINKU SALMAN …" at bounding box center [228, 400] width 109 height 24
select select "87993"
click at [174, 388] on select "Select Stylist AFSAR ANAS ASLAM DANISH HANISHA MANAGER LAXMI RIMA RINKU SALMAN …" at bounding box center [228, 400] width 109 height 24
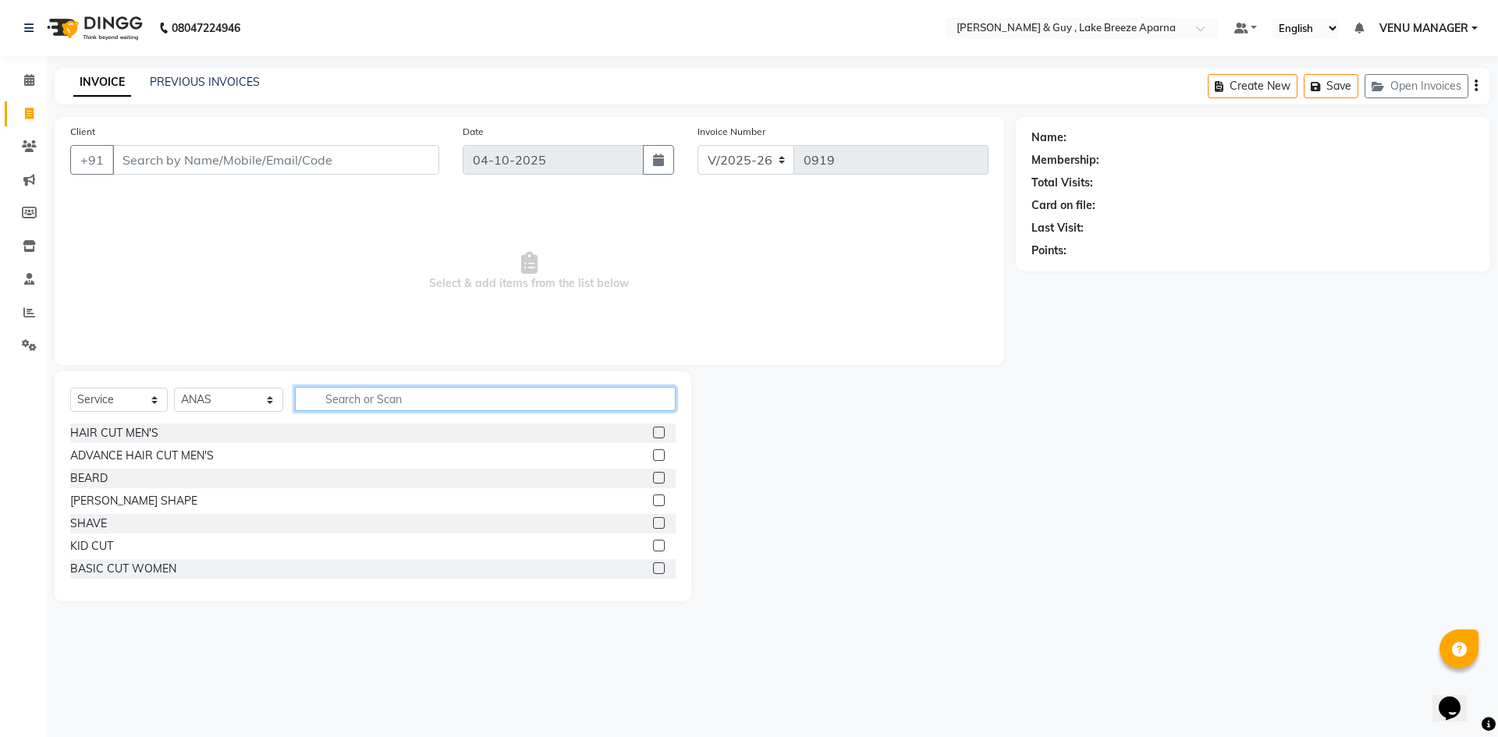
click at [411, 392] on input "text" at bounding box center [485, 399] width 381 height 24
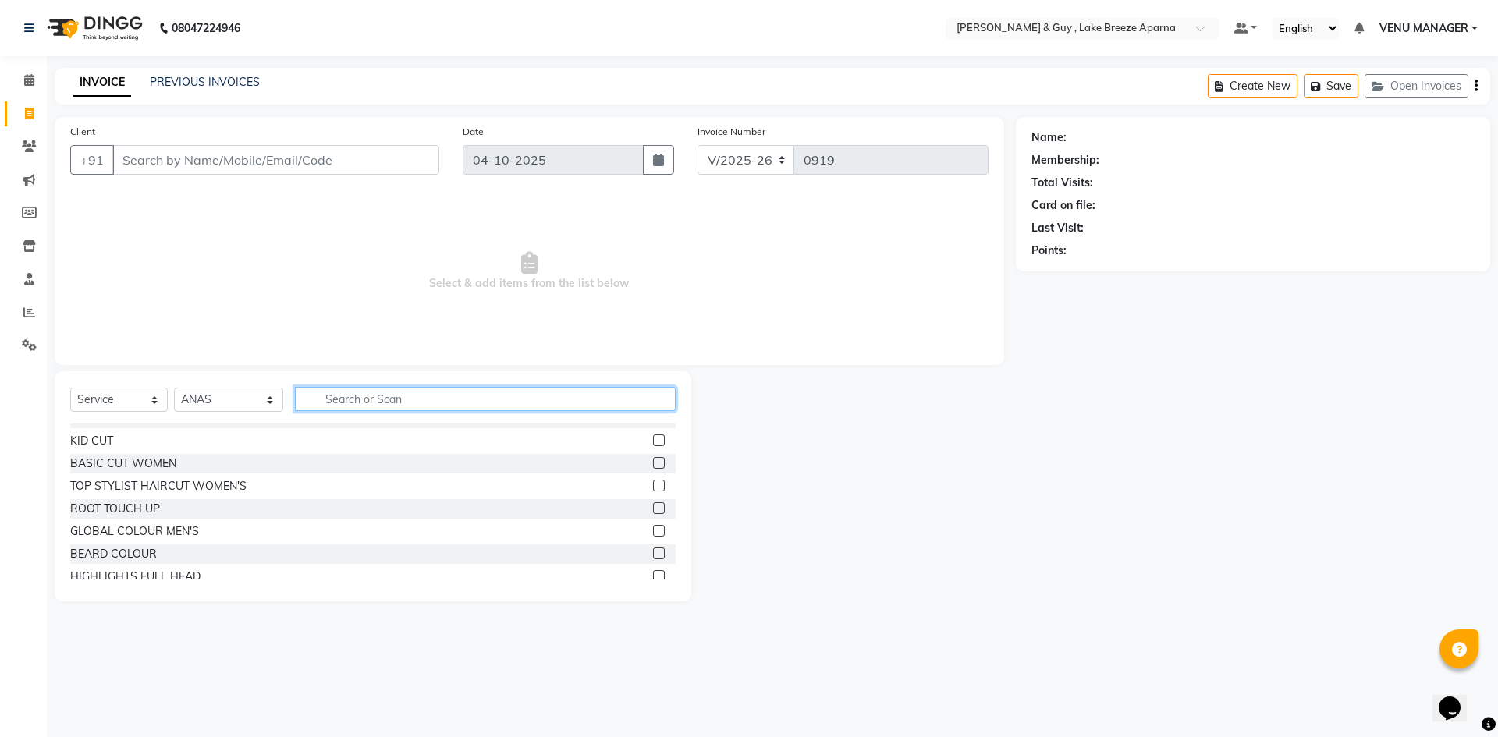
scroll to position [78, 0]
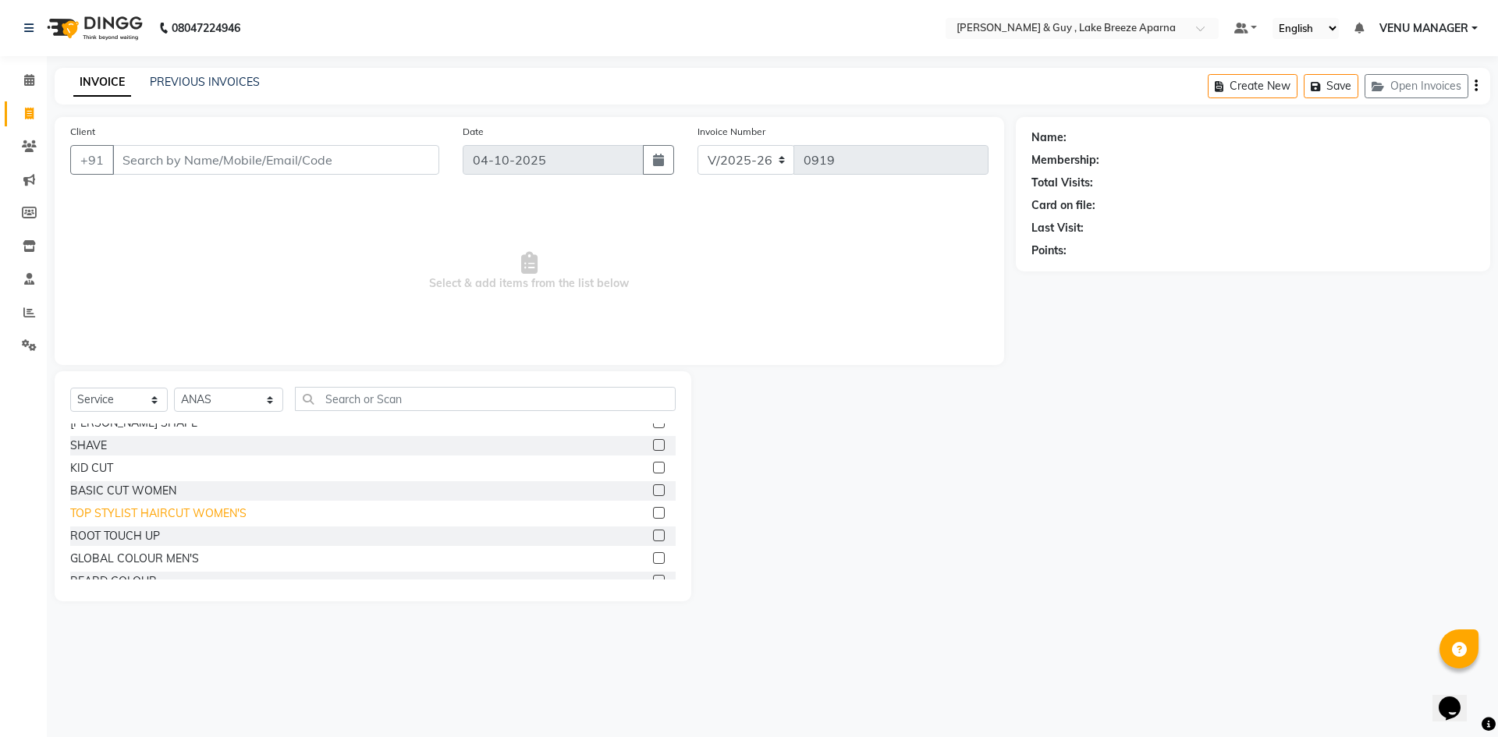
click at [190, 516] on div "TOP STYLIST HAIRCUT WOMEN'S" at bounding box center [158, 514] width 176 height 16
checkbox input "false"
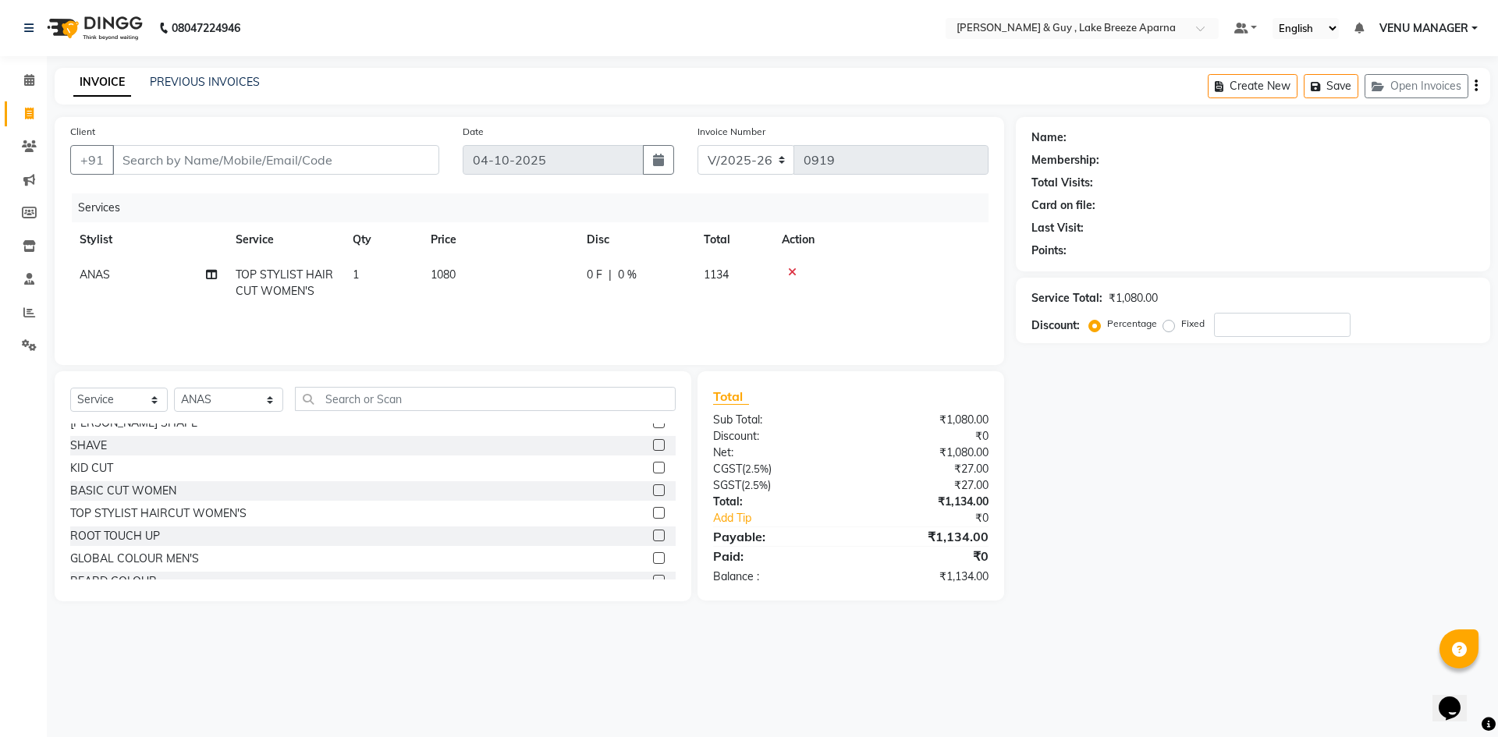
scroll to position [0, 0]
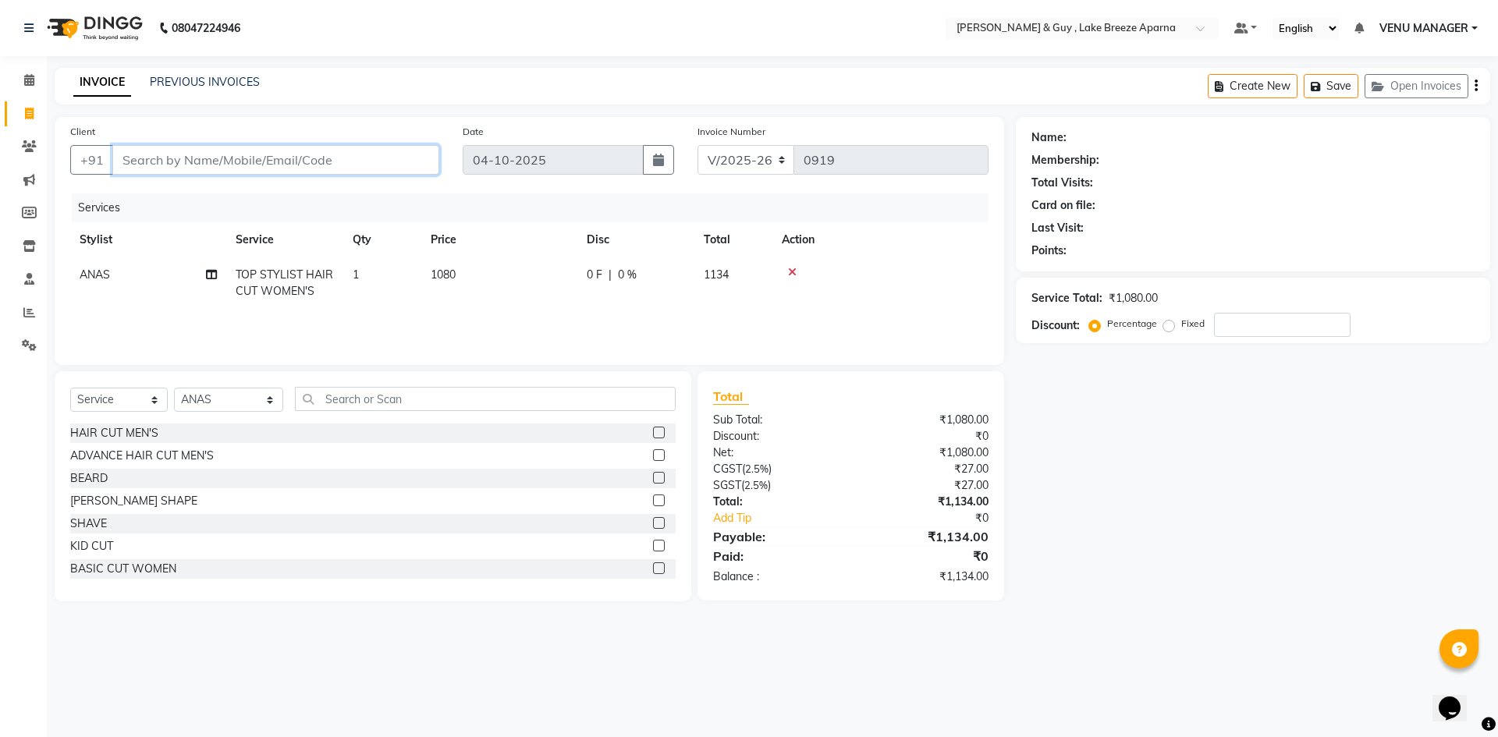
click at [200, 160] on input "Client" at bounding box center [275, 160] width 327 height 30
type input "7"
type input "0"
type input "7673904274"
click at [412, 143] on div "Client +91 7673904274 Add Client" at bounding box center [255, 155] width 392 height 64
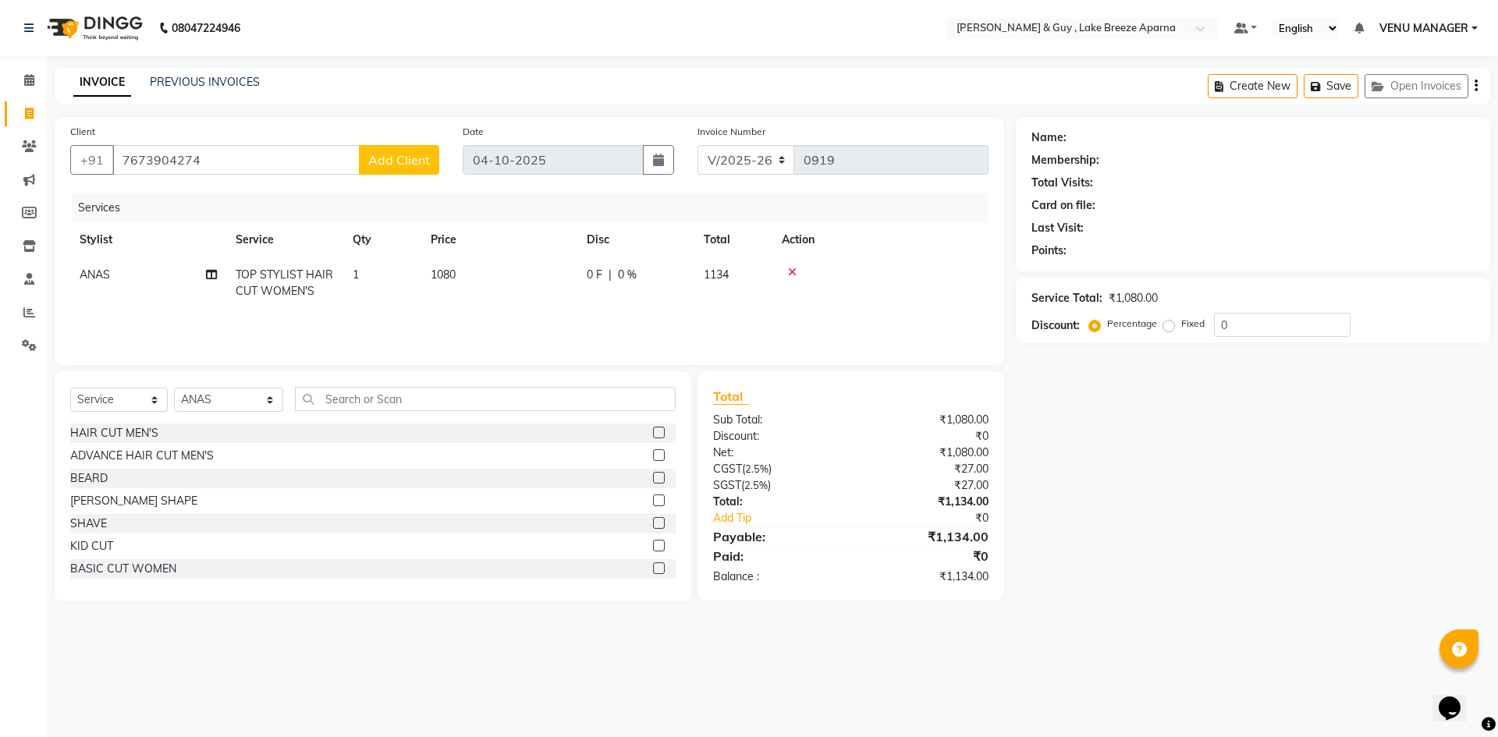
click at [409, 147] on button "Add Client" at bounding box center [399, 160] width 80 height 30
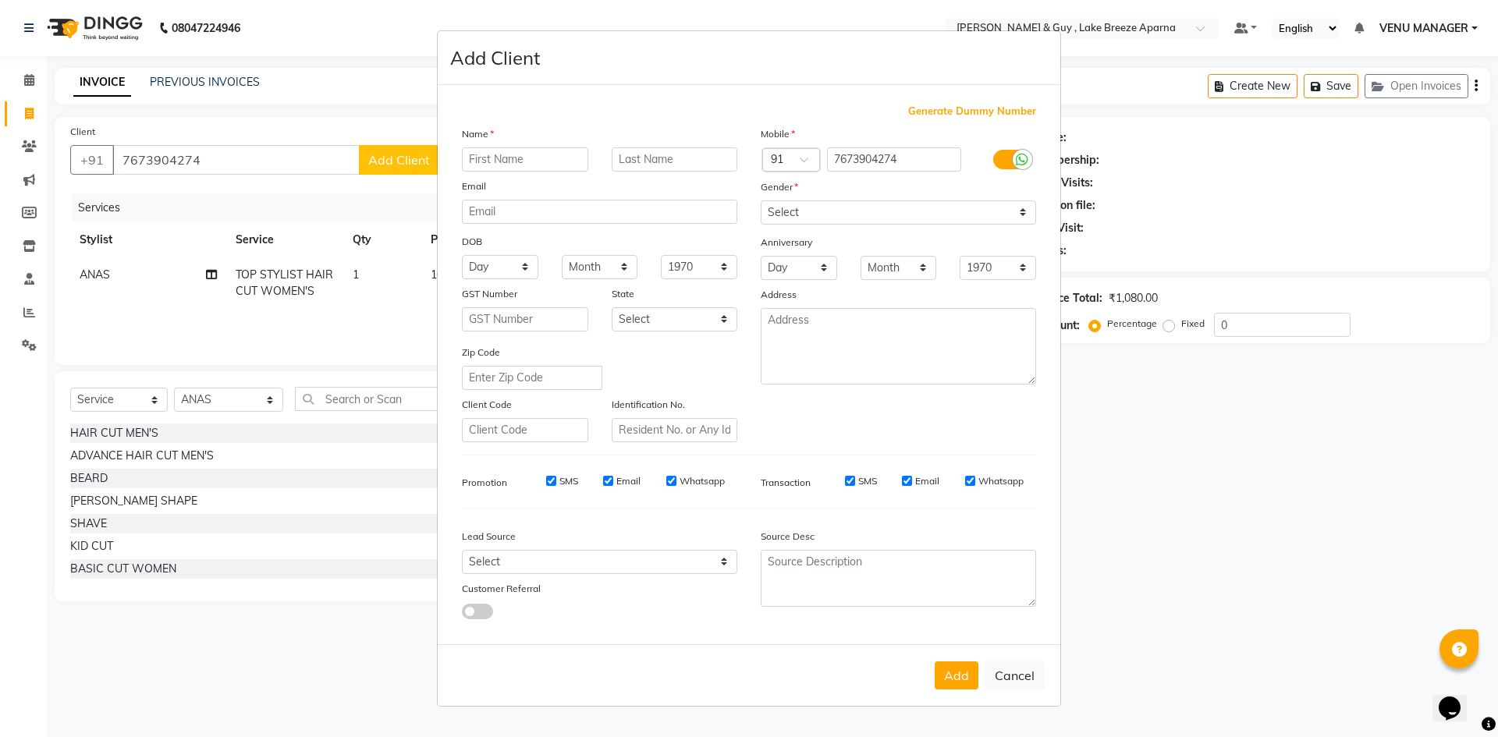
click at [528, 169] on input "text" at bounding box center [525, 159] width 126 height 24
type input "YOGINI"
type input "J 1103"
click at [796, 222] on select "Select Male Female Other Prefer Not To Say" at bounding box center [898, 212] width 275 height 24
select select "female"
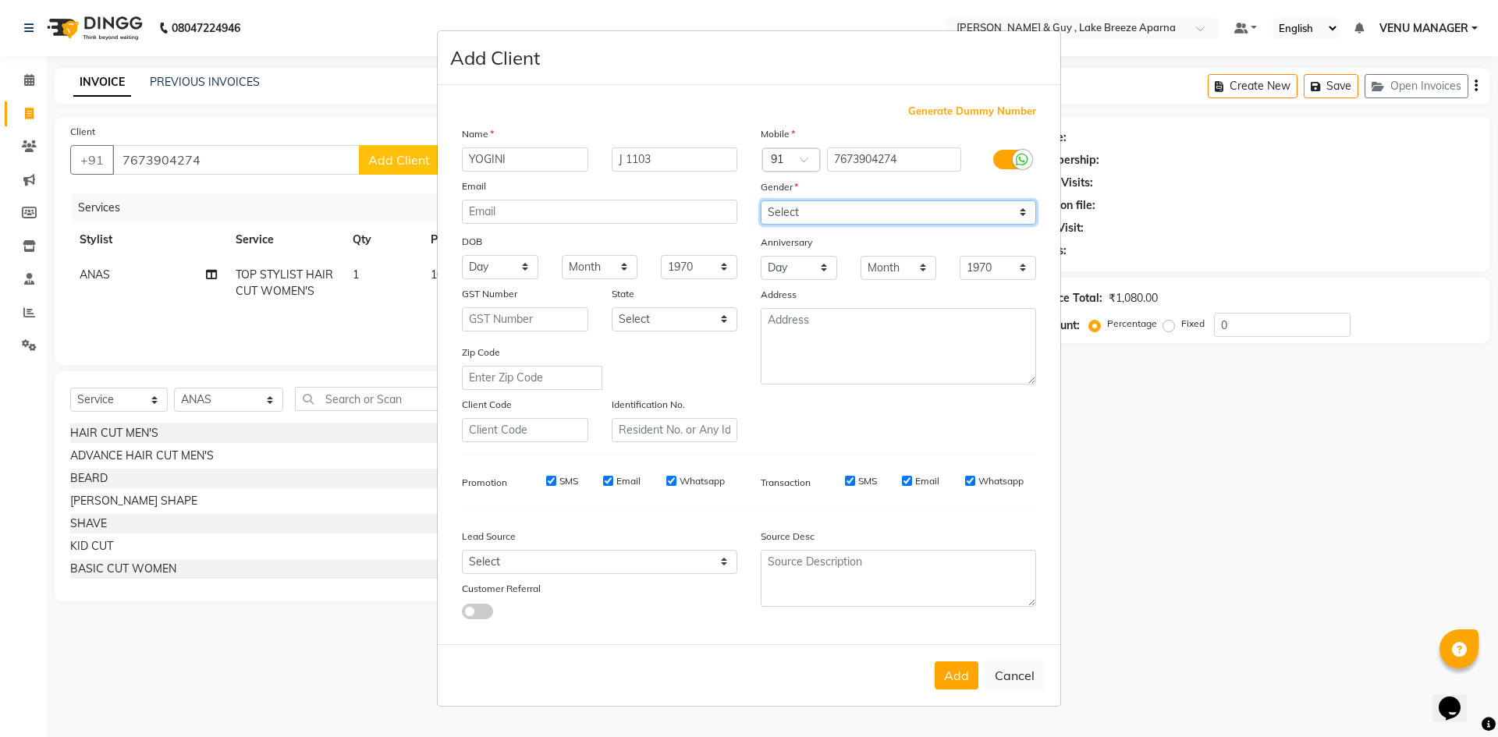
click at [761, 200] on select "Select Male Female Other Prefer Not To Say" at bounding box center [898, 212] width 275 height 24
click at [967, 672] on button "Add" at bounding box center [957, 676] width 44 height 28
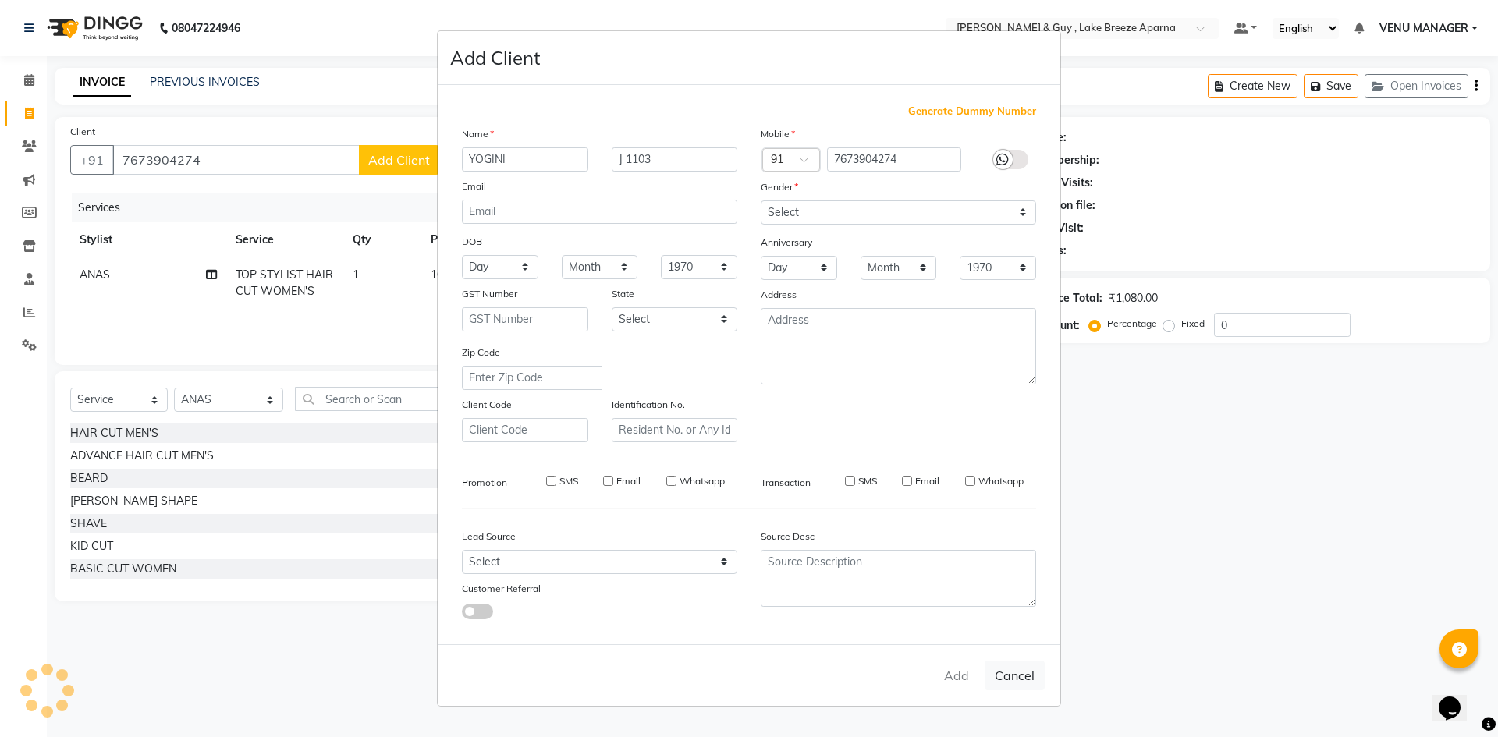
select select
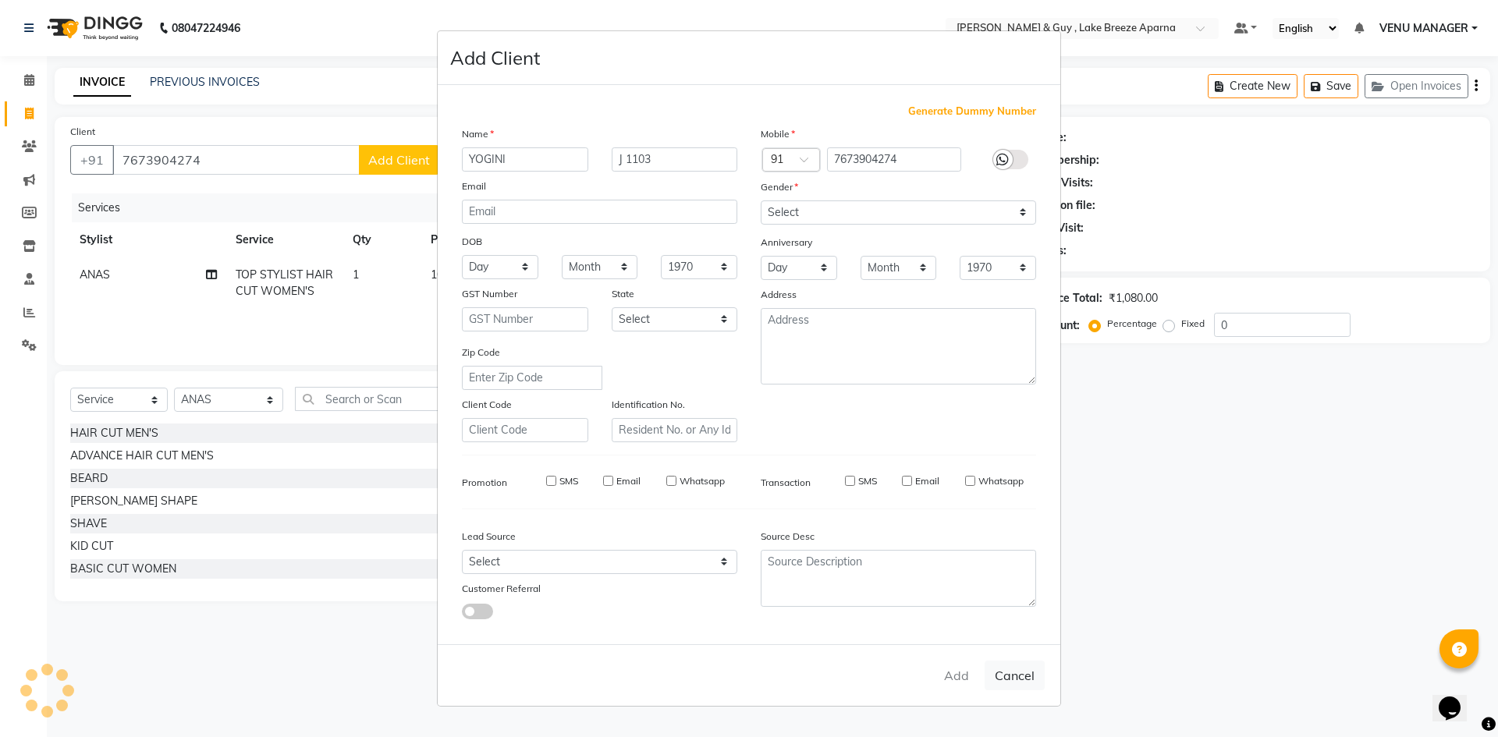
select select
checkbox input "false"
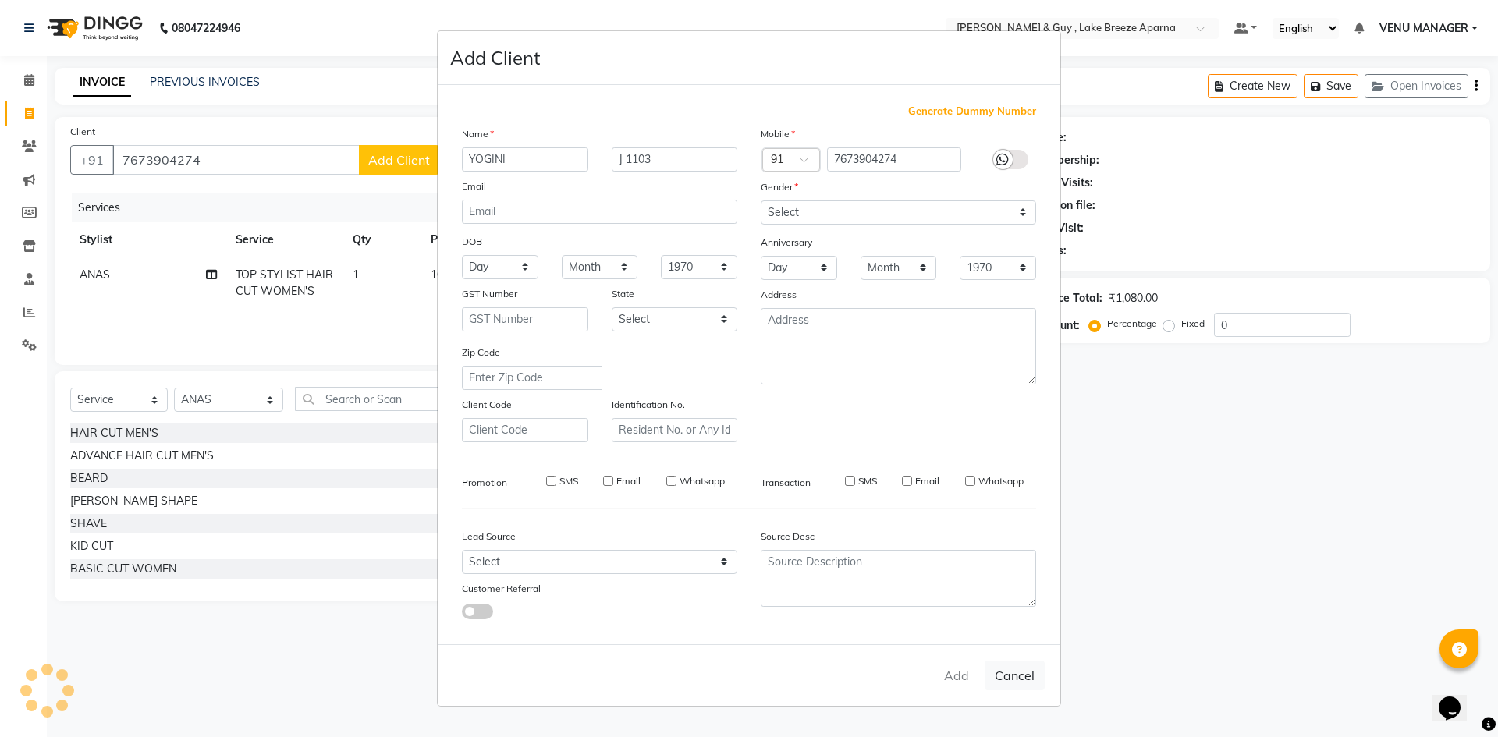
checkbox input "false"
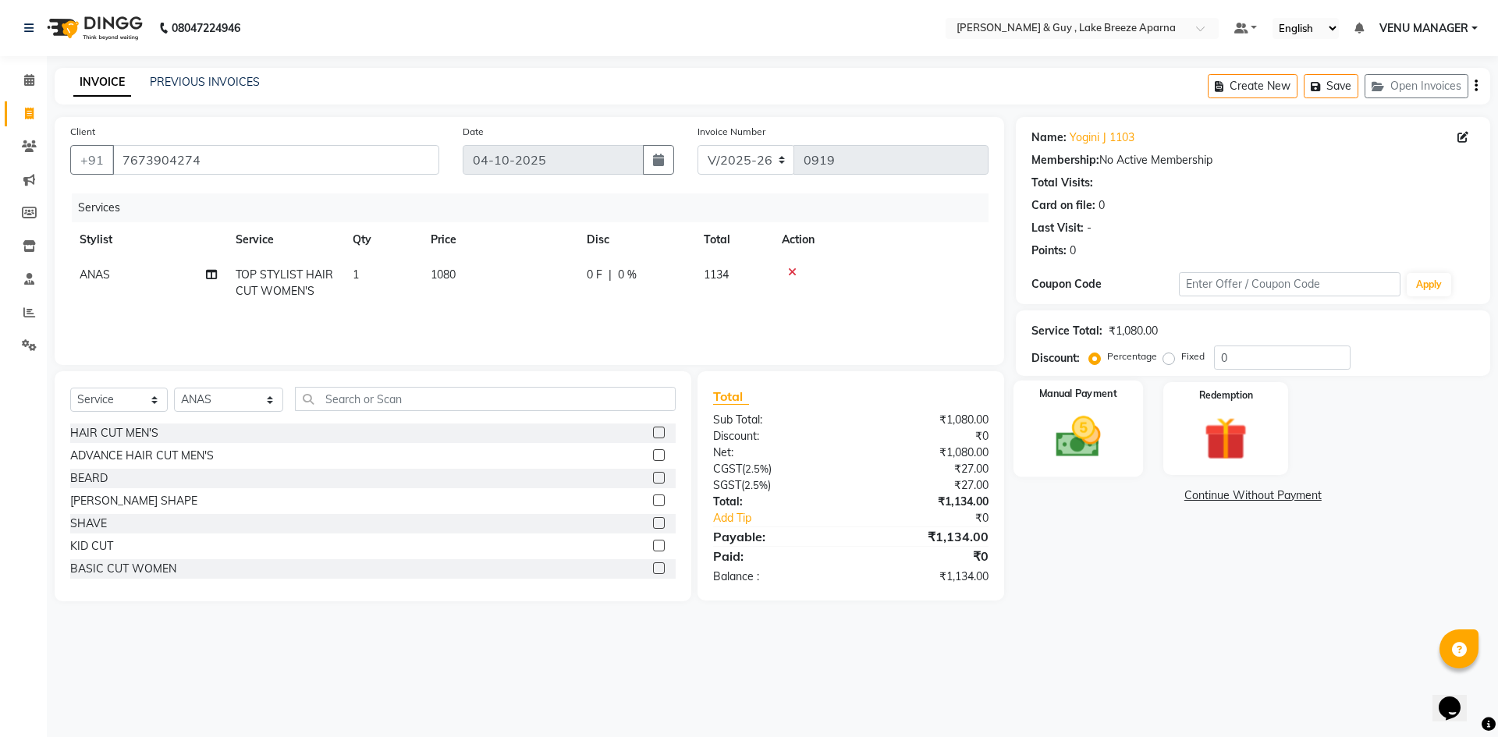
click at [1091, 446] on img at bounding box center [1077, 436] width 73 height 51
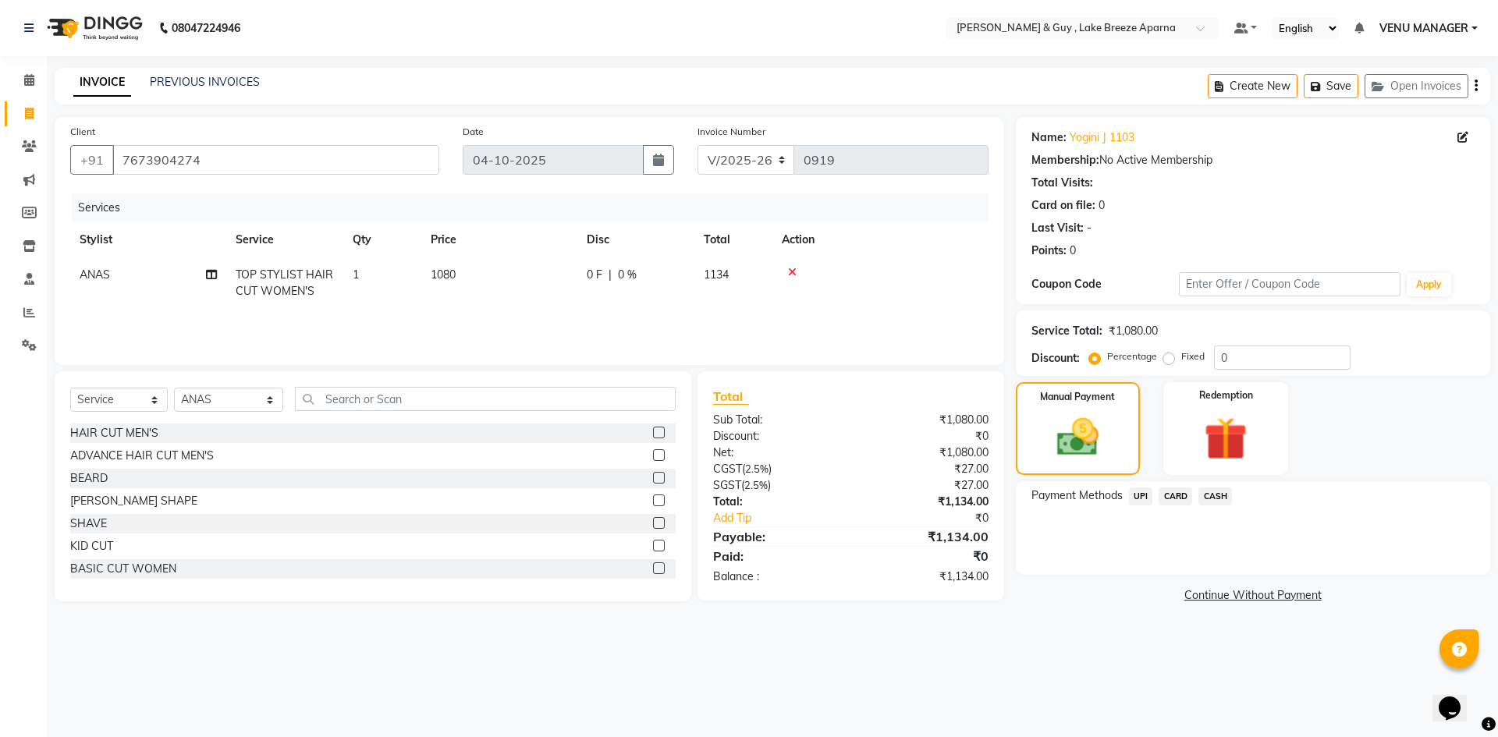
click at [1177, 501] on span "CARD" at bounding box center [1175, 497] width 34 height 18
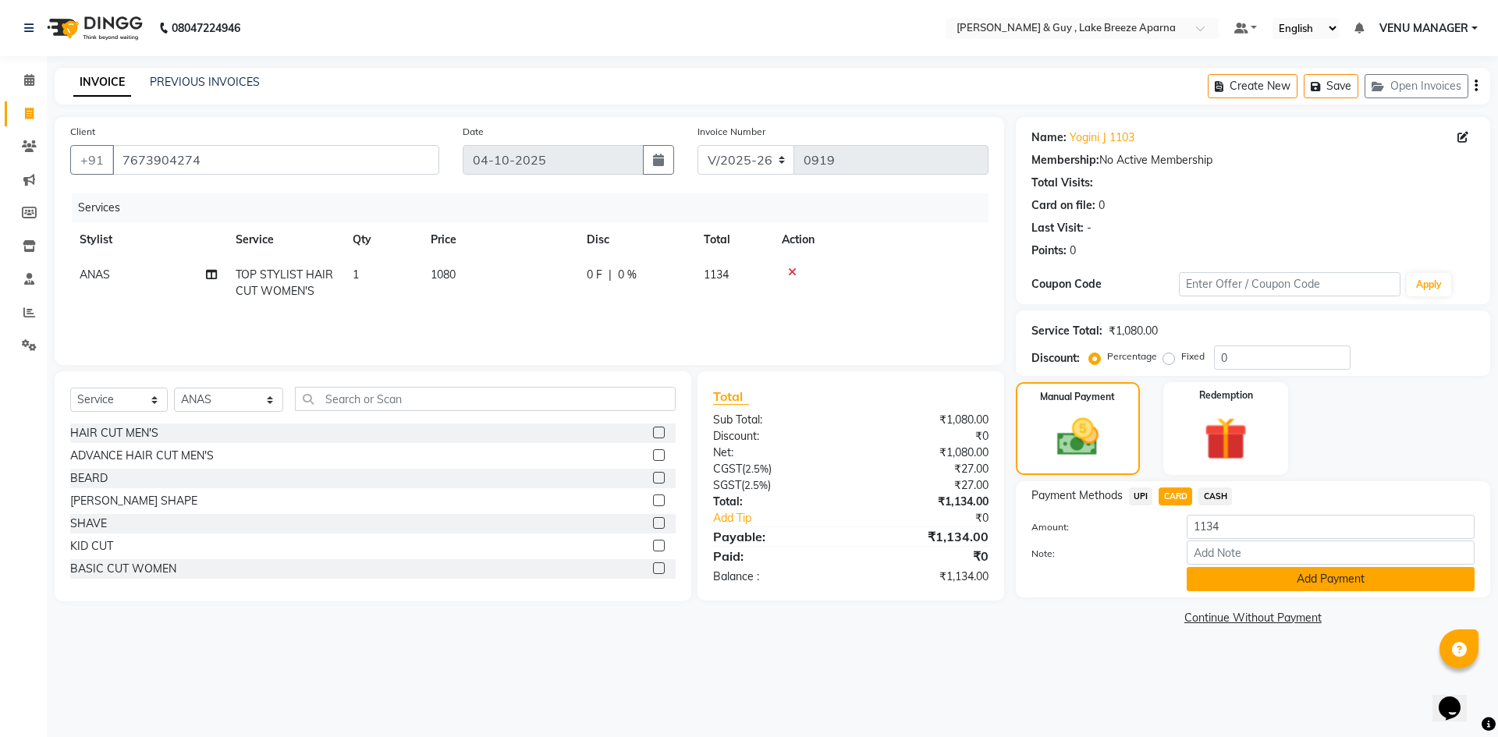
click at [1320, 575] on button "Add Payment" at bounding box center [1331, 579] width 288 height 24
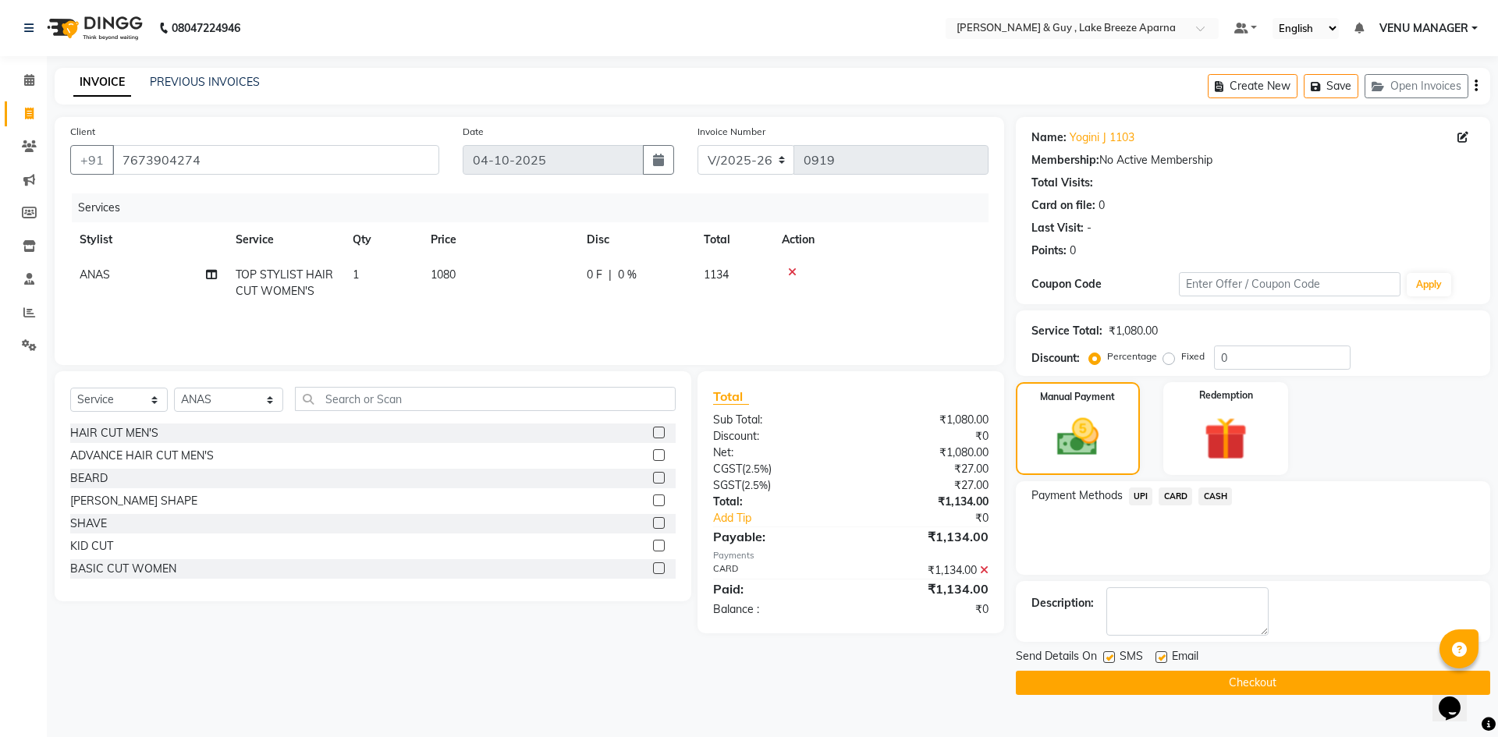
click at [1292, 690] on button "Checkout" at bounding box center [1253, 683] width 474 height 24
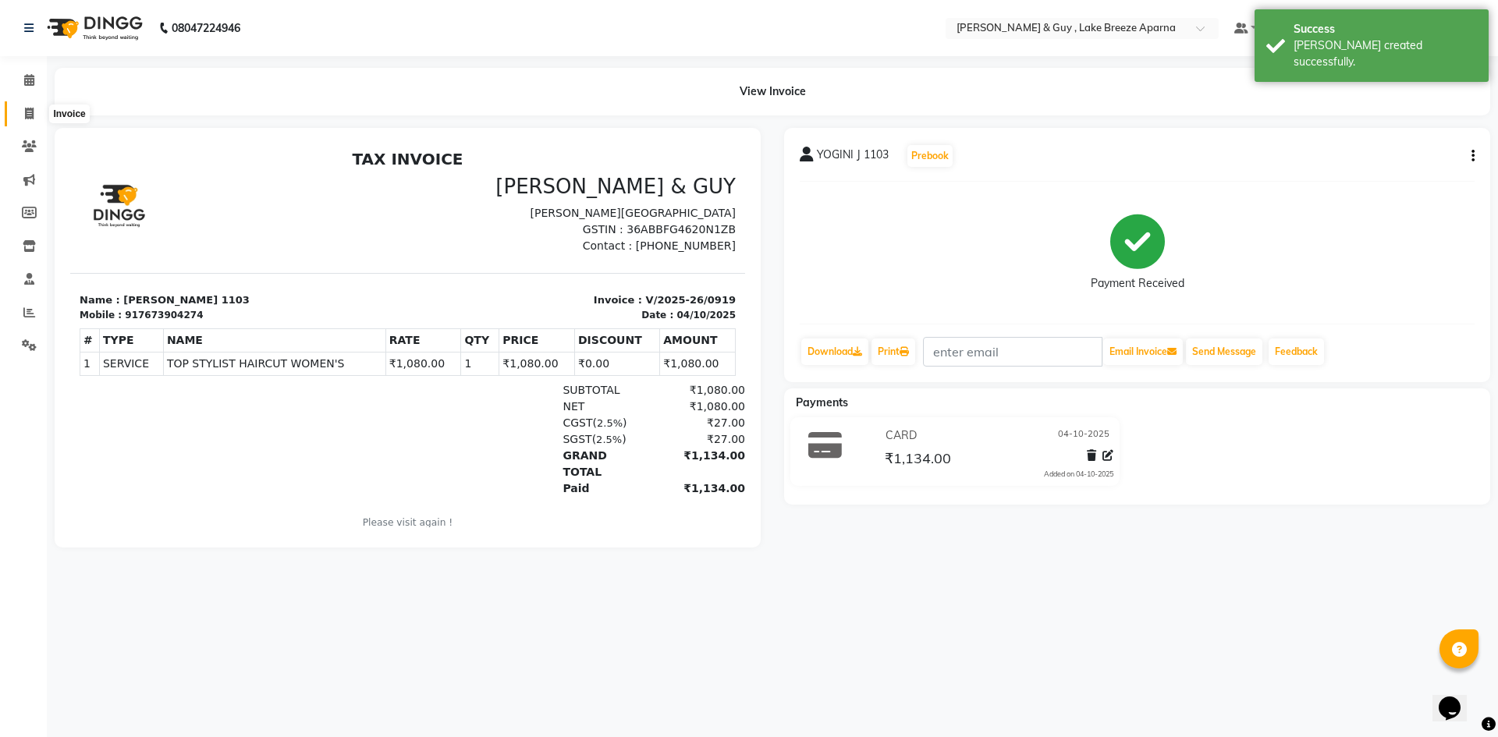
click at [40, 109] on span at bounding box center [29, 114] width 27 height 18
select select "8690"
select select "service"
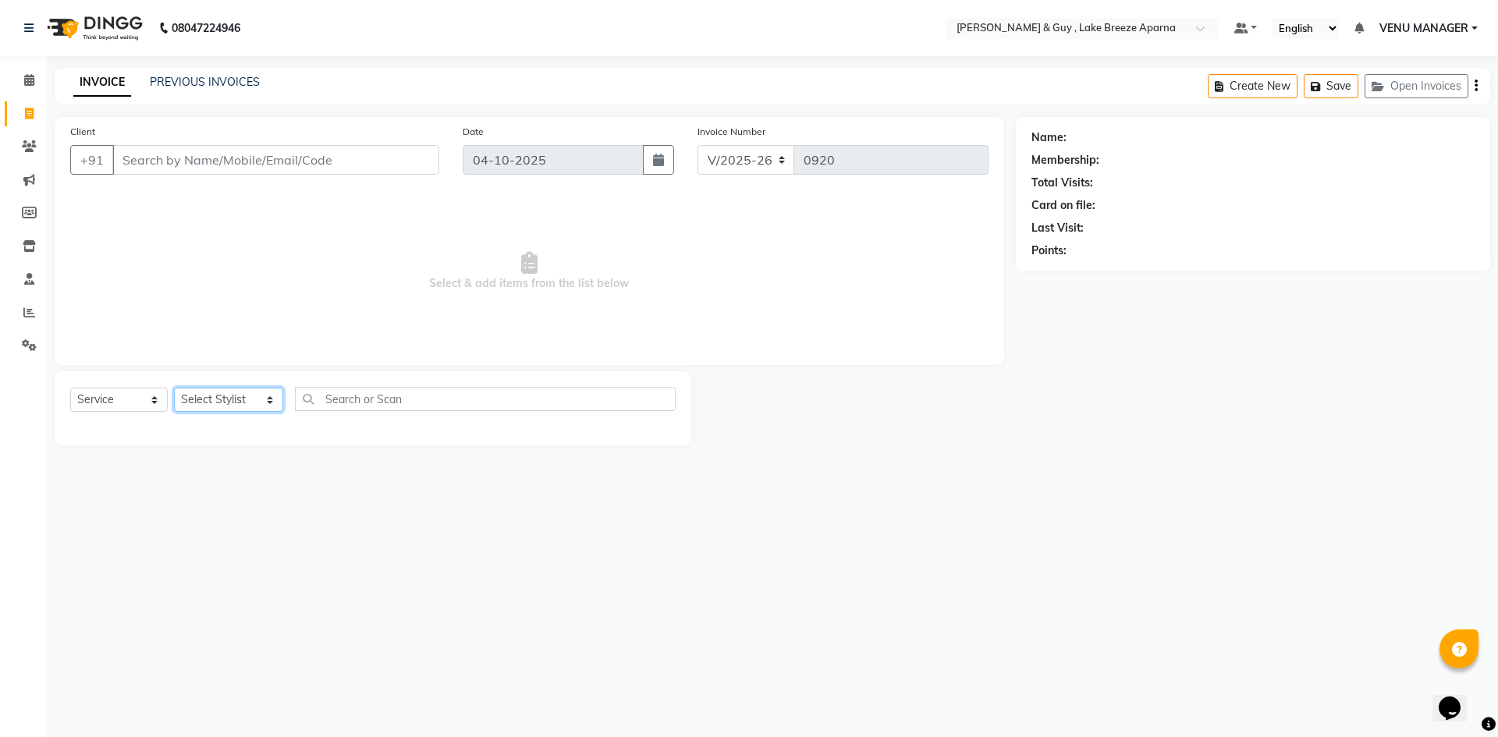
click at [232, 407] on select "Select Stylist AFSAR ANAS ASLAM DANISH HANISHA MANAGER LAXMI RIMA RINKU SALMAN …" at bounding box center [228, 400] width 109 height 24
select select "93526"
click at [174, 388] on select "Select Stylist AFSAR ANAS ASLAM DANISH HANISHA MANAGER LAXMI RIMA RINKU SALMAN …" at bounding box center [228, 400] width 109 height 24
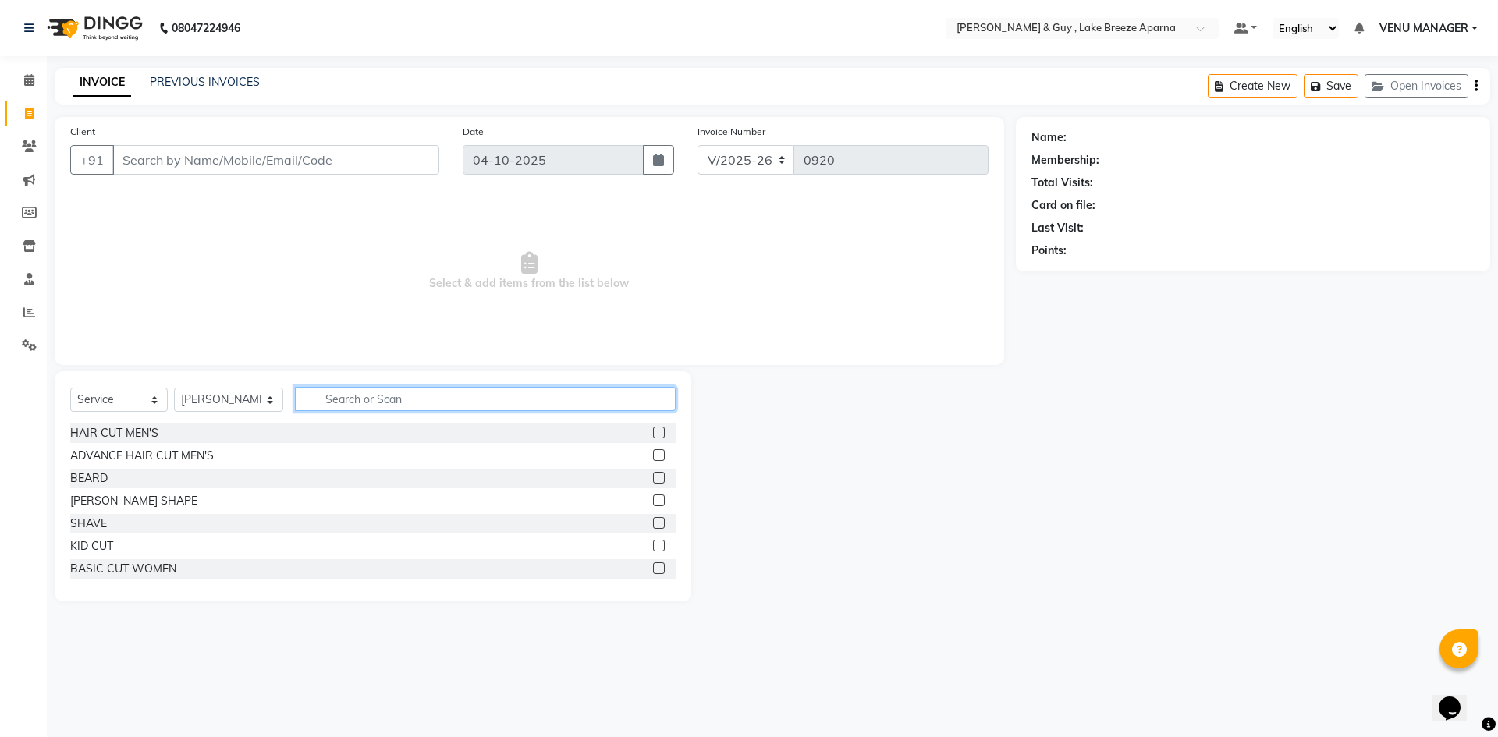
click at [373, 401] on input "text" at bounding box center [485, 399] width 381 height 24
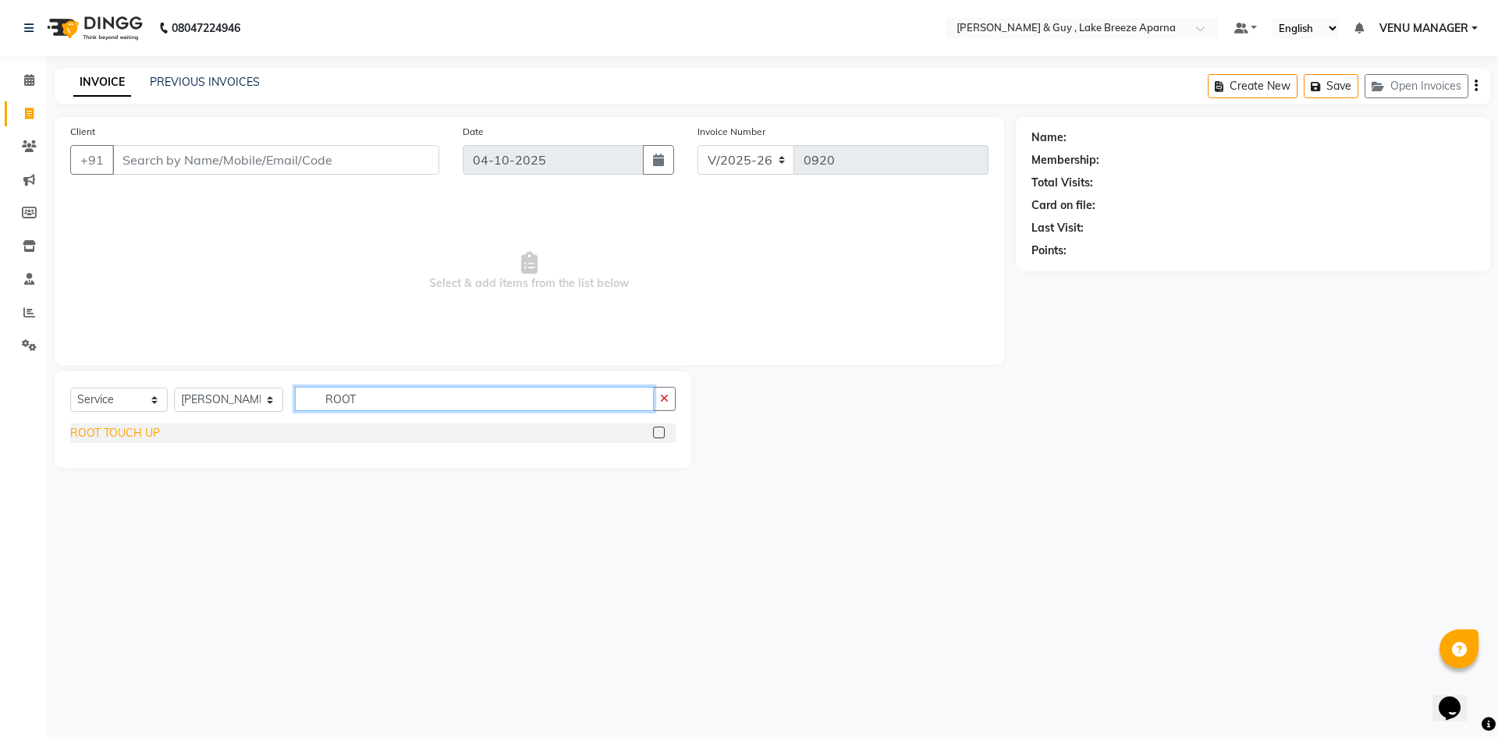
type input "ROOT"
drag, startPoint x: 104, startPoint y: 433, endPoint x: 116, endPoint y: 433, distance: 12.5
click at [104, 433] on div "ROOT TOUCH UP" at bounding box center [115, 433] width 90 height 16
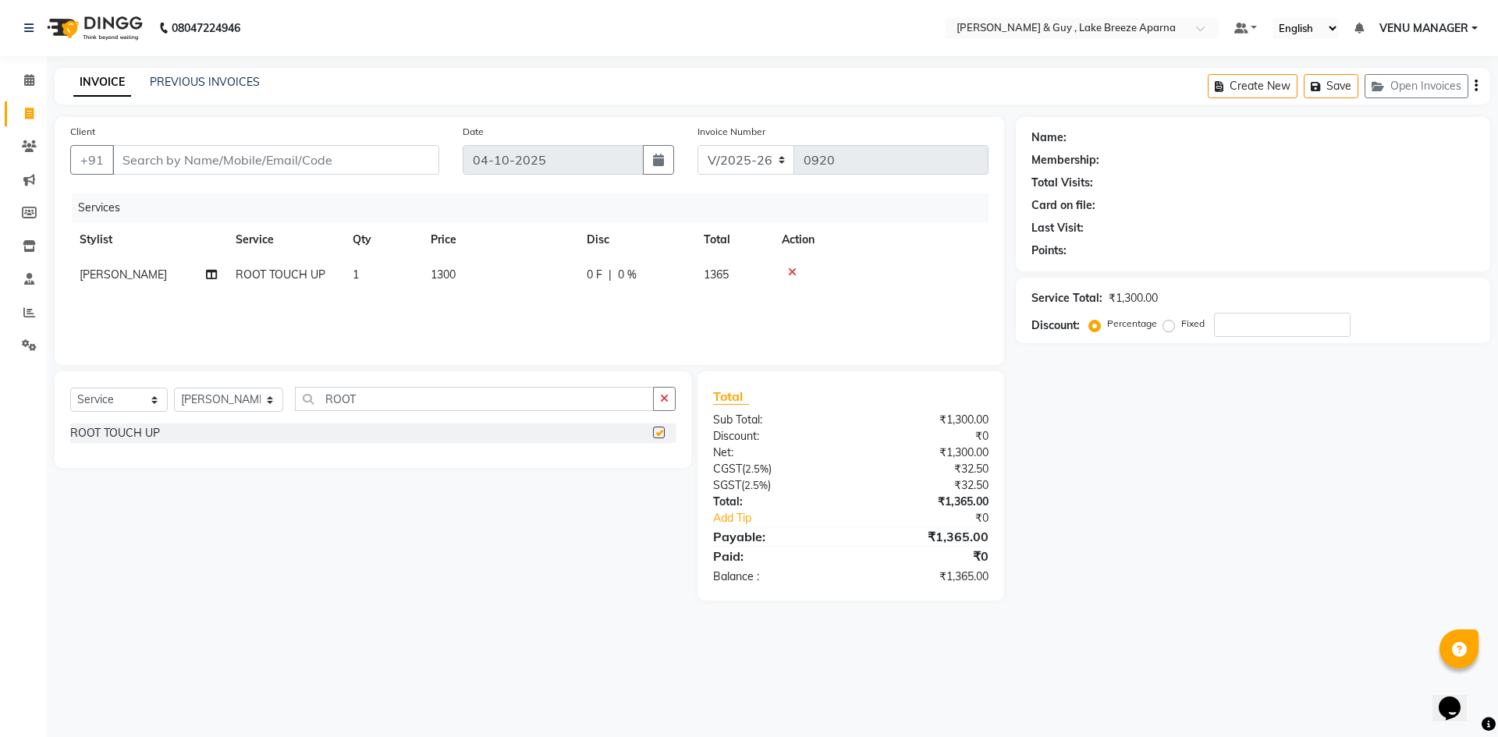
checkbox input "false"
click at [511, 286] on td "1300" at bounding box center [499, 274] width 156 height 35
select select "93526"
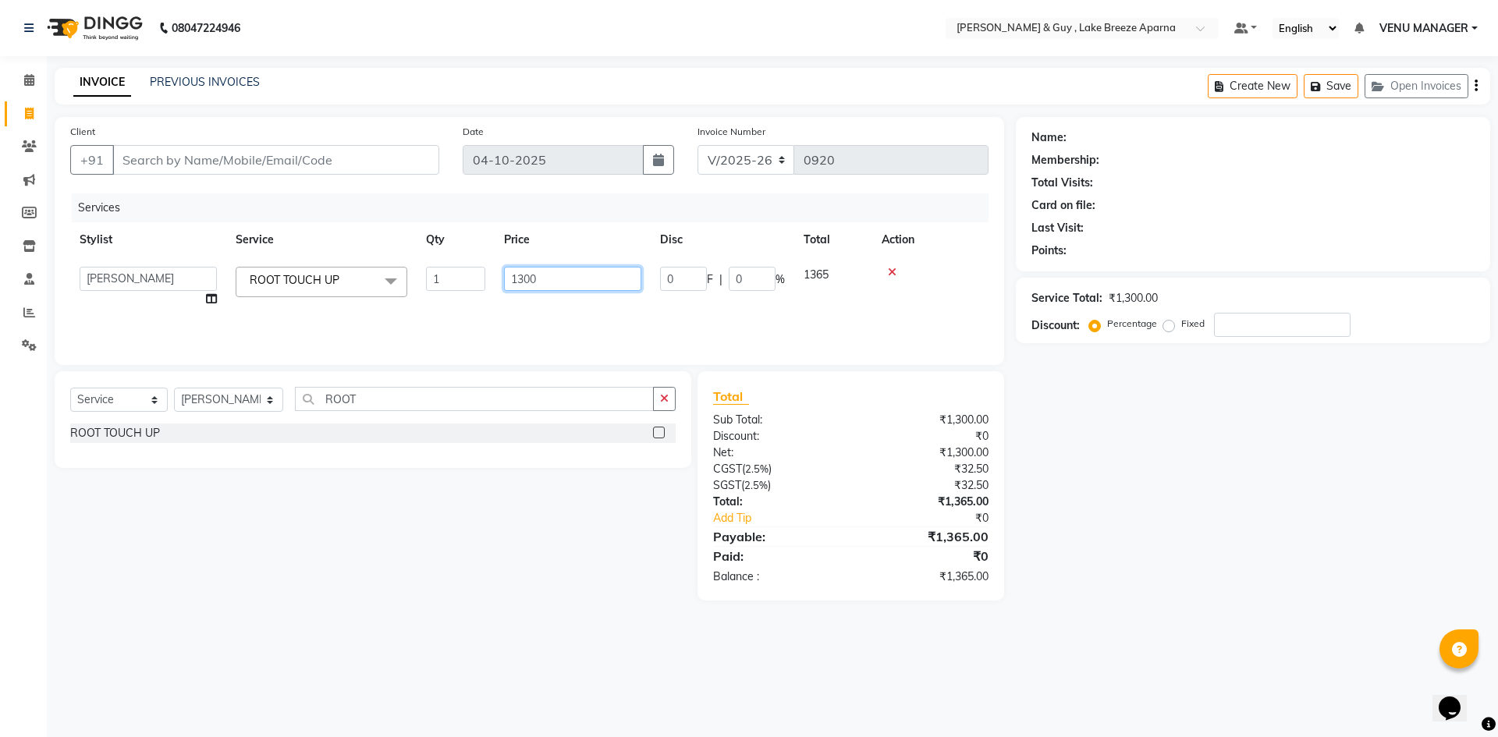
drag, startPoint x: 579, startPoint y: 274, endPoint x: 235, endPoint y: 319, distance: 347.0
click at [417, 310] on tr "AFSAR ANAS ASLAM DANISH HANISHA MANAGER LAXMI RIMA RINKU SALMAN SHANVI SRAVANTH…" at bounding box center [529, 286] width 918 height 59
type input "1200"
click at [1216, 507] on div "Name: Membership: Total Visits: Card on file: Last Visit: Points: Service Total…" at bounding box center [1259, 359] width 486 height 484
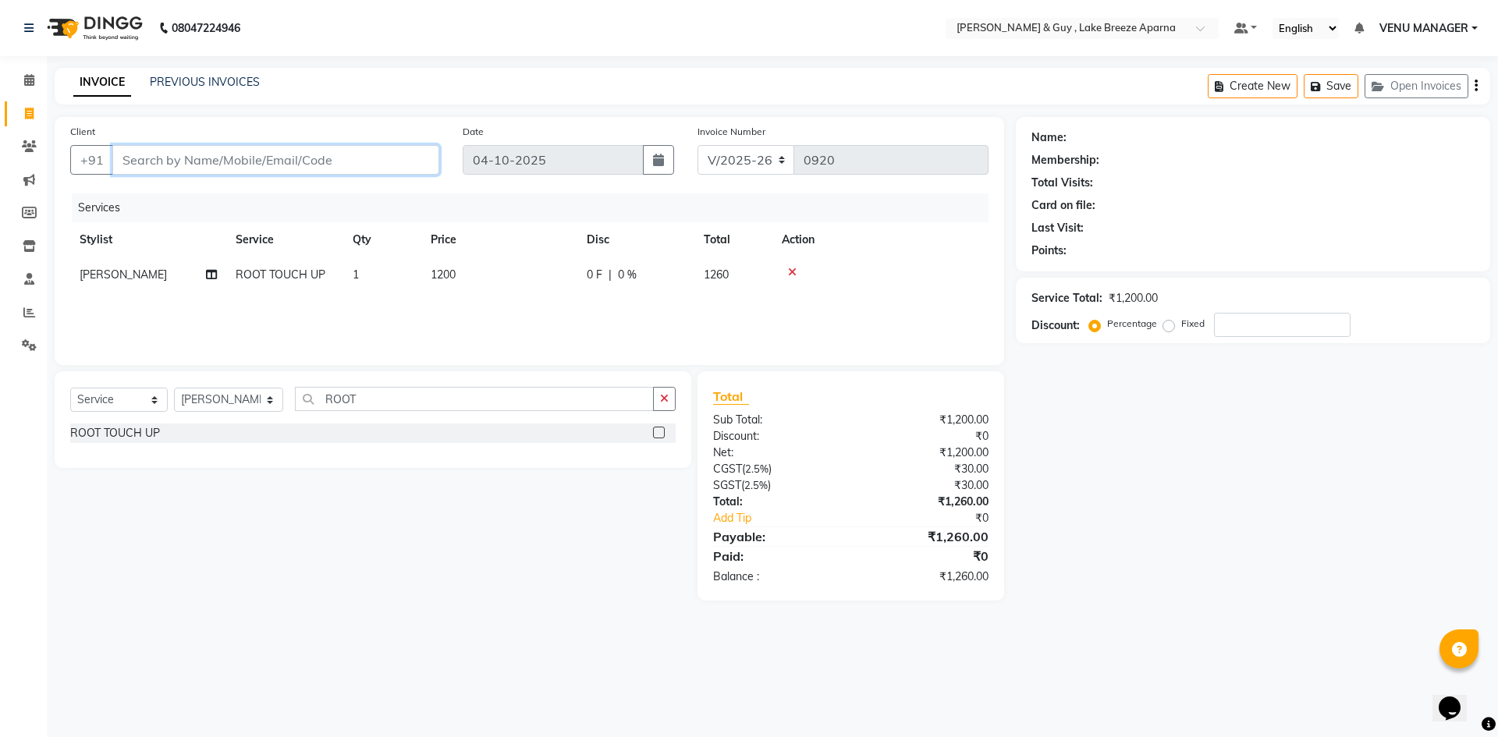
click at [345, 152] on input "Client" at bounding box center [275, 160] width 327 height 30
type input "9"
type input "0"
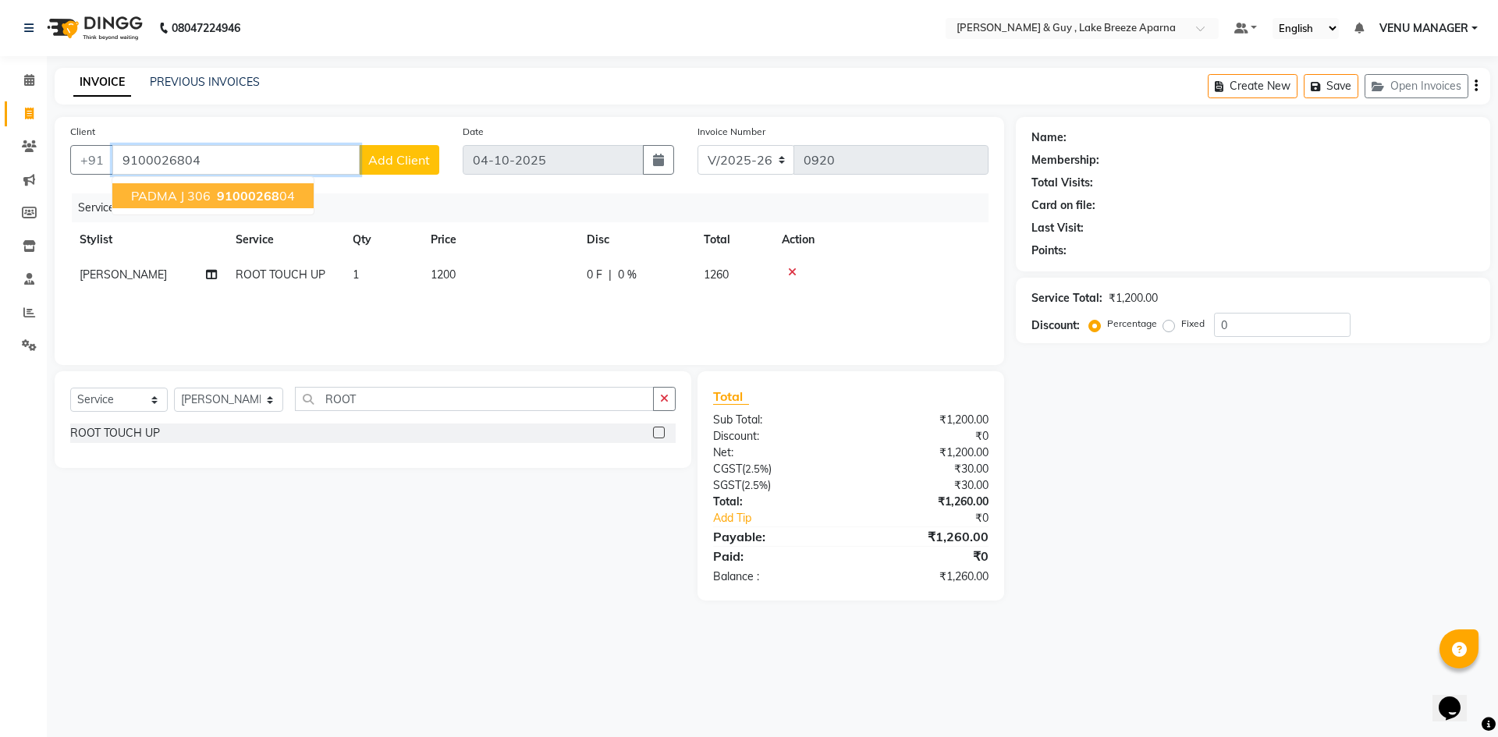
type input "9100026804"
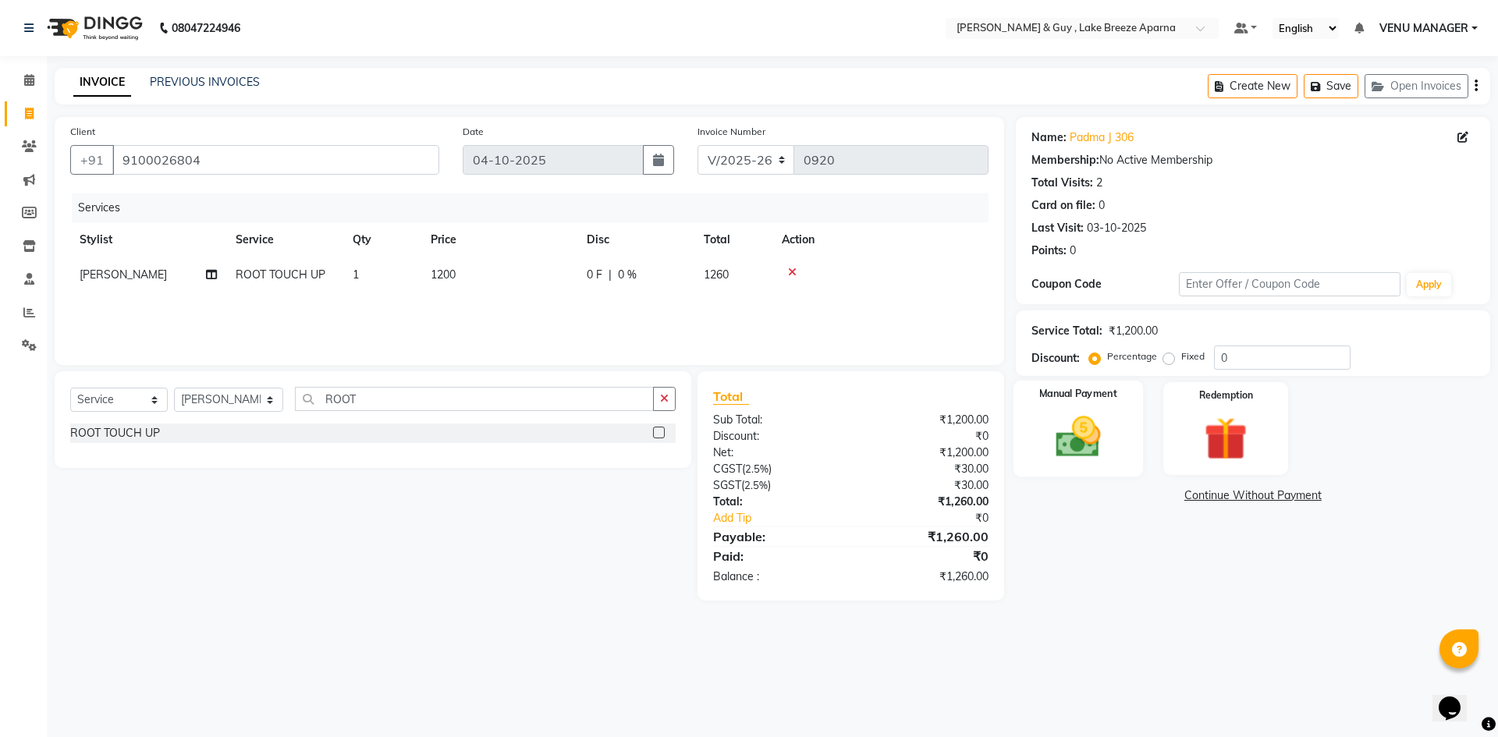
click at [1130, 470] on div "Manual Payment" at bounding box center [1077, 429] width 129 height 96
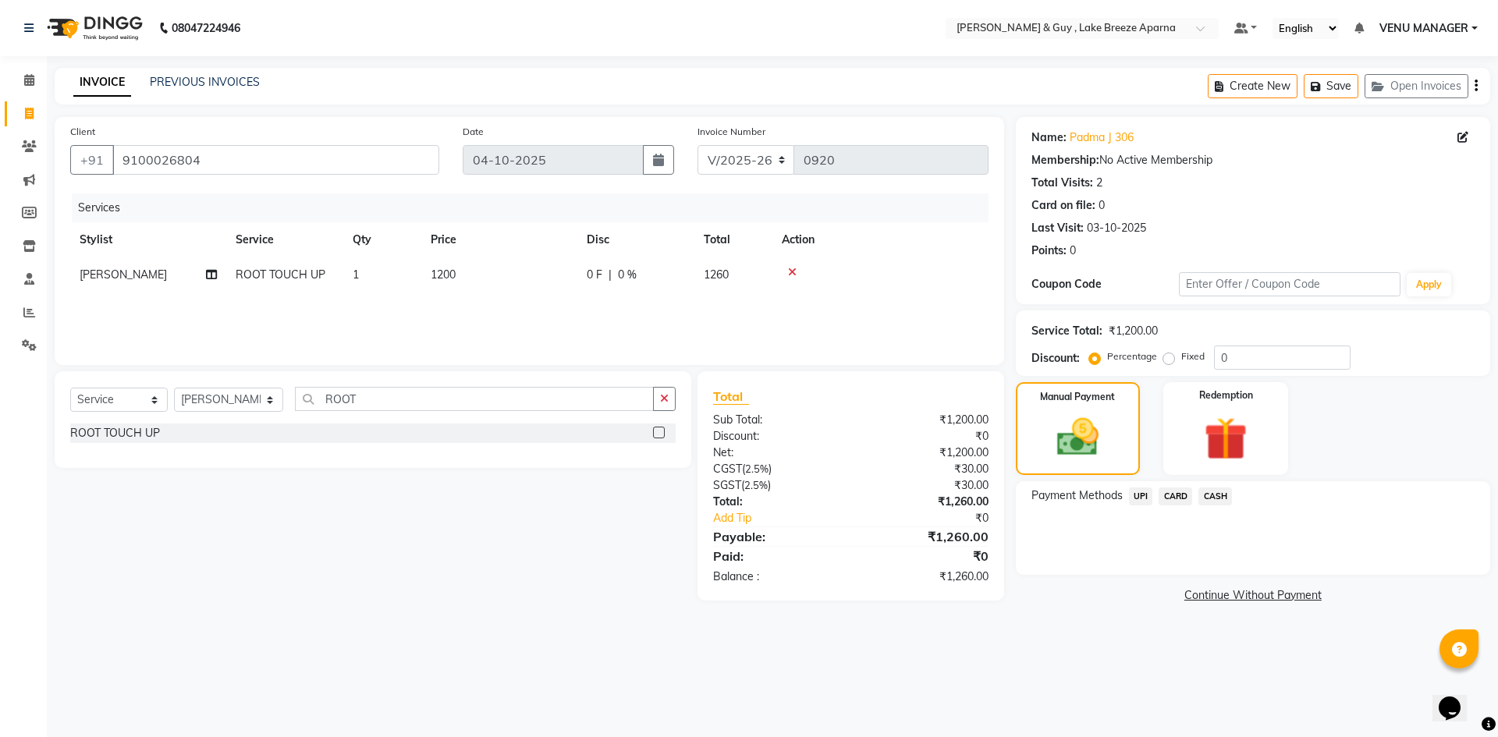
click at [1144, 500] on span "UPI" at bounding box center [1141, 497] width 24 height 18
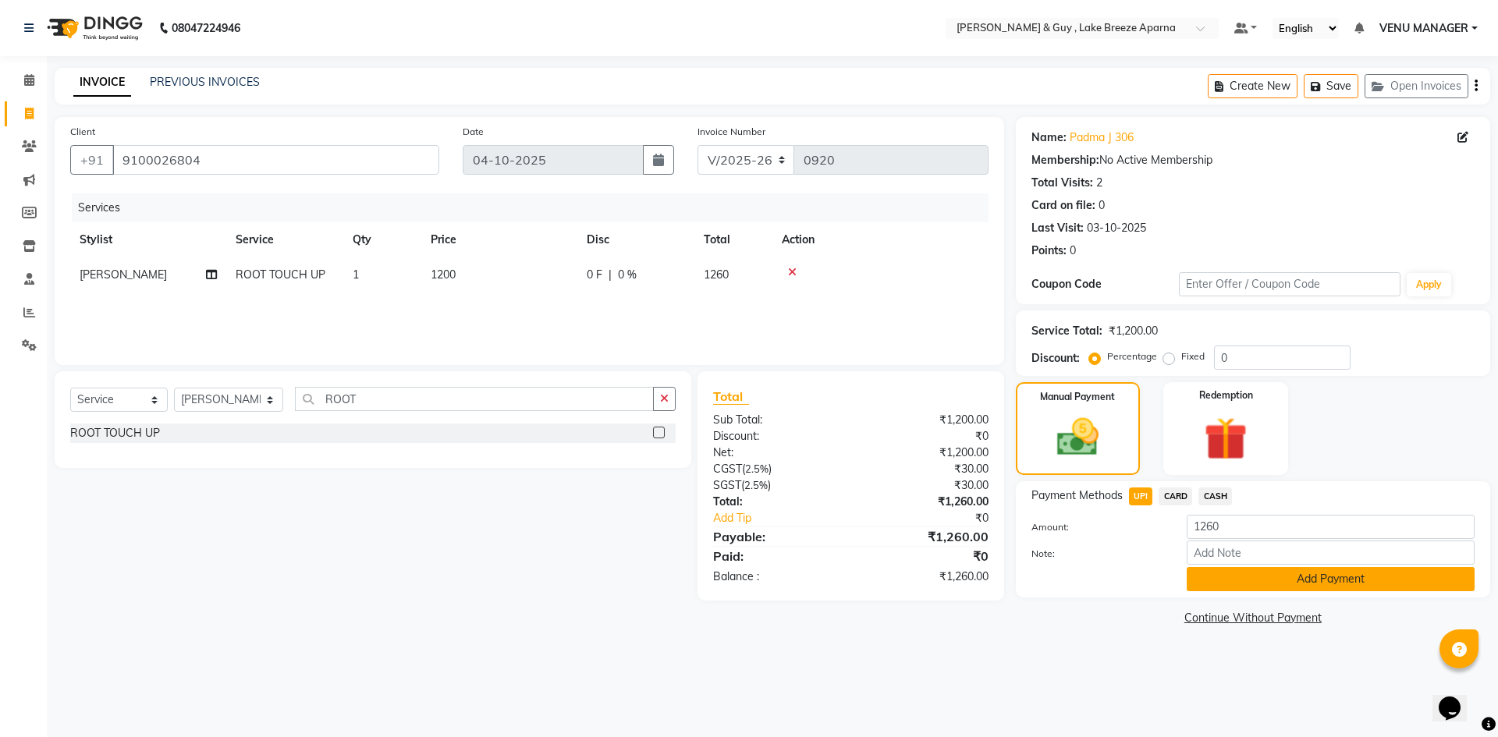
click at [1295, 587] on button "Add Payment" at bounding box center [1331, 579] width 288 height 24
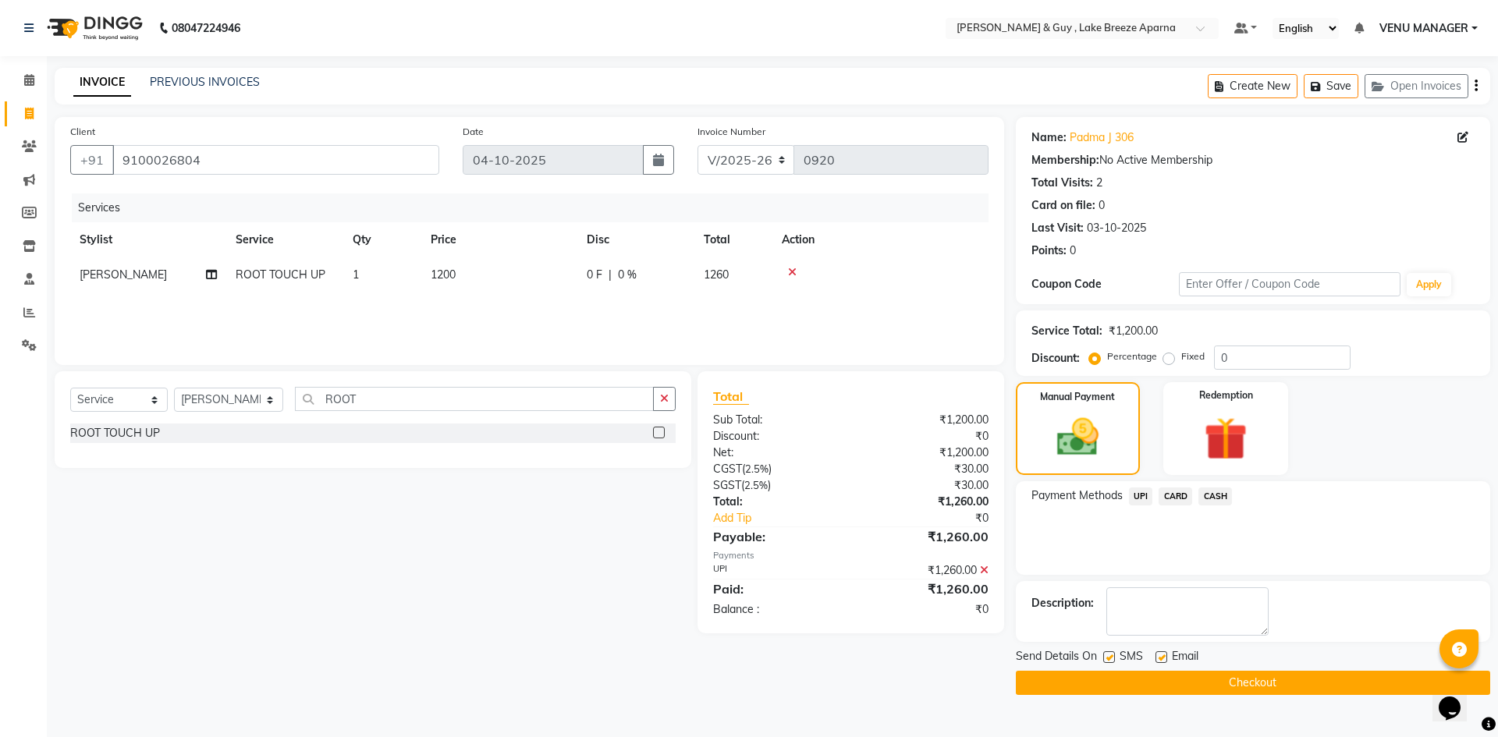
click at [1284, 697] on main "INVOICE PREVIOUS INVOICES Create New Save Open Invoices Client +91 9100026804 D…" at bounding box center [772, 393] width 1451 height 651
click at [1277, 691] on button "Checkout" at bounding box center [1253, 683] width 474 height 24
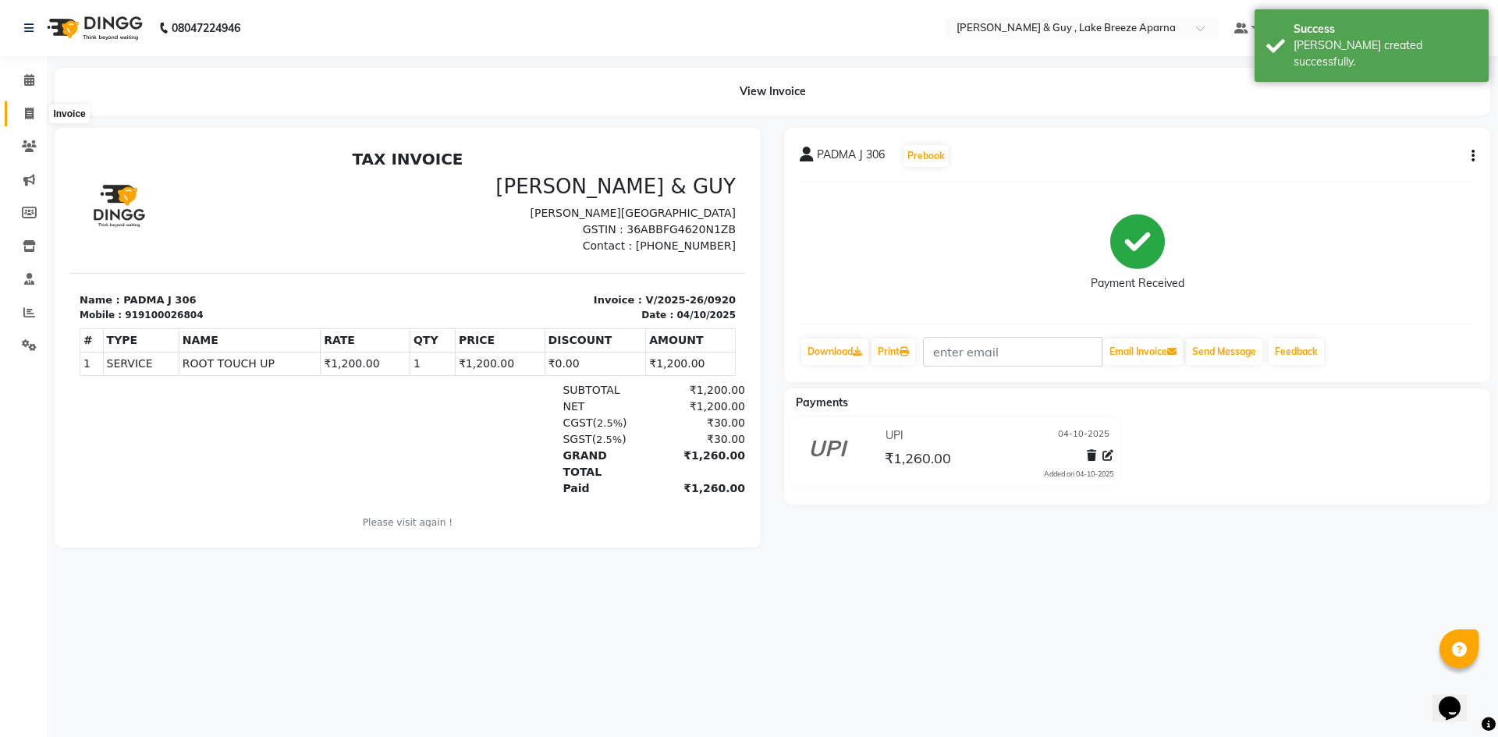
click at [34, 120] on span at bounding box center [29, 114] width 27 height 18
select select "service"
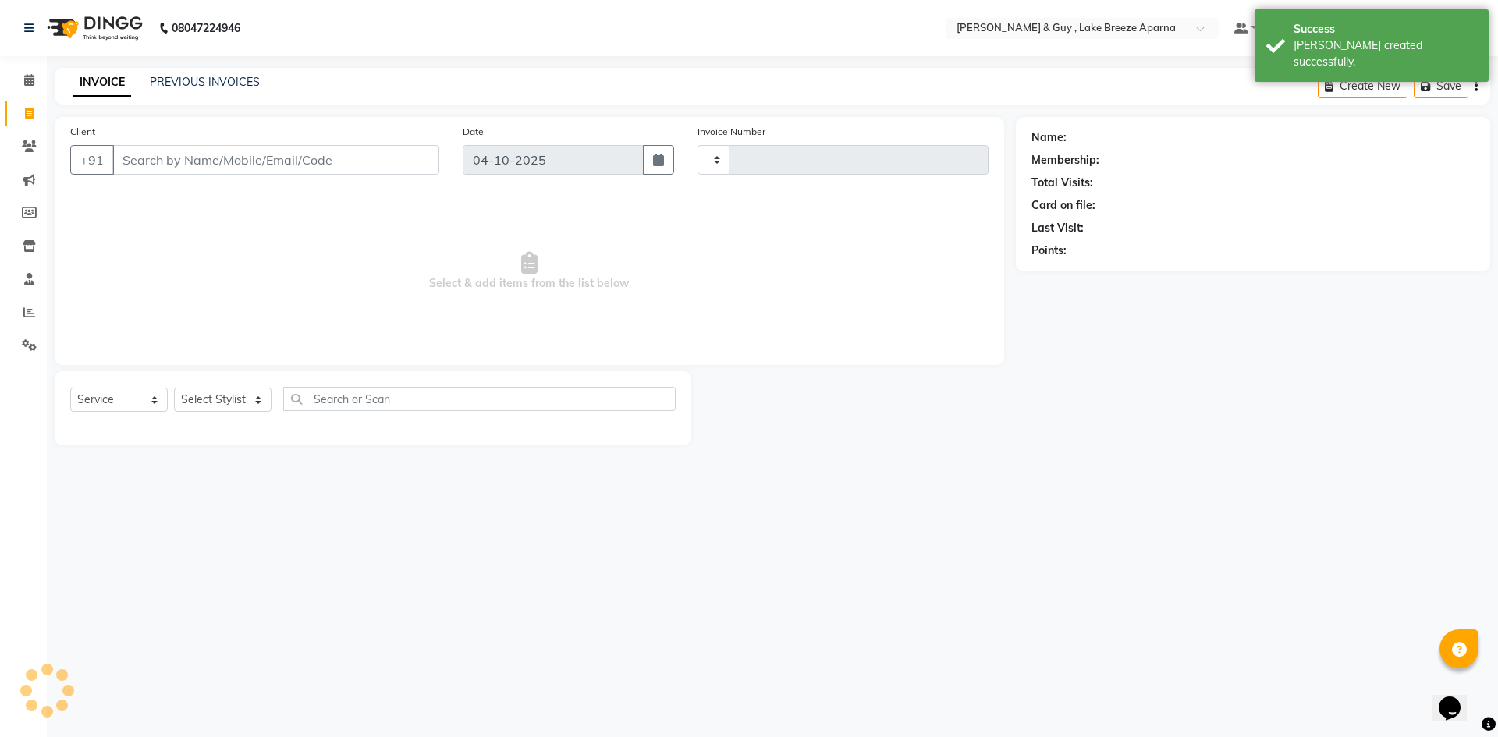
type input "0921"
select select "8690"
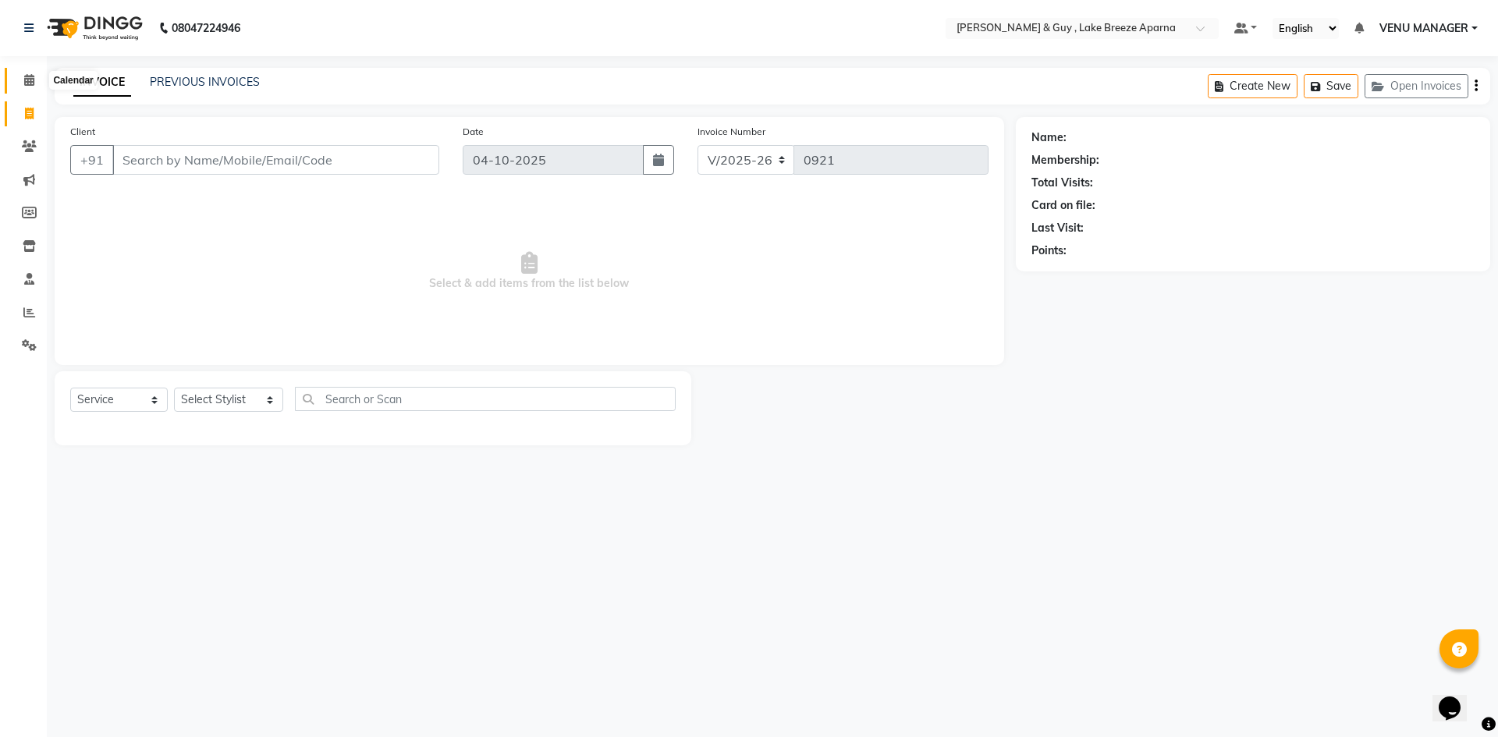
click at [30, 76] on icon at bounding box center [29, 80] width 10 height 12
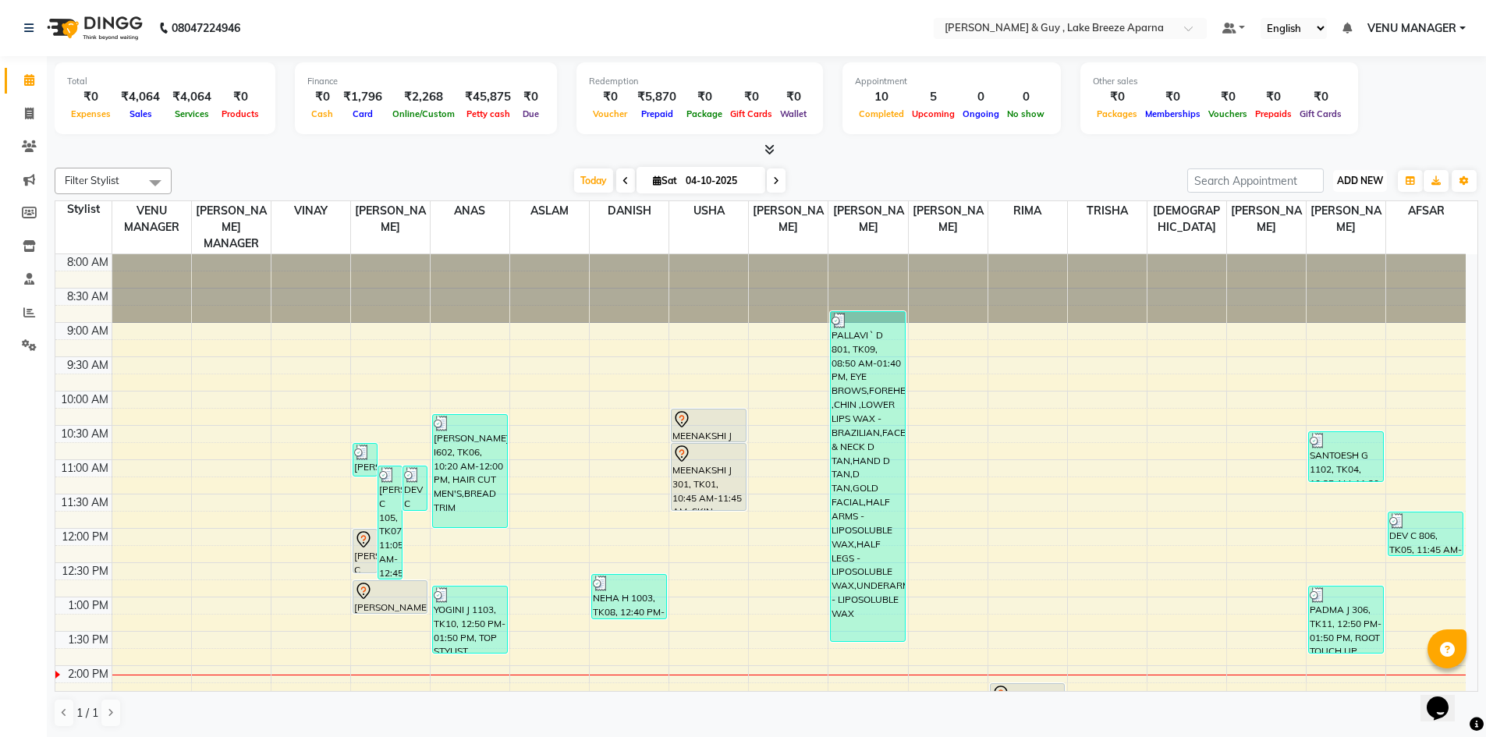
click at [1367, 183] on span "ADD NEW" at bounding box center [1360, 181] width 46 height 12
click at [1322, 274] on link "Add Transaction" at bounding box center [1324, 271] width 123 height 20
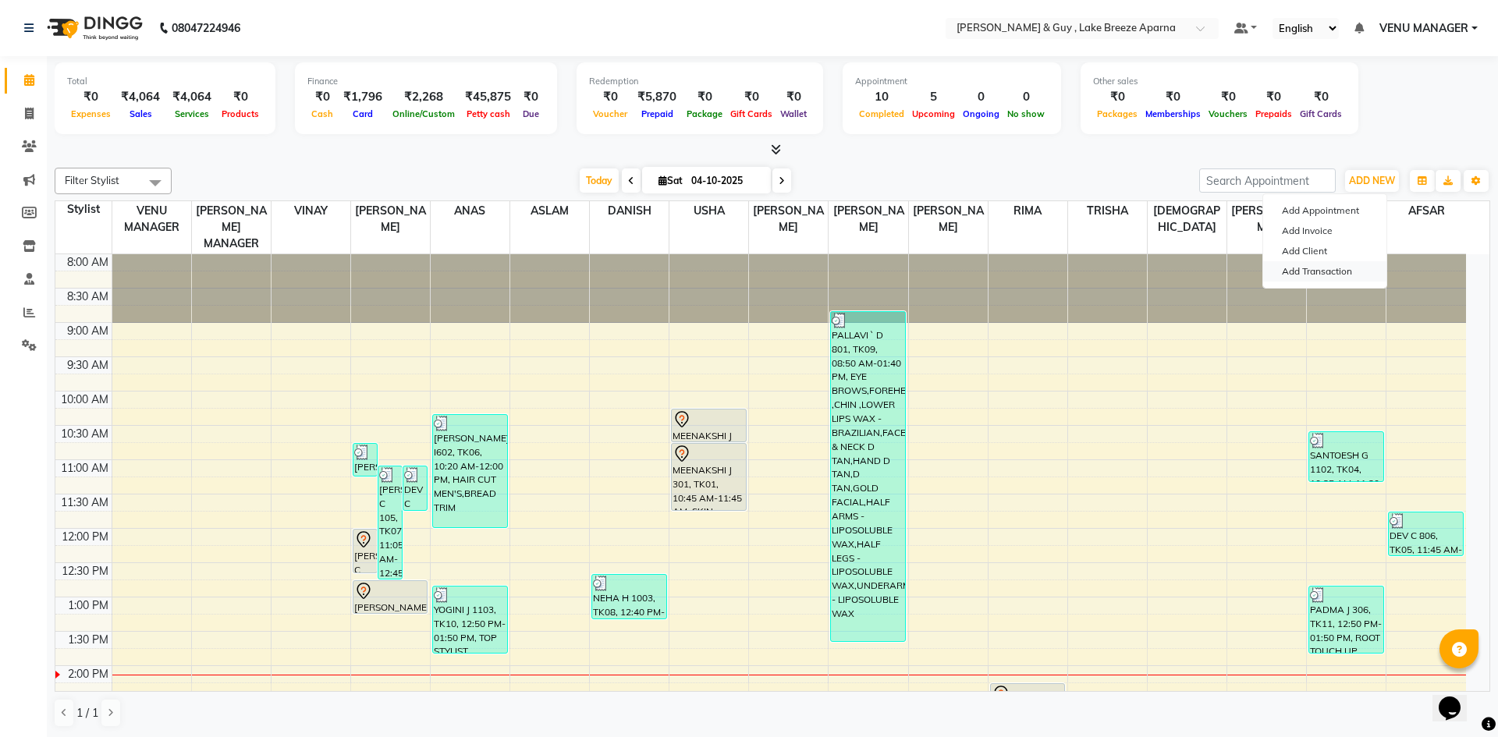
select select "direct"
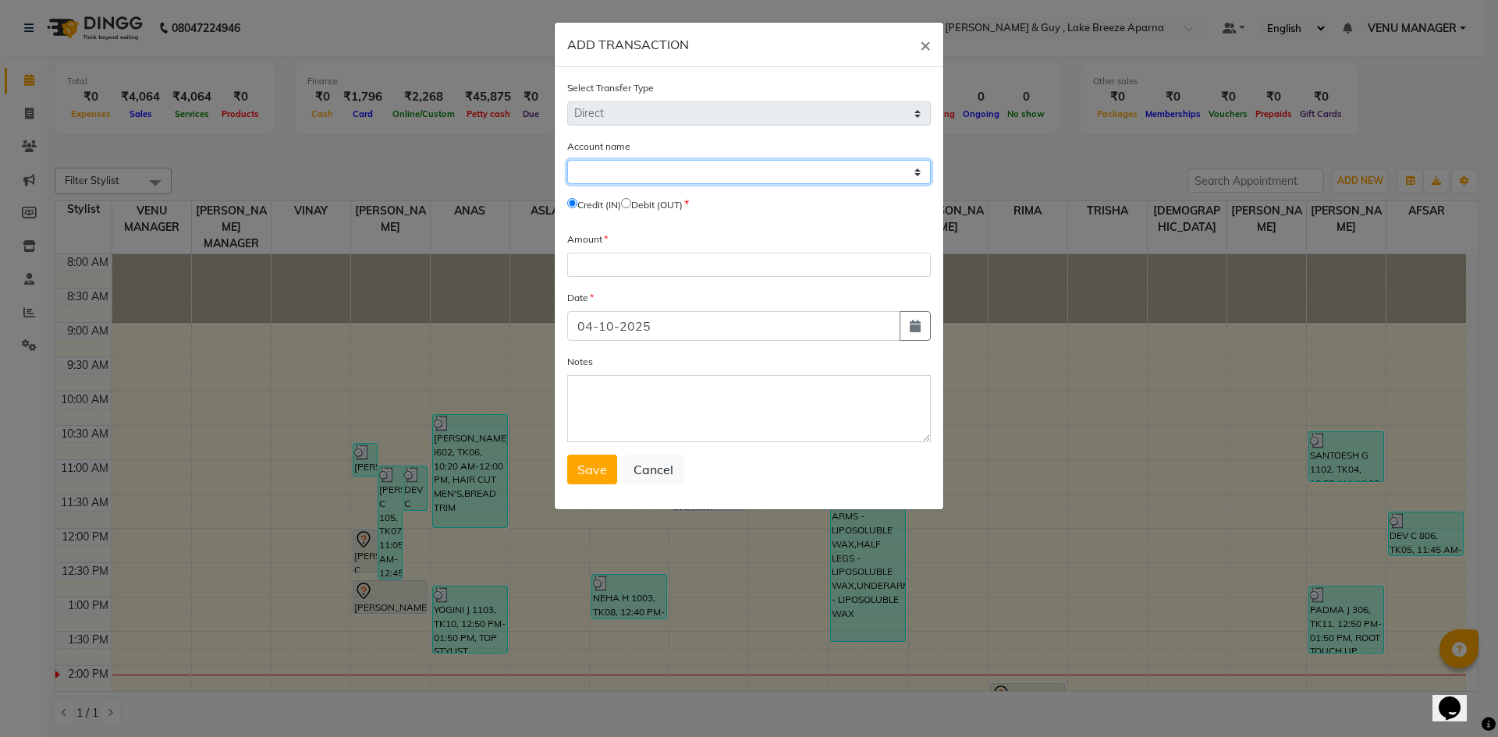
click at [896, 174] on select "Select [PERSON_NAME] Cash Default Account" at bounding box center [749, 172] width 364 height 24
select select "7960"
click at [567, 160] on select "Select [PERSON_NAME] Cash Default Account" at bounding box center [749, 172] width 364 height 24
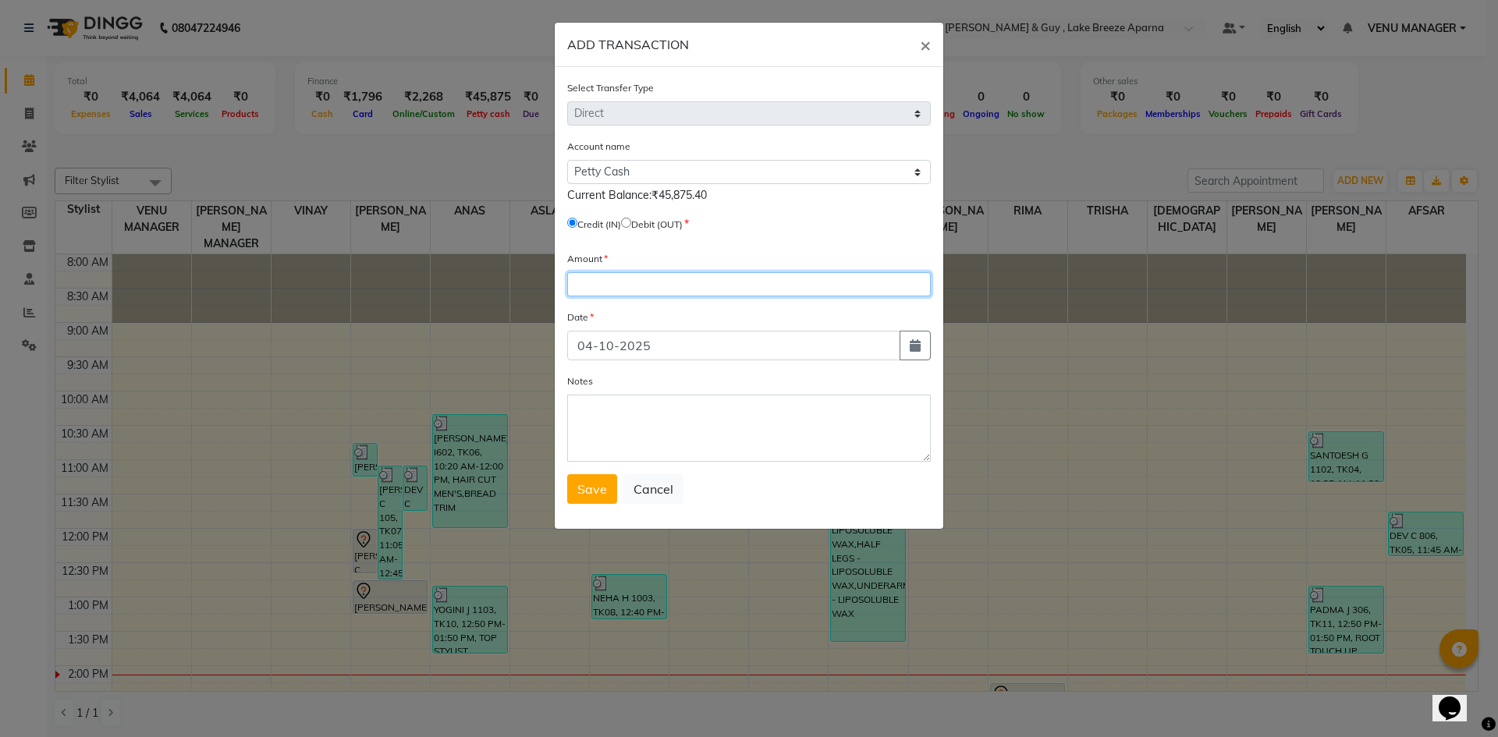
click at [628, 278] on input "number" at bounding box center [749, 284] width 364 height 24
type input "62"
click at [749, 423] on textarea "Notes" at bounding box center [749, 428] width 364 height 67
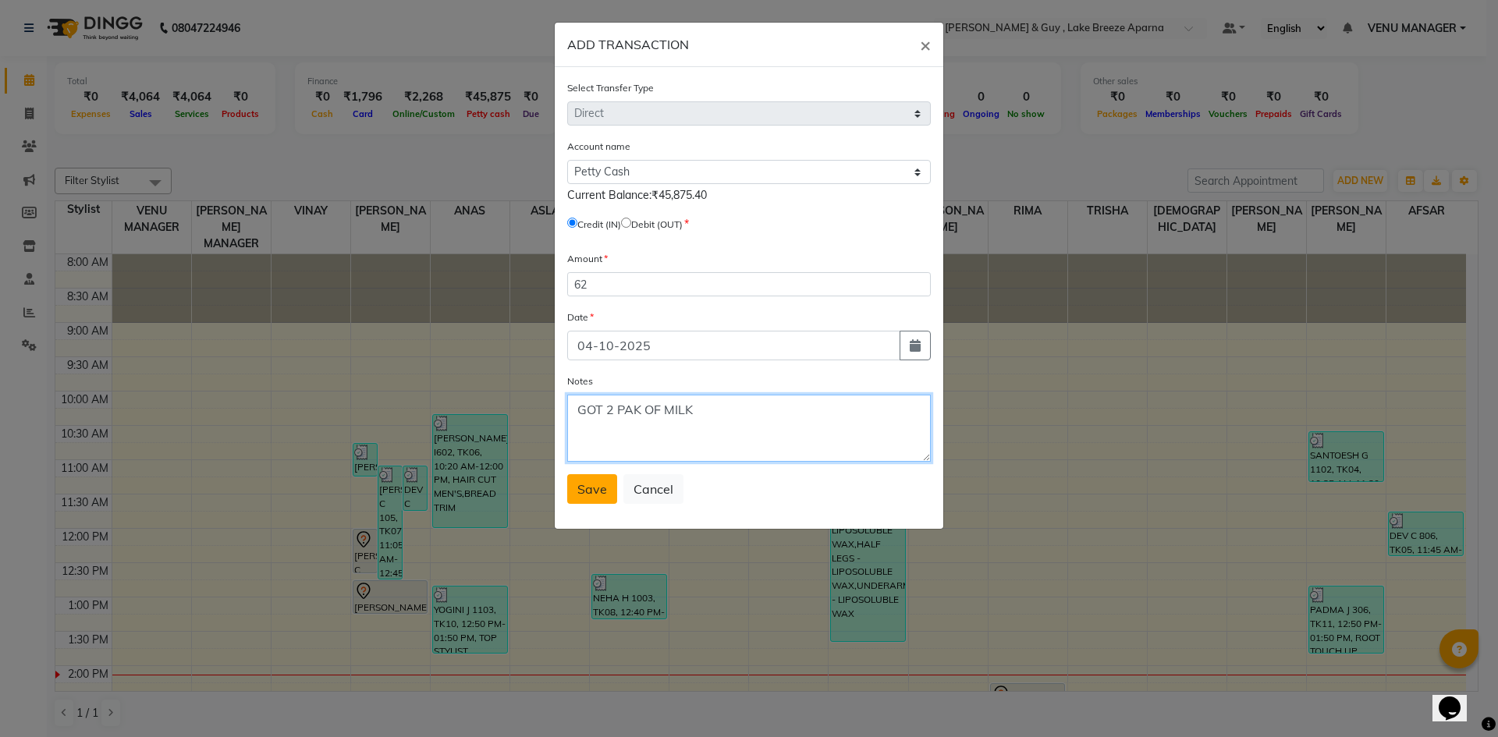
type textarea "GOT 2 PAK OF MILK"
click at [609, 483] on button "Save" at bounding box center [592, 489] width 50 height 30
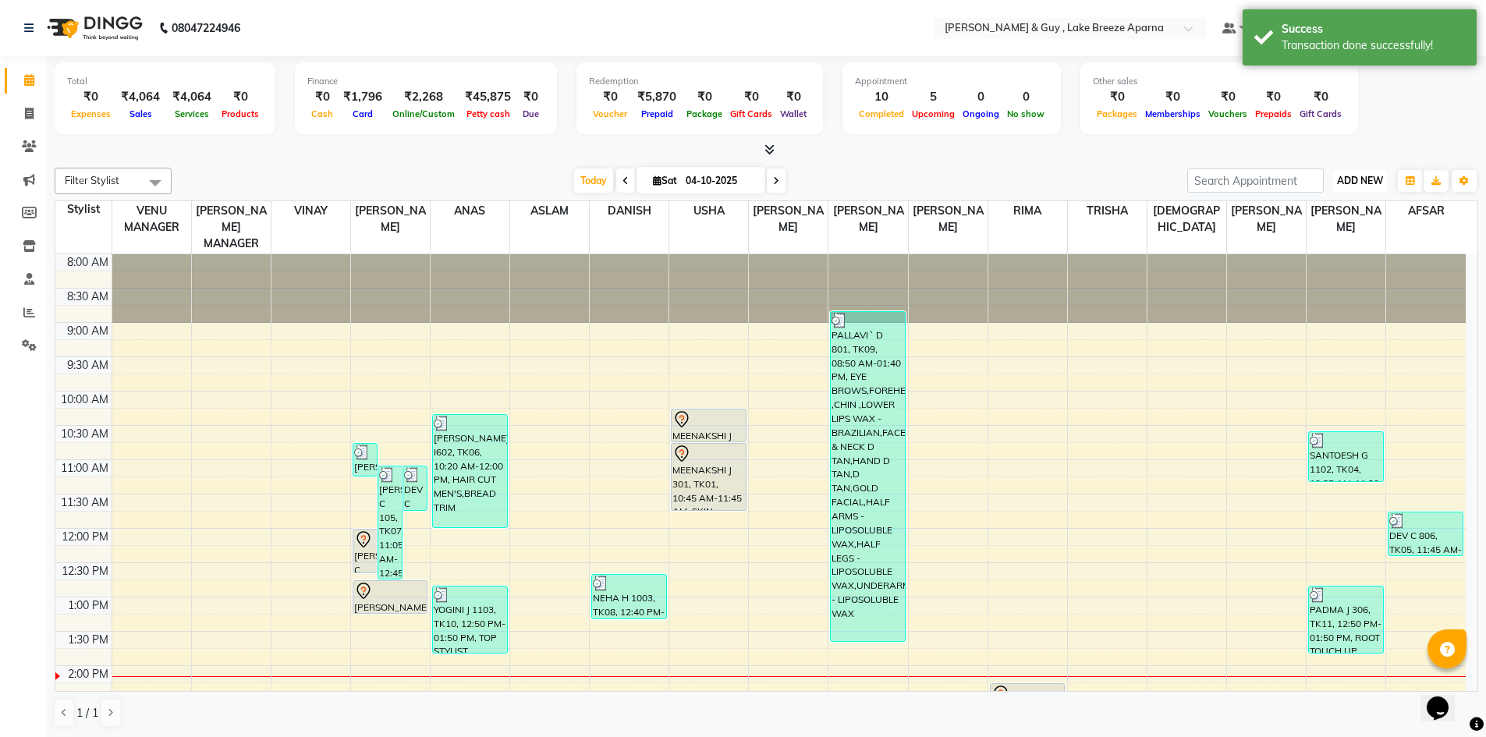
click at [1370, 175] on span "ADD NEW" at bounding box center [1360, 181] width 46 height 12
click at [1321, 264] on link "Add Transaction" at bounding box center [1324, 271] width 123 height 20
select select "direct"
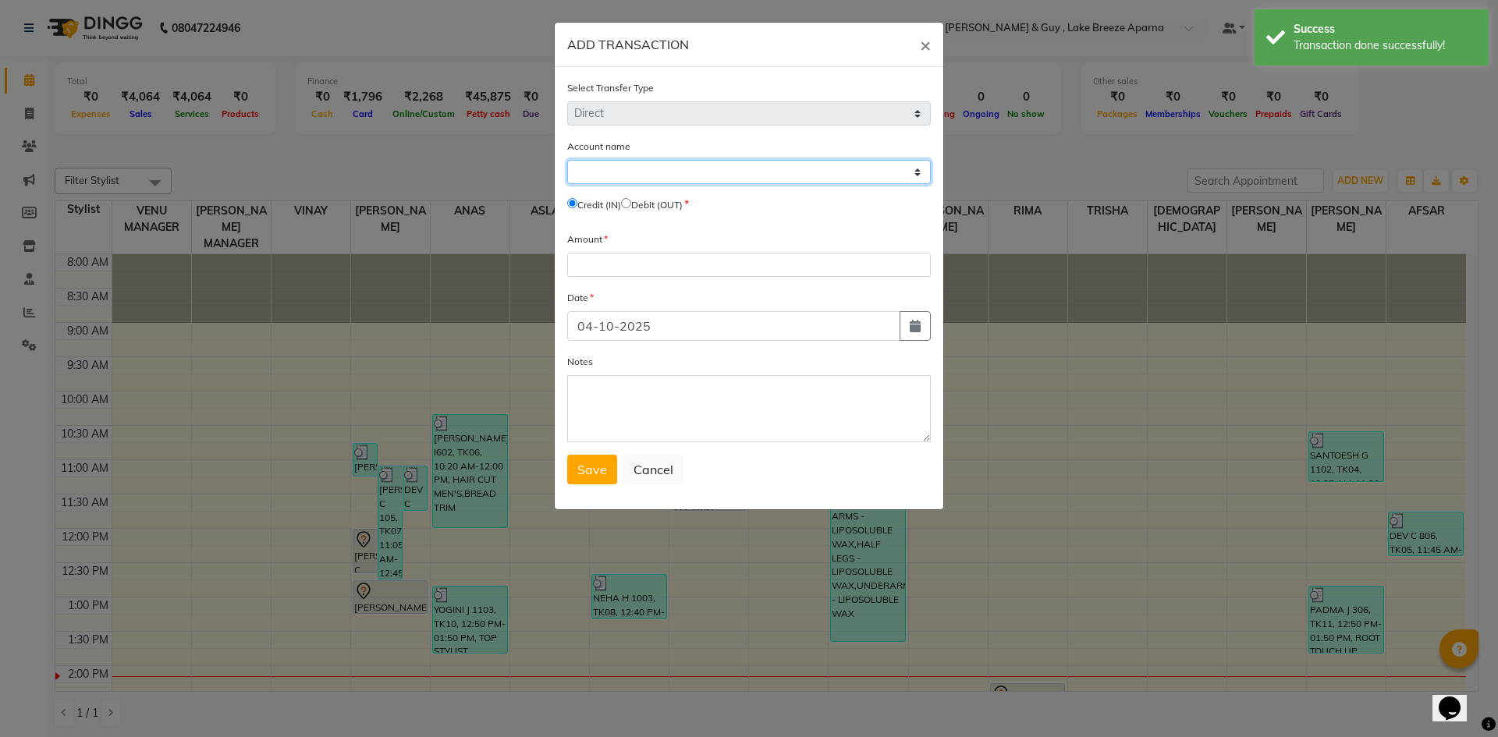
click at [845, 171] on select "Select [PERSON_NAME] Cash Default Account" at bounding box center [749, 172] width 364 height 24
select select "7960"
click at [567, 160] on select "Select [PERSON_NAME] Cash Default Account" at bounding box center [749, 172] width 364 height 24
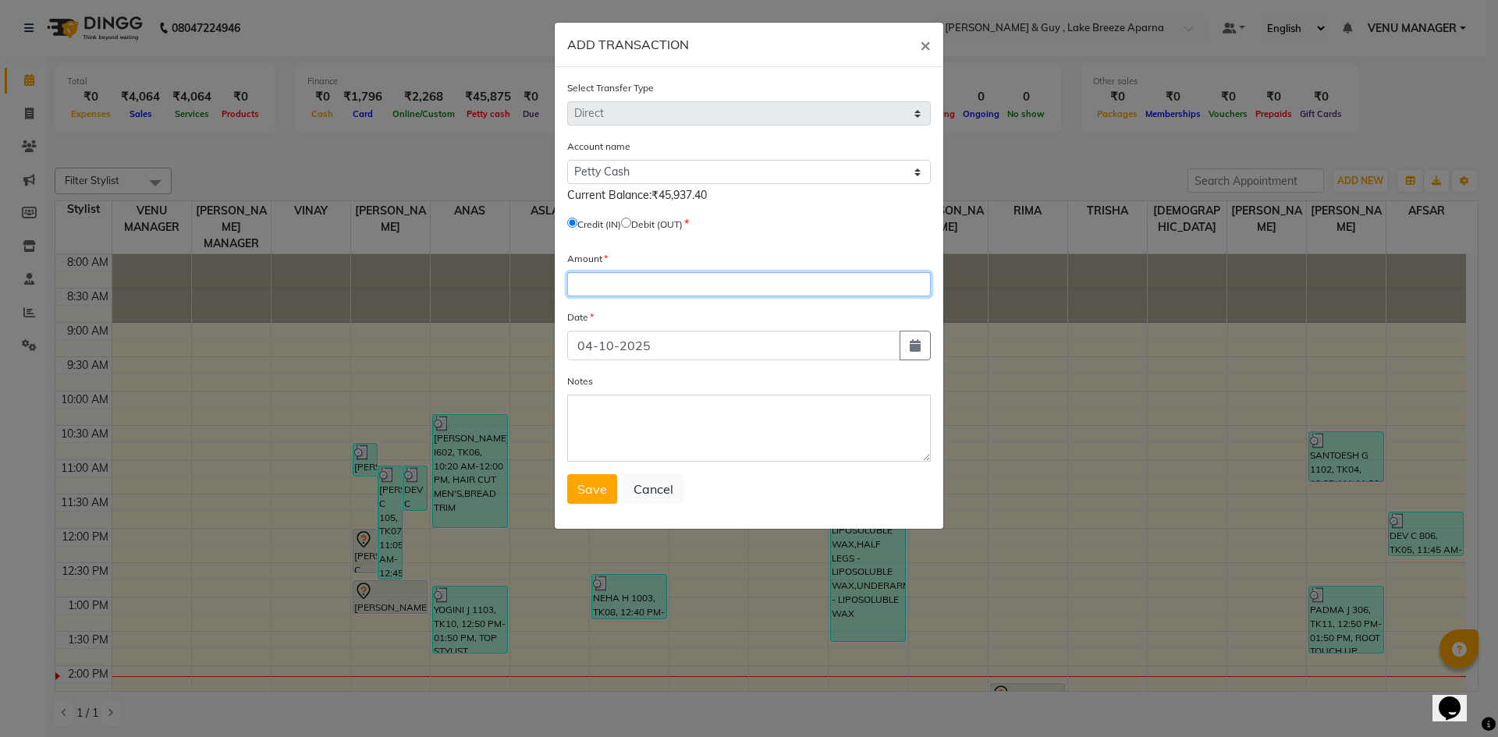
click at [615, 289] on input "number" at bounding box center [749, 284] width 364 height 24
type input "189"
click at [925, 334] on button "button" at bounding box center [914, 346] width 31 height 30
select select "10"
select select "2025"
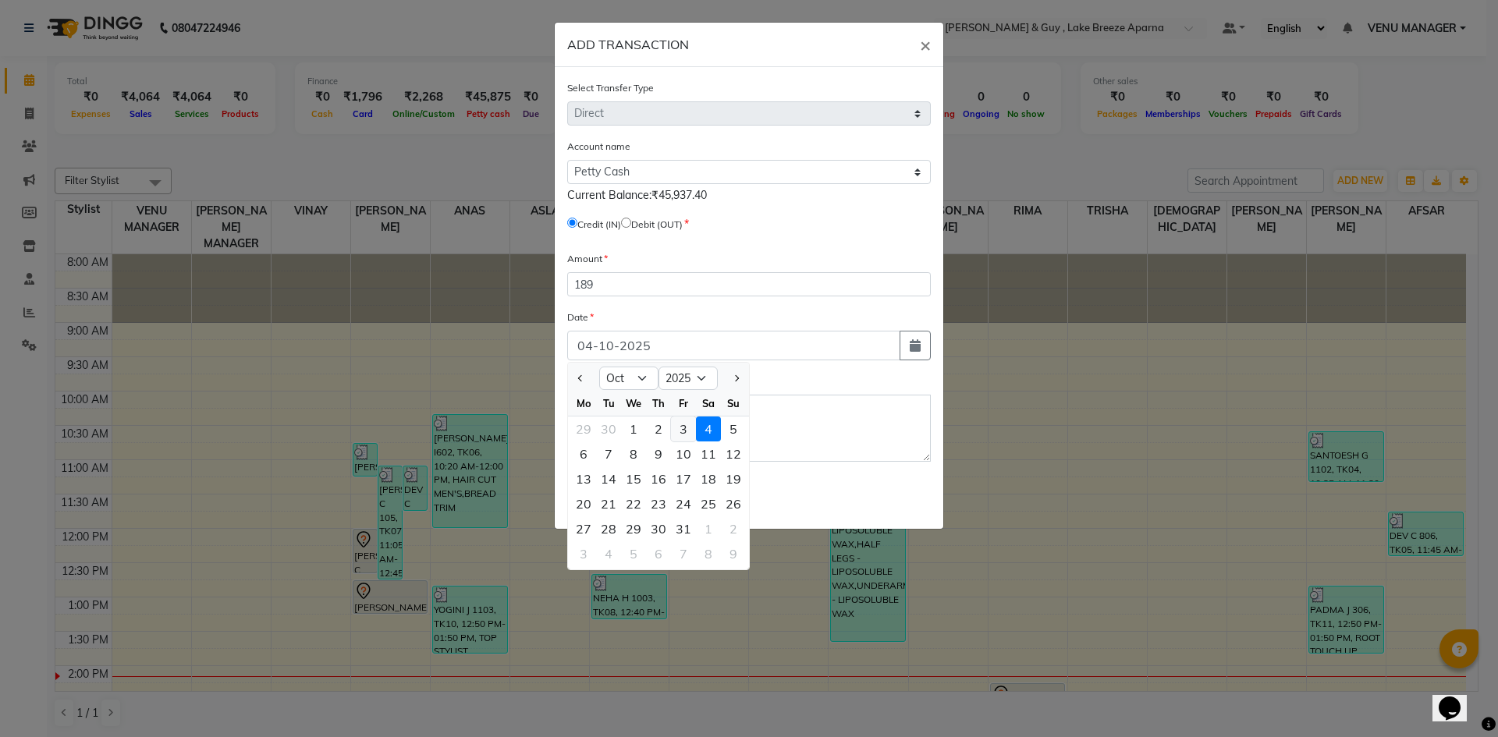
click at [683, 418] on div "3" at bounding box center [683, 429] width 25 height 25
type input "03-10-2025"
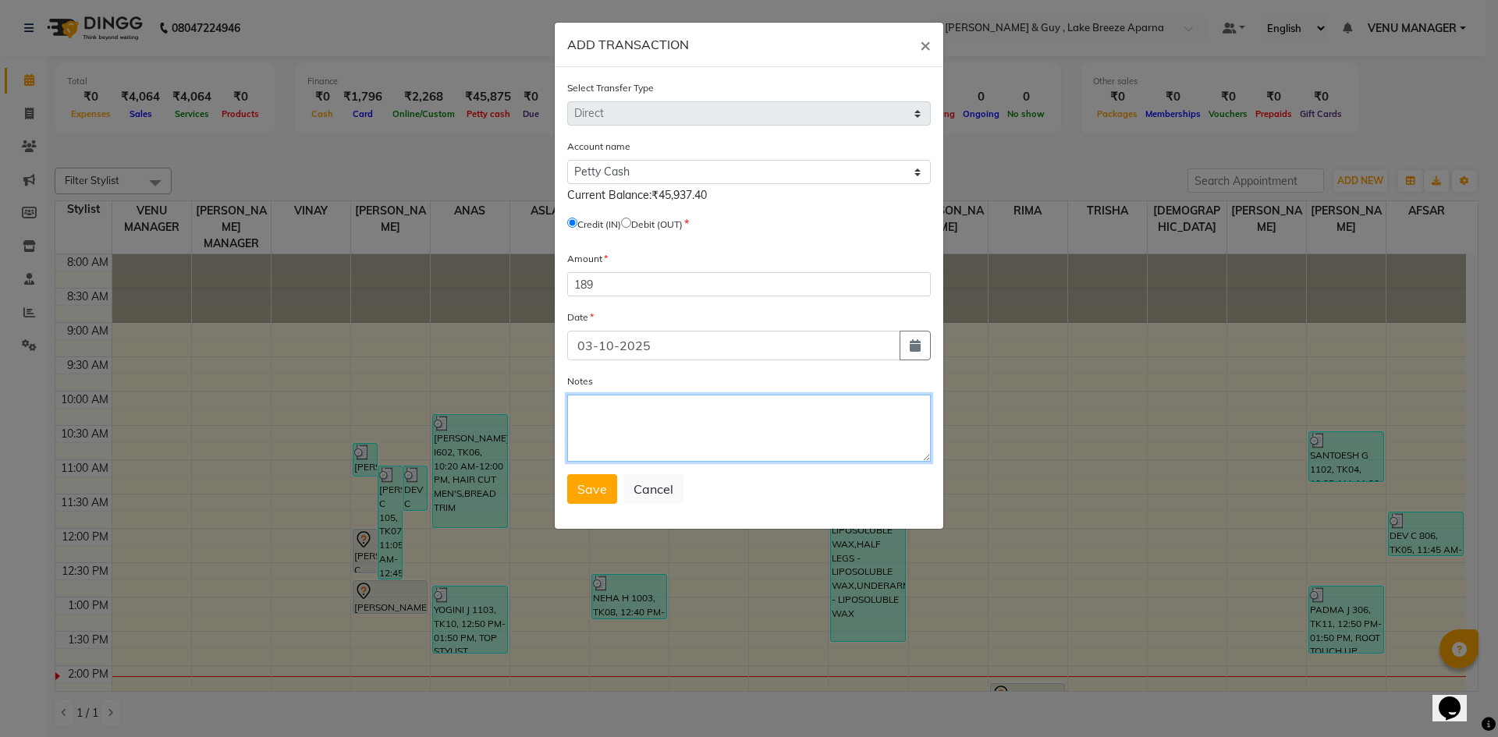
click at [651, 407] on textarea "Notes" at bounding box center [749, 428] width 364 height 67
type textarea "GOT 2 PAK OF MILK AND HONEY"
click at [601, 484] on span "Save" at bounding box center [592, 489] width 30 height 16
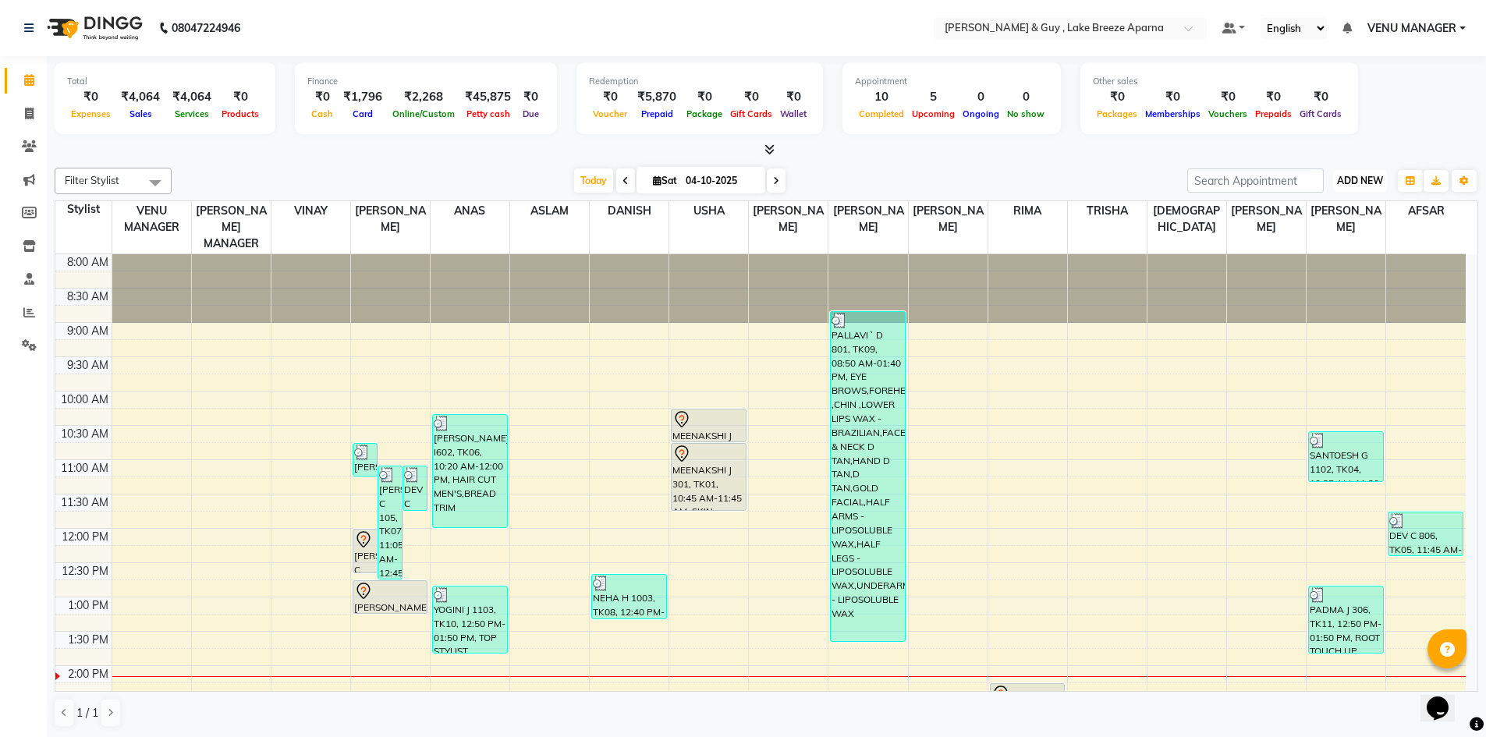
click at [1371, 181] on span "ADD NEW" at bounding box center [1360, 181] width 46 height 12
click at [1325, 271] on link "Add Transaction" at bounding box center [1324, 271] width 123 height 20
select select "direct"
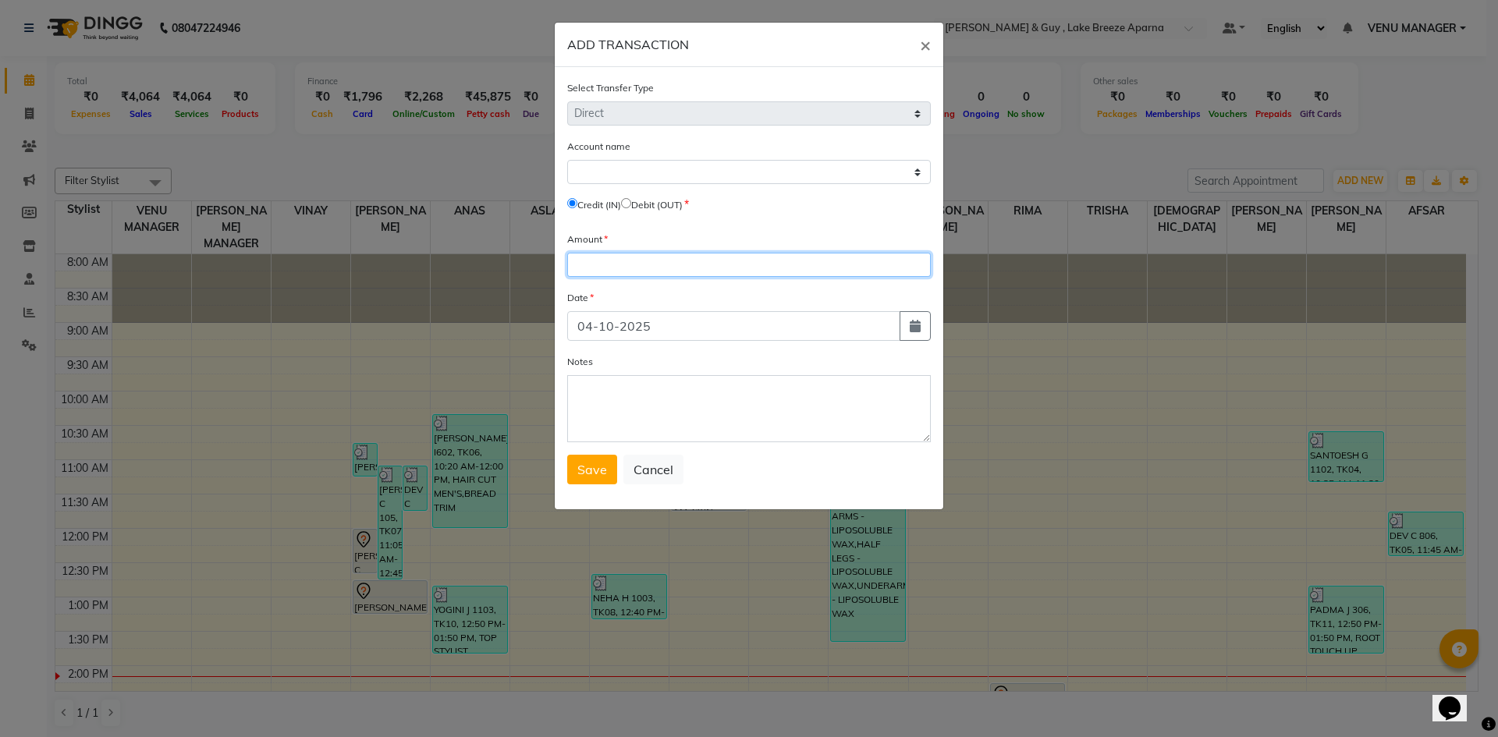
click at [635, 271] on input "number" at bounding box center [749, 265] width 364 height 24
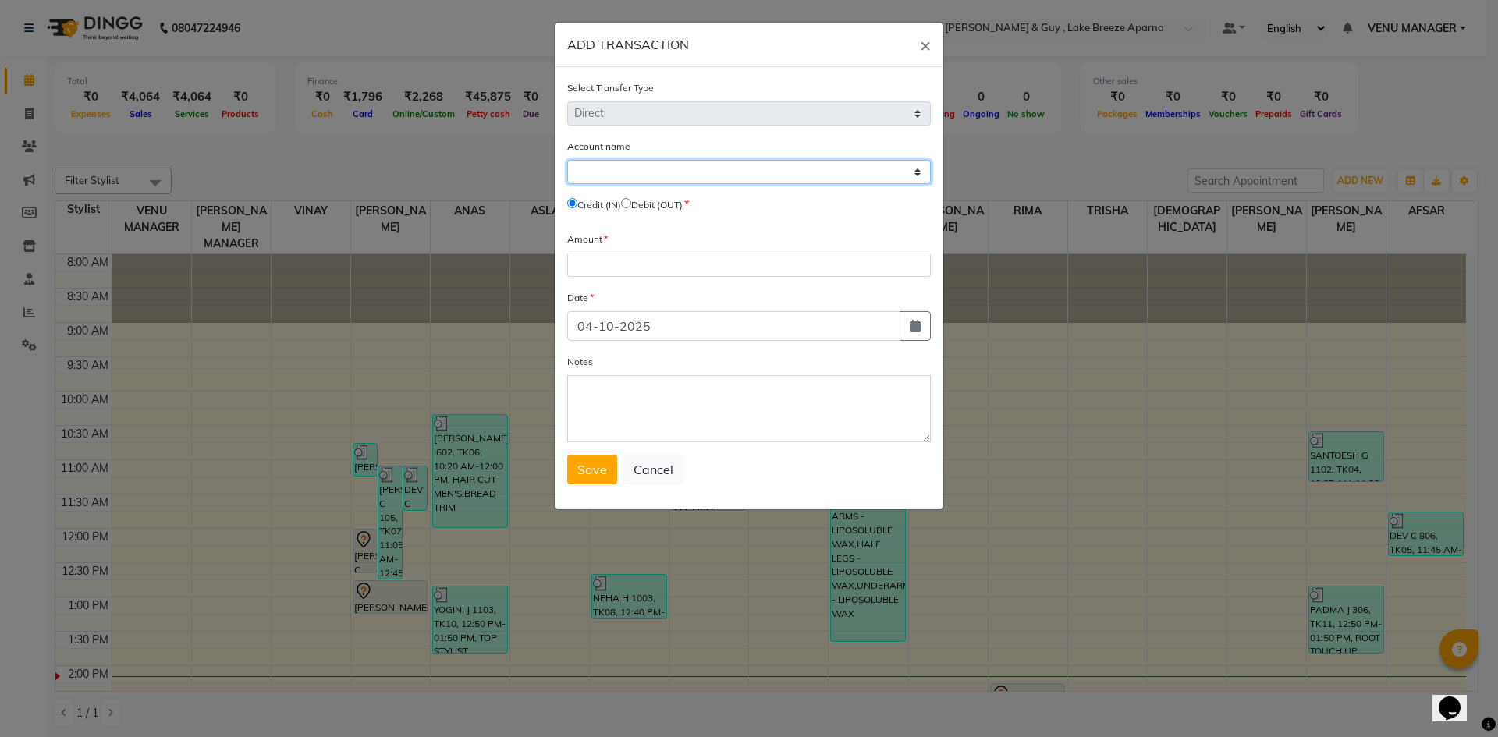
click at [637, 168] on select "Select [PERSON_NAME] Cash Default Account" at bounding box center [749, 172] width 364 height 24
select select "7960"
click at [567, 160] on select "Select [PERSON_NAME] Cash Default Account" at bounding box center [749, 172] width 364 height 24
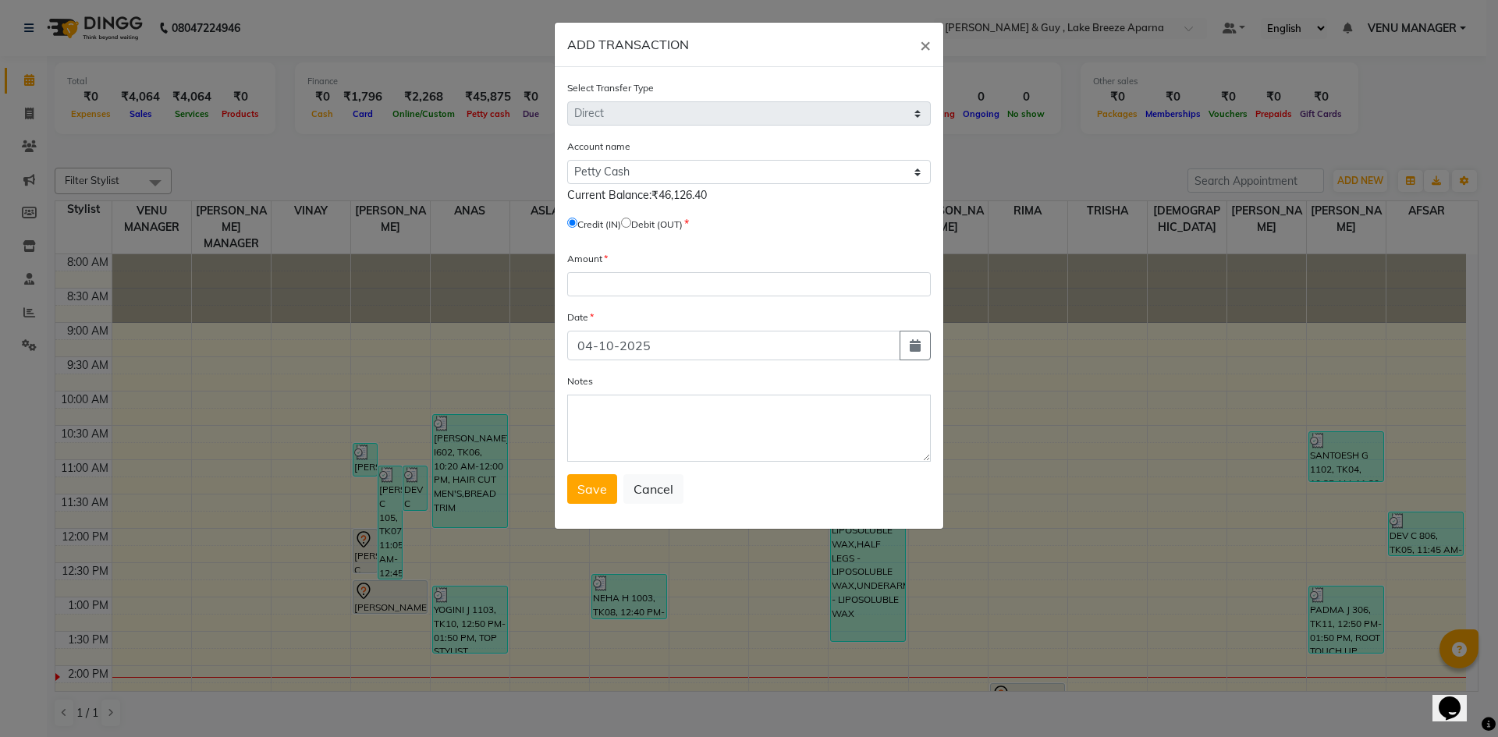
click at [641, 227] on label "Debit (OUT)" at bounding box center [656, 225] width 51 height 14
click at [631, 222] on input "radio" at bounding box center [626, 223] width 10 height 10
radio input "true"
click at [932, 48] on button "×" at bounding box center [925, 45] width 36 height 44
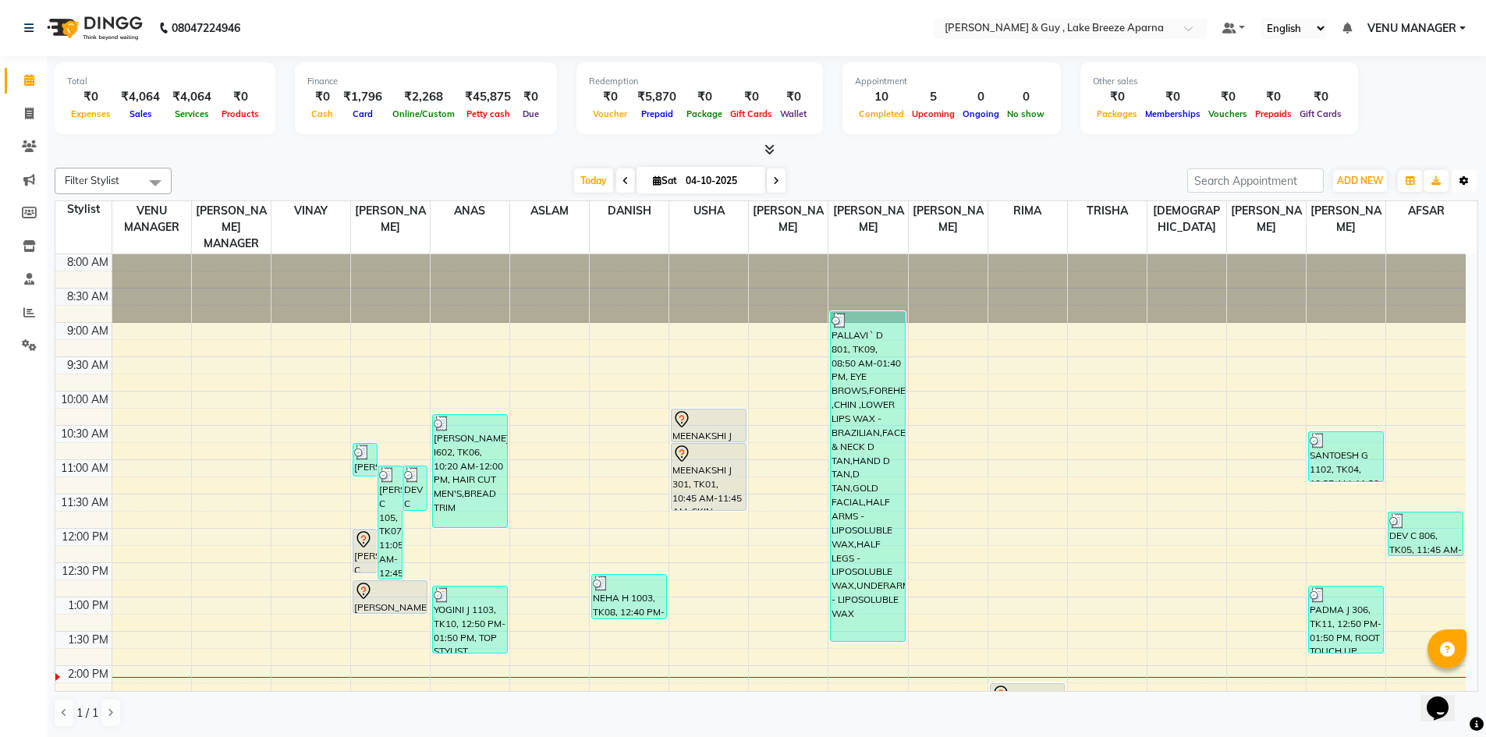
click at [1462, 185] on icon "button" at bounding box center [1464, 180] width 9 height 9
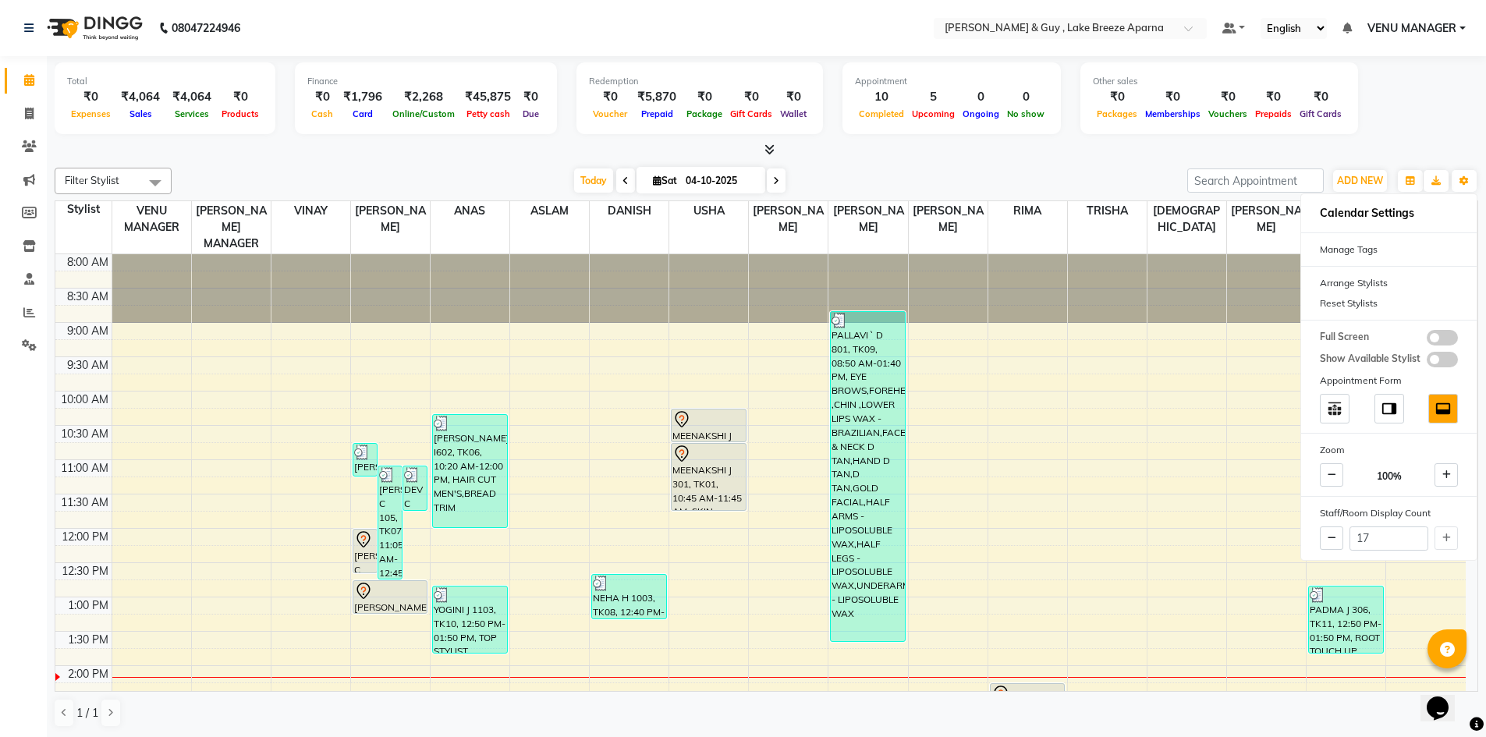
click at [1397, 123] on div "Total ₹0 Expenses ₹4,064 Sales ₹4,064 Services ₹0 Products Finance ₹0 Cash ₹1,7…" at bounding box center [767, 100] width 1424 height 76
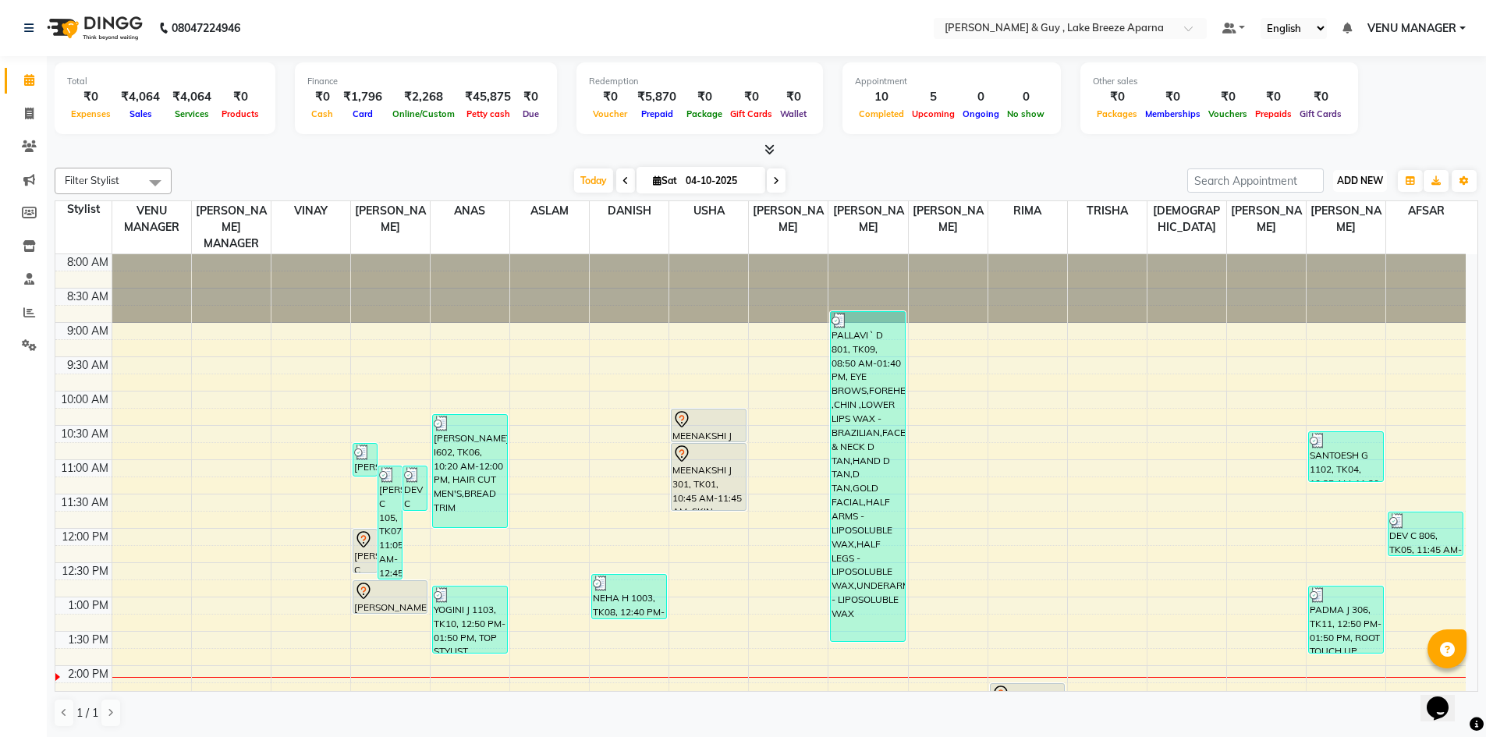
click at [1377, 179] on span "ADD NEW" at bounding box center [1360, 181] width 46 height 12
click at [1333, 270] on link "Add Transaction" at bounding box center [1324, 271] width 123 height 20
select select "direct"
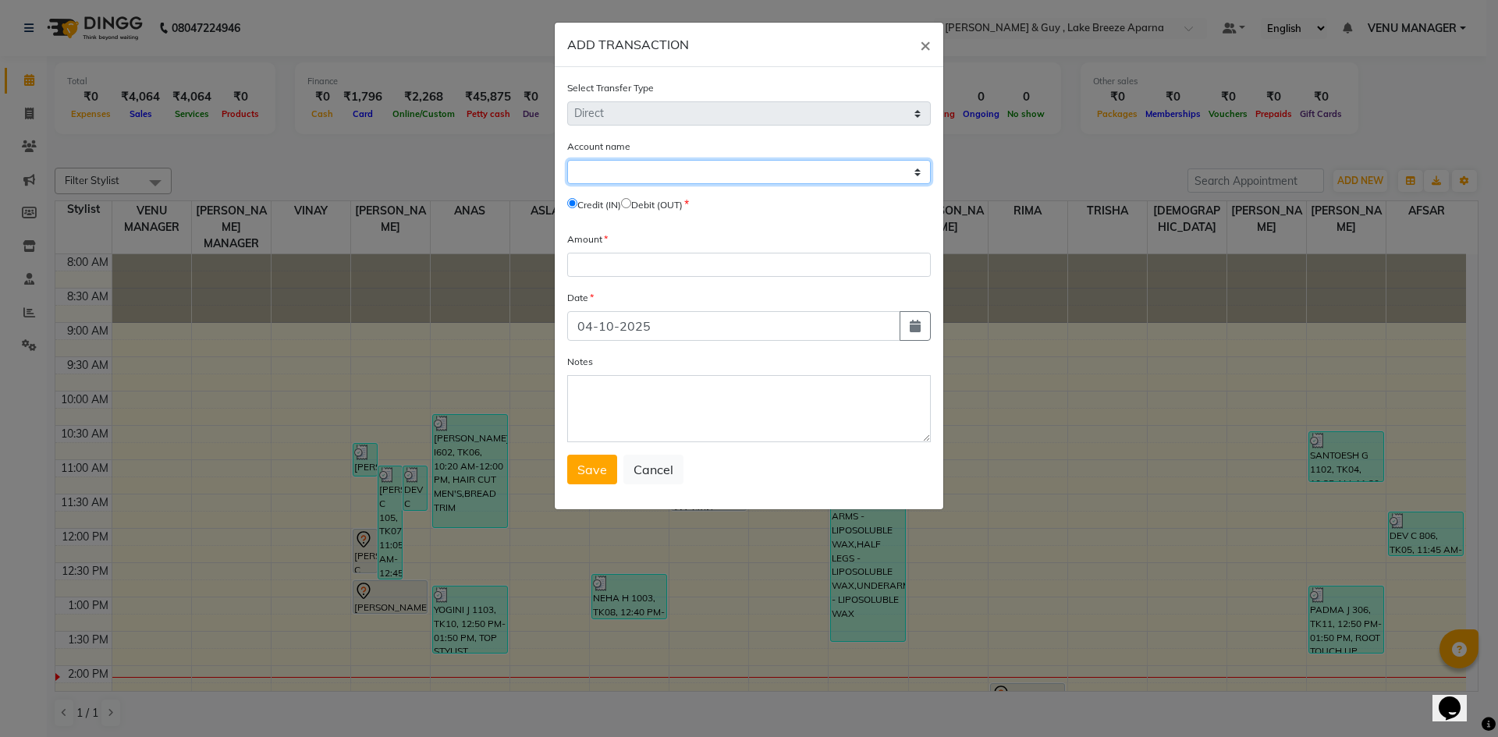
click at [864, 174] on select "Select [PERSON_NAME] Cash Default Account" at bounding box center [749, 172] width 364 height 24
select select "7960"
click at [567, 160] on select "Select [PERSON_NAME] Cash Default Account" at bounding box center [749, 172] width 364 height 24
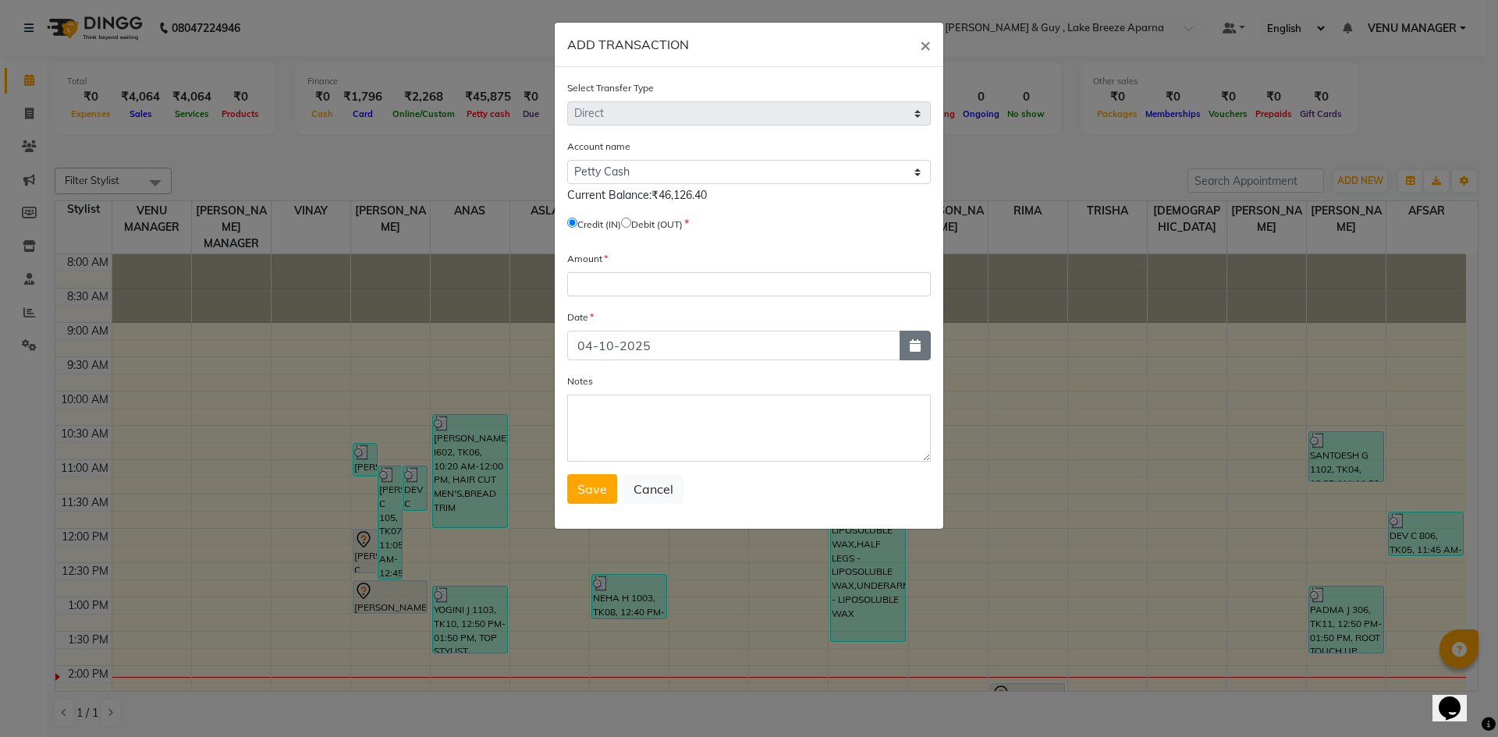
click at [921, 349] on button "button" at bounding box center [914, 346] width 31 height 30
select select "10"
select select "2025"
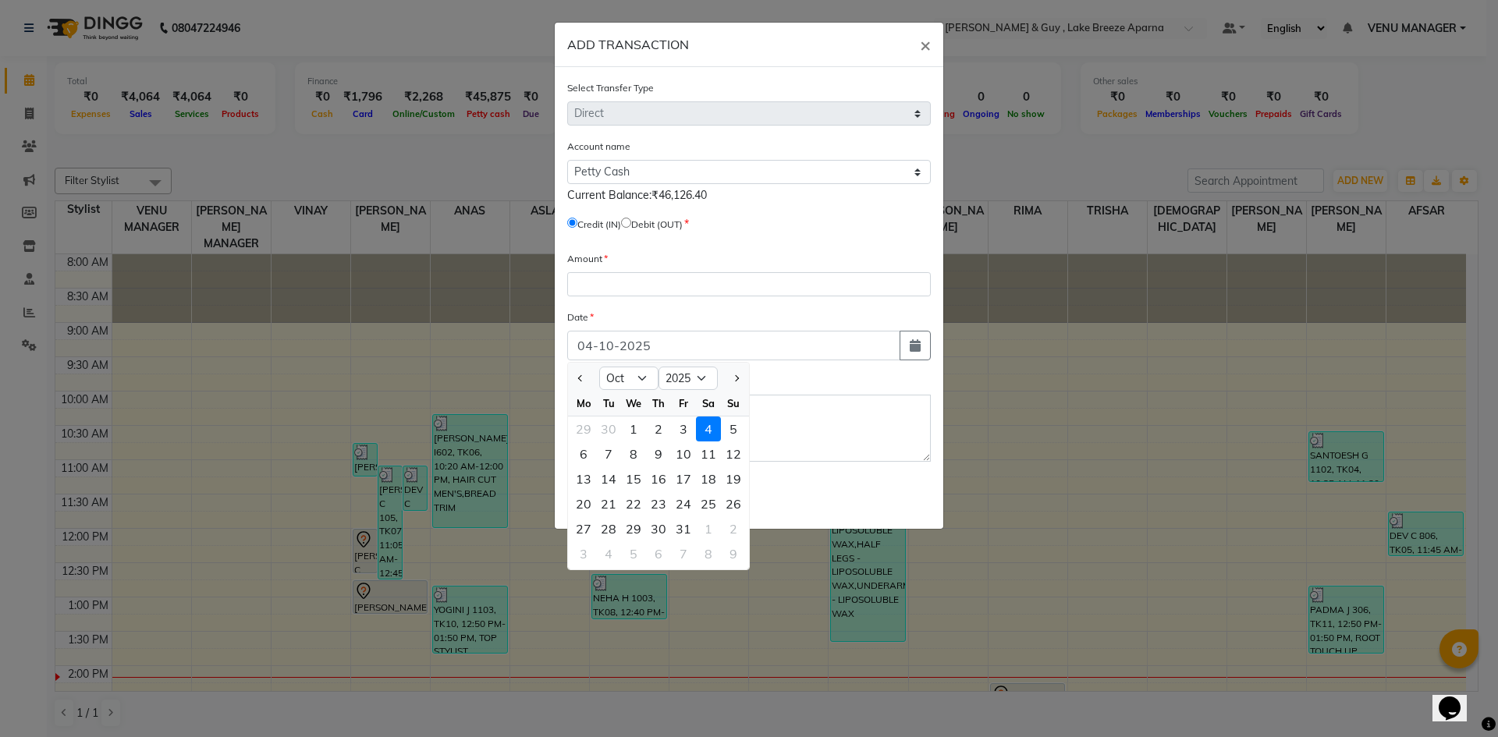
click at [704, 427] on div "4" at bounding box center [708, 429] width 25 height 25
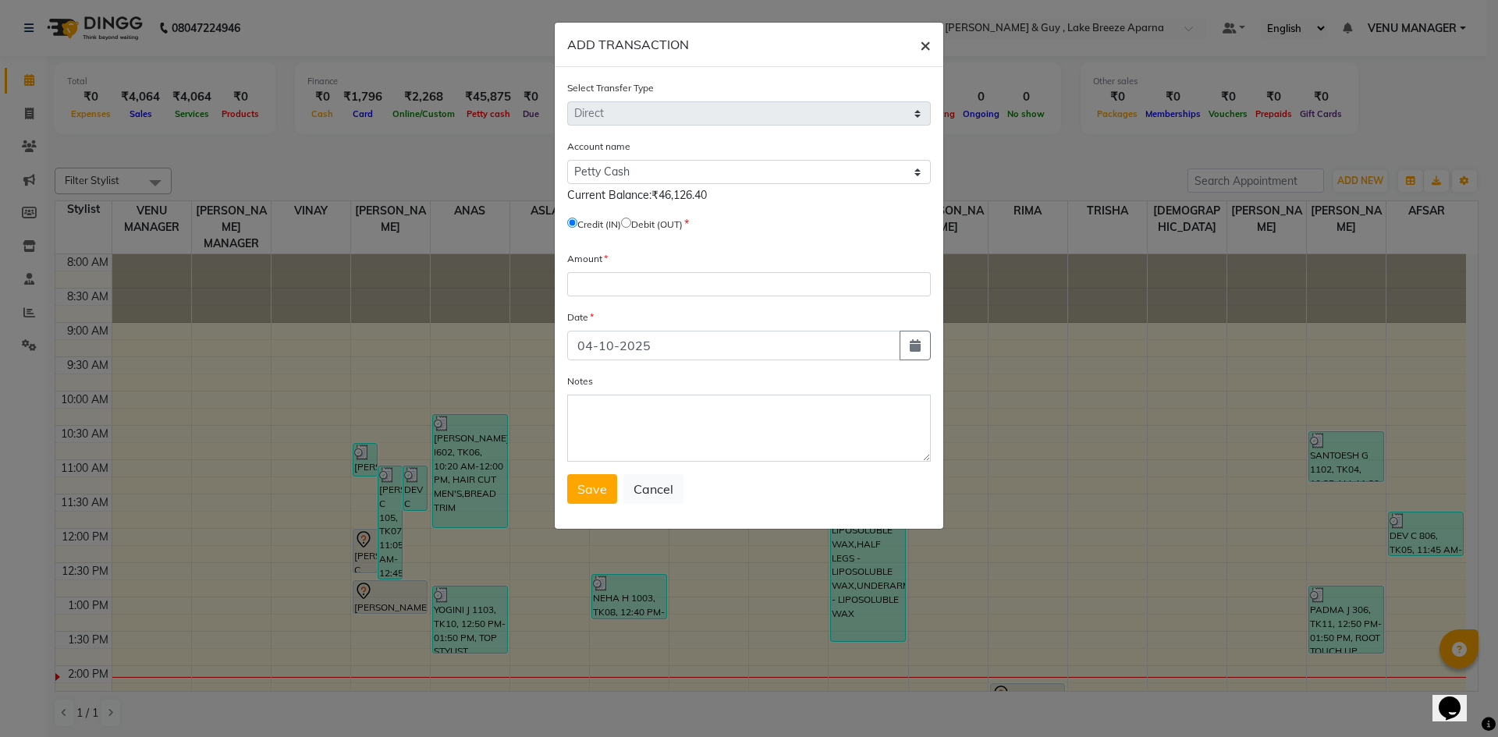
click at [918, 41] on button "×" at bounding box center [925, 45] width 36 height 44
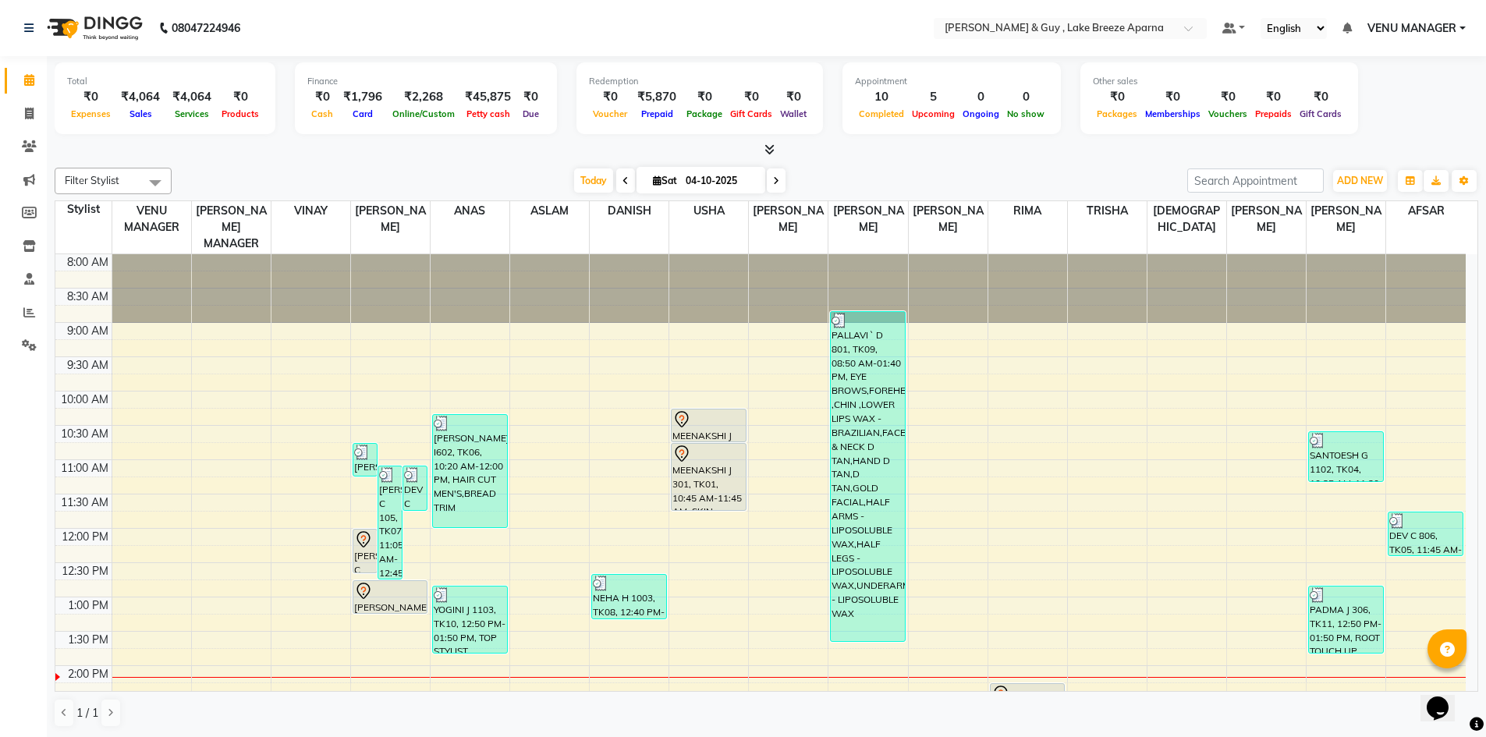
click at [768, 144] on icon at bounding box center [769, 150] width 10 height 12
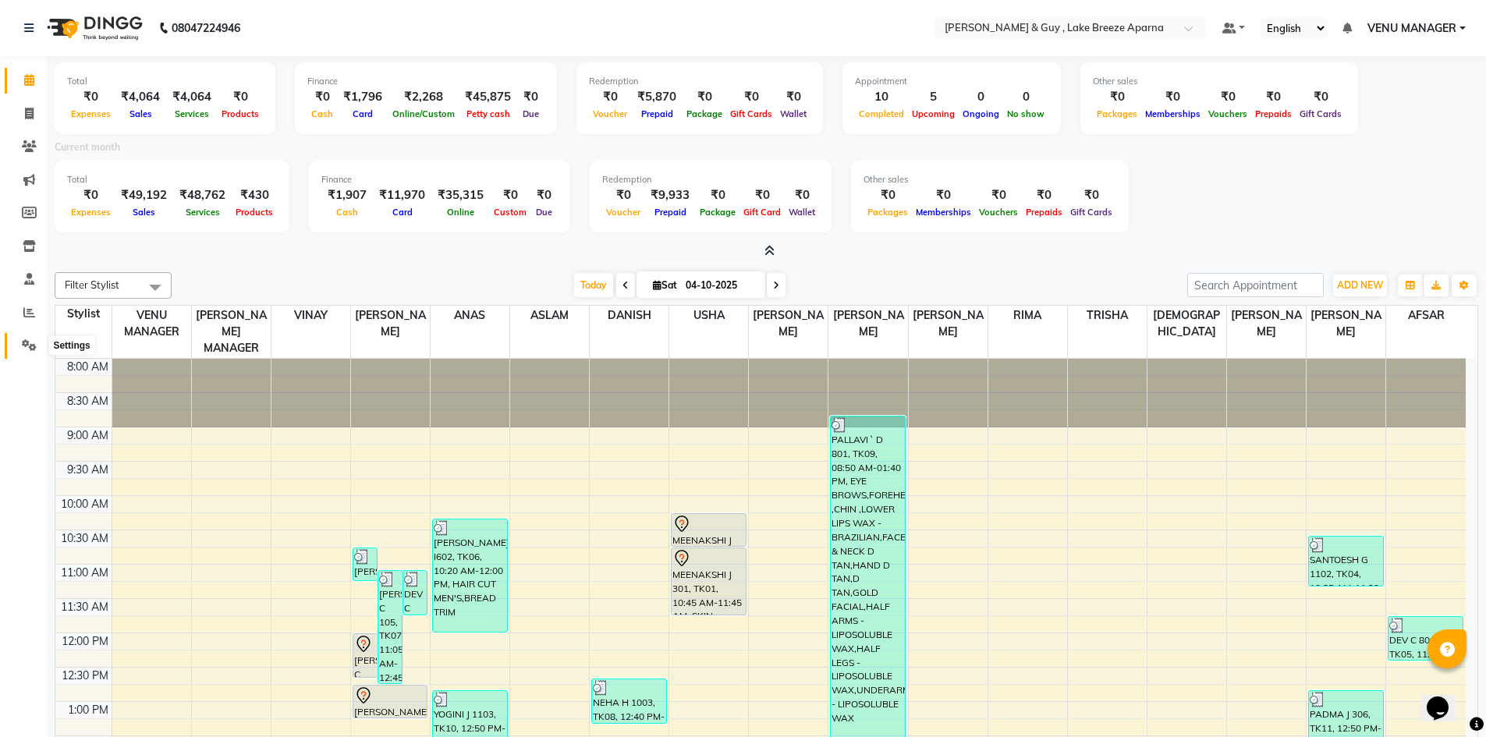
click at [31, 353] on span at bounding box center [29, 346] width 27 height 18
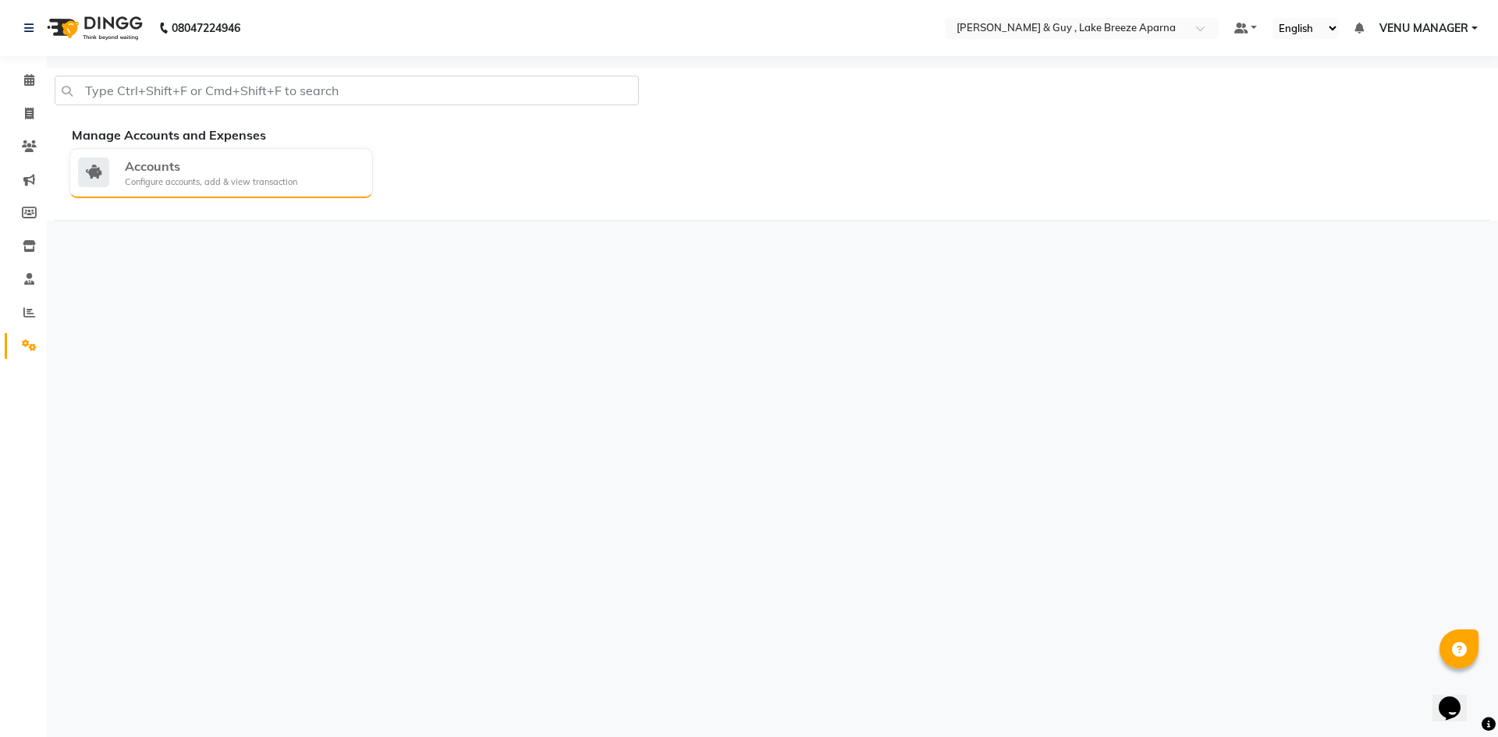
click at [170, 191] on div "Accounts Configure accounts, add & view transaction" at bounding box center [220, 173] width 303 height 50
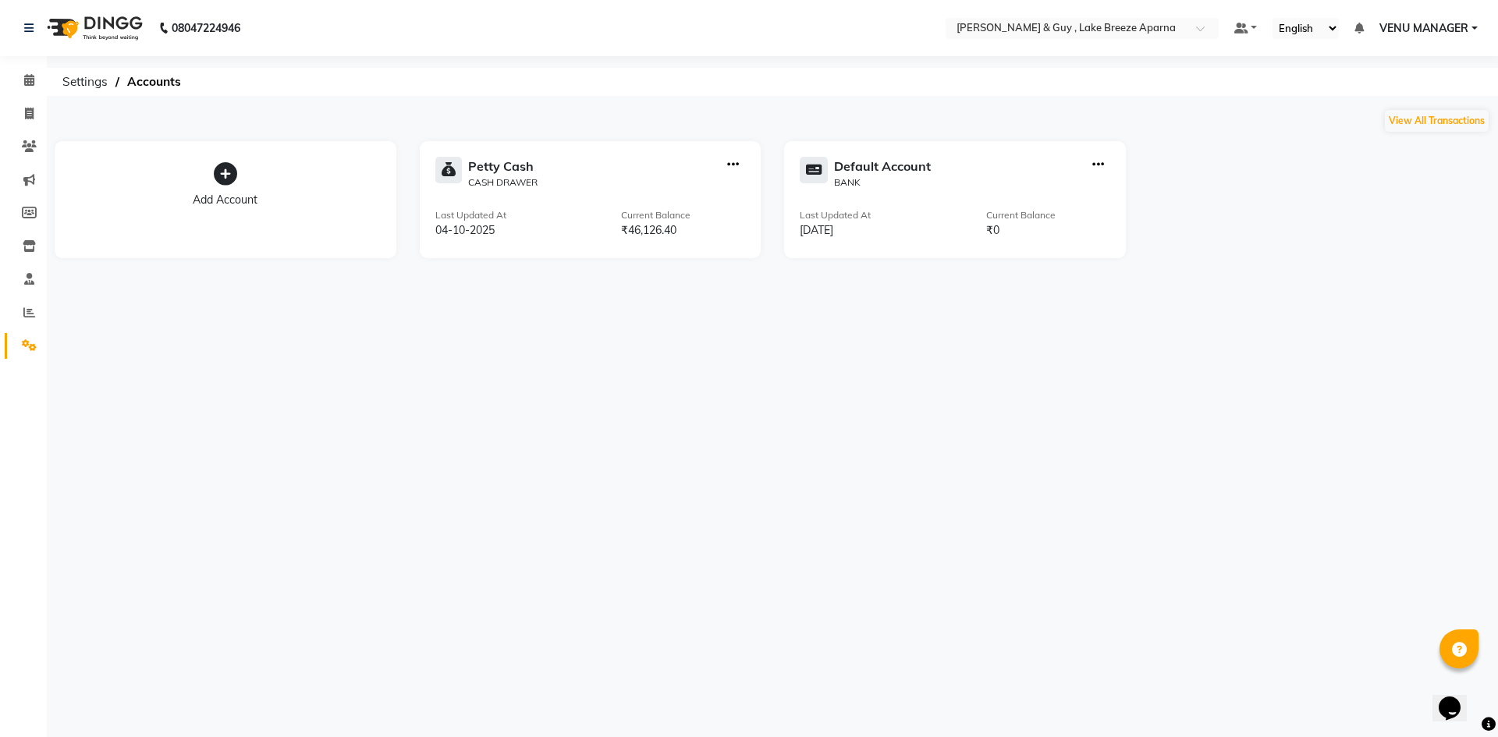
click at [625, 239] on div "Petty Cash CASH DRAWER Last Updated At 04-10-2025 Current Balance ₹46,126.40" at bounding box center [591, 199] width 342 height 117
click at [738, 165] on icon "button" at bounding box center [733, 165] width 12 height 1
click at [740, 139] on div "View Transaction" at bounding box center [734, 132] width 83 height 16
select select "7960"
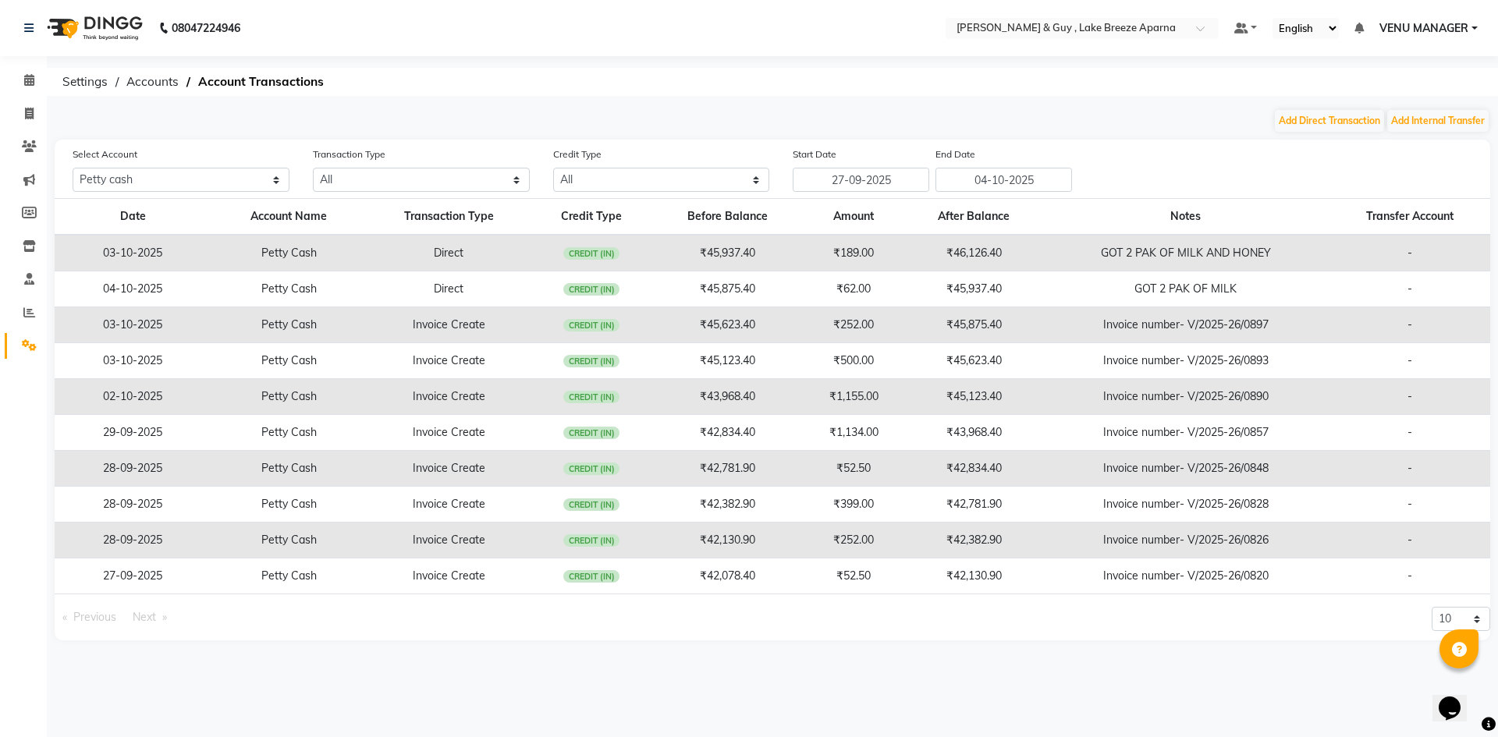
click at [1137, 252] on td "GOT 2 PAK OF MILK AND HONEY" at bounding box center [1185, 253] width 286 height 37
click at [601, 251] on span "CREDIT (IN)" at bounding box center [591, 253] width 56 height 12
click at [588, 288] on span "CREDIT (IN)" at bounding box center [591, 289] width 56 height 12
click at [584, 250] on span "CREDIT (IN)" at bounding box center [591, 253] width 56 height 12
click at [134, 255] on td "03-10-2025" at bounding box center [133, 253] width 156 height 37
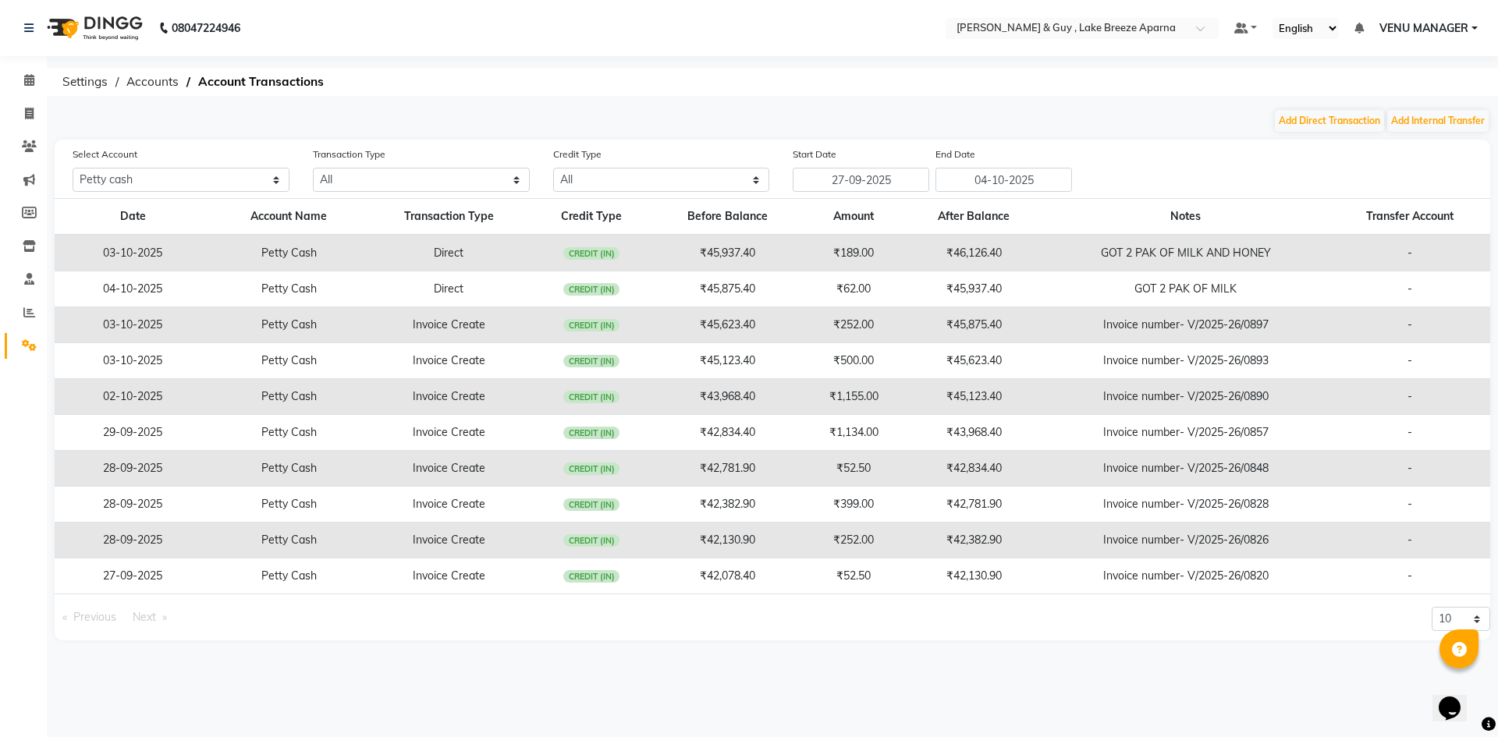
click at [579, 247] on span "CREDIT (IN)" at bounding box center [591, 253] width 56 height 12
click at [764, 243] on td "₹45,937.40" at bounding box center [727, 253] width 151 height 37
click at [1126, 246] on td "GOT 2 PAK OF MILK AND HONEY" at bounding box center [1185, 253] width 286 height 37
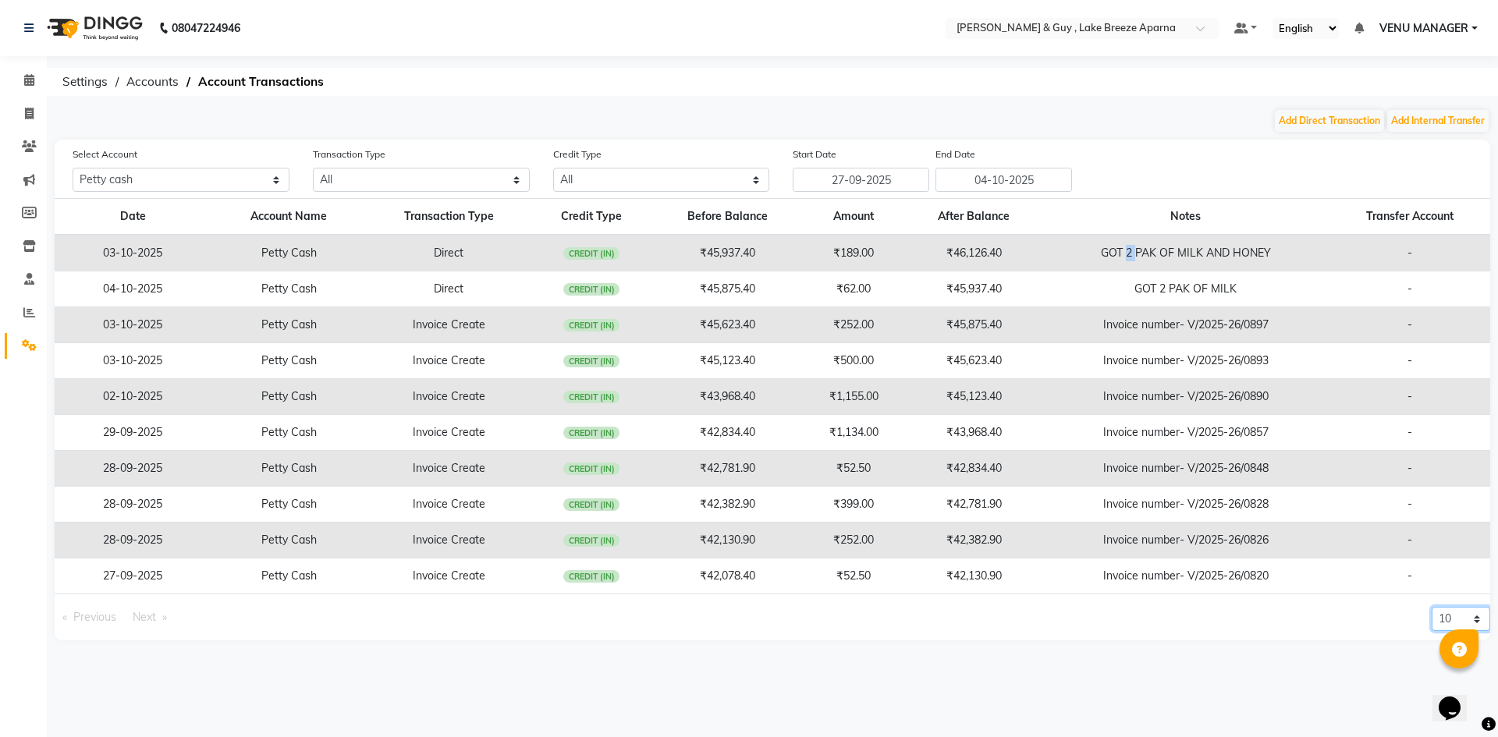
click at [1477, 615] on select "10 20 50 100" at bounding box center [1460, 619] width 59 height 24
select select "100"
click at [1431, 607] on select "10 20 50 100" at bounding box center [1460, 619] width 59 height 24
click at [941, 488] on td "₹42,781.90" at bounding box center [973, 505] width 137 height 36
click at [1402, 218] on th "Transfer Account" at bounding box center [1409, 217] width 161 height 37
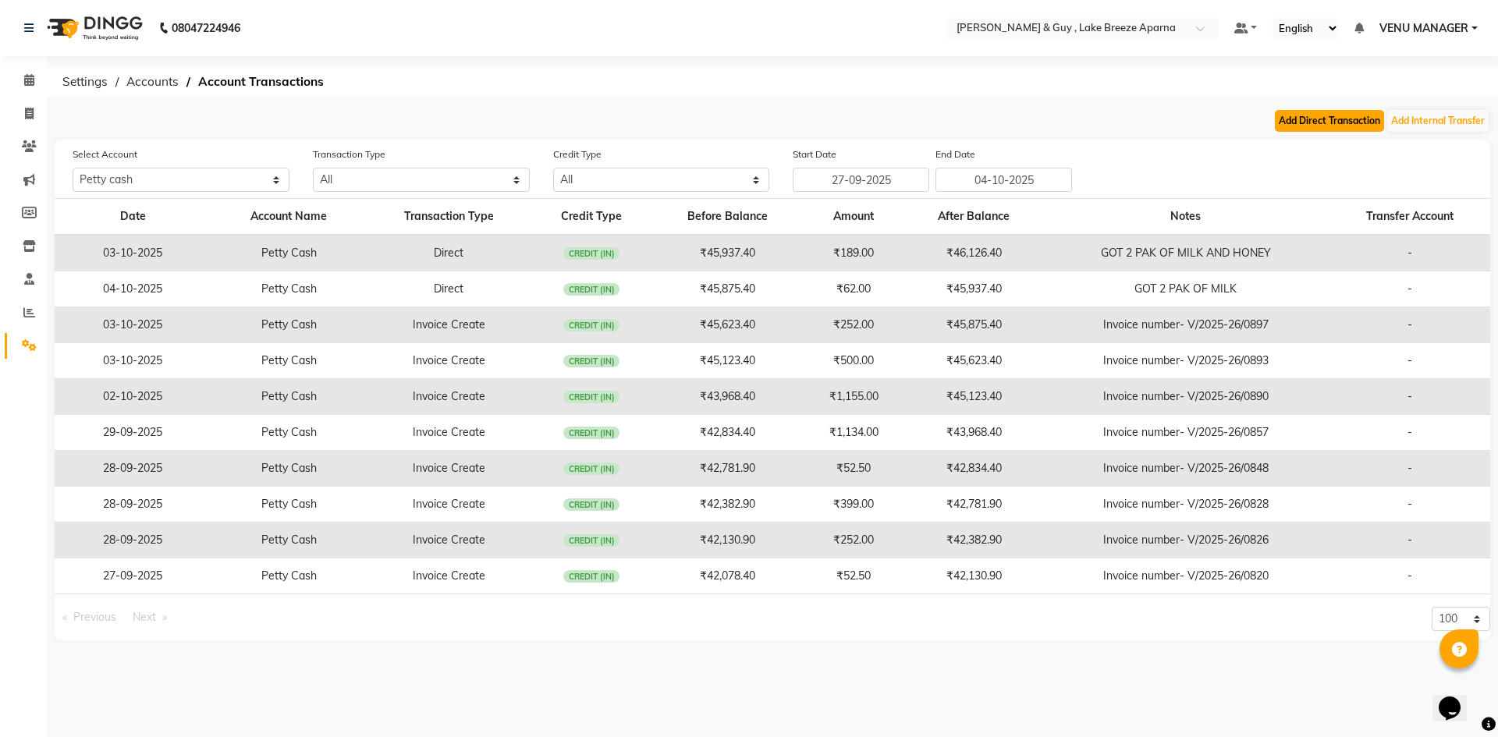
click at [1356, 119] on button "Add Direct Transaction" at bounding box center [1329, 121] width 109 height 22
select select "direct"
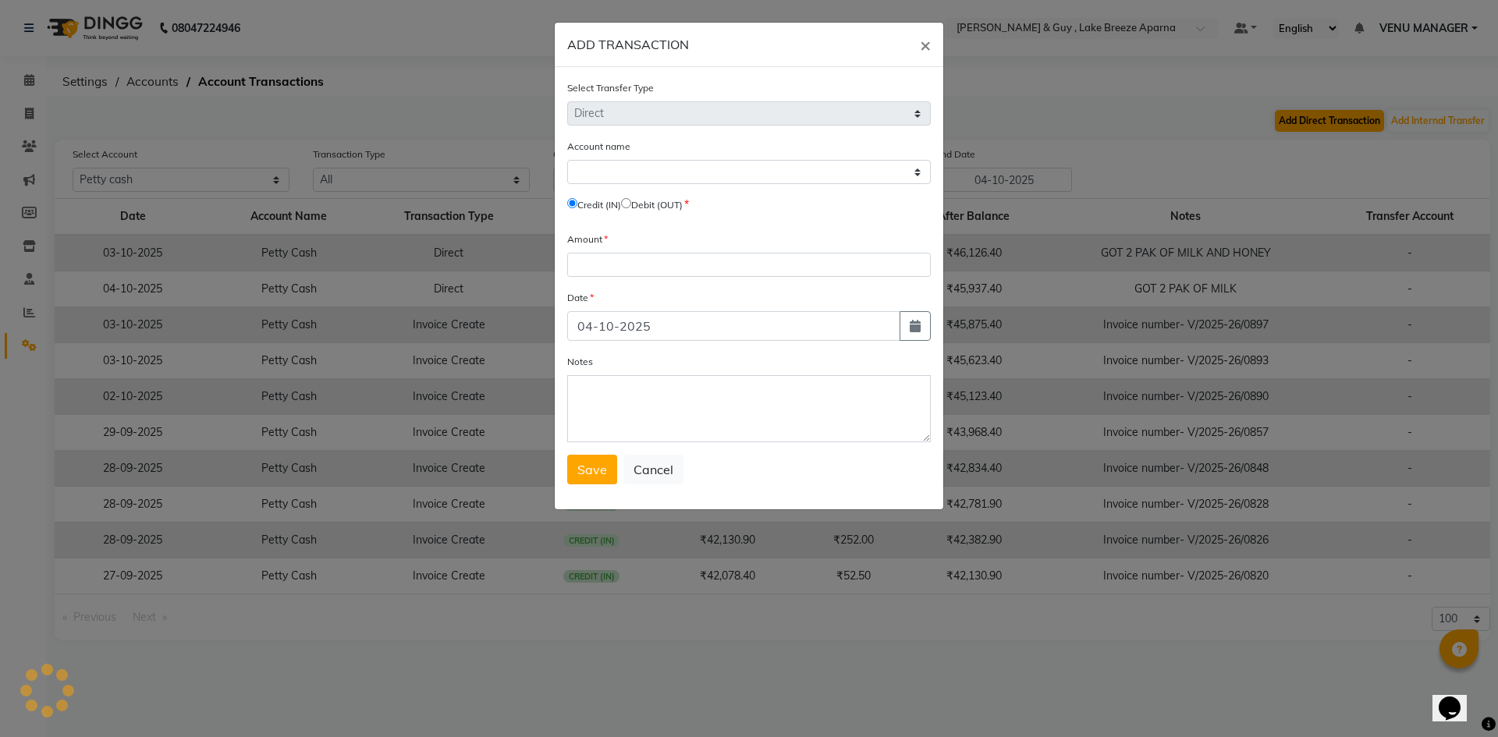
select select "7960"
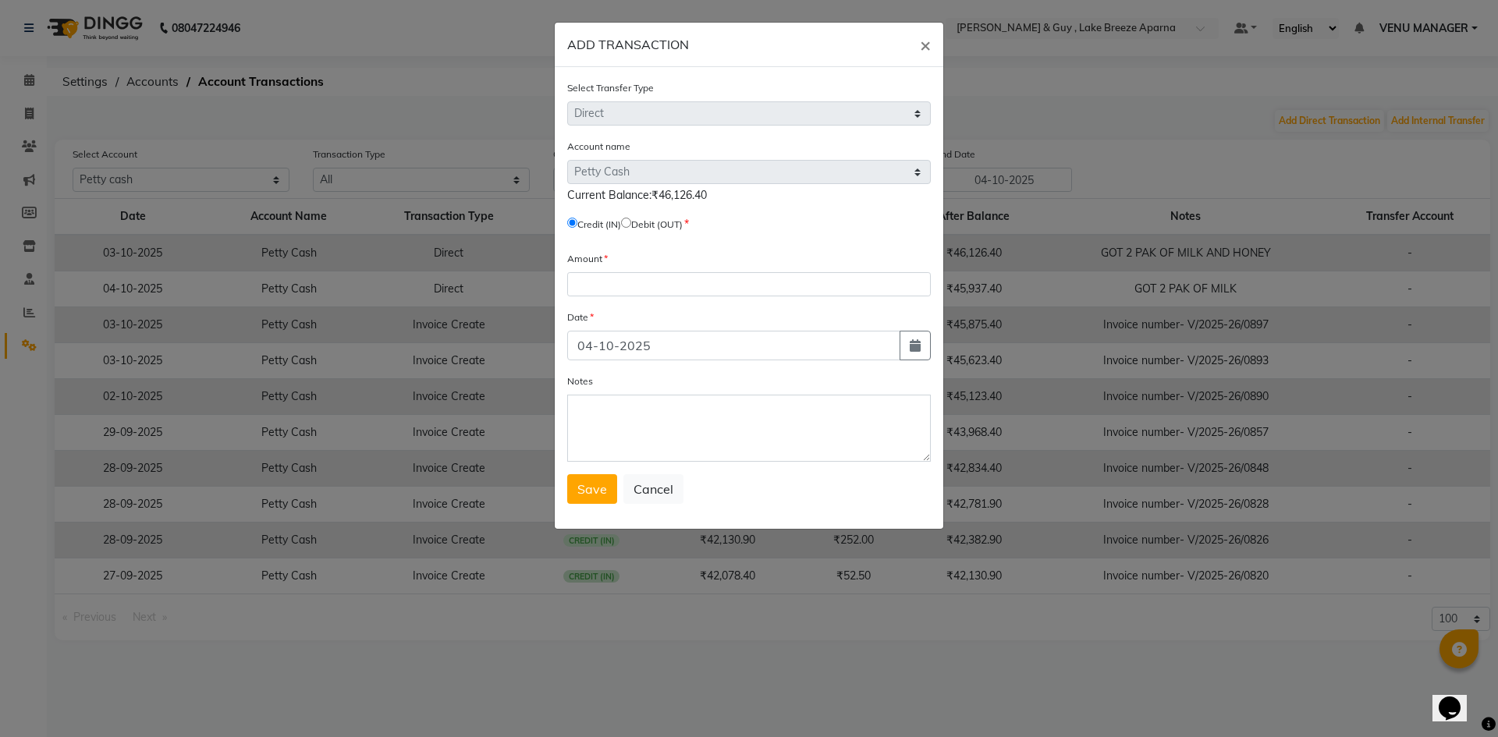
click at [631, 222] on input "radio" at bounding box center [626, 223] width 10 height 10
radio input "true"
click at [925, 47] on span "×" at bounding box center [925, 44] width 11 height 23
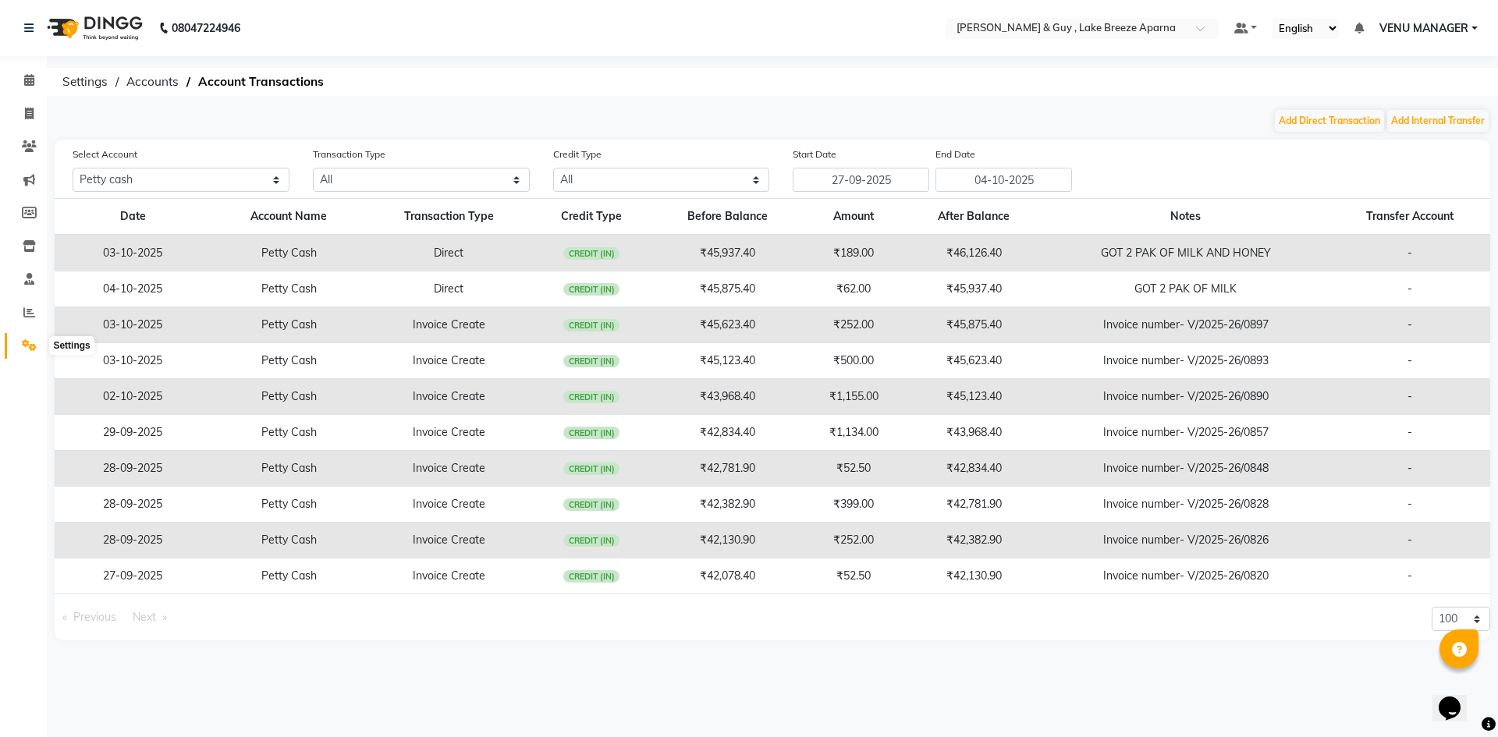
click at [27, 339] on span at bounding box center [29, 346] width 27 height 18
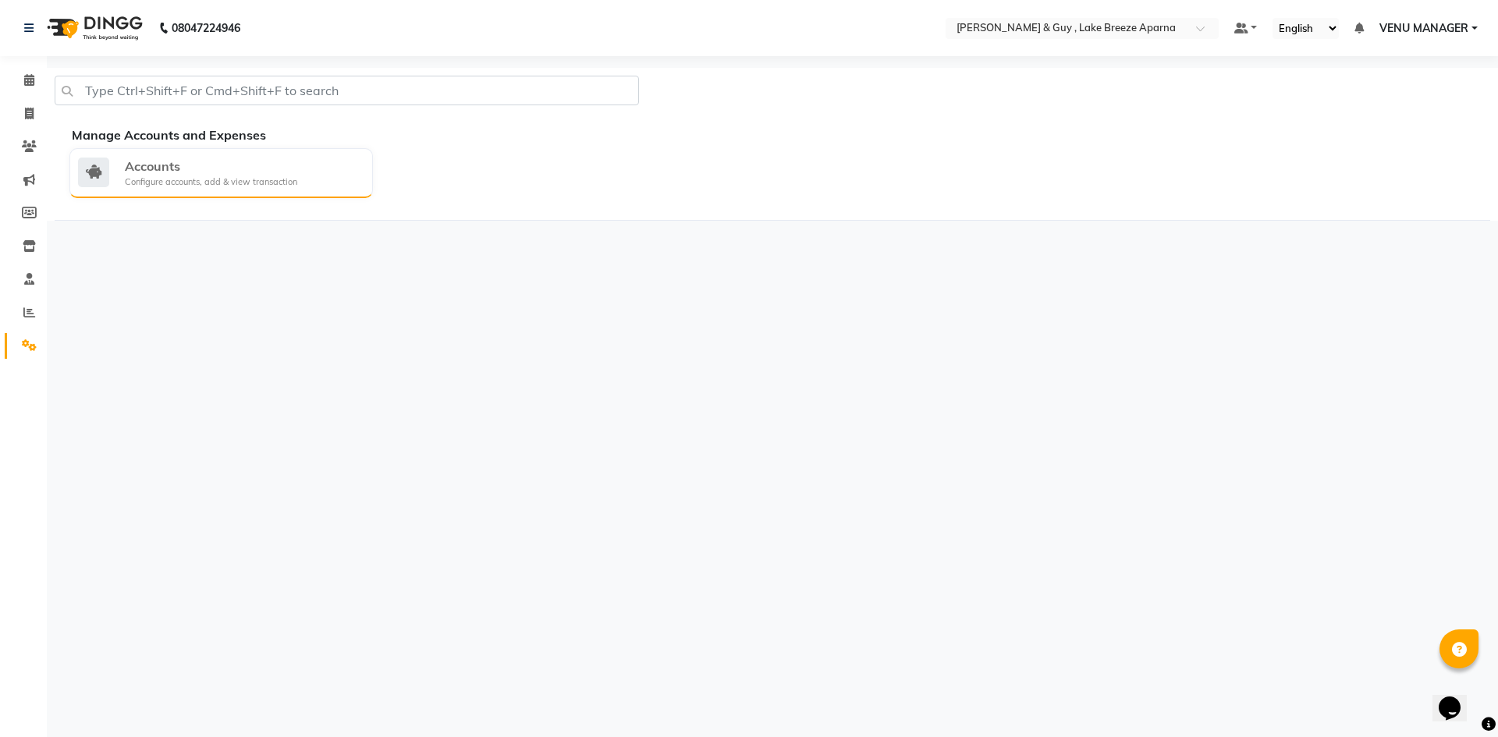
click at [190, 156] on div "Accounts Configure accounts, add & view transaction" at bounding box center [220, 173] width 303 height 50
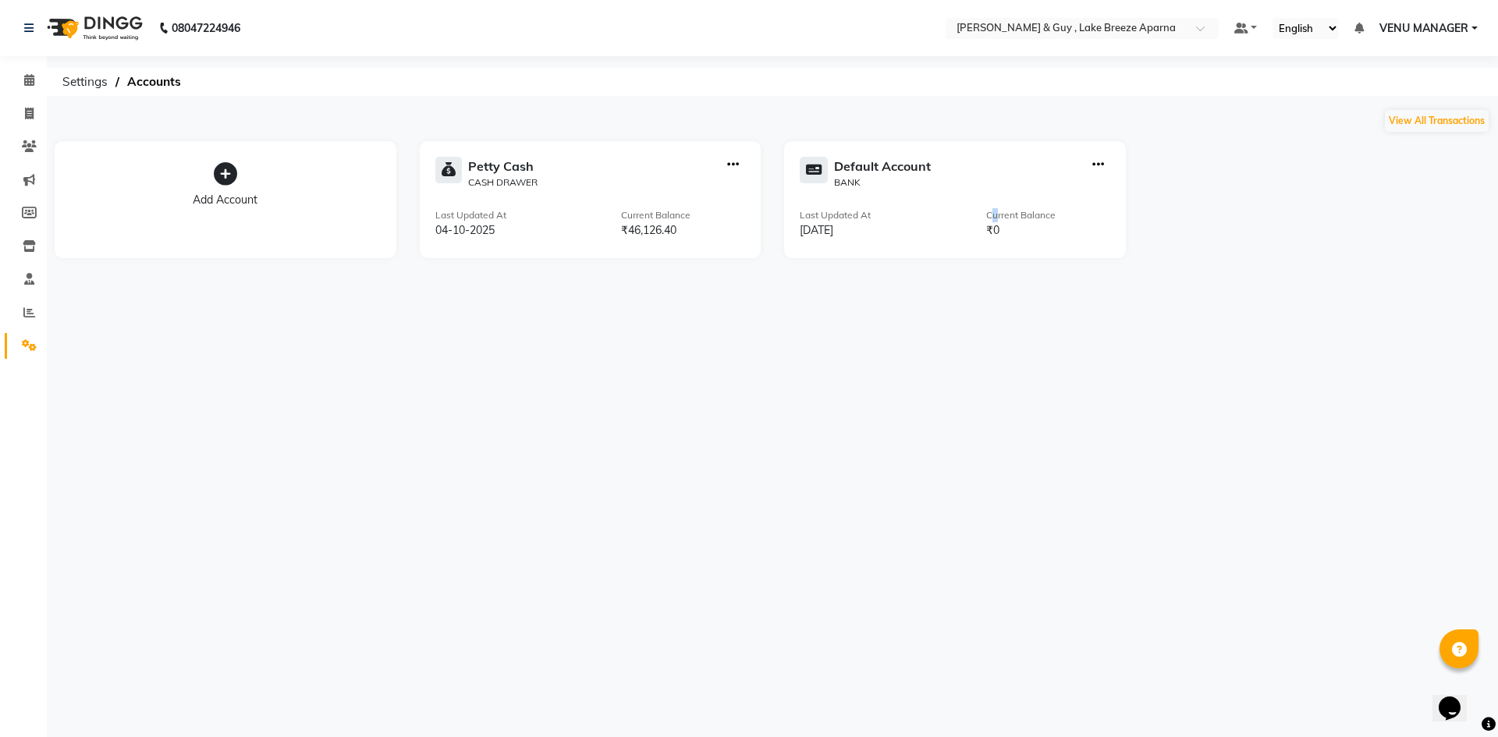
click at [994, 204] on div "Default Account BANK Last Updated At 30-07-2025 Current Balance ₹0" at bounding box center [955, 199] width 342 height 117
click at [725, 161] on div at bounding box center [733, 173] width 24 height 33
click at [731, 165] on icon "button" at bounding box center [733, 165] width 12 height 1
click at [744, 97] on div "Add Transaction" at bounding box center [734, 93] width 83 height 16
select select "direct"
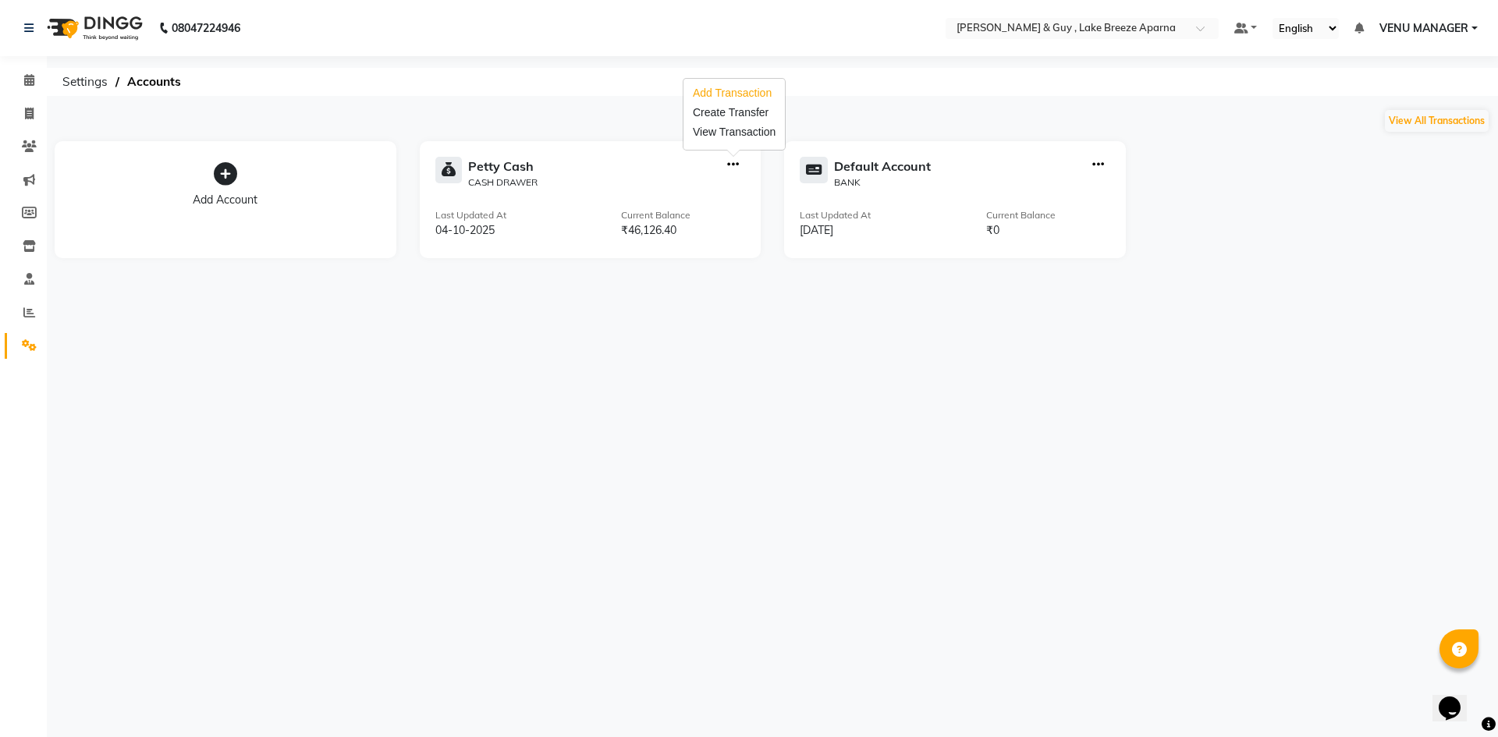
select select "7960"
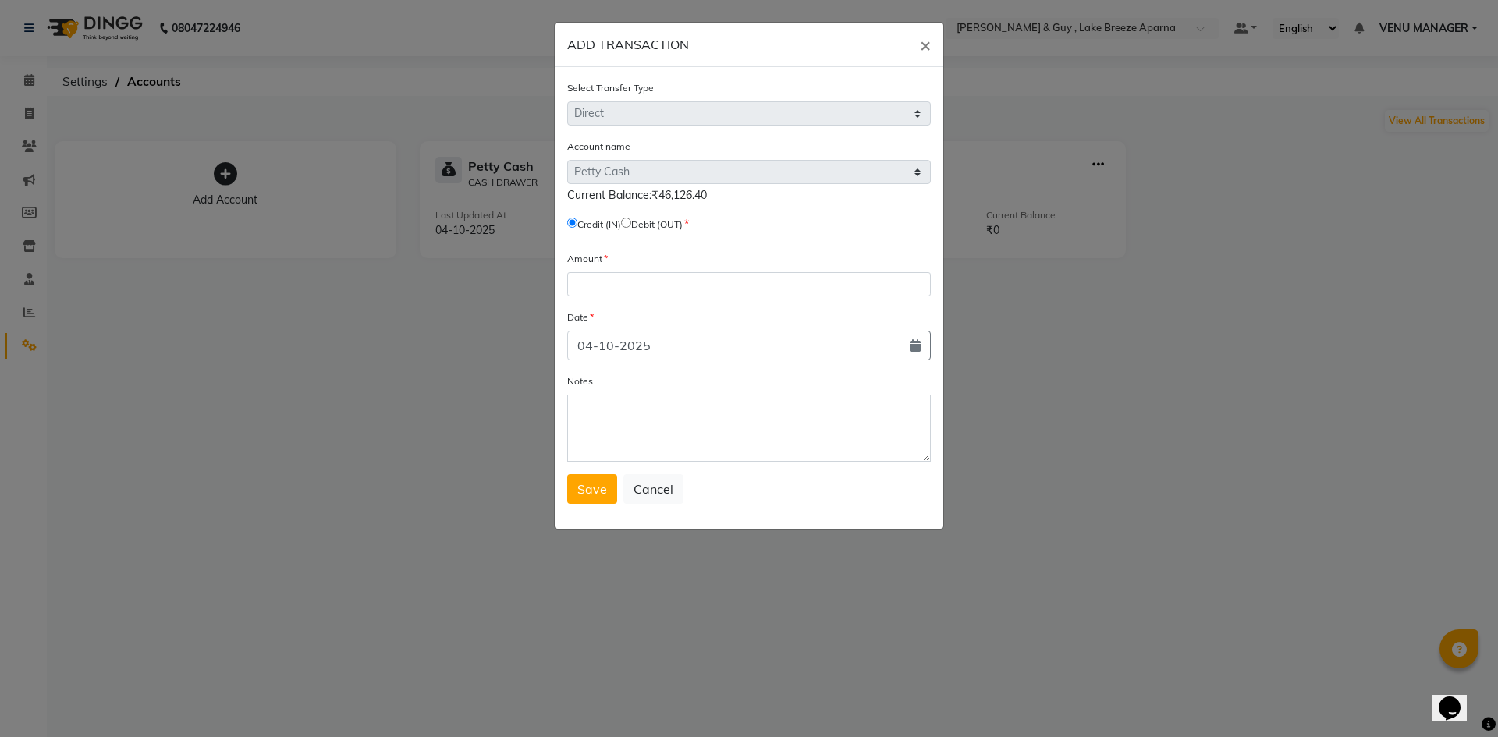
click at [631, 224] on input "radio" at bounding box center [626, 223] width 10 height 10
radio input "true"
click at [636, 280] on input "number" at bounding box center [749, 284] width 364 height 24
type input "189"
click at [911, 344] on icon "button" at bounding box center [915, 345] width 11 height 12
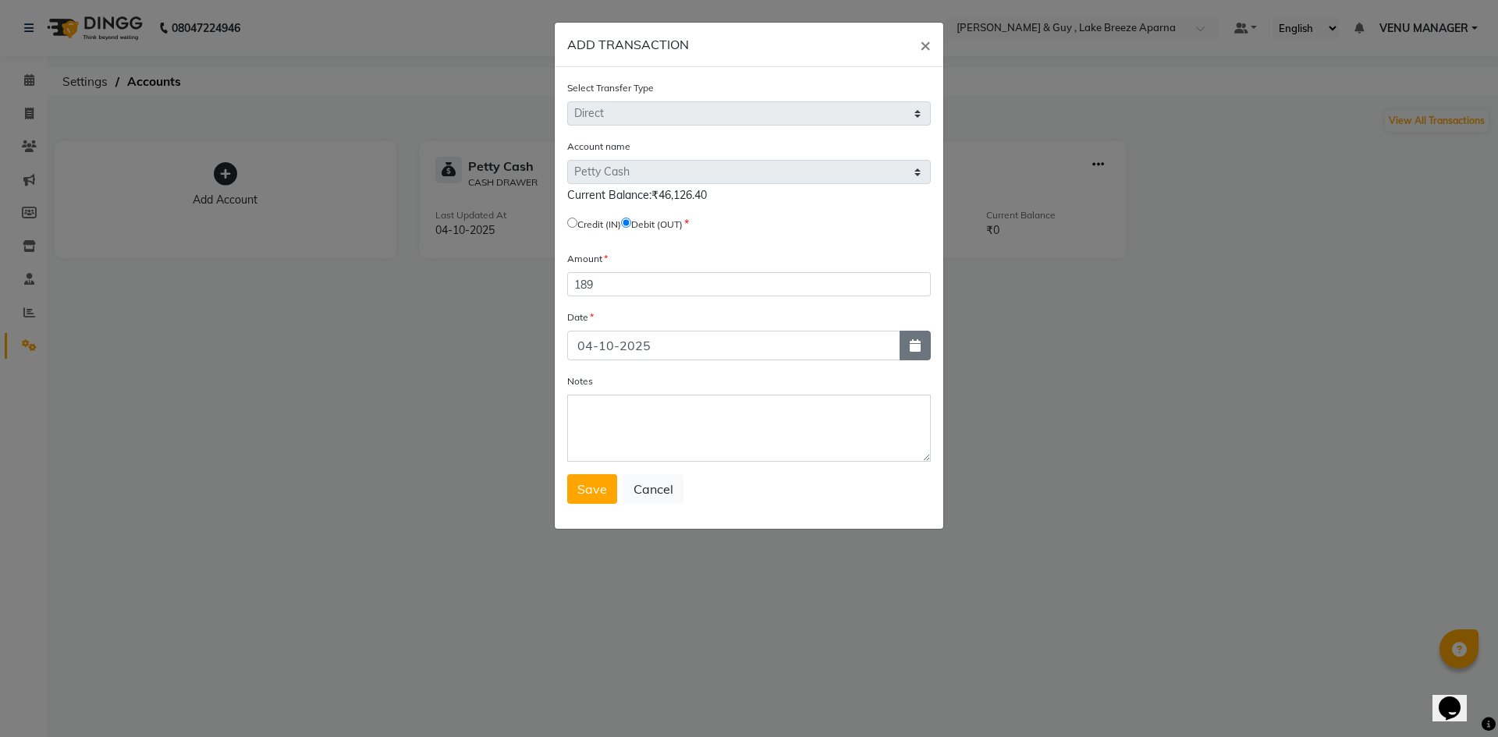
select select "10"
select select "2025"
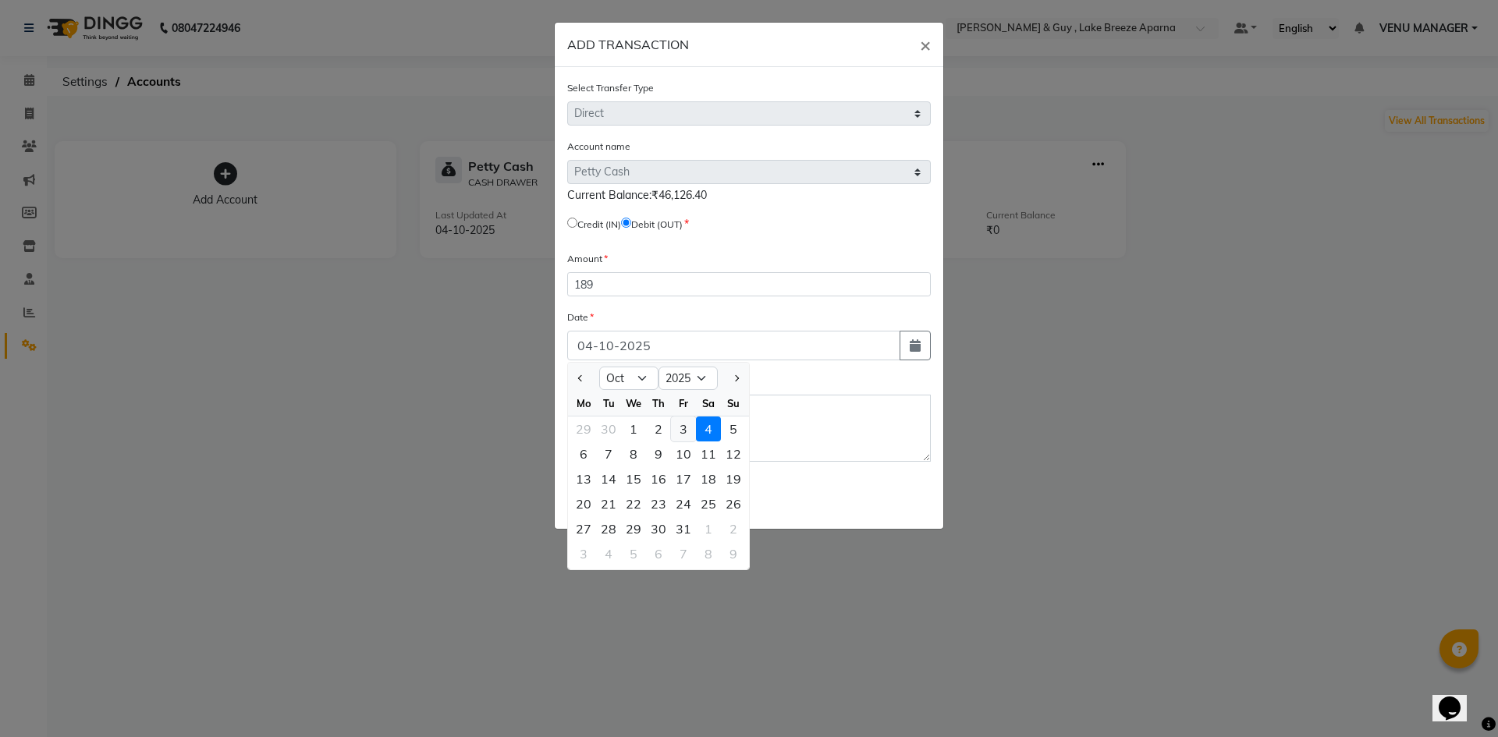
click at [692, 427] on div "3" at bounding box center [683, 429] width 25 height 25
type input "03-10-2025"
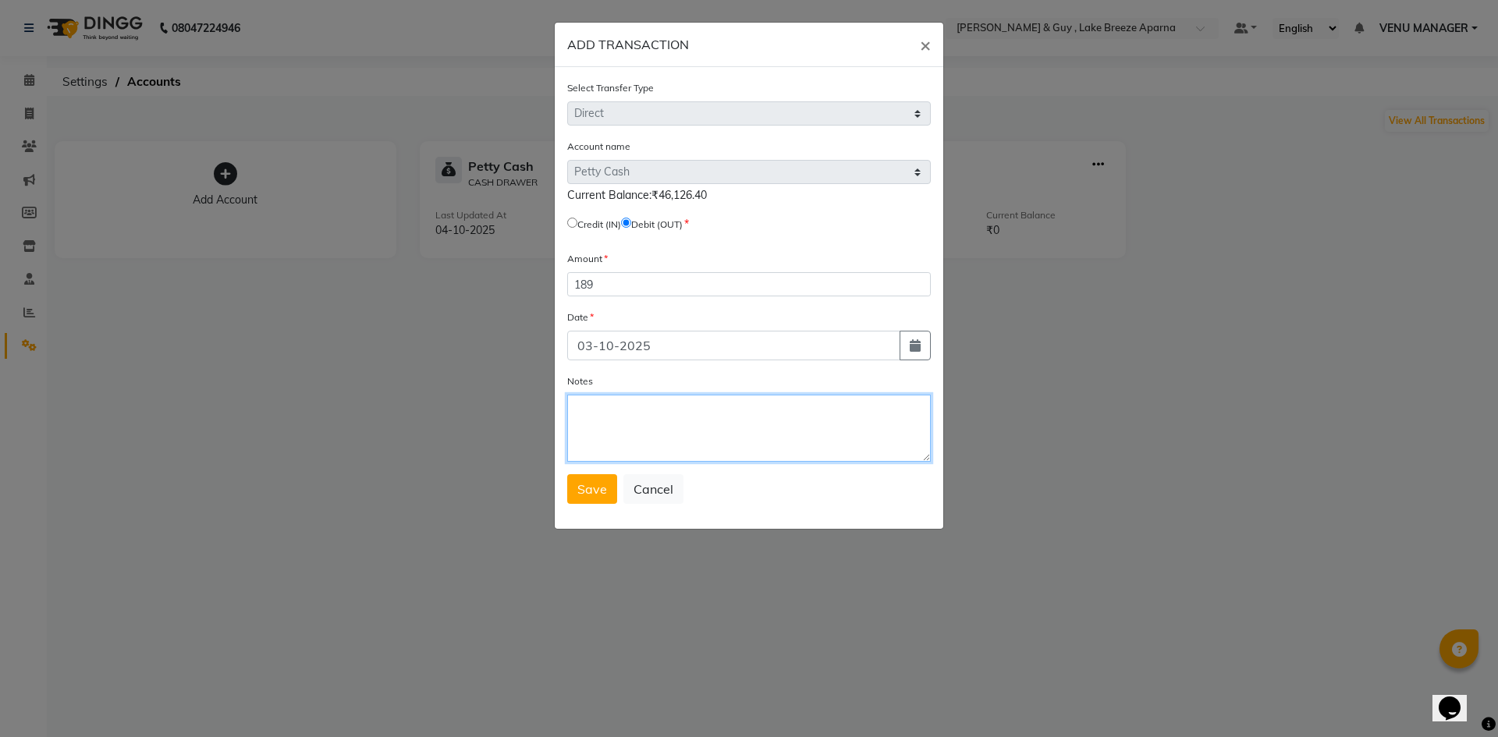
click at [623, 420] on textarea "Notes" at bounding box center [749, 428] width 364 height 67
type textarea "GOT 2 PAK OF MILK AND 1 HONEY"
click at [583, 491] on span "Save" at bounding box center [592, 489] width 30 height 16
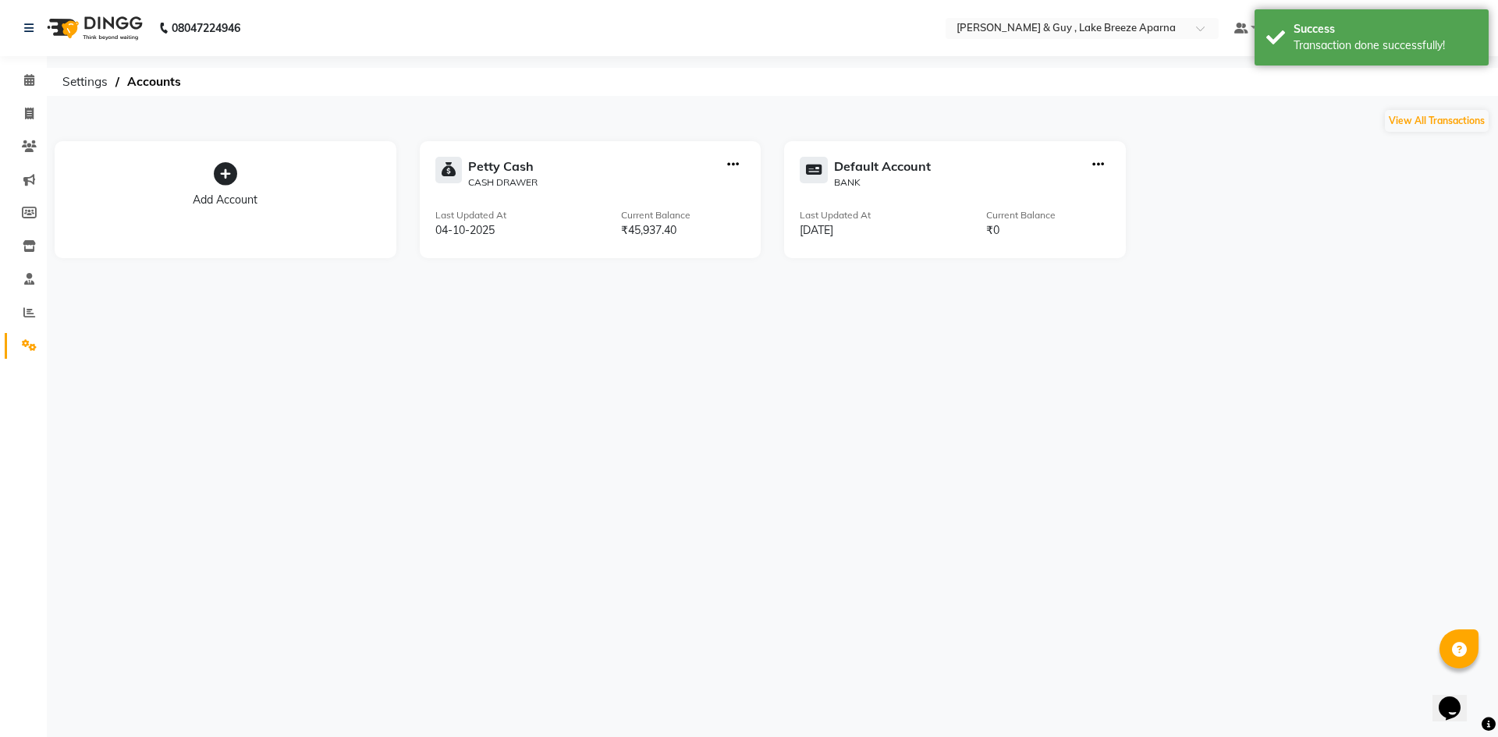
click at [731, 165] on icon "button" at bounding box center [733, 165] width 12 height 1
click at [1308, 162] on div "Add Account Petty Cash CASH DRAWER Last Updated At 04-10-2025 Current Balance ₹…" at bounding box center [772, 195] width 1459 height 125
click at [25, 114] on icon at bounding box center [29, 114] width 9 height 12
select select "service"
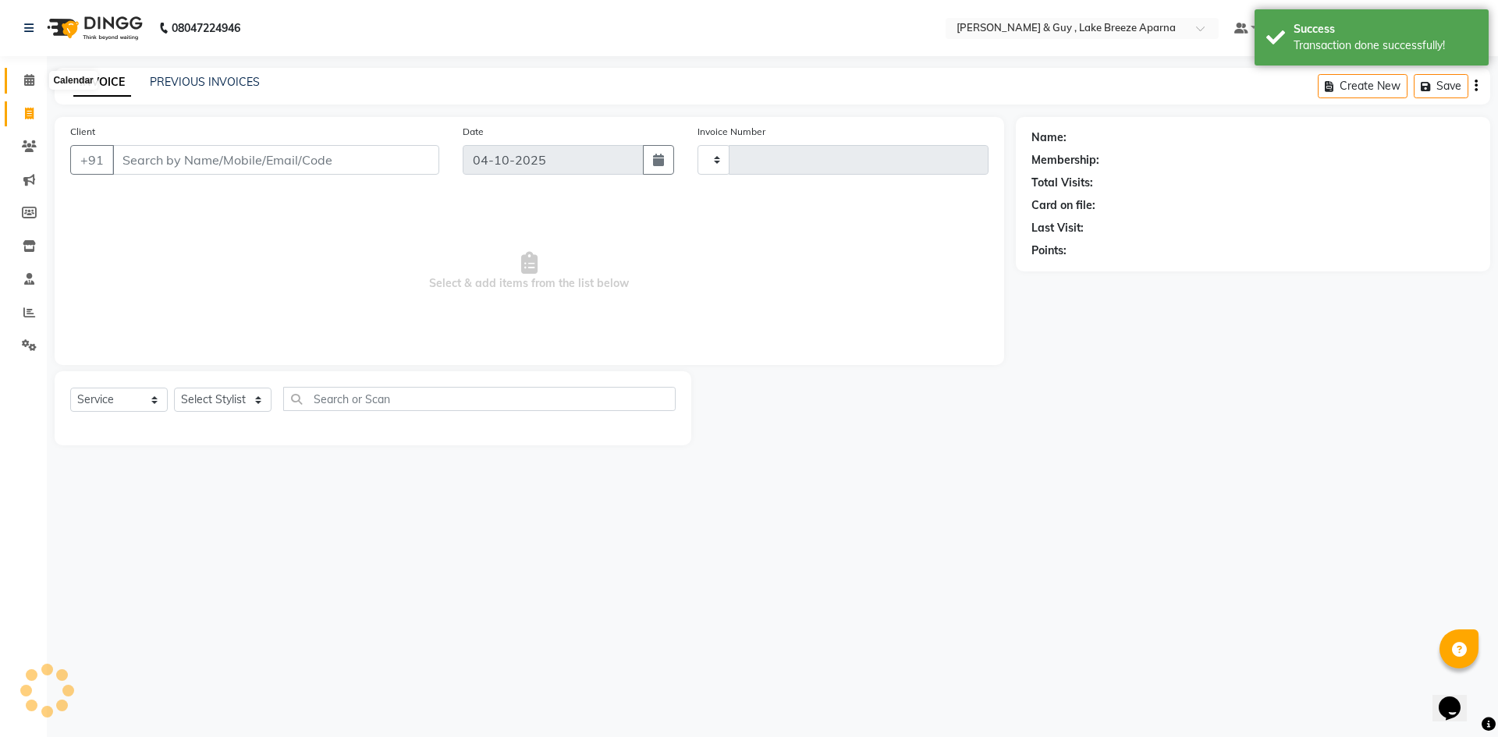
type input "0921"
select select "8690"
click at [29, 77] on icon at bounding box center [29, 80] width 10 height 12
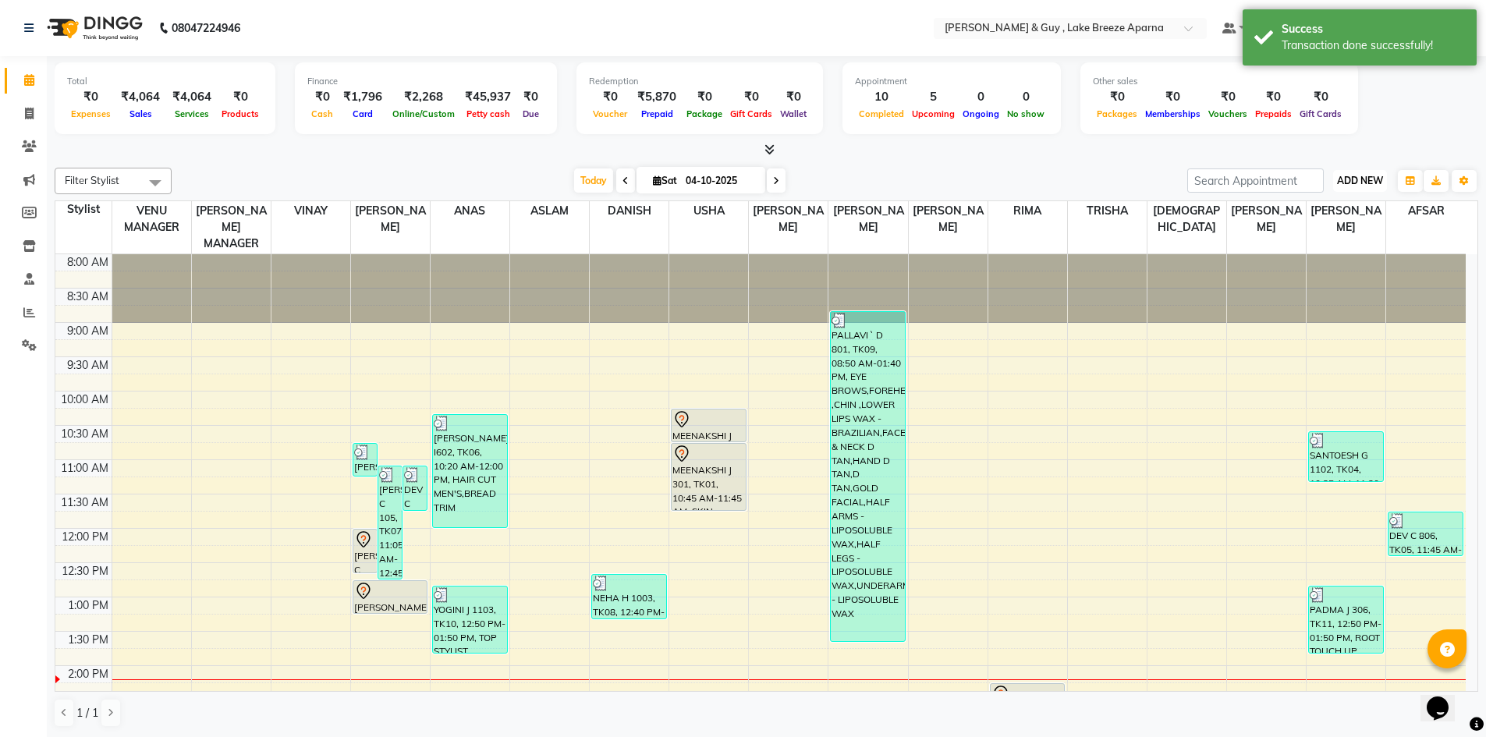
click at [1364, 179] on span "ADD NEW" at bounding box center [1360, 181] width 46 height 12
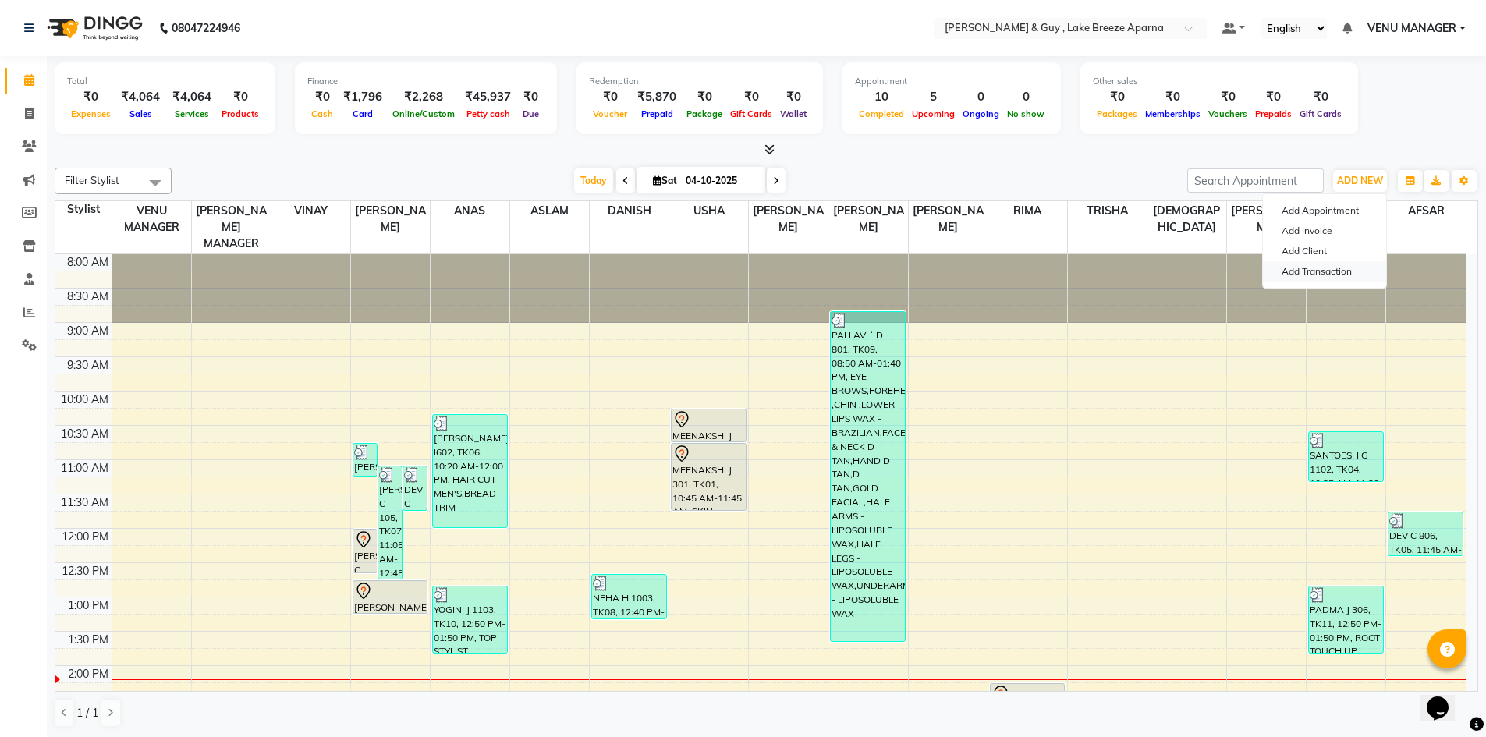
click at [1323, 265] on link "Add Transaction" at bounding box center [1324, 271] width 123 height 20
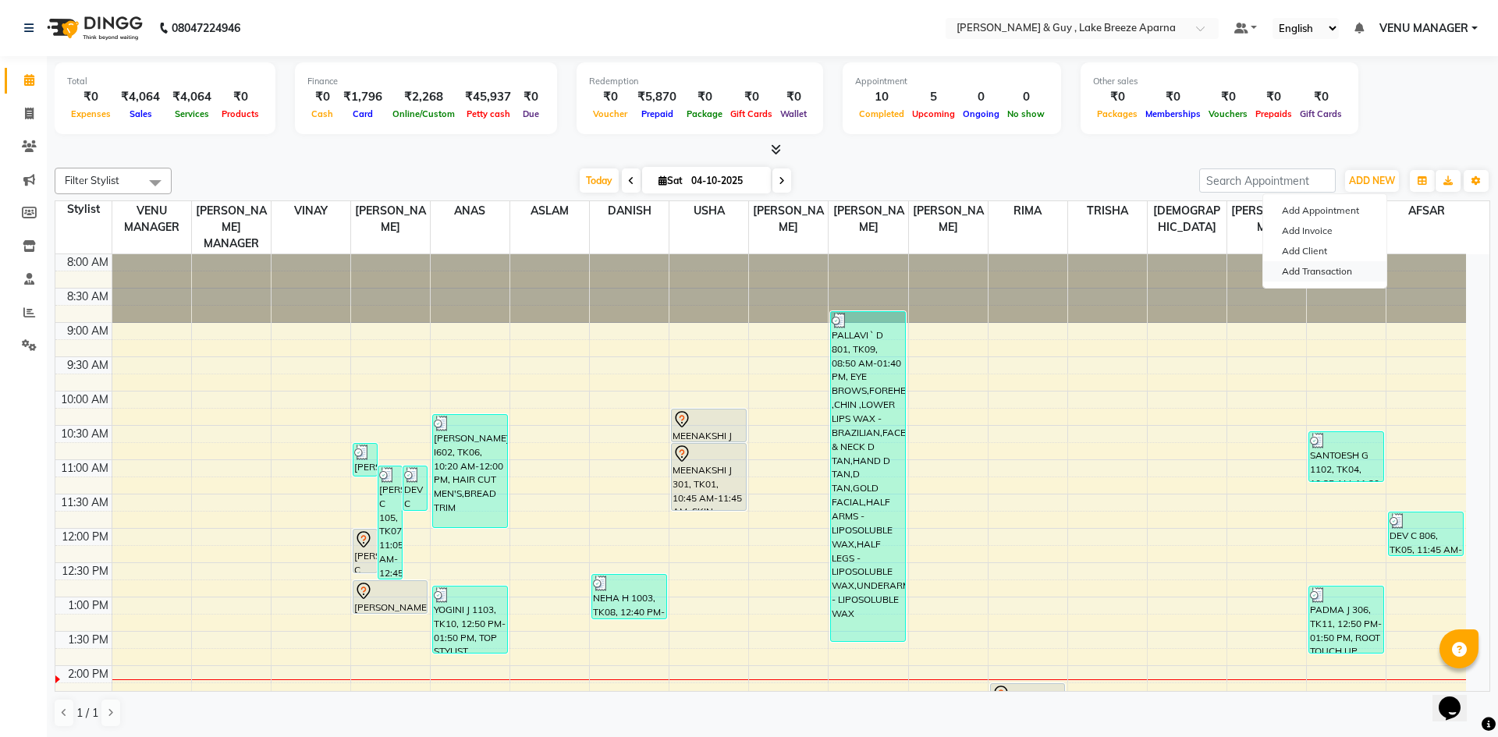
select select "direct"
select select
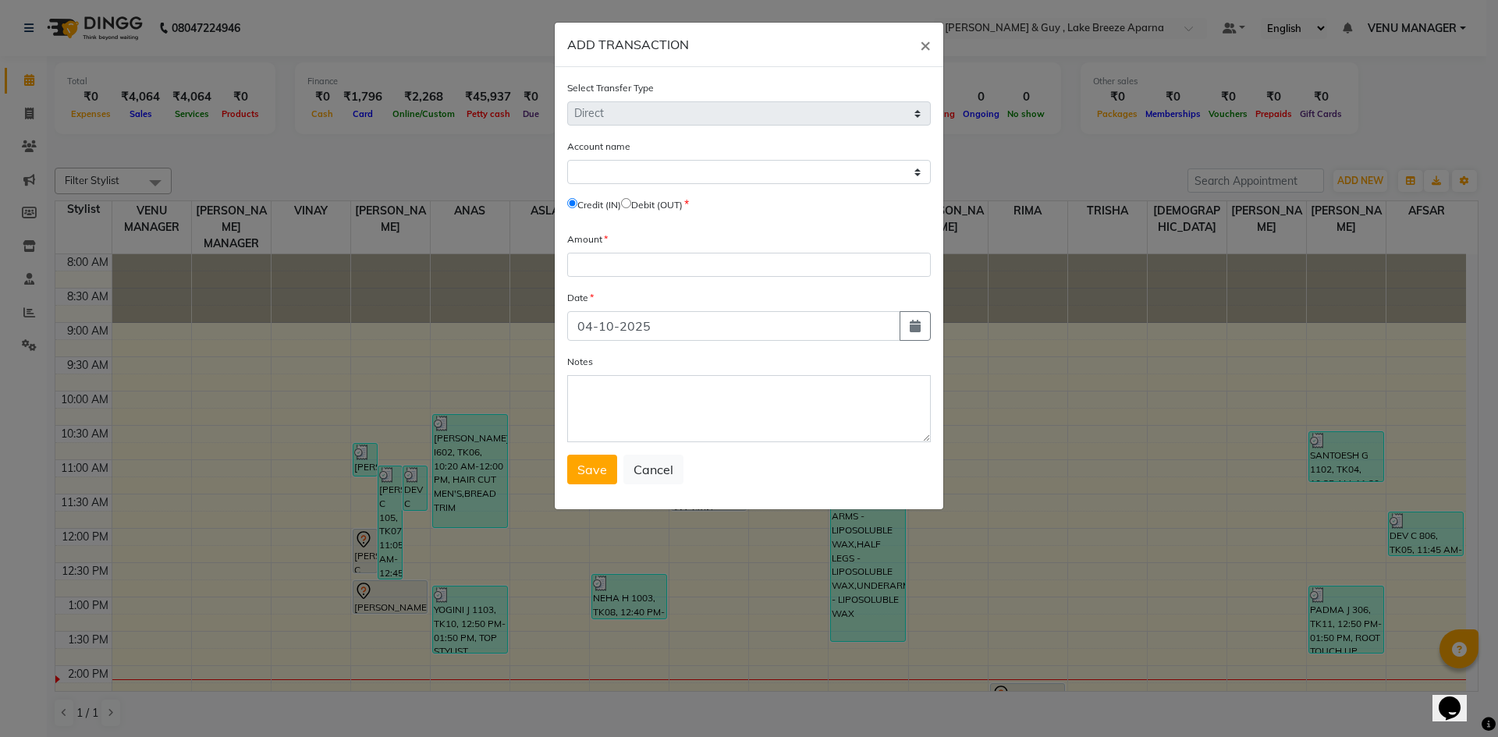
click at [642, 202] on label "Debit (OUT)" at bounding box center [656, 205] width 51 height 14
click at [631, 203] on input "radio" at bounding box center [626, 203] width 10 height 10
radio input "true"
click at [663, 169] on select "Select [PERSON_NAME] Cash Default Account" at bounding box center [749, 172] width 364 height 24
select select "7960"
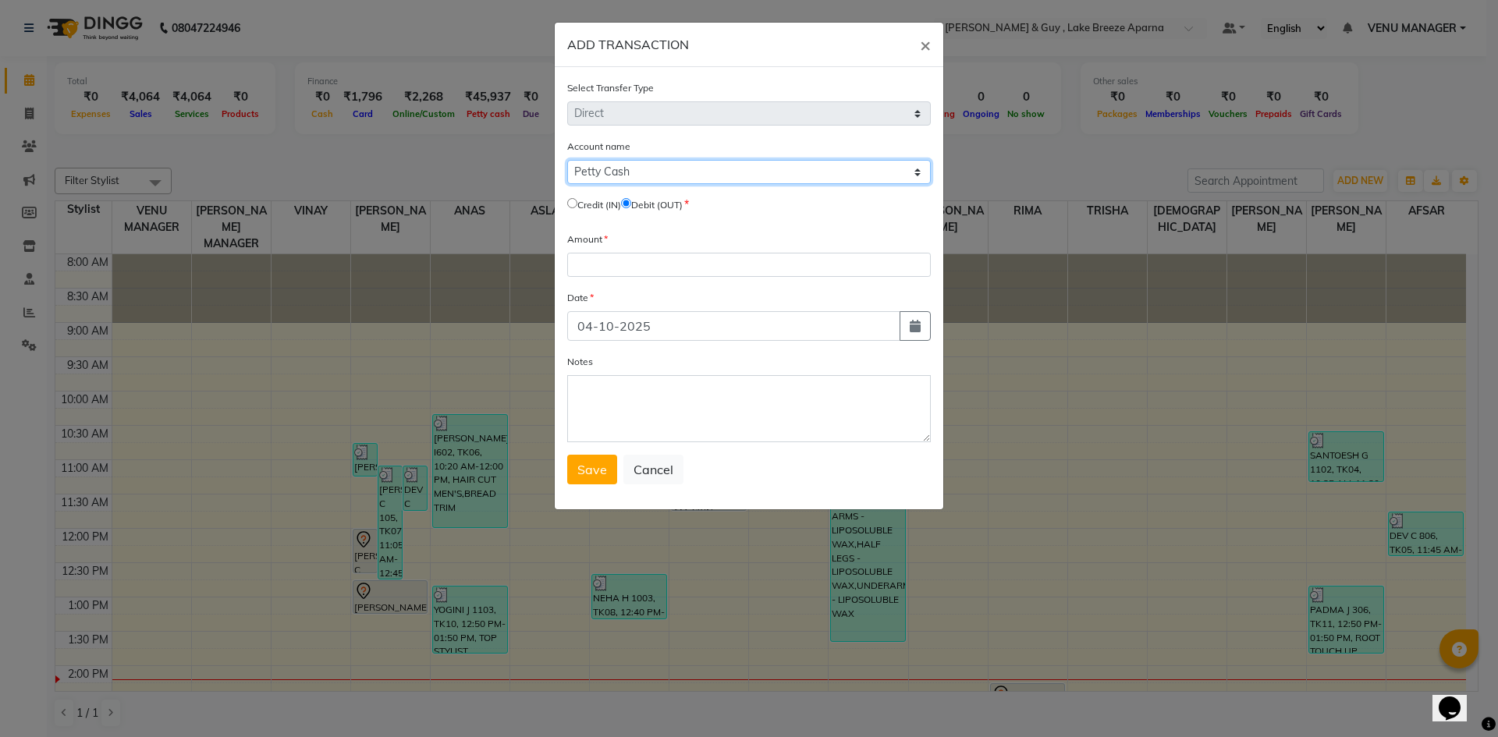
click at [567, 160] on select "Select [PERSON_NAME] Cash Default Account" at bounding box center [749, 172] width 364 height 24
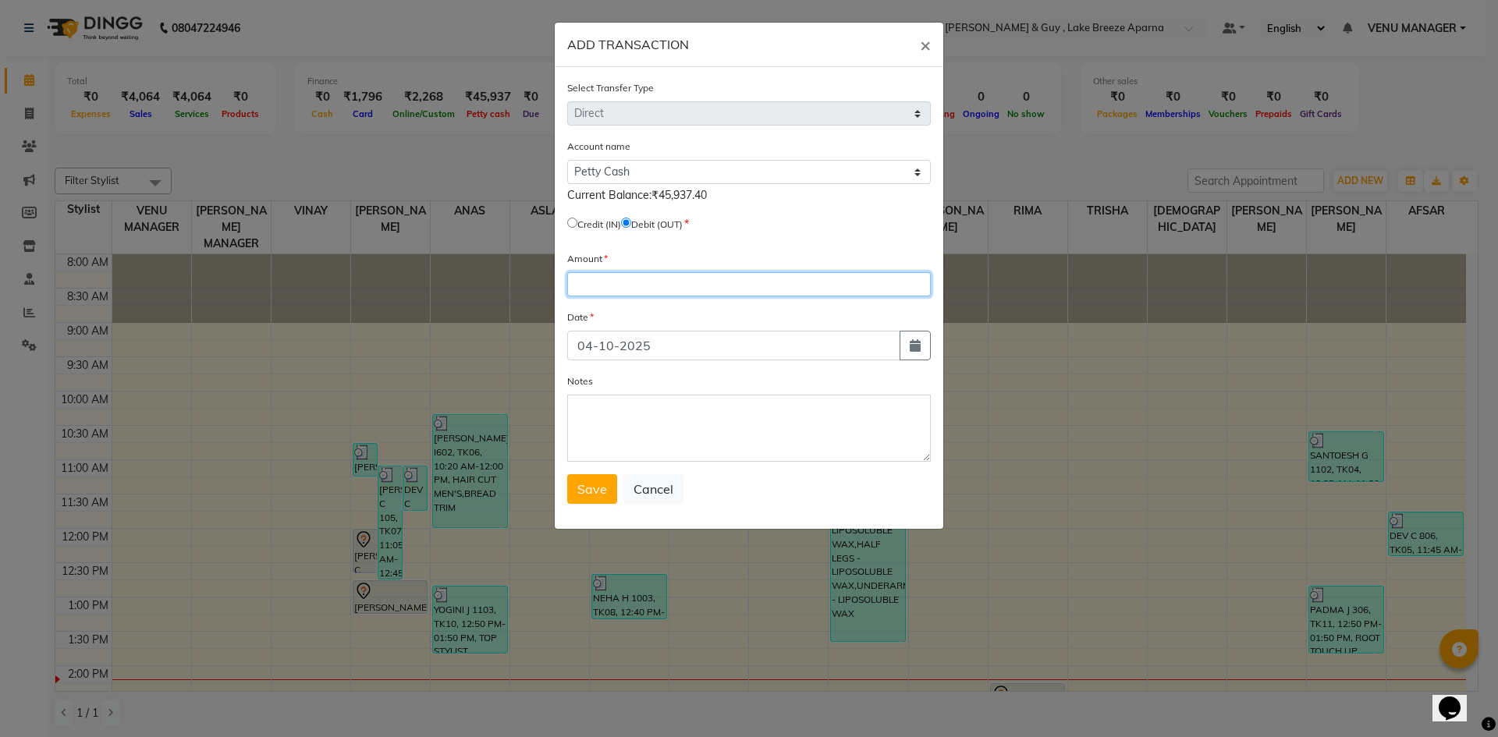
click at [630, 285] on input "number" at bounding box center [749, 284] width 364 height 24
type input "62"
click at [617, 417] on textarea "Notes" at bounding box center [749, 428] width 364 height 67
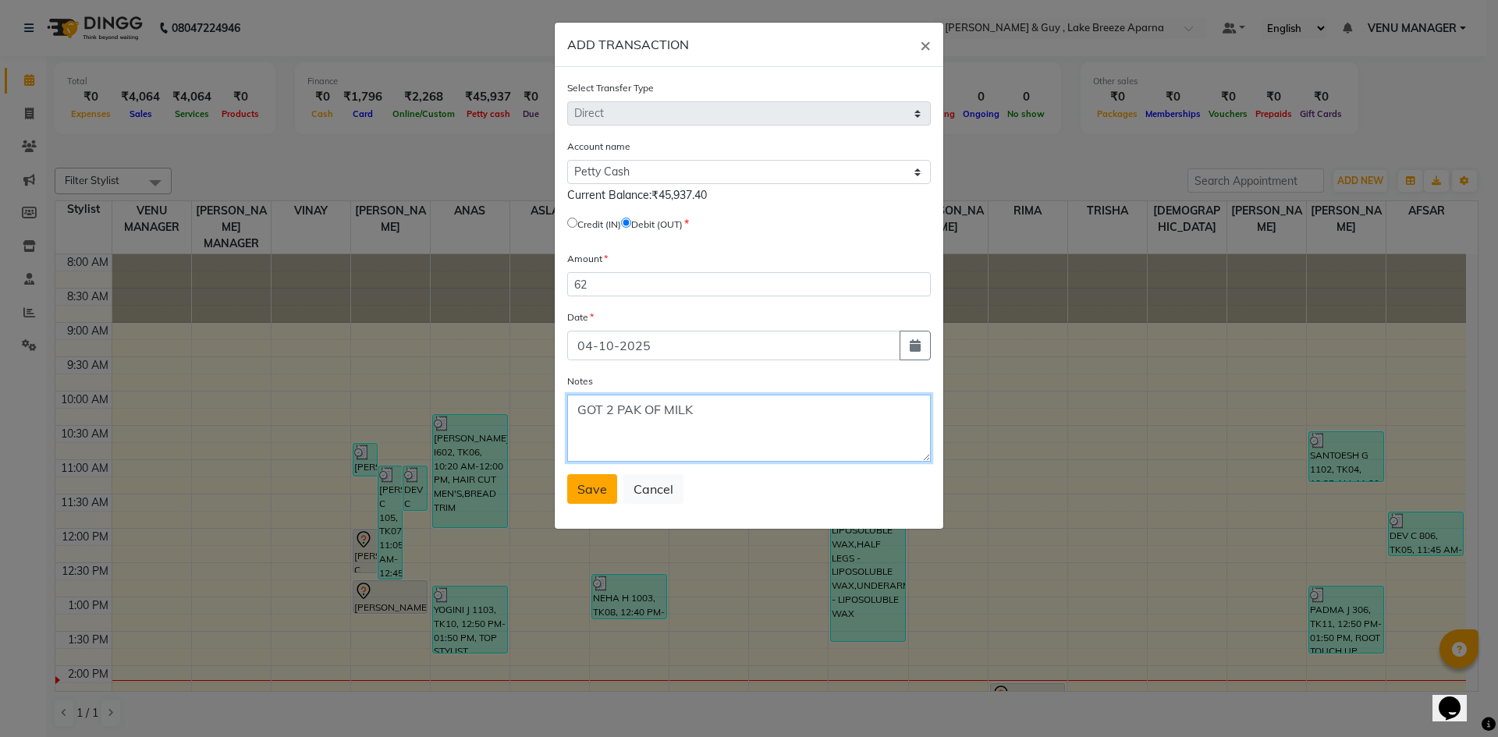
type textarea "GOT 2 PAK OF MILK"
click at [586, 494] on span "Save" at bounding box center [592, 489] width 30 height 16
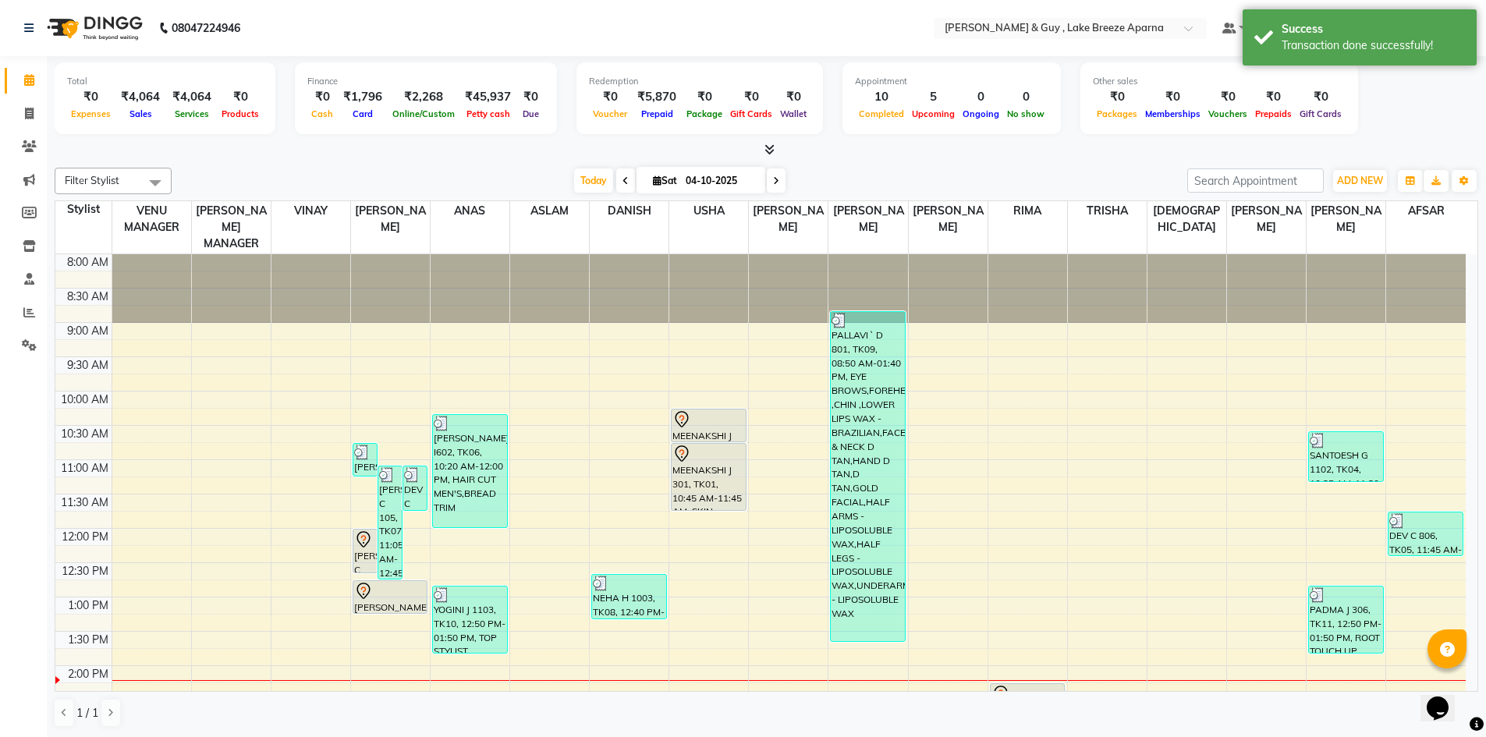
click at [1388, 179] on div "ADD NEW Toggle Dropdown Add Appointment Add Invoice Add Client Add Transaction" at bounding box center [1360, 181] width 57 height 25
click at [1361, 179] on span "ADD NEW" at bounding box center [1360, 181] width 46 height 12
click at [1336, 264] on link "Add Transaction" at bounding box center [1324, 271] width 123 height 20
select select "direct"
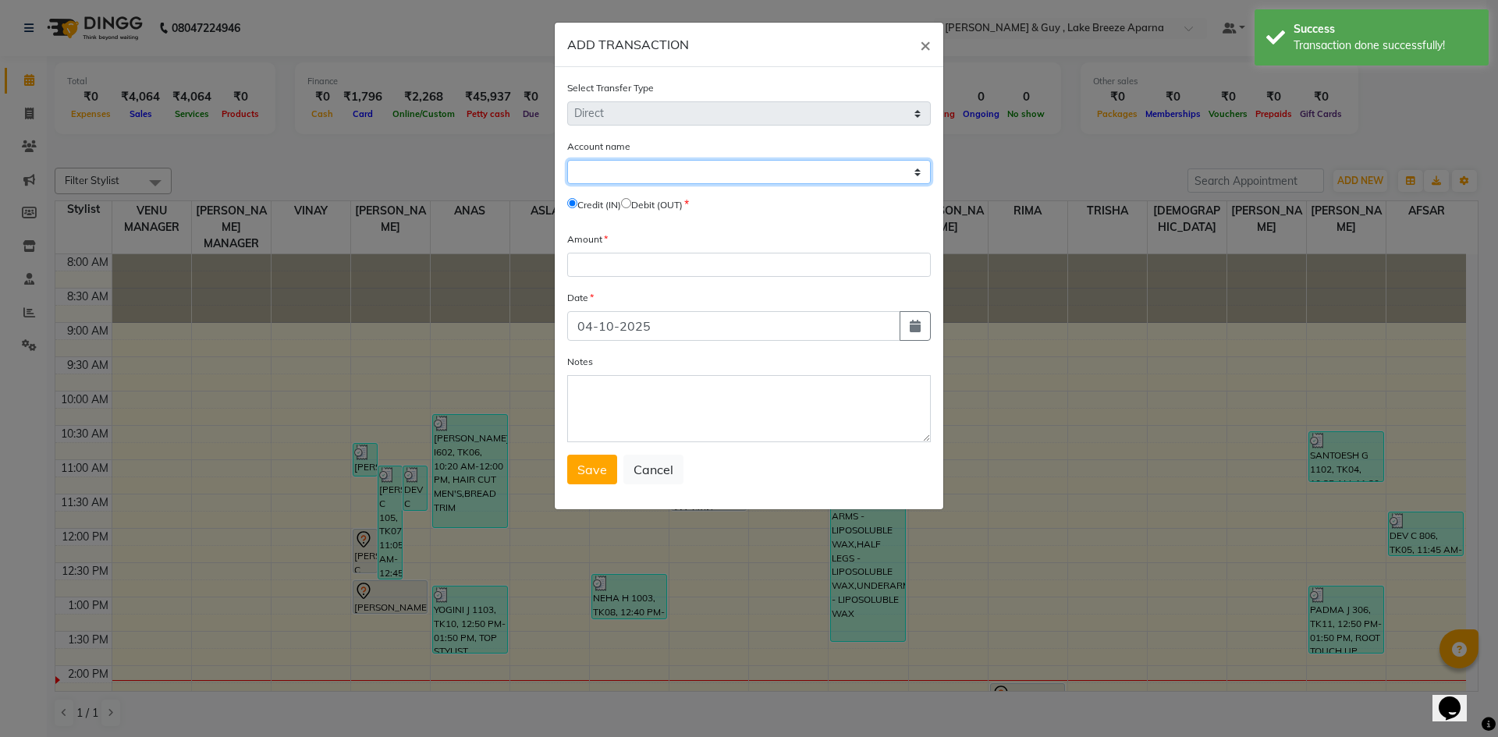
click at [635, 176] on select "Select [PERSON_NAME] Cash Default Account" at bounding box center [749, 172] width 364 height 24
select select "7960"
click at [567, 160] on select "Select [PERSON_NAME] Cash Default Account" at bounding box center [749, 172] width 364 height 24
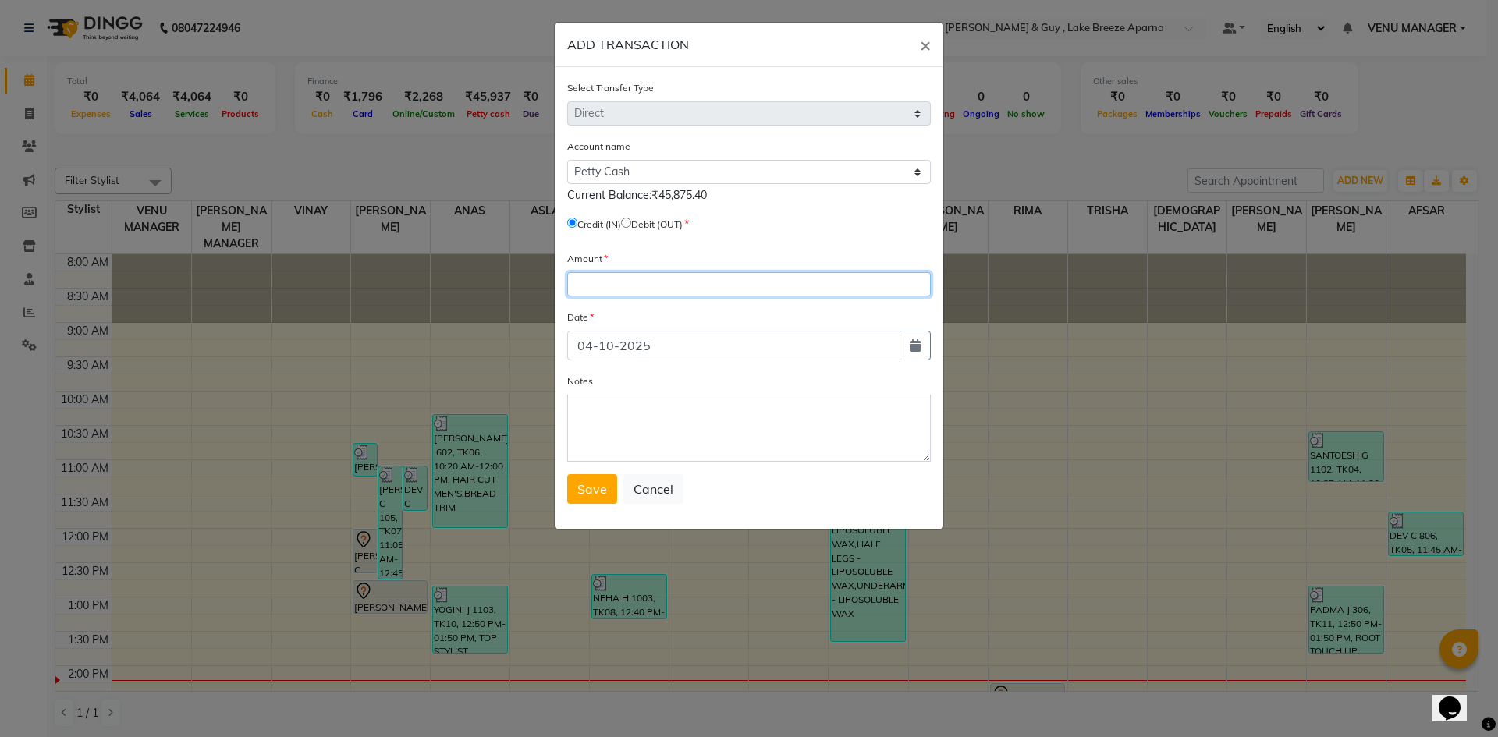
click at [665, 281] on input "number" at bounding box center [749, 284] width 364 height 24
click at [917, 339] on icon "button" at bounding box center [915, 345] width 11 height 12
select select "10"
select select "2025"
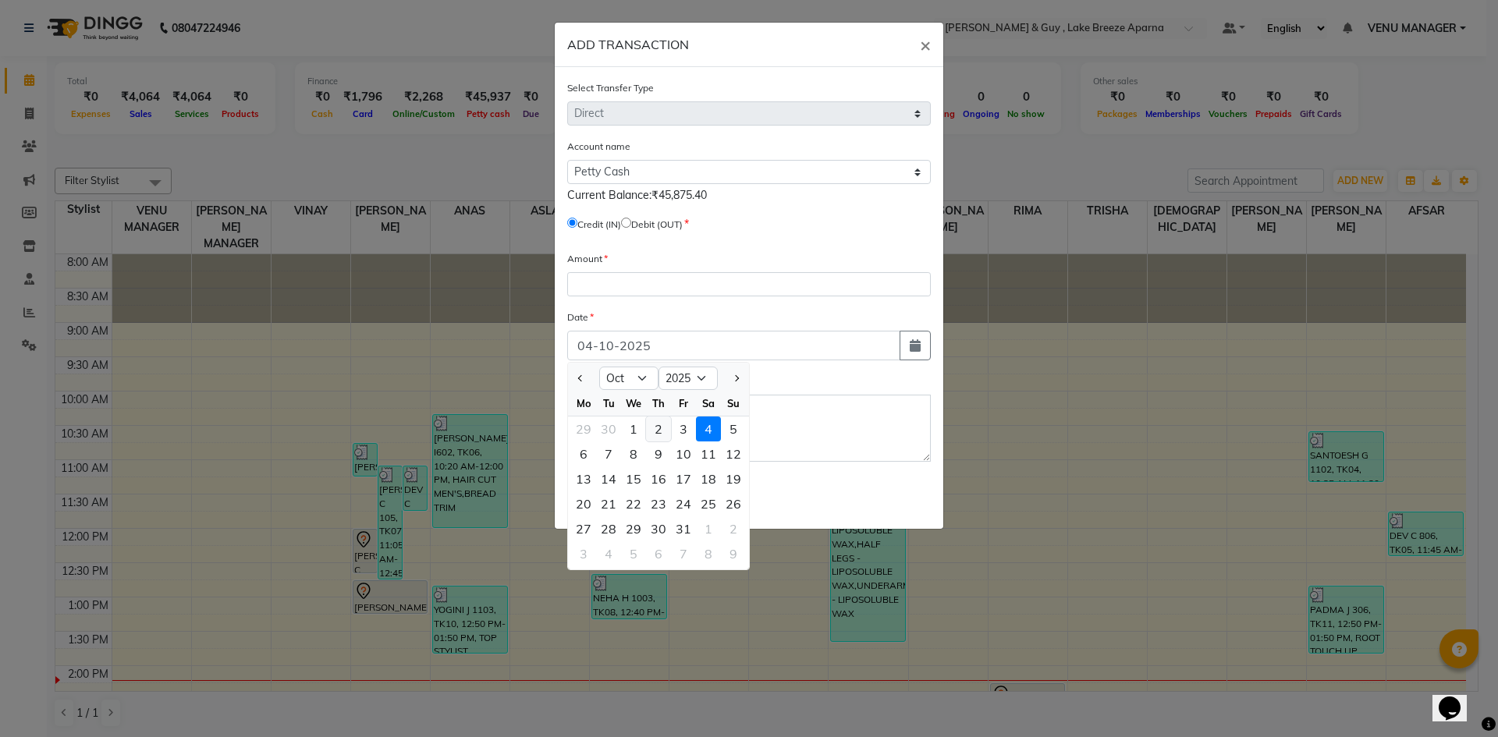
click at [668, 432] on div "2" at bounding box center [658, 429] width 25 height 25
type input "02-10-2025"
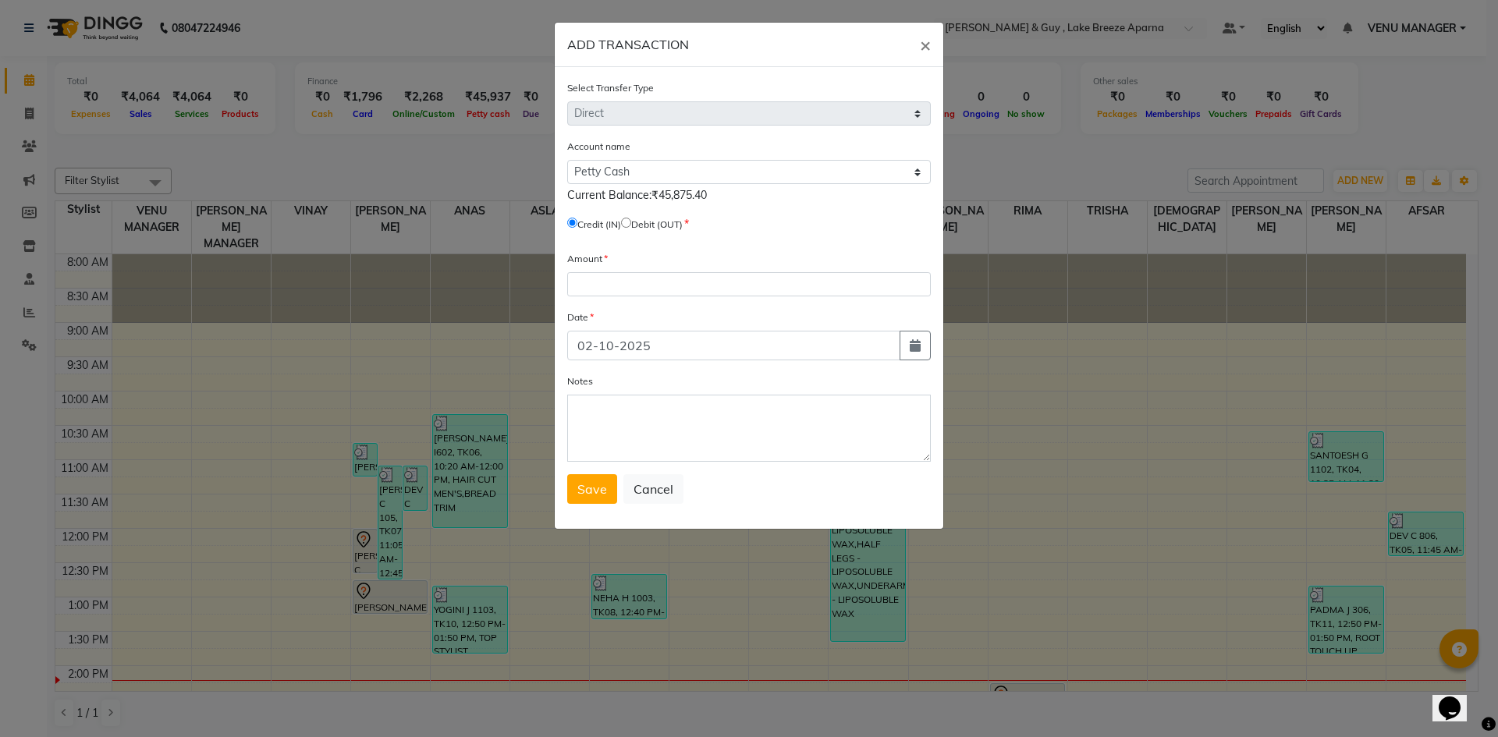
click at [631, 222] on input "radio" at bounding box center [626, 223] width 10 height 10
radio input "true"
click at [620, 277] on input "number" at bounding box center [749, 284] width 364 height 24
type input "246"
click at [588, 434] on textarea "Notes" at bounding box center [749, 428] width 364 height 67
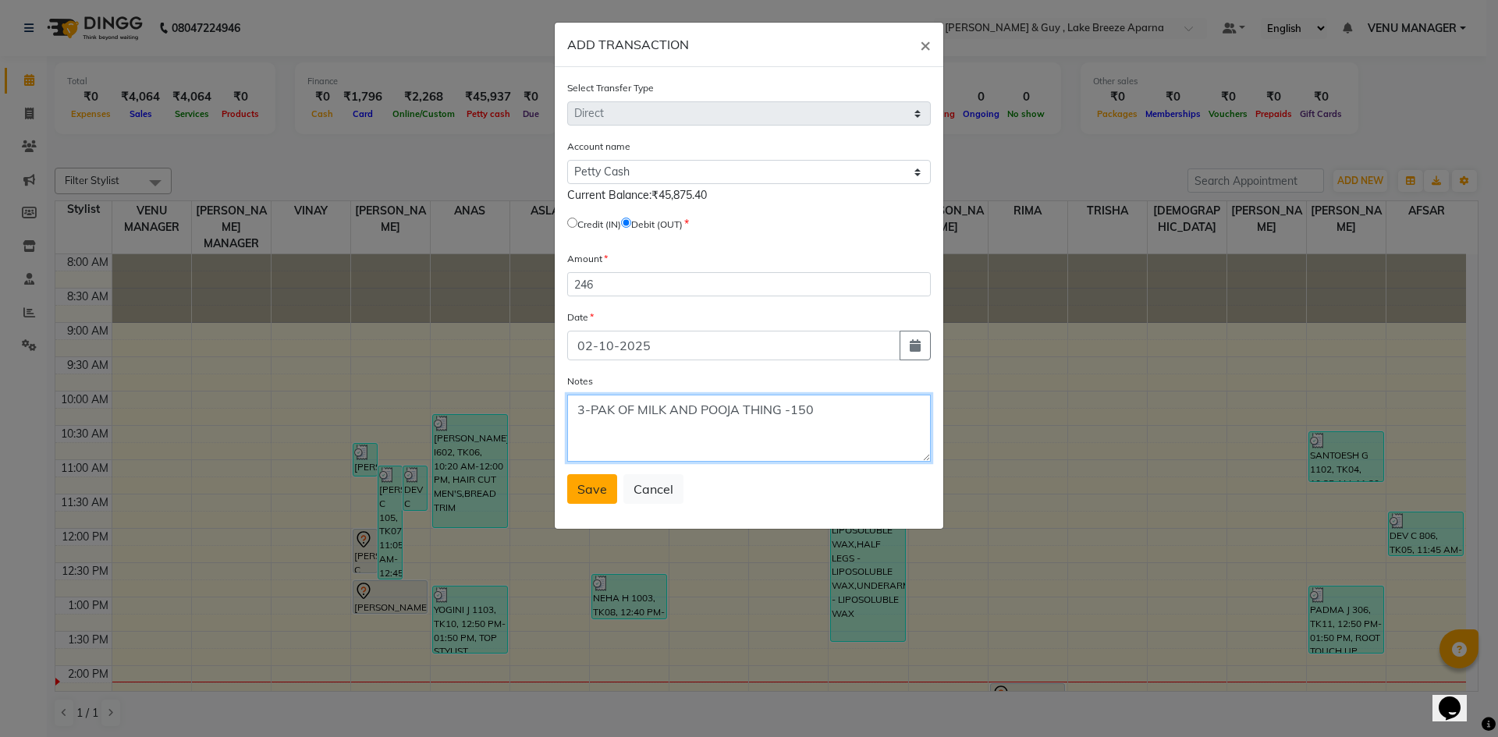
type textarea "3-PAK OF MILK AND POOJA THING -150"
click at [584, 491] on span "Save" at bounding box center [592, 489] width 30 height 16
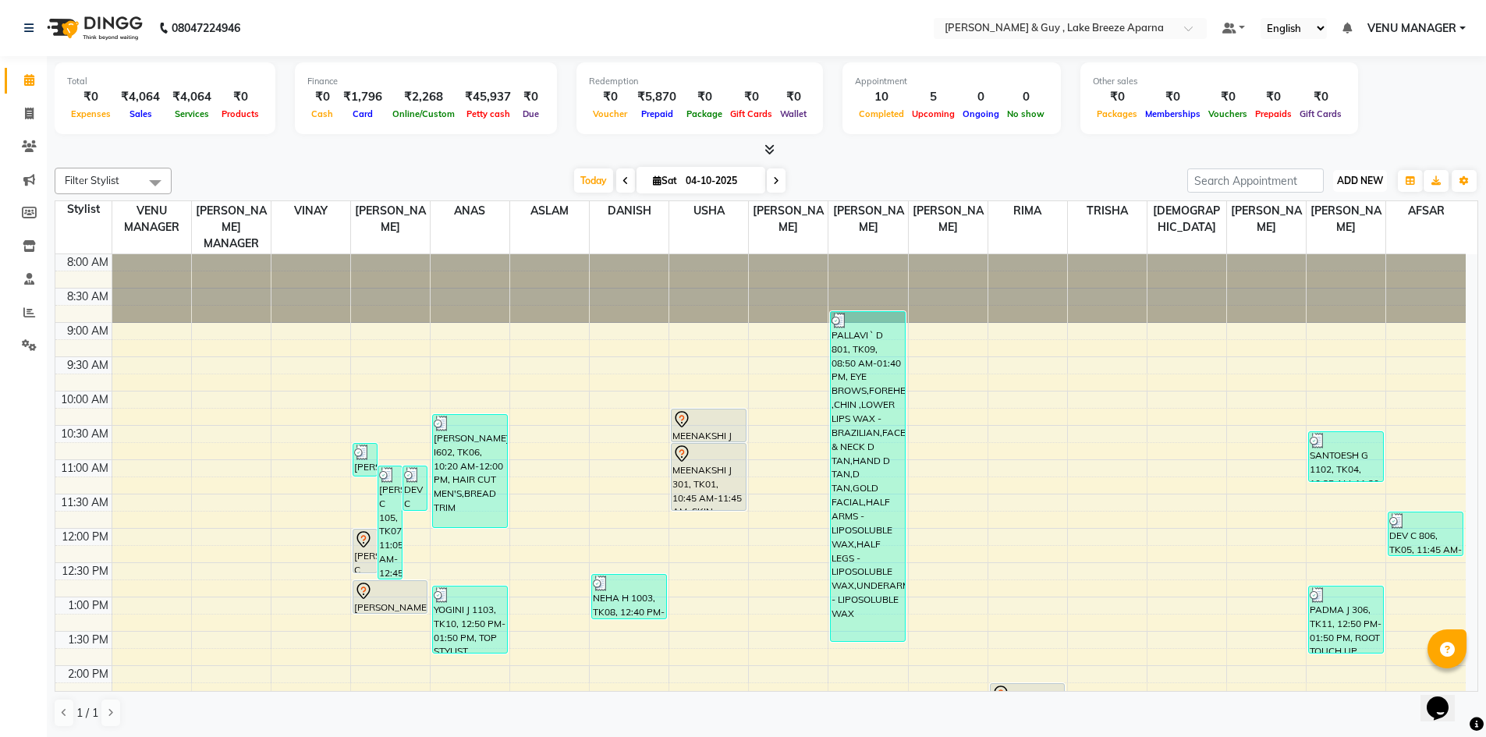
click at [1371, 170] on button "ADD NEW Toggle Dropdown" at bounding box center [1360, 181] width 54 height 22
click at [1314, 278] on link "Add Transaction" at bounding box center [1324, 271] width 123 height 20
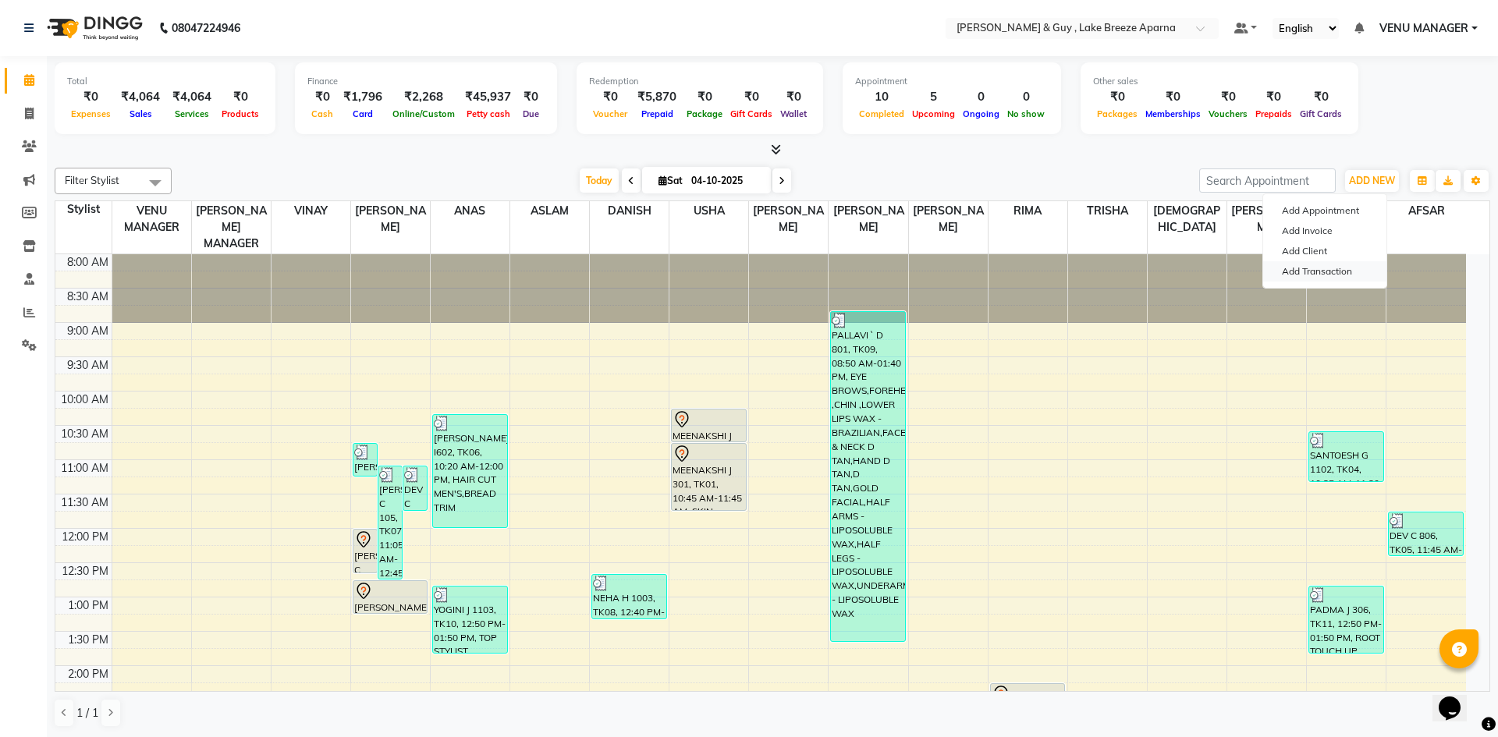
select select "direct"
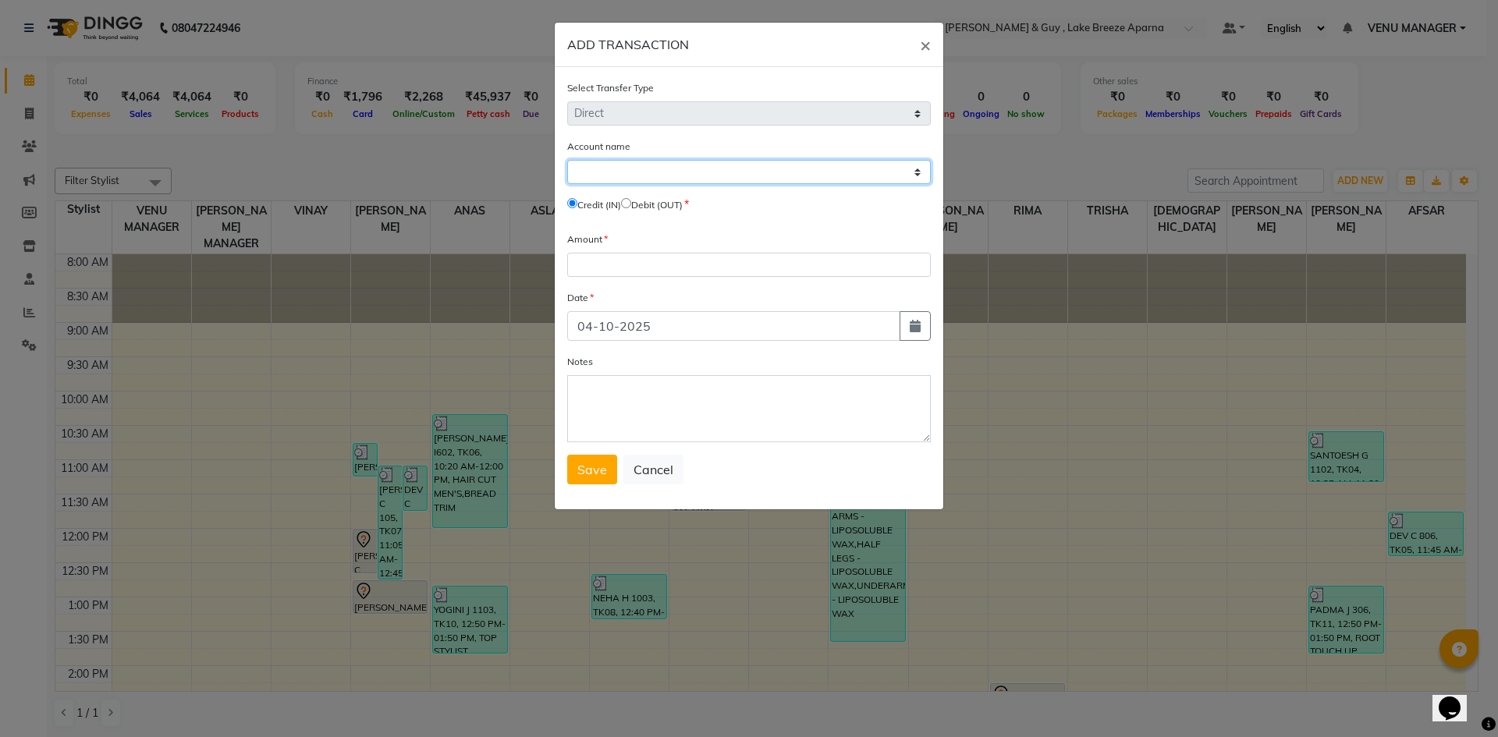
click at [654, 169] on select "Select [PERSON_NAME] Cash Default Account" at bounding box center [749, 172] width 364 height 24
select select "7960"
click at [567, 160] on select "Select [PERSON_NAME] Cash Default Account" at bounding box center [749, 172] width 364 height 24
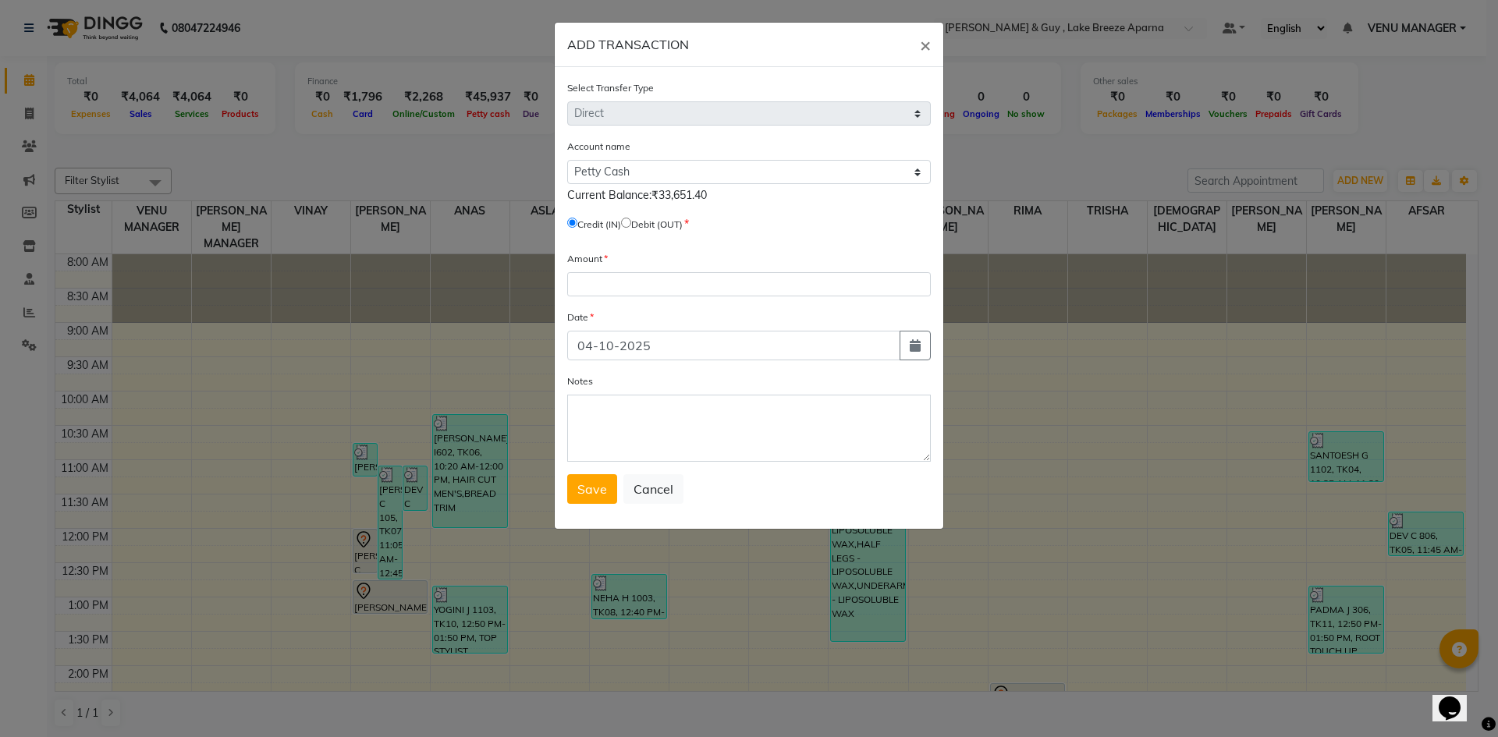
click at [631, 224] on input "radio" at bounding box center [626, 223] width 10 height 10
radio input "true"
click at [900, 356] on button "button" at bounding box center [914, 346] width 31 height 30
select select "10"
select select "2025"
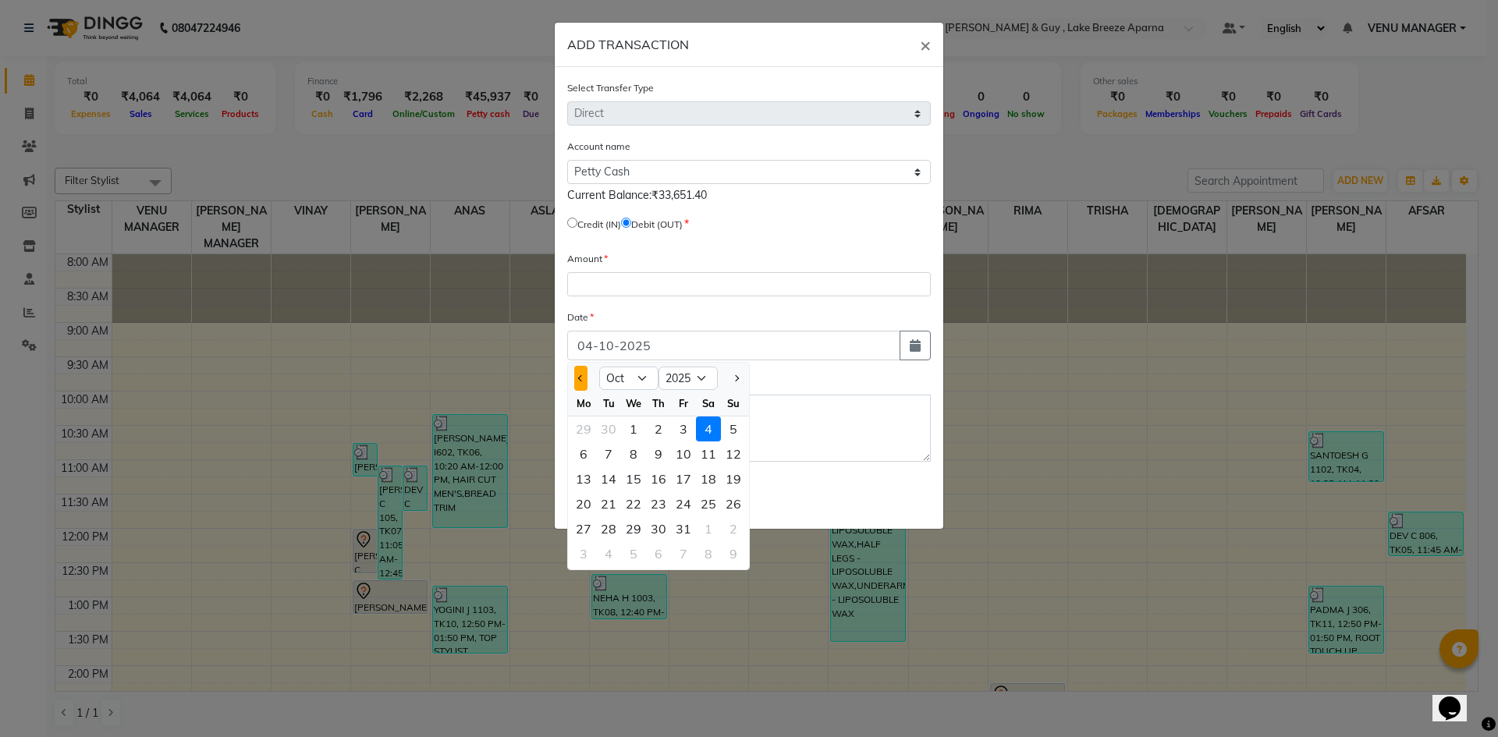
click at [587, 379] on button "Previous month" at bounding box center [580, 378] width 13 height 25
select select "9"
click at [714, 478] on div "20" at bounding box center [708, 478] width 25 height 25
type input "20-09-2025"
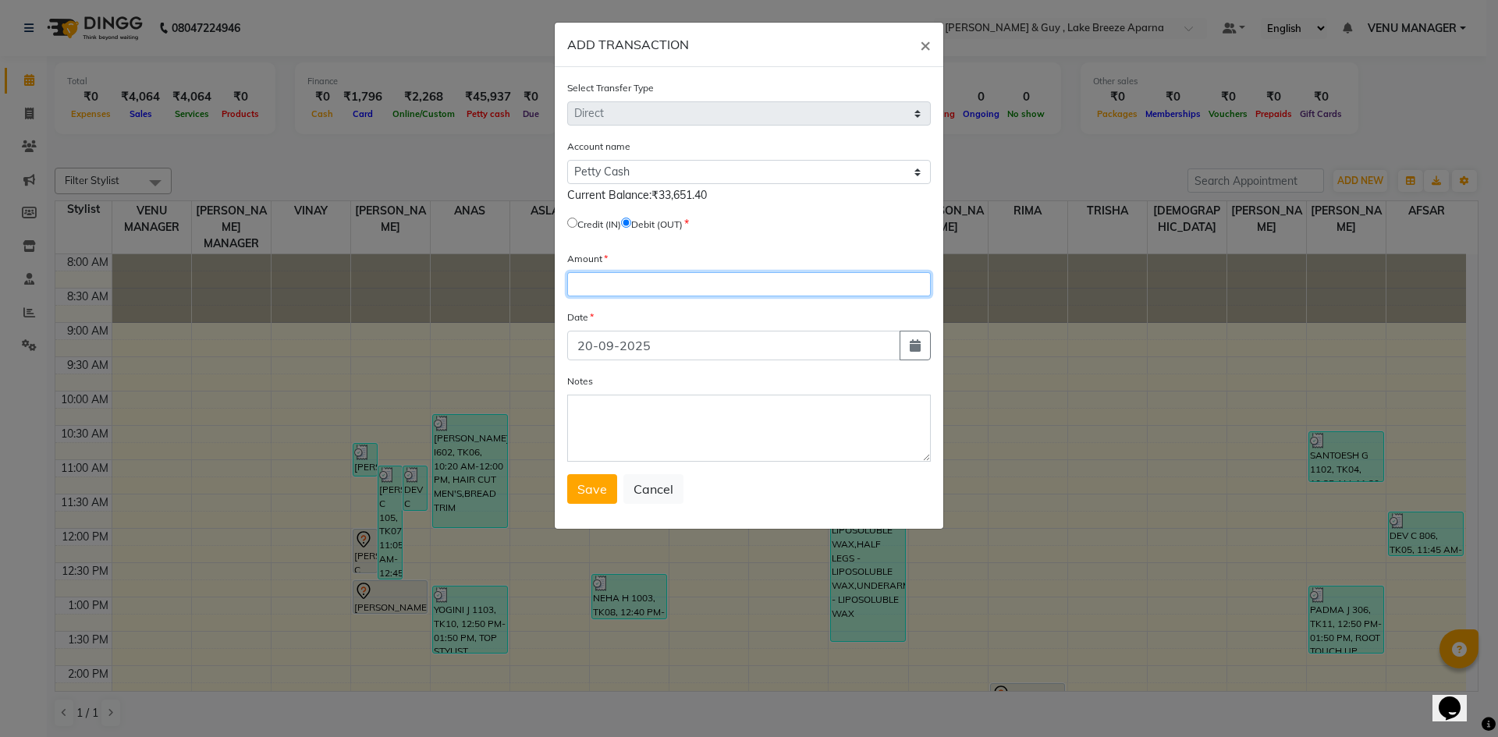
click at [610, 286] on input "number" at bounding box center [749, 284] width 364 height 24
type input "150"
click at [692, 419] on textarea "Notes" at bounding box center [749, 428] width 364 height 67
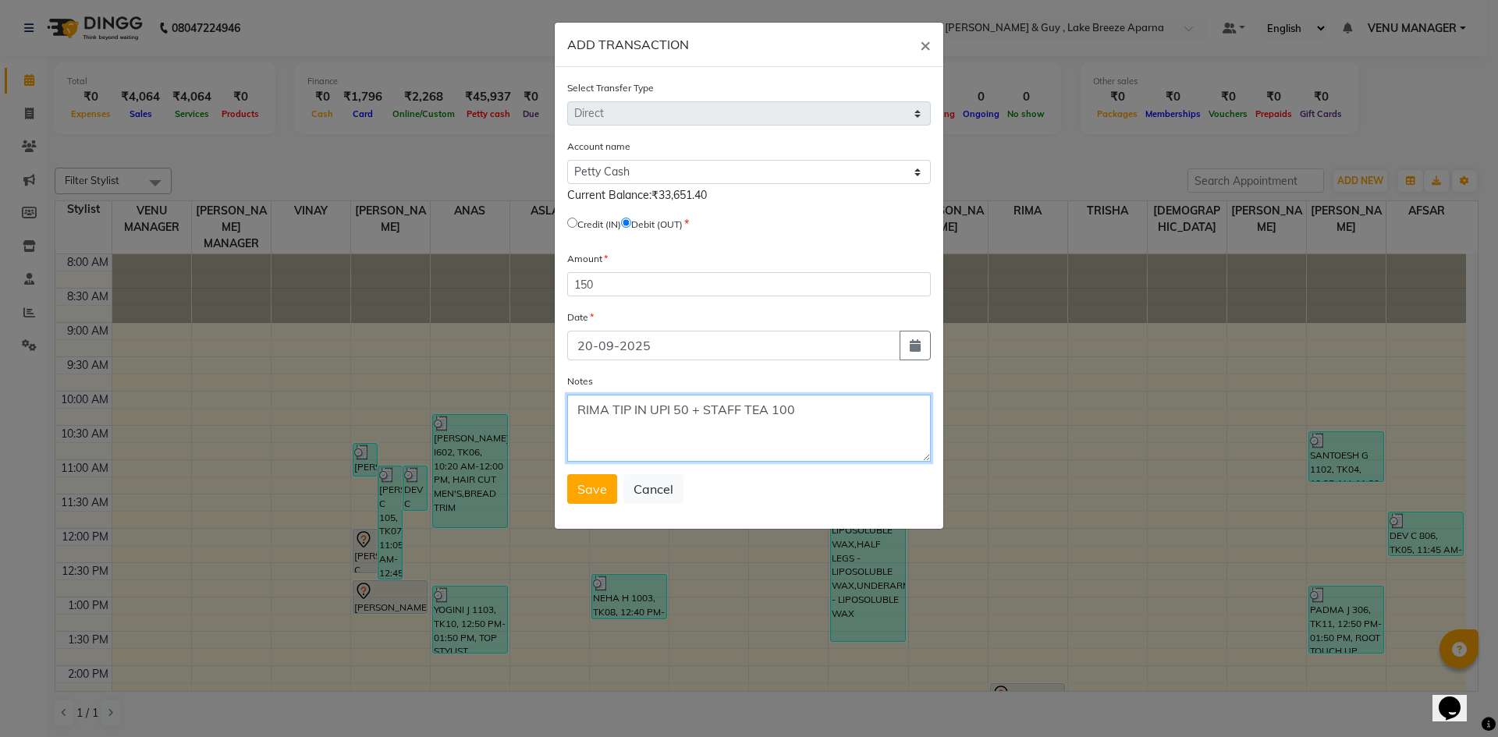
type textarea "RIMA TIP IN UPI 50 + STAFF TEA 100"
click at [571, 496] on button "Save" at bounding box center [592, 489] width 50 height 30
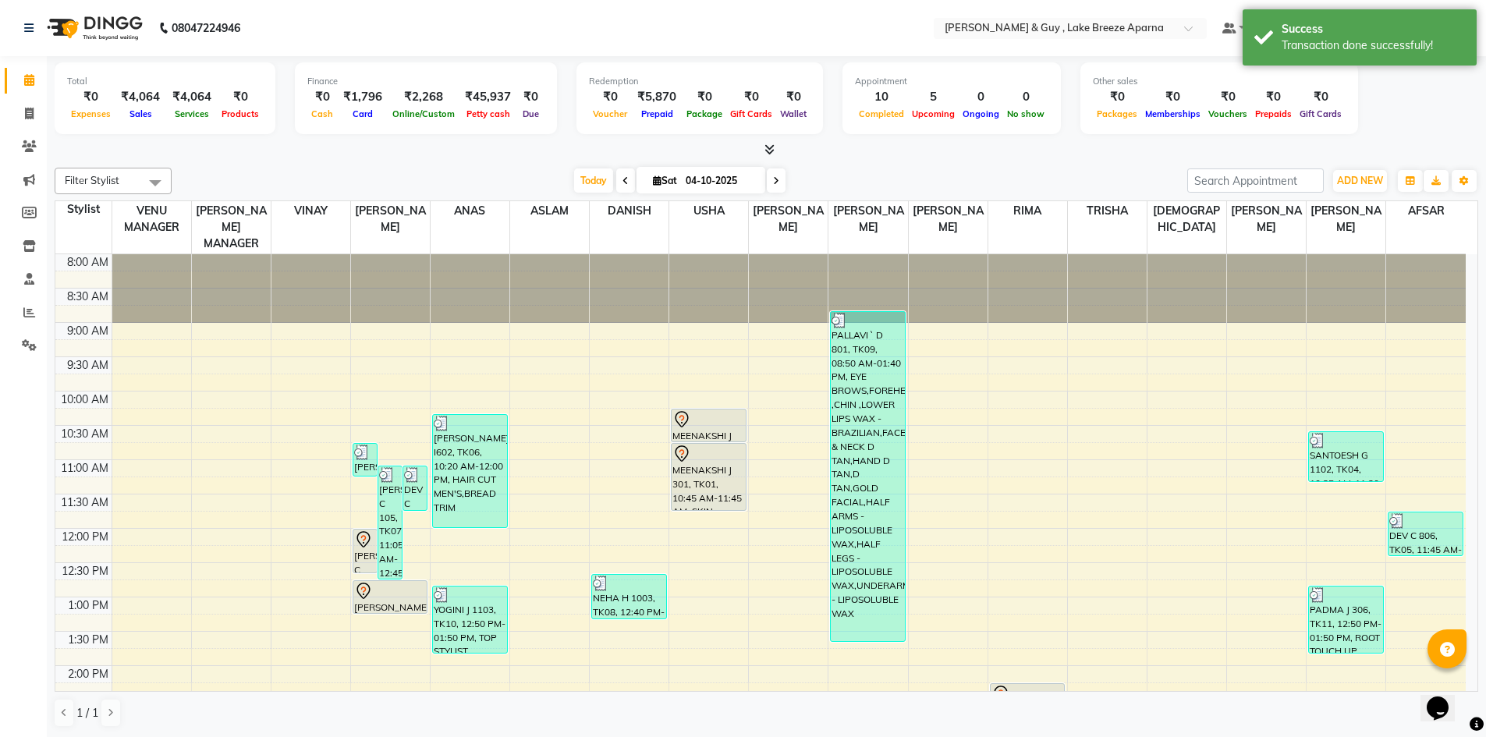
click at [1361, 192] on div "ADD NEW Toggle Dropdown Add Appointment Add Invoice Add Client Add Transaction" at bounding box center [1360, 181] width 57 height 25
click at [1363, 186] on span "ADD NEW" at bounding box center [1360, 181] width 46 height 12
click at [1336, 275] on link "Add Transaction" at bounding box center [1324, 271] width 123 height 20
select select "direct"
select select
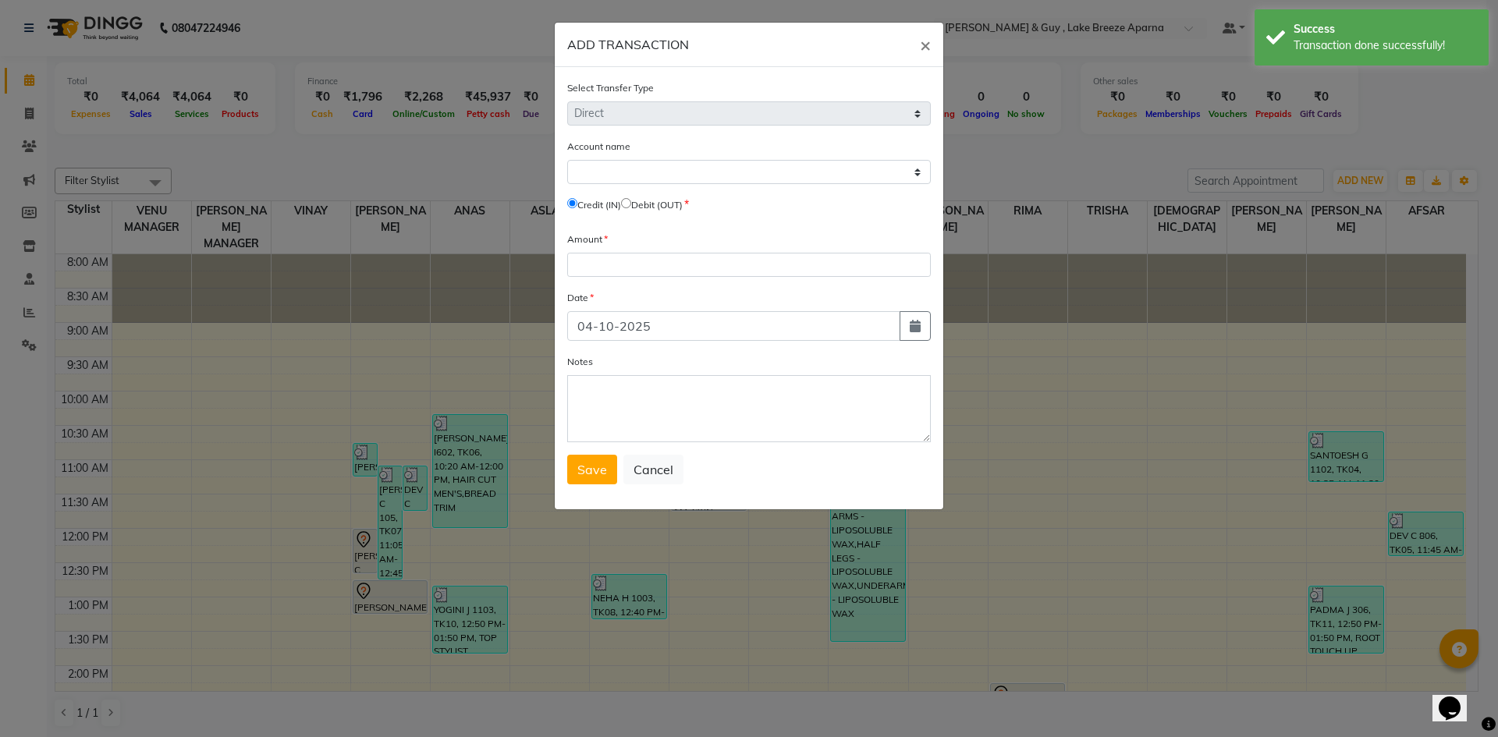
click at [621, 201] on label "Credit (IN)" at bounding box center [599, 205] width 44 height 14
click at [640, 206] on label "Debit (OUT)" at bounding box center [656, 205] width 51 height 14
click at [631, 199] on input "radio" at bounding box center [626, 203] width 10 height 10
radio input "true"
click at [640, 181] on select "Select [PERSON_NAME] Cash Default Account" at bounding box center [749, 172] width 364 height 24
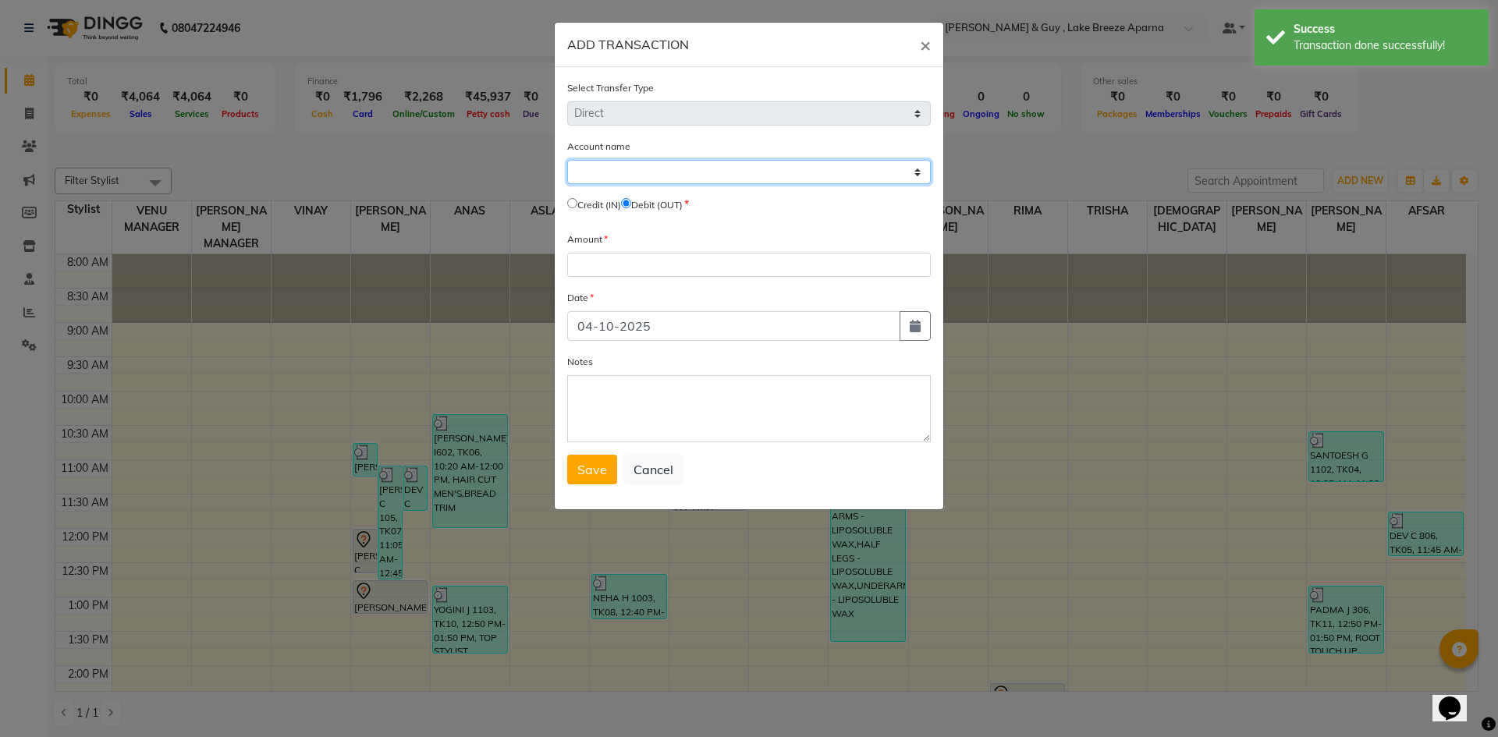
select select "7960"
click at [567, 160] on select "Select [PERSON_NAME] Cash Default Account" at bounding box center [749, 172] width 364 height 24
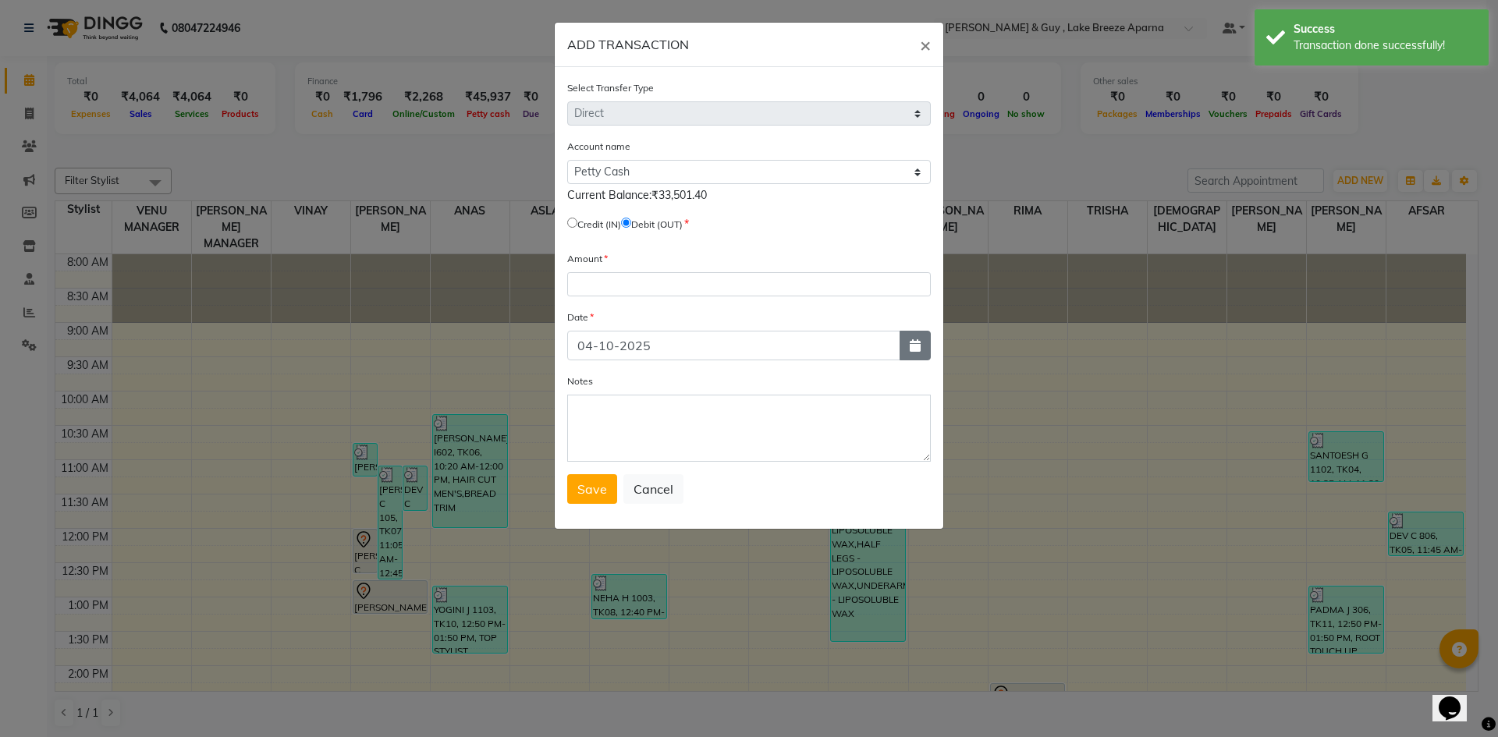
click at [907, 349] on button "button" at bounding box center [914, 346] width 31 height 30
select select "10"
select select "2025"
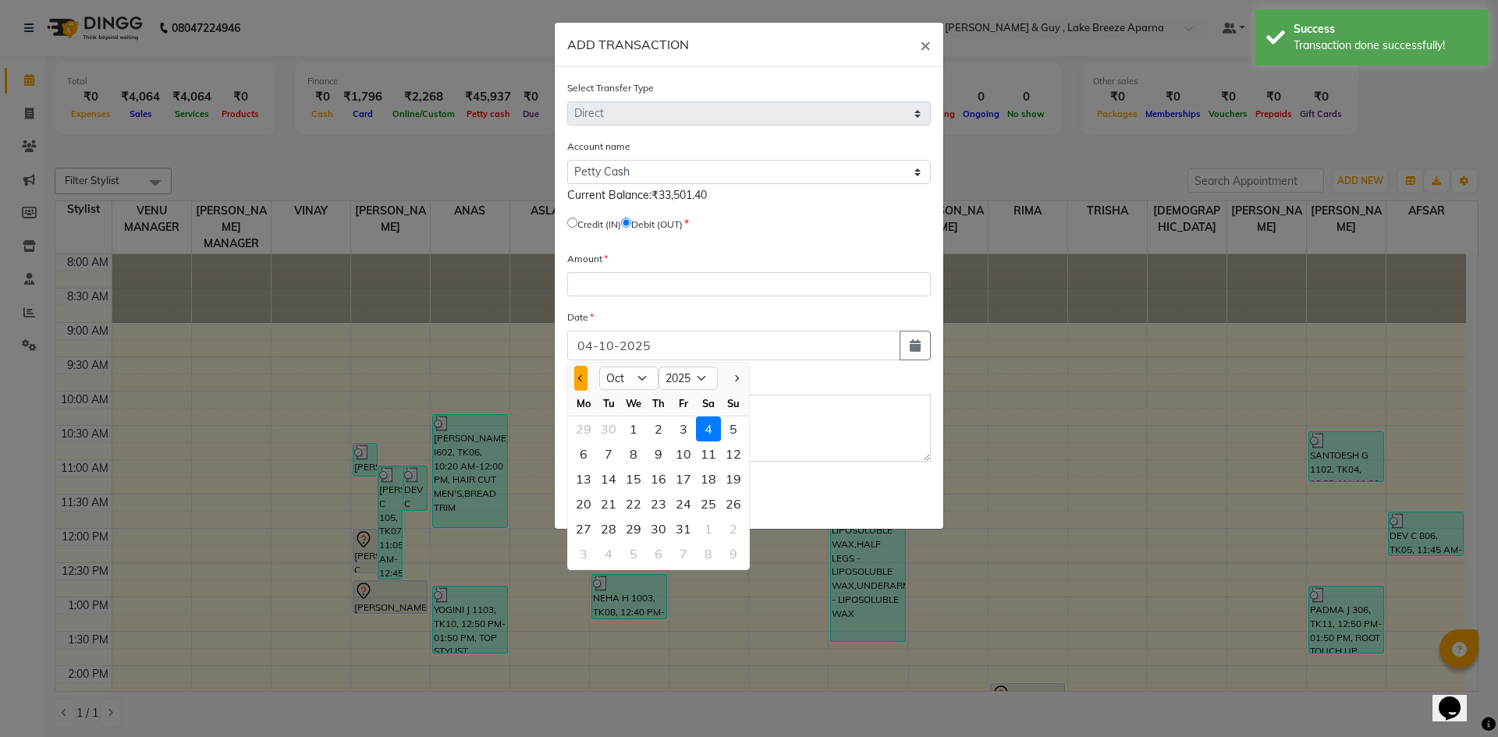
click at [580, 374] on button "Previous month" at bounding box center [580, 378] width 13 height 25
select select "9"
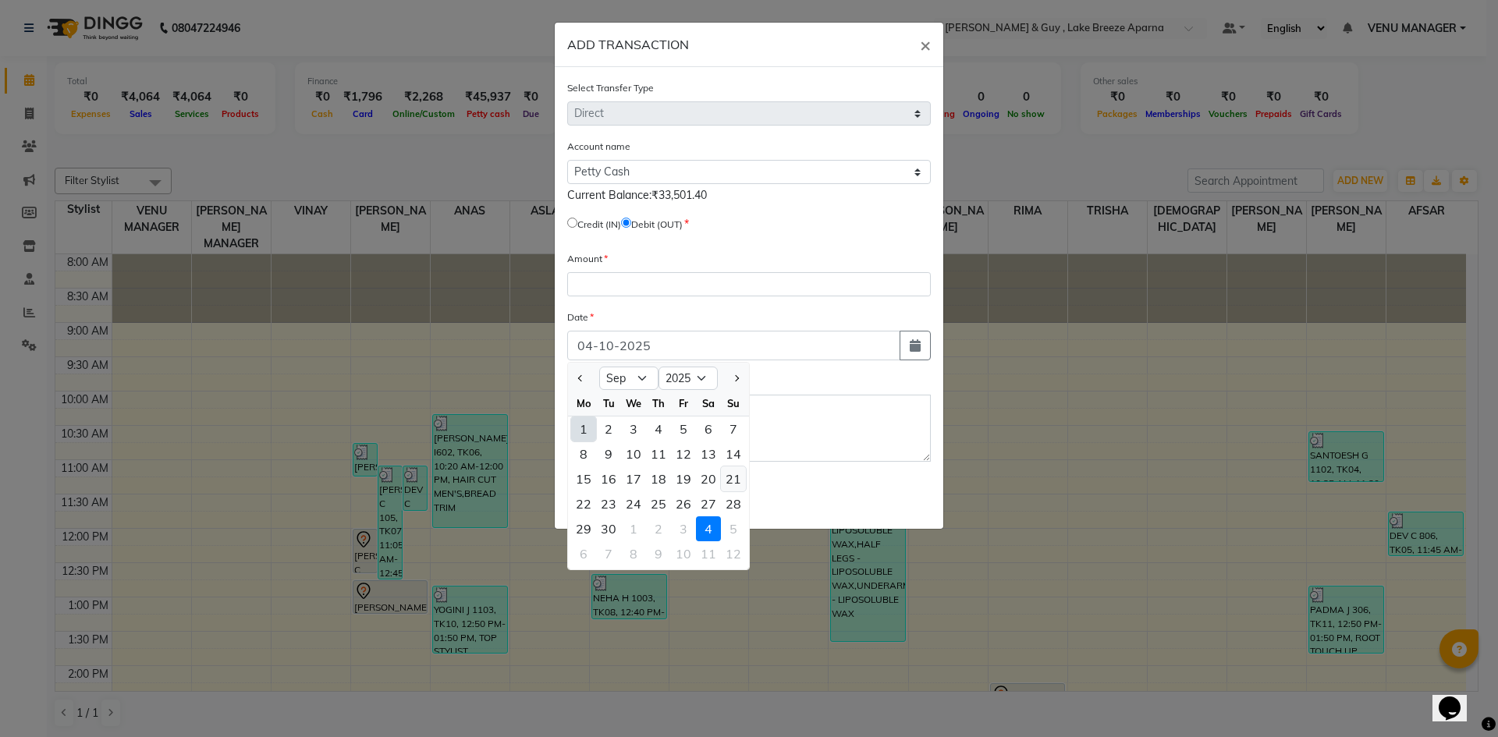
click at [739, 485] on div "21" at bounding box center [733, 478] width 25 height 25
type input "[DATE]"
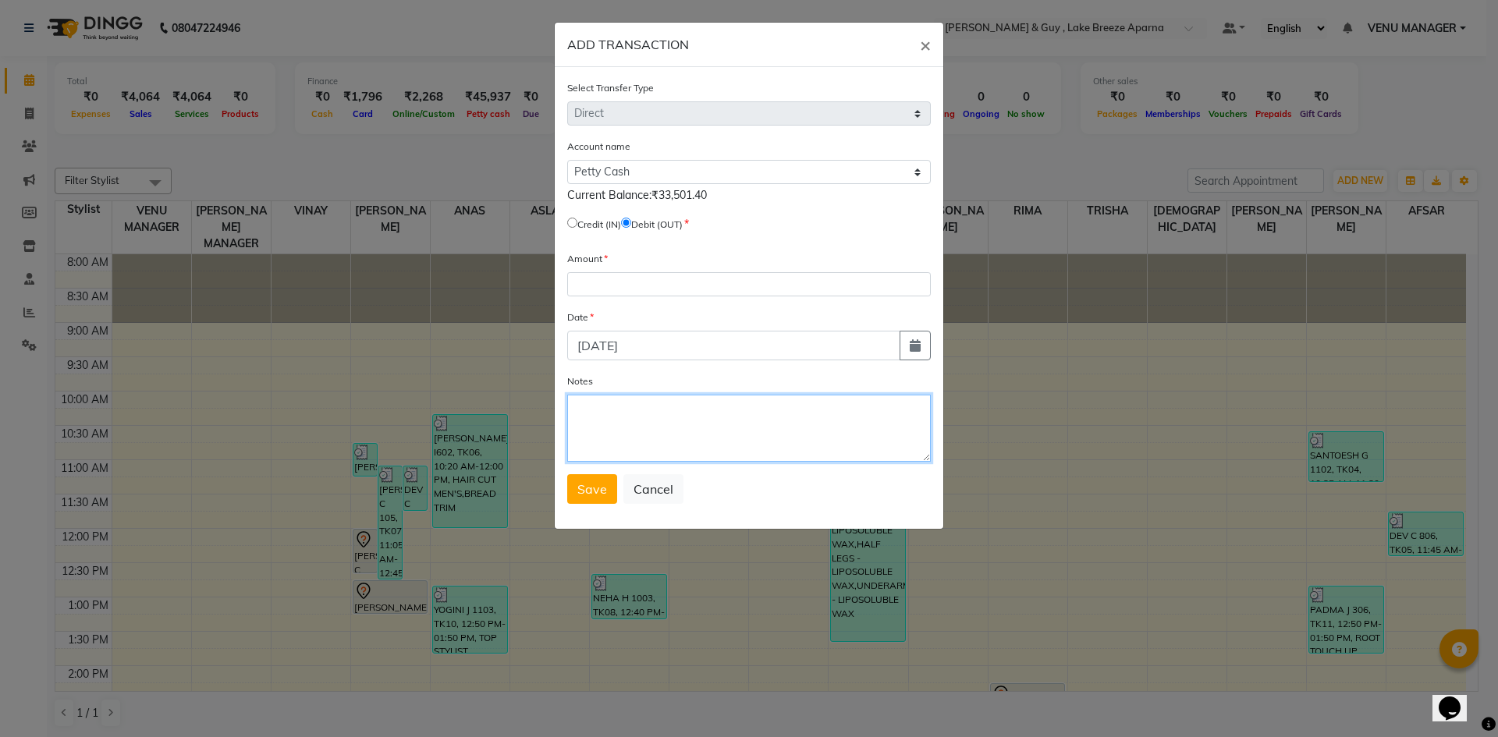
click at [619, 423] on textarea "Notes" at bounding box center [749, 428] width 364 height 67
click at [589, 291] on input "number" at bounding box center [749, 284] width 364 height 24
type input "100"
click at [612, 394] on div "Notes" at bounding box center [749, 417] width 364 height 89
click at [607, 403] on textarea "Notes" at bounding box center [749, 428] width 364 height 67
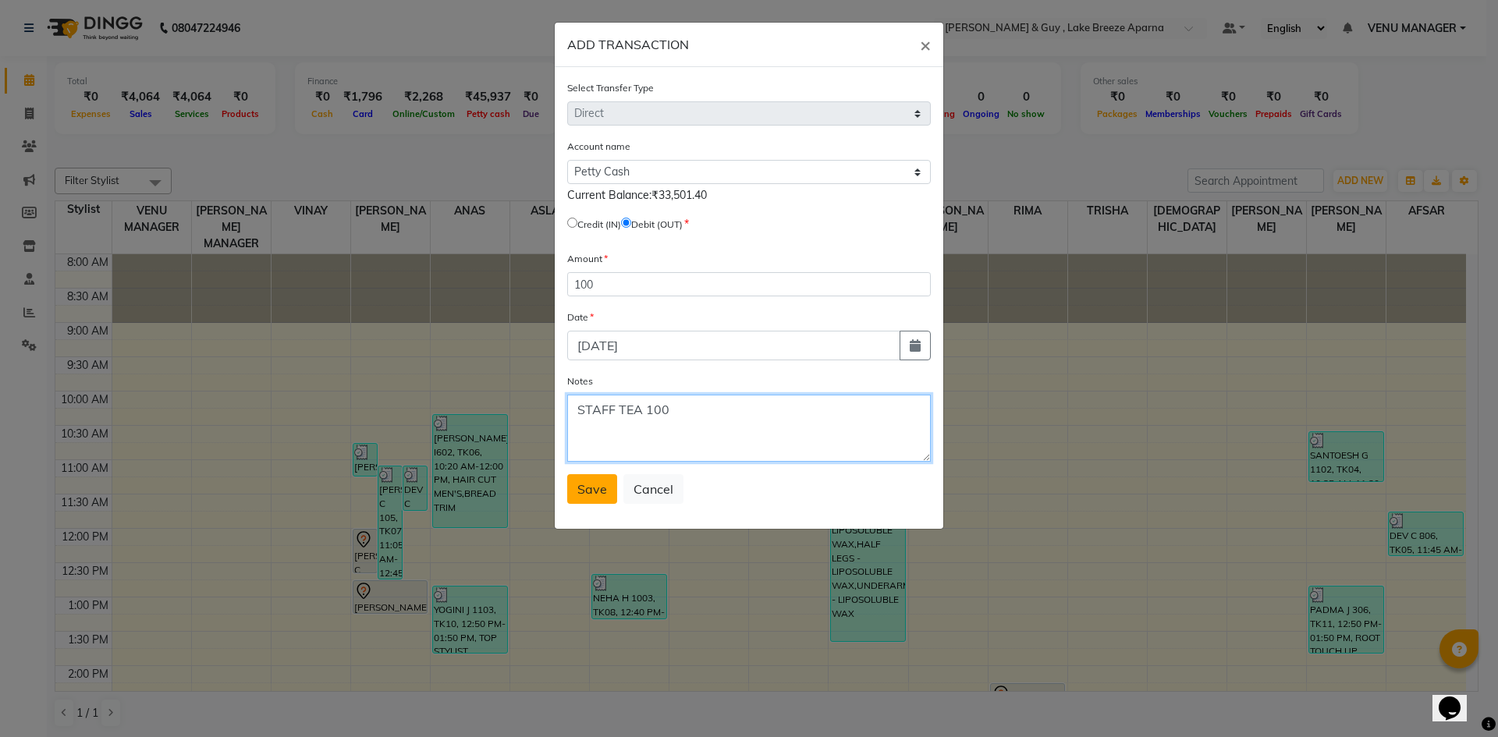
type textarea "STAFF TEA 100"
click at [598, 502] on button "Save" at bounding box center [592, 489] width 50 height 30
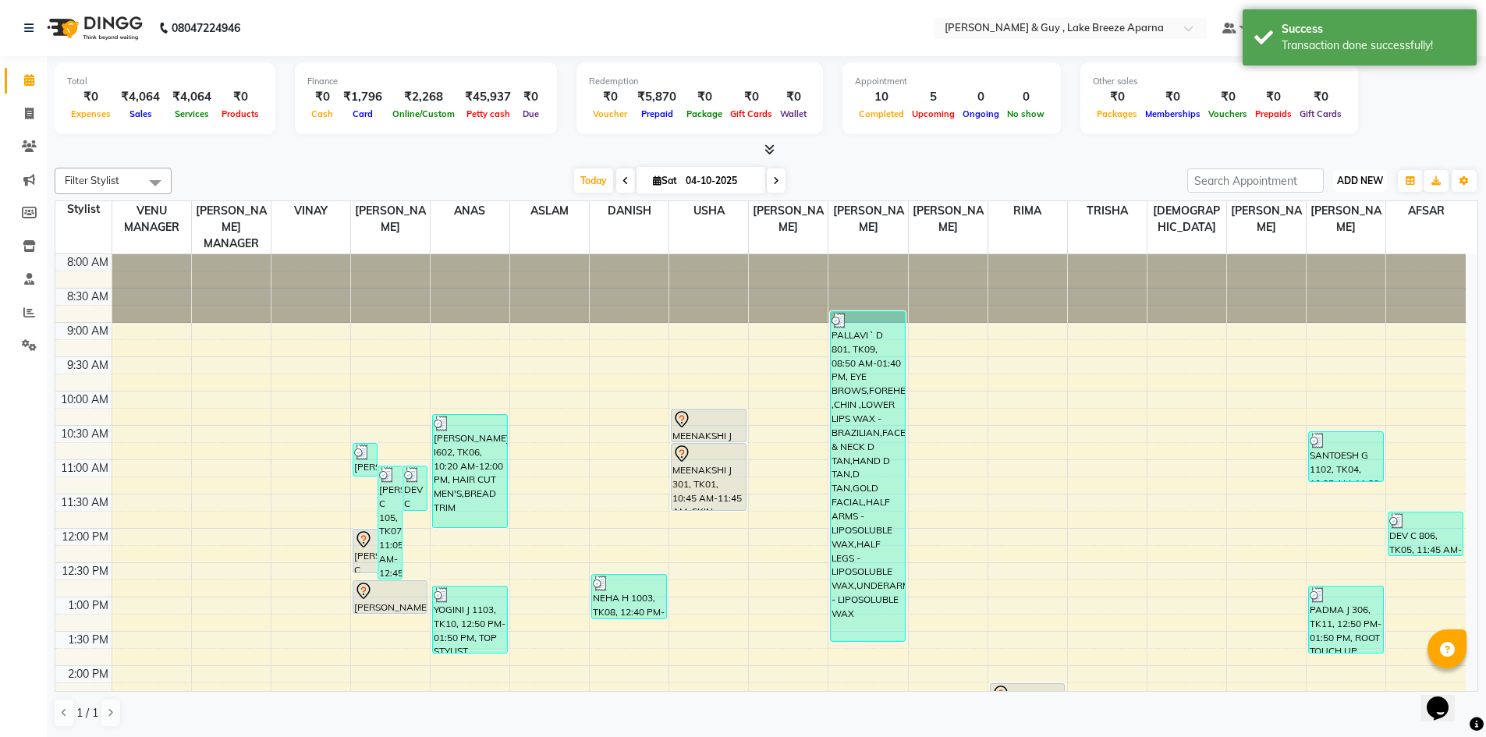
click at [1348, 175] on span "ADD NEW" at bounding box center [1360, 181] width 46 height 12
click at [1337, 267] on link "Add Transaction" at bounding box center [1324, 271] width 123 height 20
select select "direct"
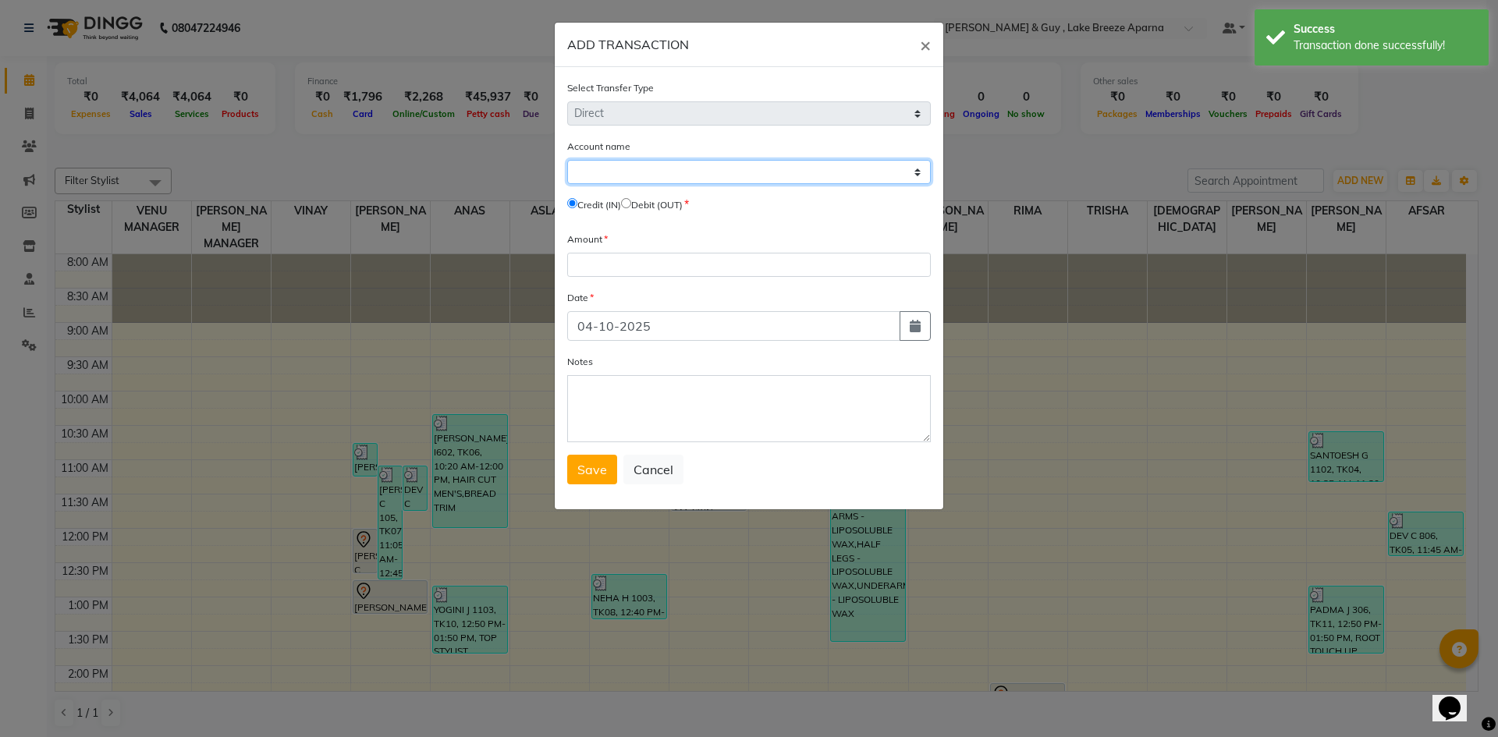
click at [634, 177] on select "Select [PERSON_NAME] Cash Default Account" at bounding box center [749, 172] width 364 height 24
select select "7960"
click at [567, 160] on select "Select [PERSON_NAME] Cash Default Account" at bounding box center [749, 172] width 364 height 24
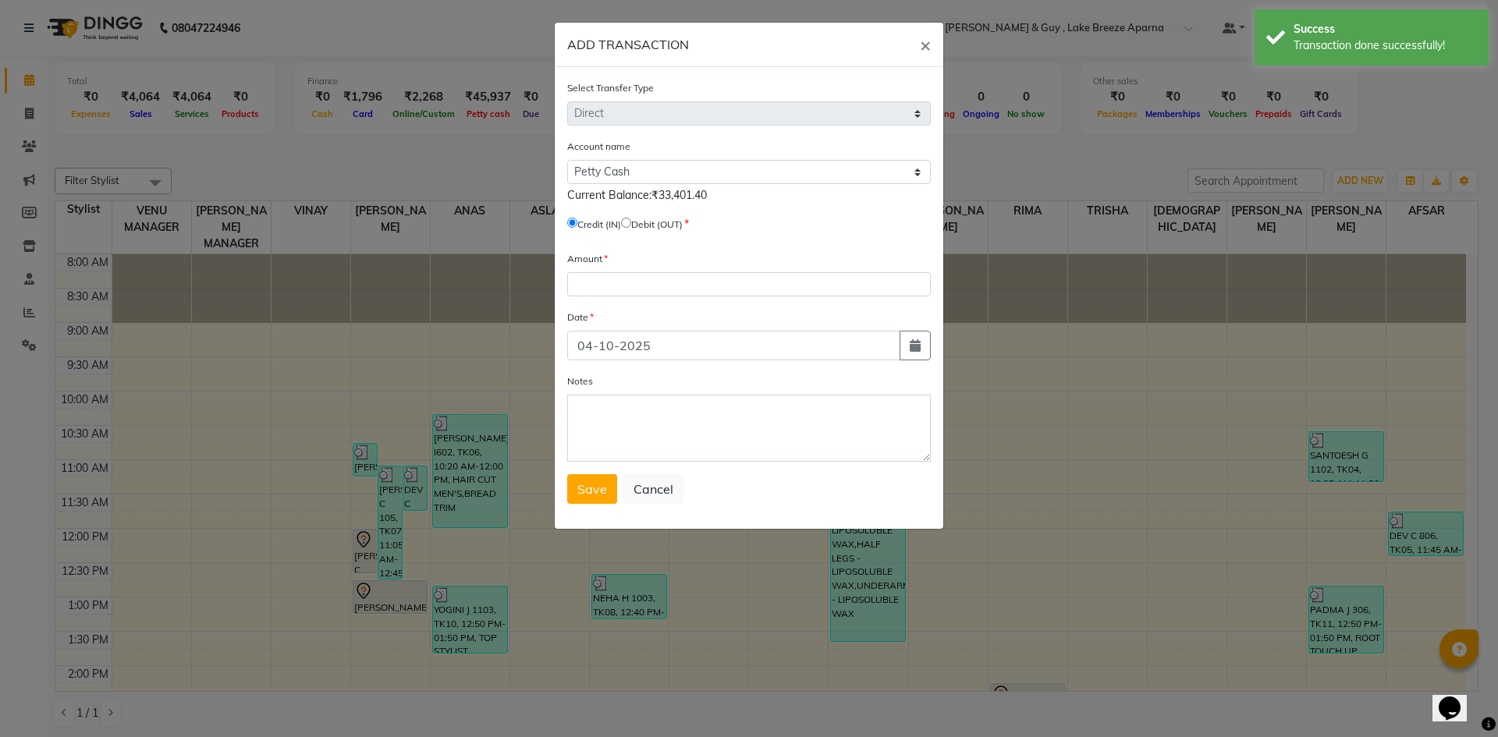
click at [631, 224] on input "radio" at bounding box center [626, 223] width 10 height 10
radio input "true"
click at [907, 352] on button "button" at bounding box center [914, 346] width 31 height 30
select select "10"
select select "2025"
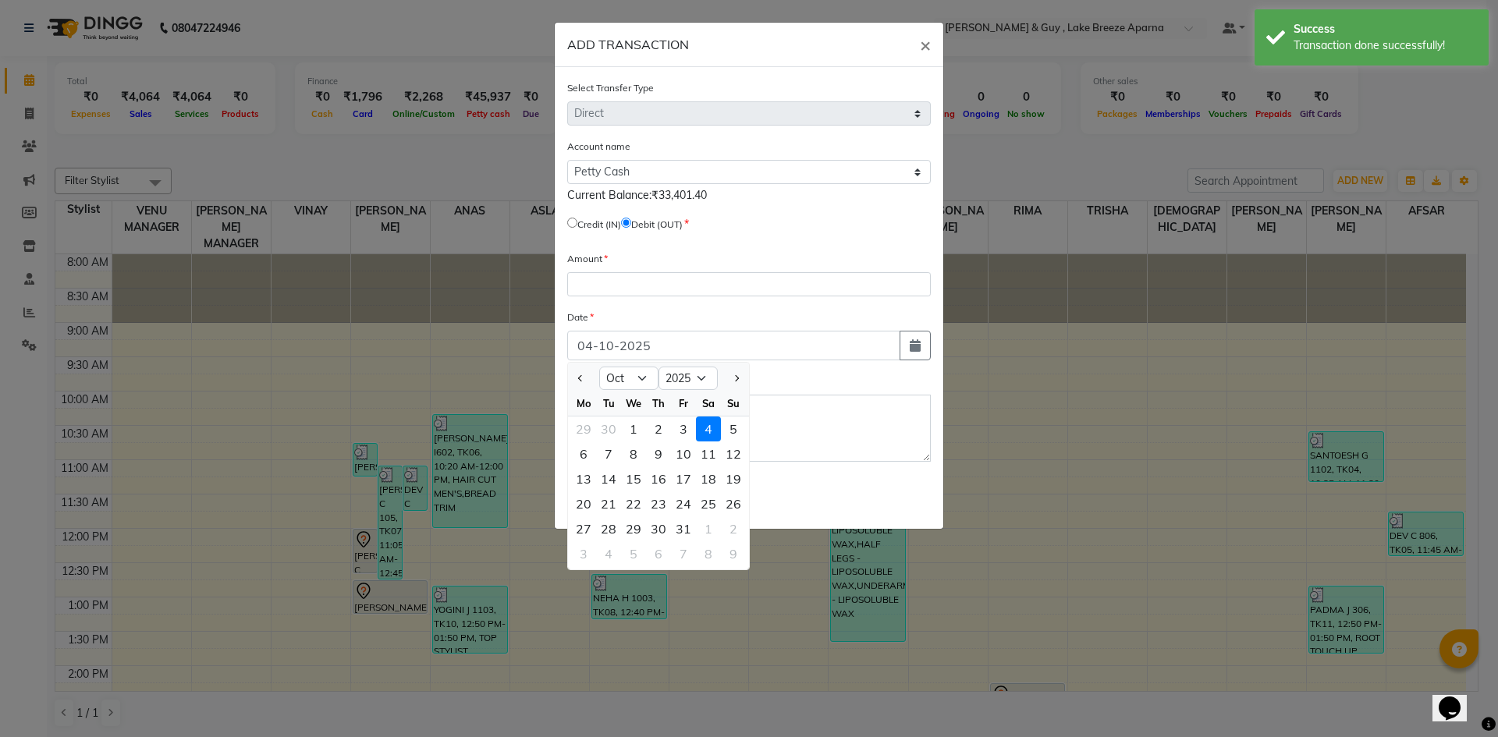
click at [588, 378] on div at bounding box center [583, 378] width 31 height 25
click at [584, 378] on span "Previous month" at bounding box center [581, 378] width 6 height 6
select select "9"
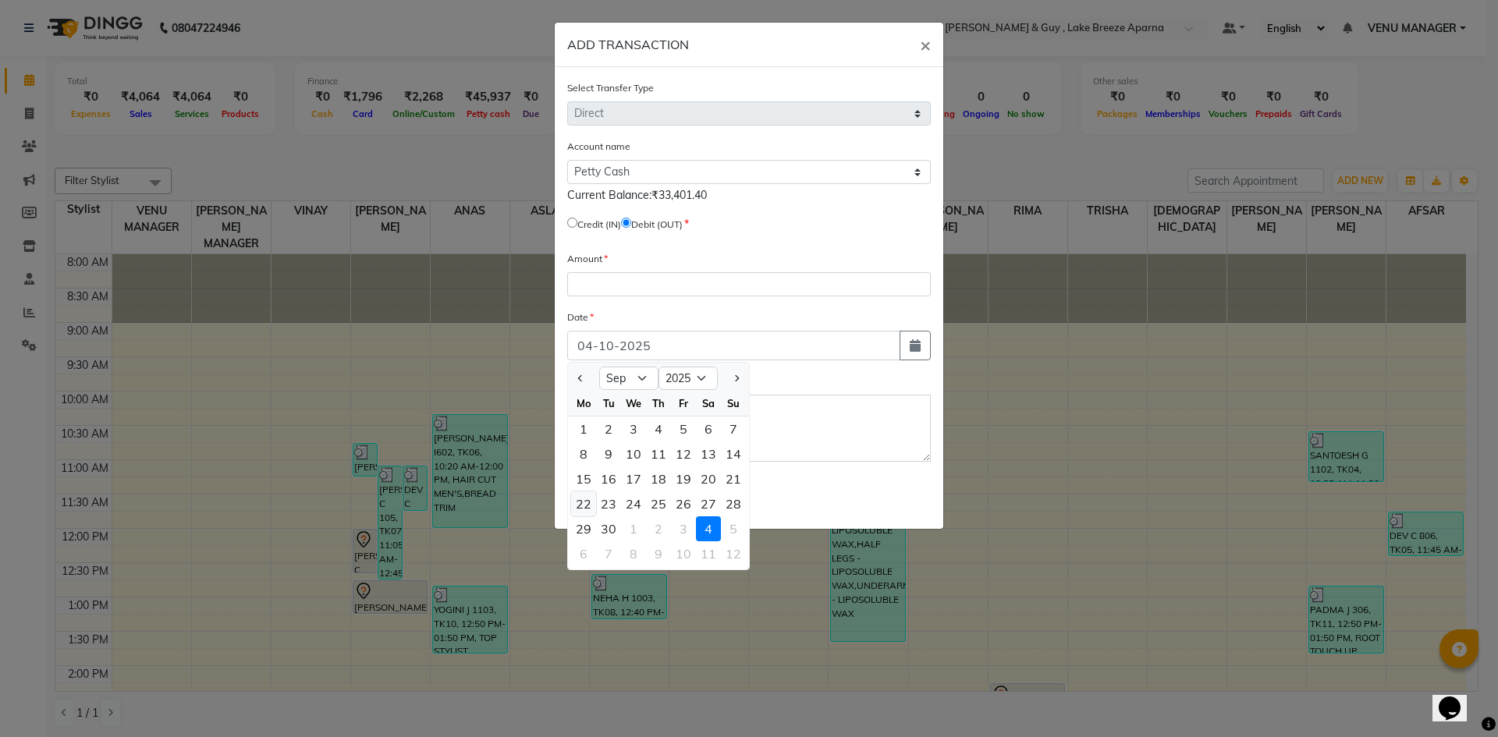
click at [583, 502] on div "22" at bounding box center [583, 503] width 25 height 25
type input "[DATE]"
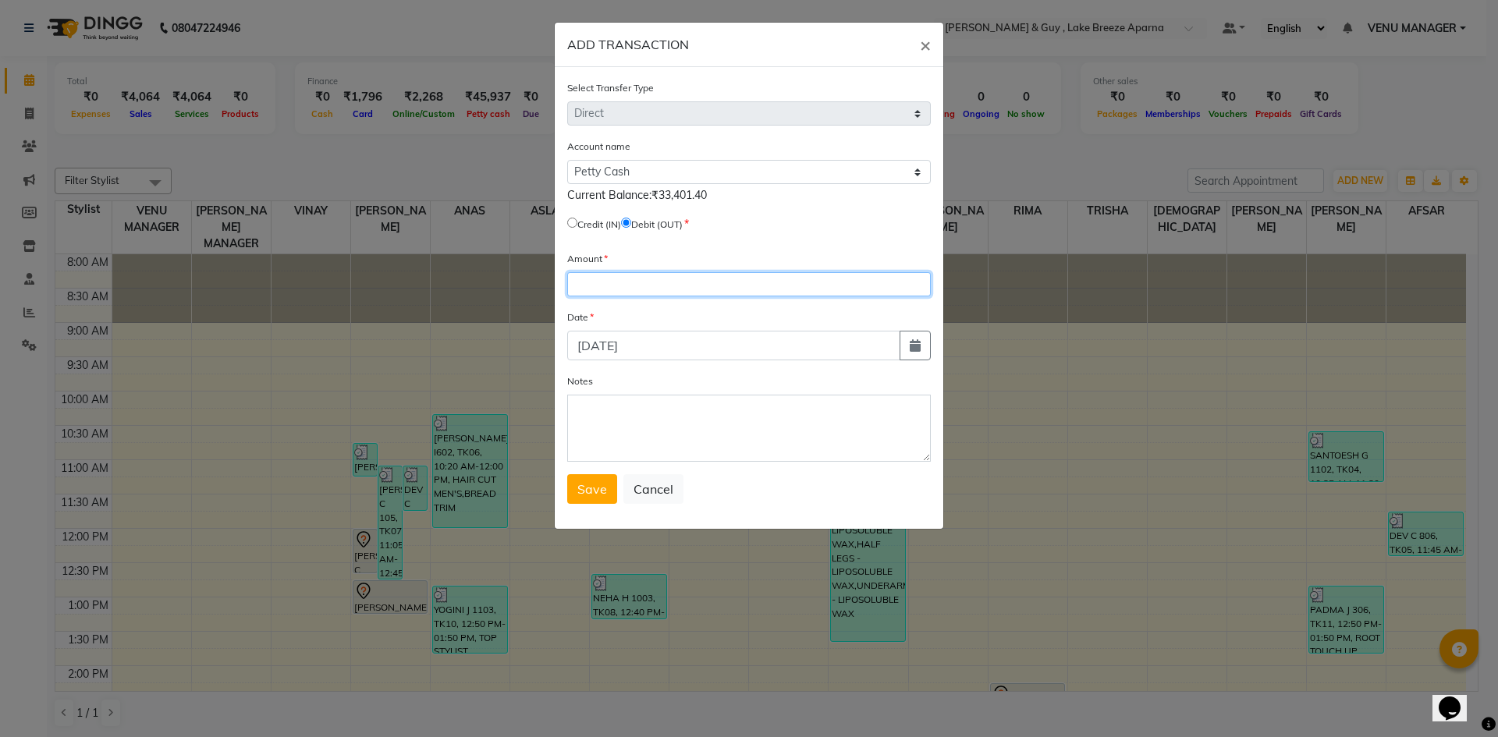
click at [614, 285] on input "number" at bounding box center [749, 284] width 364 height 24
type input "100"
click at [666, 449] on textarea "Notes" at bounding box center [749, 428] width 364 height 67
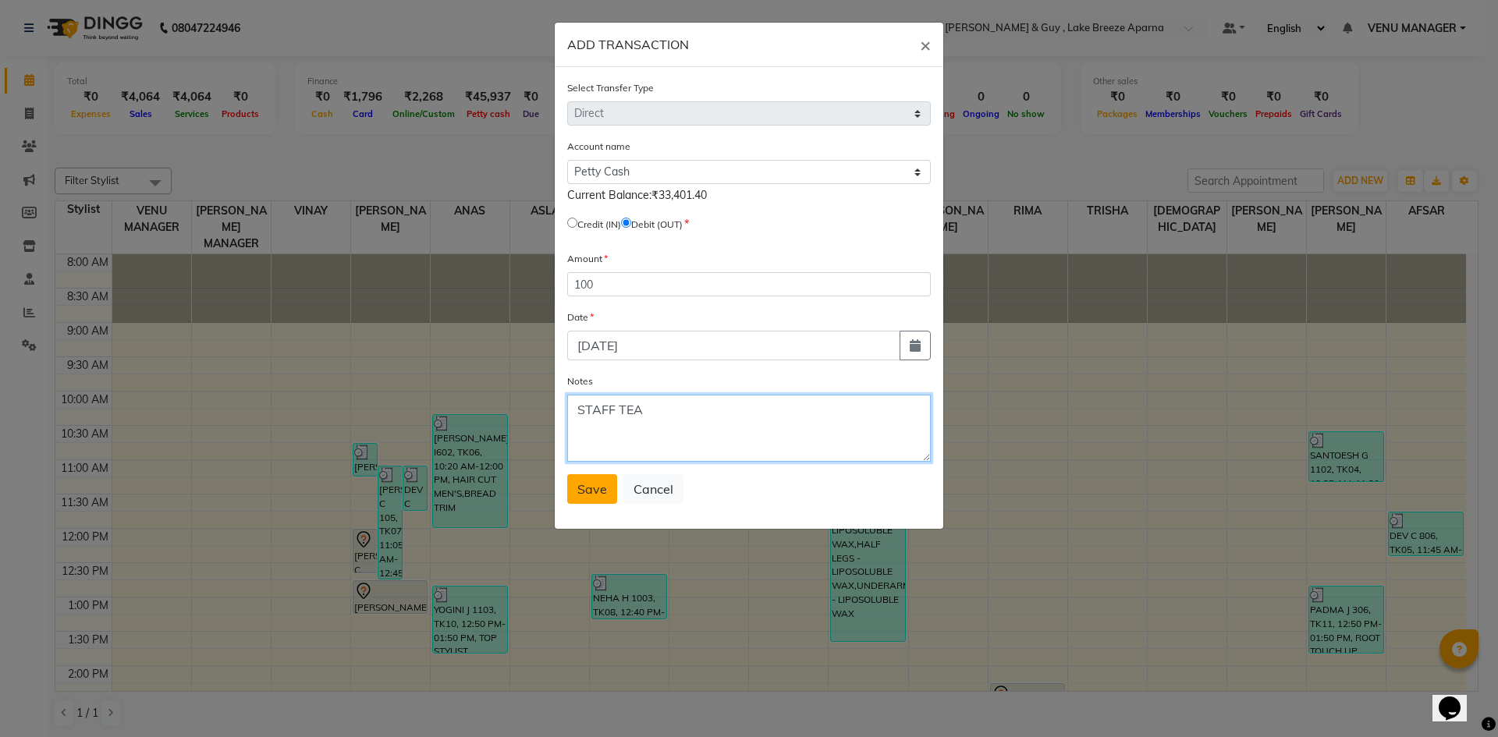
type textarea "STAFF TEA"
click at [576, 477] on button "Save" at bounding box center [592, 489] width 50 height 30
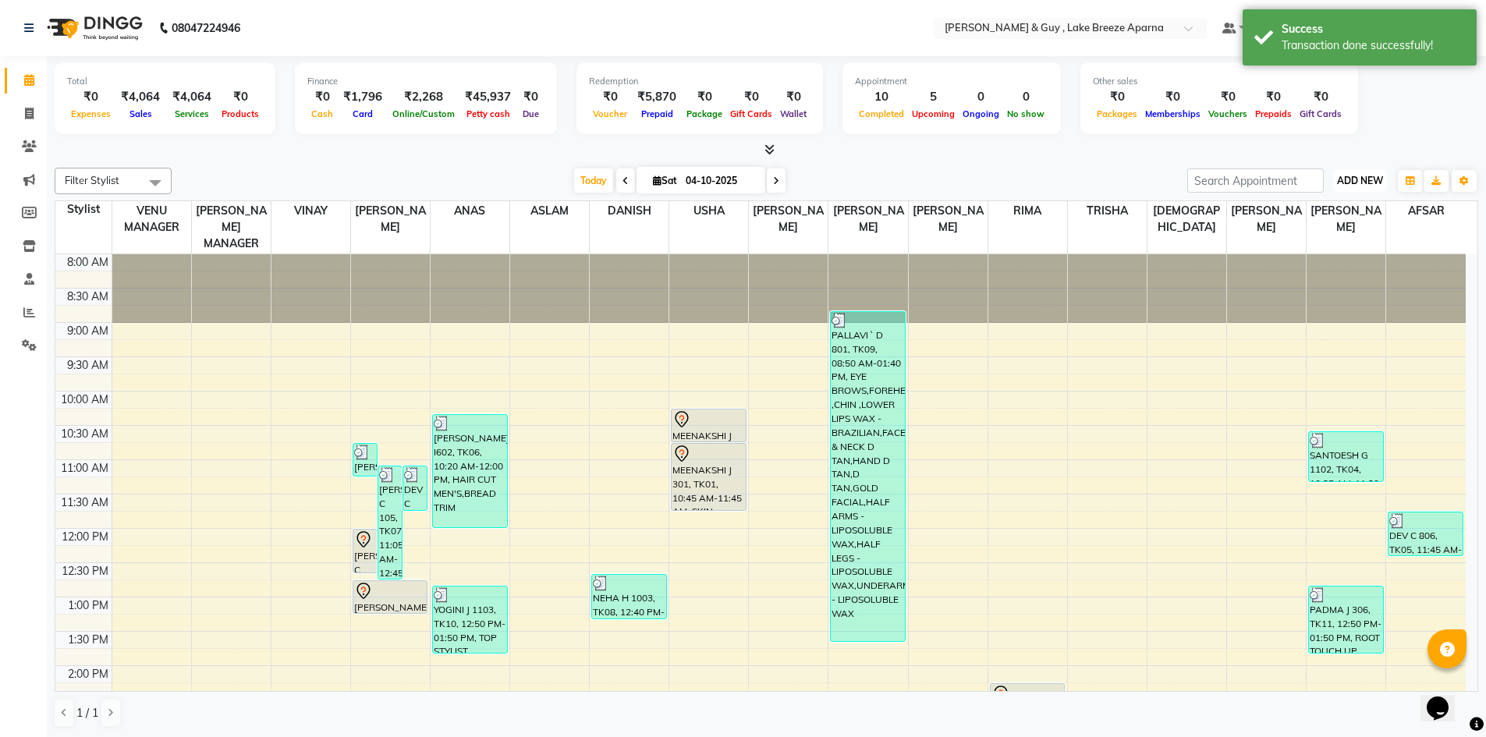
click at [1352, 179] on span "ADD NEW" at bounding box center [1360, 181] width 46 height 12
click at [1286, 269] on link "Add Transaction" at bounding box center [1324, 271] width 123 height 20
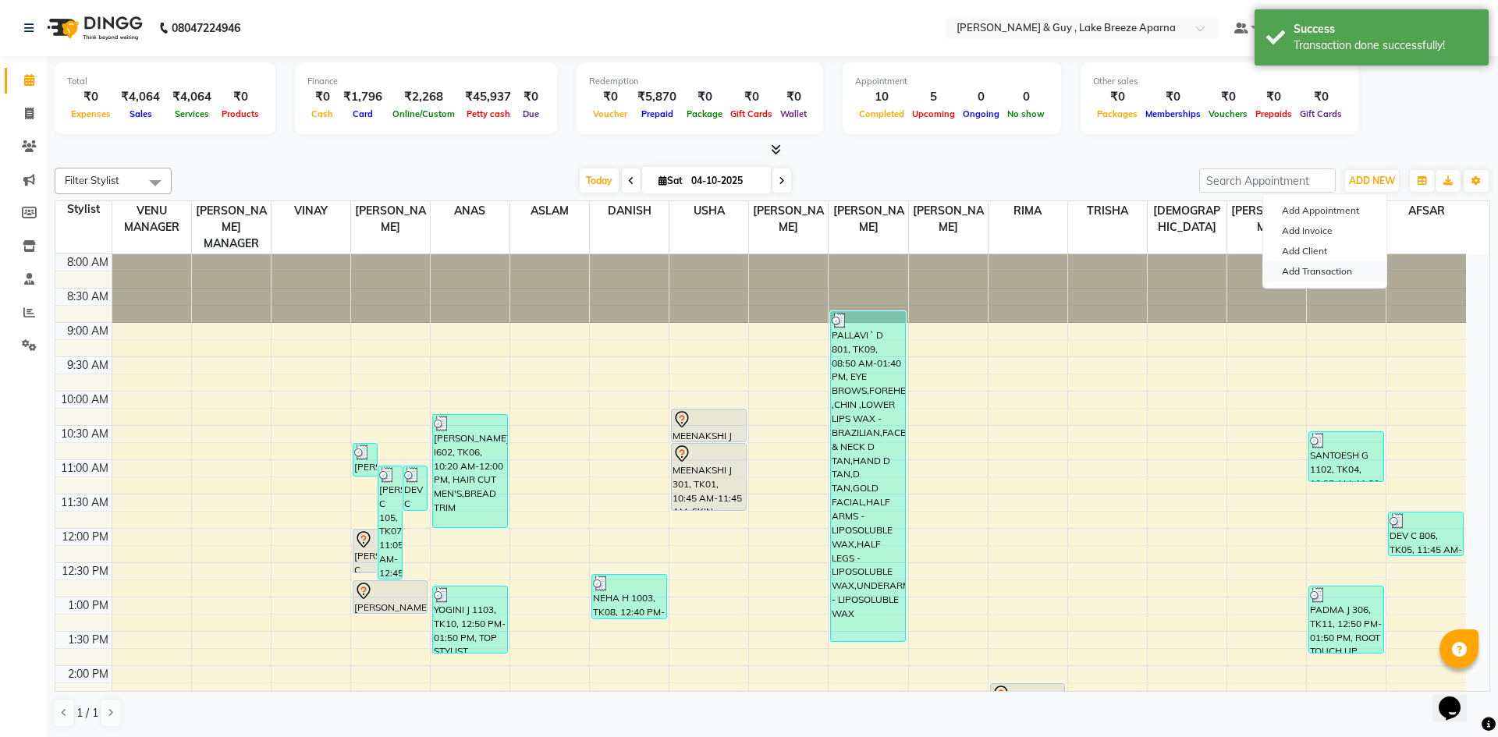
select select "direct"
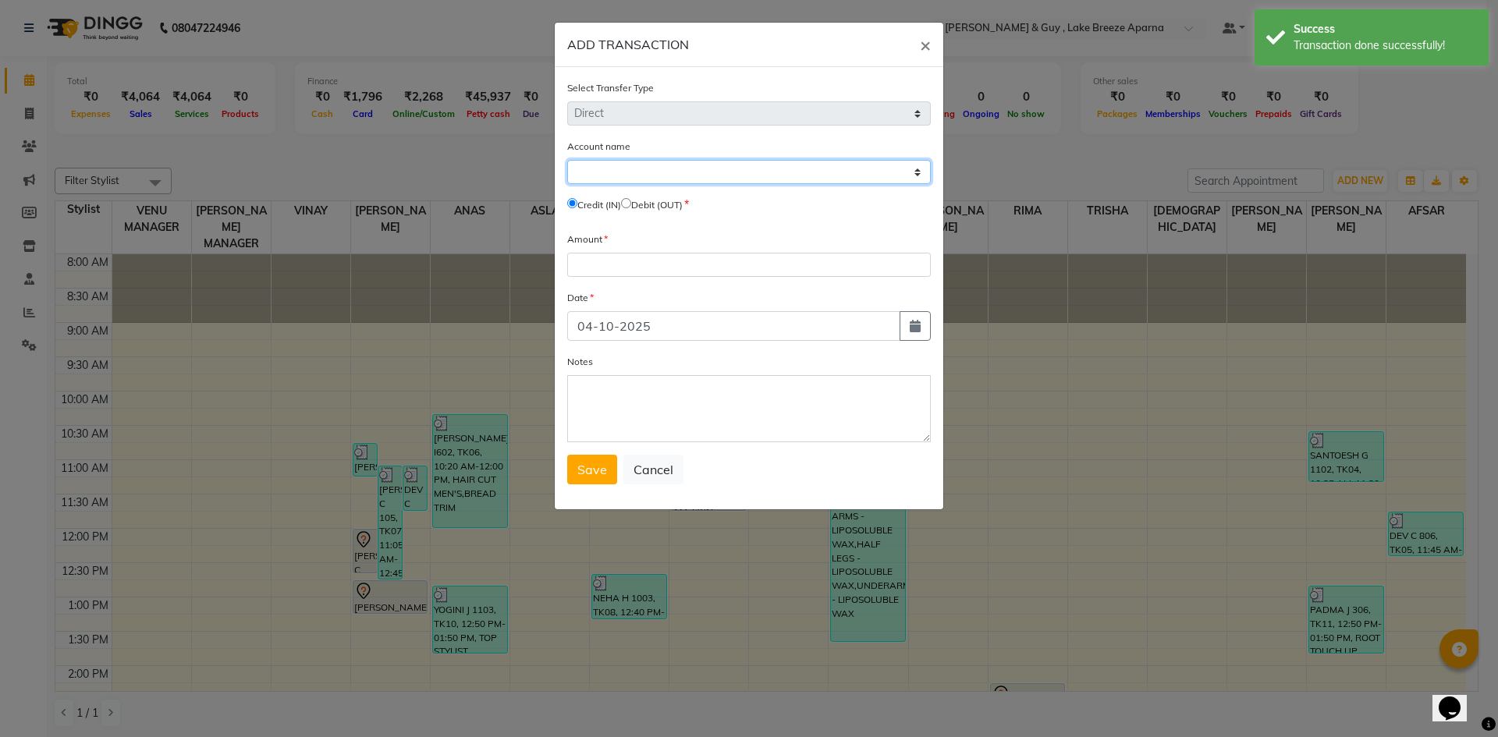
click at [662, 174] on select "Select [PERSON_NAME] Cash Default Account" at bounding box center [749, 172] width 364 height 24
select select "7960"
click at [567, 160] on select "Select [PERSON_NAME] Cash Default Account" at bounding box center [749, 172] width 364 height 24
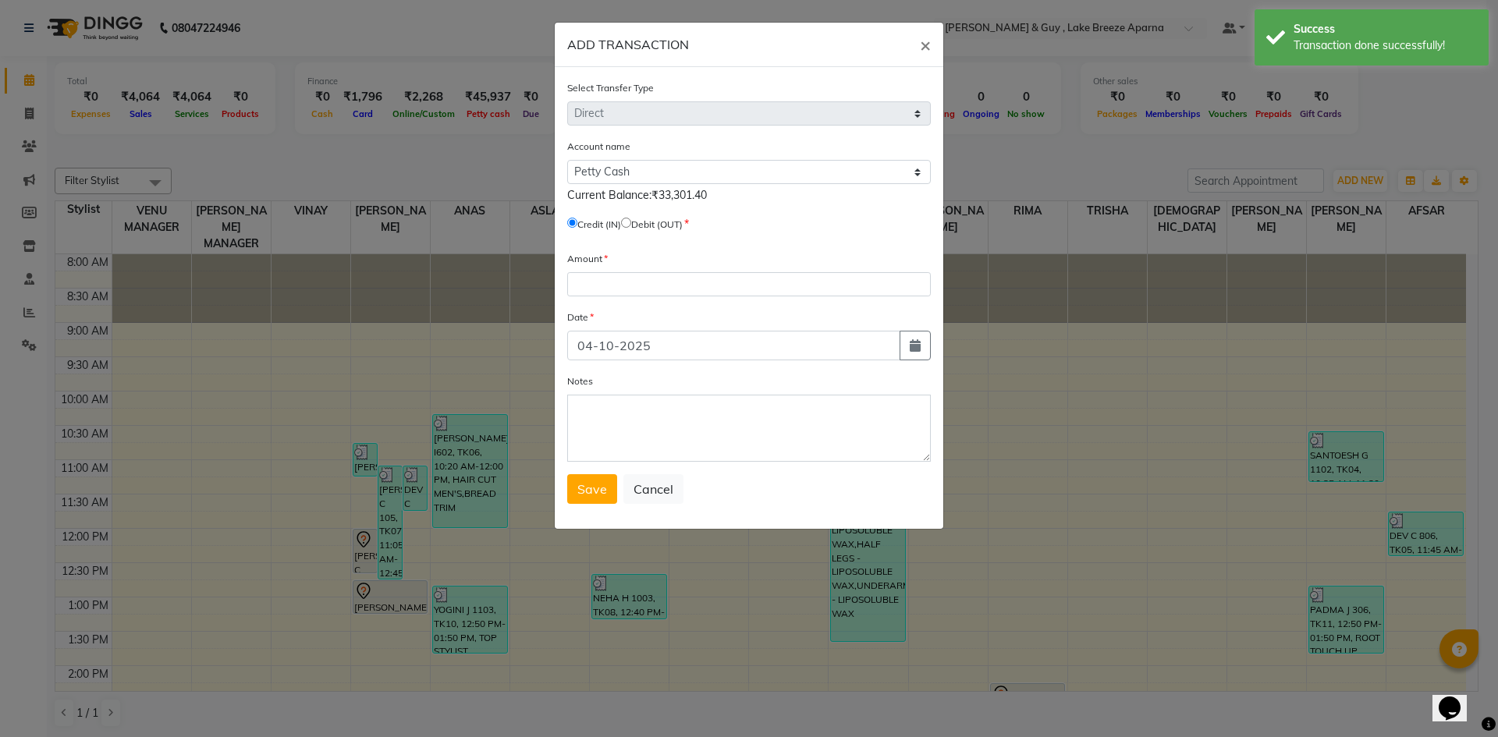
click at [631, 220] on input "radio" at bounding box center [626, 223] width 10 height 10
radio input "true"
click at [635, 282] on input "number" at bounding box center [749, 284] width 364 height 24
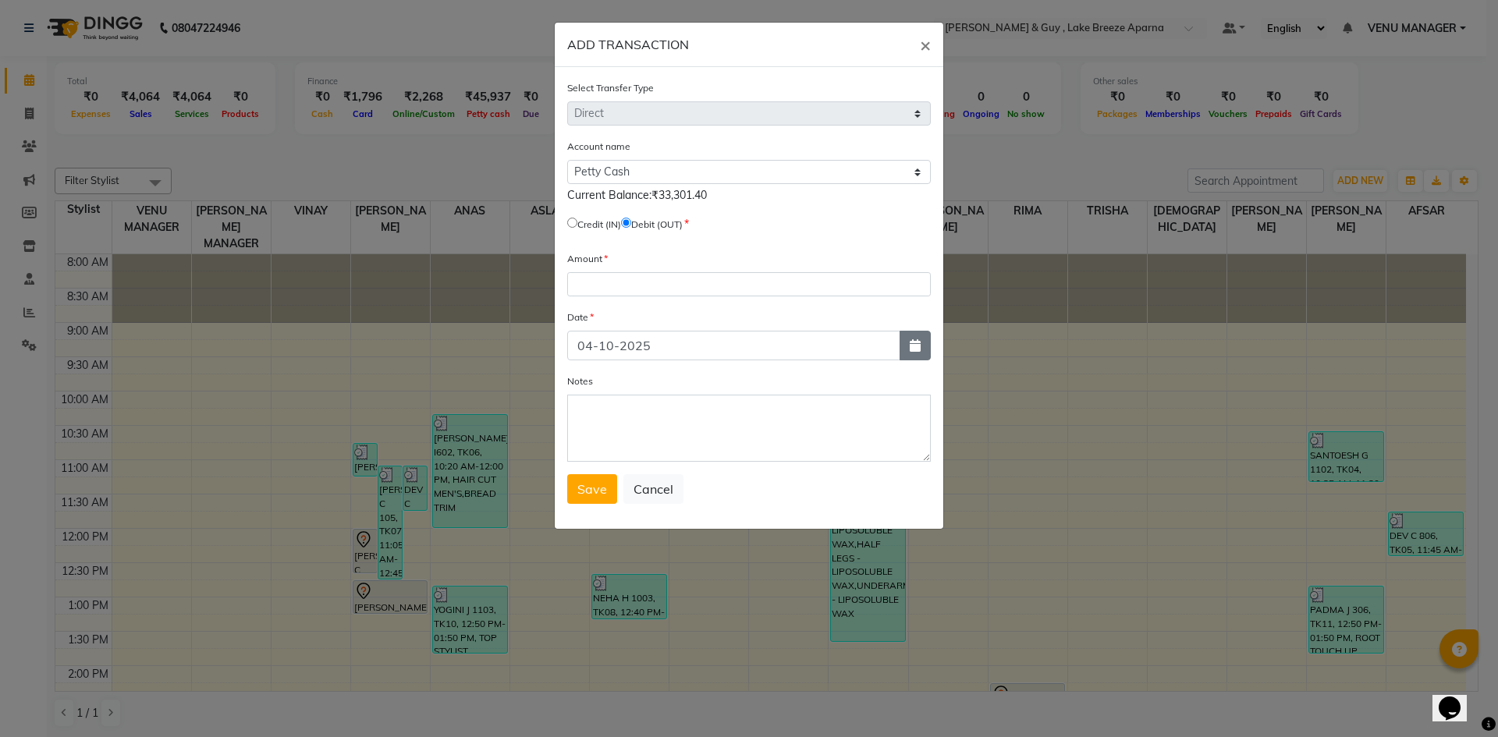
click at [914, 346] on icon "button" at bounding box center [915, 345] width 11 height 12
select select "10"
select select "2025"
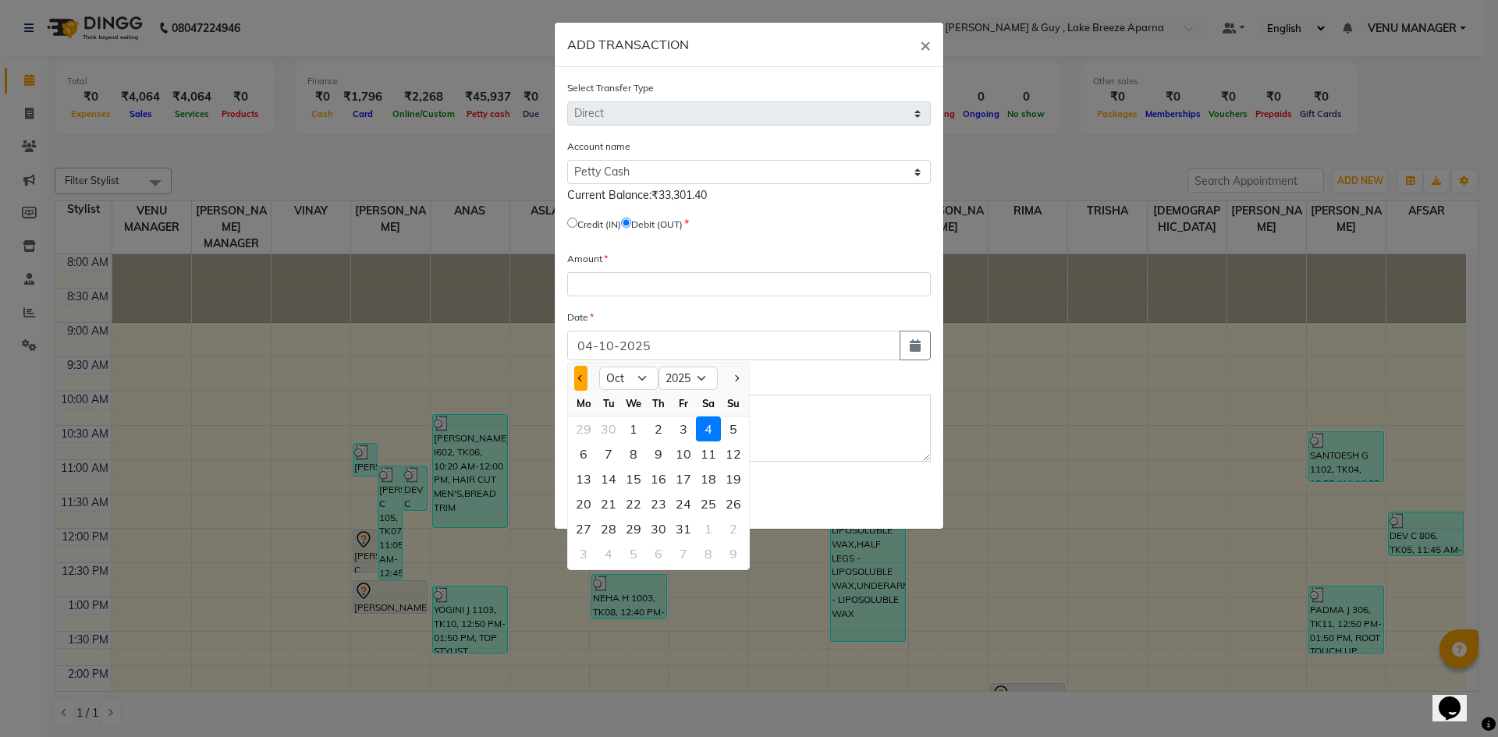
click at [585, 378] on button "Previous month" at bounding box center [580, 378] width 13 height 25
select select "9"
click at [626, 502] on div "24" at bounding box center [633, 503] width 25 height 25
type input "[DATE]"
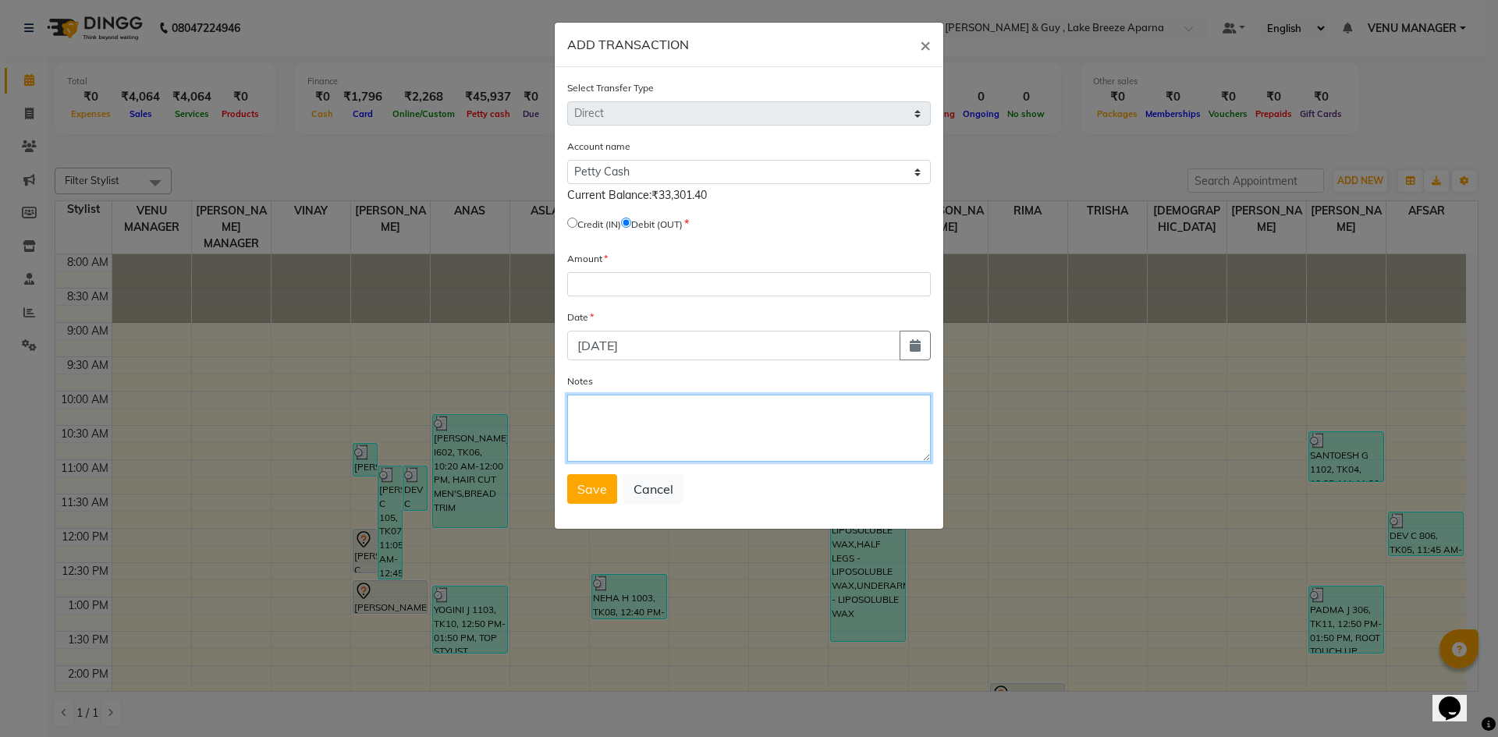
click at [627, 422] on textarea "Notes" at bounding box center [749, 428] width 364 height 67
type textarea "STAFF TEA 100+[PERSON_NAME] IN UPI 50"
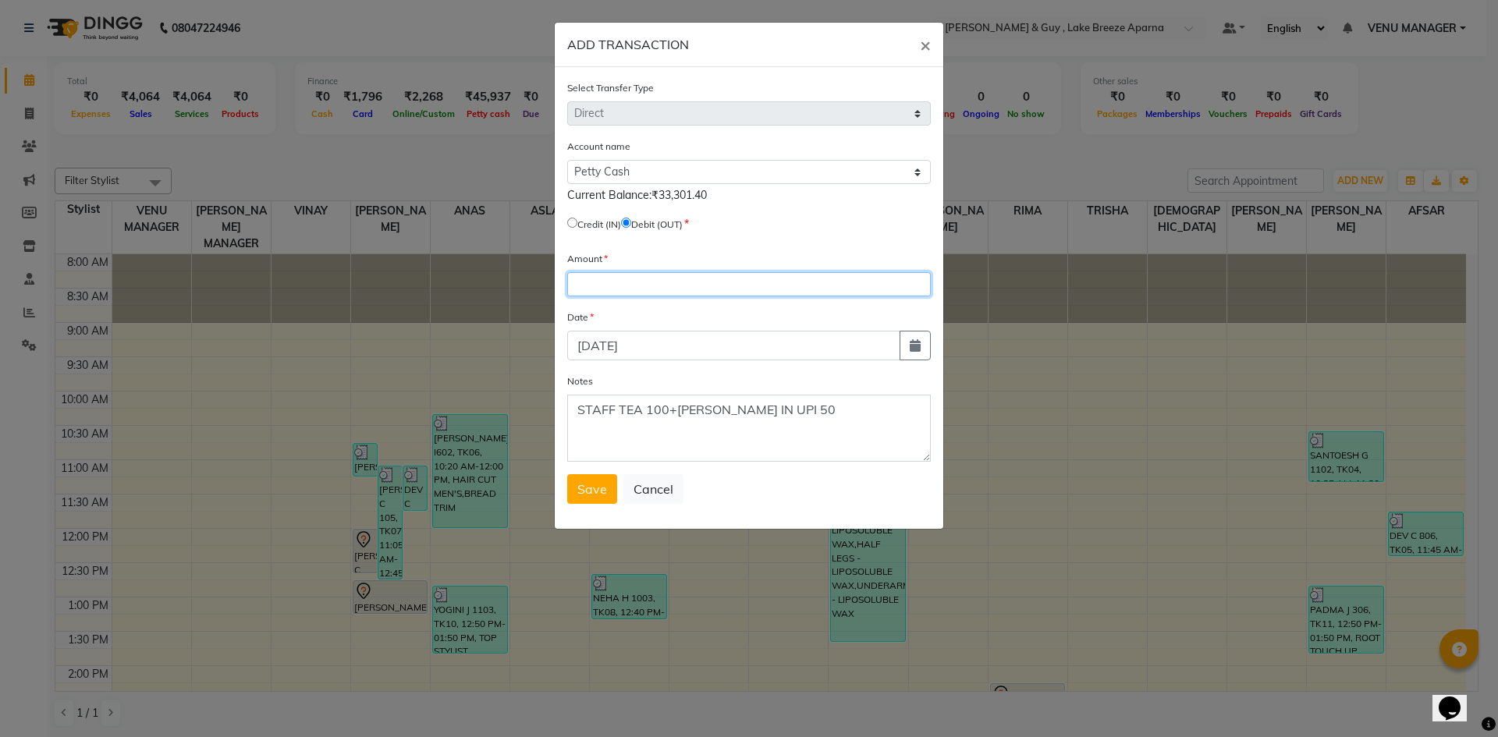
click at [591, 276] on input "number" at bounding box center [749, 284] width 364 height 24
type input "150"
click at [592, 482] on span "Save" at bounding box center [592, 489] width 30 height 16
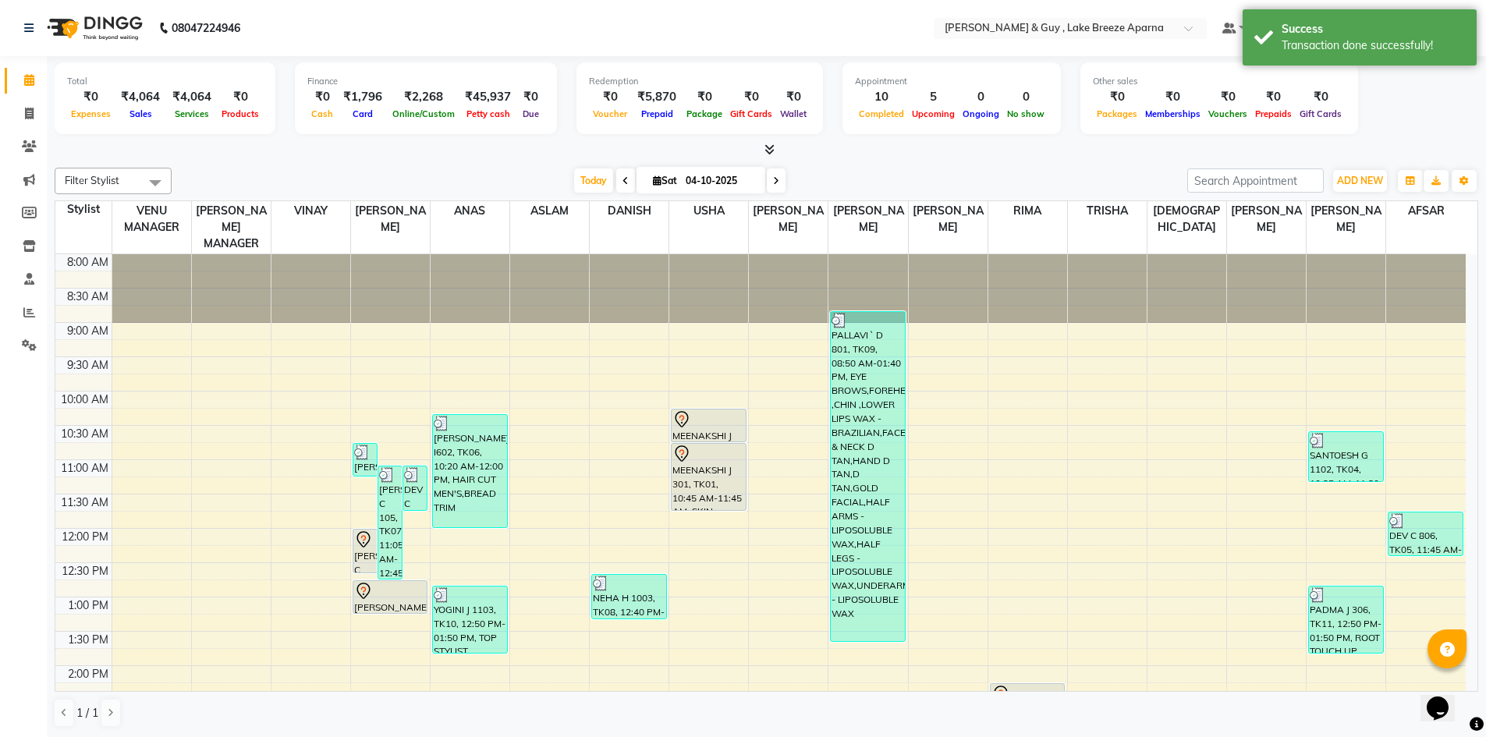
scroll to position [1, 0]
click at [1364, 177] on span "ADD NEW" at bounding box center [1360, 180] width 46 height 12
click at [1342, 282] on div "Add Appointment Add Invoice Add Client Add Transaction" at bounding box center [1324, 240] width 125 height 95
click at [1360, 174] on span "ADD NEW" at bounding box center [1360, 180] width 46 height 12
click at [1318, 268] on link "Add Transaction" at bounding box center [1324, 271] width 123 height 20
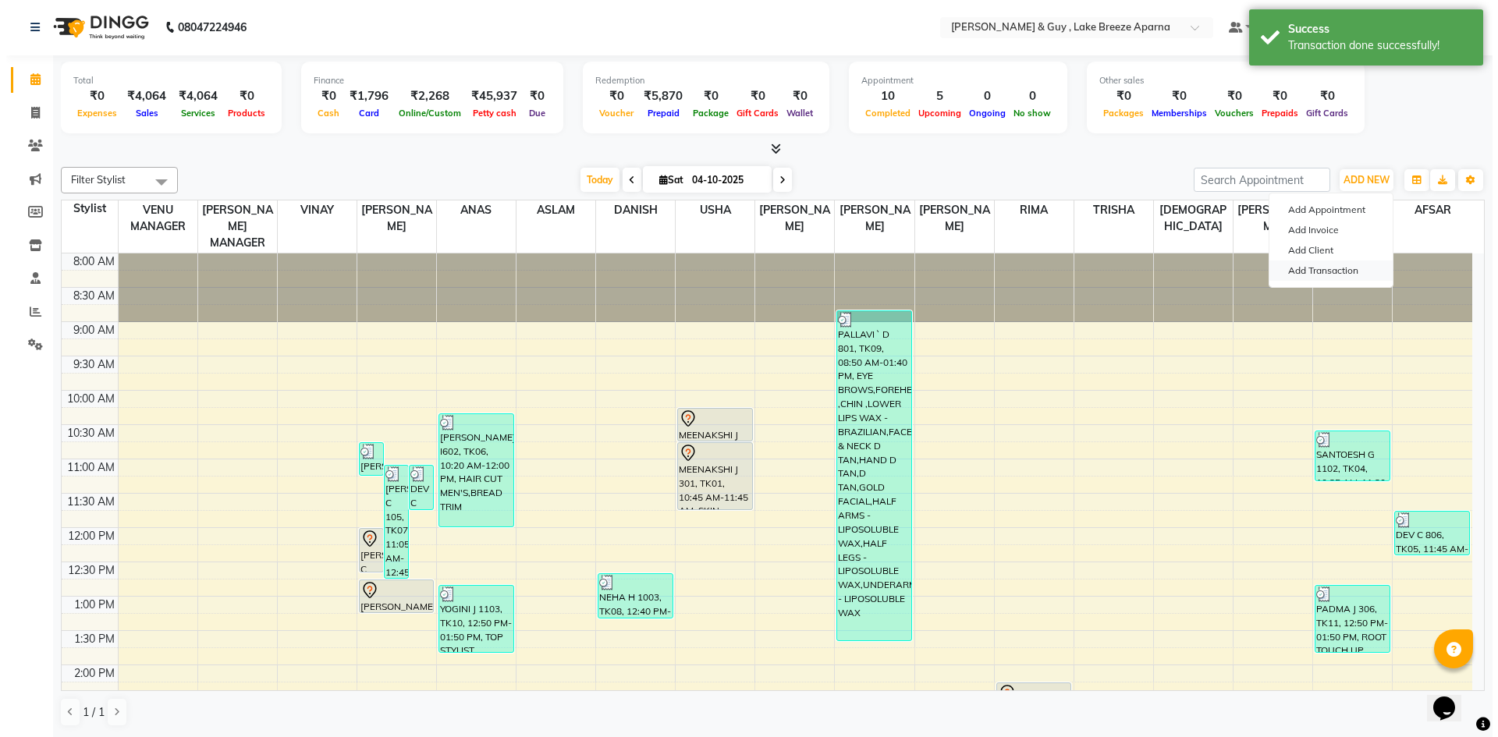
select select "direct"
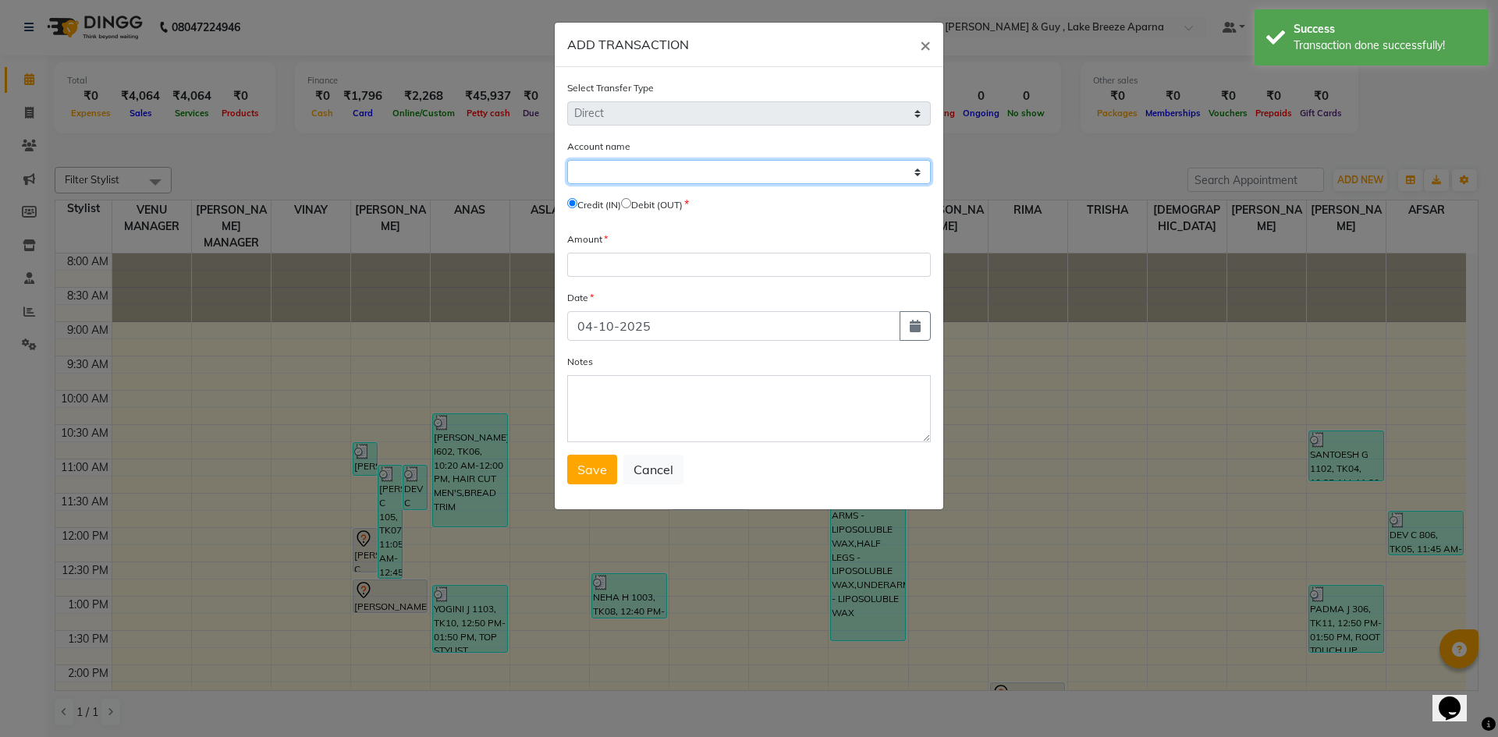
click at [631, 175] on select "Select [PERSON_NAME] Cash Default Account" at bounding box center [749, 172] width 364 height 24
select select "7960"
click at [567, 160] on select "Select [PERSON_NAME] Cash Default Account" at bounding box center [749, 172] width 364 height 24
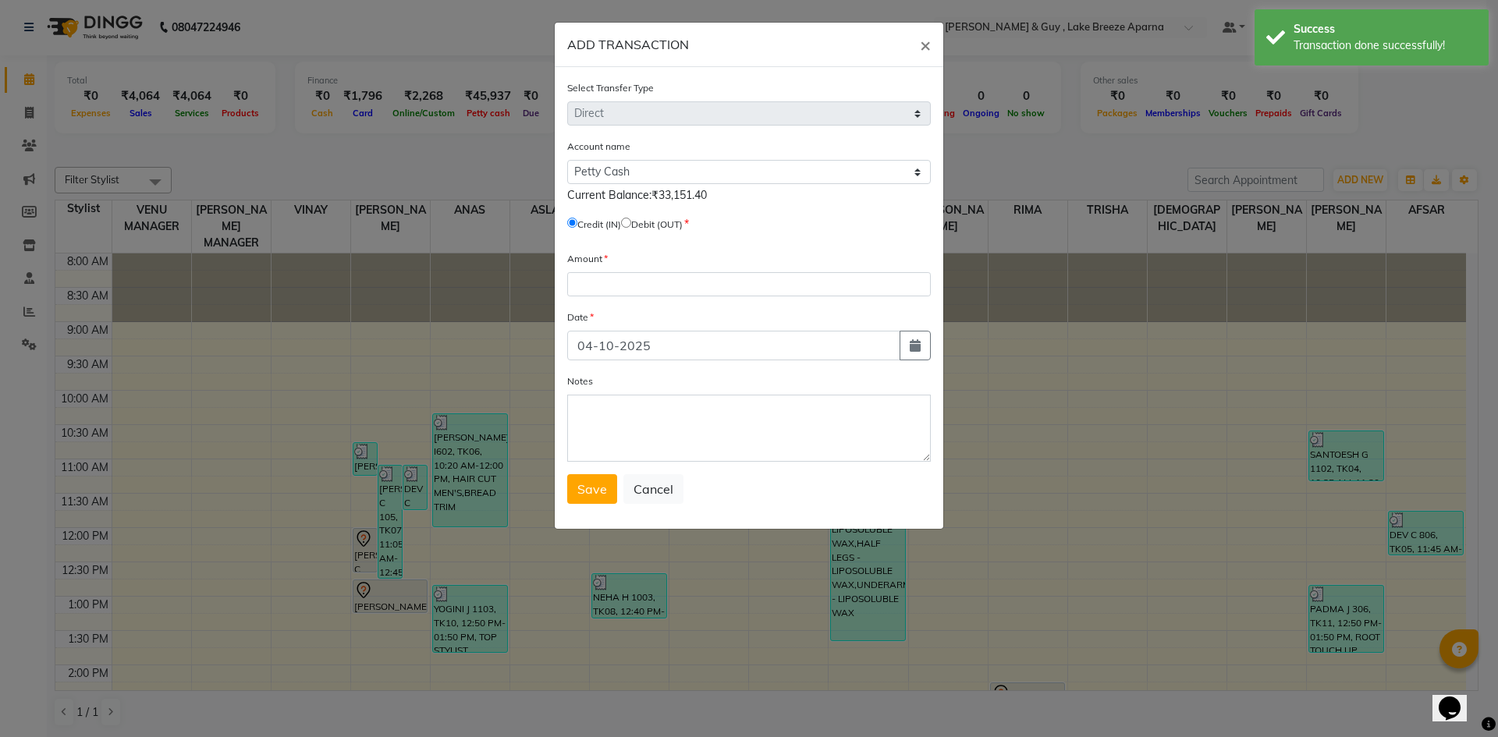
click at [631, 222] on input "radio" at bounding box center [626, 223] width 10 height 10
radio input "true"
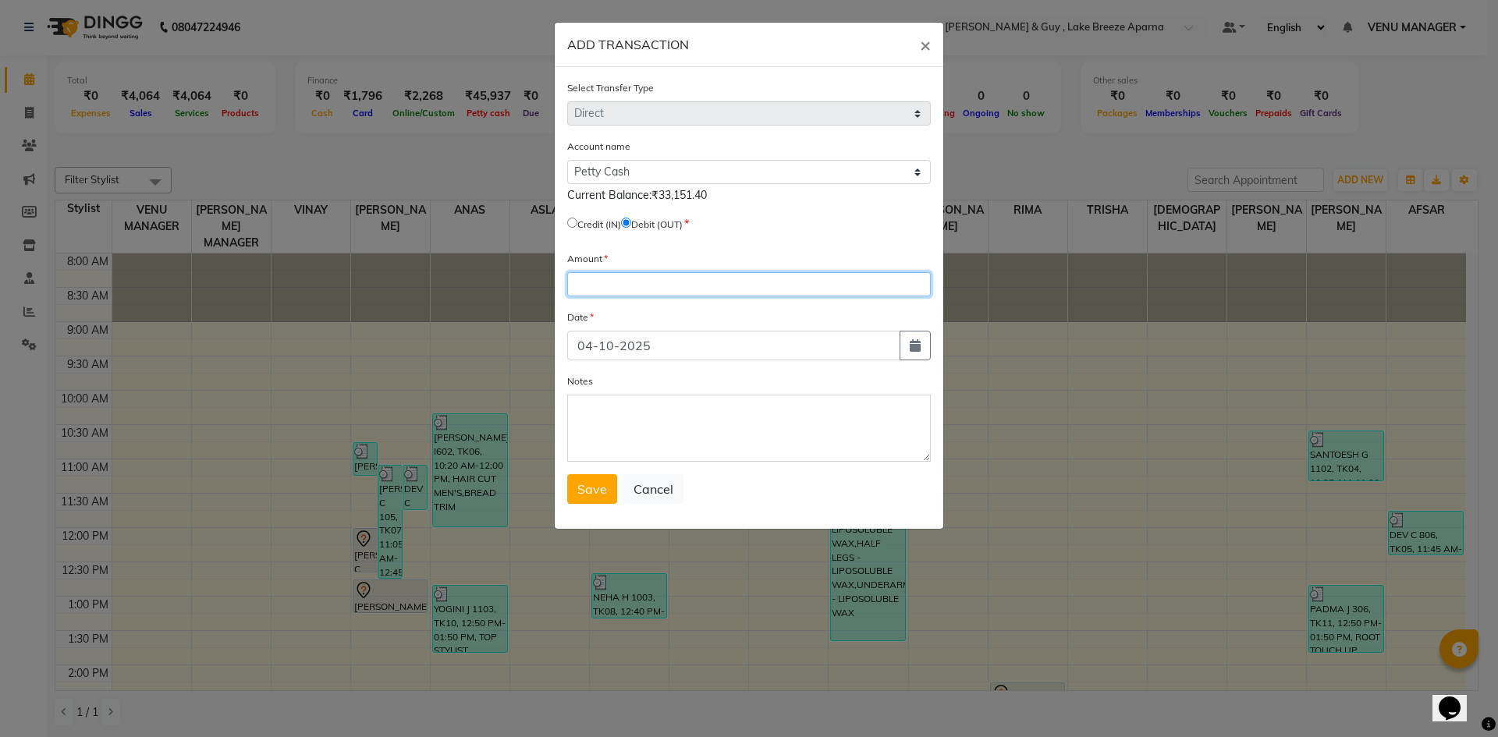
click at [613, 292] on input "number" at bounding box center [749, 284] width 364 height 24
click at [914, 344] on icon "button" at bounding box center [915, 345] width 11 height 12
select select "10"
select select "2025"
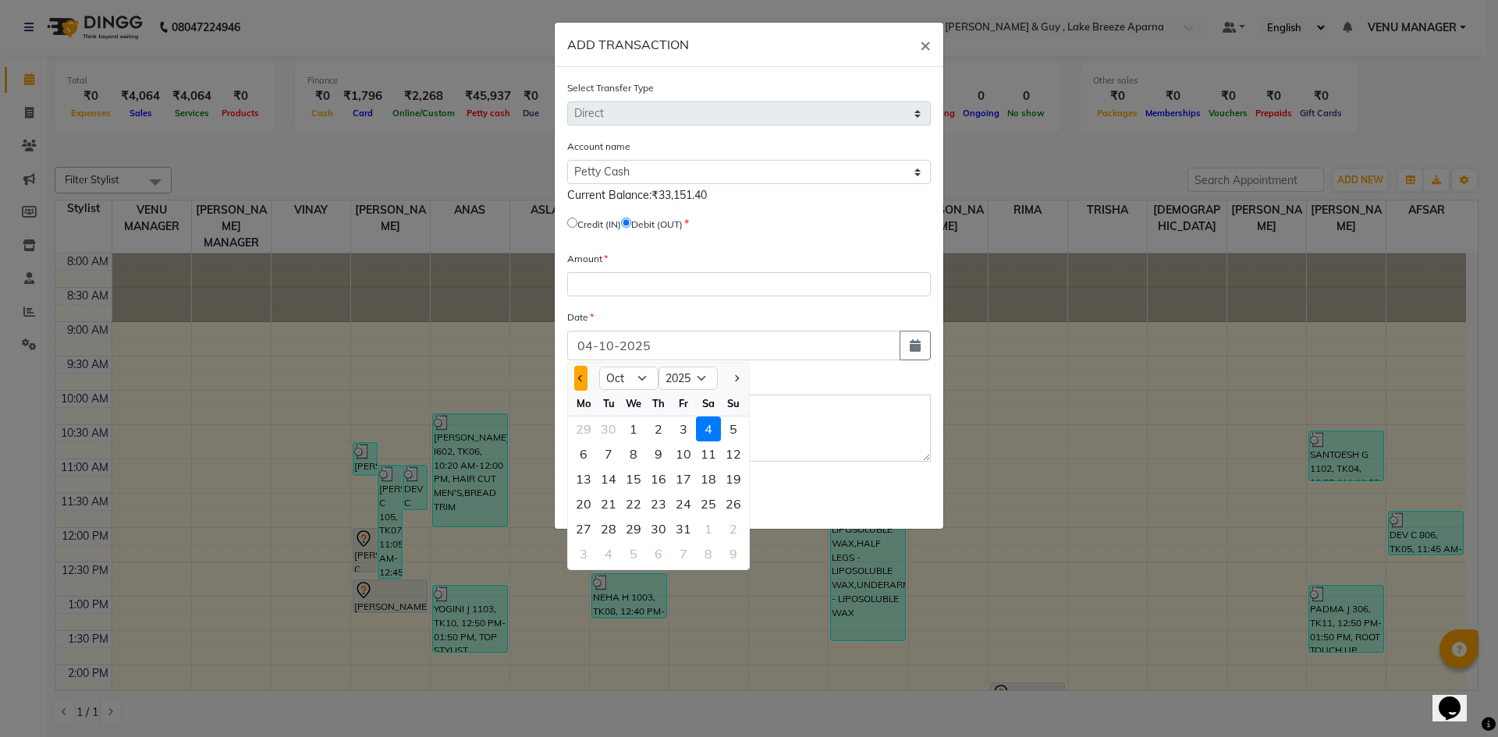
click at [575, 379] on button "Previous month" at bounding box center [580, 378] width 13 height 25
select select "9"
click at [662, 496] on div "25" at bounding box center [658, 503] width 25 height 25
type input "[DATE]"
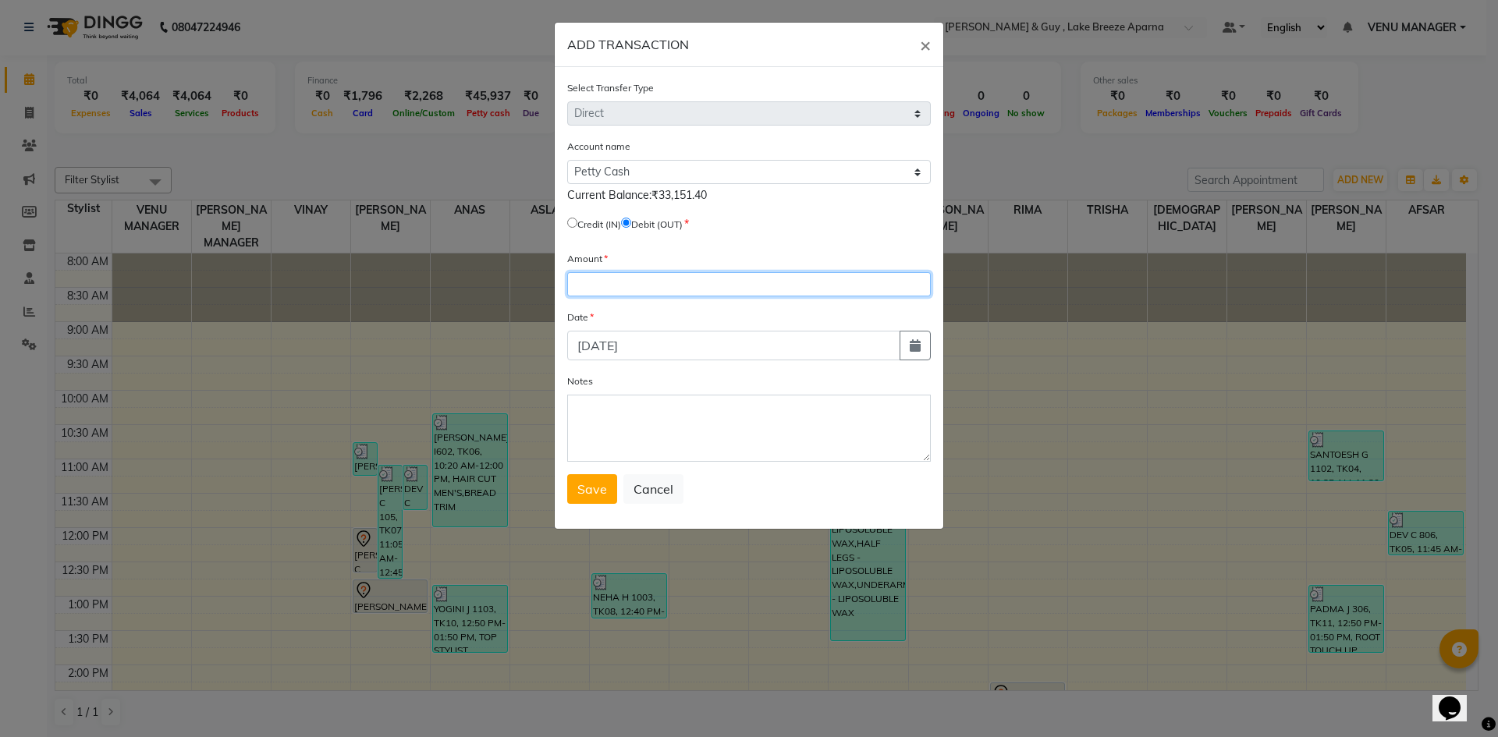
click at [606, 281] on input "number" at bounding box center [749, 284] width 364 height 24
type input "285"
click at [660, 409] on textarea "Notes" at bounding box center [749, 428] width 364 height 67
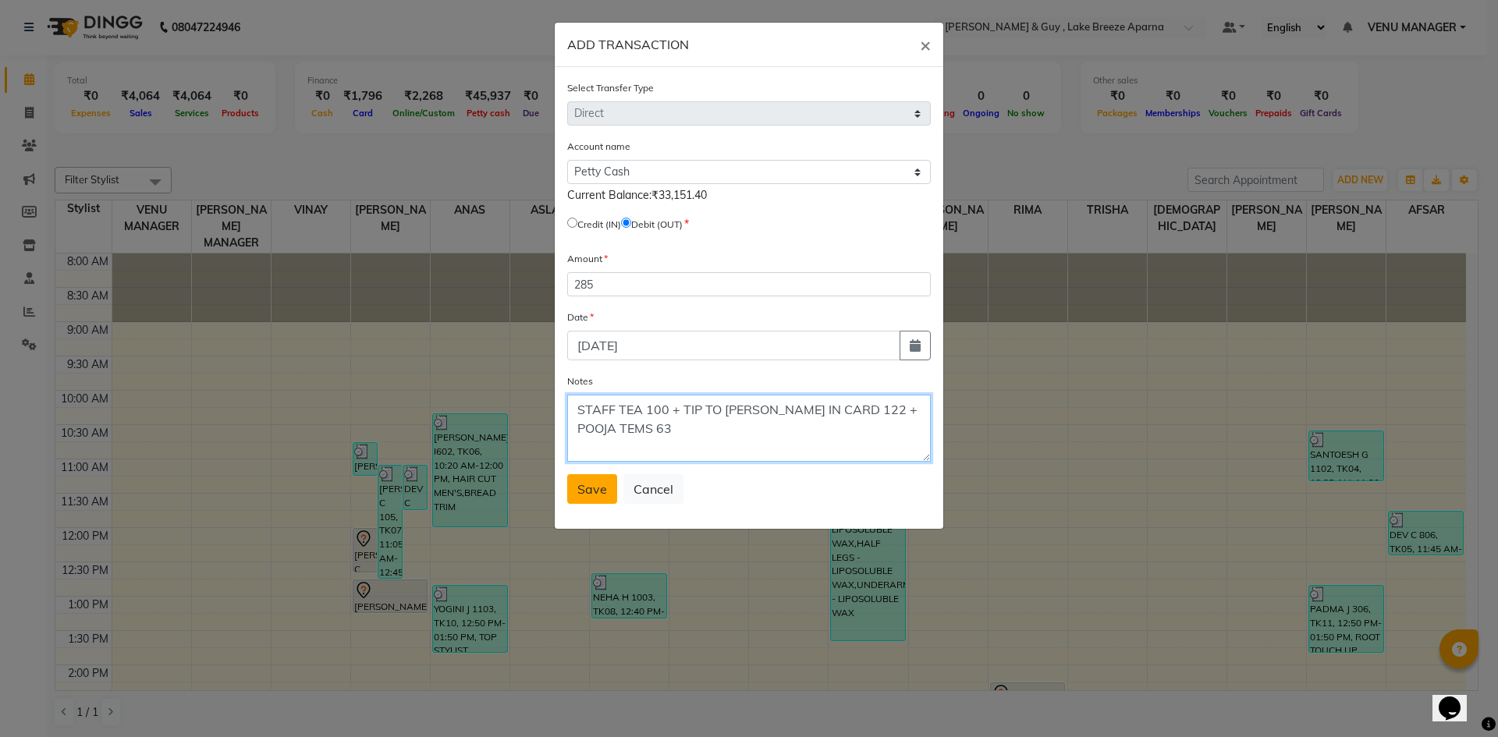
type textarea "STAFF TEA 100 + TIP TO [PERSON_NAME] IN CARD 122 + POOJA TEMS 63"
click at [605, 492] on span "Save" at bounding box center [592, 489] width 30 height 16
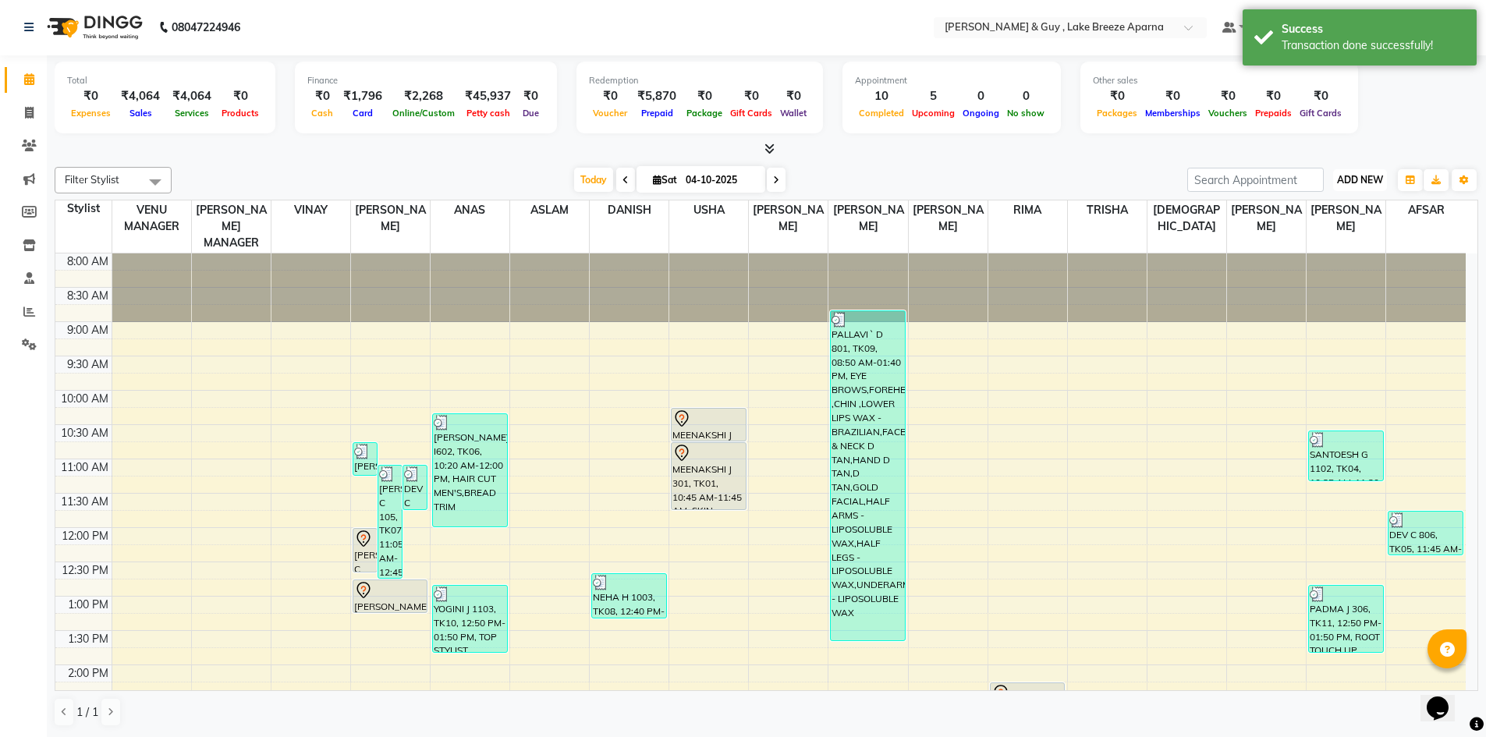
click at [1379, 174] on span "ADD NEW" at bounding box center [1360, 180] width 46 height 12
click at [1329, 278] on link "Add Transaction" at bounding box center [1324, 271] width 123 height 20
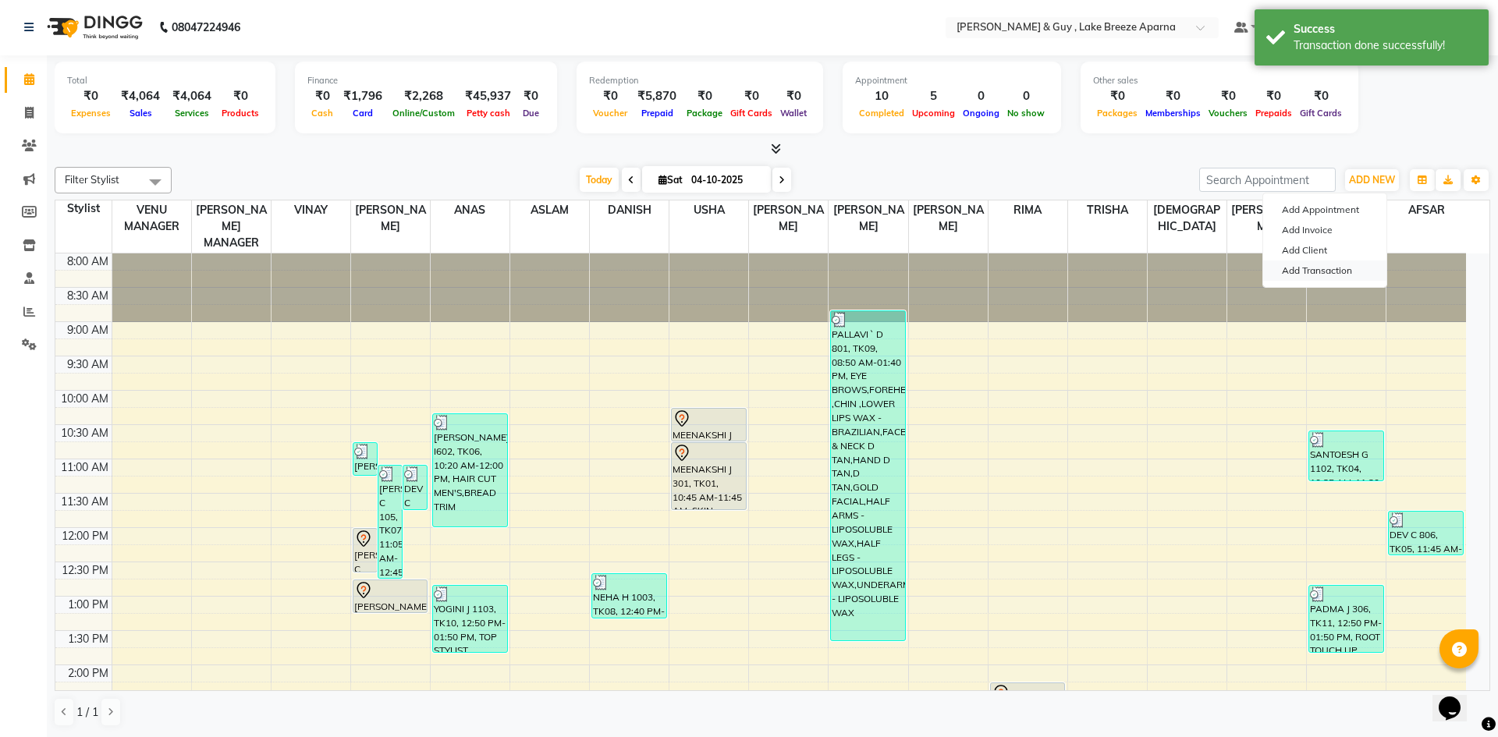
select select "direct"
select select
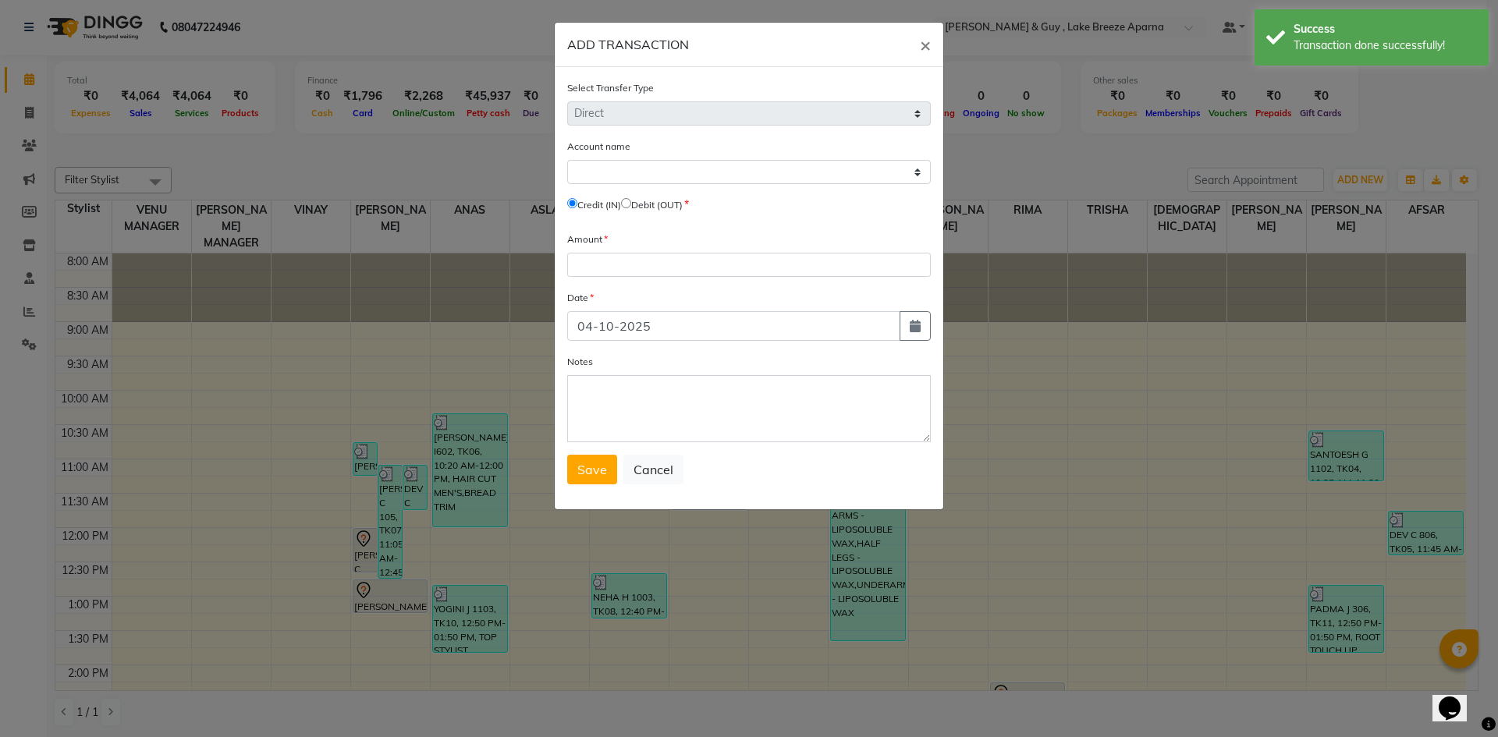
click at [637, 208] on span "Debit (OUT)" at bounding box center [652, 204] width 62 height 14
click at [631, 204] on input "radio" at bounding box center [626, 203] width 10 height 10
radio input "true"
click at [651, 182] on select "Select [PERSON_NAME] Cash Default Account" at bounding box center [749, 172] width 364 height 24
select select "7960"
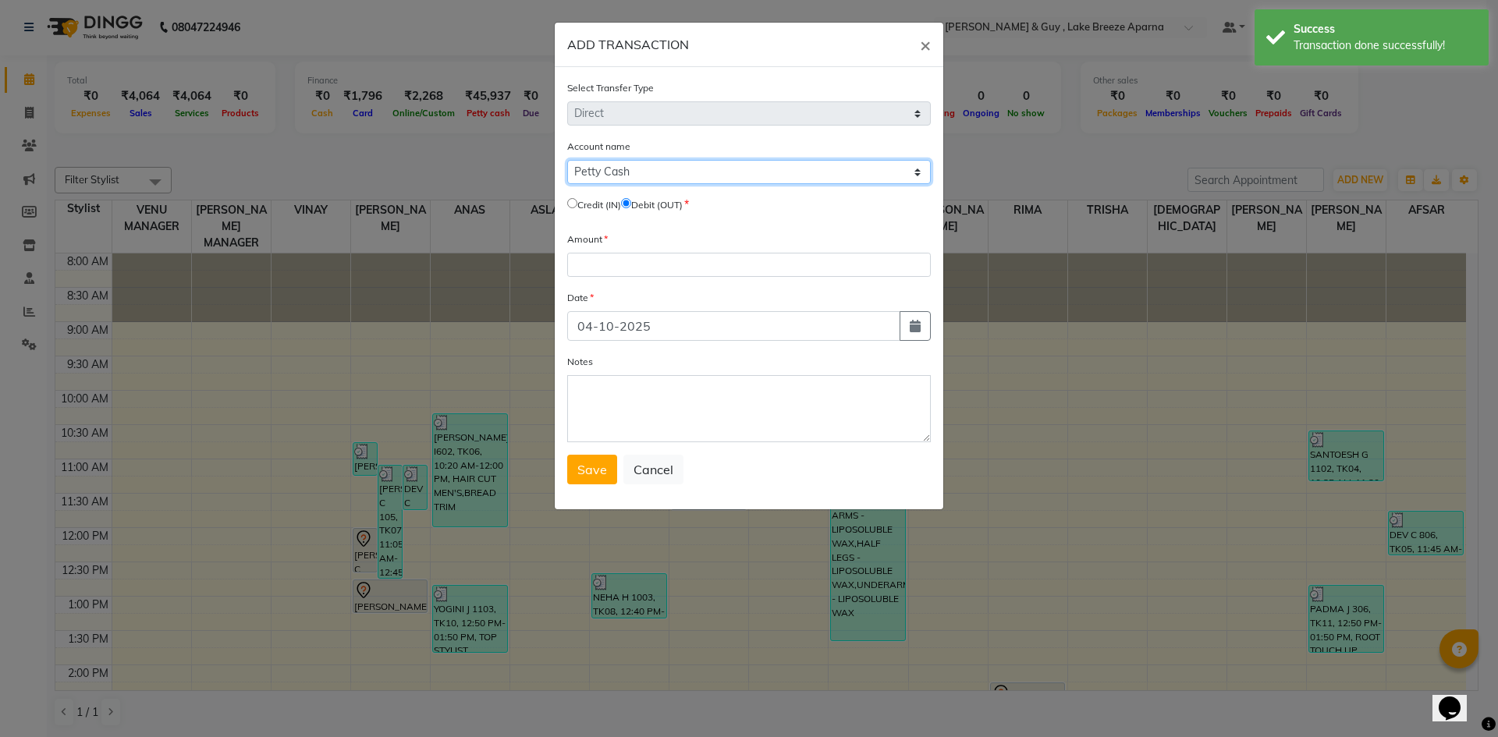
click at [567, 160] on select "Select [PERSON_NAME] Cash Default Account" at bounding box center [749, 172] width 364 height 24
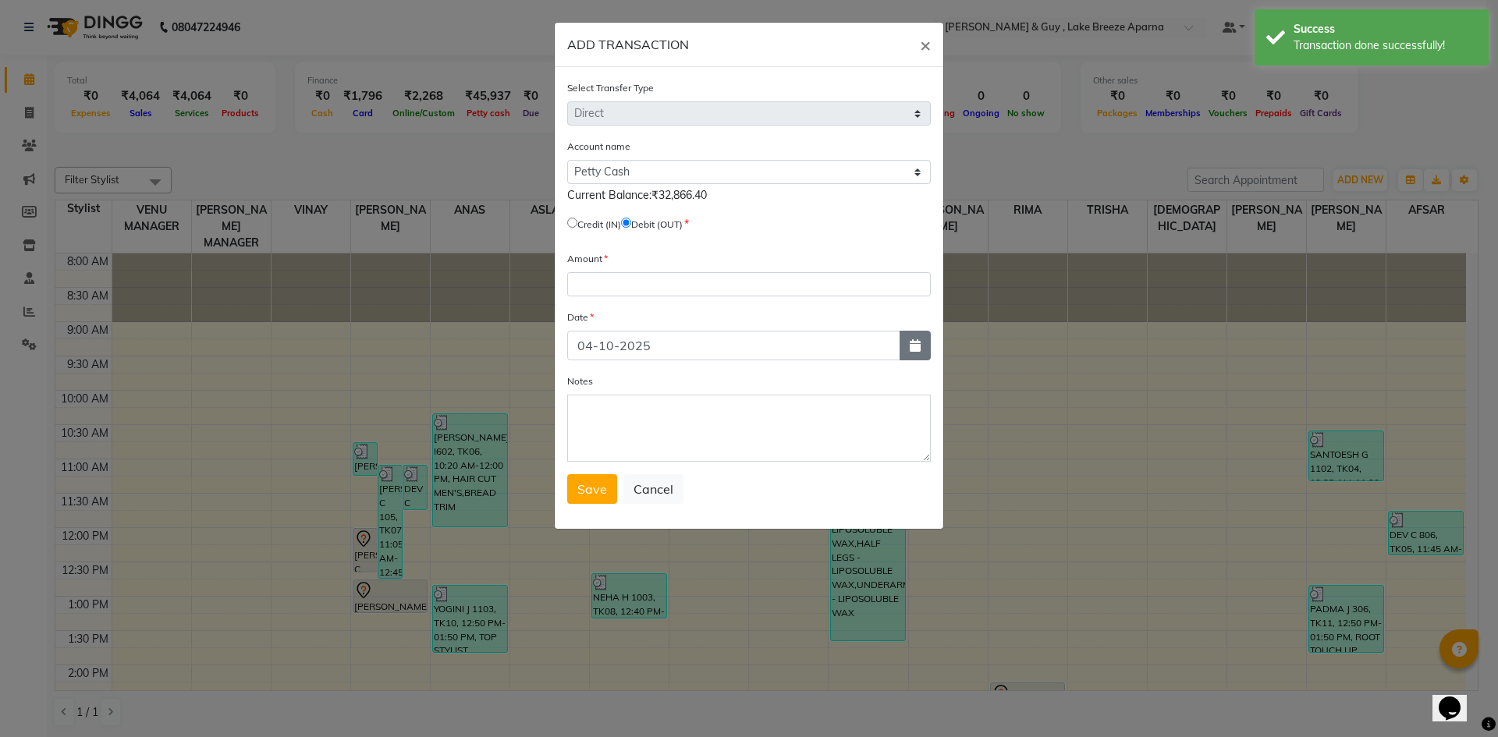
click at [929, 354] on button "button" at bounding box center [914, 346] width 31 height 30
select select "10"
select select "2025"
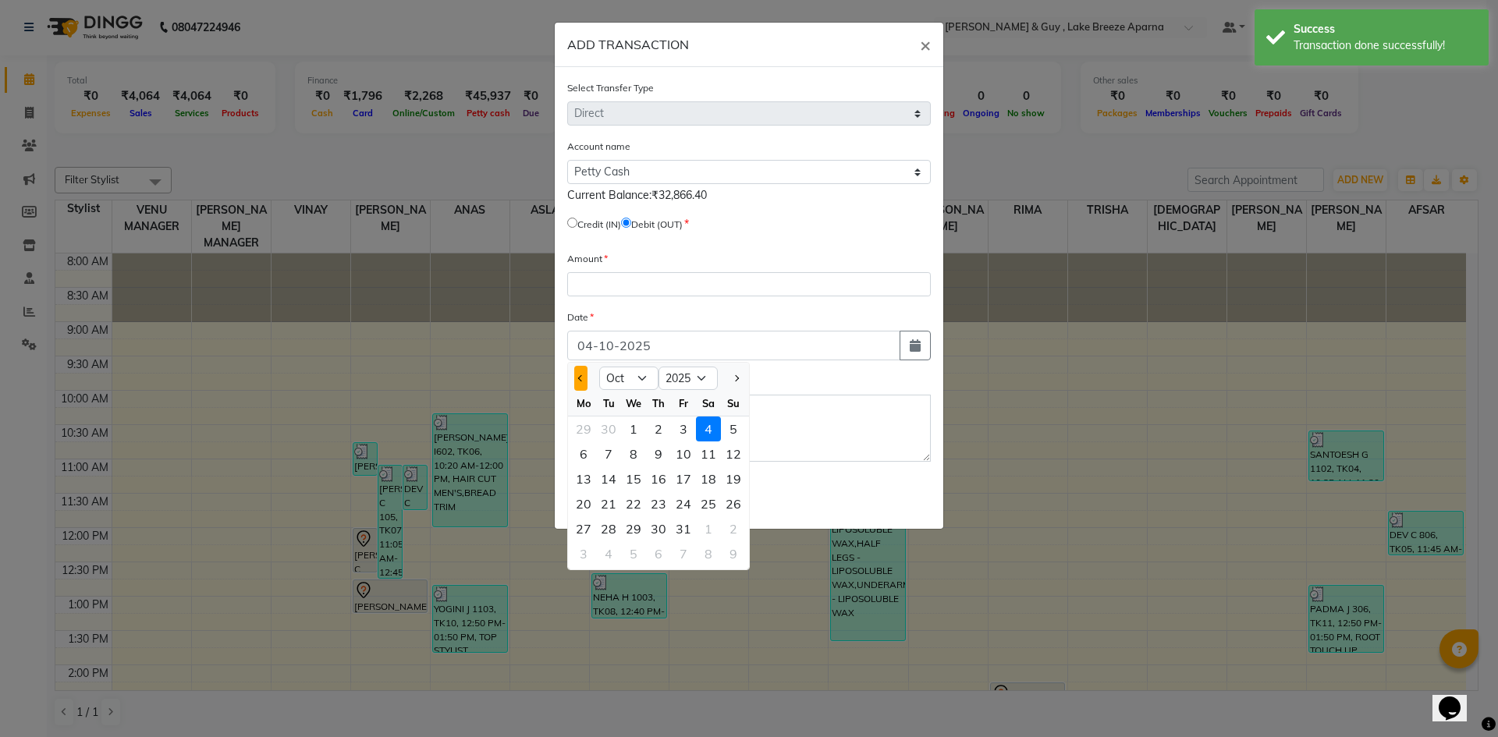
click at [580, 379] on span "Previous month" at bounding box center [581, 378] width 6 height 6
select select "9"
click at [685, 500] on div "26" at bounding box center [683, 503] width 25 height 25
type input "26-09-2025"
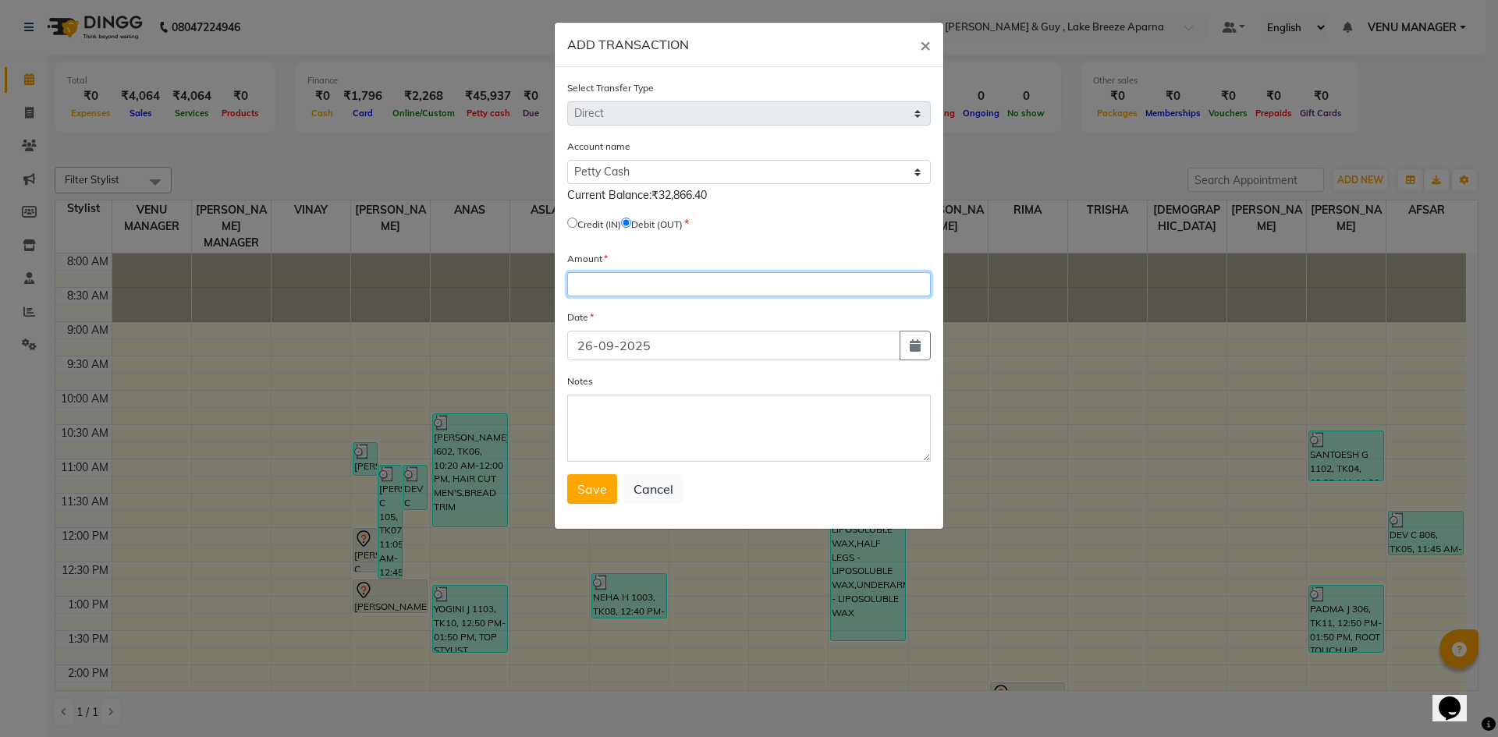
click at [609, 289] on input "number" at bounding box center [749, 284] width 364 height 24
type input "28"
click at [673, 426] on textarea "Notes" at bounding box center [749, 428] width 364 height 67
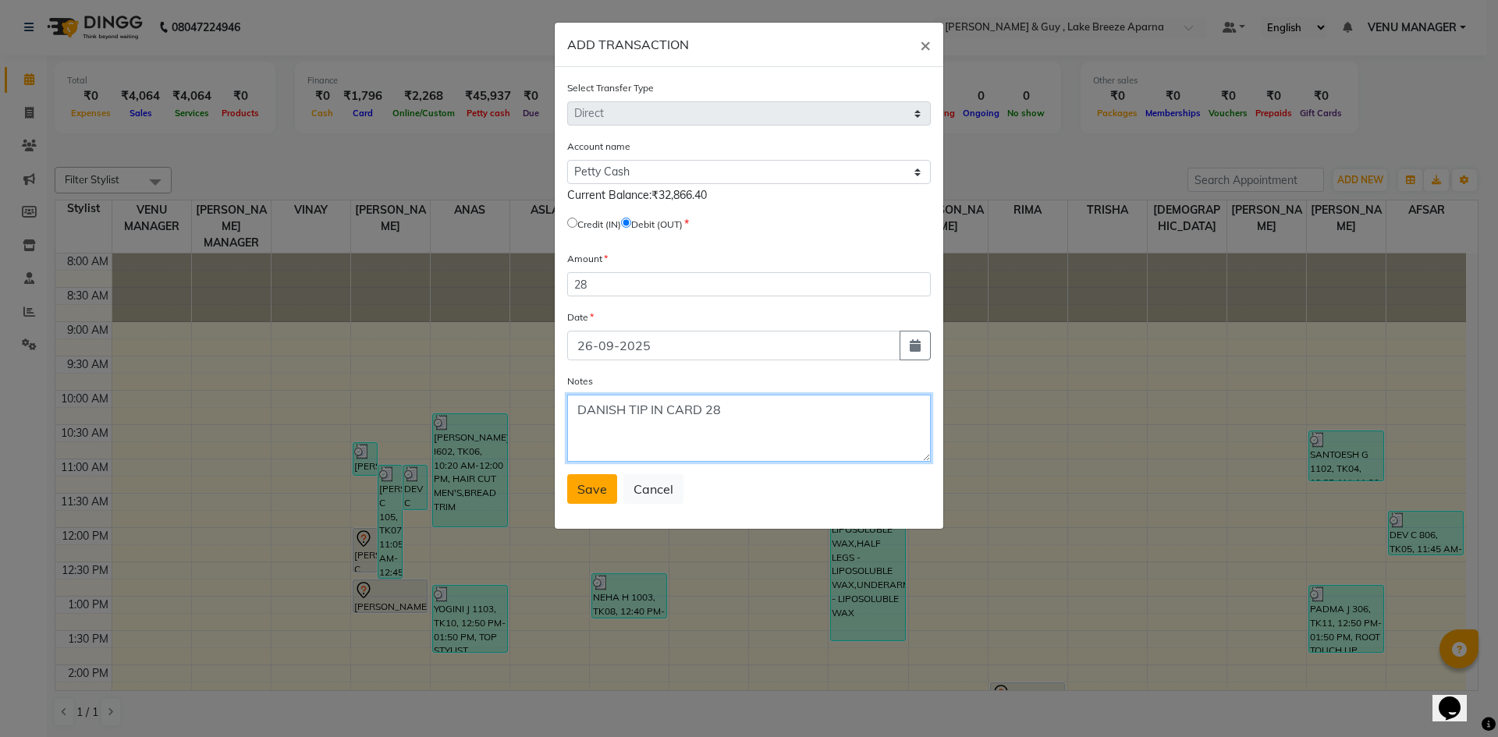
type textarea "DANISH TIP IN CARD 28"
click at [594, 492] on span "Save" at bounding box center [592, 489] width 30 height 16
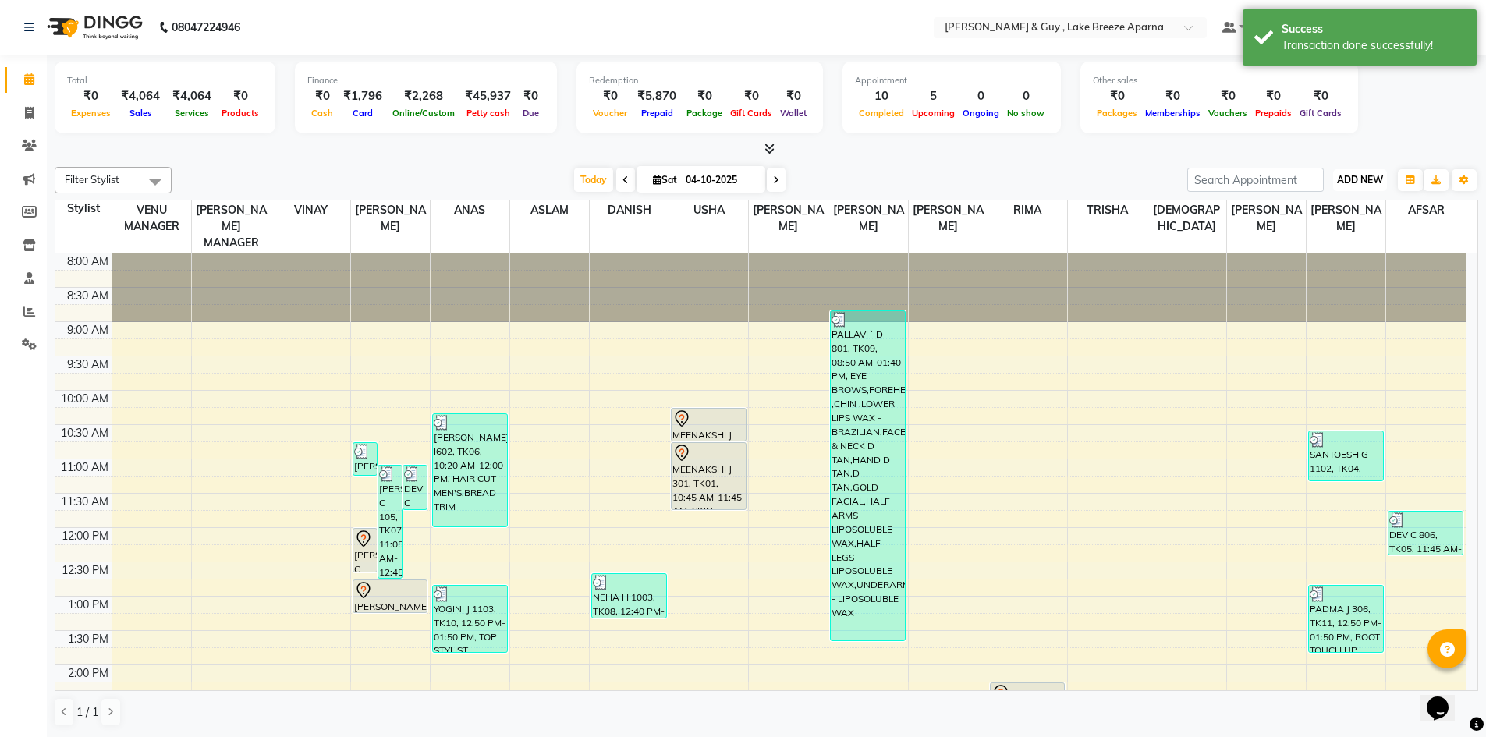
click at [1353, 179] on span "ADD NEW" at bounding box center [1360, 180] width 46 height 12
click at [1300, 265] on link "Add Transaction" at bounding box center [1324, 271] width 123 height 20
select select "direct"
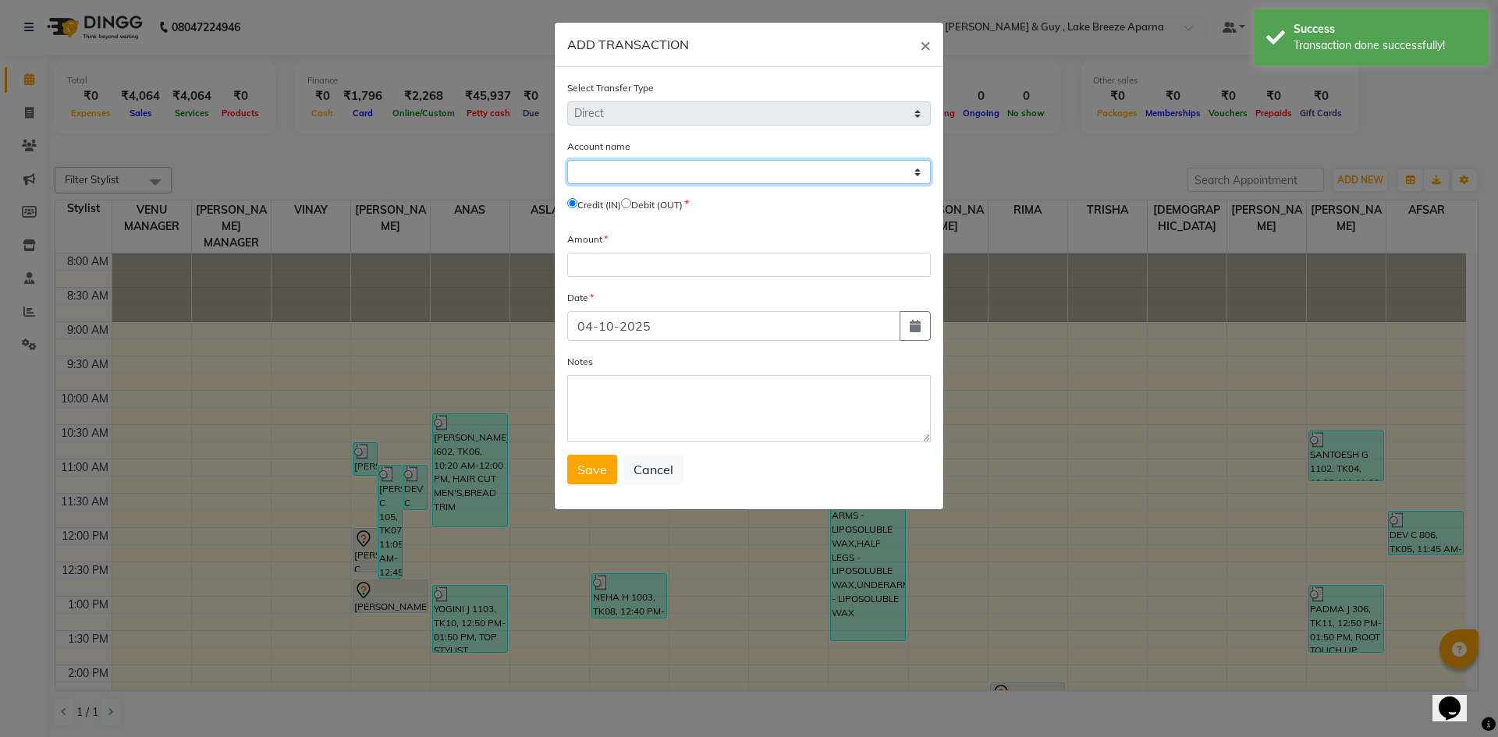
click at [668, 173] on select "Select [PERSON_NAME] Cash Default Account" at bounding box center [749, 172] width 364 height 24
select select "7960"
click at [567, 160] on select "Select [PERSON_NAME] Cash Default Account" at bounding box center [749, 172] width 364 height 24
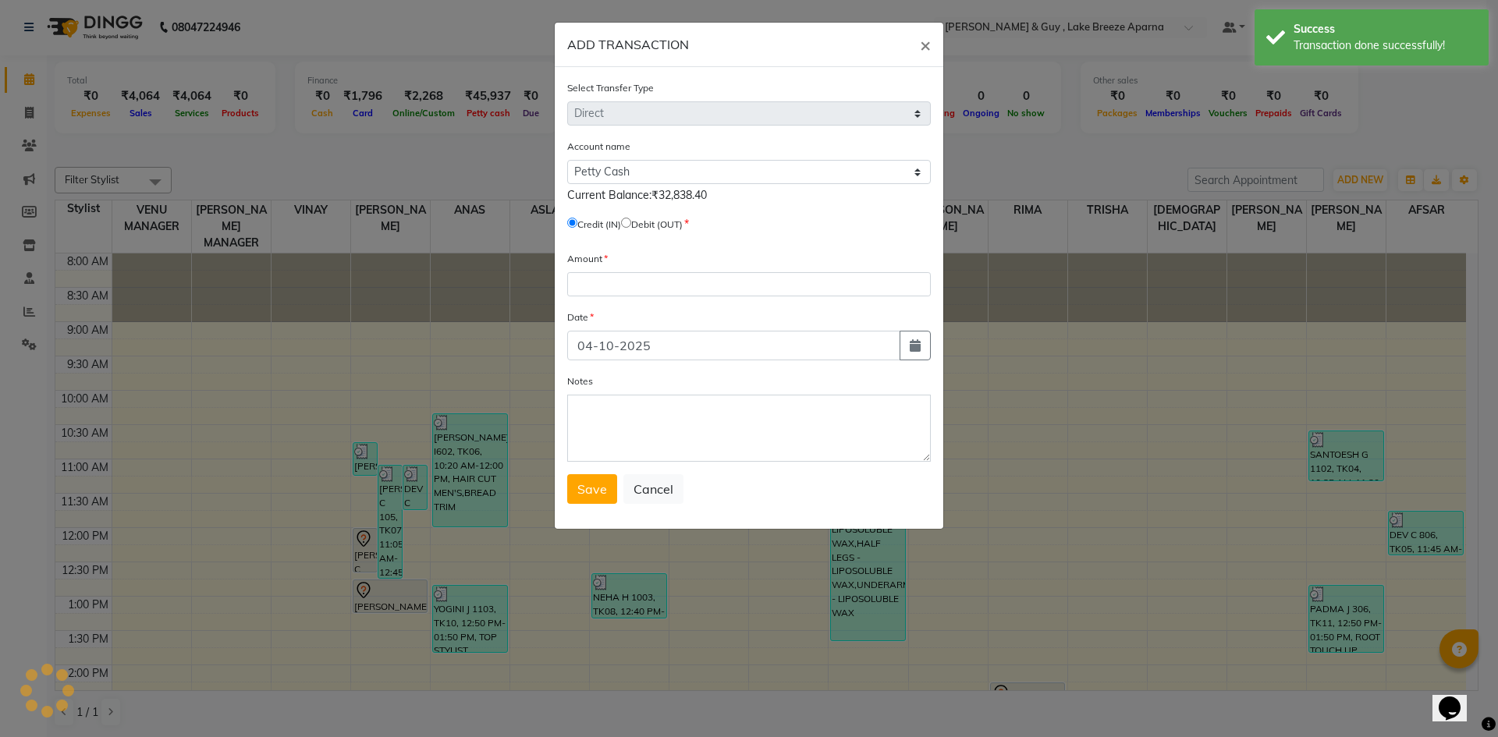
click at [631, 222] on input "radio" at bounding box center [626, 223] width 10 height 10
radio input "true"
click at [640, 281] on input "number" at bounding box center [749, 284] width 364 height 24
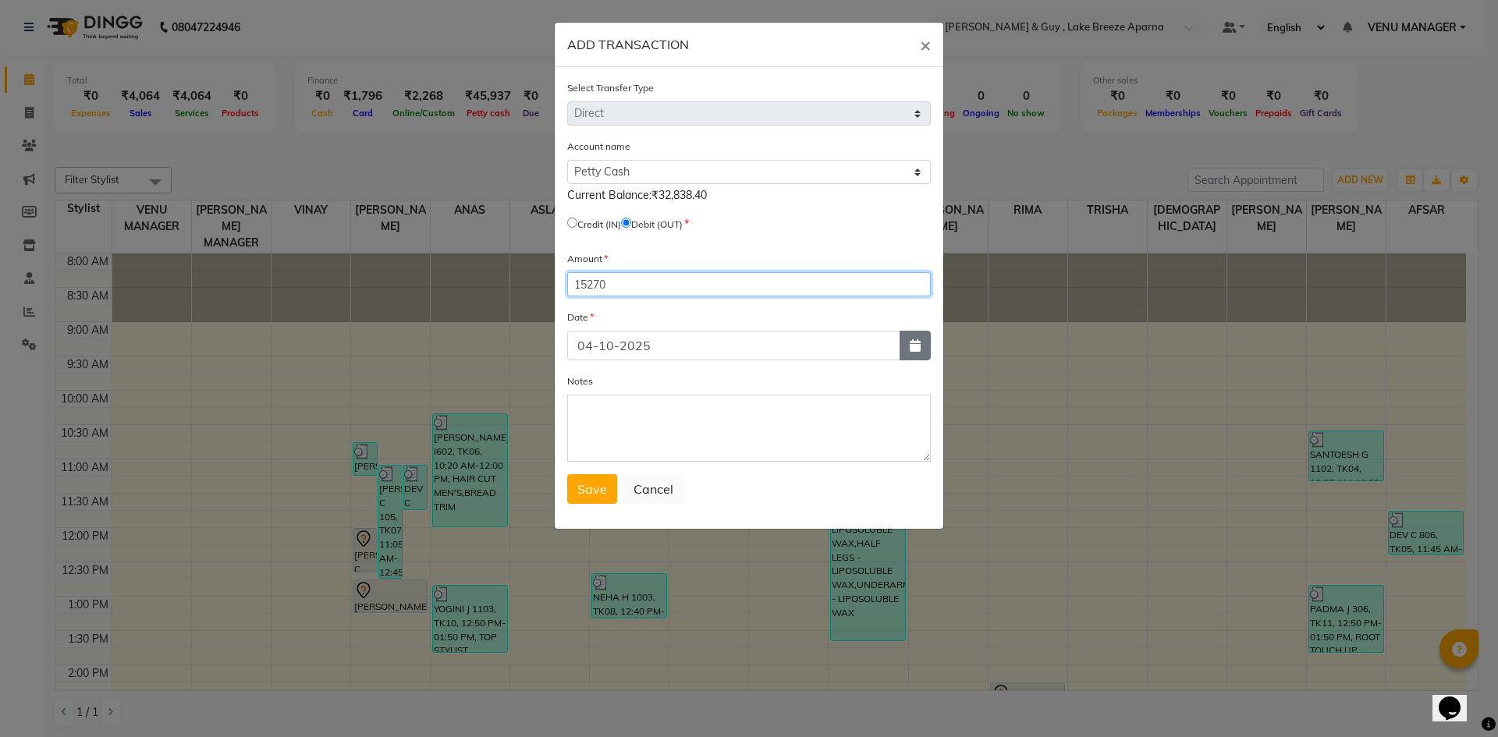
type input "15270"
click at [902, 346] on button "button" at bounding box center [914, 346] width 31 height 30
select select "10"
select select "2025"
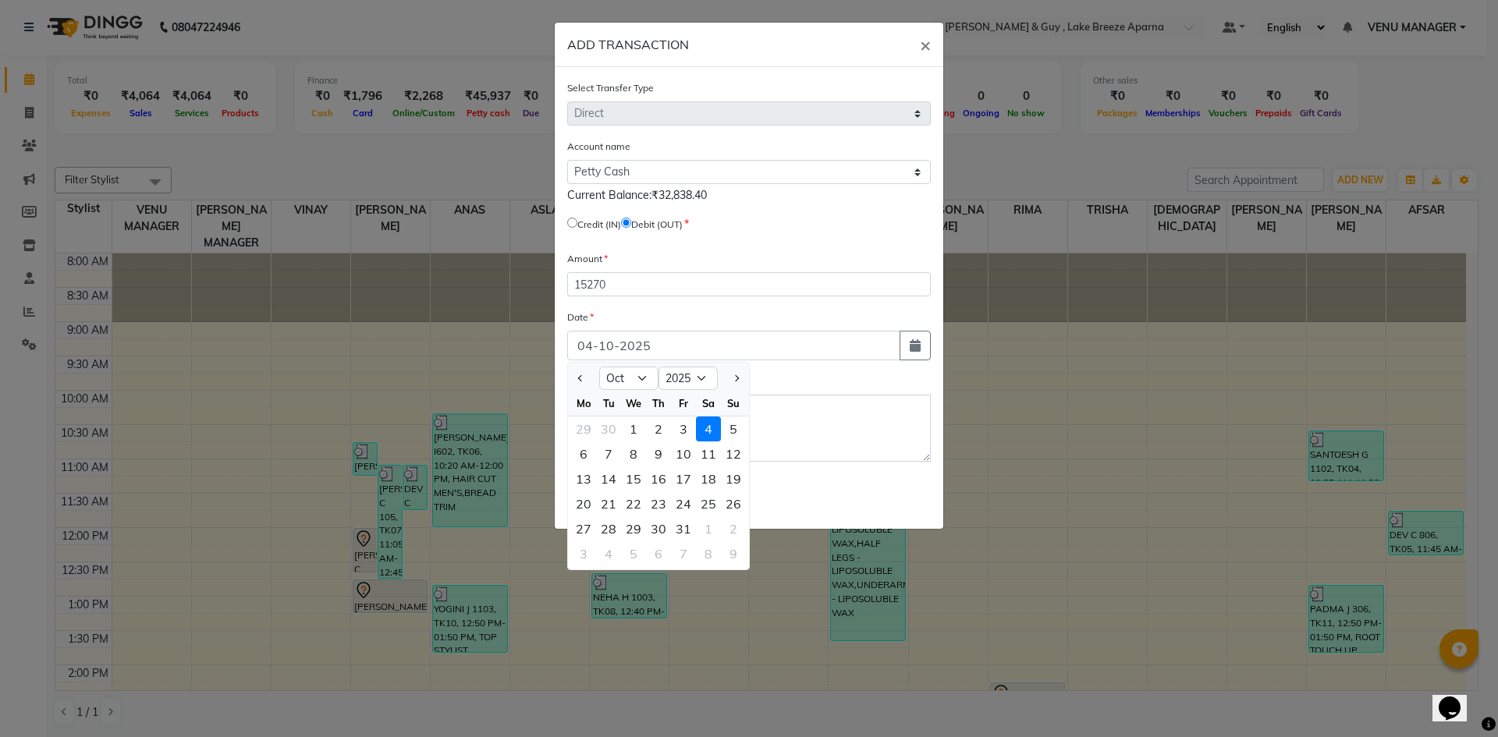
click at [573, 382] on div at bounding box center [583, 378] width 31 height 25
click at [577, 382] on button "Previous month" at bounding box center [580, 378] width 13 height 25
select select "9"
click at [716, 498] on div "27" at bounding box center [708, 503] width 25 height 25
type input "27-09-2025"
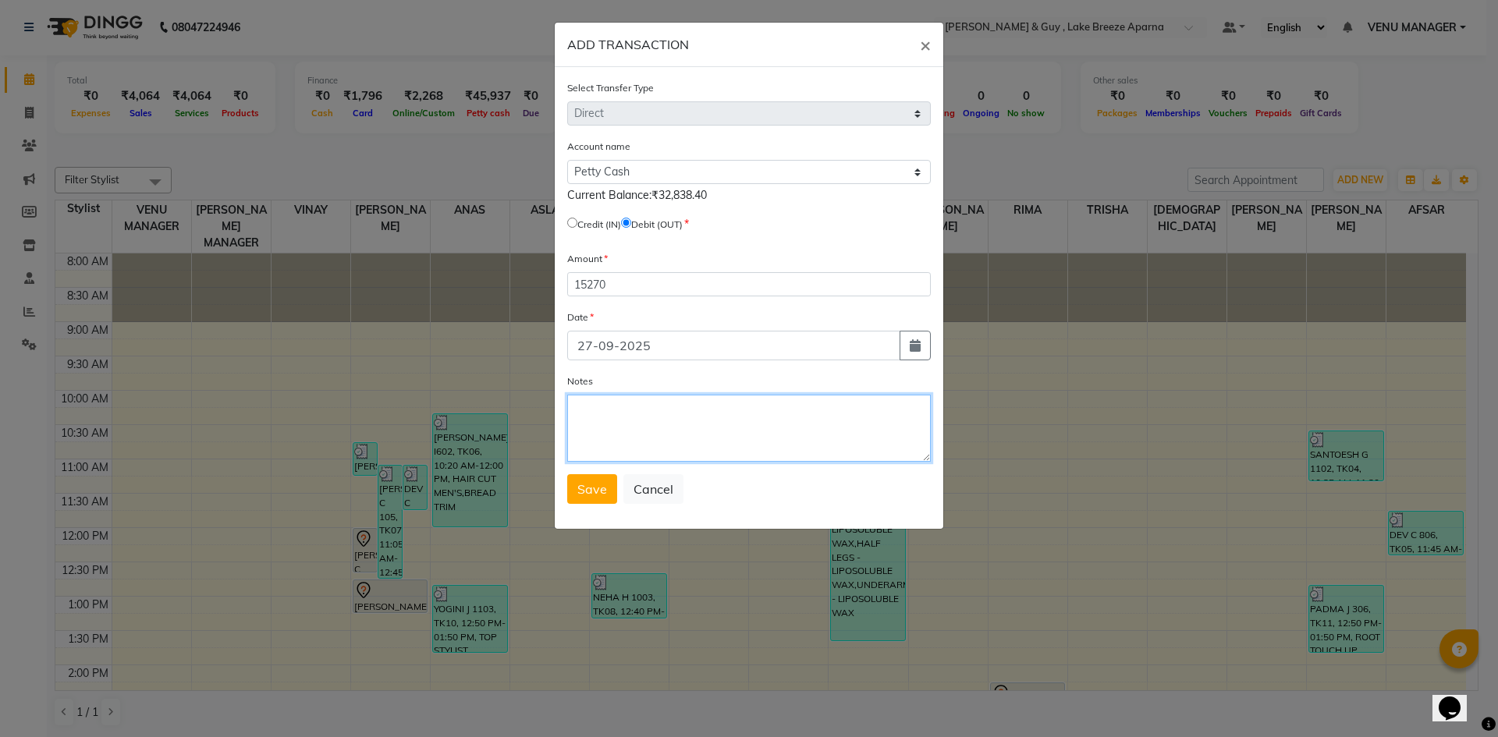
click at [630, 438] on textarea "Notes" at bounding box center [749, 428] width 364 height 67
type textarea "GM TOOK CASH FROM COUNTER 15,000 + [PERSON_NAME] IN UPI 150 + STAFF TEA 120"
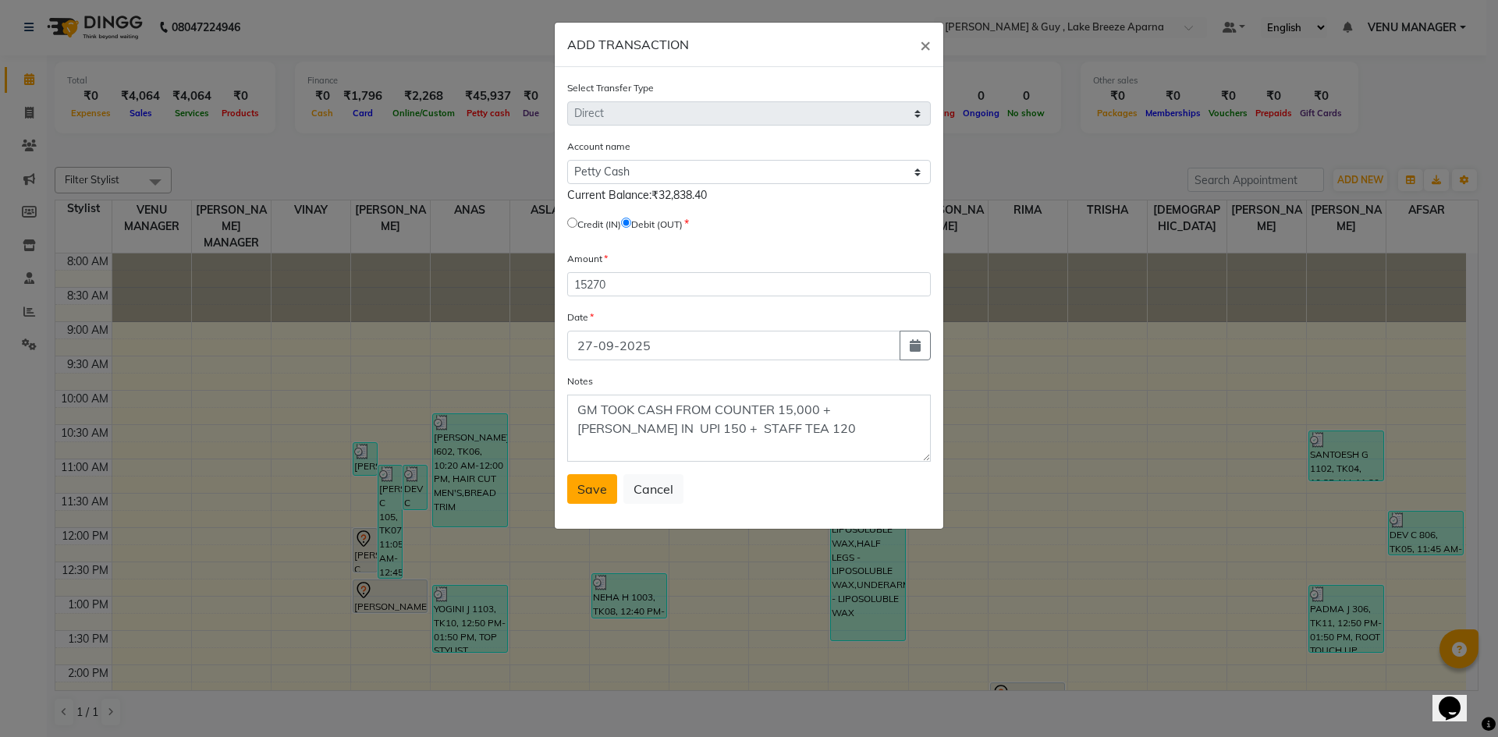
click at [592, 497] on button "Save" at bounding box center [592, 489] width 50 height 30
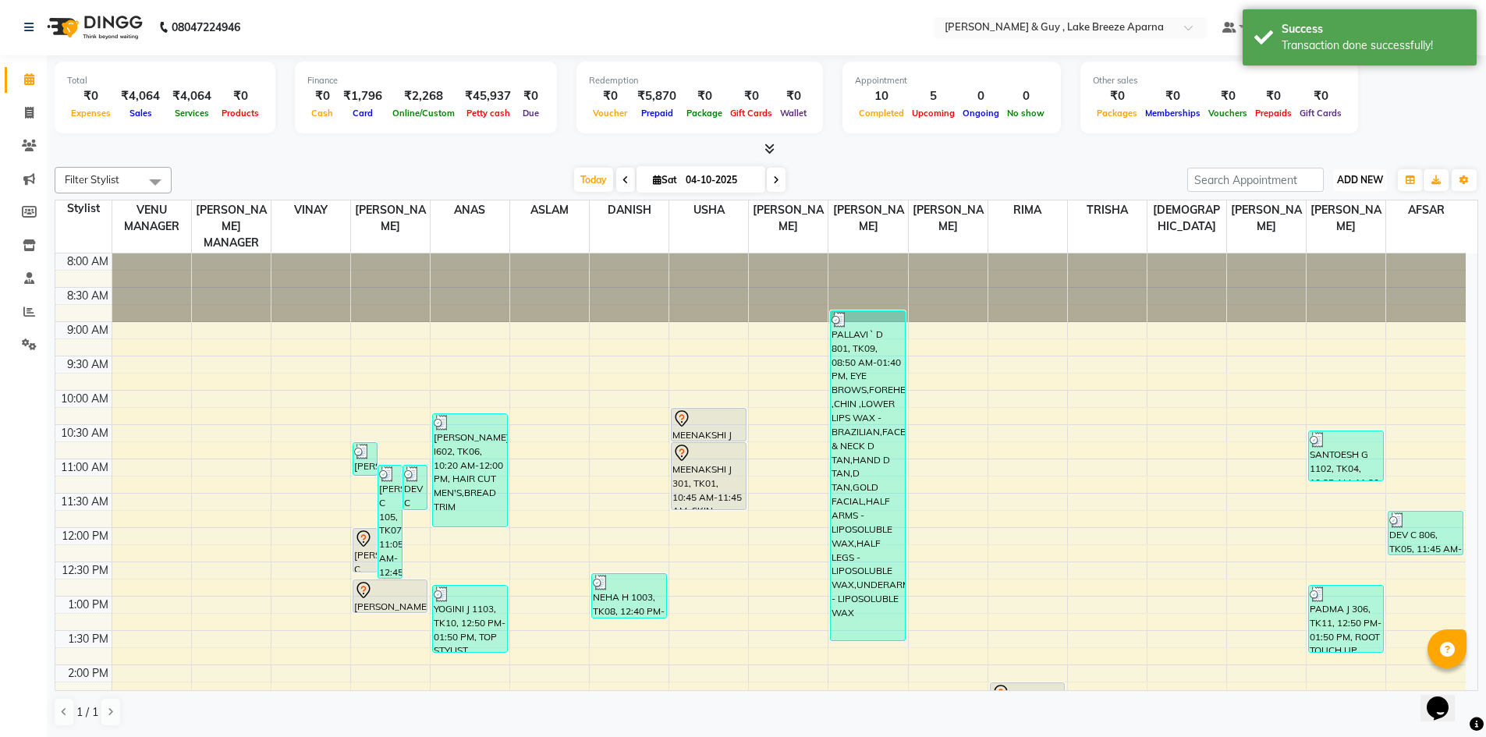
click at [1377, 179] on span "ADD NEW" at bounding box center [1360, 180] width 46 height 12
click at [1319, 267] on link "Add Transaction" at bounding box center [1324, 271] width 123 height 20
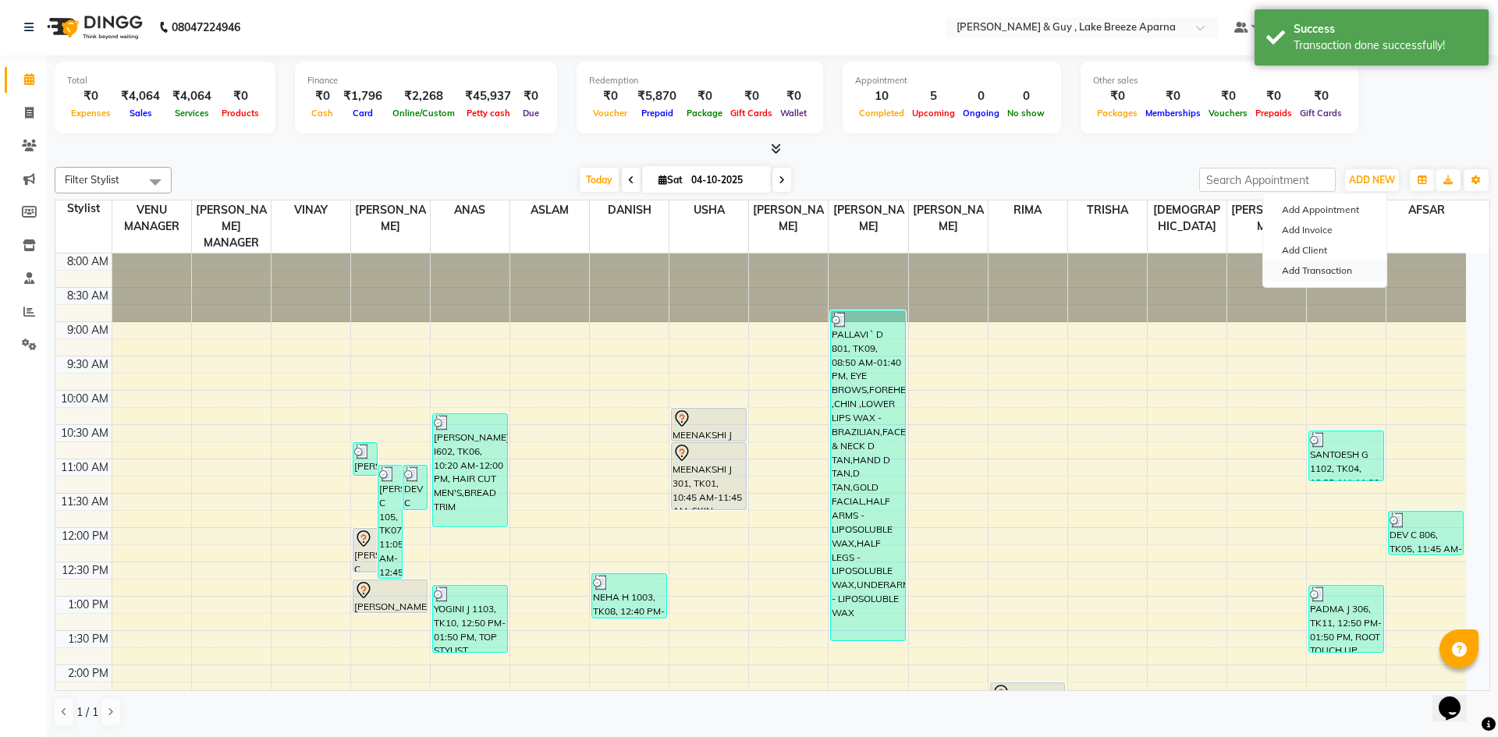
select select "direct"
select select
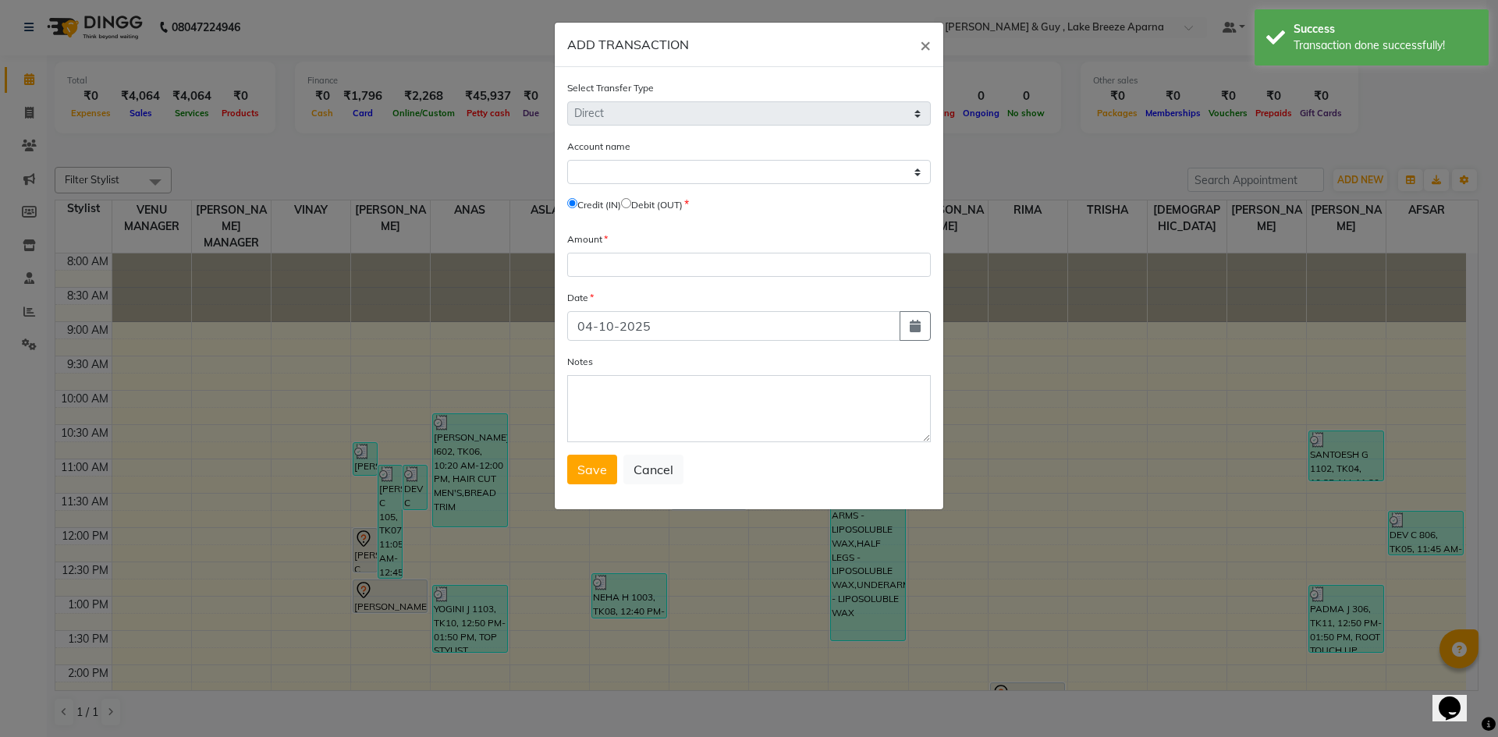
click at [642, 199] on label "Debit (OUT)" at bounding box center [656, 205] width 51 height 14
click at [631, 204] on input "radio" at bounding box center [626, 203] width 10 height 10
radio input "true"
click at [658, 176] on select "Select [PERSON_NAME] Cash Default Account" at bounding box center [749, 172] width 364 height 24
select select "7960"
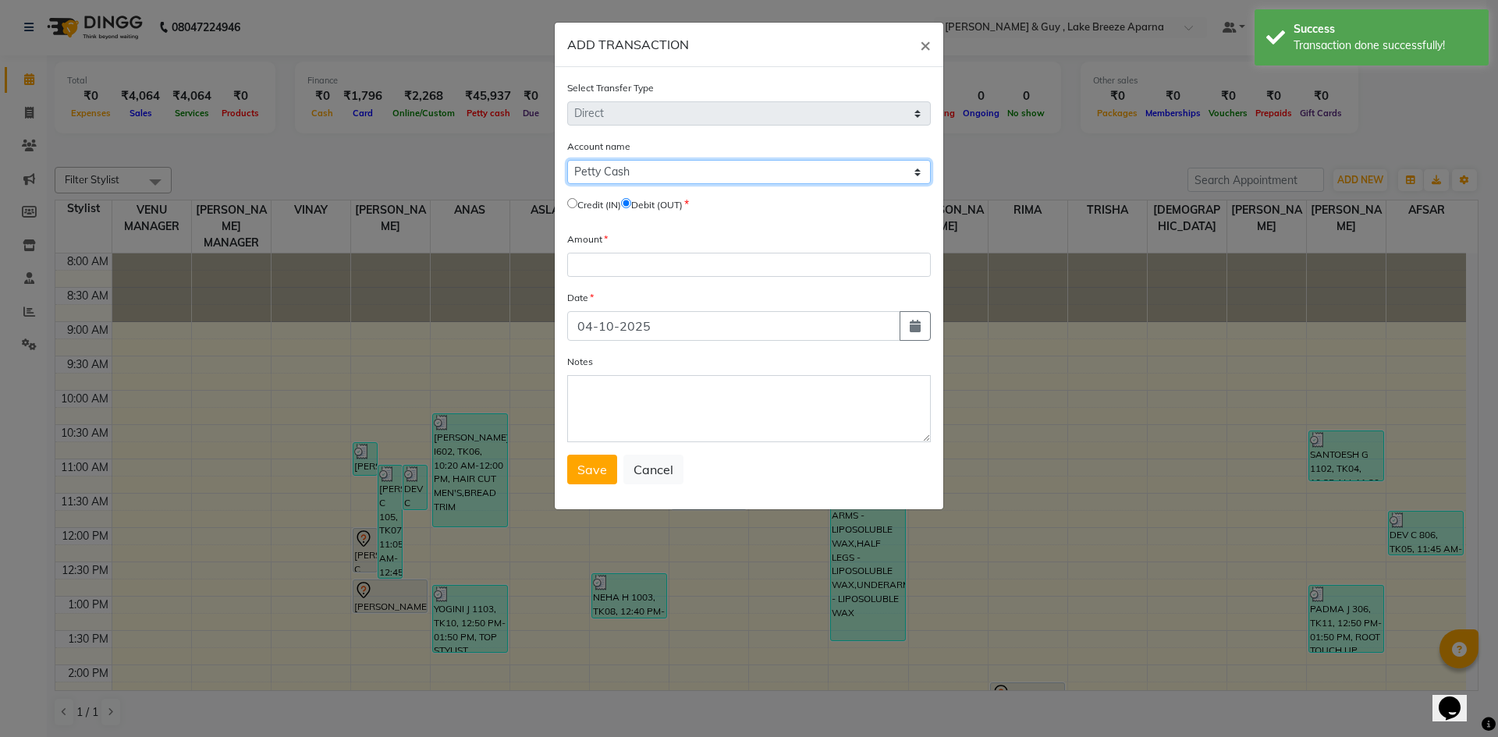
click at [567, 160] on select "Select [PERSON_NAME] Cash Default Account" at bounding box center [749, 172] width 364 height 24
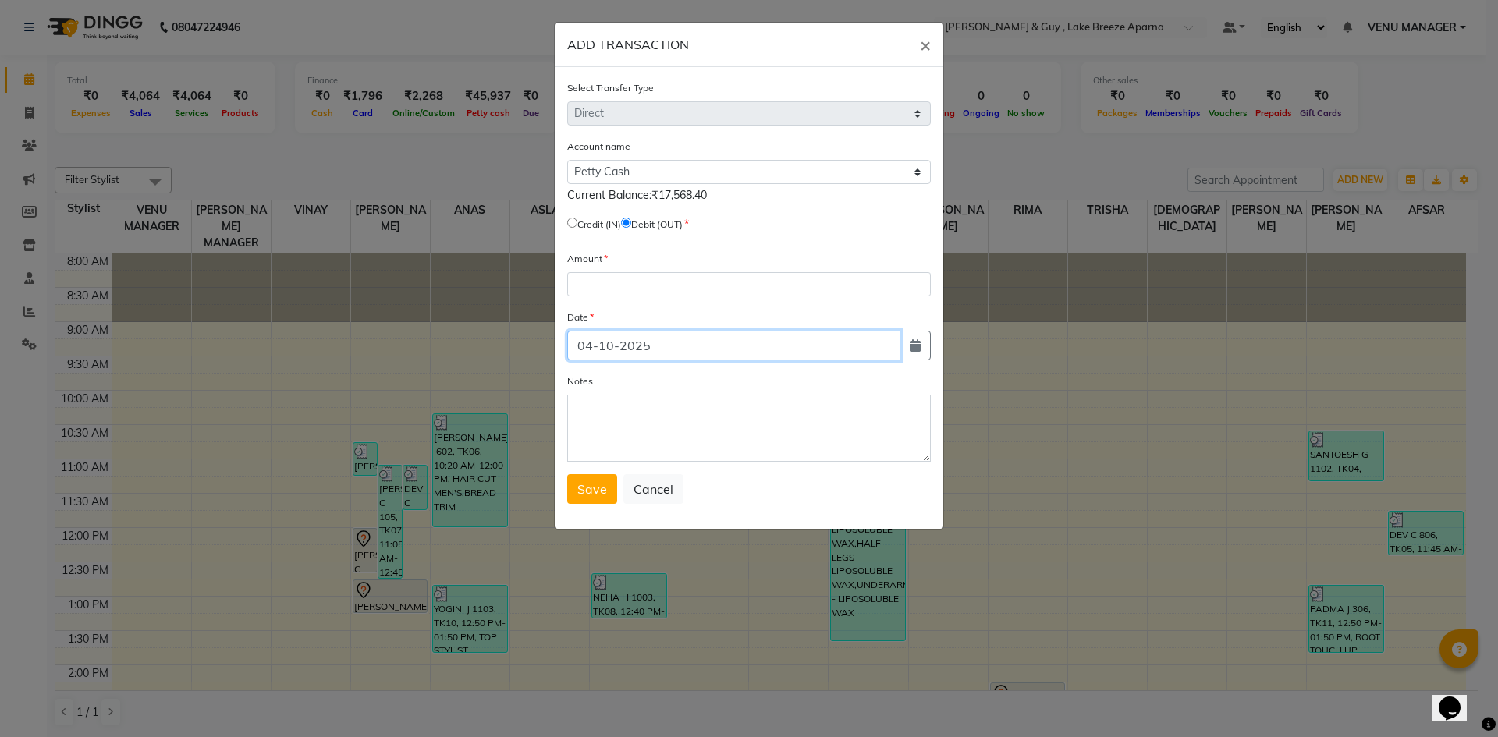
click at [881, 339] on input "04-10-2025" at bounding box center [733, 346] width 333 height 30
click at [897, 341] on input "04-10-2025" at bounding box center [733, 346] width 333 height 30
click at [912, 344] on icon "button" at bounding box center [915, 345] width 11 height 12
select select "10"
select select "2025"
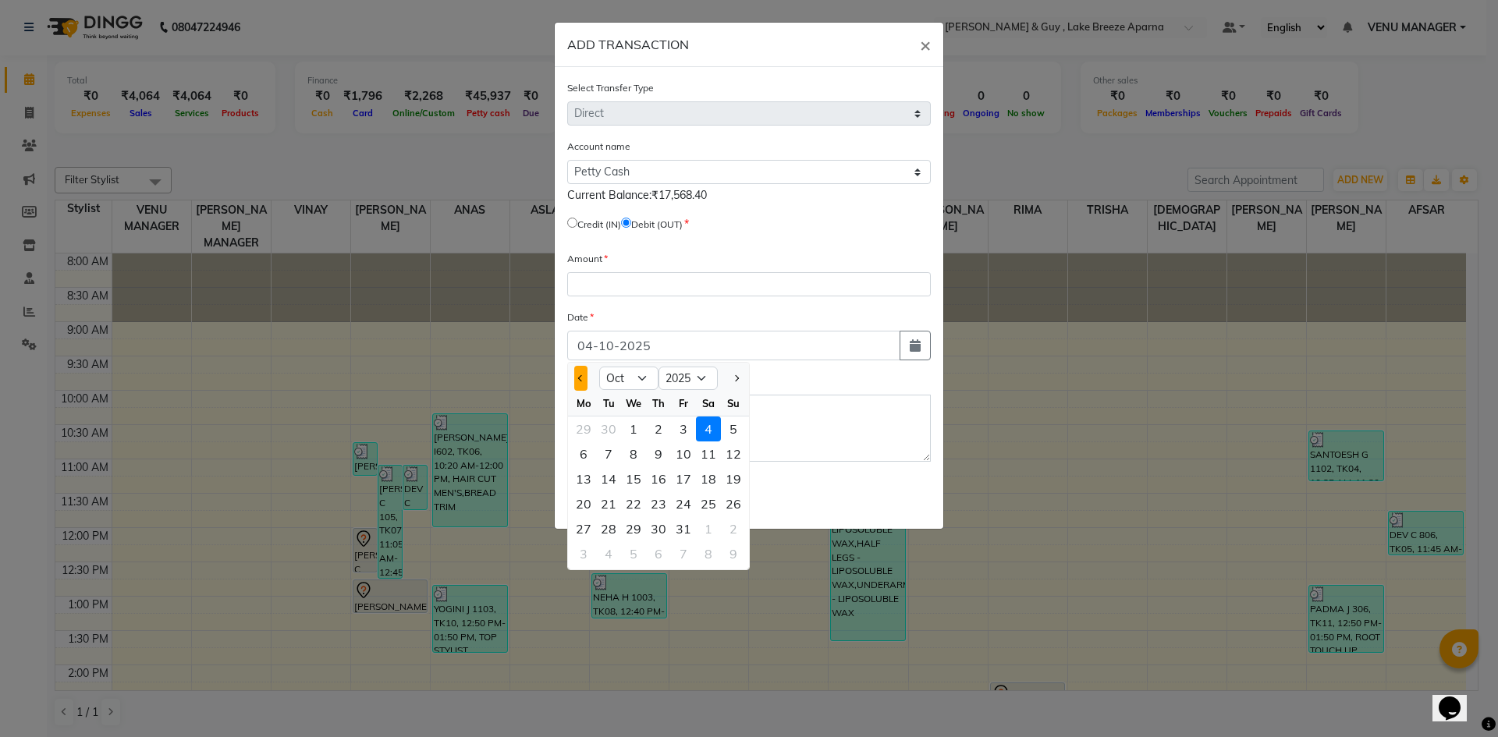
click at [584, 378] on span "Previous month" at bounding box center [581, 378] width 6 height 6
select select "9"
click at [728, 502] on div "28" at bounding box center [733, 503] width 25 height 25
type input "28-09-2025"
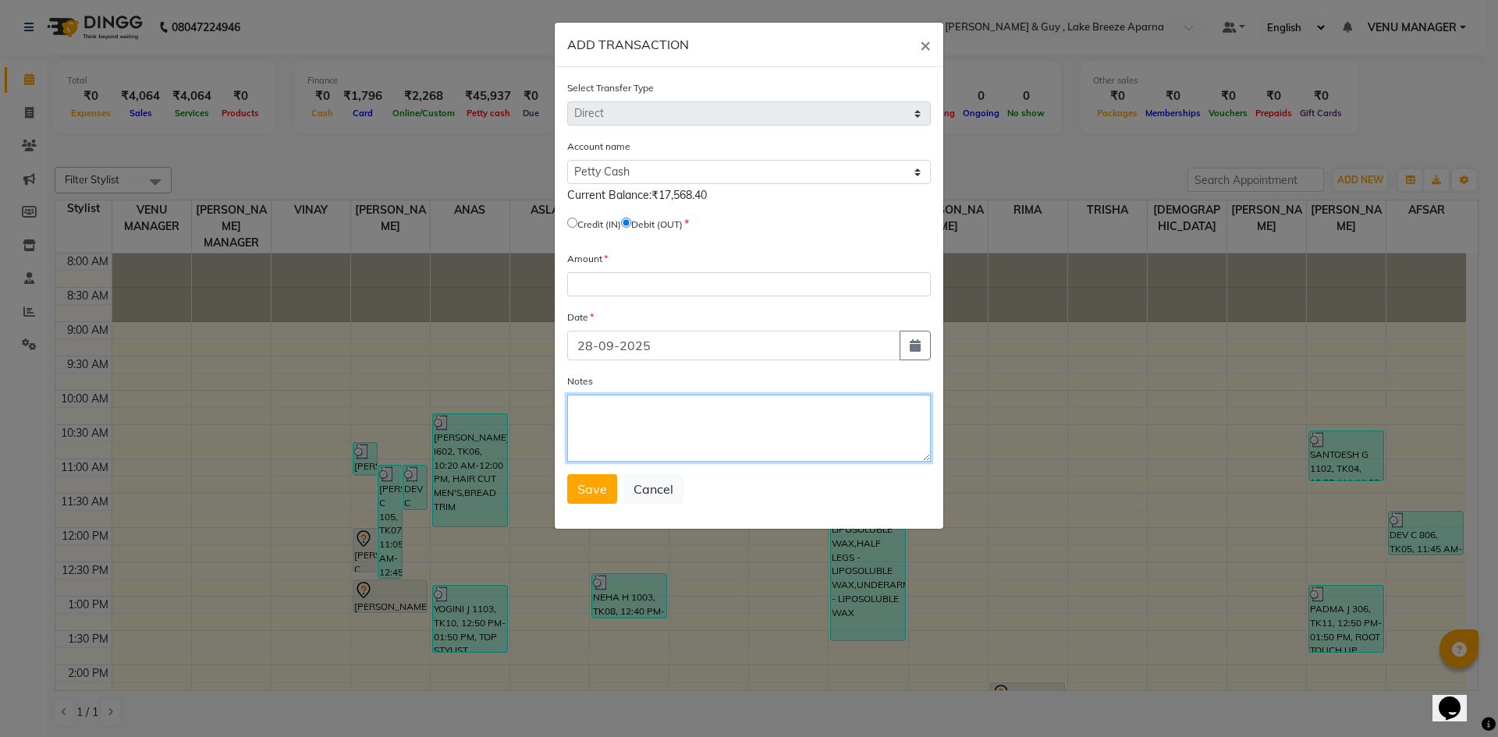
click at [651, 406] on textarea "Notes" at bounding box center [749, 428] width 364 height 67
click at [632, 262] on div "Amount" at bounding box center [749, 273] width 364 height 46
click at [626, 285] on input "number" at bounding box center [749, 284] width 364 height 24
type input "280"
click at [718, 415] on textarea "Notes" at bounding box center [749, 428] width 364 height 67
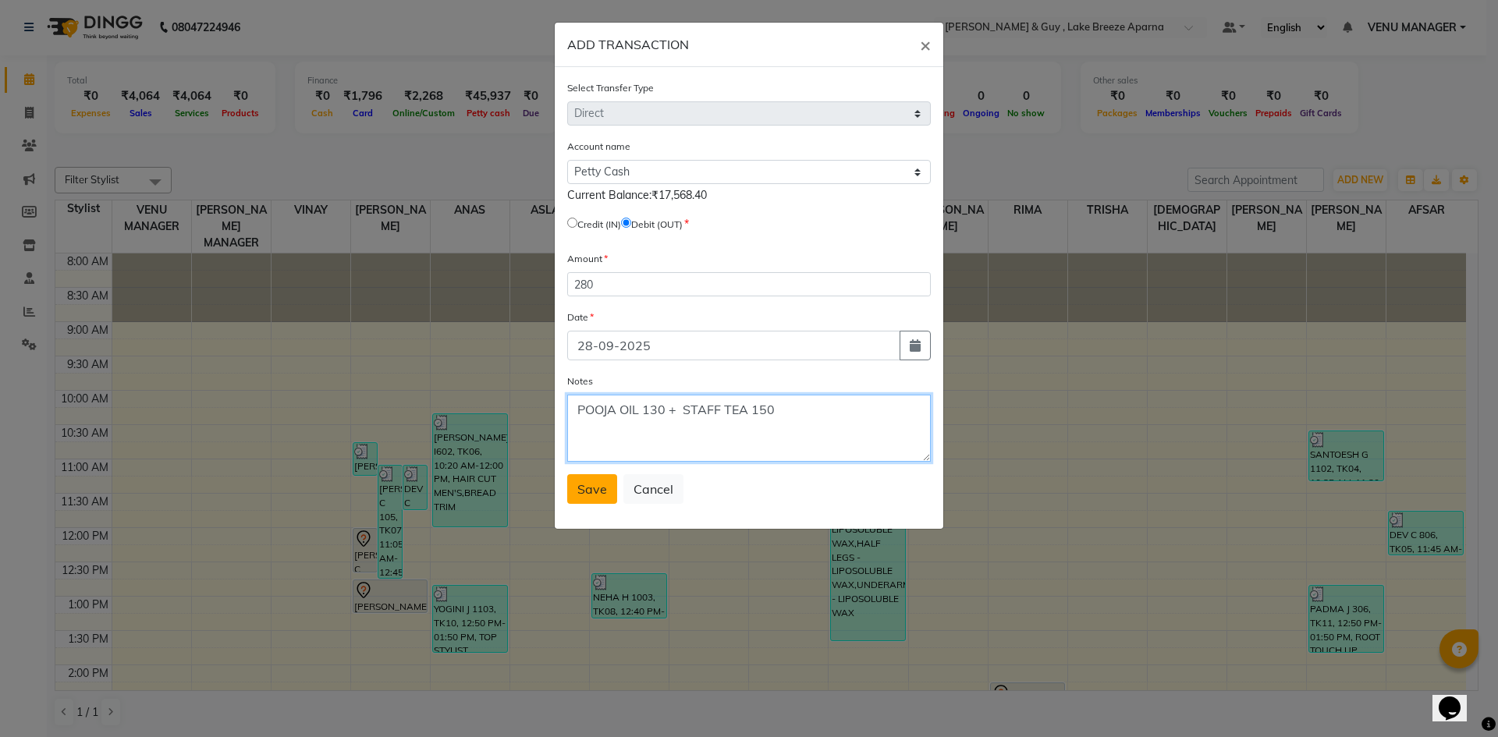
type textarea "POOJA OIL 130 + STAFF TEA 150"
click at [598, 488] on span "Save" at bounding box center [592, 489] width 30 height 16
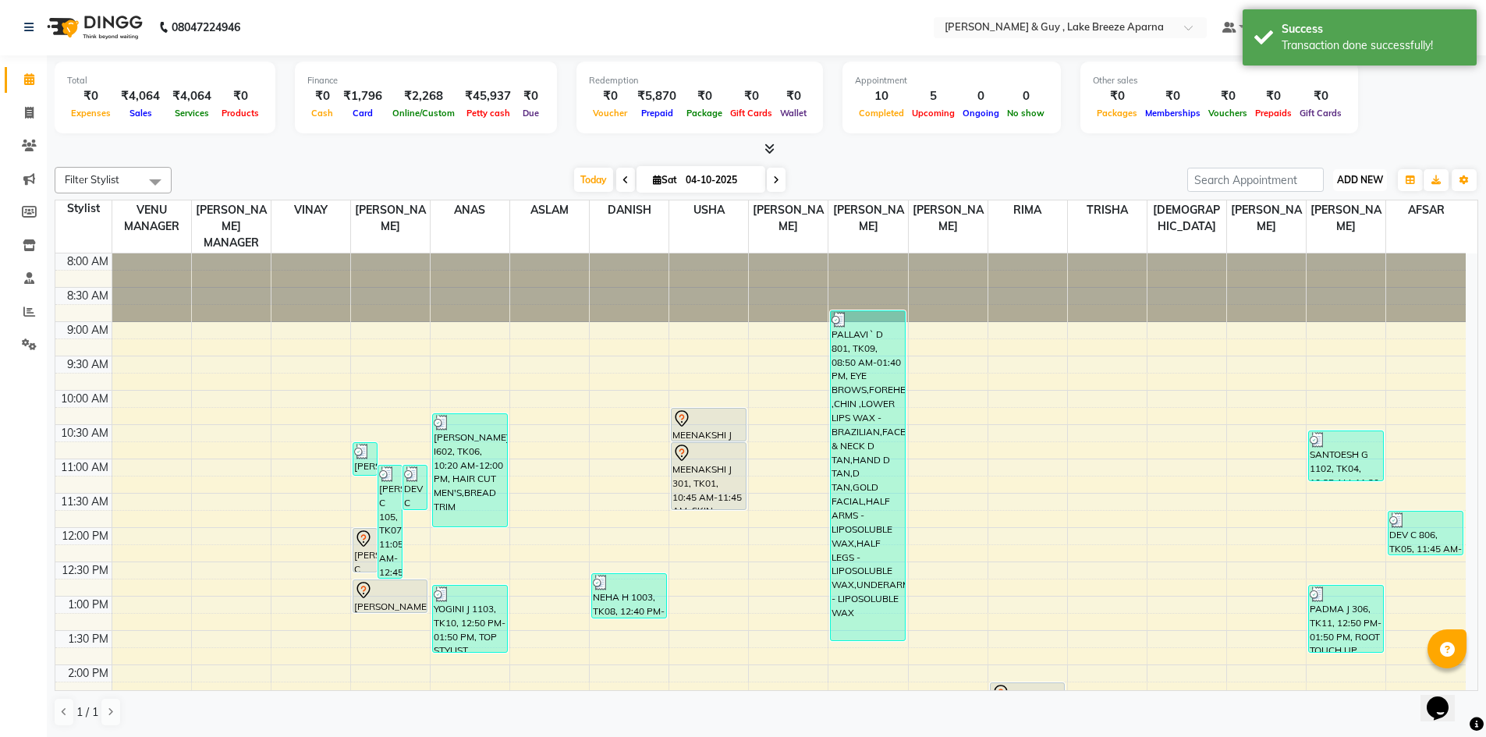
click at [1379, 180] on span "ADD NEW" at bounding box center [1360, 180] width 46 height 12
click at [1321, 271] on link "Add Transaction" at bounding box center [1324, 271] width 123 height 20
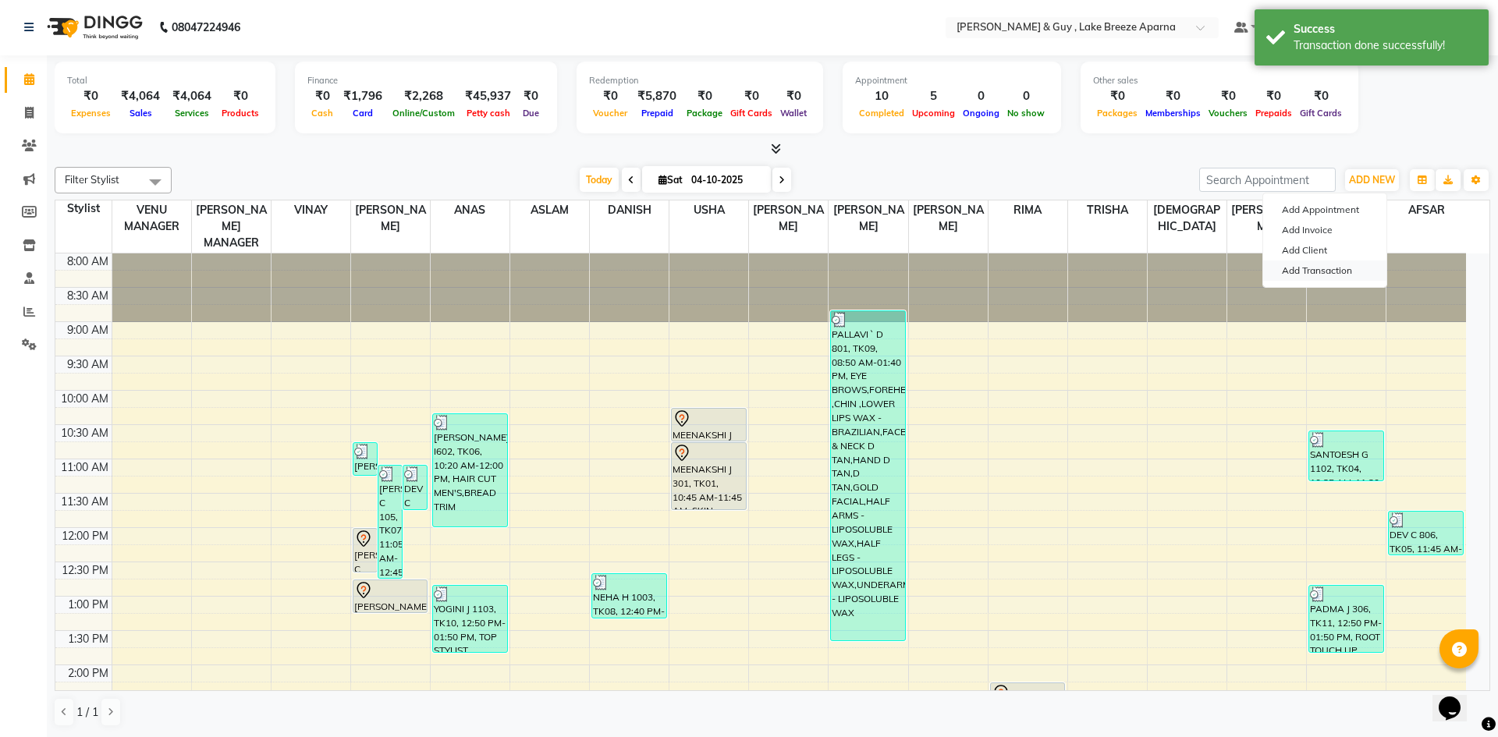
select select "direct"
select select
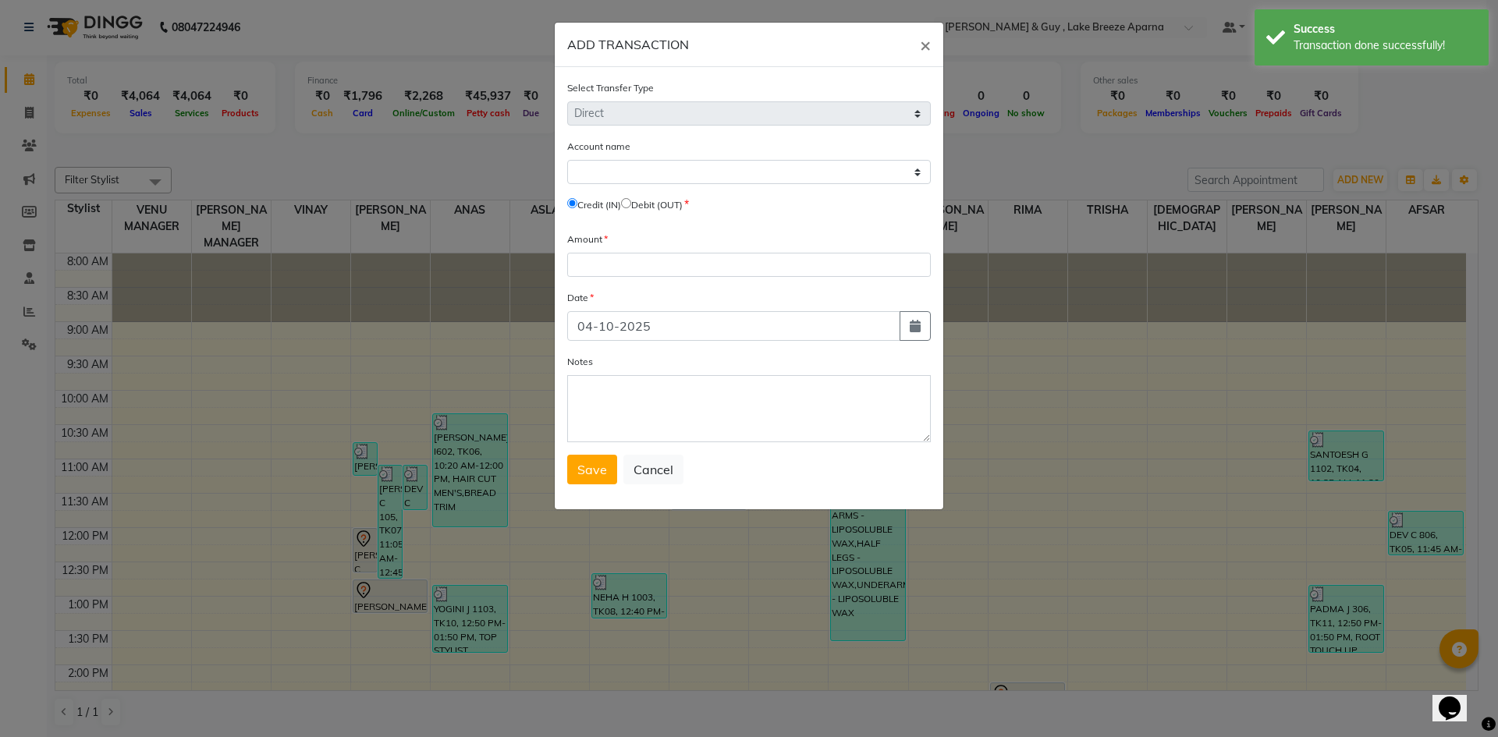
click at [631, 202] on input "radio" at bounding box center [626, 203] width 10 height 10
radio input "true"
click at [665, 169] on select "Select [PERSON_NAME] Cash Default Account" at bounding box center [749, 172] width 364 height 24
select select "7960"
click at [567, 160] on select "Select [PERSON_NAME] Cash Default Account" at bounding box center [749, 172] width 364 height 24
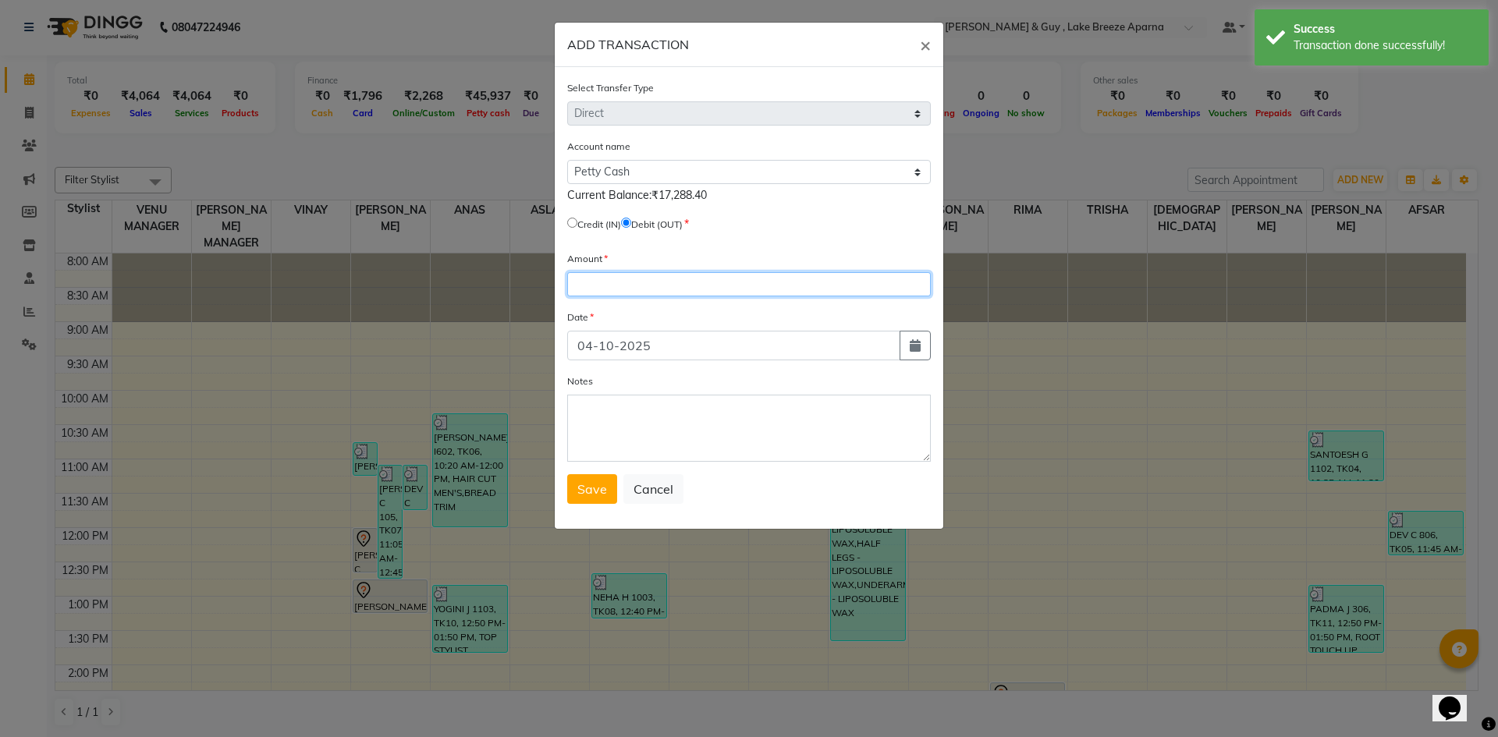
click at [644, 282] on input "number" at bounding box center [749, 284] width 364 height 24
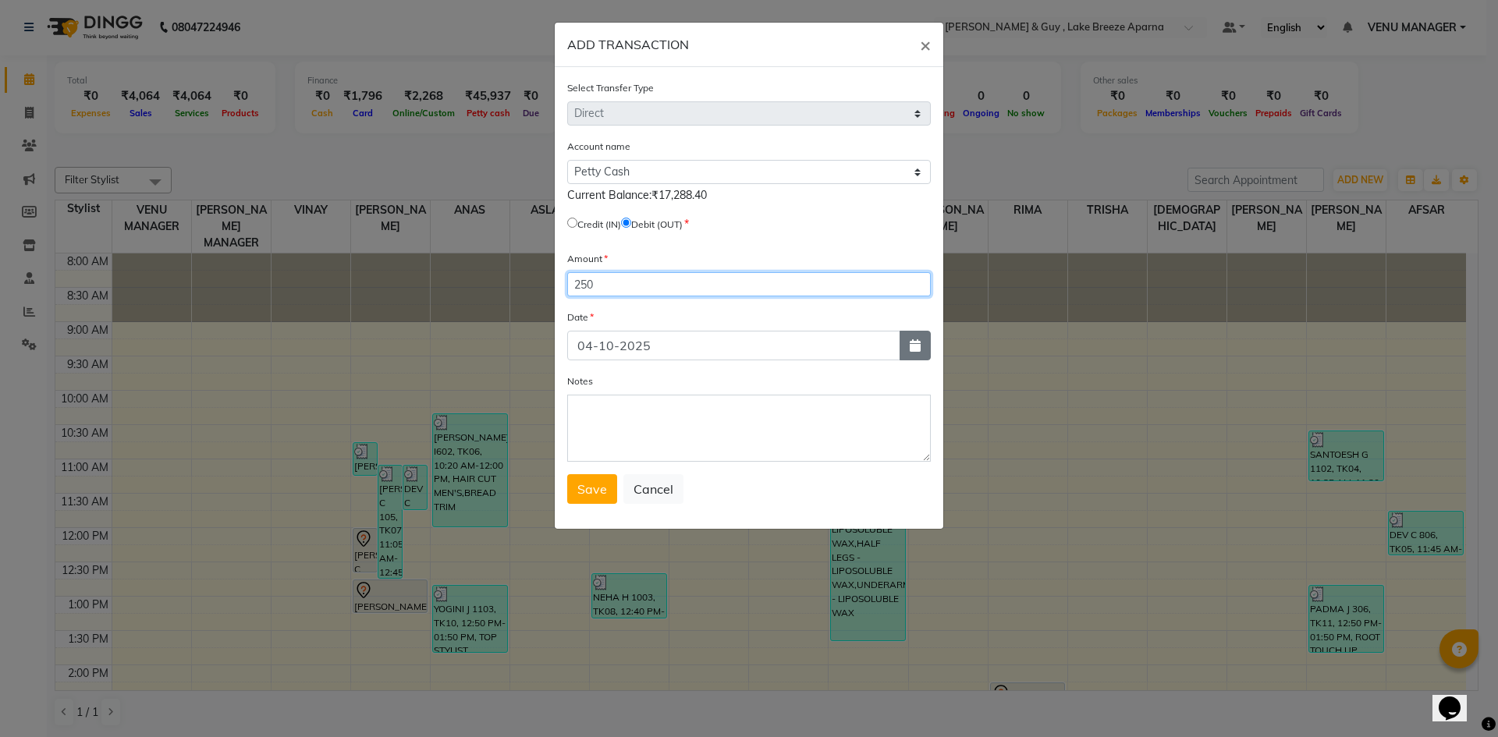
type input "250"
click at [912, 350] on icon "button" at bounding box center [915, 345] width 11 height 12
select select "10"
select select "2025"
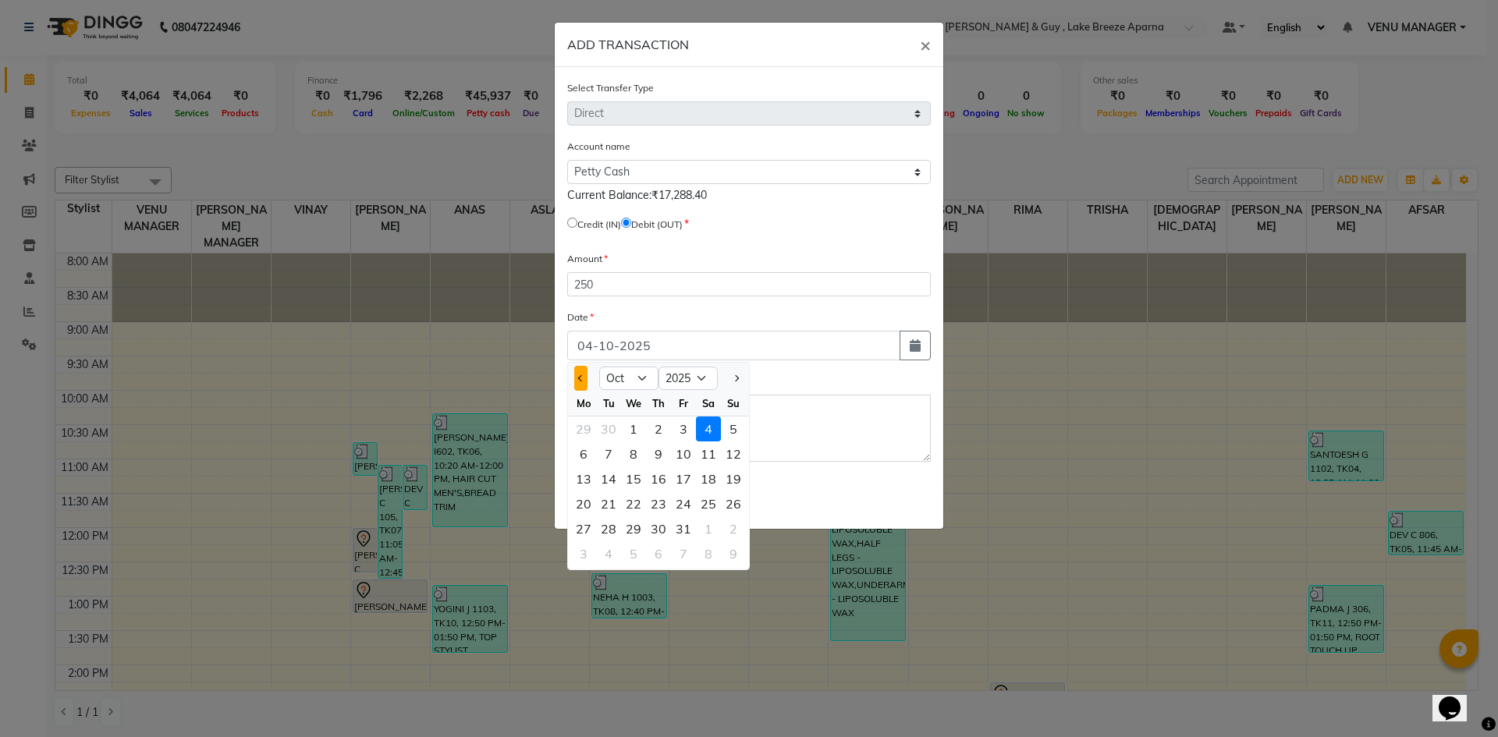
click at [583, 381] on button "Previous month" at bounding box center [580, 378] width 13 height 25
select select "9"
click at [584, 527] on div "29" at bounding box center [583, 528] width 25 height 25
type input "29-09-2025"
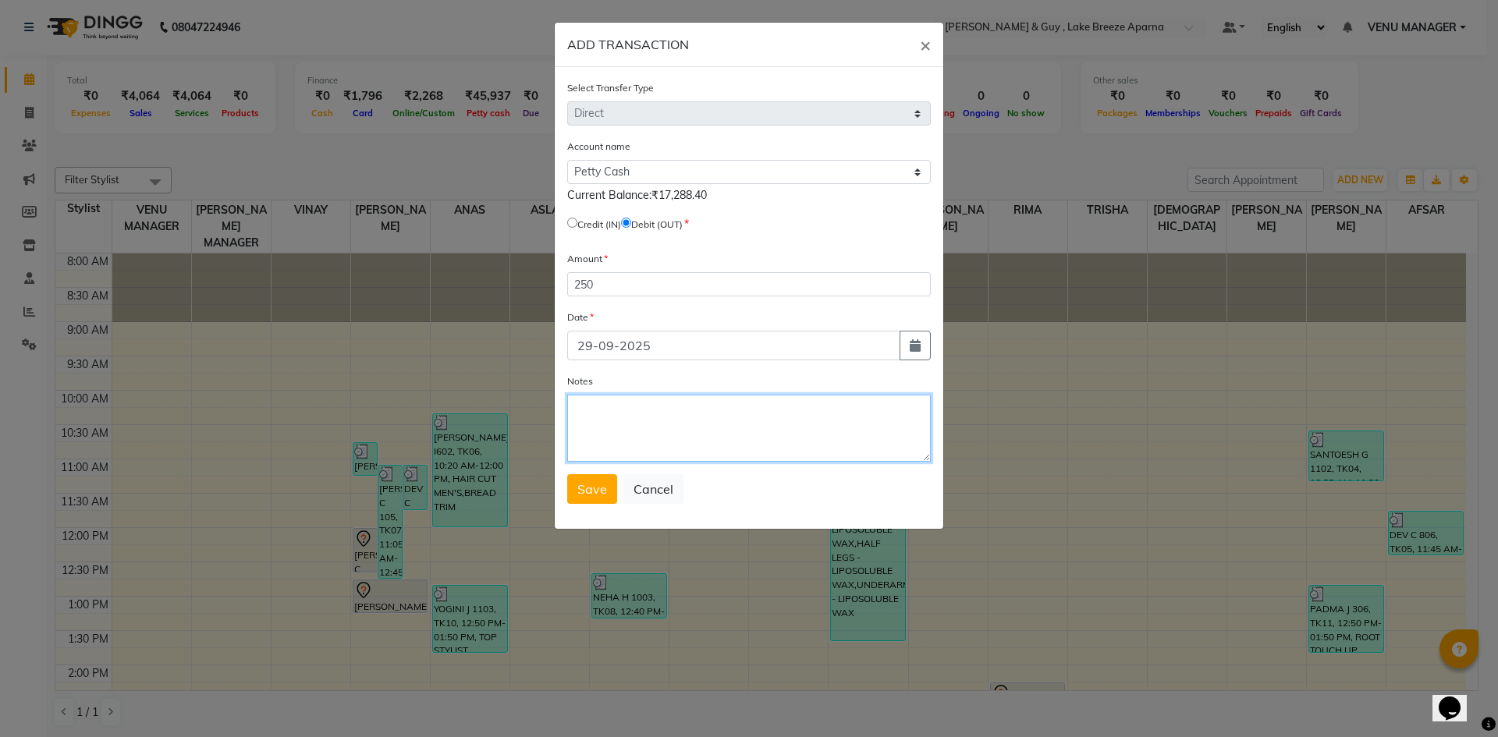
click at [628, 409] on textarea "Notes" at bounding box center [749, 428] width 364 height 67
type textarea "STAFF TEA 100 + TIP TO [PERSON_NAME] IN UPI 150"
click at [602, 495] on span "Save" at bounding box center [592, 489] width 30 height 16
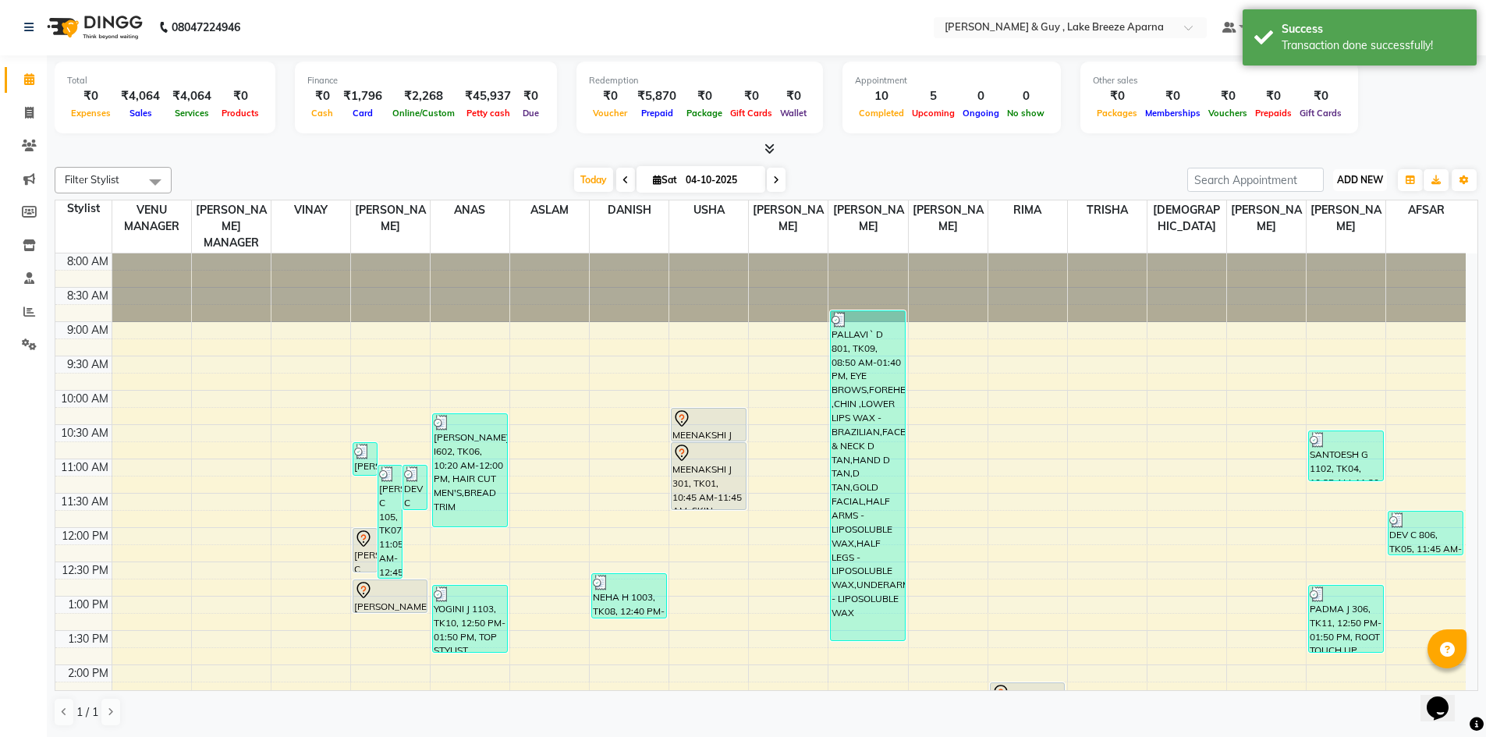
click at [1365, 176] on span "ADD NEW" at bounding box center [1360, 180] width 46 height 12
click at [1343, 261] on link "Add Transaction" at bounding box center [1324, 271] width 123 height 20
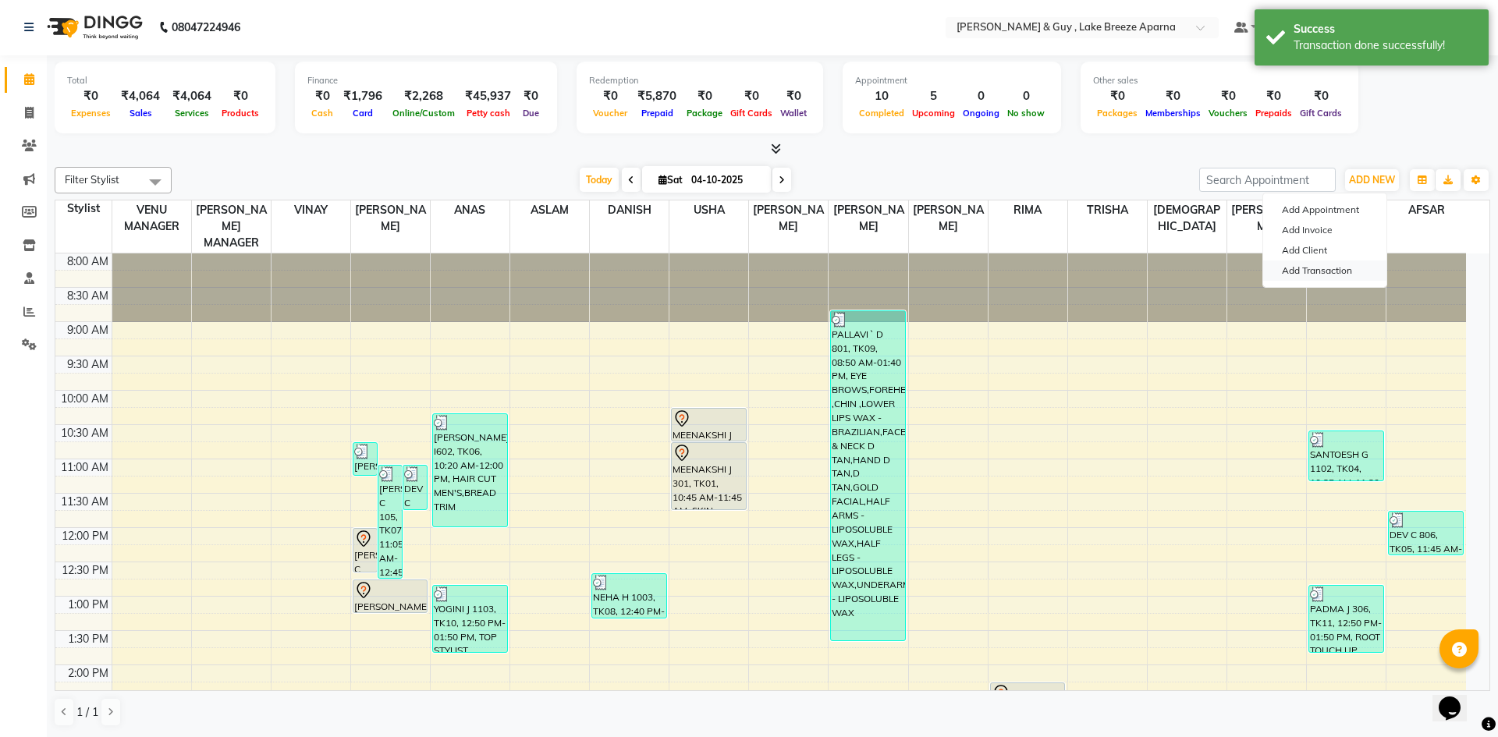
select select "direct"
select select
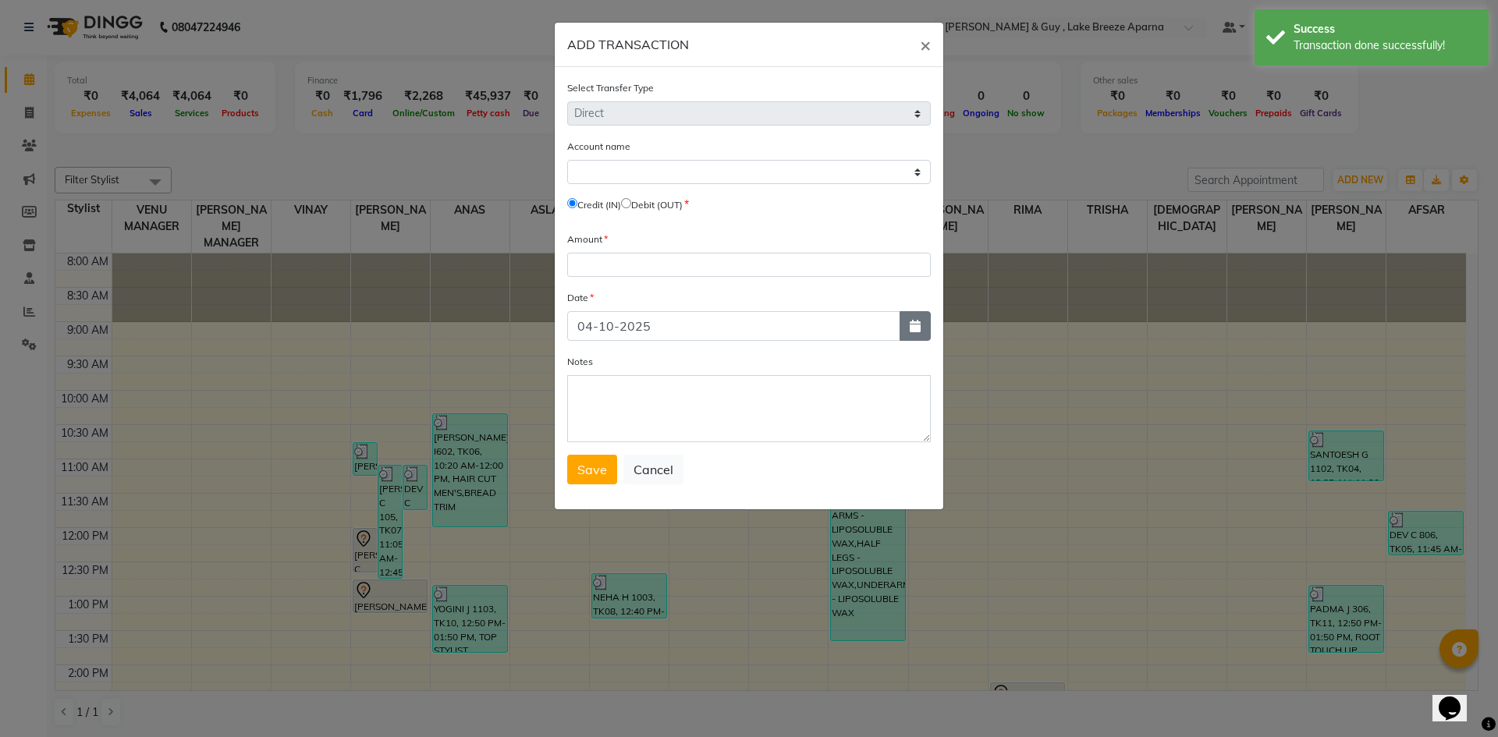
click at [915, 338] on button "button" at bounding box center [914, 326] width 31 height 30
select select "10"
select select "2025"
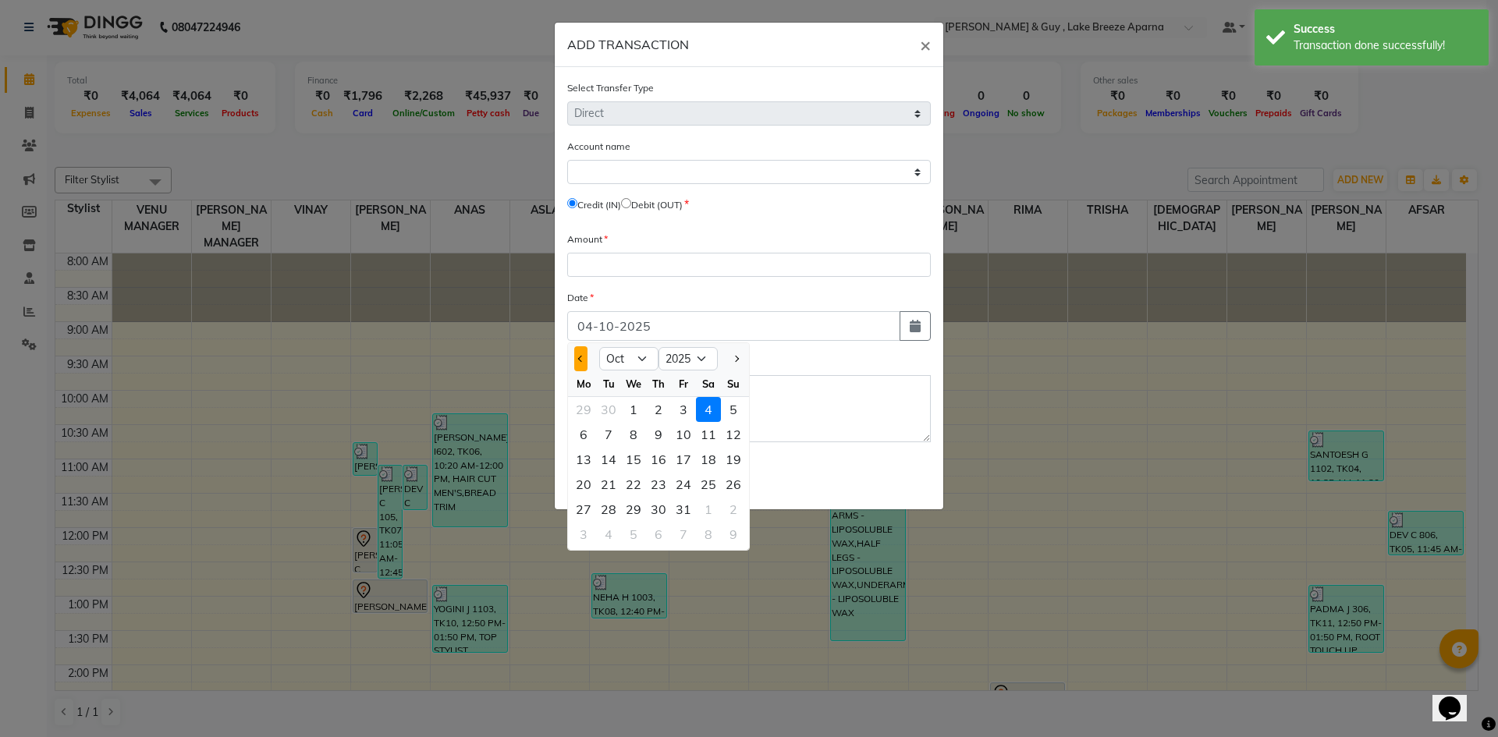
click at [578, 362] on button "Previous month" at bounding box center [580, 358] width 13 height 25
select select "9"
click at [917, 49] on button "×" at bounding box center [925, 45] width 36 height 44
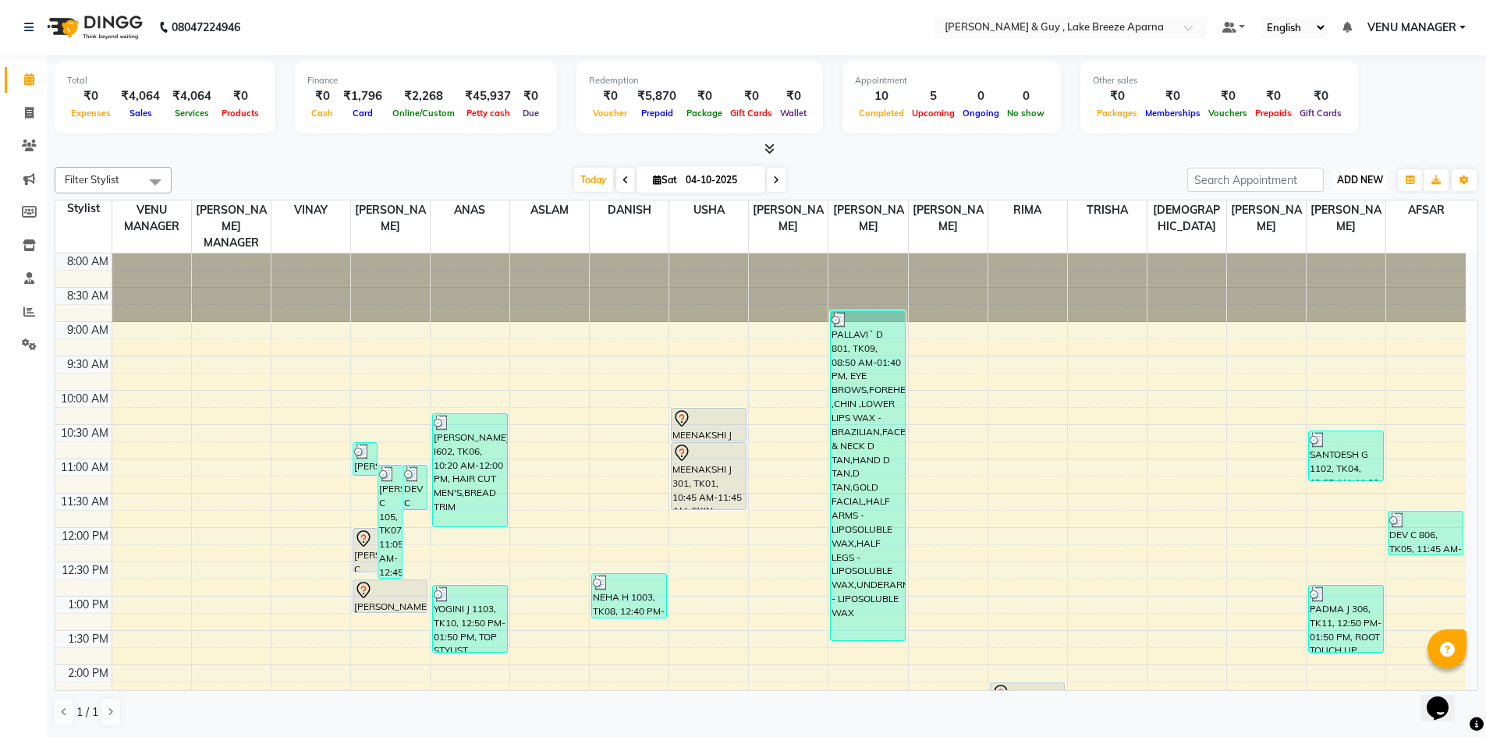
click at [1377, 177] on span "ADD NEW" at bounding box center [1360, 180] width 46 height 12
click at [1344, 269] on link "Add Transaction" at bounding box center [1324, 271] width 123 height 20
select select "direct"
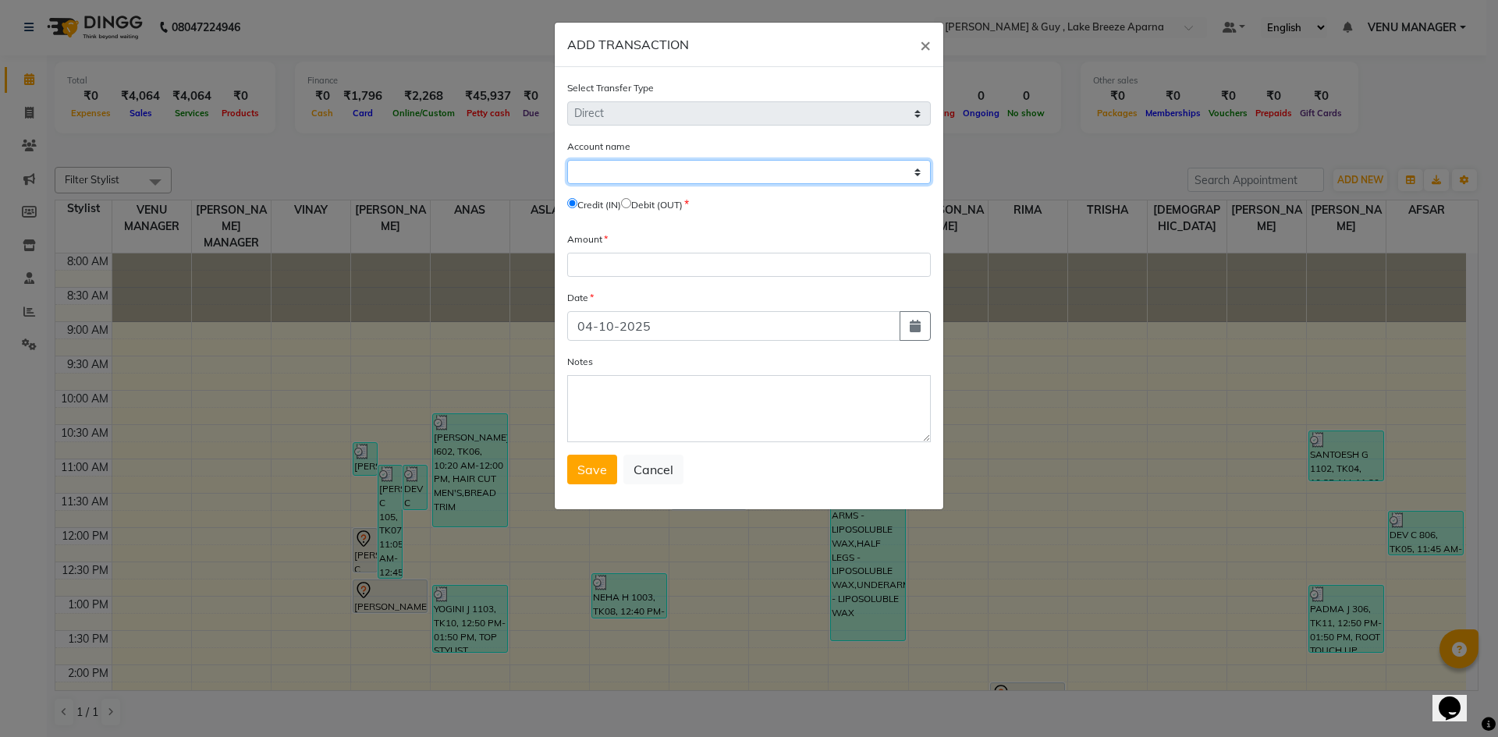
click at [686, 179] on select "Select [PERSON_NAME] Cash Default Account" at bounding box center [749, 172] width 364 height 24
select select "7960"
click at [567, 160] on select "Select [PERSON_NAME] Cash Default Account" at bounding box center [749, 172] width 364 height 24
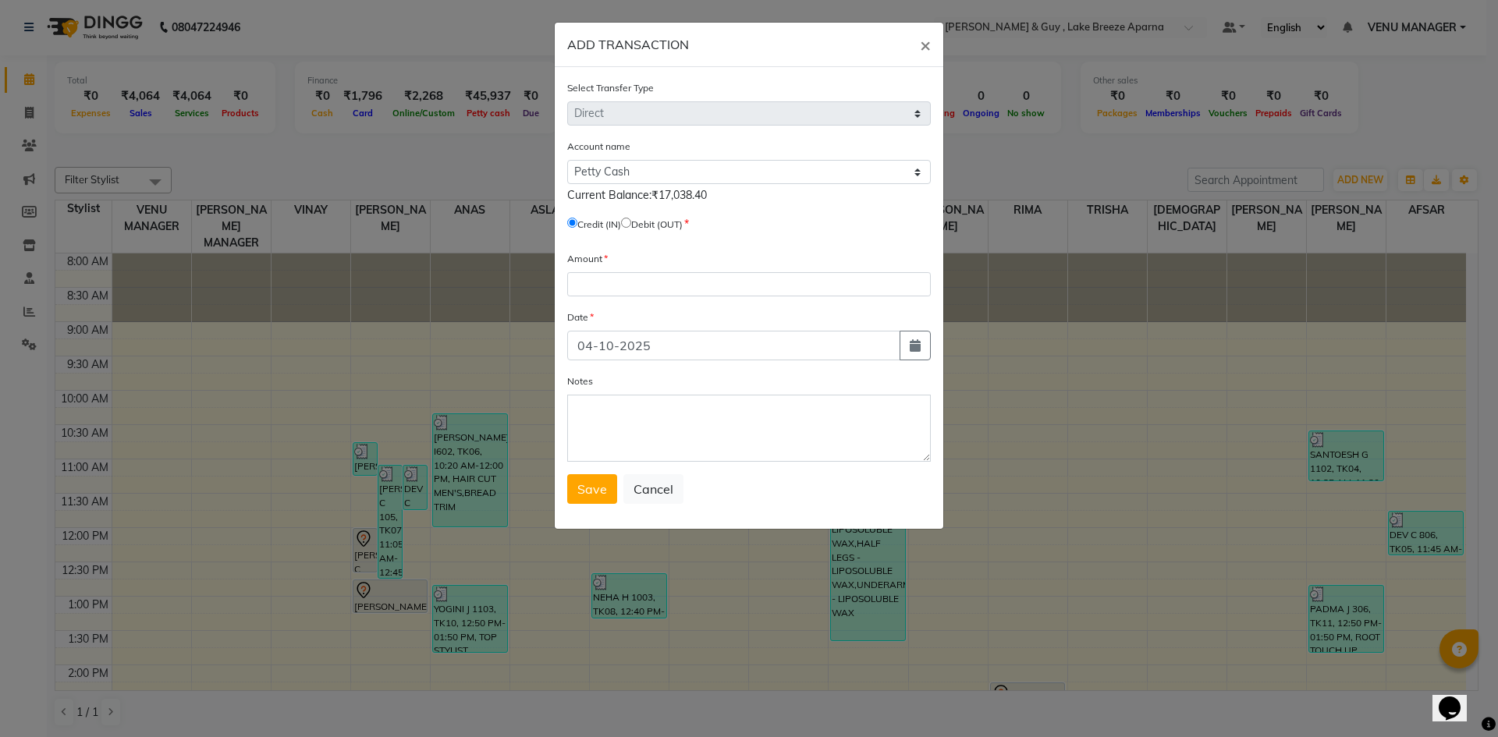
click at [631, 223] on input "radio" at bounding box center [626, 223] width 10 height 10
radio input "true"
click at [922, 44] on span "×" at bounding box center [925, 44] width 11 height 23
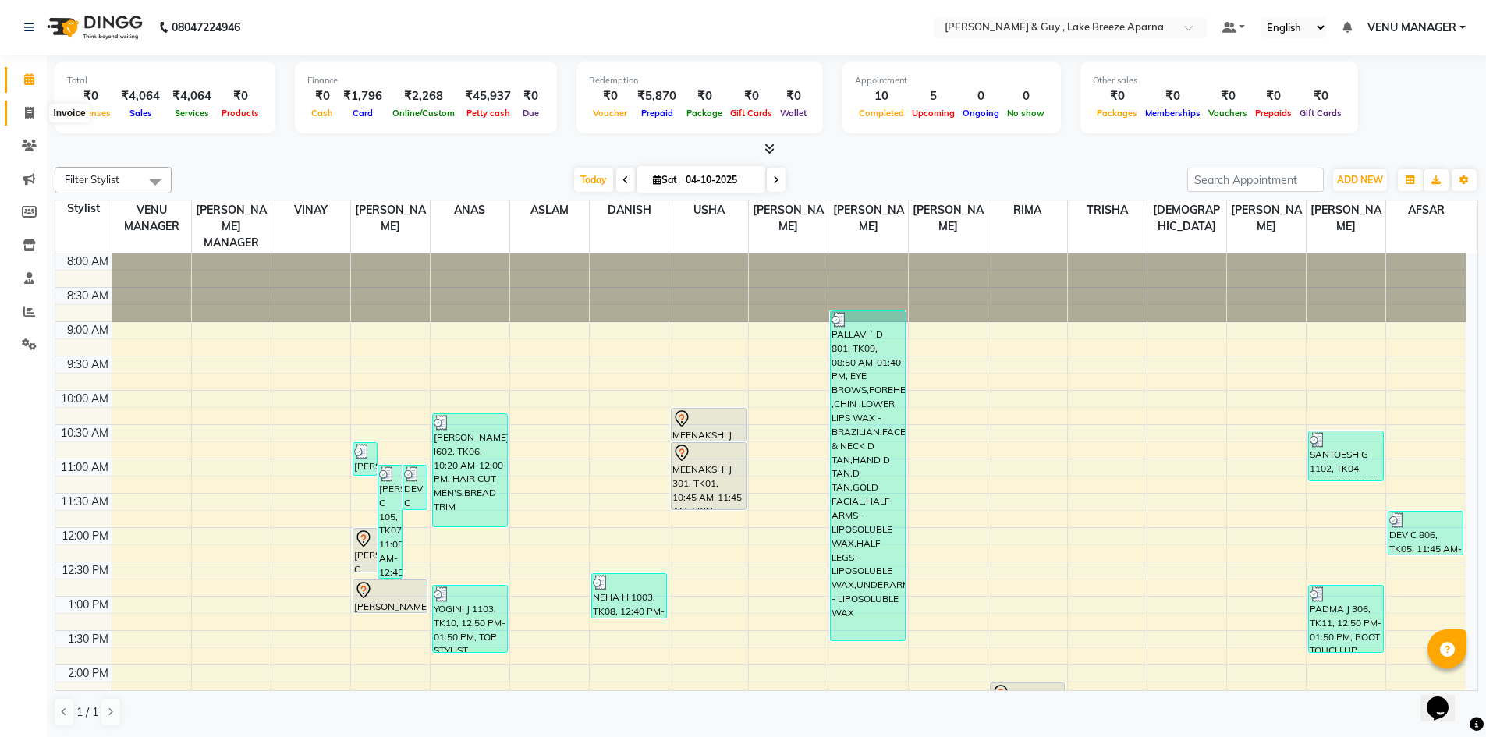
click at [27, 115] on icon at bounding box center [29, 113] width 9 height 12
select select "8690"
select select "service"
